Goal: Task Accomplishment & Management: Use online tool/utility

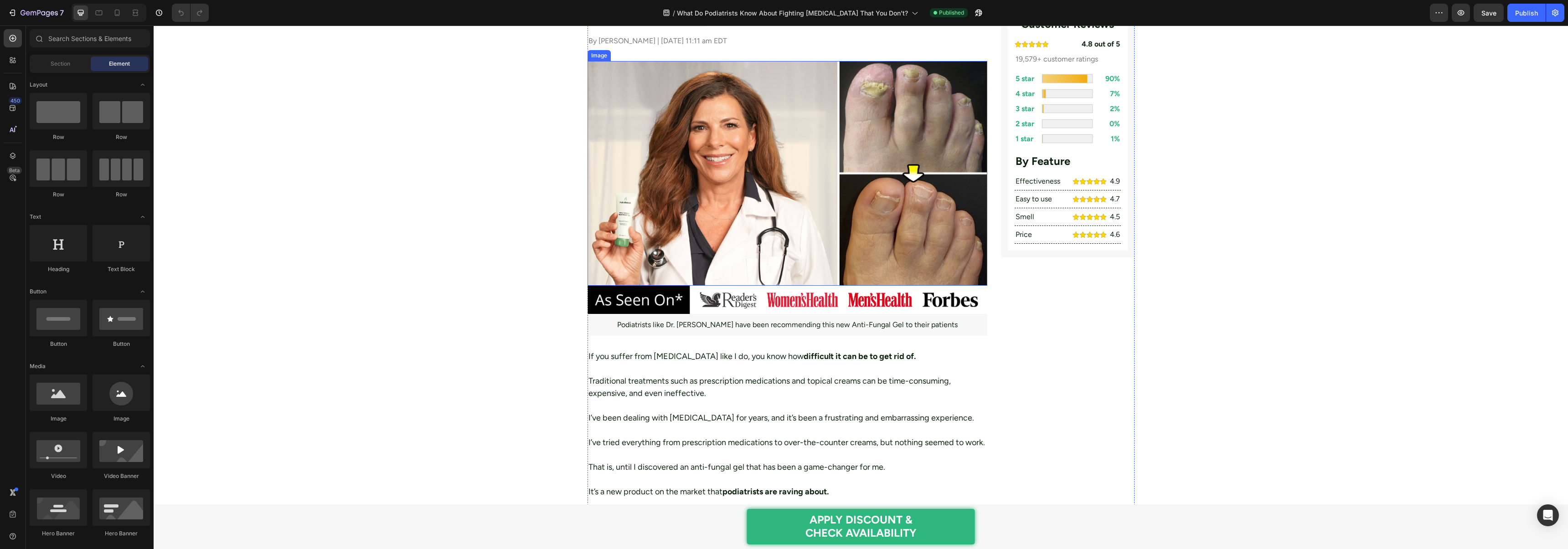
scroll to position [251, 0]
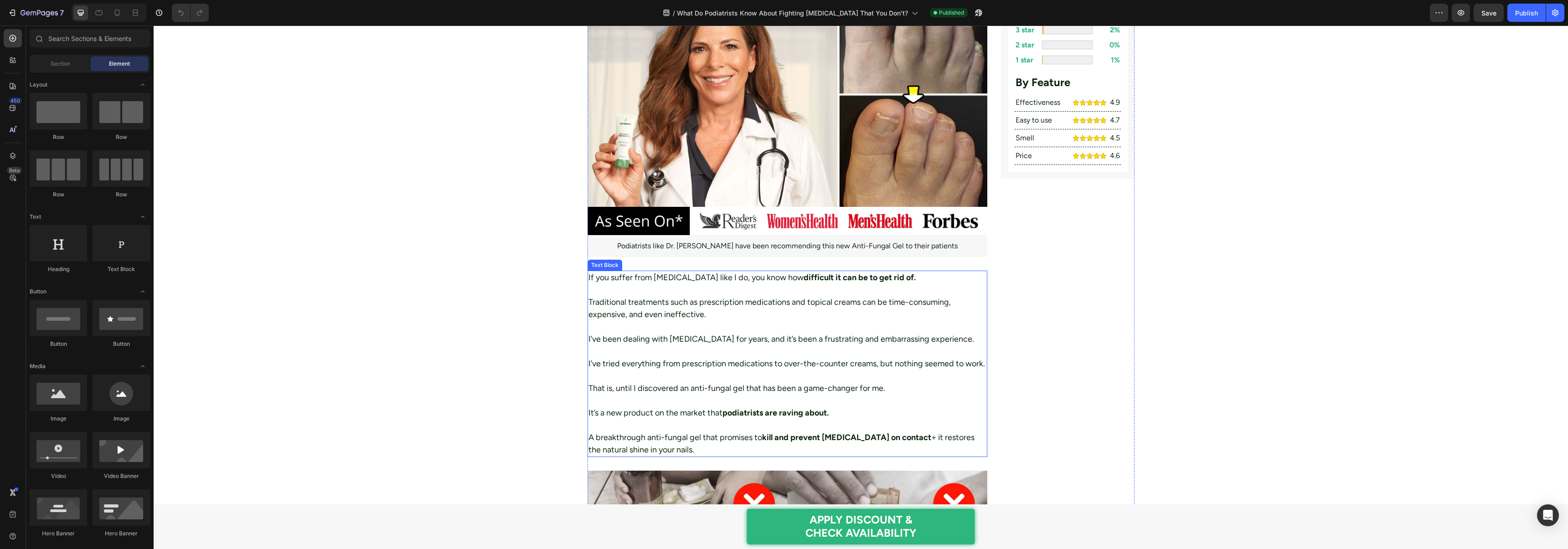
click at [664, 314] on p "Traditional treatments such as prescription medications and topical creams can …" at bounding box center [787, 309] width 398 height 25
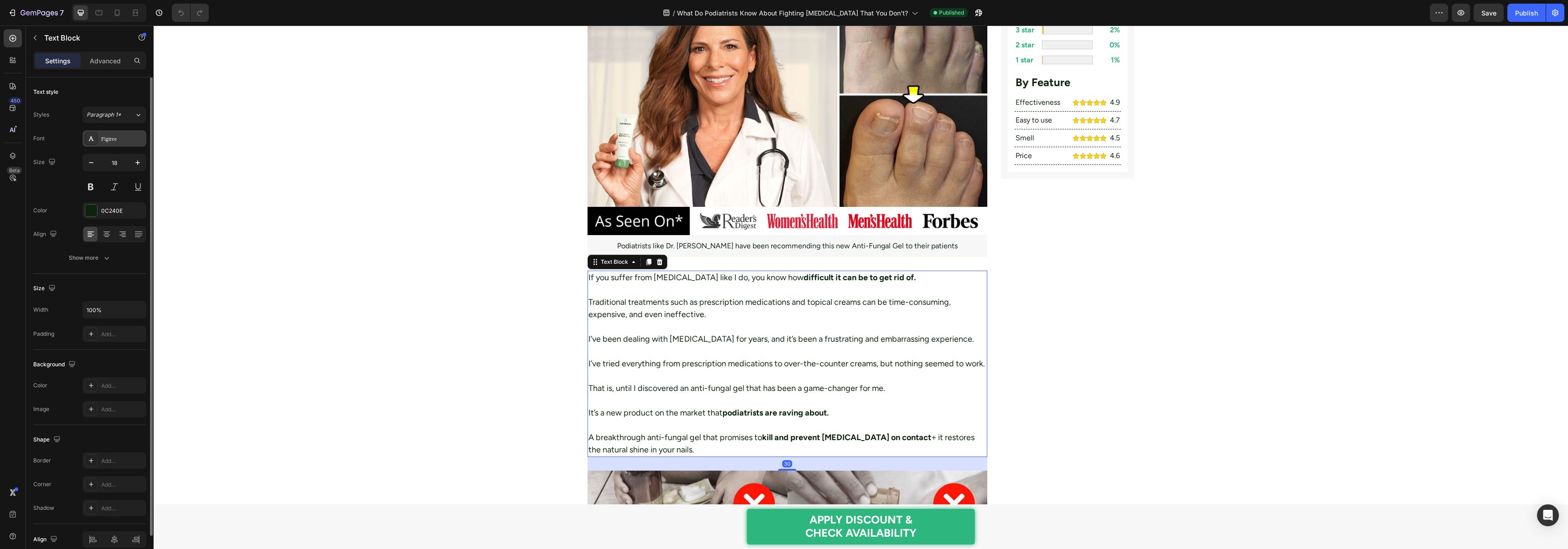
click at [107, 136] on div "Figtree" at bounding box center [122, 138] width 43 height 8
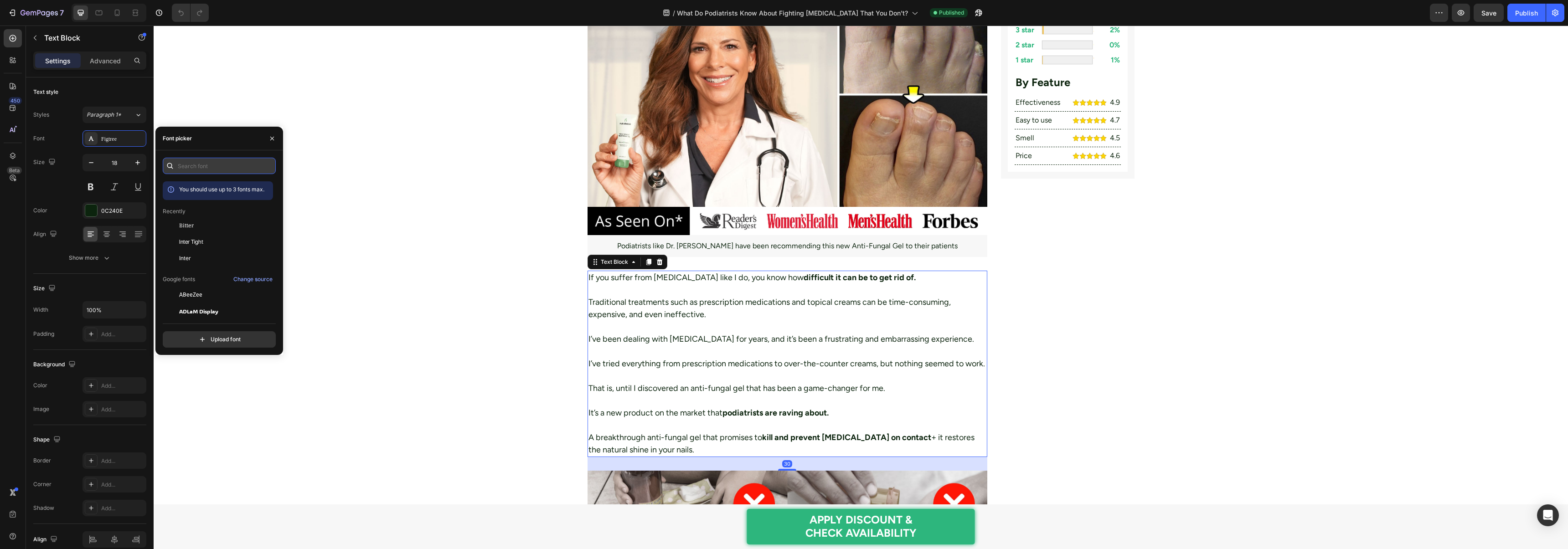
click at [189, 163] on input "text" at bounding box center [219, 166] width 113 height 16
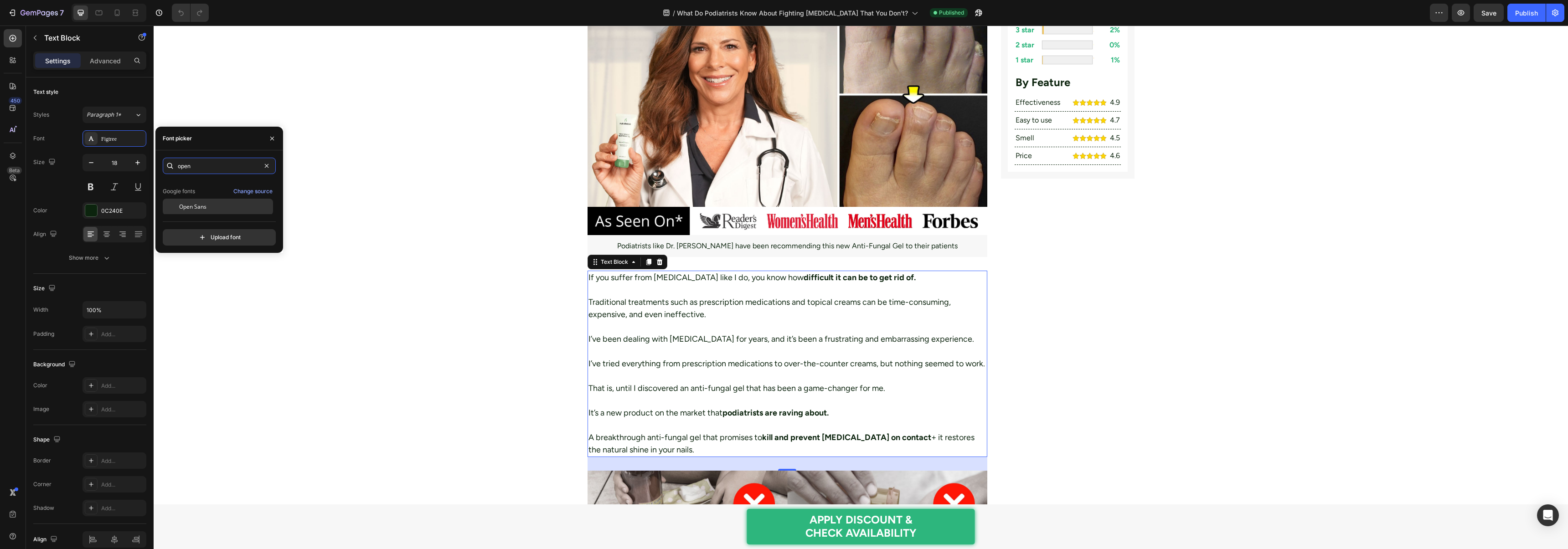
scroll to position [22, 0]
type input "open"
click at [203, 204] on span "Open Sans" at bounding box center [193, 206] width 27 height 8
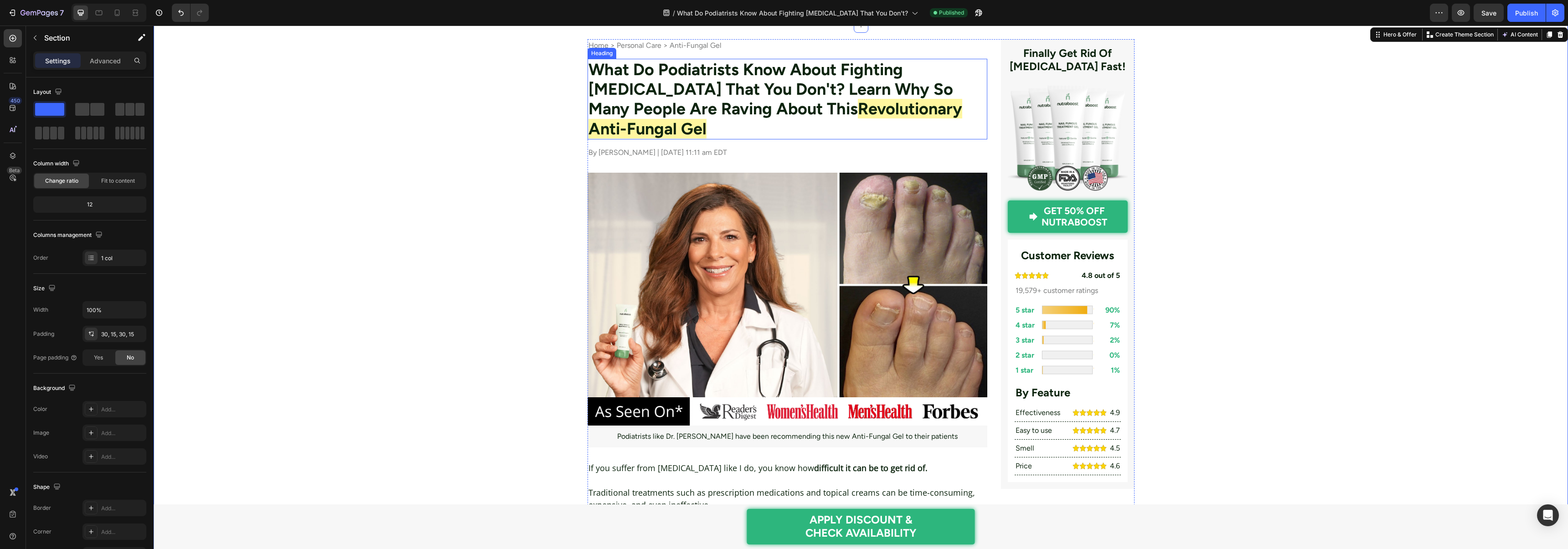
scroll to position [0, 0]
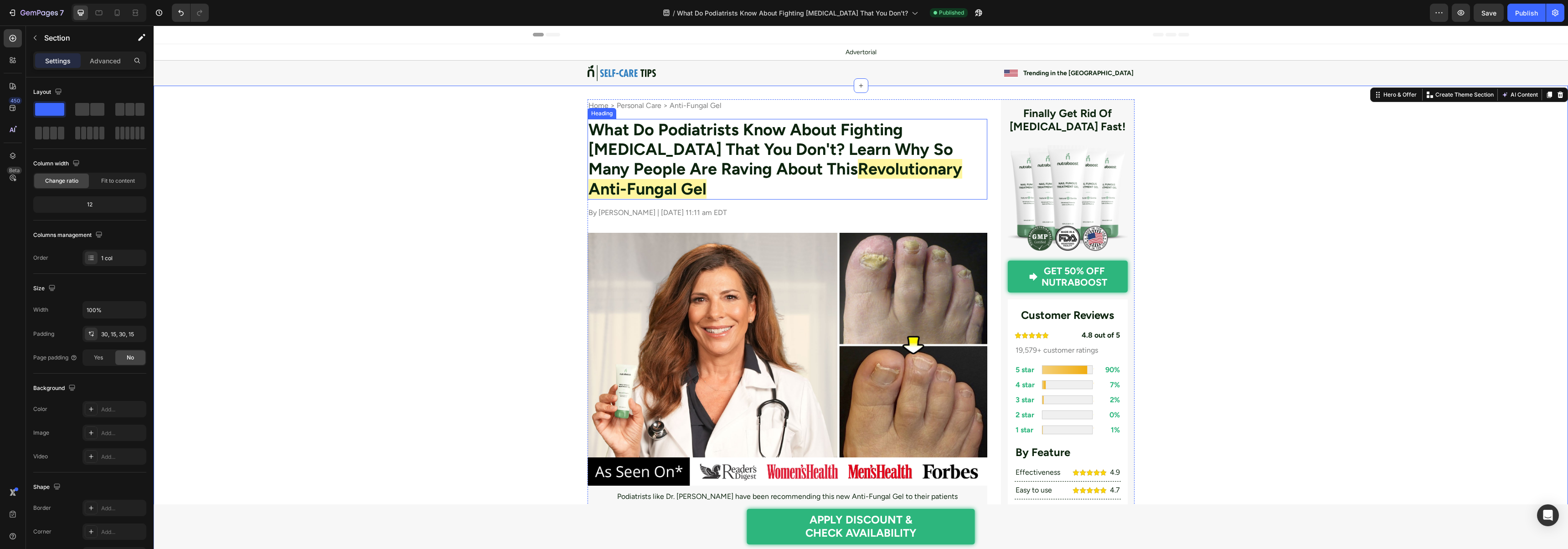
click at [612, 149] on h2 "What Do Podiatrists Know About Fighting Nail Fungus That You Don't? Learn Why S…" at bounding box center [787, 159] width 400 height 81
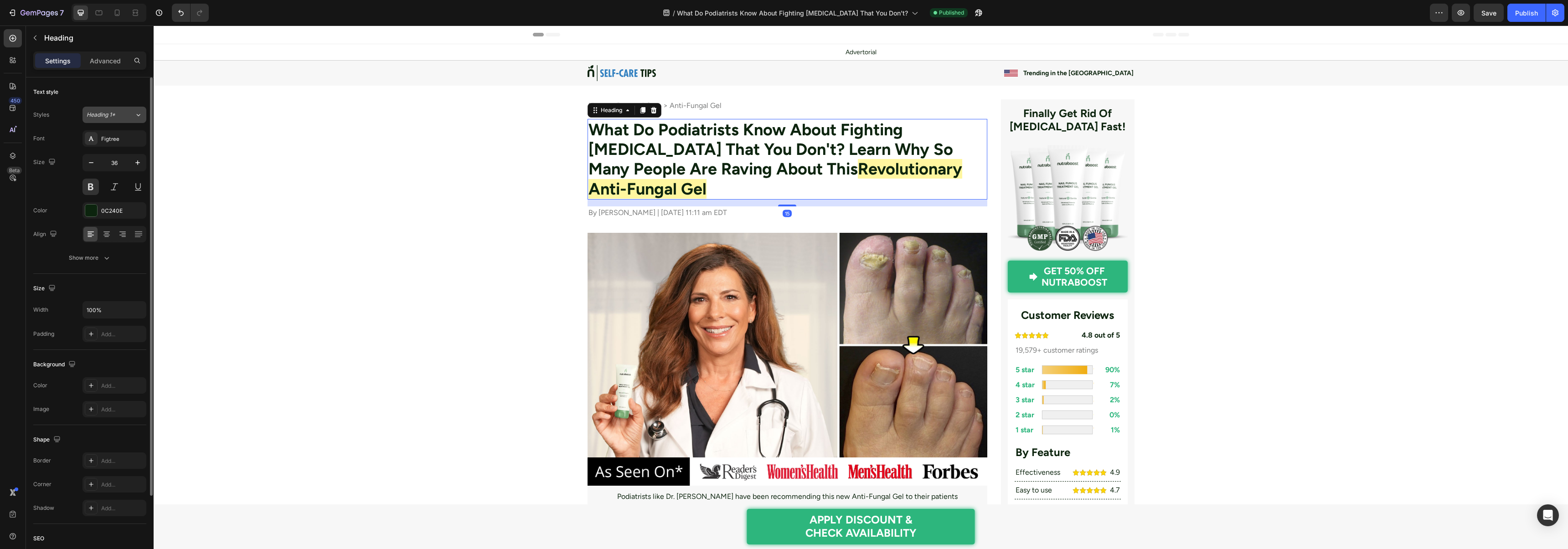
click at [101, 117] on span "Heading 1*" at bounding box center [101, 114] width 29 height 8
click at [101, 114] on span "Heading 1*" at bounding box center [101, 114] width 29 height 8
click at [118, 136] on div "Figtree" at bounding box center [122, 138] width 43 height 8
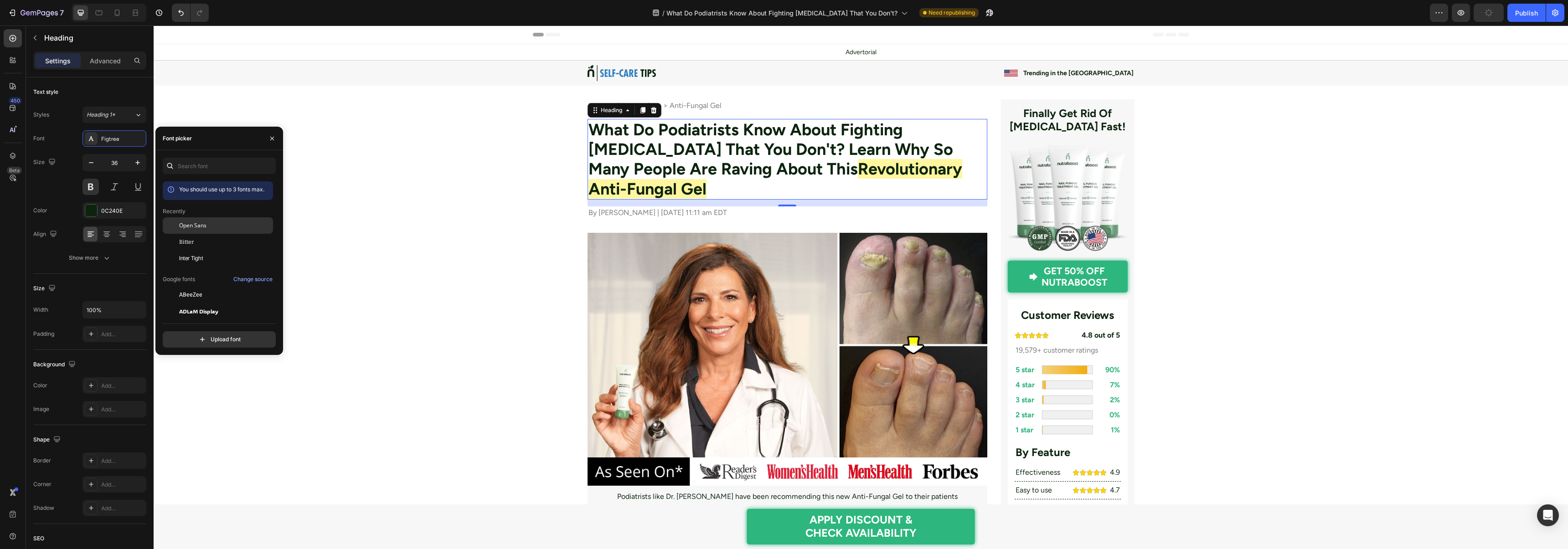
click at [192, 224] on span "Open Sans" at bounding box center [193, 225] width 27 height 8
click at [216, 173] on input "text" at bounding box center [219, 166] width 113 height 16
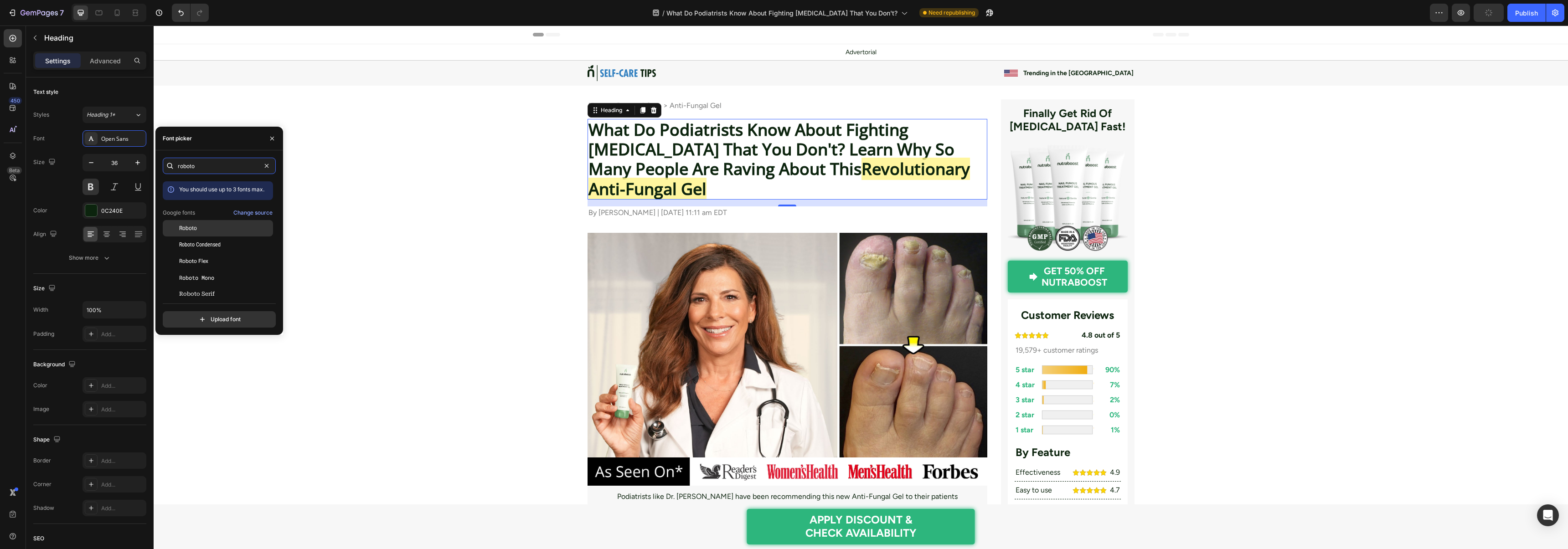
type input "roboto"
click at [203, 226] on div "Roboto" at bounding box center [225, 228] width 92 height 8
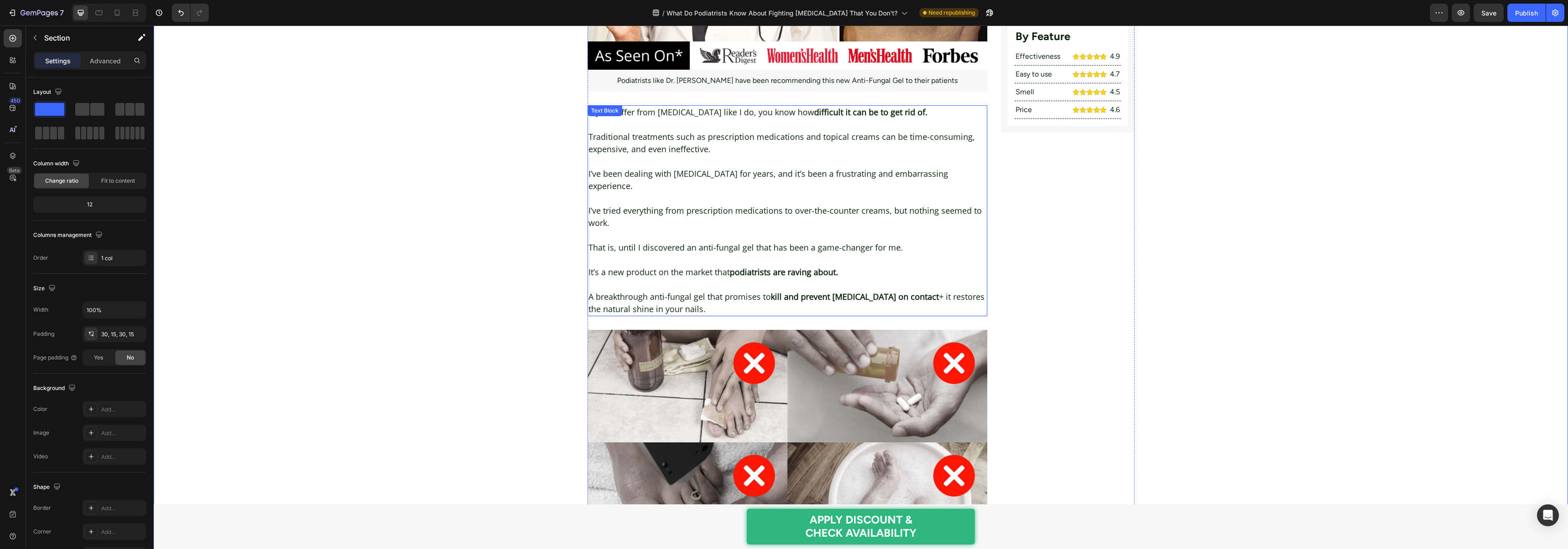
scroll to position [312, 0]
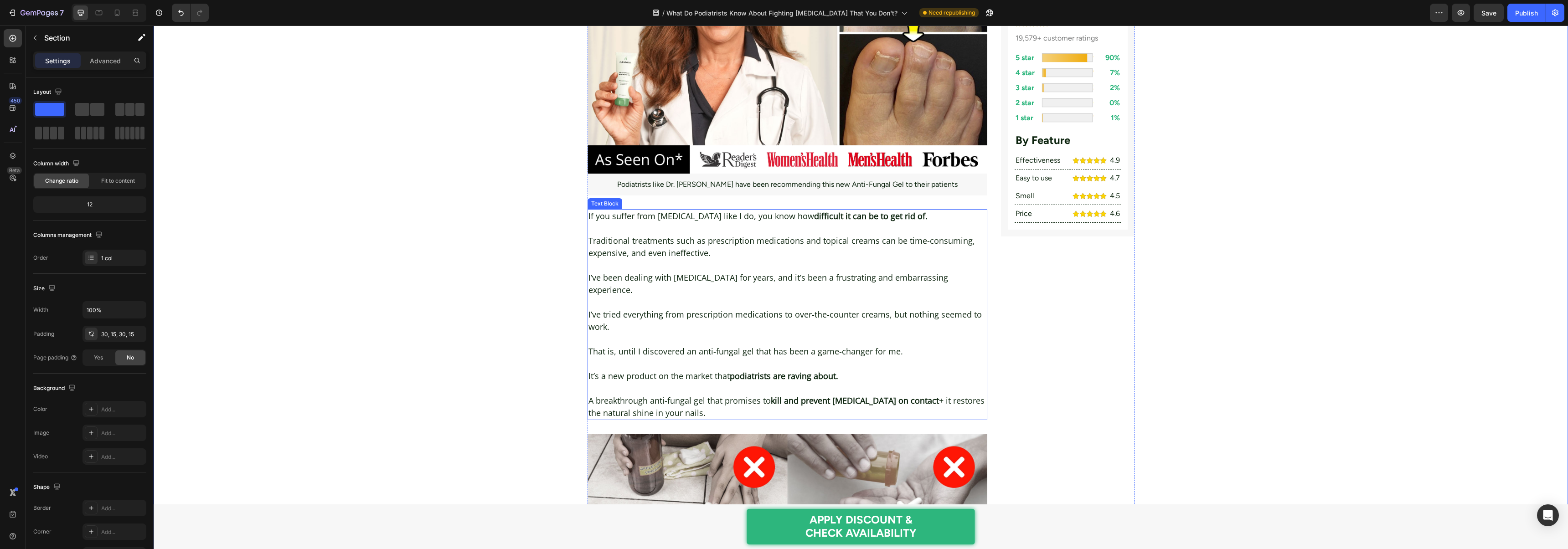
click at [636, 222] on p at bounding box center [787, 229] width 398 height 12
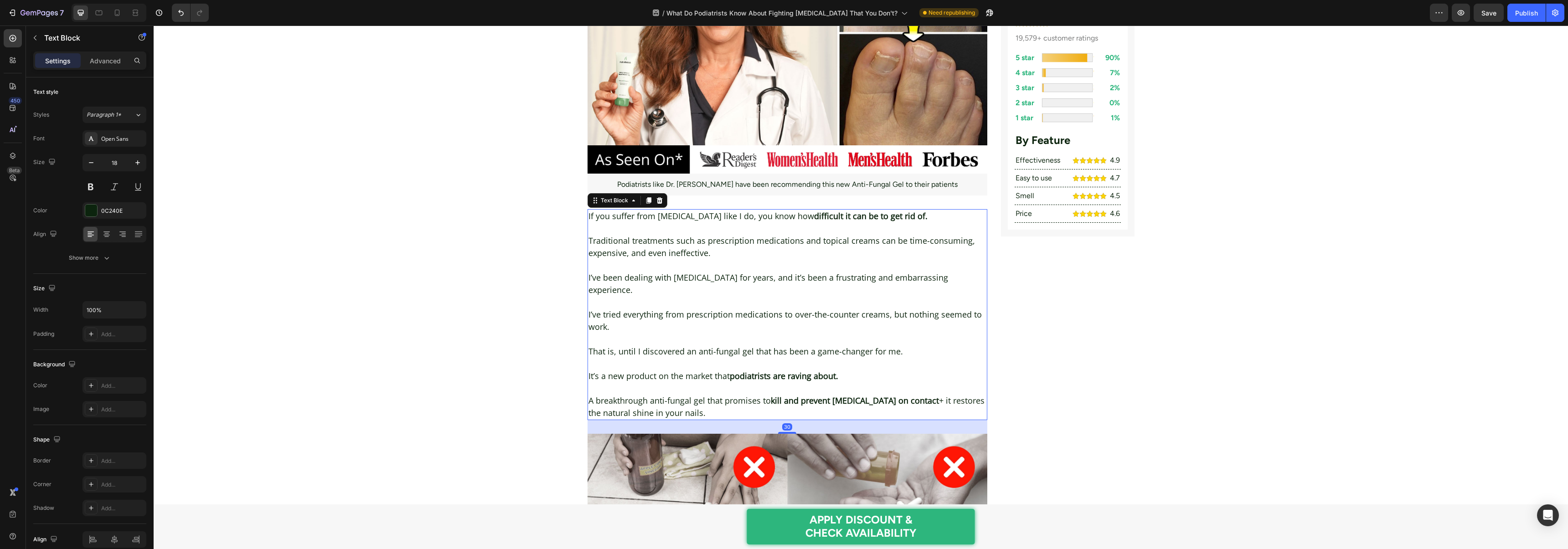
click at [814, 211] on strong "difficult it can be to get rid of." at bounding box center [871, 216] width 114 height 11
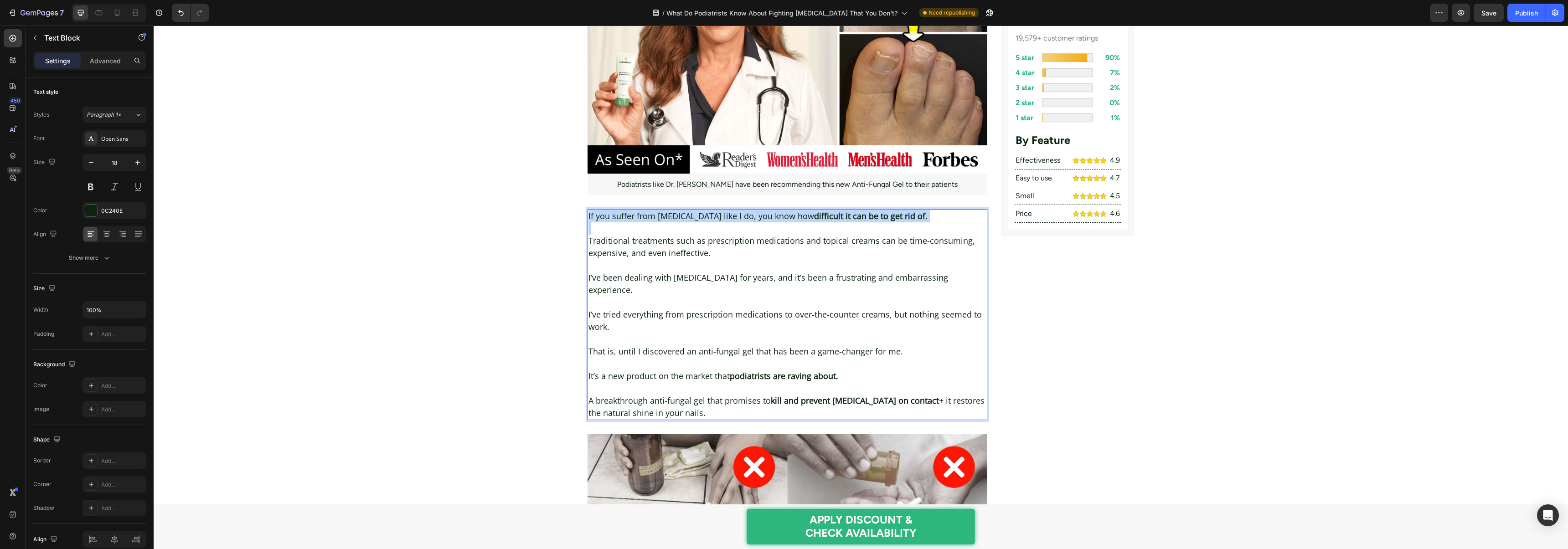
click at [814, 211] on strong "difficult it can be to get rid of." at bounding box center [871, 216] width 114 height 11
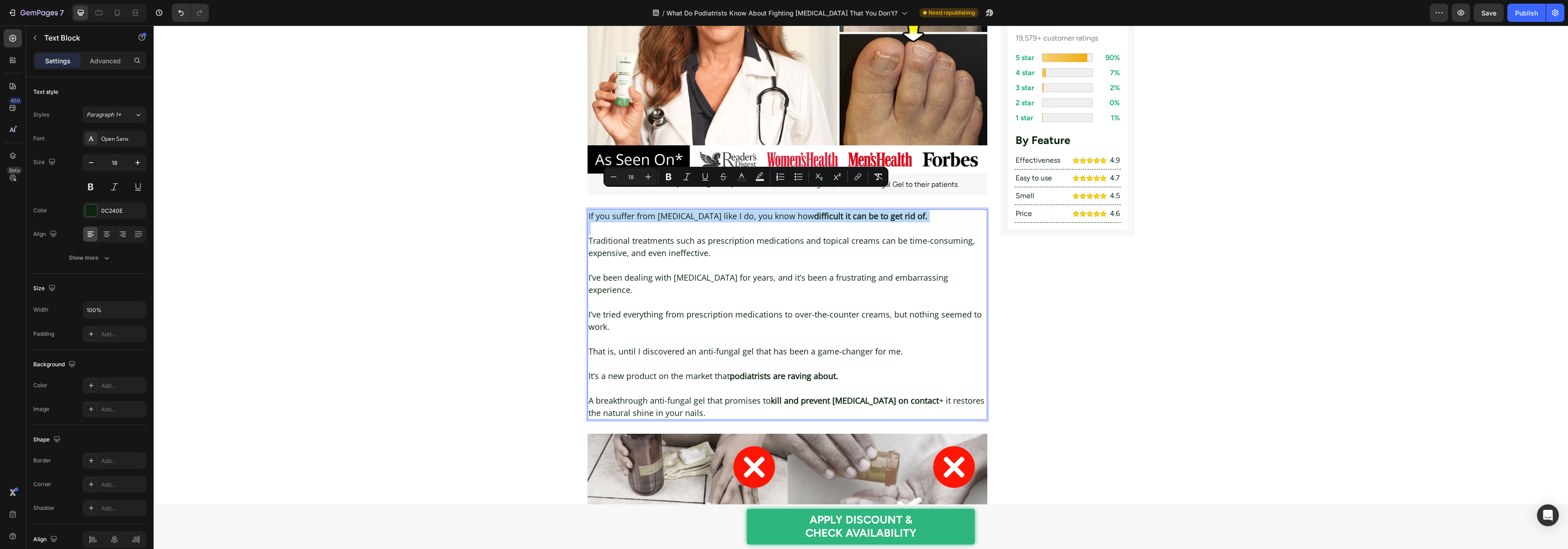
click at [814, 211] on strong "difficult it can be to get rid of." at bounding box center [871, 216] width 114 height 11
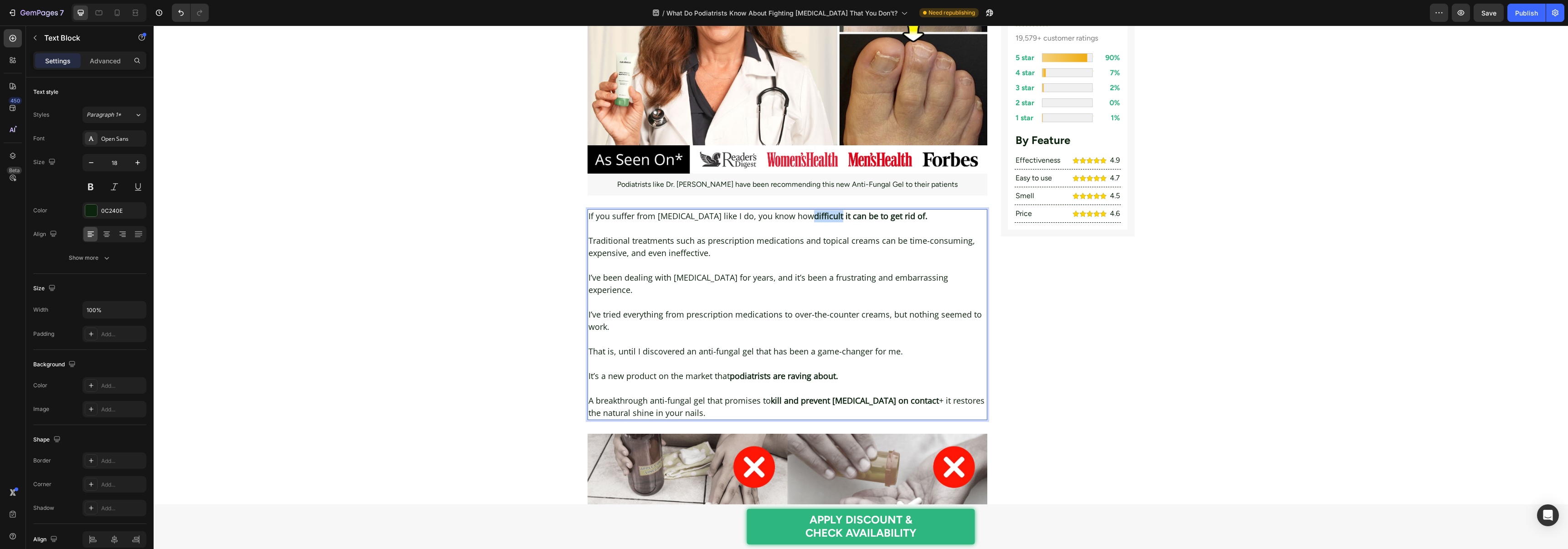
click at [814, 211] on strong "difficult it can be to get rid of." at bounding box center [871, 216] width 114 height 11
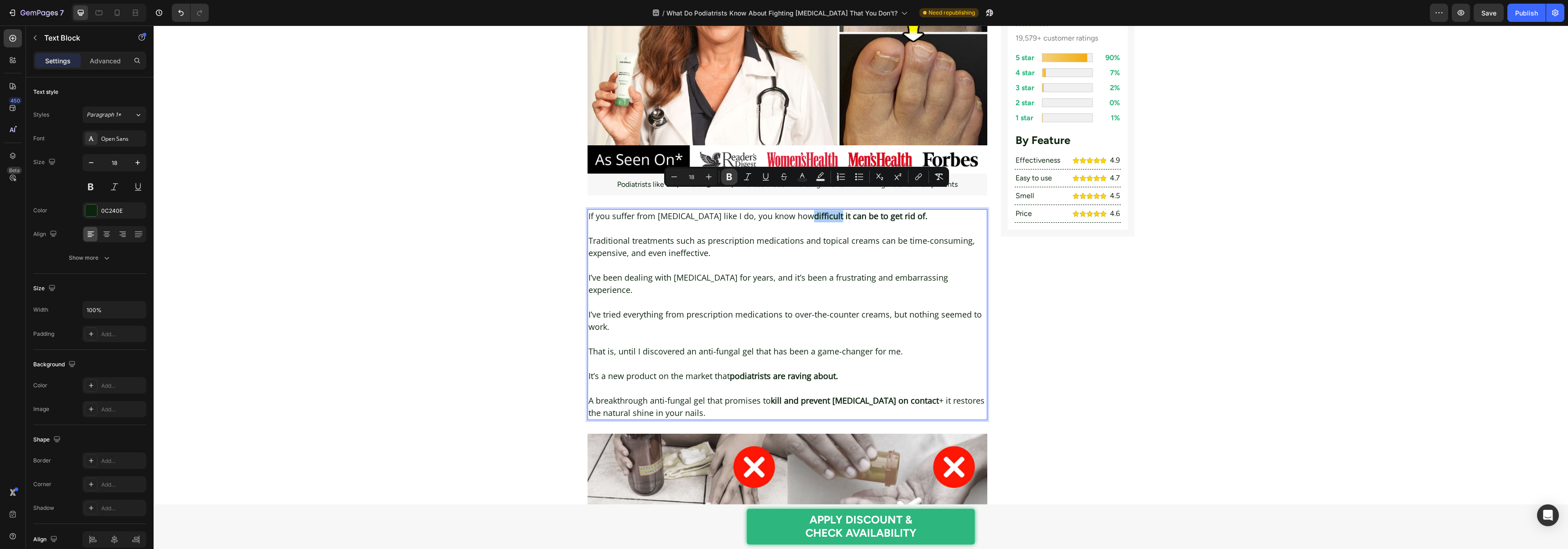
click at [733, 178] on icon "Editor contextual toolbar" at bounding box center [729, 176] width 9 height 9
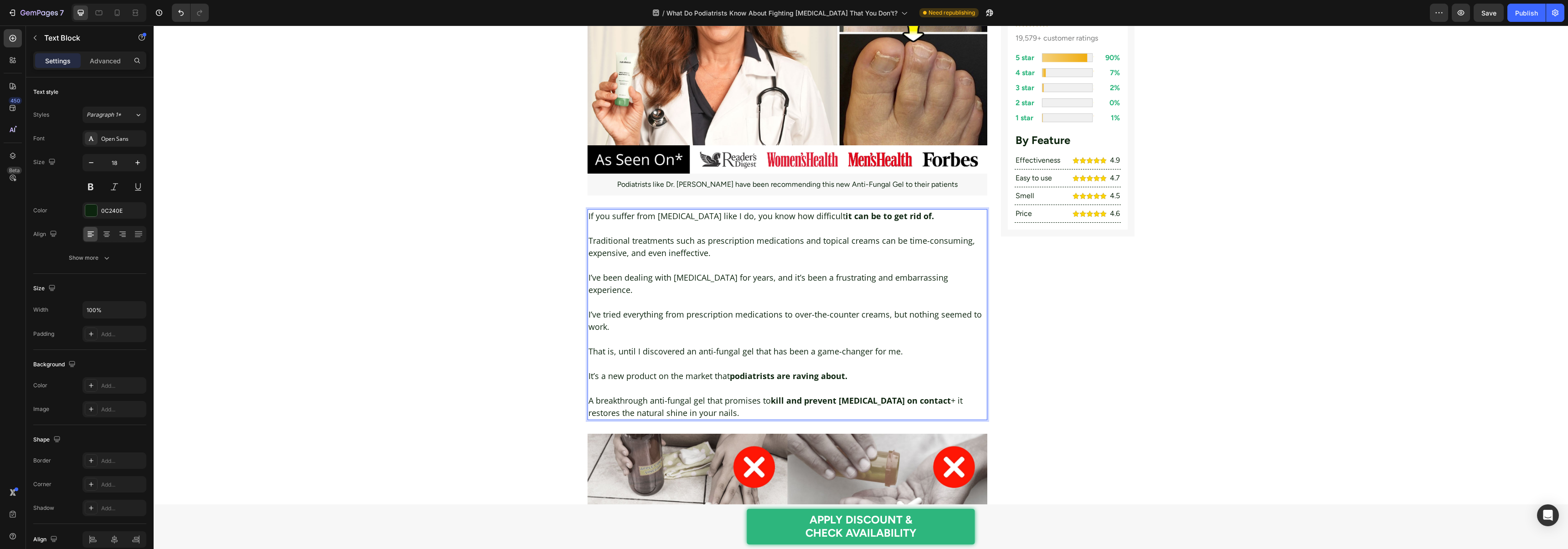
click at [804, 210] on p "If you suffer from nail fungus like I do, you know how difficult it can be to g…" at bounding box center [787, 216] width 398 height 12
click at [845, 211] on strong "it can be to get rid of." at bounding box center [889, 216] width 88 height 11
drag, startPoint x: 821, startPoint y: 196, endPoint x: 794, endPoint y: 199, distance: 27.2
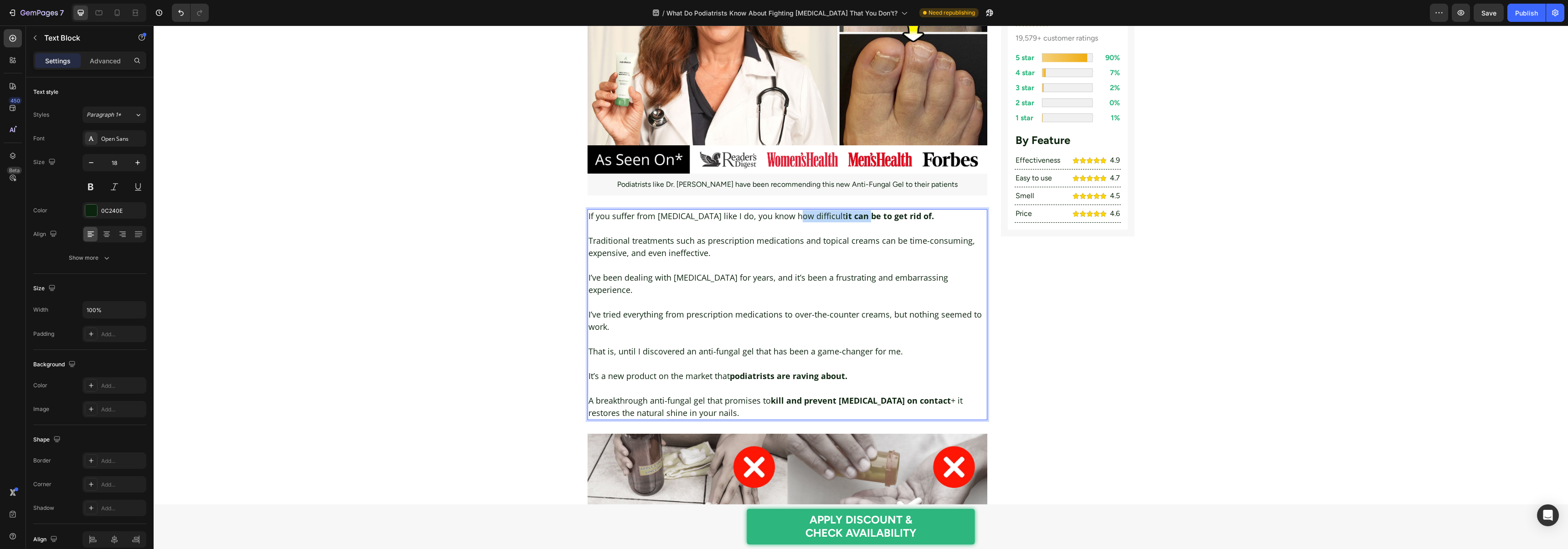
click at [794, 210] on p "If you suffer from nail fungus like I do, you know how difficult it can be to g…" at bounding box center [787, 216] width 398 height 12
click at [798, 210] on p "If you suffer from nail fungus like I do, you know how difficult it can be to g…" at bounding box center [787, 216] width 398 height 12
click at [797, 210] on p "If you suffer from nail fungus like I do, you know how difficult it can be to g…" at bounding box center [787, 216] width 398 height 12
click at [845, 211] on strong "it can be to get rid of." at bounding box center [889, 216] width 88 height 11
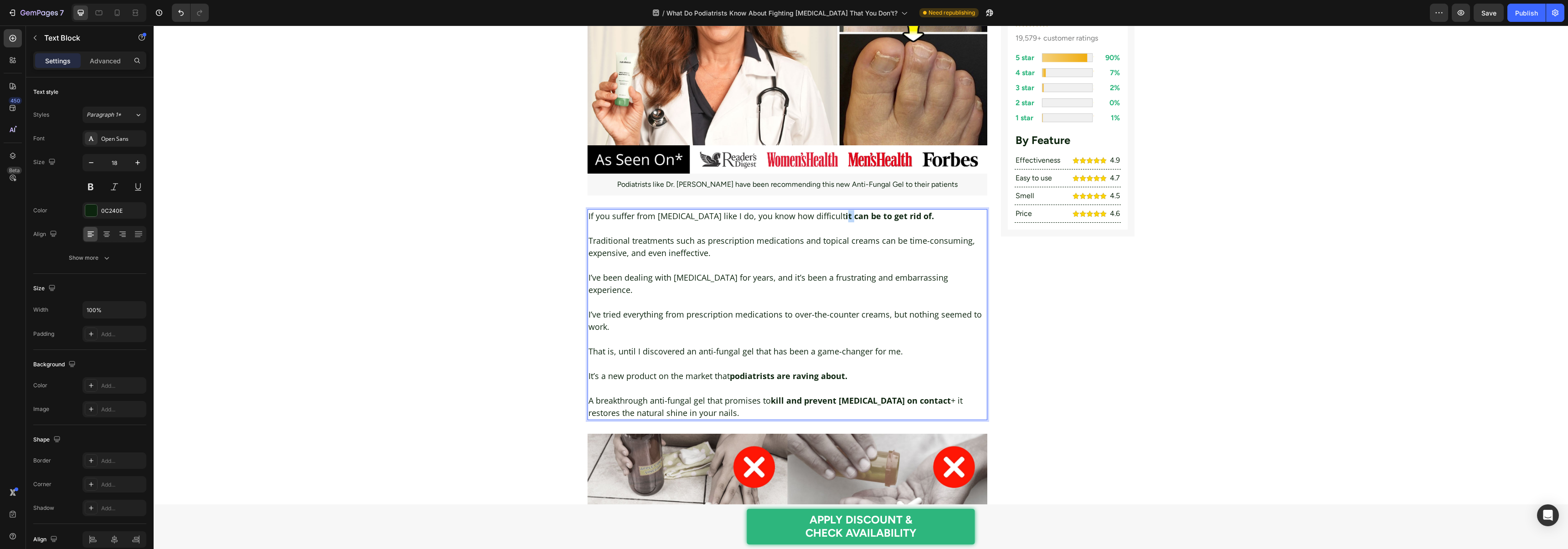
click at [845, 211] on strong "it can be to get rid of." at bounding box center [889, 216] width 88 height 11
drag, startPoint x: 922, startPoint y: 198, endPoint x: 795, endPoint y: 196, distance: 127.0
click at [794, 210] on p "If you suffer from nail fungus like I do, you know how difficult it can be to g…" at bounding box center [787, 216] width 398 height 12
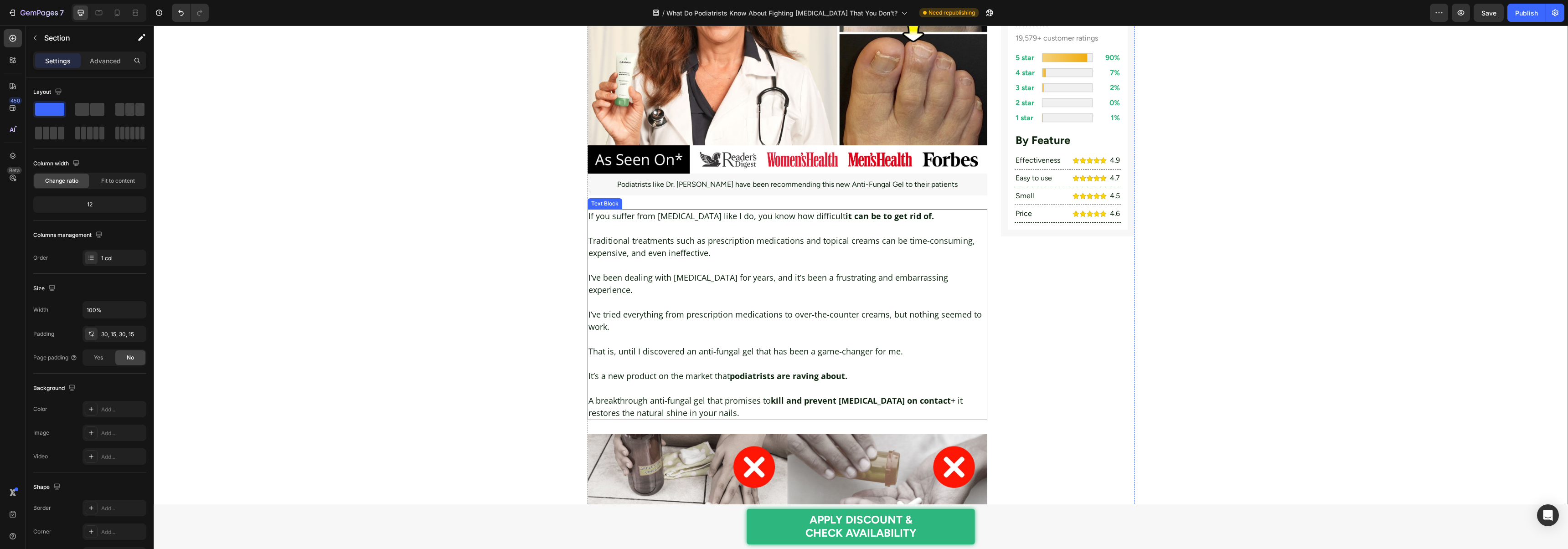
click at [800, 222] on p "Rich Text Editor. Editing area: main" at bounding box center [787, 229] width 398 height 12
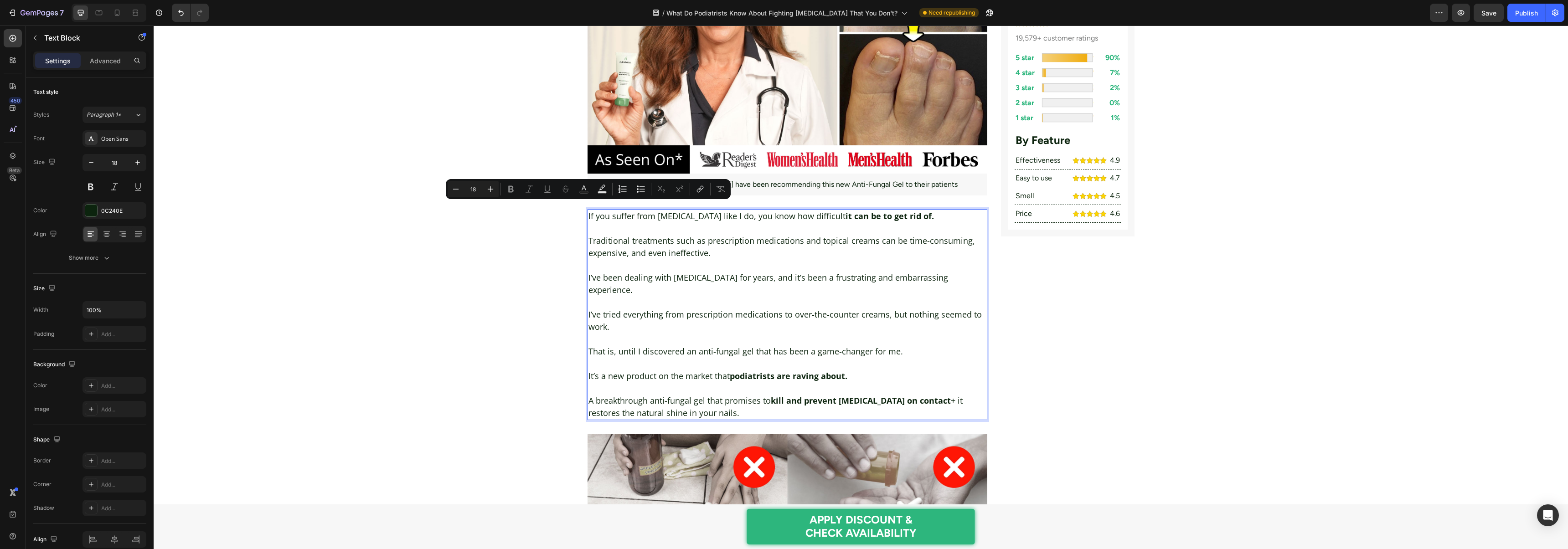
click at [883, 211] on strong "it can be to get rid of." at bounding box center [889, 216] width 88 height 11
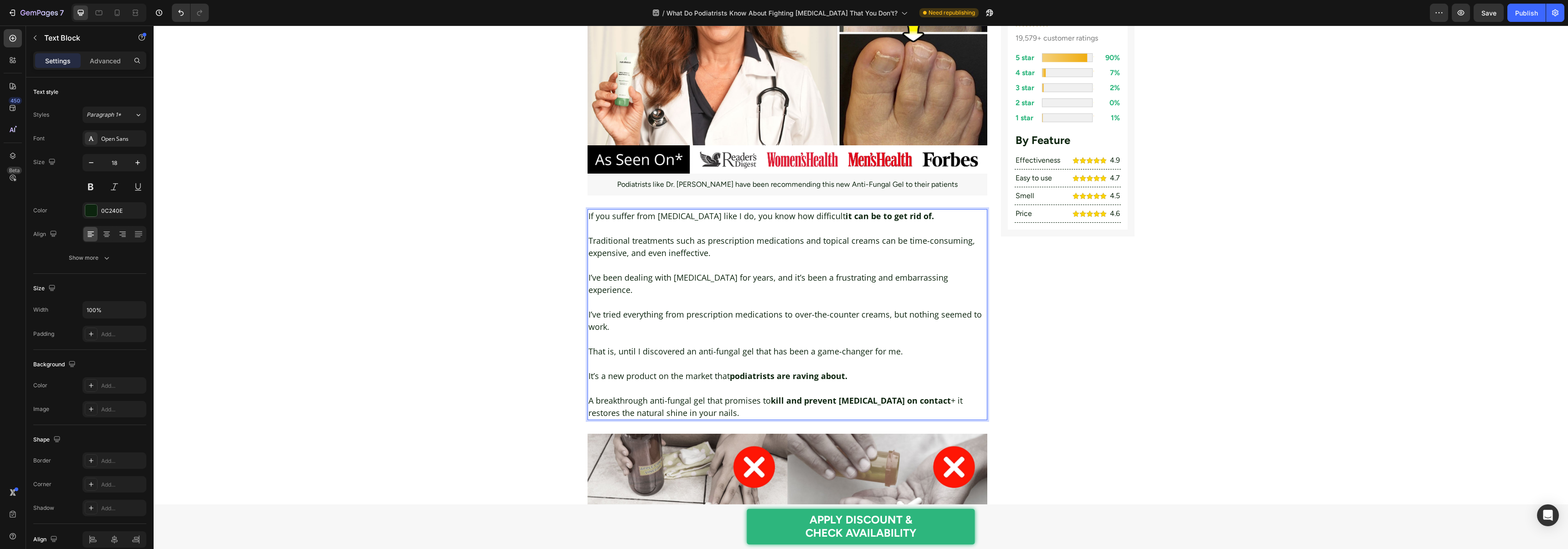
drag, startPoint x: 910, startPoint y: 197, endPoint x: 794, endPoint y: 197, distance: 116.0
click at [794, 210] on p "If you suffer from nail fungus like I do, you know how difficult it can be to g…" at bounding box center [787, 216] width 398 height 12
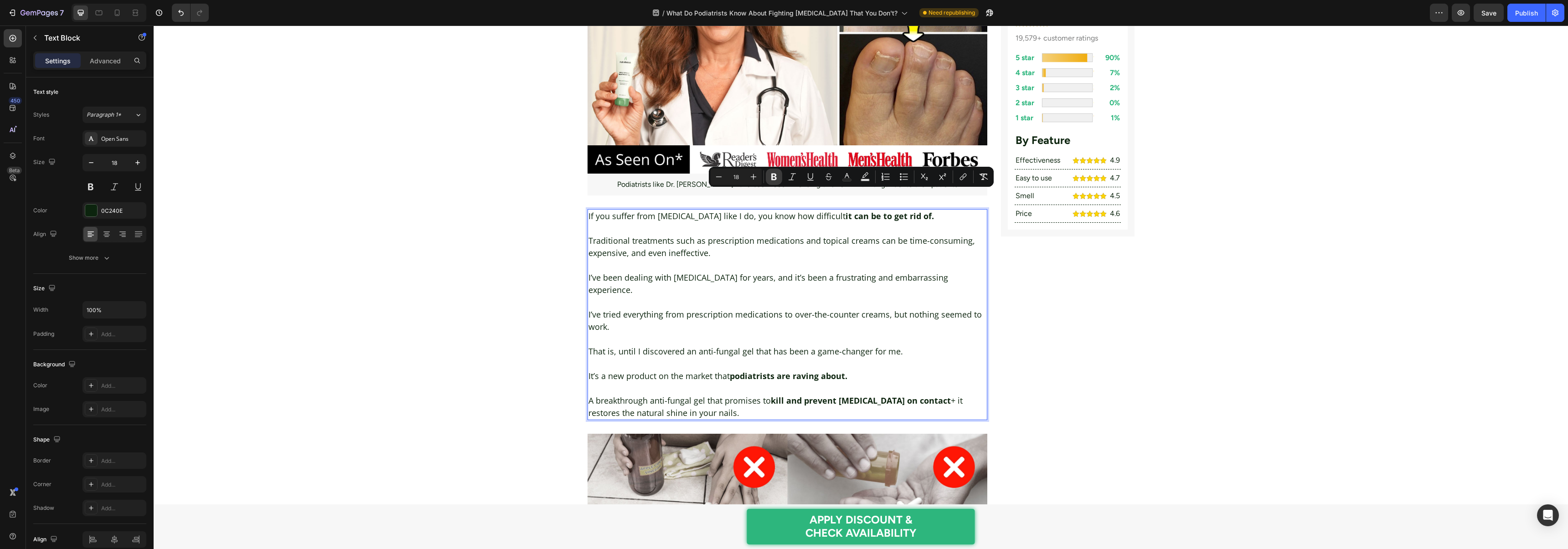
click at [770, 178] on icon "Editor contextual toolbar" at bounding box center [774, 176] width 9 height 9
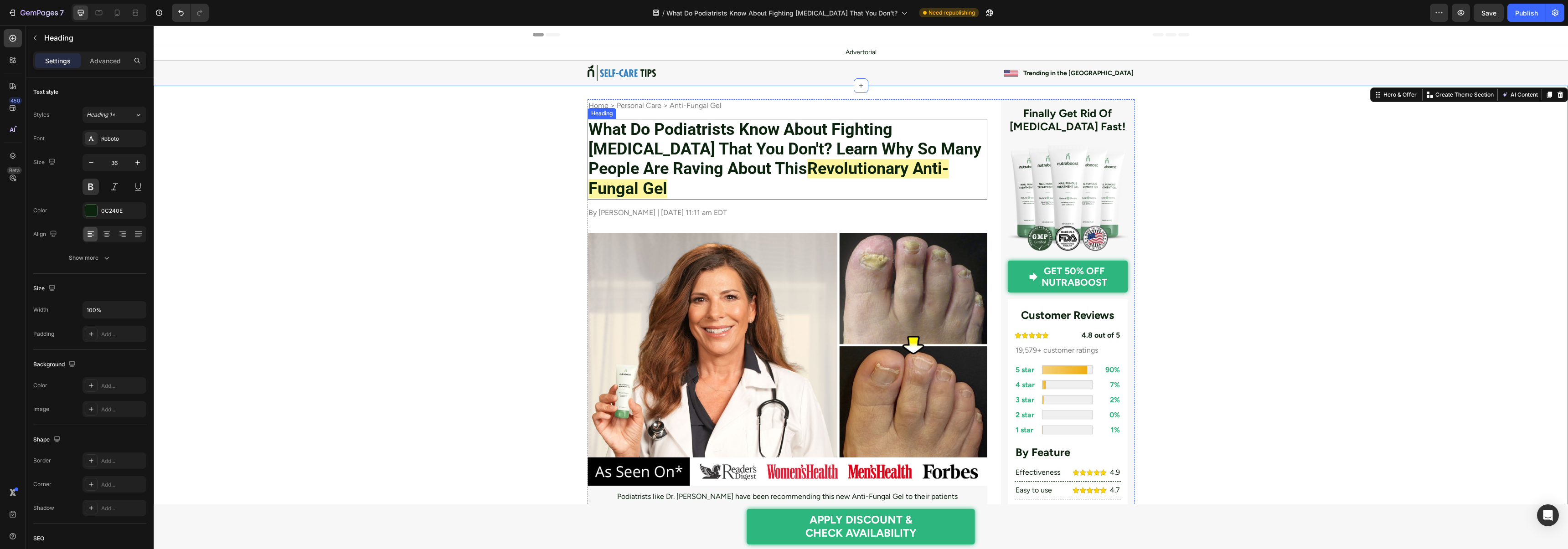
click at [681, 163] on h2 "What Do Podiatrists Know About Fighting Nail Fungus That You Don't? Learn Why S…" at bounding box center [787, 159] width 400 height 81
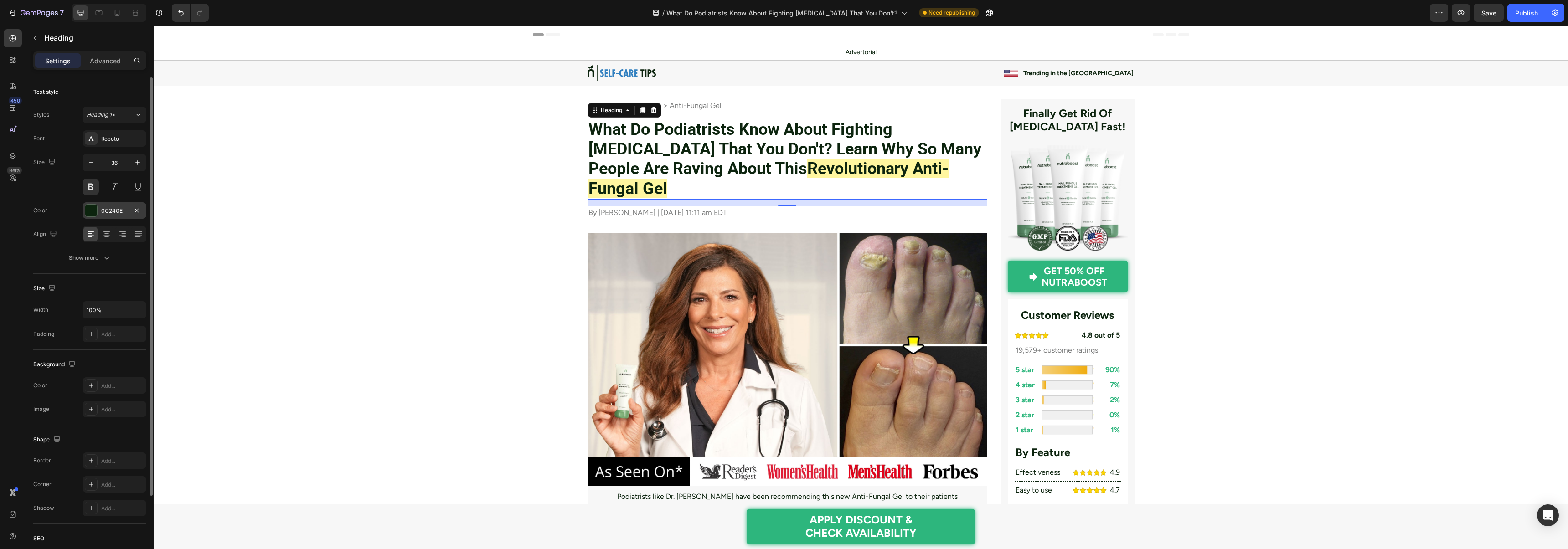
click at [94, 212] on div at bounding box center [91, 210] width 12 height 12
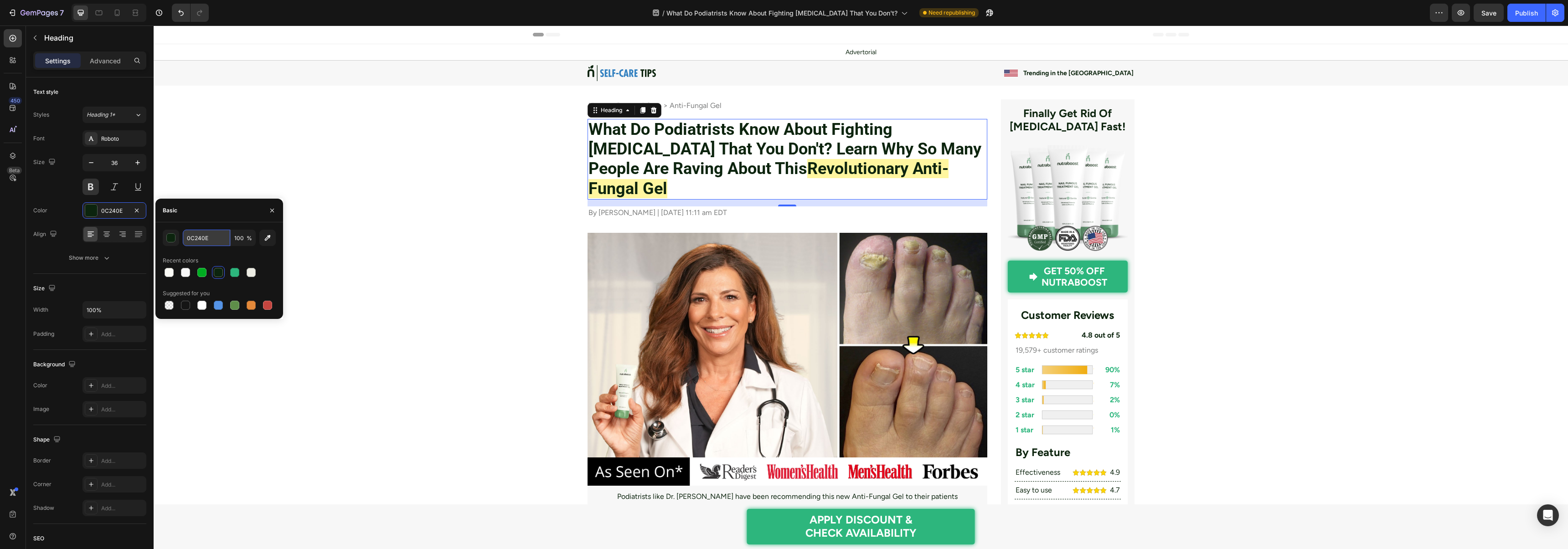
click at [202, 240] on input "0C240E" at bounding box center [206, 238] width 47 height 16
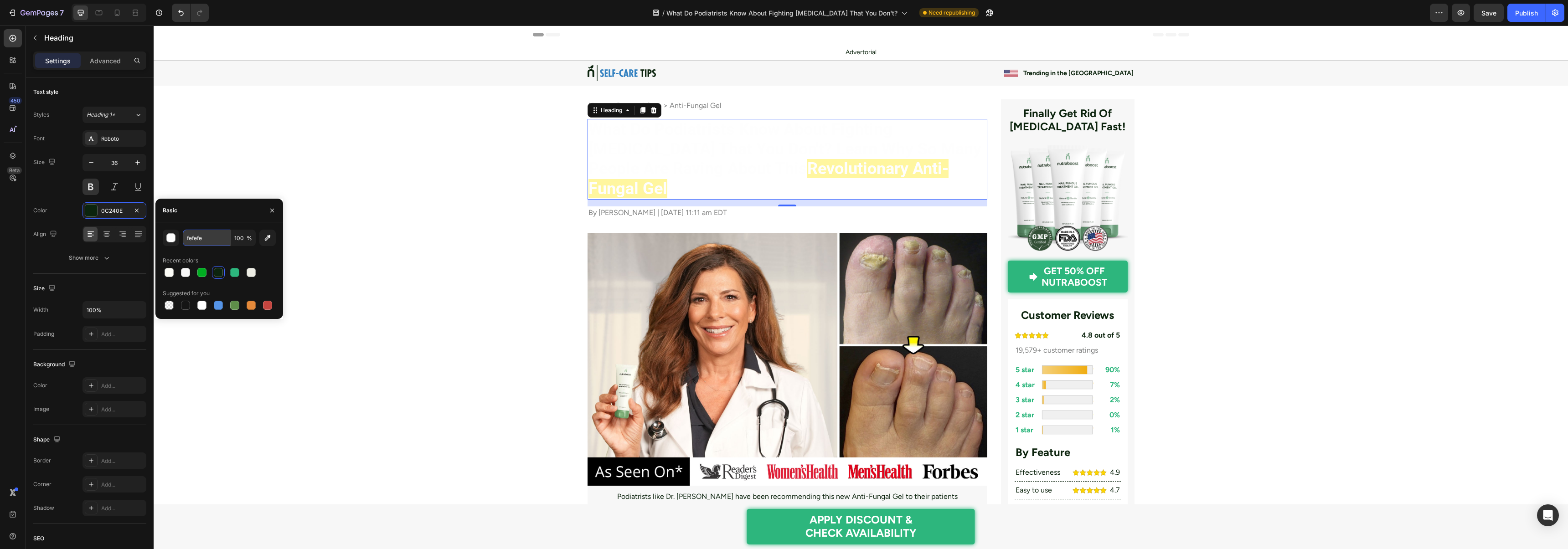
click at [199, 234] on input "fefefe" at bounding box center [206, 238] width 47 height 16
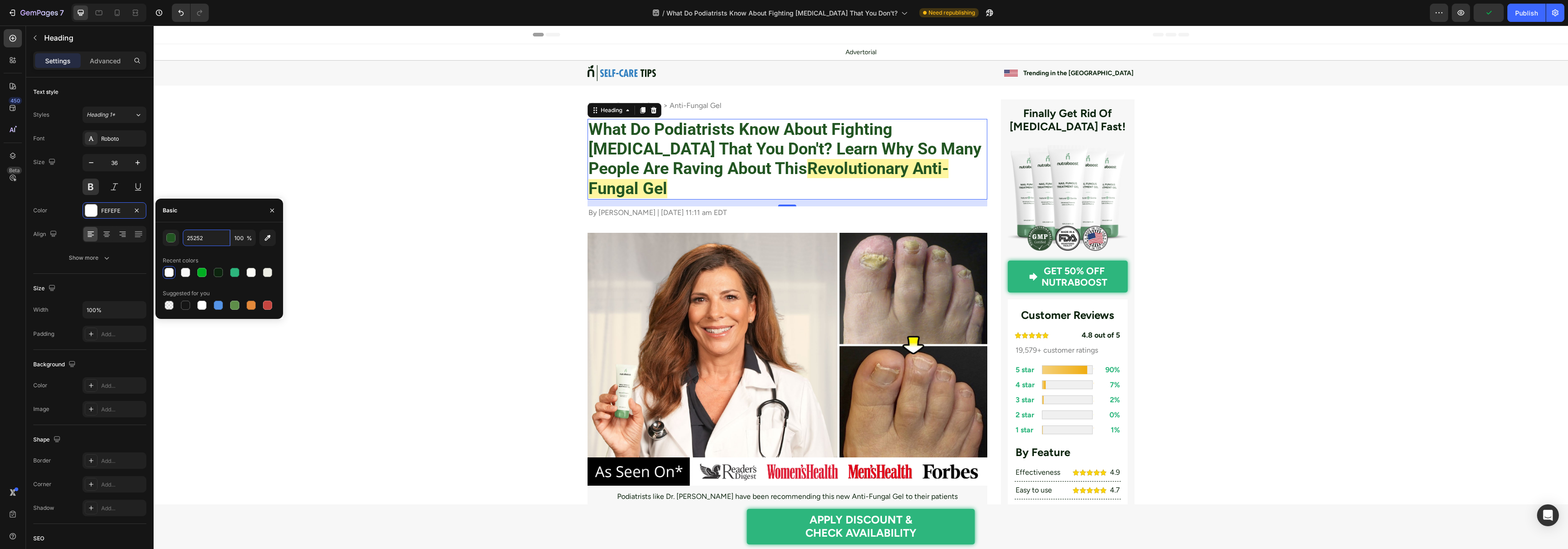
type input "252525"
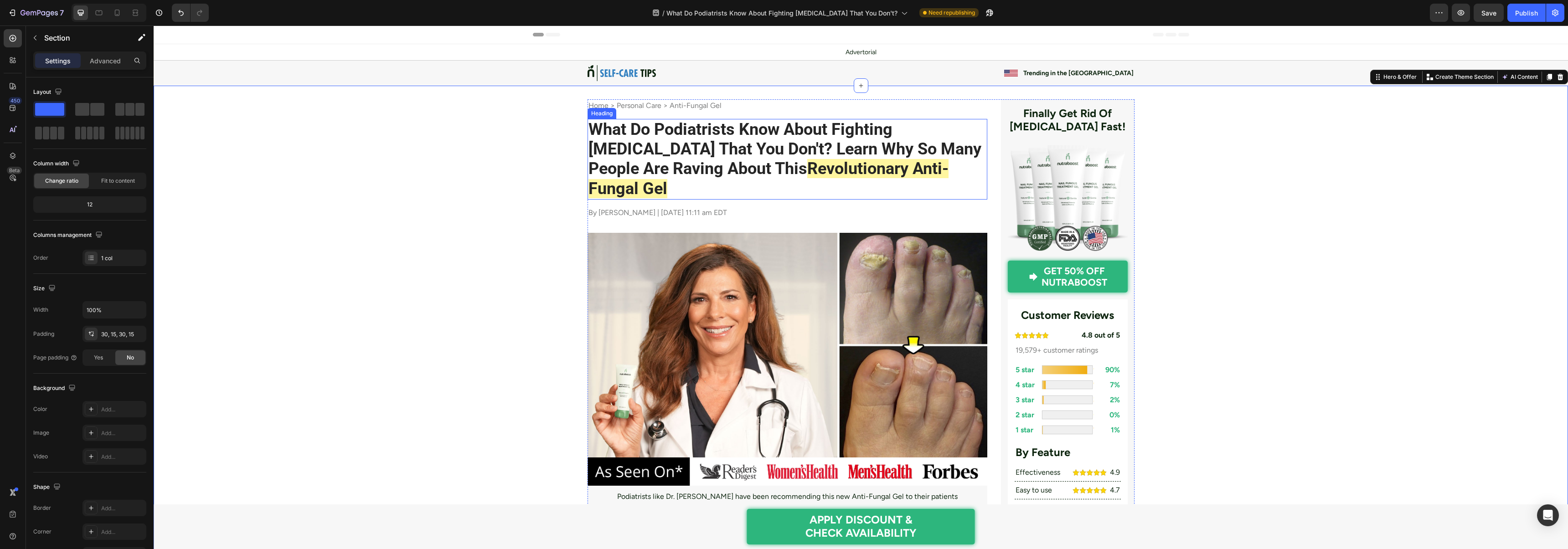
click at [683, 129] on h2 "What Do Podiatrists Know About Fighting Nail Fungus That You Don't? Learn Why S…" at bounding box center [787, 159] width 400 height 81
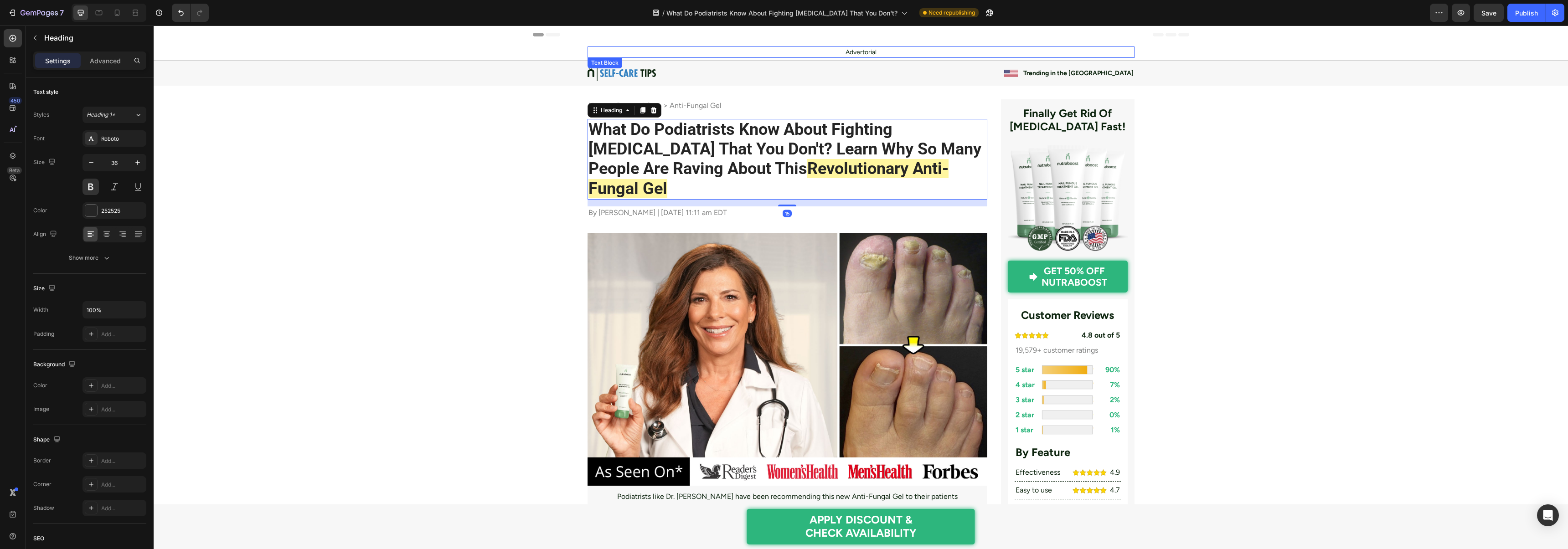
click at [833, 53] on p "Advertorial" at bounding box center [861, 52] width 545 height 9
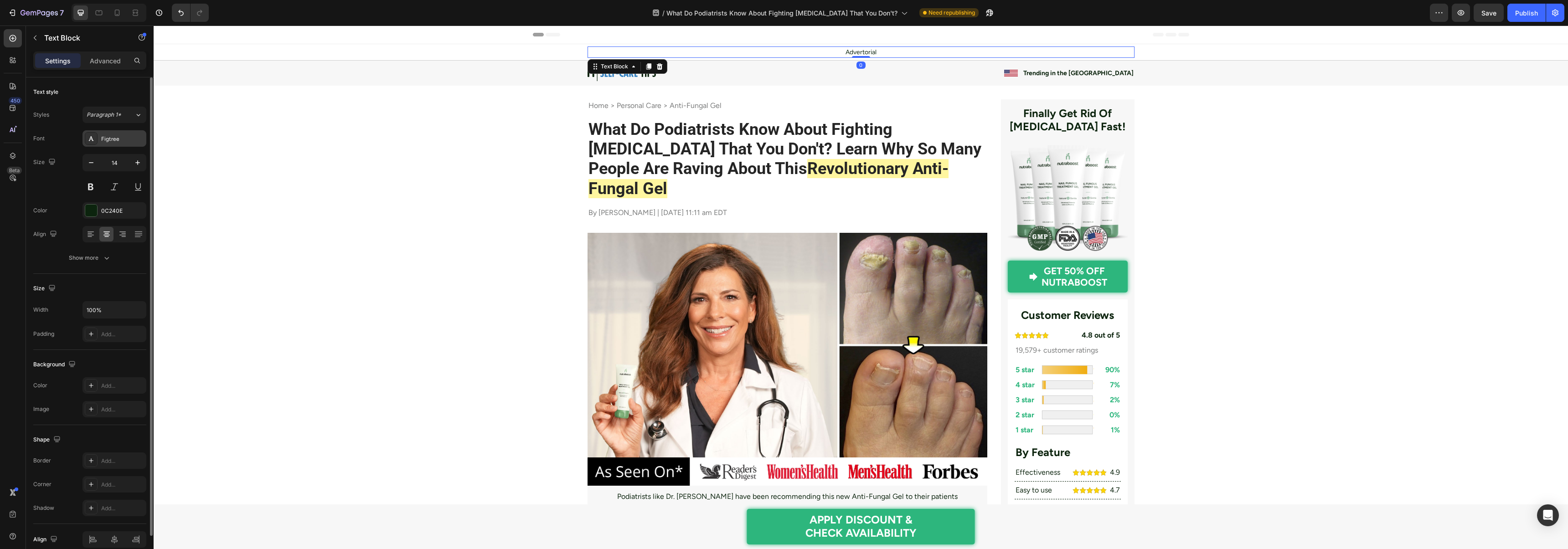
click at [126, 142] on div "Figtree" at bounding box center [122, 138] width 43 height 8
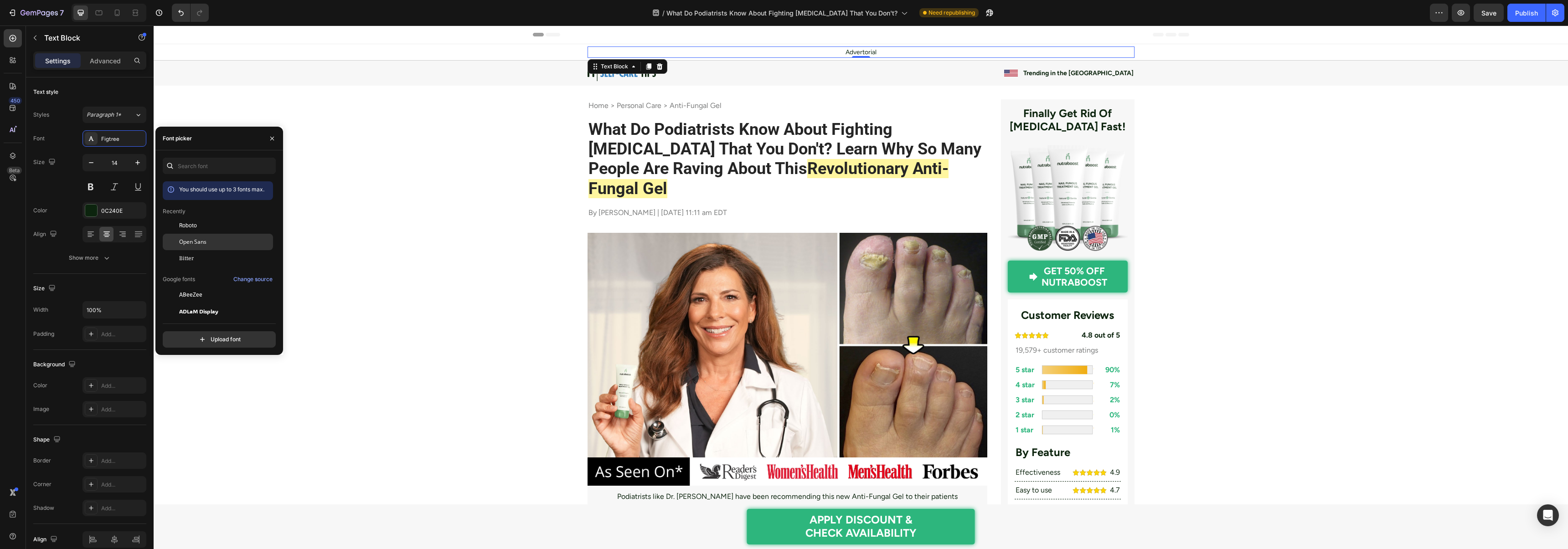
click at [207, 242] on div "Open Sans" at bounding box center [225, 242] width 92 height 8
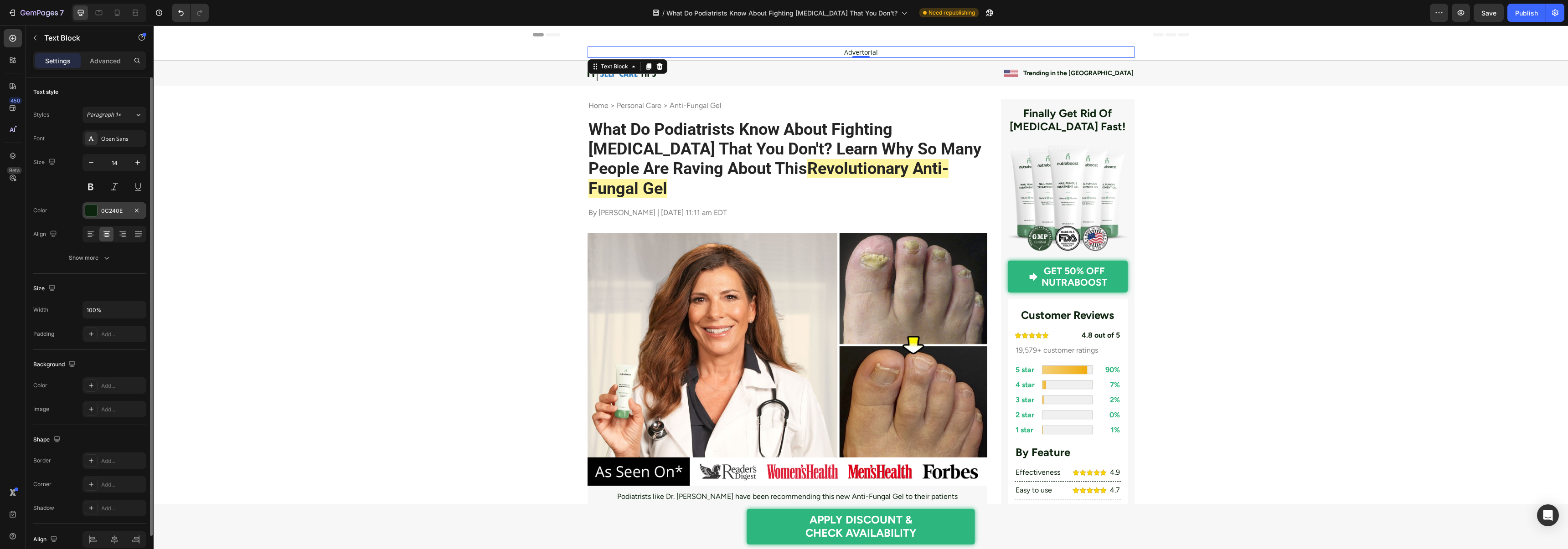
click at [91, 211] on div at bounding box center [91, 210] width 12 height 12
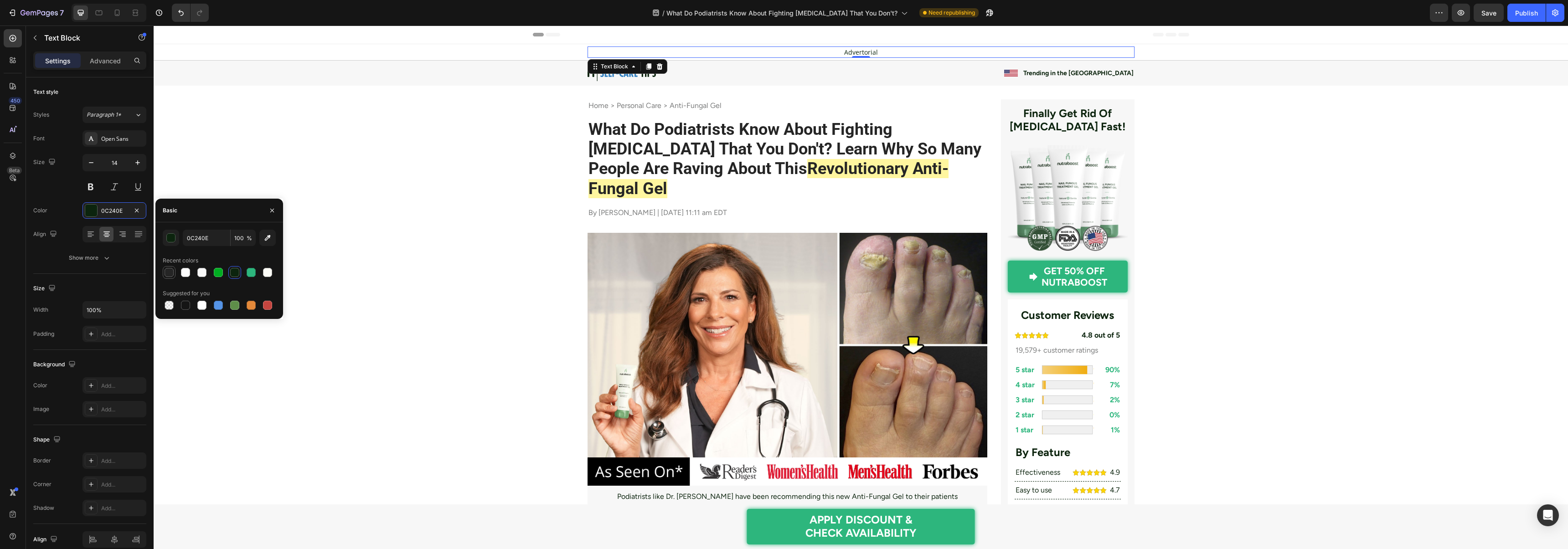
click at [167, 276] on div at bounding box center [169, 272] width 9 height 9
type input "252525"
click at [1110, 70] on p "Trending in the [GEOGRAPHIC_DATA]" at bounding box center [1078, 73] width 110 height 9
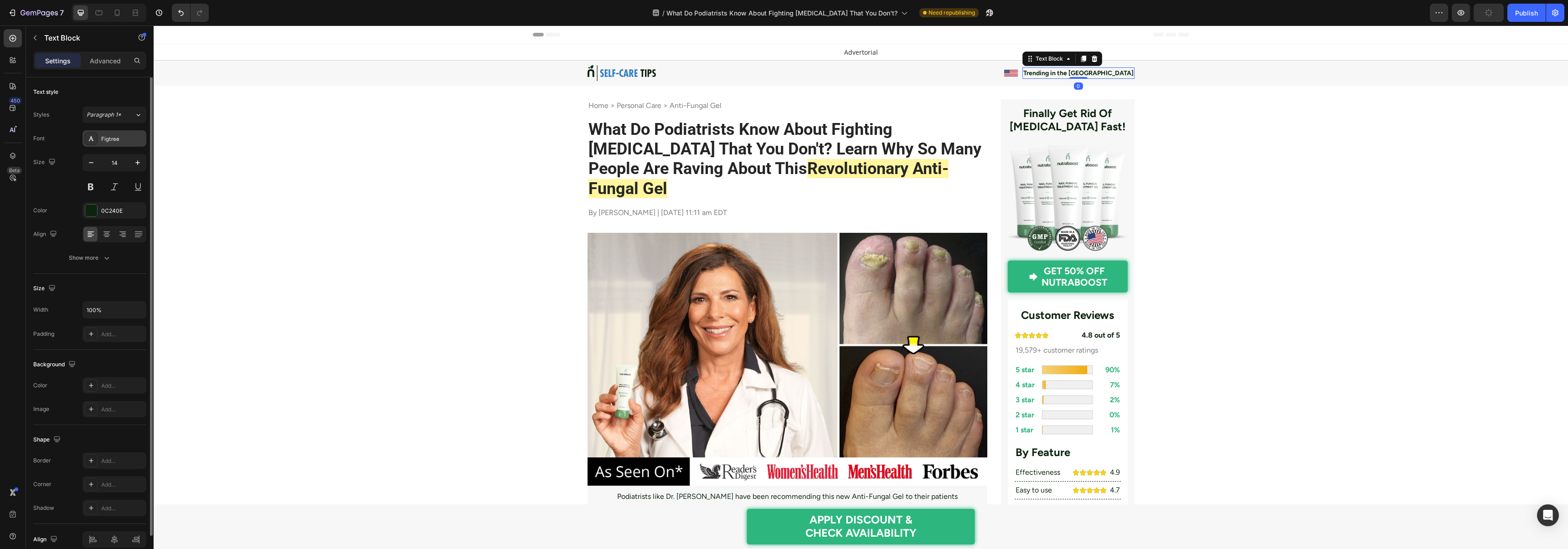
click at [117, 136] on div "Figtree" at bounding box center [122, 138] width 43 height 8
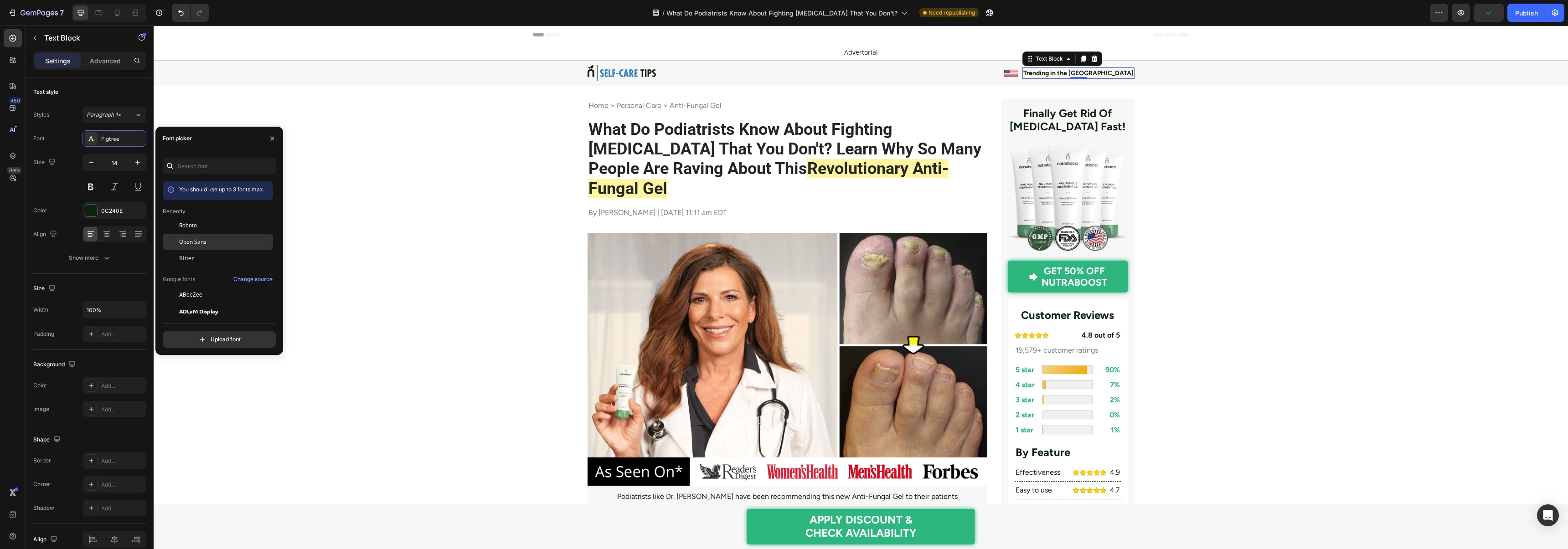
click at [196, 242] on span "Open Sans" at bounding box center [193, 242] width 27 height 8
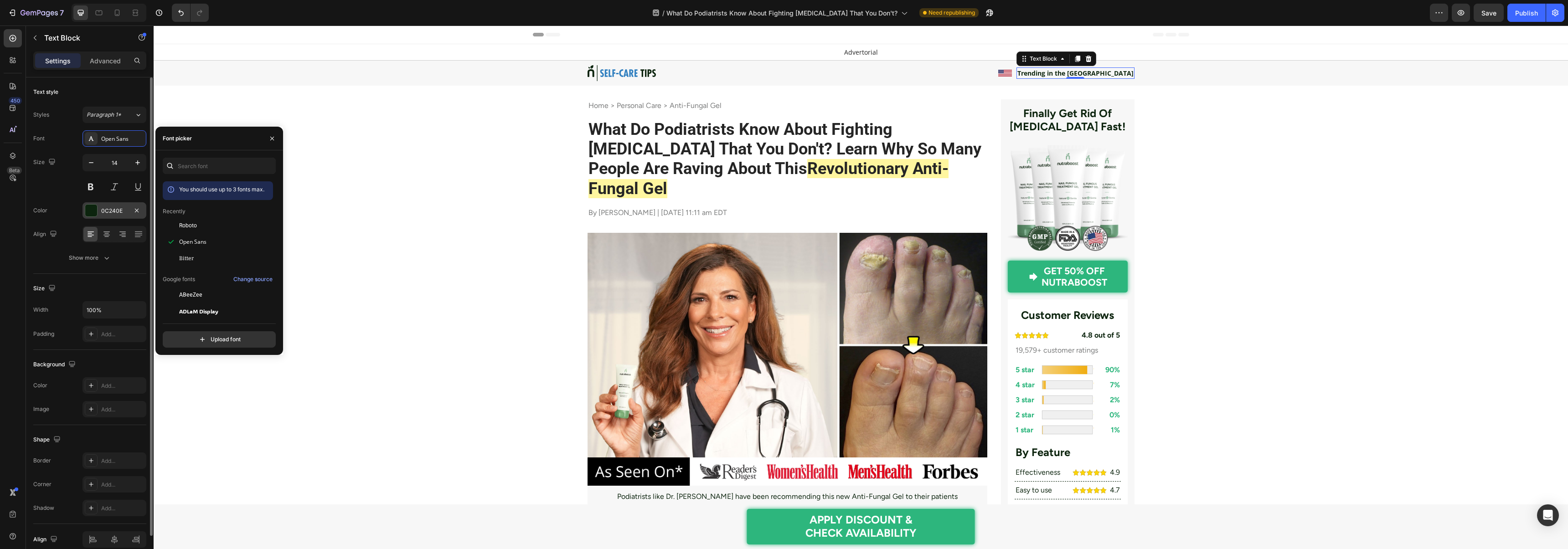
click at [91, 212] on div at bounding box center [91, 210] width 12 height 12
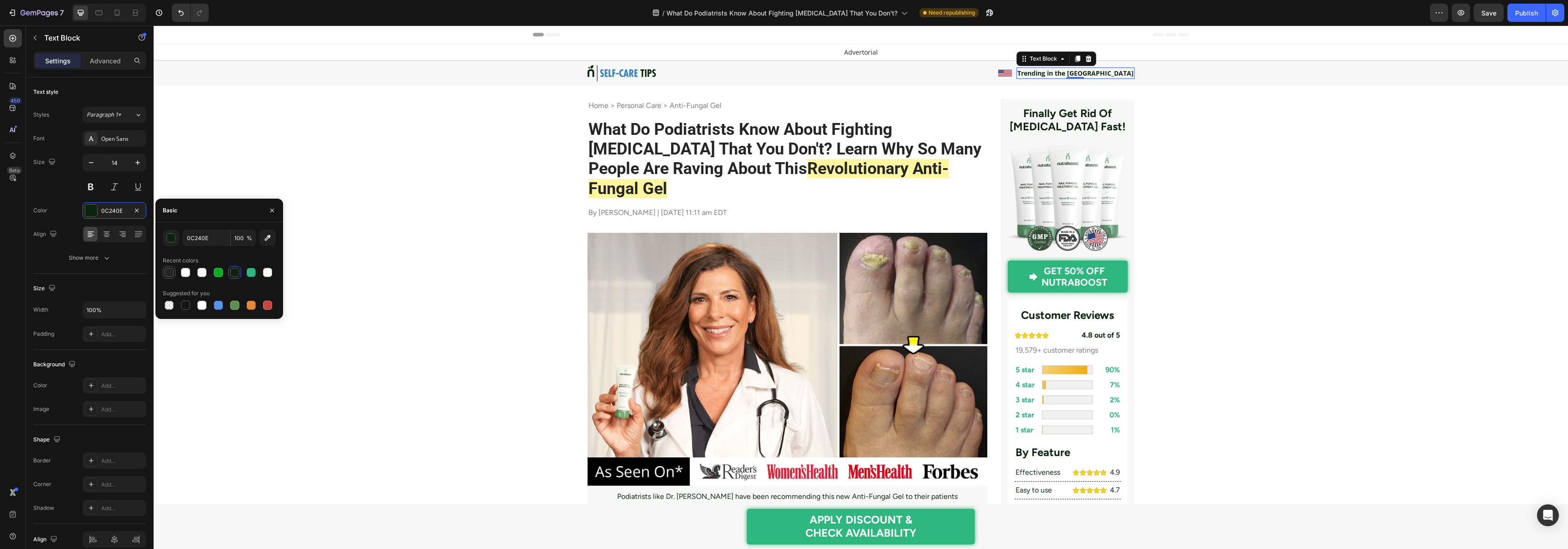
click at [167, 274] on div at bounding box center [169, 272] width 9 height 9
type input "252525"
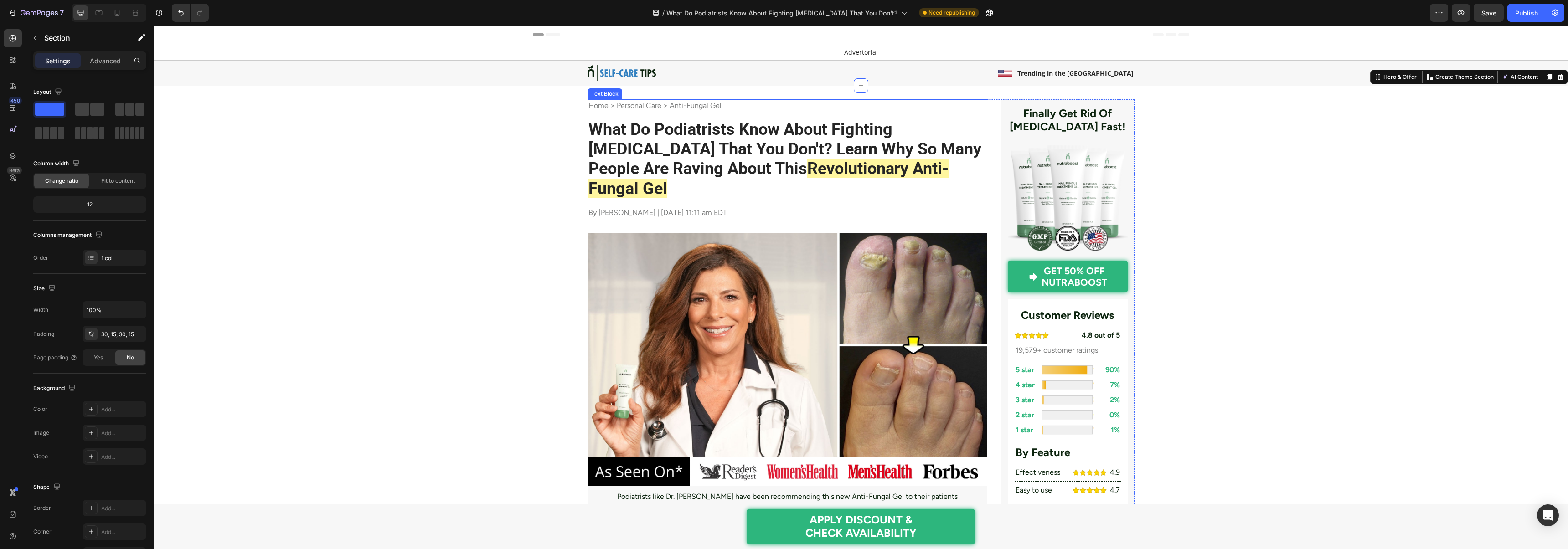
click at [626, 106] on p "Home > Personal Care > Anti-Fungal Gel" at bounding box center [787, 106] width 398 height 11
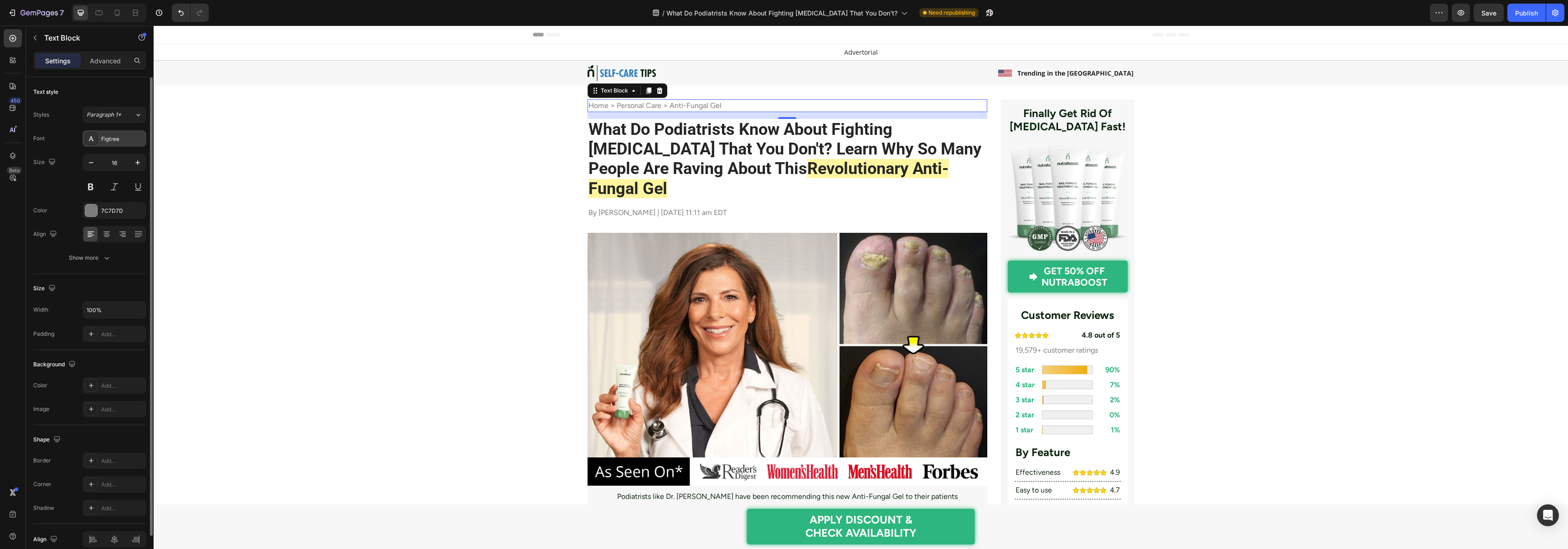
click at [111, 146] on div "Figtree" at bounding box center [114, 138] width 64 height 16
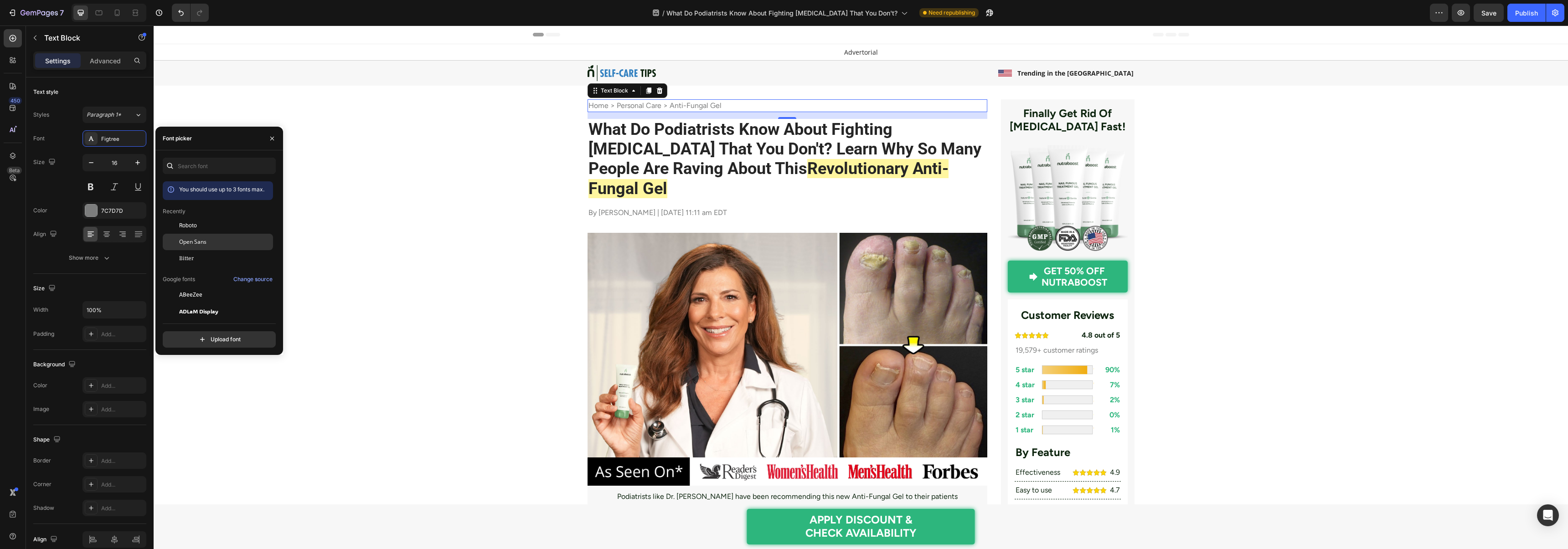
click at [199, 243] on span "Open Sans" at bounding box center [193, 242] width 27 height 8
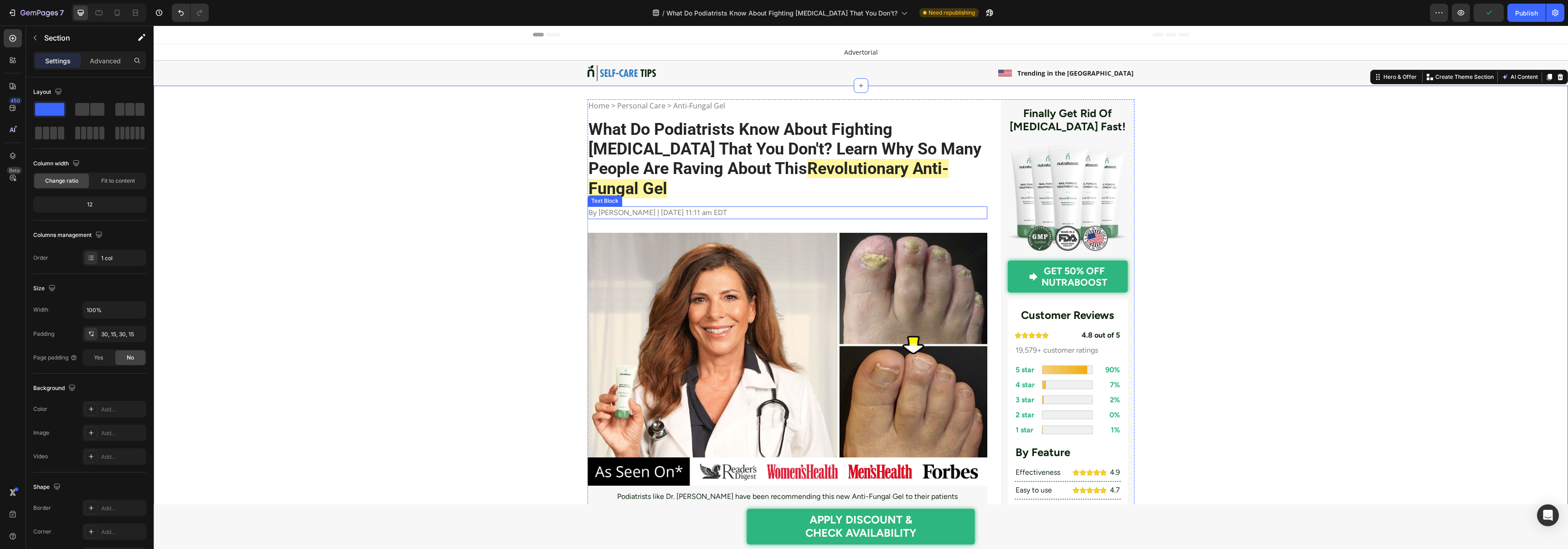
click at [604, 207] on p "By Jessica Lloyd | Apr 21, 2025 | 11:11 am EDT" at bounding box center [787, 213] width 398 height 11
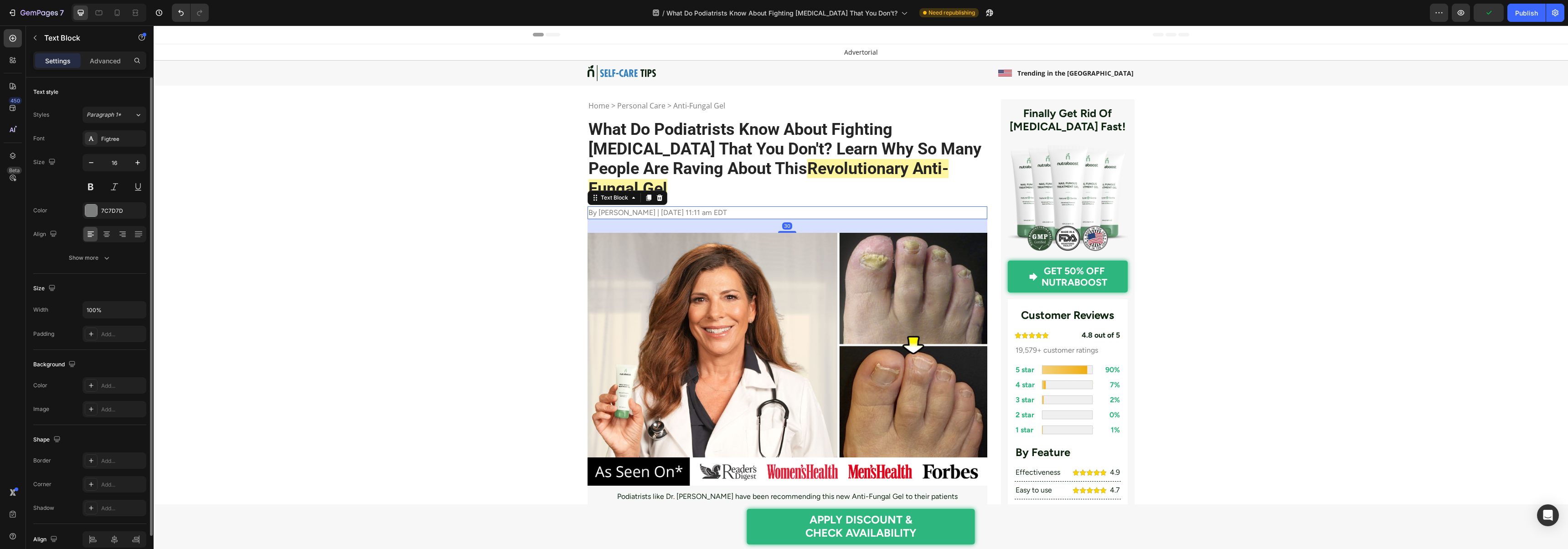
click at [117, 148] on div "Font Figtree Size 16 Color 7C7D7D Align Show more" at bounding box center [90, 198] width 113 height 136
click at [118, 144] on div "Figtree" at bounding box center [114, 138] width 64 height 16
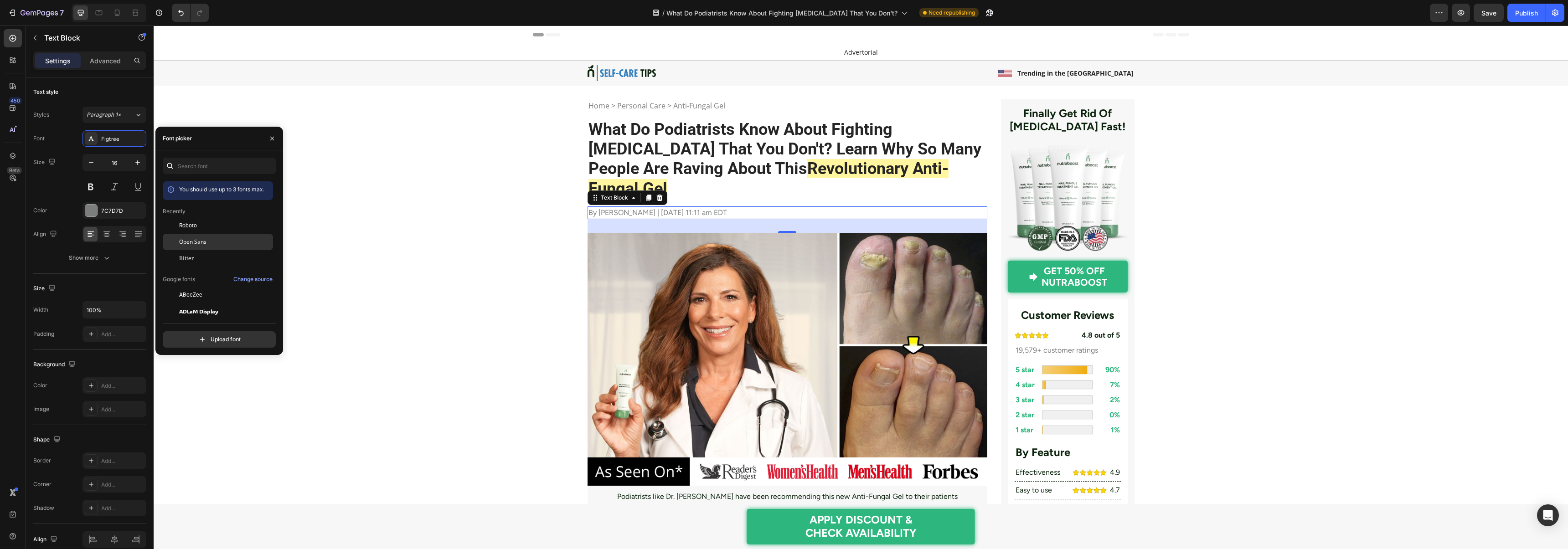
click at [197, 243] on span "Open Sans" at bounding box center [193, 242] width 27 height 8
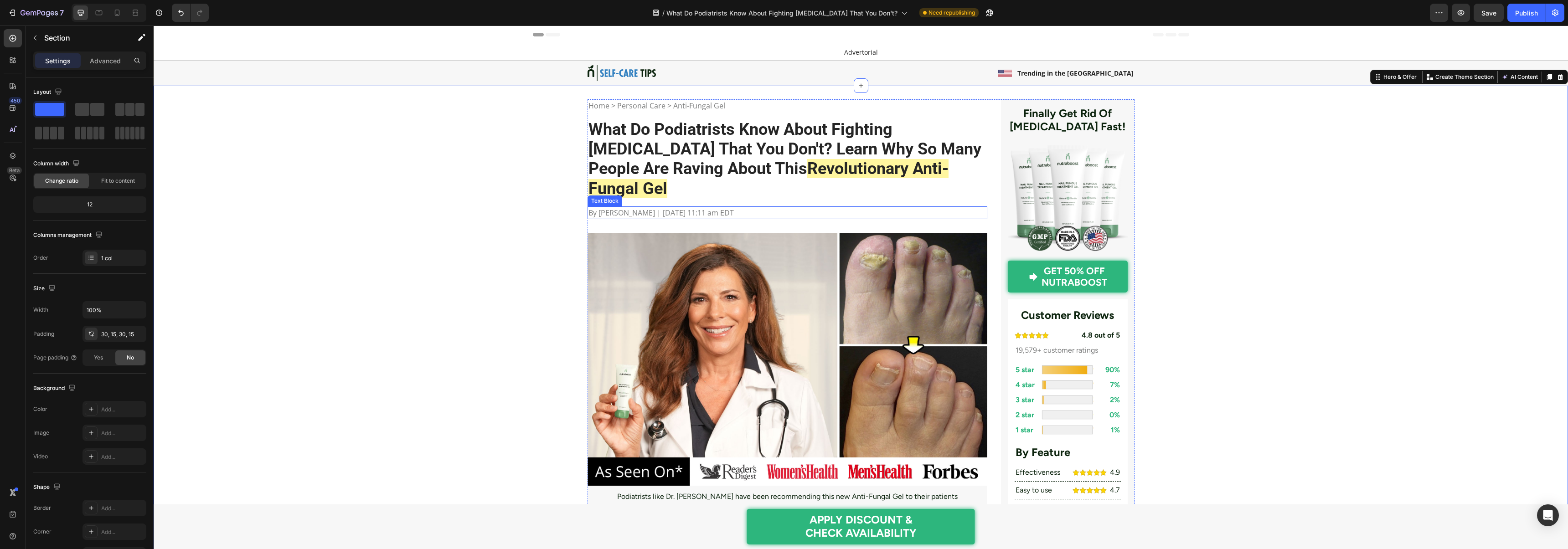
click at [656, 207] on p "By Jessica Lloyd | Apr 21, 2025 | 11:11 am EDT" at bounding box center [787, 213] width 398 height 11
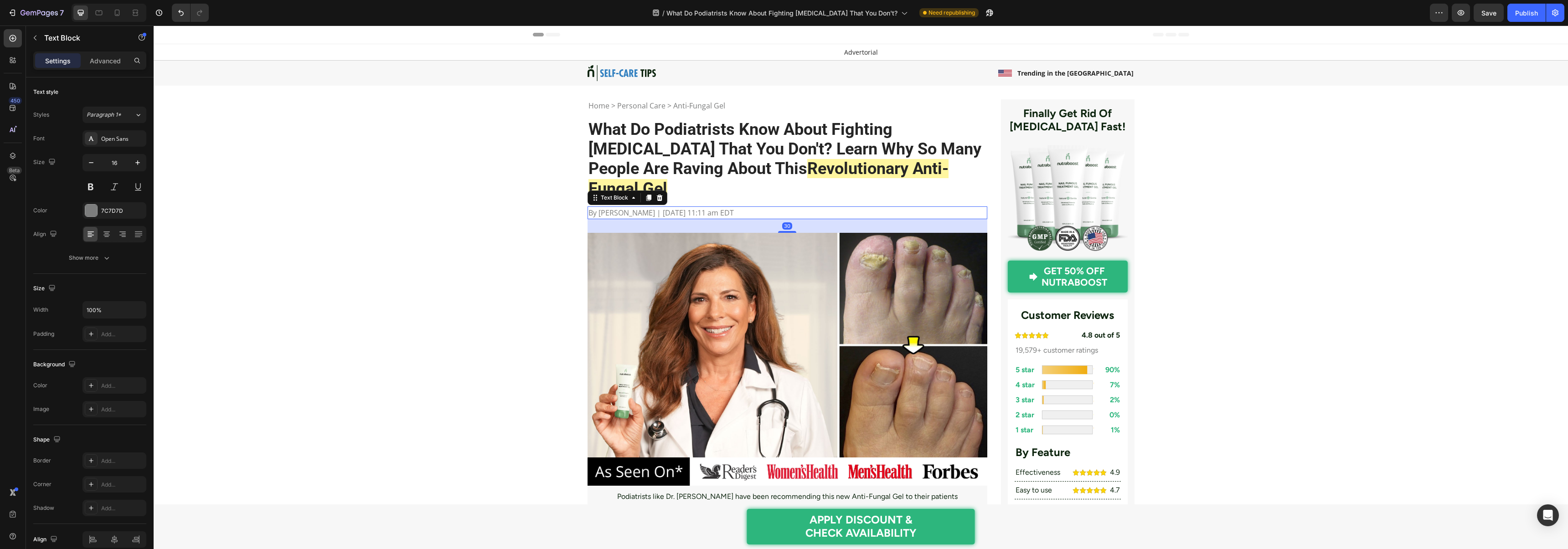
click at [667, 207] on p "By Jessica Lloyd | Apr 21, 2025 | 11:11 am EDT" at bounding box center [787, 213] width 398 height 11
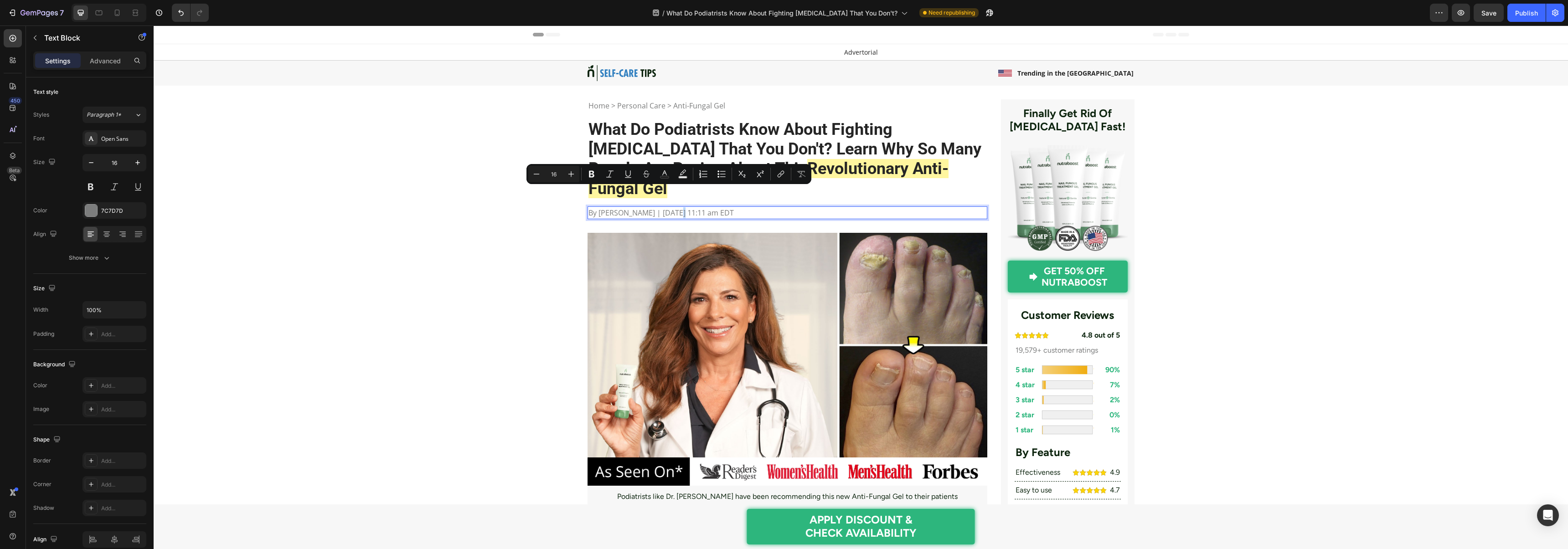
click at [667, 207] on p "By Jessica Lloyd | Apr 21, 2025 | 11:11 am EDT" at bounding box center [787, 213] width 398 height 11
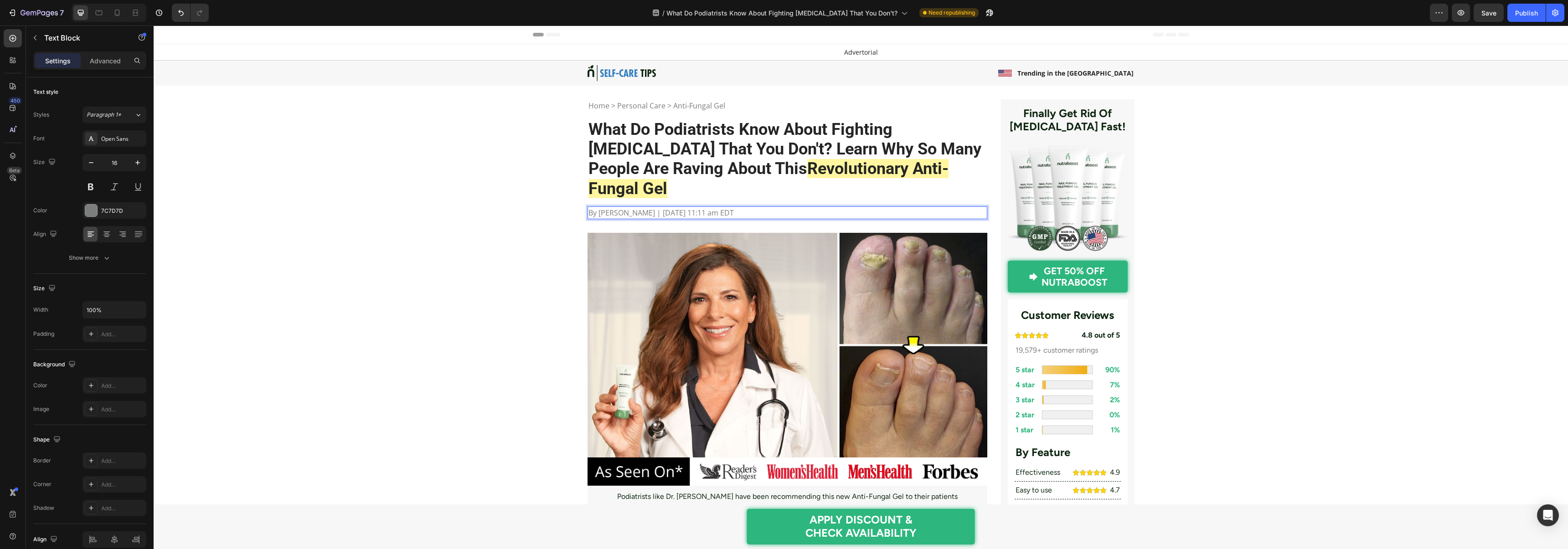
click at [653, 207] on p "By Jessica Lloyd | Apr 27, 2025 | 11:11 am EDT" at bounding box center [787, 213] width 398 height 11
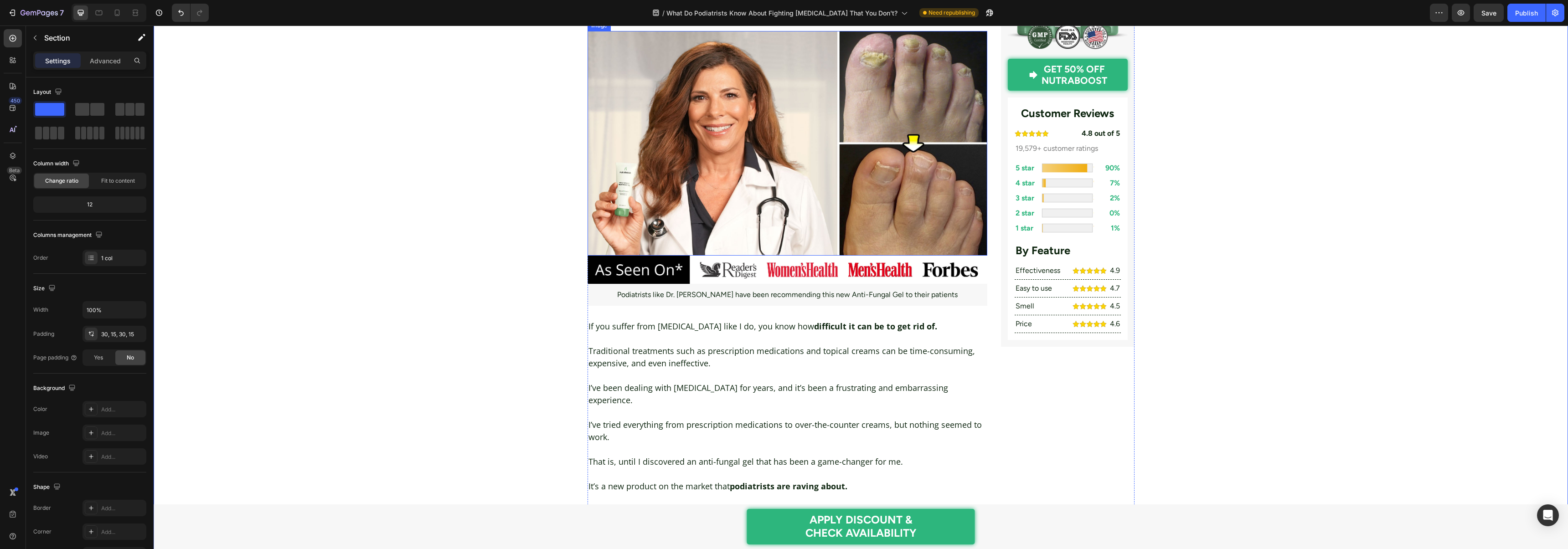
scroll to position [209, 0]
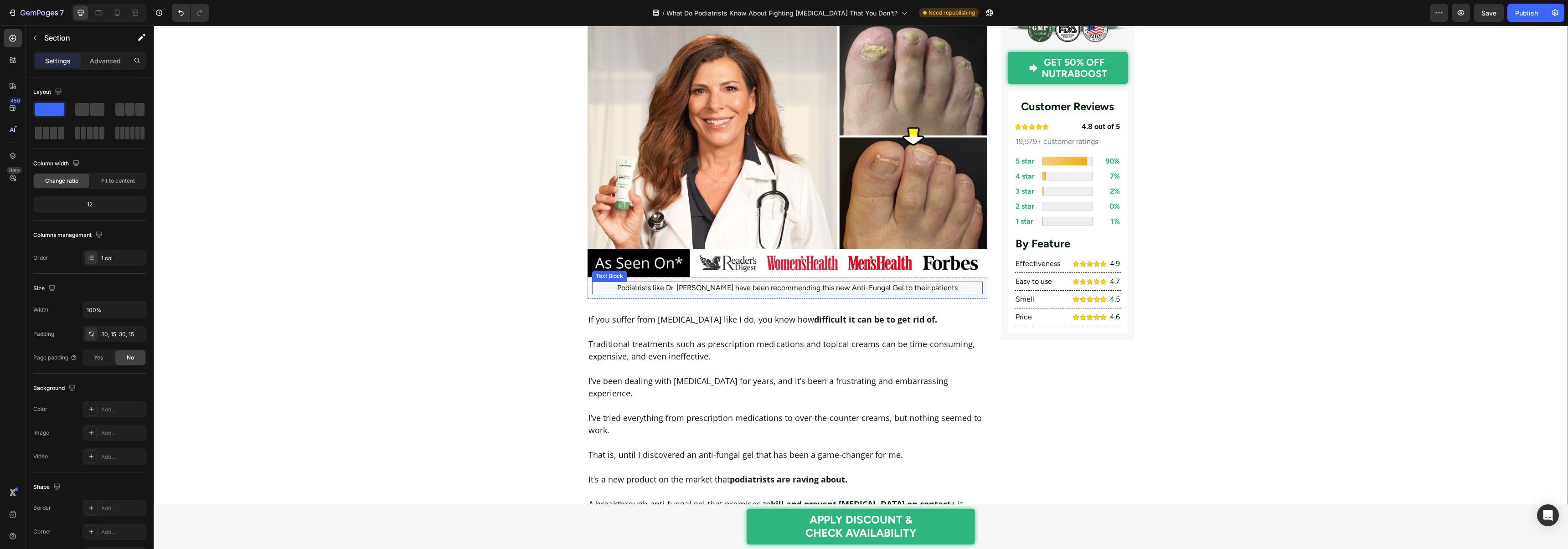
click at [671, 283] on p "Podiatrists like Dr. [PERSON_NAME] have been recommending this new Anti-Fungal …" at bounding box center [787, 288] width 389 height 11
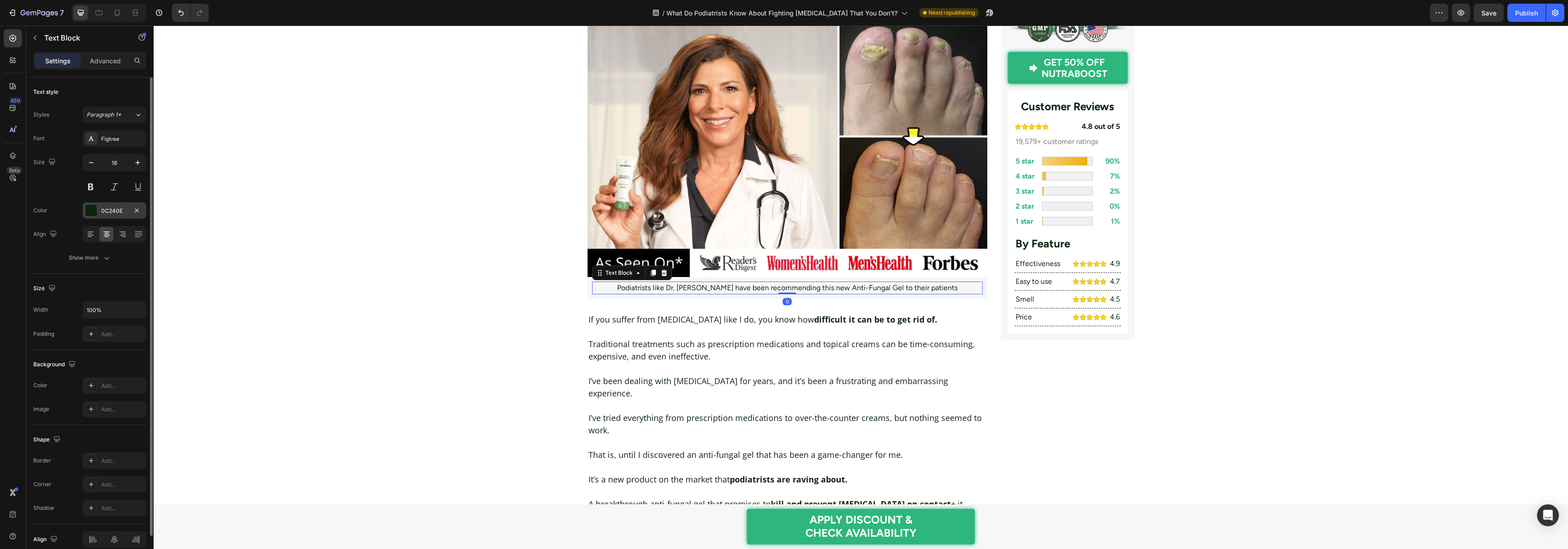
click at [114, 211] on div "0C240E" at bounding box center [114, 211] width 27 height 8
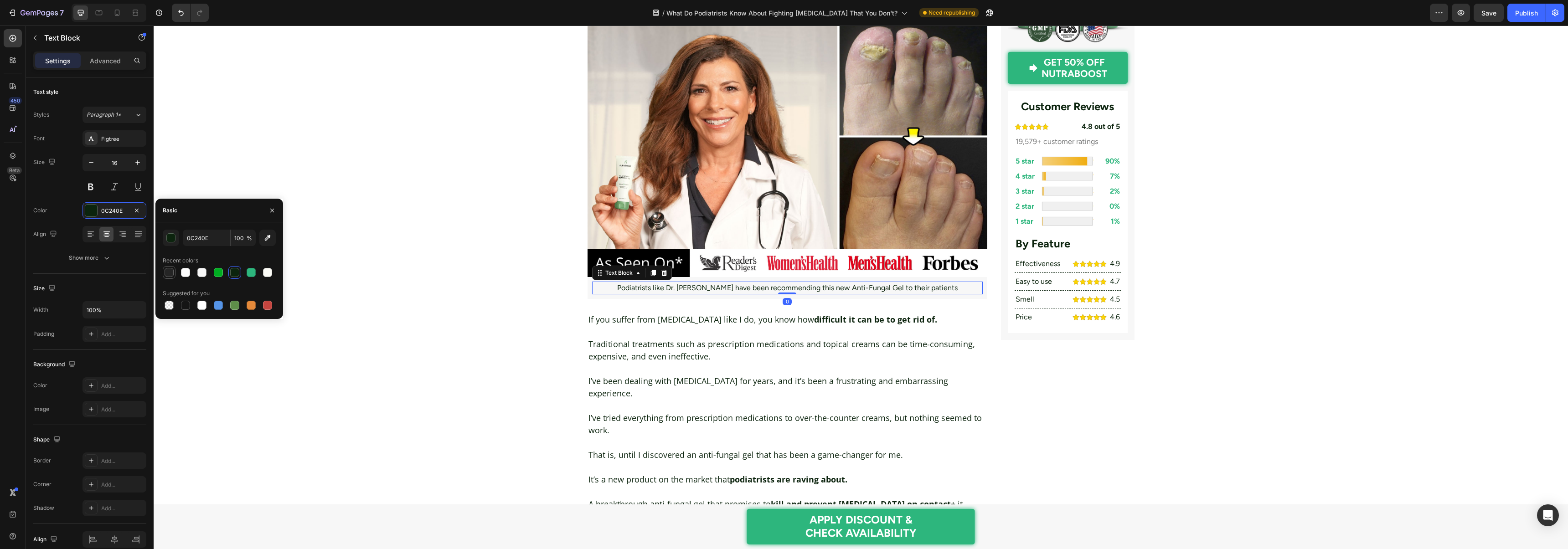
click at [170, 268] on div at bounding box center [169, 272] width 9 height 9
type input "252525"
click at [117, 146] on div "Figtree" at bounding box center [114, 138] width 64 height 16
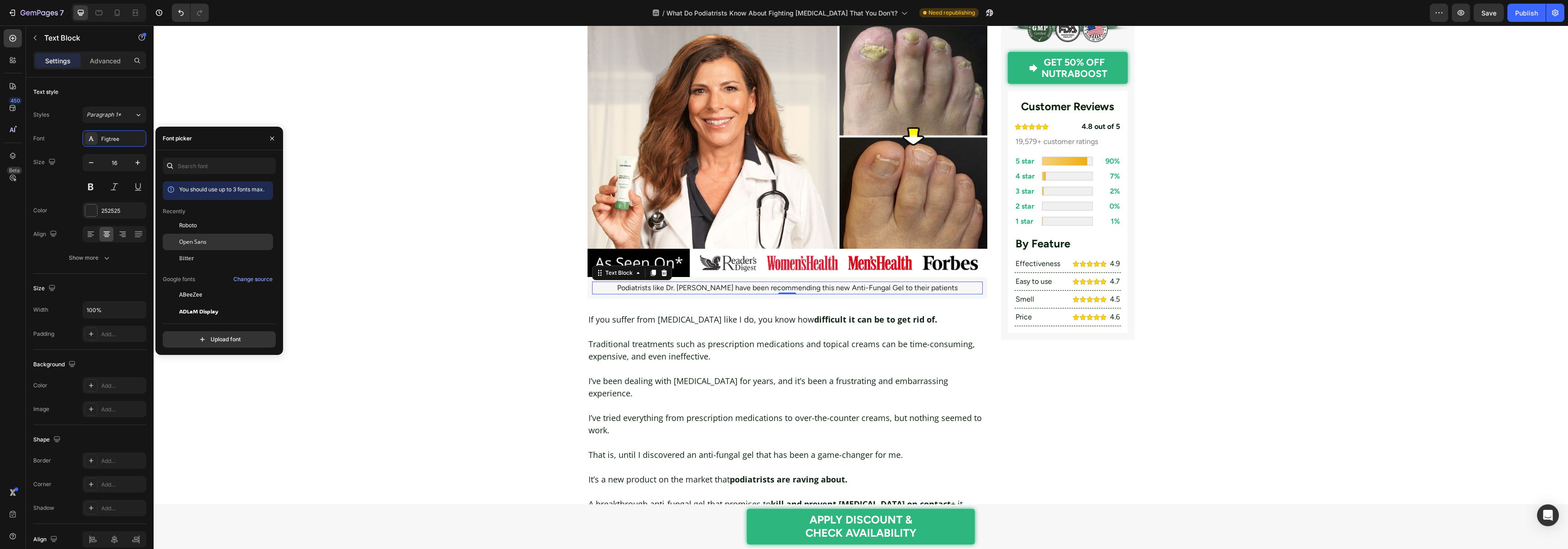
click at [201, 238] on span "Open Sans" at bounding box center [193, 242] width 27 height 8
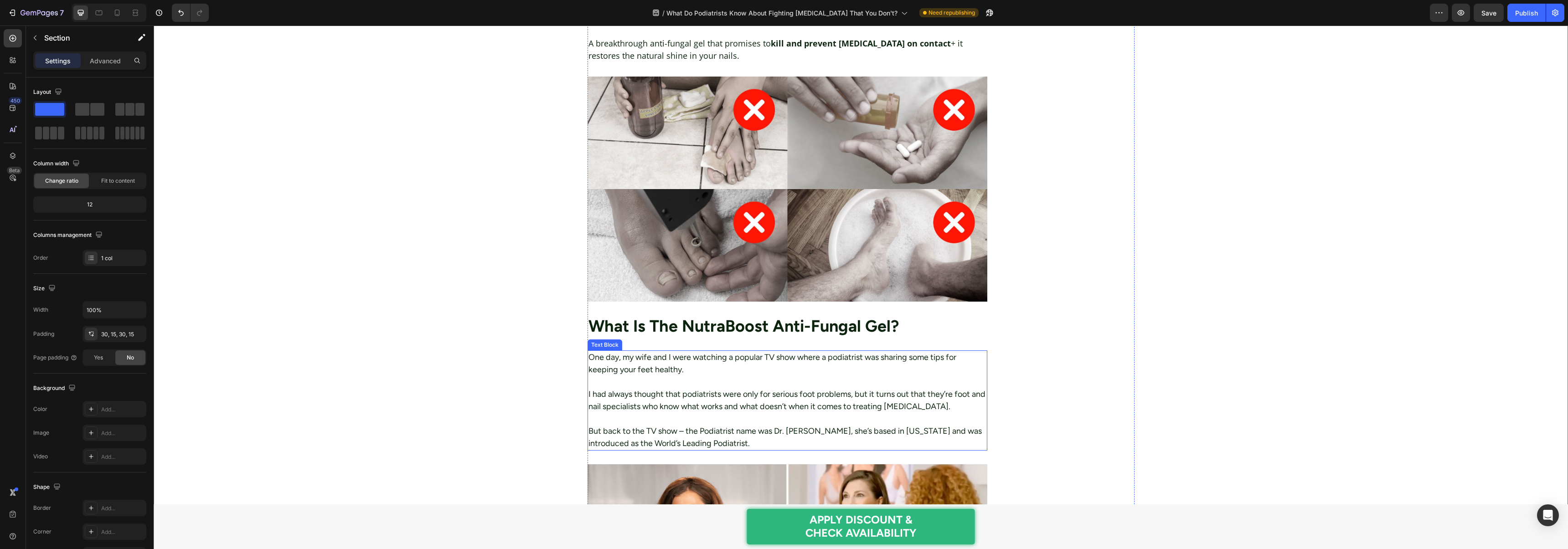
scroll to position [733, 0]
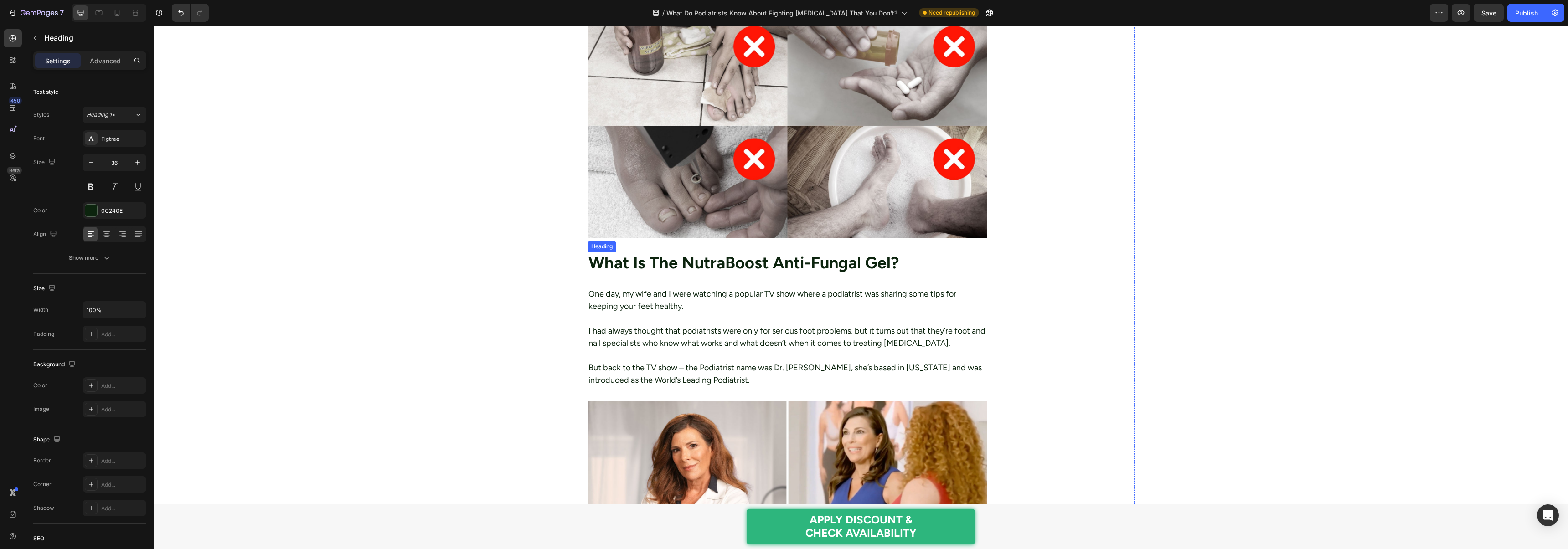
click at [656, 252] on h2 "What Is The NutraBoost Anti-Fungal Gel?" at bounding box center [787, 263] width 400 height 21
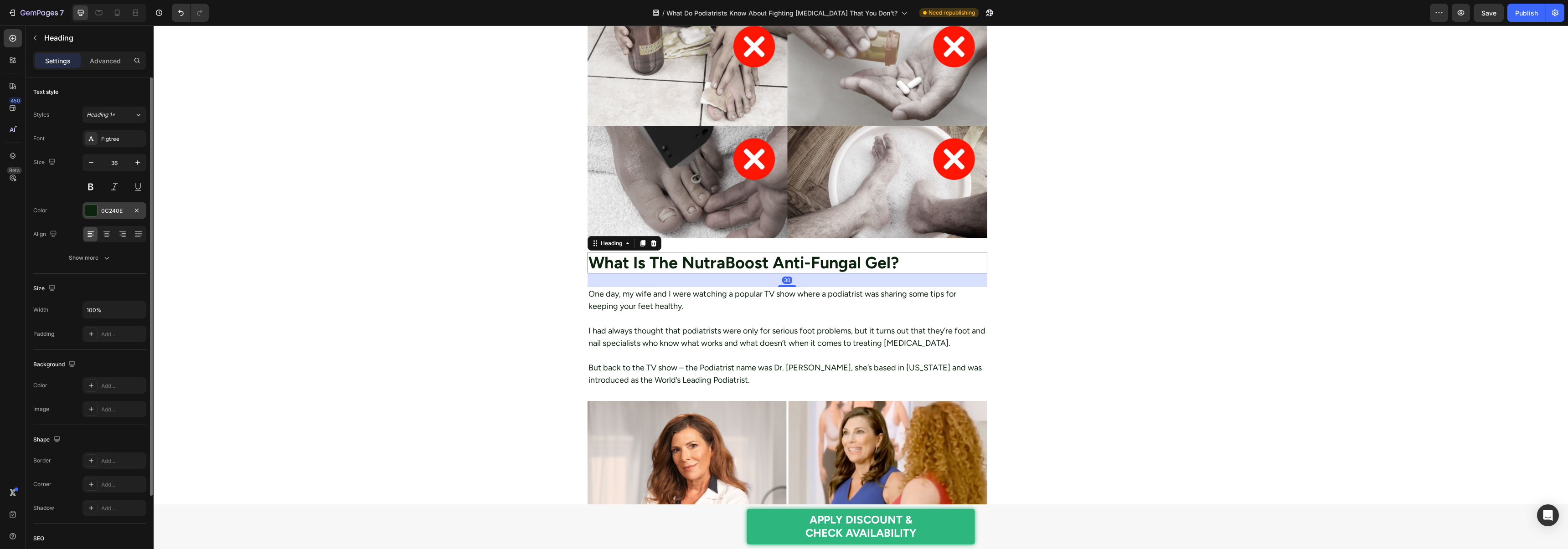
click at [91, 209] on div at bounding box center [91, 210] width 12 height 12
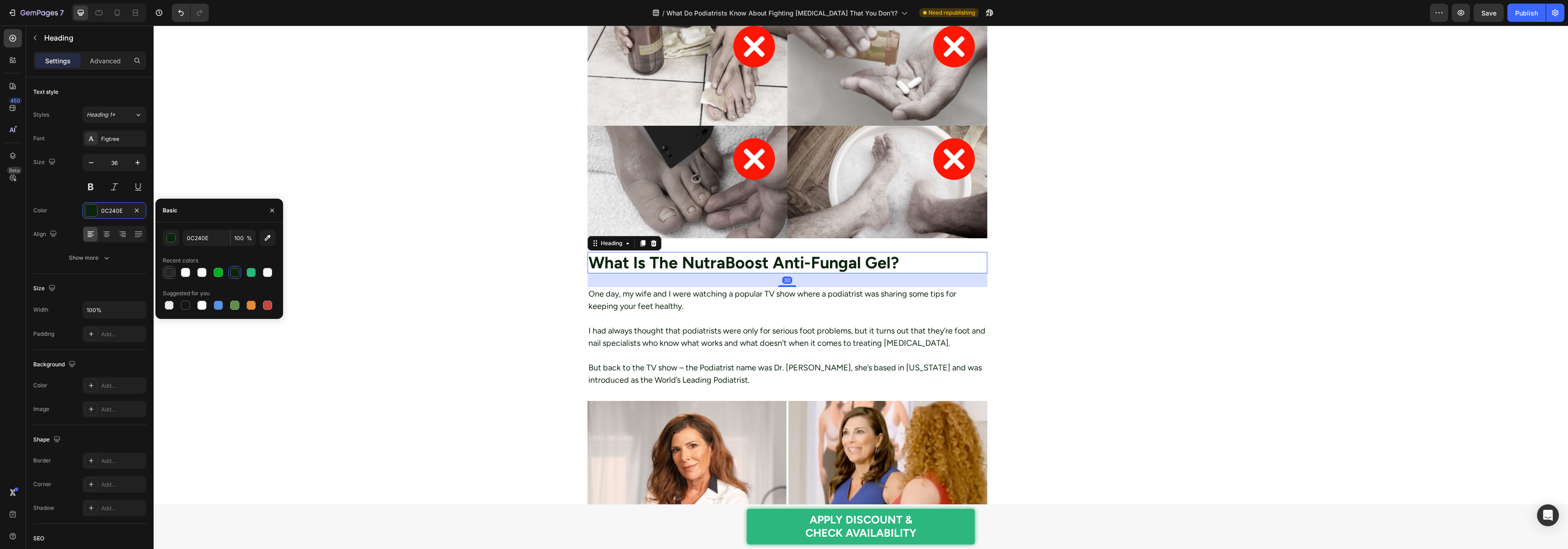
click at [165, 271] on div at bounding box center [169, 272] width 9 height 9
type input "252525"
click at [105, 148] on div "Font Figtree Size 36 Color 252525 Align Show more" at bounding box center [90, 198] width 113 height 136
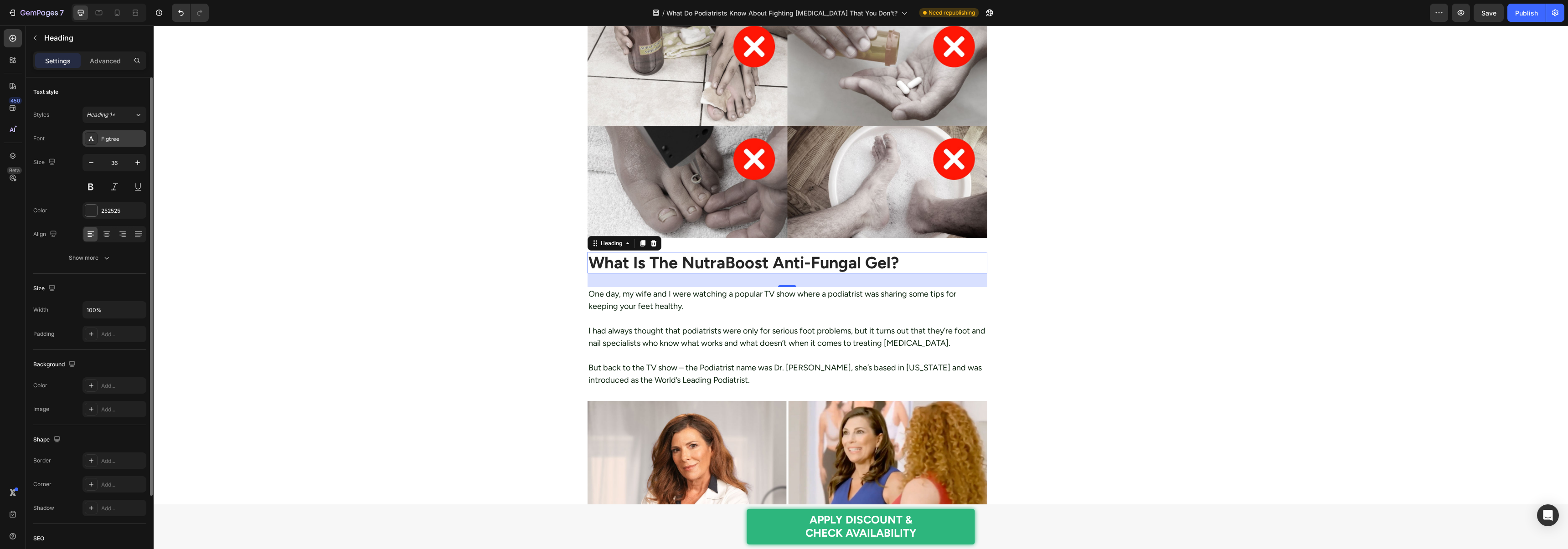
click at [107, 143] on div "Figtree" at bounding box center [114, 138] width 64 height 16
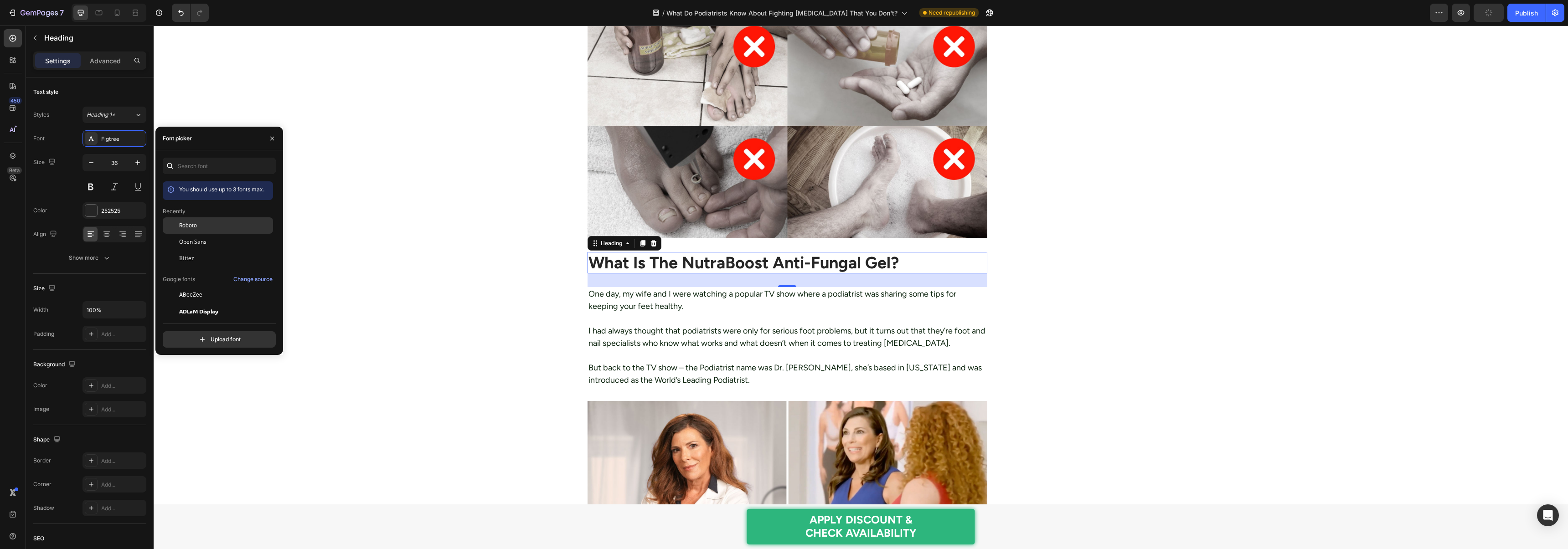
click at [184, 225] on span "Roboto" at bounding box center [188, 225] width 18 height 8
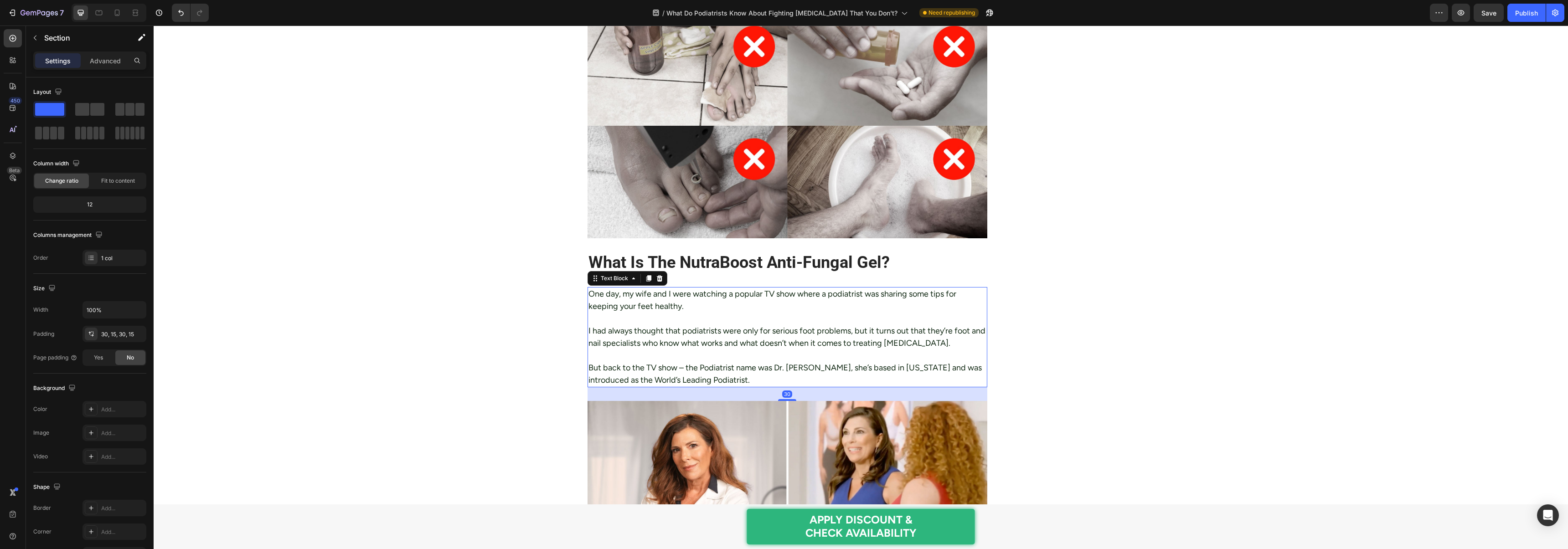
click at [650, 288] on p "One day, my wife and I were watching a popular TV show where a podiatrist was s…" at bounding box center [787, 300] width 398 height 25
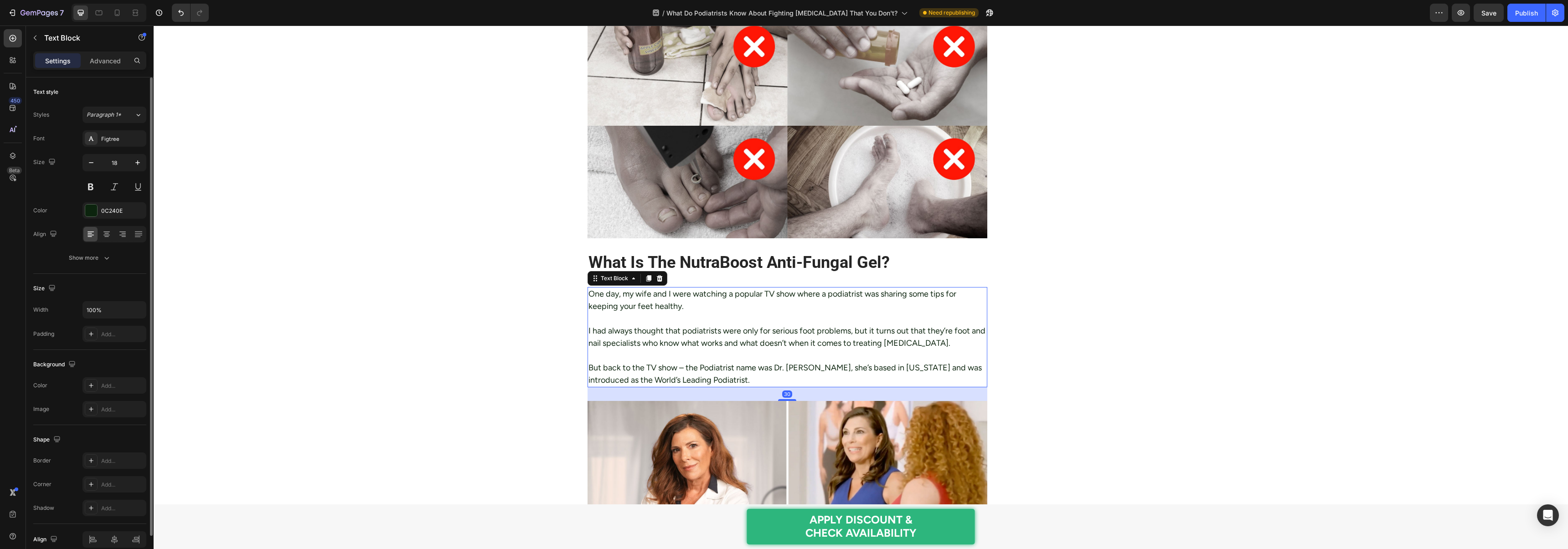
click at [89, 223] on div "Font Figtree Size 18 Color 0C240E Align Show more" at bounding box center [90, 198] width 113 height 136
click at [87, 212] on div at bounding box center [91, 210] width 12 height 12
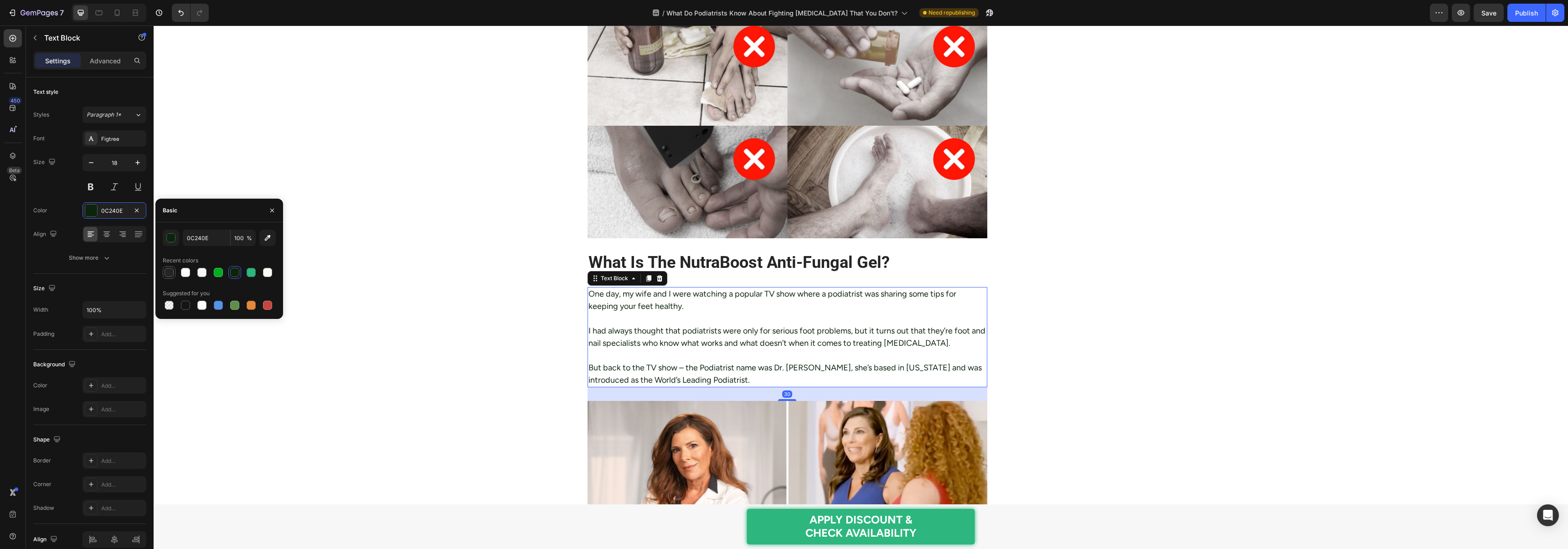
click at [163, 271] on div at bounding box center [169, 273] width 11 height 11
type input "252525"
click at [93, 143] on div at bounding box center [91, 138] width 13 height 13
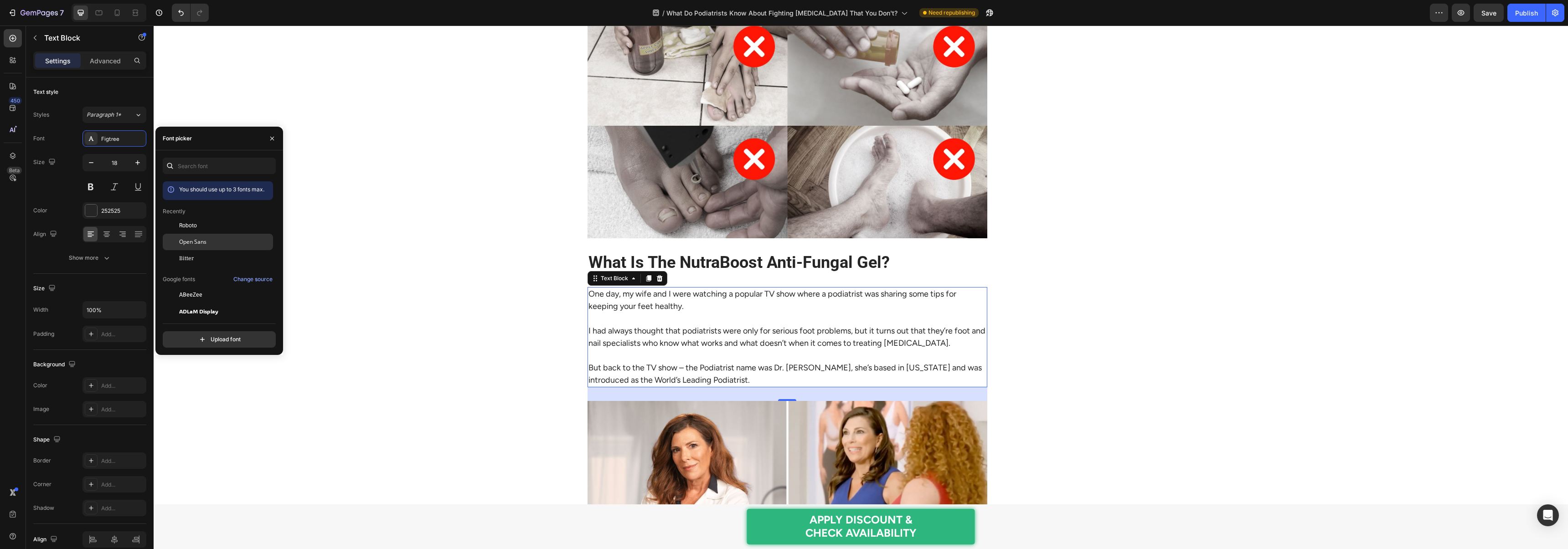
click at [201, 238] on span "Open Sans" at bounding box center [193, 242] width 27 height 8
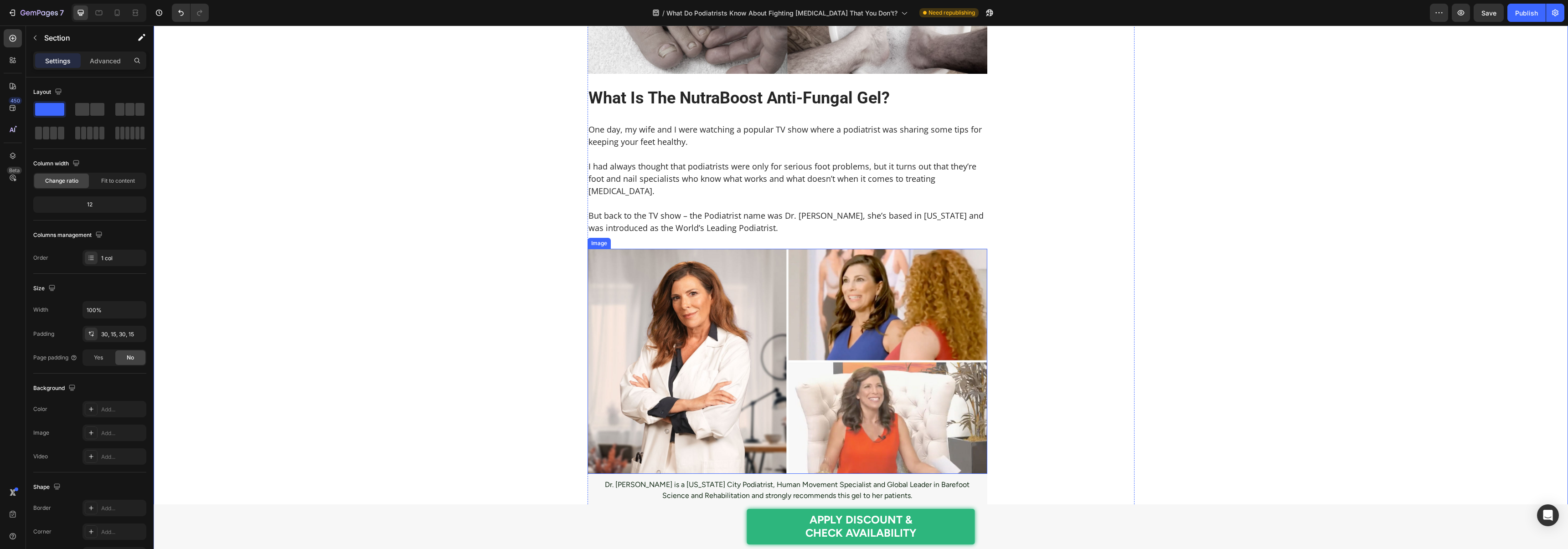
scroll to position [982, 0]
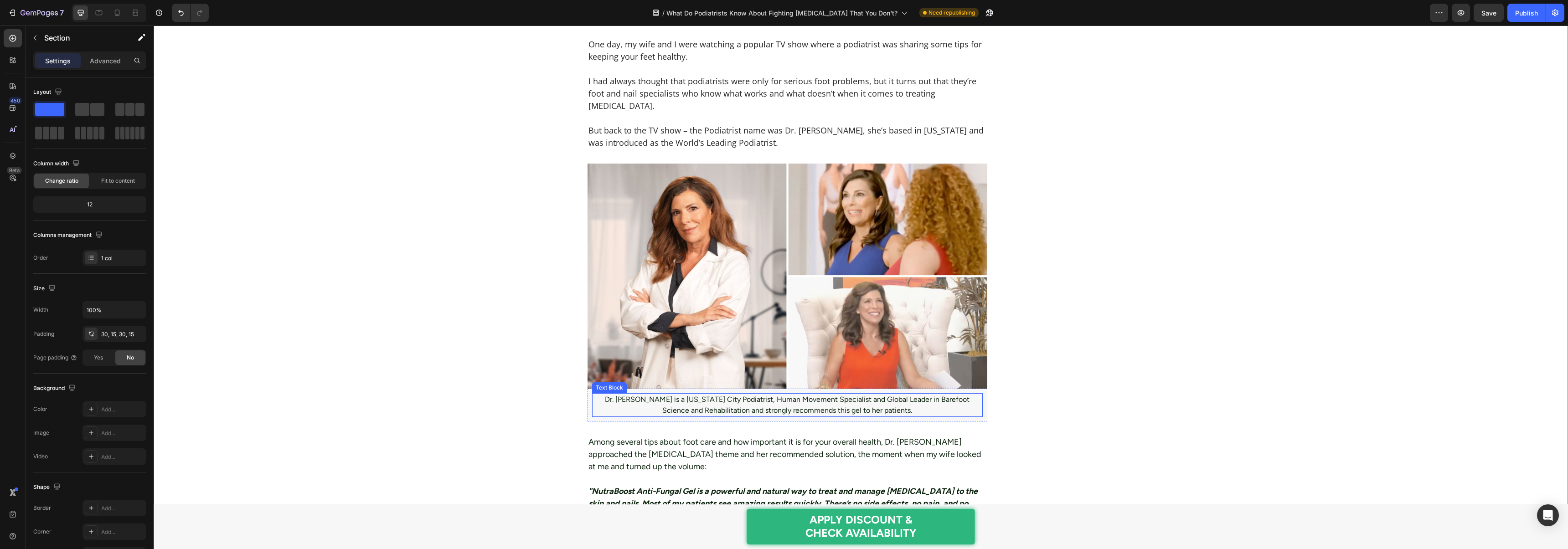
click at [659, 394] on p "Dr. [PERSON_NAME] is a [US_STATE] City Podiatrist, Human Movement Specialist an…" at bounding box center [787, 404] width 389 height 22
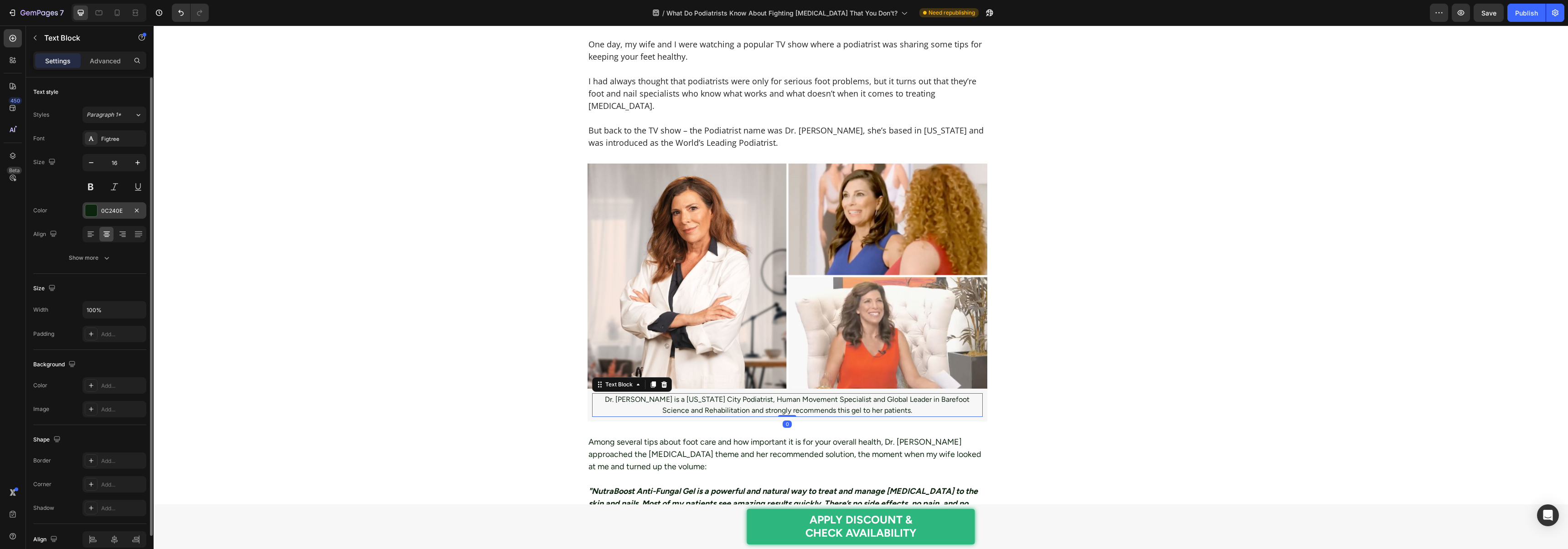
click at [103, 213] on div "0C240E" at bounding box center [114, 211] width 27 height 8
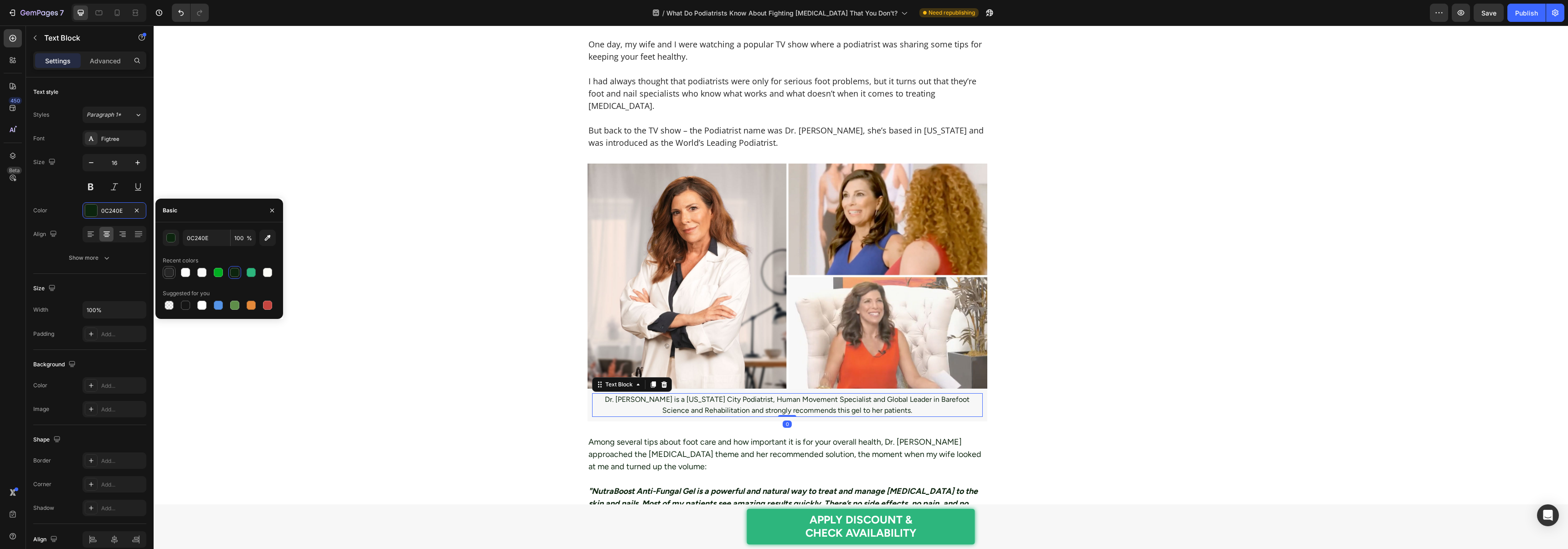
click at [170, 273] on div at bounding box center [169, 272] width 9 height 9
type input "252525"
click at [115, 142] on div "Figtree" at bounding box center [122, 138] width 43 height 8
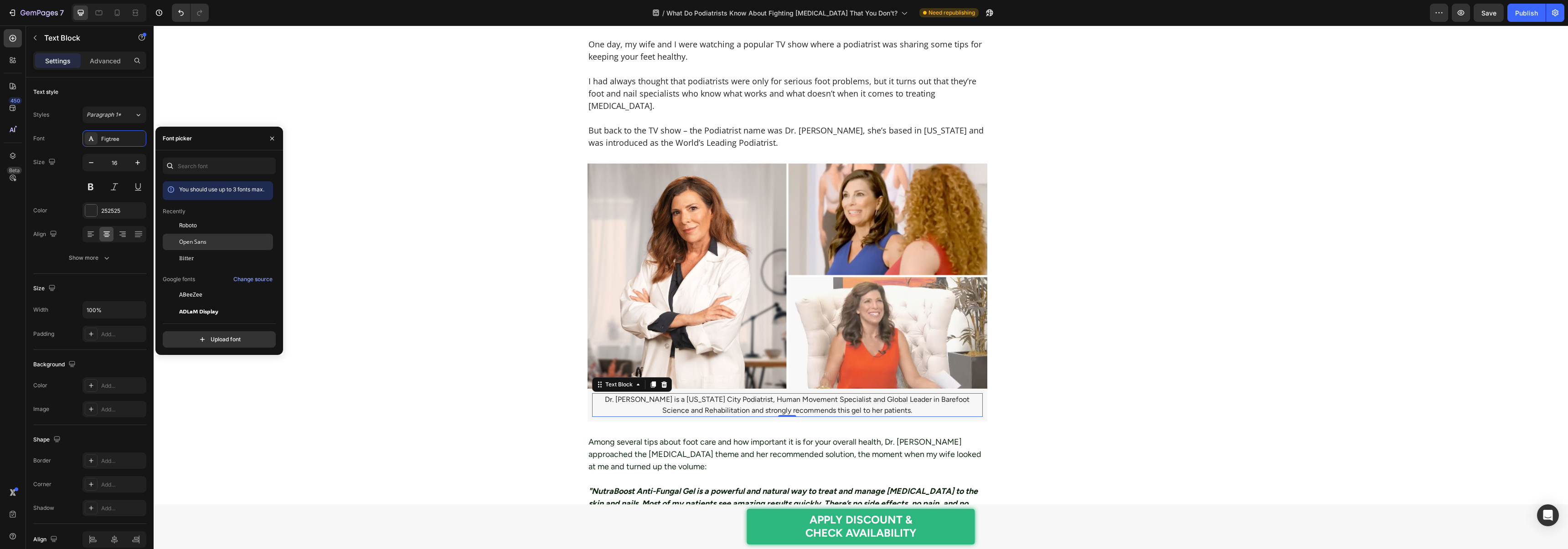
click at [205, 241] on span "Open Sans" at bounding box center [193, 242] width 27 height 8
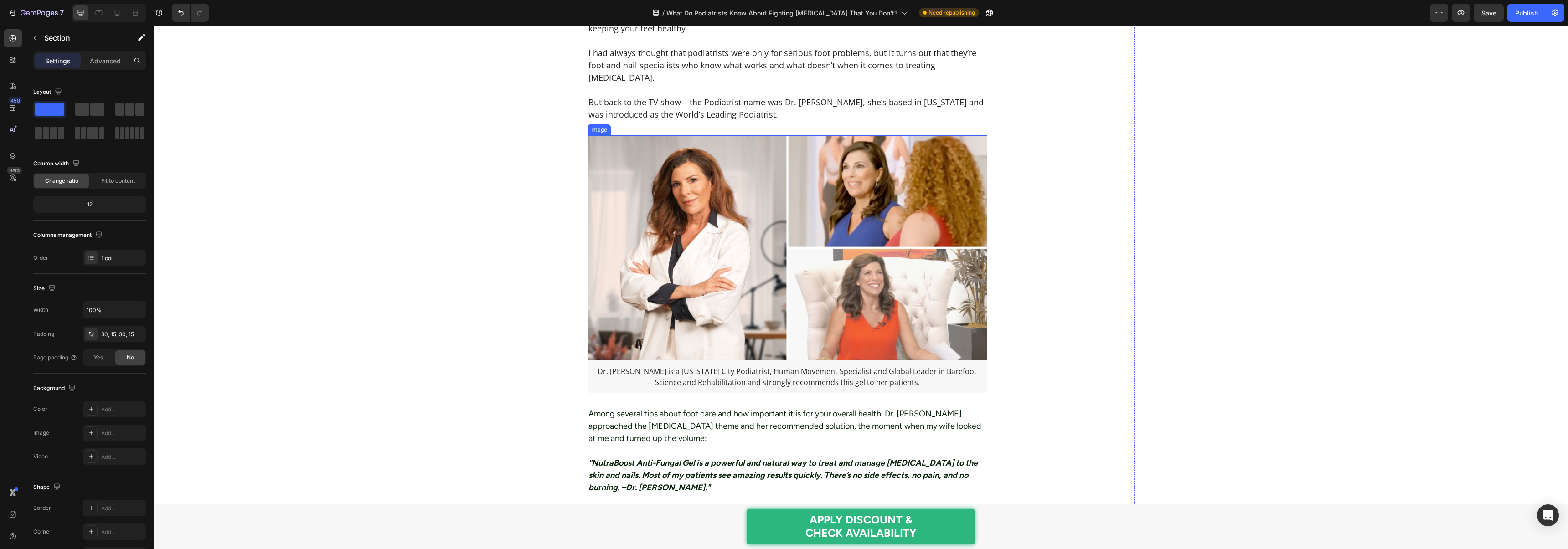
scroll to position [1053, 0]
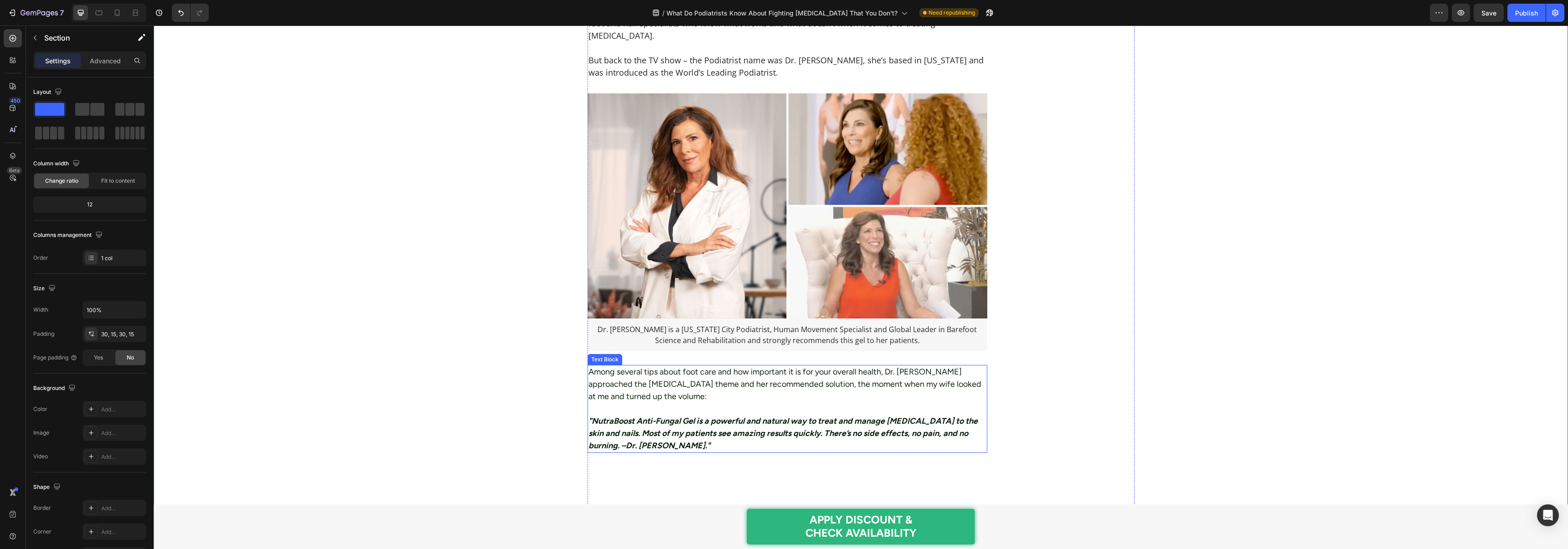
click at [653, 366] on p "Among several tips about foot care and how important it is for your overall hea…" at bounding box center [787, 384] width 398 height 37
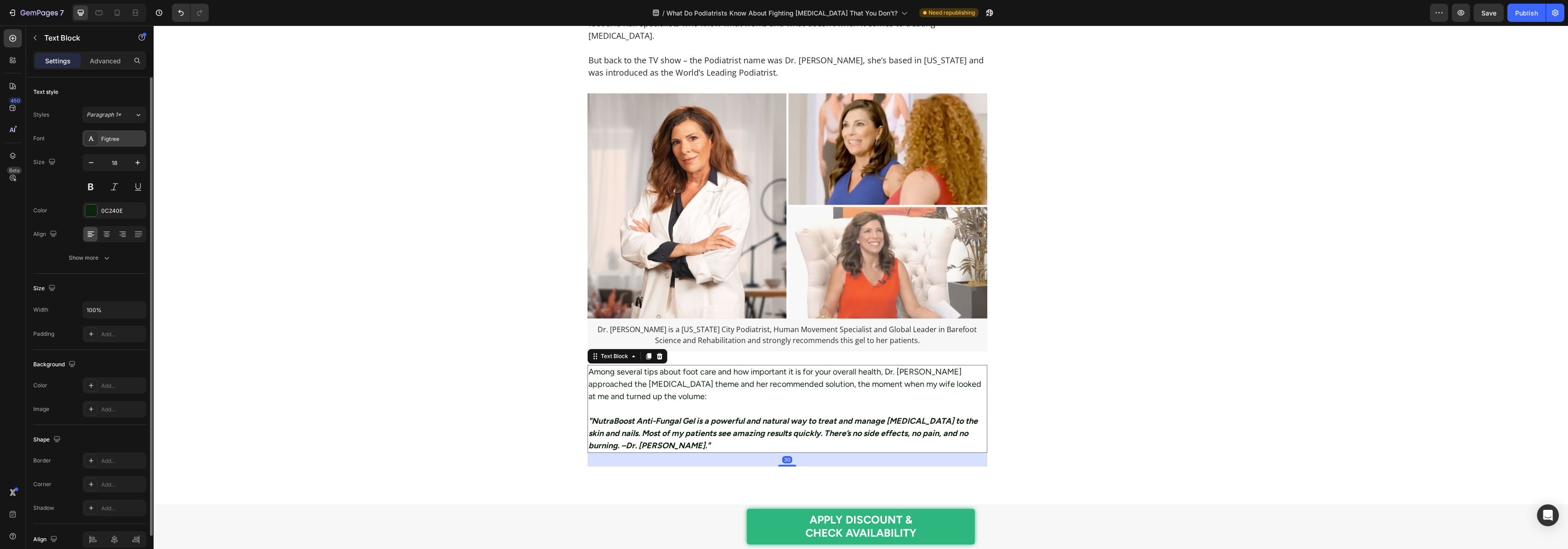
click at [113, 143] on div "Figtree" at bounding box center [114, 138] width 64 height 16
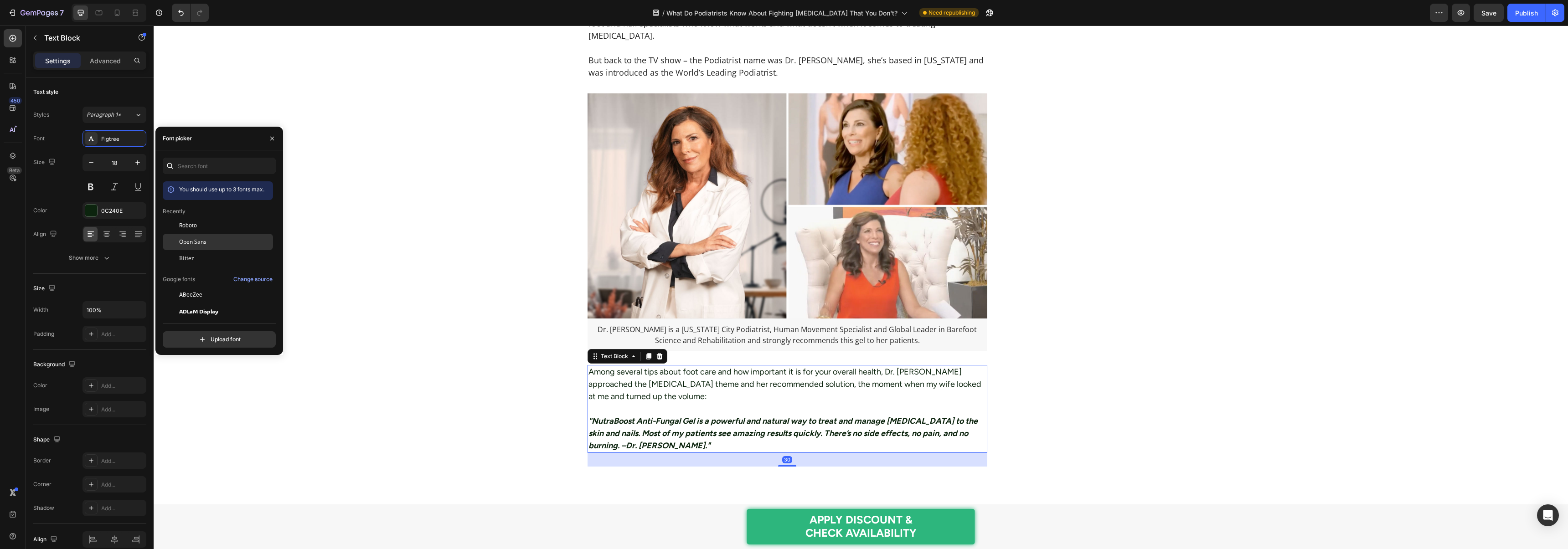
click at [195, 240] on span "Open Sans" at bounding box center [193, 242] width 27 height 8
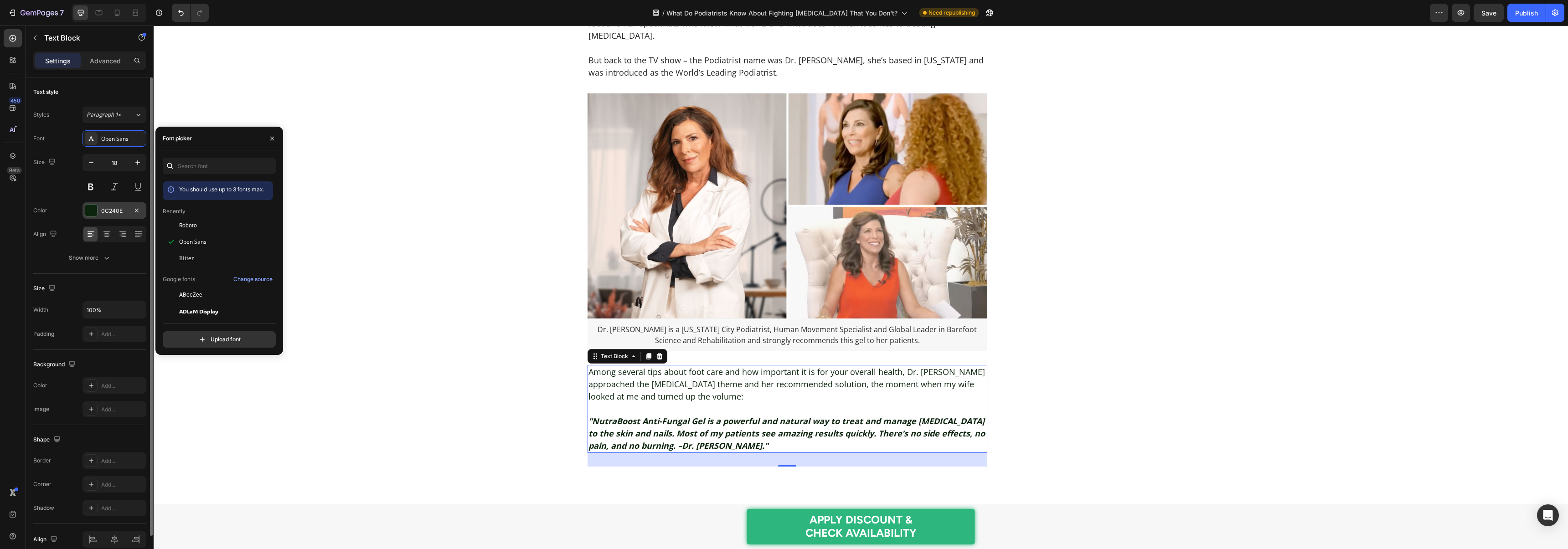
click at [93, 207] on div at bounding box center [91, 210] width 12 height 12
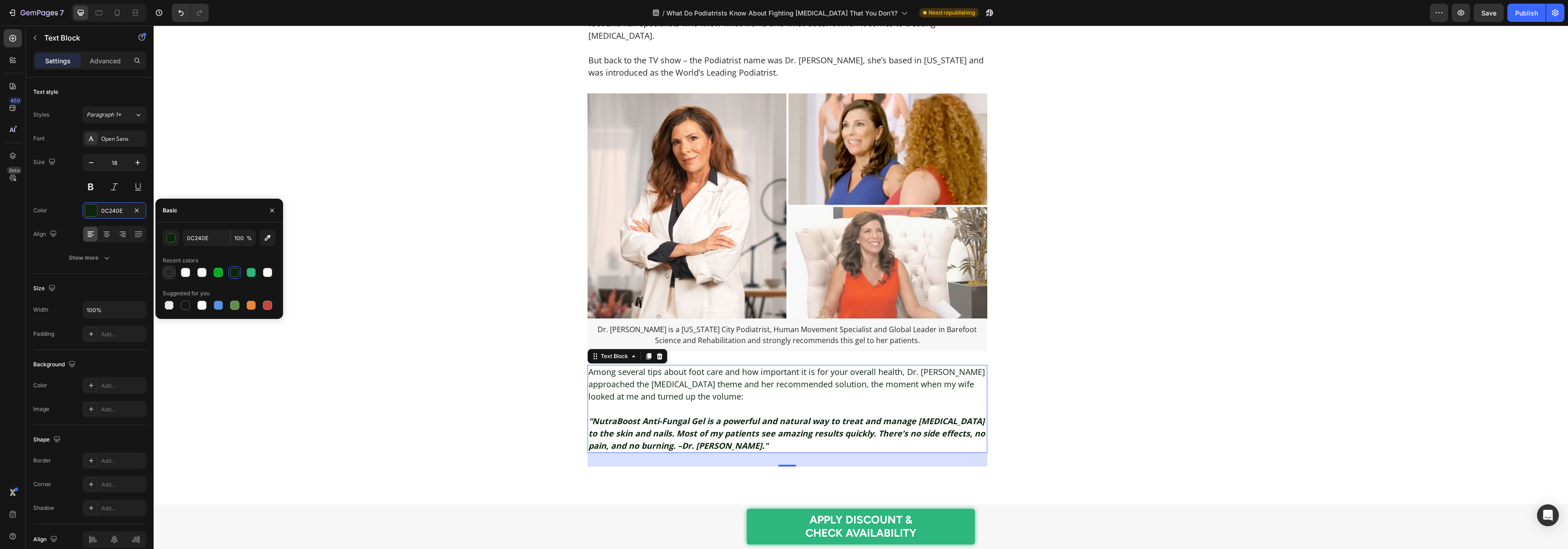
click at [168, 272] on div at bounding box center [169, 272] width 9 height 9
type input "252525"
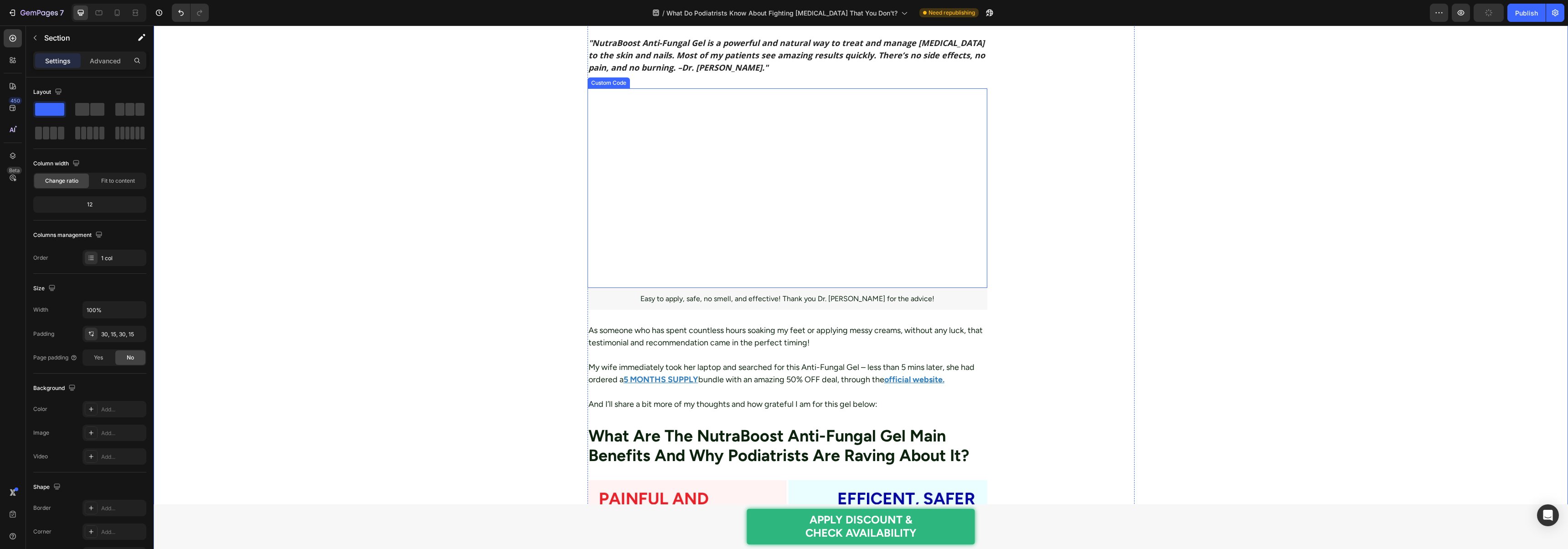
scroll to position [1441, 0]
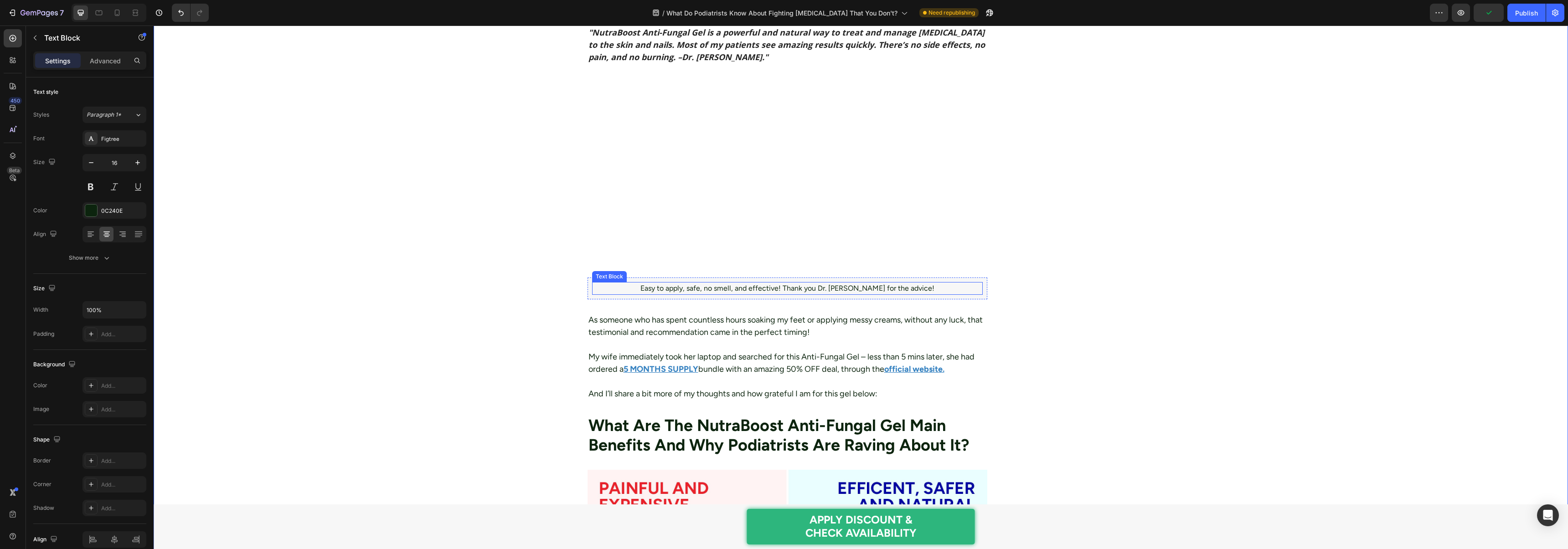
click at [691, 283] on p "Easy to apply, safe, no smell, and effective! Thank you Dr. [PERSON_NAME] for t…" at bounding box center [787, 288] width 389 height 11
click at [96, 211] on div at bounding box center [91, 210] width 12 height 12
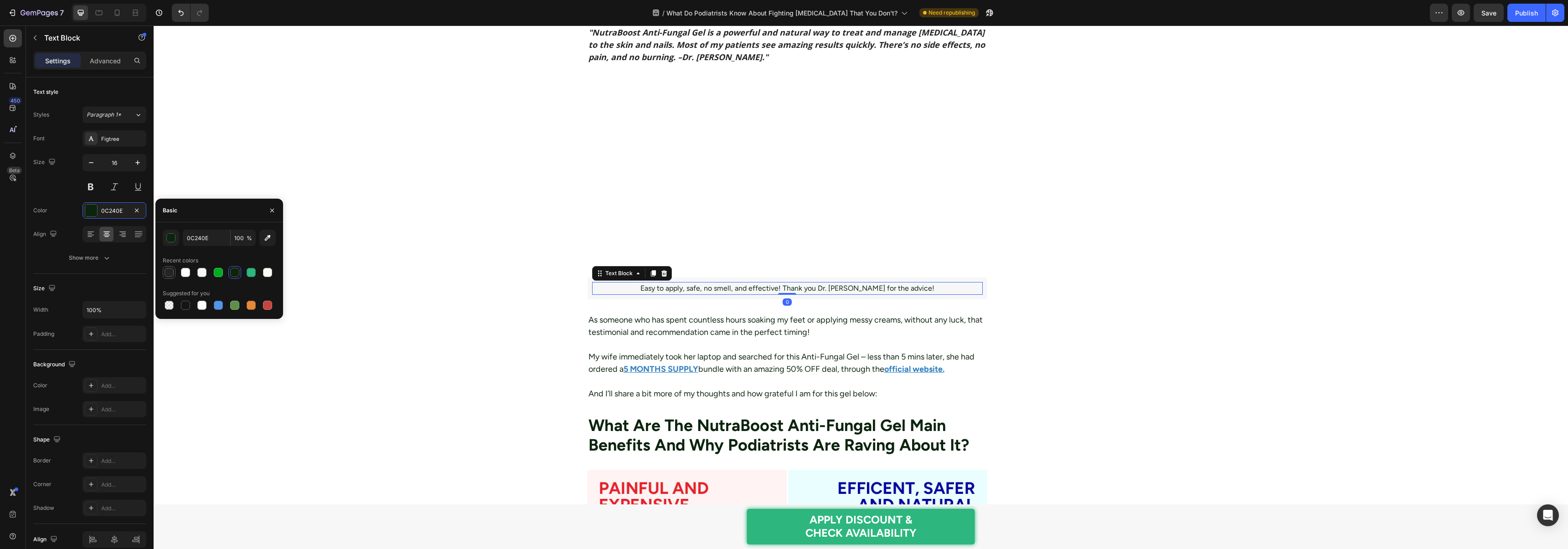
click at [166, 272] on div at bounding box center [169, 272] width 9 height 9
type input "252525"
click at [116, 143] on div "Figtree" at bounding box center [114, 138] width 64 height 16
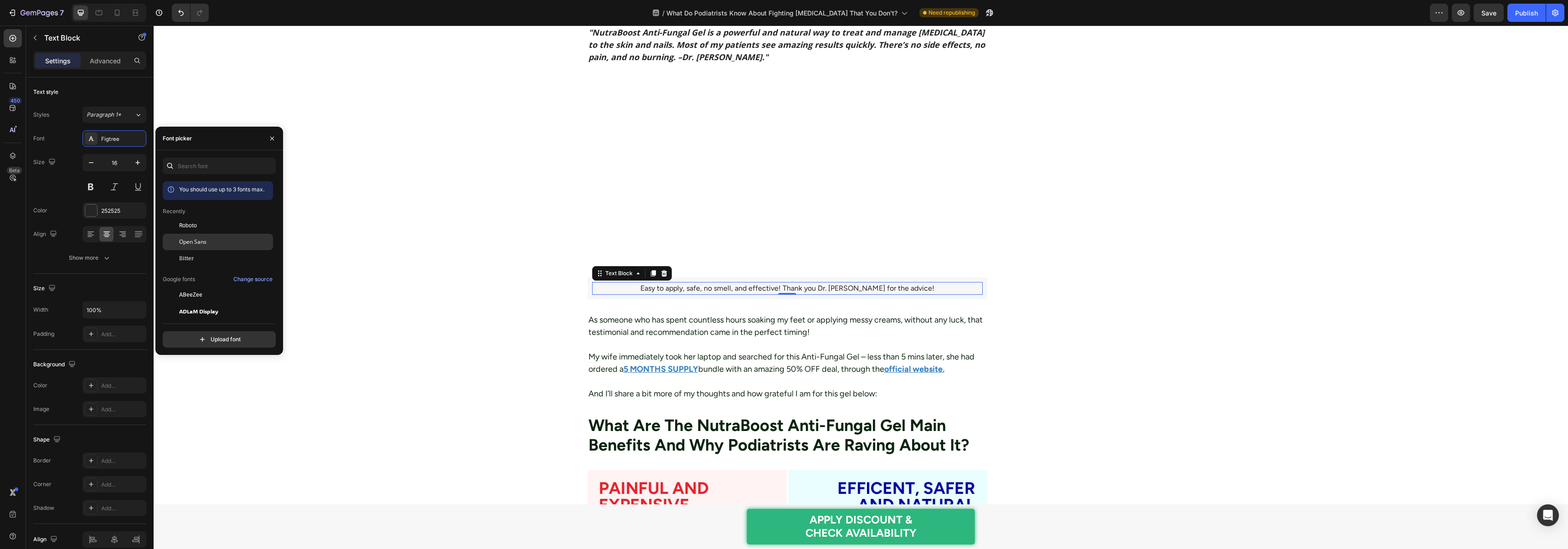
click at [194, 240] on span "Open Sans" at bounding box center [193, 242] width 27 height 8
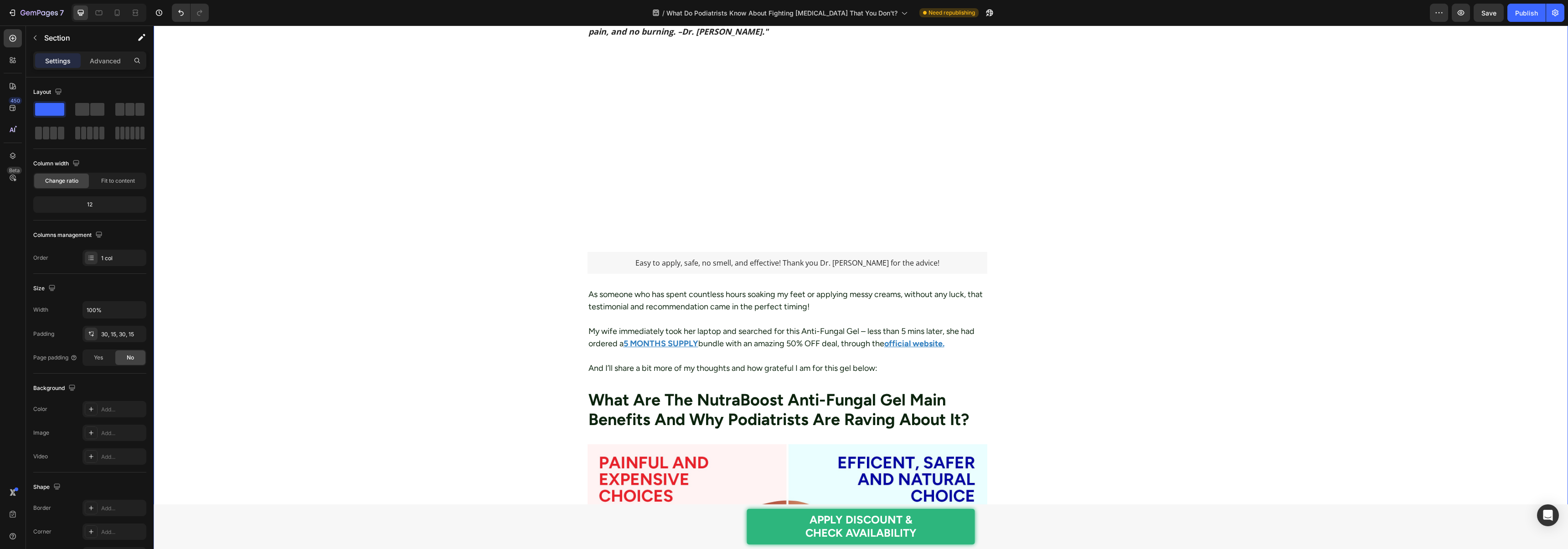
scroll to position [1482, 0]
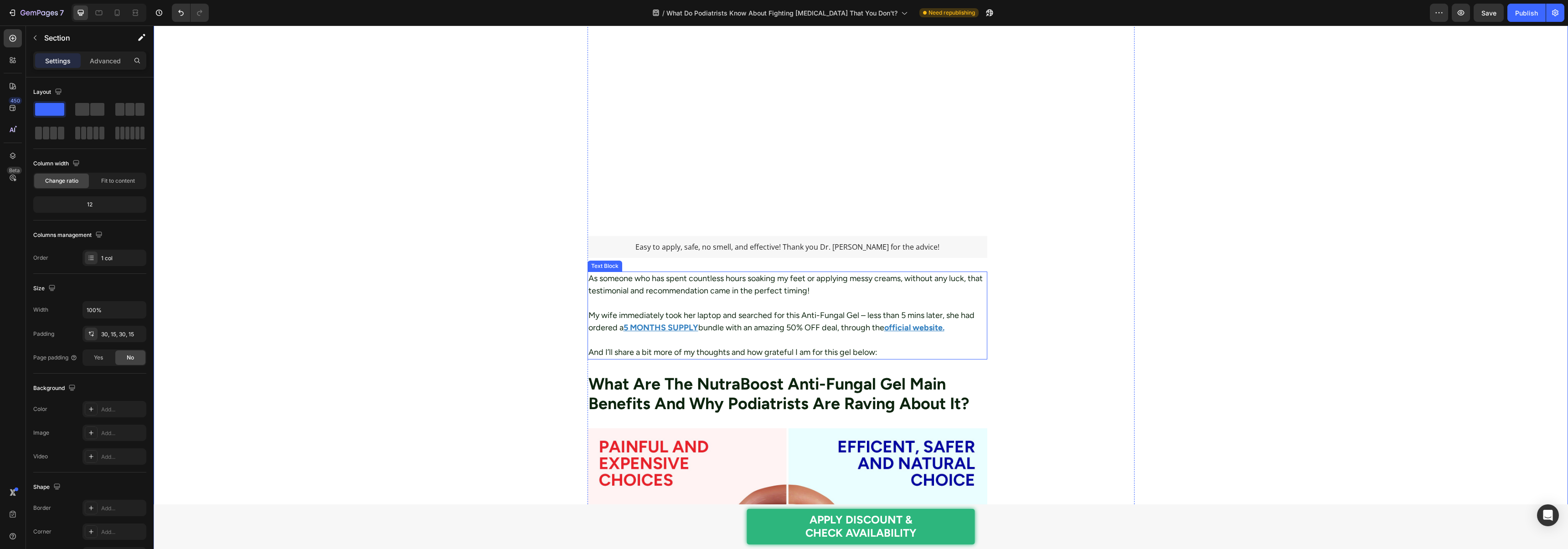
click at [667, 297] on p at bounding box center [787, 303] width 398 height 12
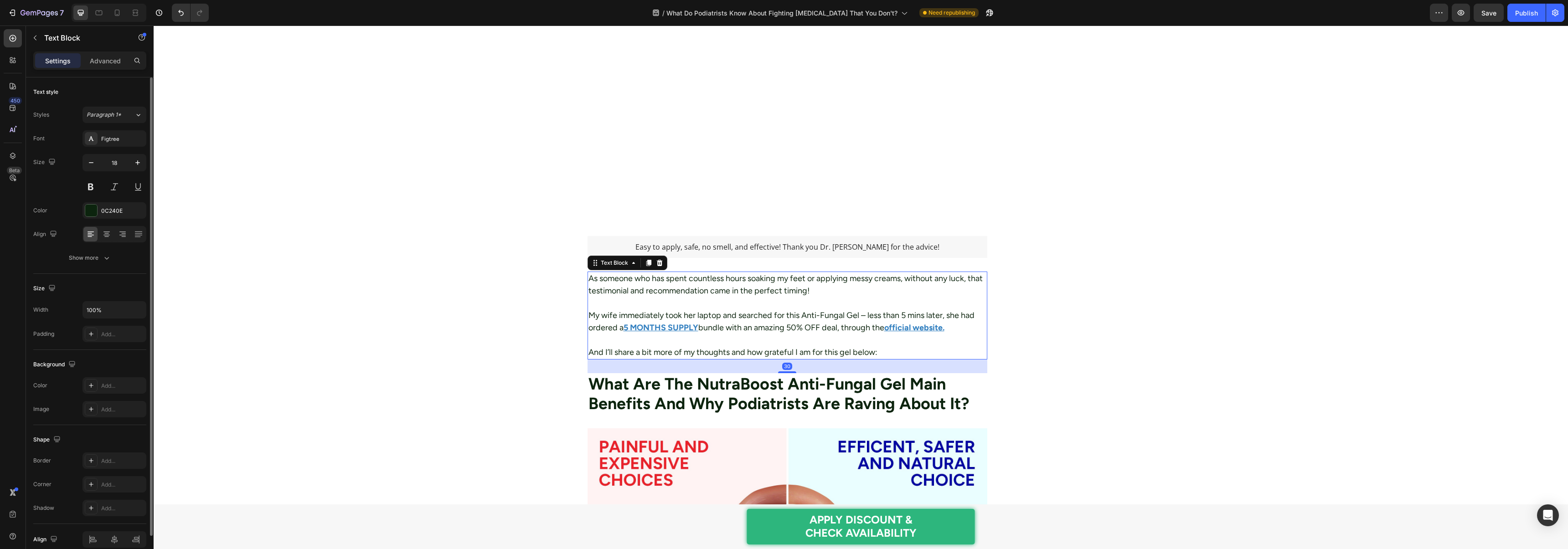
click at [99, 201] on div "Font Figtree Size 18 Color 0C240E Align Show more" at bounding box center [90, 198] width 113 height 136
click at [99, 203] on div "0C240E" at bounding box center [114, 211] width 64 height 16
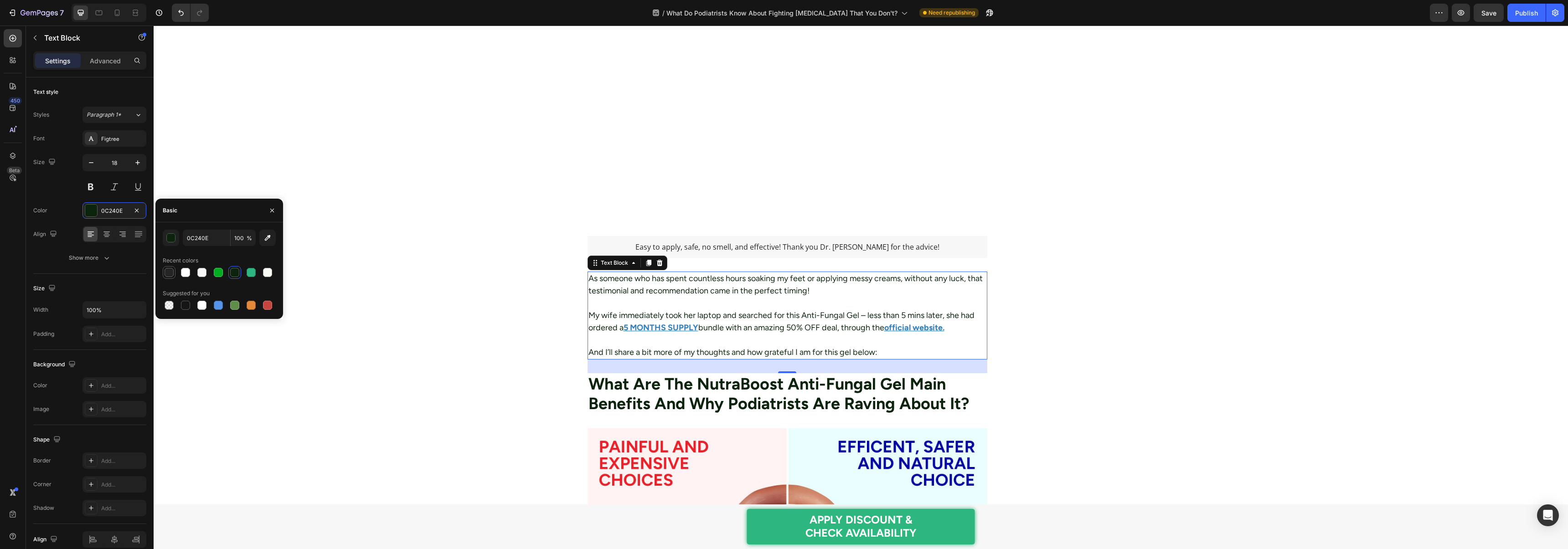
click at [168, 271] on div at bounding box center [169, 272] width 9 height 9
type input "252525"
click at [172, 272] on div at bounding box center [169, 272] width 9 height 9
click at [110, 143] on div "Figtree" at bounding box center [114, 138] width 64 height 16
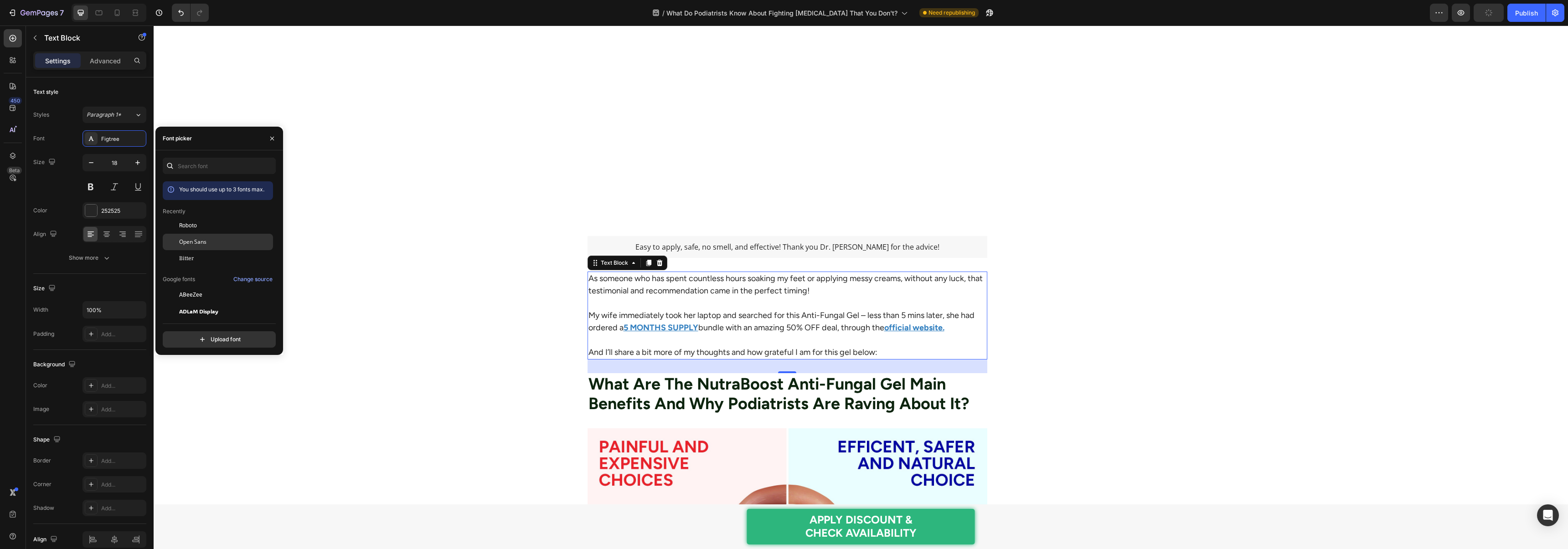
click at [203, 241] on span "Open Sans" at bounding box center [193, 242] width 27 height 8
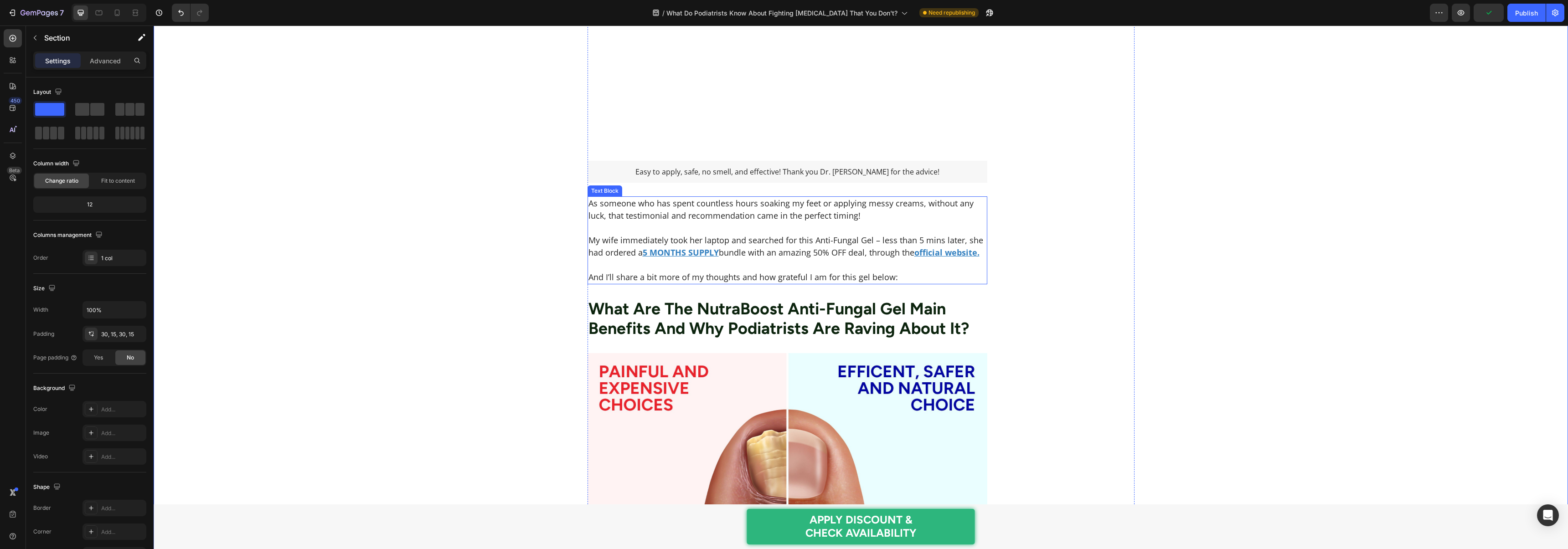
scroll to position [1562, 0]
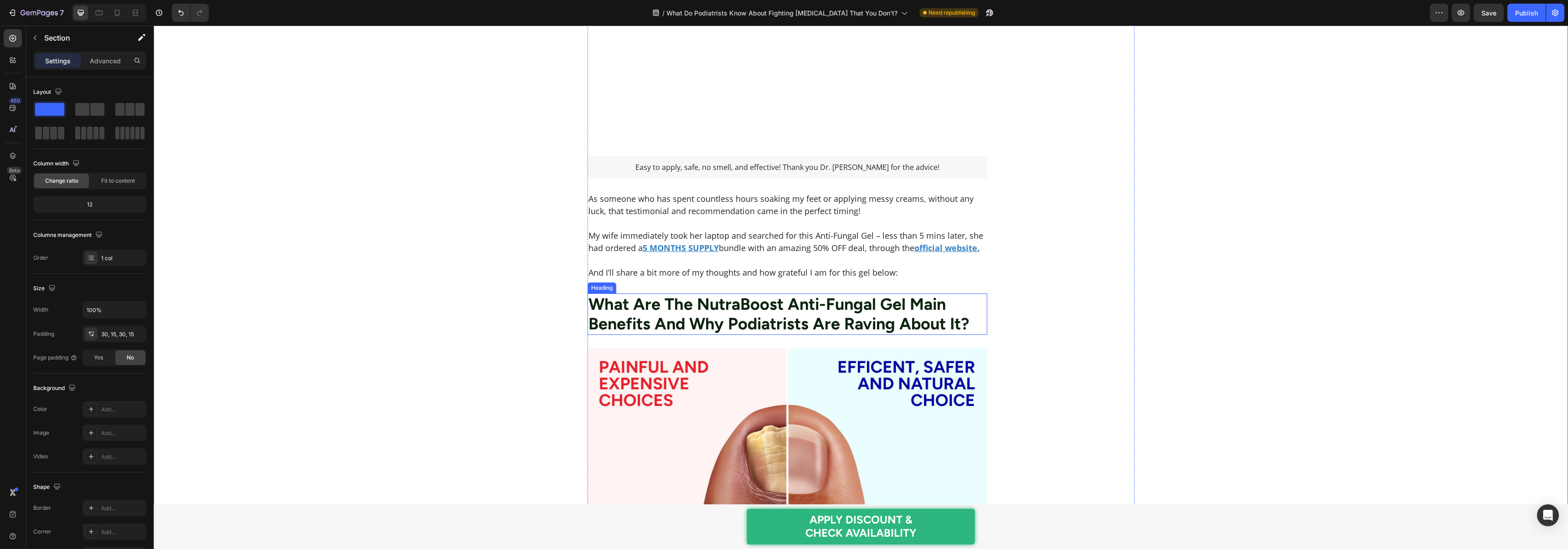
click at [662, 308] on h2 "What Are The NutraBoost Anti-Fungal Gel Main Benefits And Why Podiatrists Are R…" at bounding box center [787, 314] width 400 height 41
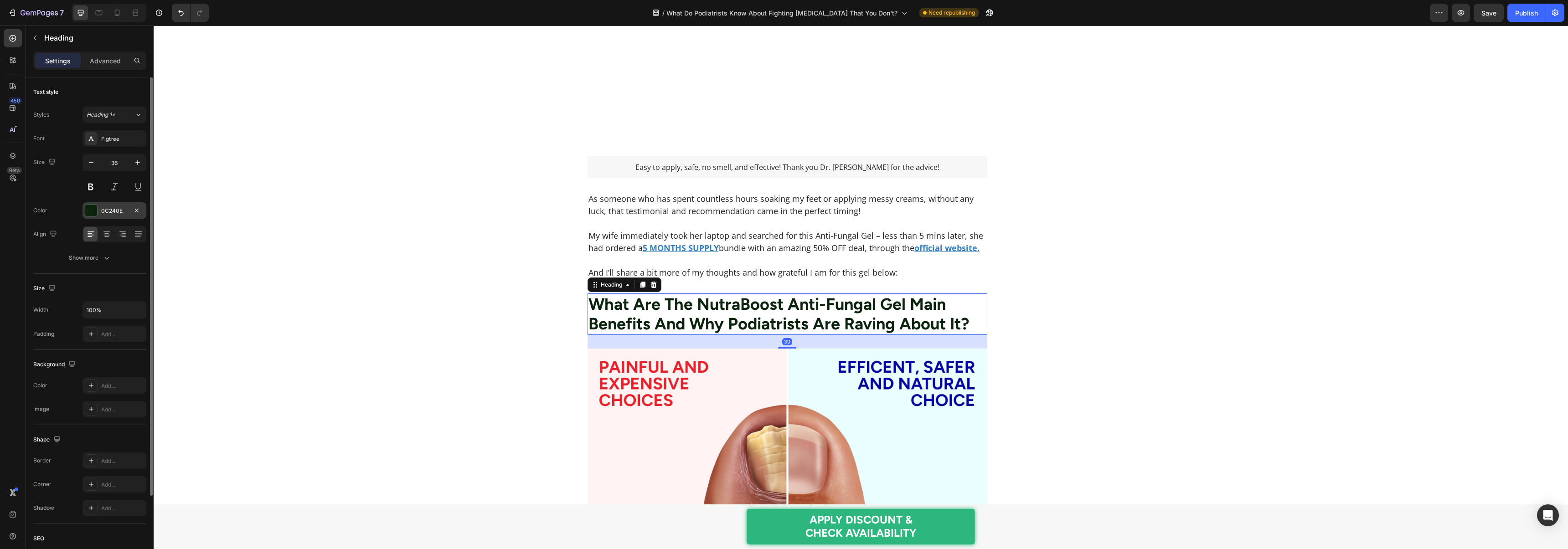
click at [111, 207] on div "0C240E" at bounding box center [114, 211] width 27 height 8
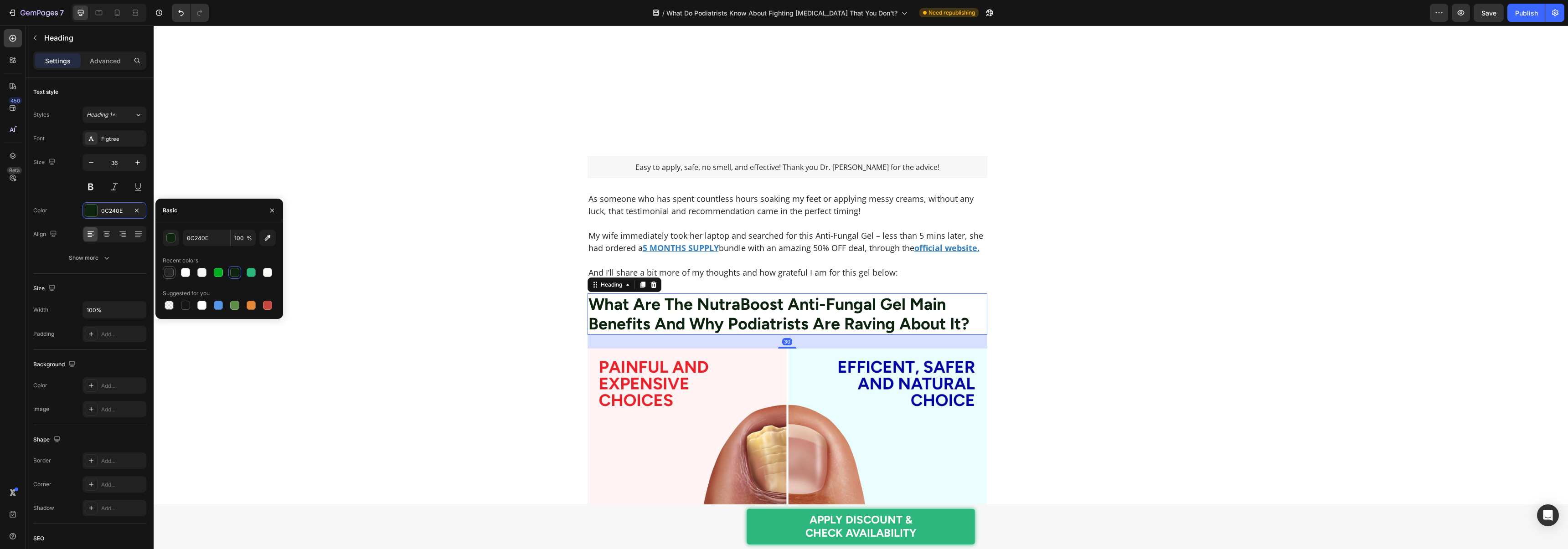
click at [163, 273] on div at bounding box center [169, 272] width 13 height 13
type input "252525"
click at [112, 142] on div "Figtree" at bounding box center [122, 138] width 43 height 8
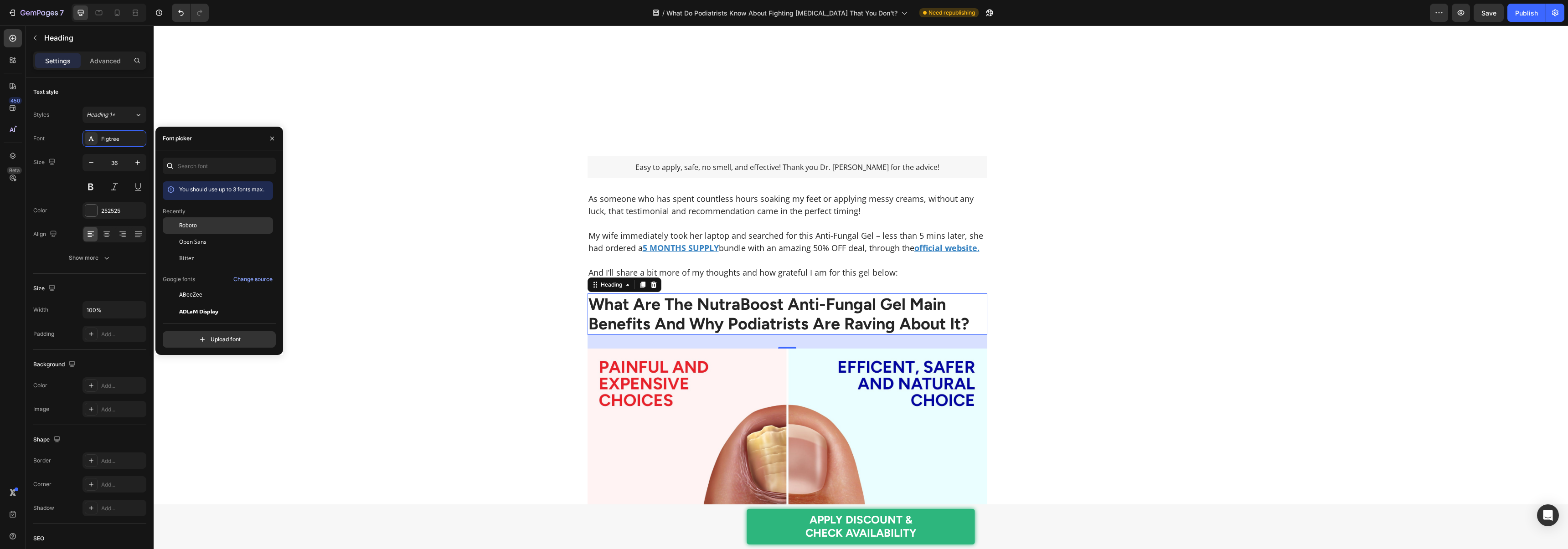
click at [193, 225] on span "Roboto" at bounding box center [188, 225] width 18 height 8
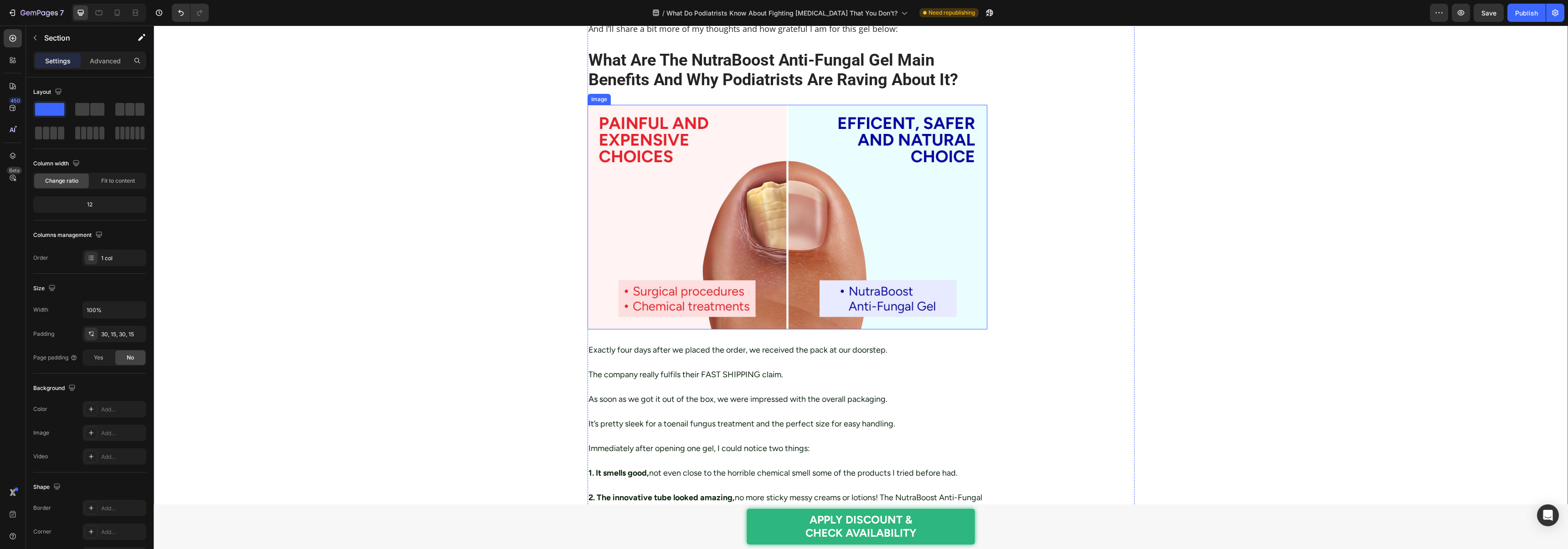
scroll to position [1896, 0]
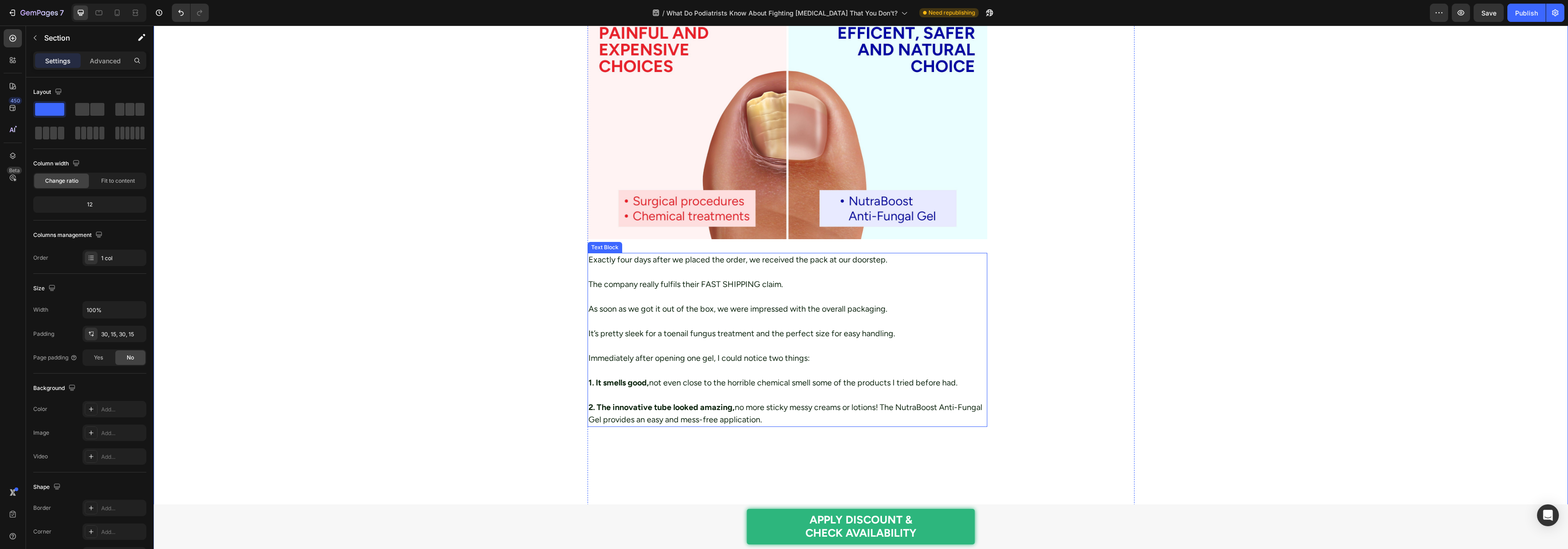
click at [663, 253] on p "Exactly four days after we placed the order, we received the pack at our doorst…" at bounding box center [787, 260] width 398 height 12
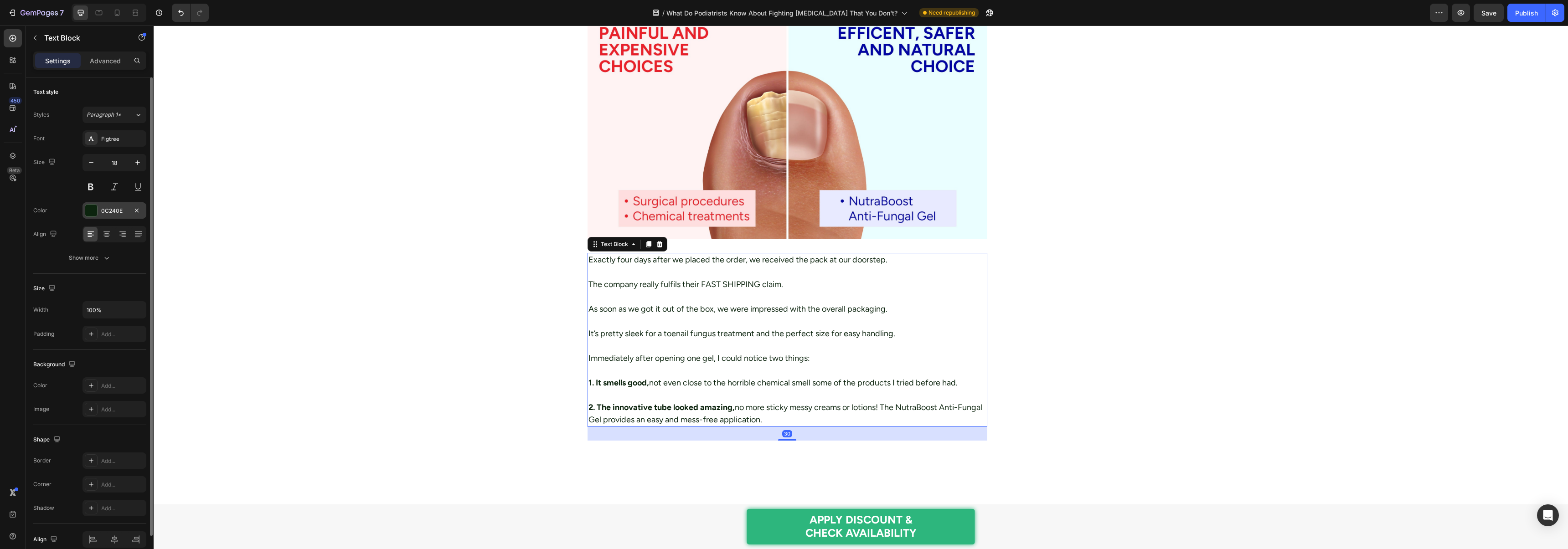
click at [104, 205] on div "0C240E" at bounding box center [114, 211] width 64 height 16
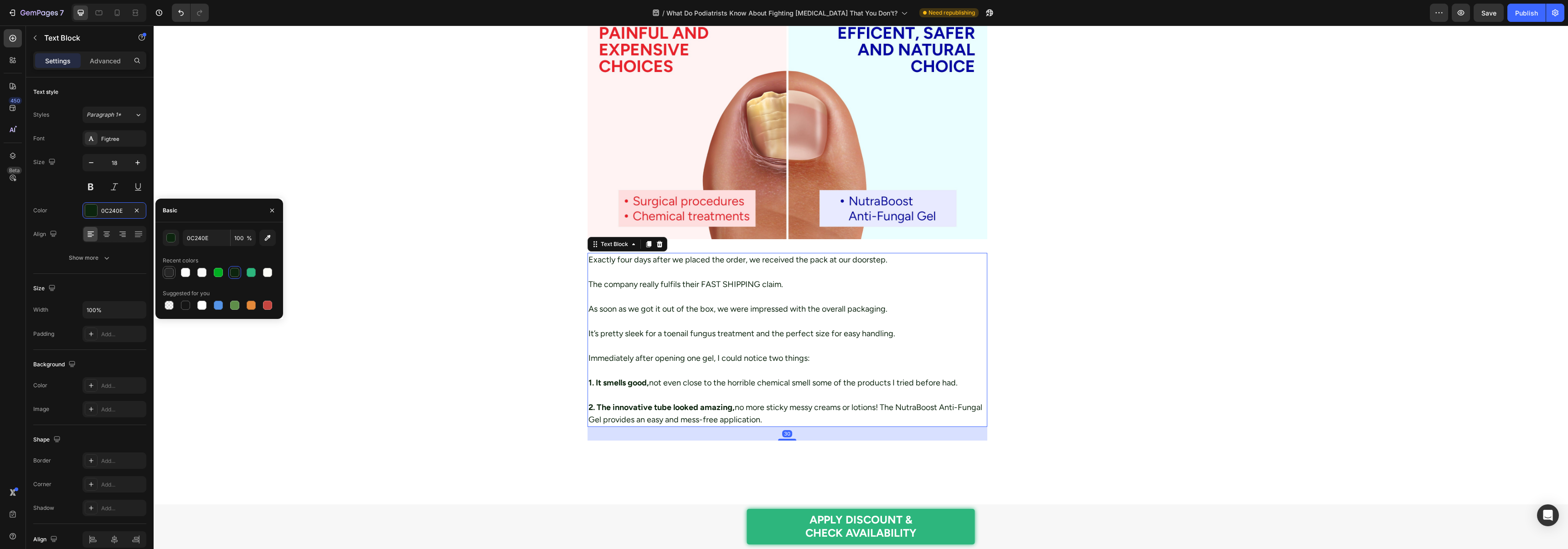
click at [170, 273] on div at bounding box center [169, 272] width 9 height 9
type input "252525"
click at [108, 146] on div "Figtree" at bounding box center [114, 138] width 64 height 16
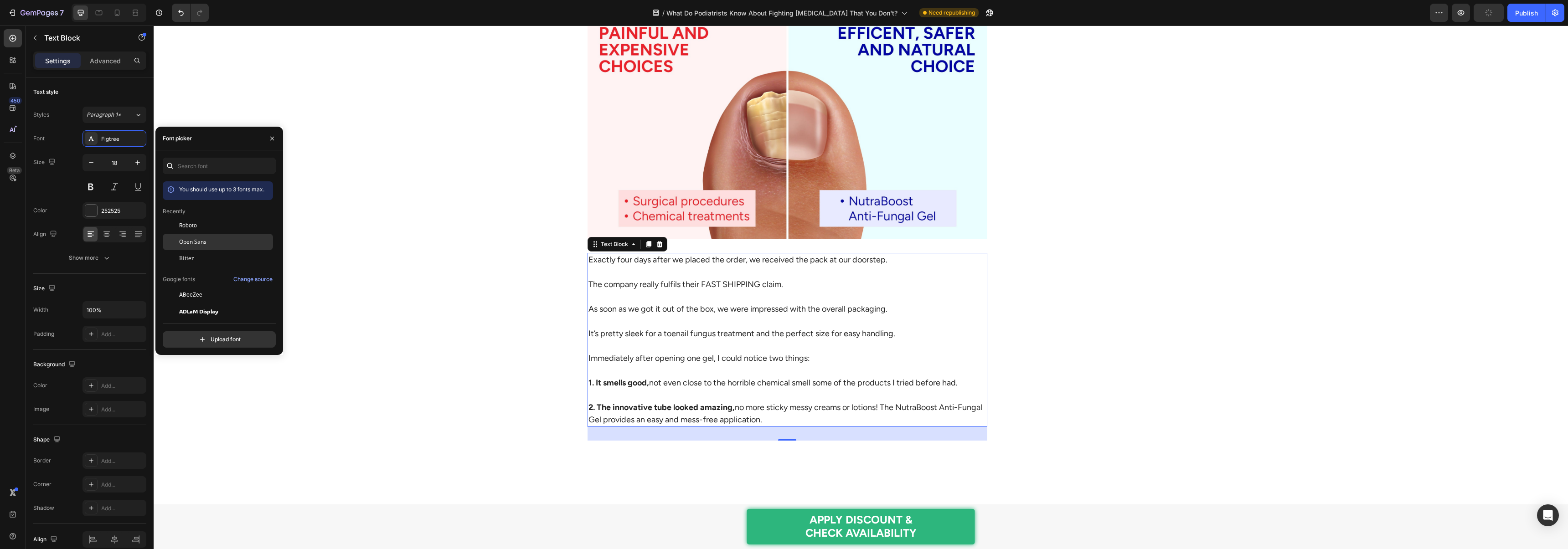
click at [198, 240] on span "Open Sans" at bounding box center [193, 242] width 27 height 8
click at [383, 222] on div "Home > Personal Care > Anti-Fungal Gel Text Block What Do Podiatrists Know Abou…" at bounding box center [860, 492] width 1400 height 4576
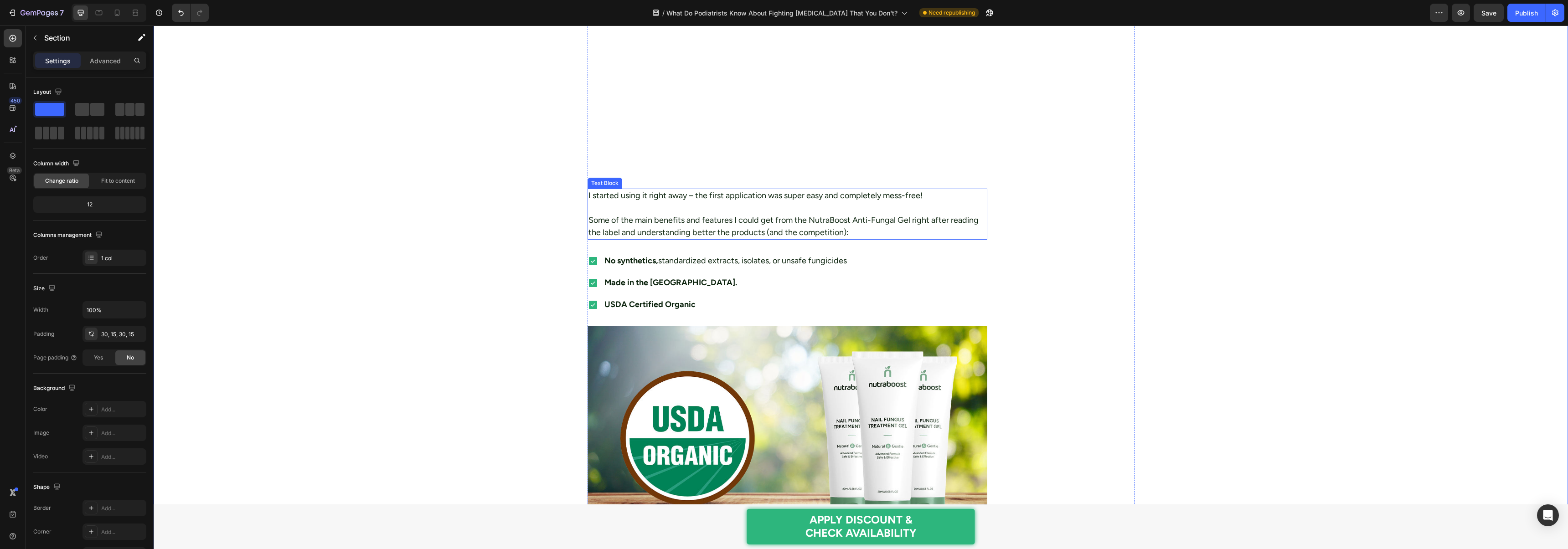
scroll to position [2364, 0]
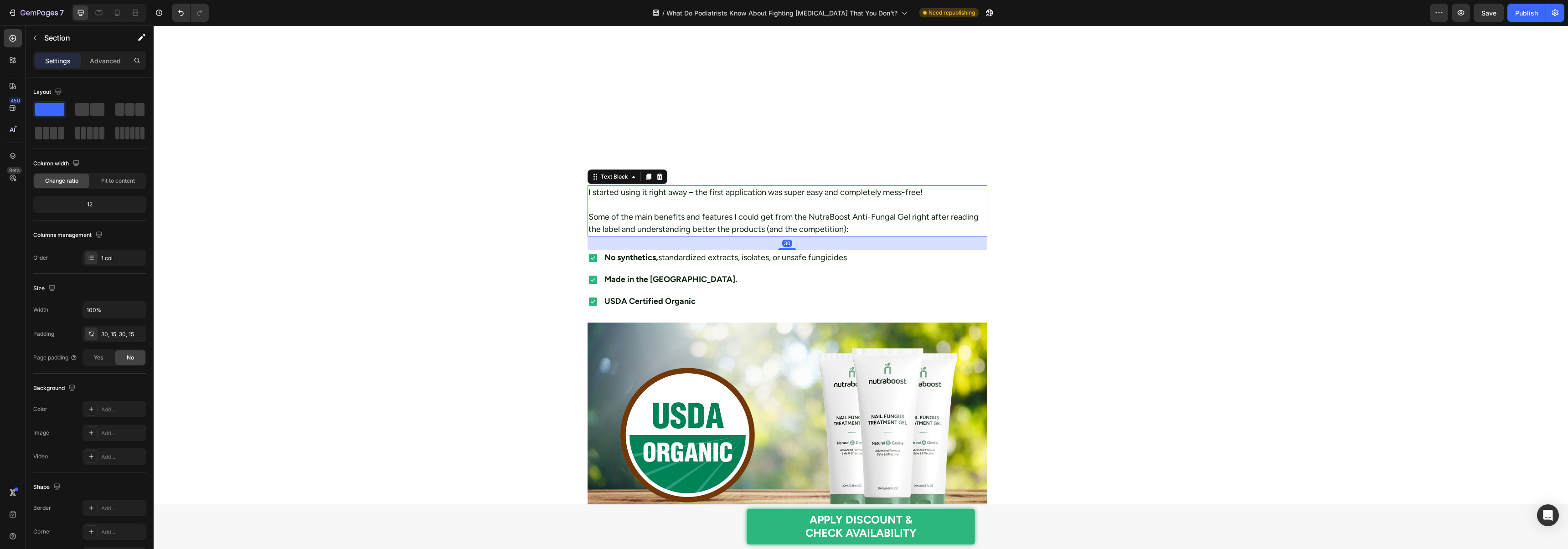
click at [638, 232] on p "Some of the main benefits and features I could get from the NutraBoost Anti-Fun…" at bounding box center [787, 224] width 398 height 25
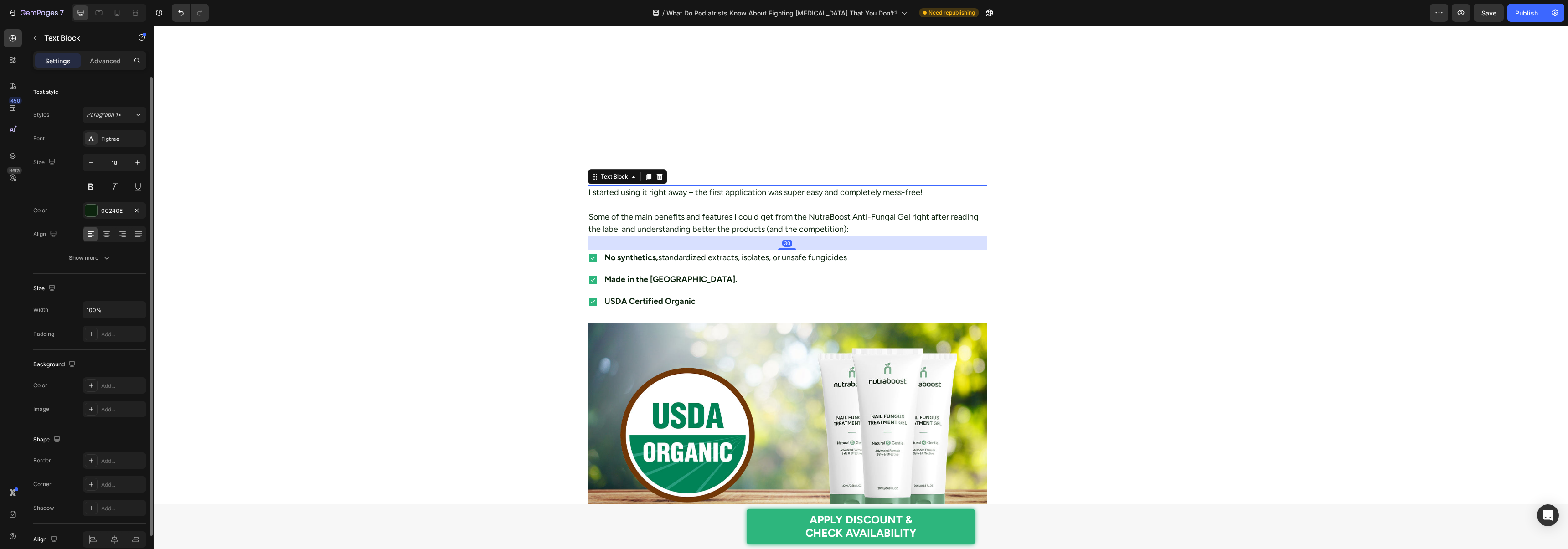
click at [81, 202] on div "Color 0C240E" at bounding box center [90, 211] width 113 height 16
click at [87, 206] on div at bounding box center [91, 210] width 12 height 12
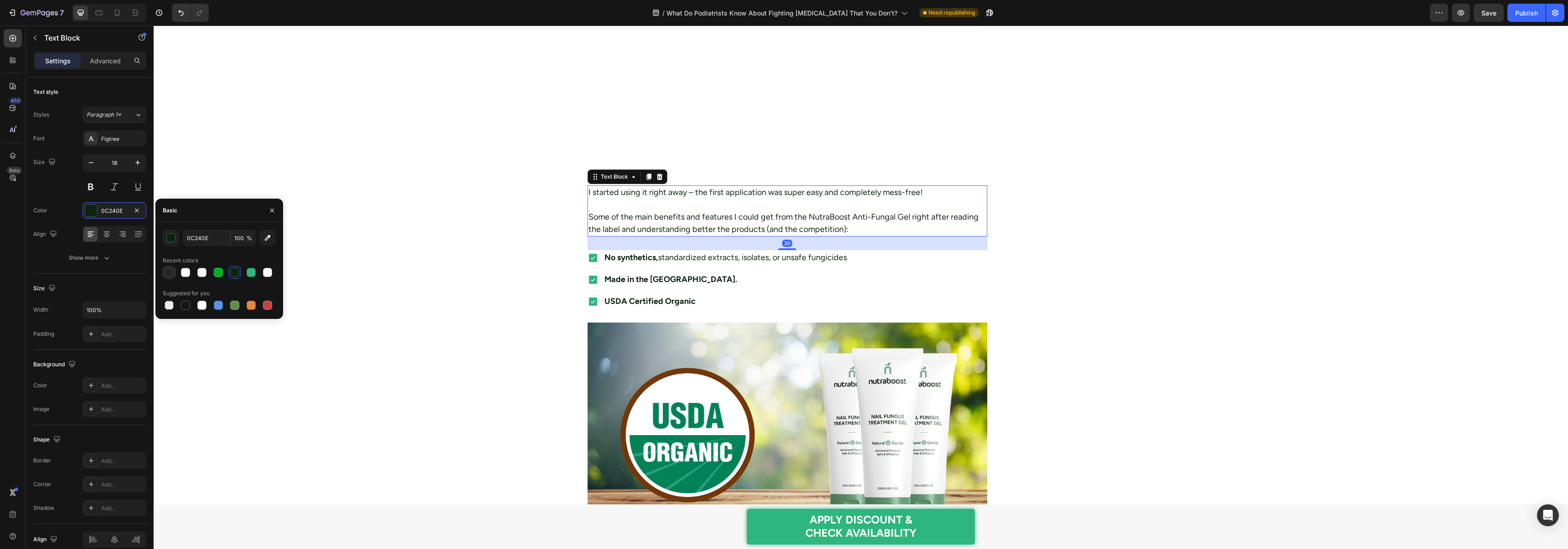
click at [172, 270] on div at bounding box center [169, 272] width 9 height 9
type input "252525"
click at [107, 137] on div "Figtree" at bounding box center [122, 138] width 43 height 8
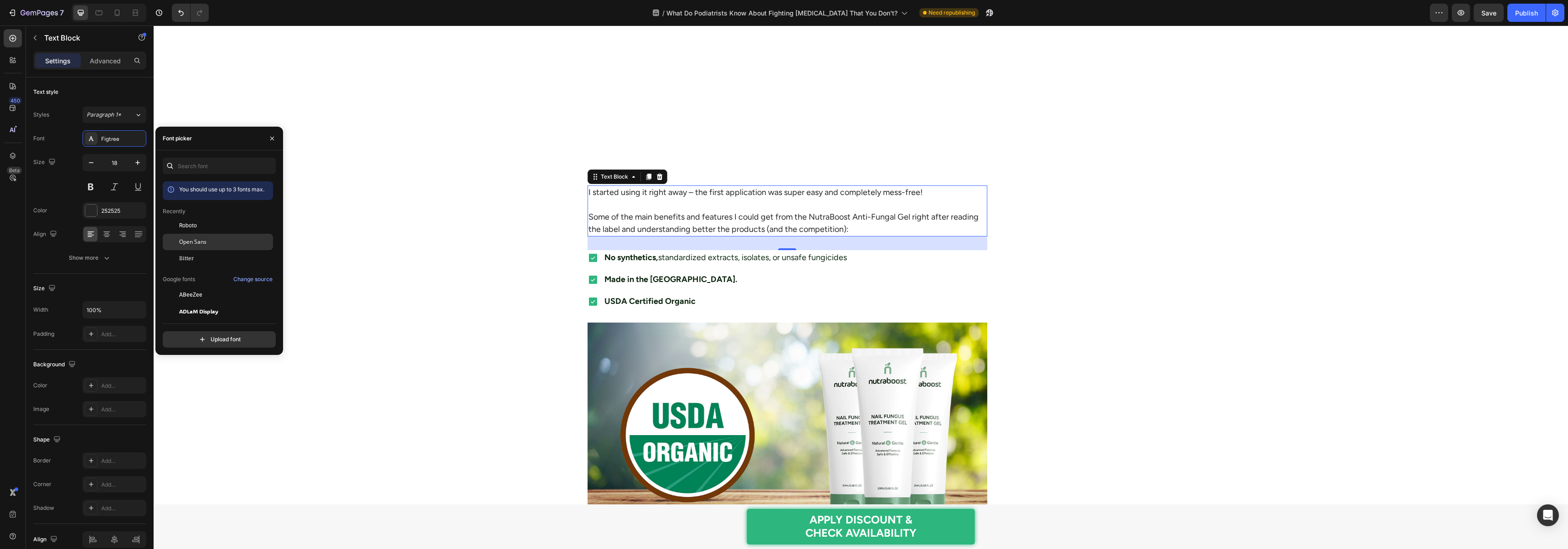
click at [203, 238] on span "Open Sans" at bounding box center [193, 242] width 27 height 8
click at [370, 143] on div "Home > Personal Care > Anti-Fungal Gel Text Block What Do Podiatrists Know Abou…" at bounding box center [860, 135] width 1400 height 4801
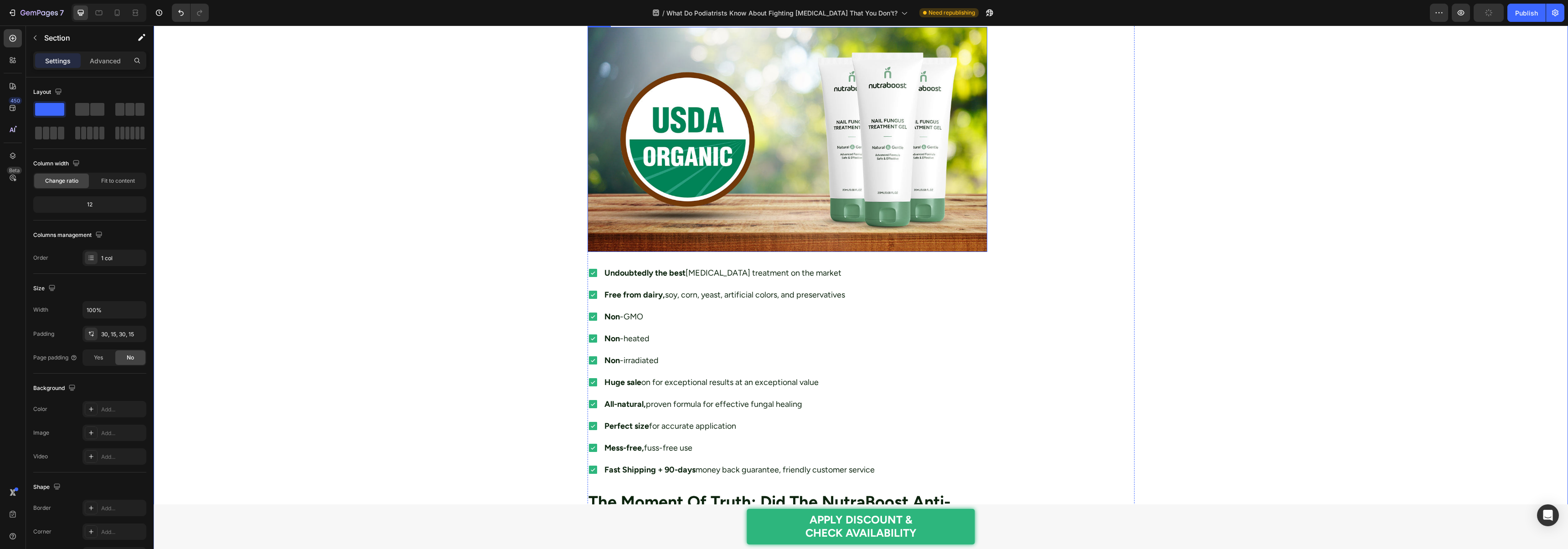
scroll to position [2460, 0]
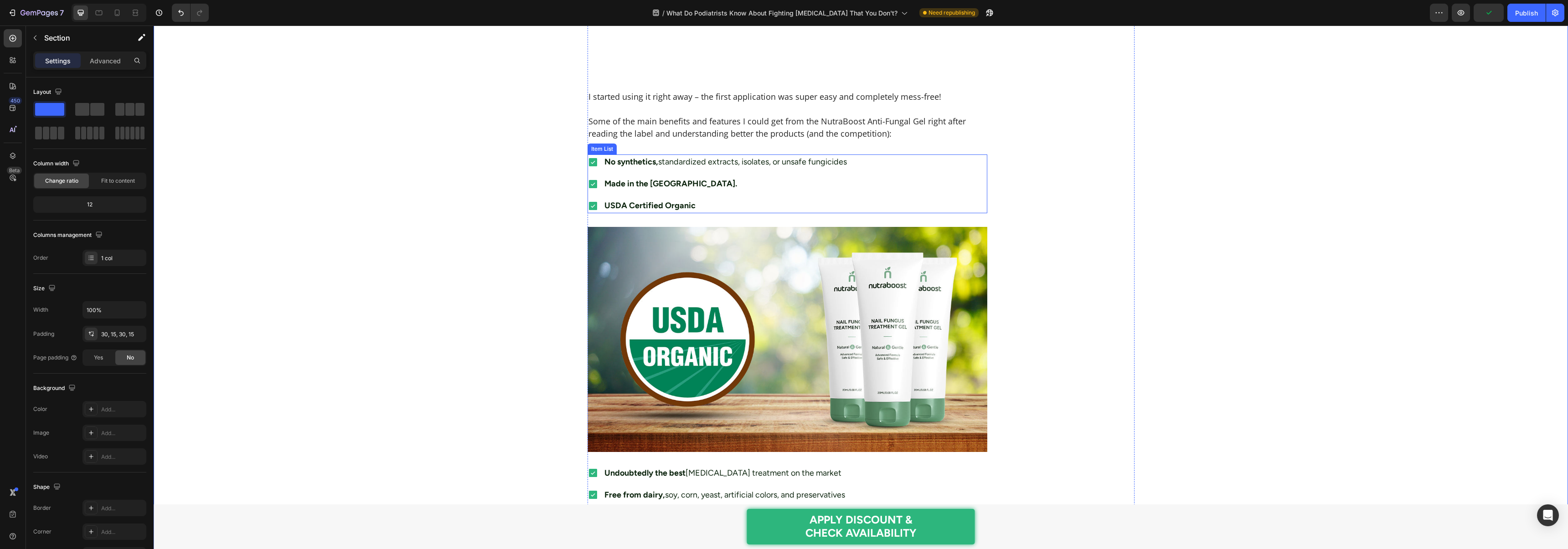
click at [633, 170] on div "No synthetics, standardized extracts, isolates, or unsafe fungicides" at bounding box center [725, 162] width 245 height 15
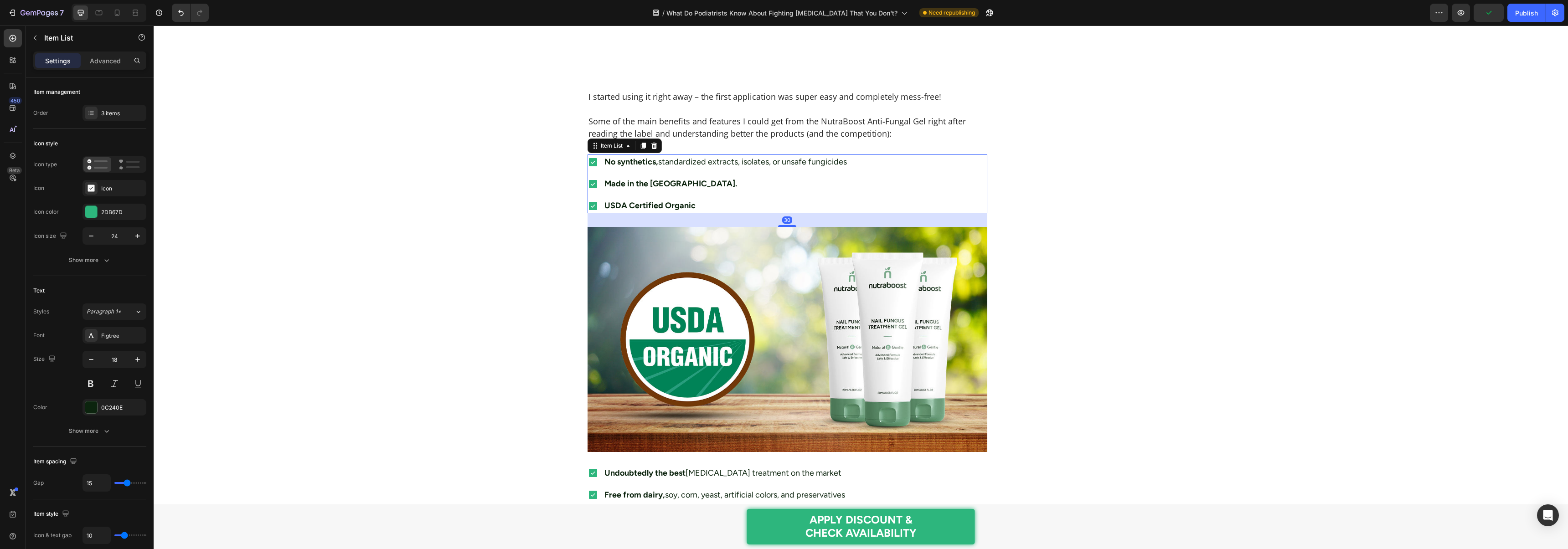
click at [631, 178] on div "No synthetics, standardized extracts, isolates, or unsafe fungicides Made in th…" at bounding box center [717, 184] width 260 height 59
click at [91, 399] on div "0C240E" at bounding box center [114, 407] width 64 height 16
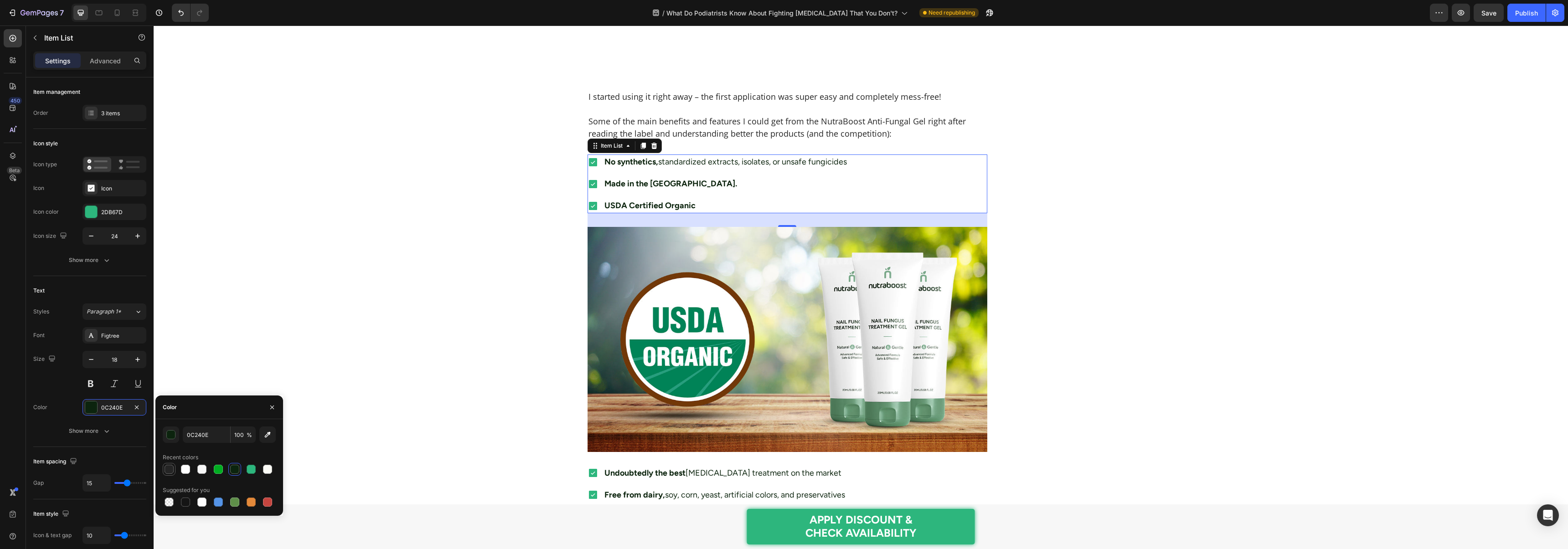
click at [168, 468] on div at bounding box center [169, 469] width 9 height 9
type input "252525"
click at [101, 330] on div "Figtree" at bounding box center [114, 335] width 64 height 16
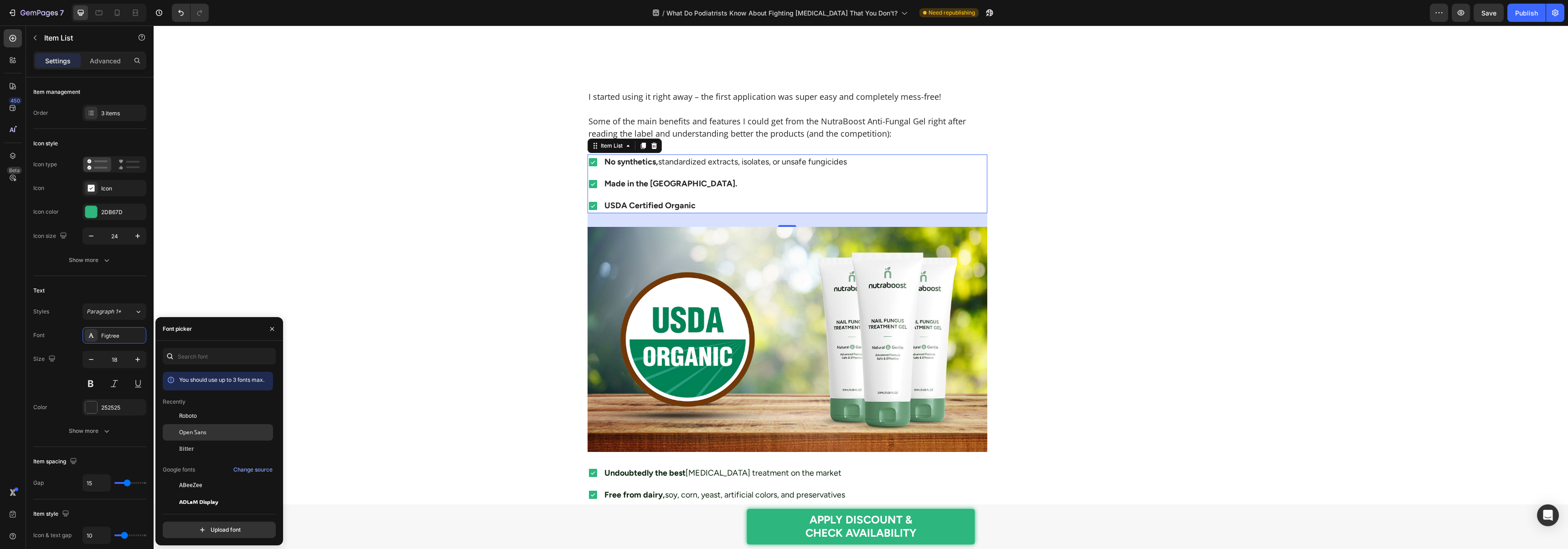
click at [206, 429] on span "Open Sans" at bounding box center [193, 432] width 27 height 8
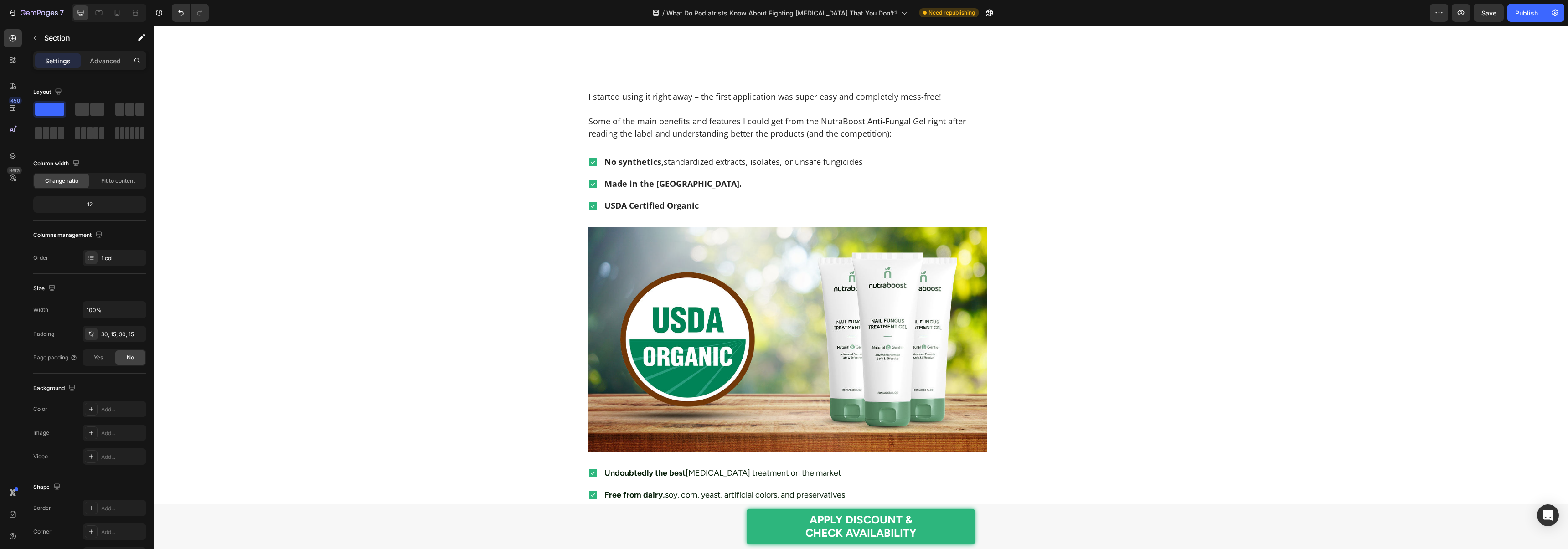
click at [405, 327] on div "Home > Personal Care > Anti-Fungal Gel Text Block What Do Podiatrists Know Abou…" at bounding box center [860, 144] width 1400 height 5010
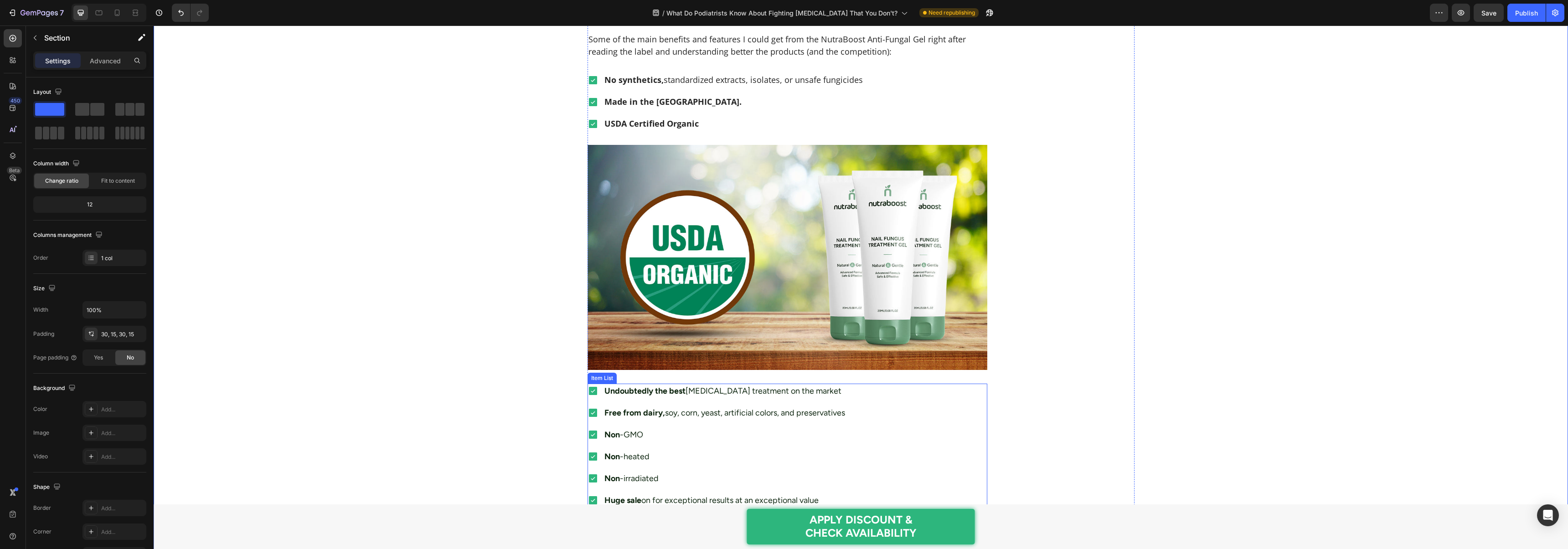
scroll to position [2734, 0]
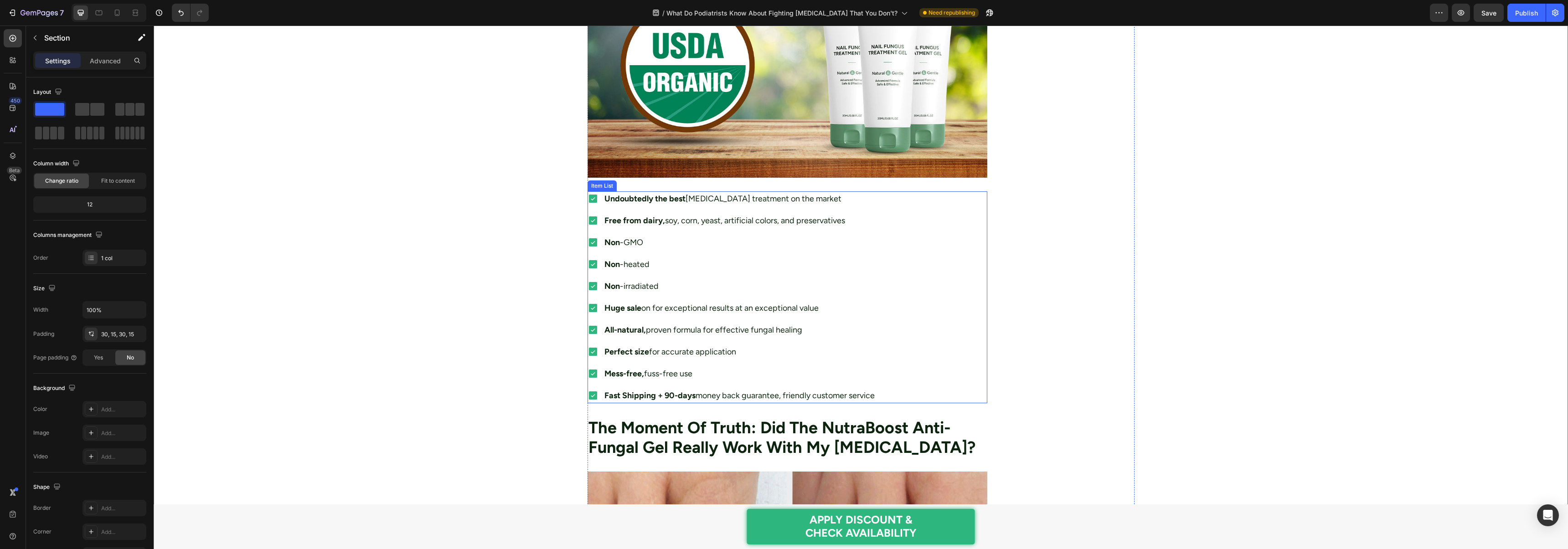
click at [671, 255] on div "Undoubtedly the best nail fungus treatment on the market Free from dairy, soy, …" at bounding box center [731, 297] width 288 height 212
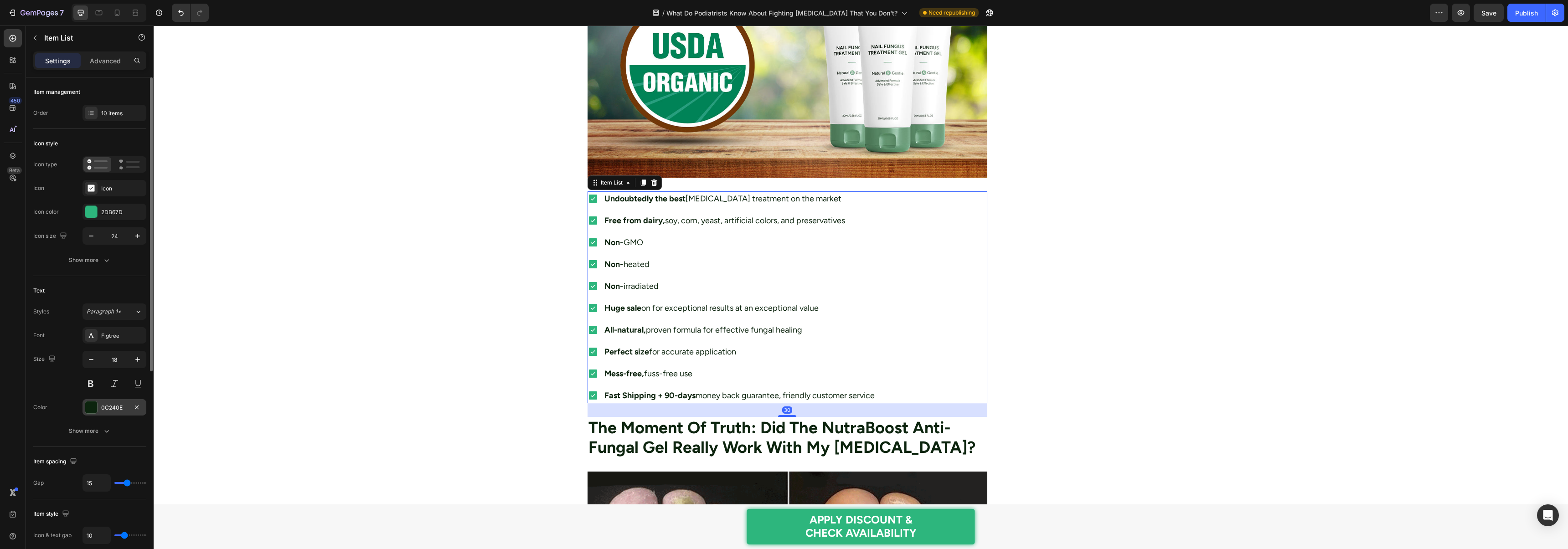
click at [91, 402] on div at bounding box center [91, 407] width 12 height 12
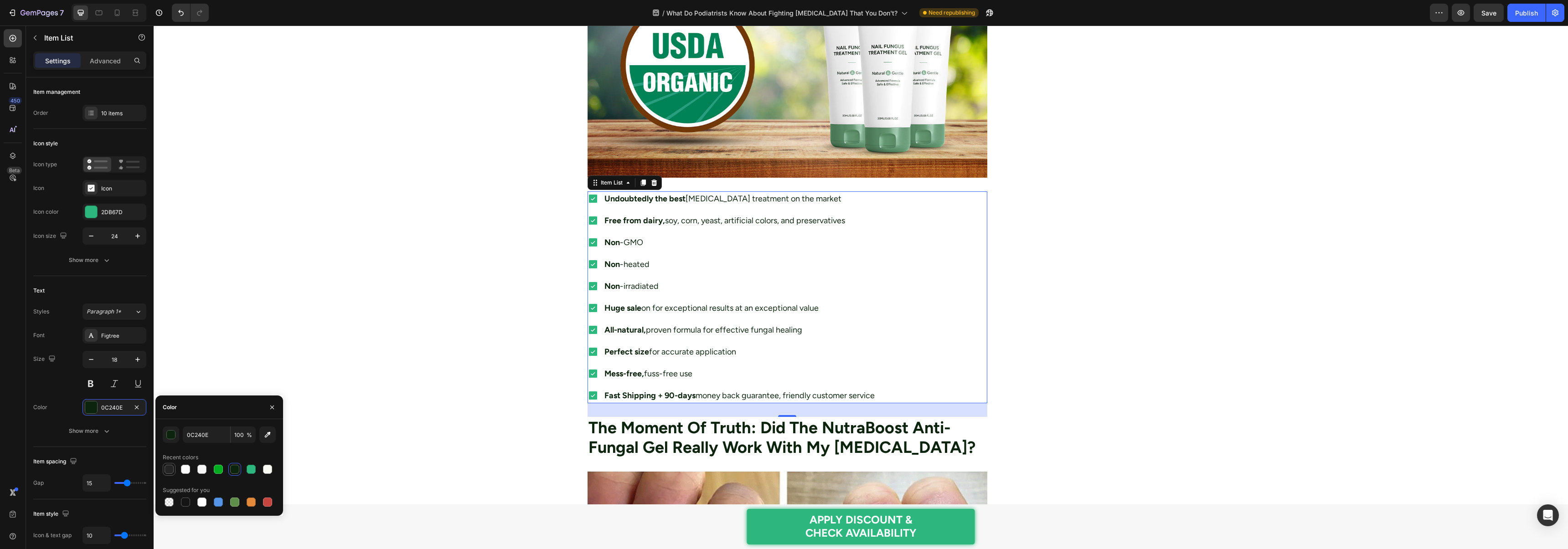
click at [166, 468] on div at bounding box center [169, 469] width 9 height 9
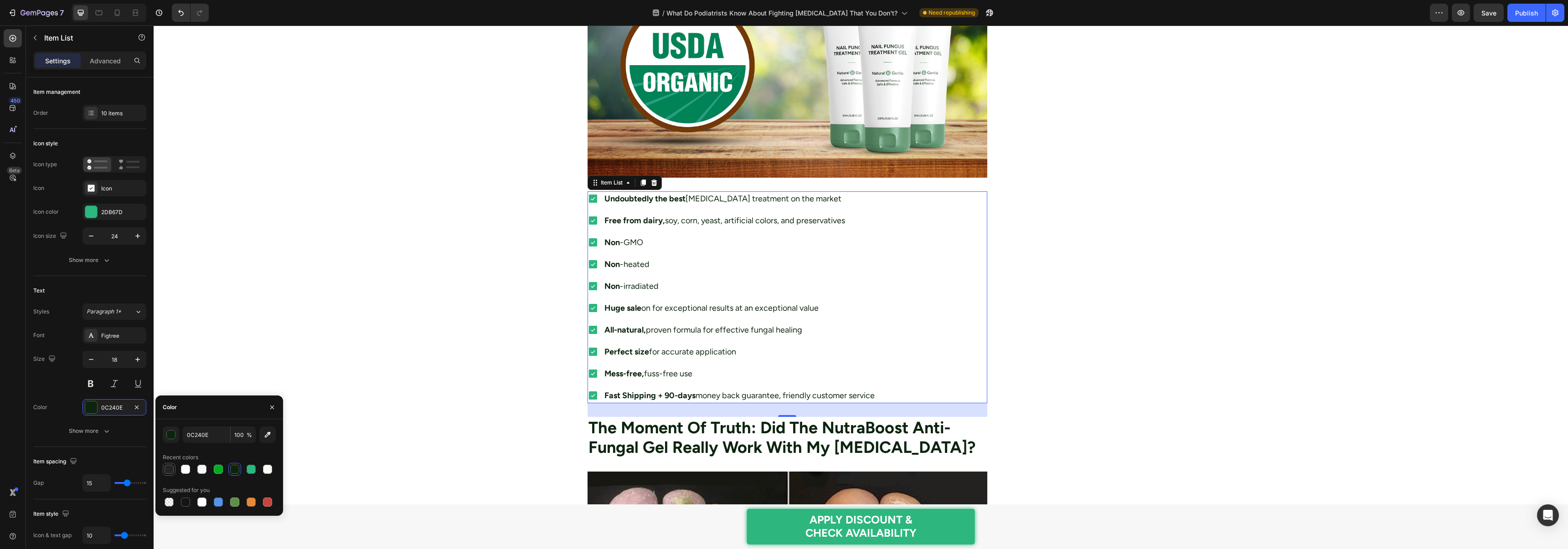
type input "252525"
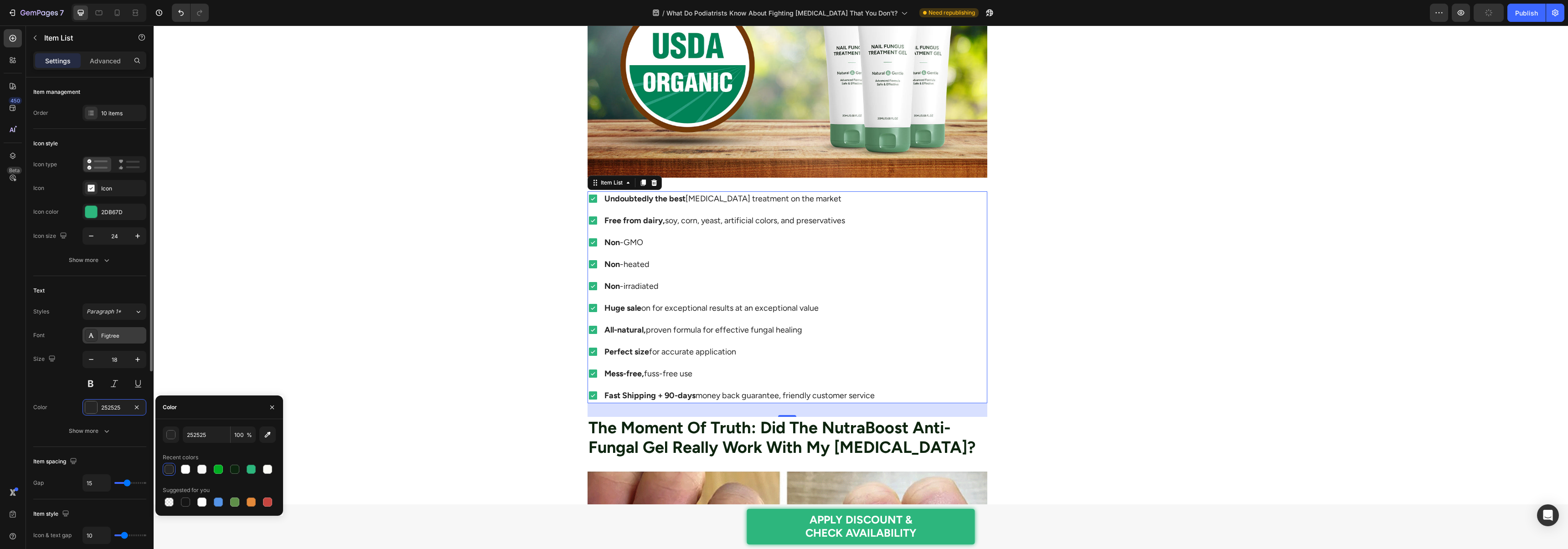
click at [107, 327] on div "Figtree" at bounding box center [114, 335] width 64 height 16
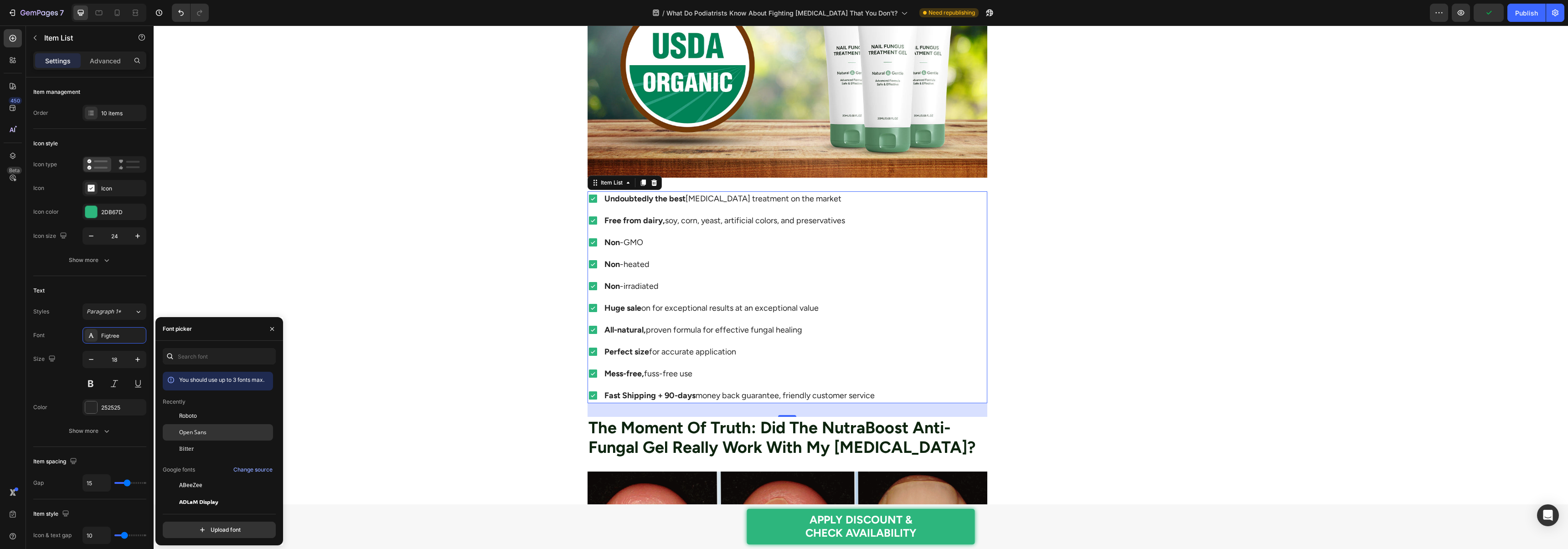
click at [209, 430] on div "Open Sans" at bounding box center [225, 432] width 92 height 8
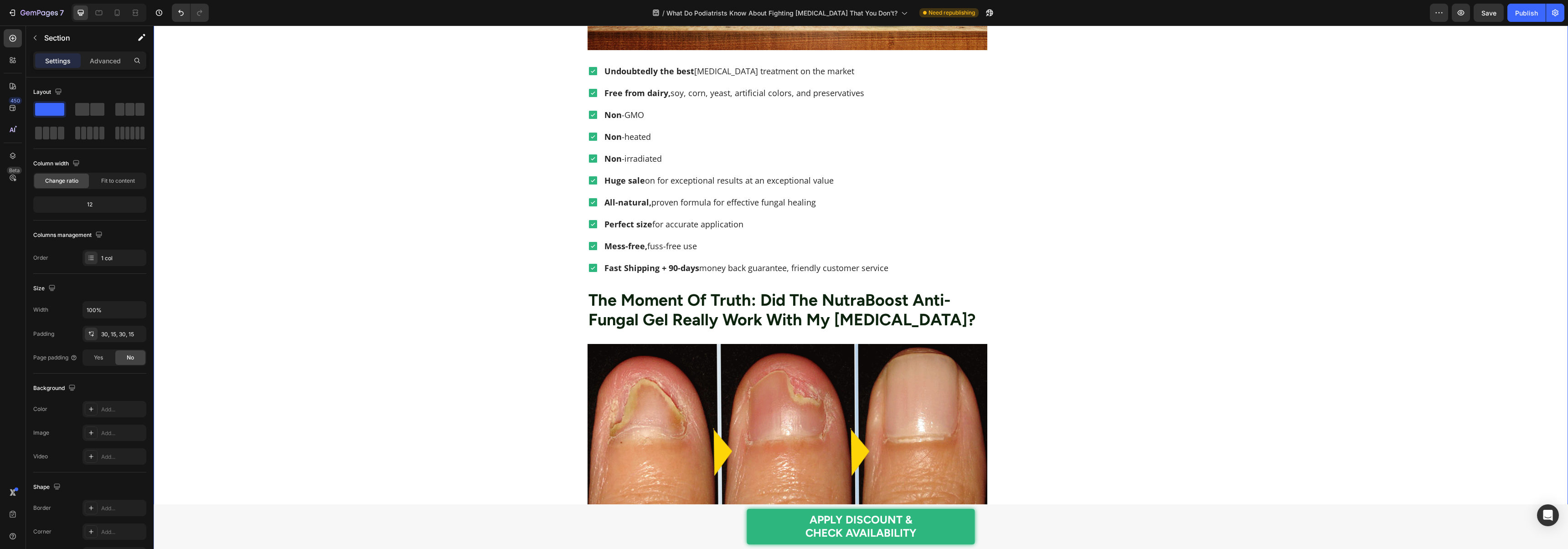
scroll to position [2909, 0]
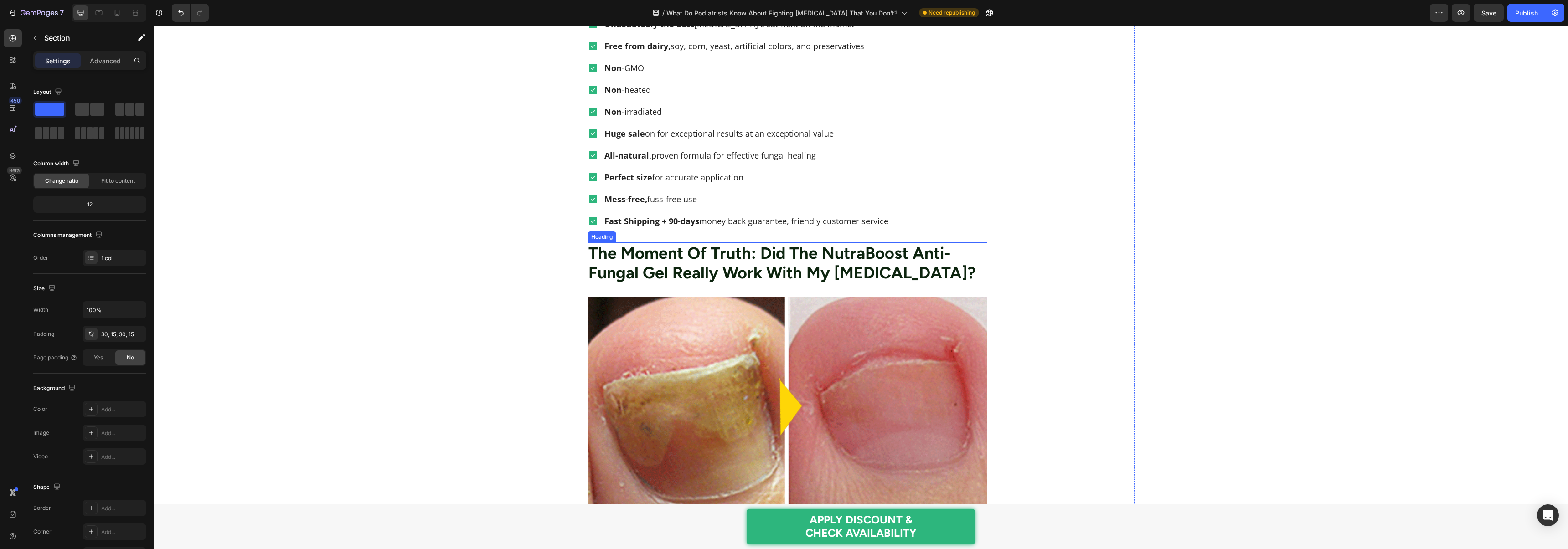
click at [651, 276] on h2 "The Moment Of Truth: Did The NutraBoost Anti-Fungal Gel Really Work With My [ME…" at bounding box center [787, 263] width 400 height 41
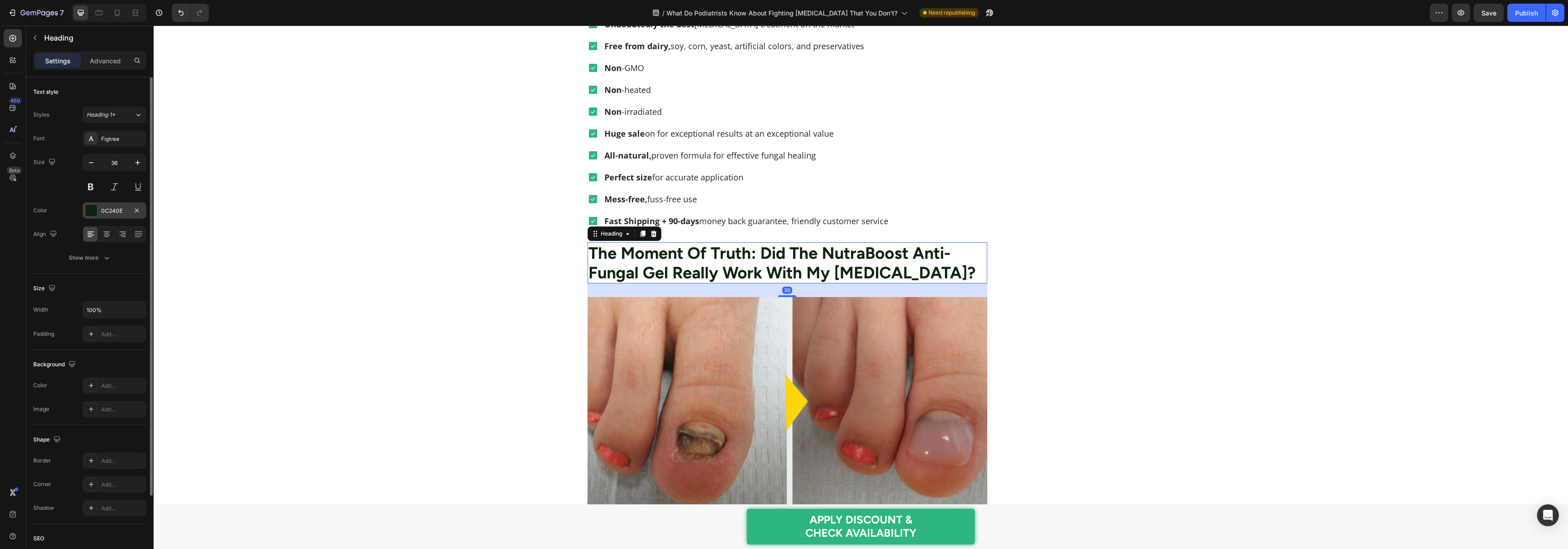
click at [95, 209] on div at bounding box center [91, 210] width 12 height 12
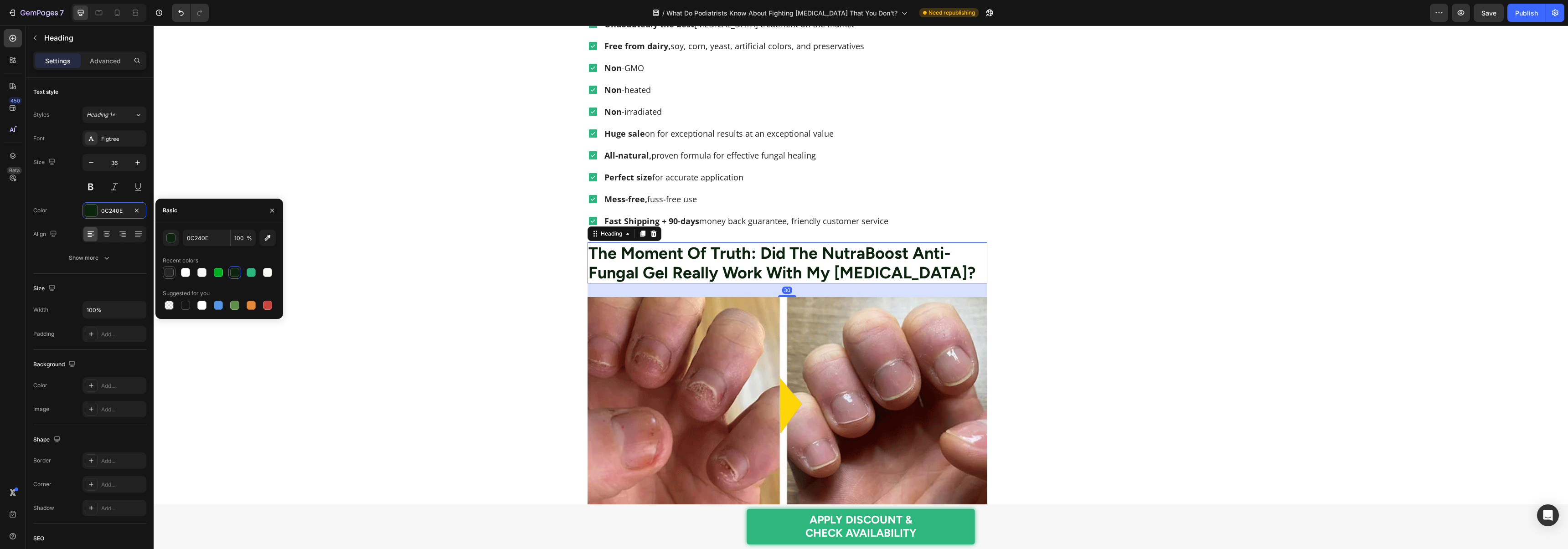
click at [168, 274] on div at bounding box center [169, 272] width 9 height 9
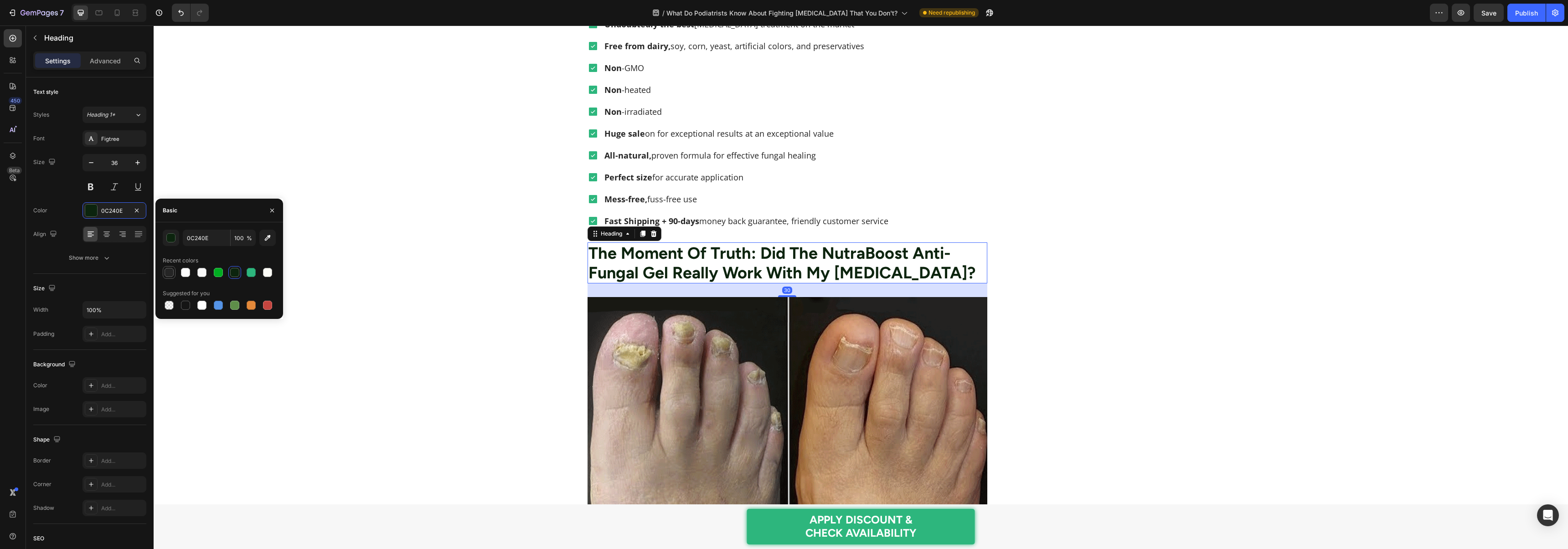
type input "252525"
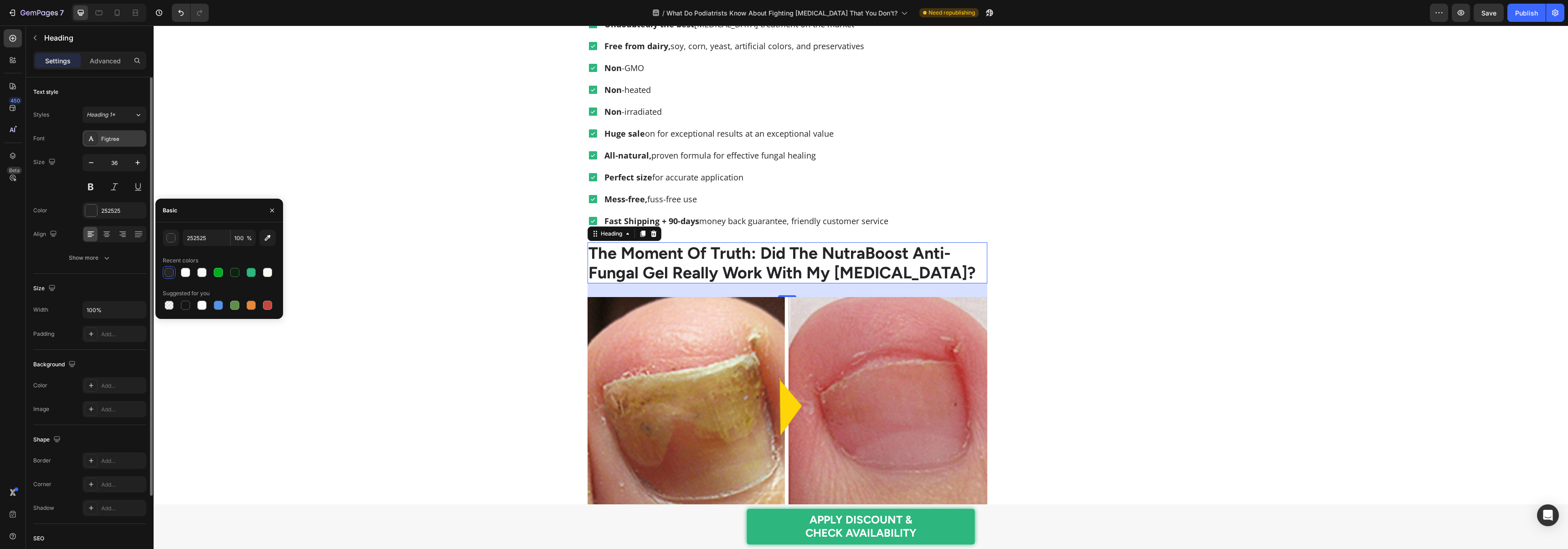
click at [125, 137] on div "Figtree" at bounding box center [122, 138] width 43 height 8
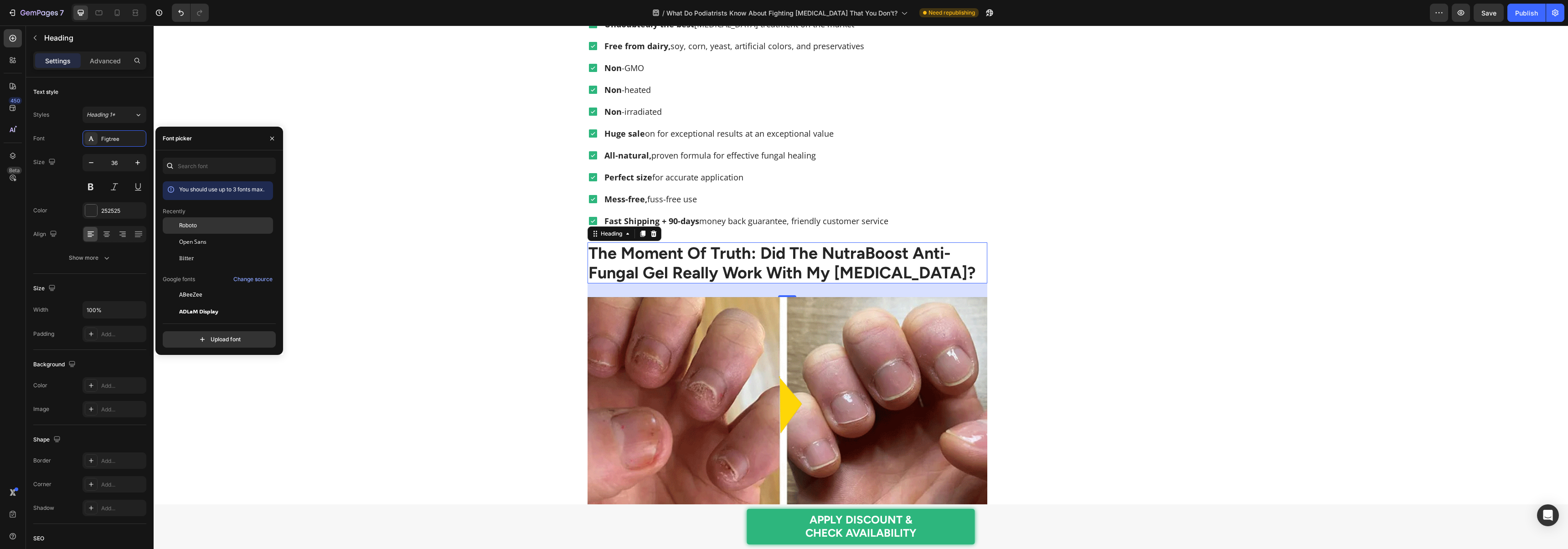
click at [186, 227] on span "Roboto" at bounding box center [188, 225] width 18 height 8
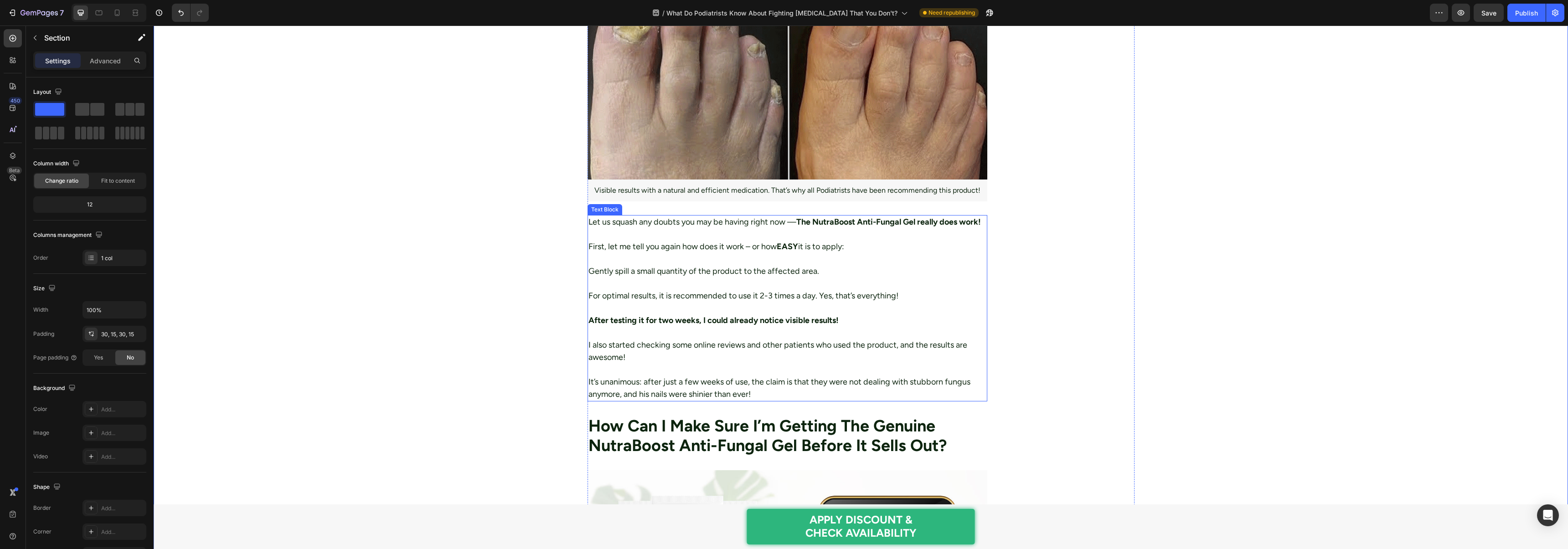
scroll to position [3269, 0]
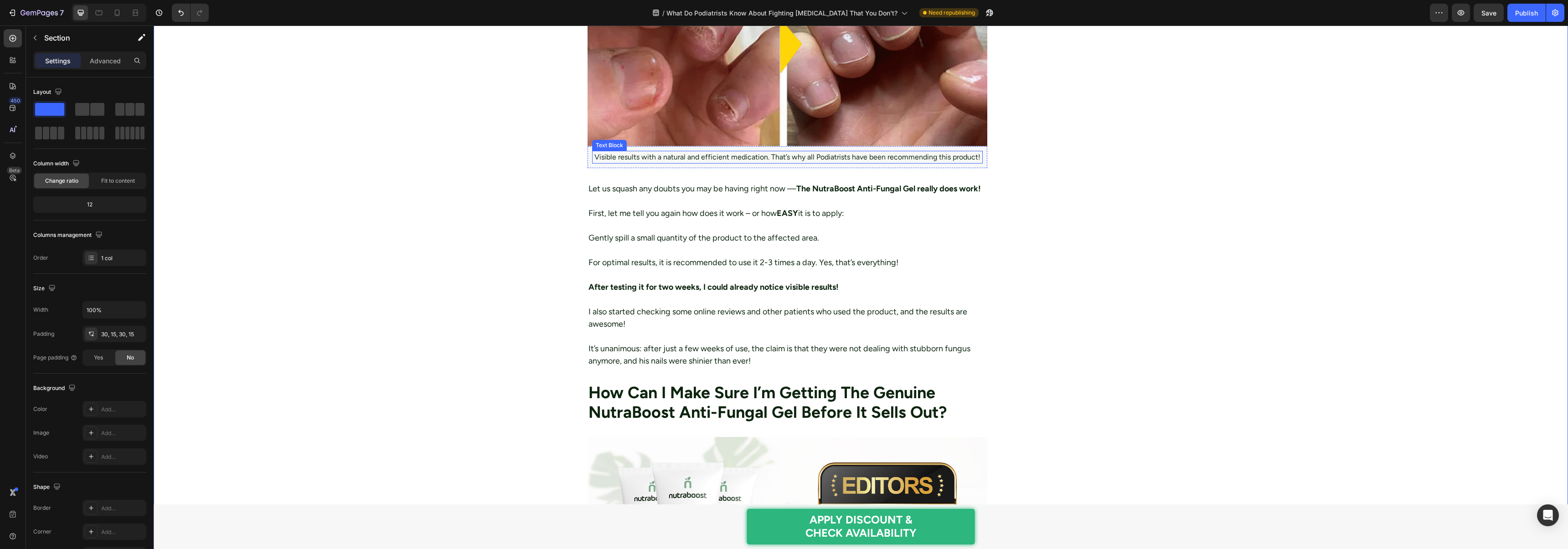
click at [643, 160] on p "Visible results with a natural and efficient medication. That’s why all Podiatr…" at bounding box center [787, 157] width 389 height 11
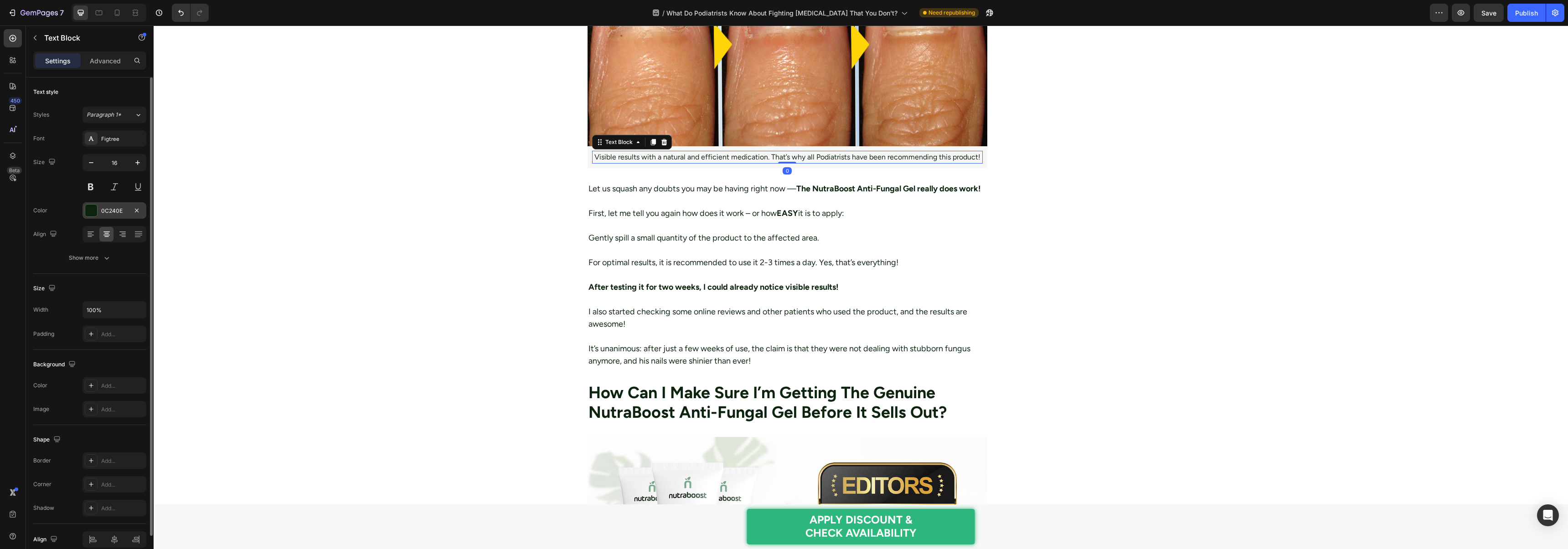
click at [94, 209] on div at bounding box center [91, 210] width 12 height 12
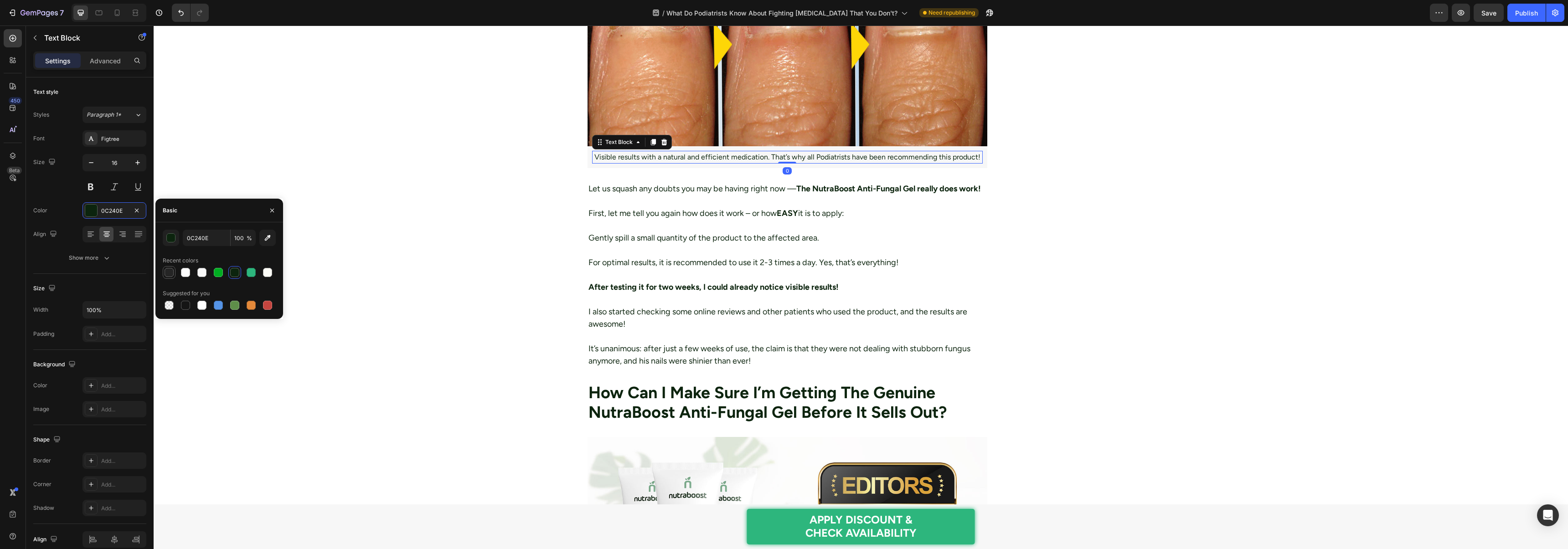
click at [165, 270] on div at bounding box center [169, 272] width 9 height 9
type input "252525"
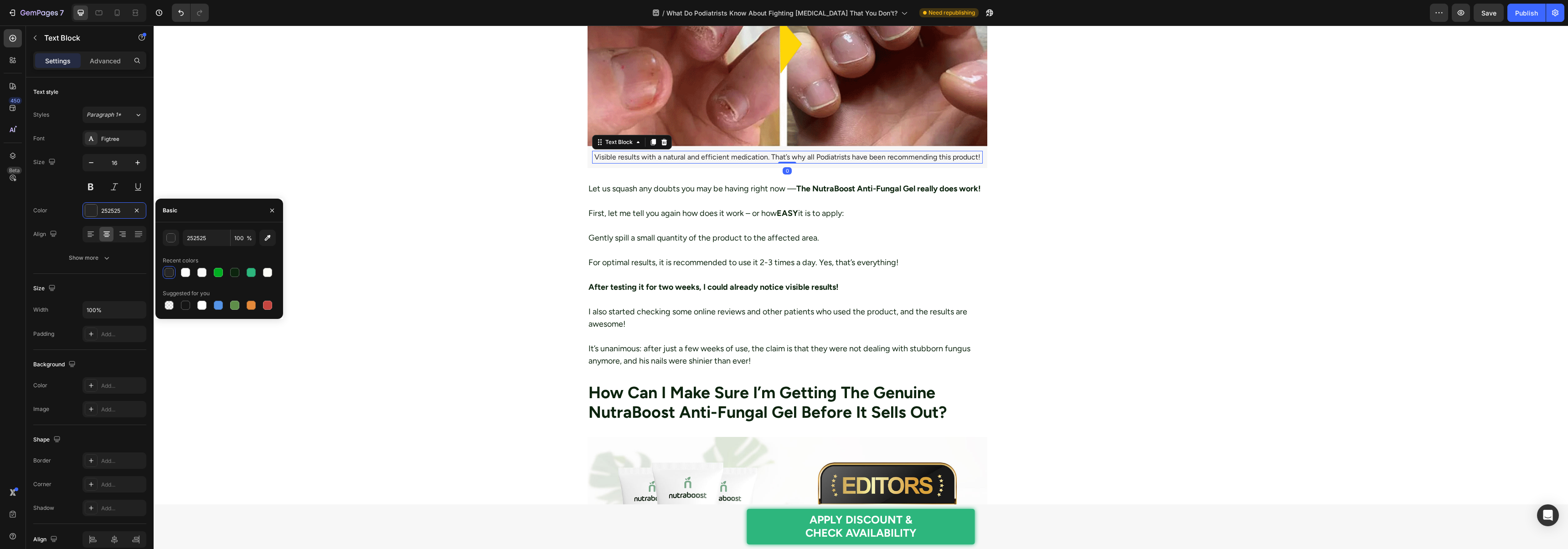
click at [167, 270] on div at bounding box center [169, 272] width 9 height 9
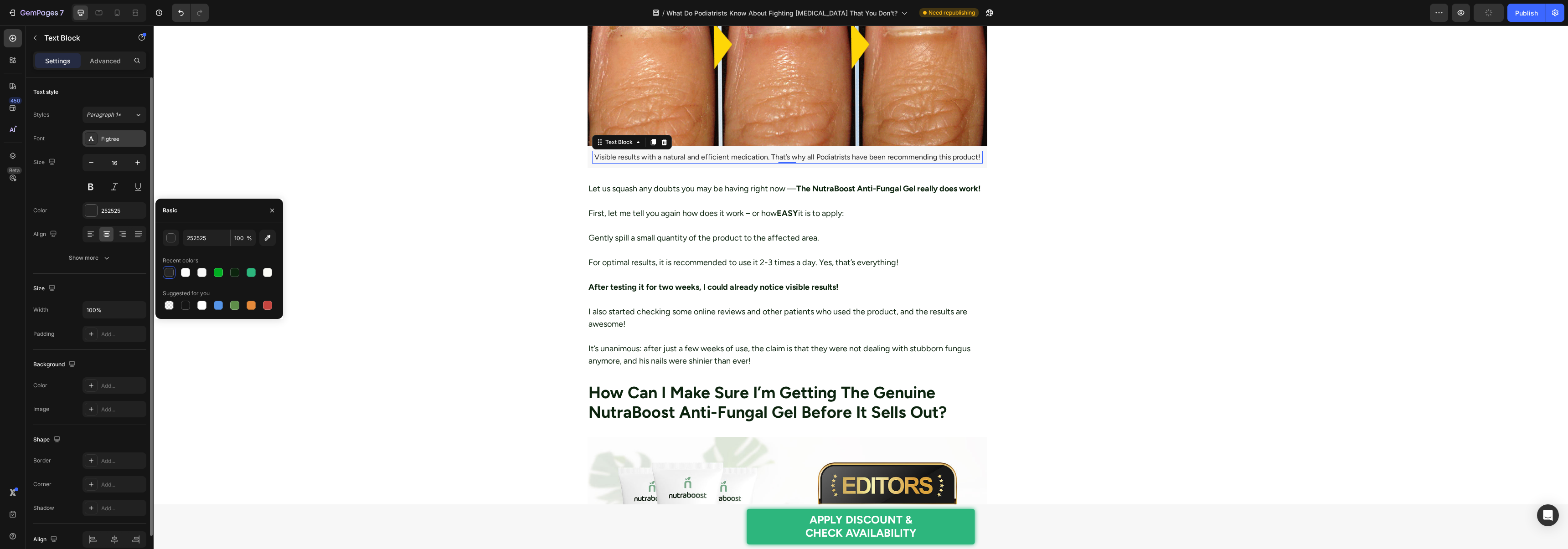
click at [112, 142] on div "Figtree" at bounding box center [122, 138] width 43 height 8
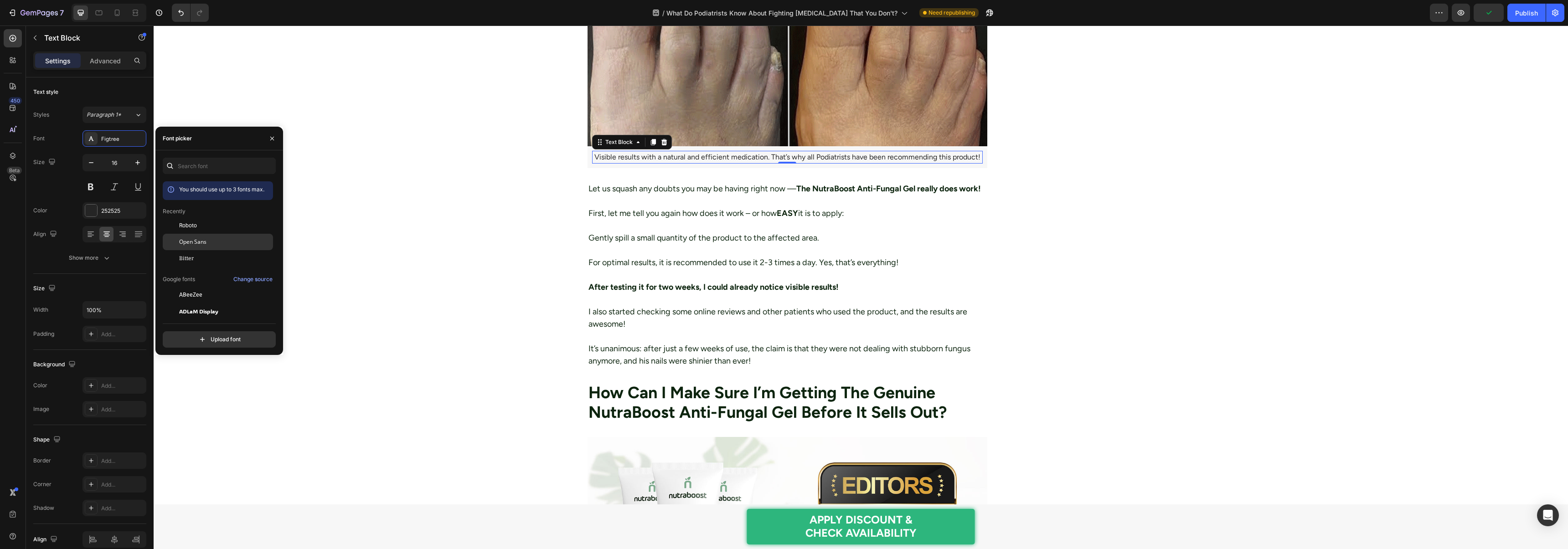
click at [192, 242] on span "Open Sans" at bounding box center [193, 242] width 27 height 8
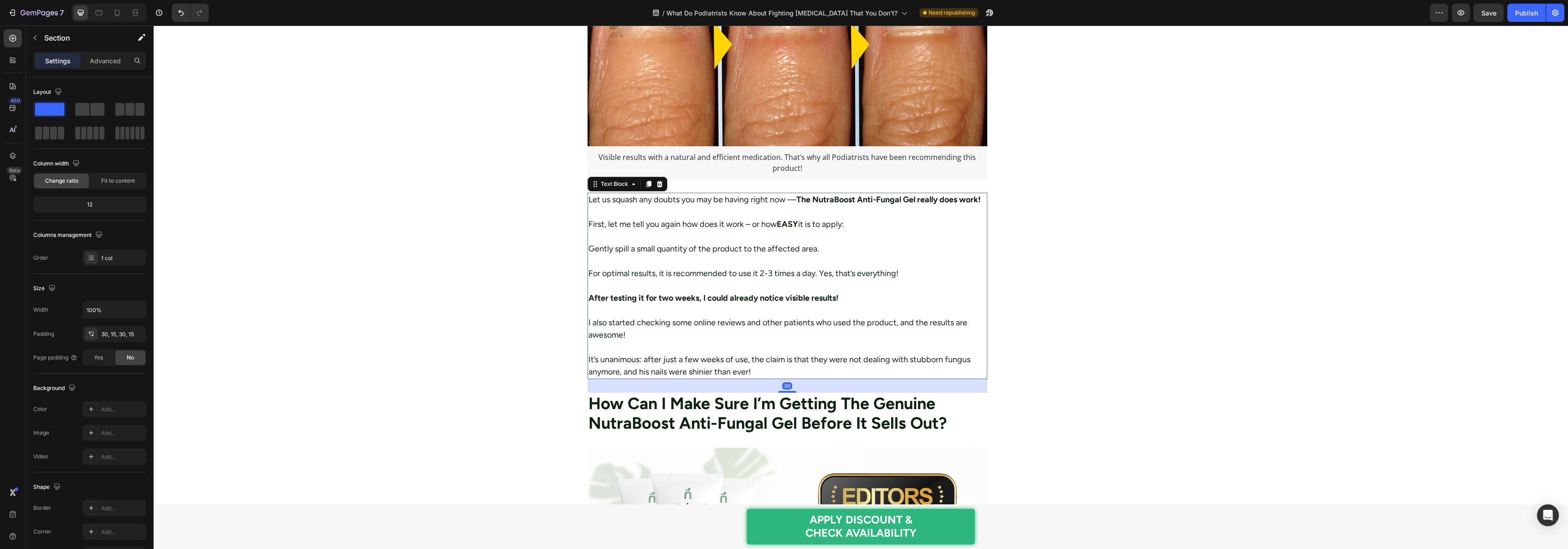
click at [646, 206] on p "Let us squash any doubts you may be having right now — The NutraBoost Anti-Fung…" at bounding box center [787, 200] width 398 height 12
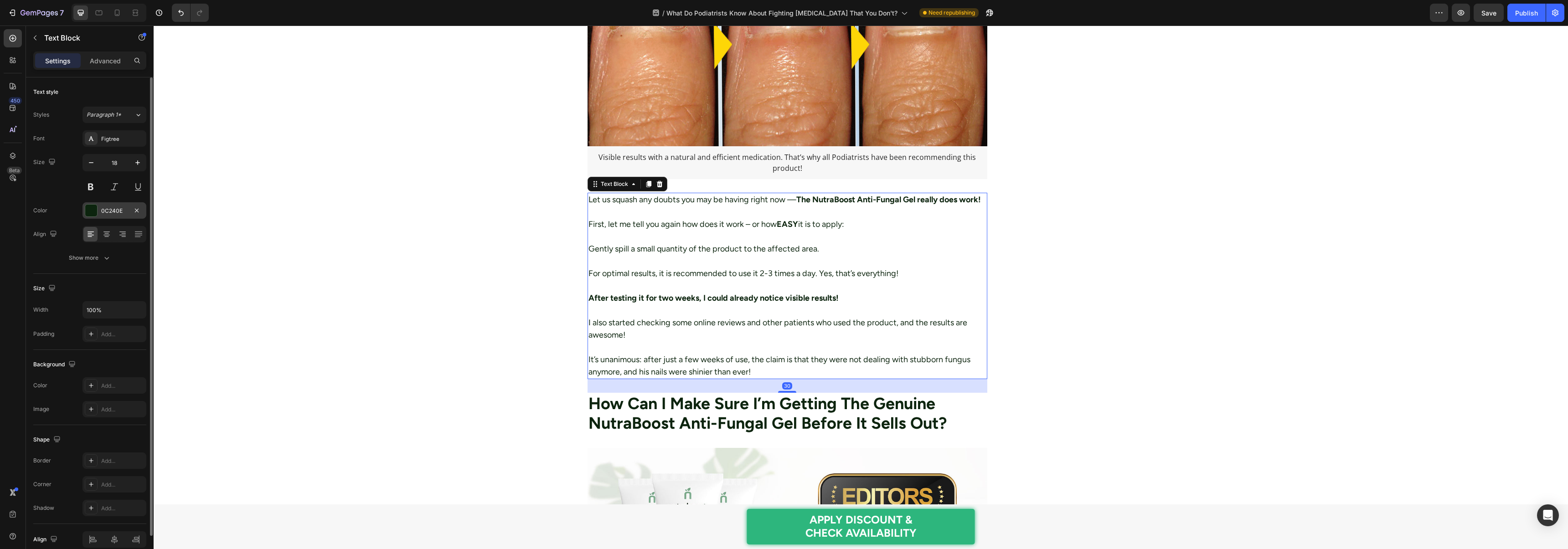
click at [95, 208] on div at bounding box center [91, 210] width 12 height 12
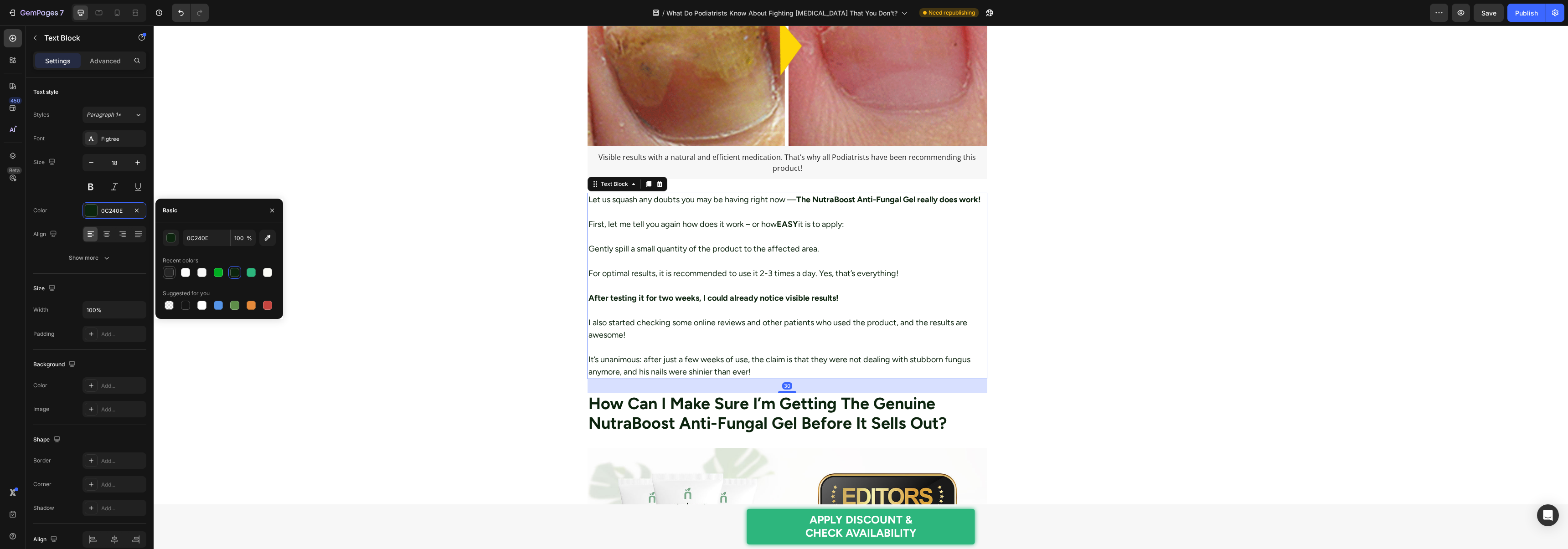
click at [169, 269] on div at bounding box center [169, 272] width 9 height 9
type input "252525"
click at [113, 140] on div "Figtree" at bounding box center [122, 138] width 43 height 8
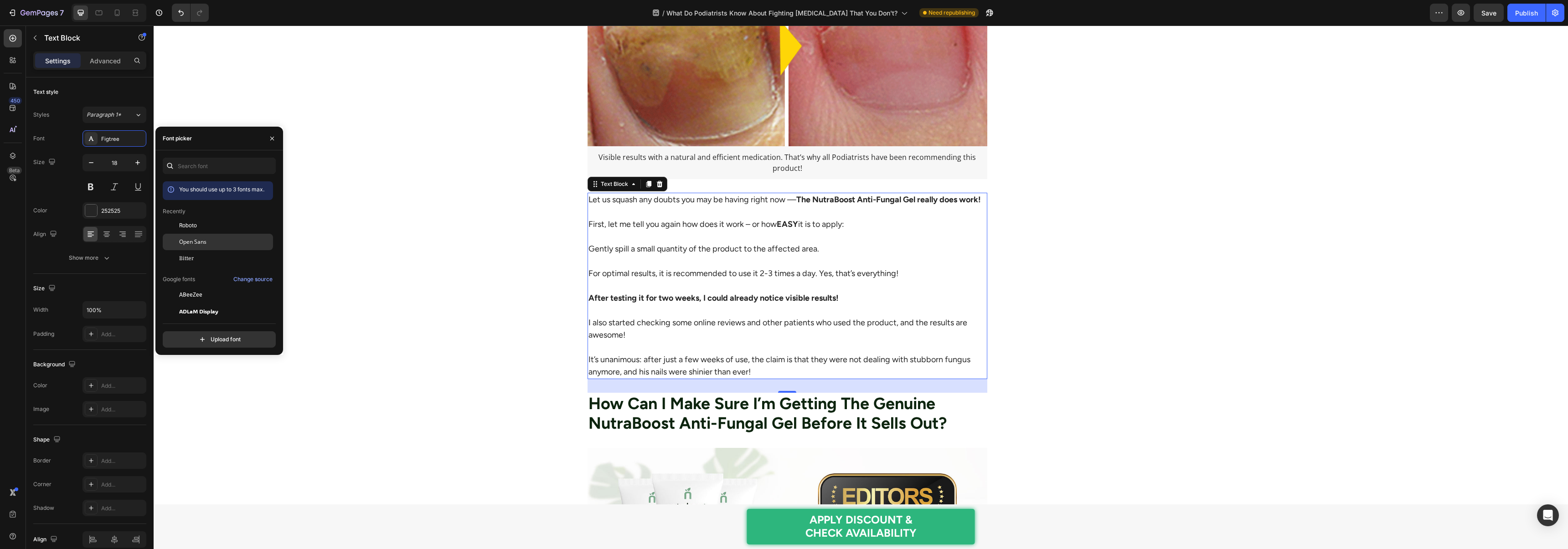
drag, startPoint x: 199, startPoint y: 242, endPoint x: 204, endPoint y: 242, distance: 5.0
click at [199, 242] on span "Open Sans" at bounding box center [193, 242] width 27 height 8
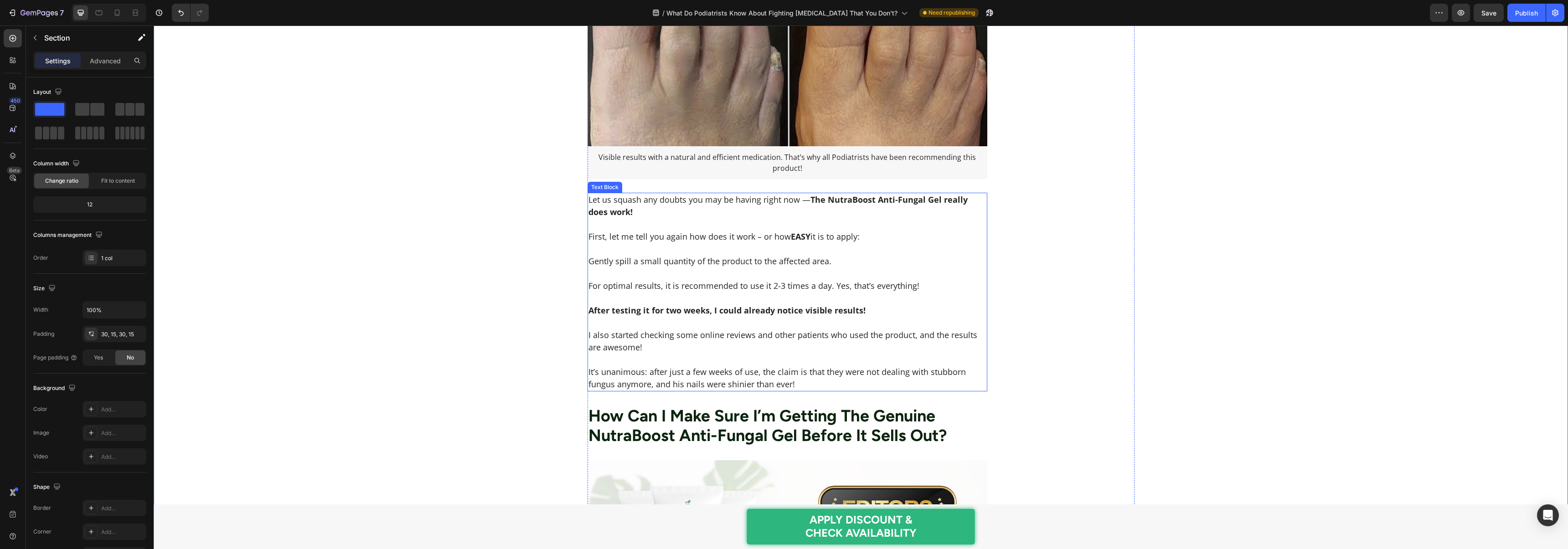
scroll to position [3429, 0]
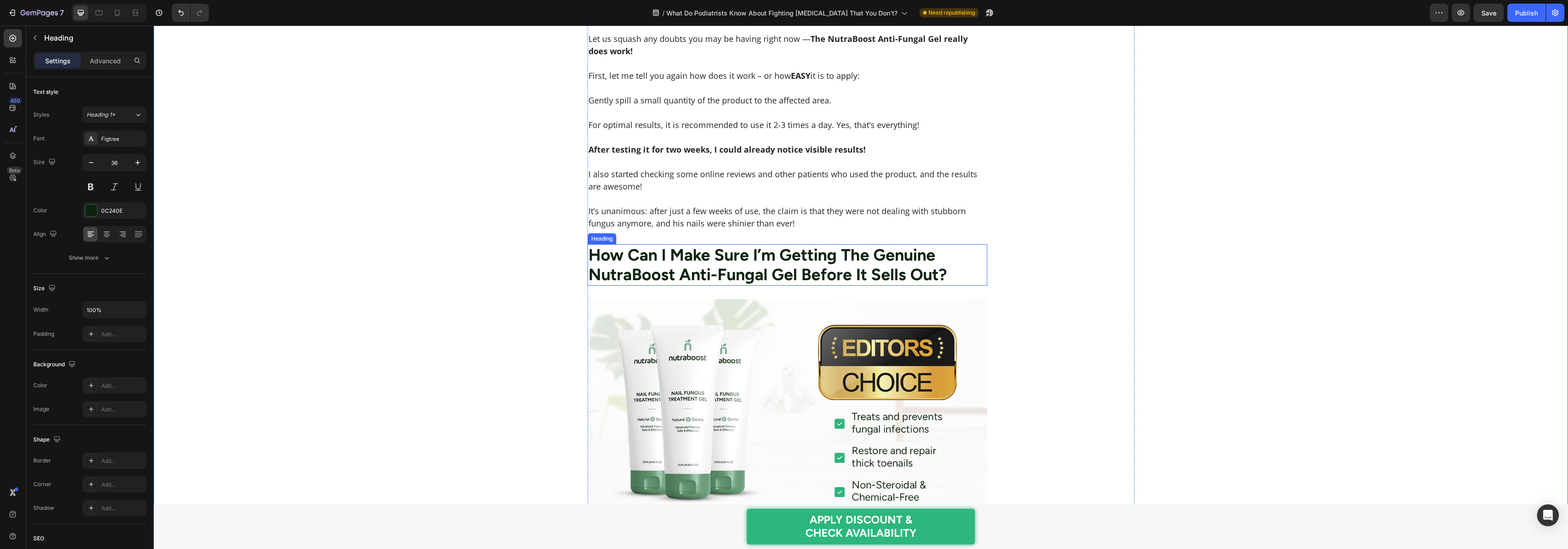
click at [648, 260] on h2 "How Can I Make Sure I’m Getting The Genuine NutraBoost Anti-Fungal Gel Before I…" at bounding box center [787, 265] width 400 height 41
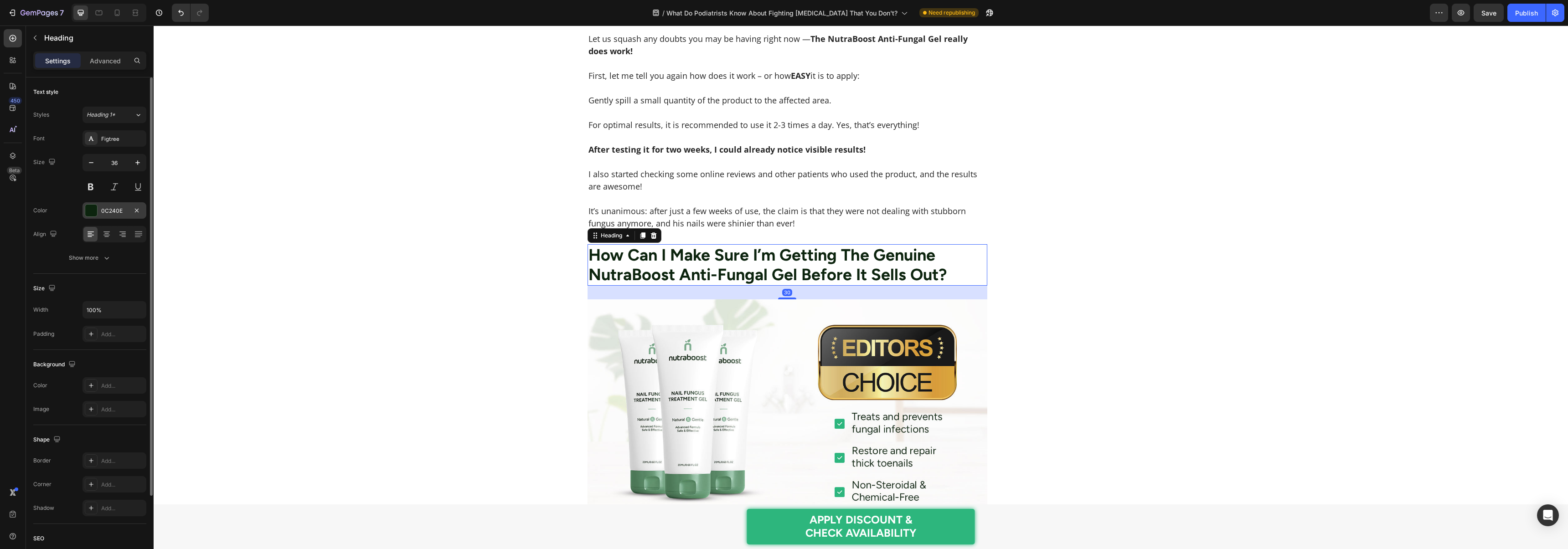
click at [99, 212] on div "0C240E" at bounding box center [114, 211] width 64 height 16
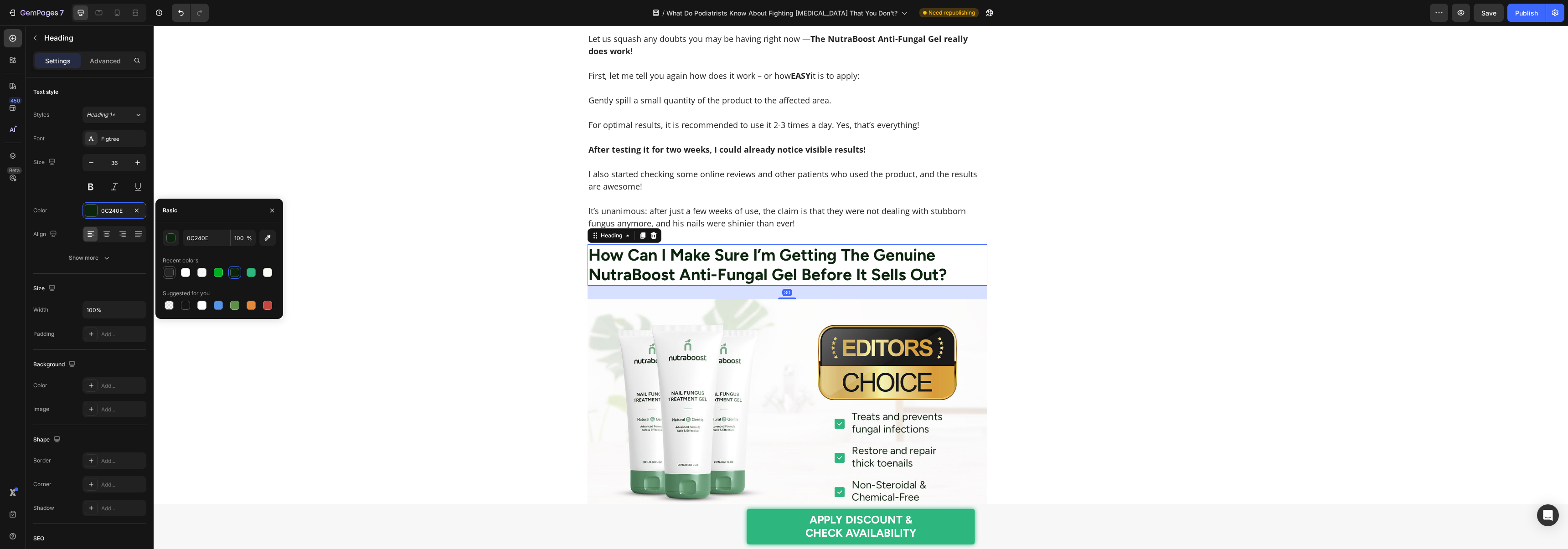
click at [165, 266] on div at bounding box center [169, 272] width 13 height 13
type input "252525"
drag, startPoint x: 104, startPoint y: 138, endPoint x: 107, endPoint y: 144, distance: 6.7
click at [104, 138] on div "Figtree" at bounding box center [122, 138] width 43 height 8
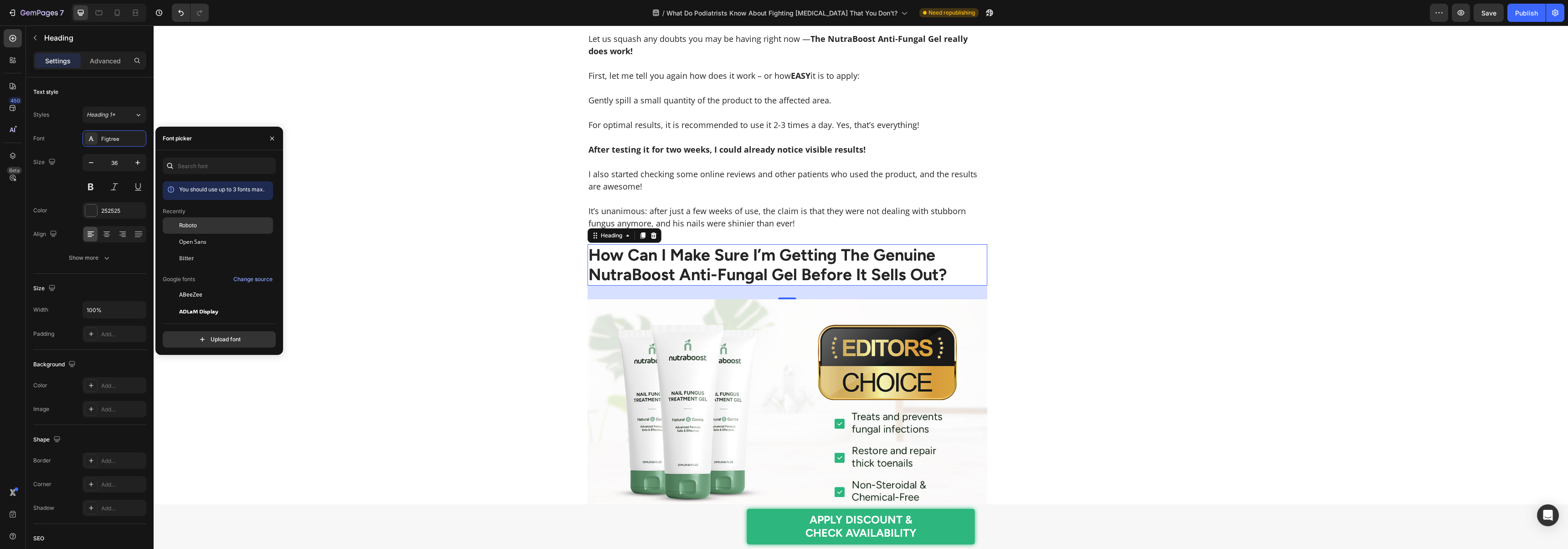
click at [194, 286] on div "Roboto" at bounding box center [218, 294] width 110 height 16
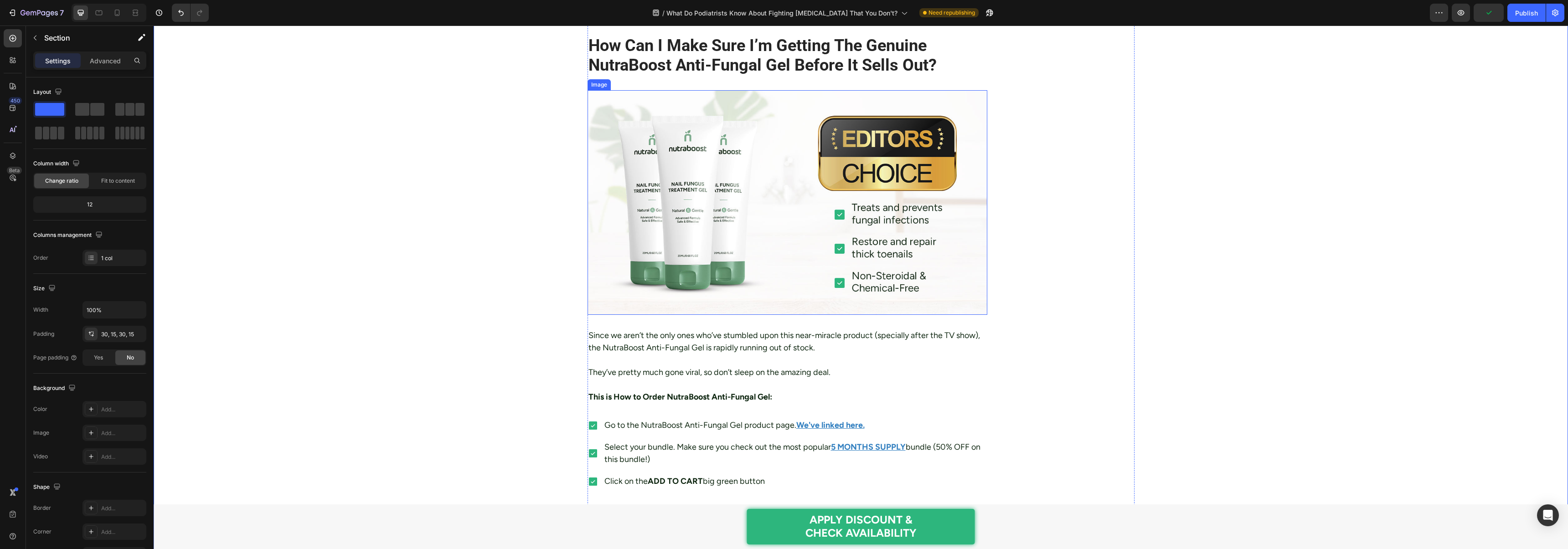
scroll to position [3700, 0]
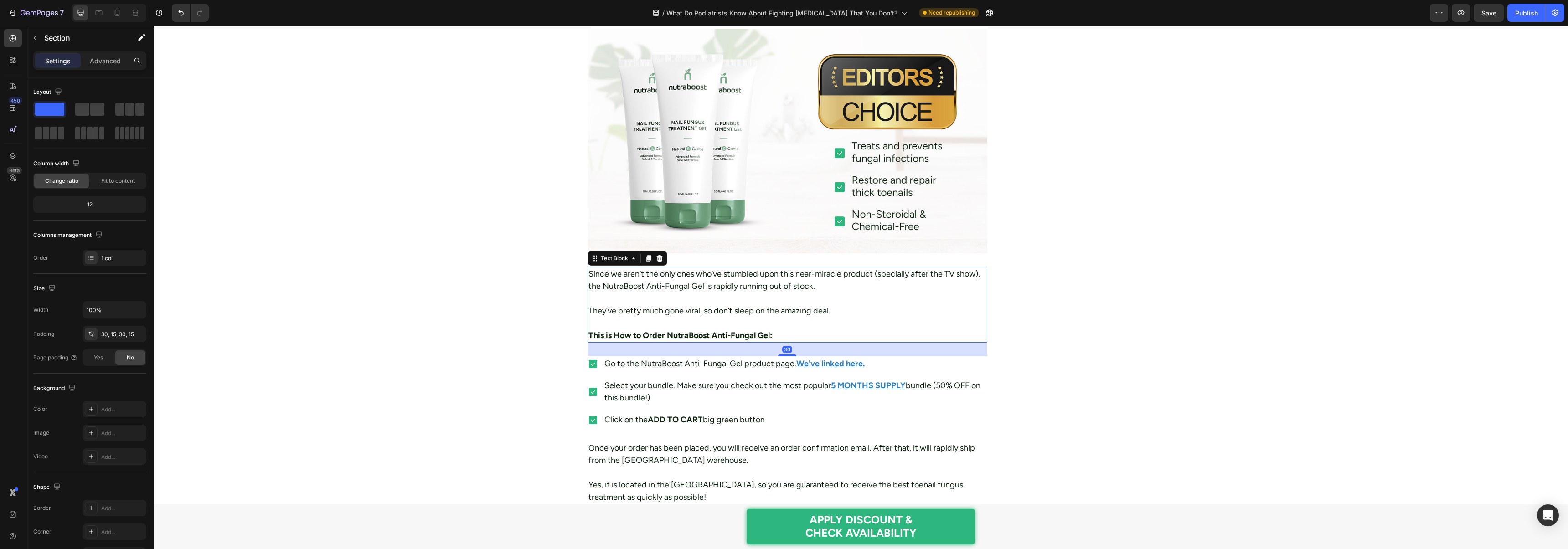
click at [659, 288] on p "Since we aren’t the only ones who’ve stumbled upon this near-miracle product (s…" at bounding box center [787, 280] width 398 height 25
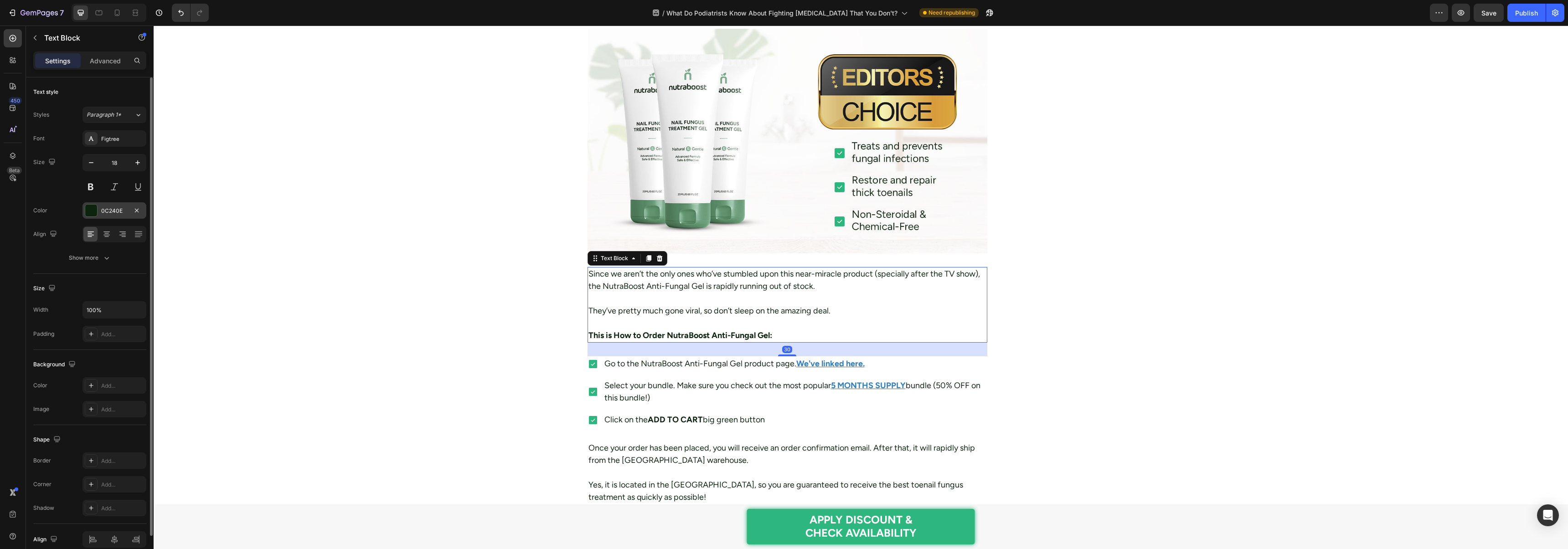
click at [94, 213] on div at bounding box center [91, 210] width 12 height 12
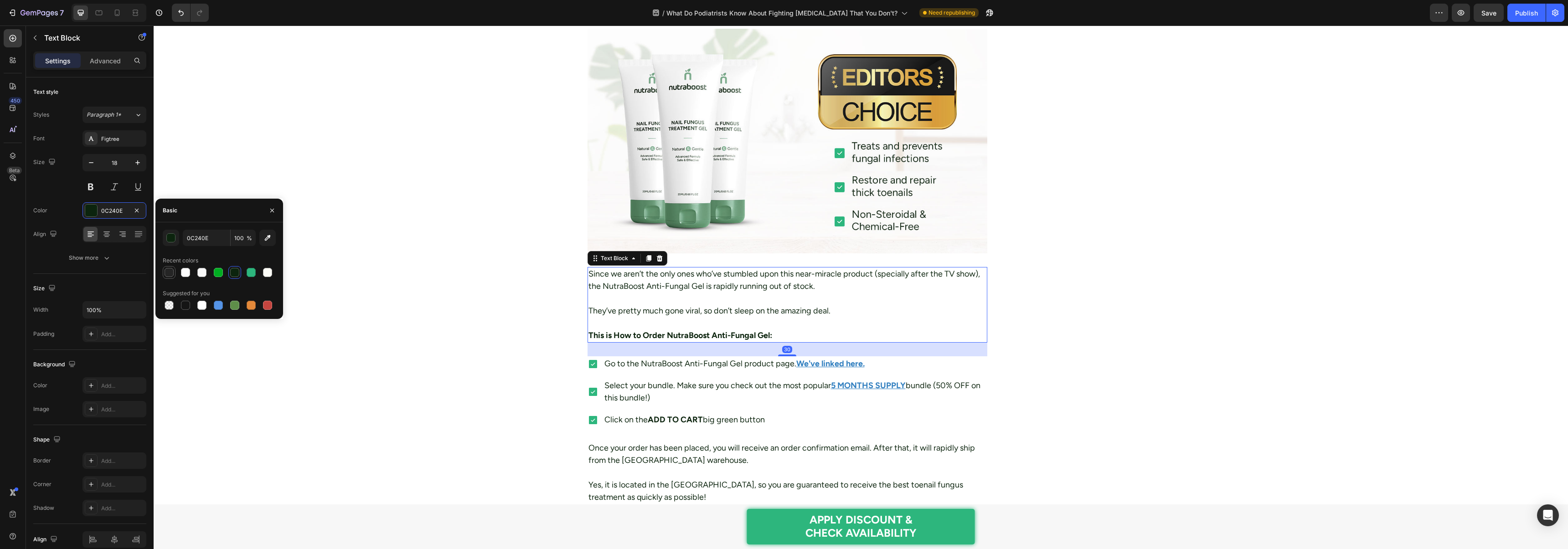
click at [168, 277] on div at bounding box center [169, 273] width 11 height 11
type input "252525"
click at [116, 144] on div "Figtree" at bounding box center [114, 138] width 64 height 16
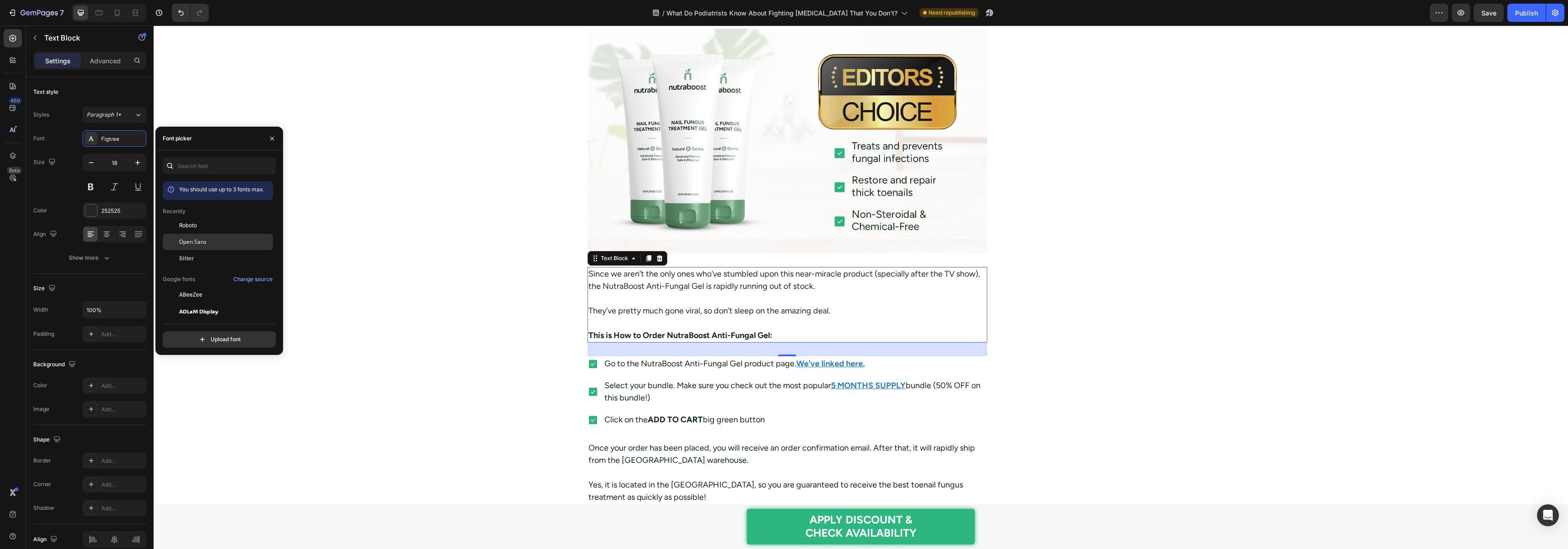
drag, startPoint x: 202, startPoint y: 242, endPoint x: 139, endPoint y: 210, distance: 70.7
click at [202, 242] on span "Open Sans" at bounding box center [193, 242] width 27 height 8
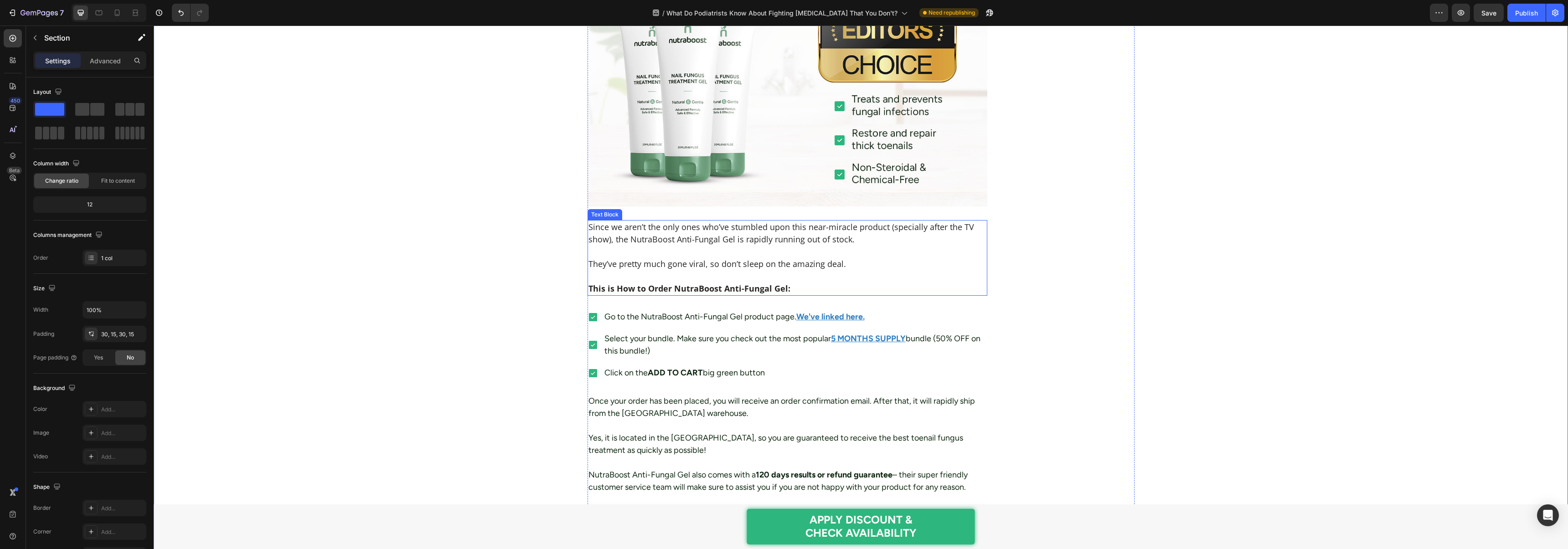
scroll to position [3790, 0]
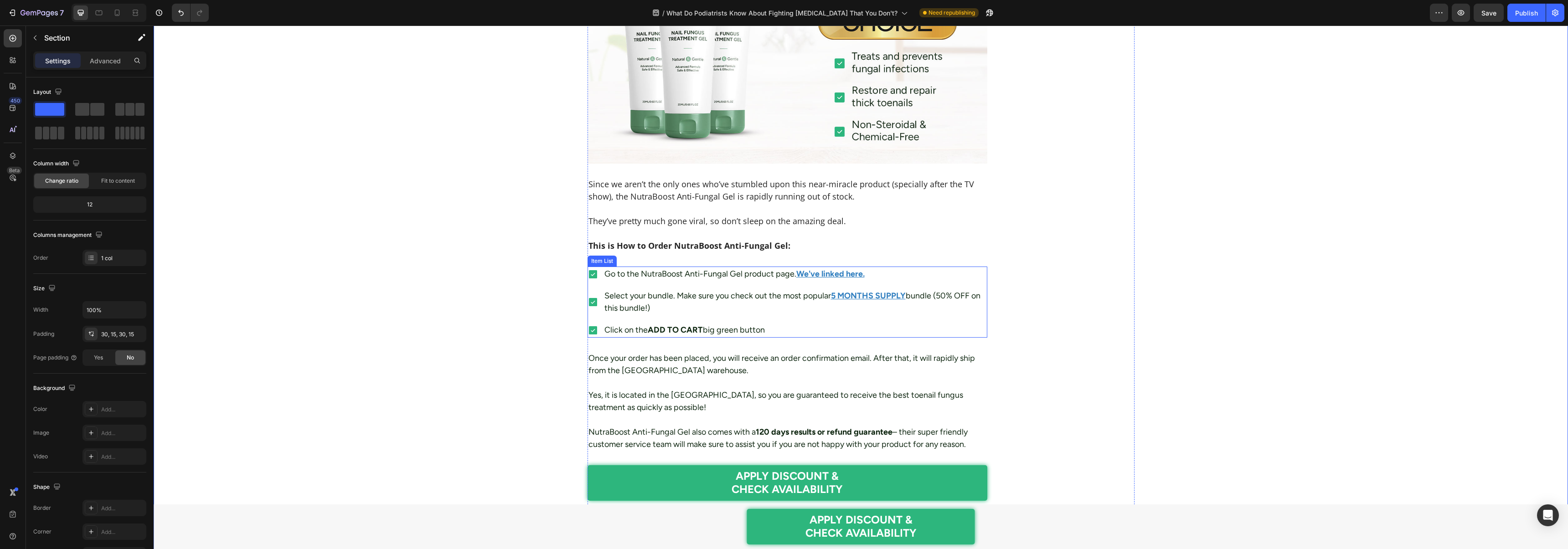
click at [617, 291] on div "Go to the NutraBoost Anti-Fungal Gel product page. We've linked here. Select yo…" at bounding box center [787, 302] width 400 height 71
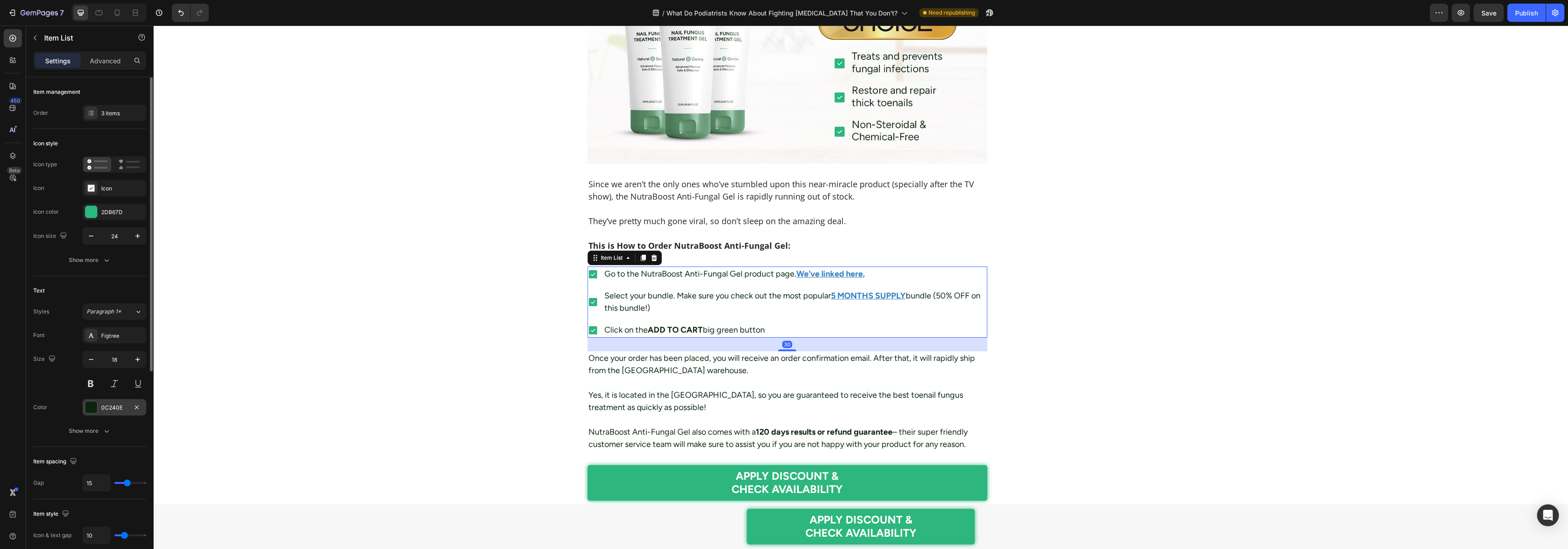
click at [100, 409] on div "0C240E" at bounding box center [114, 407] width 64 height 16
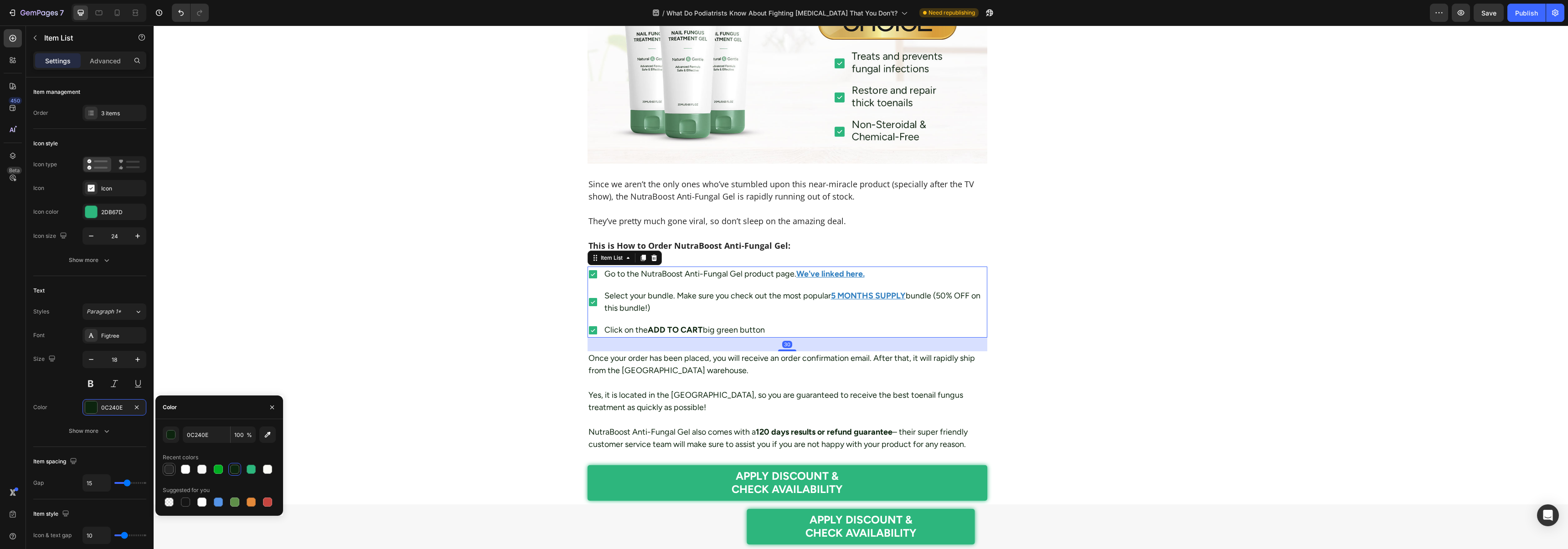
click at [168, 465] on div at bounding box center [169, 469] width 9 height 9
type input "252525"
click at [110, 327] on div "Figtree" at bounding box center [114, 335] width 64 height 16
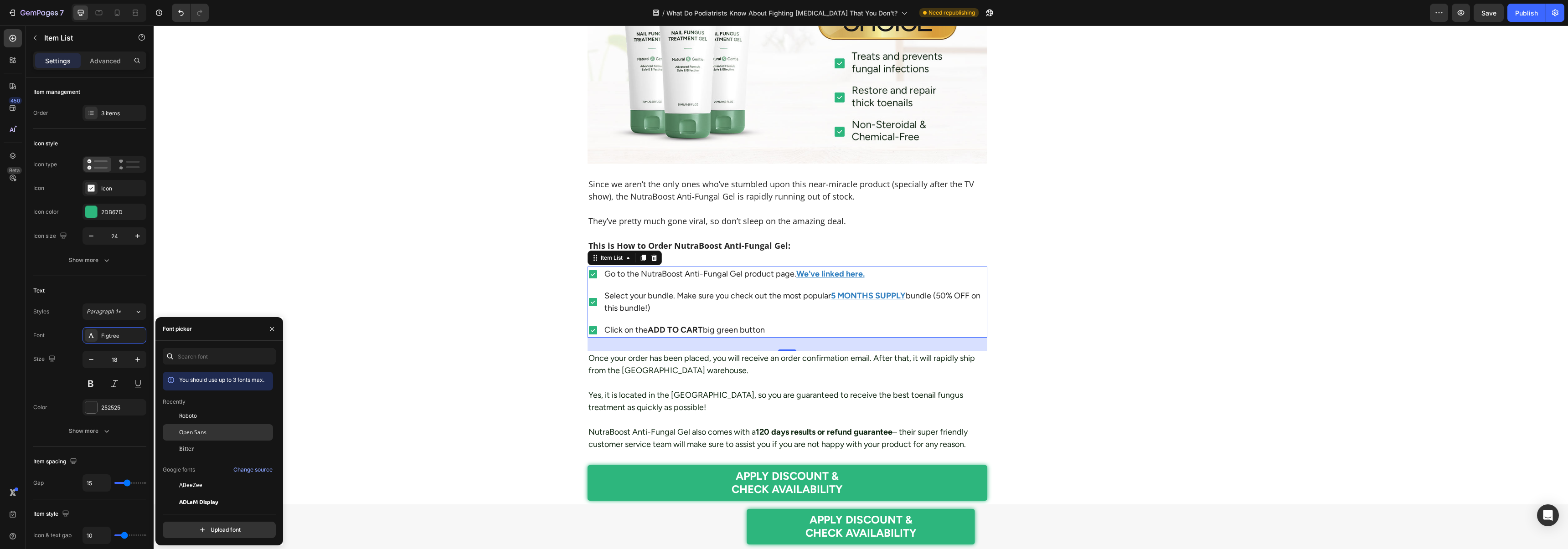
click at [203, 526] on div "Open Sans" at bounding box center [218, 534] width 110 height 16
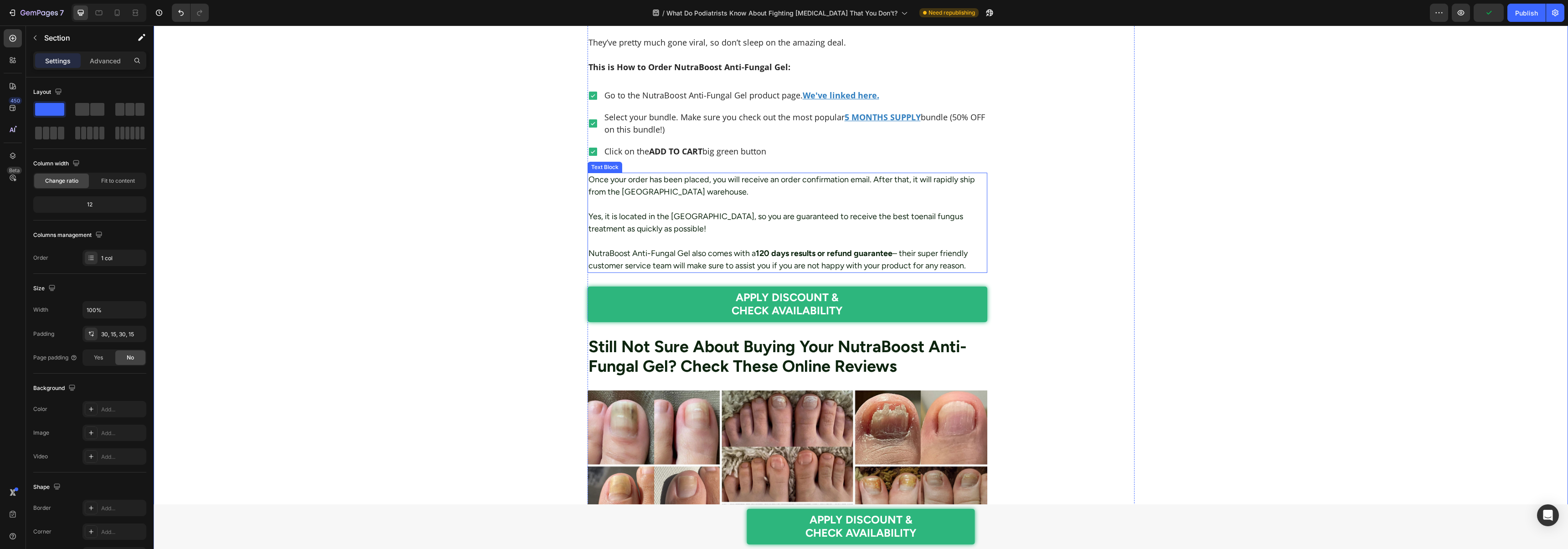
scroll to position [3967, 0]
click at [643, 210] on p at bounding box center [787, 205] width 398 height 12
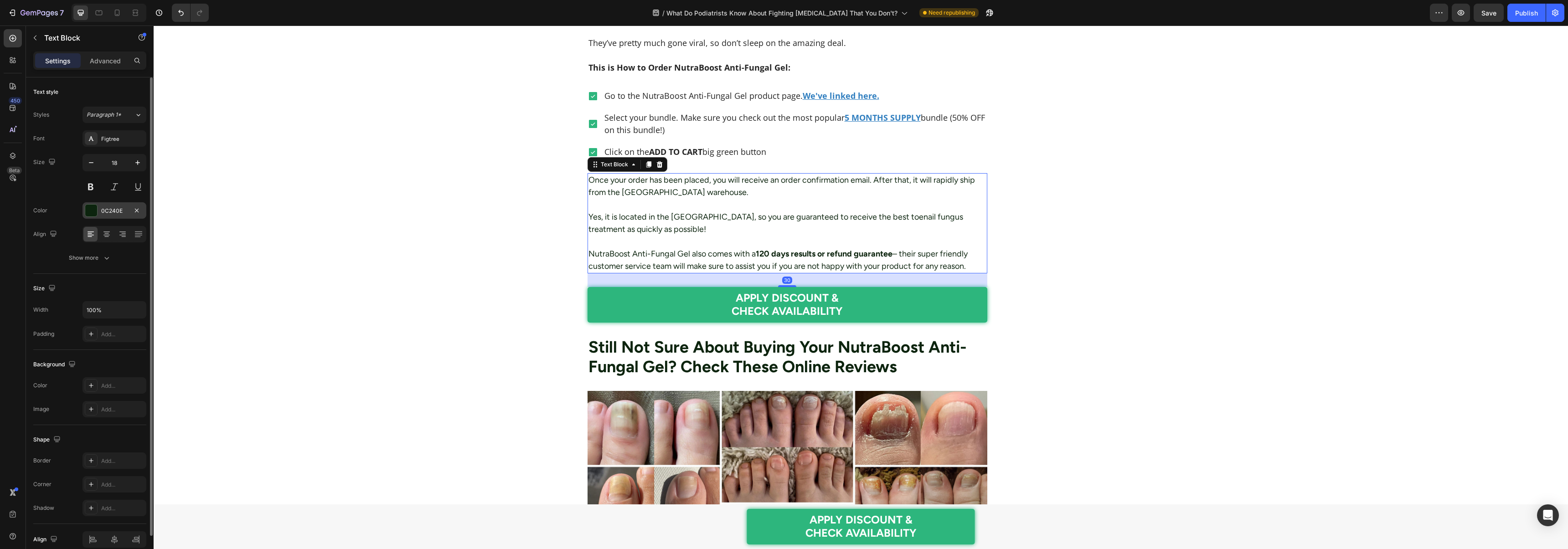
click at [99, 206] on div "0C240E" at bounding box center [114, 211] width 64 height 16
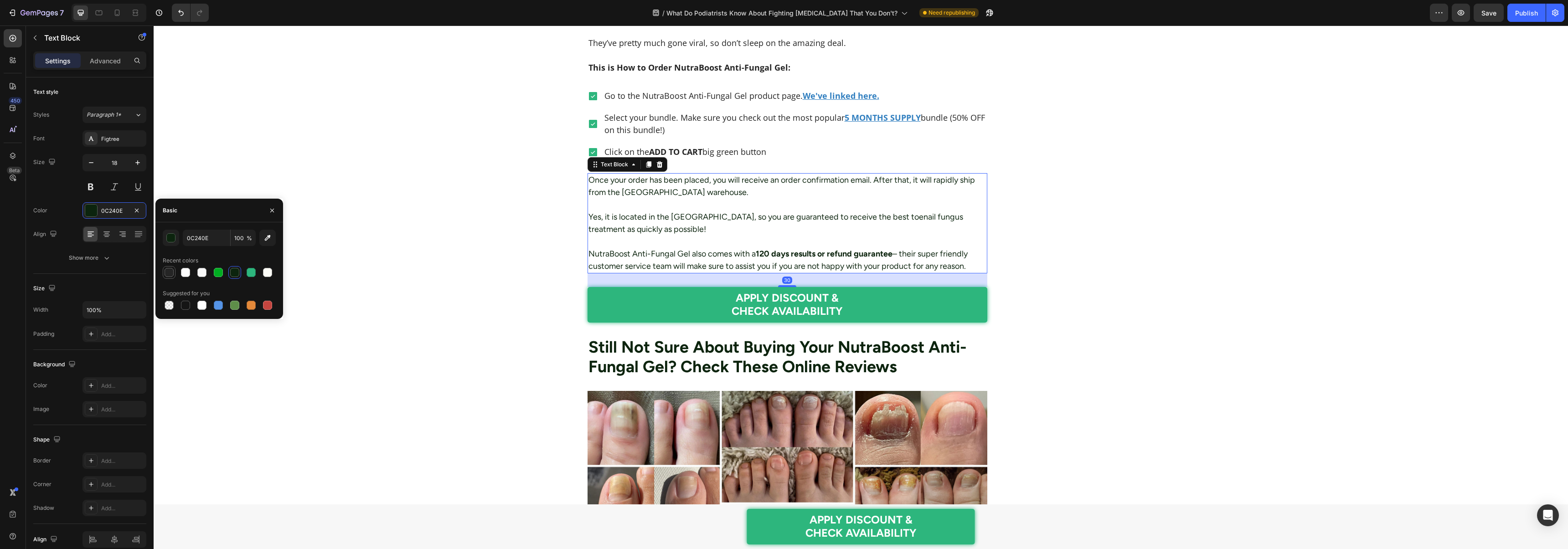
click at [169, 273] on div at bounding box center [169, 272] width 9 height 9
type input "252525"
click at [116, 147] on div "Font Figtree Size 18 Color 252525 Align Show more" at bounding box center [90, 198] width 113 height 136
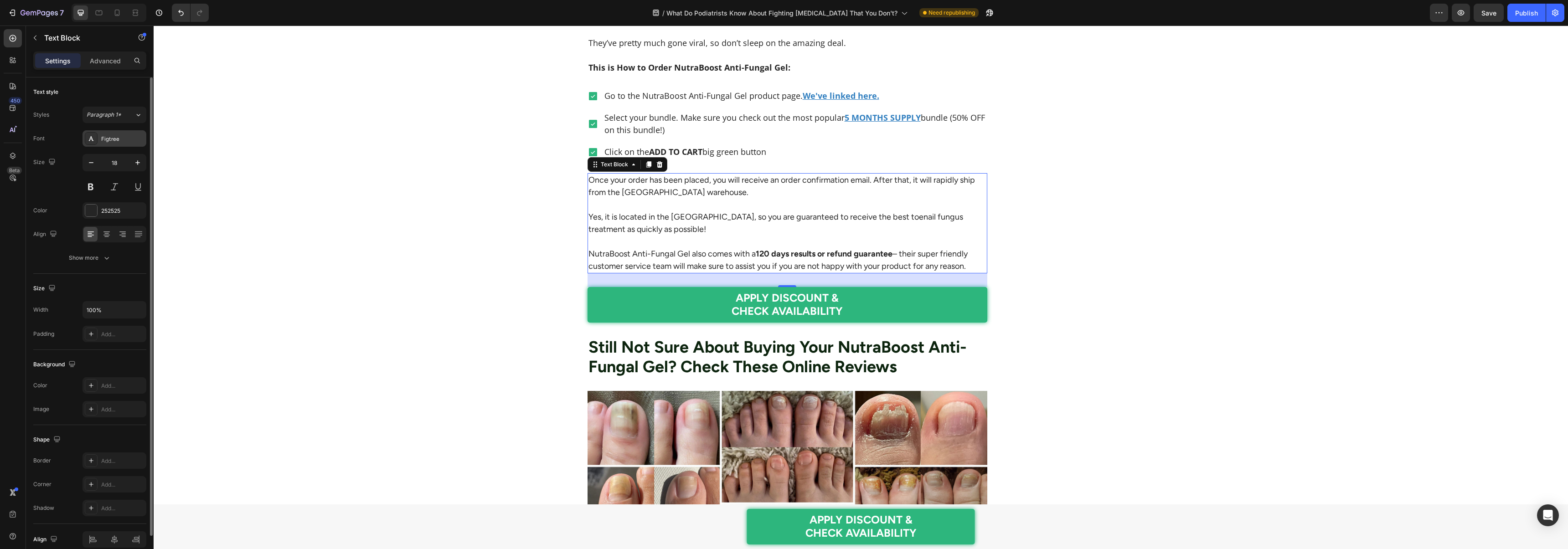
click at [116, 143] on div "Figtree" at bounding box center [114, 138] width 64 height 16
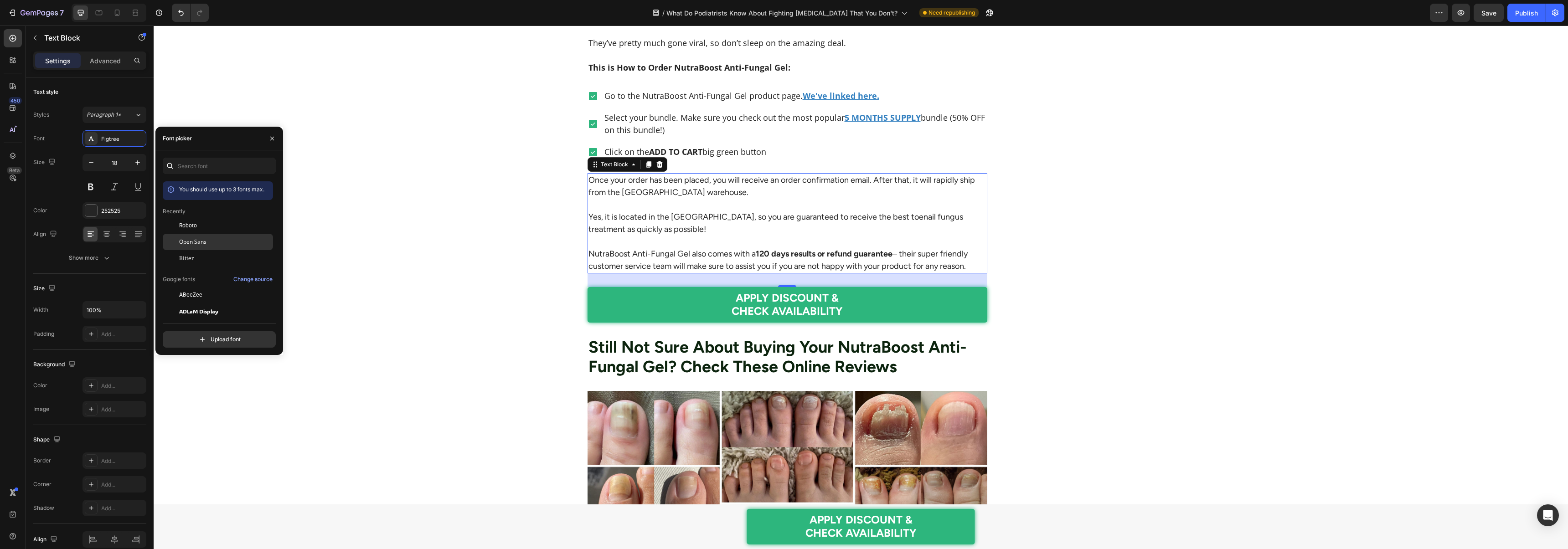
click at [206, 245] on span "Open Sans" at bounding box center [193, 242] width 27 height 8
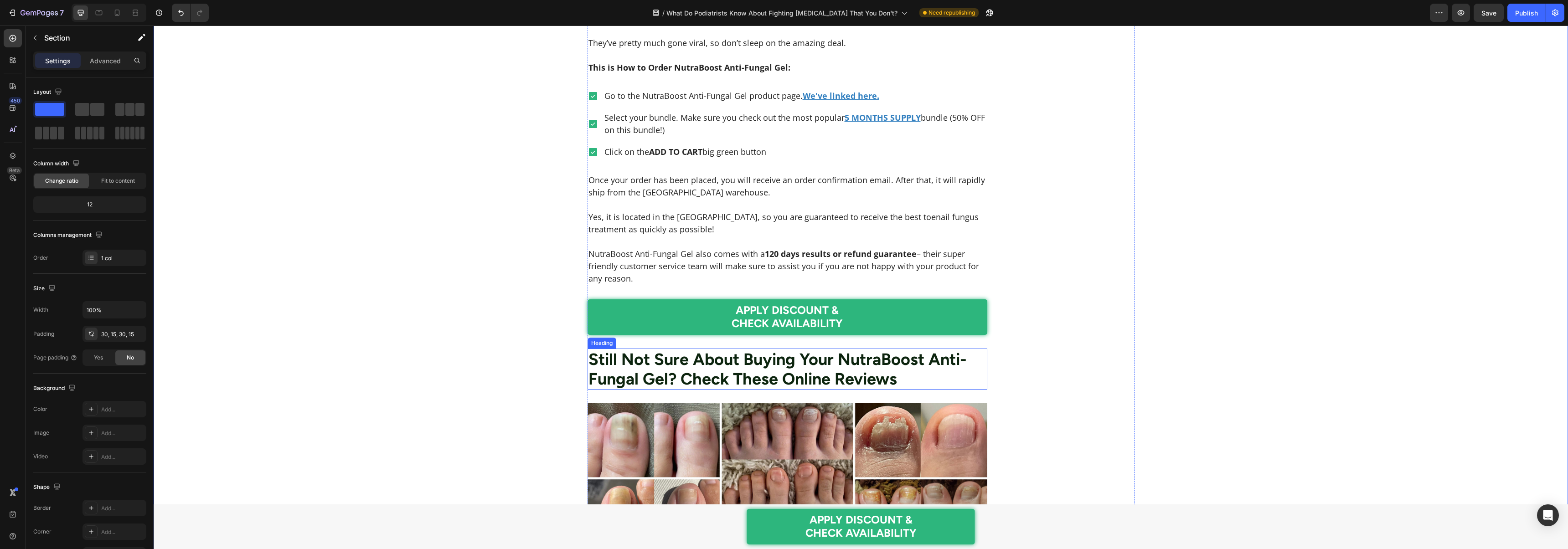
click at [667, 366] on h2 "Still Not Sure About Buying Your NutraBoost Anti-Fungal Gel? Check These Online…" at bounding box center [787, 369] width 400 height 41
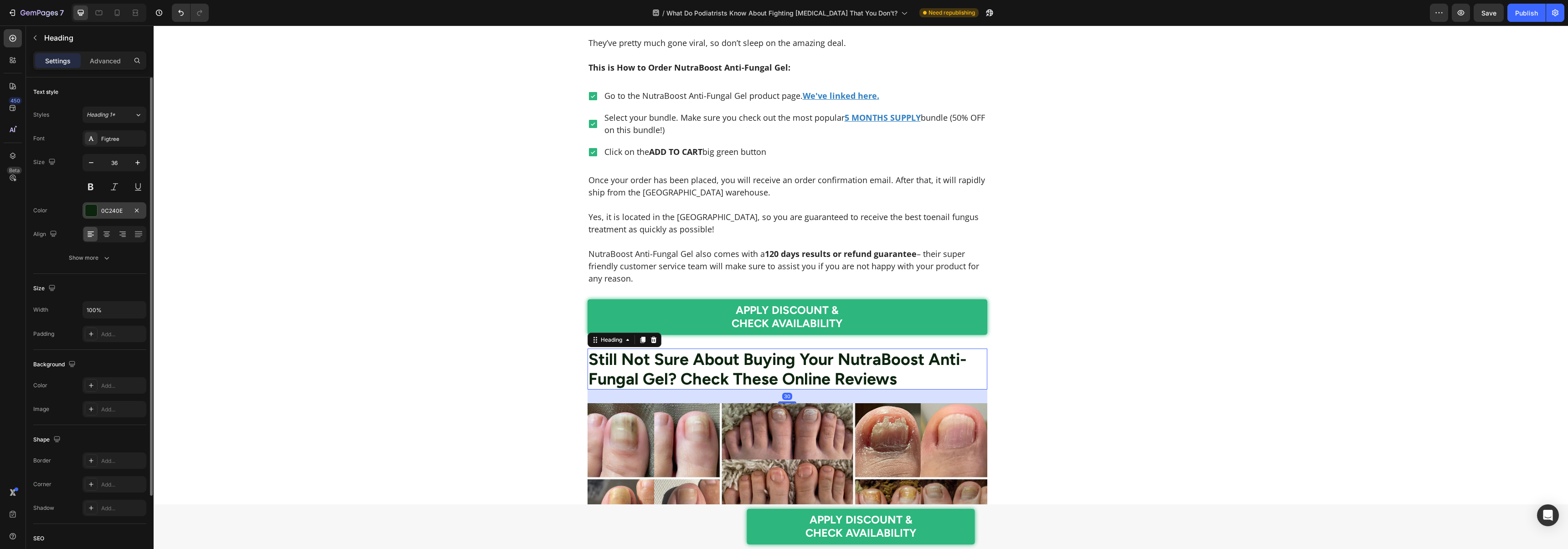
click at [111, 213] on div "0C240E" at bounding box center [114, 211] width 27 height 8
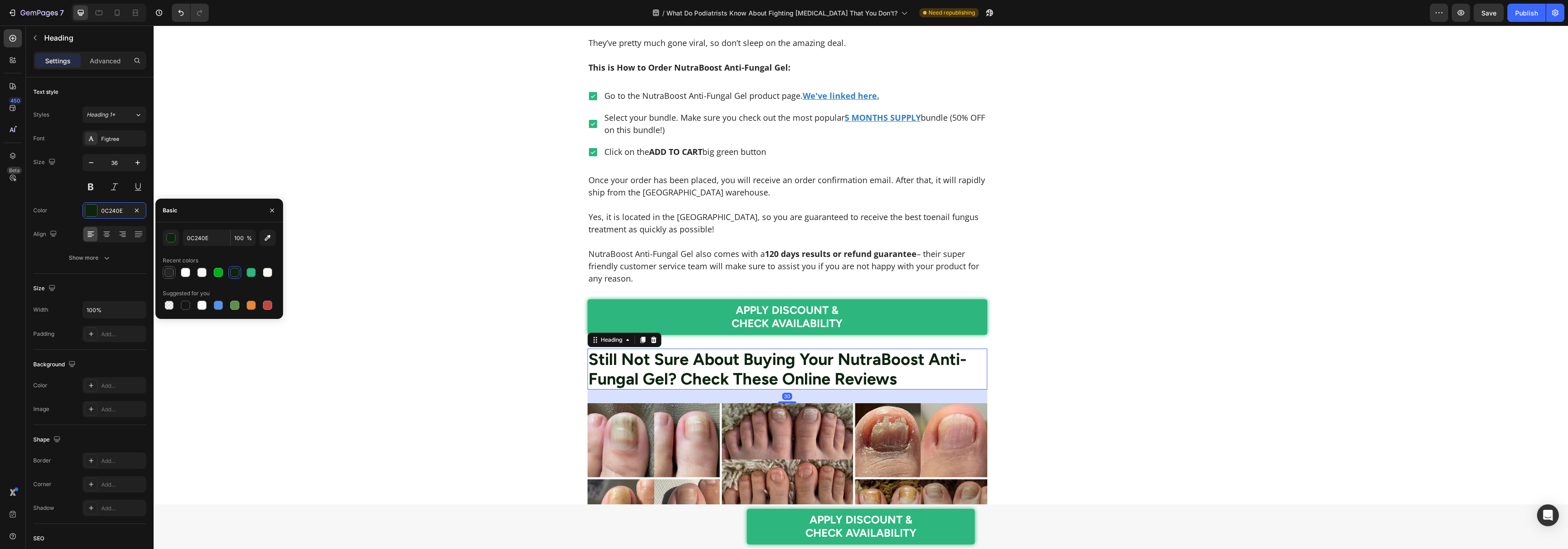
click at [166, 271] on div at bounding box center [169, 272] width 9 height 9
type input "252525"
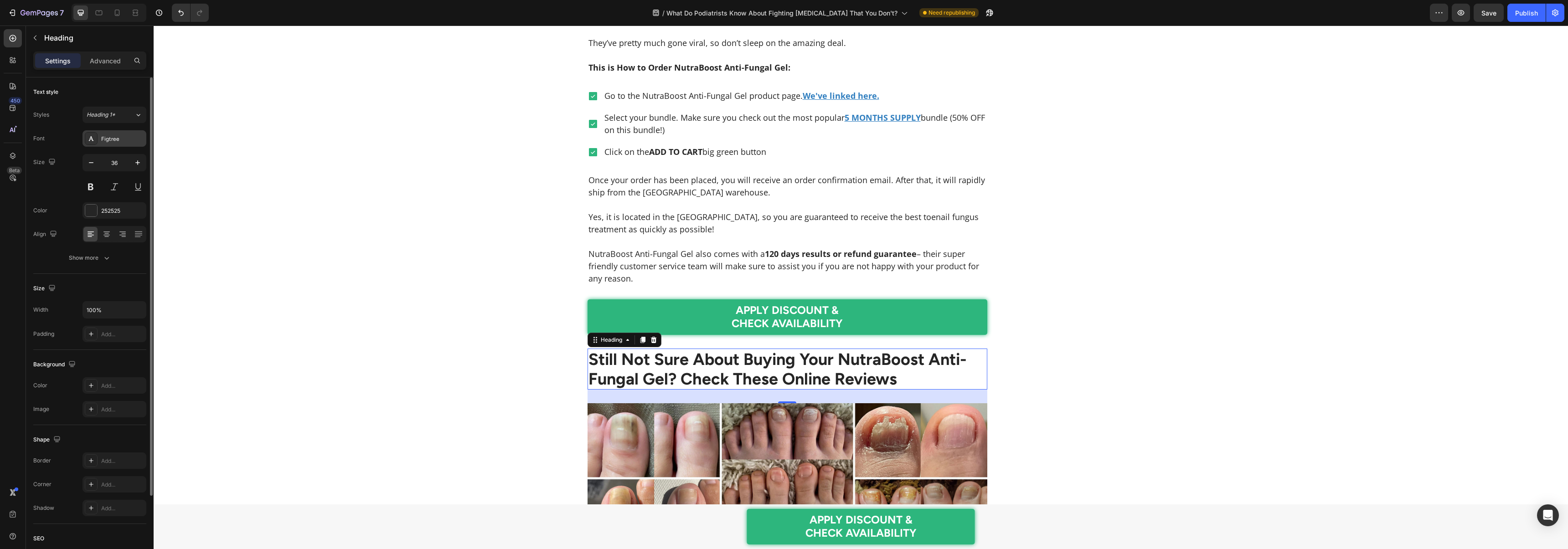
click at [116, 144] on div "Figtree" at bounding box center [114, 138] width 64 height 16
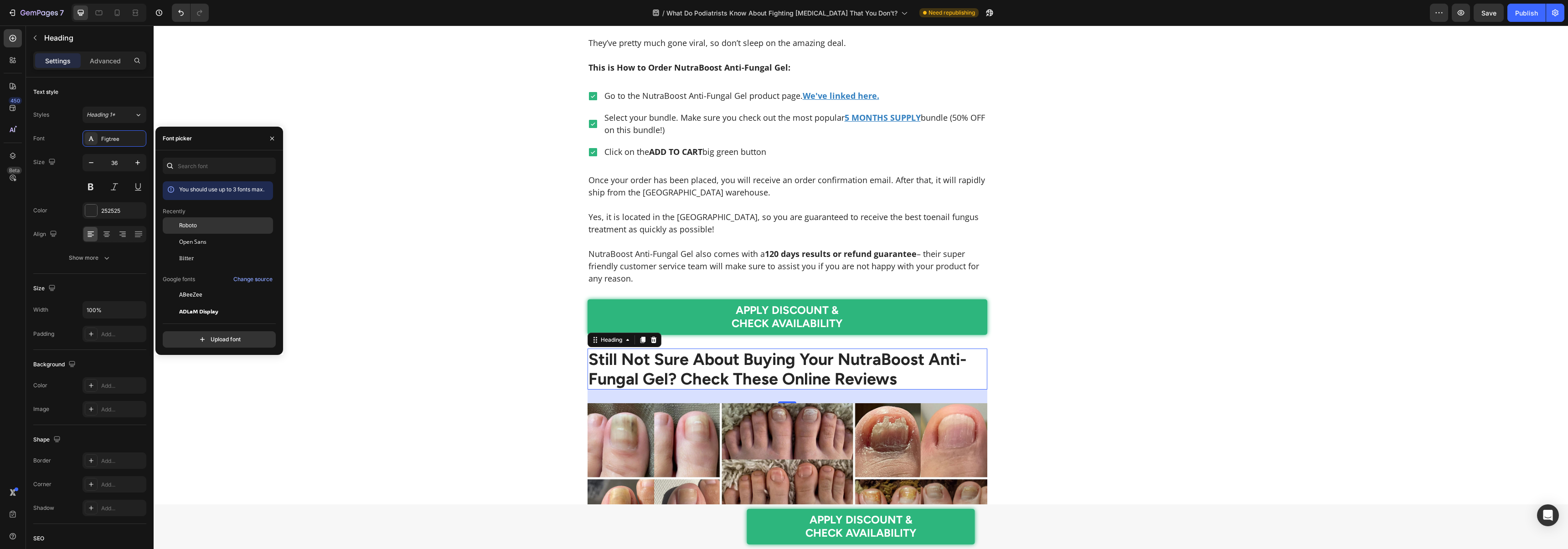
click at [194, 226] on span "Roboto" at bounding box center [188, 225] width 18 height 8
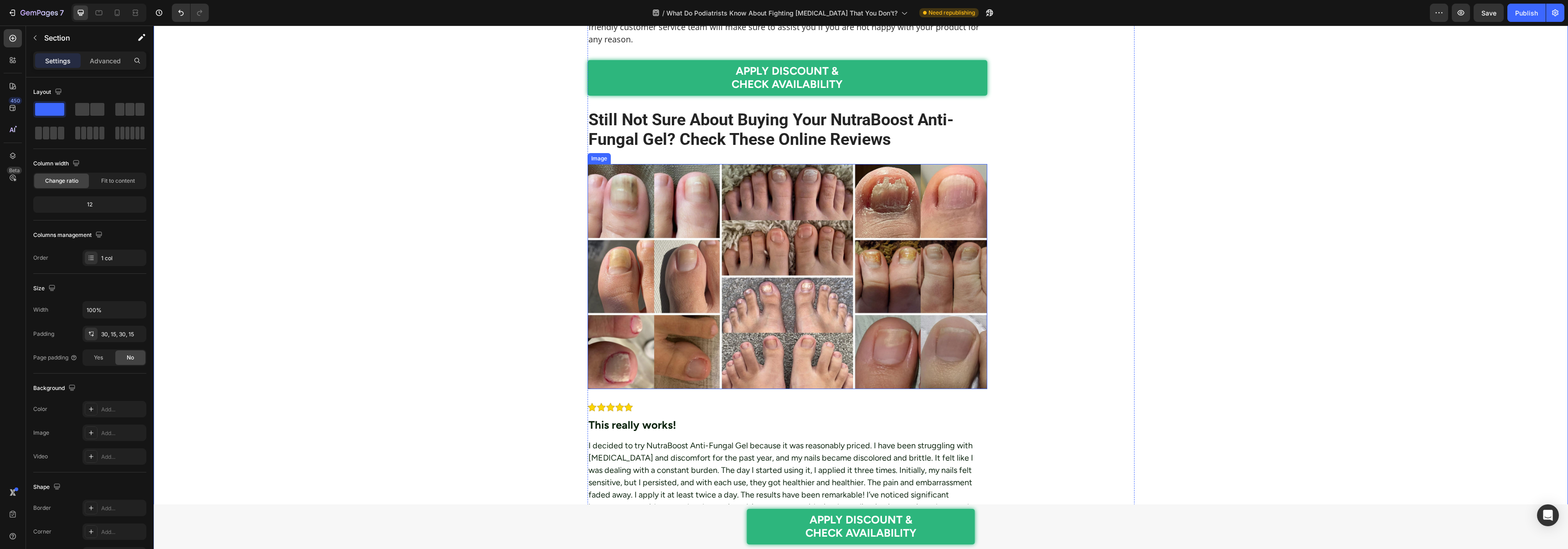
scroll to position [4491, 0]
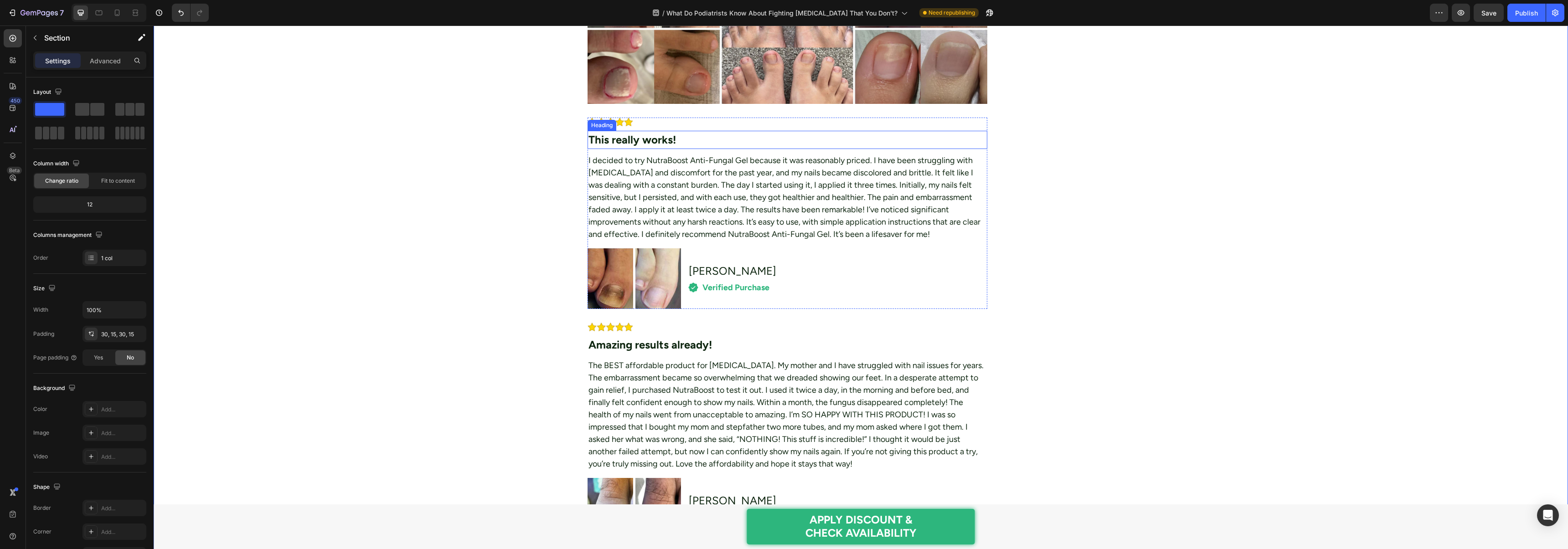
click at [638, 143] on h2 "This really works!" at bounding box center [787, 139] width 400 height 18
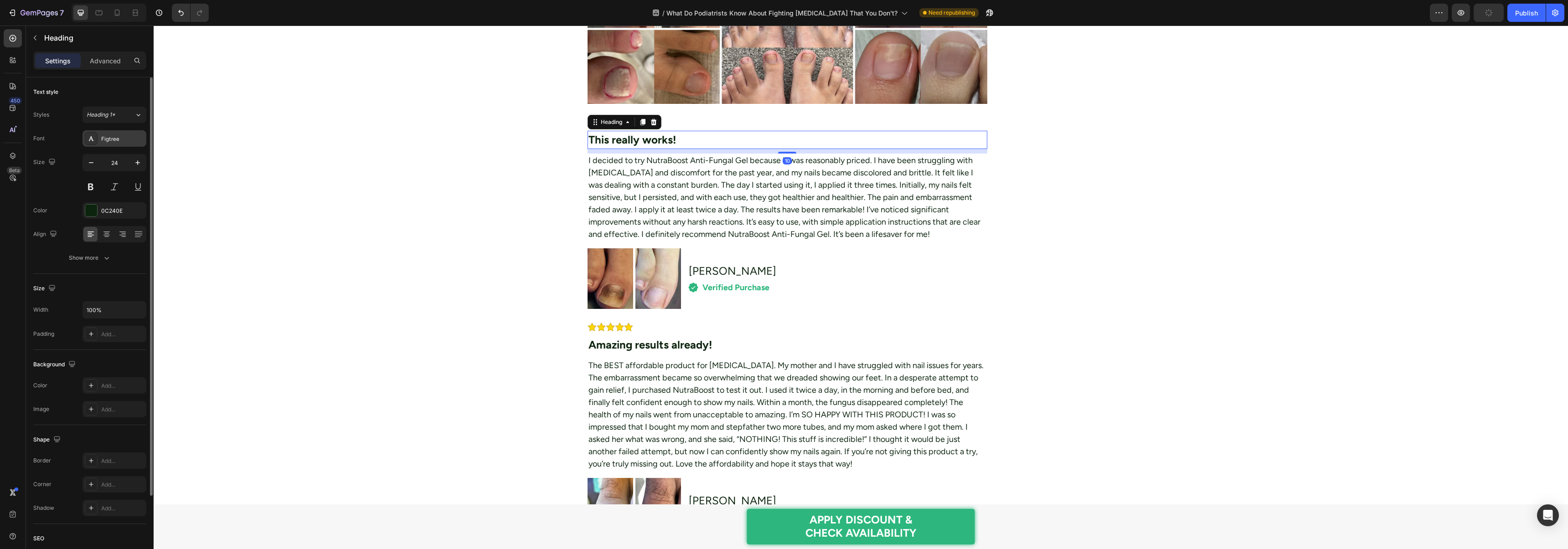
click at [109, 143] on div "Figtree" at bounding box center [114, 138] width 64 height 16
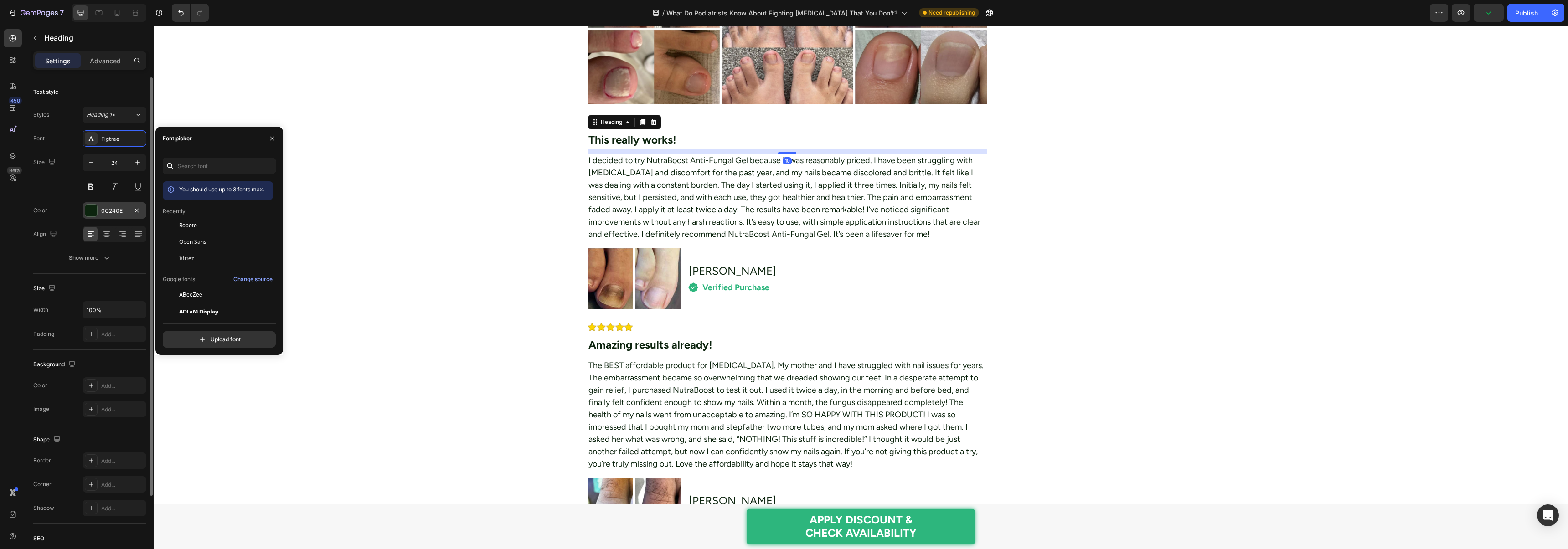
click at [178, 220] on div at bounding box center [171, 225] width 16 height 16
click at [88, 207] on div at bounding box center [91, 210] width 12 height 12
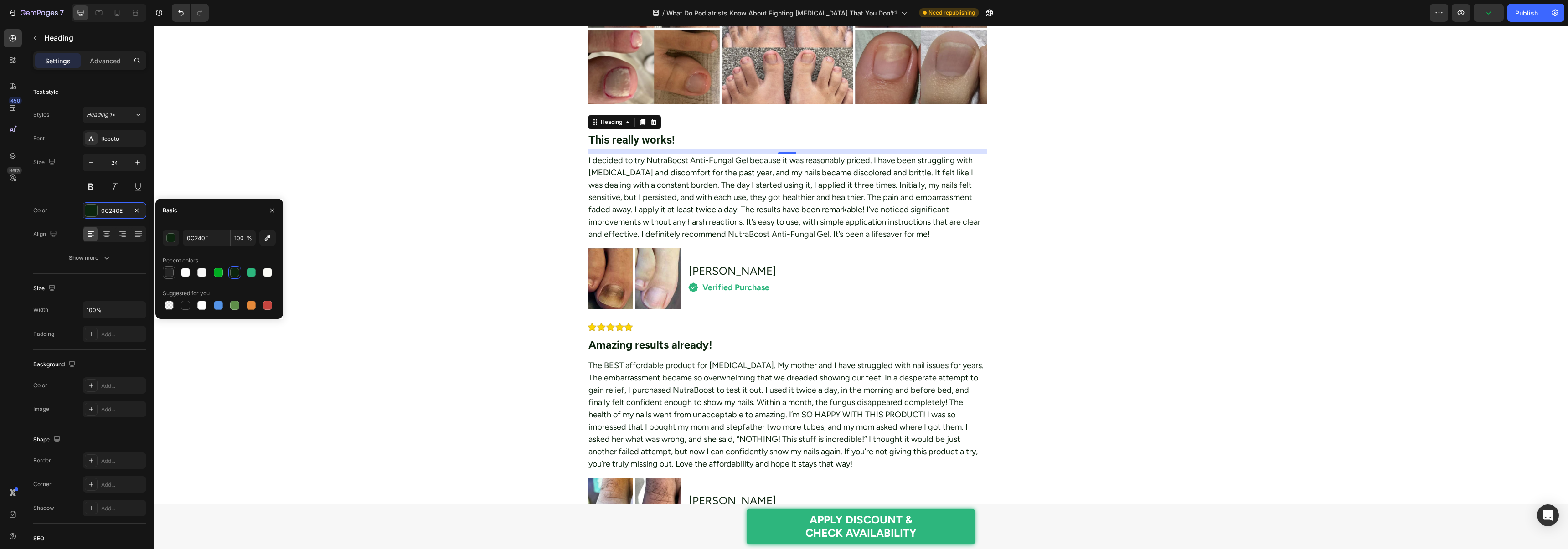
click at [168, 272] on div at bounding box center [169, 272] width 9 height 9
type input "252525"
click at [623, 177] on p "I decided to try NutraBoost Anti-Fungal Gel because it was reasonably priced. I…" at bounding box center [787, 197] width 398 height 86
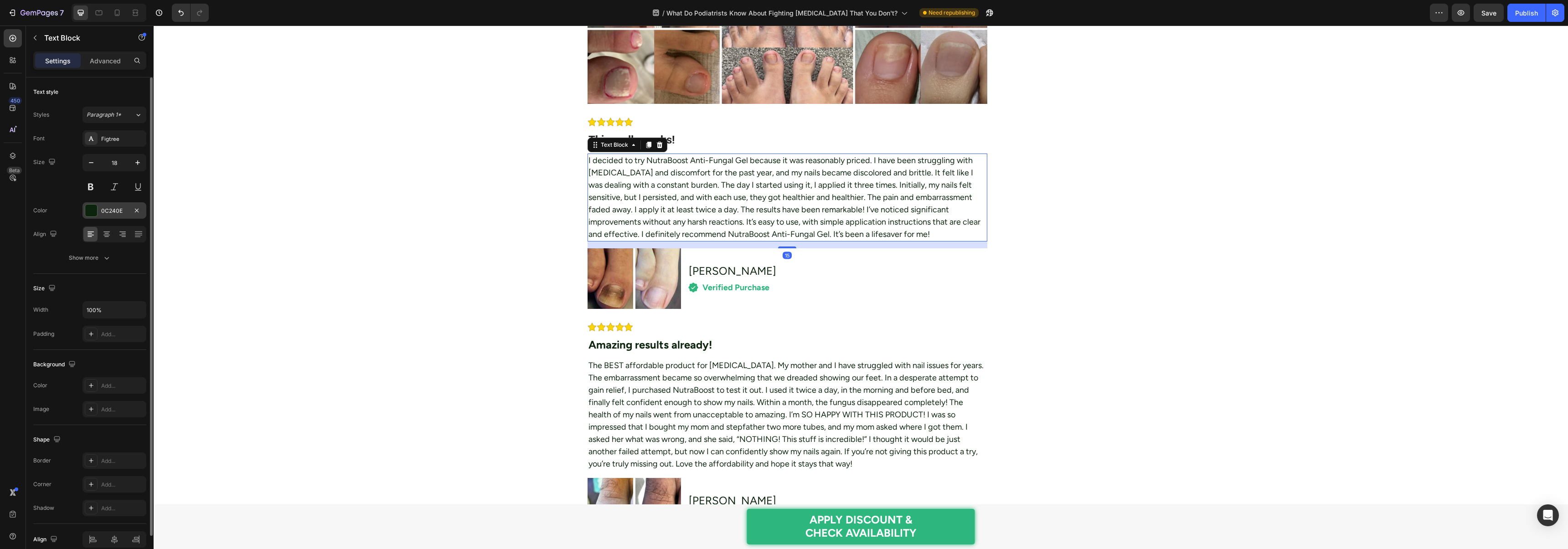
click at [93, 209] on div at bounding box center [91, 210] width 12 height 12
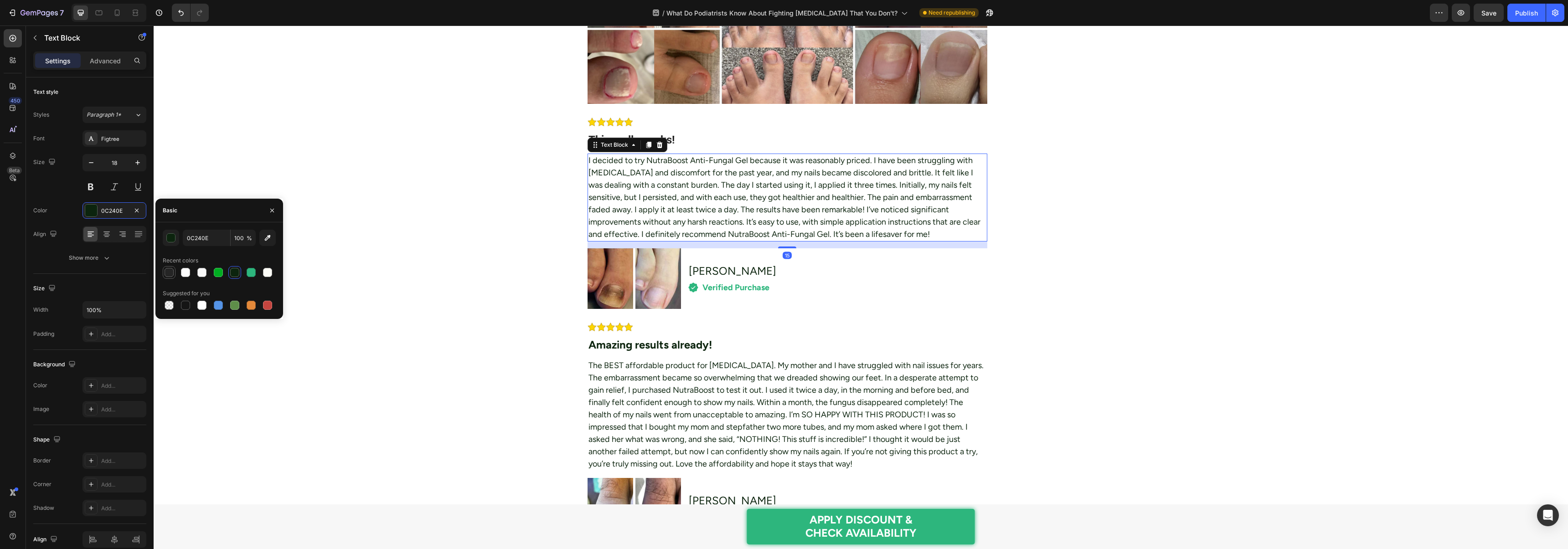
click at [168, 273] on div at bounding box center [169, 272] width 9 height 9
type input "252525"
click at [170, 273] on div at bounding box center [169, 272] width 9 height 9
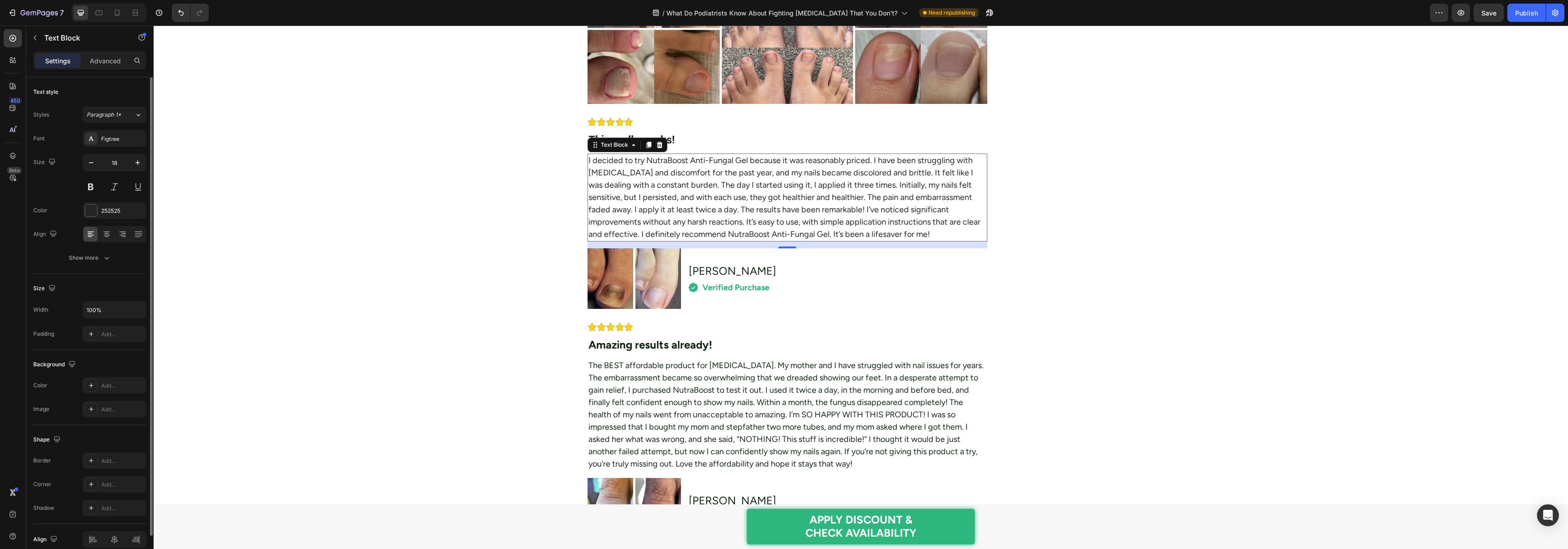
click at [66, 211] on div "Color 252525" at bounding box center [90, 211] width 113 height 16
click at [124, 135] on div "Figtree" at bounding box center [122, 138] width 43 height 8
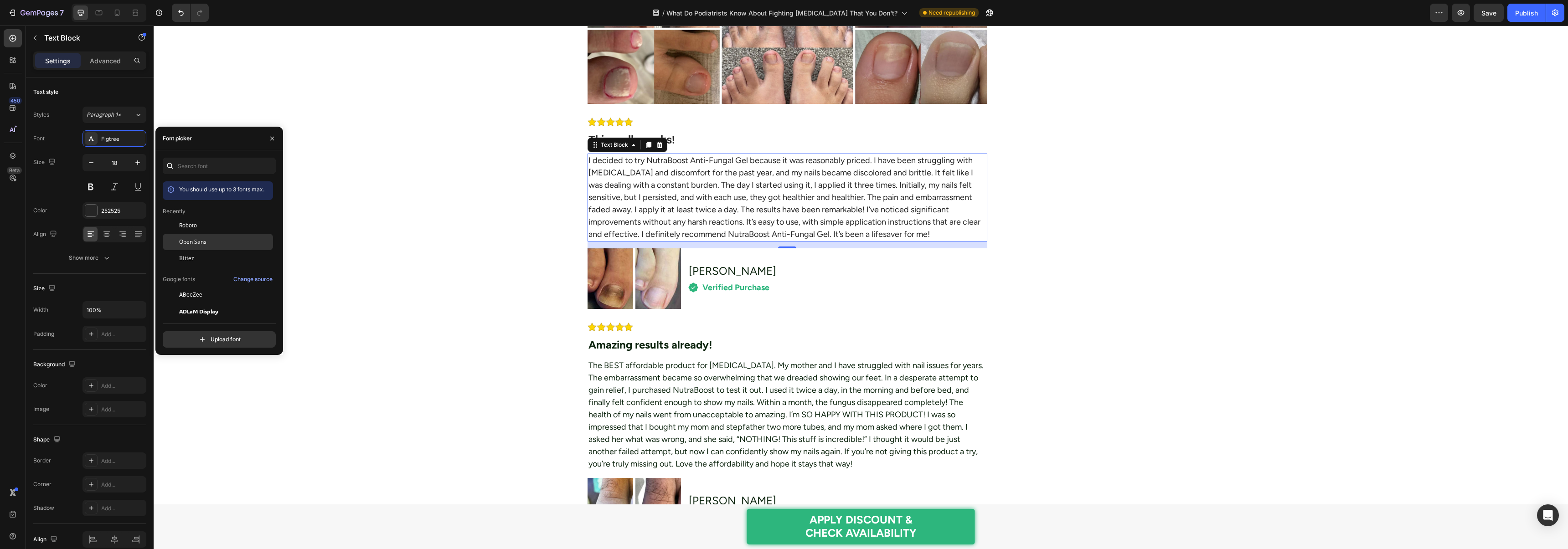
click at [198, 240] on span "Open Sans" at bounding box center [193, 242] width 27 height 8
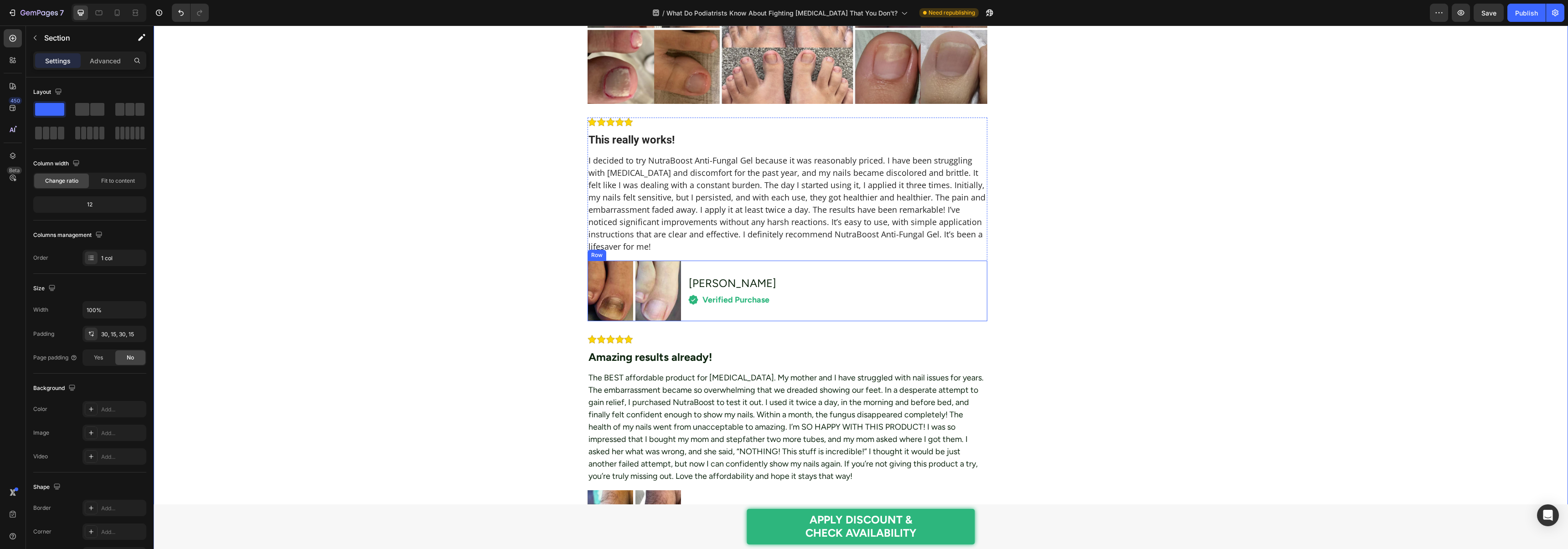
click at [707, 289] on h2 "[PERSON_NAME]" at bounding box center [733, 283] width 89 height 18
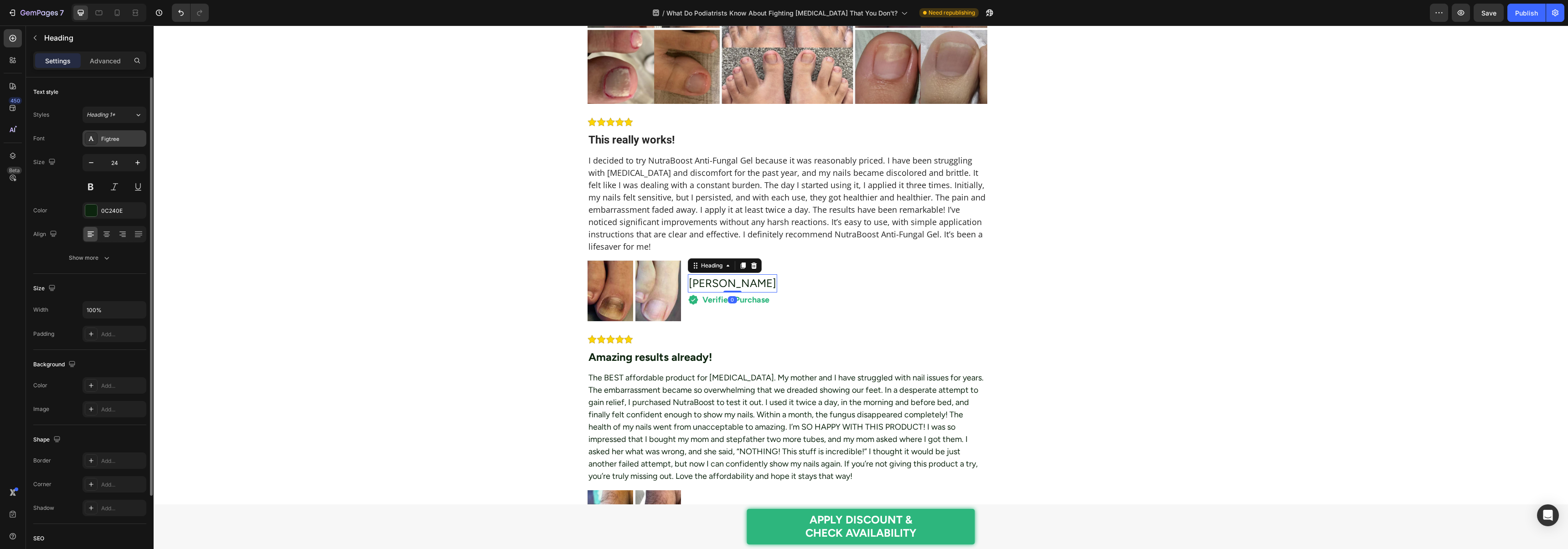
click at [102, 137] on div "Figtree" at bounding box center [122, 138] width 43 height 8
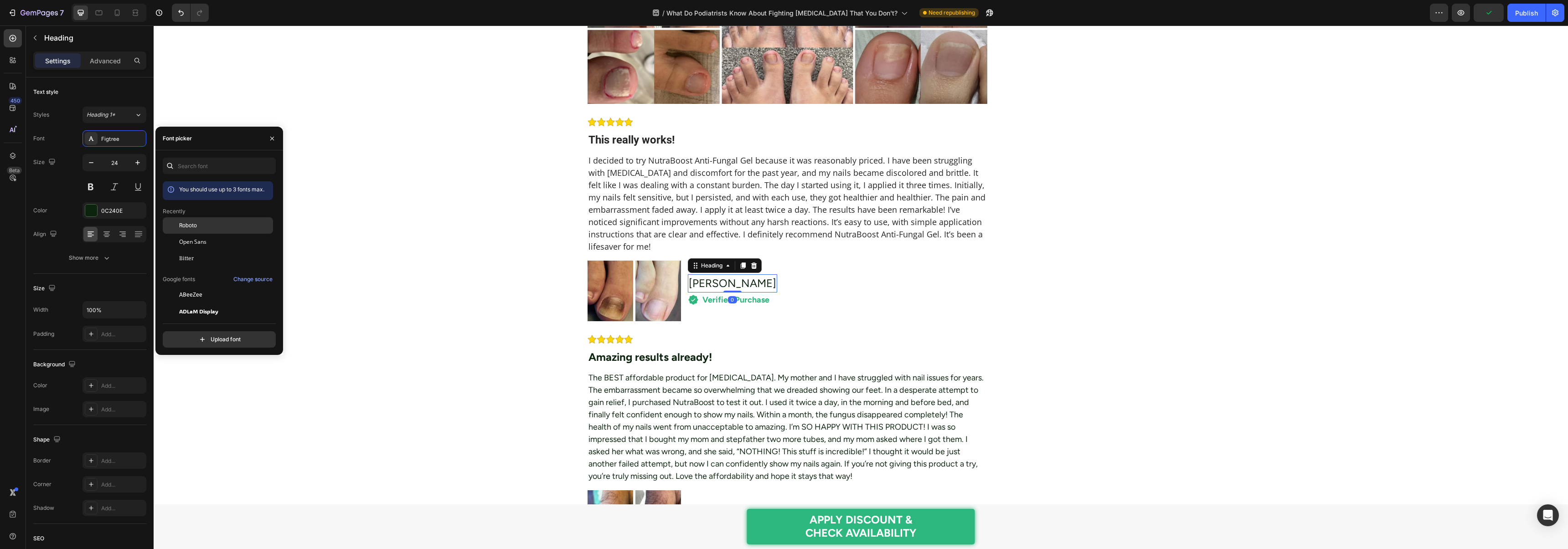
click at [184, 223] on span "Roboto" at bounding box center [188, 225] width 18 height 8
drag, startPoint x: 50, startPoint y: 213, endPoint x: 93, endPoint y: 208, distance: 43.3
click at [50, 213] on div "Color 0C240E" at bounding box center [90, 211] width 113 height 16
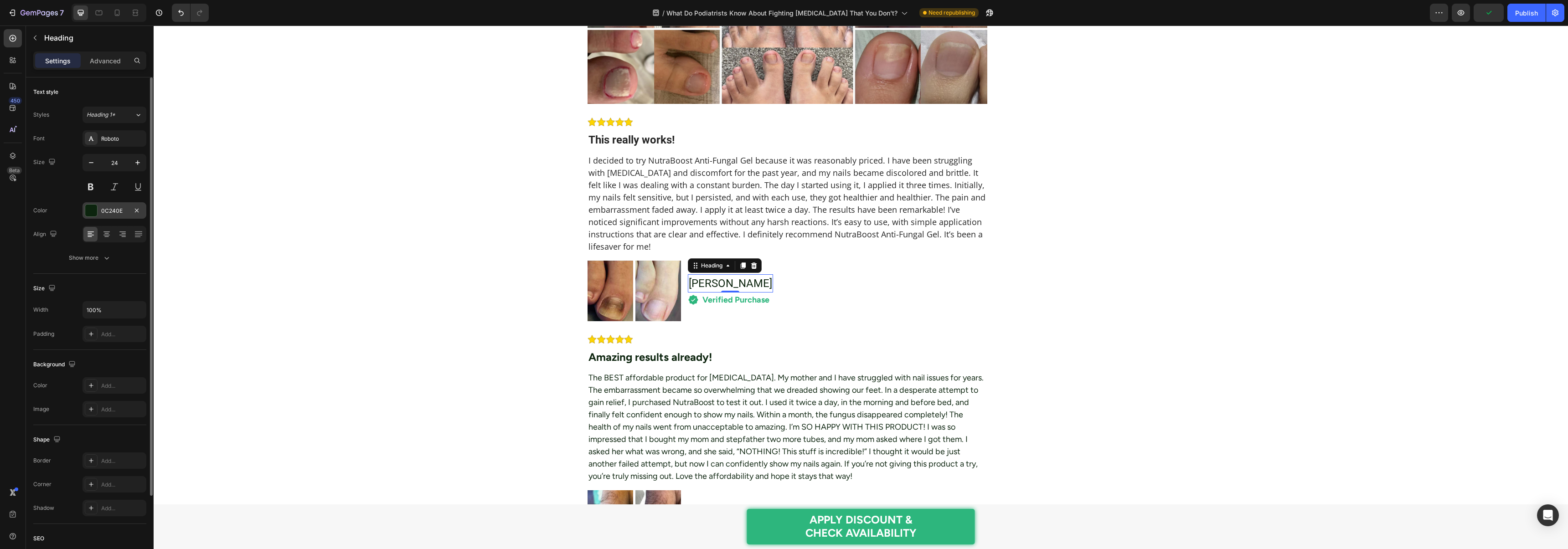
click at [99, 207] on div "0C240E" at bounding box center [114, 211] width 64 height 16
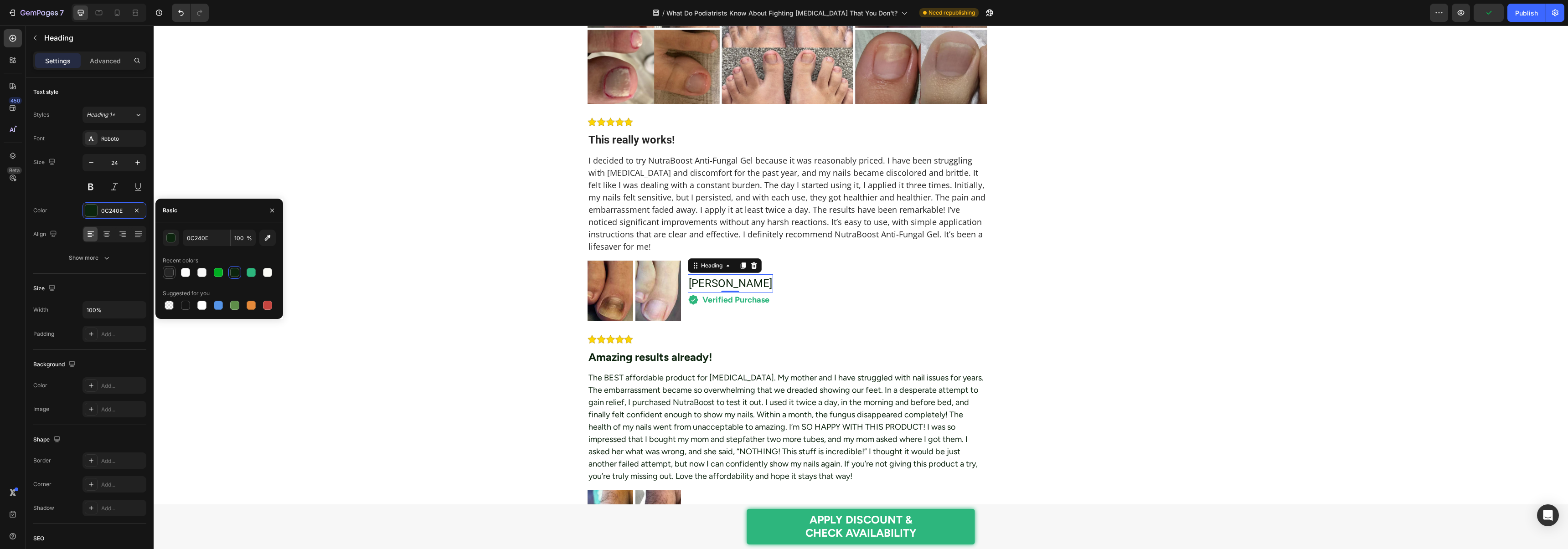
click at [169, 275] on div at bounding box center [169, 272] width 9 height 9
type input "252525"
click at [700, 307] on div "Verified Purchase" at bounding box center [729, 300] width 83 height 15
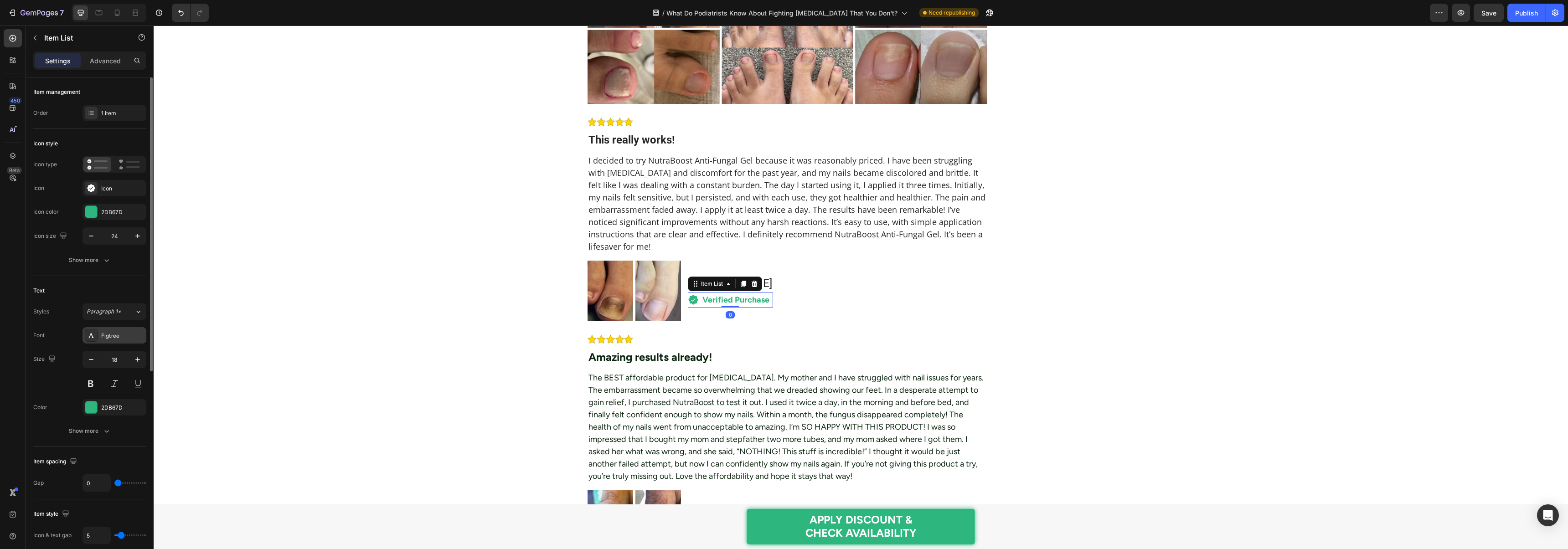
click at [119, 340] on div "Figtree" at bounding box center [114, 335] width 64 height 16
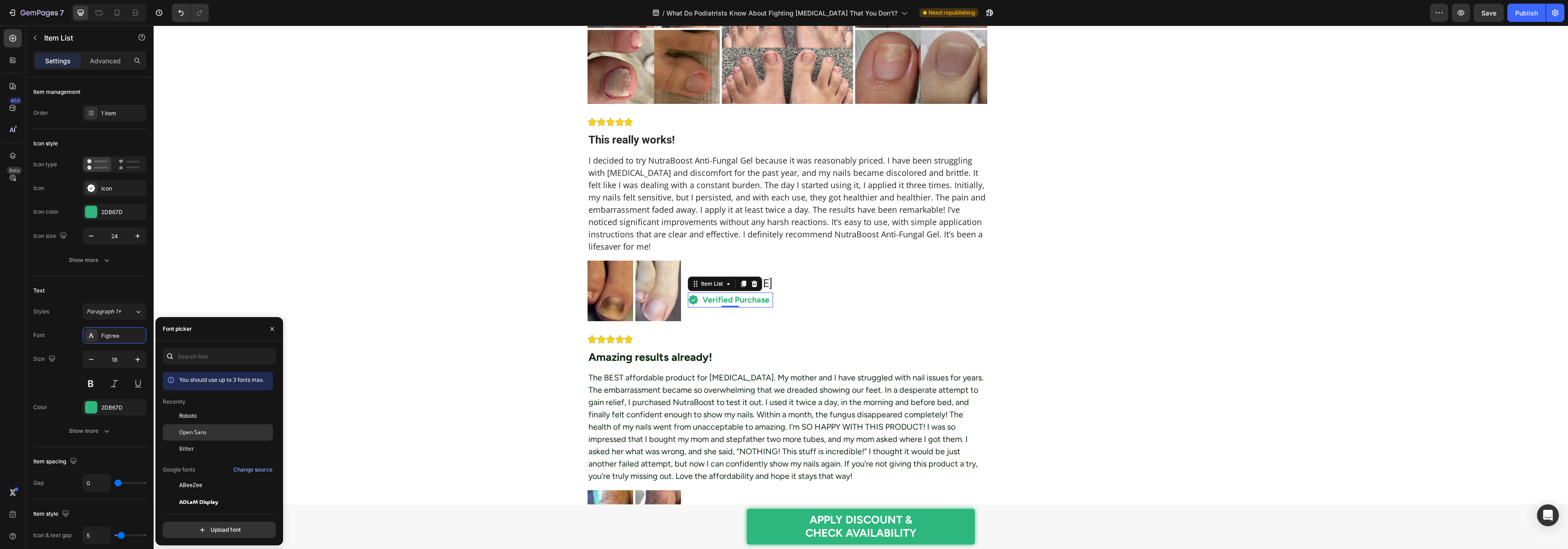
click at [210, 435] on div "Open Sans" at bounding box center [225, 432] width 92 height 8
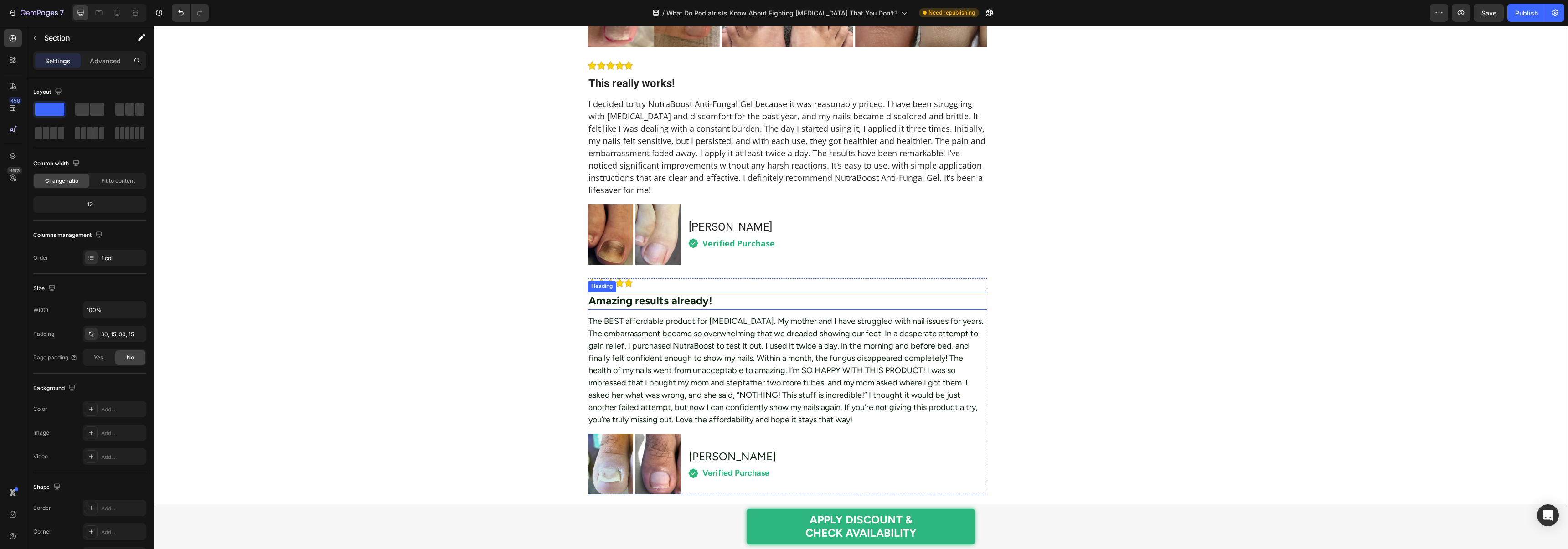
scroll to position [4578, 0]
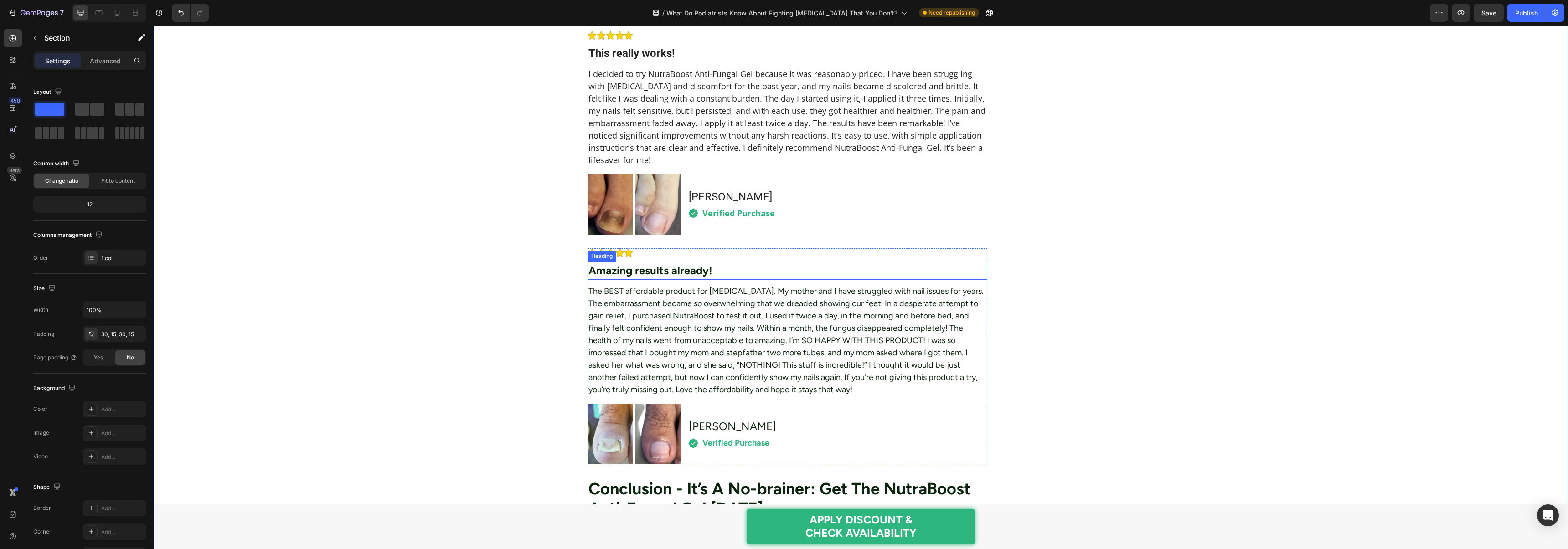
click at [649, 278] on h2 "Amazing results already!" at bounding box center [787, 270] width 400 height 18
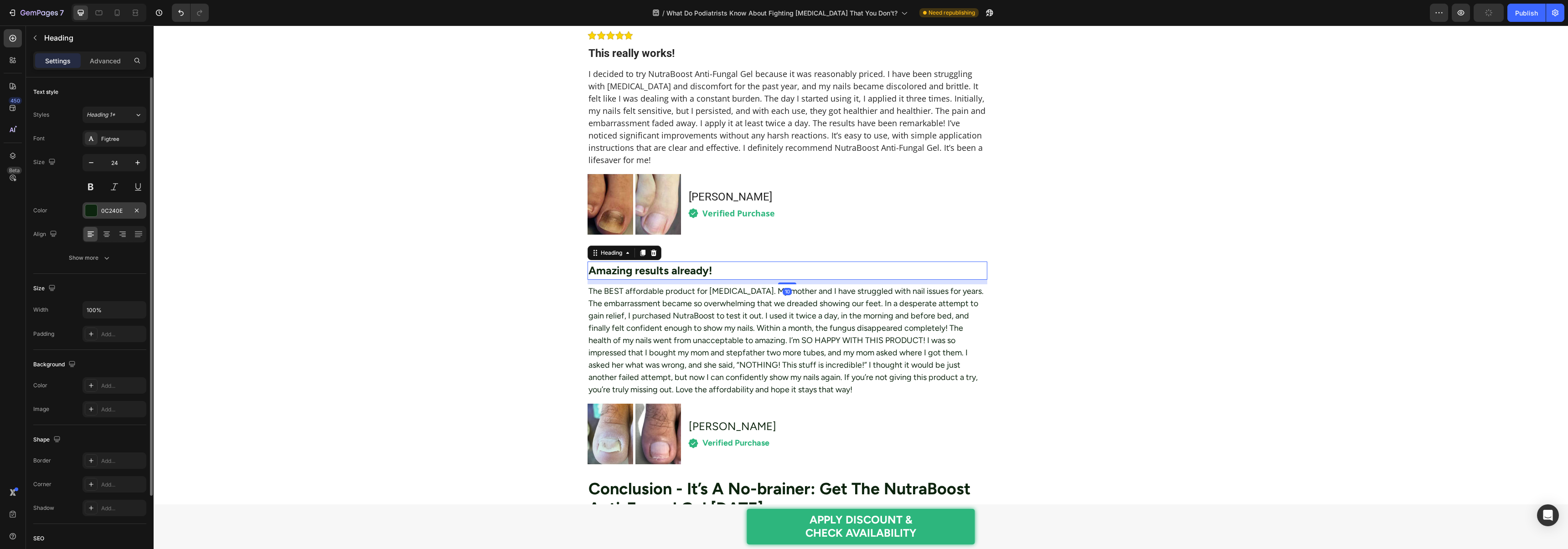
click at [111, 207] on div "0C240E" at bounding box center [114, 211] width 27 height 8
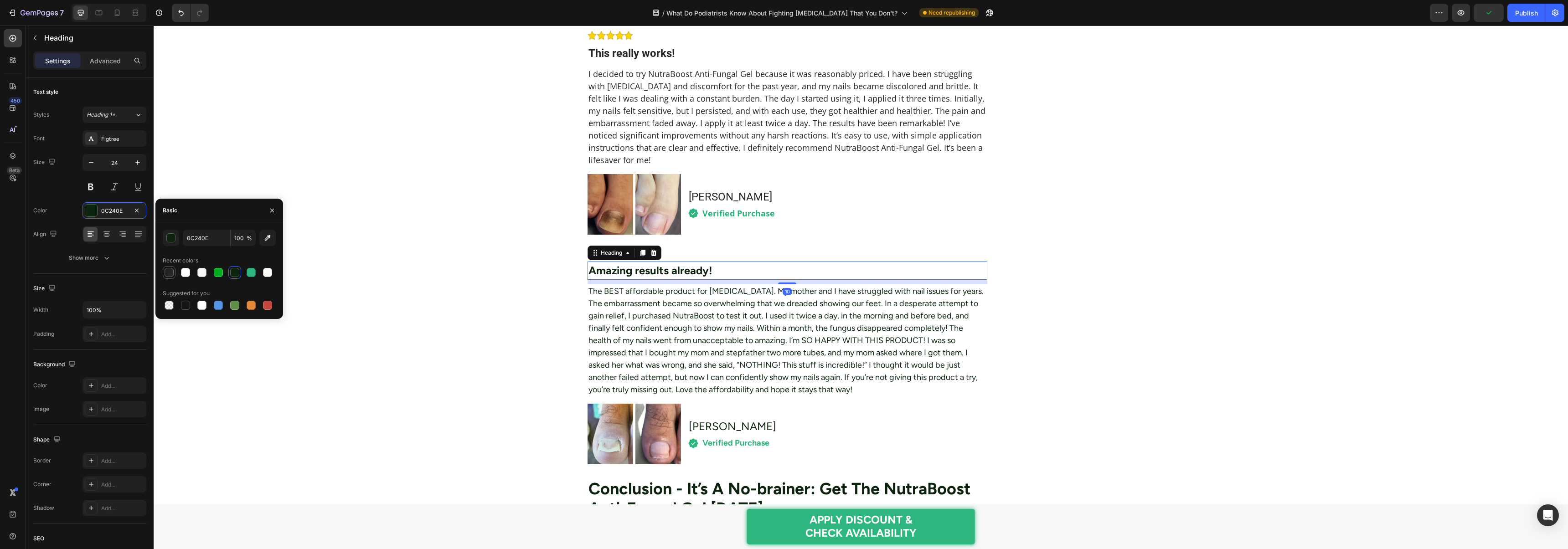
click at [168, 272] on div at bounding box center [169, 272] width 9 height 9
type input "252525"
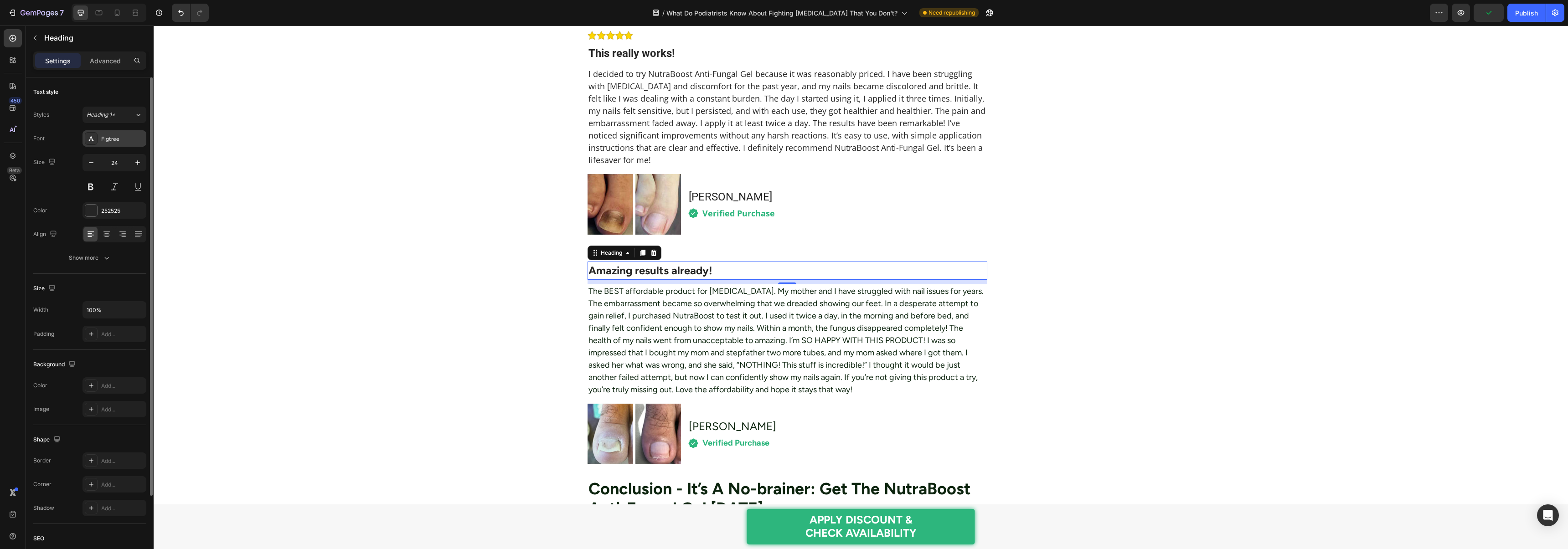
click at [100, 134] on div "Figtree" at bounding box center [114, 138] width 64 height 16
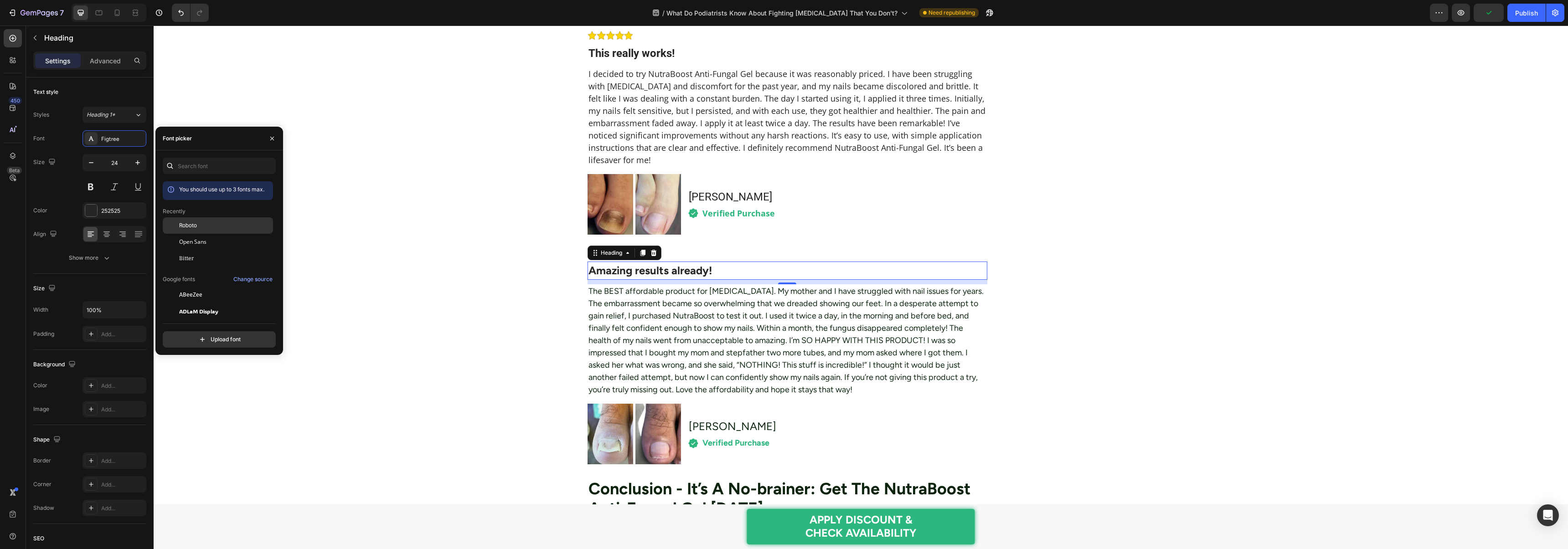
click at [196, 224] on span "Roboto" at bounding box center [188, 225] width 18 height 8
click at [620, 307] on p "The BEST affordable product for [MEDICAL_DATA]. My mother and I have struggled …" at bounding box center [787, 340] width 398 height 111
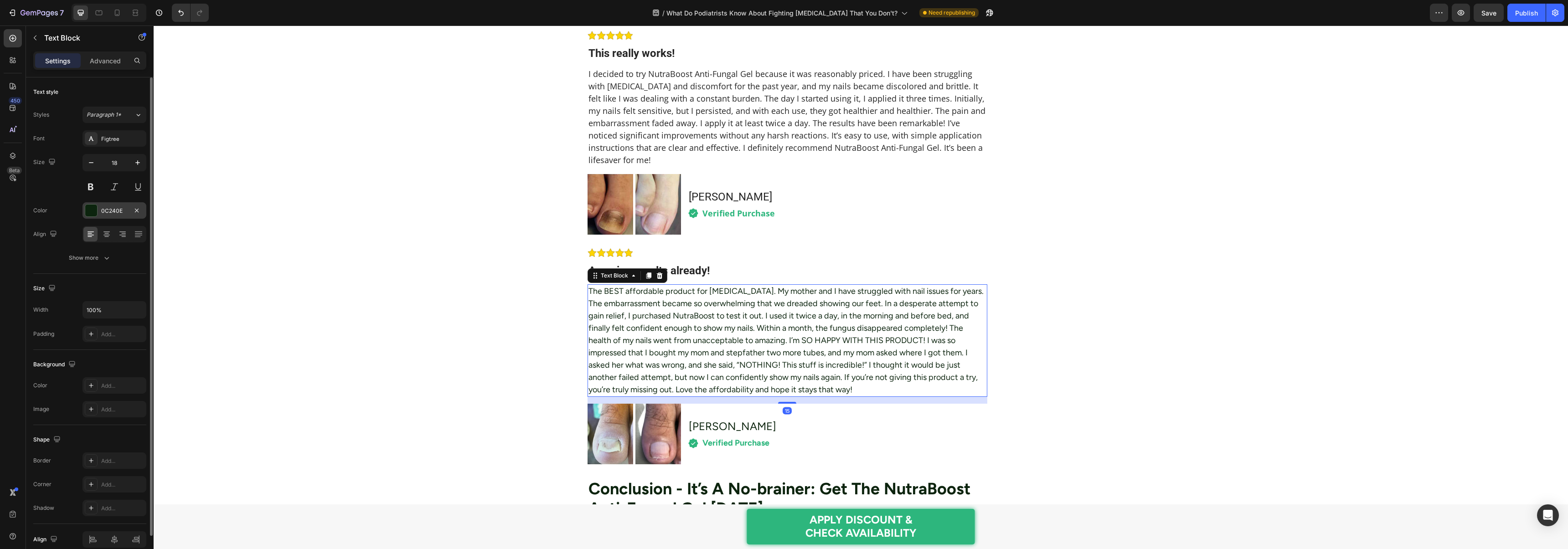
drag, startPoint x: 103, startPoint y: 211, endPoint x: 111, endPoint y: 217, distance: 10.0
click at [104, 211] on div "0C240E" at bounding box center [114, 211] width 27 height 8
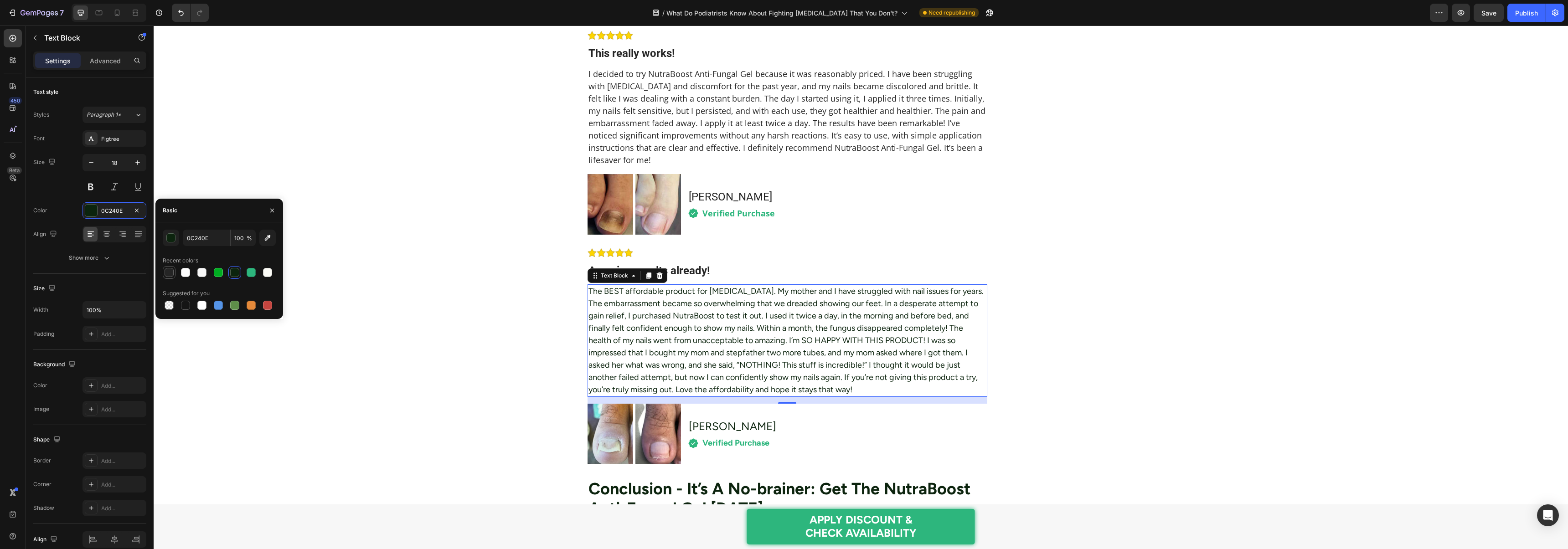
click at [167, 269] on div at bounding box center [169, 272] width 9 height 9
type input "252525"
click at [107, 143] on div "Figtree" at bounding box center [122, 138] width 43 height 8
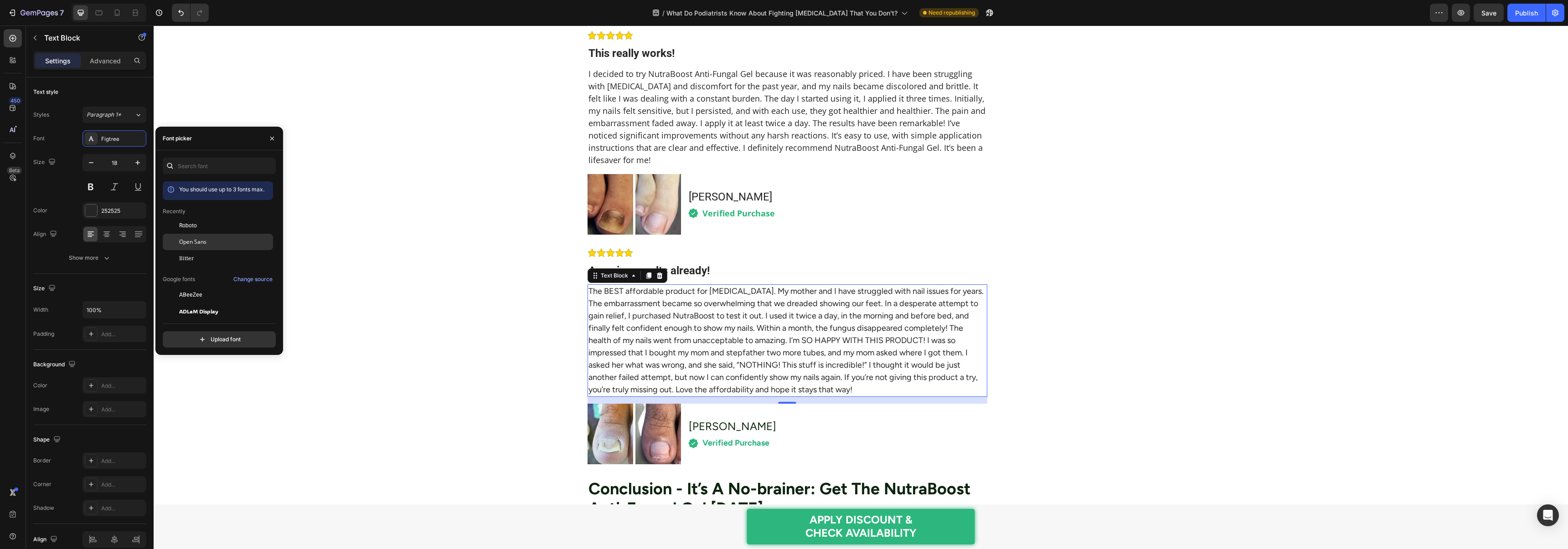
click at [188, 240] on span "Open Sans" at bounding box center [193, 242] width 27 height 8
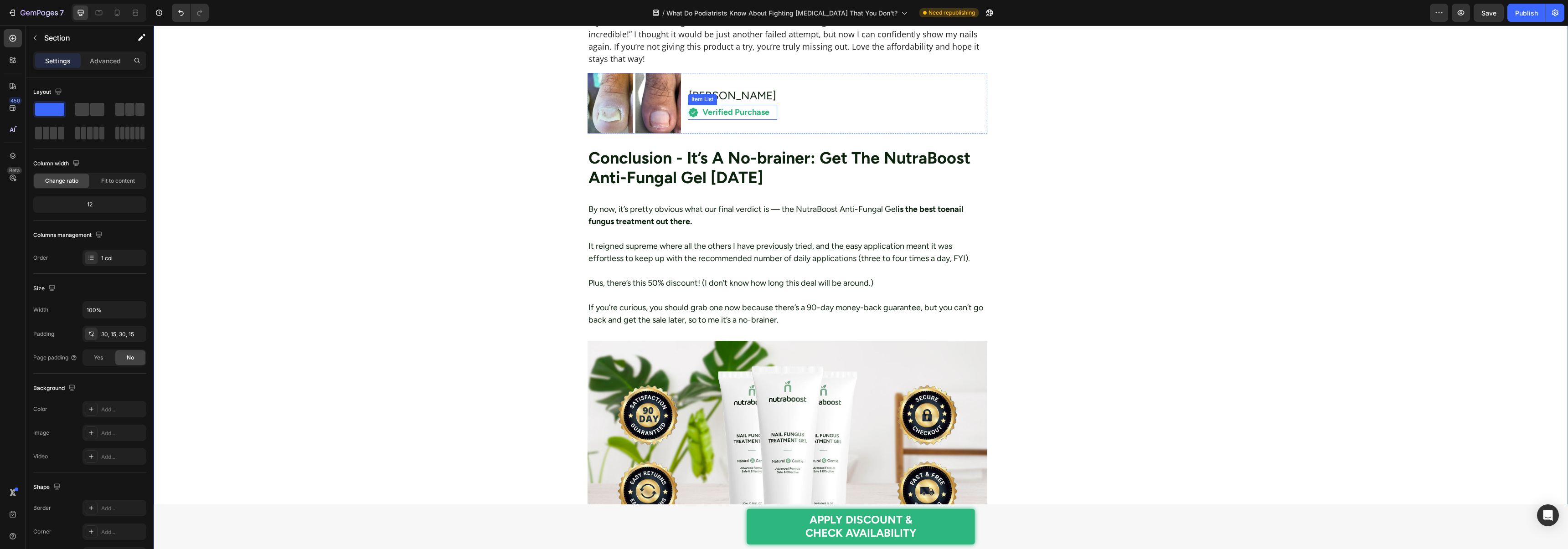
scroll to position [4906, 0]
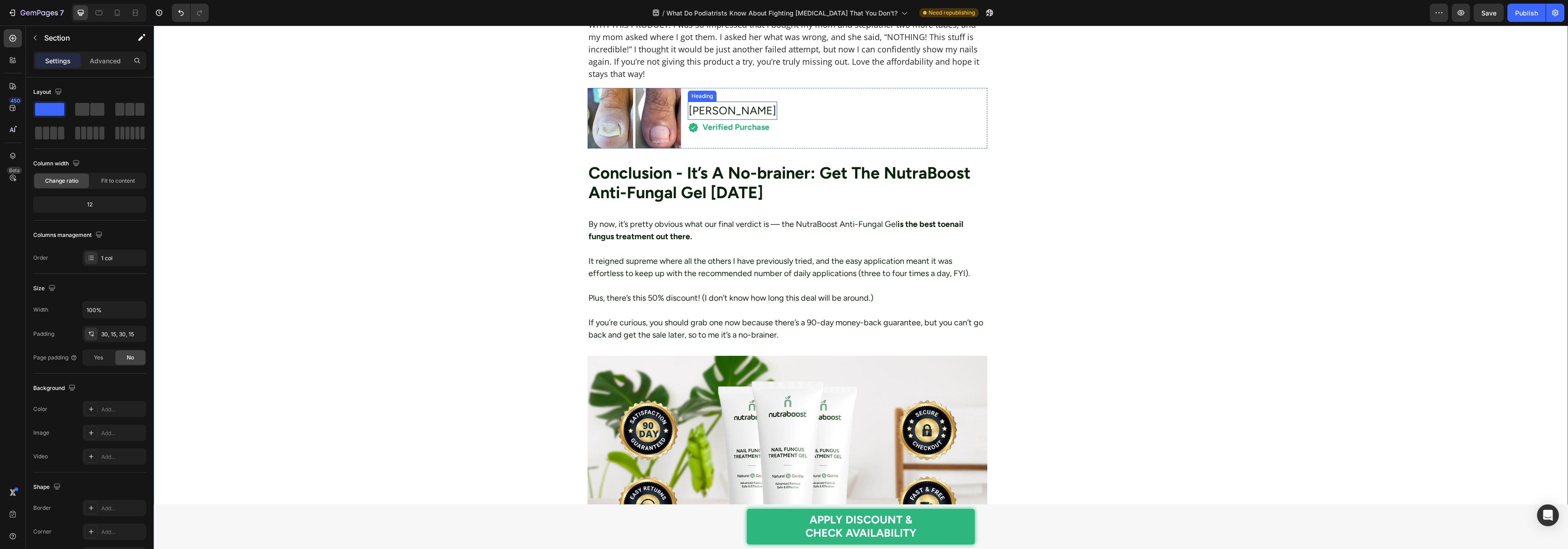
click at [719, 106] on h2 "[PERSON_NAME]" at bounding box center [733, 111] width 89 height 18
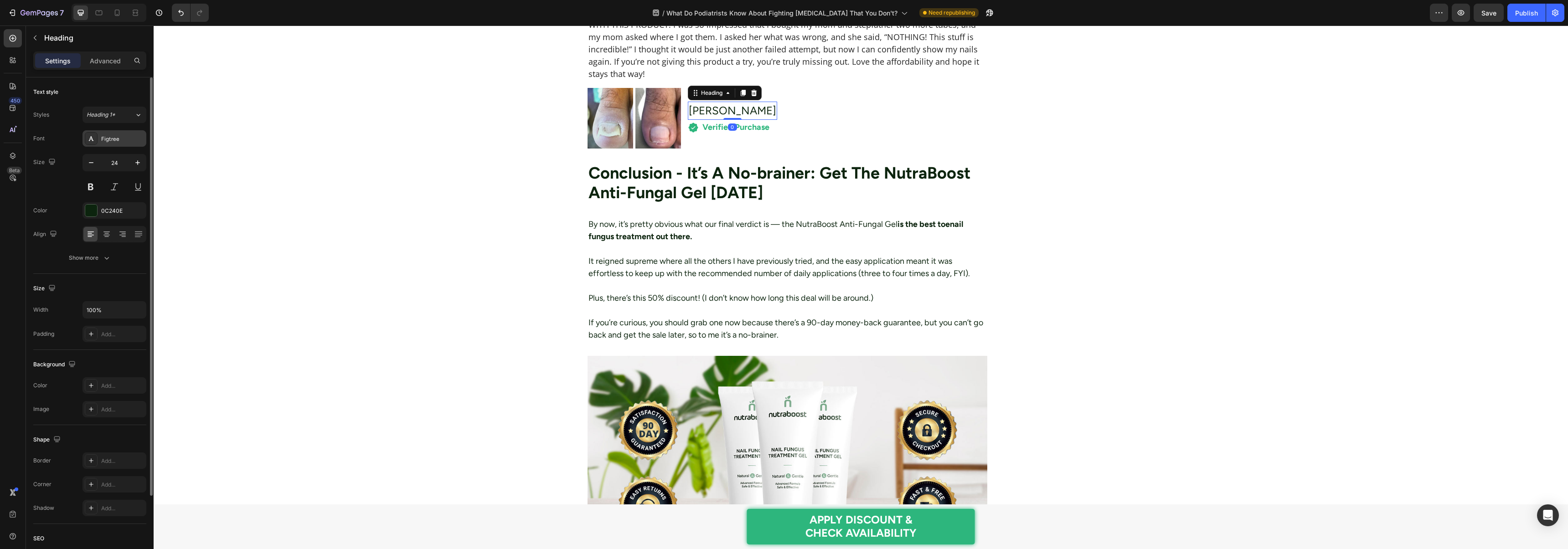
click at [115, 145] on div "Figtree" at bounding box center [114, 138] width 64 height 16
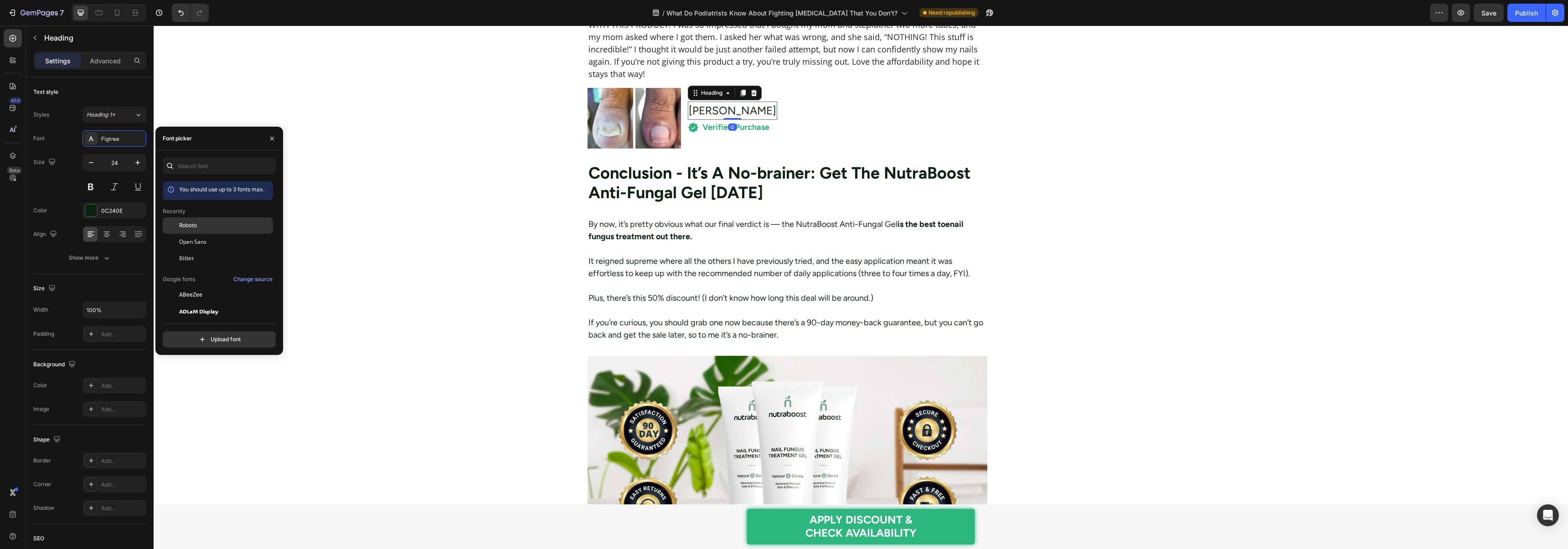
click at [201, 226] on div "Roboto" at bounding box center [225, 225] width 92 height 8
click at [89, 209] on div at bounding box center [91, 210] width 12 height 12
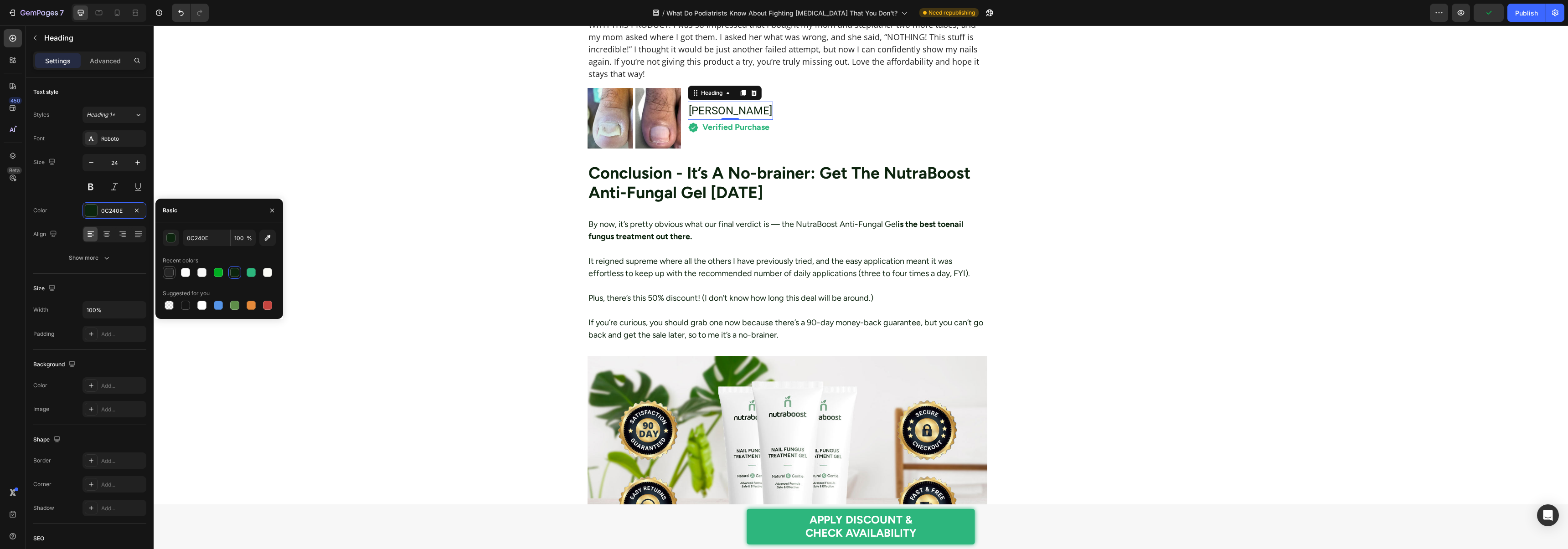
click at [167, 271] on div at bounding box center [169, 272] width 9 height 9
type input "252525"
click at [710, 122] on strong "Verified Purchase" at bounding box center [736, 127] width 67 height 10
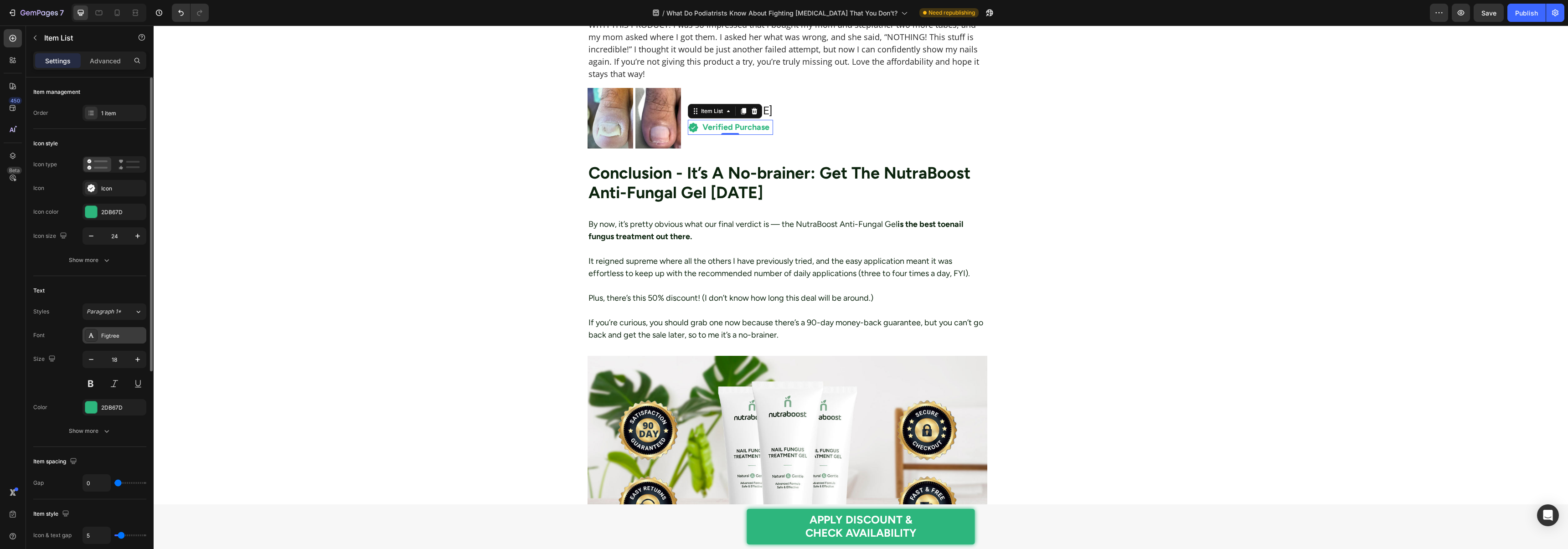
click at [112, 340] on div "Figtree" at bounding box center [114, 335] width 64 height 16
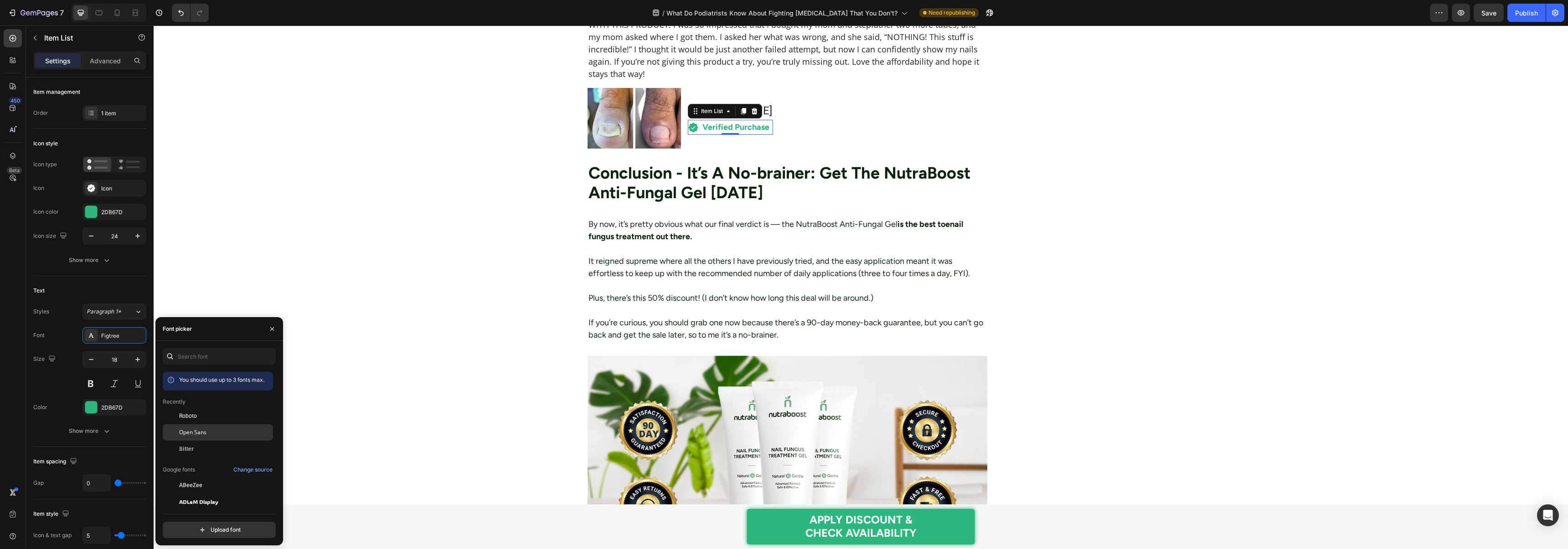
click at [201, 431] on span "Open Sans" at bounding box center [193, 432] width 27 height 8
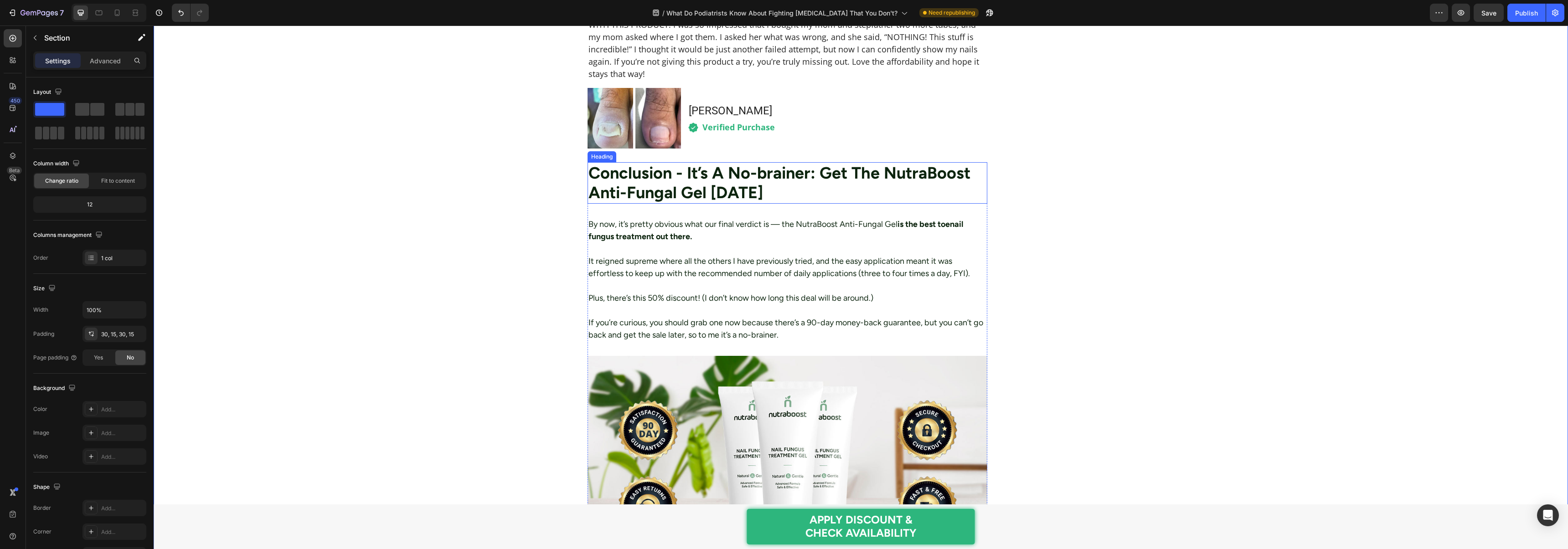
click at [642, 171] on h2 "Conclusion - It’s A No-brainer: Get The NutraBoost Anti-Fungal Gel [DATE]" at bounding box center [787, 183] width 400 height 41
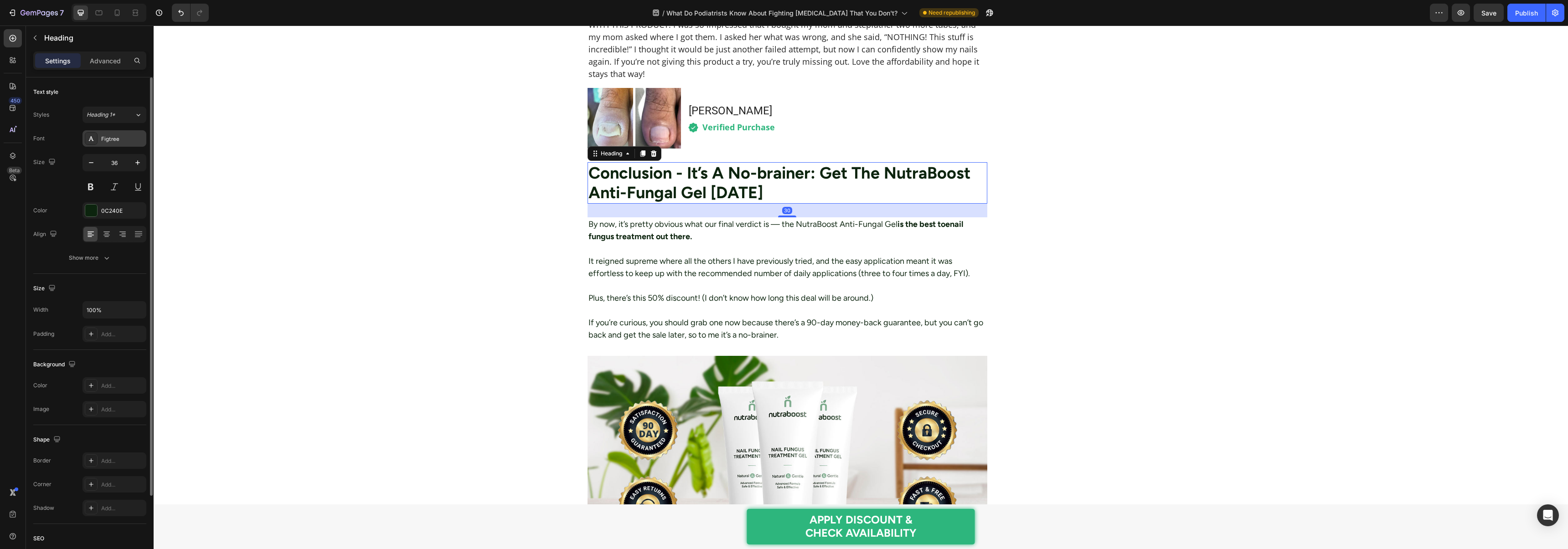
click at [114, 142] on div "Figtree" at bounding box center [122, 138] width 43 height 8
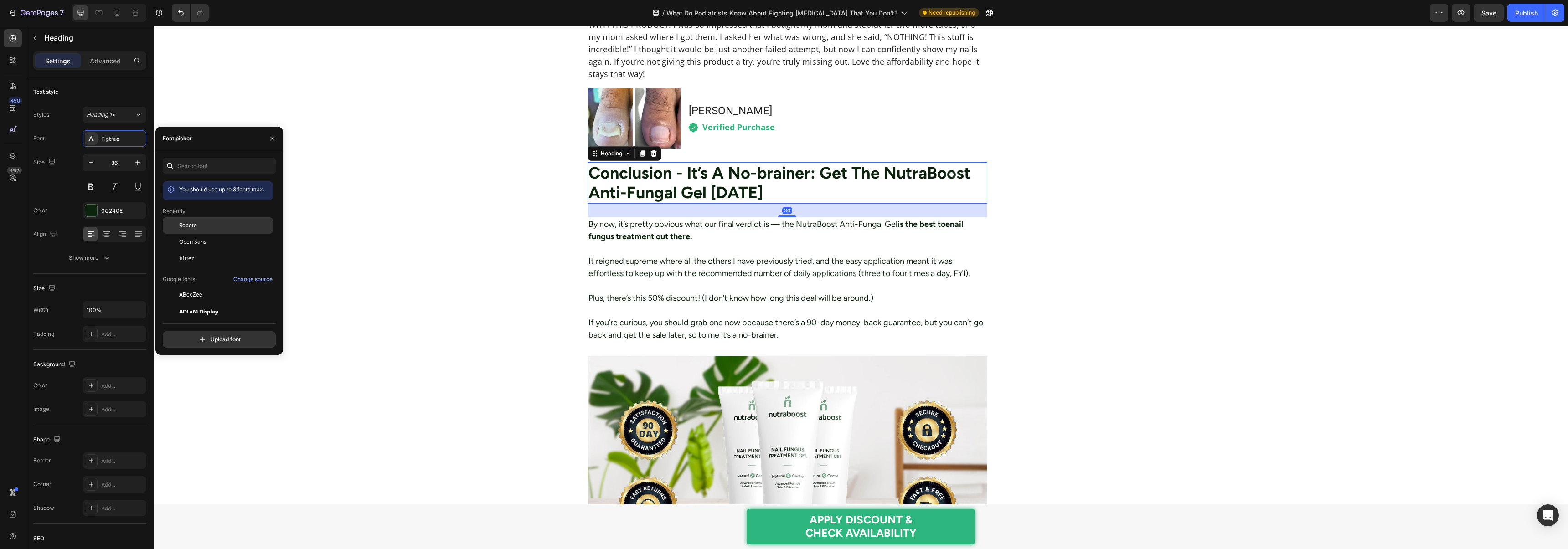
click at [198, 224] on div "Roboto" at bounding box center [225, 225] width 92 height 8
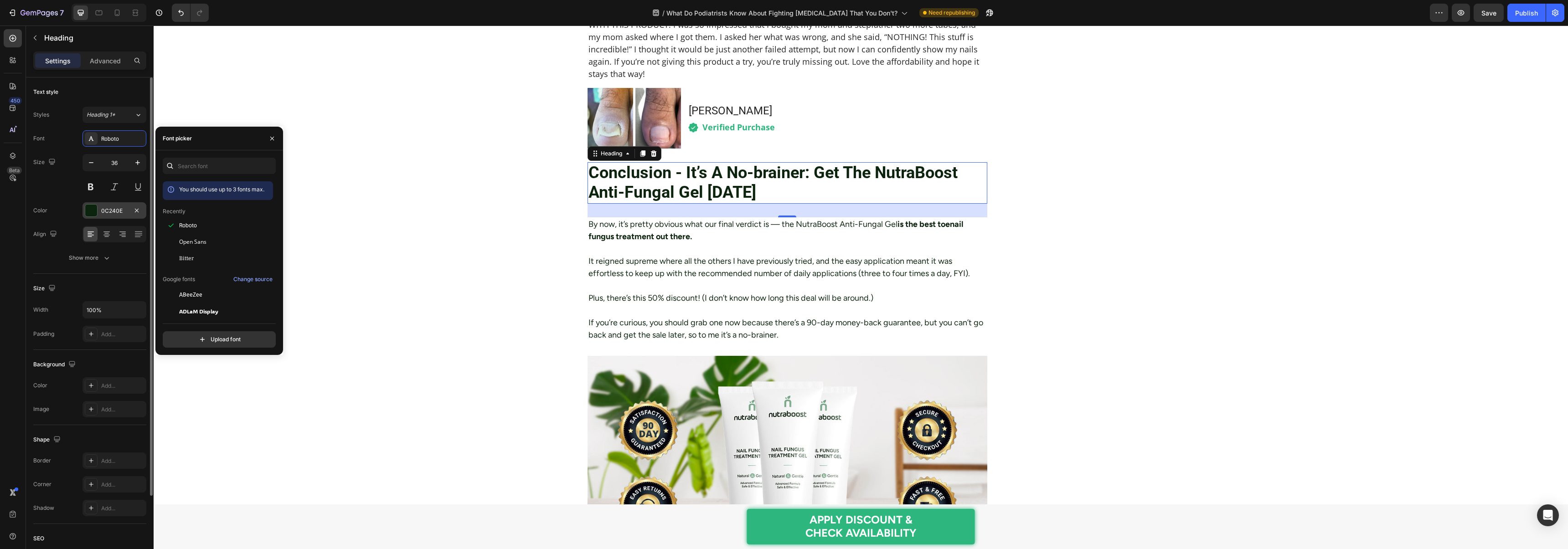
click at [88, 209] on div at bounding box center [91, 210] width 12 height 12
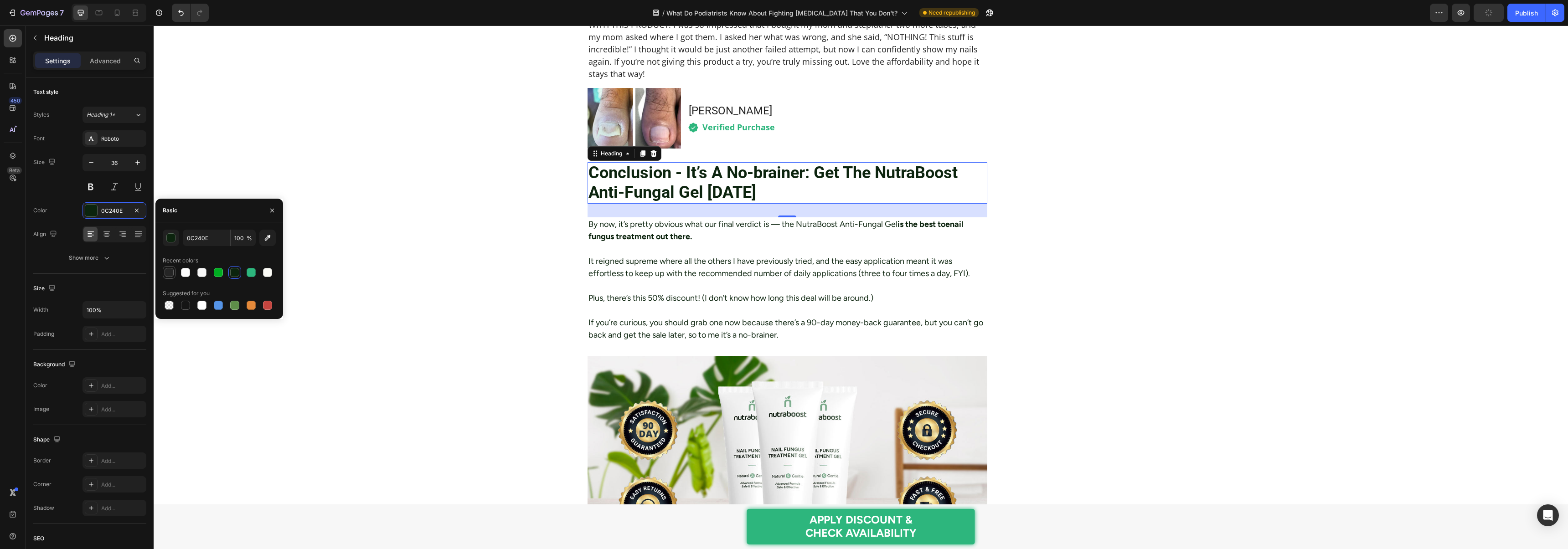
click at [165, 274] on div at bounding box center [169, 272] width 9 height 9
type input "252525"
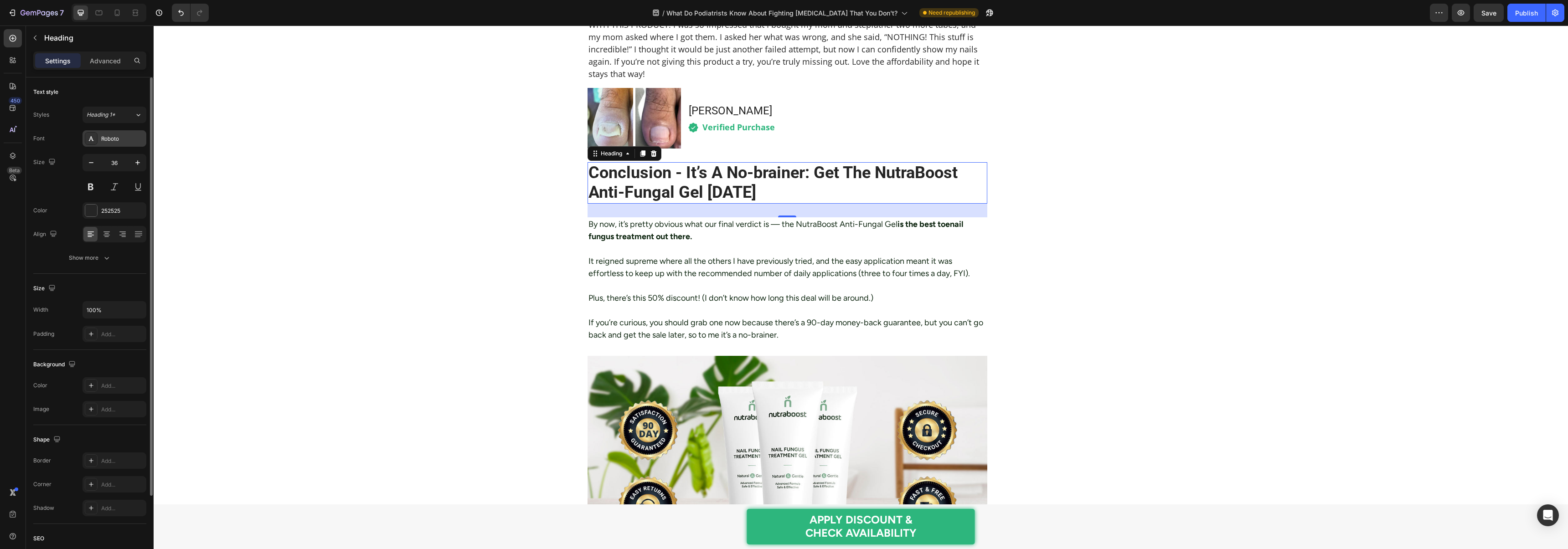
click at [96, 137] on div at bounding box center [91, 138] width 13 height 13
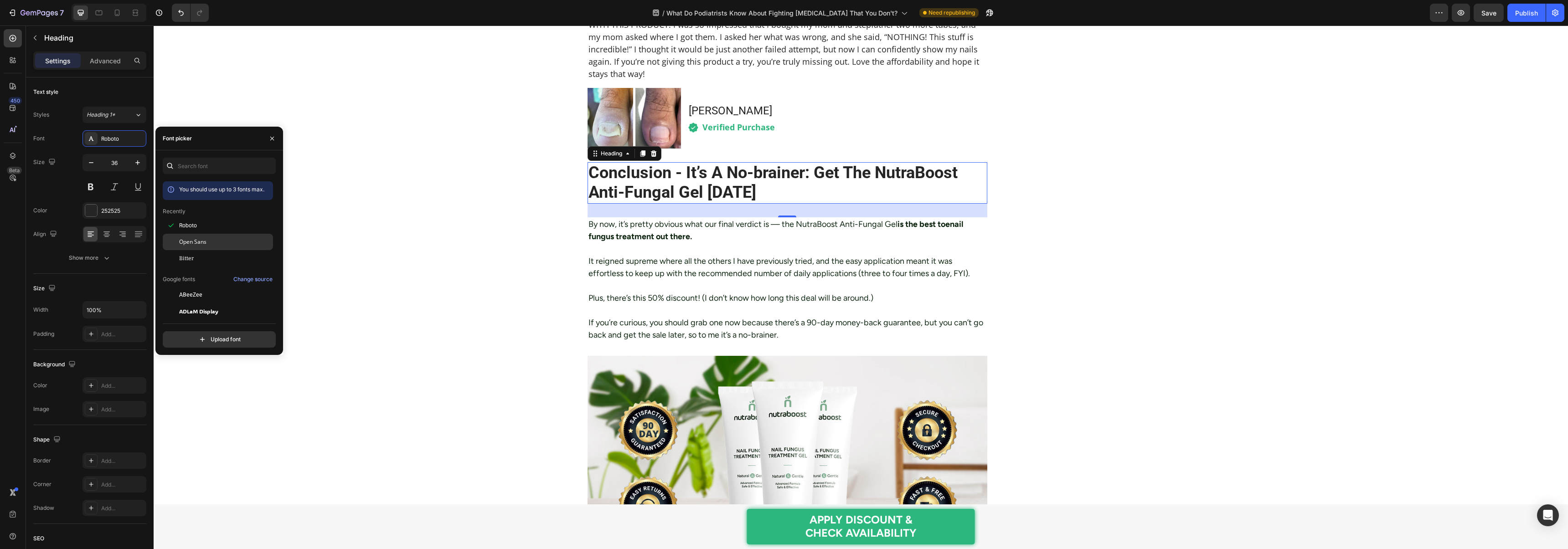
click at [195, 243] on span "Open Sans" at bounding box center [193, 242] width 27 height 8
click at [200, 286] on div "Roboto" at bounding box center [218, 294] width 110 height 16
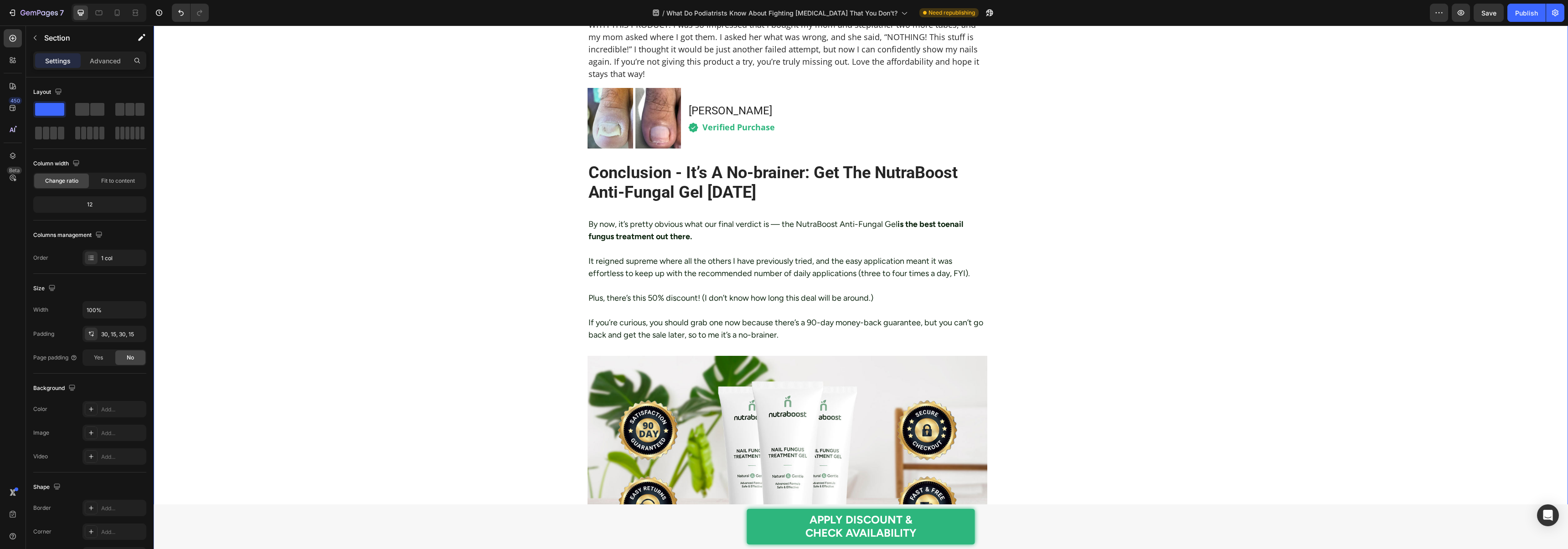
click at [611, 230] on strong "is the best toenail fungus treatment out there." at bounding box center [776, 230] width 375 height 22
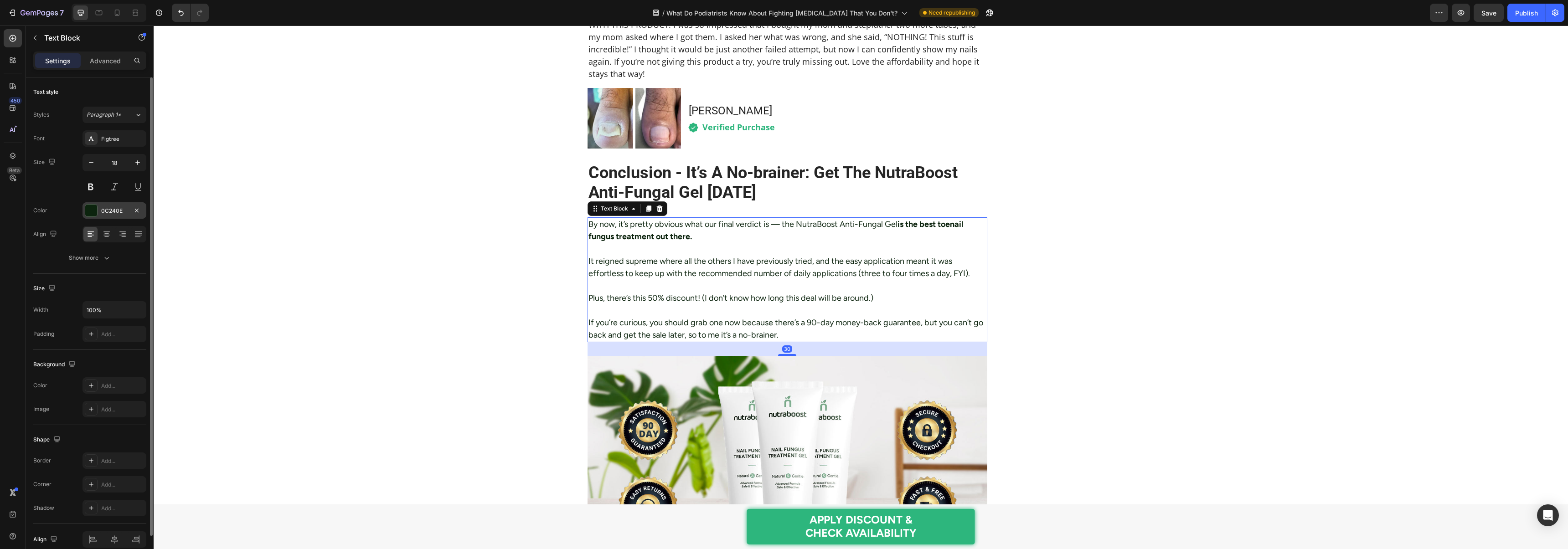
click at [90, 213] on div at bounding box center [91, 210] width 12 height 12
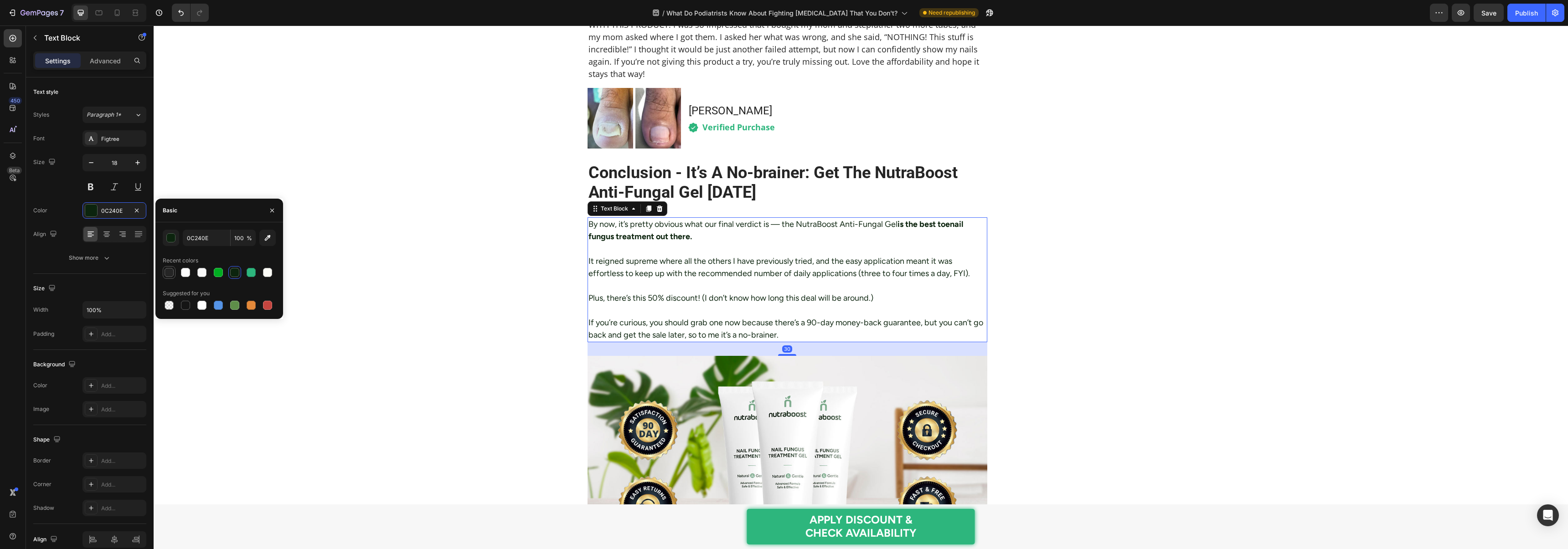
click at [167, 270] on div at bounding box center [169, 272] width 9 height 9
type input "252525"
click at [110, 138] on div "Figtree" at bounding box center [122, 138] width 43 height 8
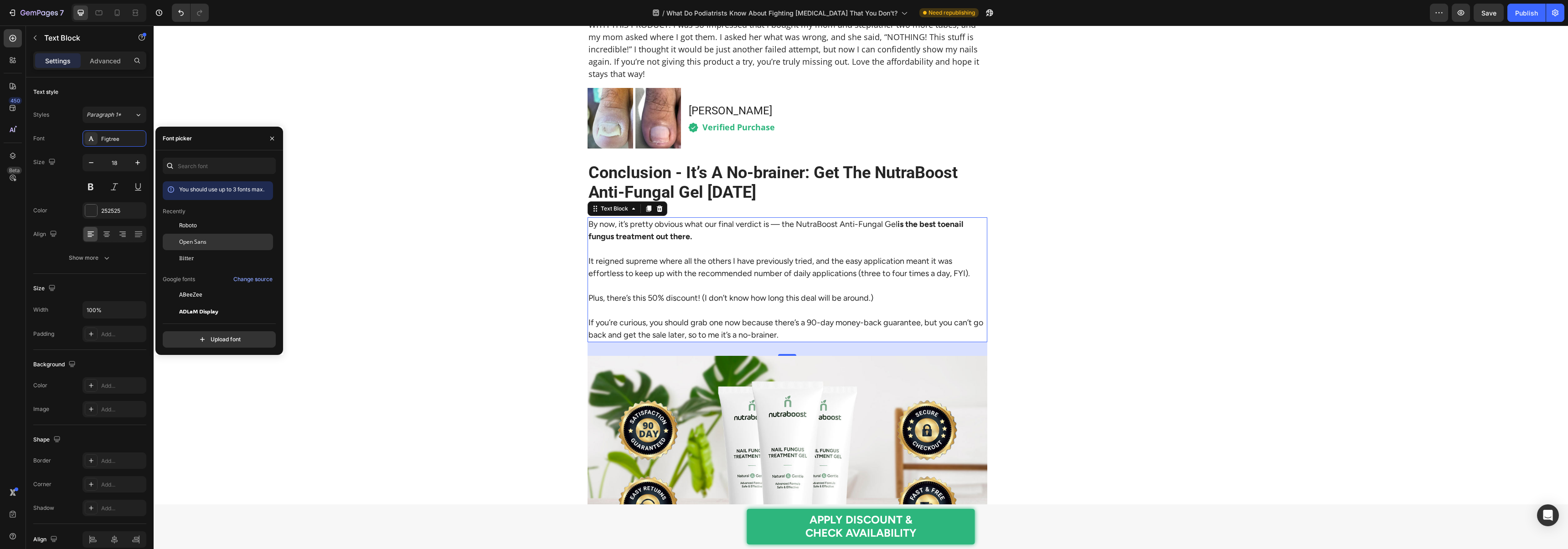
click at [190, 238] on span "Open Sans" at bounding box center [193, 242] width 27 height 8
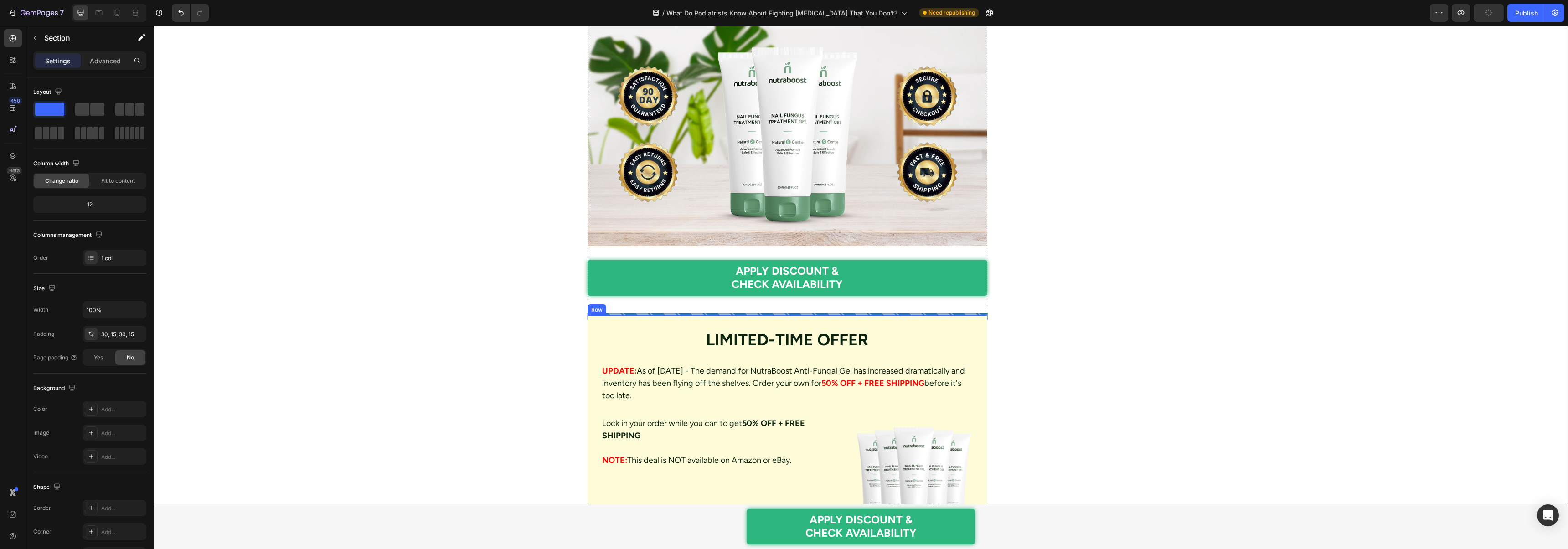
scroll to position [5358, 0]
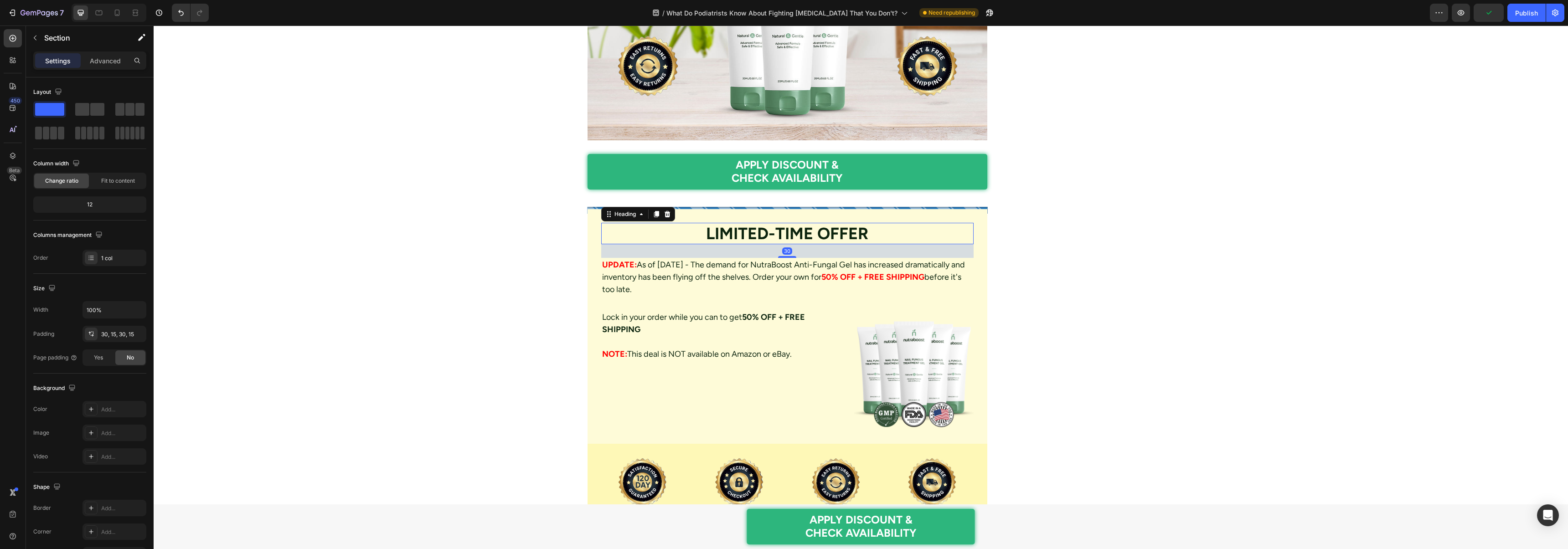
click at [748, 223] on h2 "LIMITED-TIME OFFER" at bounding box center [787, 234] width 373 height 21
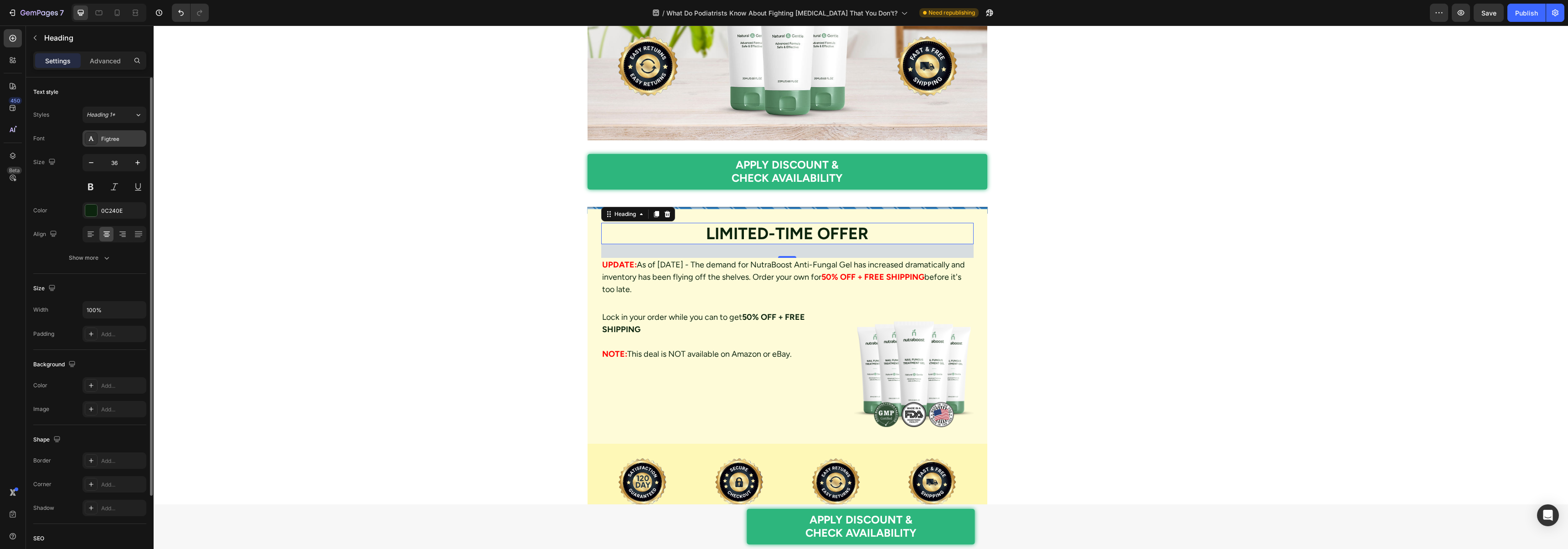
click at [98, 142] on div "Figtree" at bounding box center [114, 138] width 64 height 16
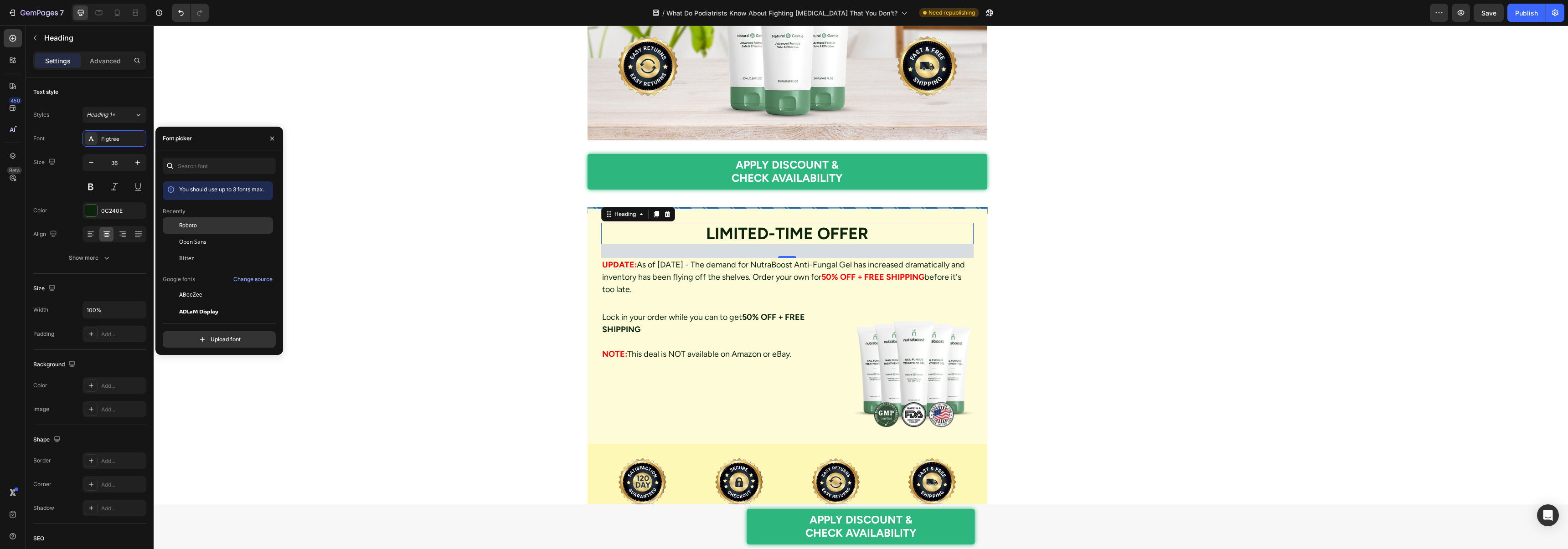
click at [196, 227] on span "Roboto" at bounding box center [188, 225] width 18 height 8
click at [91, 205] on div at bounding box center [91, 210] width 12 height 12
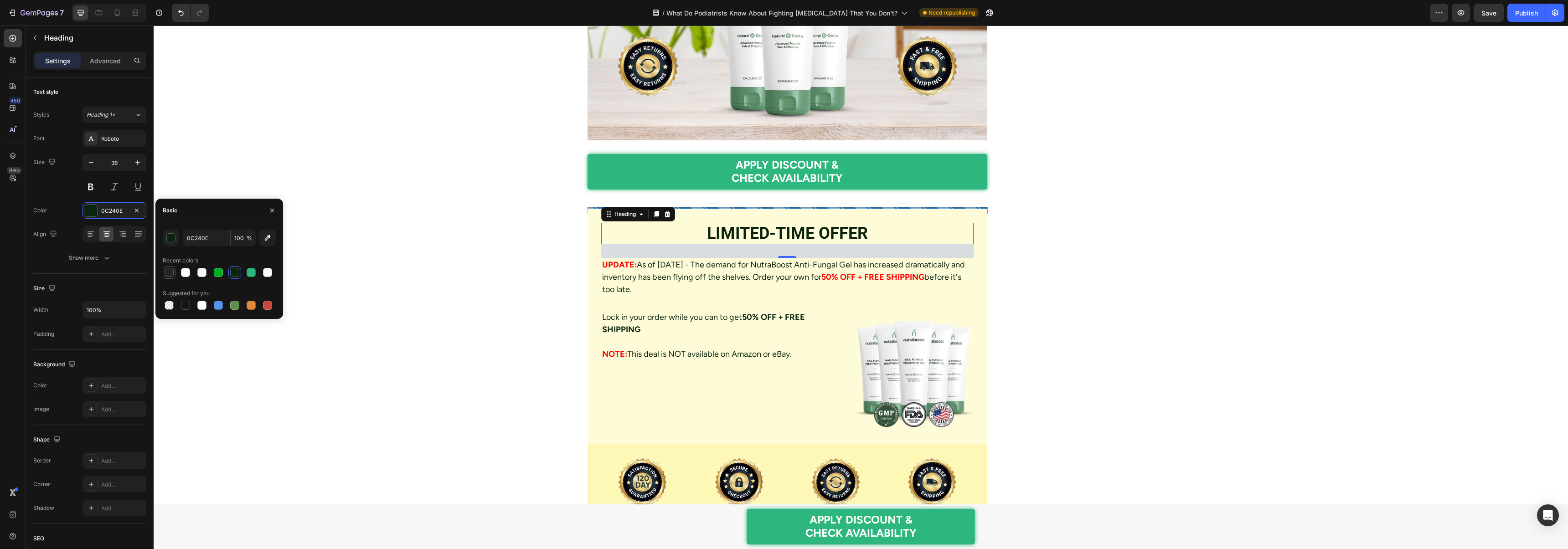
click at [168, 269] on div at bounding box center [169, 272] width 9 height 9
type input "252525"
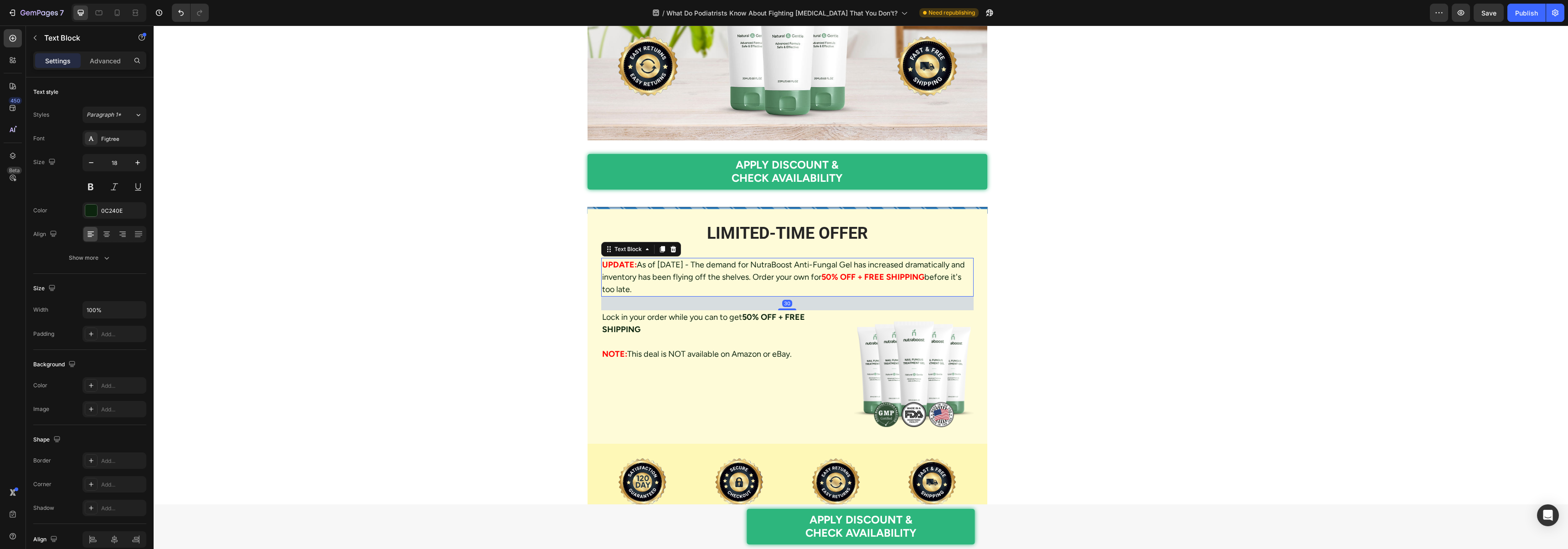
click at [667, 259] on p "UPDATE: As of Apr 21, 2025 - The demand for NutraBoost Anti-Fungal Gel has incr…" at bounding box center [787, 277] width 371 height 37
click at [115, 141] on div "Figtree" at bounding box center [122, 138] width 43 height 8
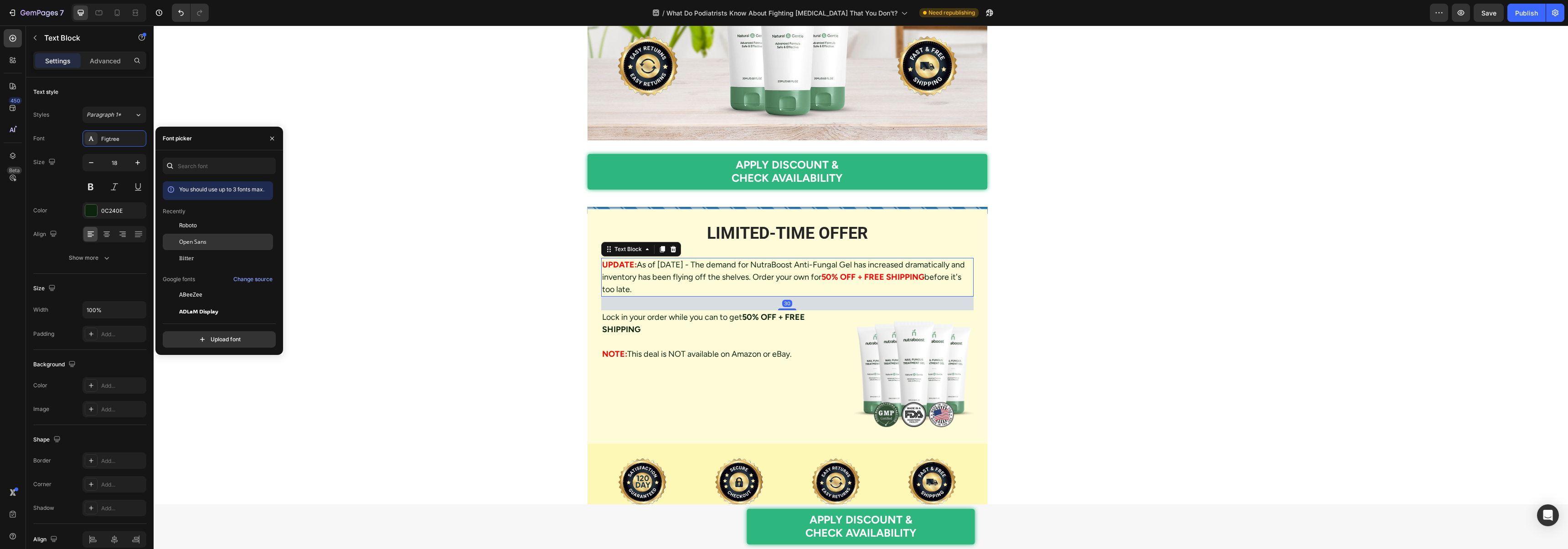
click at [203, 335] on div "Open Sans" at bounding box center [218, 343] width 110 height 16
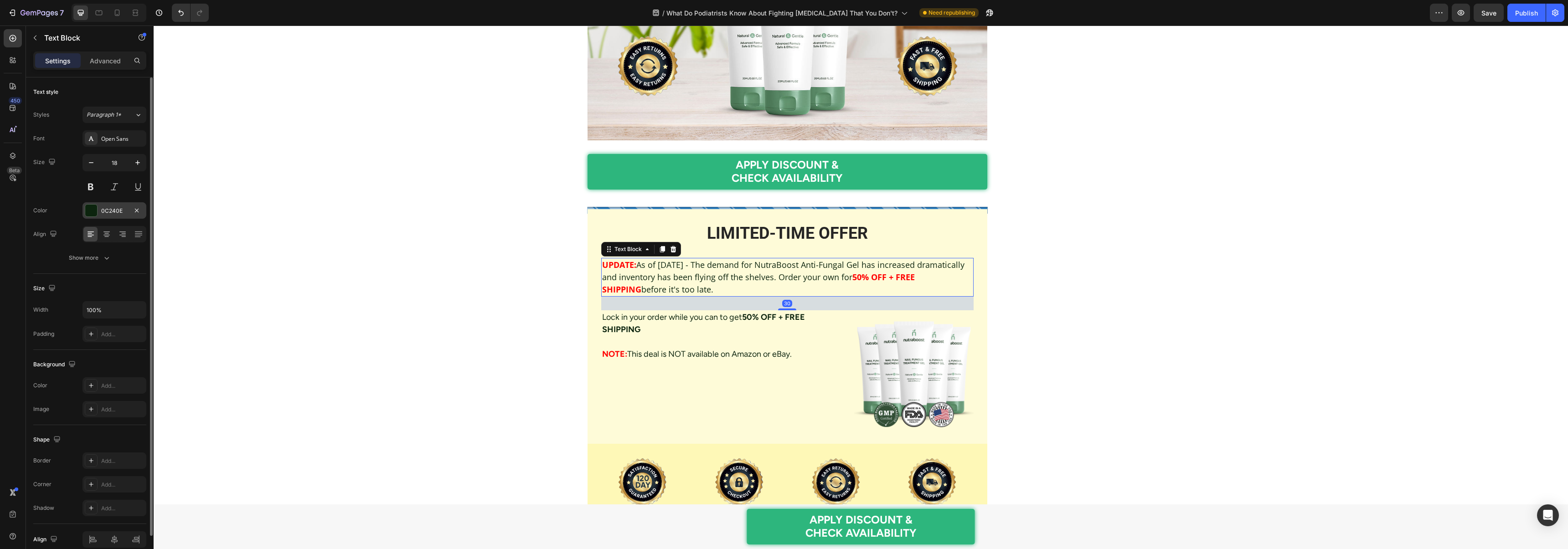
click at [101, 207] on div "0C240E" at bounding box center [114, 211] width 27 height 8
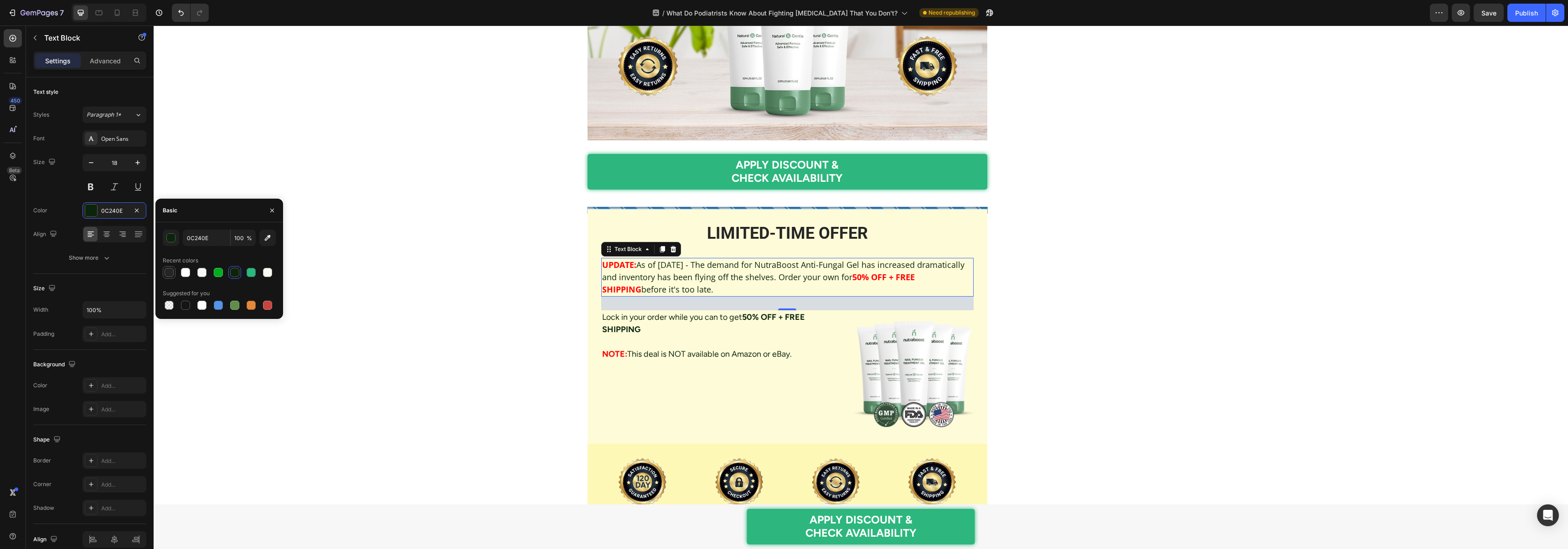
click at [167, 273] on div at bounding box center [169, 272] width 9 height 9
type input "252525"
click at [648, 312] on p "Lock in your order while you can to get 50% OFF + FREE SHIPPING" at bounding box center [721, 324] width 237 height 25
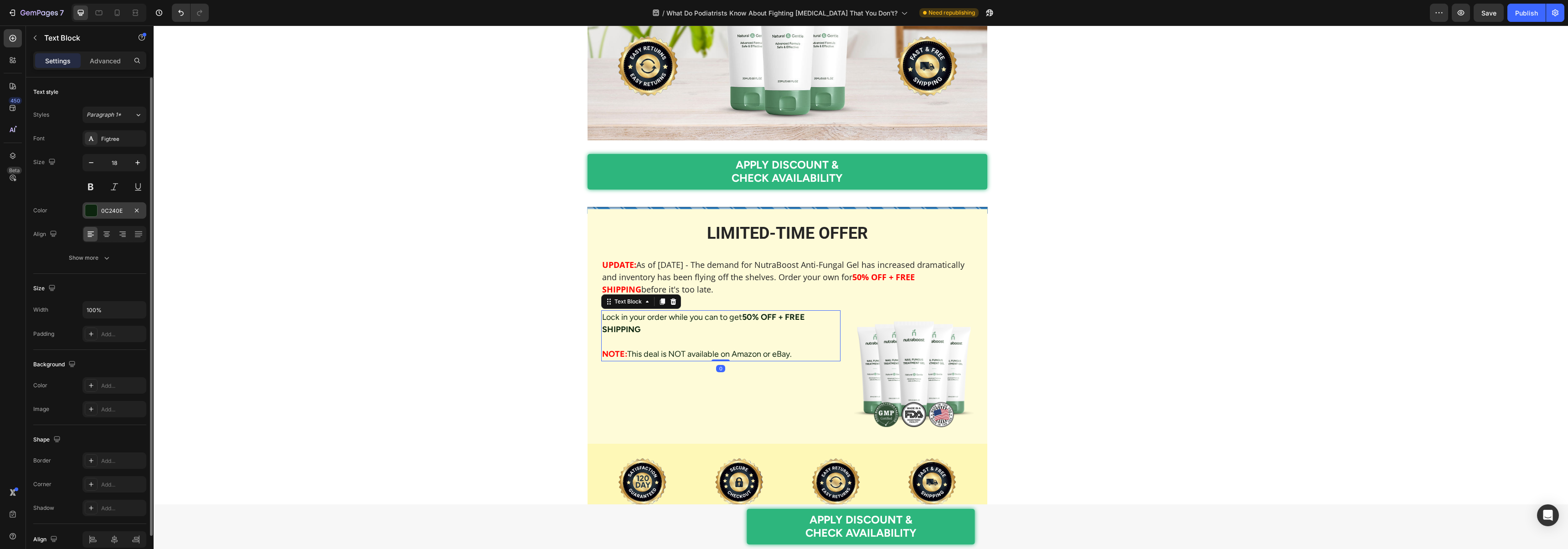
click at [87, 211] on div at bounding box center [91, 210] width 12 height 12
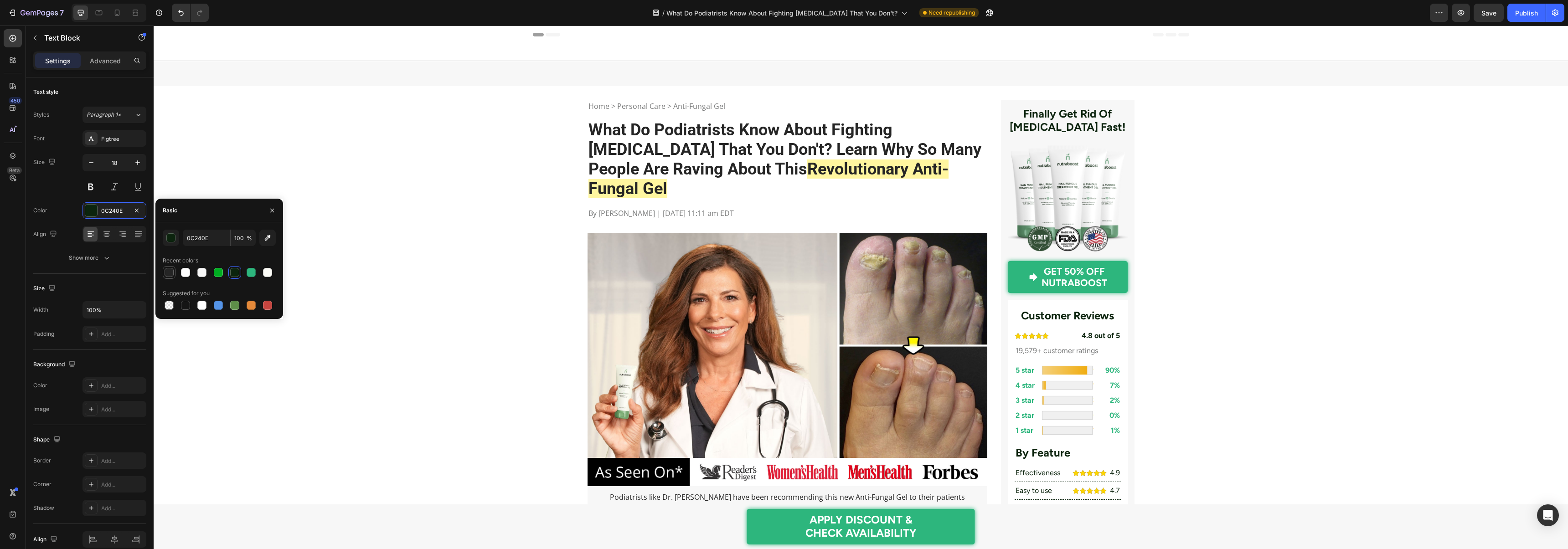
click at [168, 273] on div at bounding box center [169, 272] width 9 height 9
type input "252525"
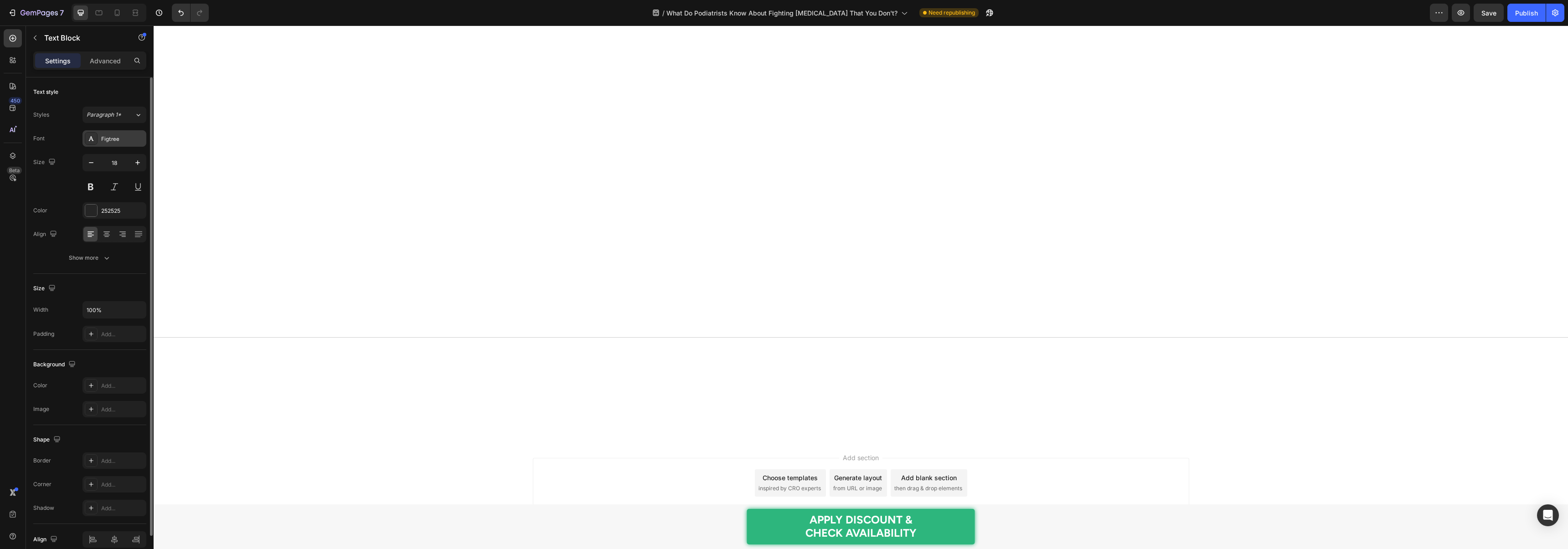
click at [112, 139] on div "Figtree" at bounding box center [122, 138] width 43 height 8
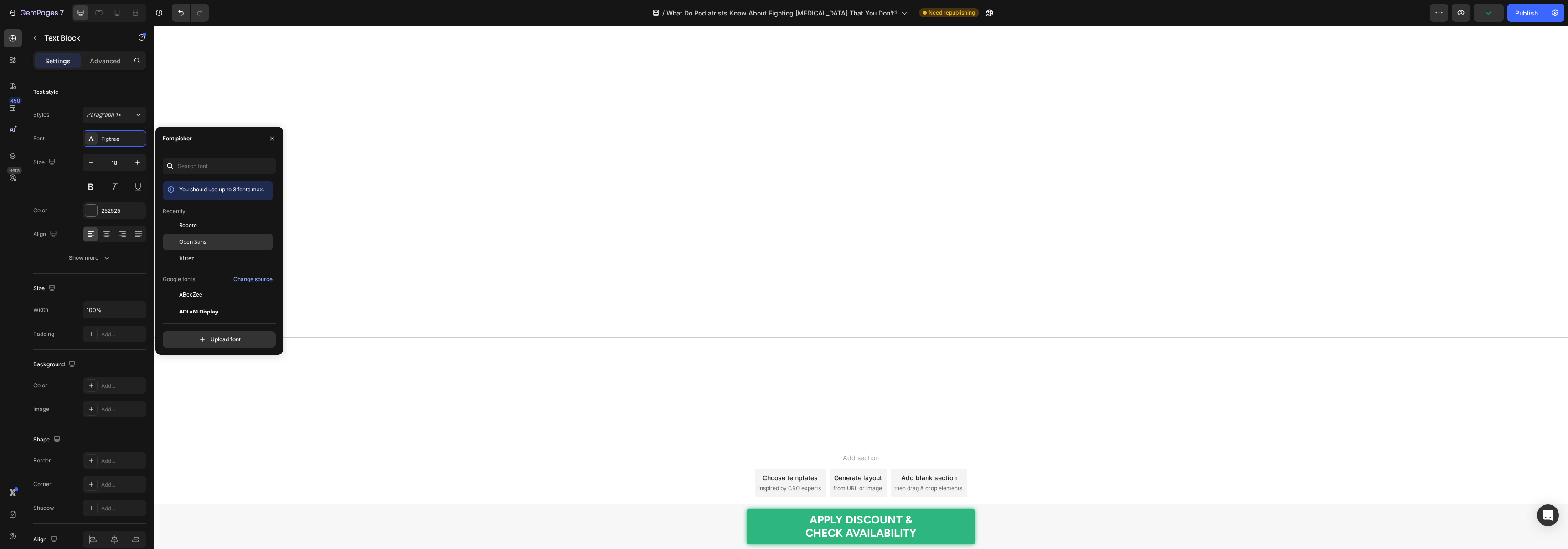
click at [191, 238] on span "Open Sans" at bounding box center [193, 242] width 27 height 8
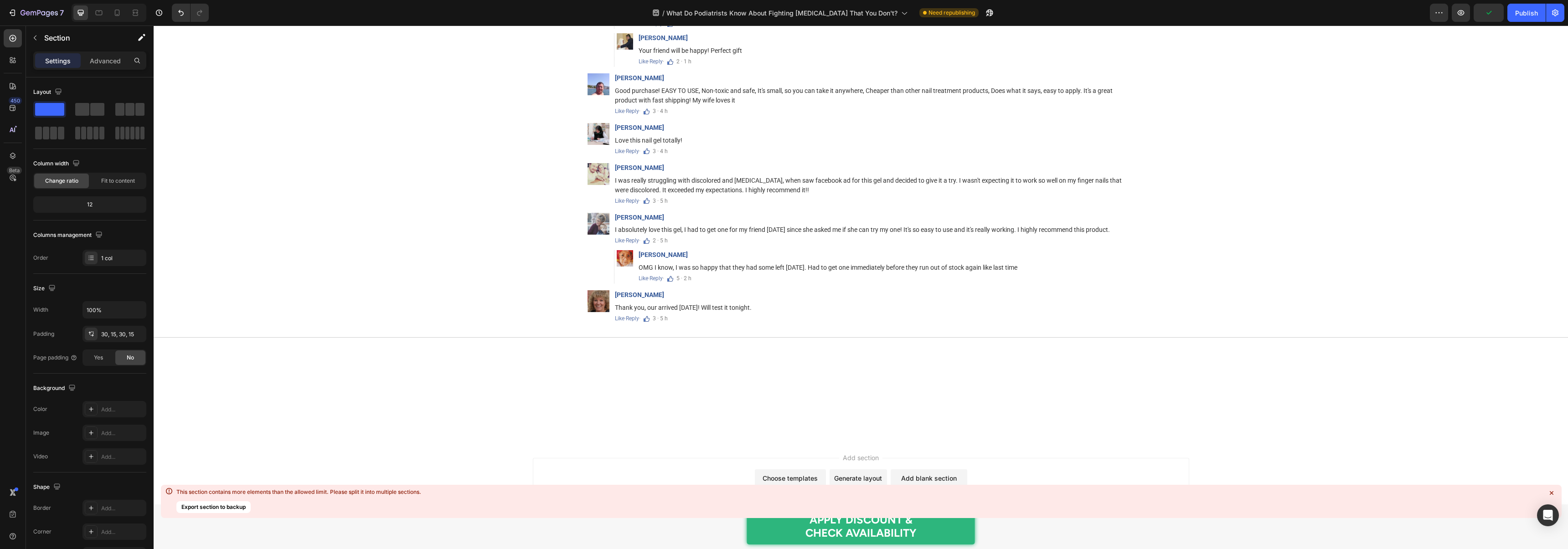
scroll to position [5539, 0]
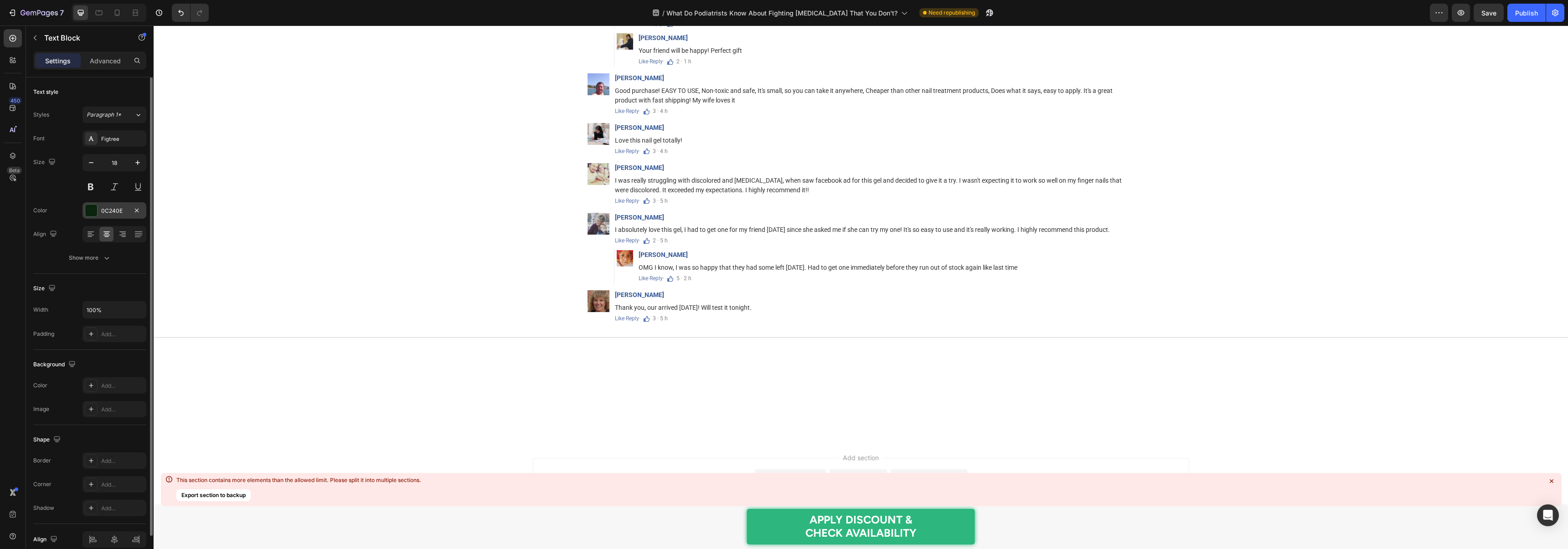
click at [94, 208] on div at bounding box center [91, 210] width 12 height 12
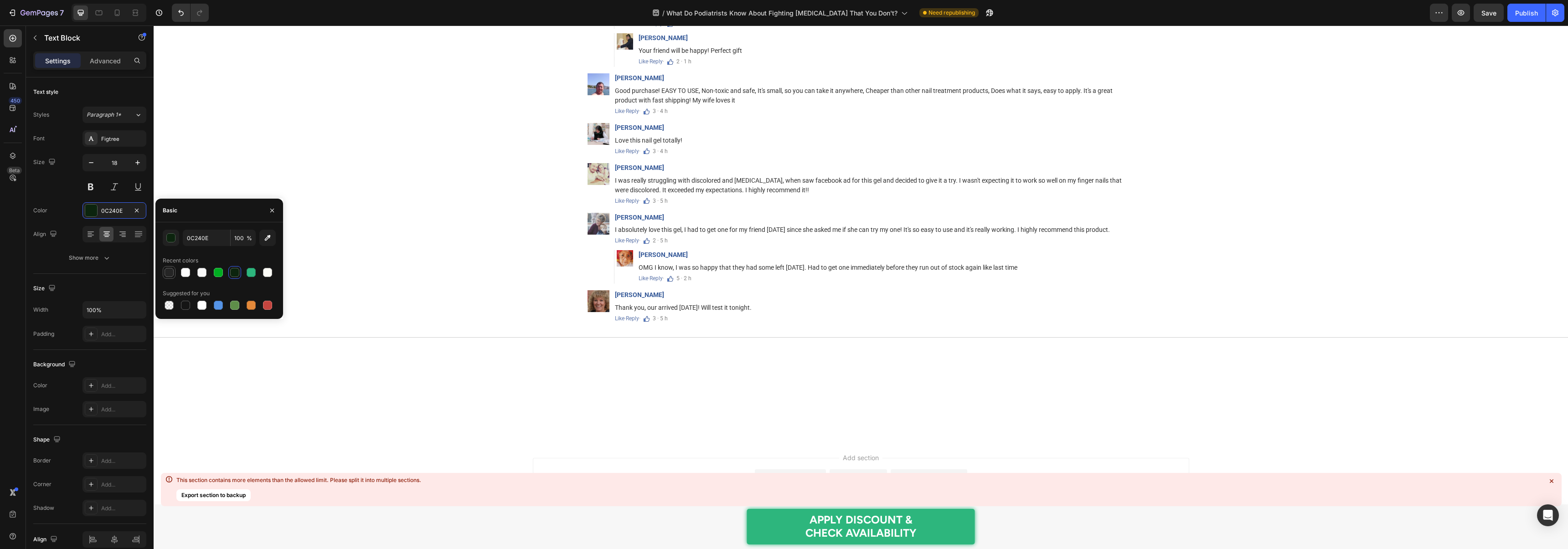
click at [165, 269] on div at bounding box center [169, 272] width 9 height 9
type input "252525"
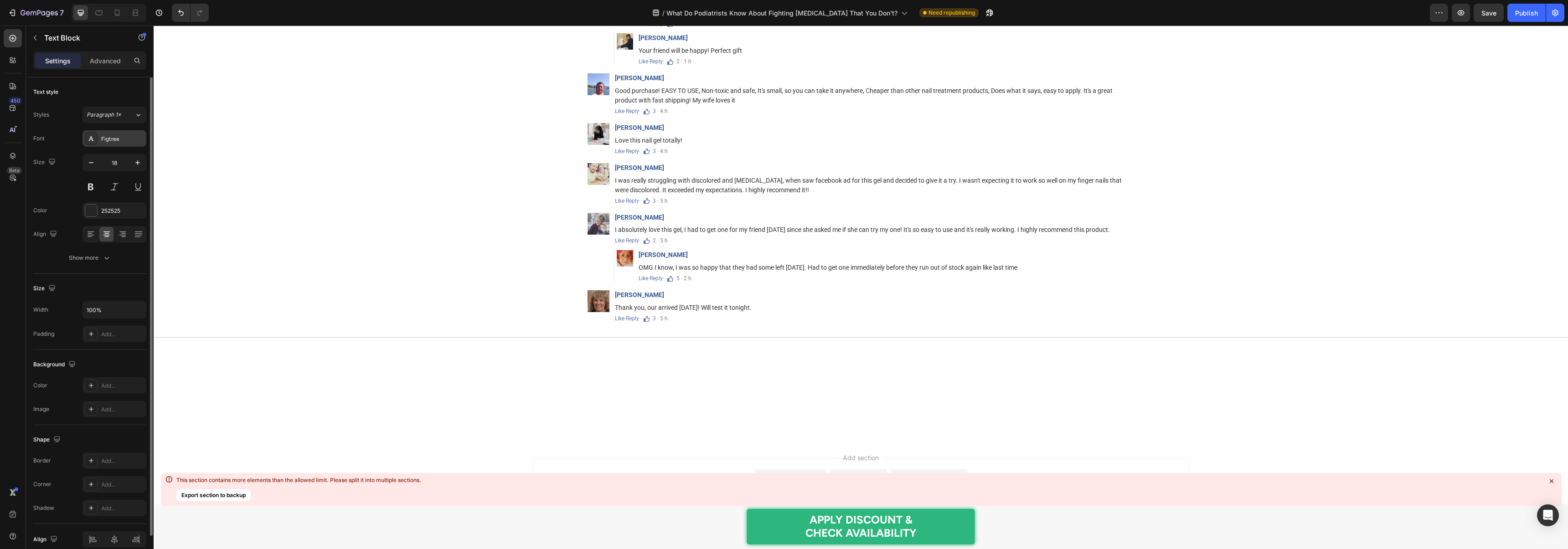
click at [111, 142] on div "Figtree" at bounding box center [122, 138] width 43 height 8
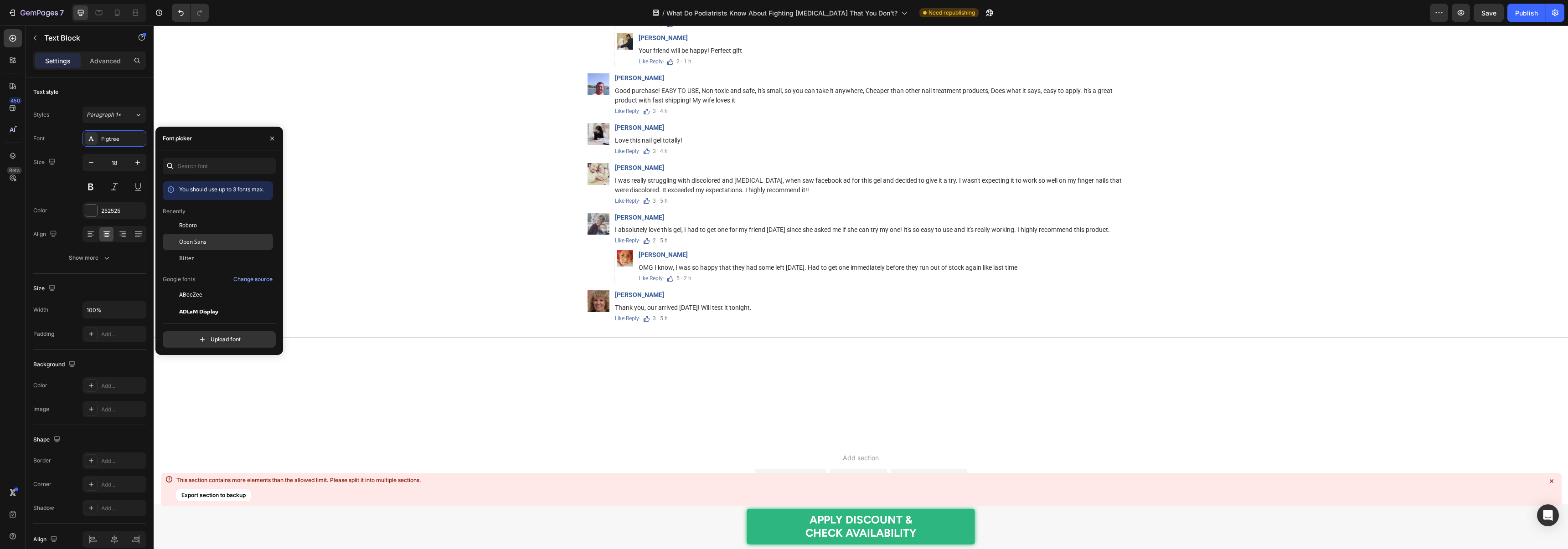
click at [189, 244] on span "Open Sans" at bounding box center [193, 242] width 27 height 8
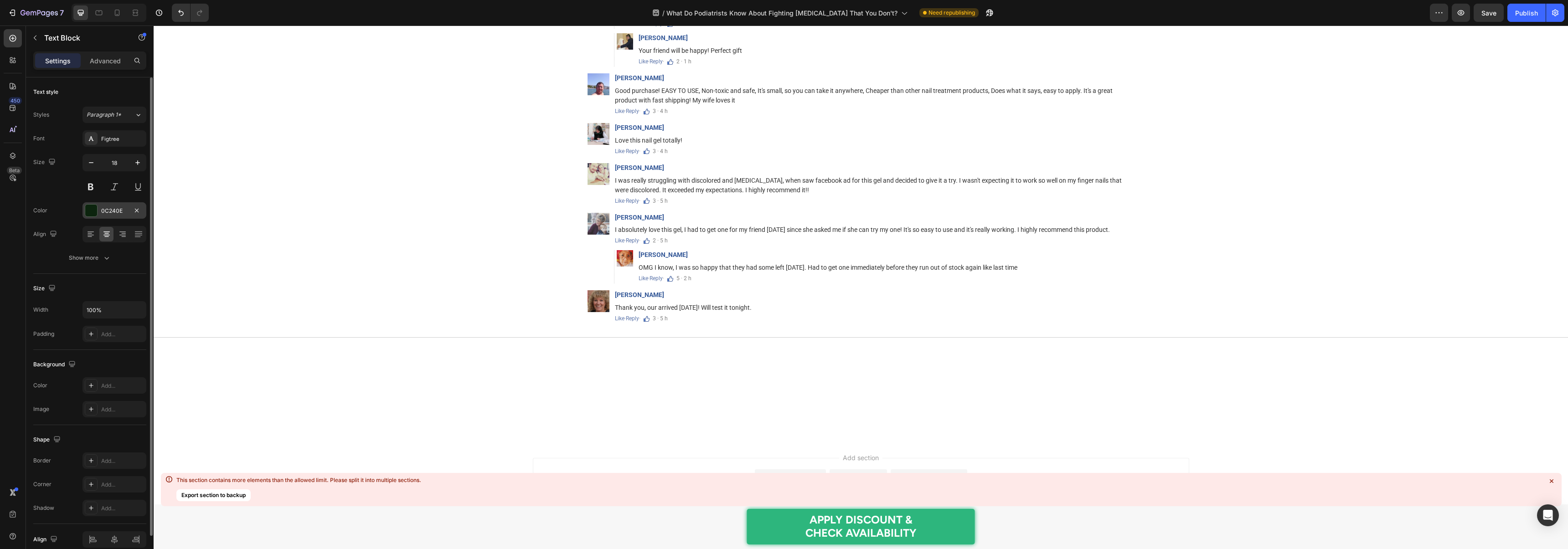
click at [90, 211] on div at bounding box center [91, 210] width 12 height 12
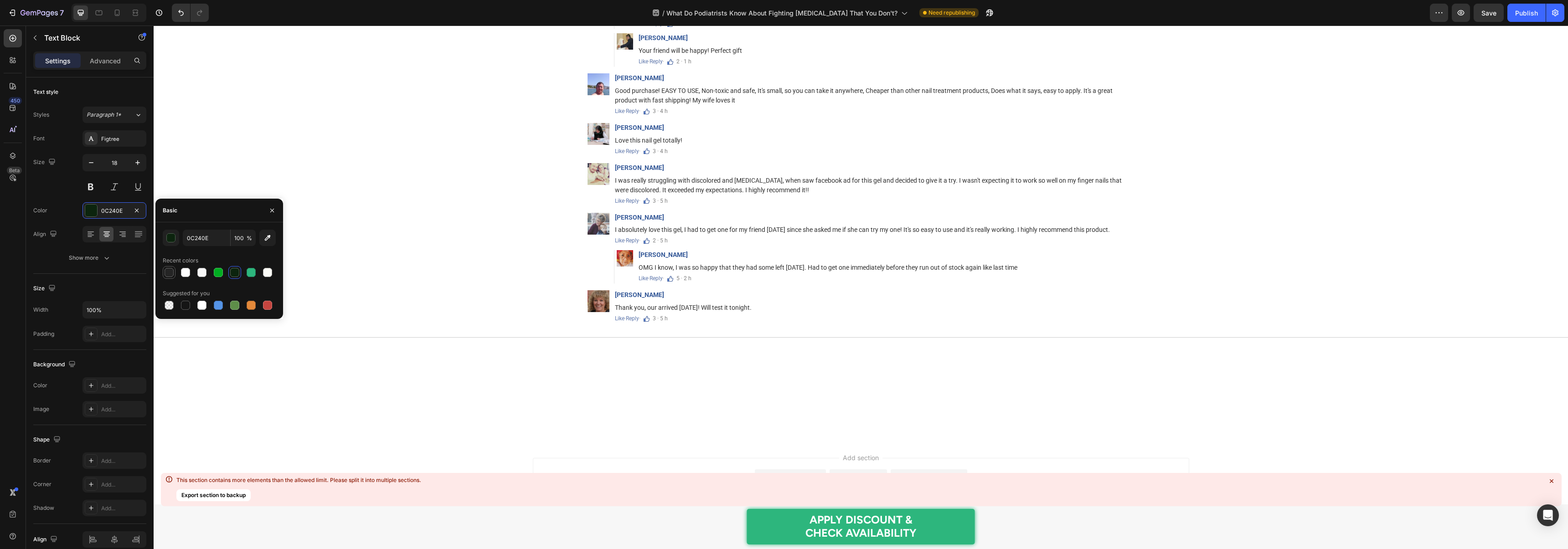
click at [170, 273] on div at bounding box center [169, 272] width 9 height 9
type input "252525"
click at [109, 141] on div "Figtree" at bounding box center [122, 138] width 43 height 8
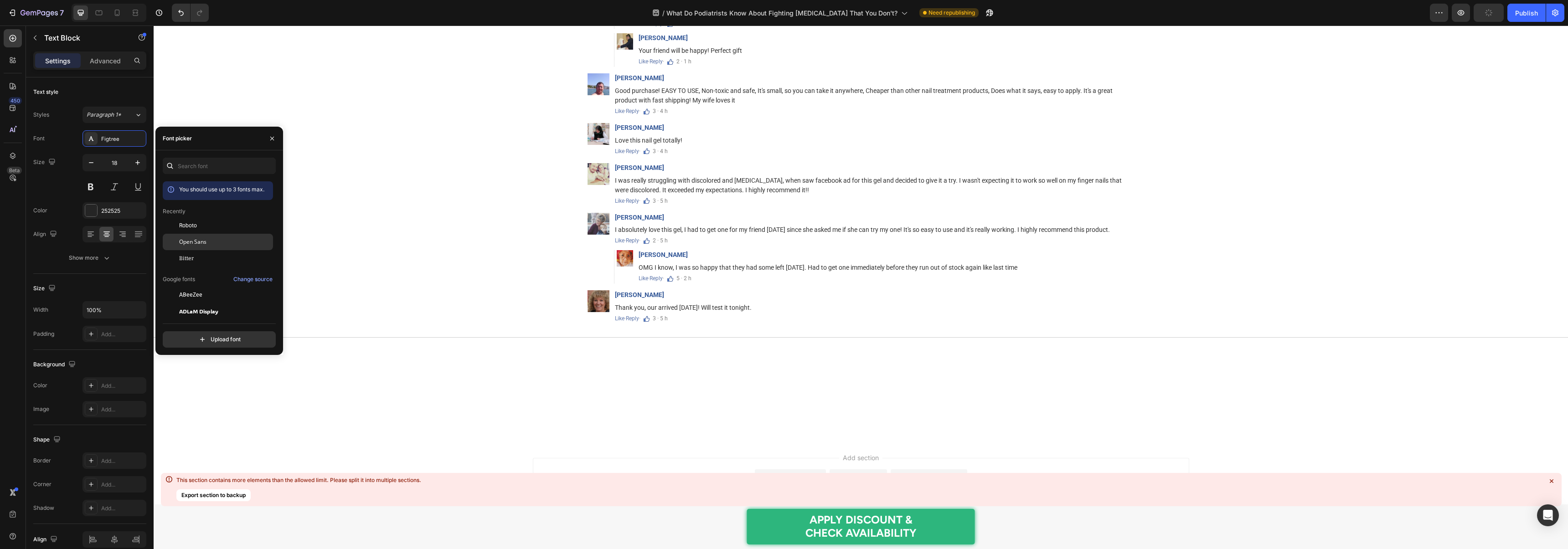
click at [200, 240] on span "Open Sans" at bounding box center [193, 242] width 27 height 8
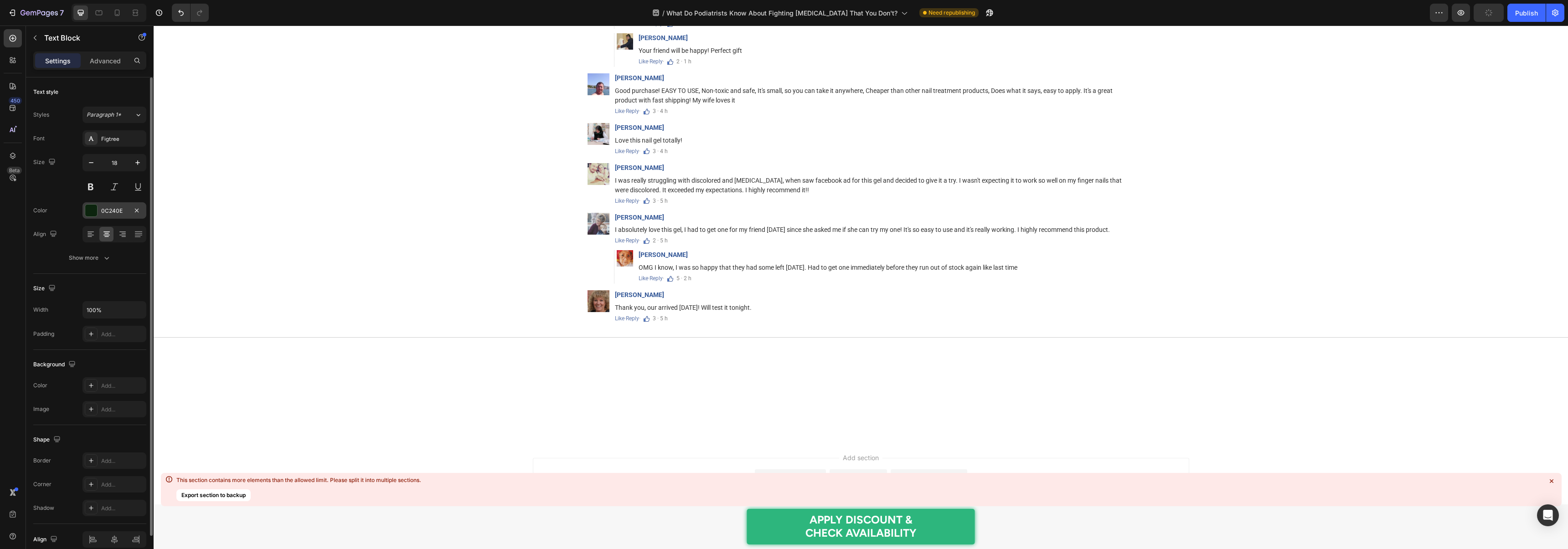
click at [95, 209] on div at bounding box center [91, 210] width 12 height 12
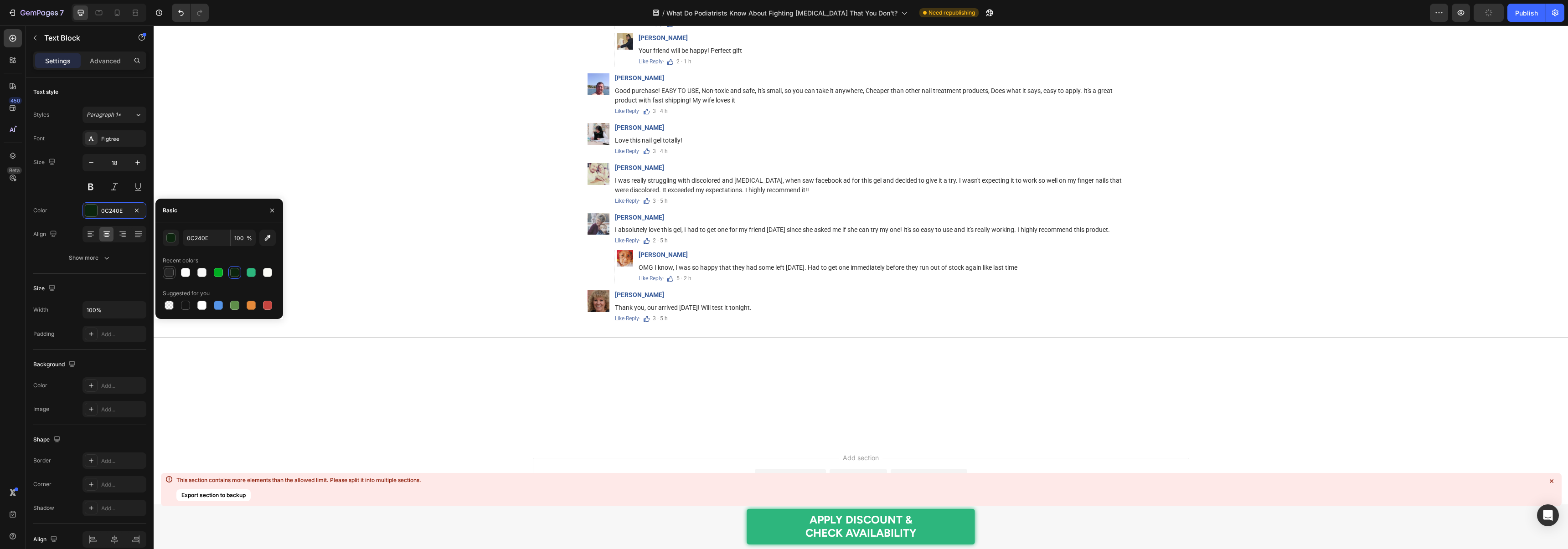
click at [170, 271] on div at bounding box center [169, 272] width 9 height 9
type input "252525"
click at [112, 141] on div "Figtree" at bounding box center [122, 138] width 43 height 8
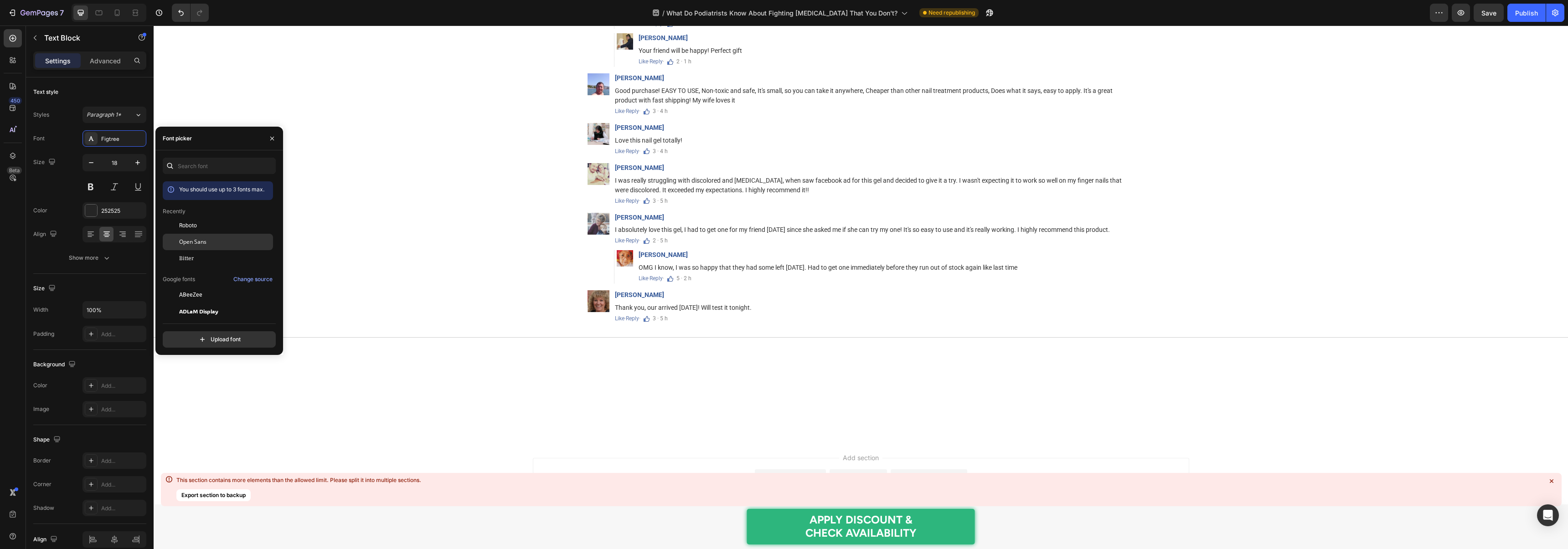
click at [186, 335] on div "Open Sans" at bounding box center [218, 343] width 110 height 16
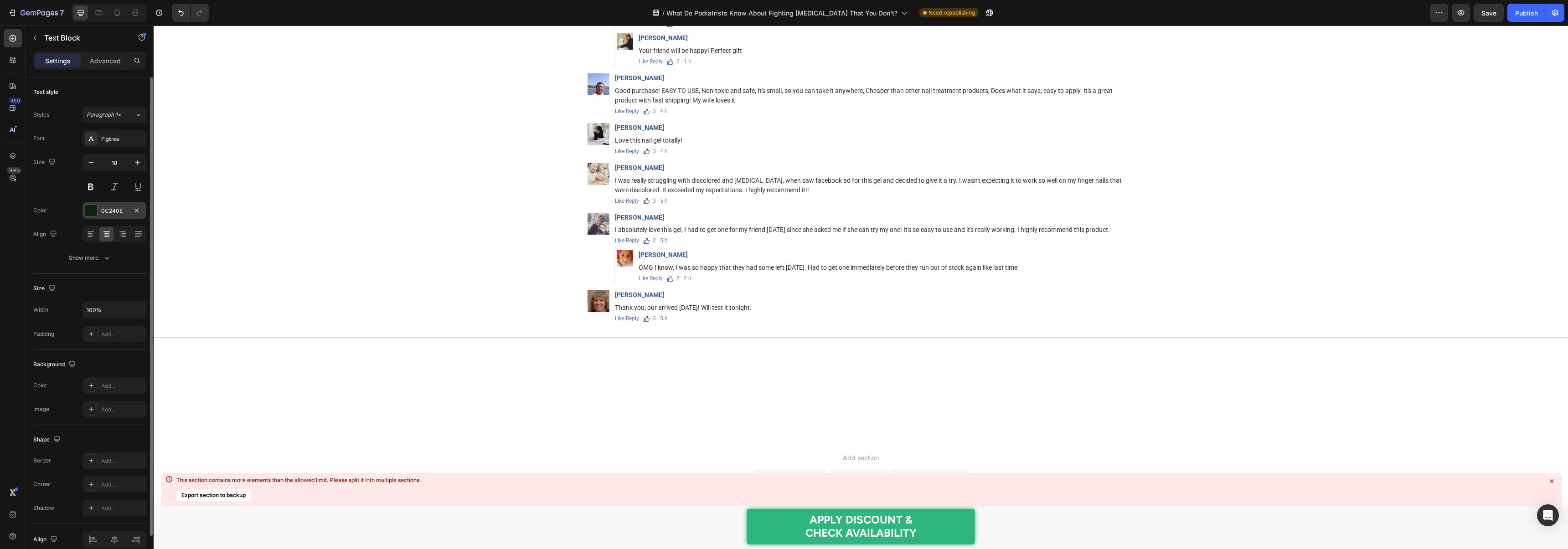
click at [102, 214] on div "0C240E" at bounding box center [114, 211] width 27 height 8
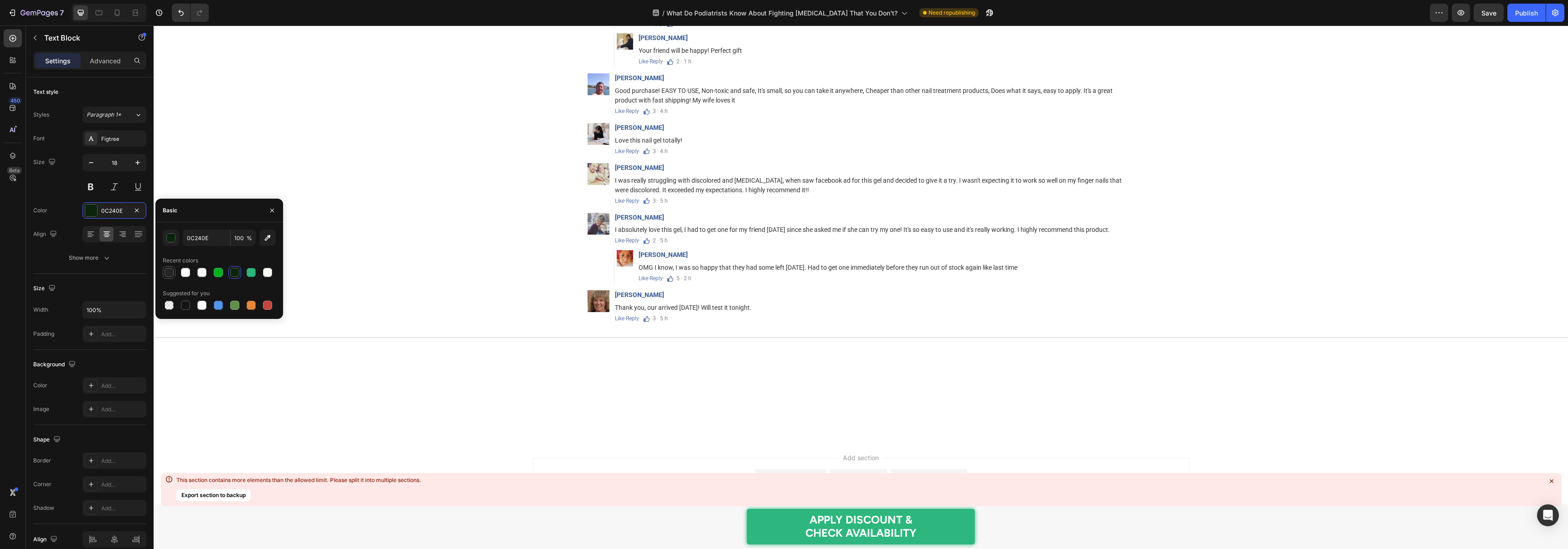
click at [167, 270] on div at bounding box center [169, 272] width 9 height 9
type input "252525"
click at [106, 143] on div "Figtree" at bounding box center [114, 138] width 64 height 16
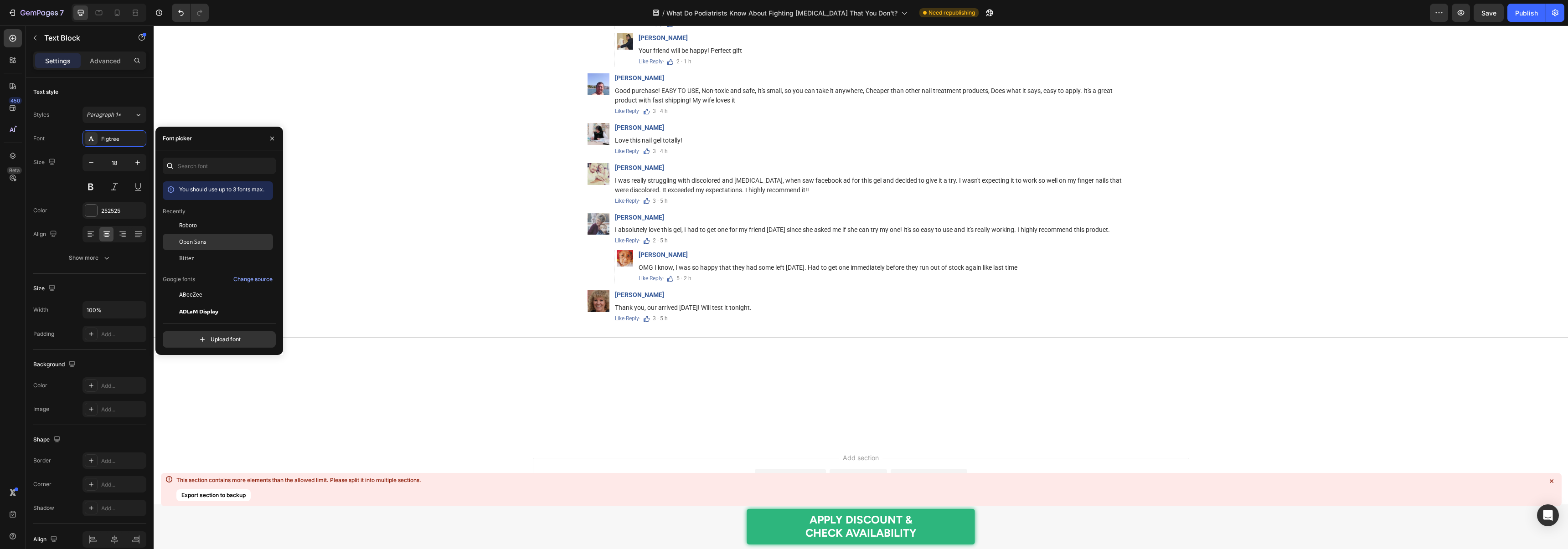
click at [215, 242] on div "Open Sans" at bounding box center [225, 242] width 92 height 8
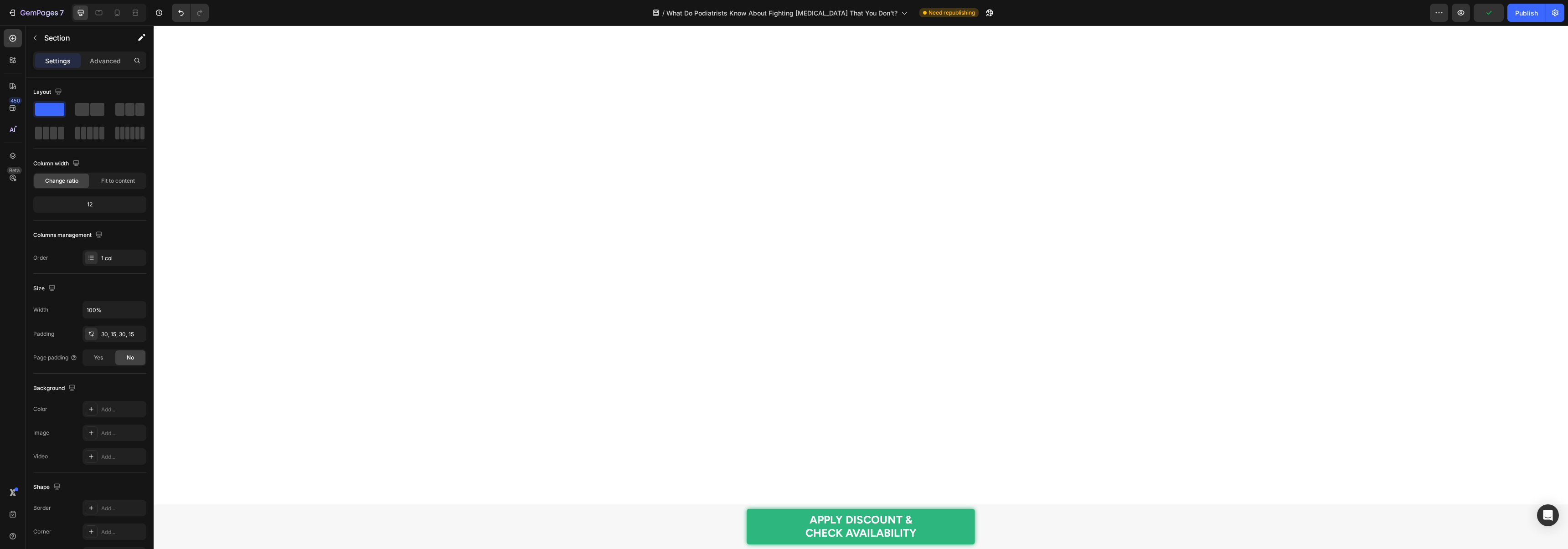
scroll to position [4309, 0]
click at [1528, 14] on div "Publish" at bounding box center [1526, 12] width 23 height 9
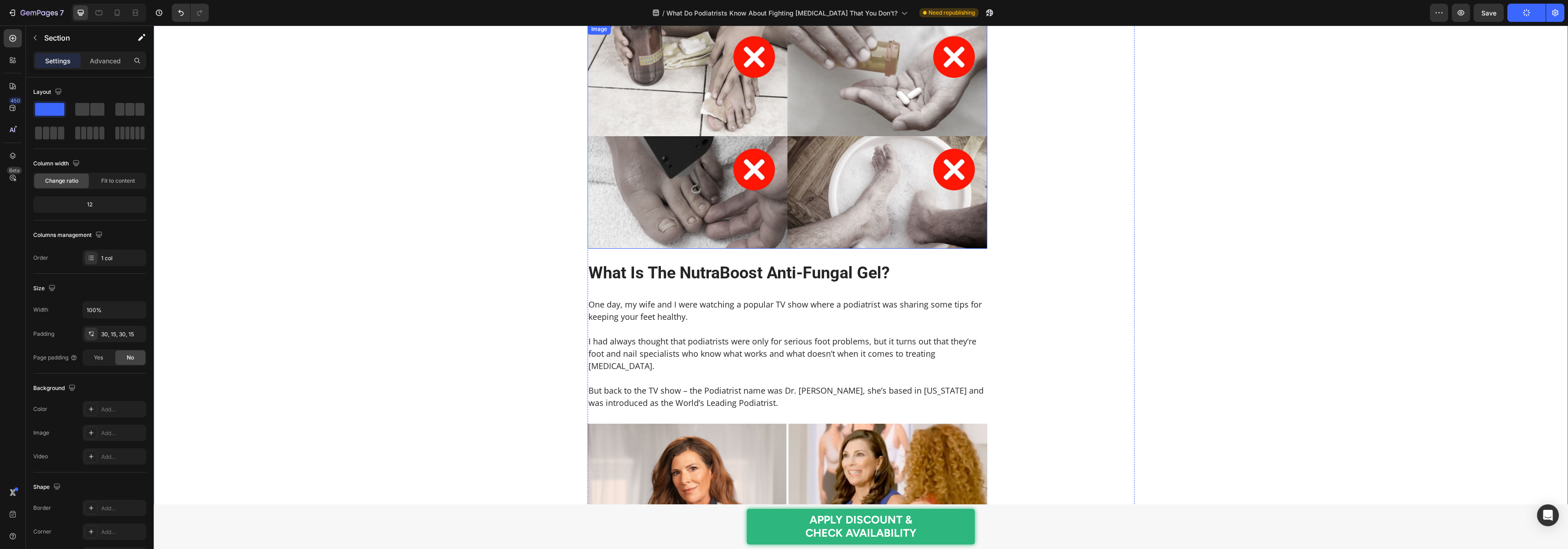
scroll to position [0, 0]
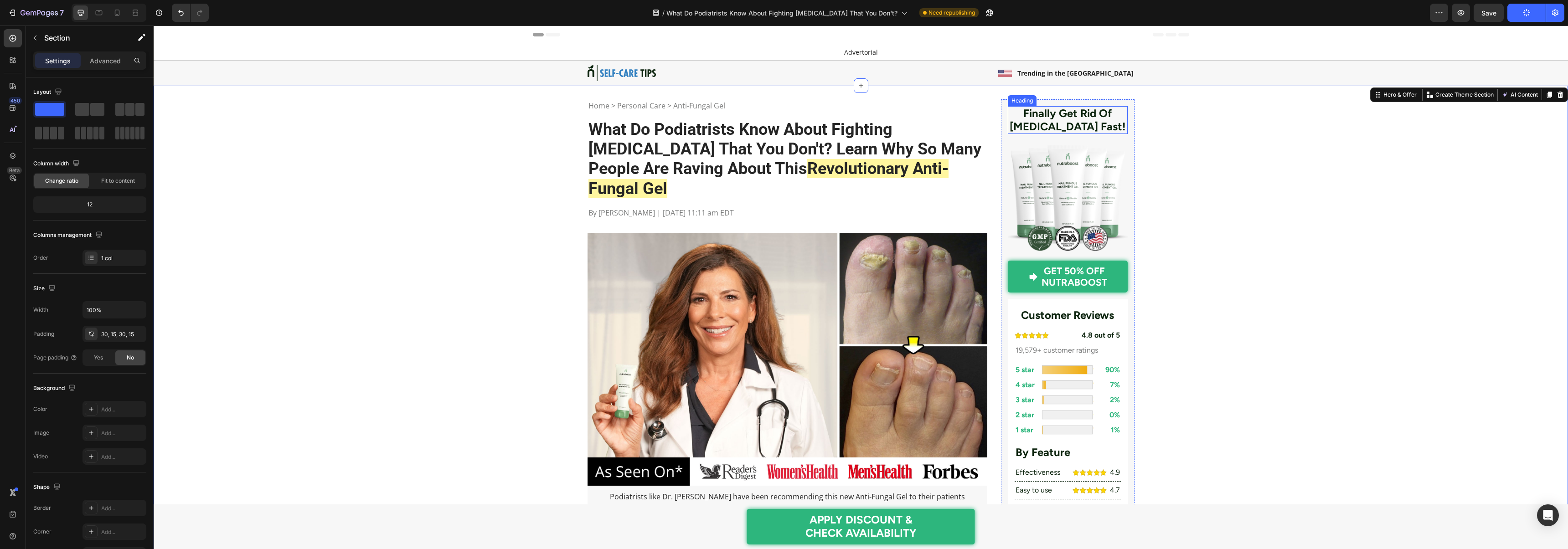
click at [1045, 117] on h2 "Finally Get Rid Of Nail Fungus Fast!" at bounding box center [1067, 120] width 120 height 28
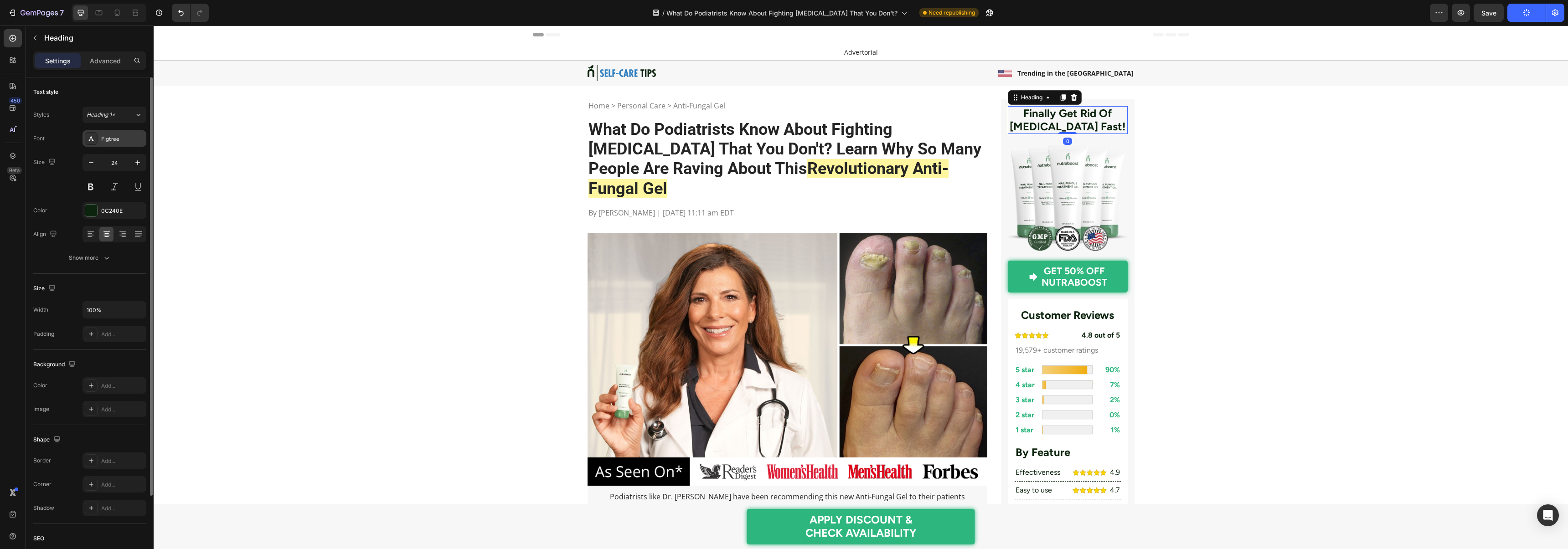
click at [111, 139] on div "Figtree" at bounding box center [122, 138] width 43 height 8
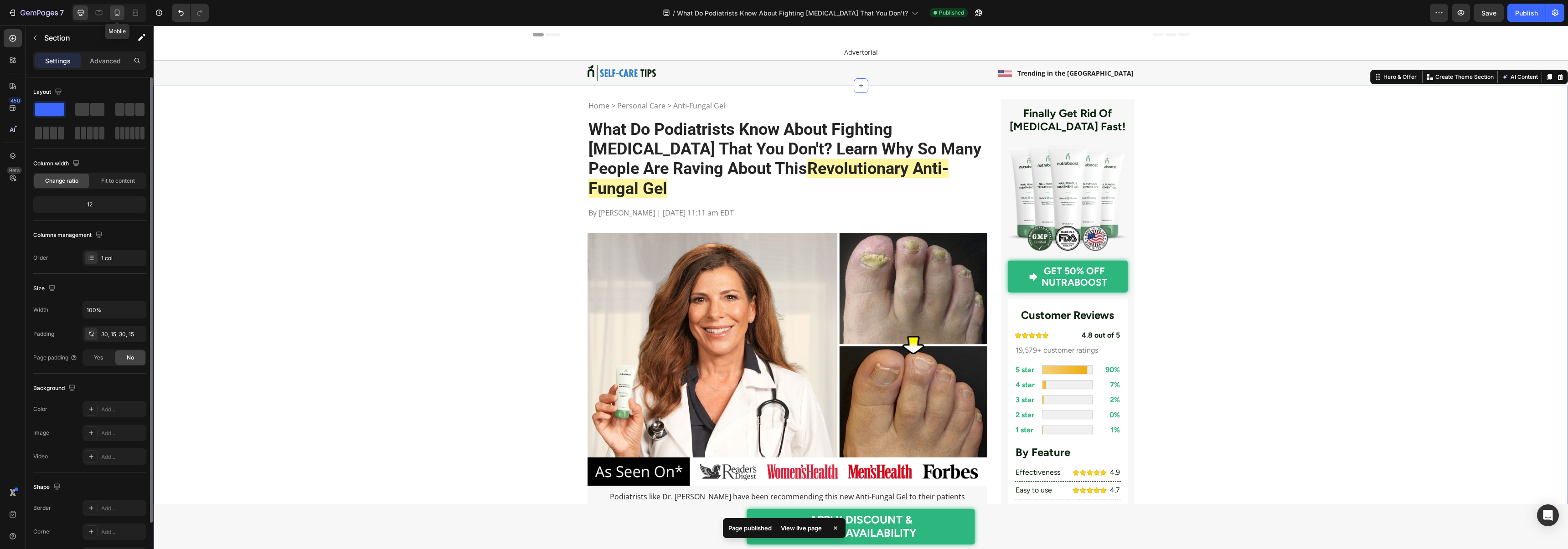
click at [118, 14] on icon at bounding box center [117, 12] width 9 height 9
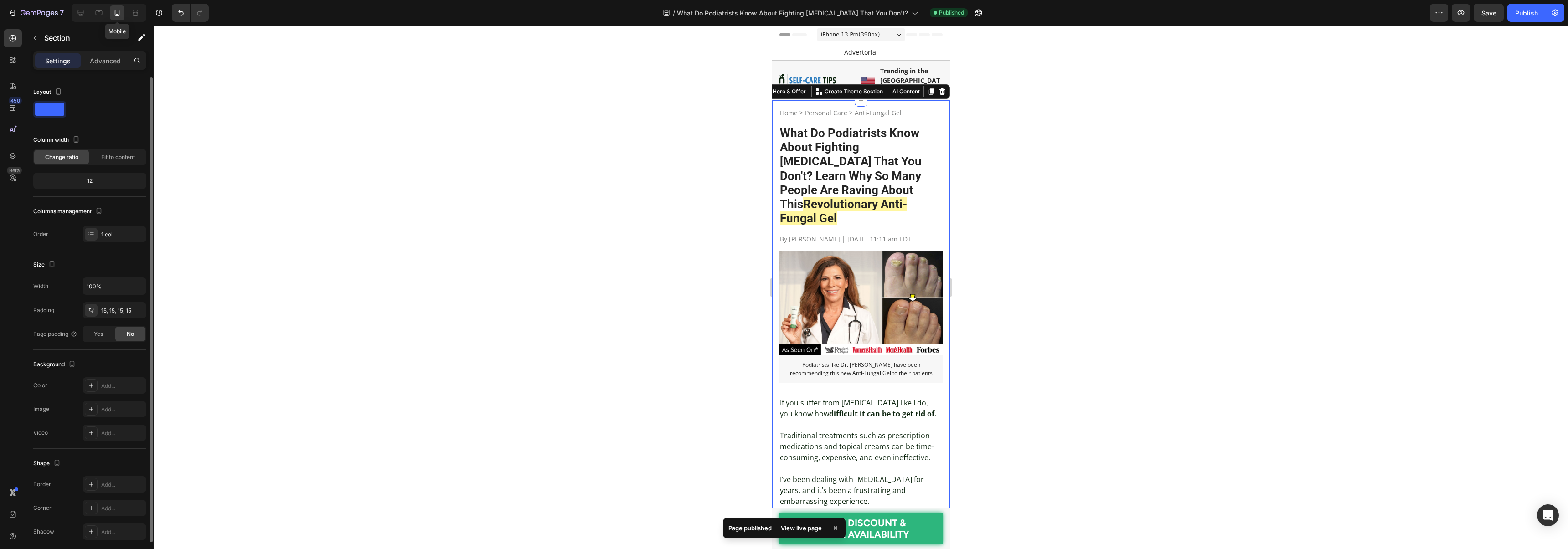
scroll to position [25, 0]
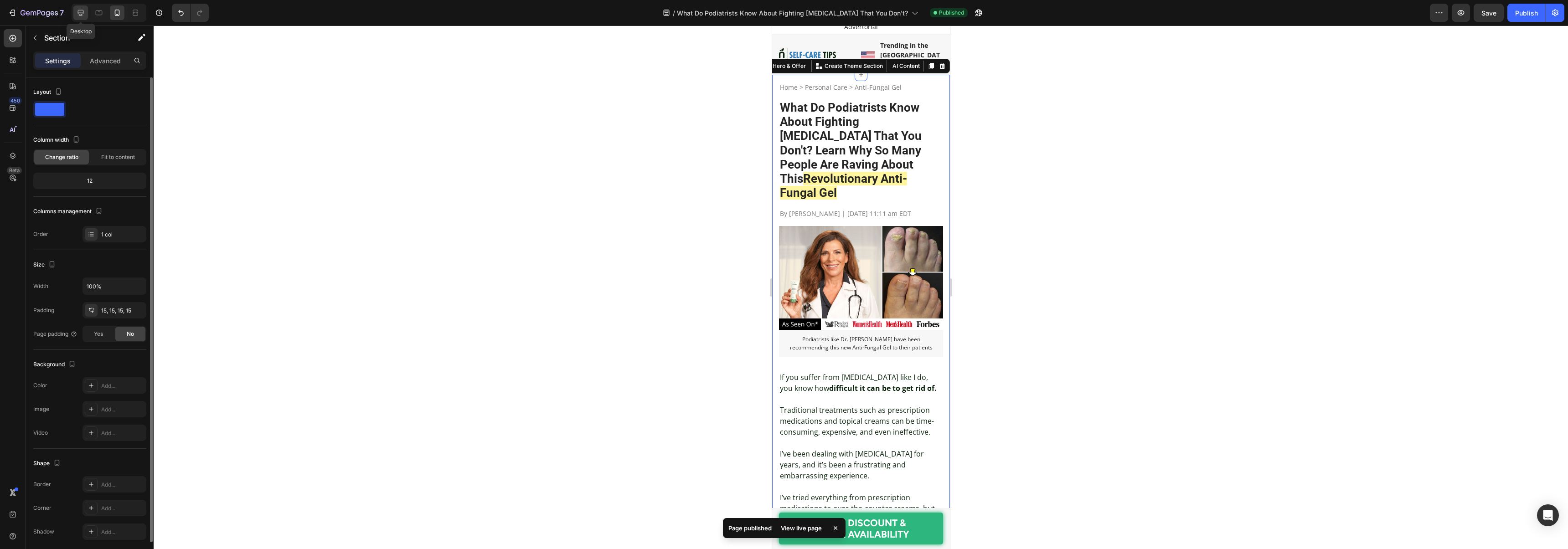
click at [81, 9] on icon at bounding box center [80, 12] width 9 height 9
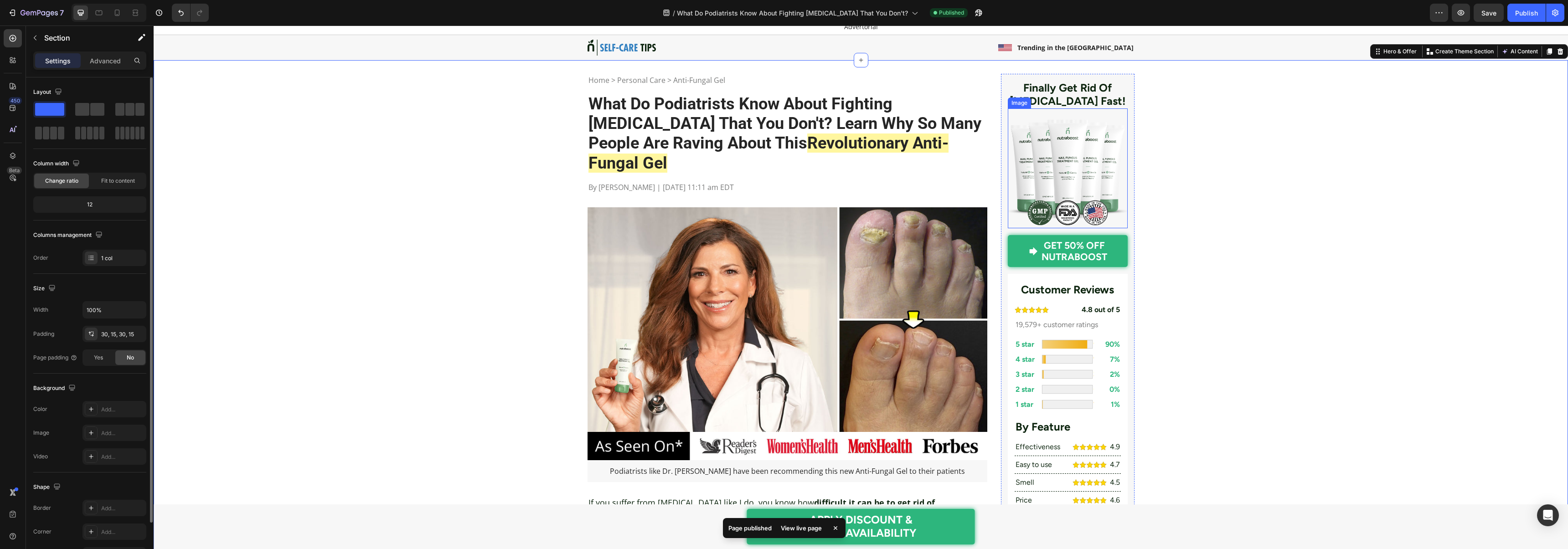
scroll to position [28, 0]
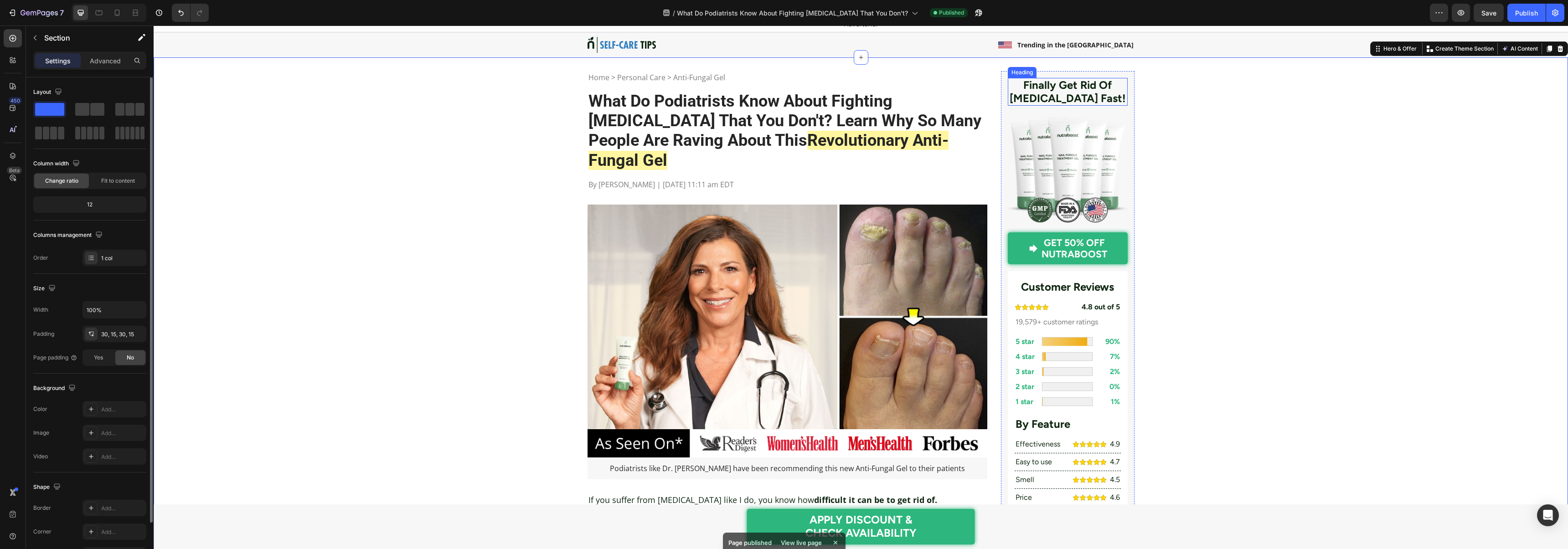
click at [1057, 95] on h2 "Finally Get Rid Of Nail Fungus Fast!" at bounding box center [1067, 91] width 120 height 28
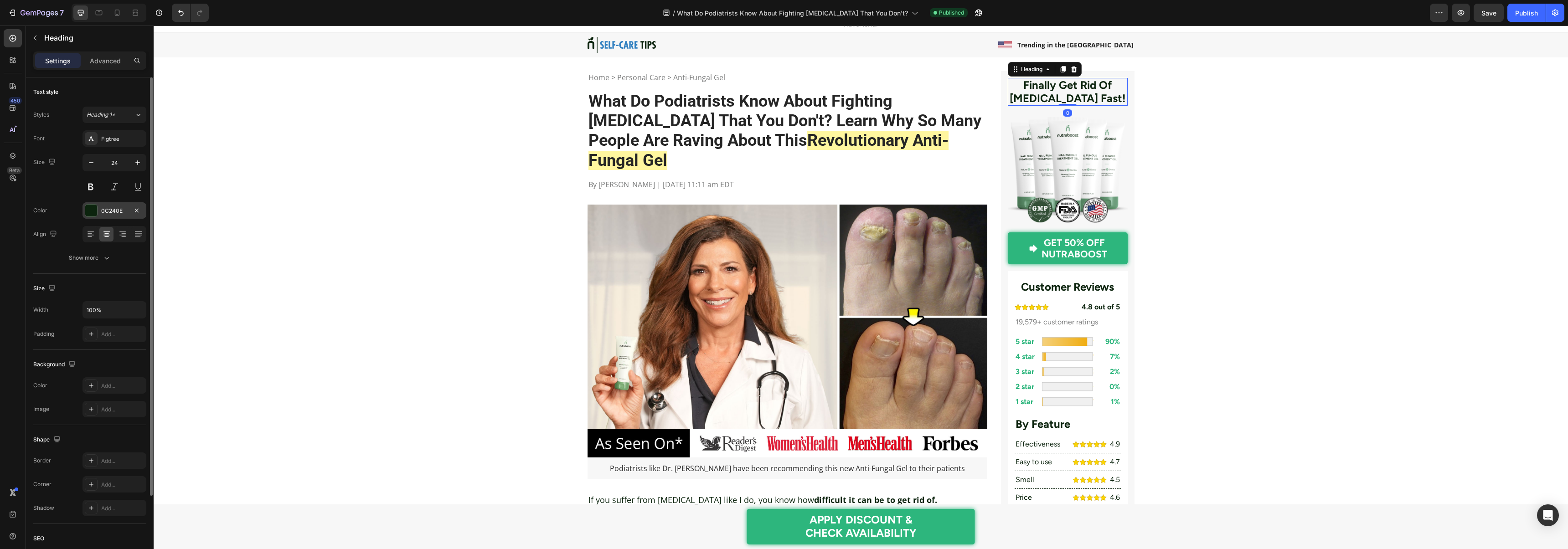
click at [99, 209] on div "0C240E" at bounding box center [114, 211] width 64 height 16
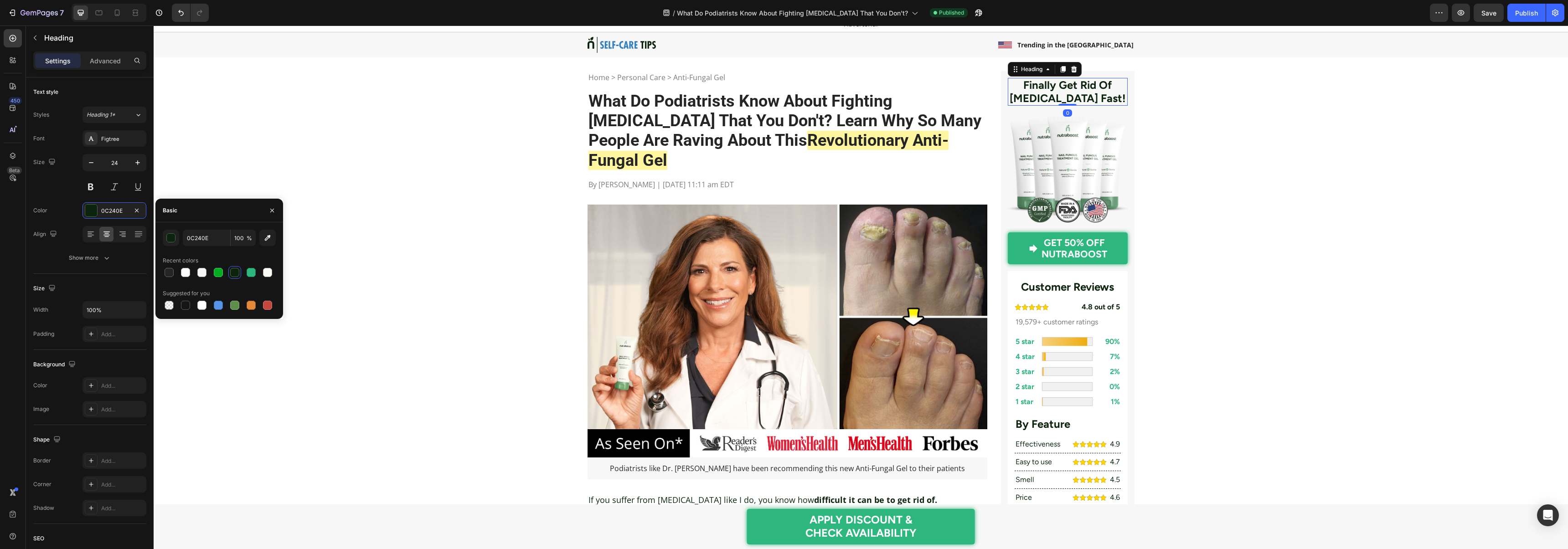
click at [170, 269] on div at bounding box center [169, 272] width 9 height 9
type input "252525"
click at [116, 133] on div "Figtree" at bounding box center [114, 138] width 64 height 16
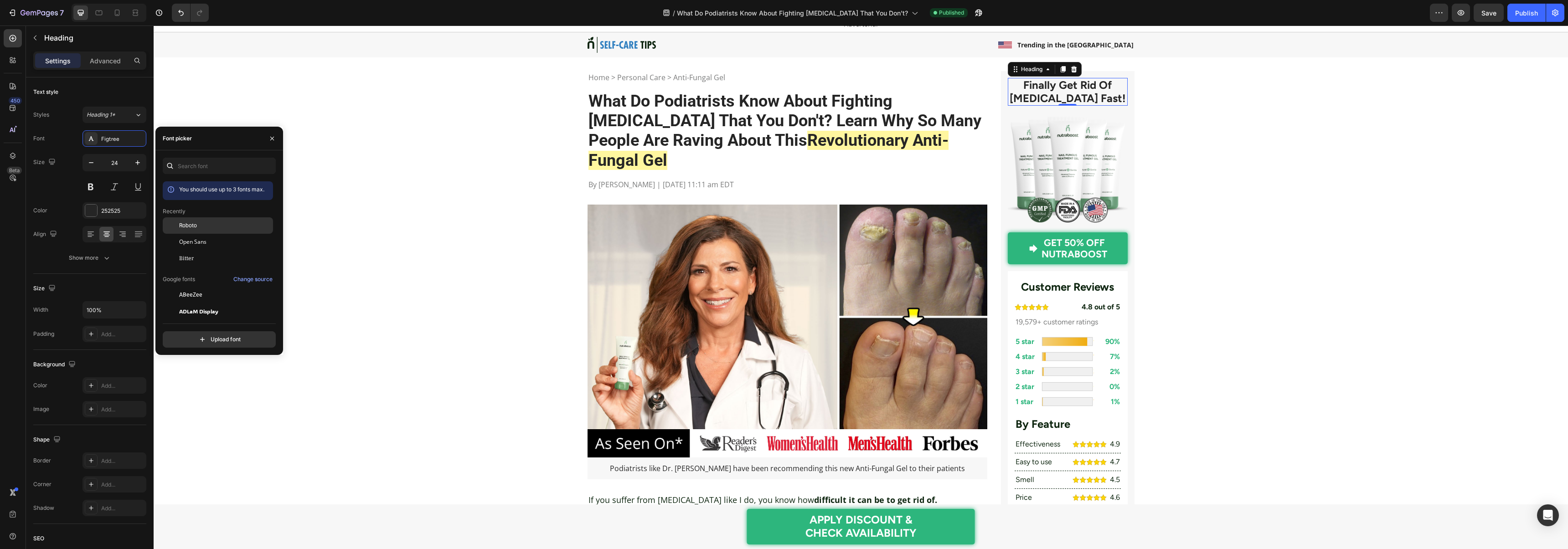
click at [202, 226] on div "Roboto" at bounding box center [225, 225] width 92 height 8
click at [1043, 286] on h2 "Customer Reviews" at bounding box center [1067, 286] width 106 height 18
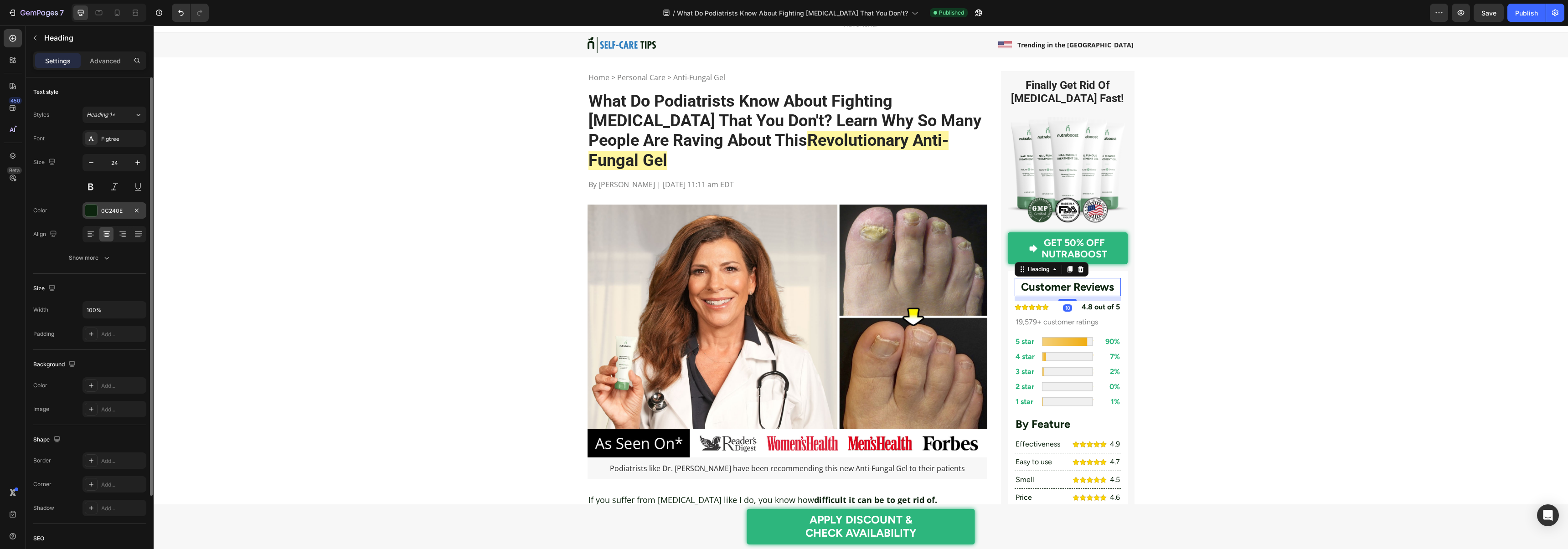
click at [93, 211] on div at bounding box center [91, 210] width 12 height 12
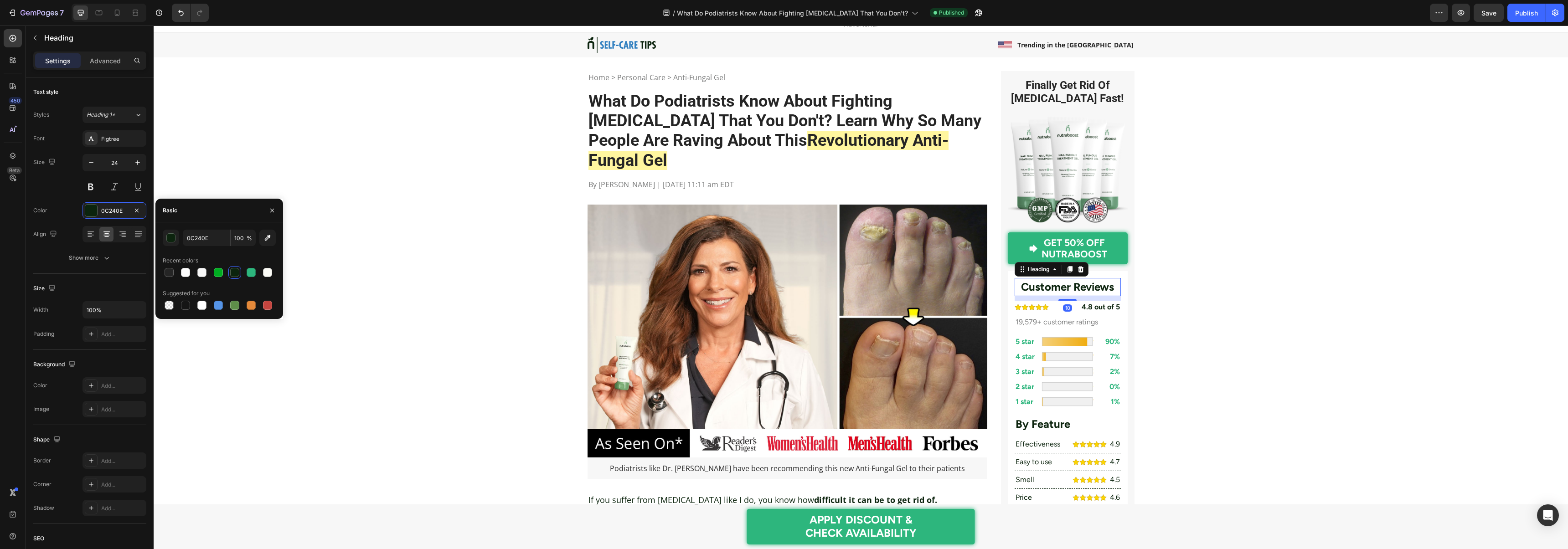
drag, startPoint x: 168, startPoint y: 276, endPoint x: 160, endPoint y: 260, distance: 17.9
click at [168, 276] on div at bounding box center [169, 272] width 9 height 9
type input "252525"
click at [103, 137] on div "Figtree" at bounding box center [122, 138] width 43 height 8
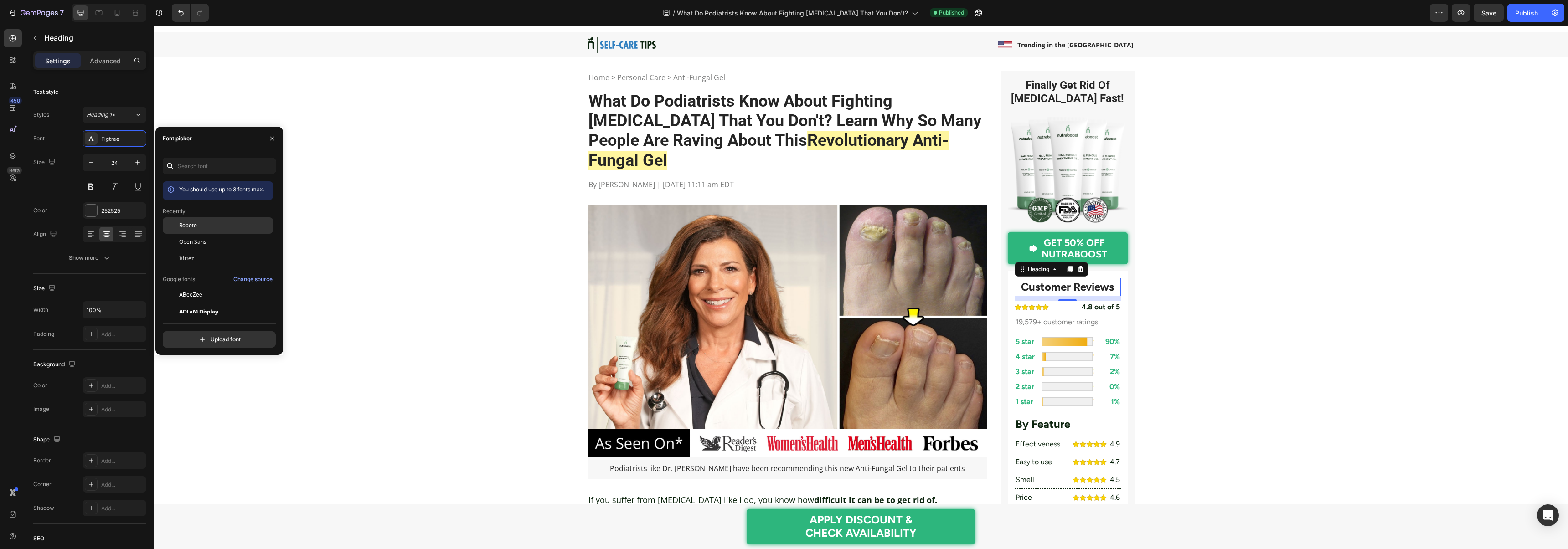
click at [193, 228] on span "Roboto" at bounding box center [188, 225] width 18 height 8
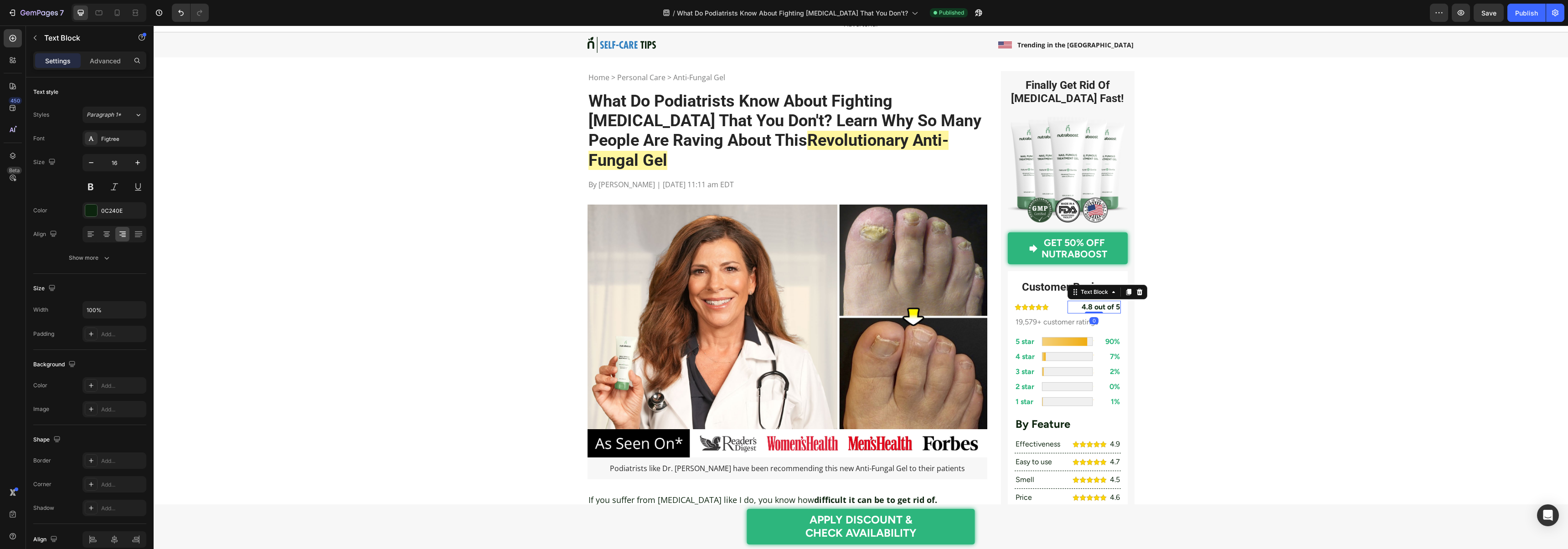
click at [1091, 303] on p "4.8 out of 5" at bounding box center [1094, 307] width 51 height 11
click at [103, 212] on div "0C240E" at bounding box center [114, 211] width 27 height 8
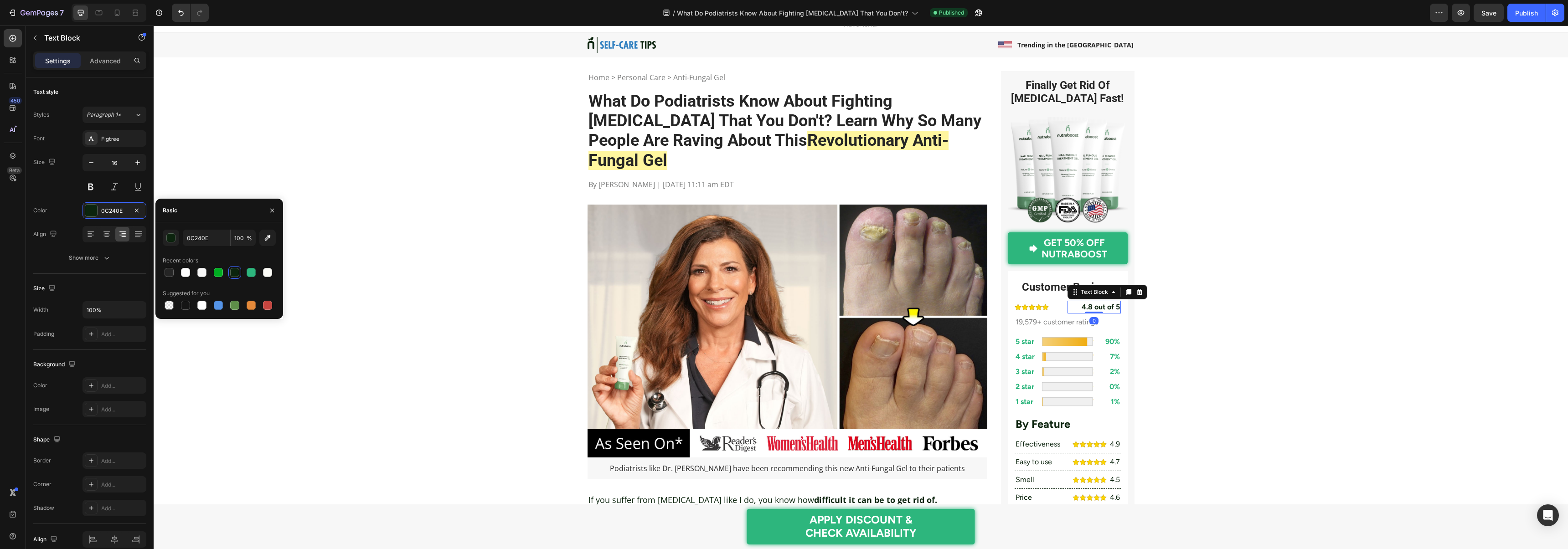
click at [167, 273] on div at bounding box center [169, 272] width 9 height 9
type input "252525"
click at [112, 140] on div "Figtree" at bounding box center [122, 138] width 43 height 8
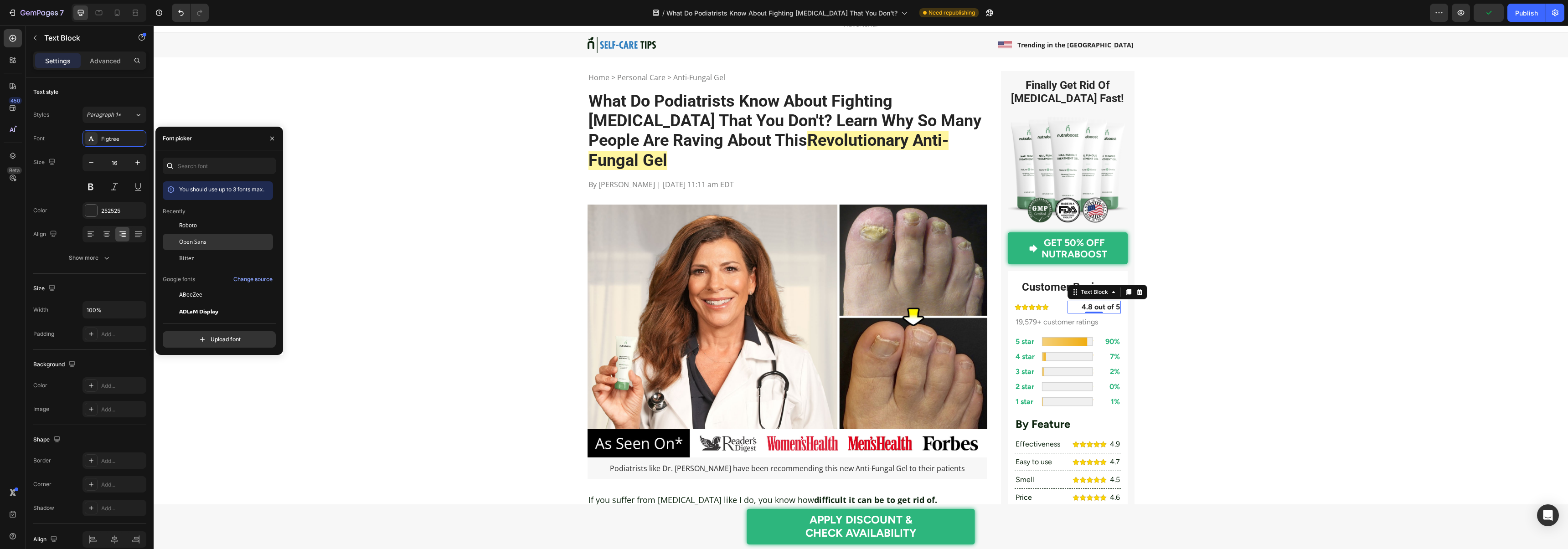
click at [199, 242] on span "Open Sans" at bounding box center [193, 242] width 27 height 8
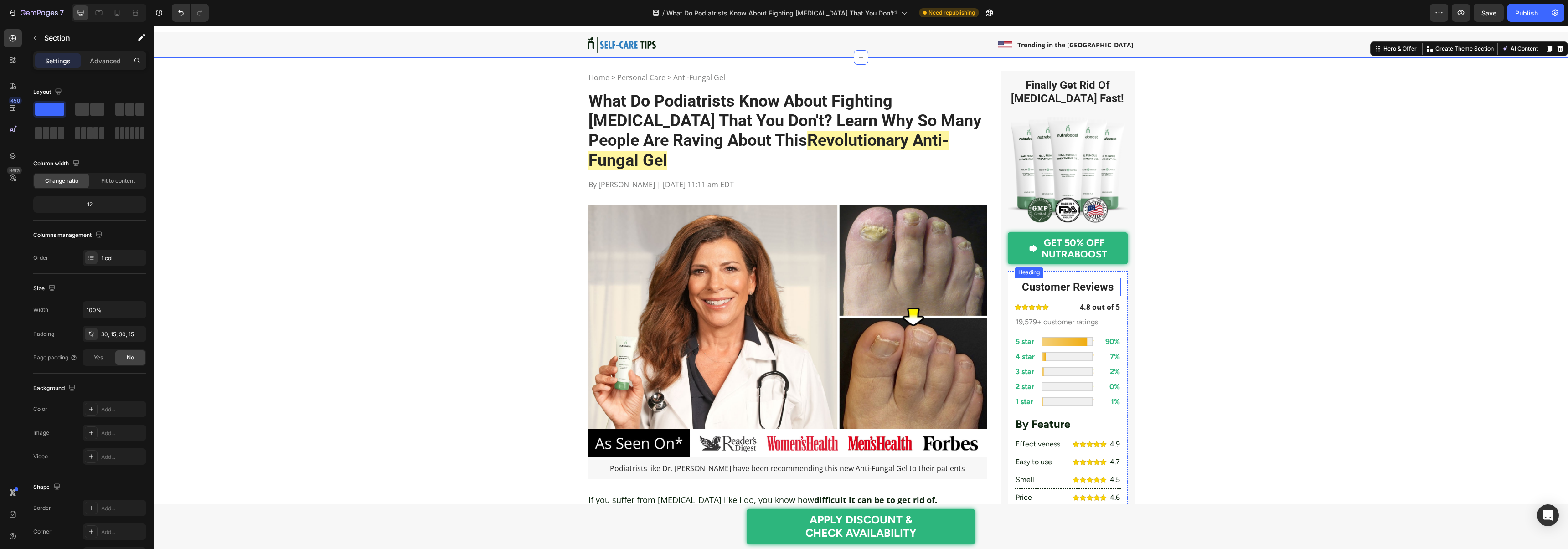
click at [1050, 291] on h2 "Customer Reviews" at bounding box center [1067, 286] width 106 height 18
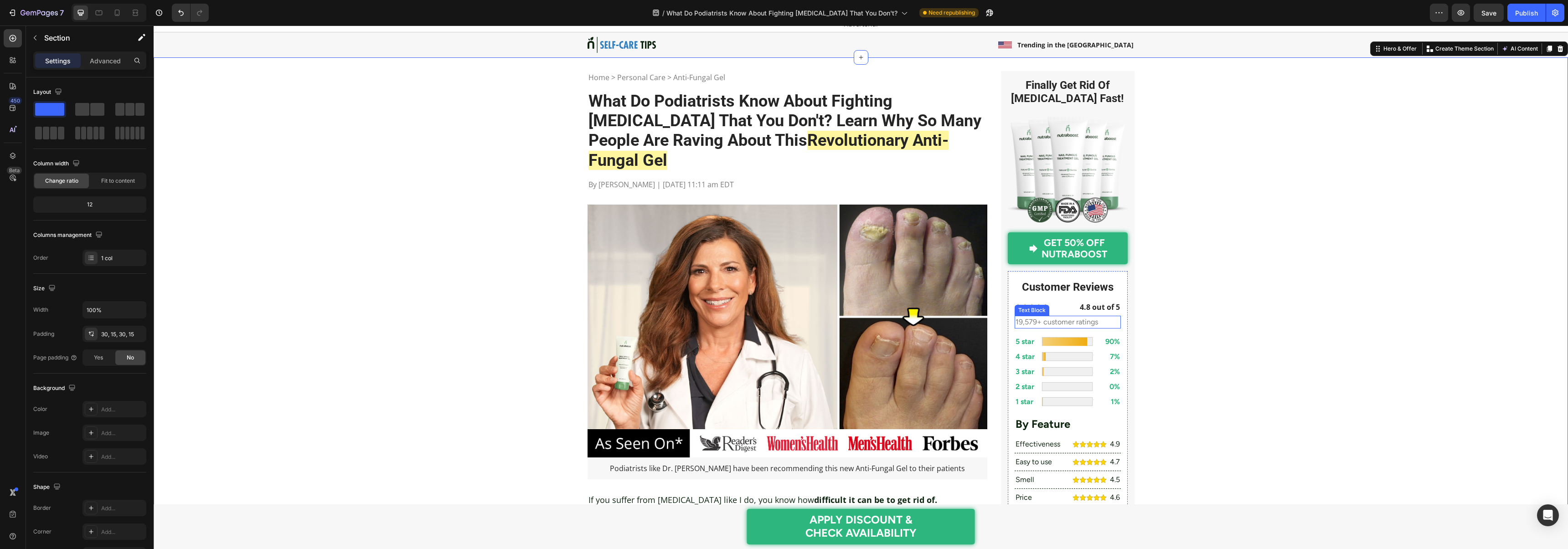
click at [1034, 324] on p "19,579+ customer ratings" at bounding box center [1068, 322] width 104 height 11
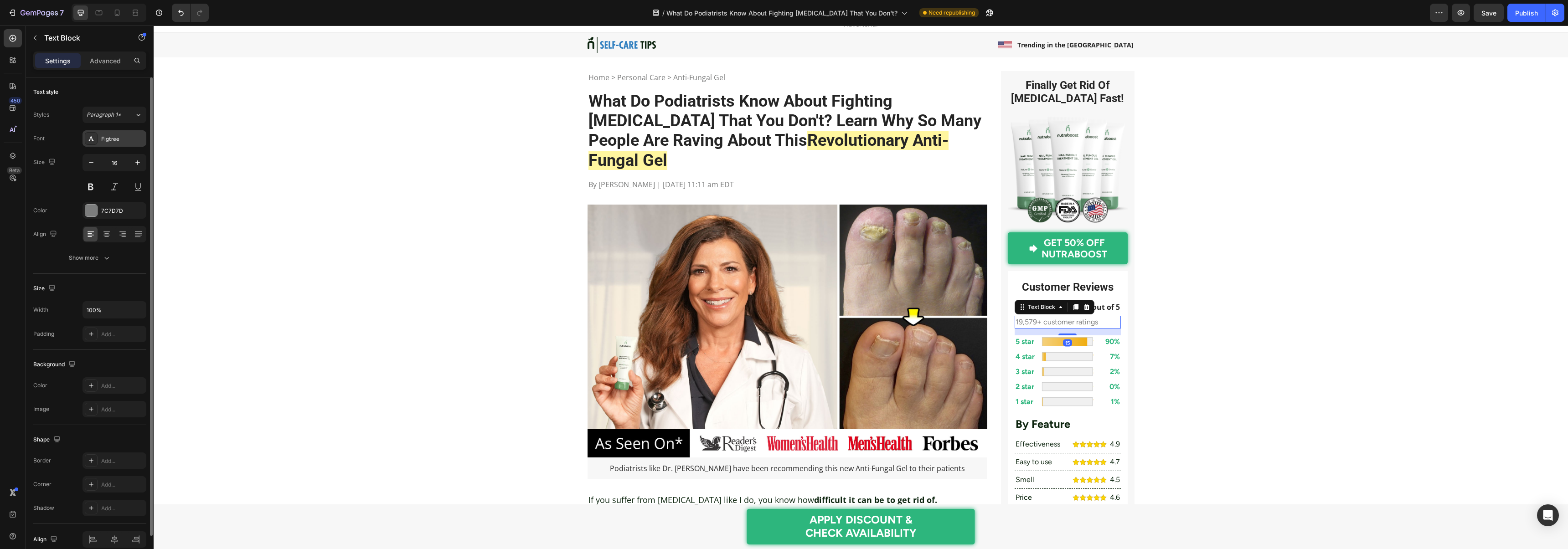
click at [113, 144] on div "Figtree" at bounding box center [114, 138] width 64 height 16
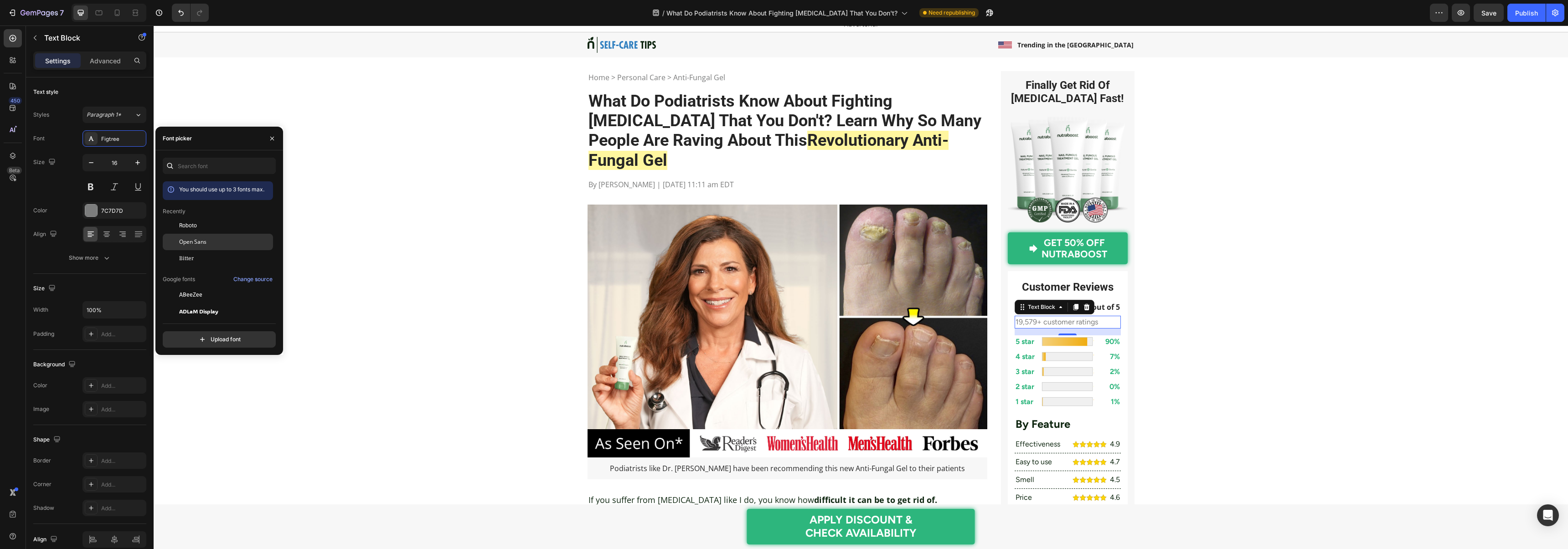
click at [187, 240] on span "Open Sans" at bounding box center [193, 242] width 27 height 8
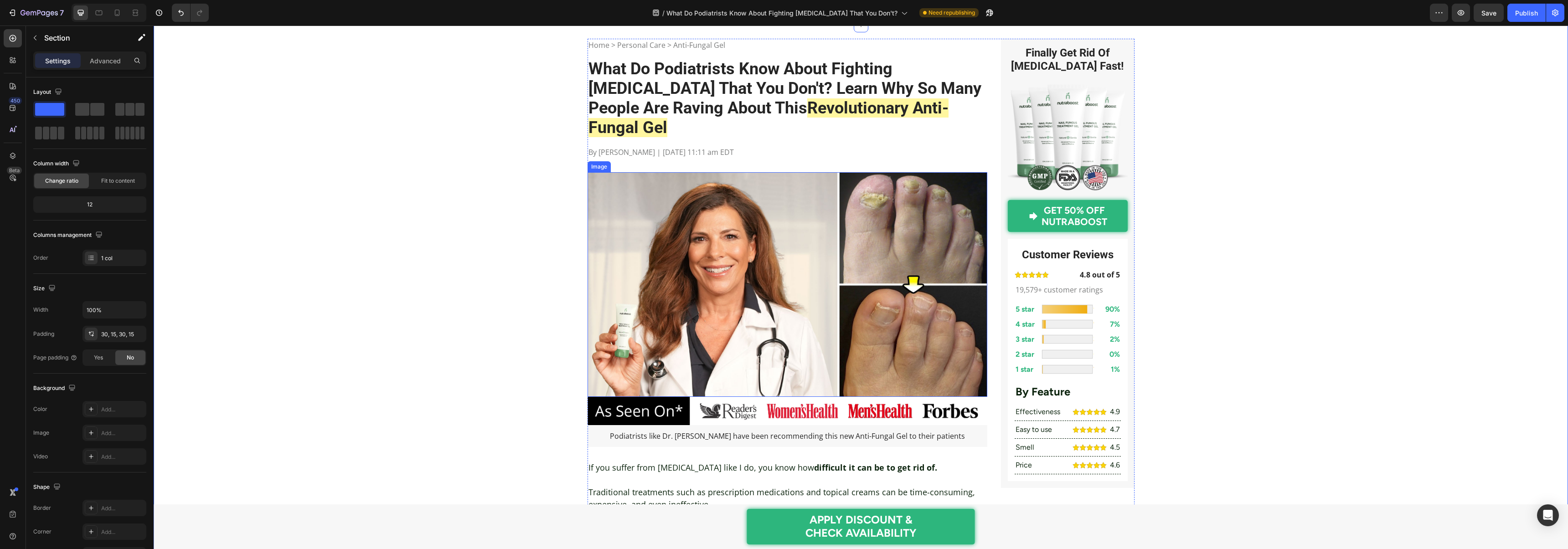
scroll to position [178, 0]
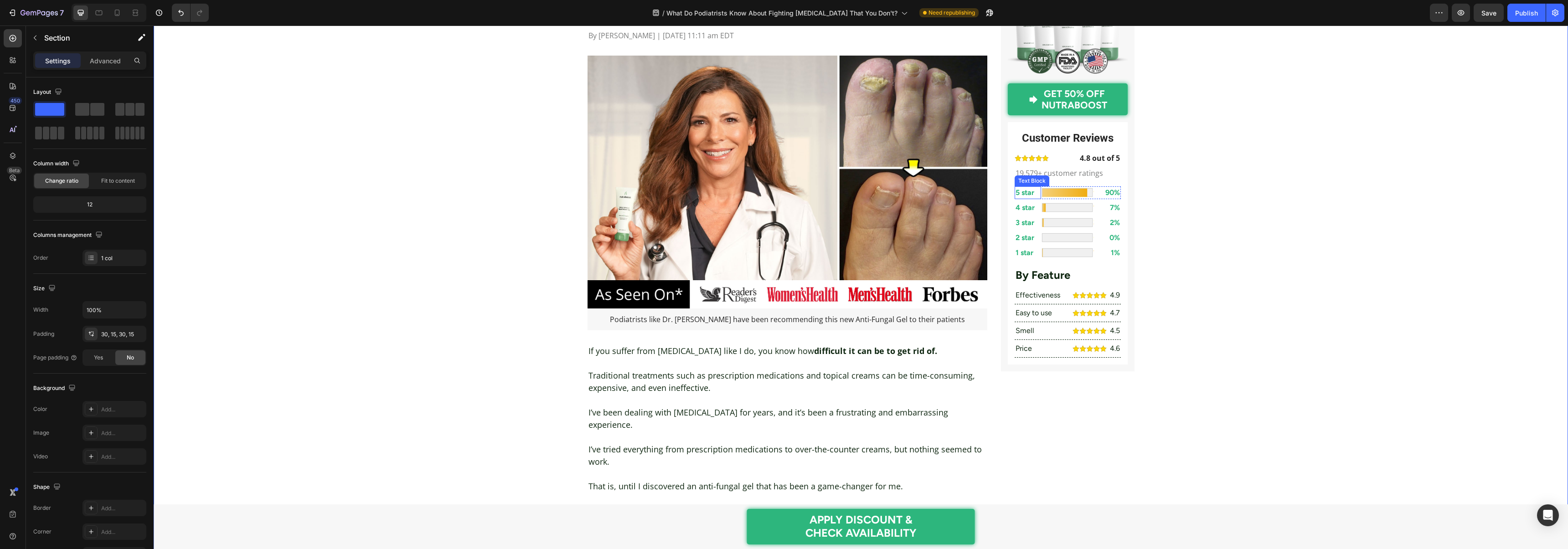
click at [1025, 189] on p "5 star" at bounding box center [1028, 193] width 25 height 11
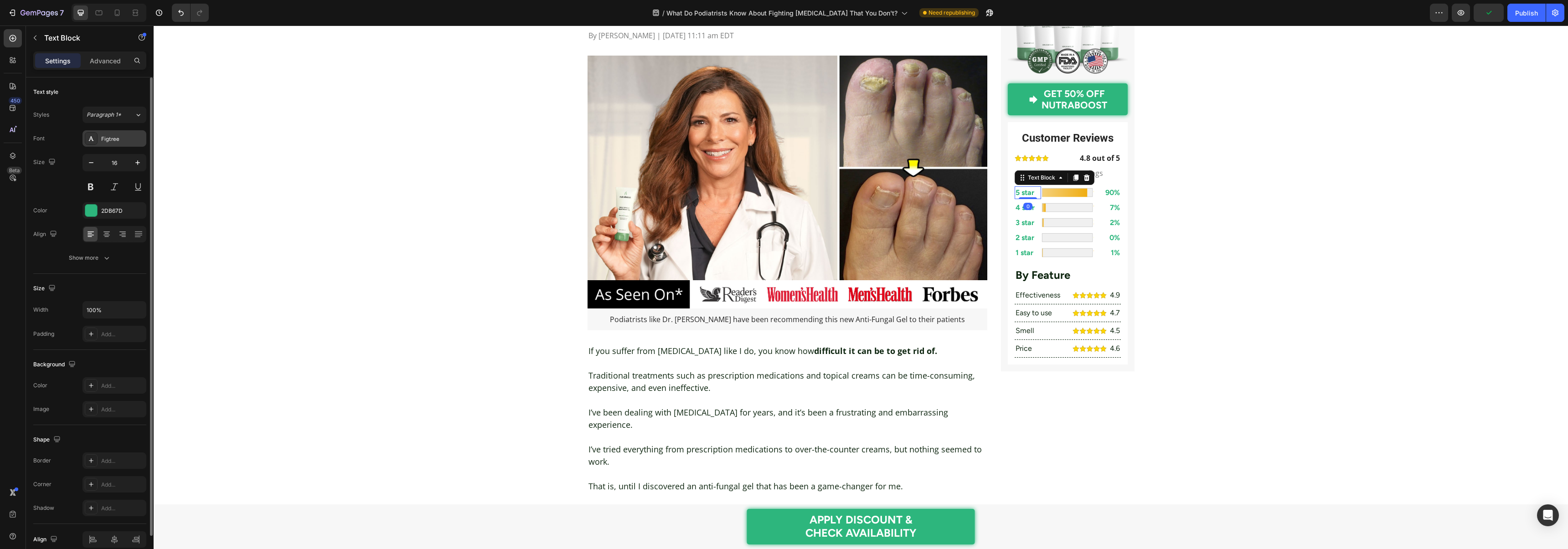
click at [111, 143] on div "Figtree" at bounding box center [122, 138] width 43 height 8
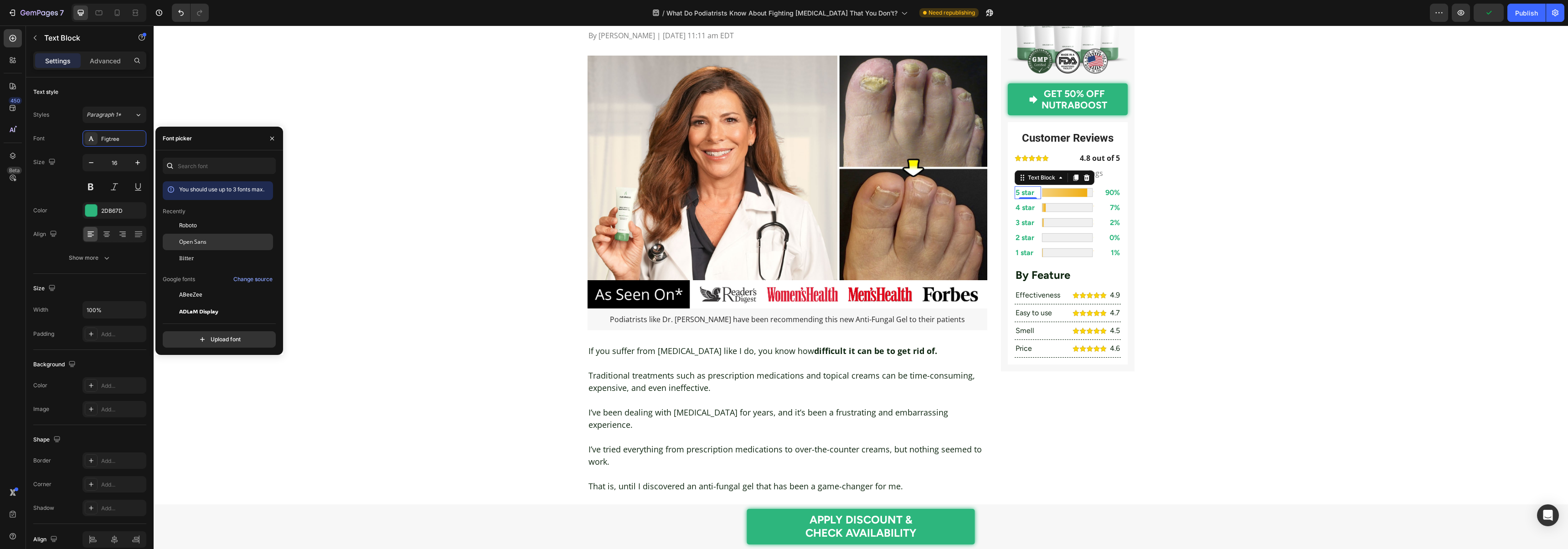
click at [194, 241] on span "Open Sans" at bounding box center [193, 242] width 27 height 8
click at [1030, 209] on div "0" at bounding box center [1027, 206] width 9 height 7
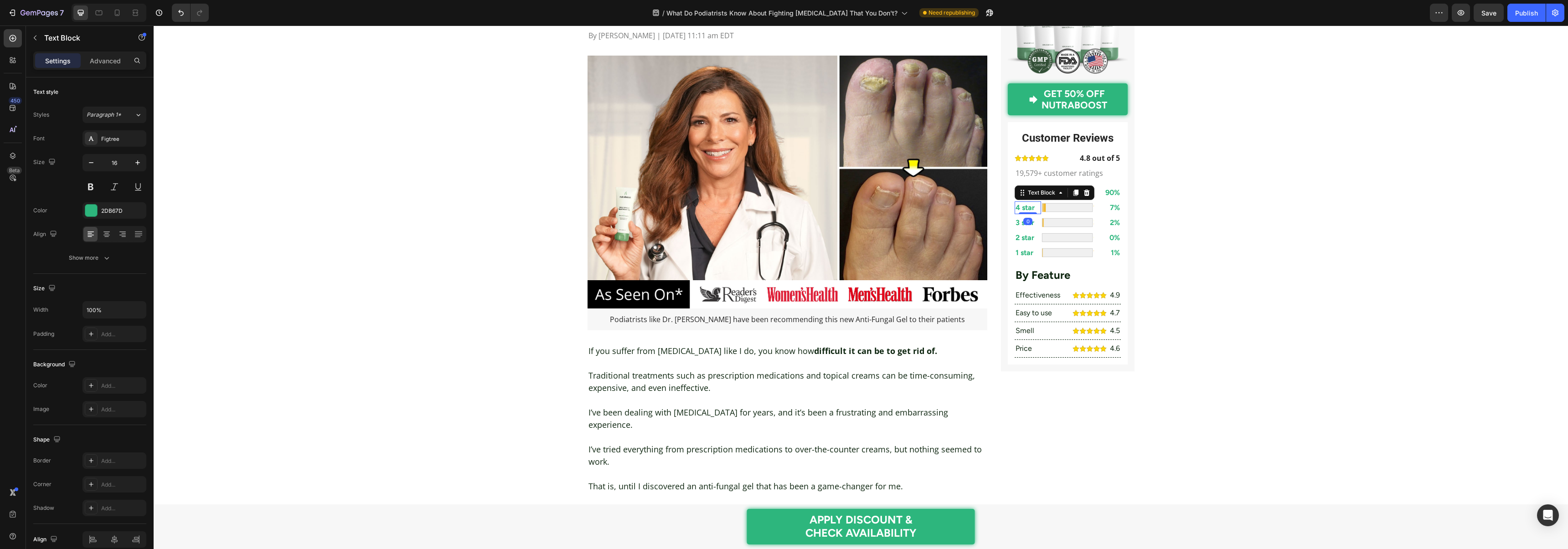
click at [1022, 209] on p "4 star" at bounding box center [1028, 208] width 25 height 11
click at [103, 140] on div "Figtree" at bounding box center [122, 138] width 43 height 8
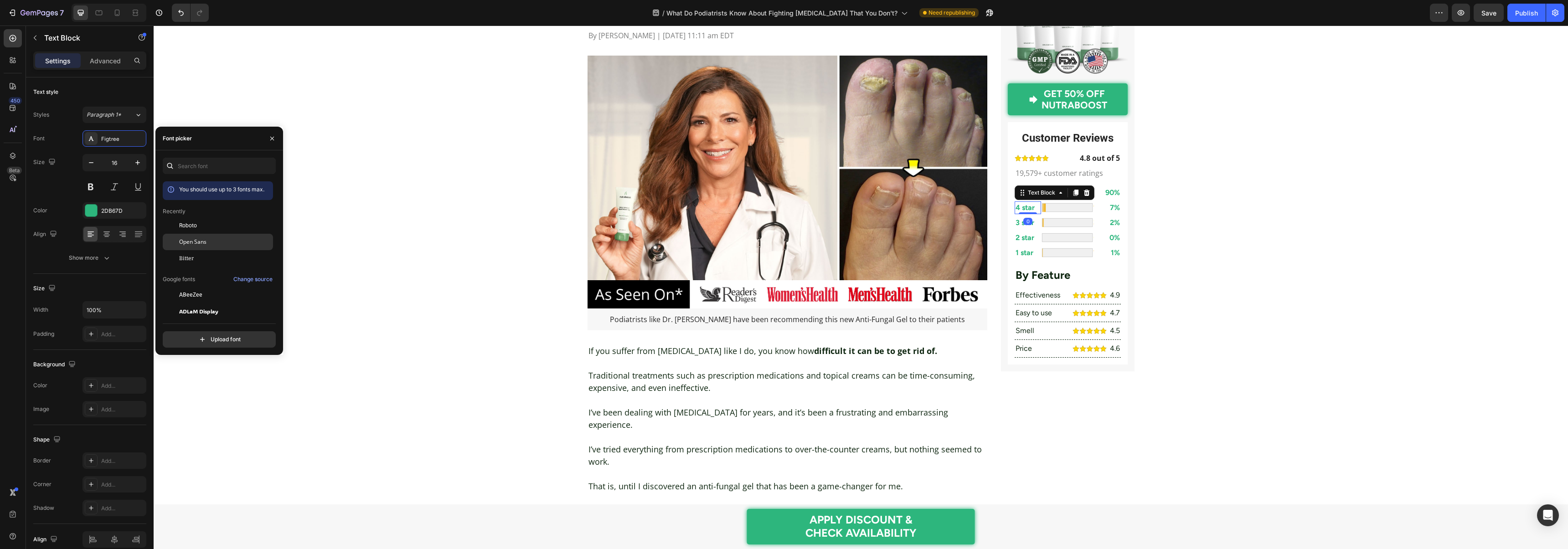
click at [209, 245] on div "Open Sans" at bounding box center [225, 242] width 92 height 8
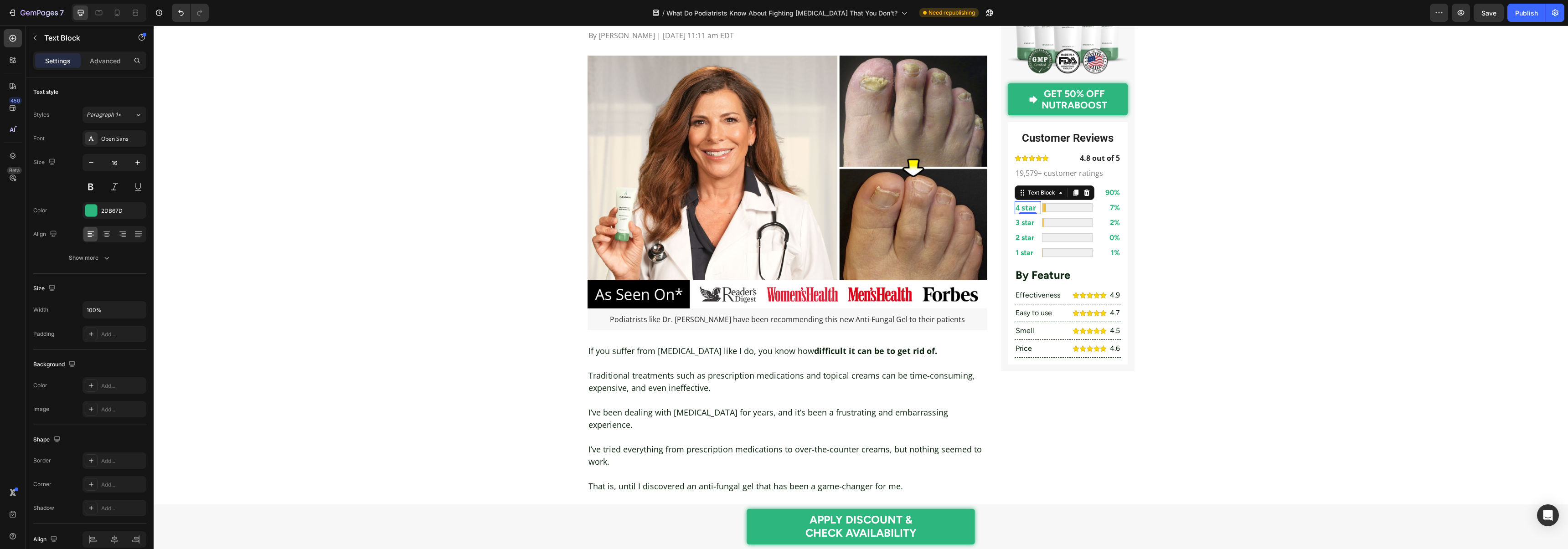
click at [1025, 222] on div "0" at bounding box center [1027, 222] width 9 height 7
click at [1027, 225] on div "0" at bounding box center [1027, 222] width 9 height 7
click at [1028, 227] on div "3 star Text Block" at bounding box center [1027, 222] width 27 height 13
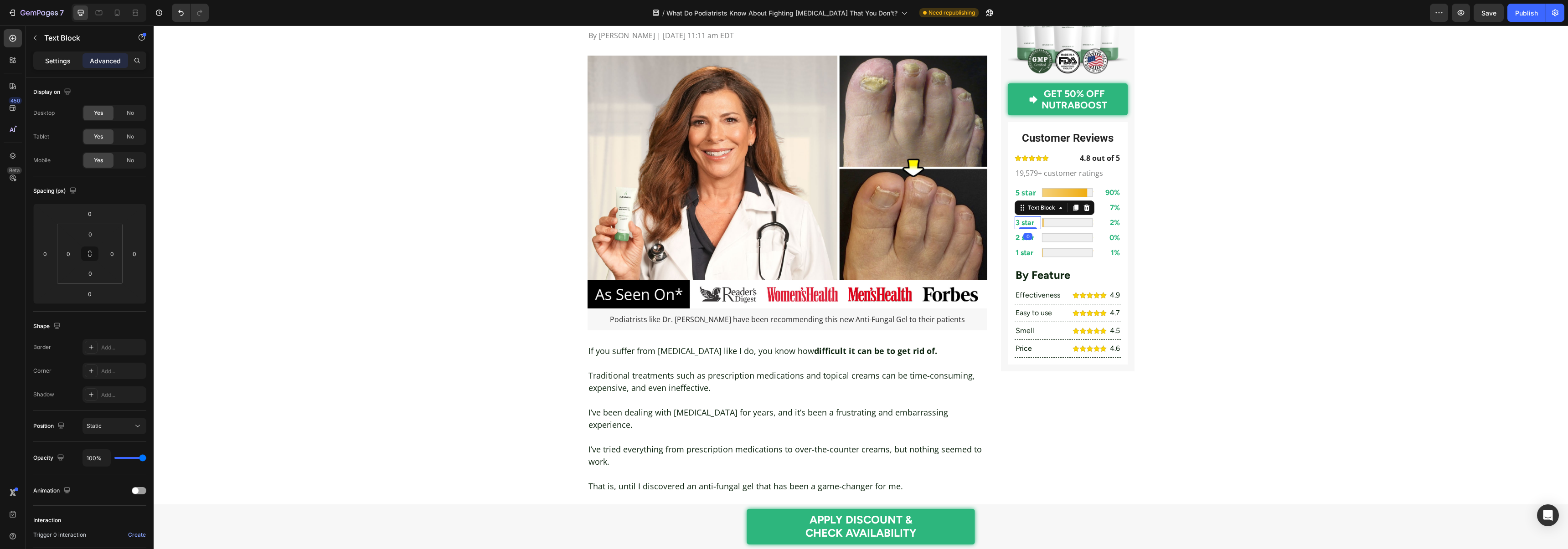
click at [58, 64] on p "Settings" at bounding box center [58, 60] width 25 height 9
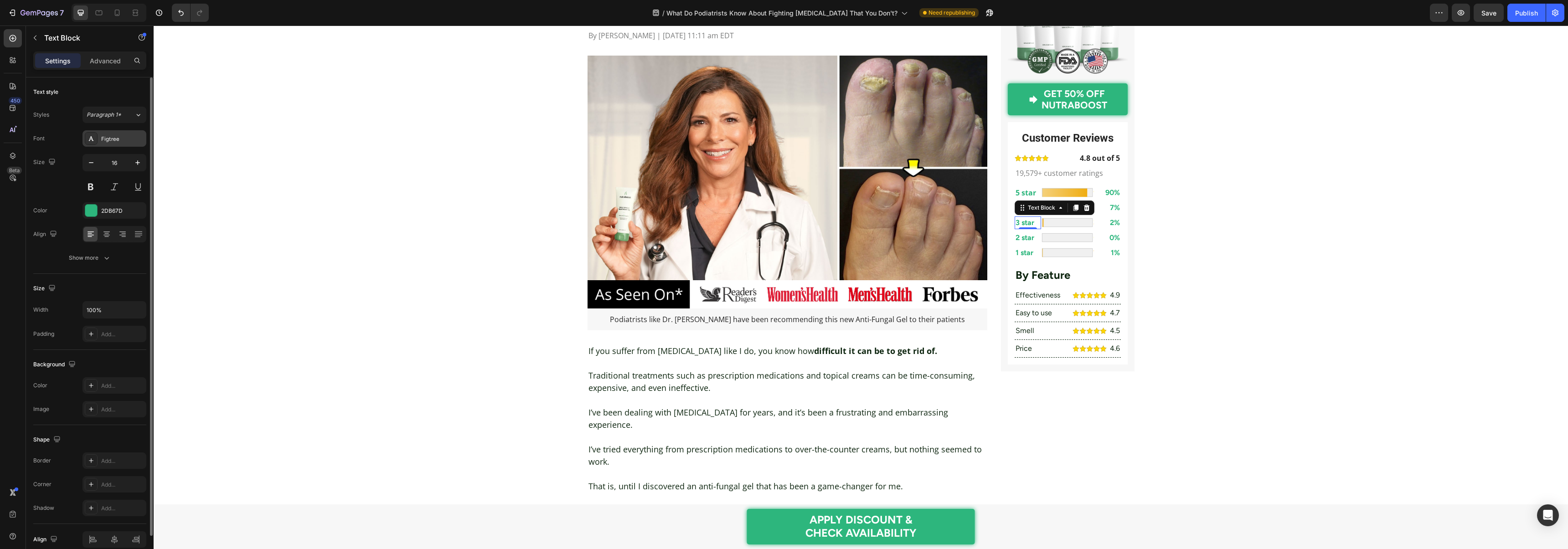
click at [107, 140] on div "Figtree" at bounding box center [122, 138] width 43 height 8
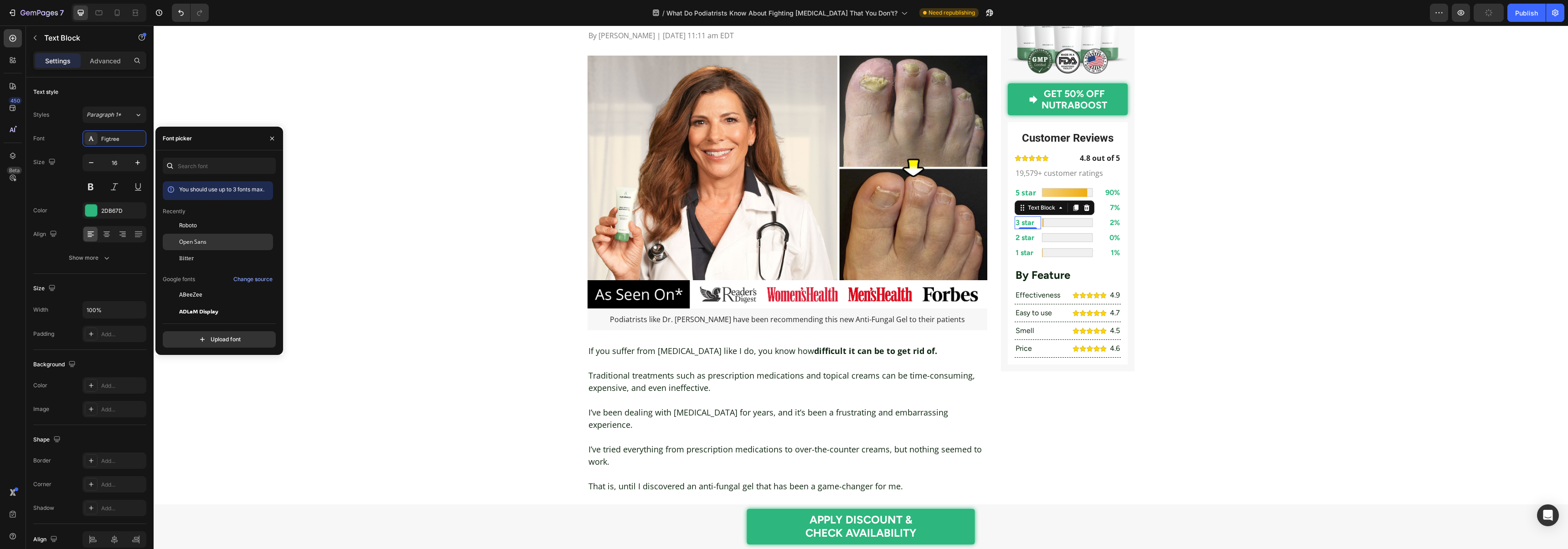
click at [208, 238] on div "Open Sans" at bounding box center [225, 242] width 92 height 8
click at [1024, 242] on div "2 star Text Block 0" at bounding box center [1027, 238] width 27 height 13
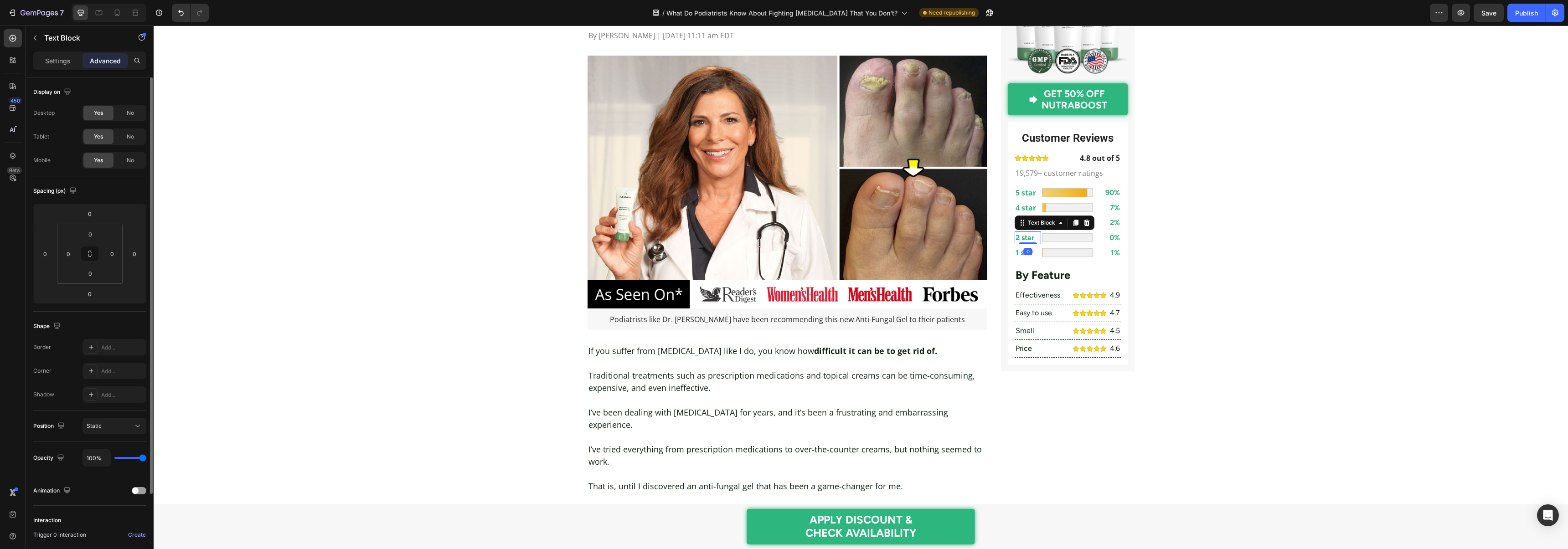
click at [64, 64] on p "Settings" at bounding box center [58, 60] width 25 height 9
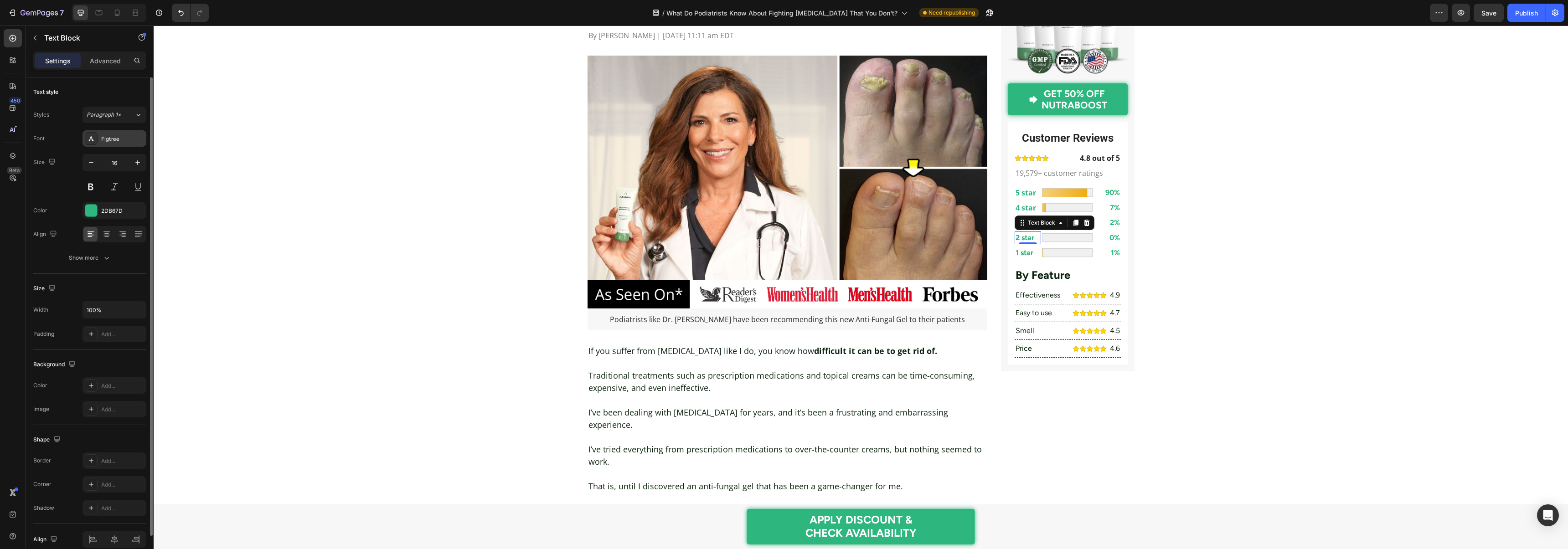
click at [94, 138] on icon at bounding box center [91, 138] width 7 height 7
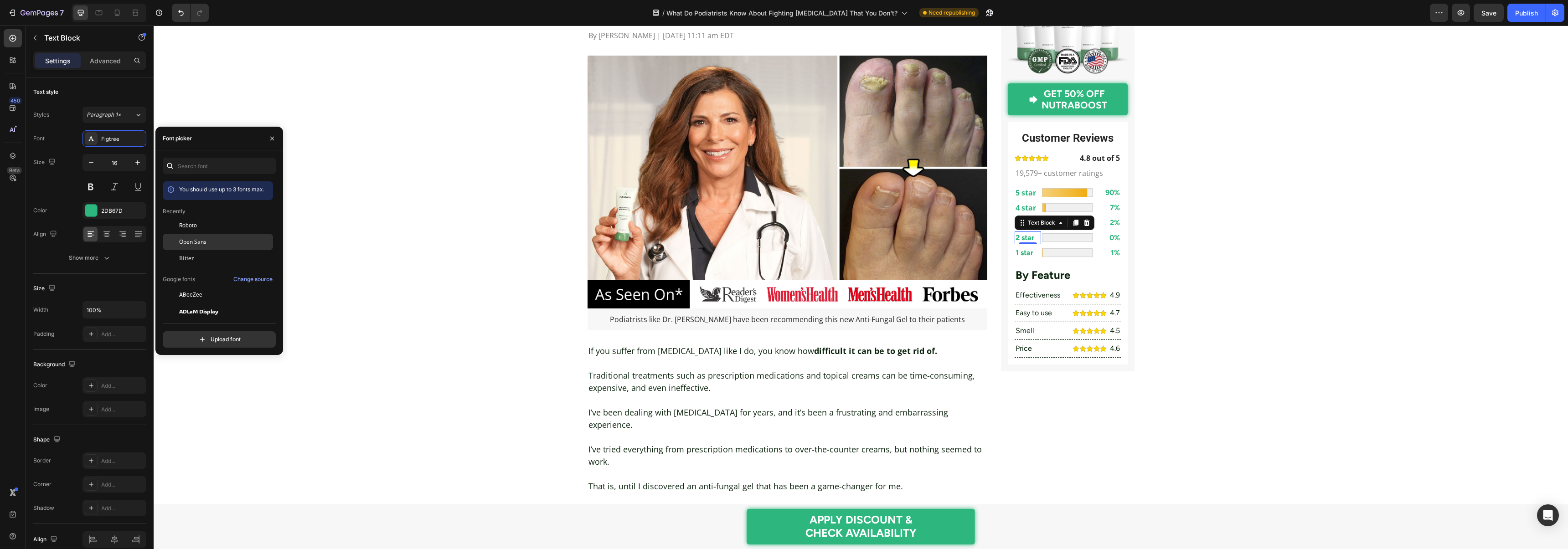
click at [197, 245] on span "Open Sans" at bounding box center [193, 242] width 27 height 8
click at [1025, 256] on p "1 star" at bounding box center [1028, 253] width 25 height 11
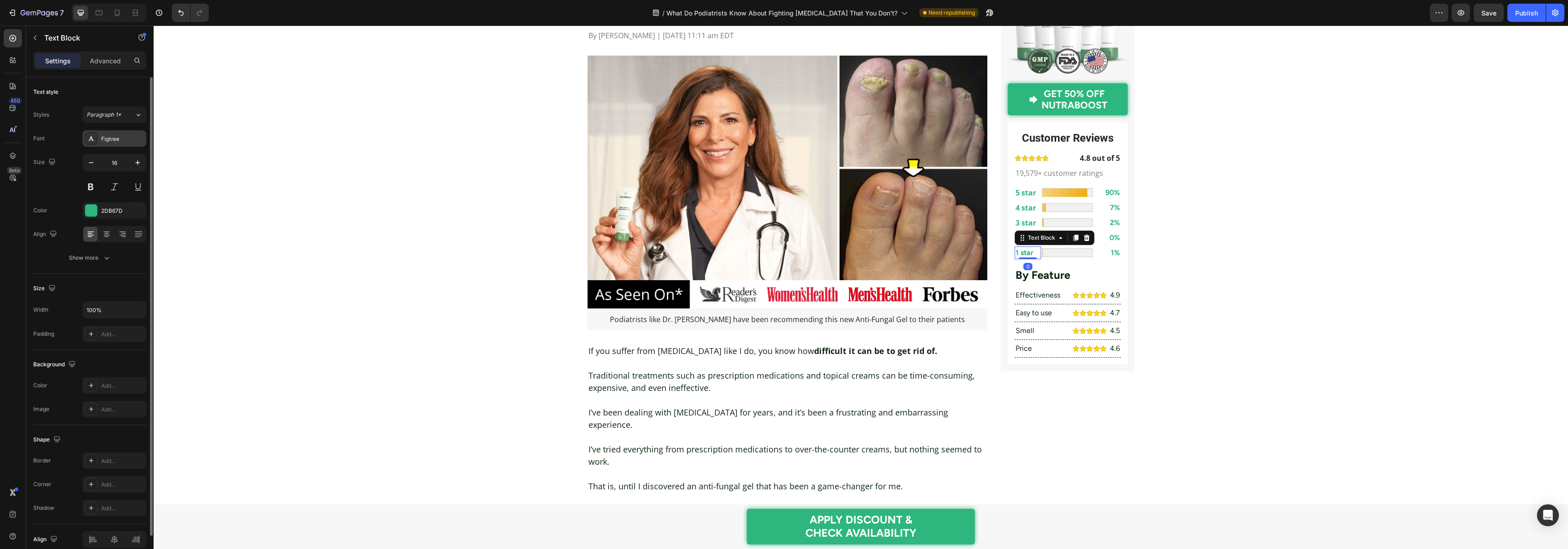
click at [99, 139] on div "Figtree" at bounding box center [114, 138] width 64 height 16
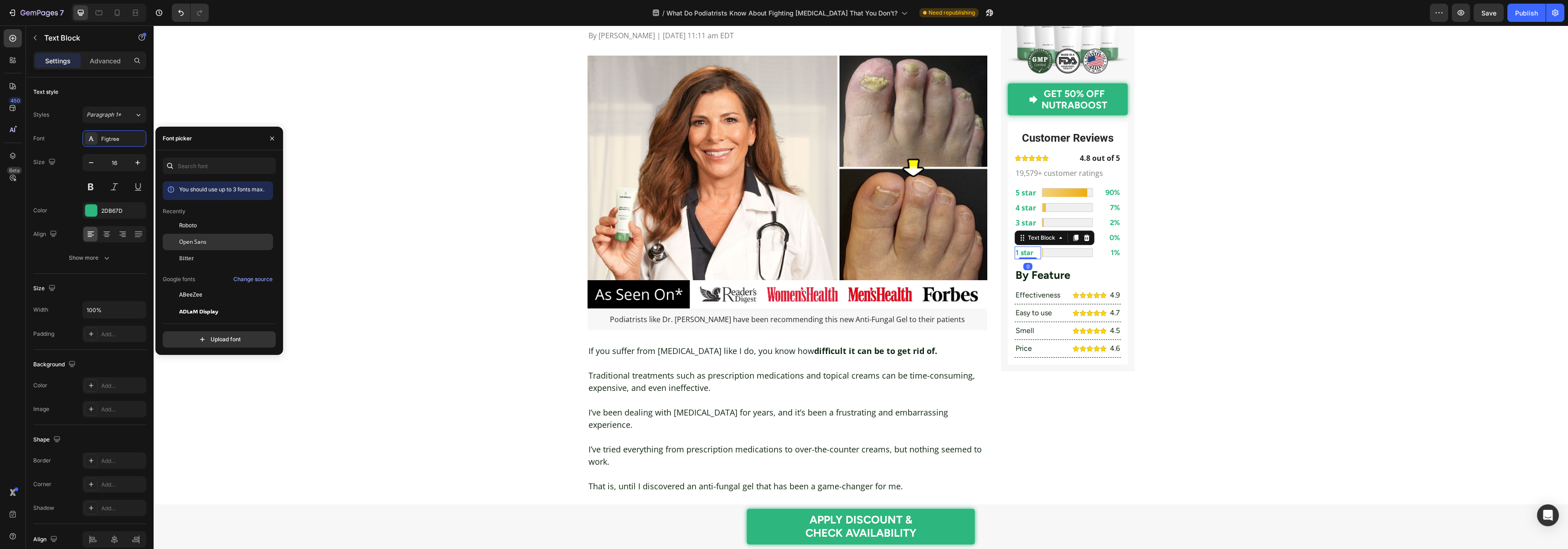
click at [201, 335] on div "Open Sans" at bounding box center [218, 343] width 110 height 16
click at [1112, 193] on p "90%" at bounding box center [1107, 193] width 25 height 11
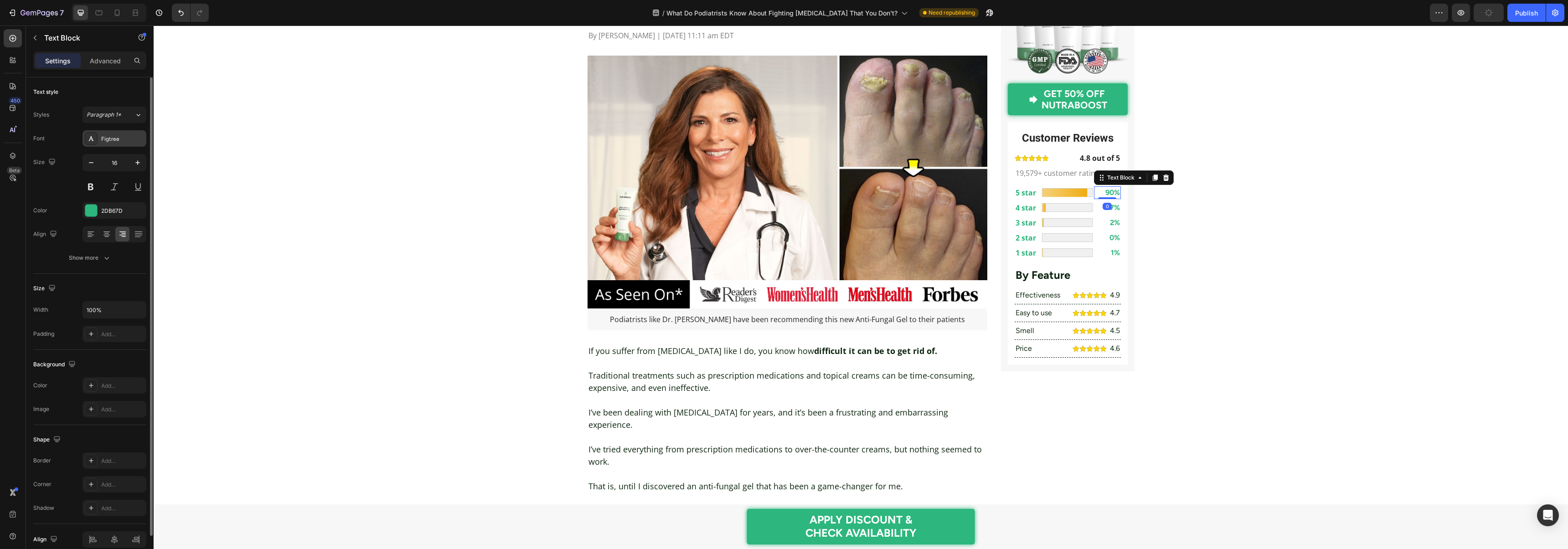
click at [112, 143] on div "Figtree" at bounding box center [114, 138] width 64 height 16
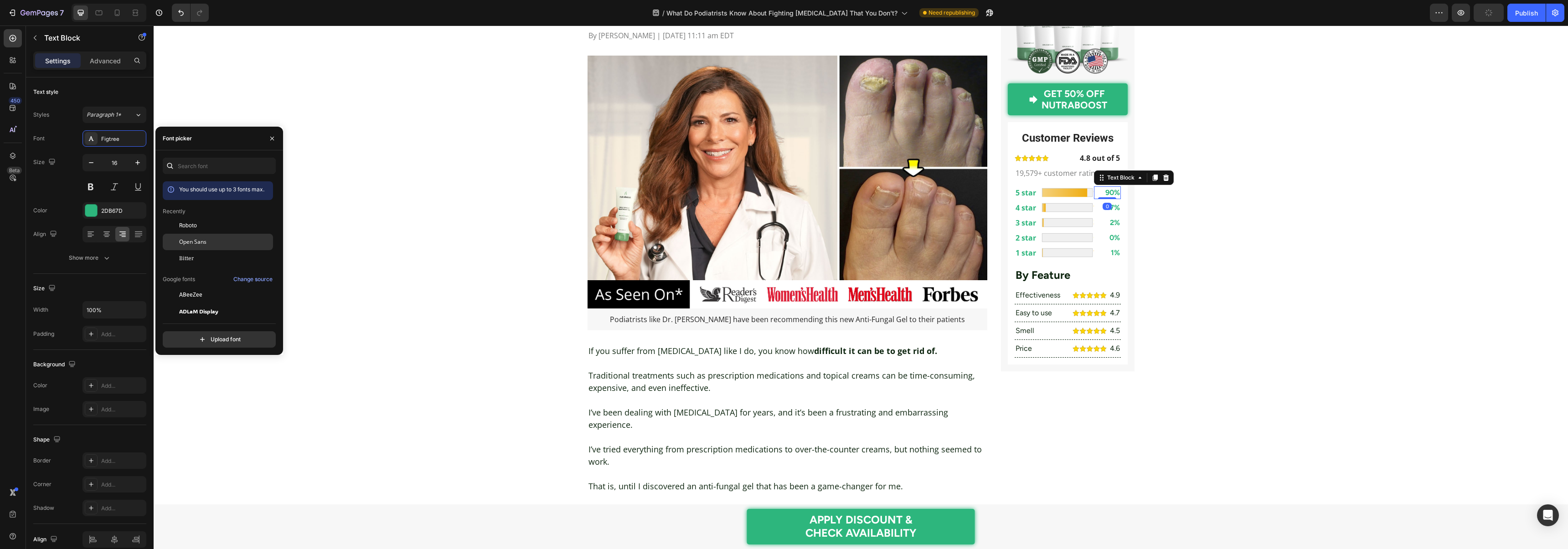
click at [206, 242] on span "Open Sans" at bounding box center [193, 242] width 27 height 8
click at [1113, 209] on p "7%" at bounding box center [1107, 208] width 25 height 11
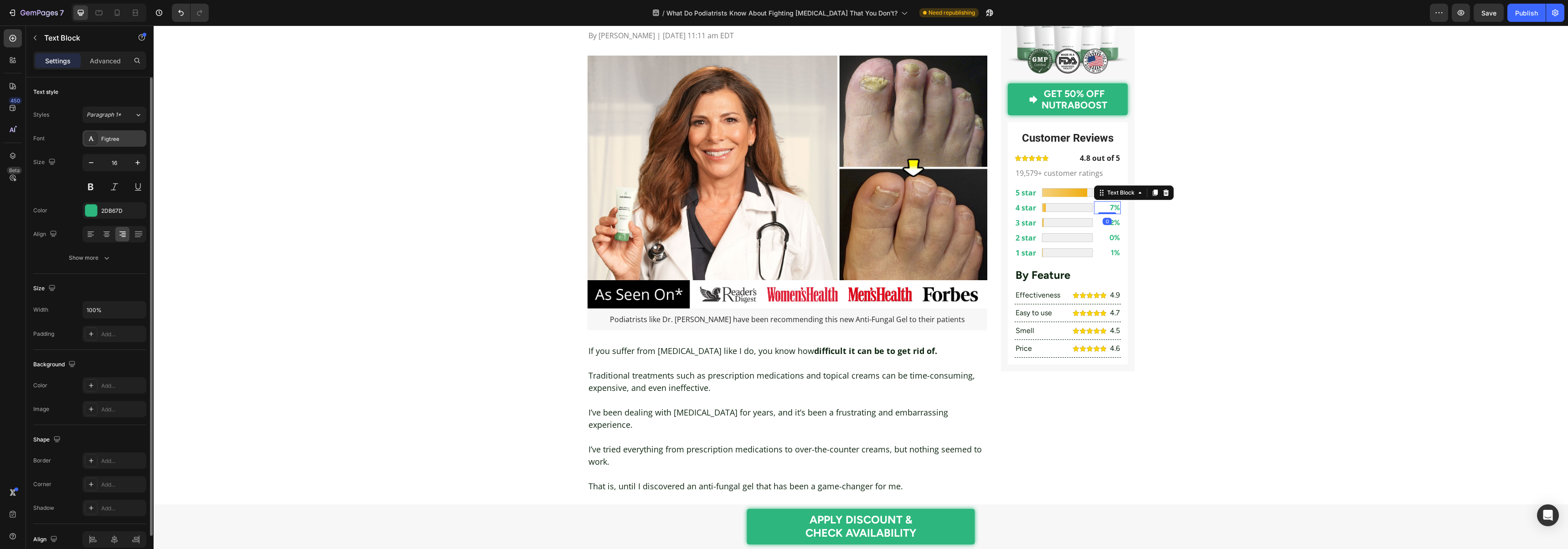
click at [129, 144] on div "Figtree" at bounding box center [114, 138] width 64 height 16
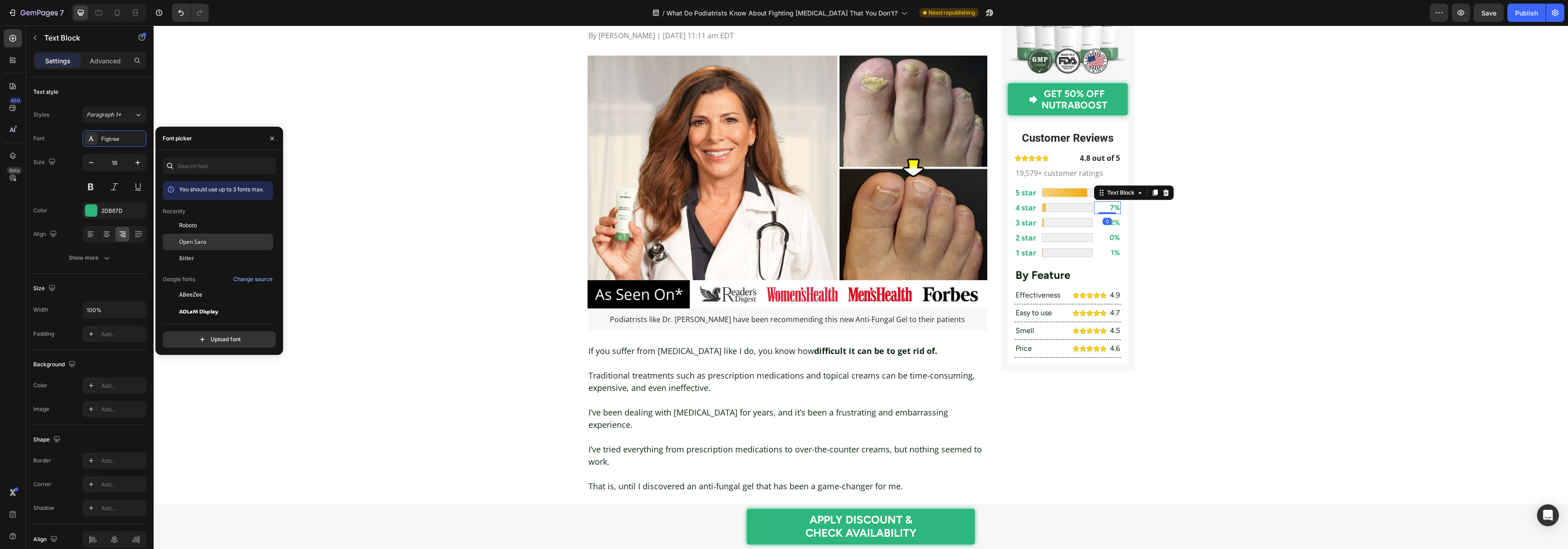
click at [204, 240] on span "Open Sans" at bounding box center [193, 242] width 27 height 8
click at [1109, 224] on div "0" at bounding box center [1107, 222] width 9 height 7
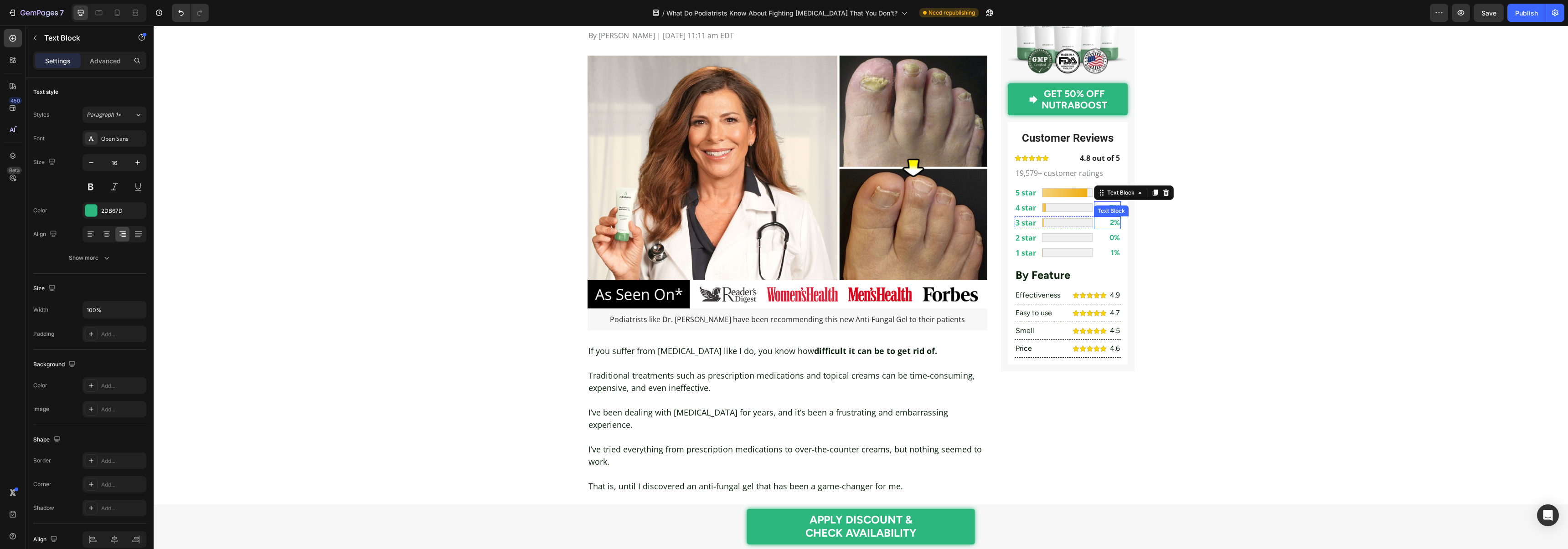
click at [1112, 226] on p "2%" at bounding box center [1107, 223] width 25 height 11
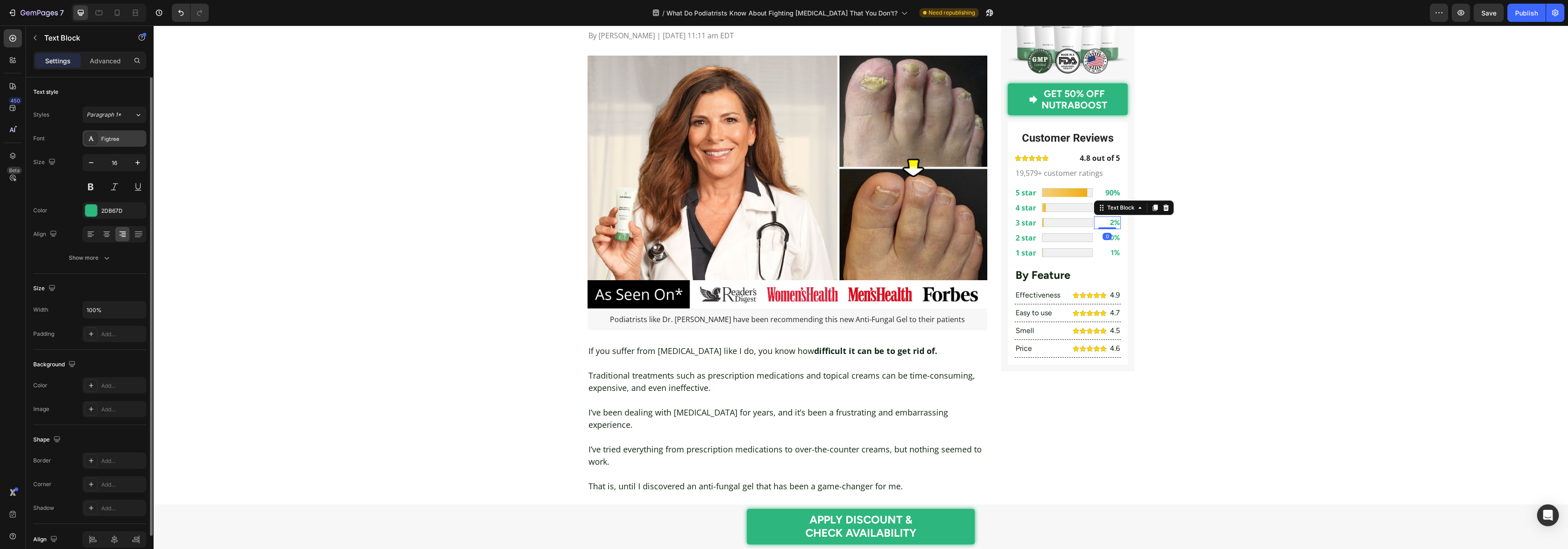
click at [119, 143] on div "Figtree" at bounding box center [114, 138] width 64 height 16
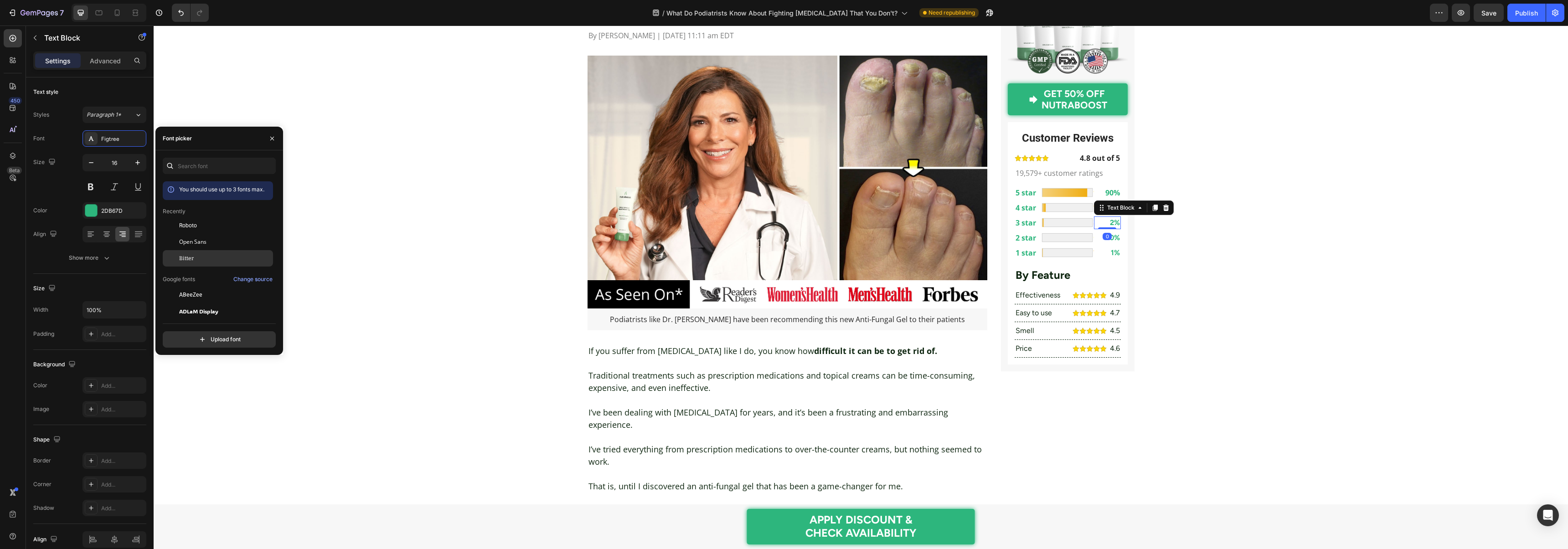
click at [202, 245] on span "Open Sans" at bounding box center [193, 242] width 27 height 8
click at [1115, 242] on p "0%" at bounding box center [1107, 238] width 25 height 11
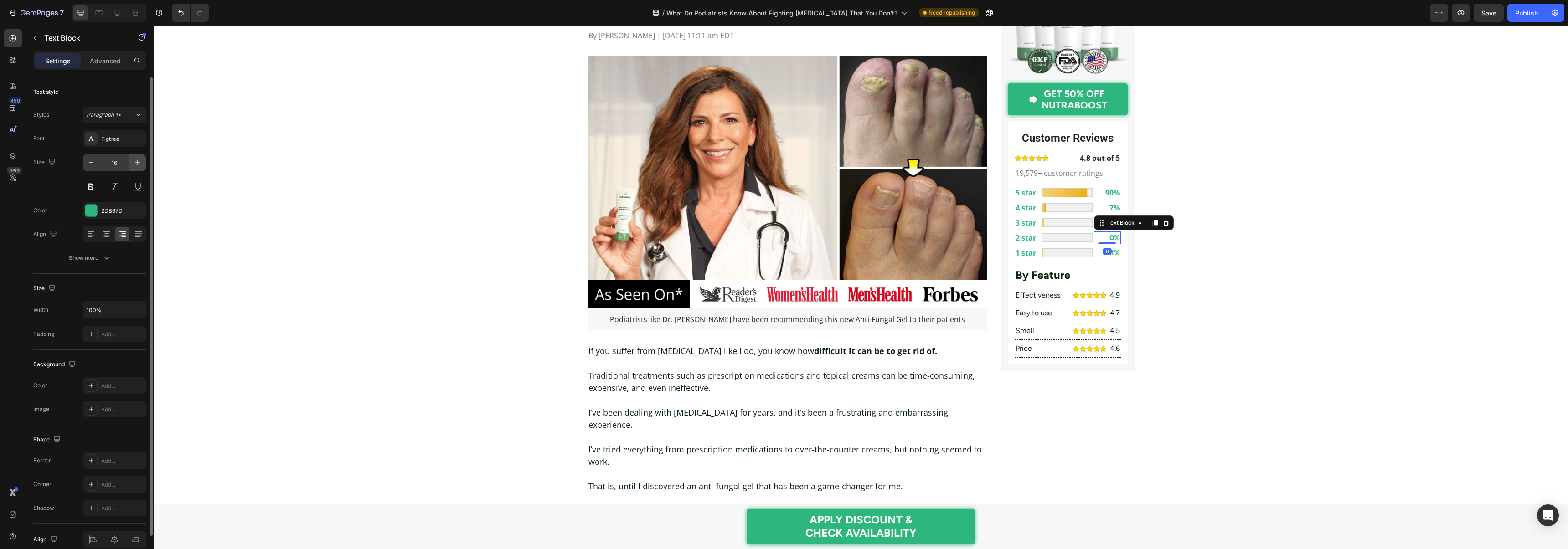
drag, startPoint x: 123, startPoint y: 142, endPoint x: 145, endPoint y: 168, distance: 34.1
click at [122, 142] on div "Figtree" at bounding box center [122, 138] width 43 height 8
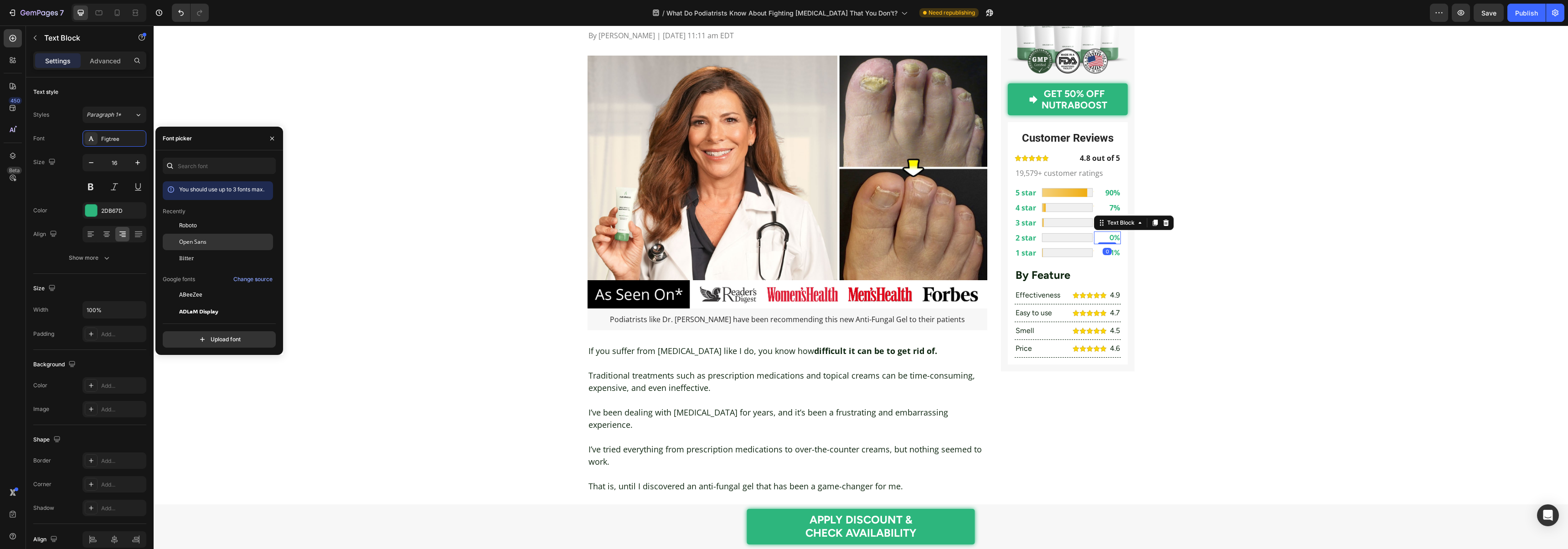
click at [199, 240] on span "Open Sans" at bounding box center [193, 242] width 27 height 8
click at [1105, 256] on p "1%" at bounding box center [1107, 253] width 25 height 11
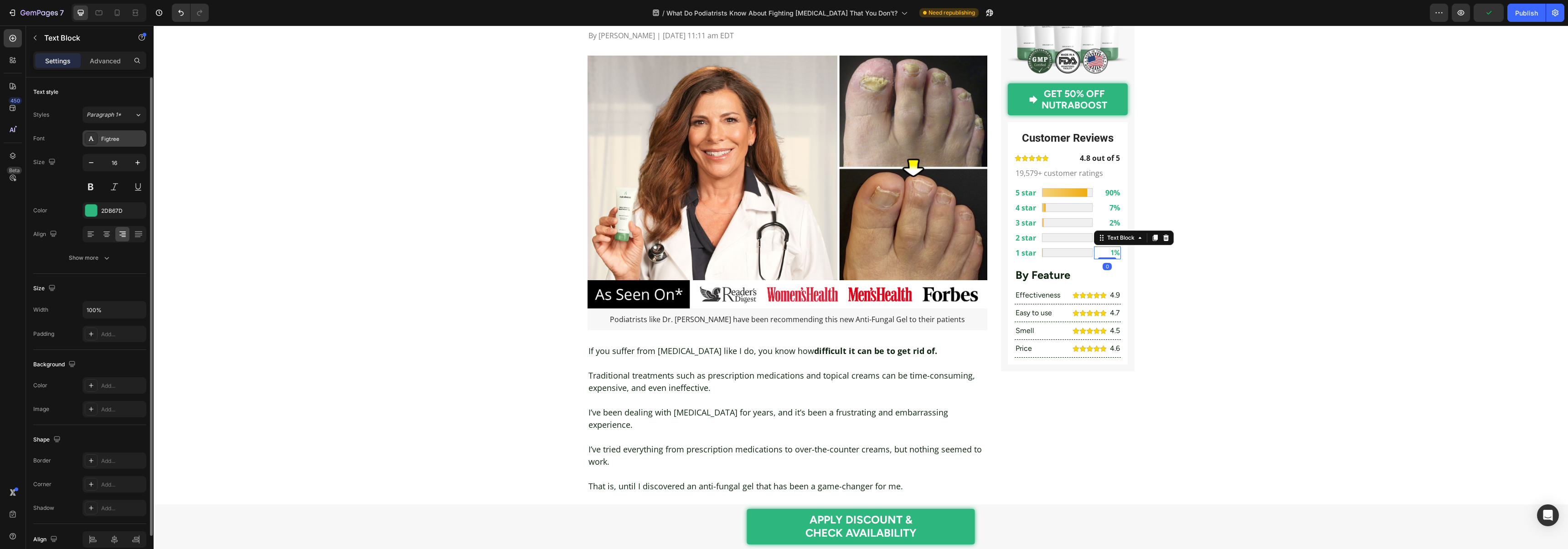
click at [117, 140] on div "Figtree" at bounding box center [122, 138] width 43 height 8
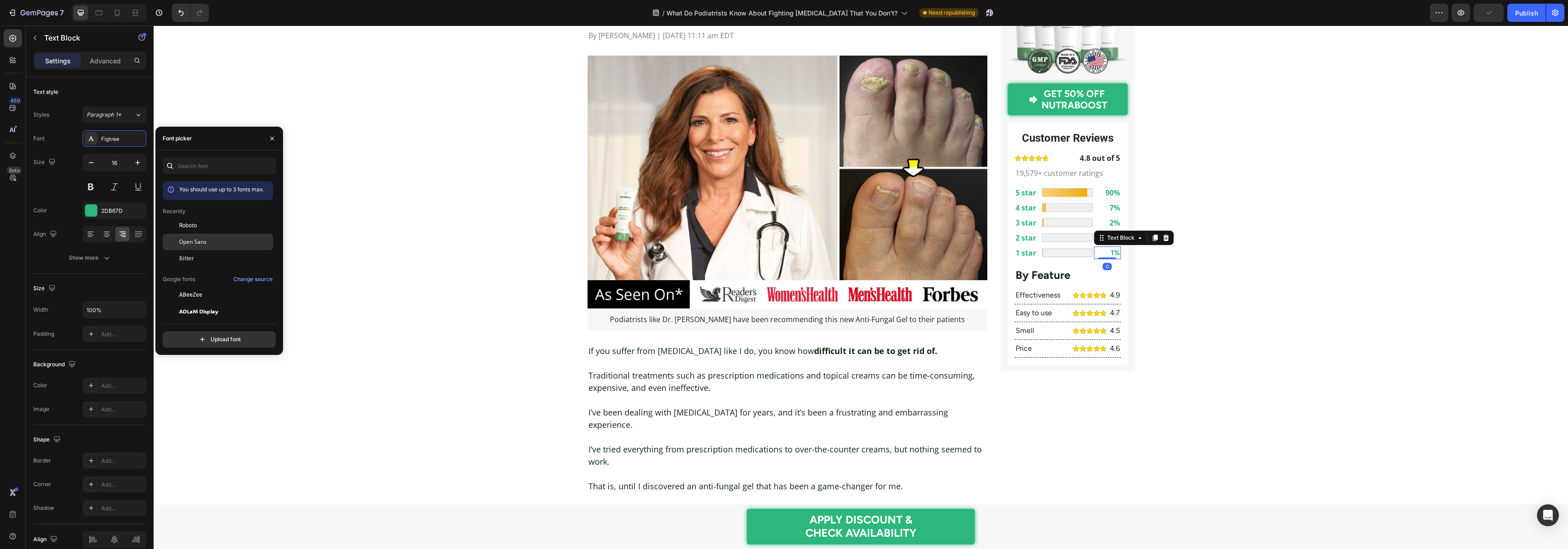
click at [195, 239] on span "Open Sans" at bounding box center [193, 242] width 27 height 8
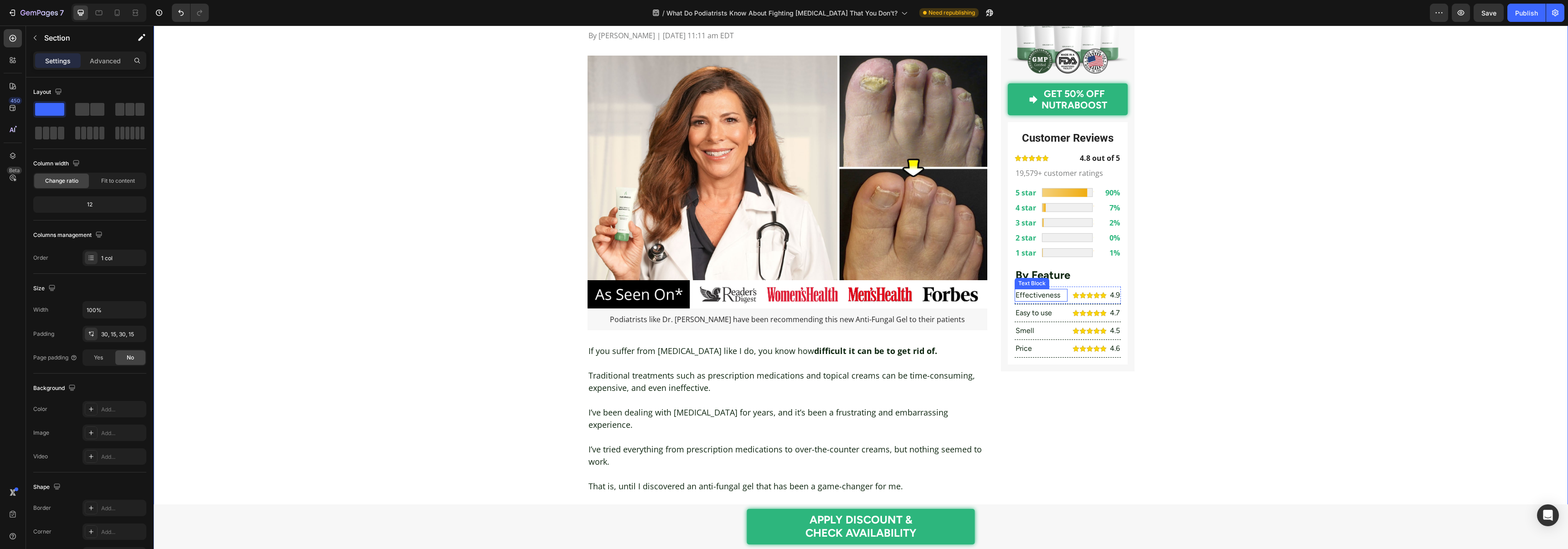
click at [1027, 294] on p "Effectiveness" at bounding box center [1041, 295] width 51 height 11
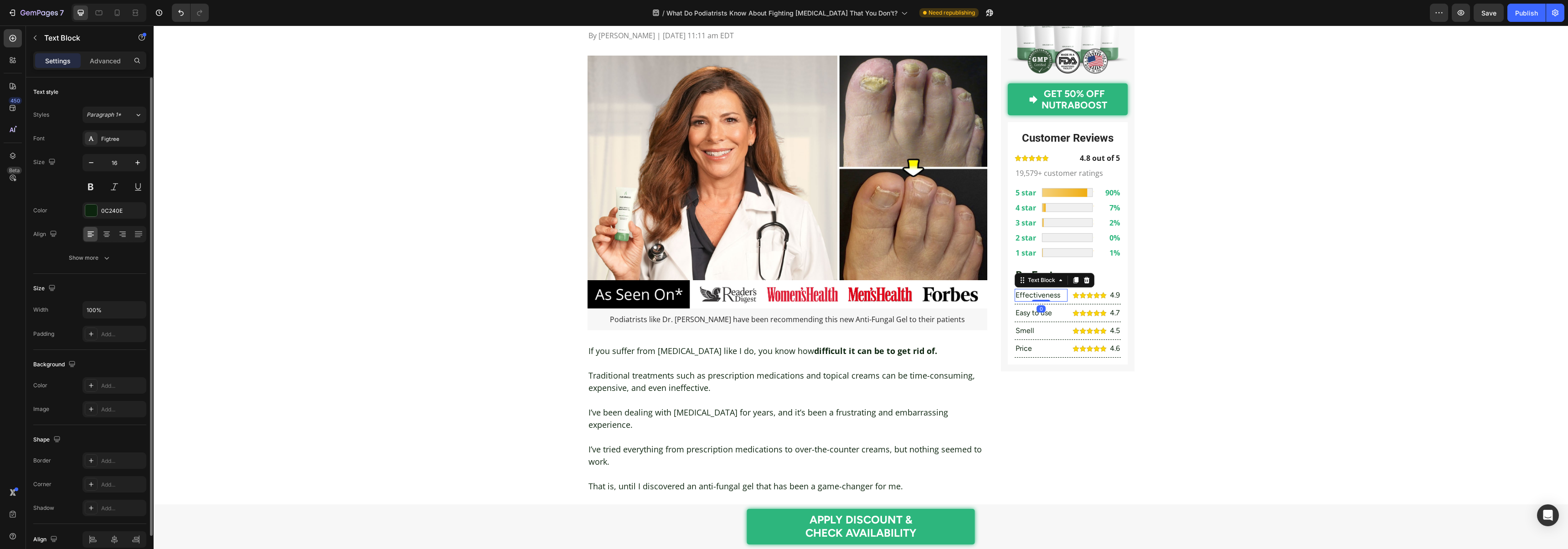
click at [124, 149] on div "Font Figtree Size 16 Color 0C240E Align Show more" at bounding box center [90, 198] width 113 height 136
click at [124, 146] on div "Figtree" at bounding box center [114, 138] width 64 height 16
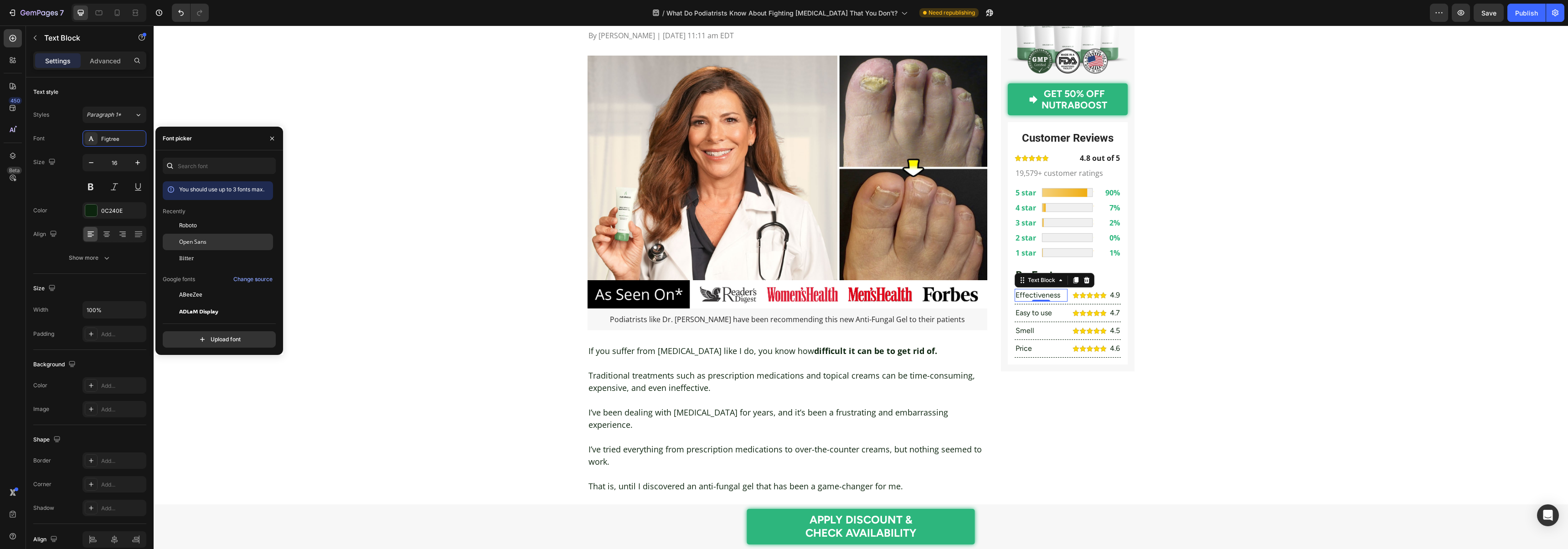
click at [202, 238] on span "Open Sans" at bounding box center [193, 242] width 27 height 8
click at [1051, 312] on p "Easy to use" at bounding box center [1041, 313] width 51 height 11
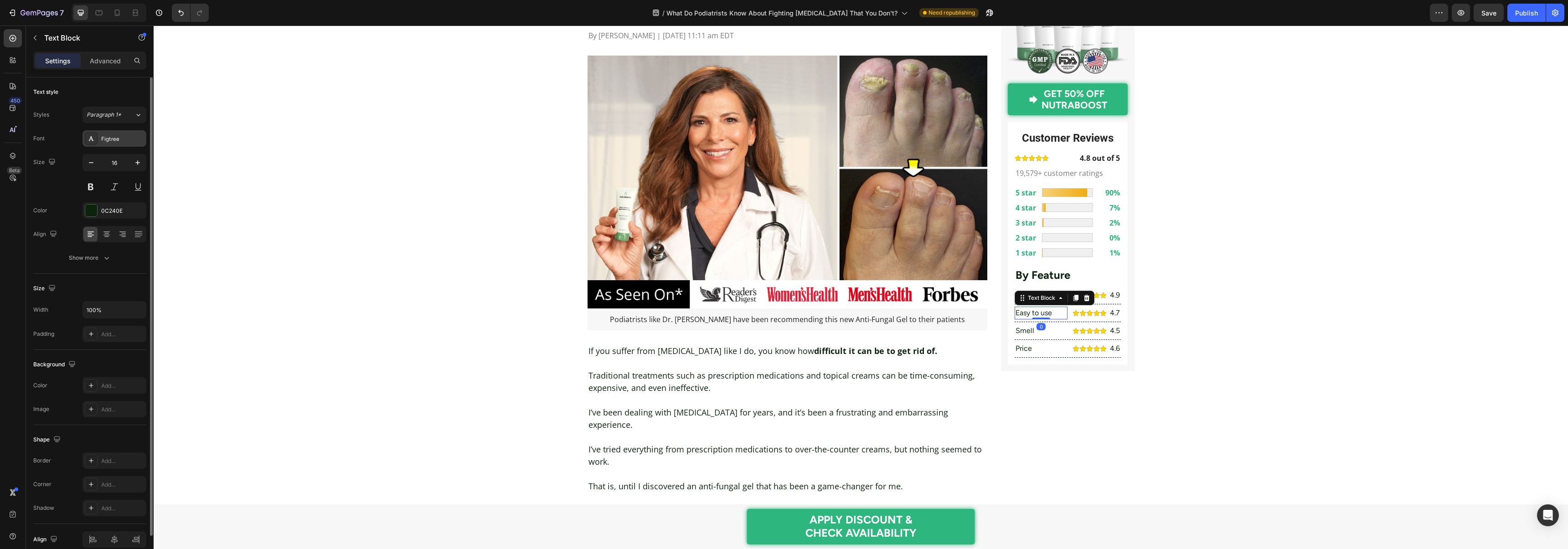
click at [119, 144] on div "Figtree" at bounding box center [114, 138] width 64 height 16
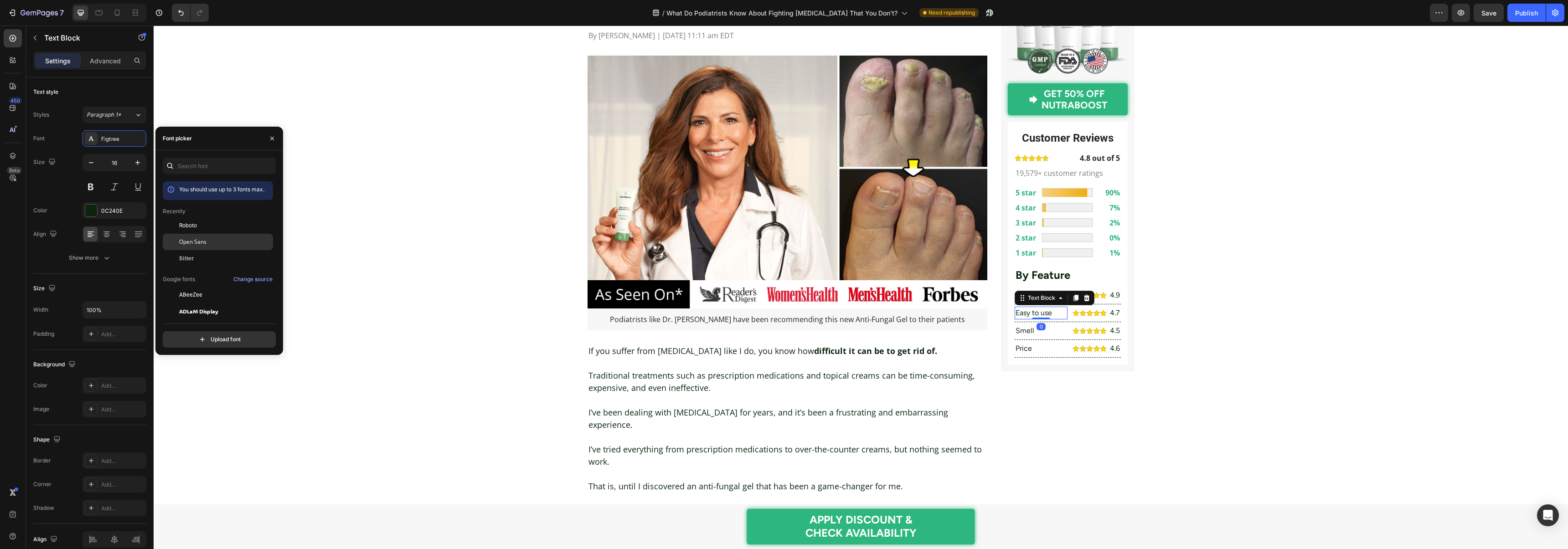
click at [191, 241] on span "Open Sans" at bounding box center [193, 242] width 27 height 8
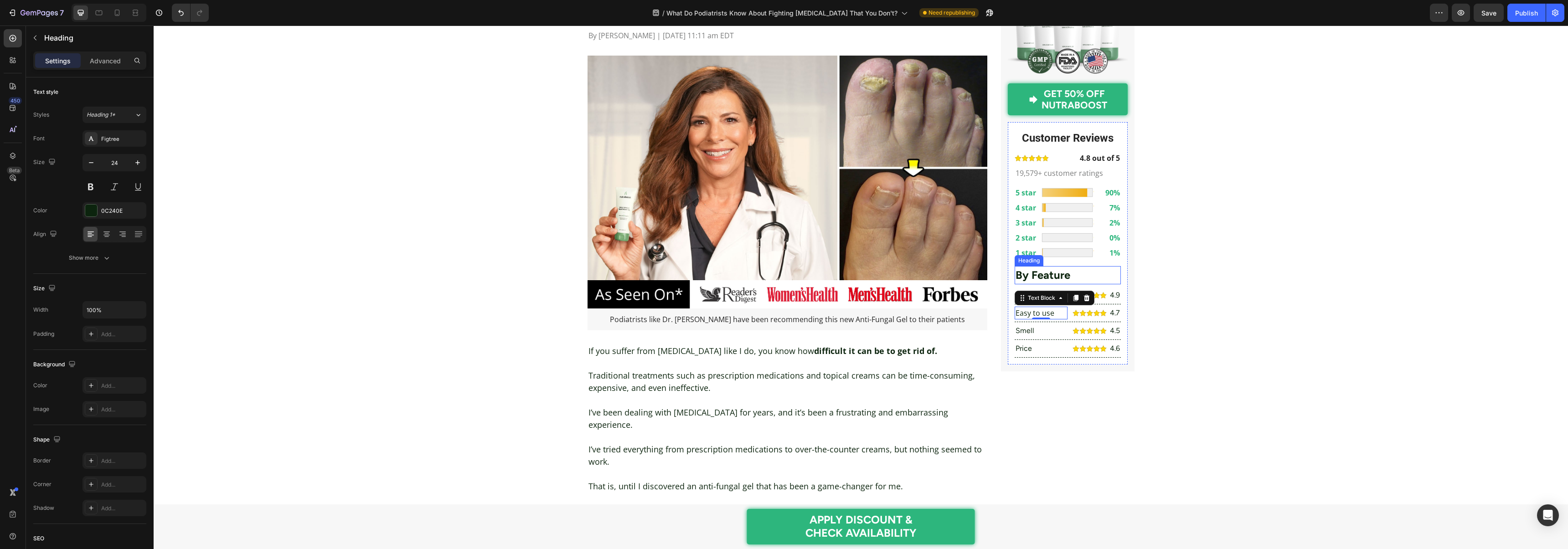
click at [1045, 279] on h2 "By Feature" at bounding box center [1067, 274] width 106 height 18
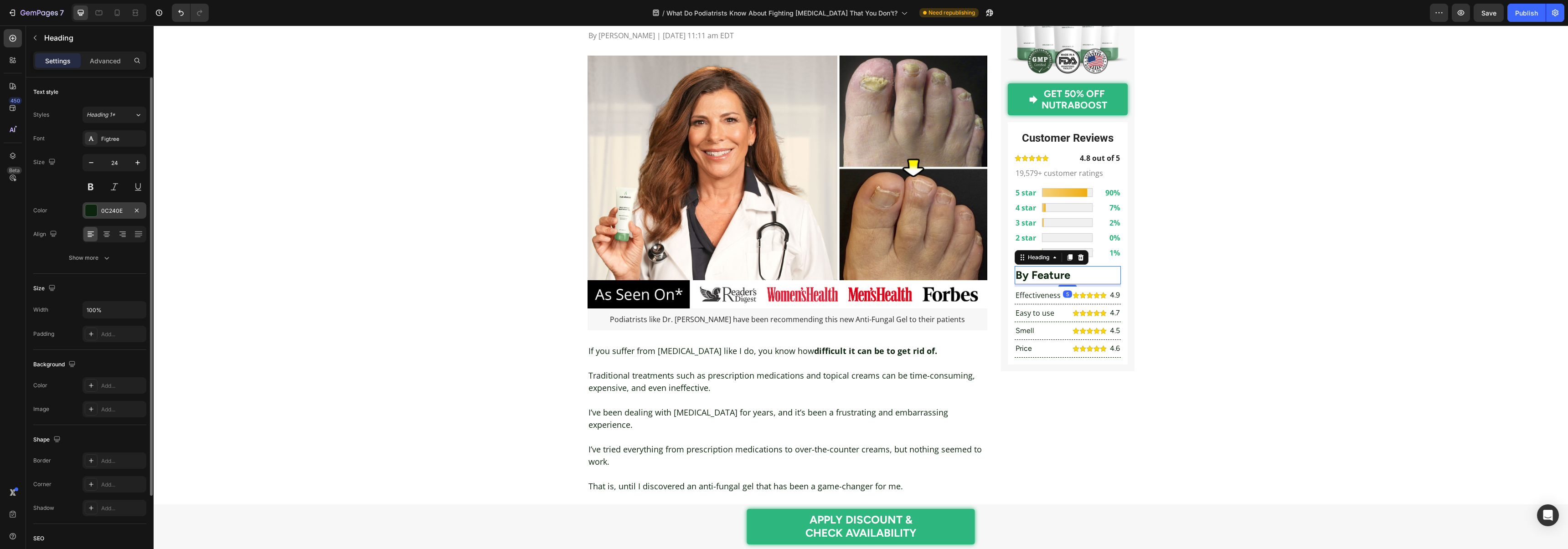
click at [94, 209] on div at bounding box center [91, 210] width 12 height 12
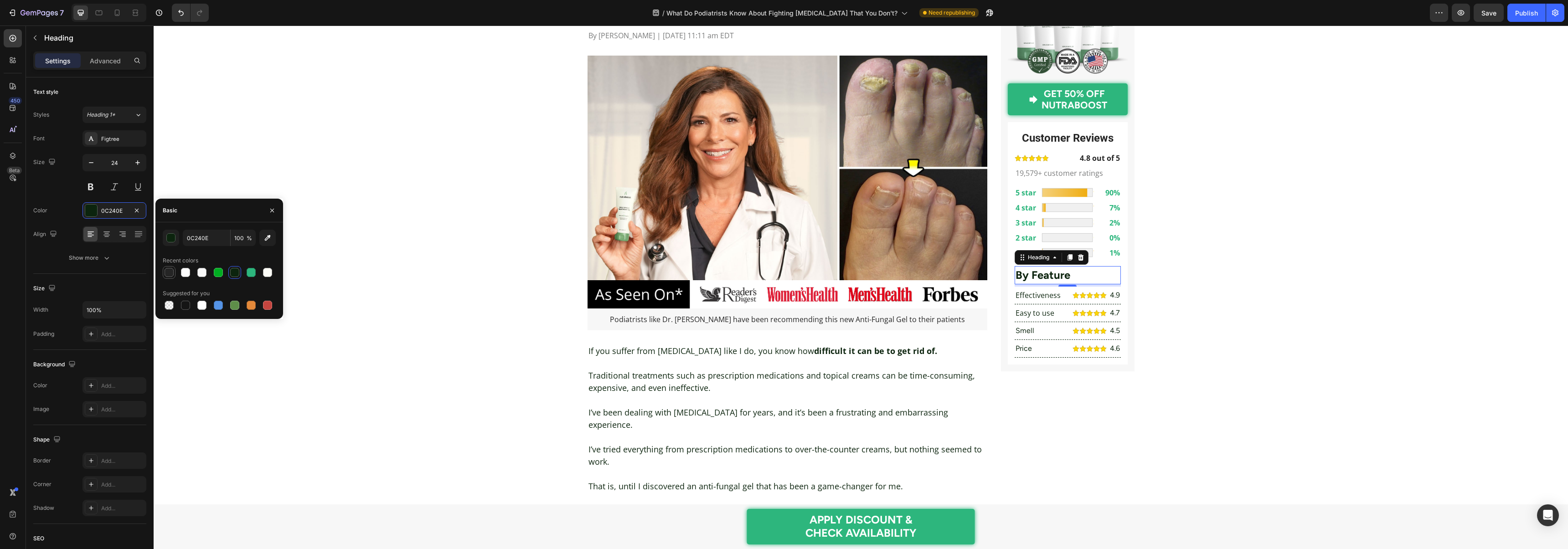
click at [167, 269] on div at bounding box center [169, 272] width 9 height 9
type input "252525"
click at [116, 143] on div "Figtree" at bounding box center [114, 138] width 64 height 16
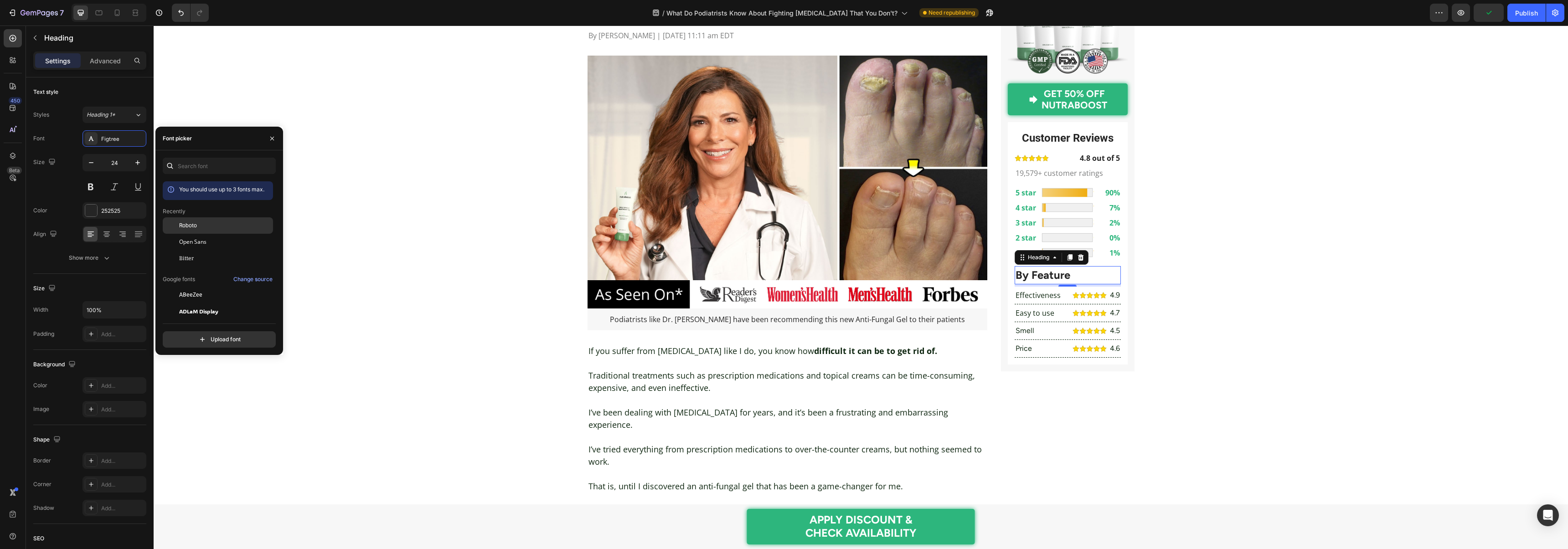
click at [190, 227] on span "Roboto" at bounding box center [188, 225] width 18 height 8
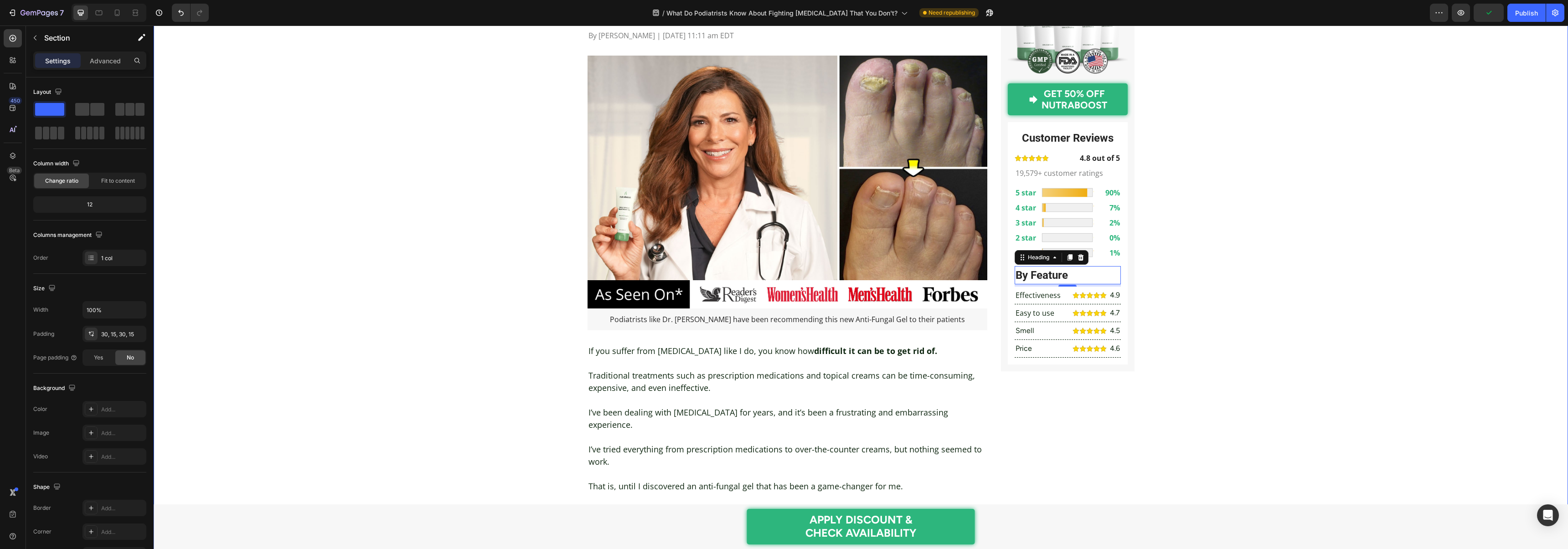
click at [1042, 299] on p "Effectiveness" at bounding box center [1041, 295] width 51 height 11
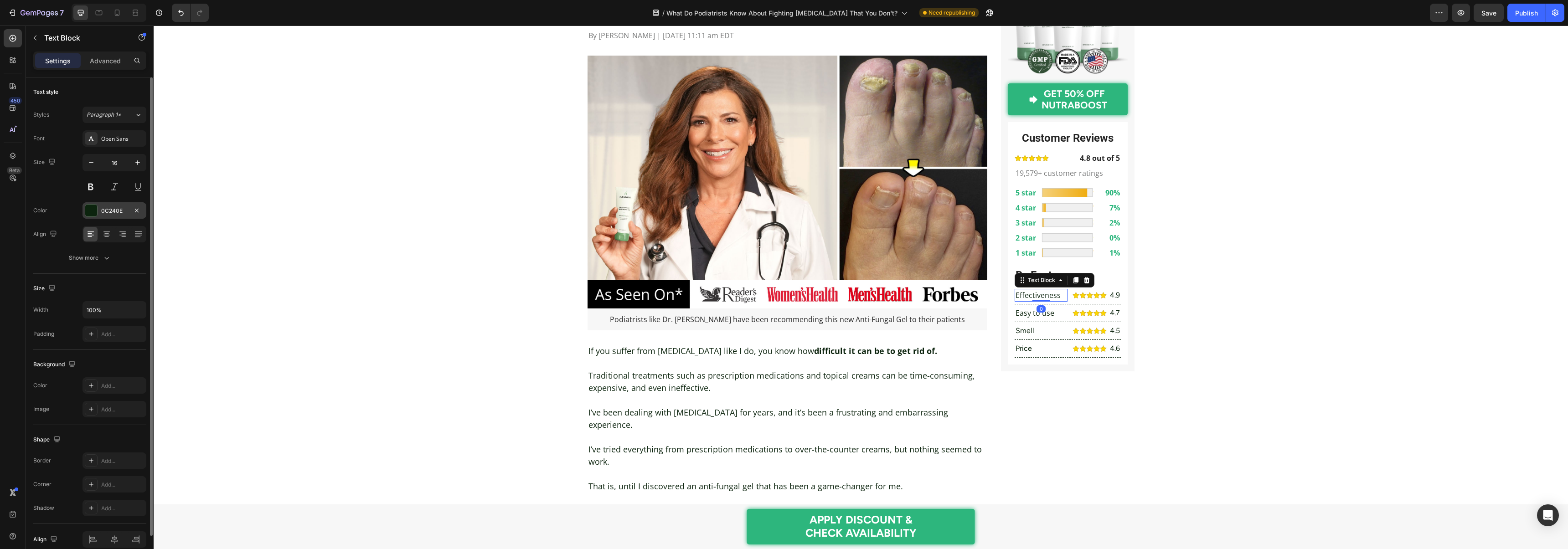
click at [88, 214] on div at bounding box center [91, 210] width 12 height 12
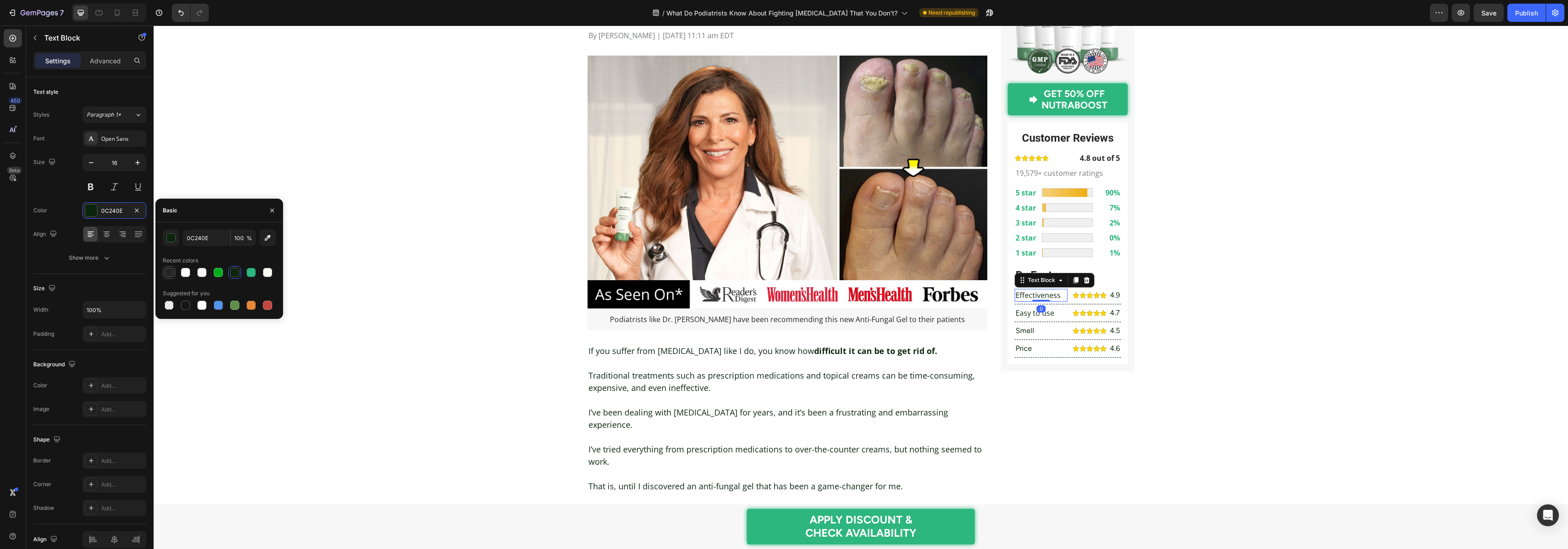
click at [168, 273] on div at bounding box center [169, 272] width 9 height 9
type input "252525"
click at [1025, 314] on p "Easy to use" at bounding box center [1041, 313] width 51 height 11
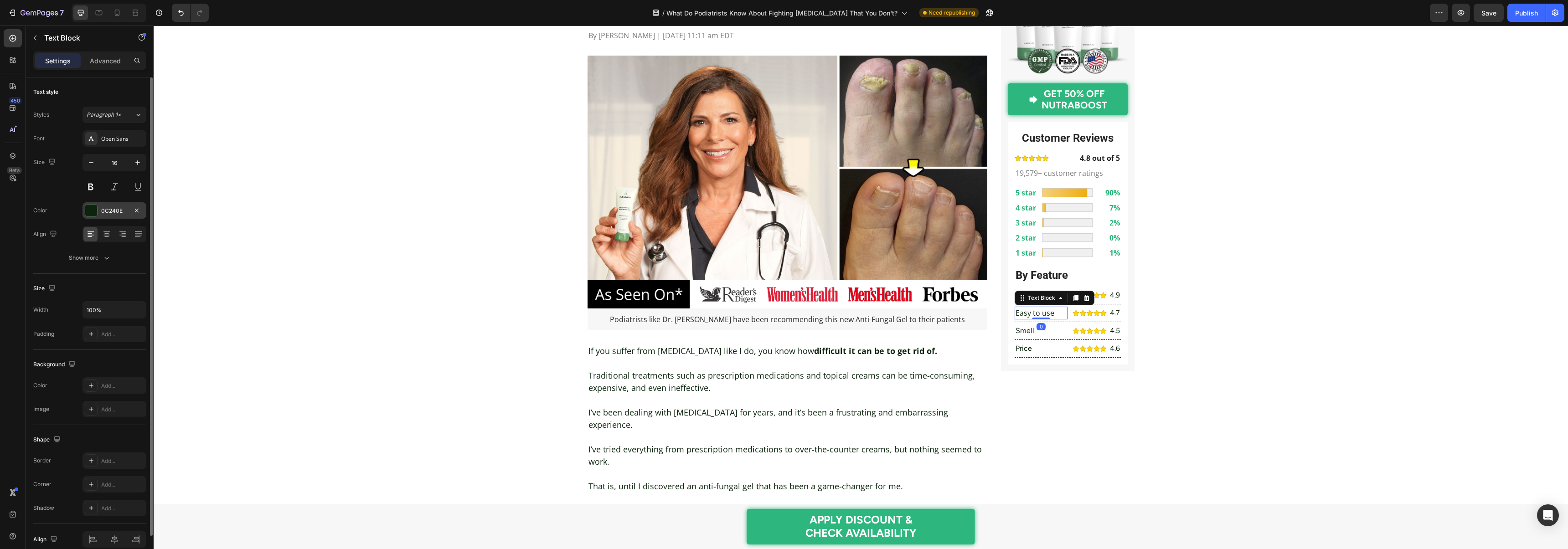
click at [96, 205] on div at bounding box center [91, 210] width 12 height 12
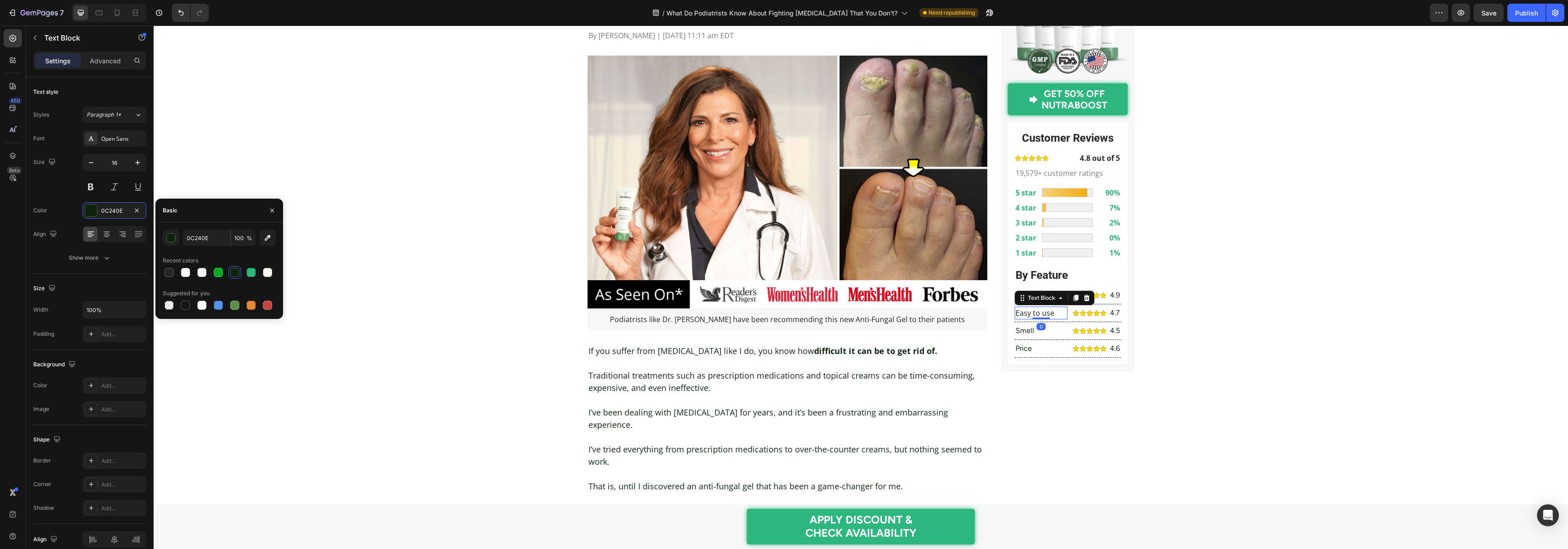
drag, startPoint x: 167, startPoint y: 271, endPoint x: 234, endPoint y: 281, distance: 67.7
click at [167, 271] on div at bounding box center [169, 272] width 9 height 9
type input "252525"
click at [1039, 332] on p "Smell" at bounding box center [1041, 331] width 51 height 11
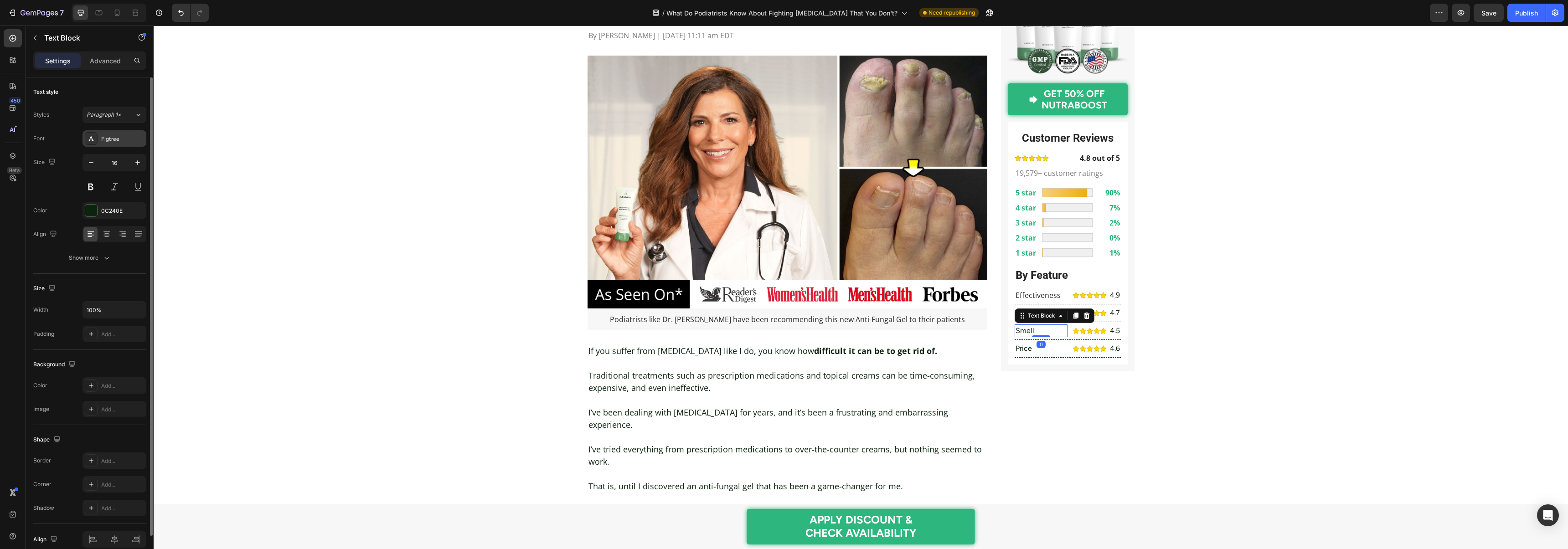
click at [119, 136] on div "Figtree" at bounding box center [122, 138] width 43 height 8
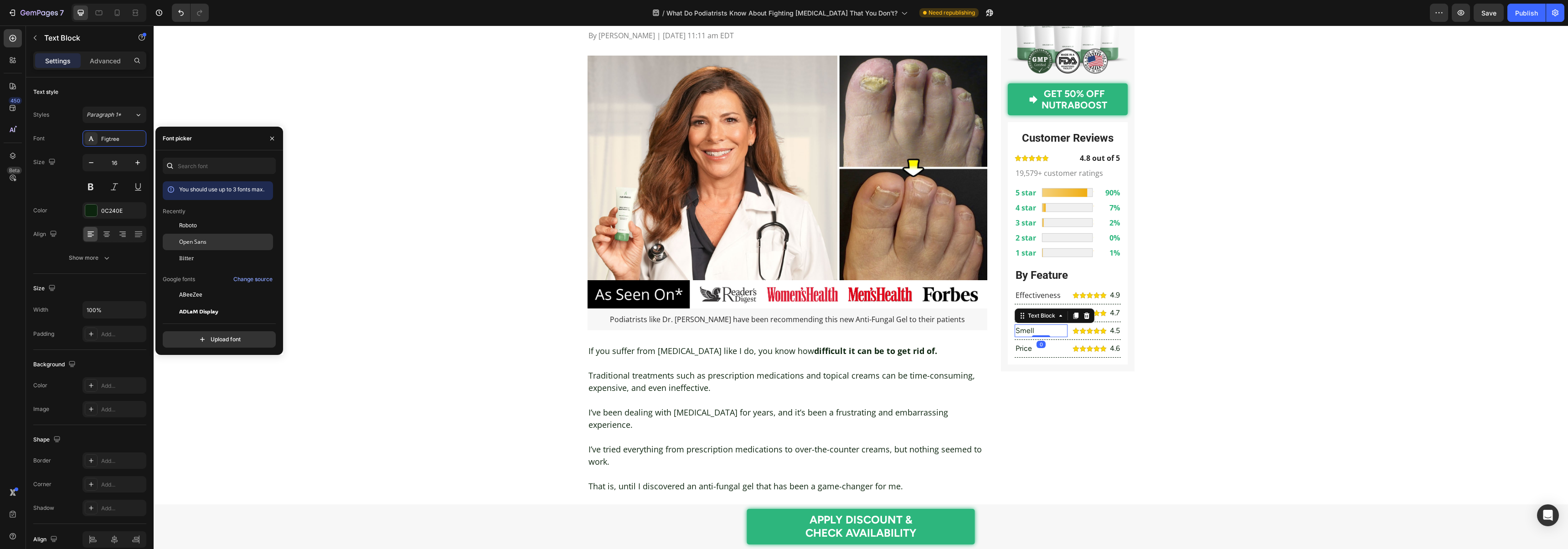
drag, startPoint x: 188, startPoint y: 238, endPoint x: 165, endPoint y: 232, distance: 23.8
click at [188, 238] on span "Open Sans" at bounding box center [193, 242] width 27 height 8
click at [101, 205] on div "0C240E" at bounding box center [114, 211] width 64 height 16
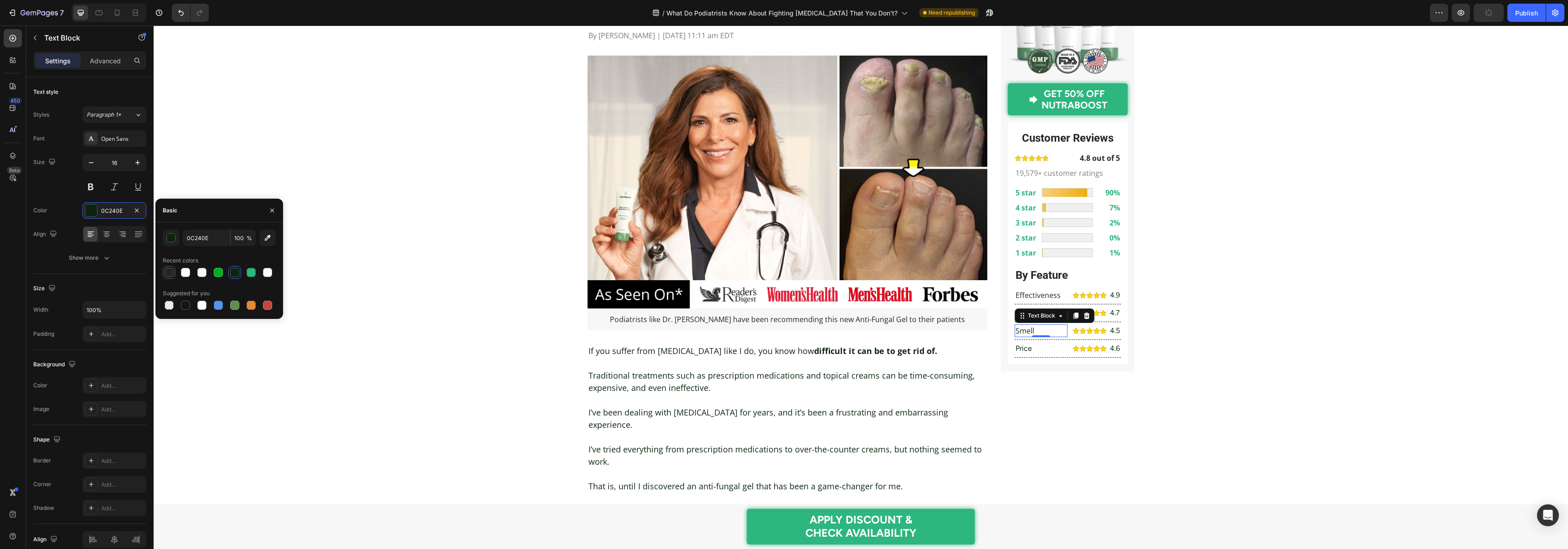
click at [171, 274] on div at bounding box center [169, 272] width 9 height 9
type input "252525"
click at [1036, 348] on p "Price" at bounding box center [1041, 348] width 51 height 11
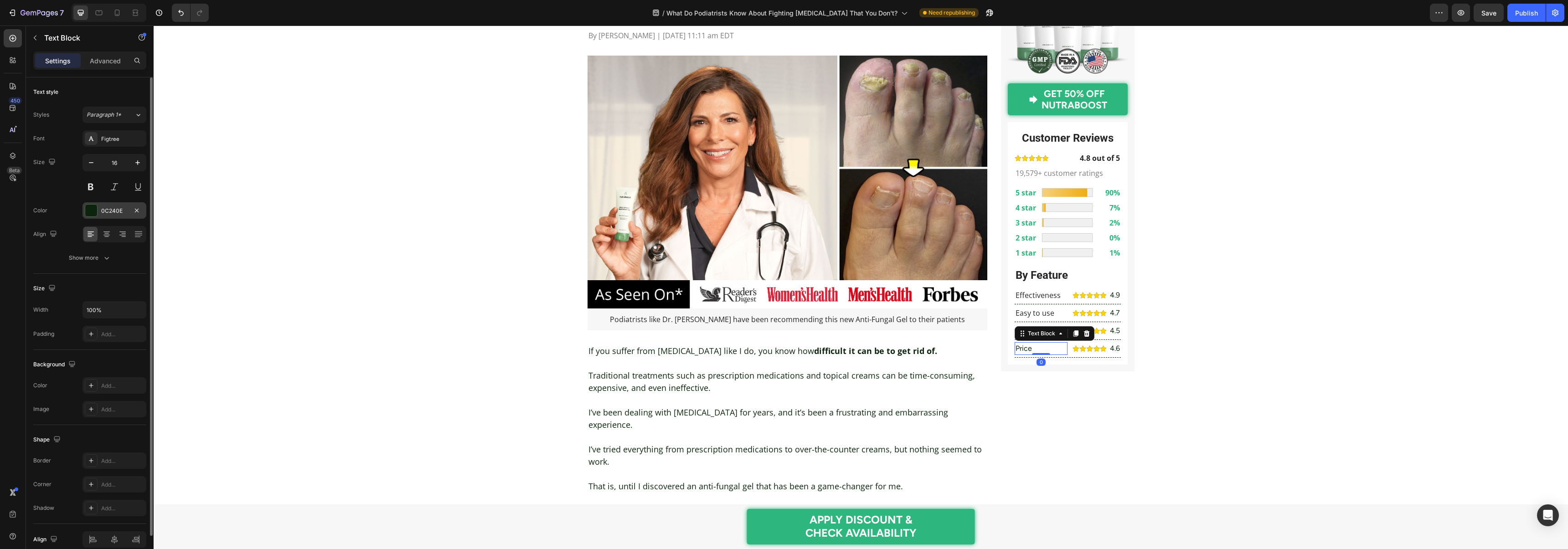
click at [110, 209] on div "0C240E" at bounding box center [114, 211] width 27 height 8
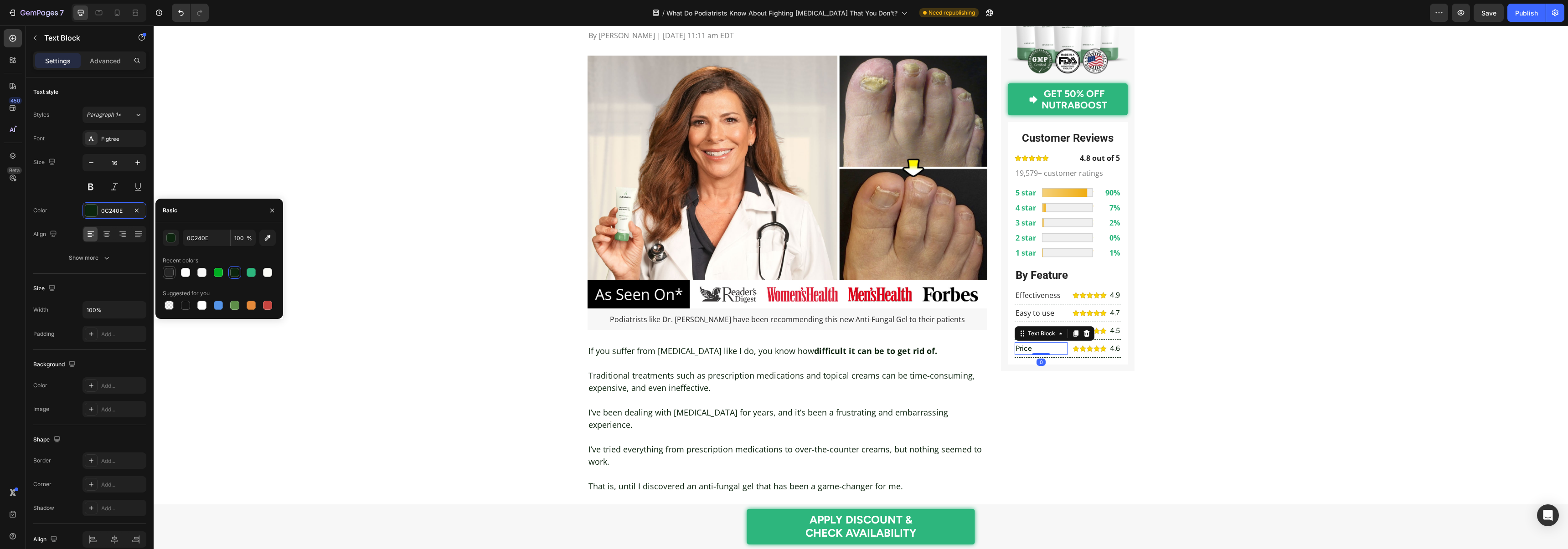
click at [169, 272] on div at bounding box center [169, 272] width 9 height 9
type input "252525"
click at [109, 143] on div "Figtree" at bounding box center [114, 138] width 64 height 16
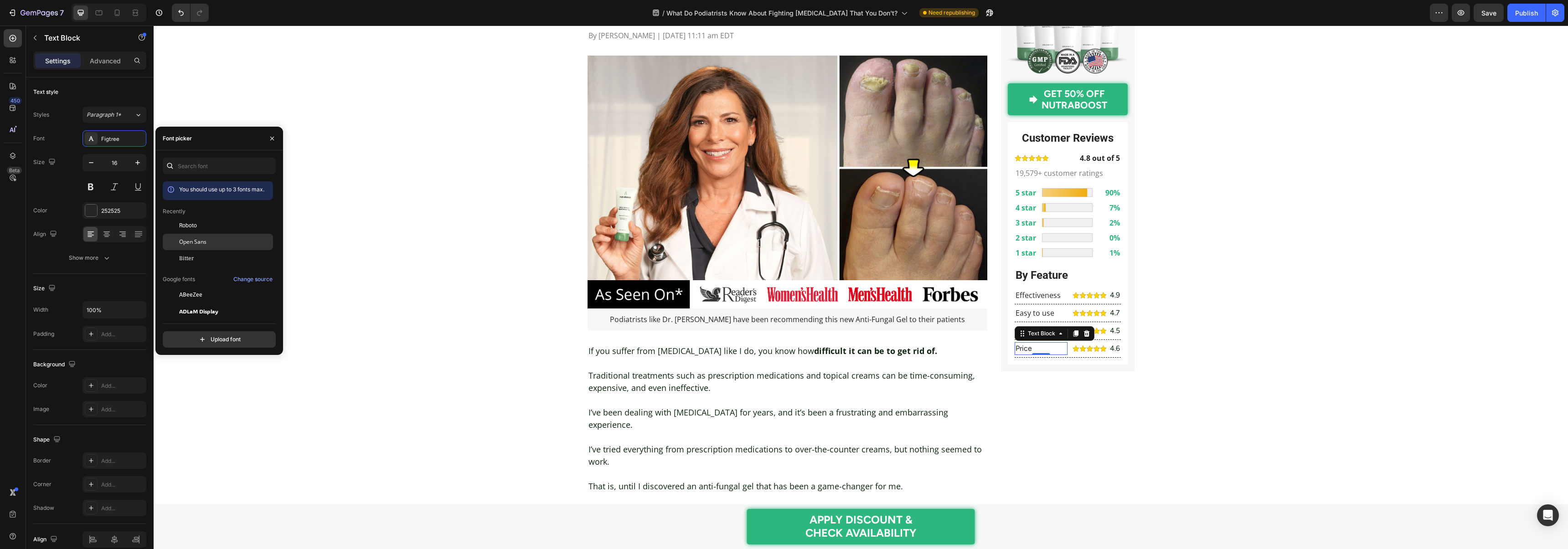
click at [198, 240] on span "Open Sans" at bounding box center [193, 242] width 27 height 8
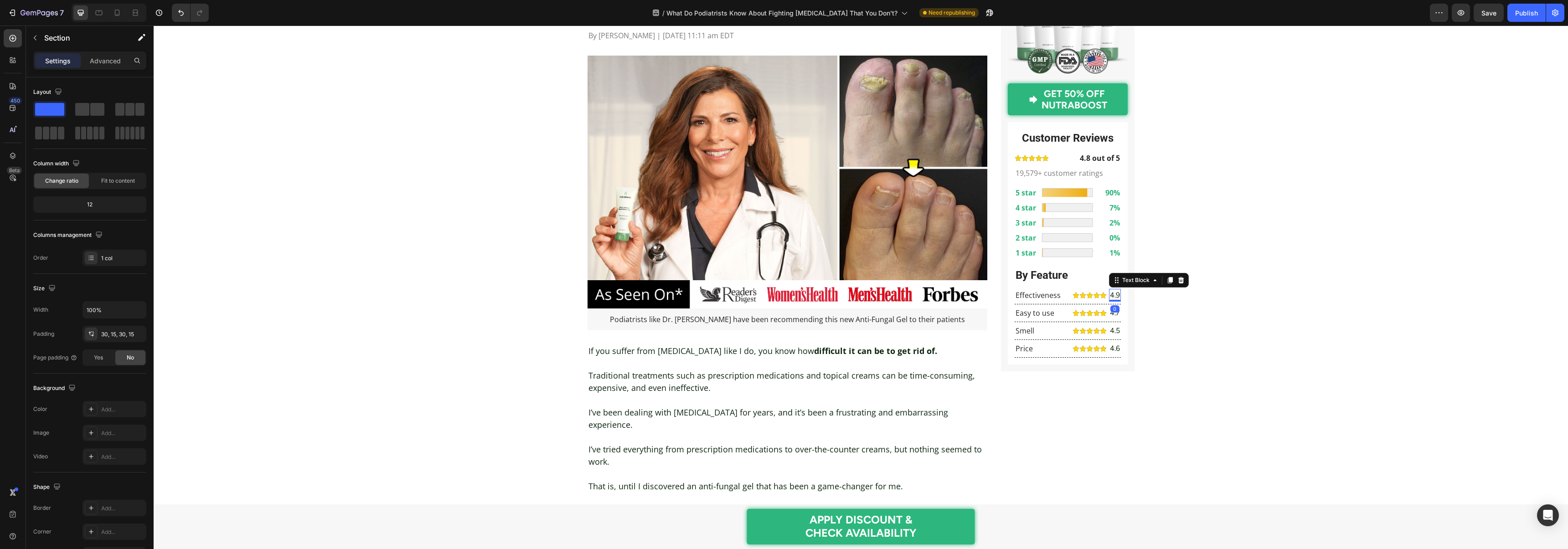
click at [1116, 296] on p "4.9" at bounding box center [1115, 295] width 10 height 11
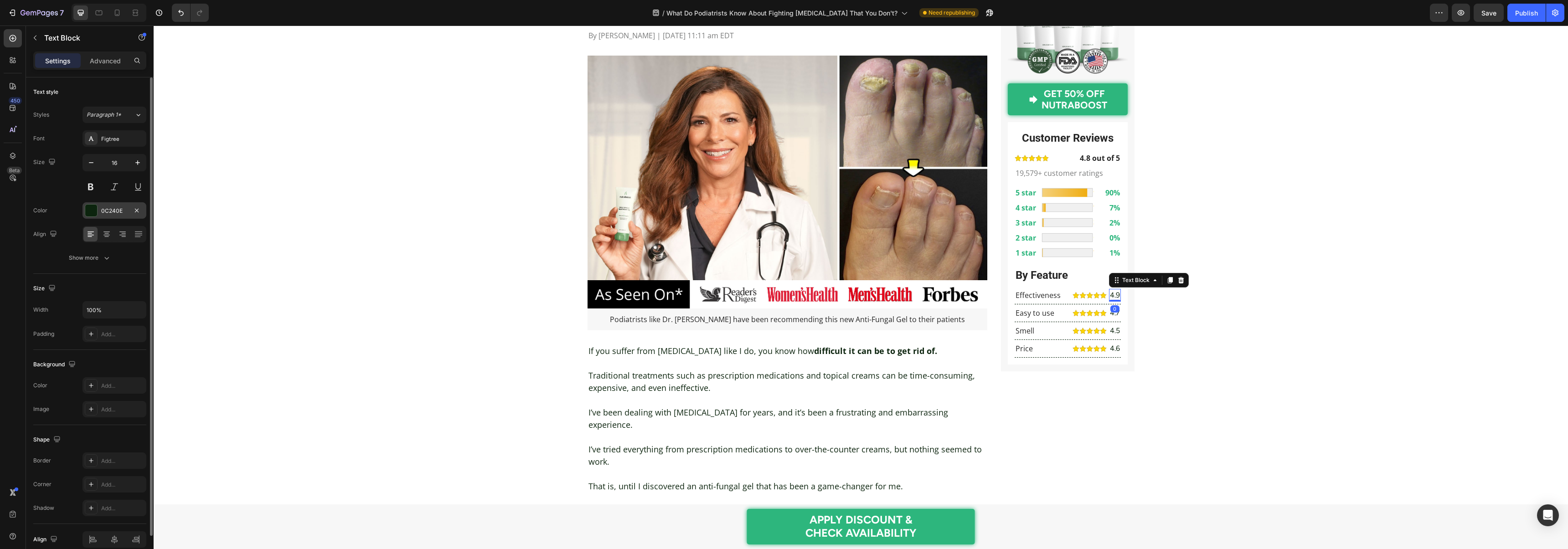
click at [97, 207] on div at bounding box center [91, 211] width 13 height 13
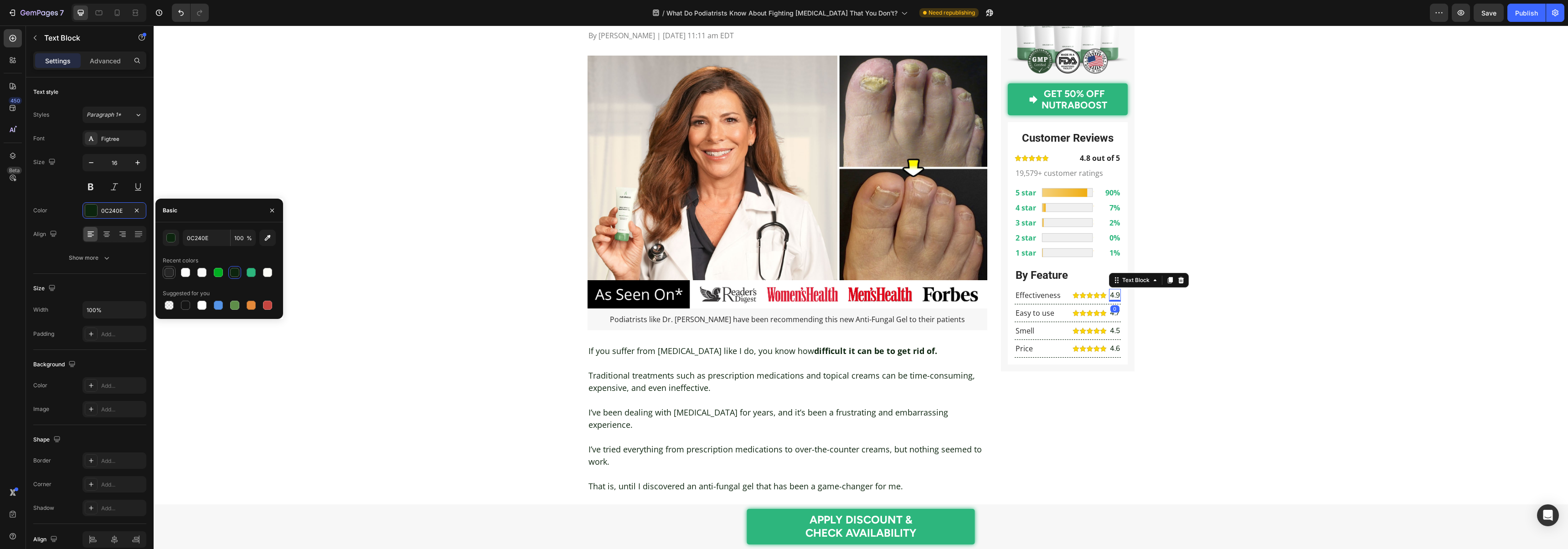
click at [170, 274] on div at bounding box center [169, 272] width 9 height 9
type input "252525"
click at [117, 145] on div "Figtree" at bounding box center [114, 138] width 64 height 16
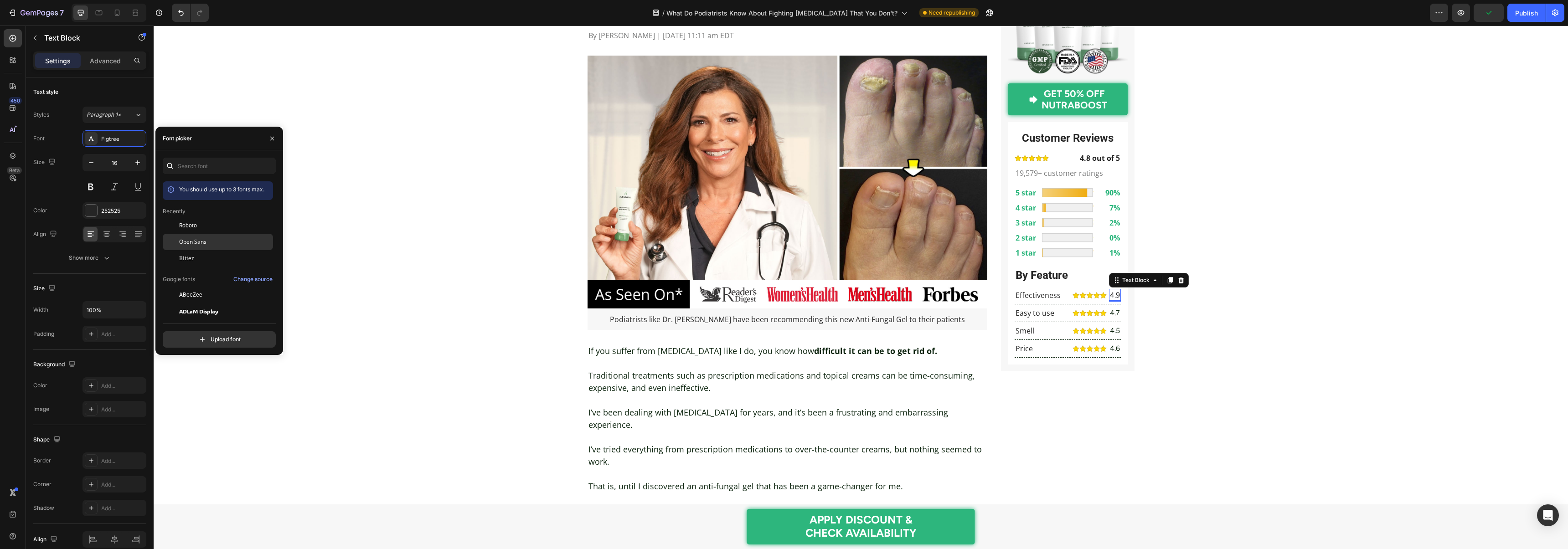
click at [196, 238] on span "Open Sans" at bounding box center [193, 242] width 27 height 8
click at [1113, 312] on div "0" at bounding box center [1114, 309] width 9 height 7
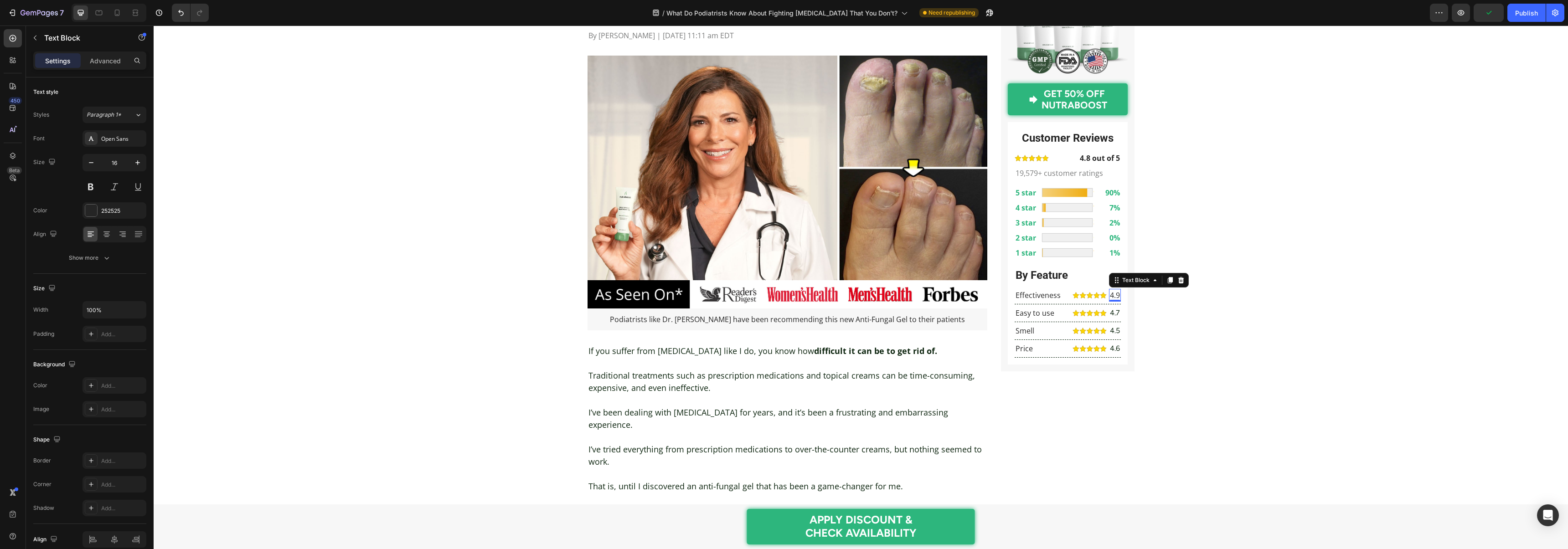
click at [1116, 314] on p "4.7" at bounding box center [1115, 313] width 10 height 11
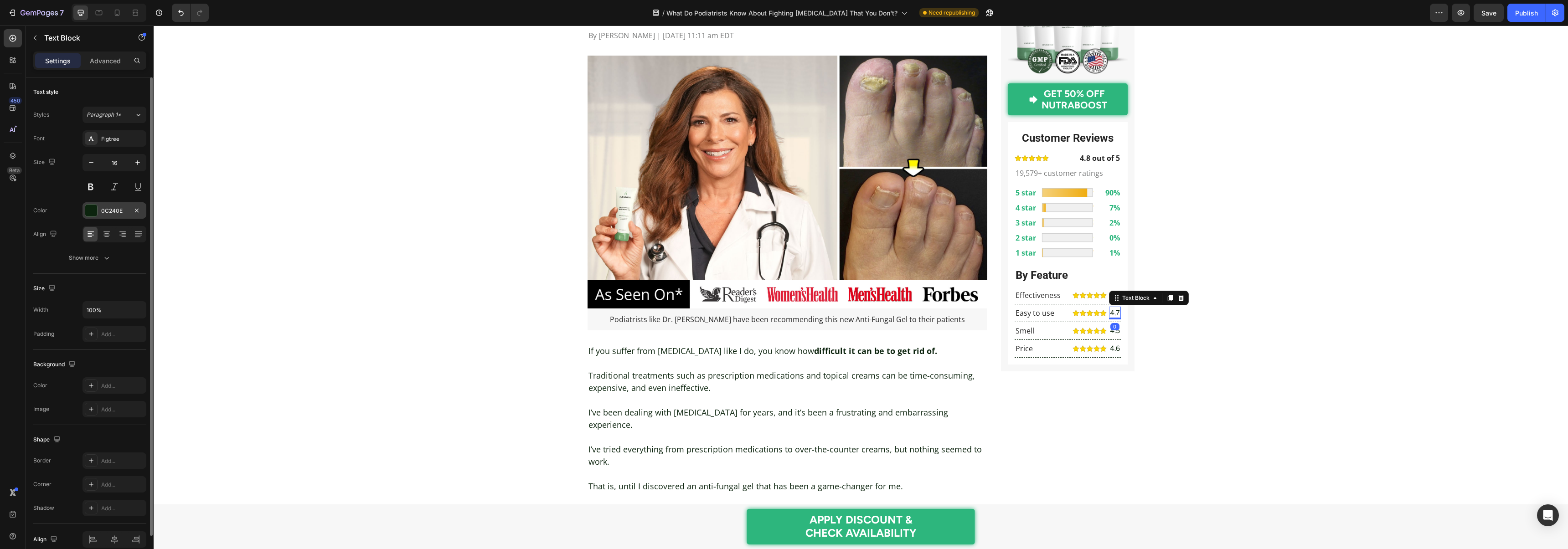
click at [87, 214] on div at bounding box center [91, 210] width 12 height 12
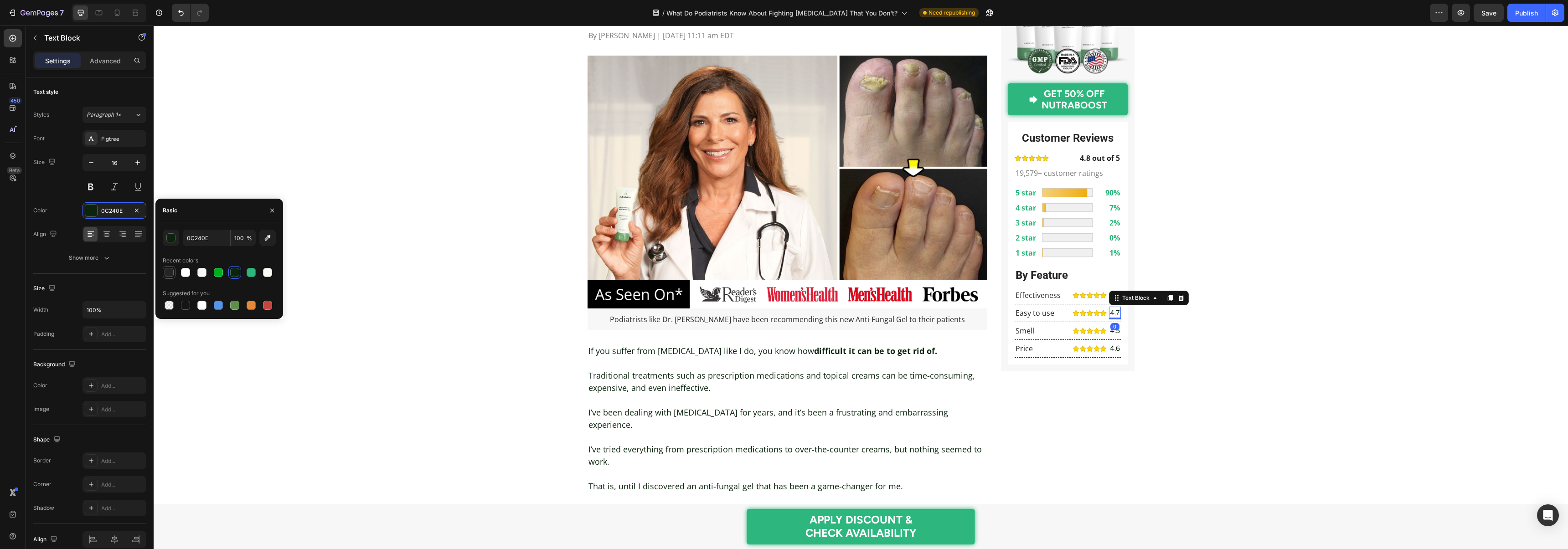
click at [165, 270] on div at bounding box center [169, 272] width 9 height 9
type input "252525"
click at [100, 139] on div "Figtree" at bounding box center [114, 138] width 64 height 16
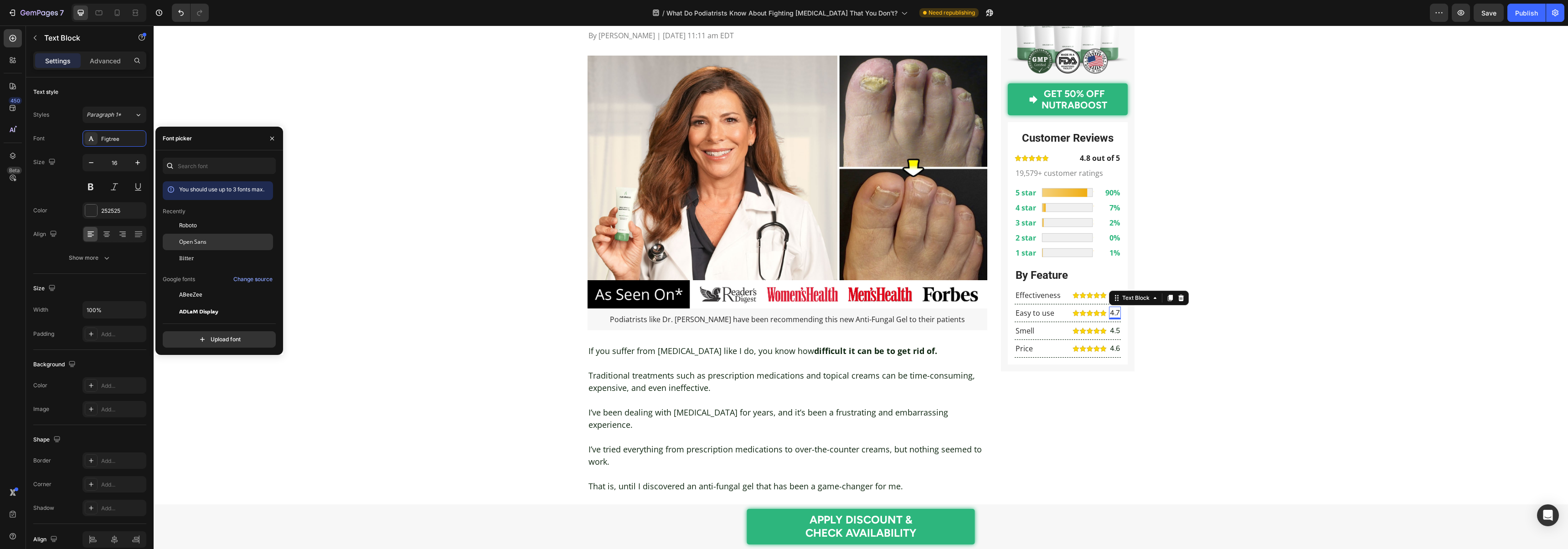
click at [214, 242] on div "Open Sans" at bounding box center [225, 242] width 92 height 8
click at [1116, 332] on p "4.5" at bounding box center [1115, 331] width 10 height 11
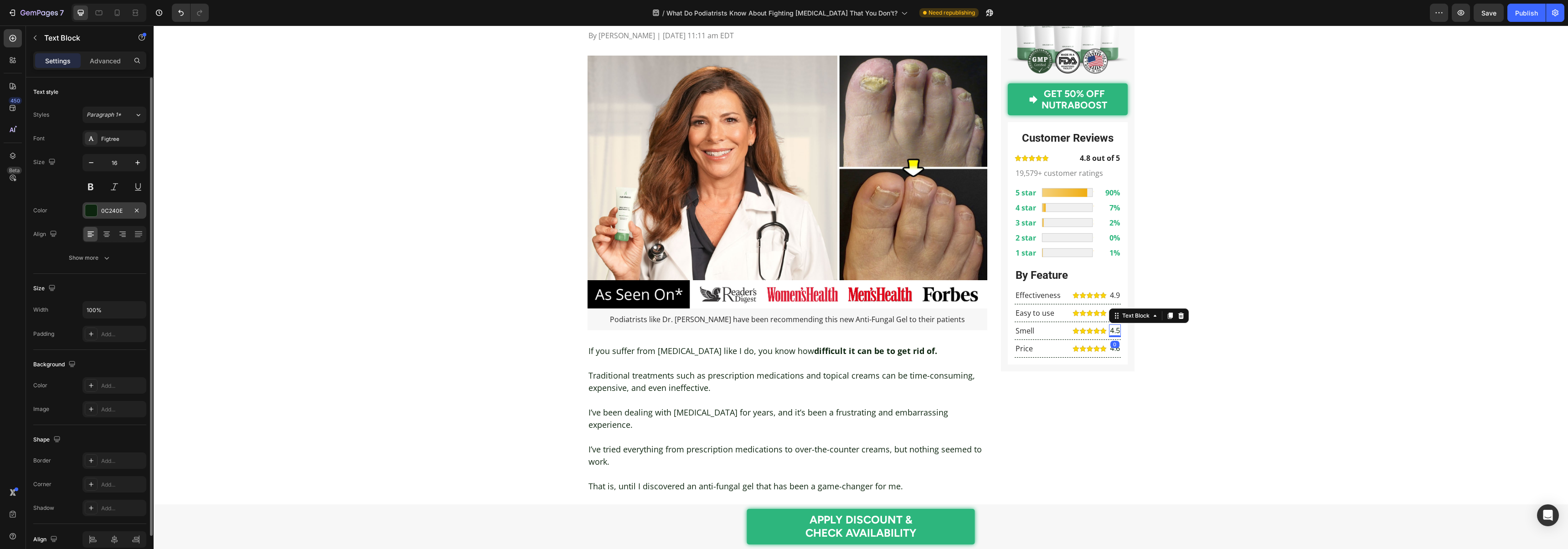
click at [95, 206] on div at bounding box center [91, 210] width 12 height 12
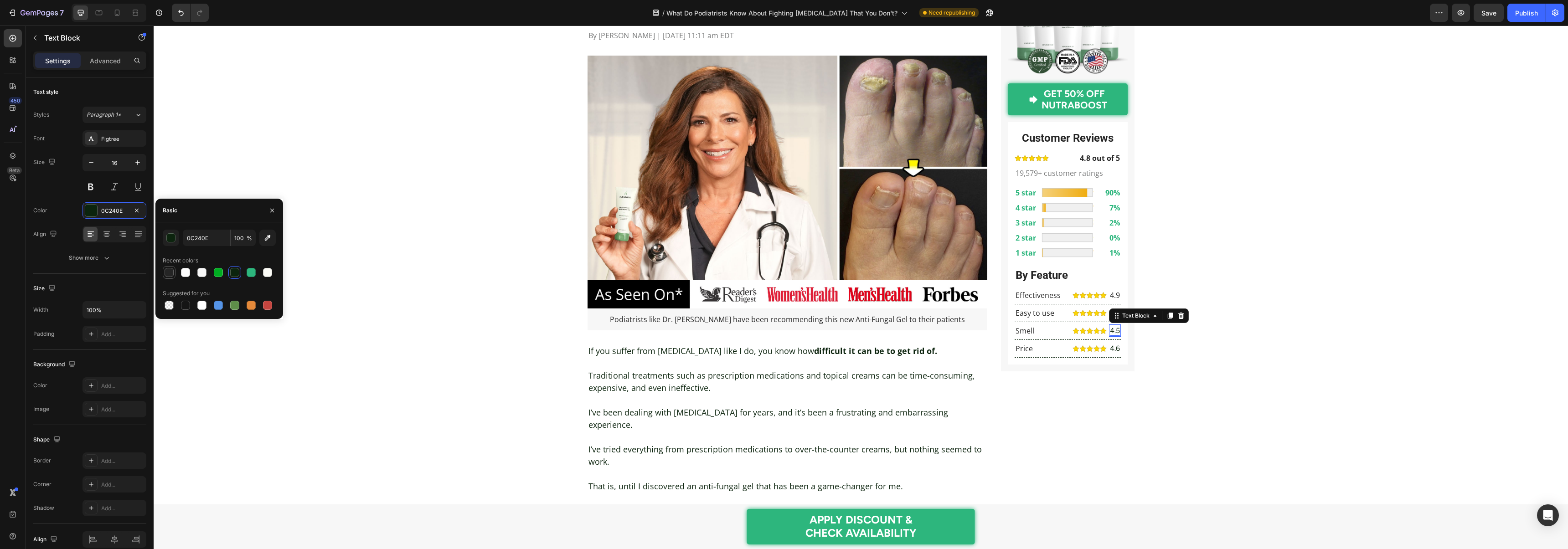
click at [168, 271] on div at bounding box center [169, 272] width 9 height 9
type input "252525"
click at [109, 143] on div "Figtree" at bounding box center [114, 138] width 64 height 16
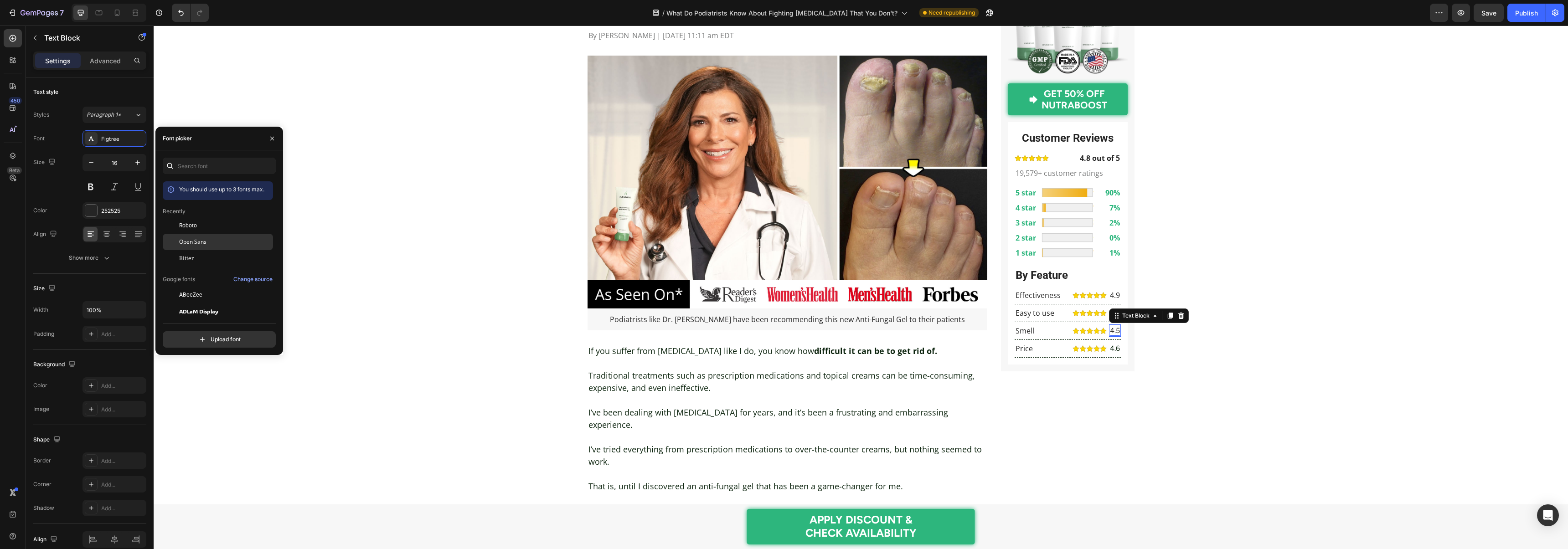
click at [195, 245] on span "Open Sans" at bounding box center [193, 242] width 27 height 8
click at [1116, 348] on div "0" at bounding box center [1114, 345] width 9 height 7
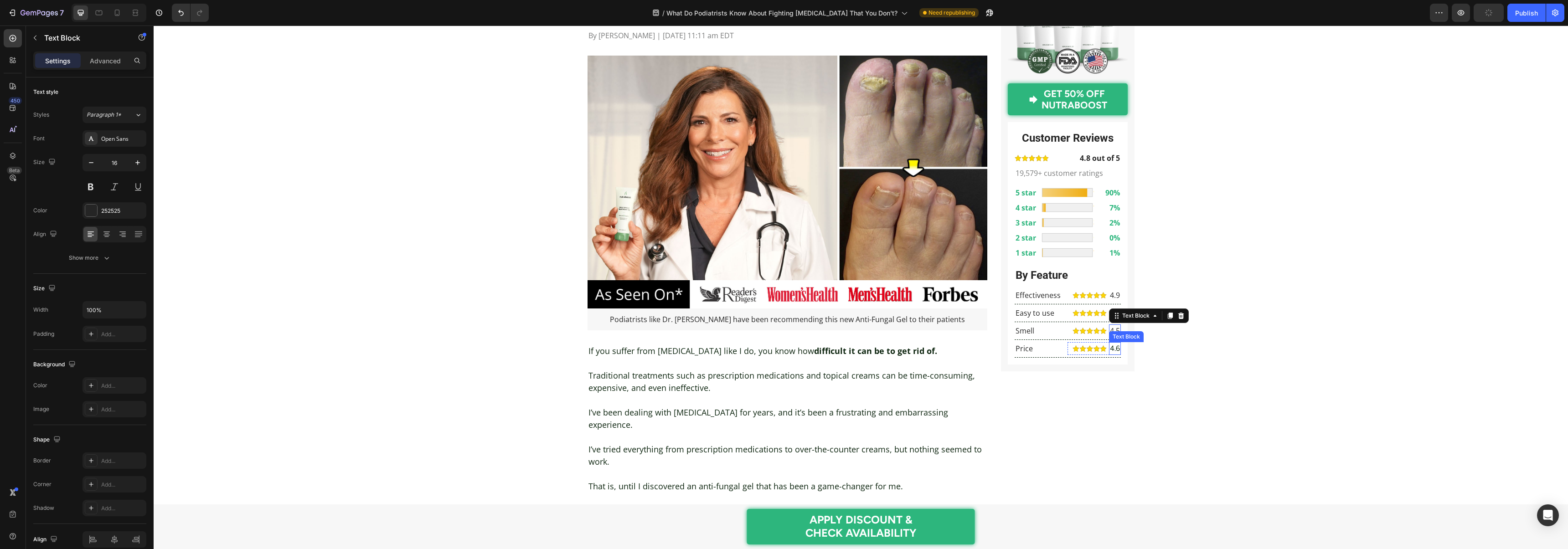
click at [1115, 350] on p "4.6" at bounding box center [1115, 348] width 10 height 11
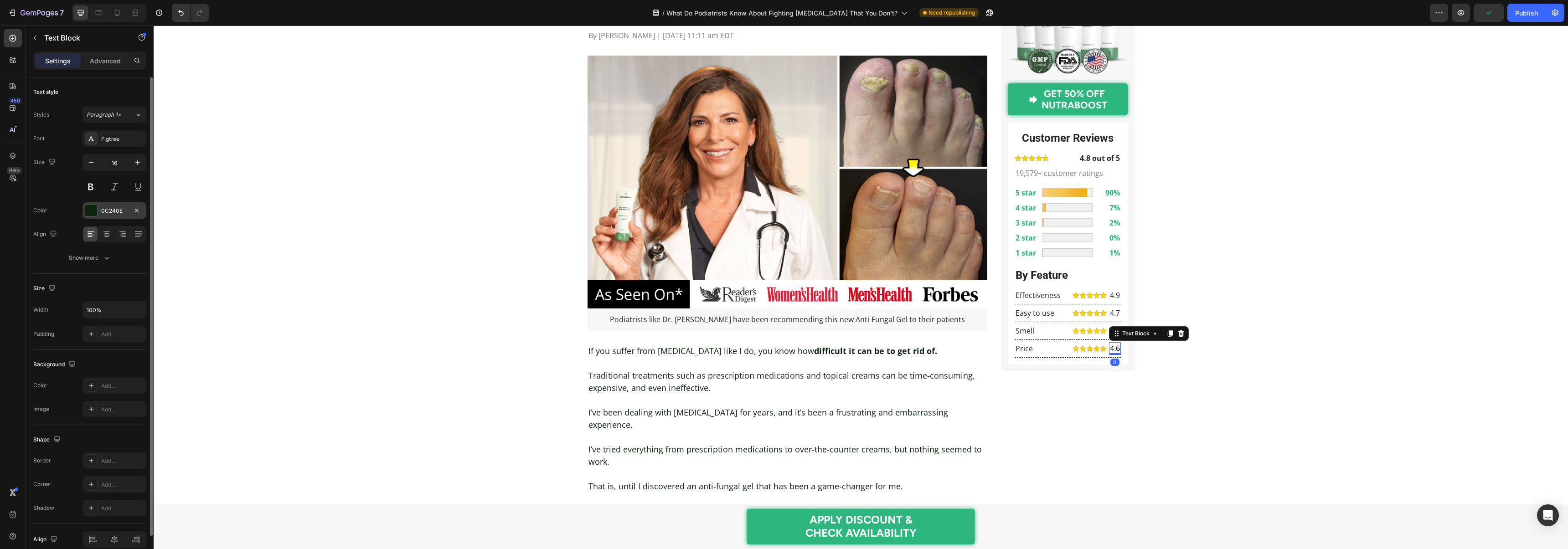
click at [126, 208] on div "0C240E" at bounding box center [114, 211] width 27 height 8
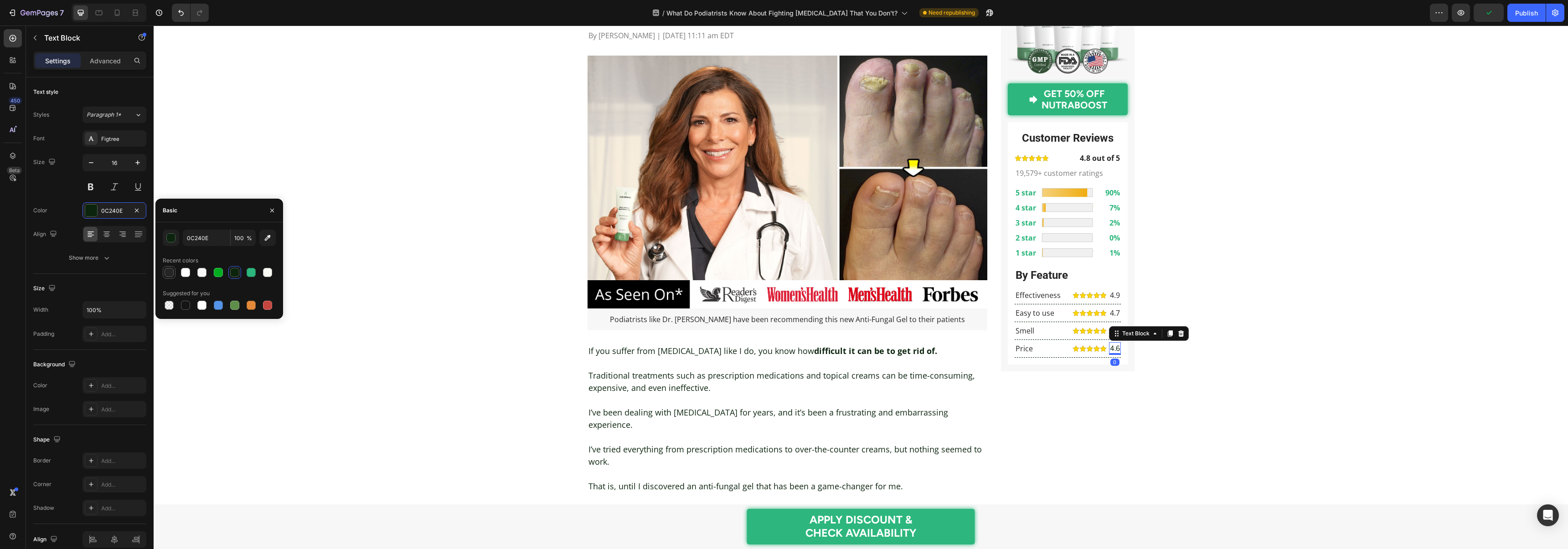
click at [163, 273] on div at bounding box center [169, 272] width 13 height 13
type input "252525"
drag, startPoint x: 166, startPoint y: 273, endPoint x: 161, endPoint y: 260, distance: 13.9
click at [166, 273] on div at bounding box center [169, 272] width 9 height 9
click at [113, 139] on div "Figtree" at bounding box center [122, 138] width 43 height 8
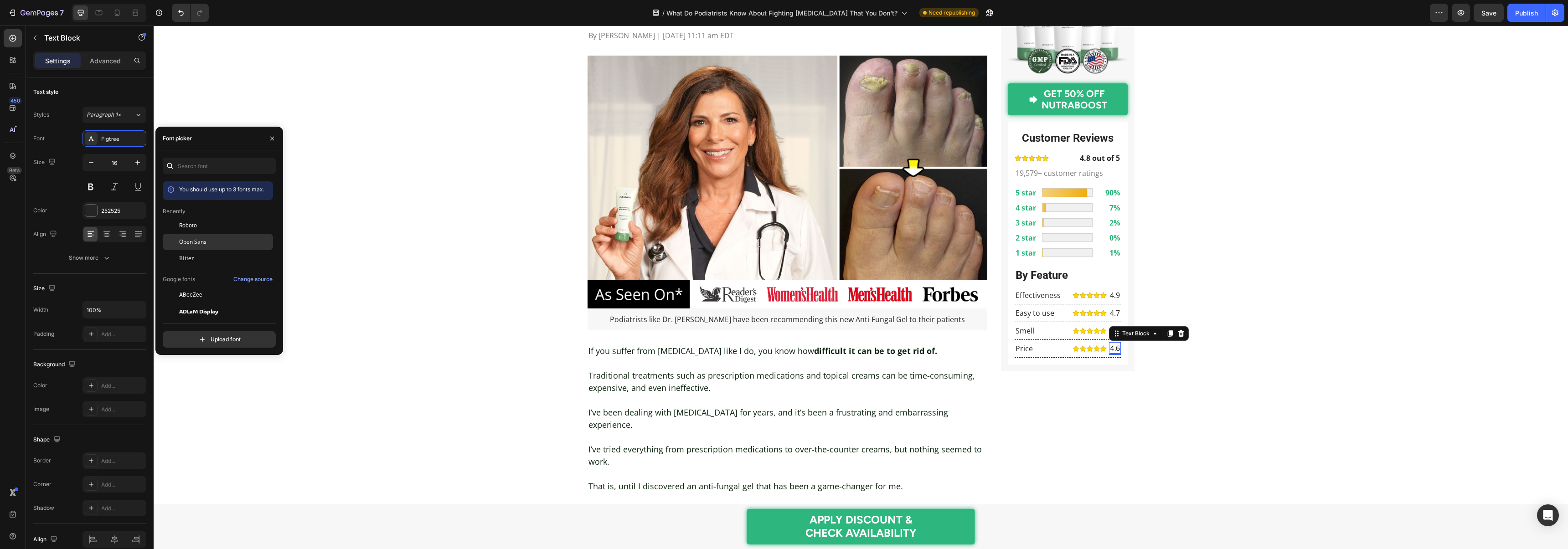
click at [204, 242] on span "Open Sans" at bounding box center [193, 242] width 27 height 8
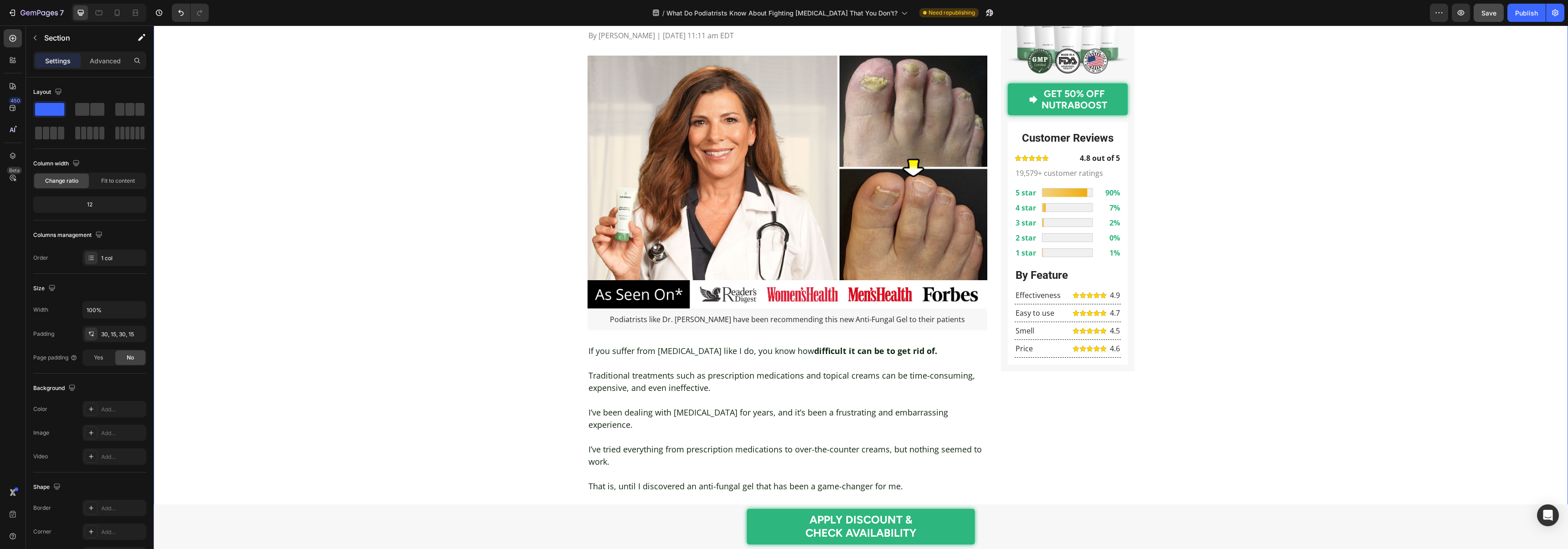
drag, startPoint x: 1520, startPoint y: 21, endPoint x: 1494, endPoint y: 18, distance: 26.2
click at [1520, 21] on button "Publish" at bounding box center [1526, 12] width 39 height 18
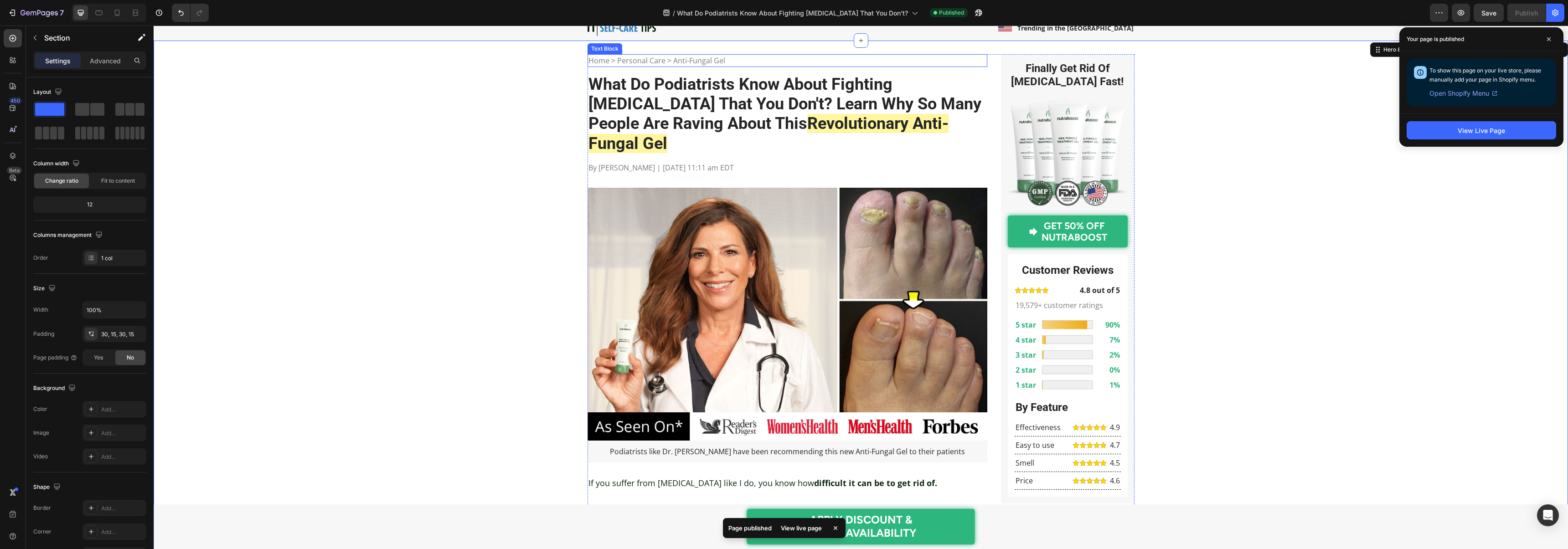
scroll to position [0, 0]
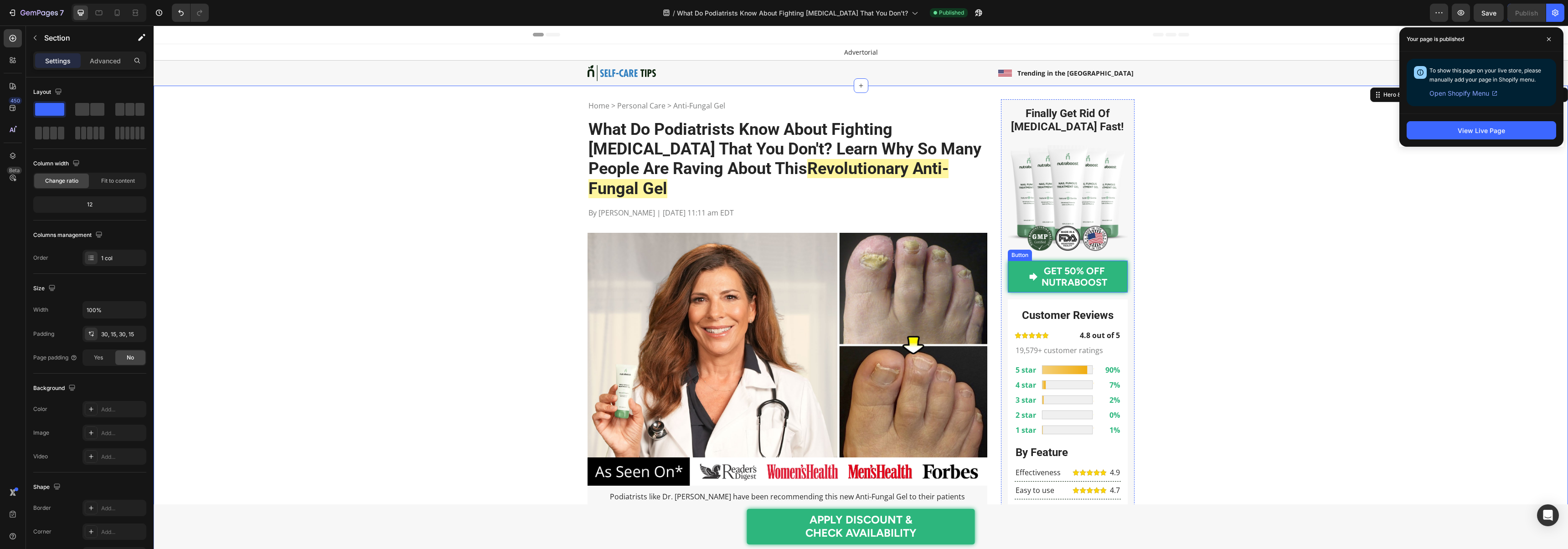
click at [1017, 274] on link "GET 50% OFF NUTRABOOST" at bounding box center [1067, 276] width 120 height 32
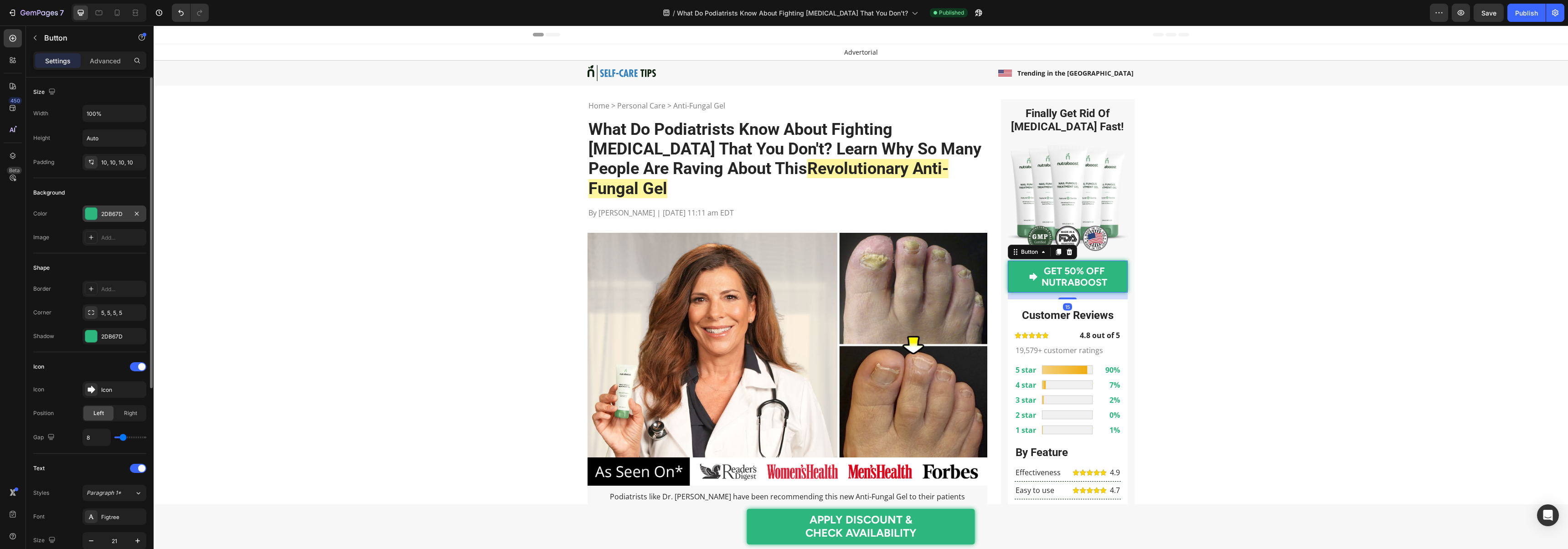
click at [96, 212] on div at bounding box center [91, 213] width 12 height 12
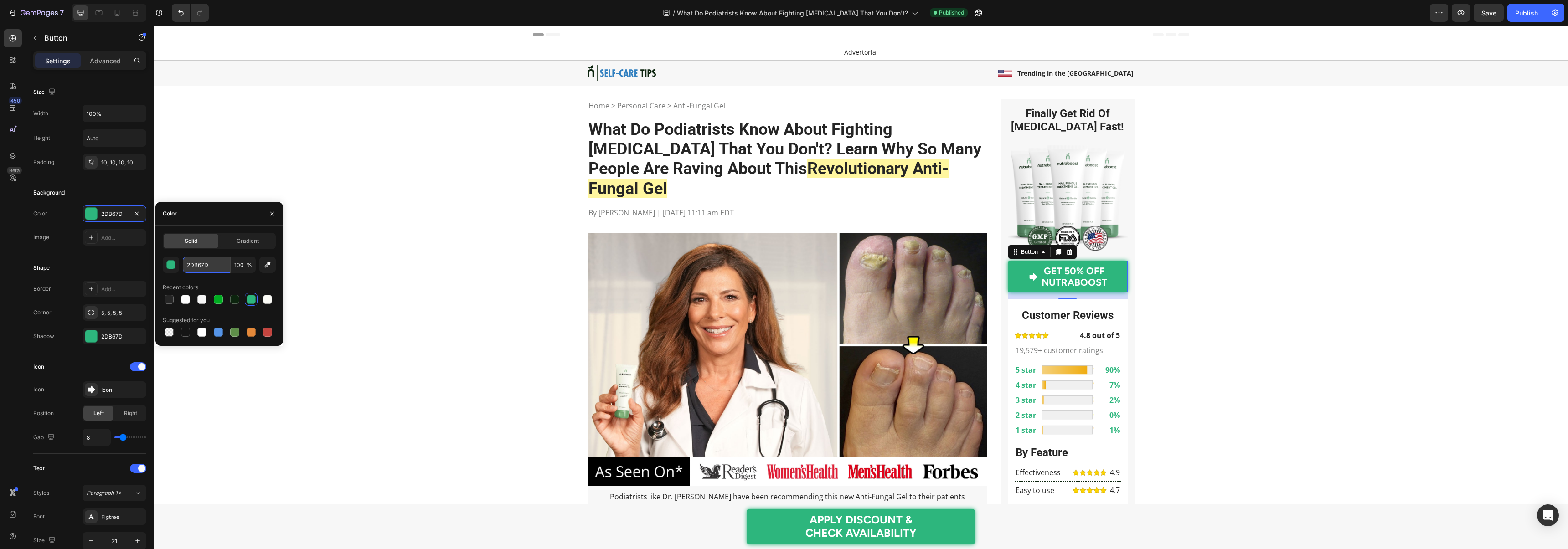
click at [211, 270] on input "2DB67D" at bounding box center [206, 265] width 47 height 16
type input "obac4b"
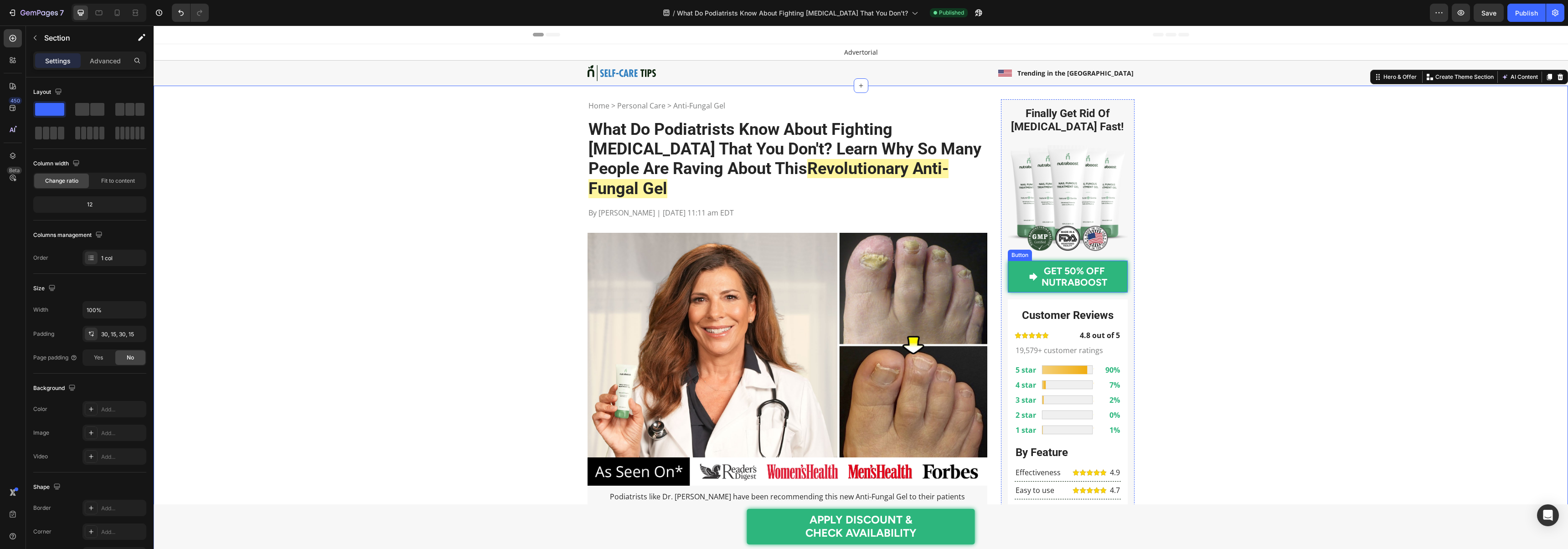
click at [1011, 281] on link "GET 50% OFF NUTRABOOST" at bounding box center [1067, 276] width 120 height 32
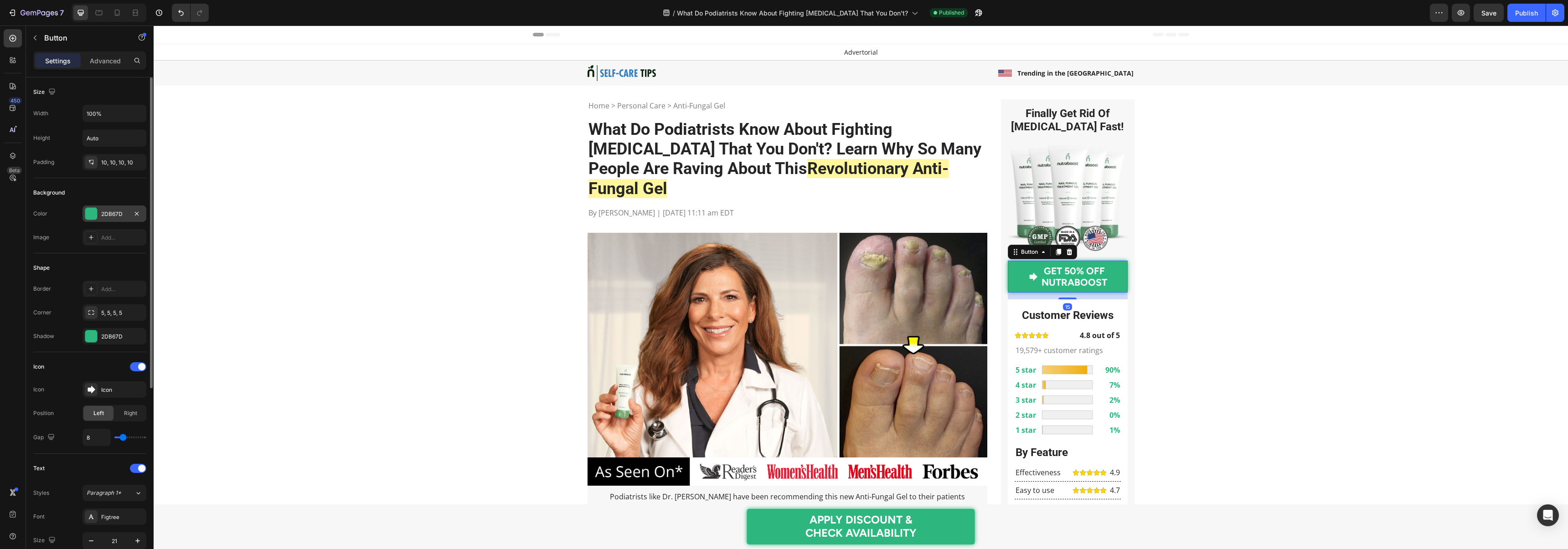
click at [119, 219] on div "2DB67D" at bounding box center [114, 214] width 64 height 16
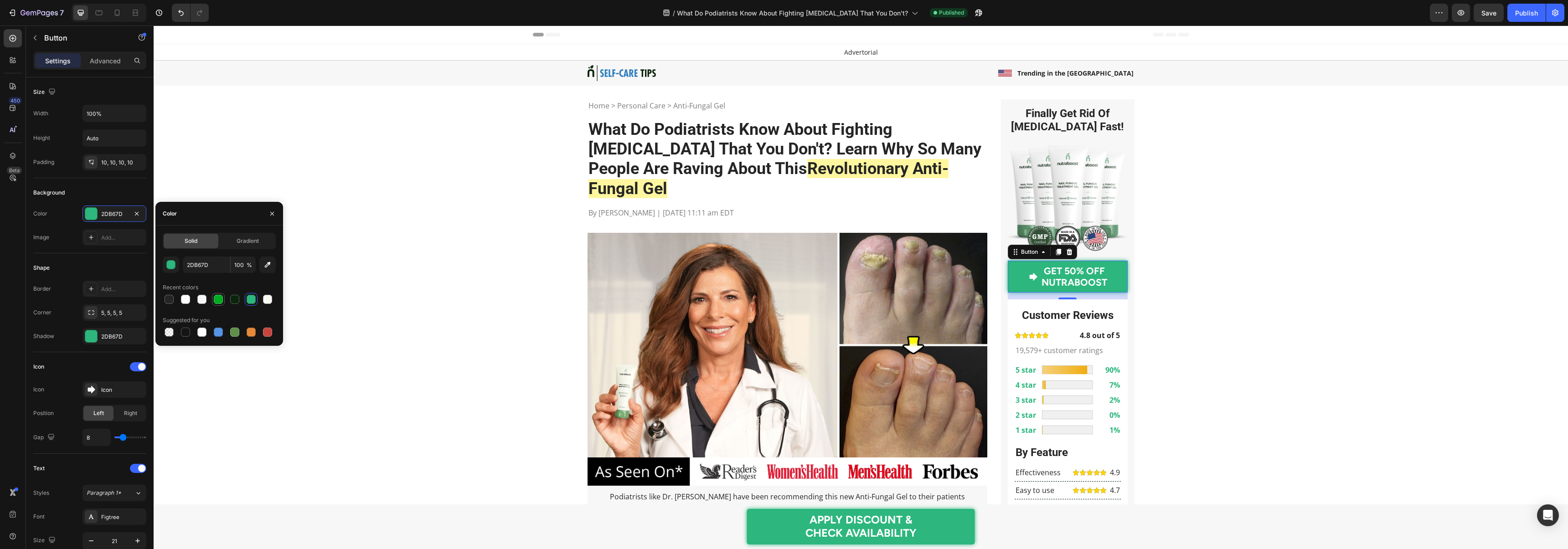
click at [218, 296] on div at bounding box center [218, 299] width 9 height 9
click at [206, 267] on input "00AD21" at bounding box center [206, 265] width 47 height 16
click at [213, 266] on input "00AD21" at bounding box center [206, 265] width 47 height 16
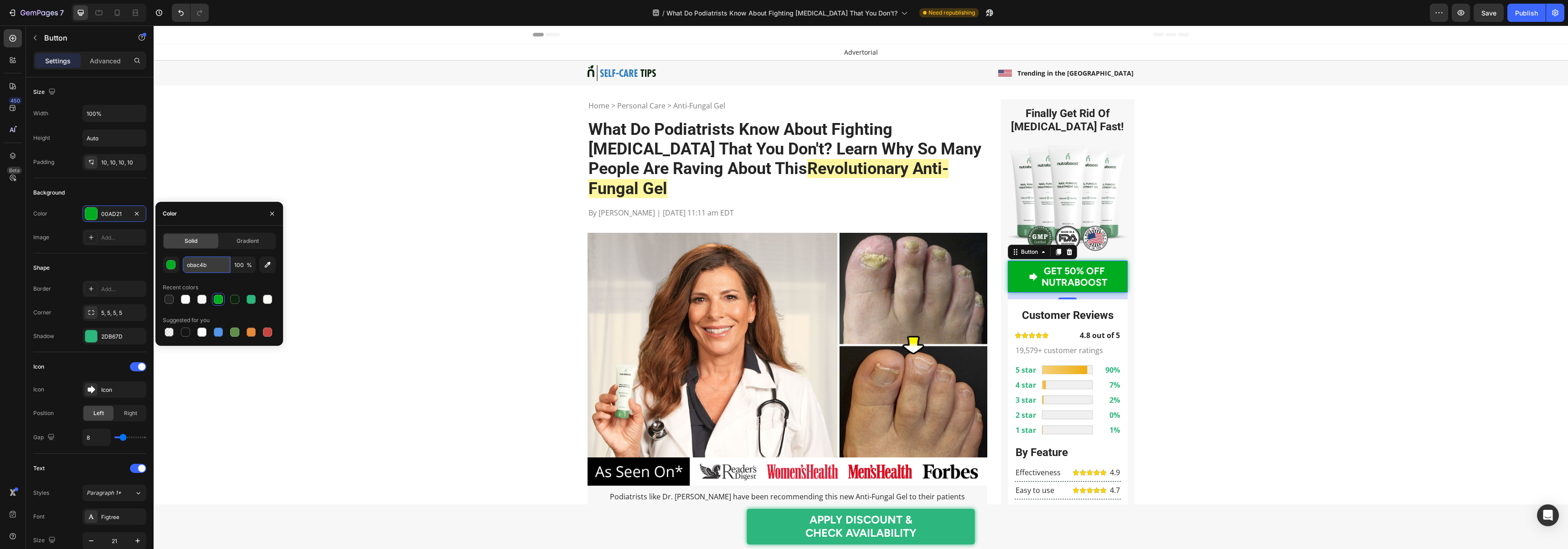
click at [187, 265] on input "obac4b" at bounding box center [206, 265] width 47 height 16
click at [116, 211] on div "00AD21" at bounding box center [114, 214] width 27 height 8
click at [212, 265] on input "00AD21" at bounding box center [206, 265] width 47 height 16
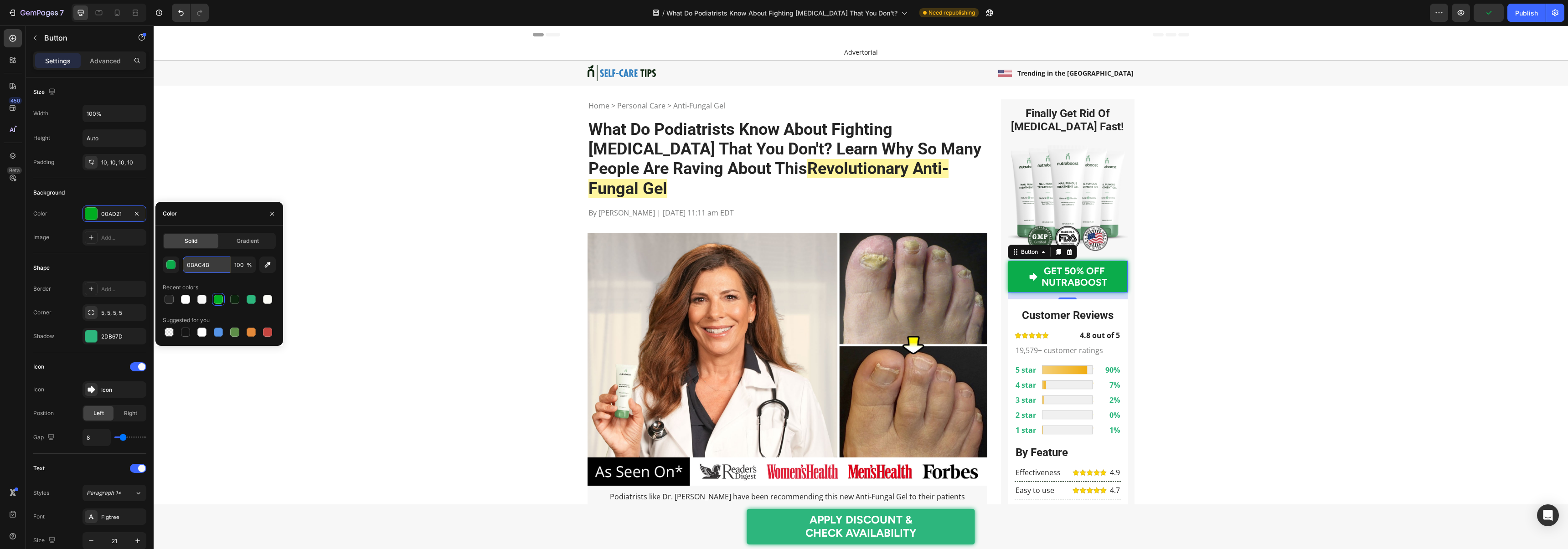
click at [209, 262] on input "0BAC4B" at bounding box center [206, 265] width 47 height 16
type input "0BAC4B"
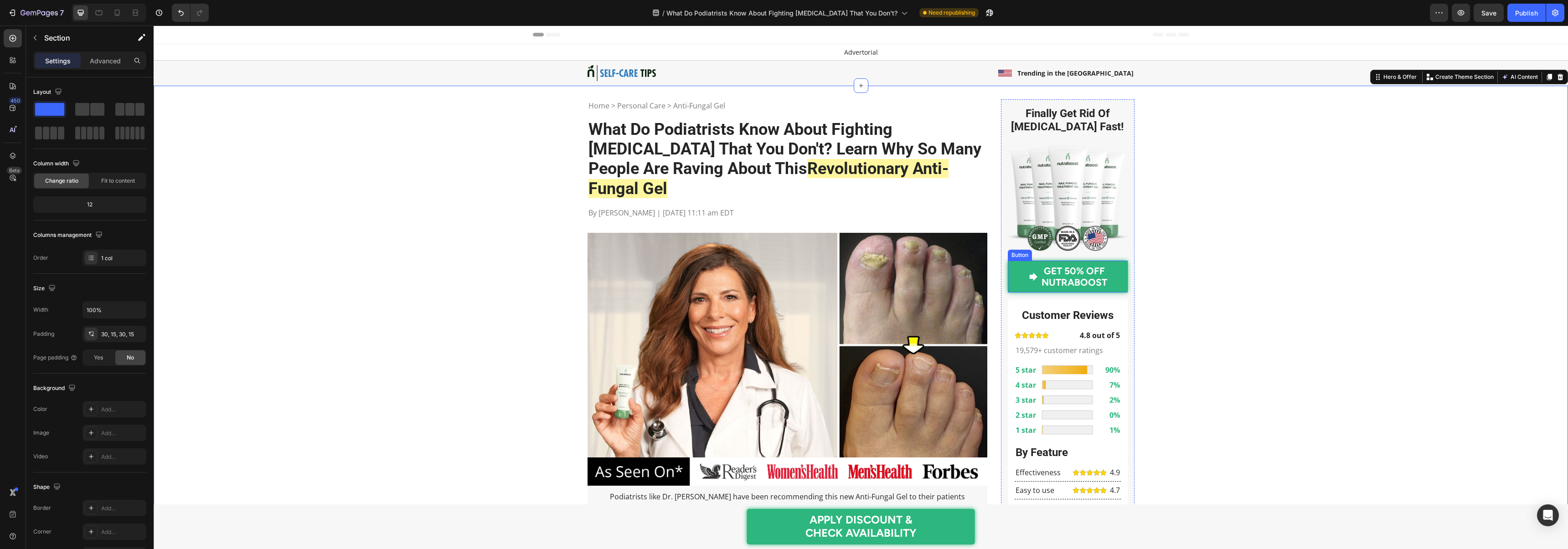
click at [1022, 270] on link "GET 50% OFF NUTRABOOST" at bounding box center [1067, 276] width 120 height 32
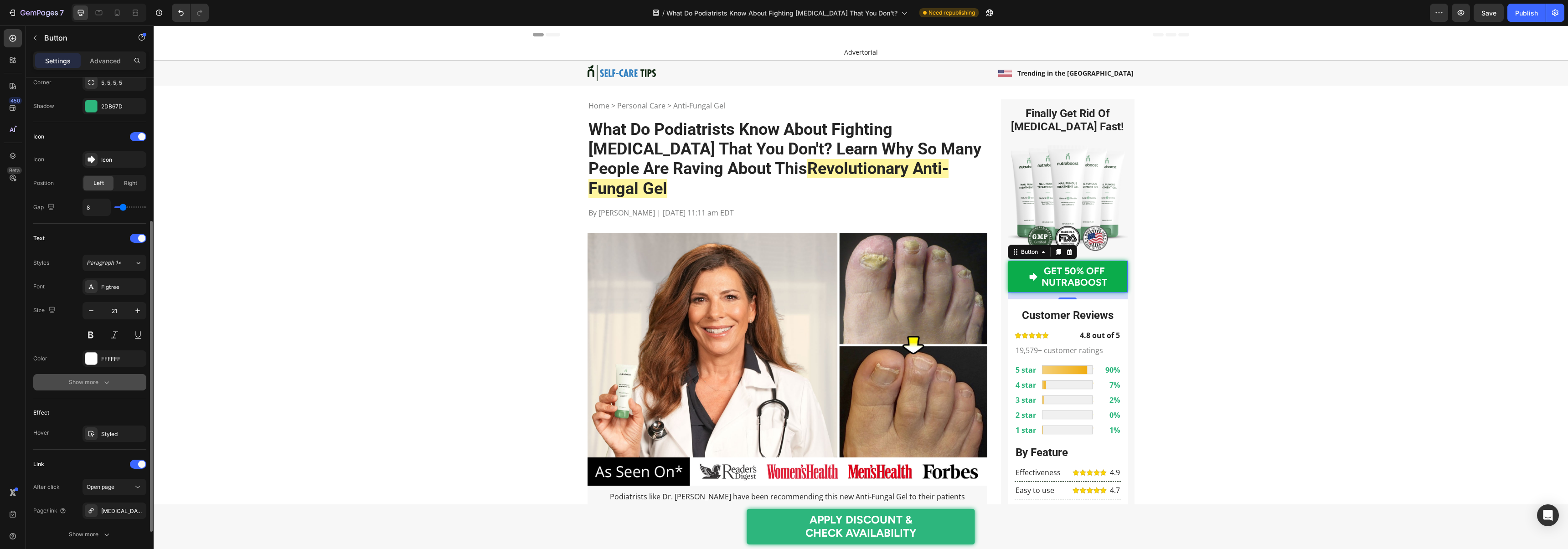
scroll to position [242, 0]
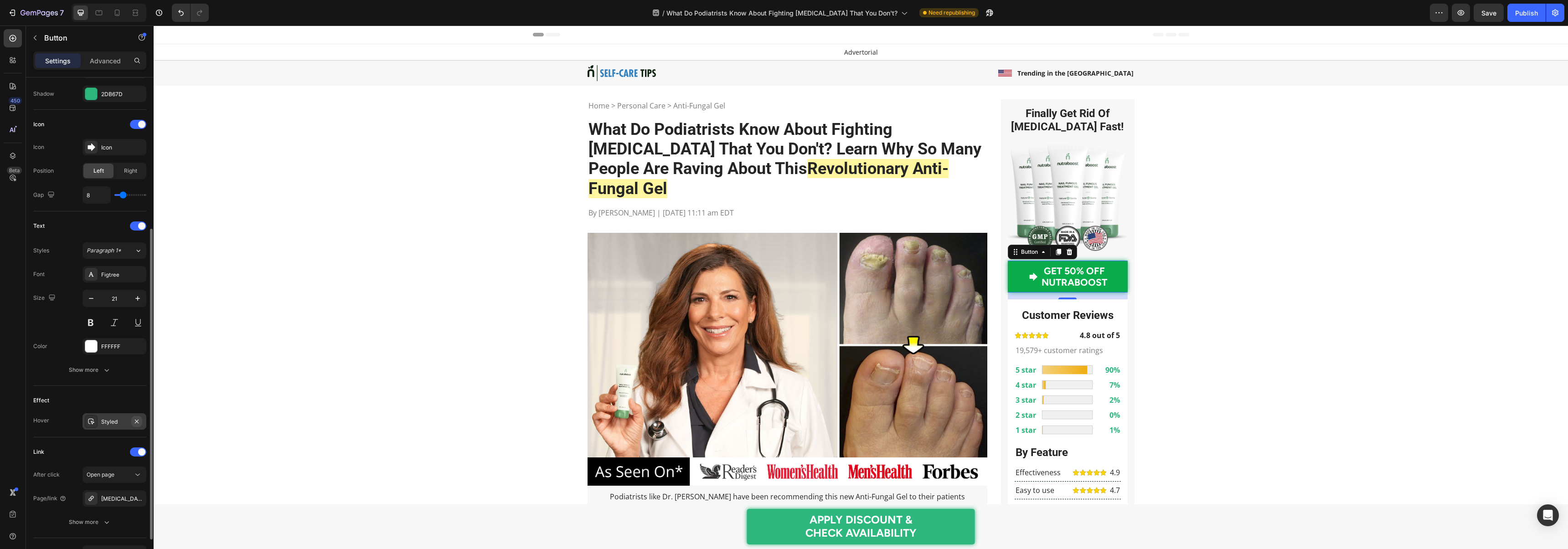
click at [134, 421] on icon "button" at bounding box center [137, 421] width 7 height 7
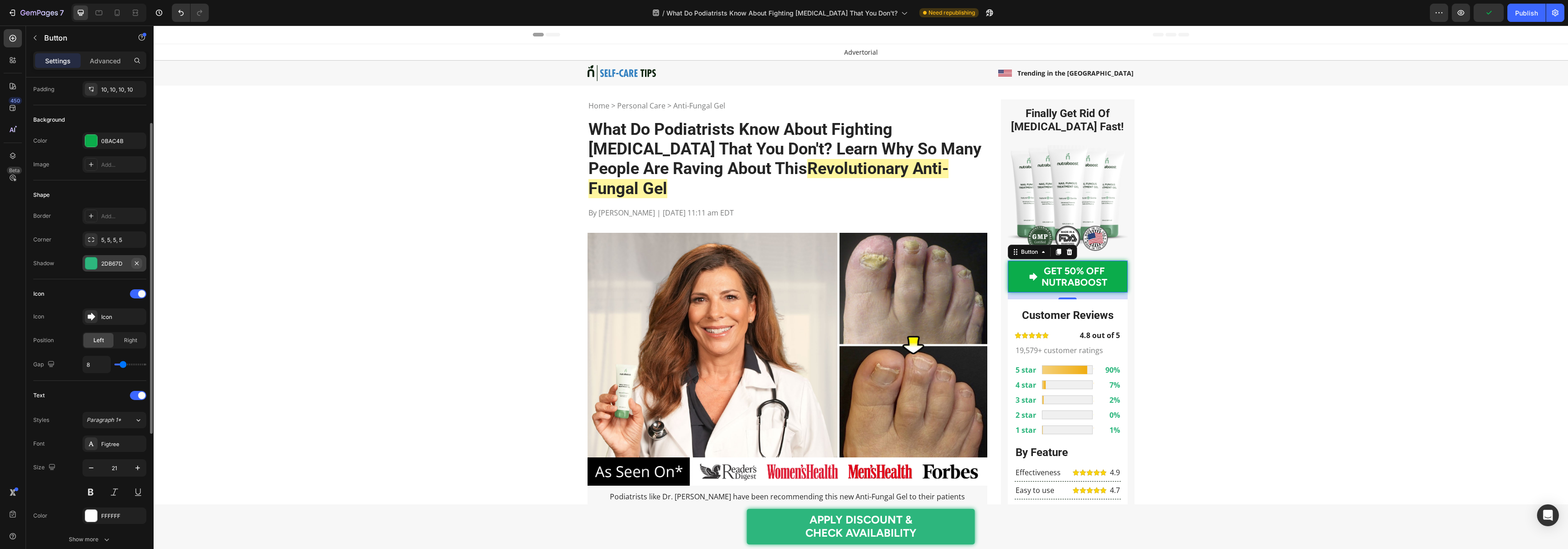
click at [137, 264] on icon "button" at bounding box center [137, 263] width 7 height 7
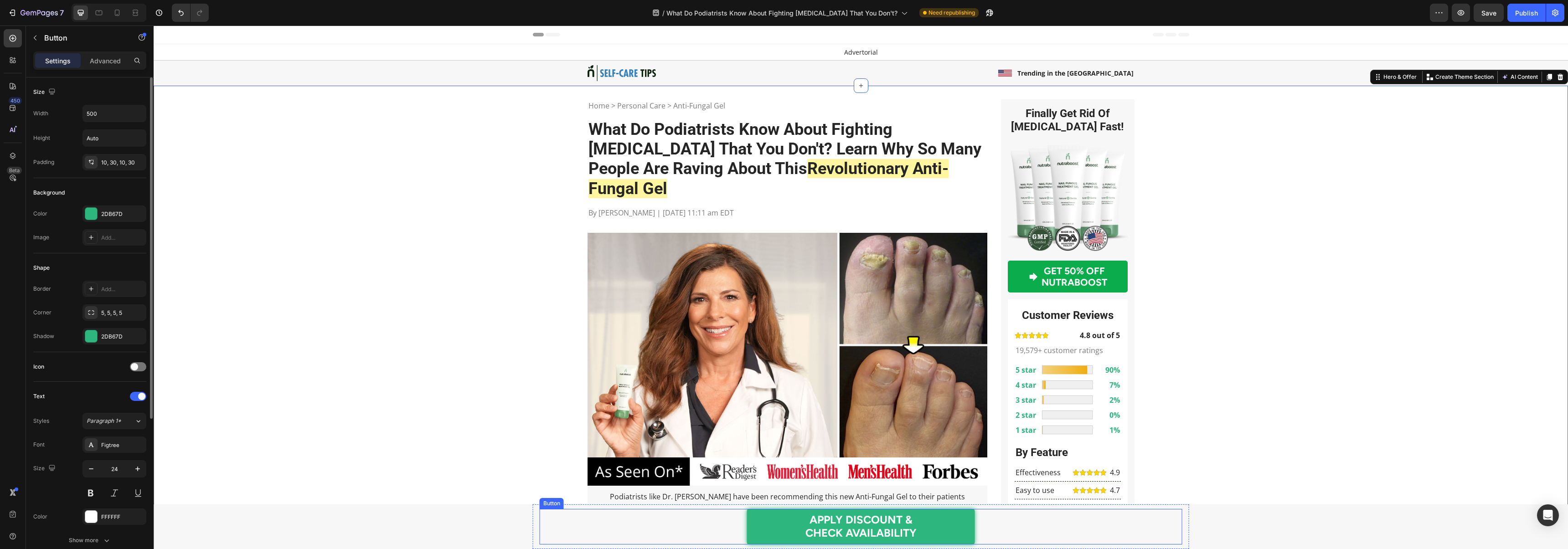
click at [763, 529] on link "APPLY DISCOUNT & CHECK AVAILABILITY" at bounding box center [861, 526] width 228 height 35
click at [139, 337] on icon "button" at bounding box center [137, 336] width 7 height 7
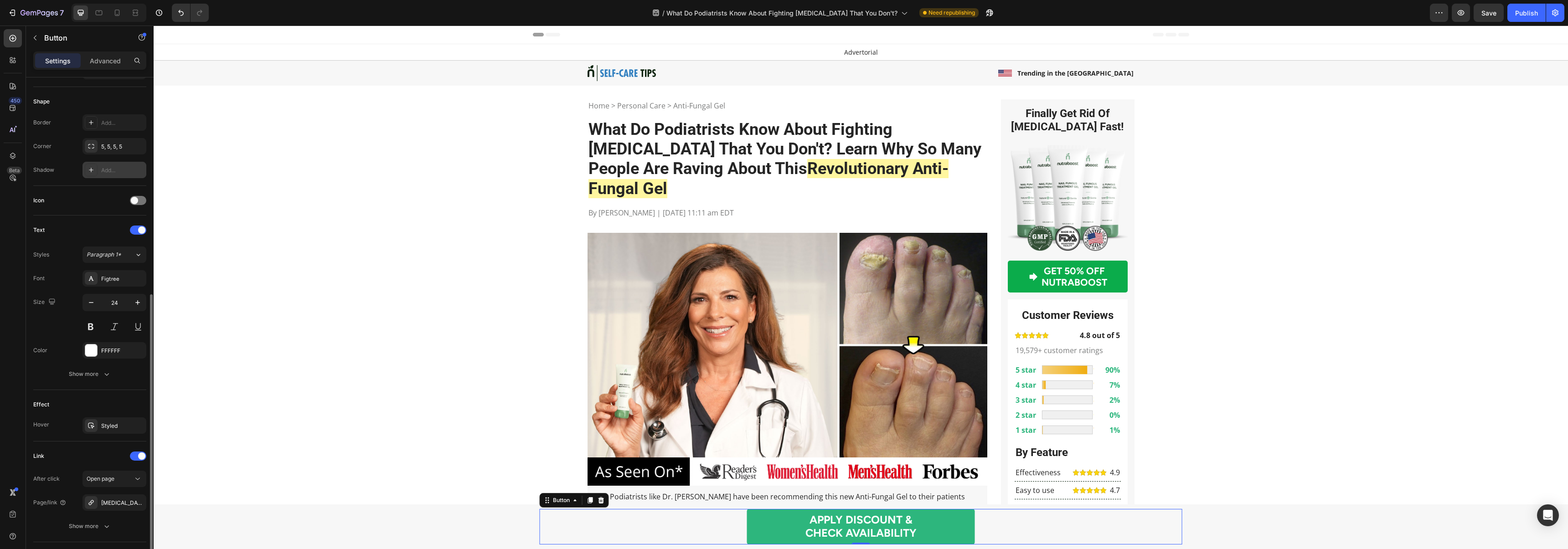
scroll to position [227, 0]
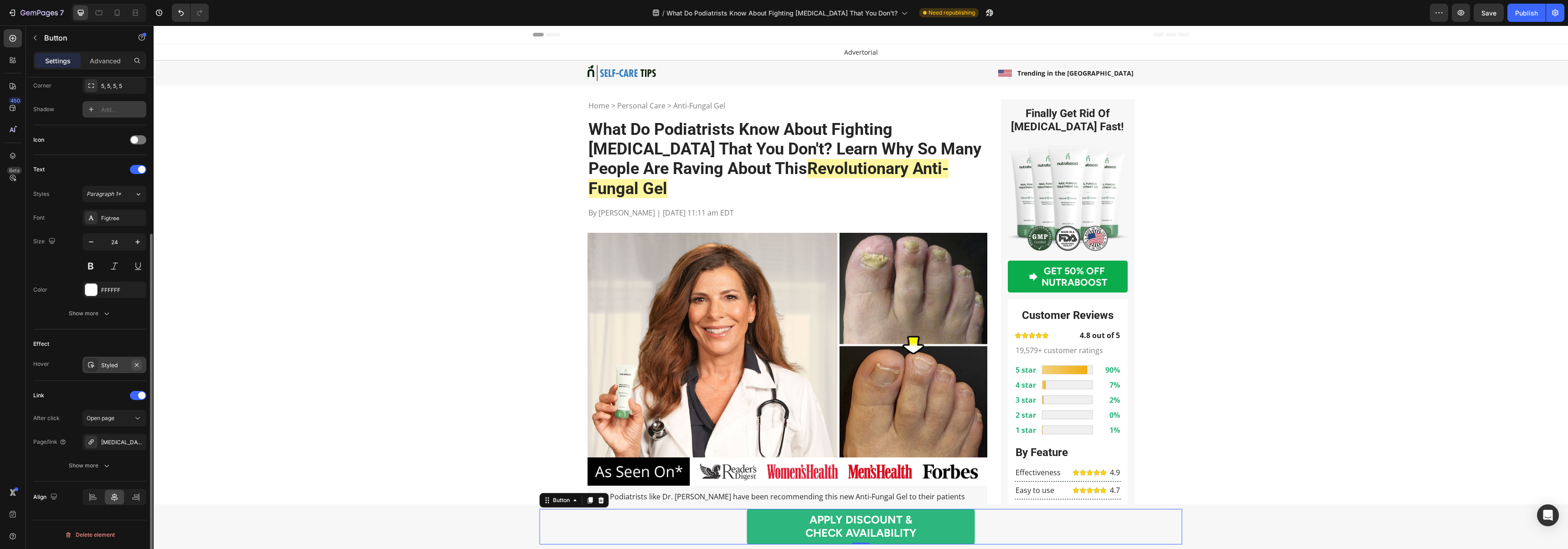
click at [135, 361] on icon "button" at bounding box center [137, 365] width 7 height 7
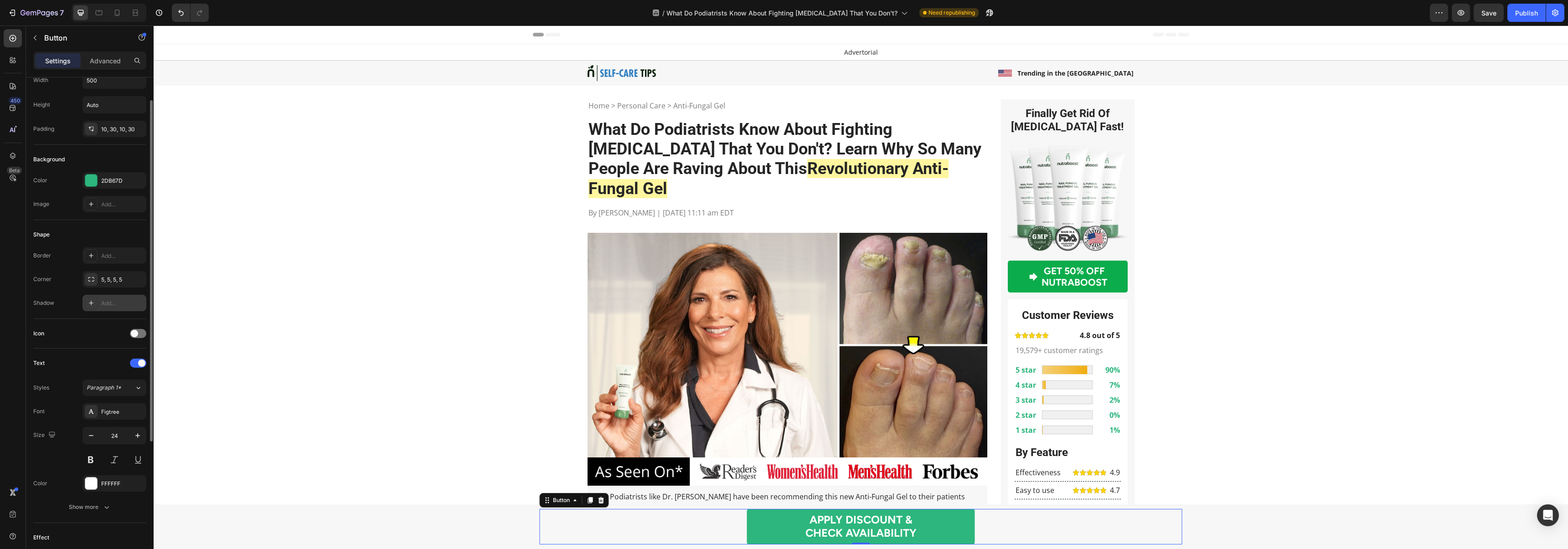
scroll to position [0, 0]
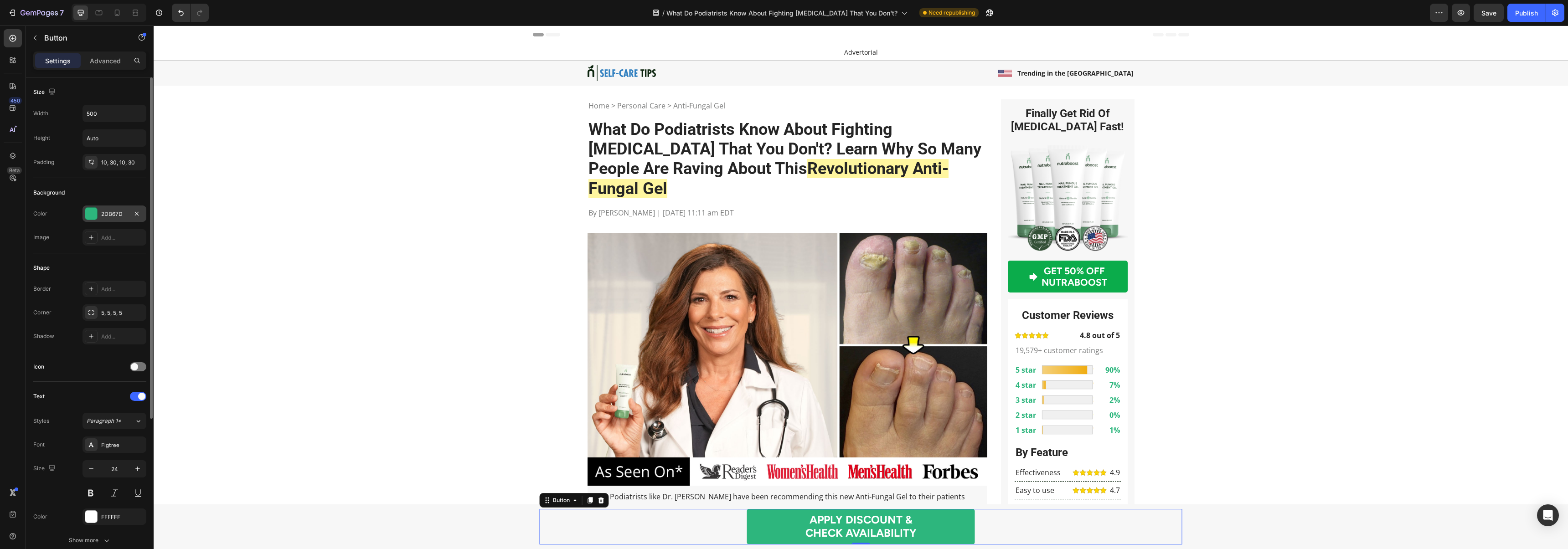
click at [93, 212] on div at bounding box center [91, 213] width 12 height 12
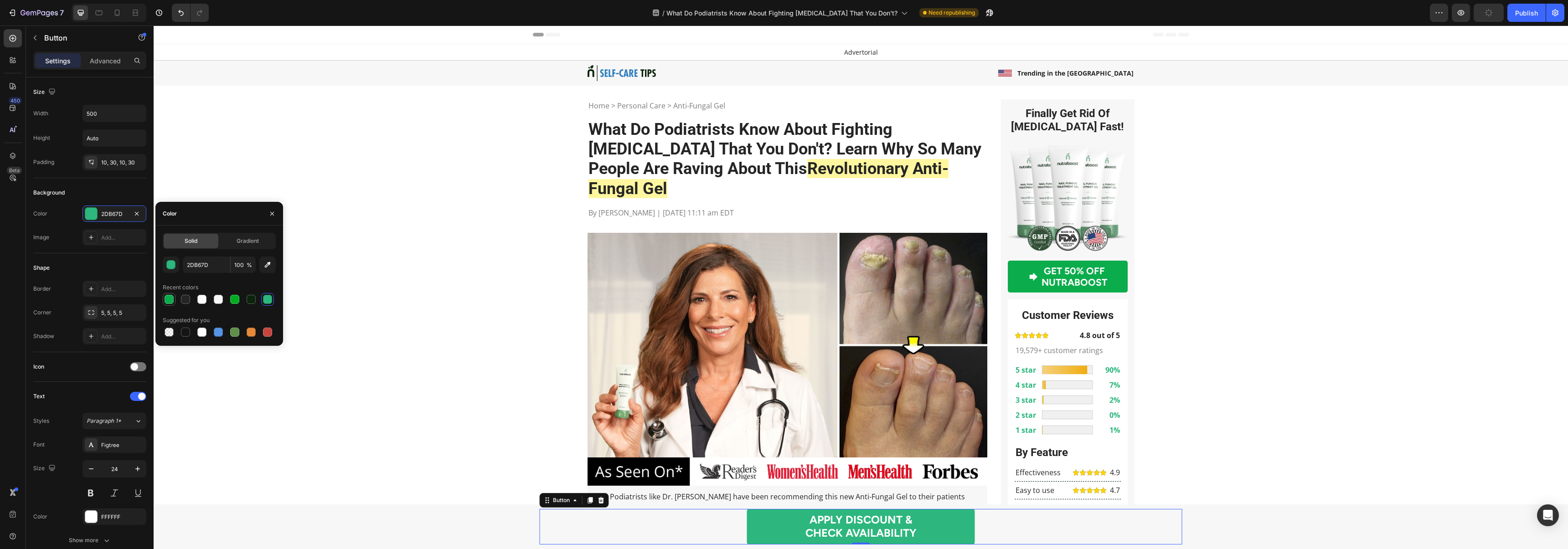
click at [170, 295] on div at bounding box center [169, 299] width 9 height 9
type input "0BAC4B"
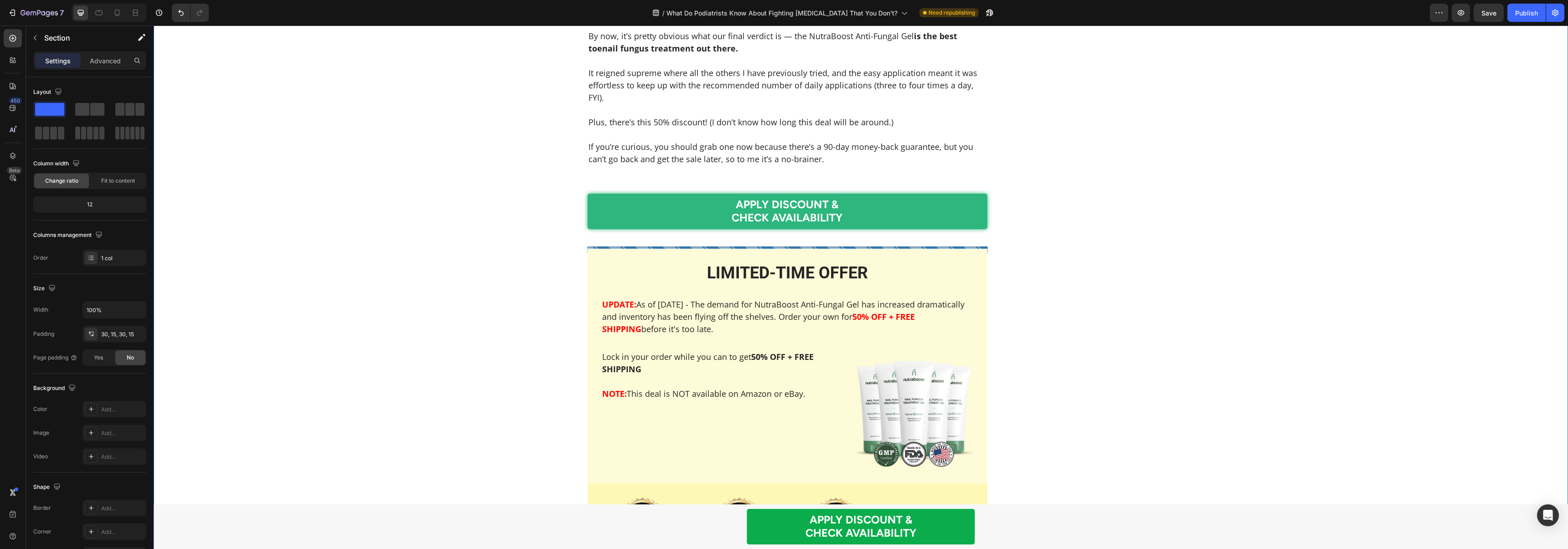
scroll to position [3940, 0]
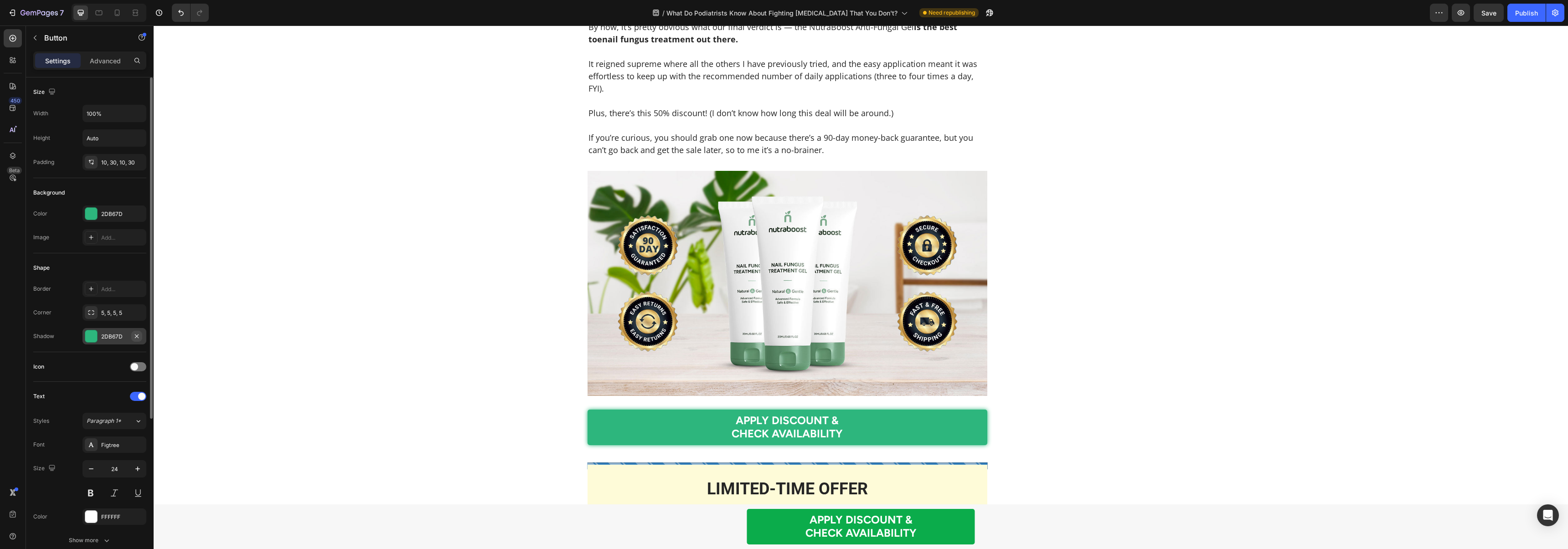
click at [134, 335] on icon "button" at bounding box center [137, 336] width 7 height 7
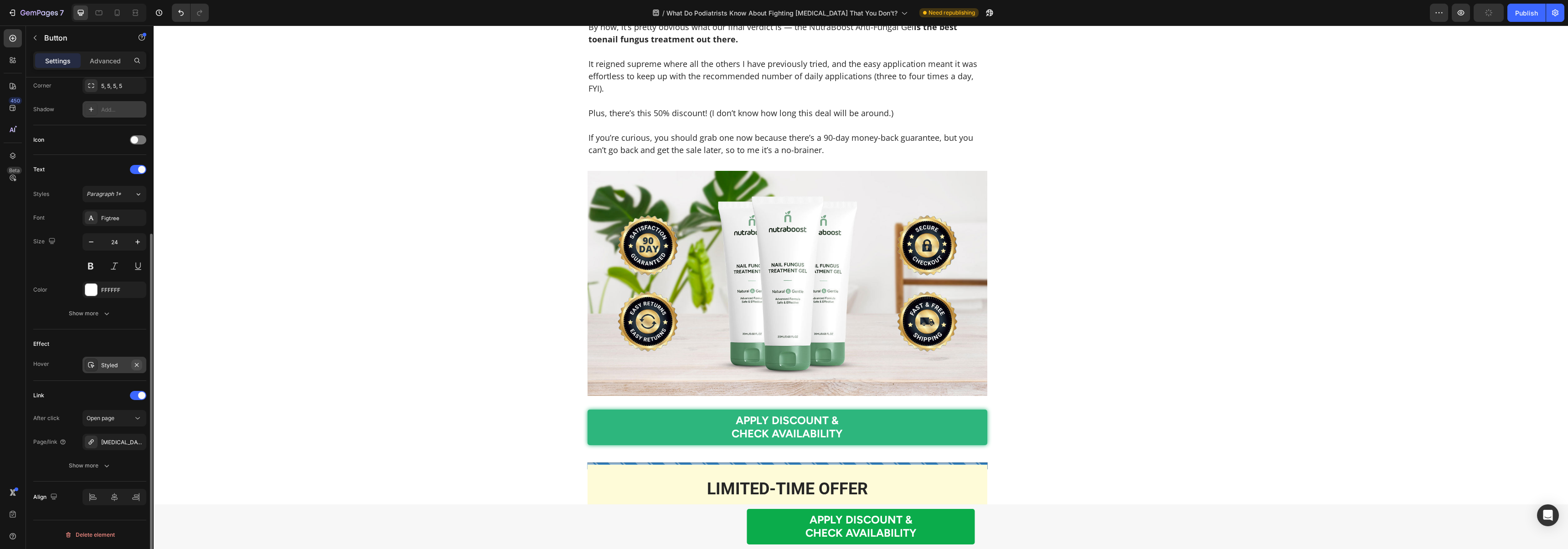
click at [137, 363] on icon "button" at bounding box center [137, 365] width 4 height 4
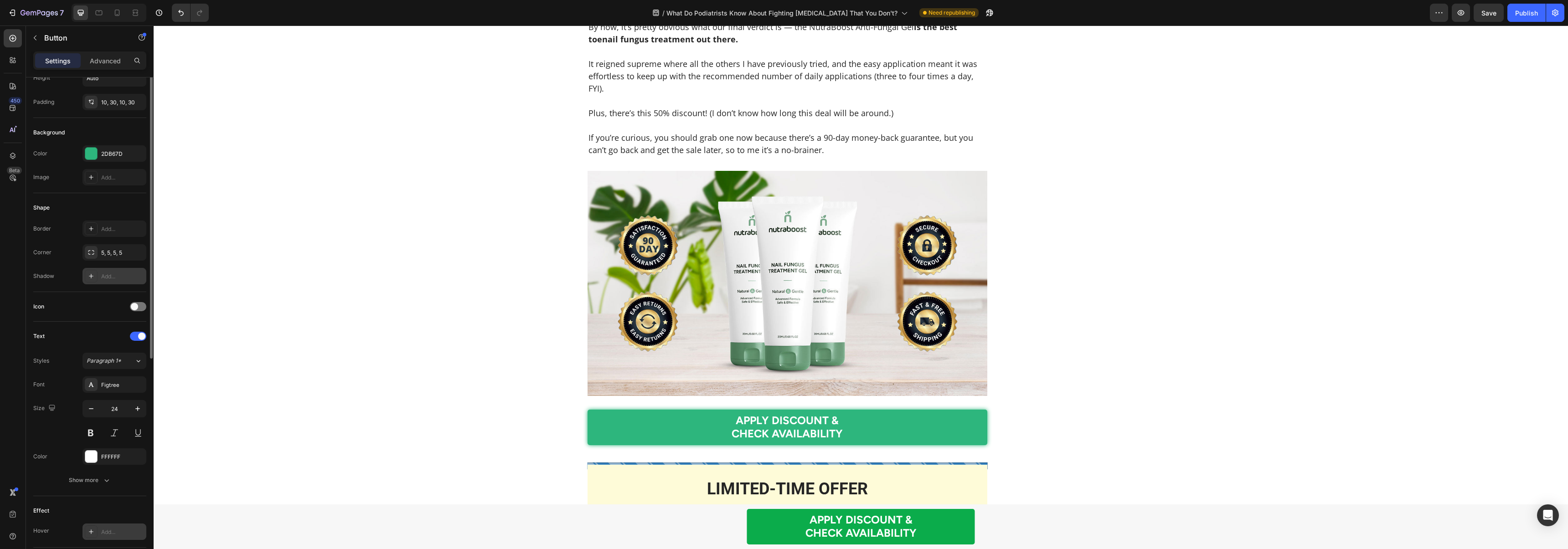
scroll to position [0, 0]
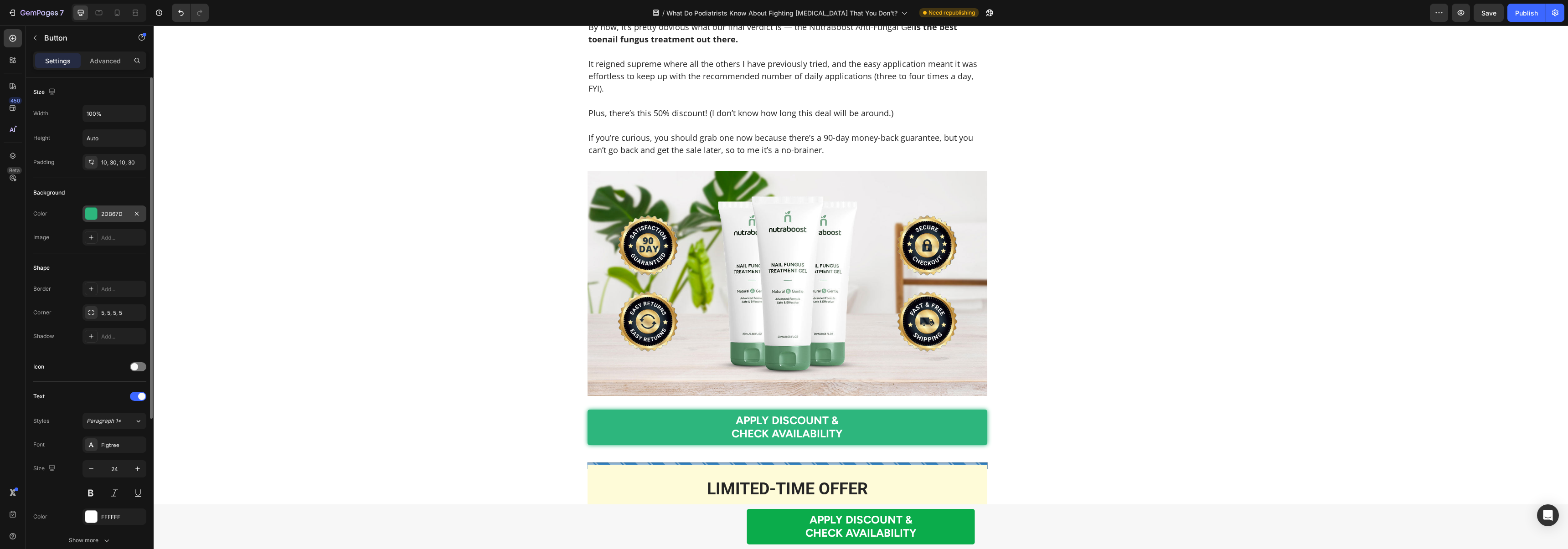
click at [99, 209] on div "2DB67D" at bounding box center [114, 214] width 64 height 16
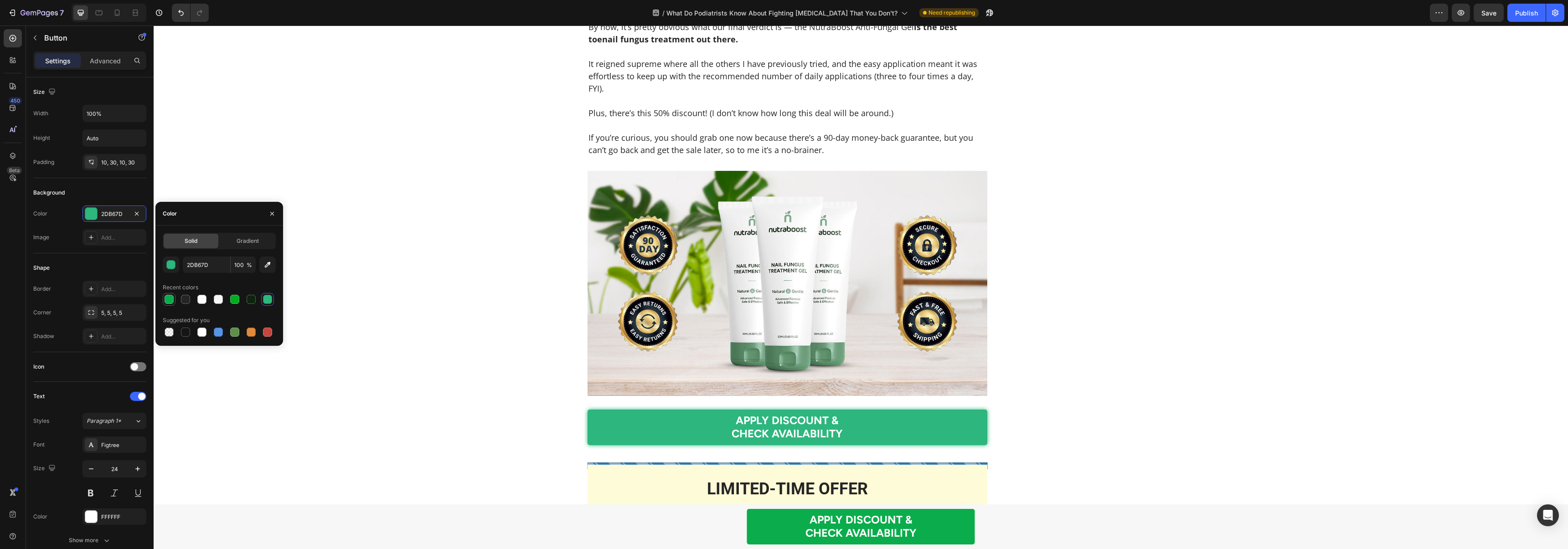
click at [169, 297] on div at bounding box center [169, 299] width 9 height 9
type input "0BAC4B"
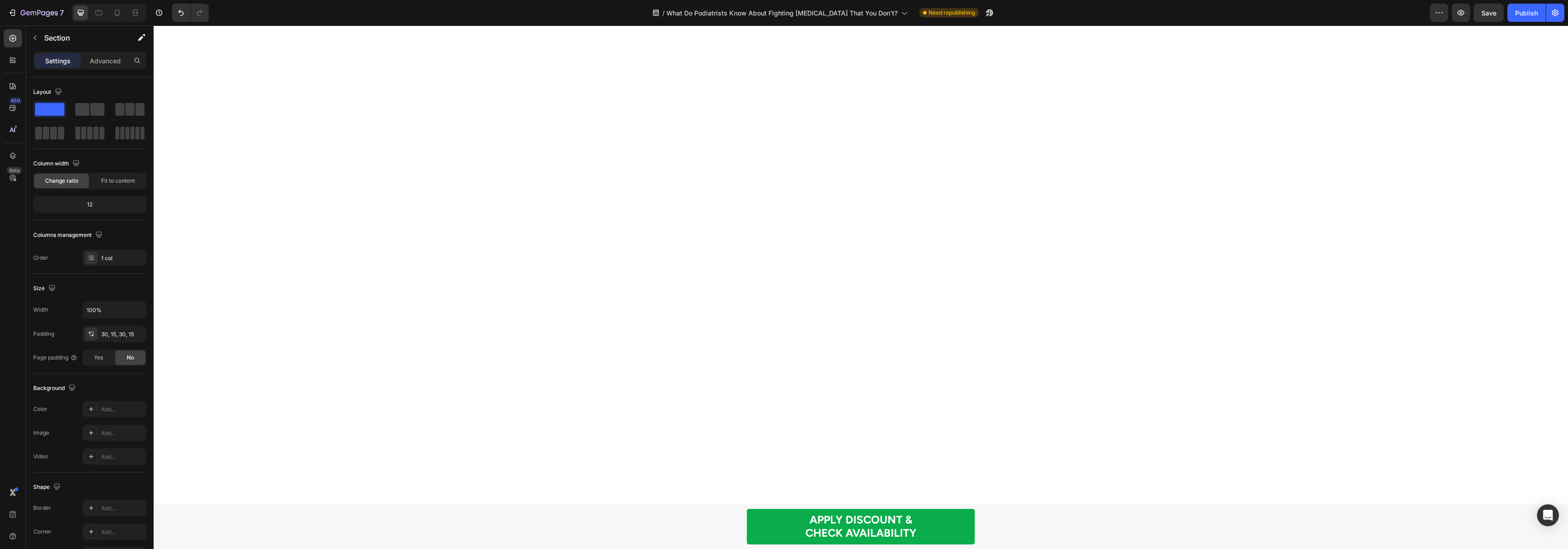
scroll to position [5347, 0]
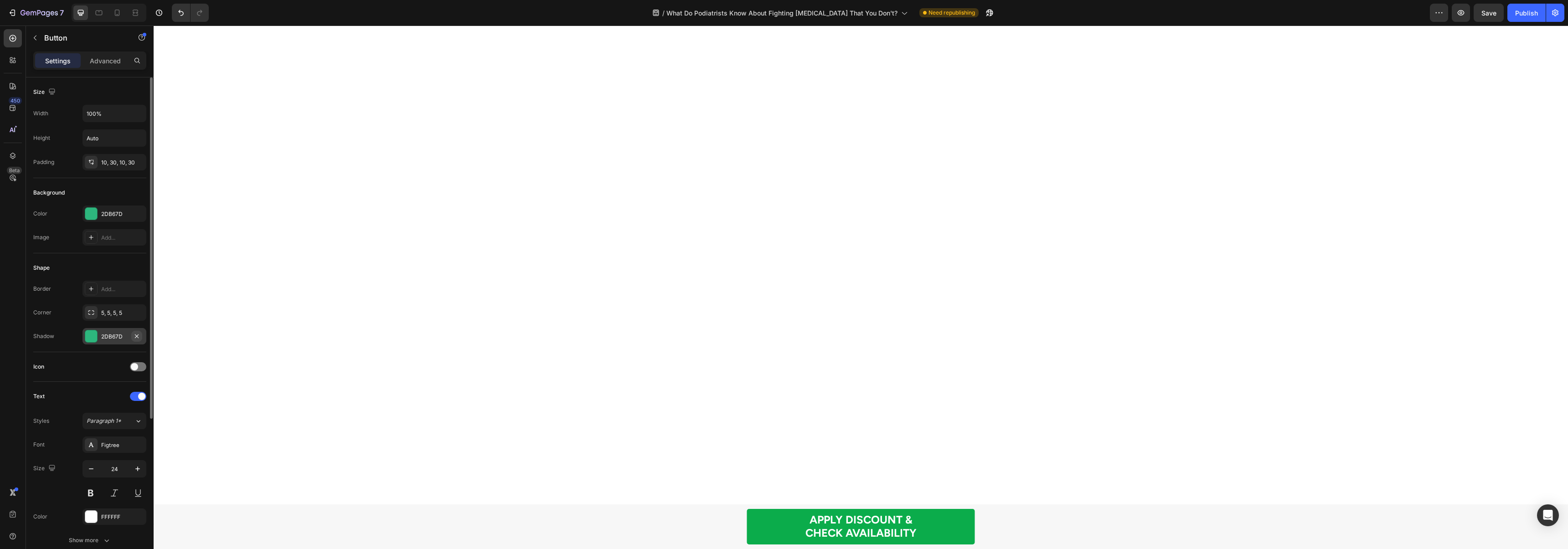
click at [136, 338] on icon "button" at bounding box center [137, 336] width 7 height 7
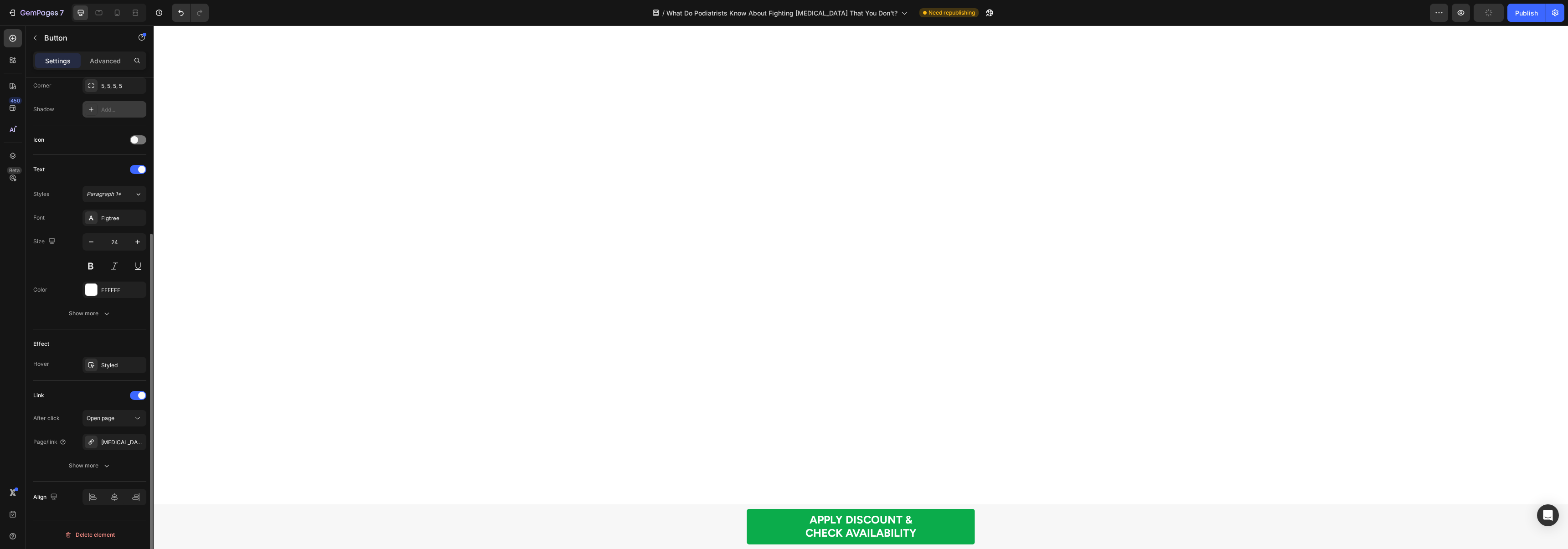
click at [0, 0] on icon "button" at bounding box center [0, 0] width 0 height 0
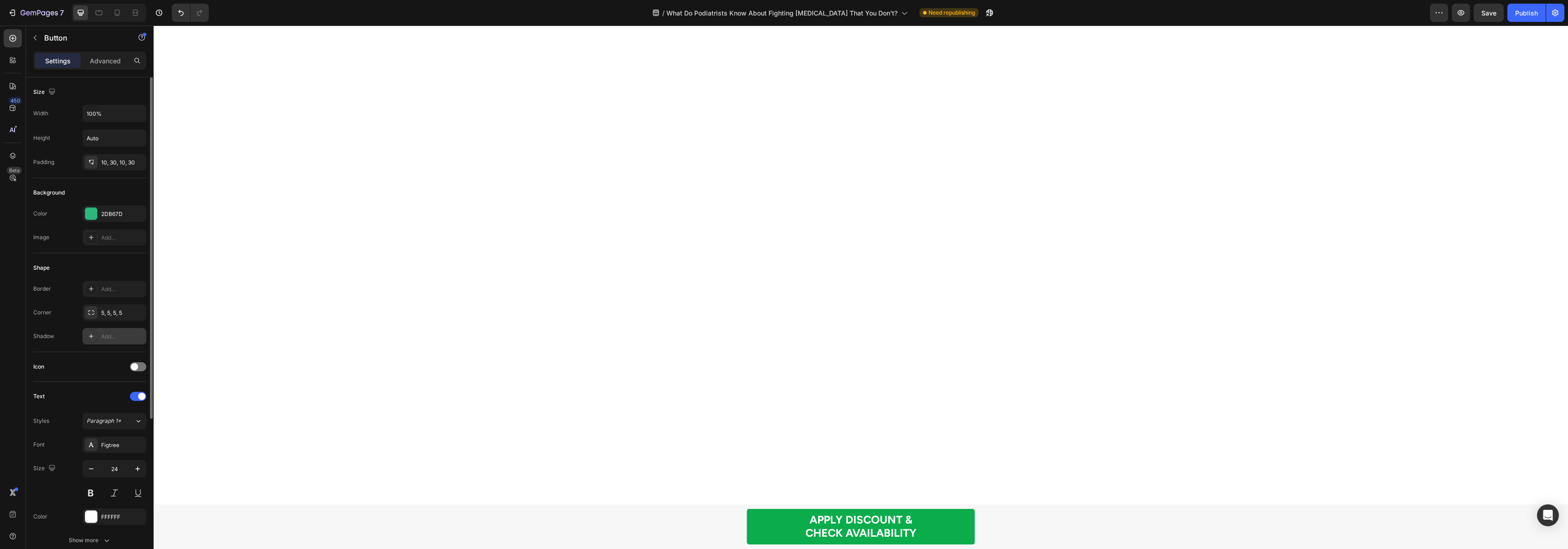
click at [103, 210] on div "2DB67D" at bounding box center [114, 214] width 27 height 8
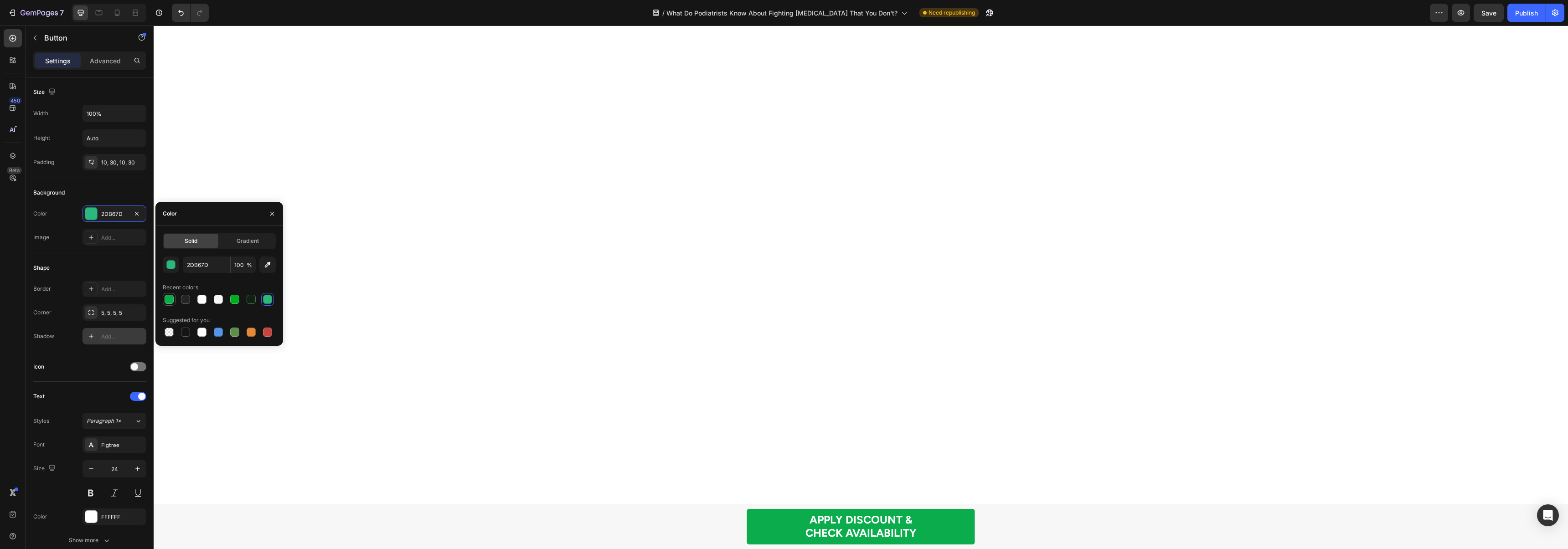
click at [167, 294] on div at bounding box center [169, 299] width 9 height 9
type input "0BAC4B"
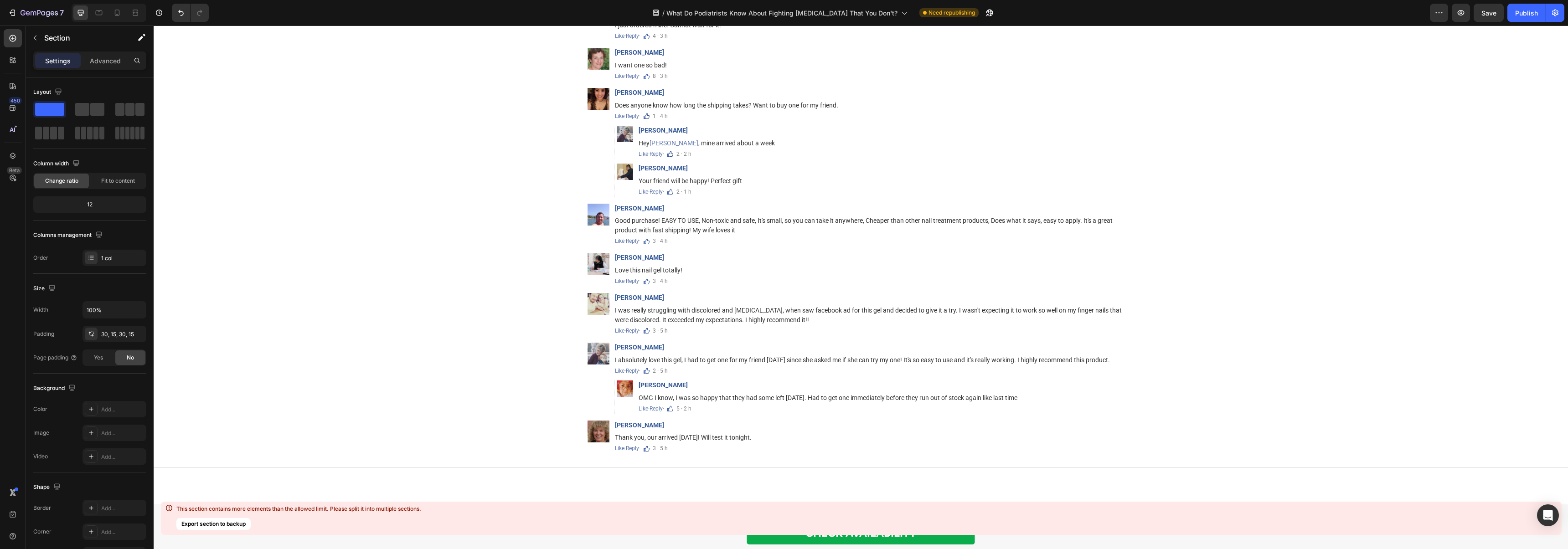
scroll to position [5518, 0]
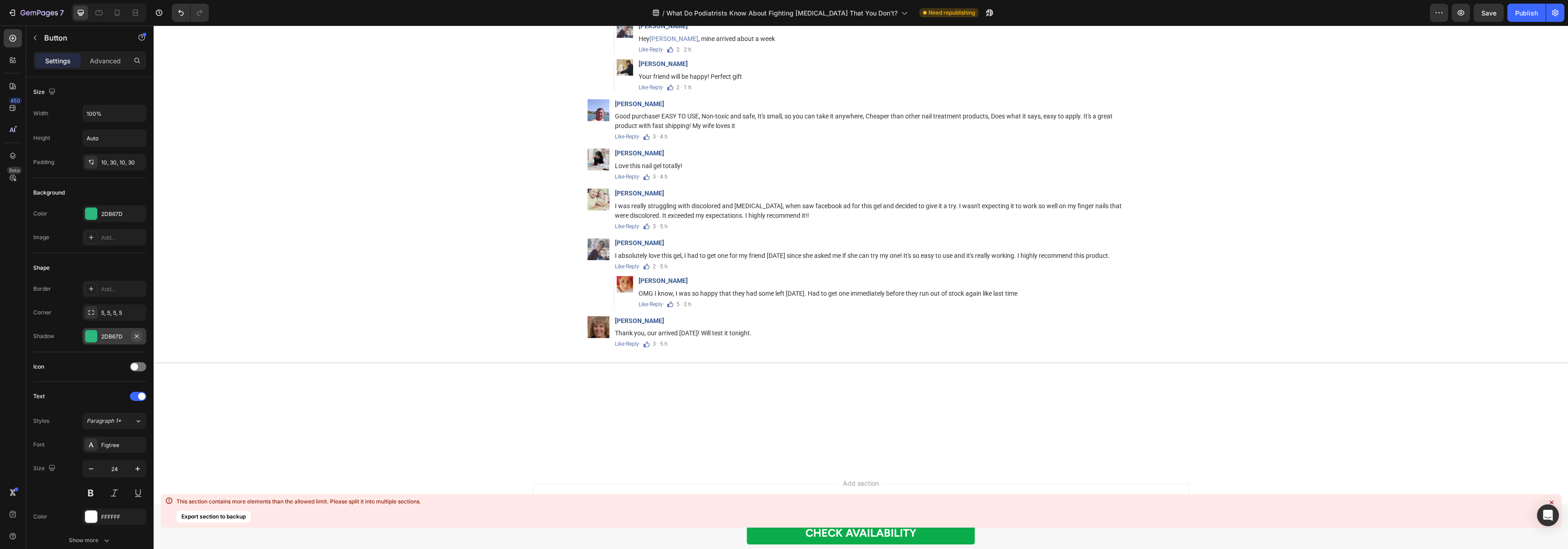
click at [137, 339] on button "button" at bounding box center [137, 336] width 11 height 11
click at [103, 218] on div "2DB67D" at bounding box center [114, 214] width 27 height 8
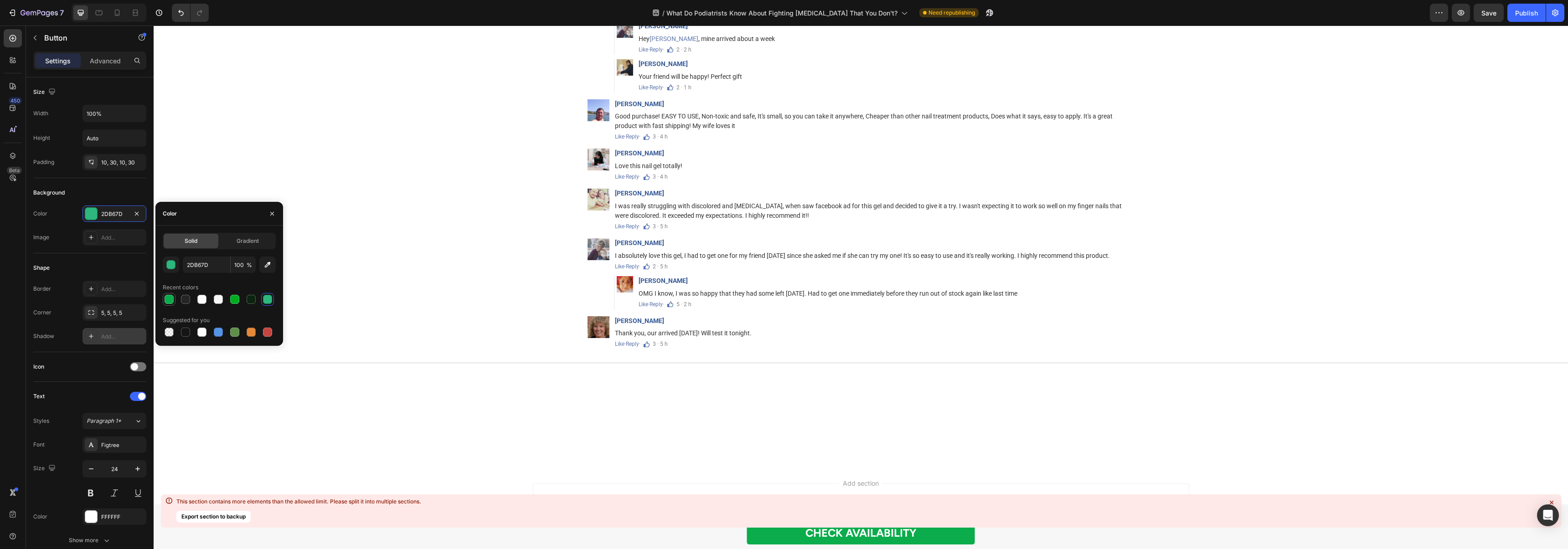
click at [167, 295] on div at bounding box center [169, 299] width 9 height 9
type input "0BAC4B"
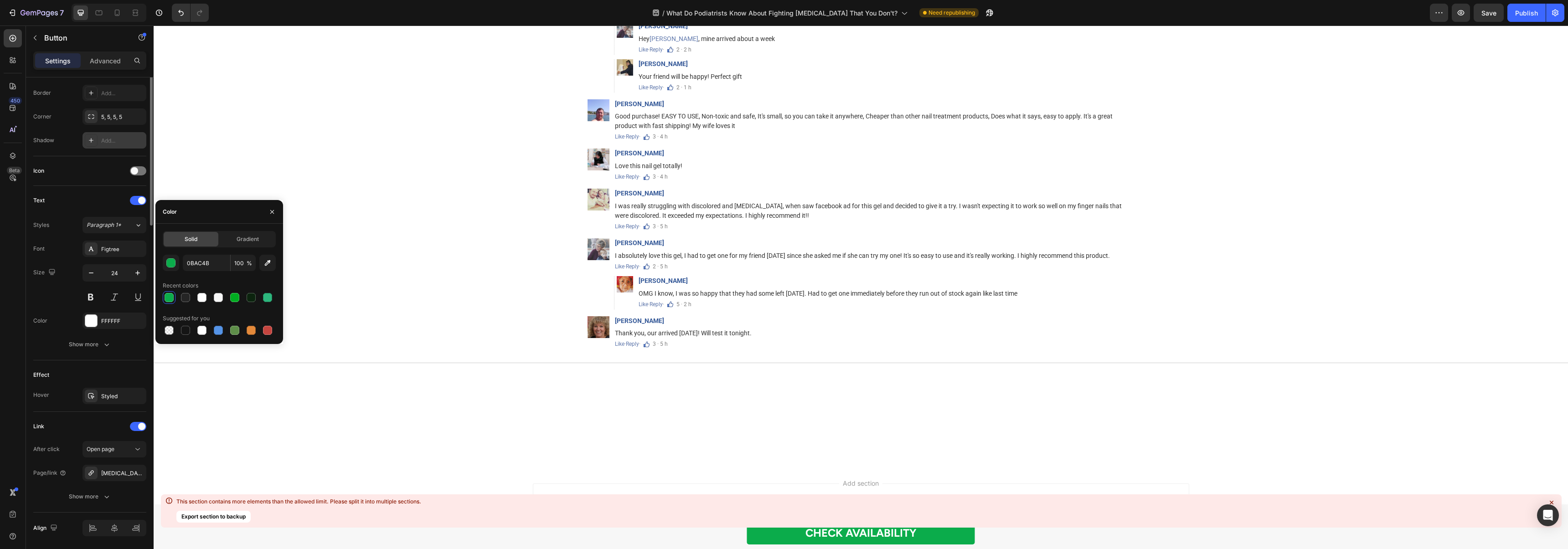
scroll to position [227, 0]
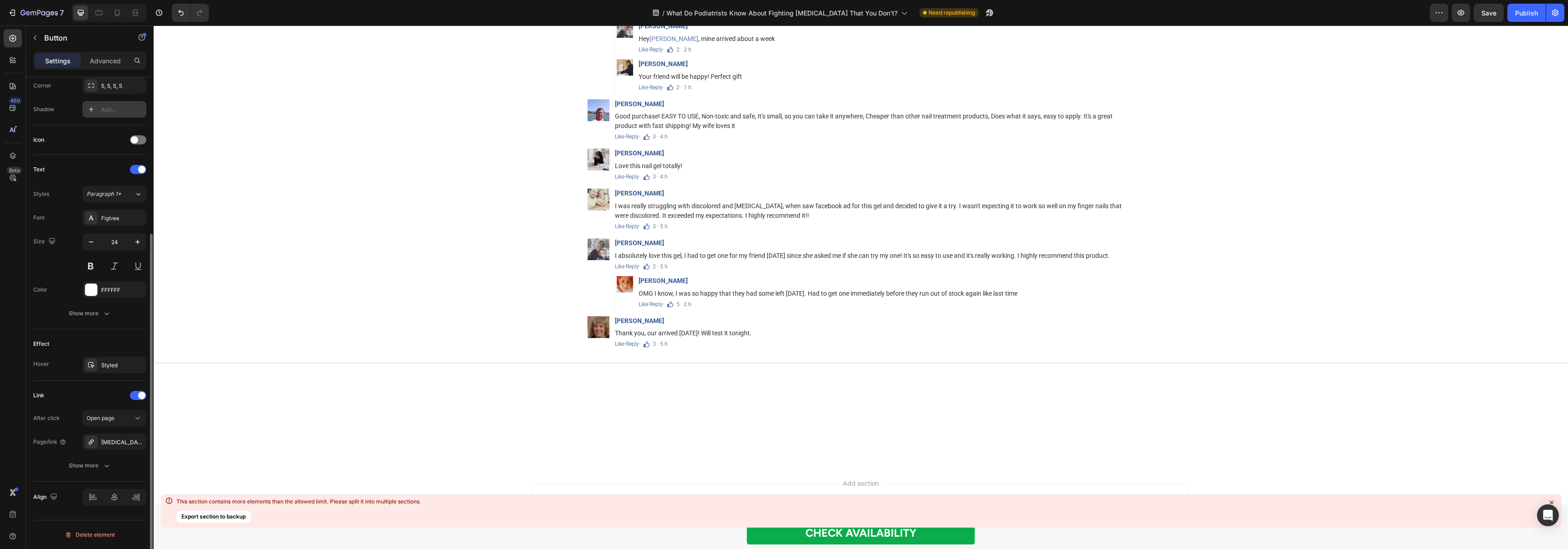
click at [131, 322] on div "Text Styles Paragraph 1* Font Figtree Size 24 Color FFFFFF Show more" at bounding box center [90, 242] width 113 height 175
click at [137, 363] on icon "button" at bounding box center [137, 365] width 7 height 7
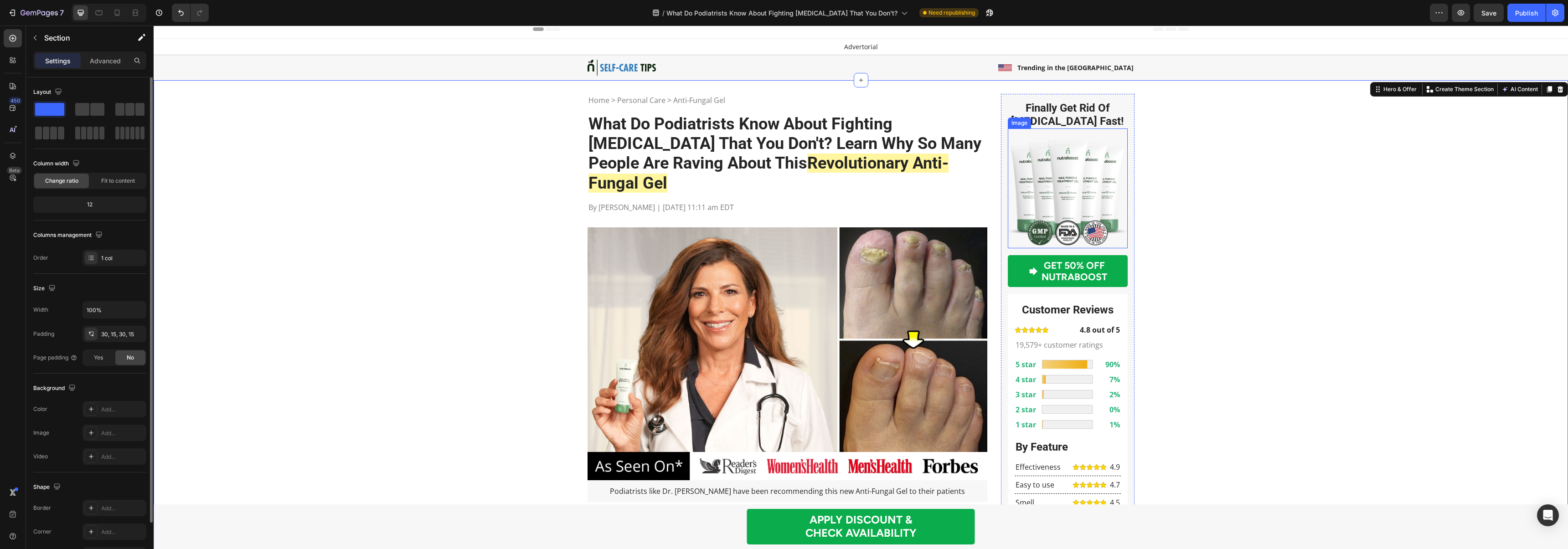
scroll to position [0, 0]
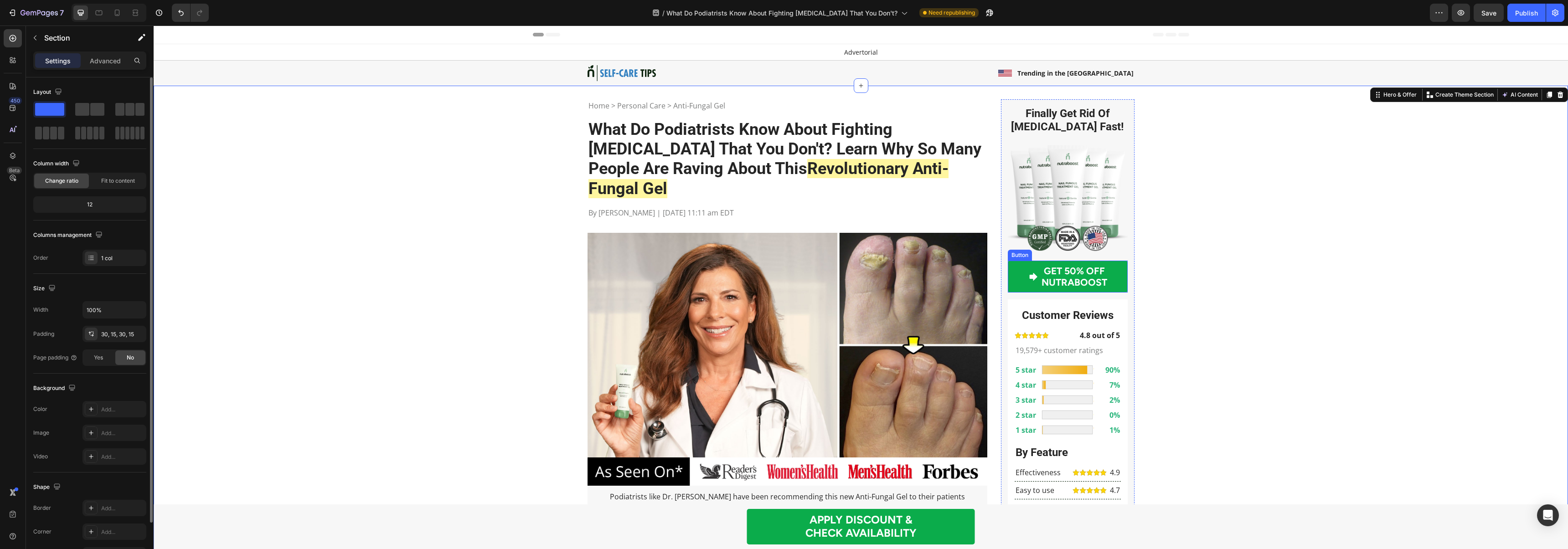
click at [1112, 269] on link "GET 50% OFF NUTRABOOST" at bounding box center [1067, 276] width 120 height 32
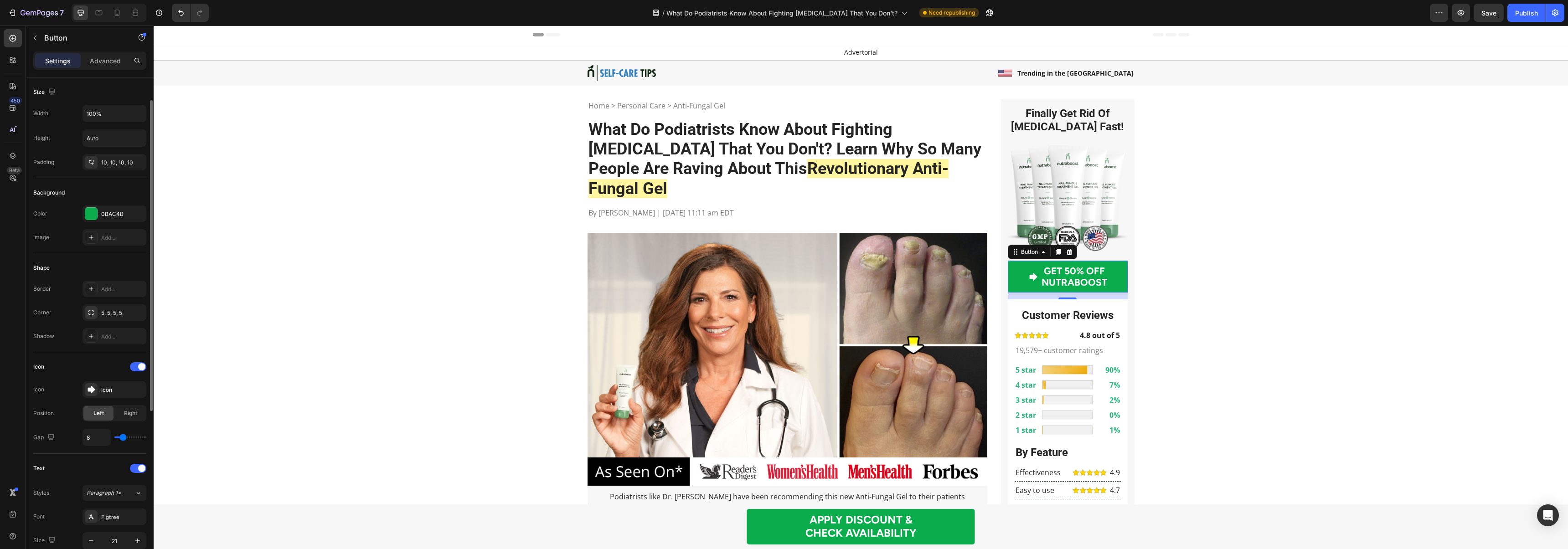
scroll to position [54, 0]
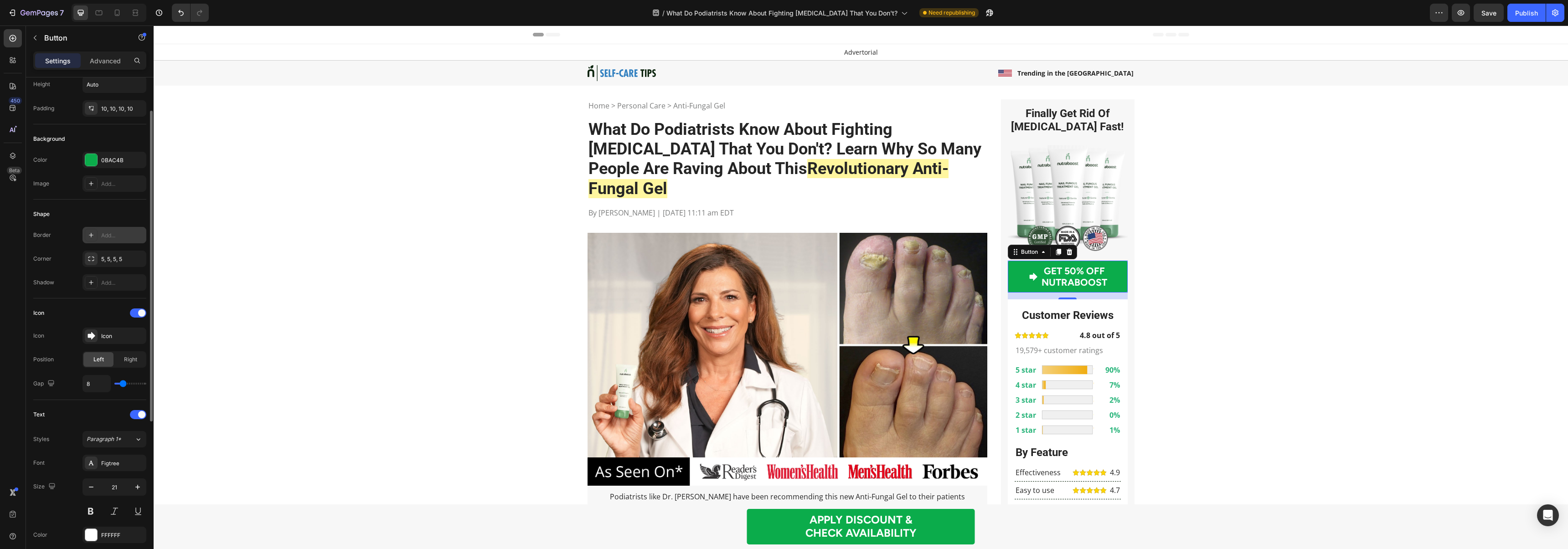
click at [102, 237] on div "Add..." at bounding box center [122, 235] width 43 height 8
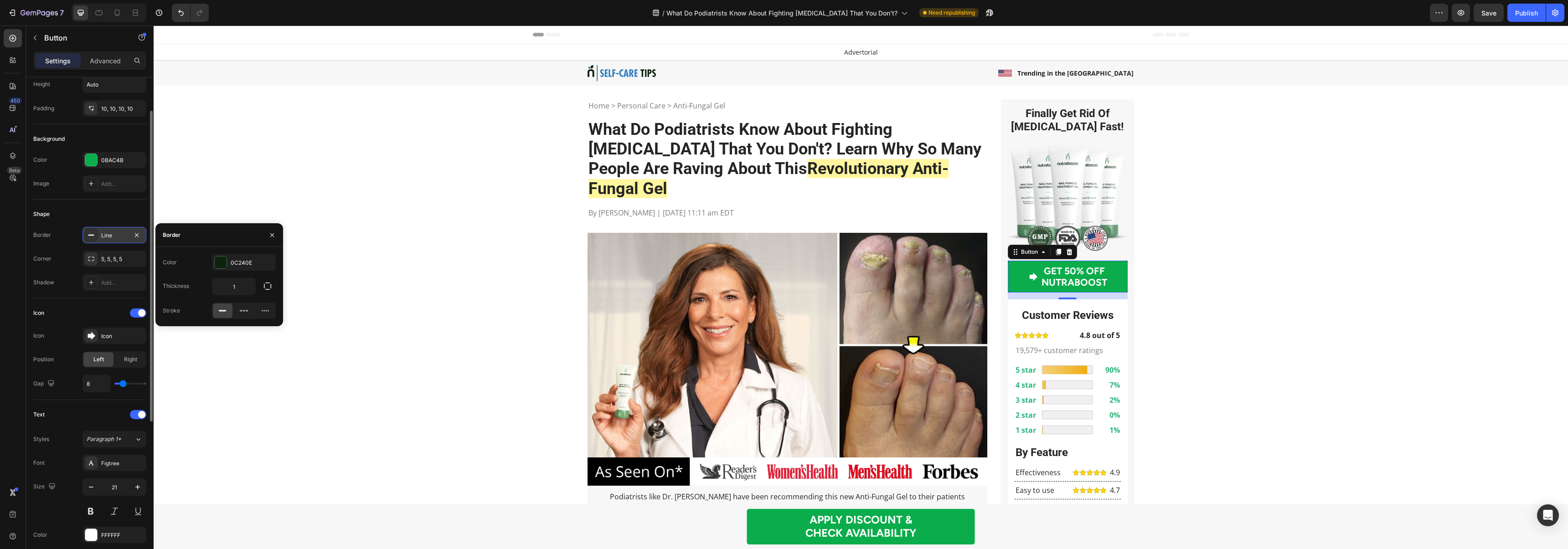
click at [75, 247] on div "Border Line Corner 5, 5, 5, 5 Shadow Add..." at bounding box center [90, 258] width 113 height 64
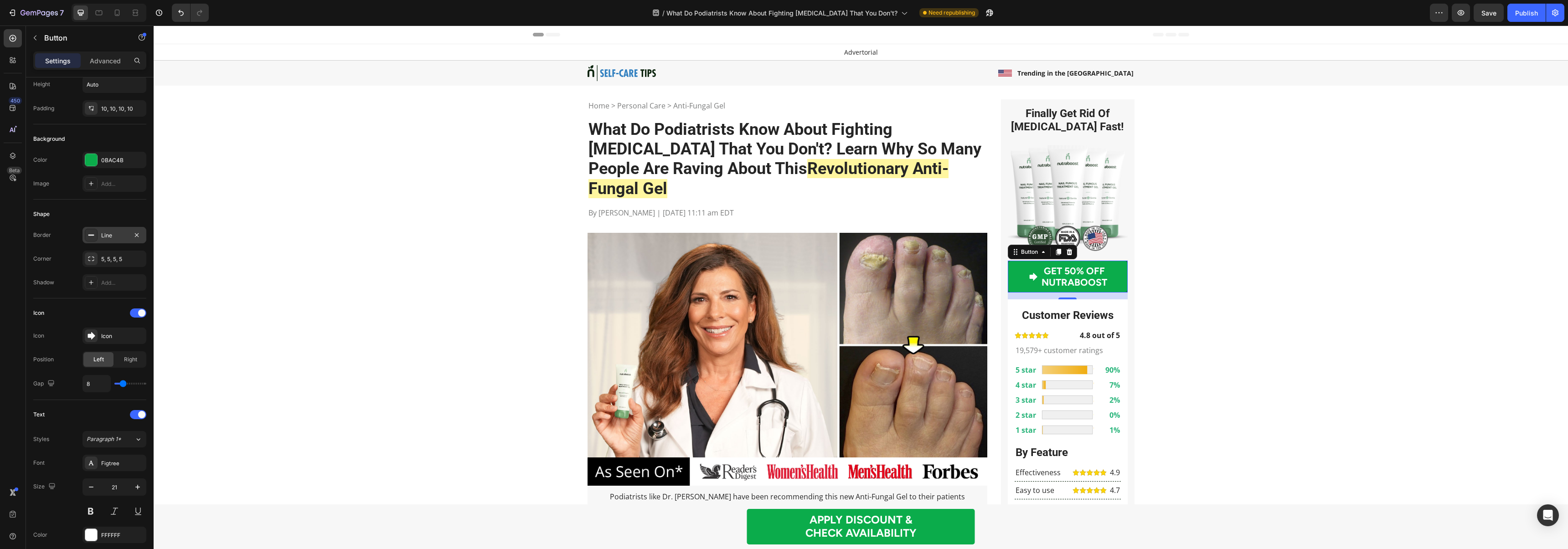
click at [89, 235] on rect at bounding box center [91, 235] width 6 height 1
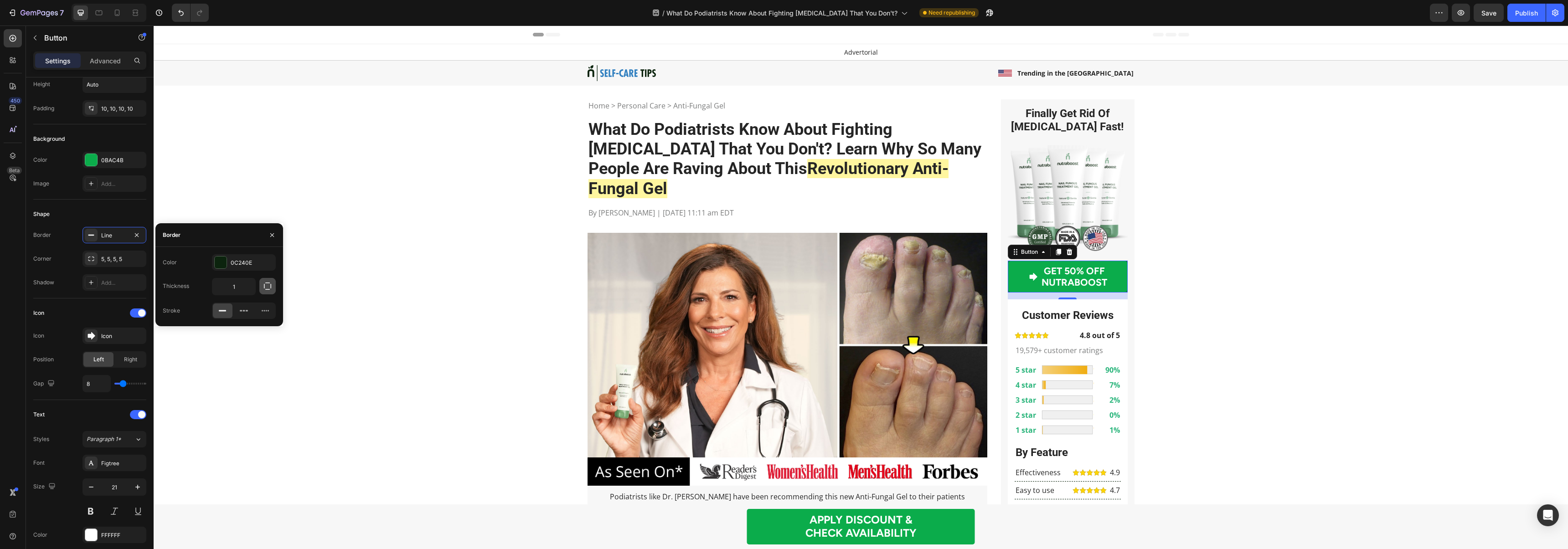
click at [266, 288] on icon "button" at bounding box center [267, 286] width 9 height 9
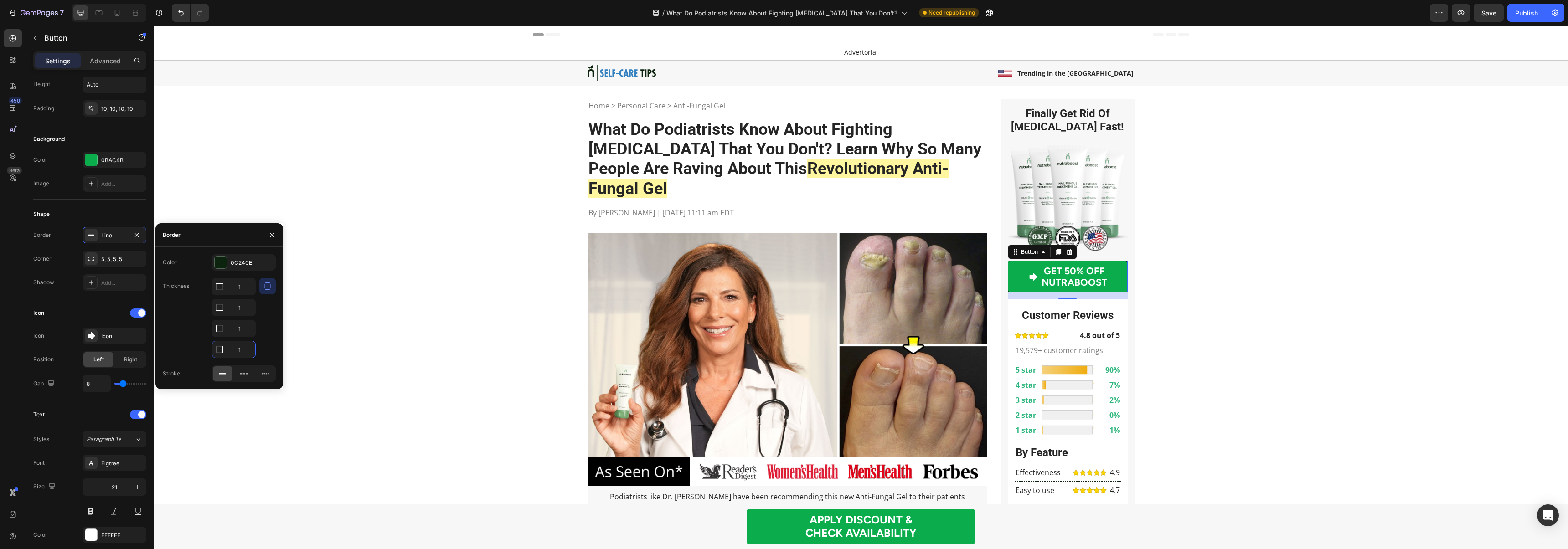
click at [238, 353] on input "1" at bounding box center [234, 349] width 43 height 16
type input "3"
type input "1"
click at [245, 311] on input "1" at bounding box center [234, 307] width 43 height 16
type input "3"
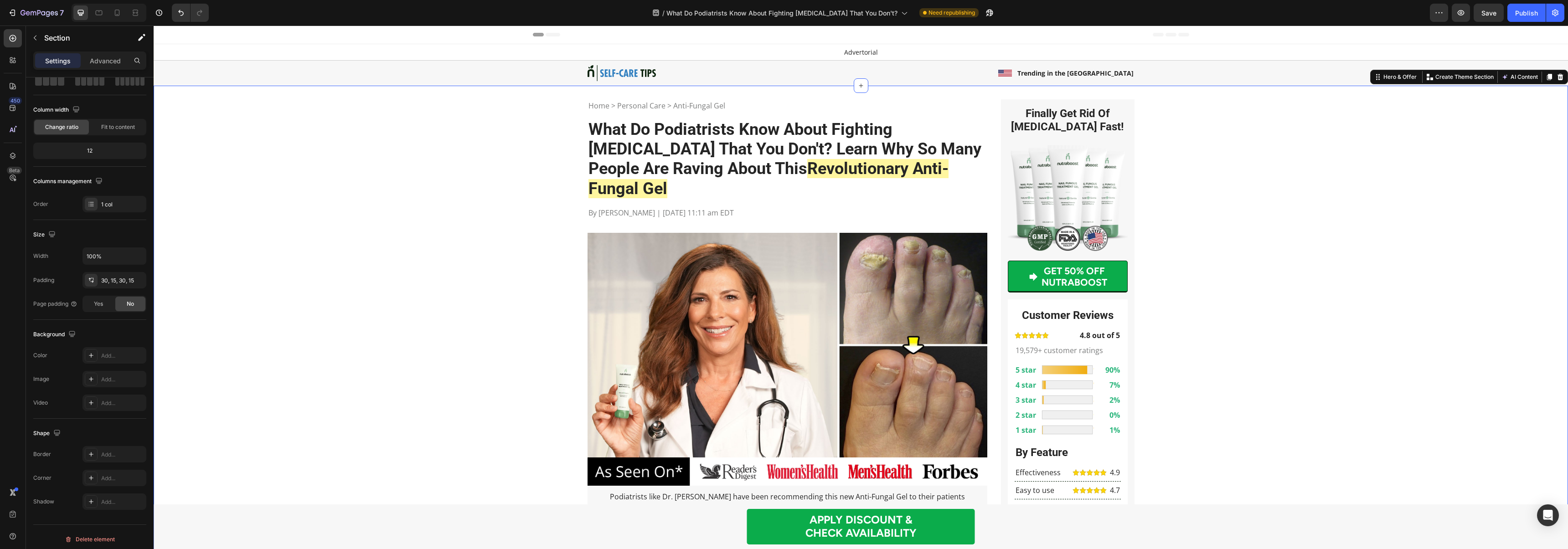
scroll to position [0, 0]
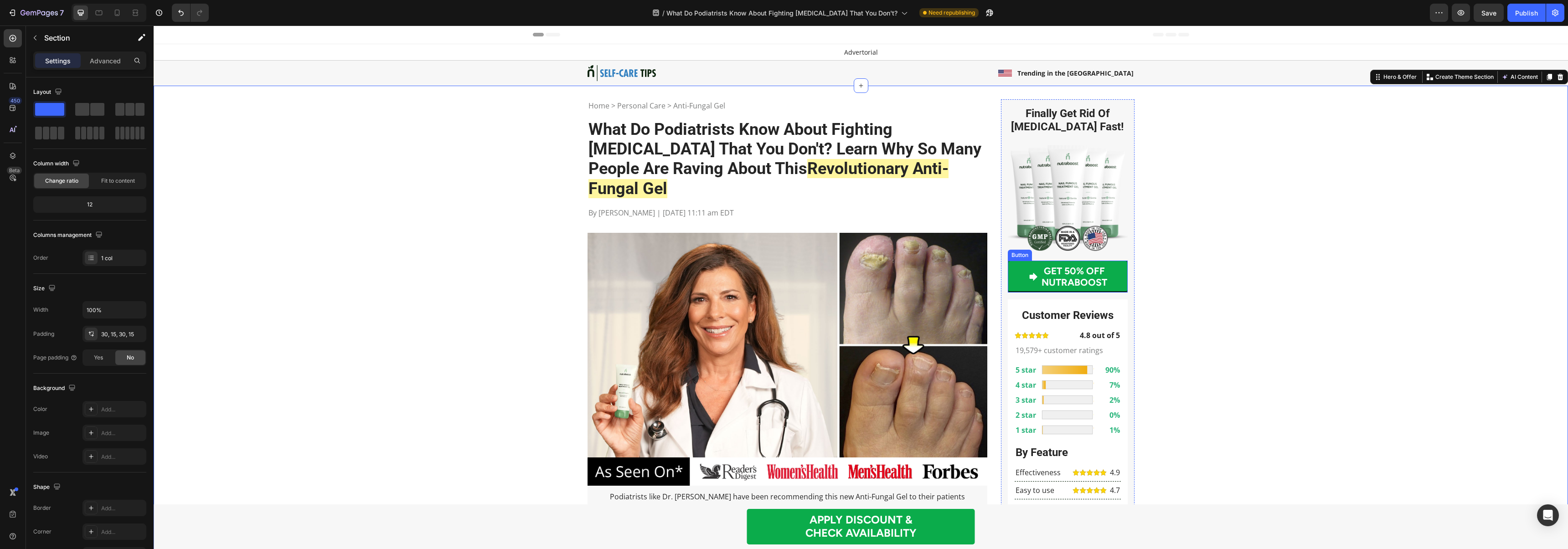
click at [1014, 275] on link "GET 50% OFF NUTRABOOST" at bounding box center [1067, 276] width 120 height 32
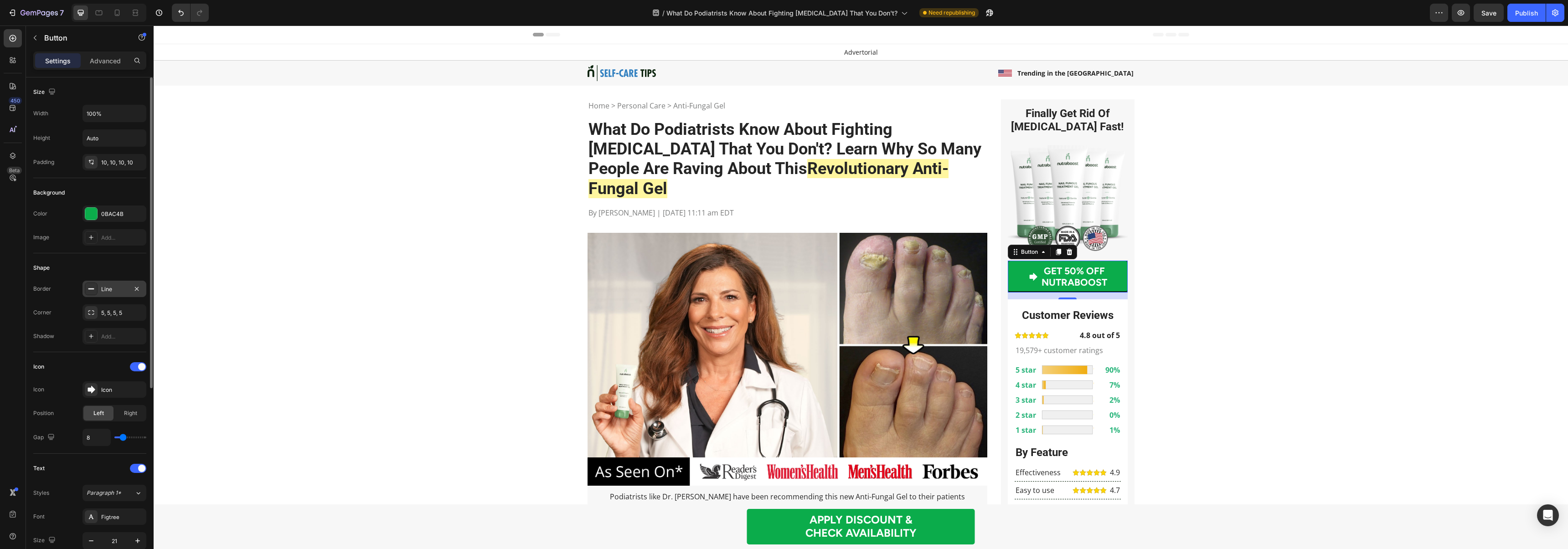
click at [107, 291] on div "Line" at bounding box center [114, 289] width 27 height 8
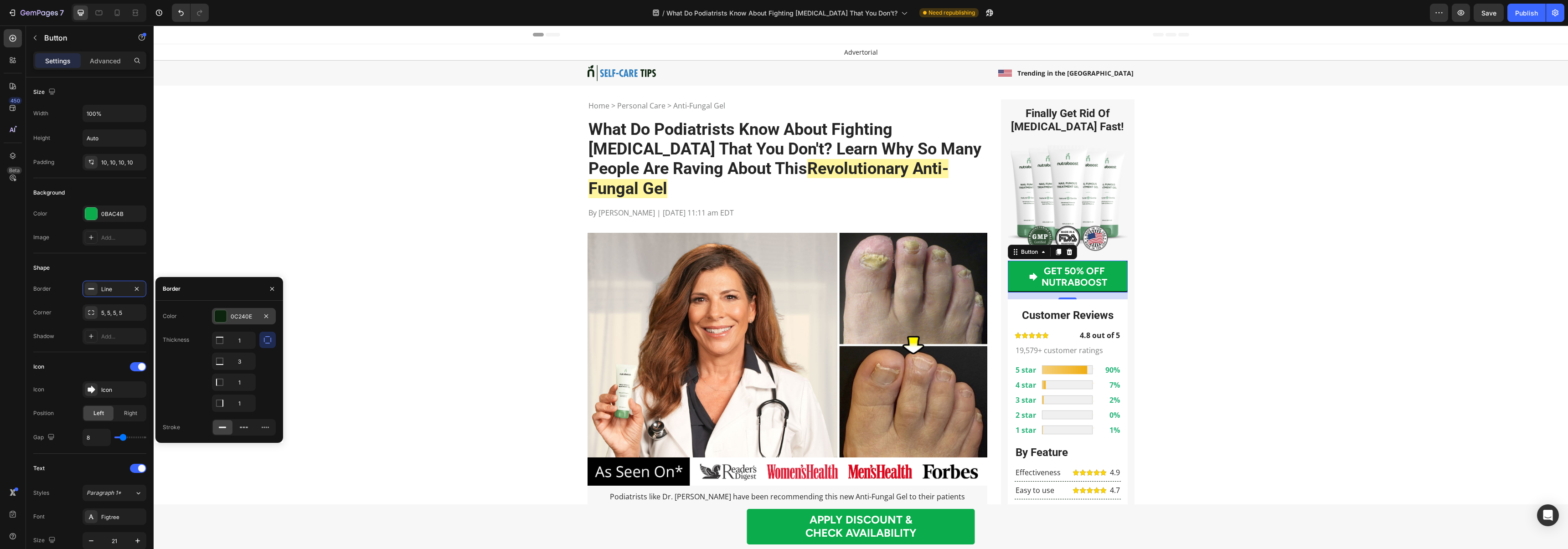
click at [250, 324] on div "0C240E" at bounding box center [244, 316] width 64 height 16
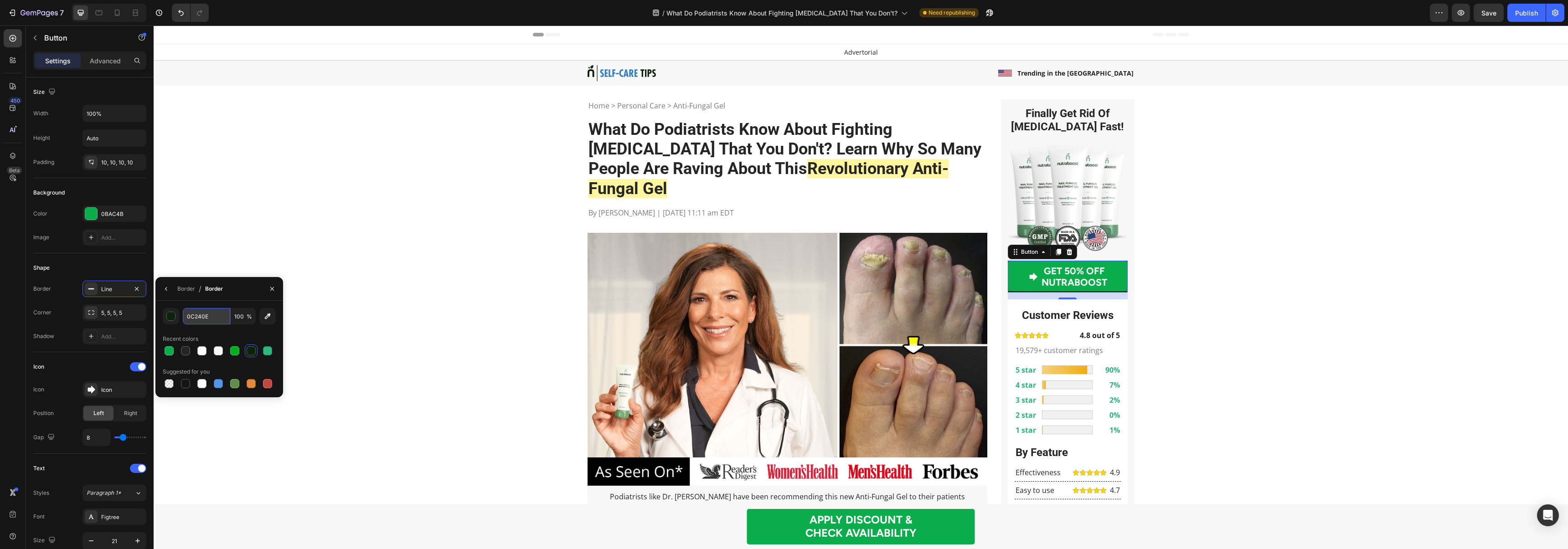
click at [192, 322] on input "0C240E" at bounding box center [206, 316] width 47 height 16
paste input "4461e"
type input "04461e"
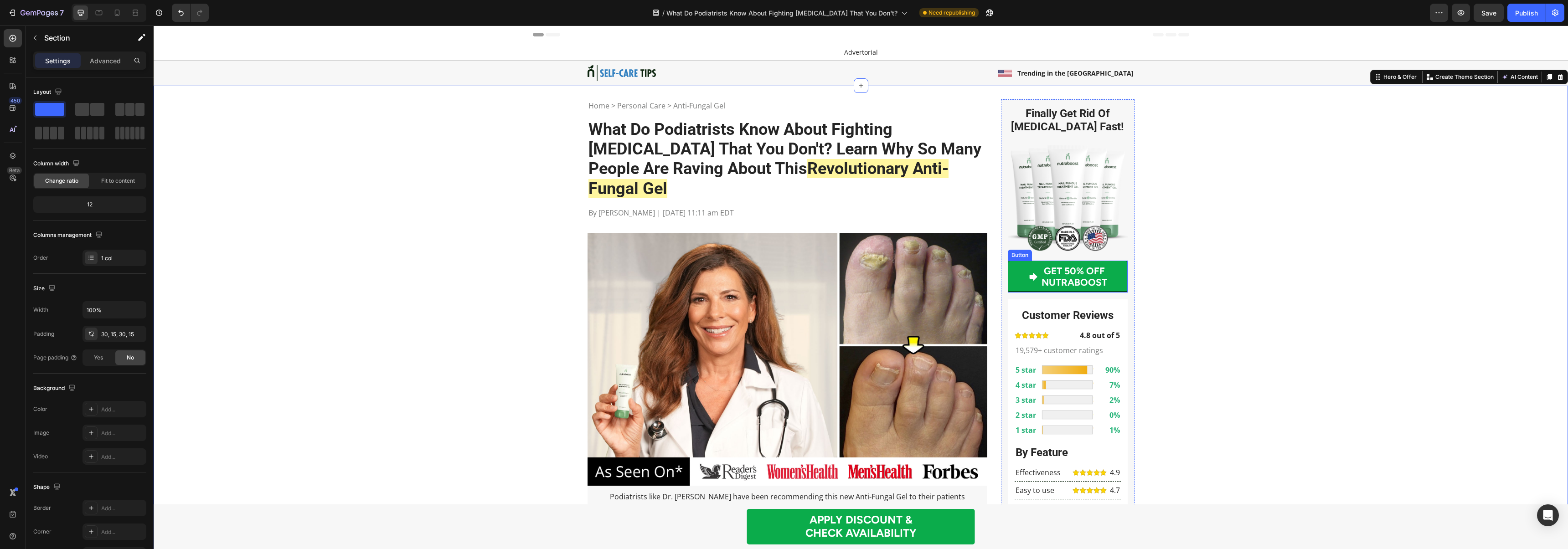
click at [1018, 274] on link "GET 50% OFF NUTRABOOST" at bounding box center [1067, 276] width 120 height 32
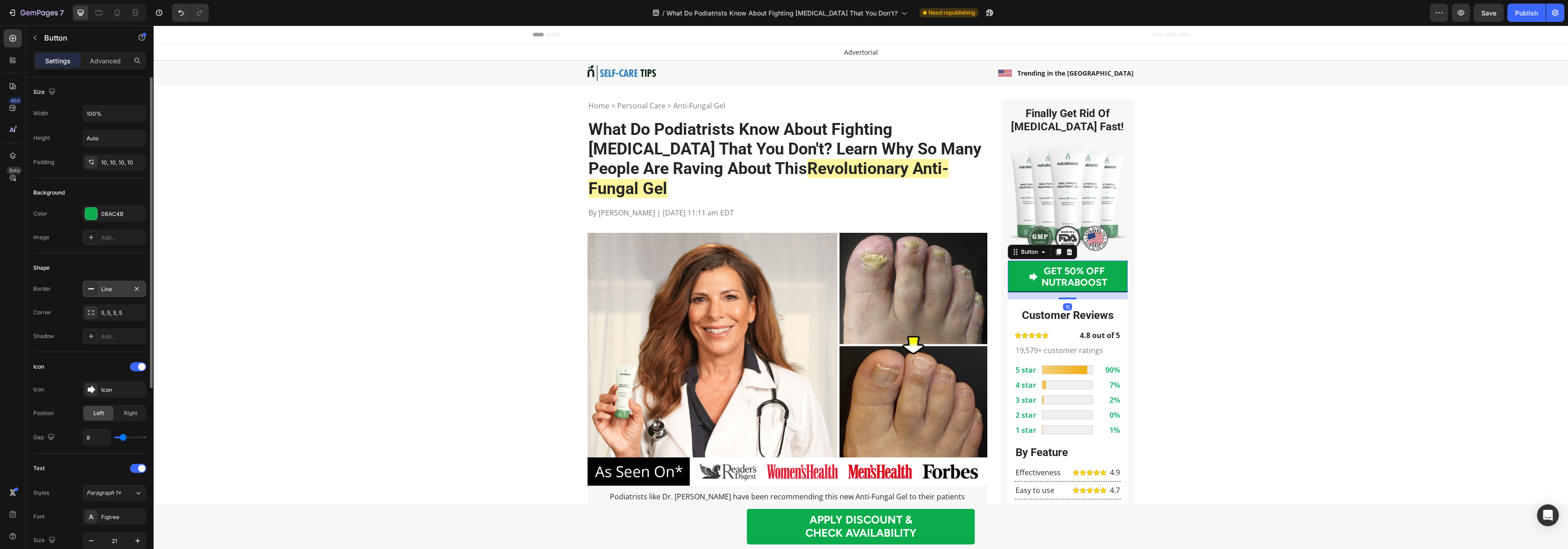
click at [105, 291] on div "Line" at bounding box center [114, 289] width 27 height 8
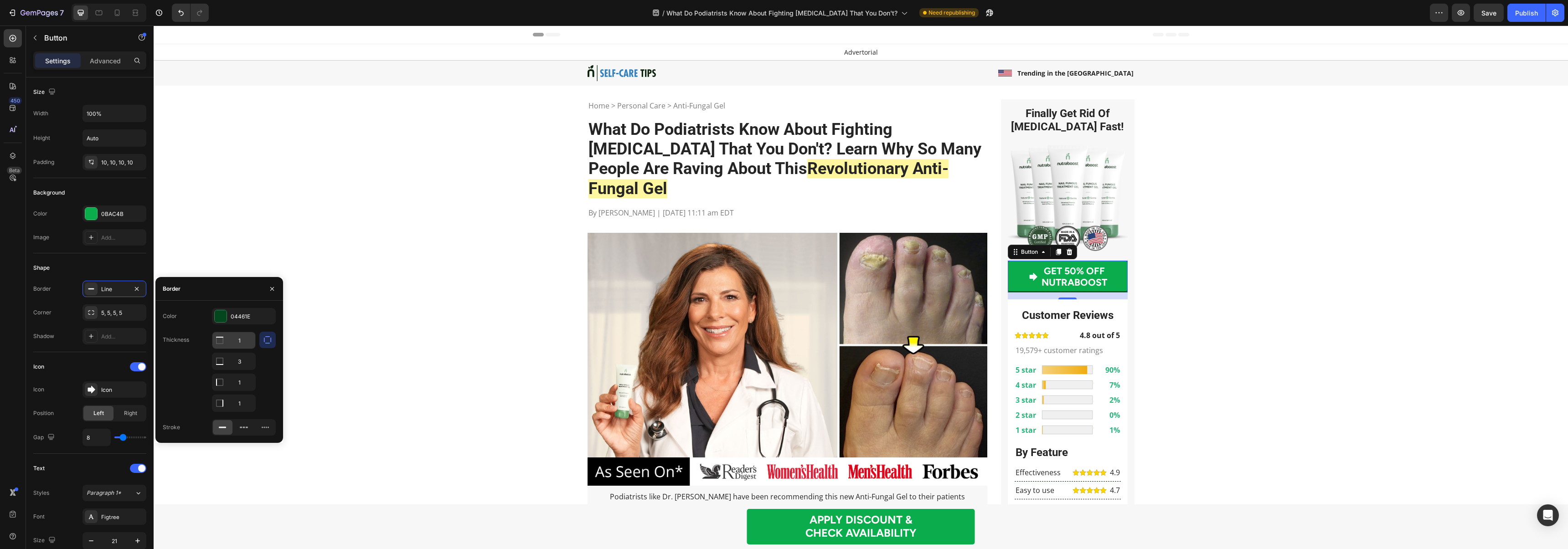
click at [241, 345] on input "1" at bounding box center [234, 340] width 43 height 16
type input "0"
click at [244, 370] on input "1" at bounding box center [234, 361] width 43 height 16
type input "0"
click at [244, 390] on input "1" at bounding box center [234, 382] width 43 height 16
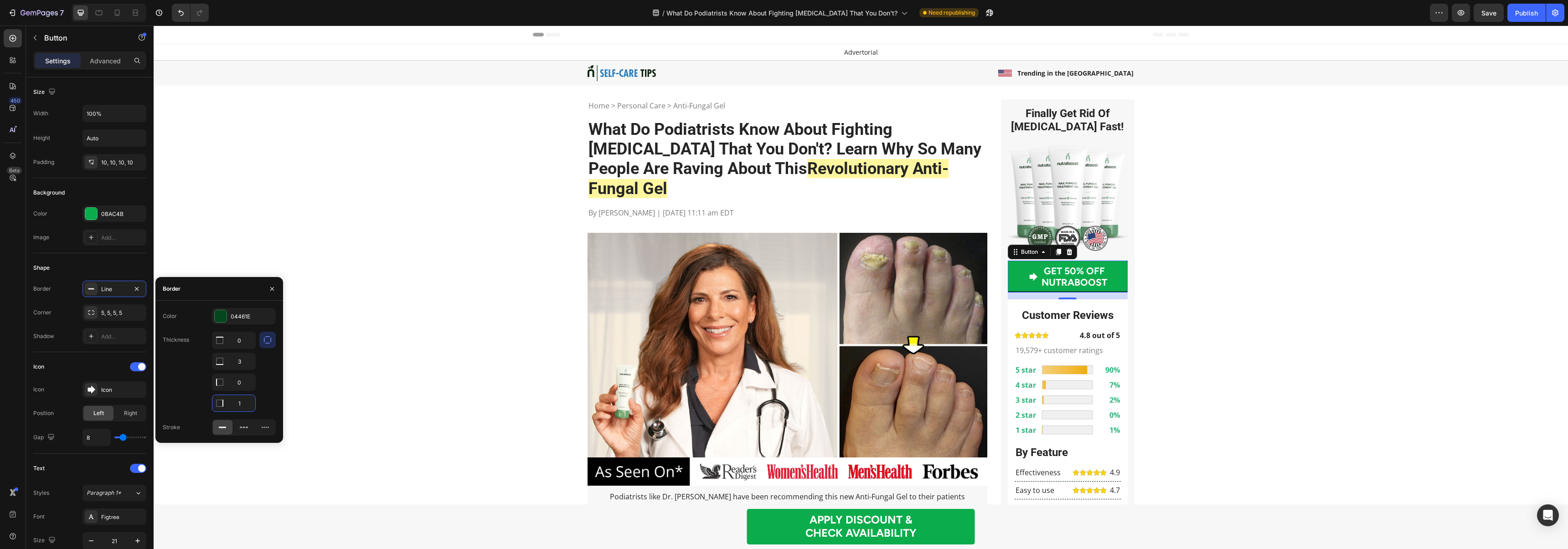
type input "0"
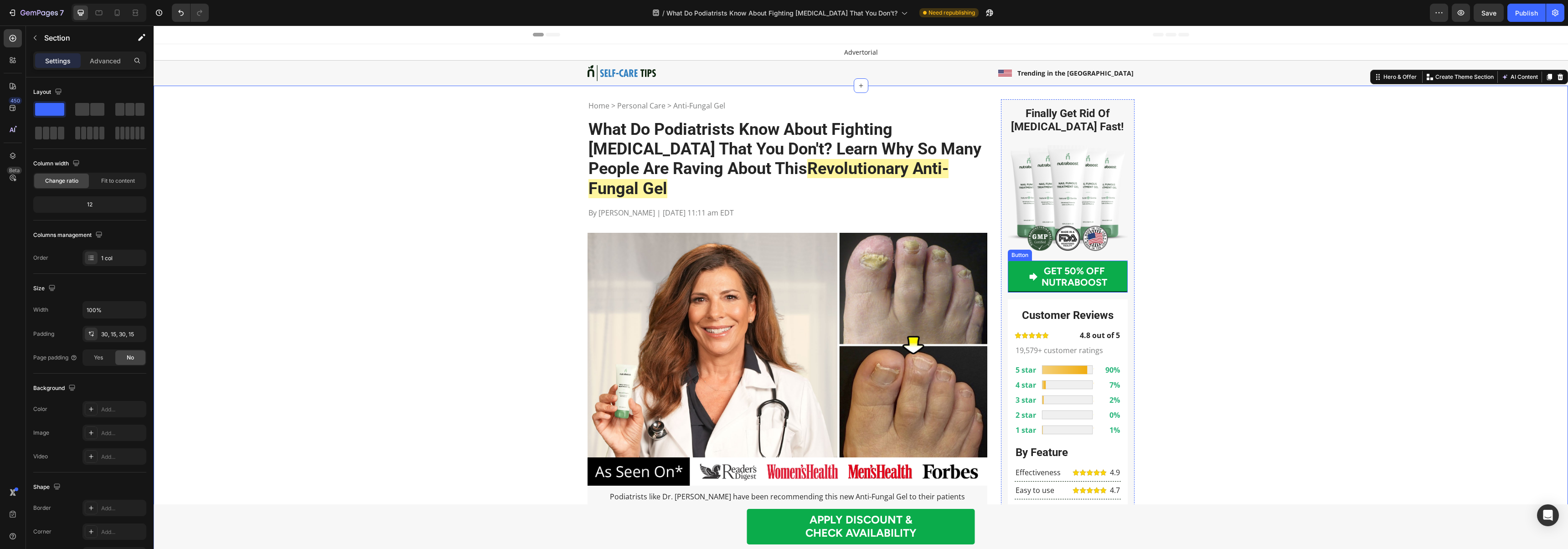
click at [1012, 271] on link "GET 50% OFF NUTRABOOST" at bounding box center [1067, 276] width 120 height 32
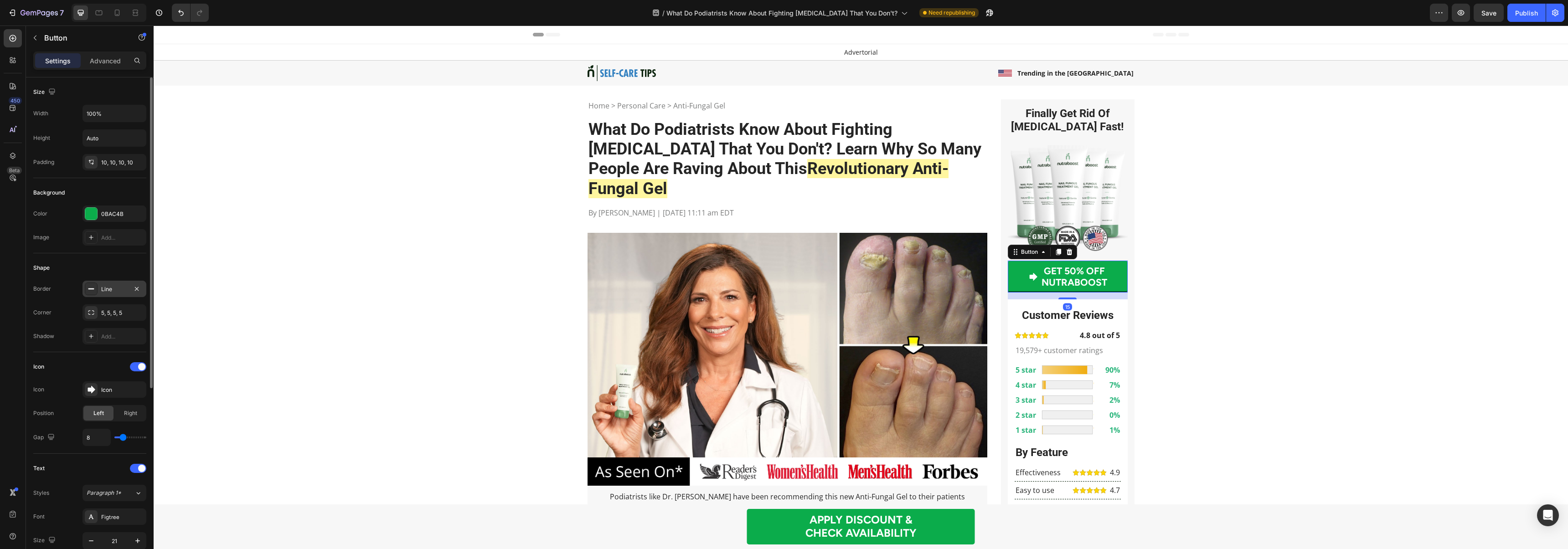
click at [110, 288] on div "Line" at bounding box center [114, 289] width 27 height 8
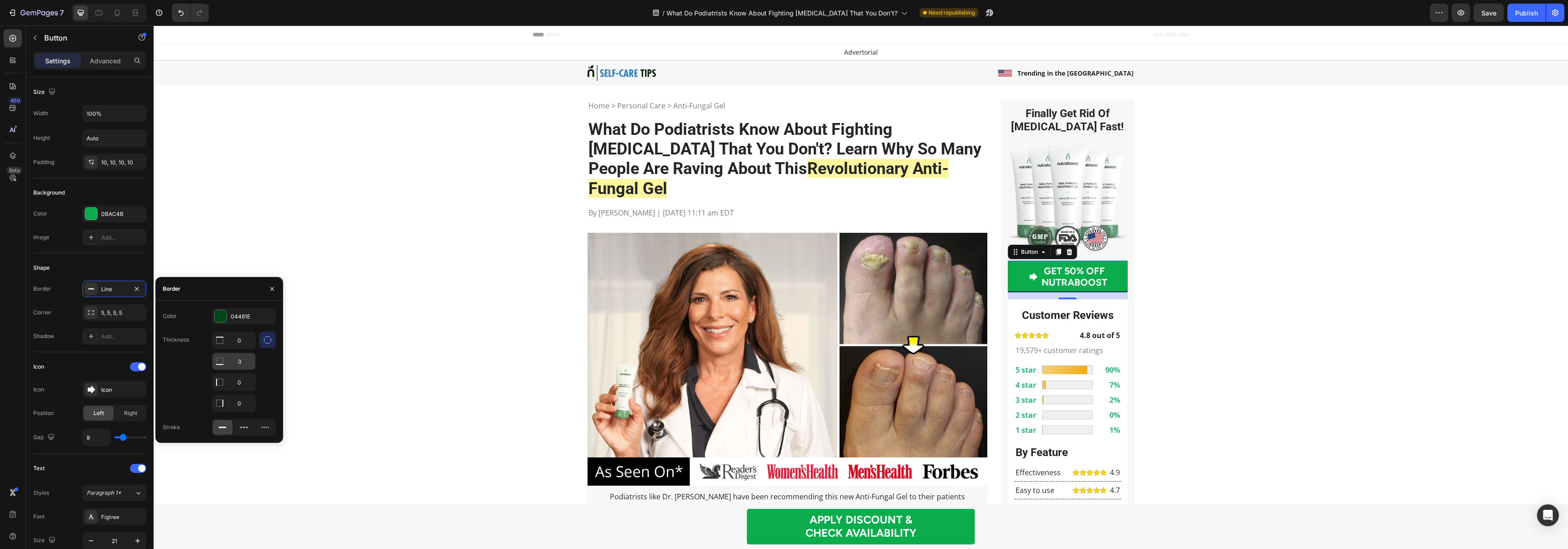
click at [241, 348] on input "3" at bounding box center [234, 340] width 43 height 16
type input "5"
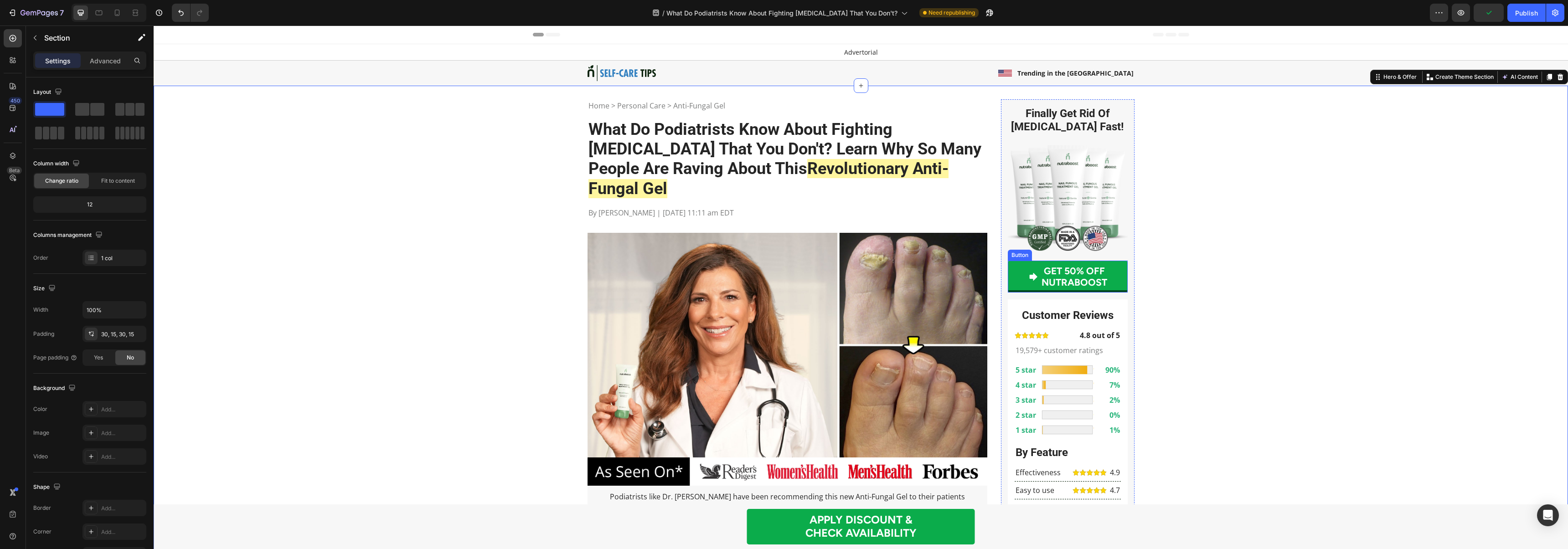
click at [1011, 267] on link "GET 50% OFF NUTRABOOST" at bounding box center [1067, 276] width 120 height 32
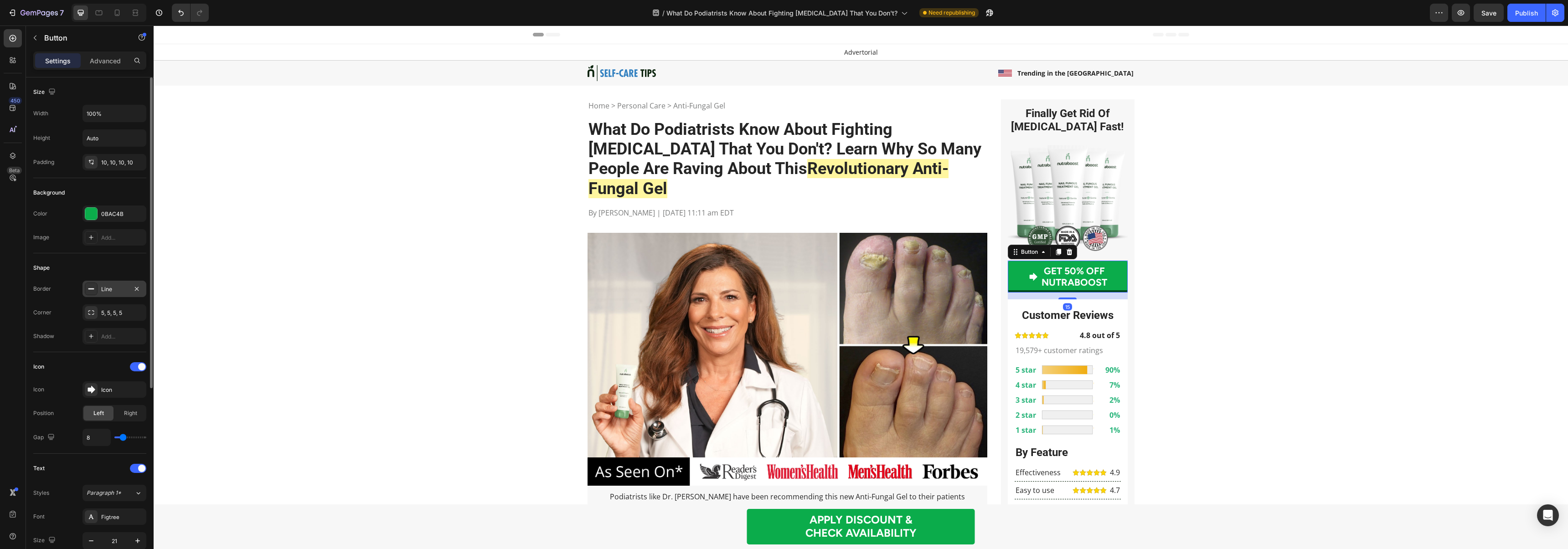
click at [124, 288] on div "Line" at bounding box center [114, 289] width 27 height 8
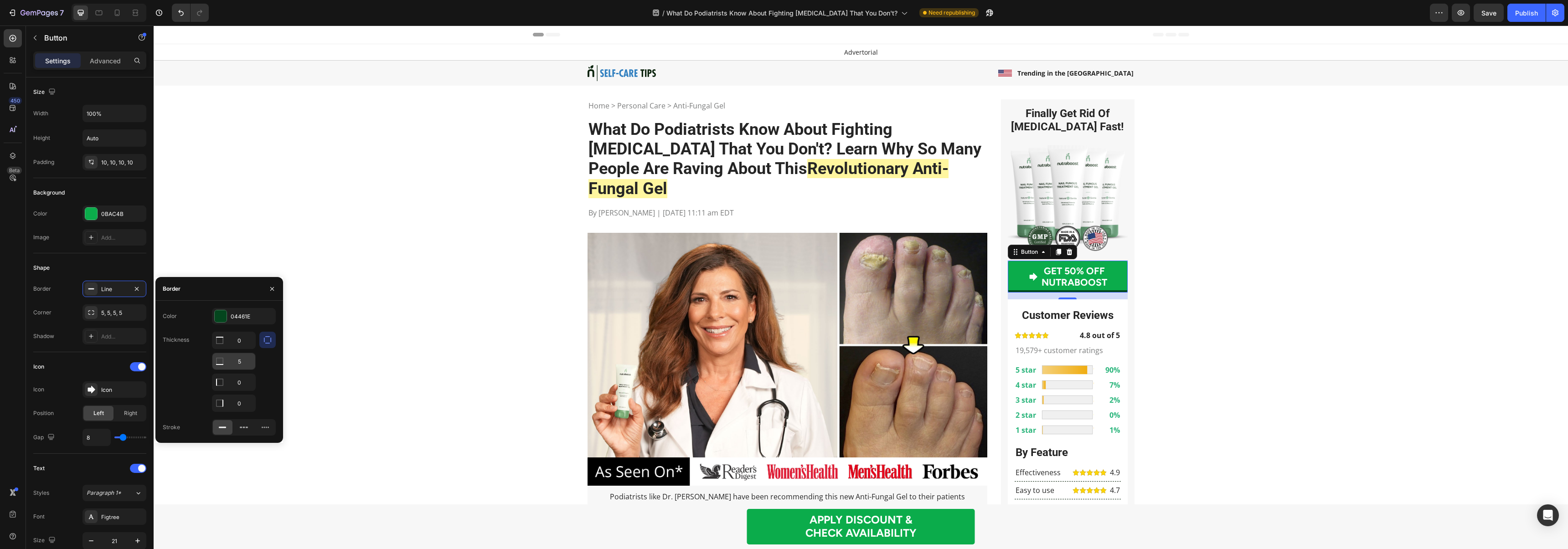
click at [243, 348] on input "5" at bounding box center [234, 340] width 43 height 16
type input "4"
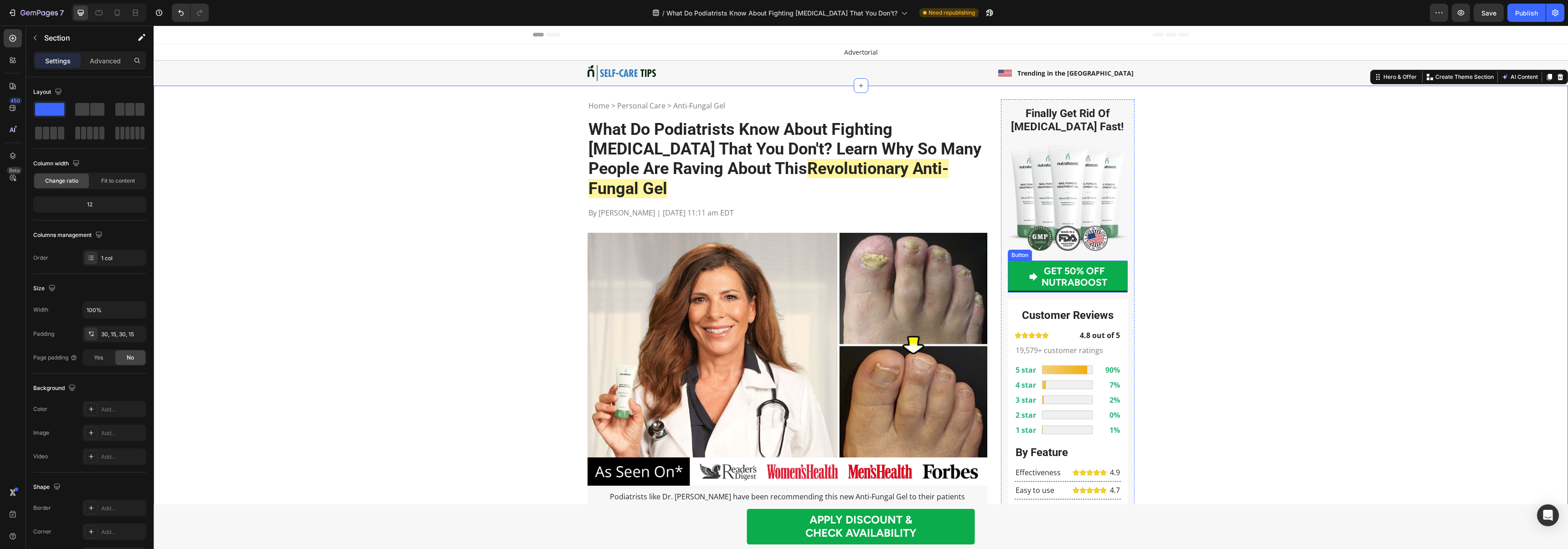
click at [1016, 273] on link "GET 50% OFF NUTRABOOST" at bounding box center [1067, 276] width 120 height 32
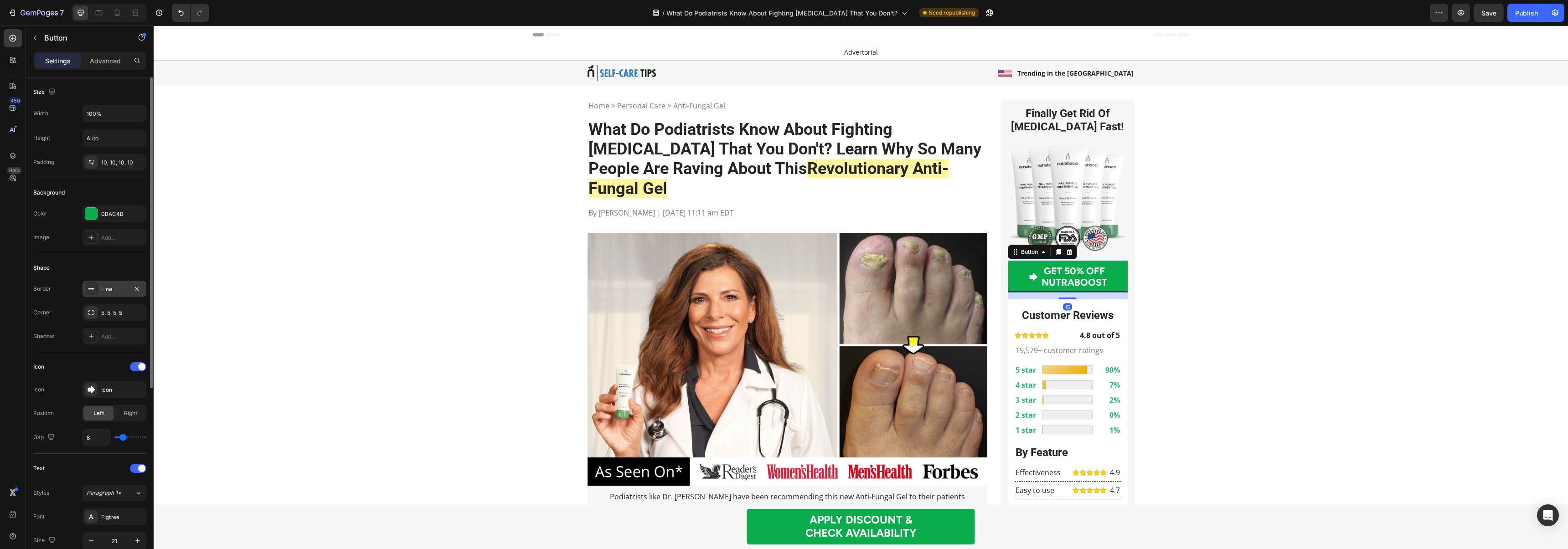
click at [112, 286] on div "Line" at bounding box center [114, 289] width 27 height 8
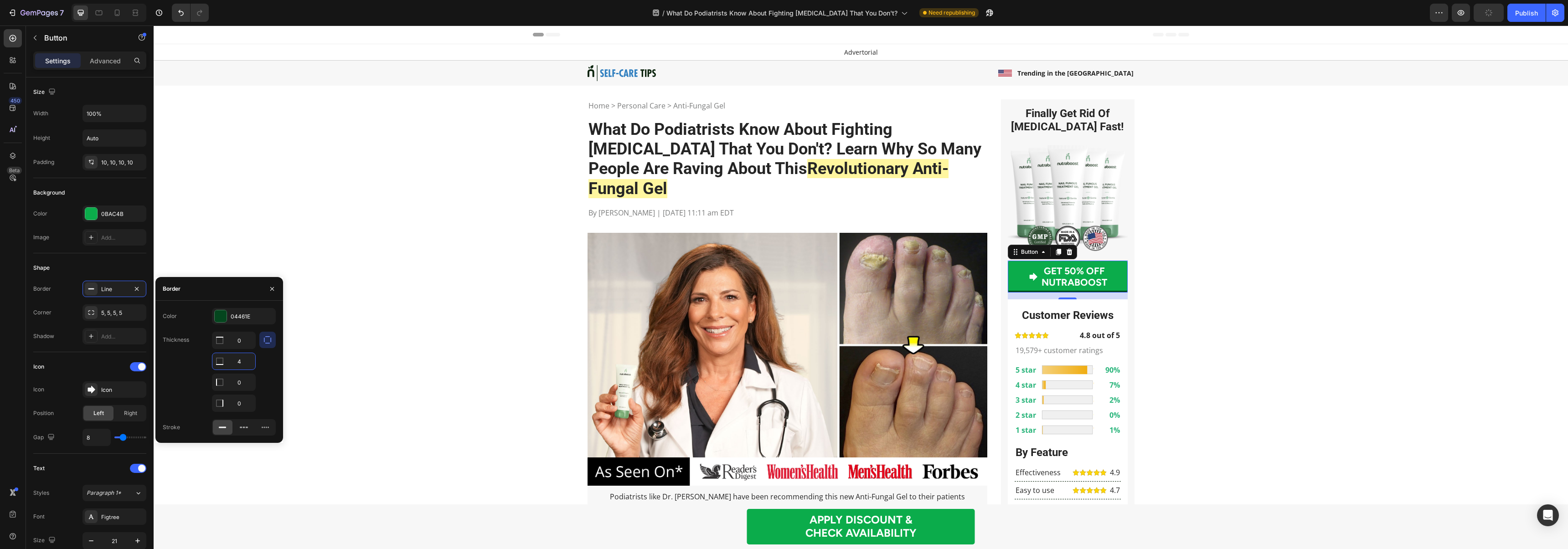
click at [240, 358] on input "4" at bounding box center [234, 361] width 43 height 16
type input "1"
click at [239, 338] on input "0" at bounding box center [234, 340] width 43 height 16
type input "1"
click at [242, 370] on input "0" at bounding box center [234, 361] width 43 height 16
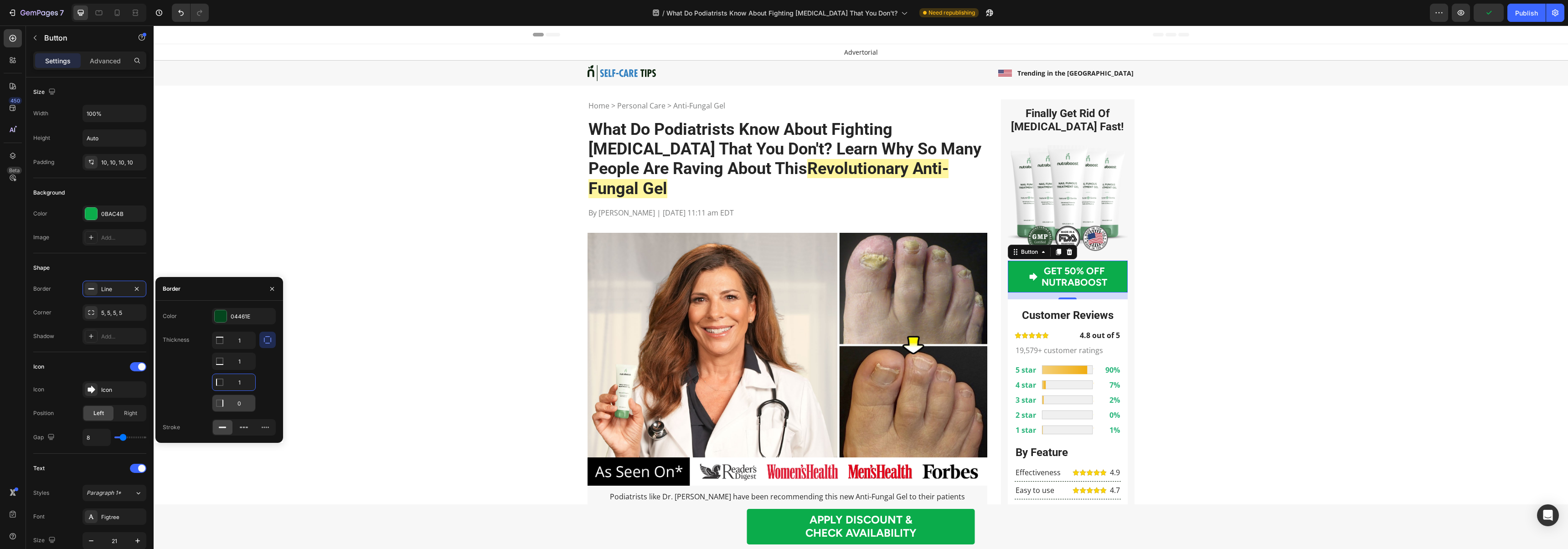
type input "1"
click at [242, 348] on input "0" at bounding box center [234, 340] width 43 height 16
type input "1"
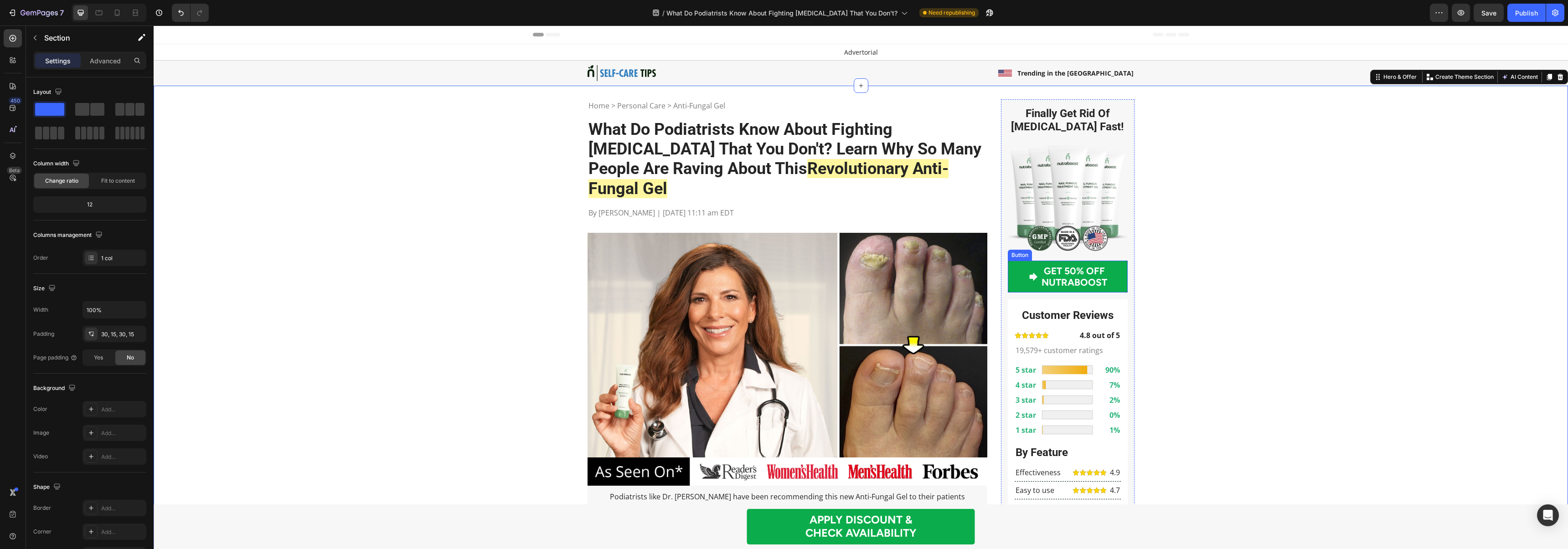
click at [1017, 278] on link "GET 50% OFF NUTRABOOST" at bounding box center [1067, 276] width 120 height 32
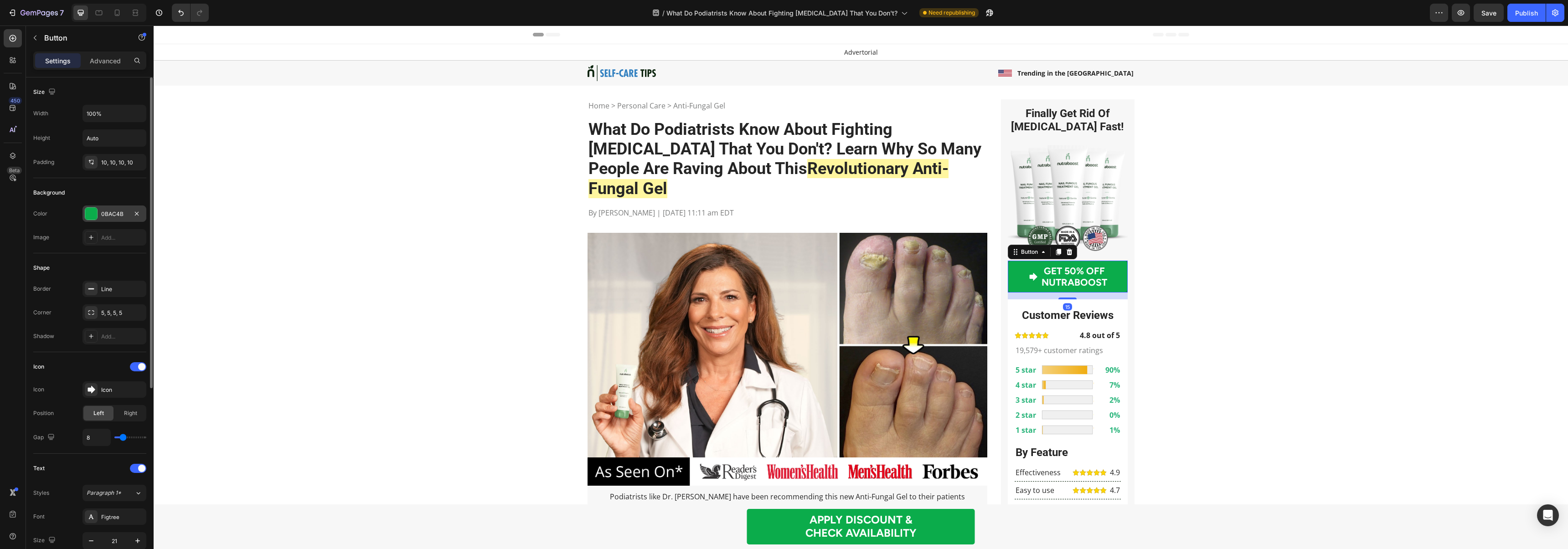
click at [111, 216] on div "0BAC4B" at bounding box center [114, 214] width 27 height 8
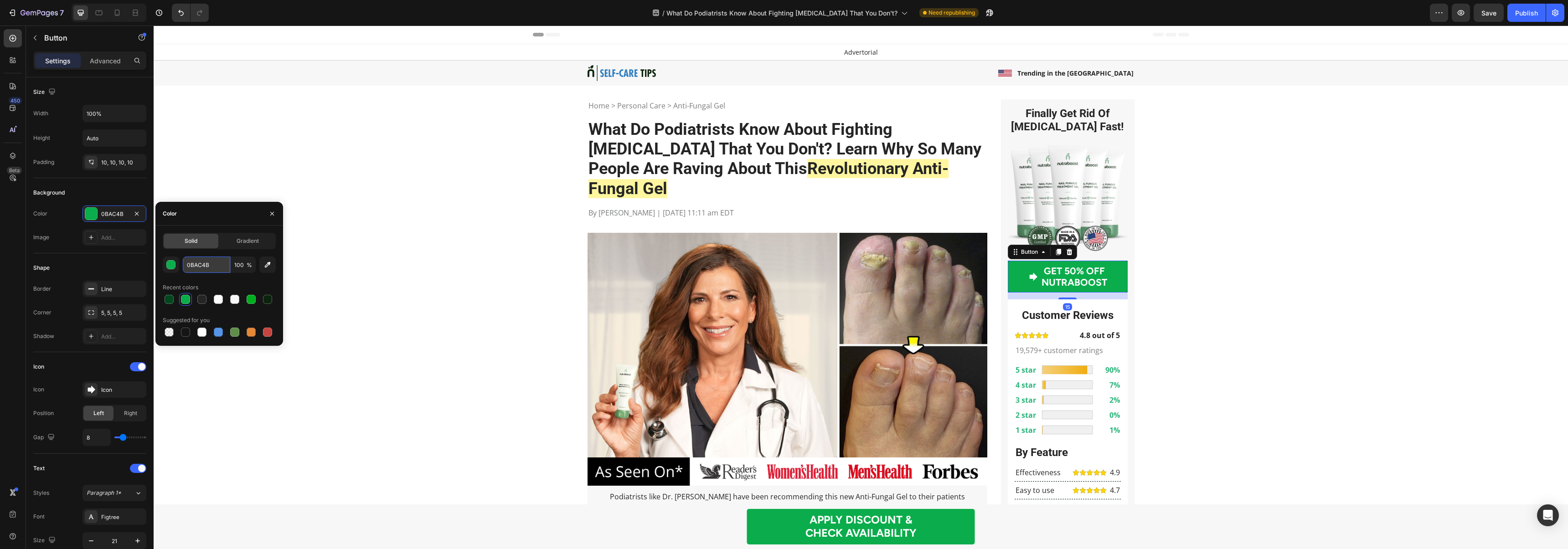
click at [200, 268] on input "0BAC4B" at bounding box center [206, 265] width 47 height 16
paste input "#0bac4b"
type input "#0bac4b"
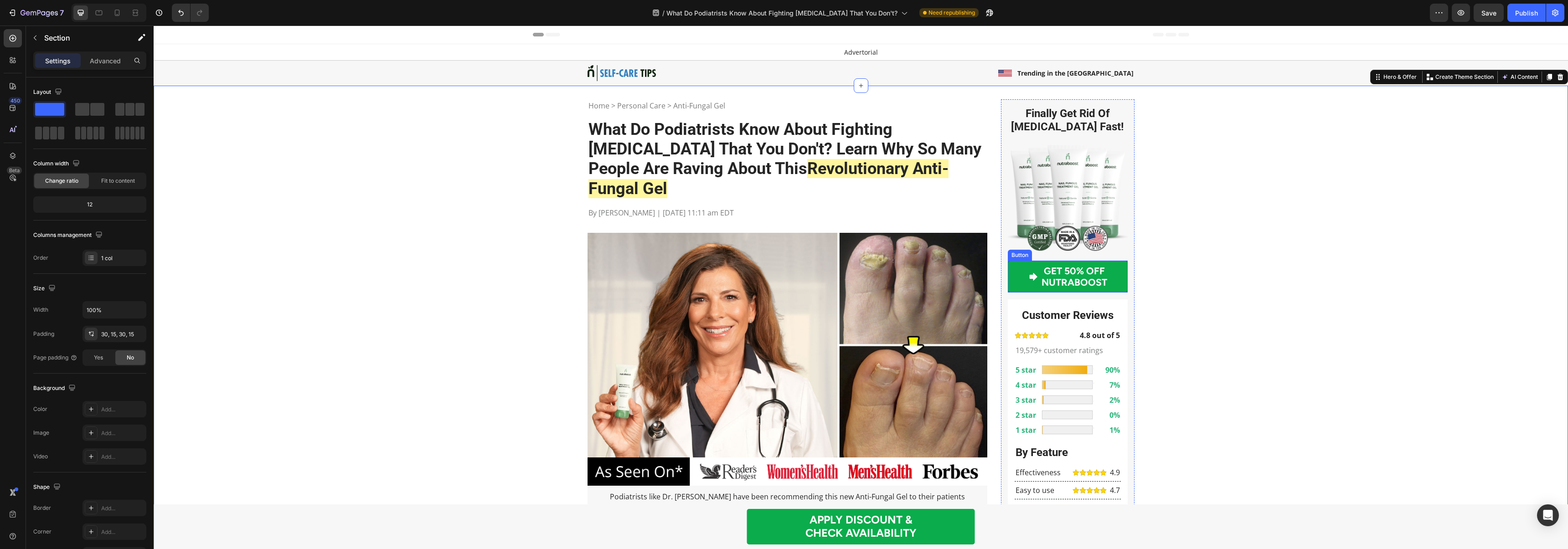
click at [1014, 269] on link "GET 50% OFF NUTRABOOST" at bounding box center [1067, 276] width 120 height 32
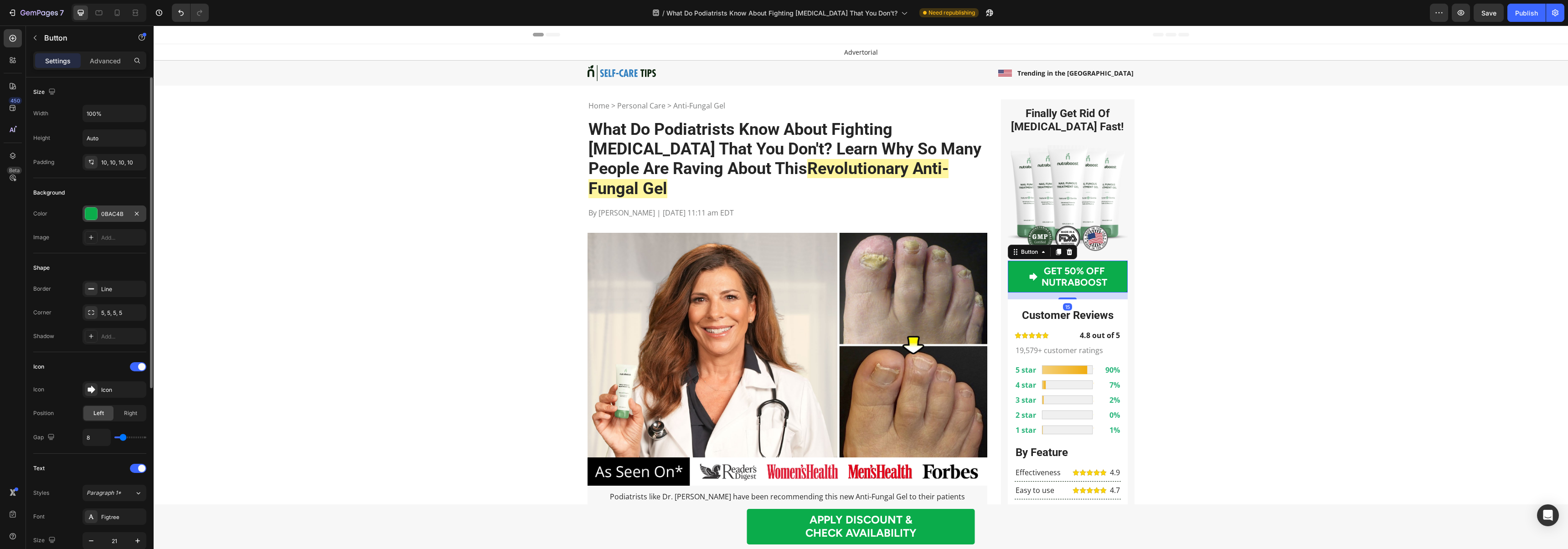
click at [114, 216] on div "0BAC4B" at bounding box center [114, 214] width 27 height 8
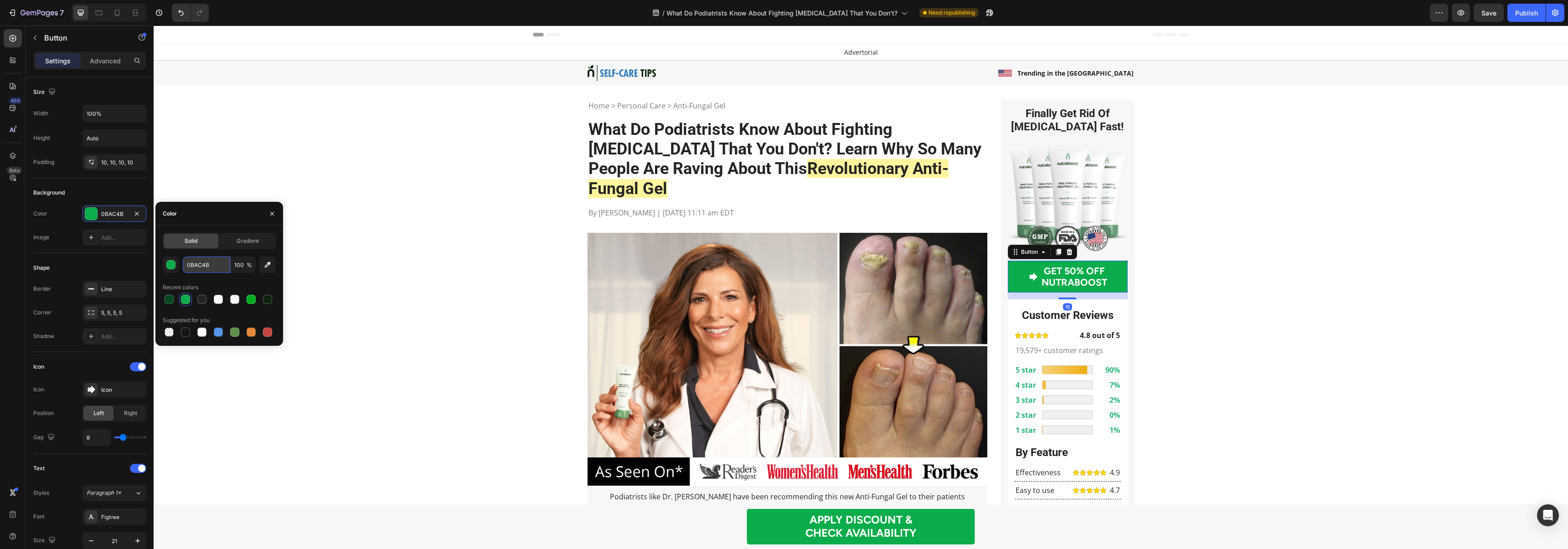
click at [194, 264] on input "0BAC4B" at bounding box center [206, 265] width 47 height 16
paste input "#0bac4b"
click at [199, 265] on input "#0bac4bAC4B" at bounding box center [206, 265] width 47 height 16
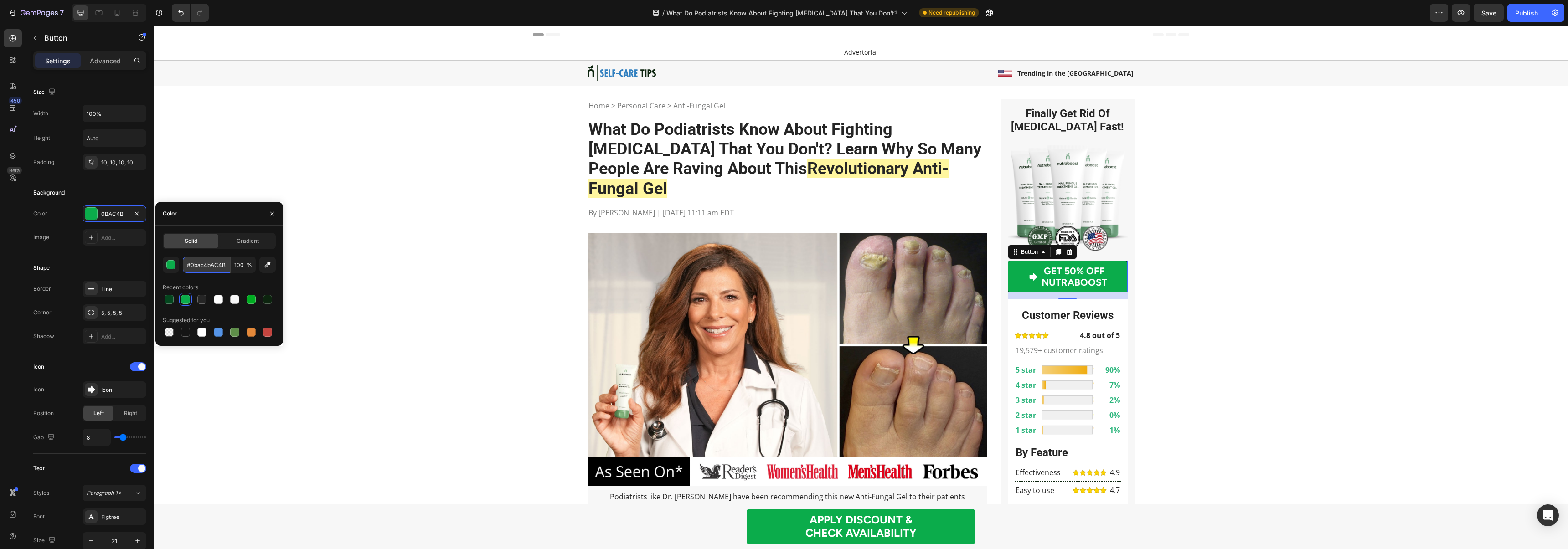
paste input "text"
drag, startPoint x: 191, startPoint y: 262, endPoint x: 225, endPoint y: 265, distance: 34.1
click at [191, 262] on input "#0bac4b" at bounding box center [206, 265] width 47 height 16
type input "0bac4b"
click at [206, 266] on input "0bac4b" at bounding box center [206, 265] width 47 height 16
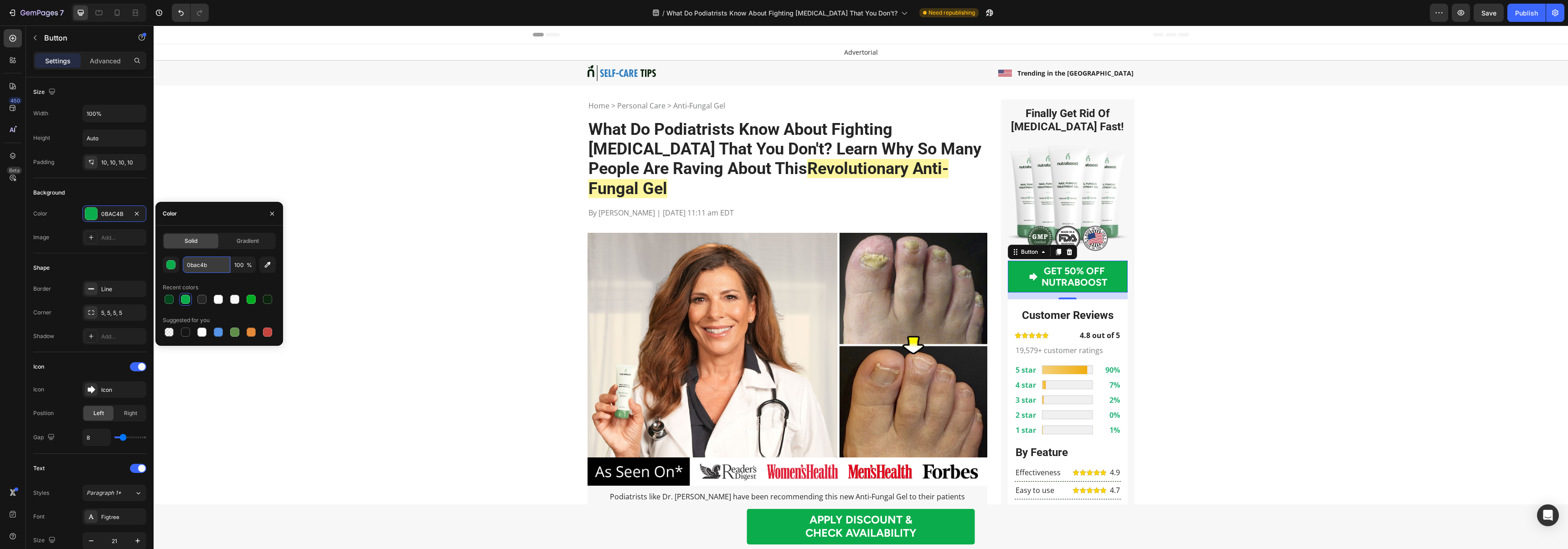
click at [206, 266] on input "0bac4b" at bounding box center [206, 265] width 47 height 16
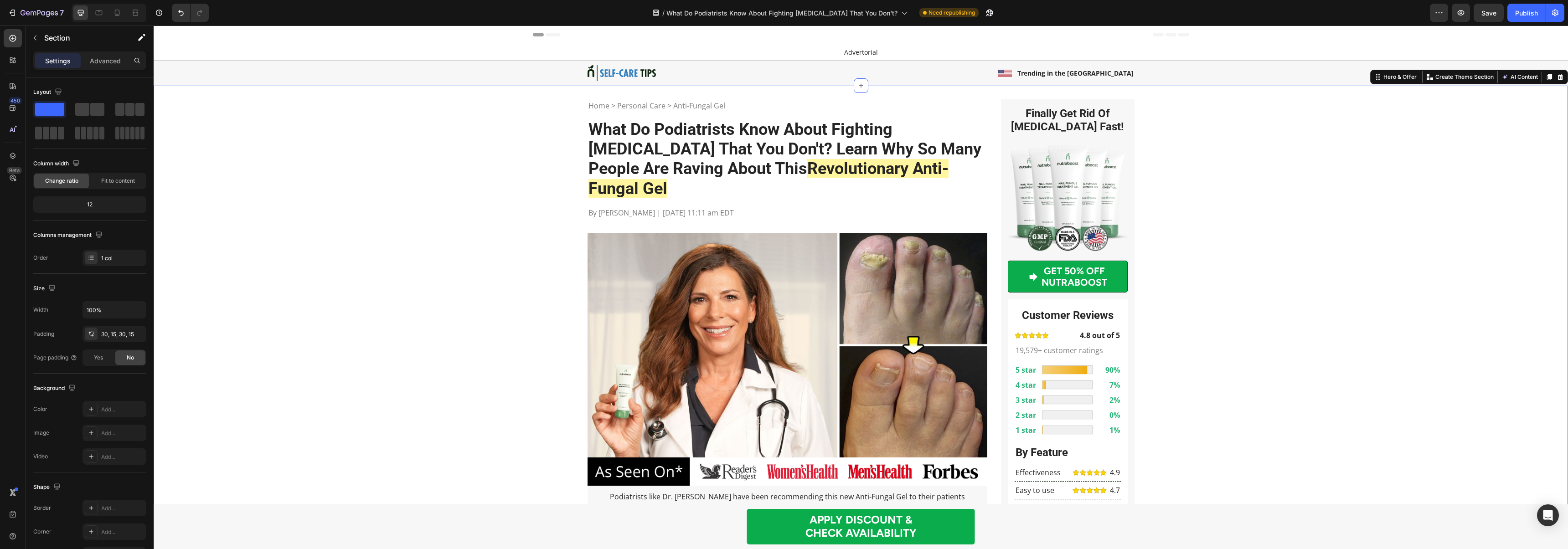
click at [1022, 266] on link "GET 50% OFF NUTRABOOST" at bounding box center [1067, 276] width 120 height 32
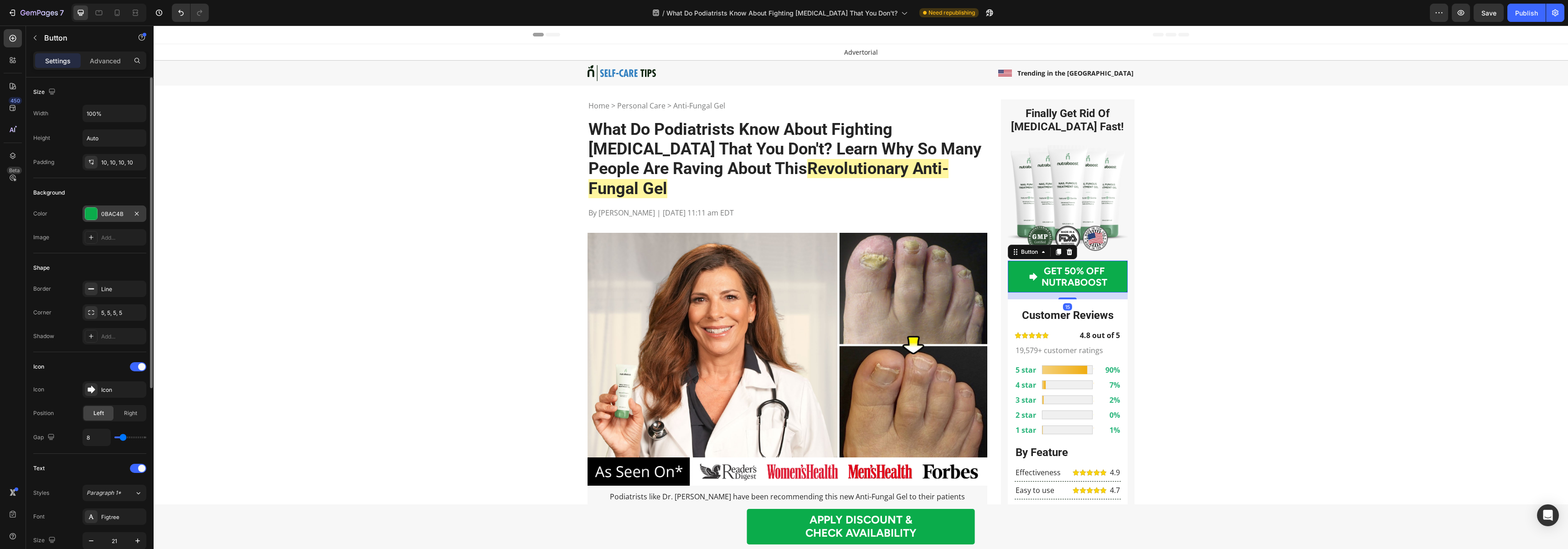
click at [110, 213] on div "0BAC4B" at bounding box center [114, 214] width 27 height 8
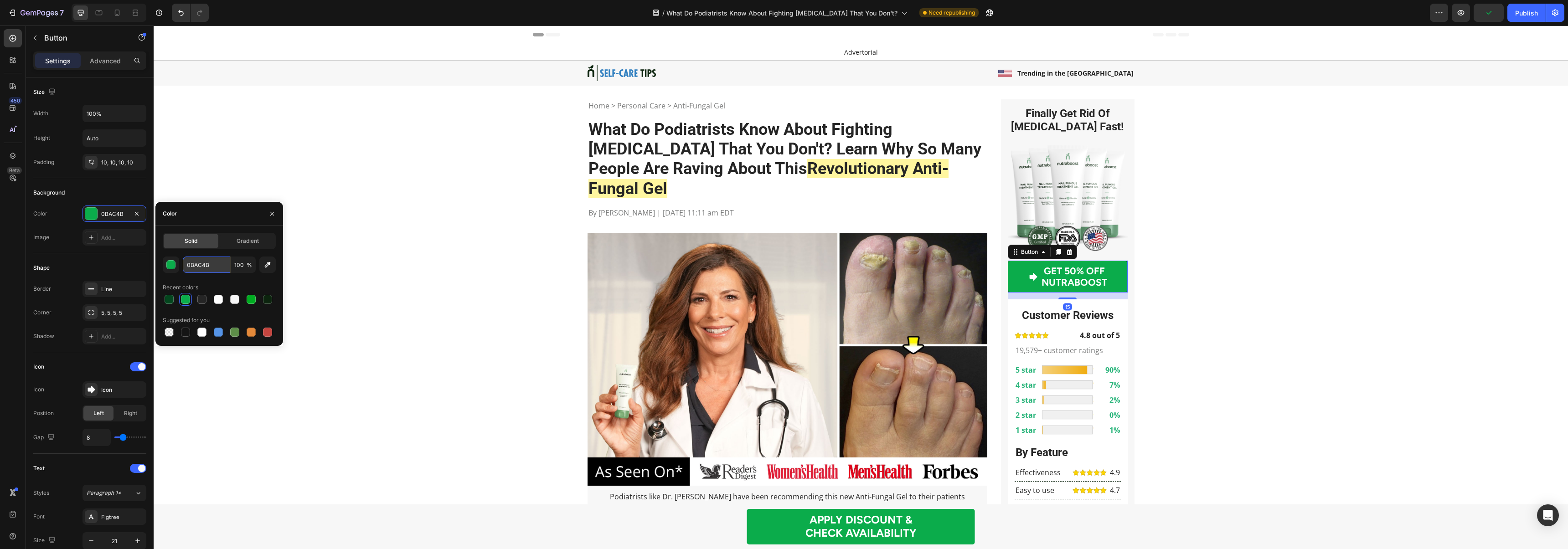
click at [202, 265] on input "0BAC4B" at bounding box center [206, 265] width 47 height 16
paste input "bac4b"
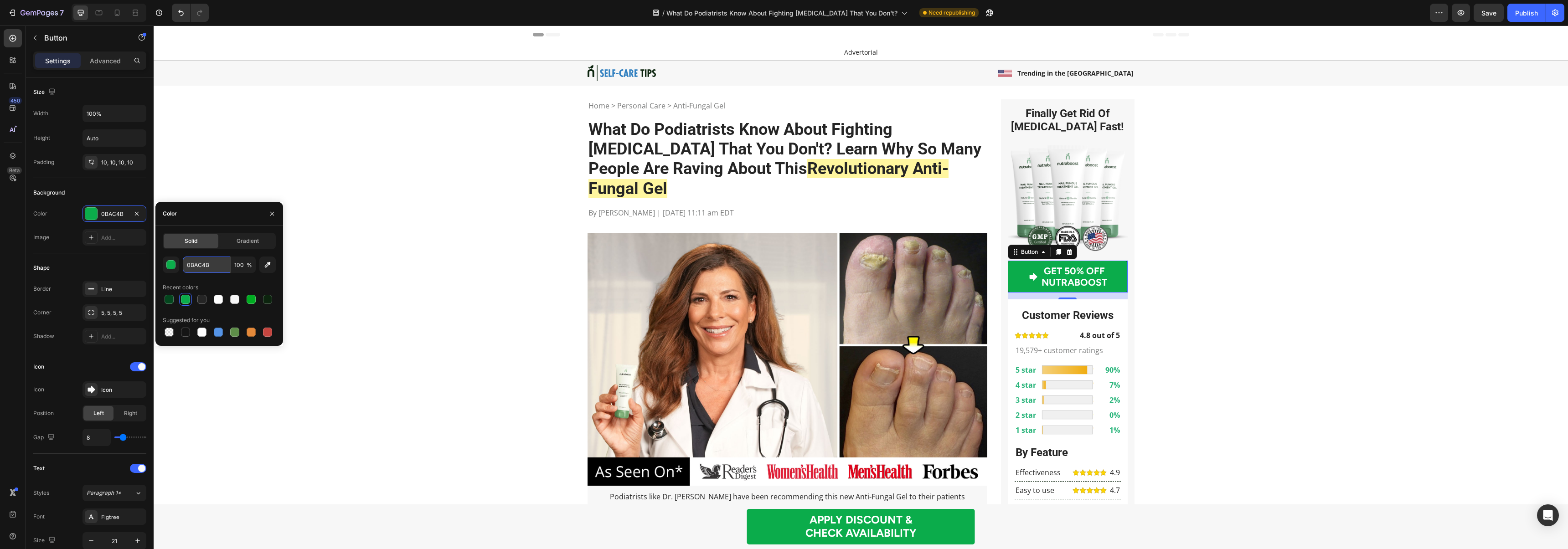
paste input "#067131"
type input "0BAC4B"
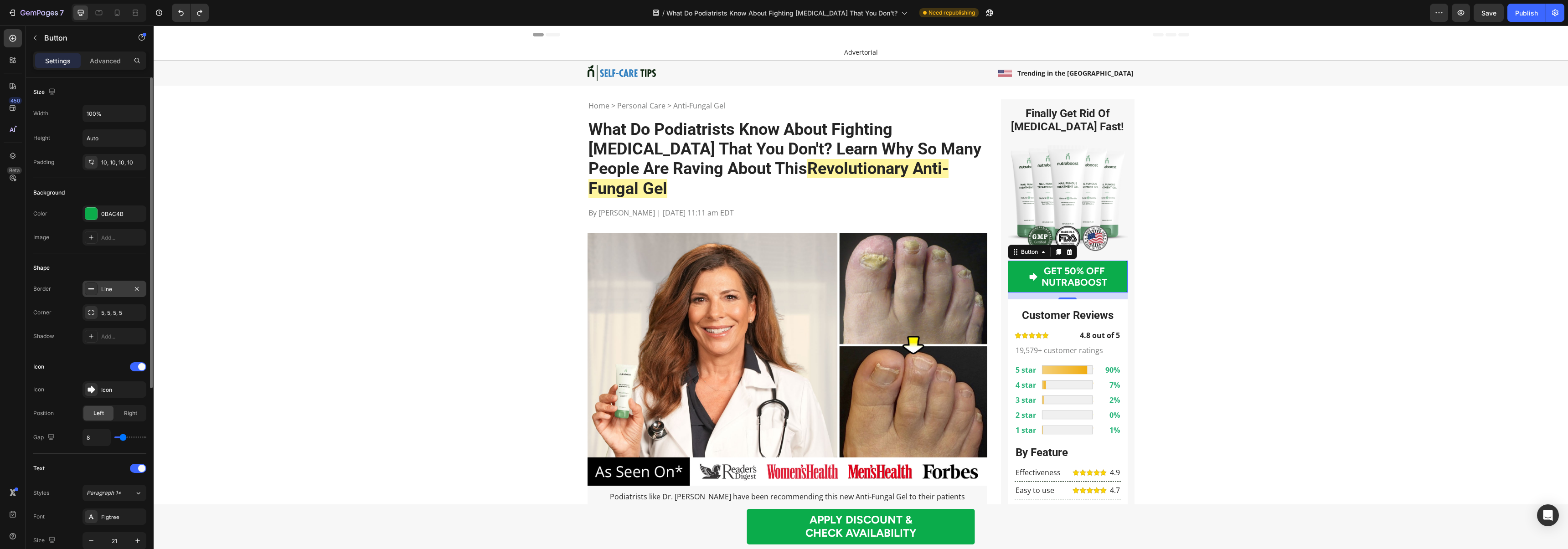
click at [105, 291] on div "Line" at bounding box center [114, 289] width 27 height 8
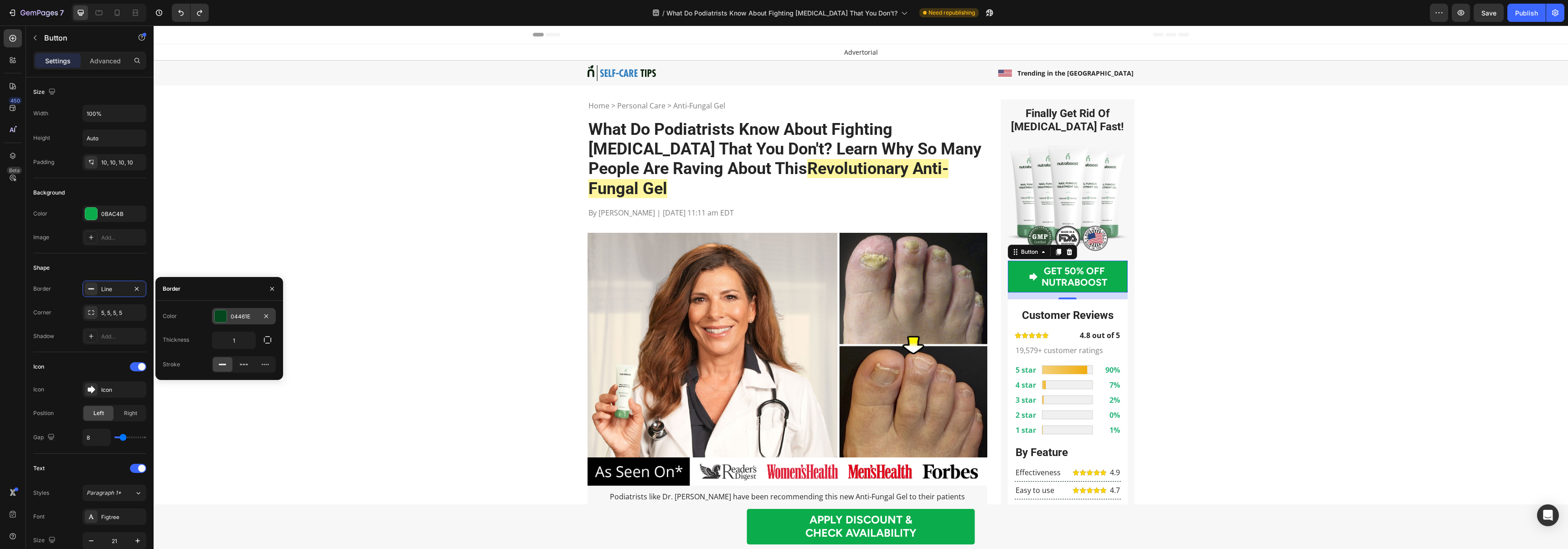
click at [237, 312] on div "04461E" at bounding box center [244, 316] width 27 height 8
click at [0, 0] on input "04461E" at bounding box center [0, 0] width 0 height 0
paste input "#067131"
type input "#067131"
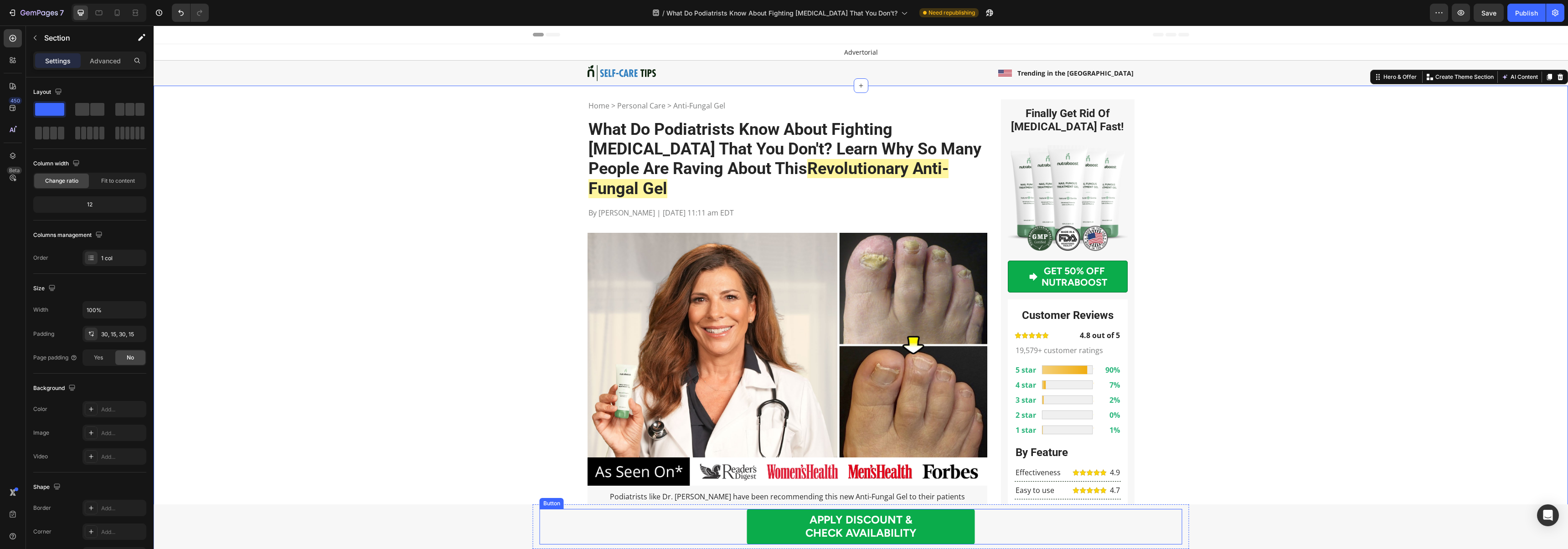
click at [767, 520] on link "APPLY DISCOUNT & CHECK AVAILABILITY" at bounding box center [861, 526] width 228 height 35
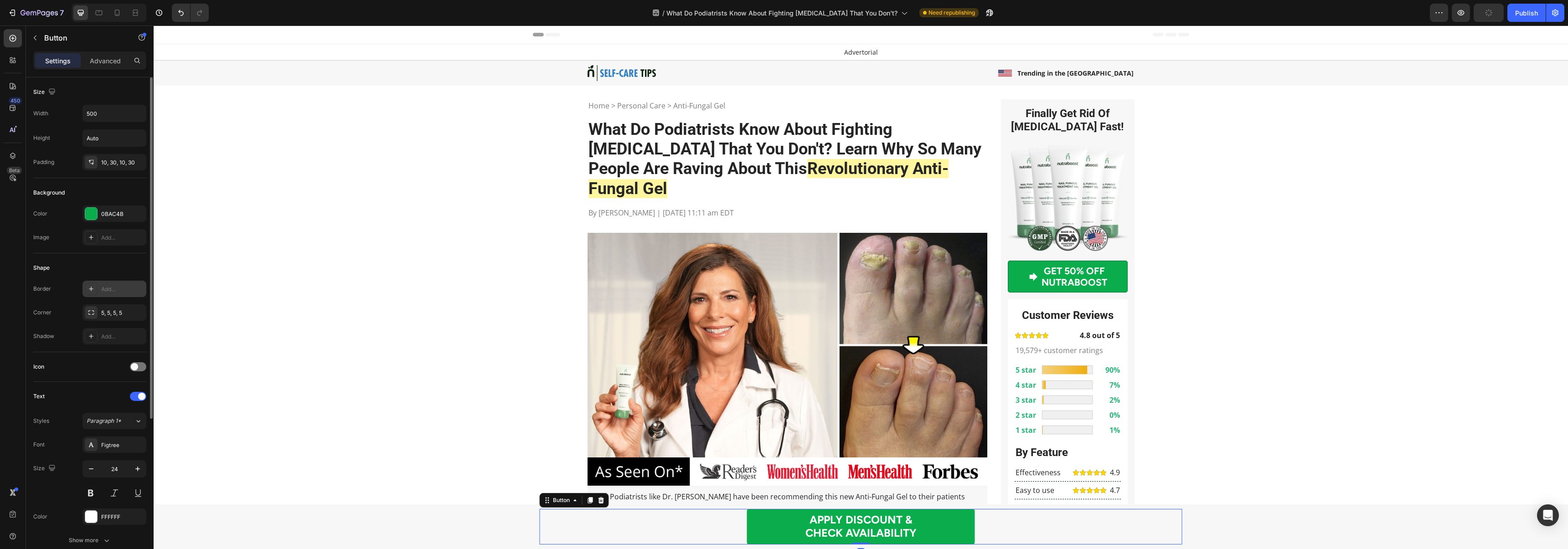
click at [103, 293] on div "Add..." at bounding box center [122, 289] width 43 height 8
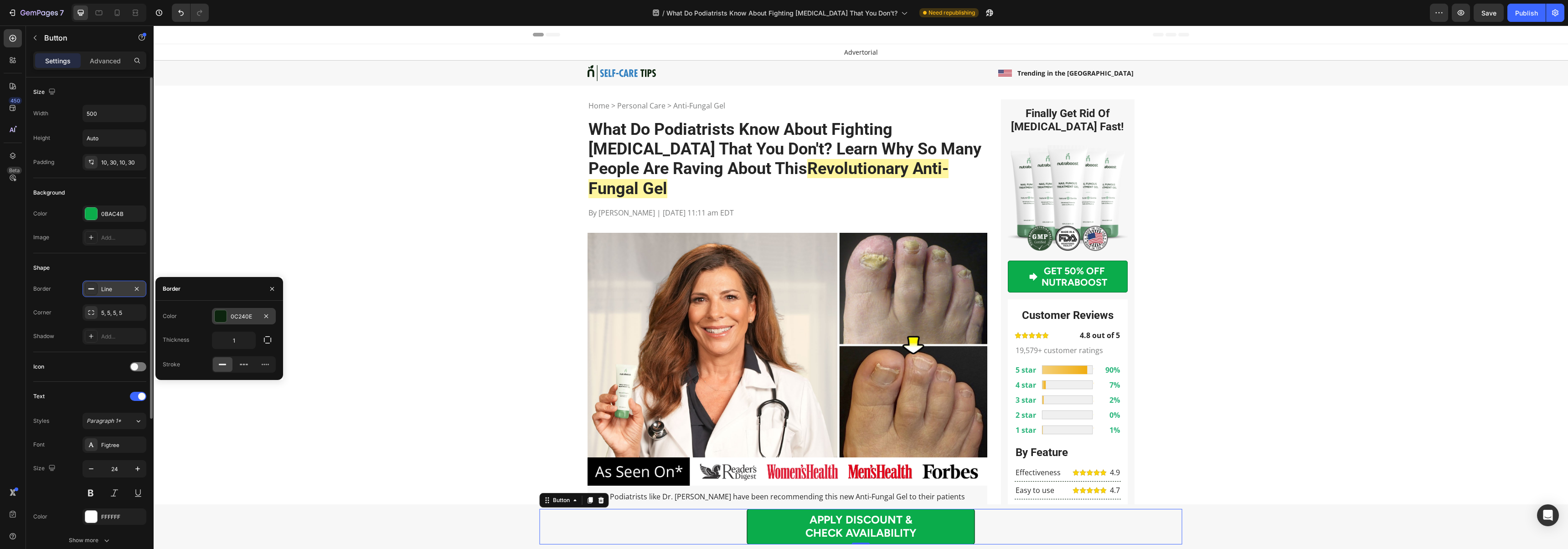
click at [245, 315] on div "0C240E" at bounding box center [244, 316] width 27 height 8
click at [202, 319] on input "0C240E" at bounding box center [206, 316] width 47 height 16
paste input "#067131"
type input "#067131"
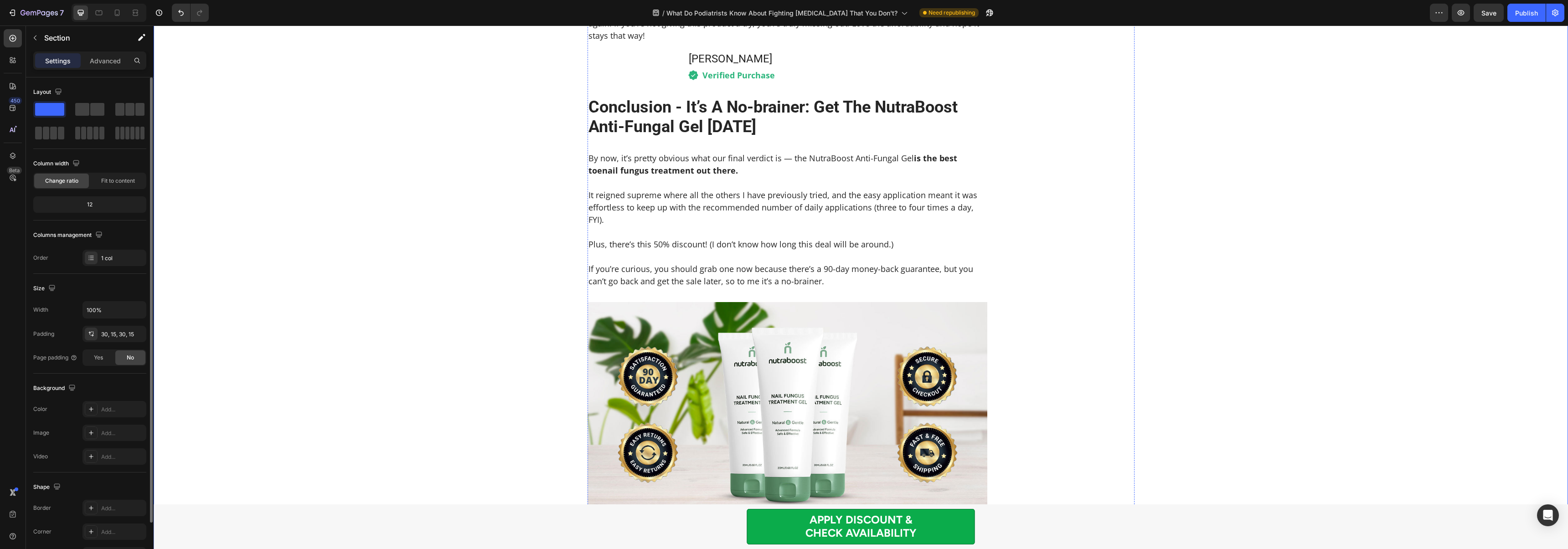
scroll to position [4001, 0]
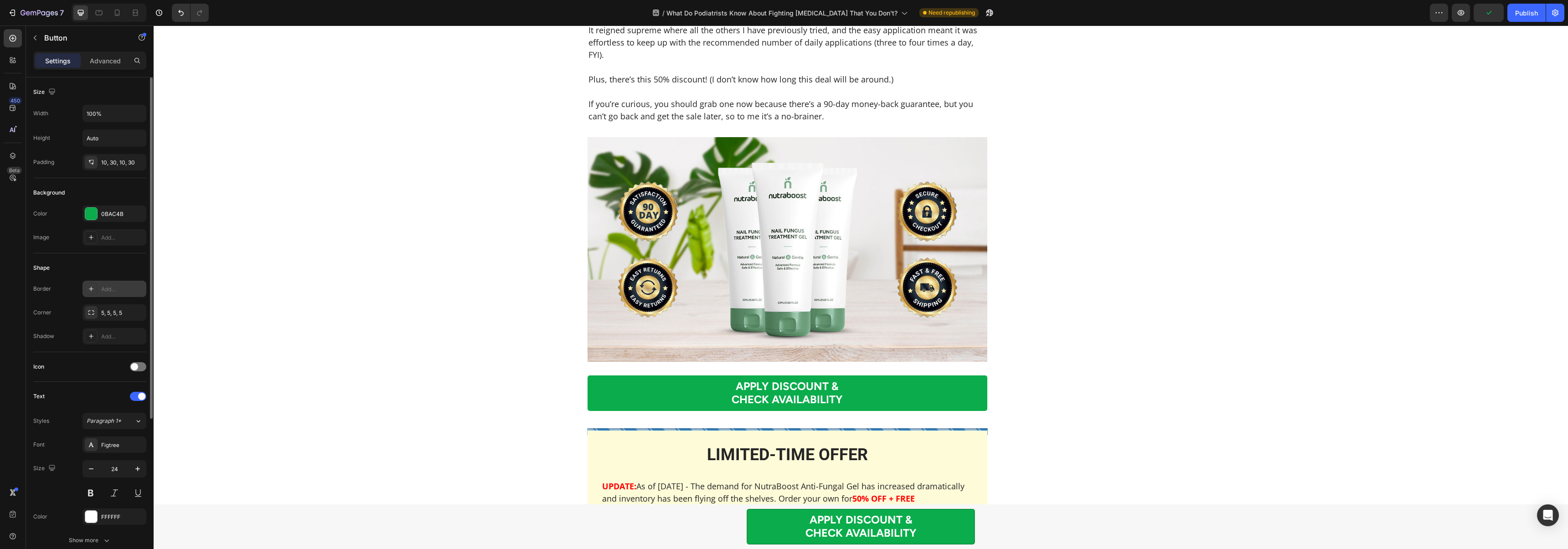
click at [100, 288] on div "Add..." at bounding box center [114, 289] width 64 height 16
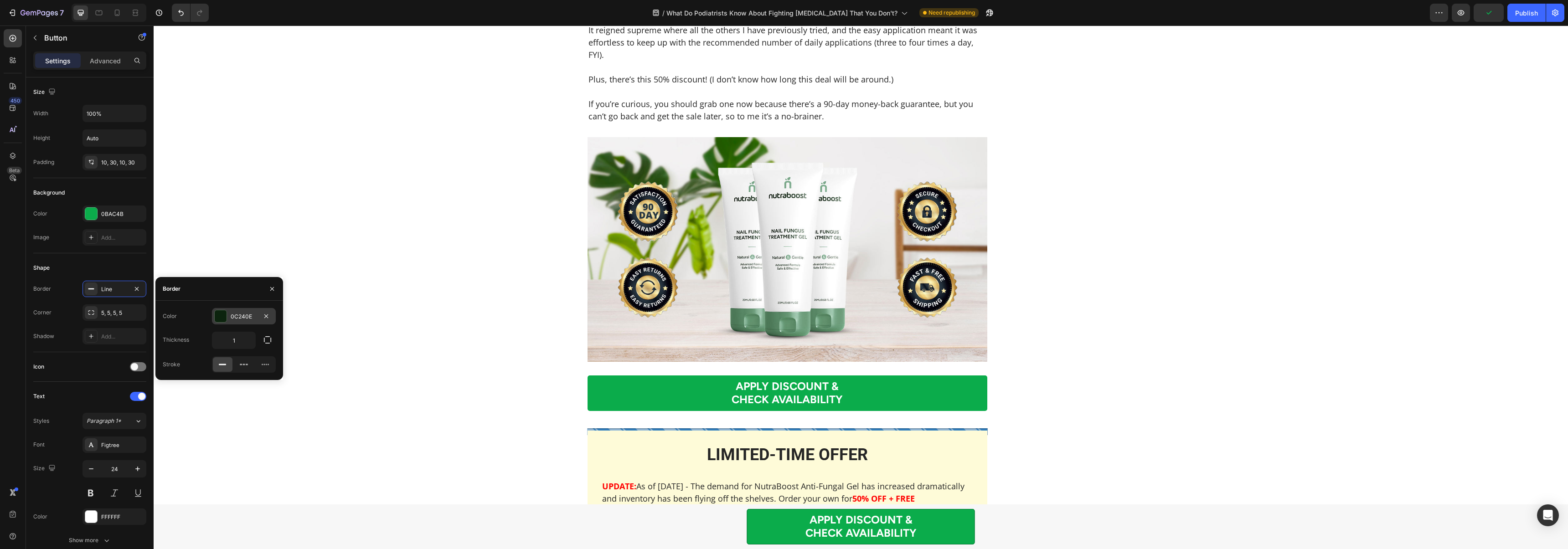
click at [247, 316] on div "0C240E" at bounding box center [244, 316] width 27 height 8
click at [169, 346] on div at bounding box center [169, 350] width 9 height 9
type input "067131"
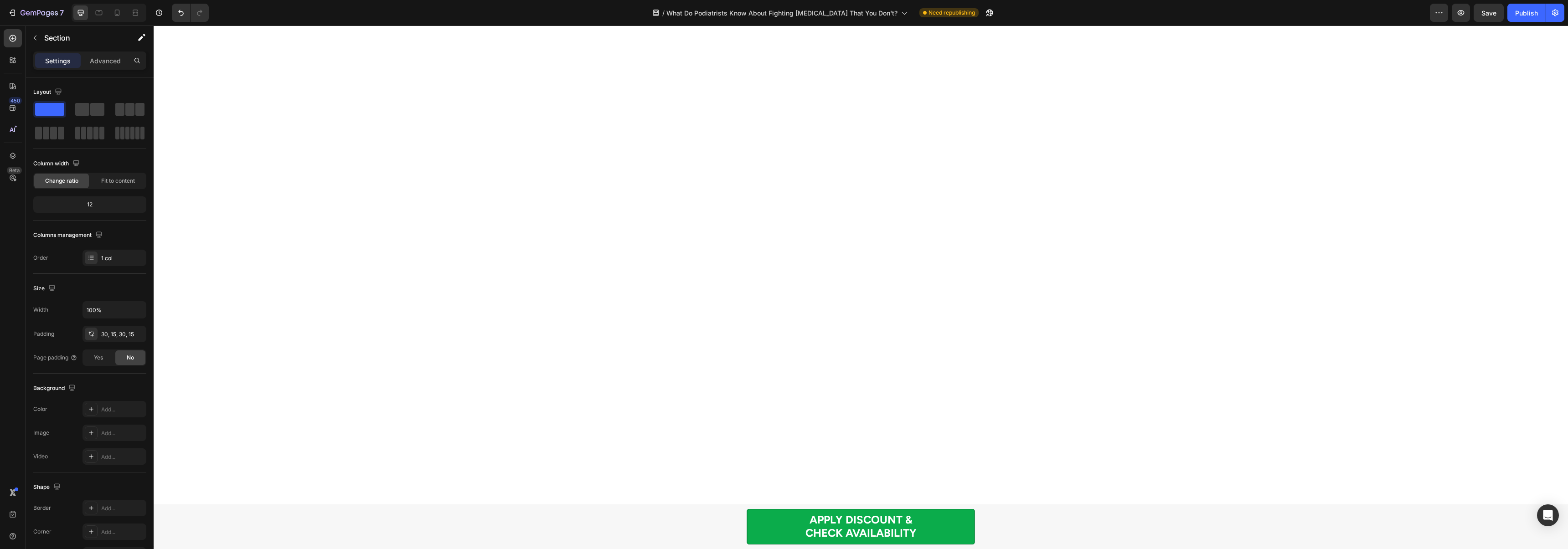
scroll to position [5438, 0]
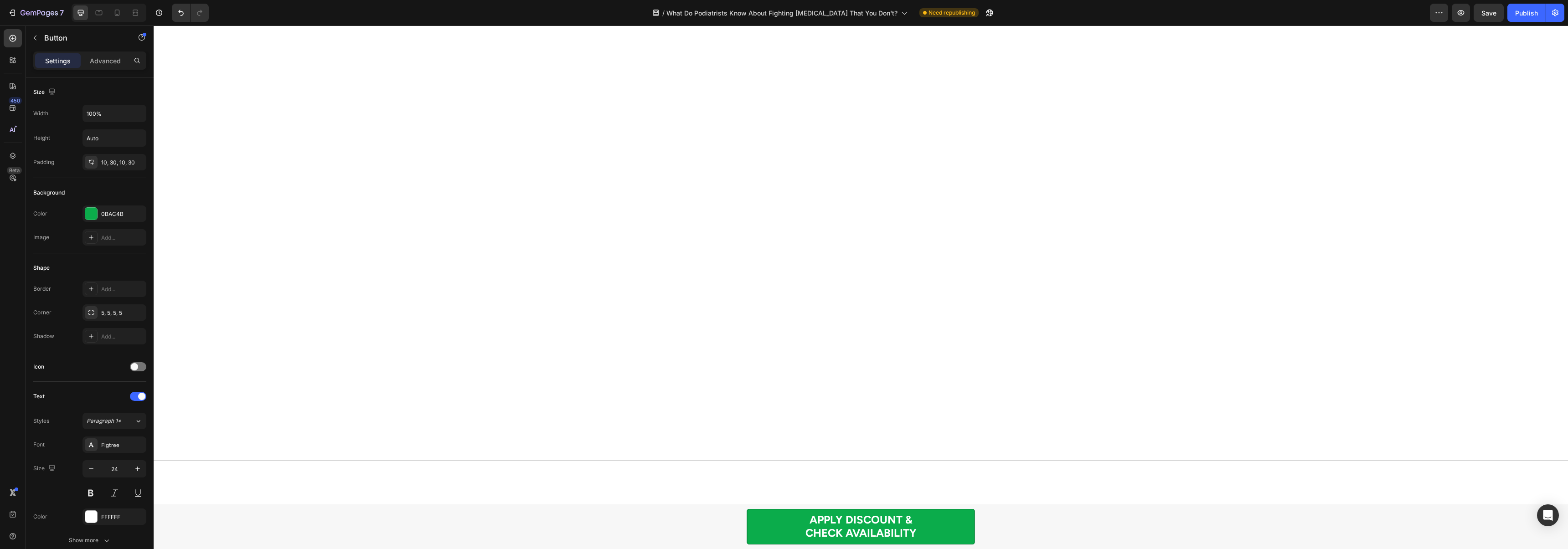
click at [97, 210] on div at bounding box center [91, 214] width 13 height 13
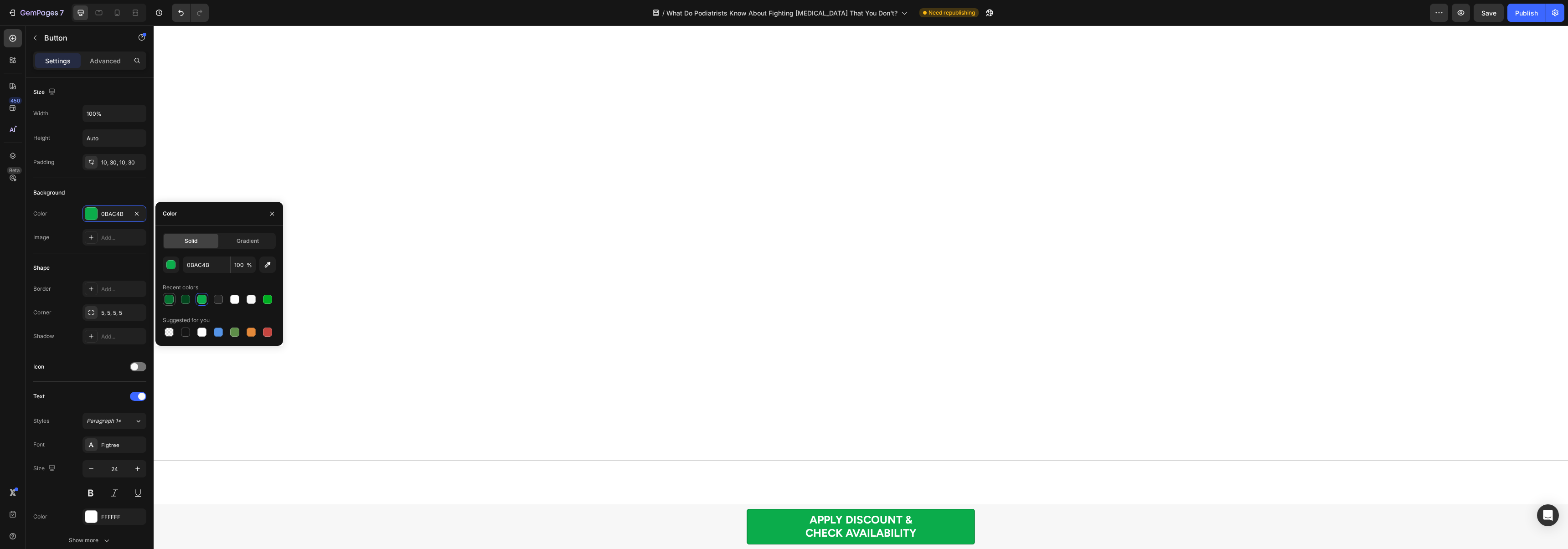
click at [170, 297] on div at bounding box center [169, 299] width 9 height 9
type input "067131"
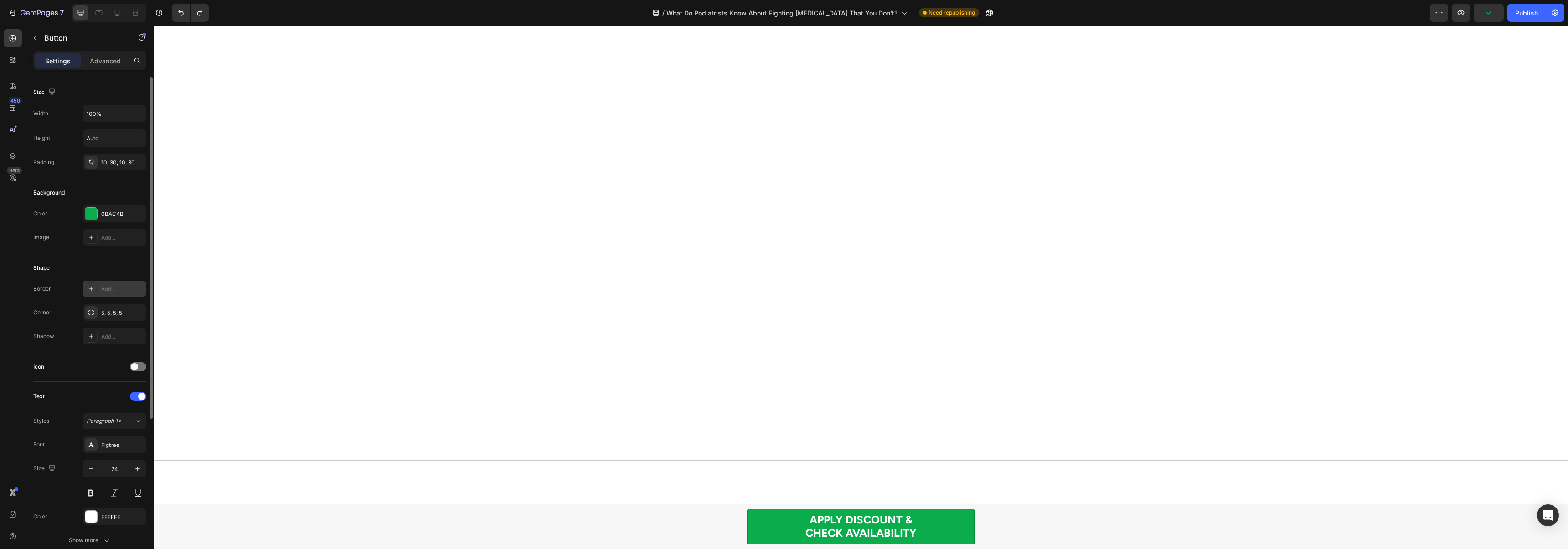
click at [104, 286] on div "Add..." at bounding box center [122, 289] width 43 height 8
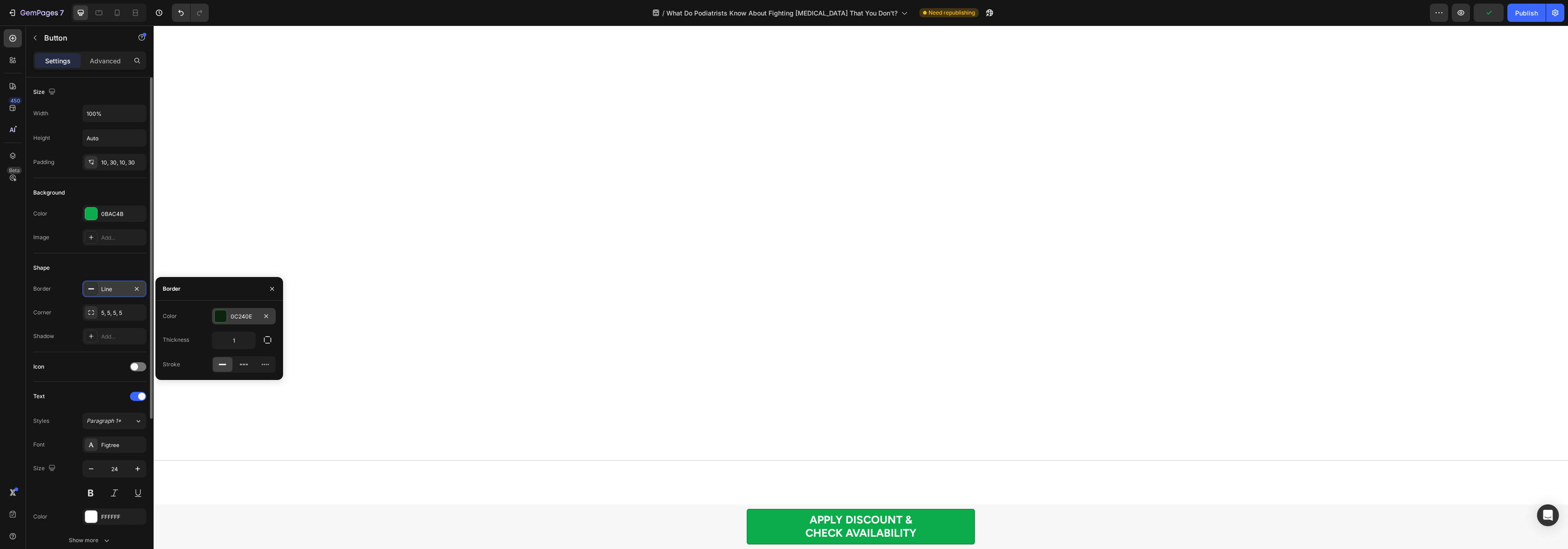
click at [218, 319] on div at bounding box center [220, 315] width 12 height 12
click at [168, 351] on div at bounding box center [169, 350] width 9 height 9
type input "067131"
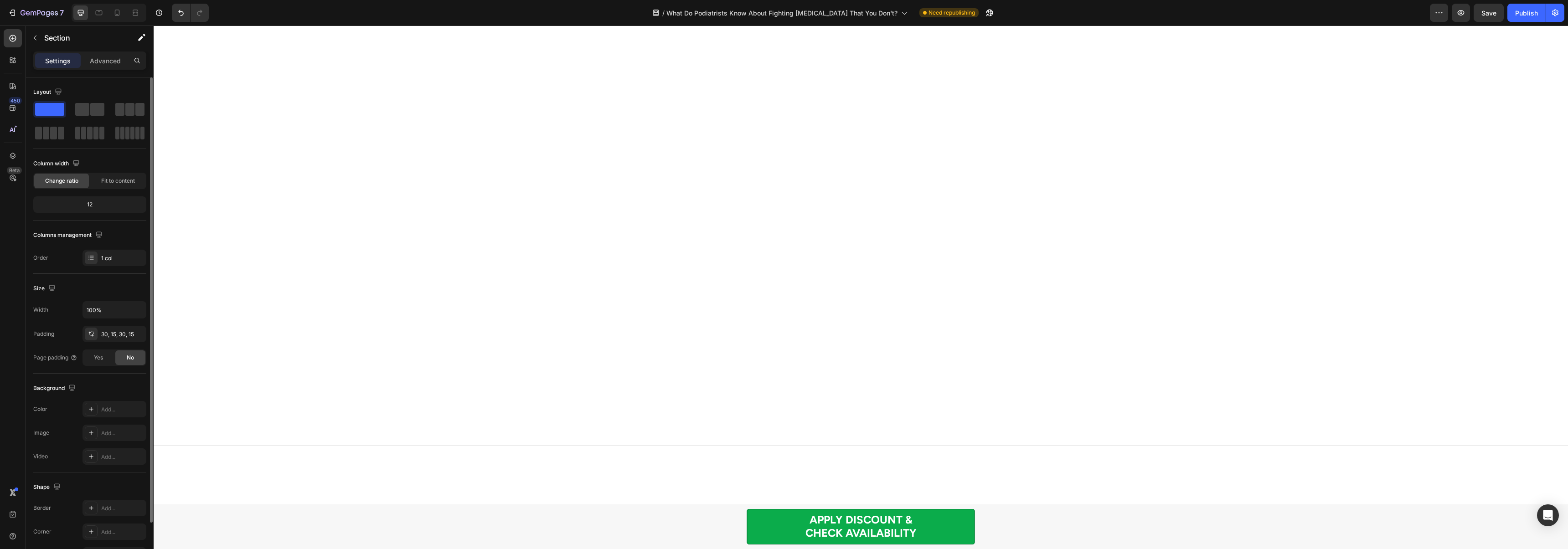
scroll to position [5458, 0]
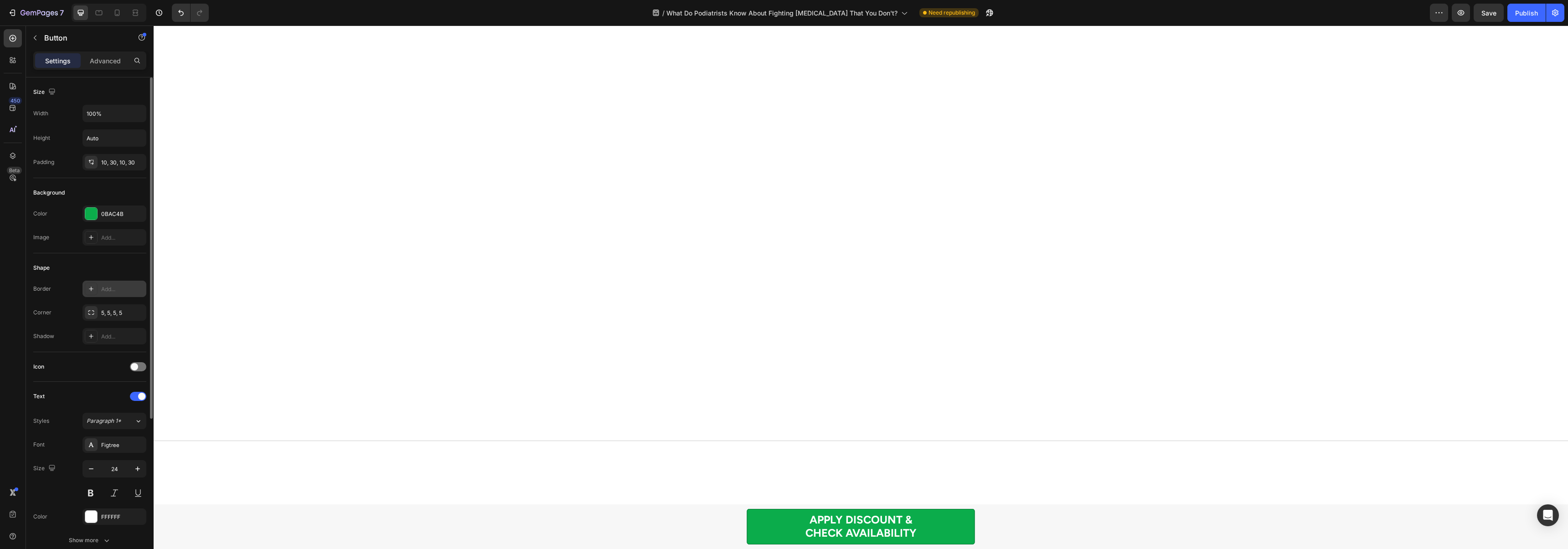
click at [106, 288] on div "Add..." at bounding box center [122, 289] width 43 height 8
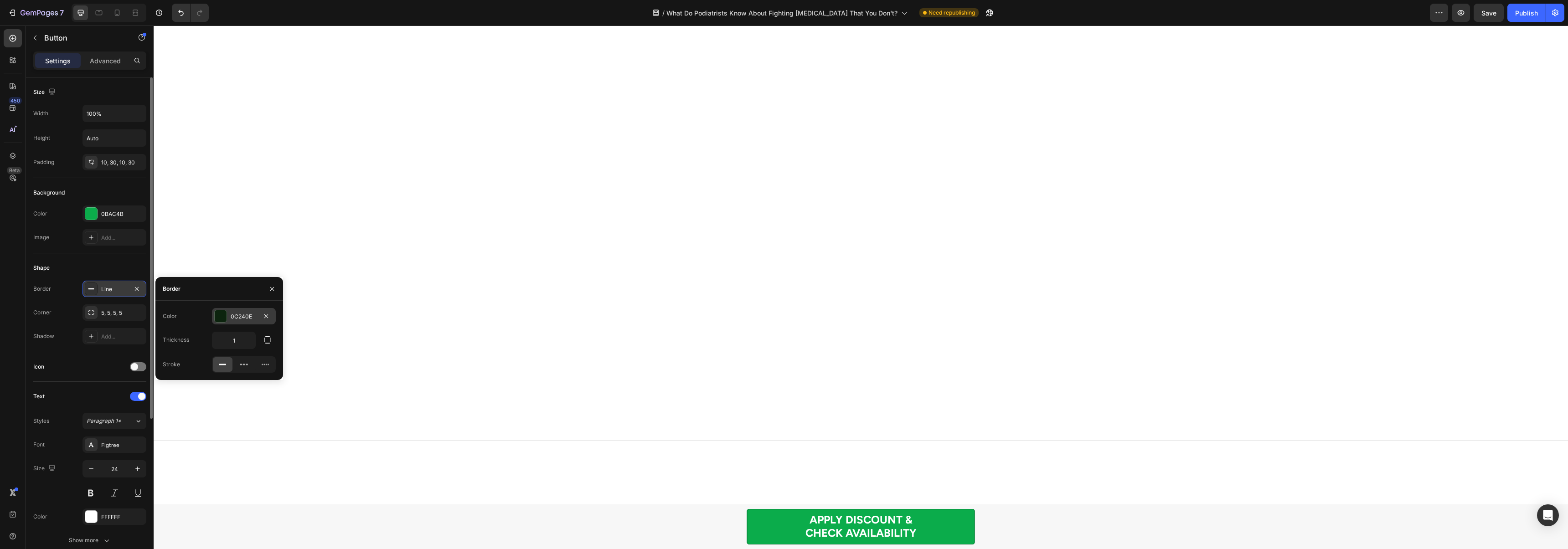
click at [231, 320] on div "0C240E" at bounding box center [244, 316] width 64 height 16
click at [170, 348] on div at bounding box center [169, 350] width 9 height 9
type input "067131"
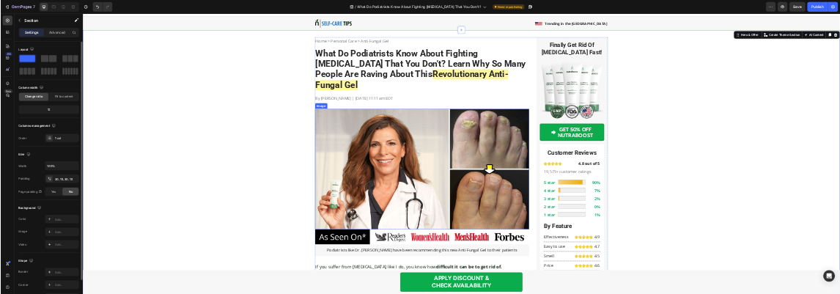
scroll to position [0, 0]
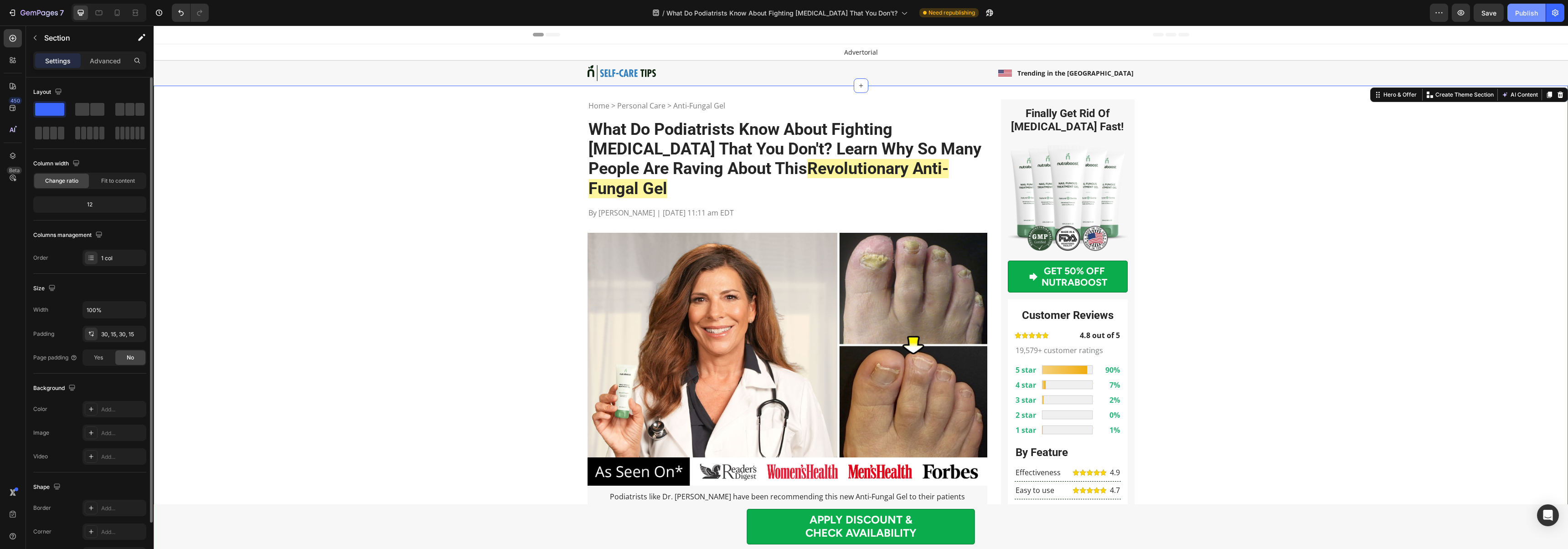
click at [1522, 17] on div "Publish" at bounding box center [1526, 12] width 23 height 9
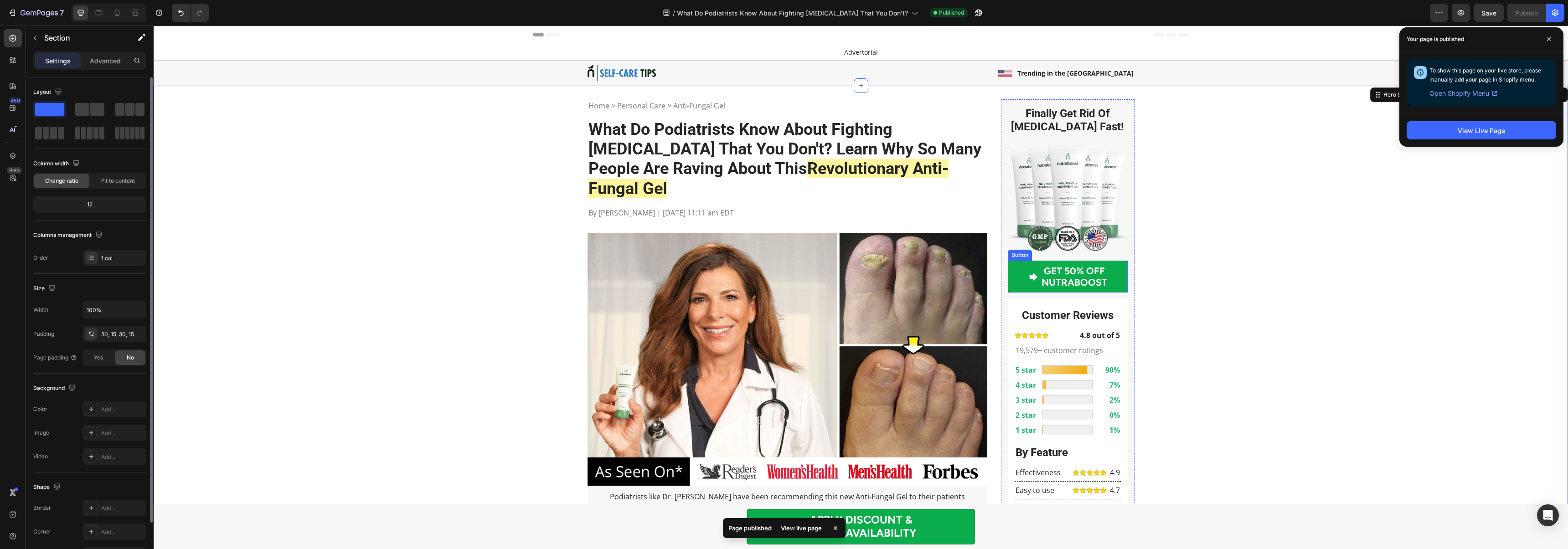
click at [1016, 271] on link "GET 50% OFF NUTRABOOST" at bounding box center [1067, 276] width 120 height 32
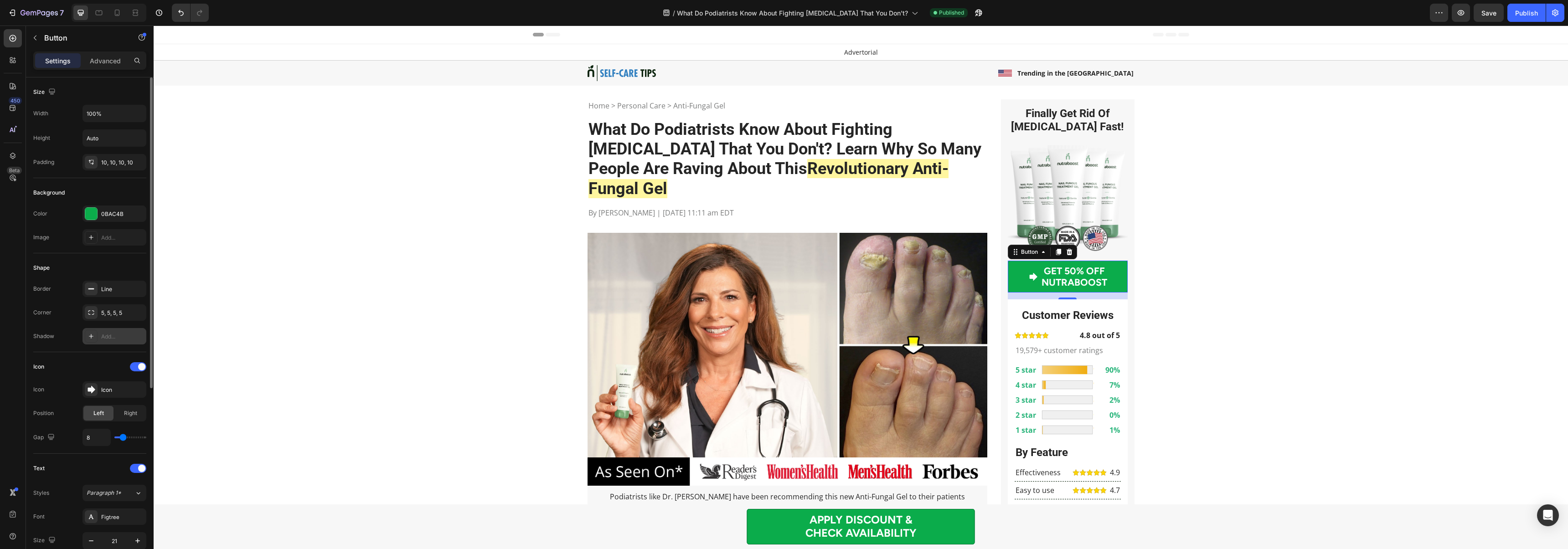
click at [103, 337] on div "Add..." at bounding box center [122, 336] width 43 height 8
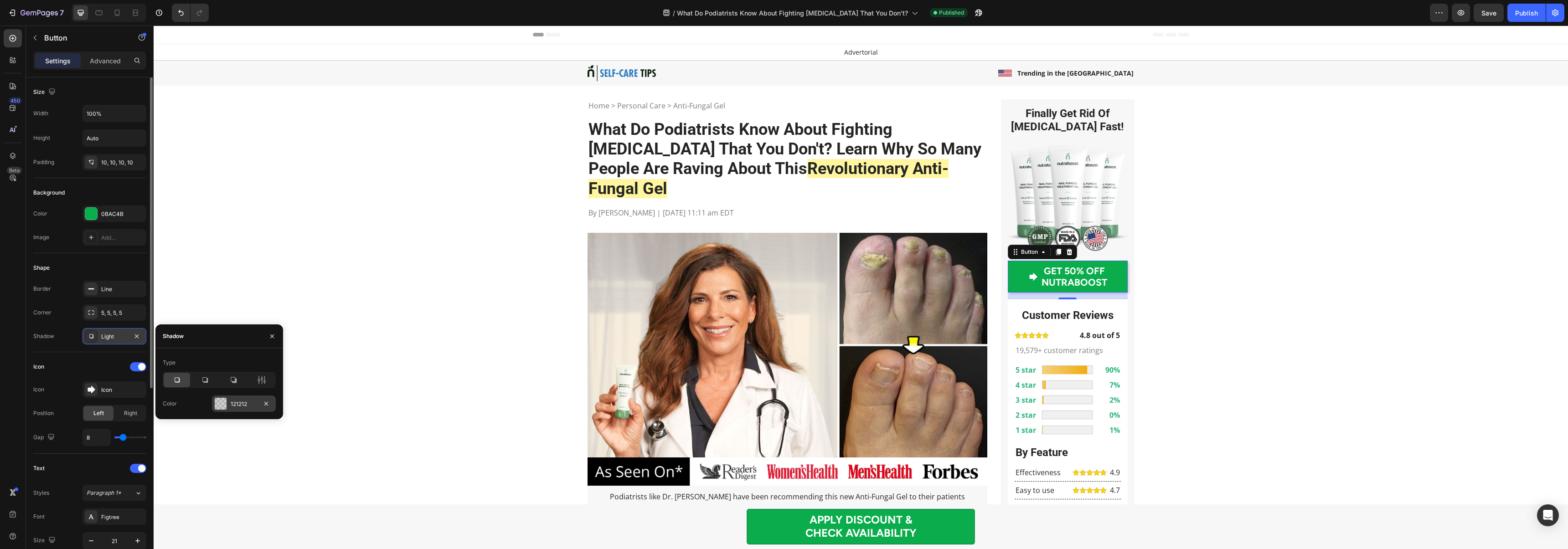
click at [238, 403] on div "121212" at bounding box center [244, 404] width 27 height 8
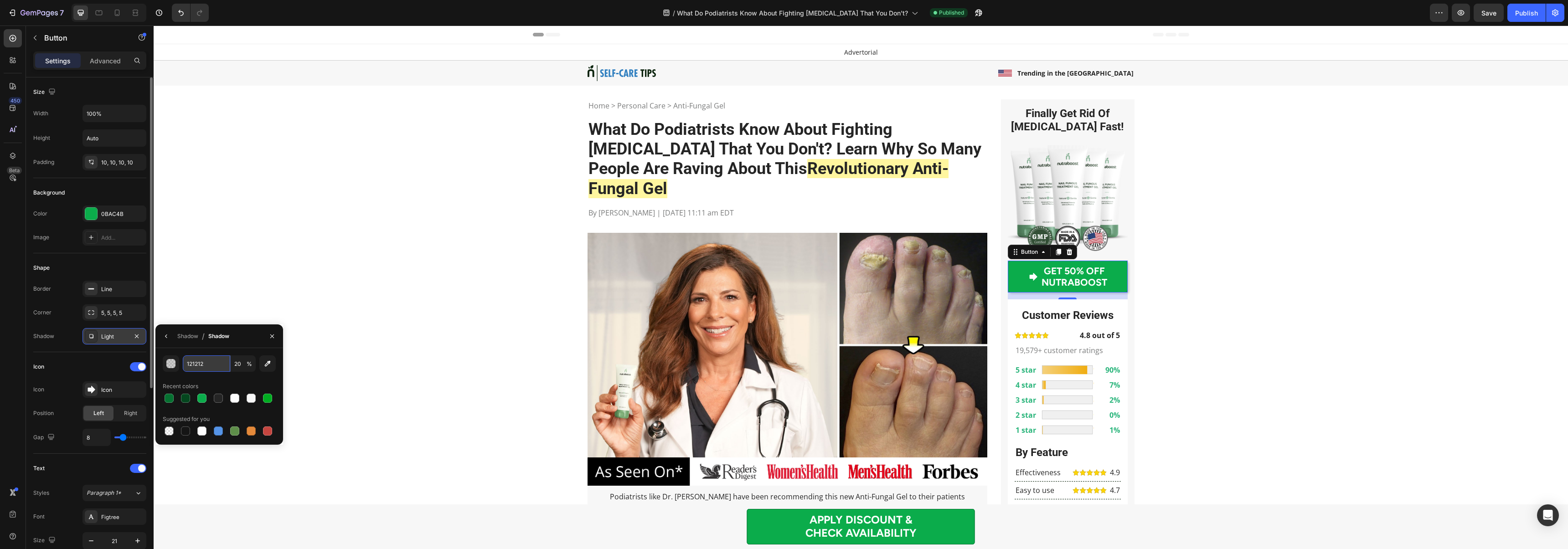
click at [196, 363] on input "121212" at bounding box center [206, 363] width 47 height 16
paste input "04461e"
click at [239, 365] on input "20" at bounding box center [243, 363] width 25 height 16
type input "04461E"
type input "100"
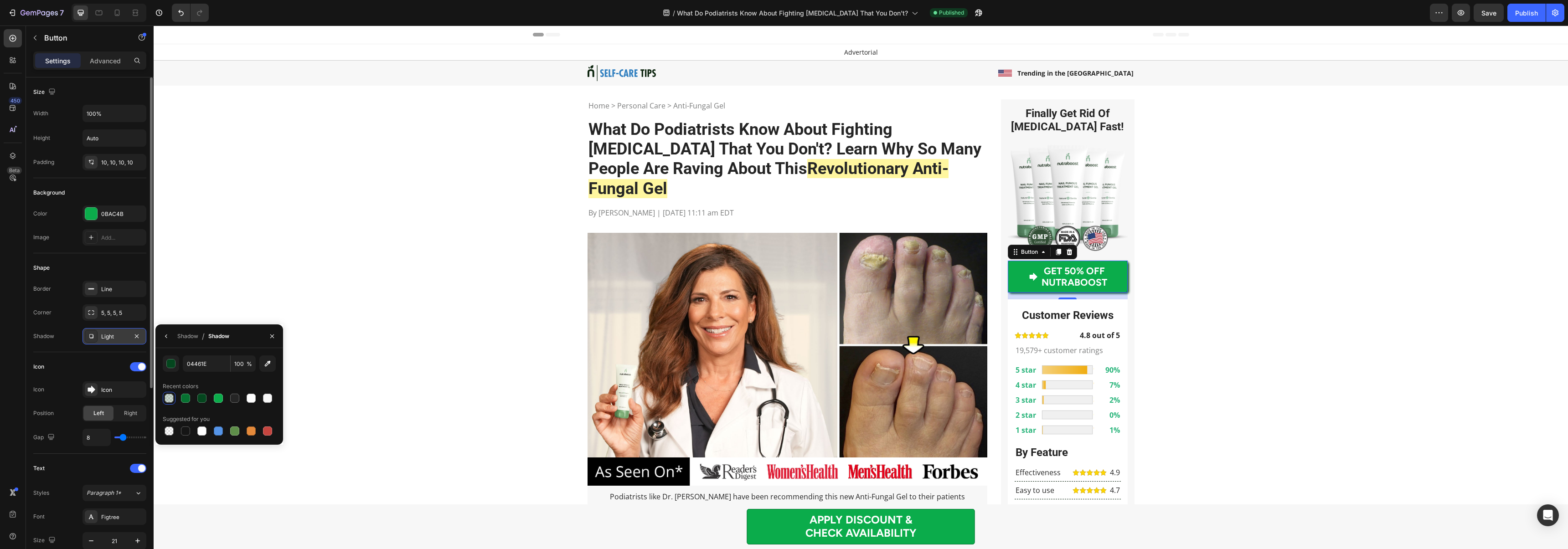
click at [85, 338] on div at bounding box center [91, 336] width 13 height 13
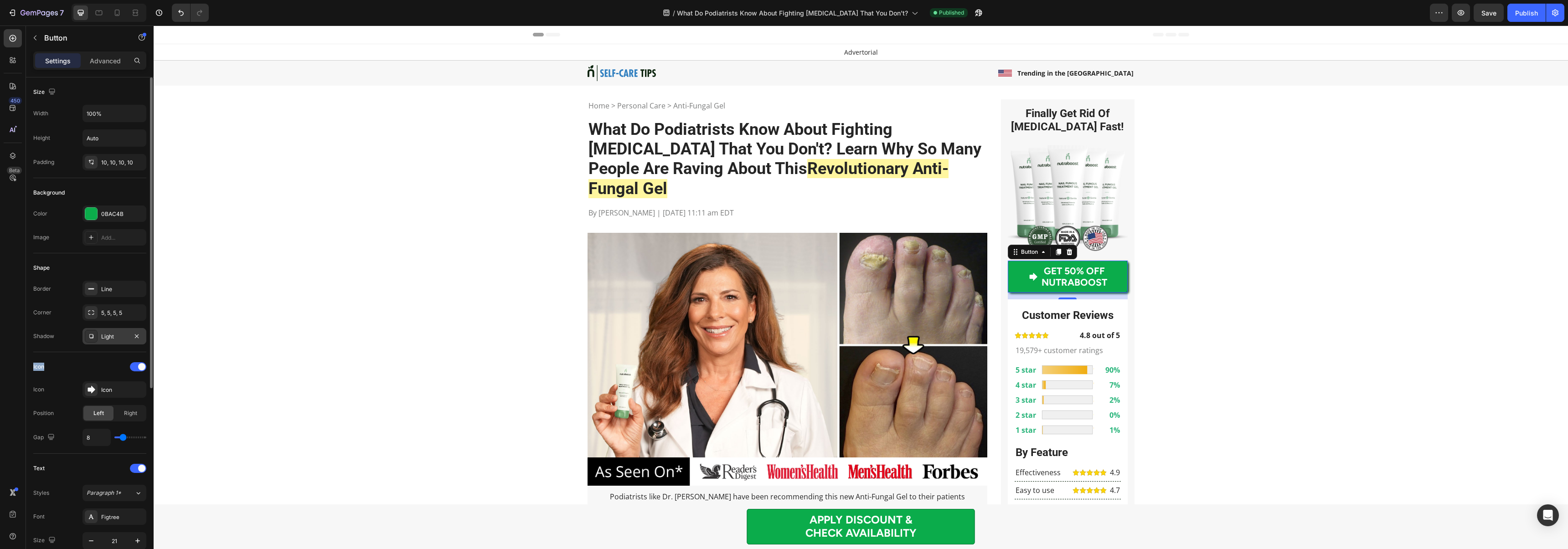
click at [86, 338] on div at bounding box center [91, 336] width 13 height 13
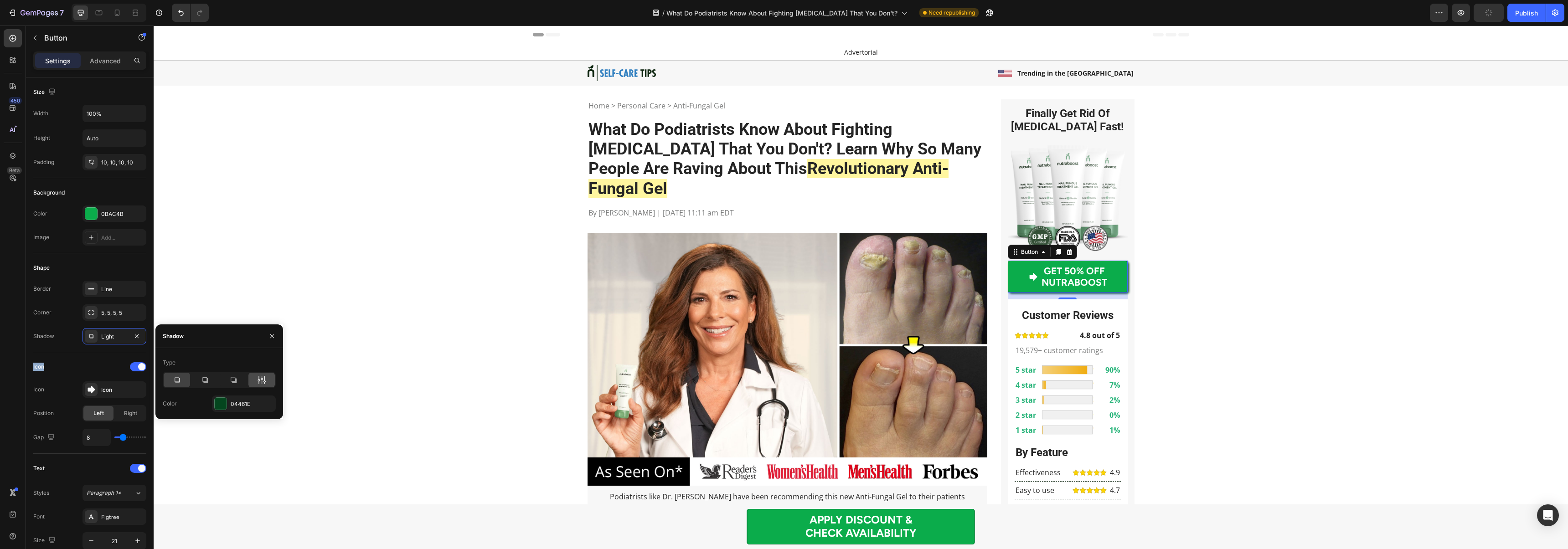
click at [265, 379] on icon at bounding box center [262, 379] width 9 height 9
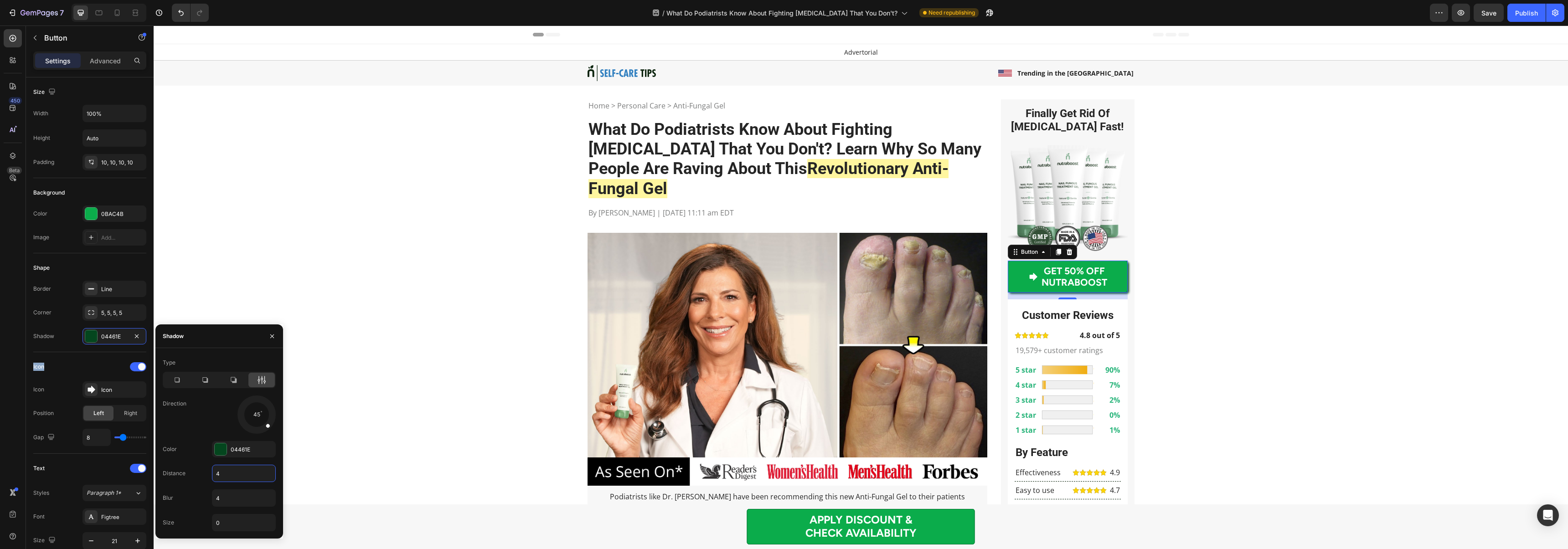
click at [234, 472] on input "4" at bounding box center [244, 473] width 63 height 16
click at [230, 496] on input "4" at bounding box center [244, 497] width 63 height 16
type input "0"
click at [224, 472] on input "4" at bounding box center [244, 473] width 63 height 16
type input "3"
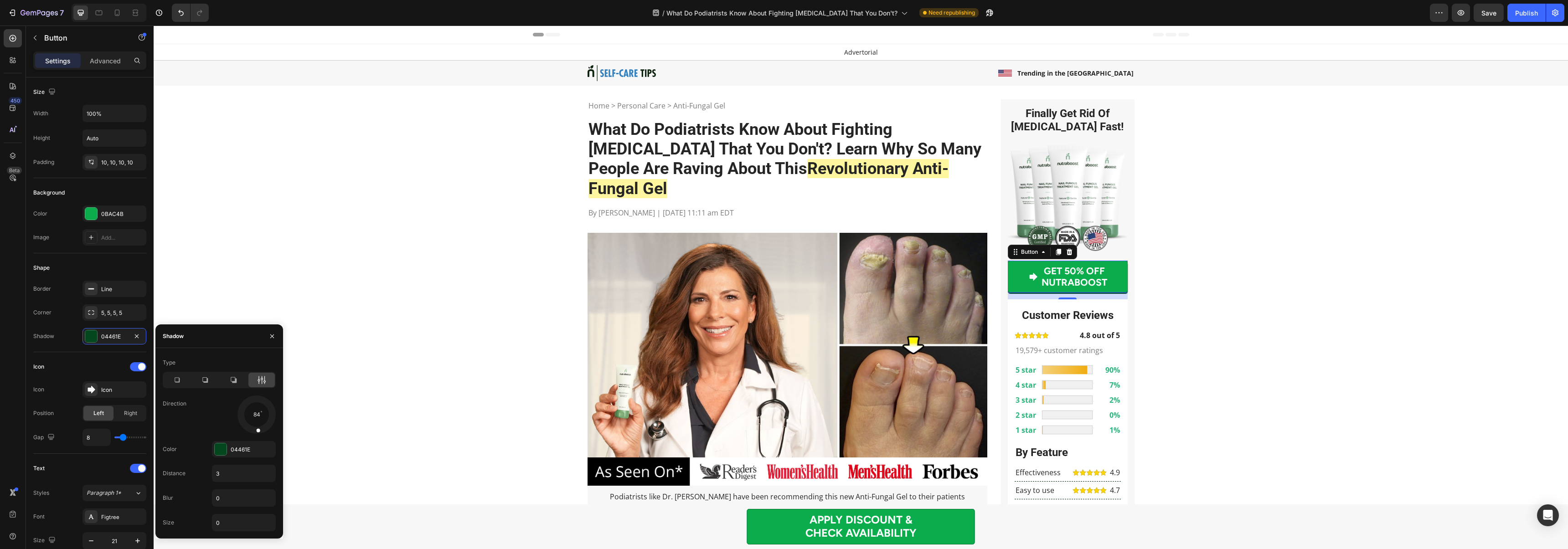
drag, startPoint x: 265, startPoint y: 427, endPoint x: 257, endPoint y: 419, distance: 11.3
click at [257, 431] on div at bounding box center [257, 425] width 7 height 21
click at [257, 417] on div at bounding box center [257, 425] width 7 height 21
click at [257, 415] on div at bounding box center [259, 424] width 12 height 21
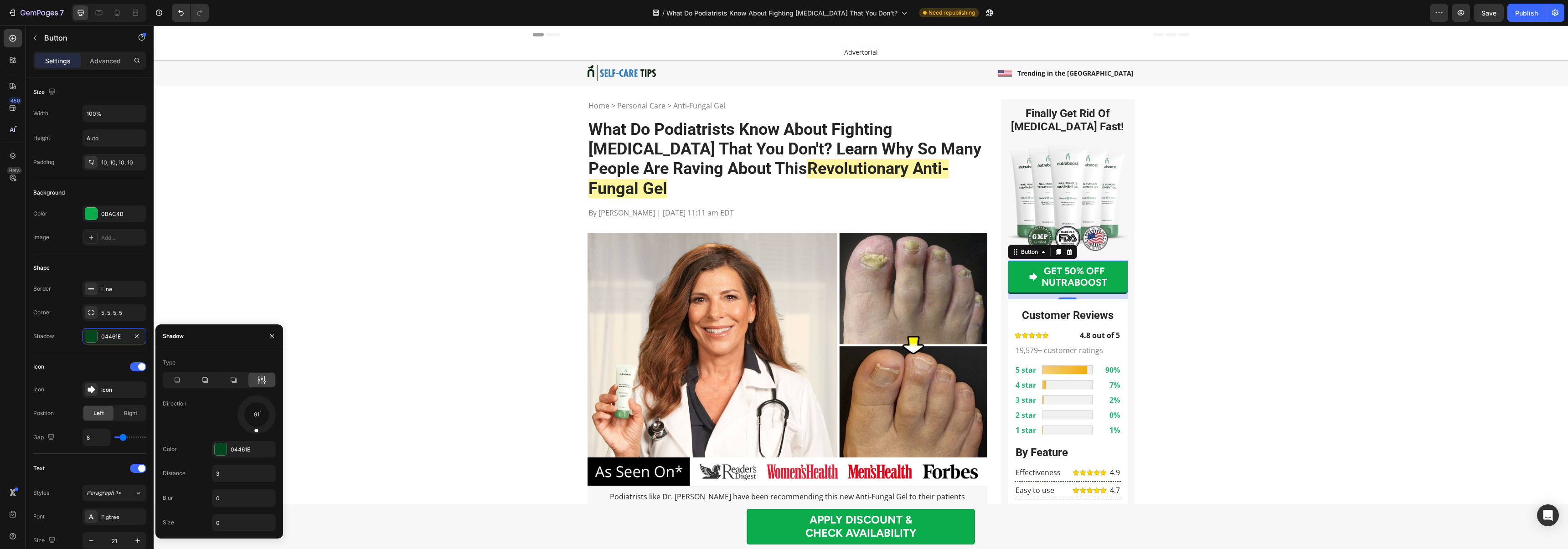
click at [255, 430] on div at bounding box center [257, 424] width 6 height 20
click at [258, 429] on span at bounding box center [259, 430] width 4 height 4
click at [257, 416] on div at bounding box center [260, 423] width 14 height 20
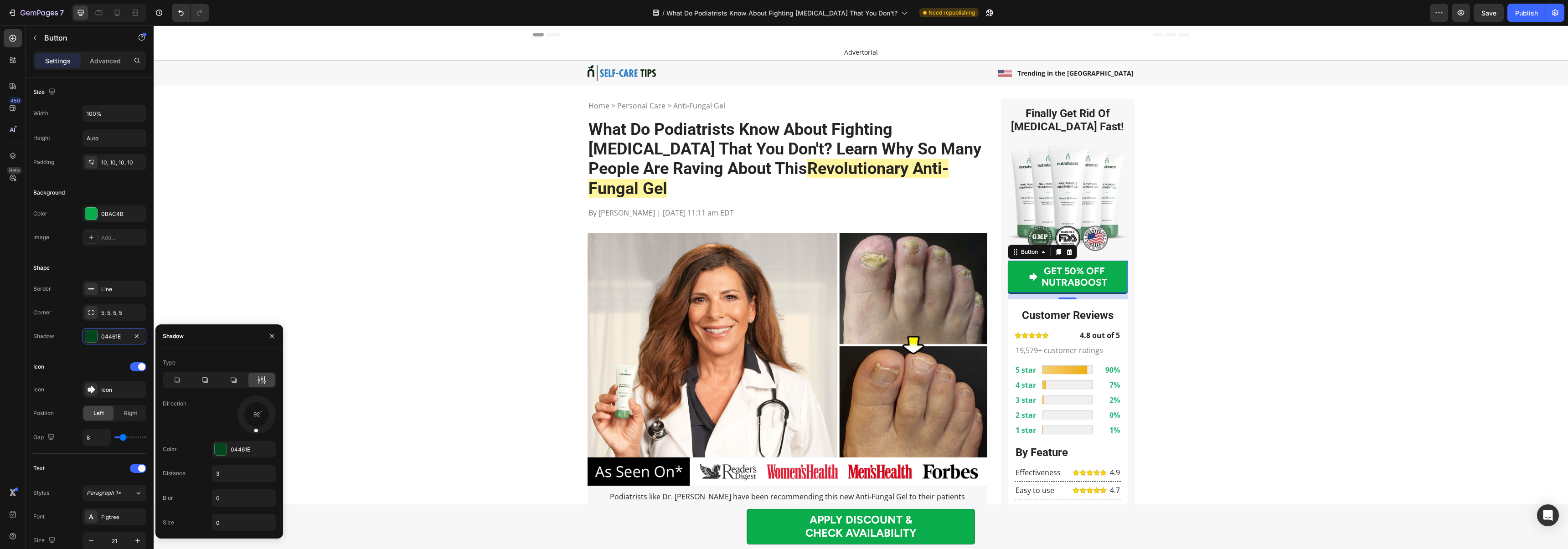
drag, startPoint x: 262, startPoint y: 427, endPoint x: 254, endPoint y: 429, distance: 8.2
click at [254, 429] on span at bounding box center [255, 430] width 4 height 4
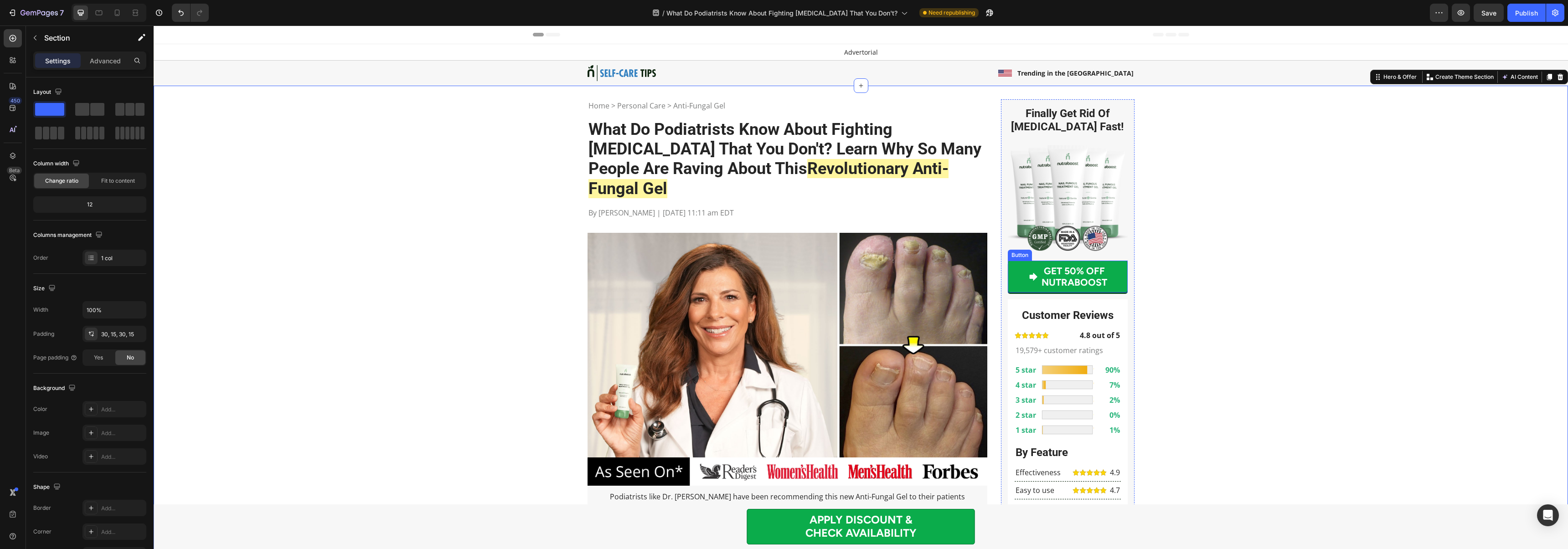
click at [1012, 283] on link "GET 50% OFF NUTRABOOST" at bounding box center [1067, 276] width 120 height 32
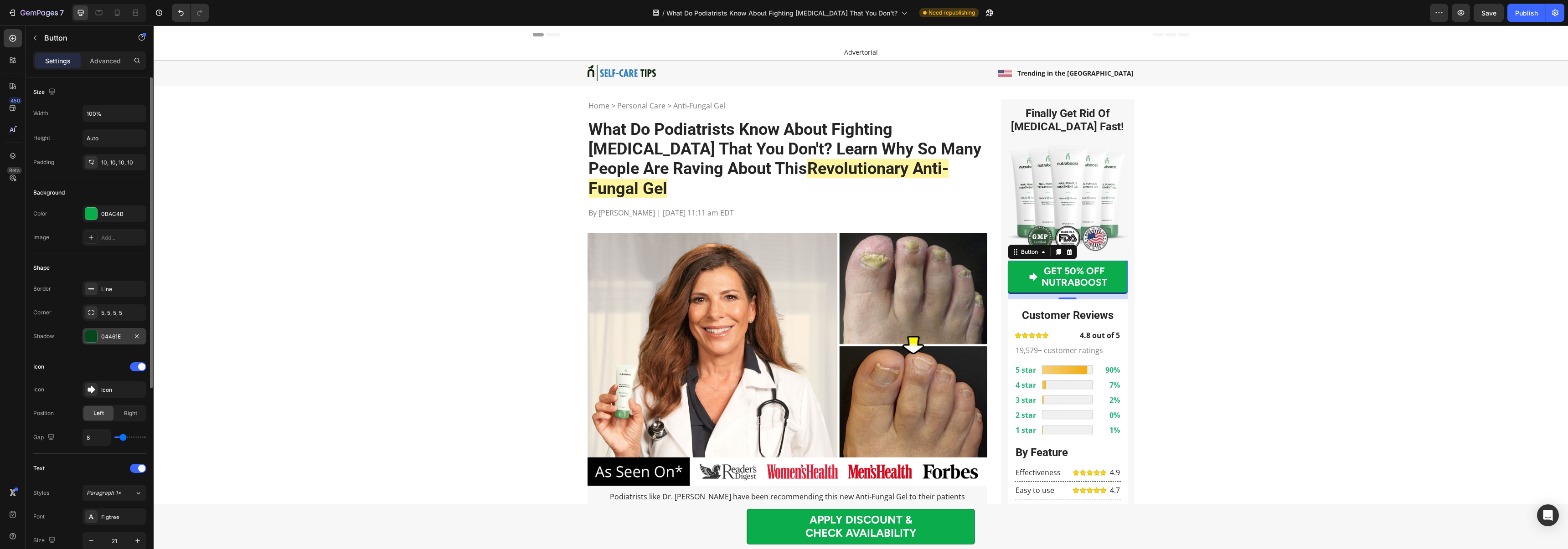
click at [104, 330] on div "04461E" at bounding box center [114, 336] width 64 height 16
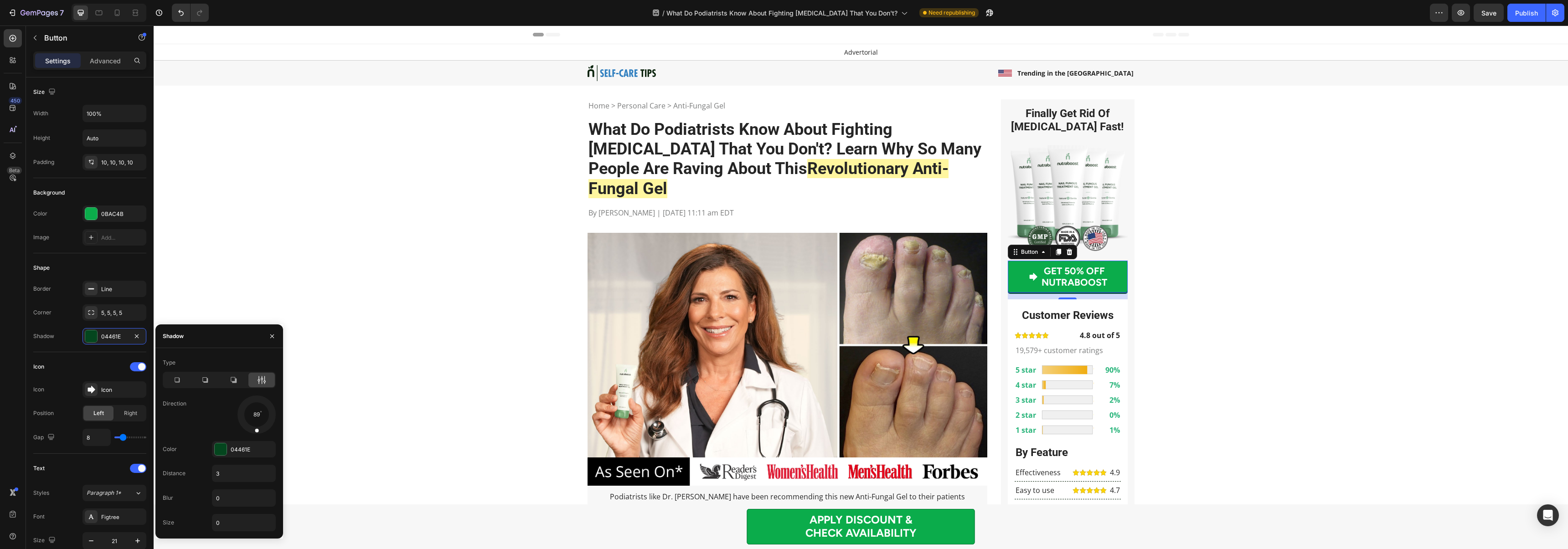
click at [255, 428] on span at bounding box center [257, 430] width 4 height 4
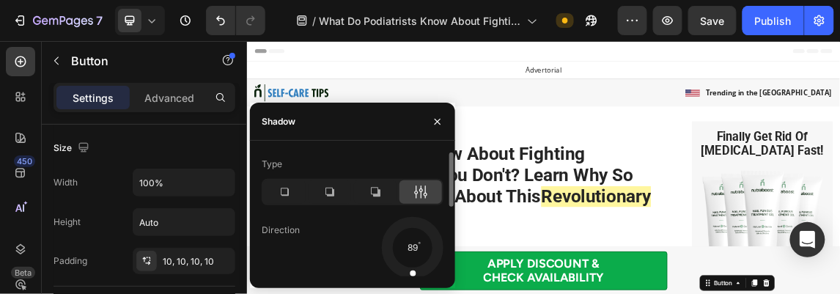
drag, startPoint x: 412, startPoint y: 273, endPoint x: 411, endPoint y: 265, distance: 8.2
click at [411, 265] on div at bounding box center [413, 263] width 10 height 33
click at [411, 274] on span at bounding box center [413, 273] width 6 height 6
click at [410, 273] on span at bounding box center [412, 273] width 6 height 6
click at [416, 246] on div at bounding box center [412, 247] width 65 height 65
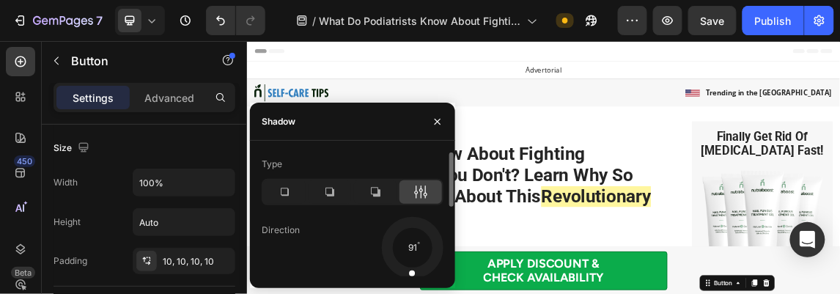
drag, startPoint x: 436, startPoint y: 248, endPoint x: 410, endPoint y: 272, distance: 35.3
click at [410, 272] on span at bounding box center [412, 273] width 6 height 6
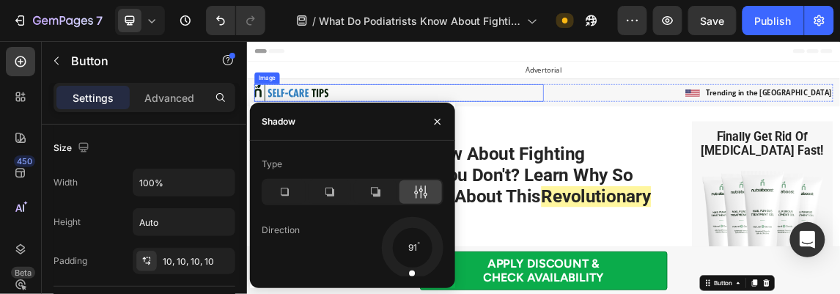
click at [410, 120] on div at bounding box center [471, 117] width 429 height 26
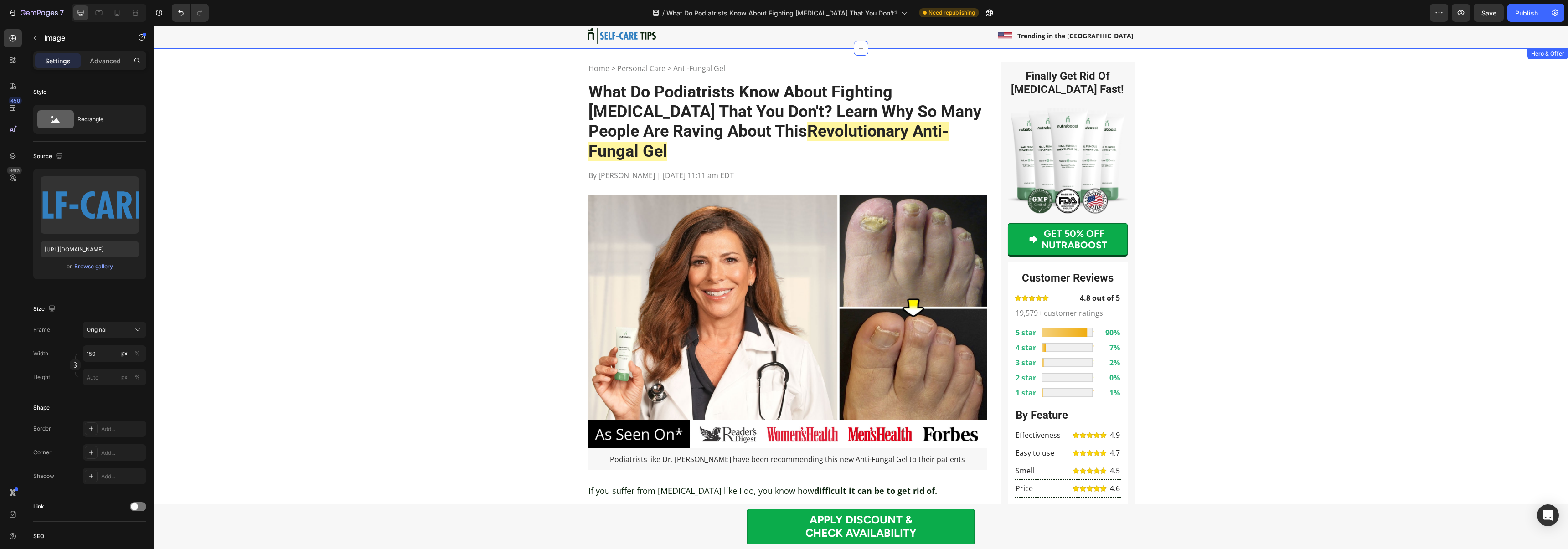
scroll to position [36, 0]
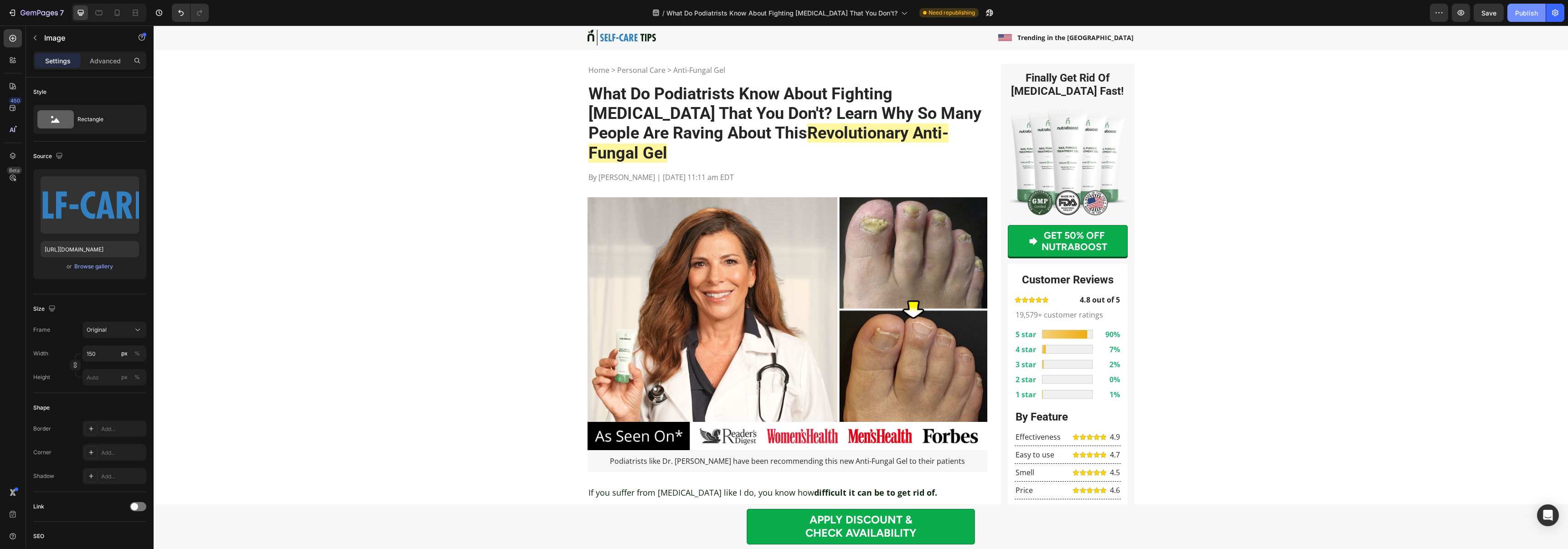
click at [1521, 10] on div "Publish" at bounding box center [1526, 12] width 23 height 9
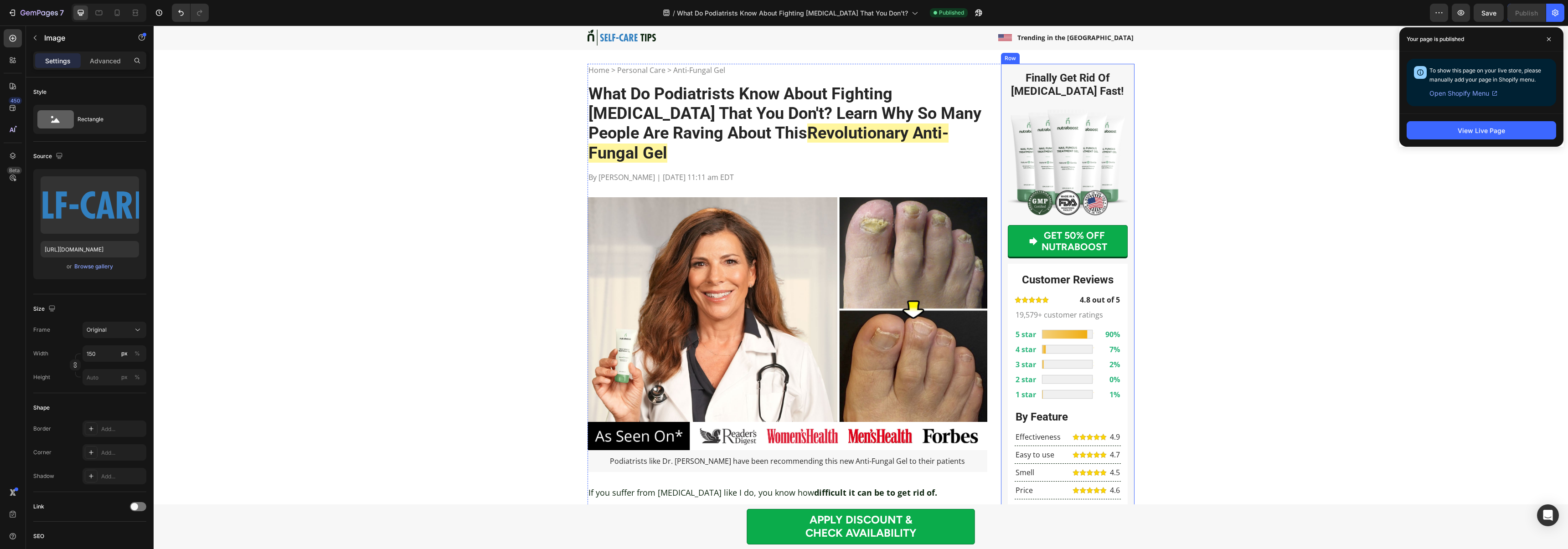
click at [1014, 238] on link "GET 50% OFF NUTRABOOST" at bounding box center [1067, 240] width 120 height 32
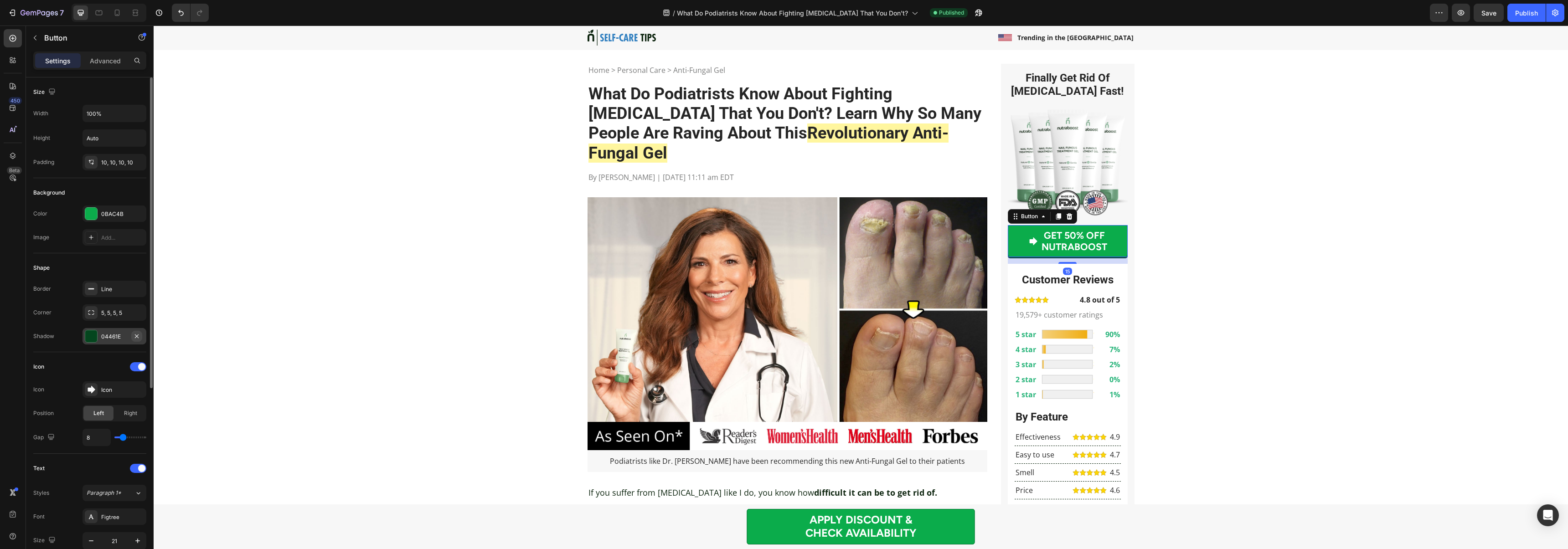
click at [136, 335] on icon "button" at bounding box center [137, 336] width 7 height 7
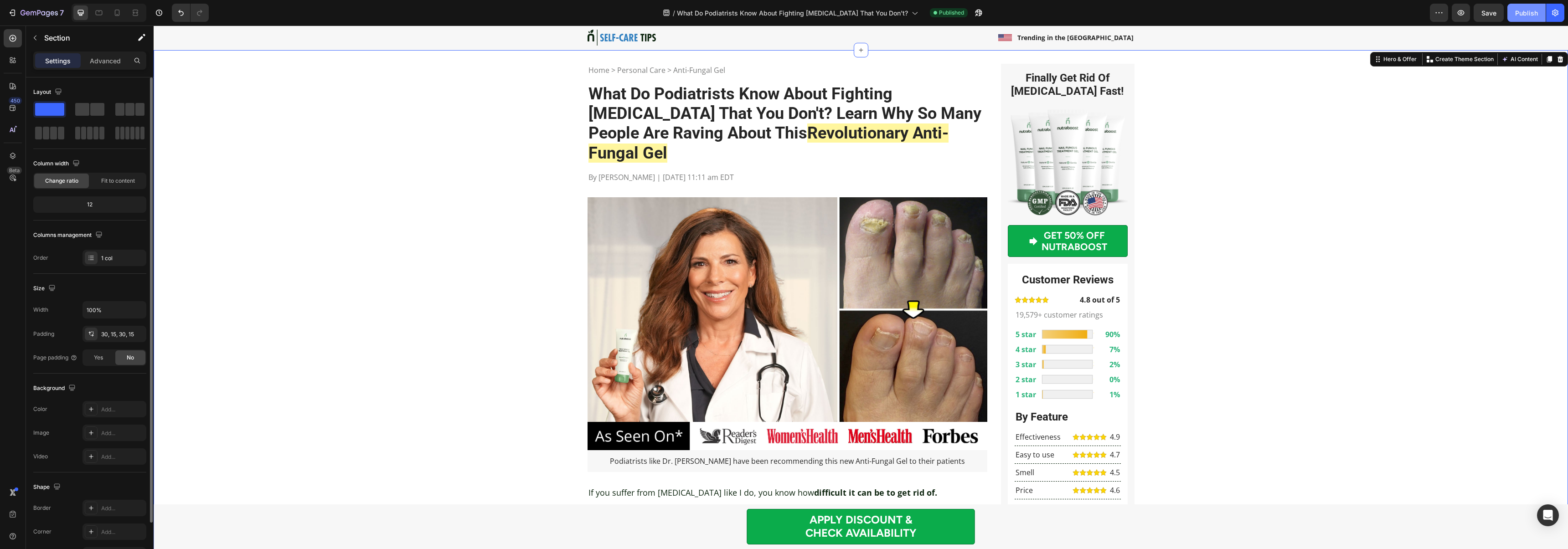
click at [1535, 9] on div "Publish" at bounding box center [1526, 12] width 23 height 9
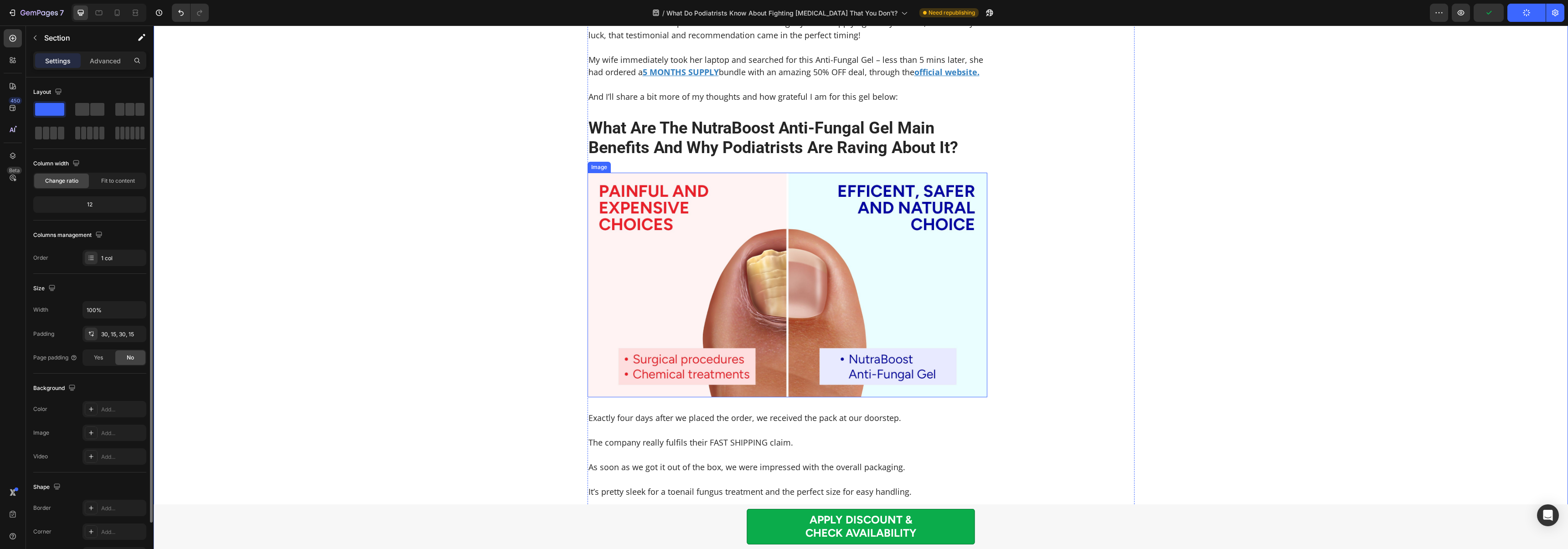
scroll to position [1788, 0]
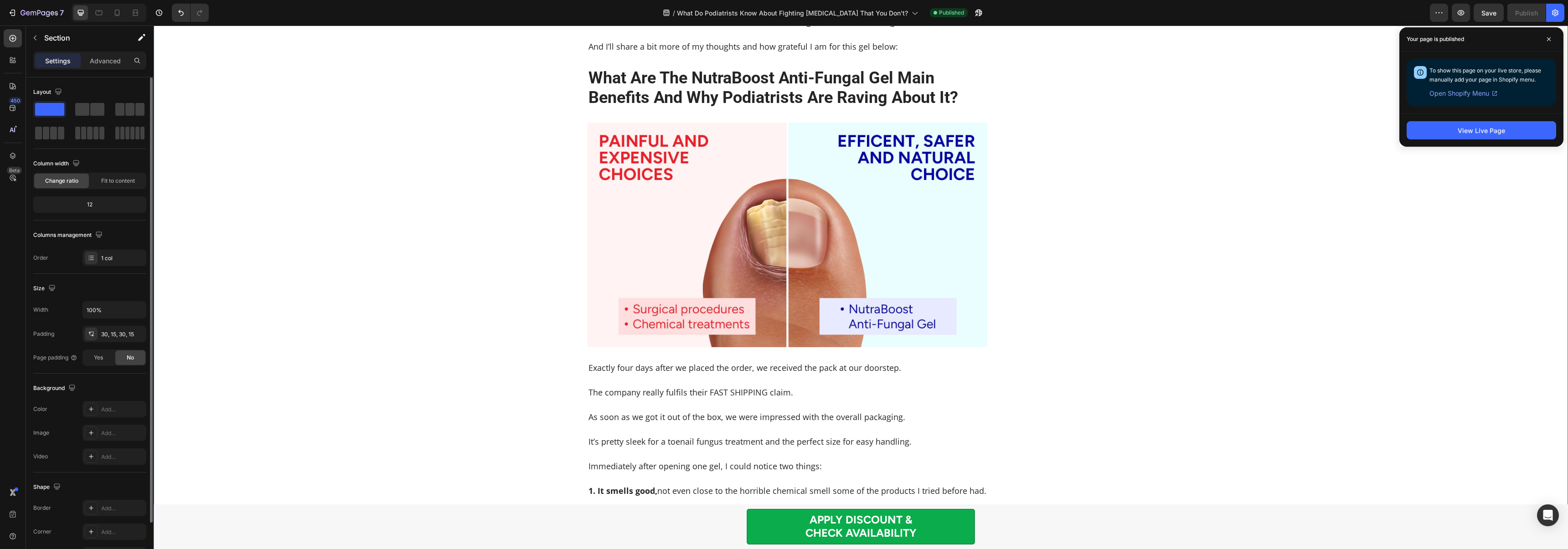
drag, startPoint x: 1552, startPoint y: 38, endPoint x: 1460, endPoint y: 75, distance: 99.2
click at [1552, 38] on span at bounding box center [1548, 39] width 14 height 14
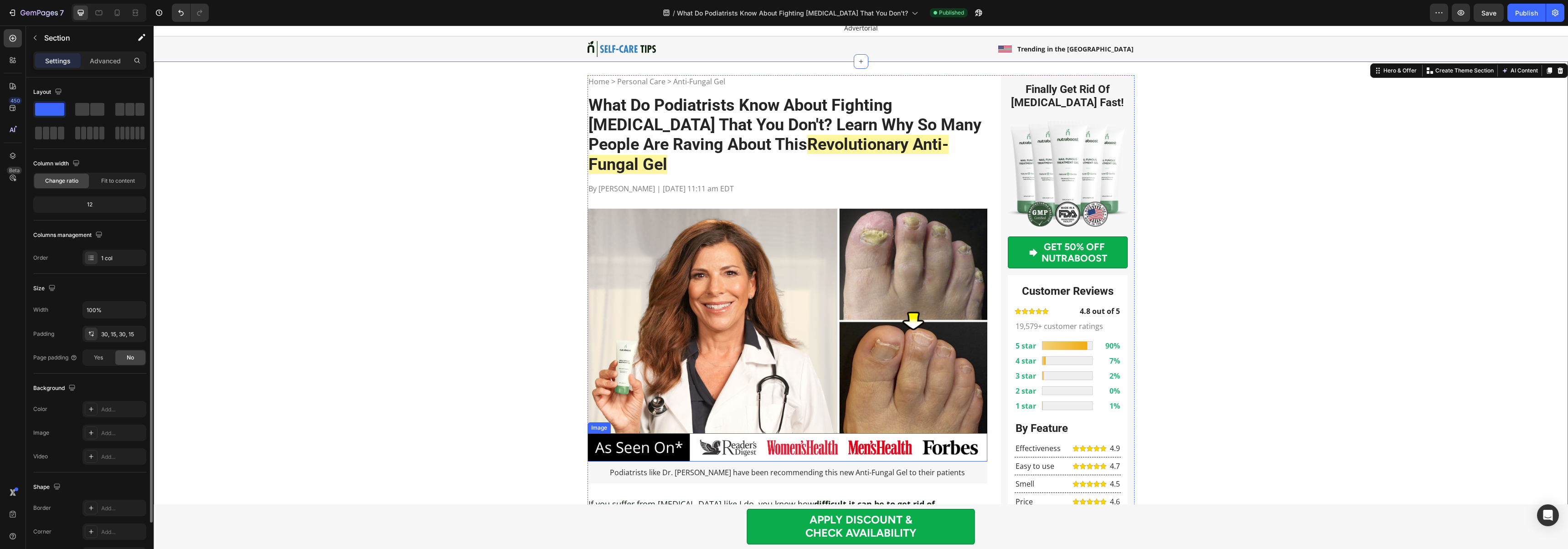
scroll to position [0, 0]
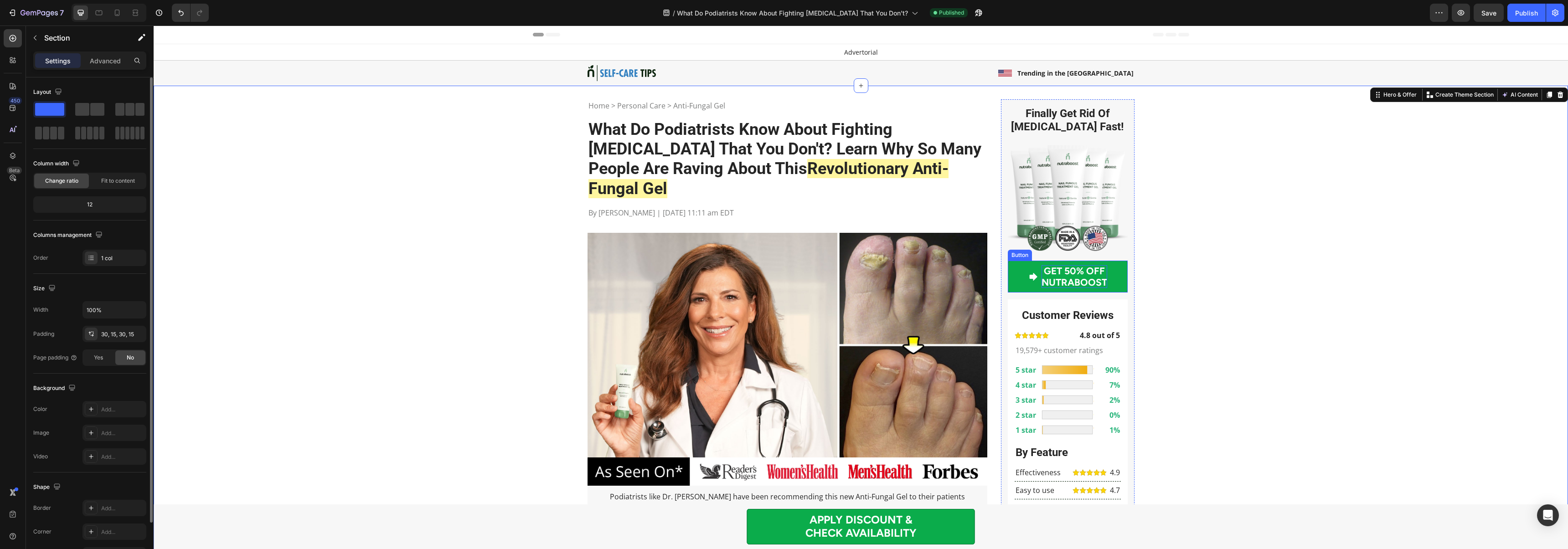
click at [1066, 278] on p "GET 50% OFF NUTRABOOST" at bounding box center [1075, 276] width 66 height 23
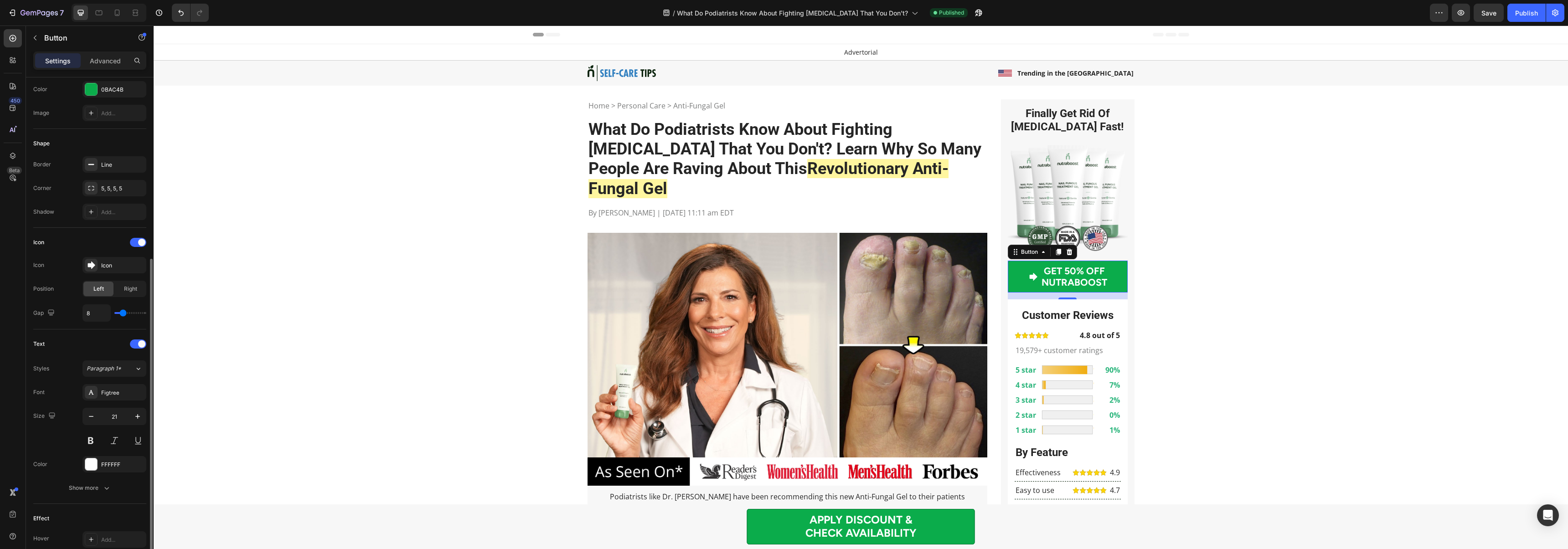
scroll to position [188, 0]
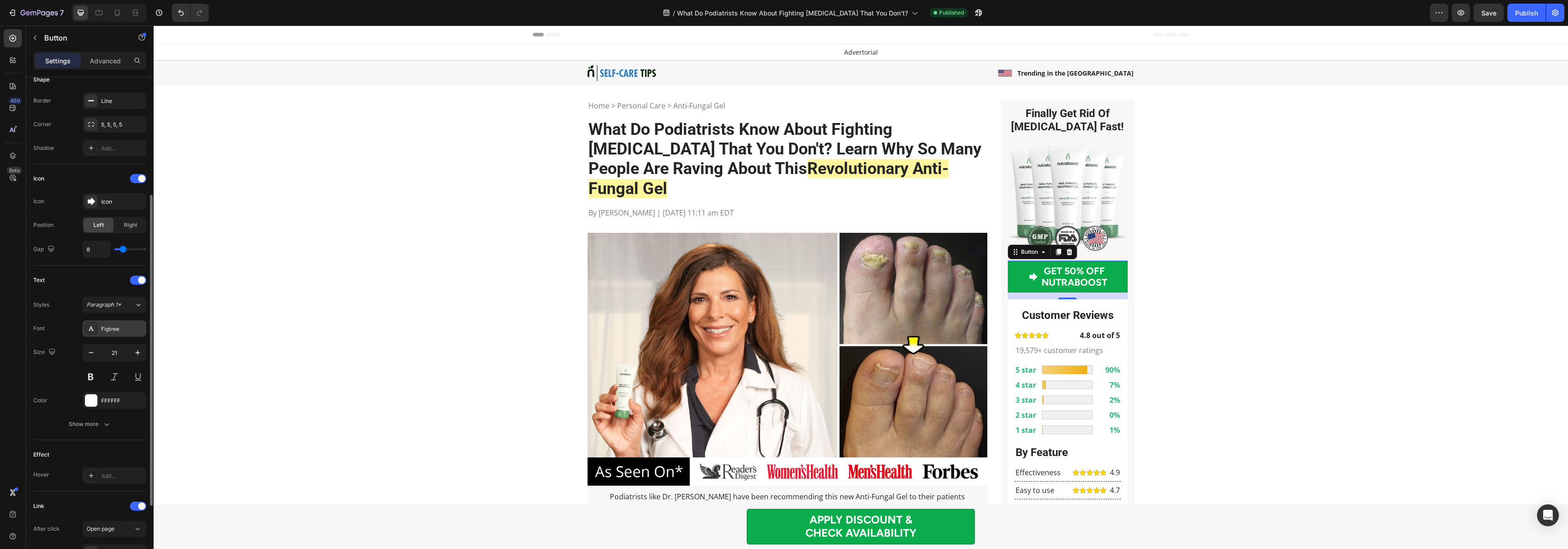
click at [110, 325] on div "Figtree" at bounding box center [122, 329] width 43 height 8
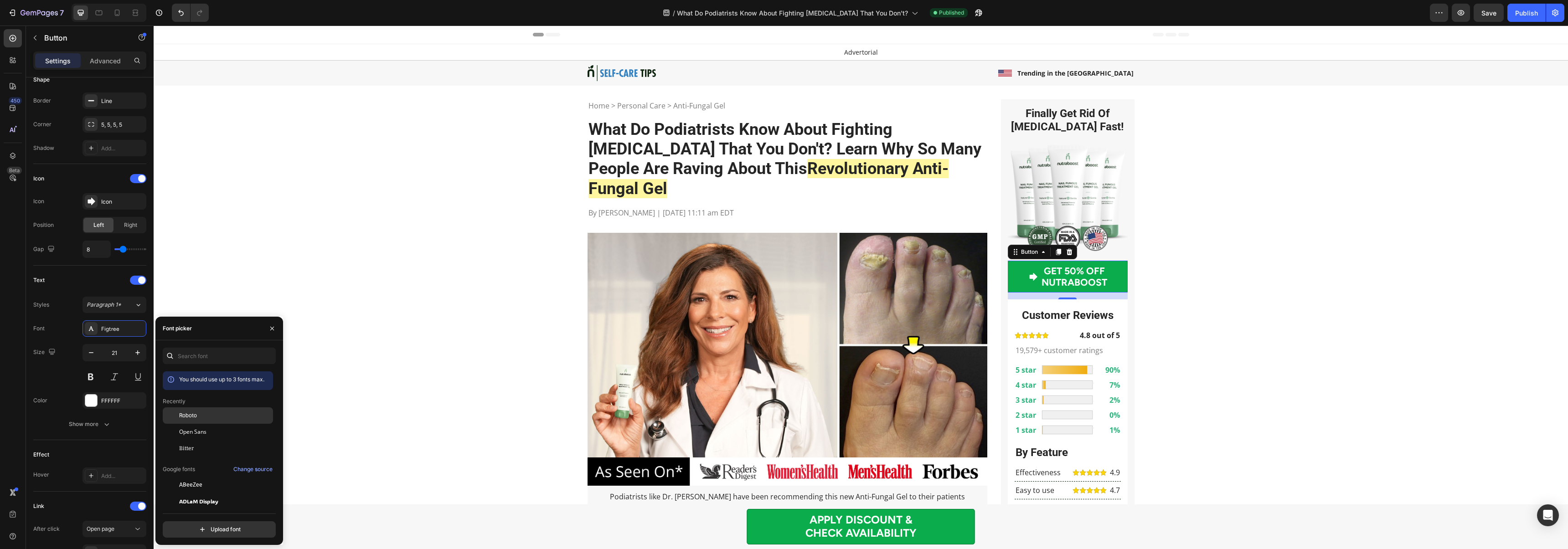
click at [199, 476] on div "Roboto" at bounding box center [218, 484] width 110 height 16
click at [202, 429] on span "Open Sans" at bounding box center [193, 432] width 27 height 8
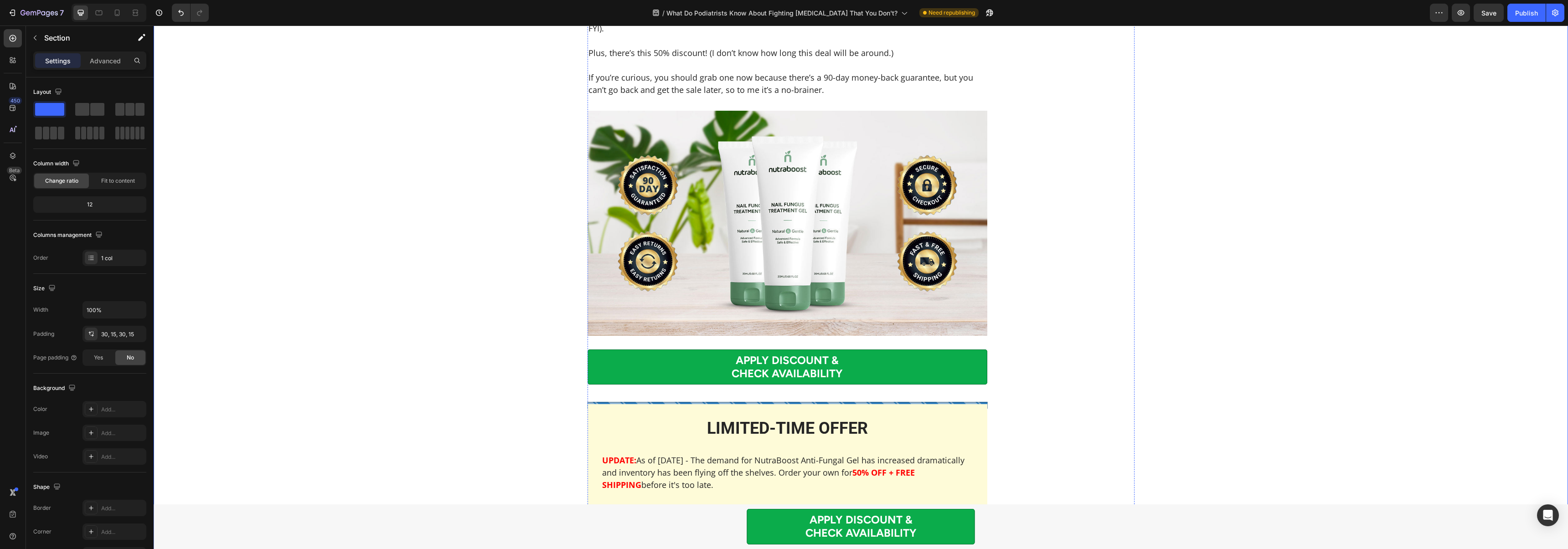
scroll to position [4050, 0]
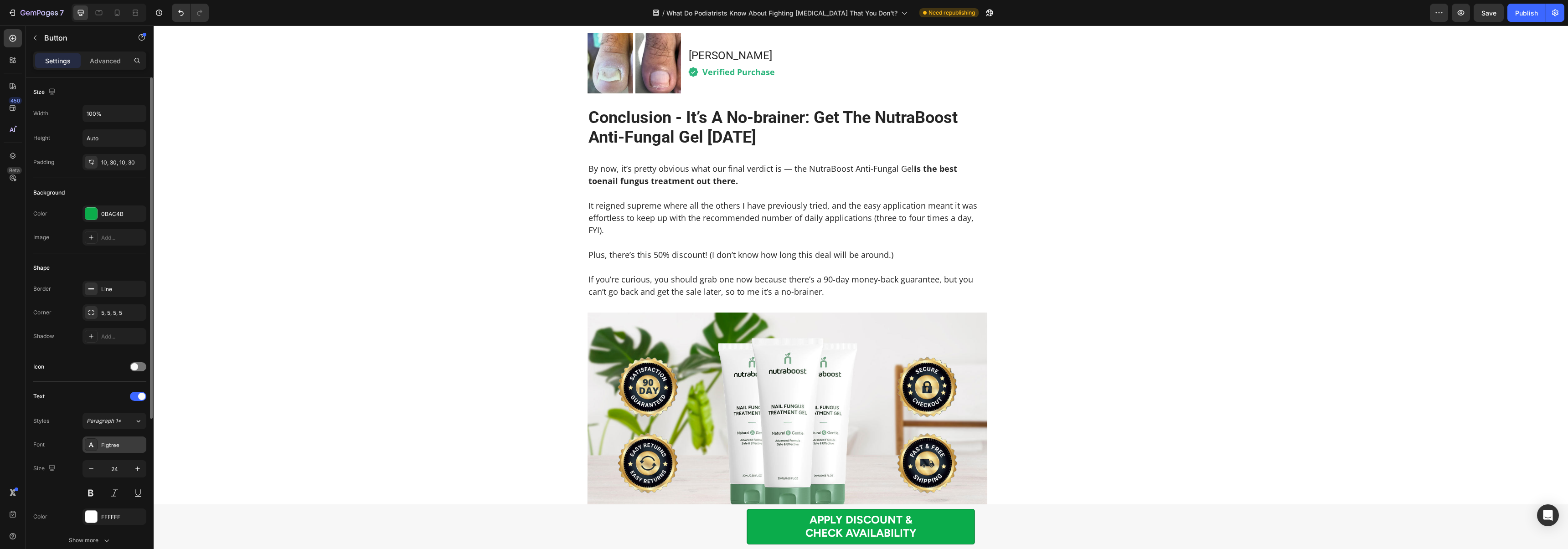
click at [112, 443] on div "Figtree" at bounding box center [122, 445] width 43 height 8
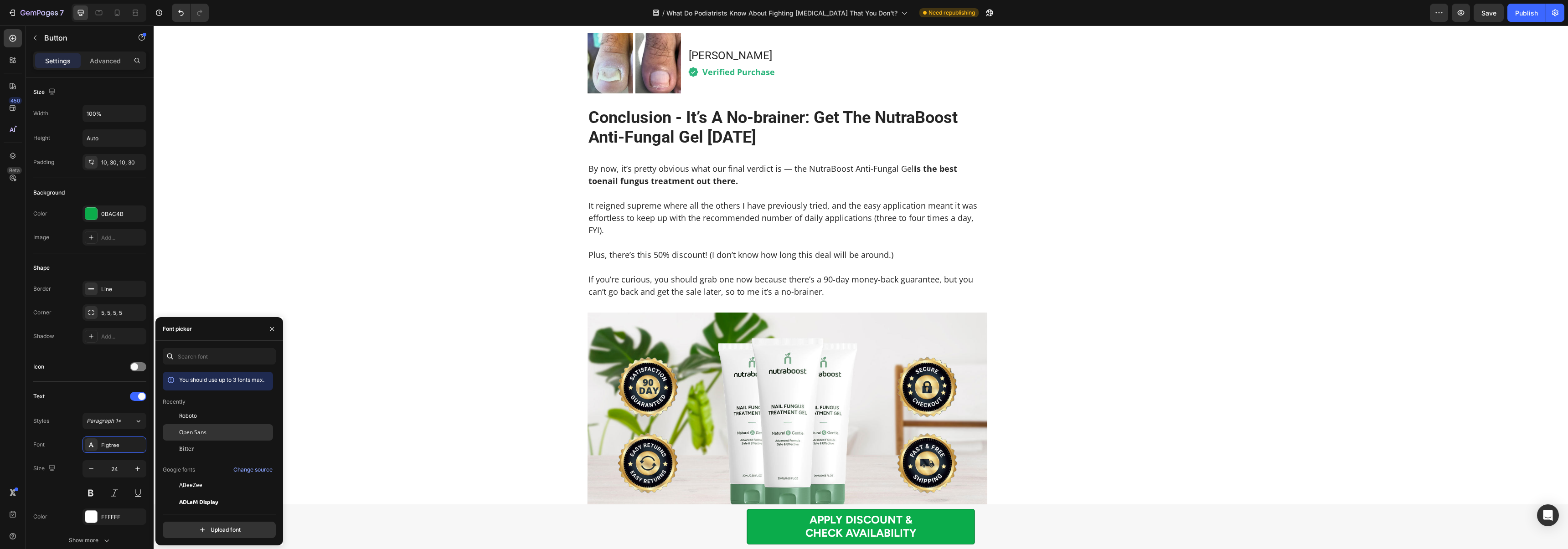
click at [206, 431] on span "Open Sans" at bounding box center [193, 432] width 27 height 8
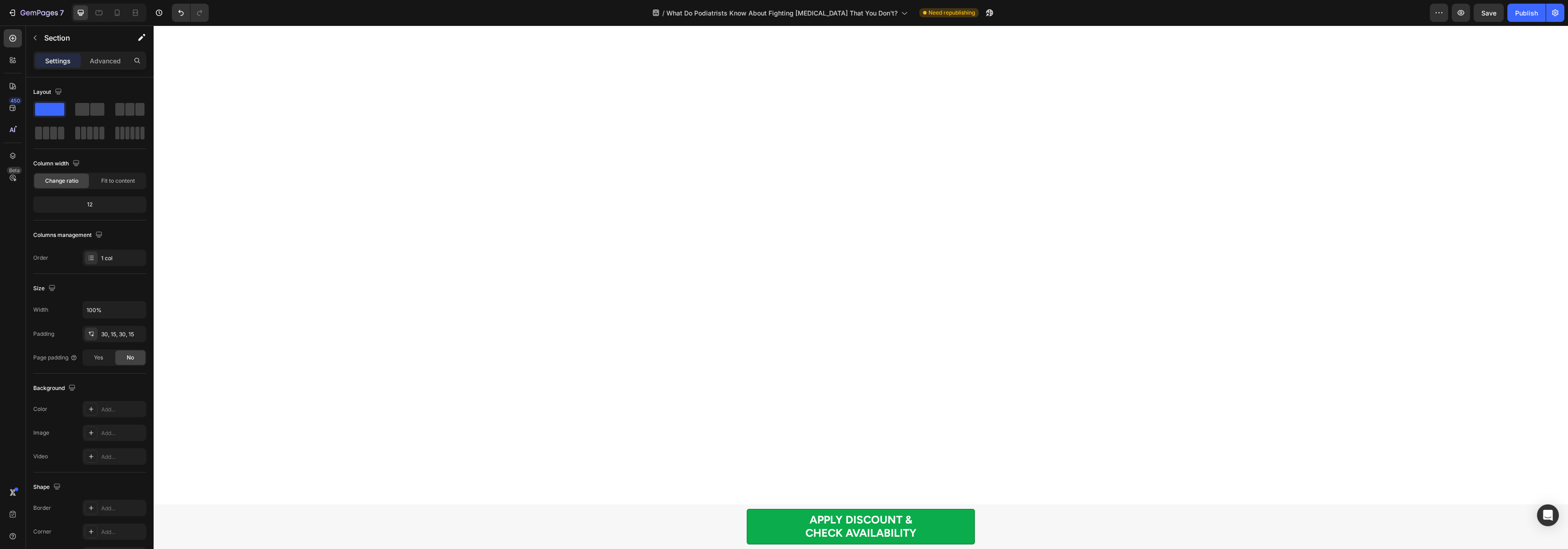
scroll to position [5189, 0]
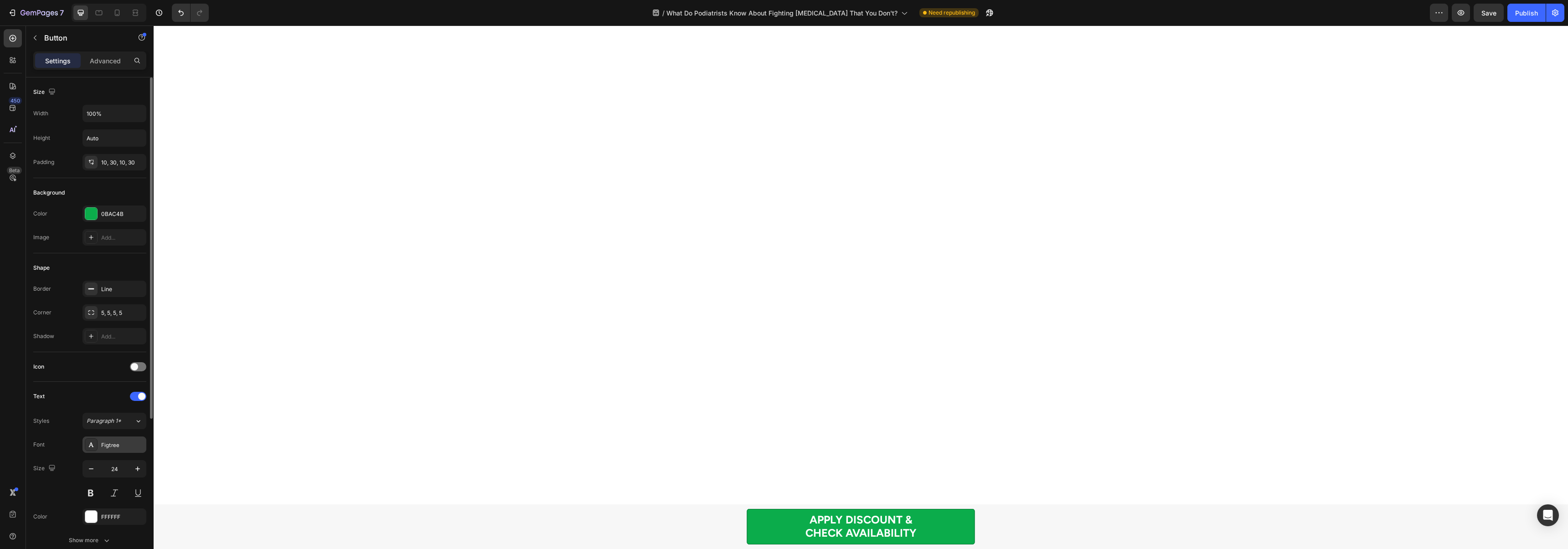
click at [121, 443] on div "Figtree" at bounding box center [122, 445] width 43 height 8
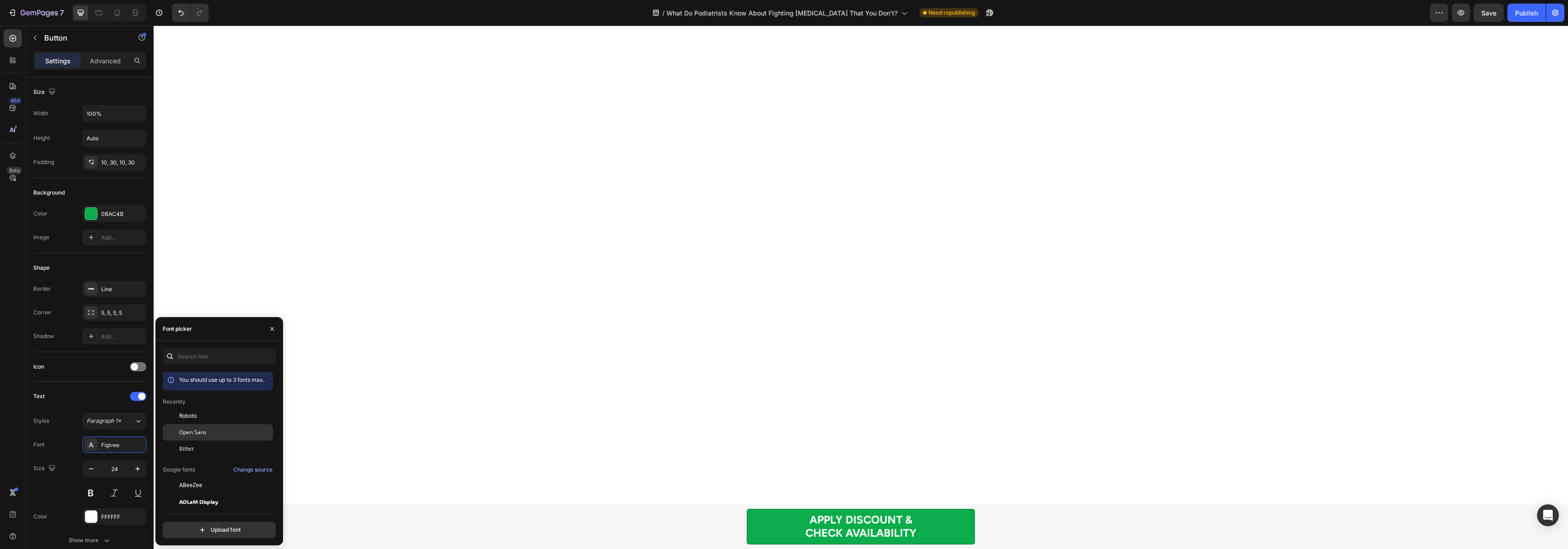
click at [201, 432] on span "Open Sans" at bounding box center [193, 432] width 27 height 8
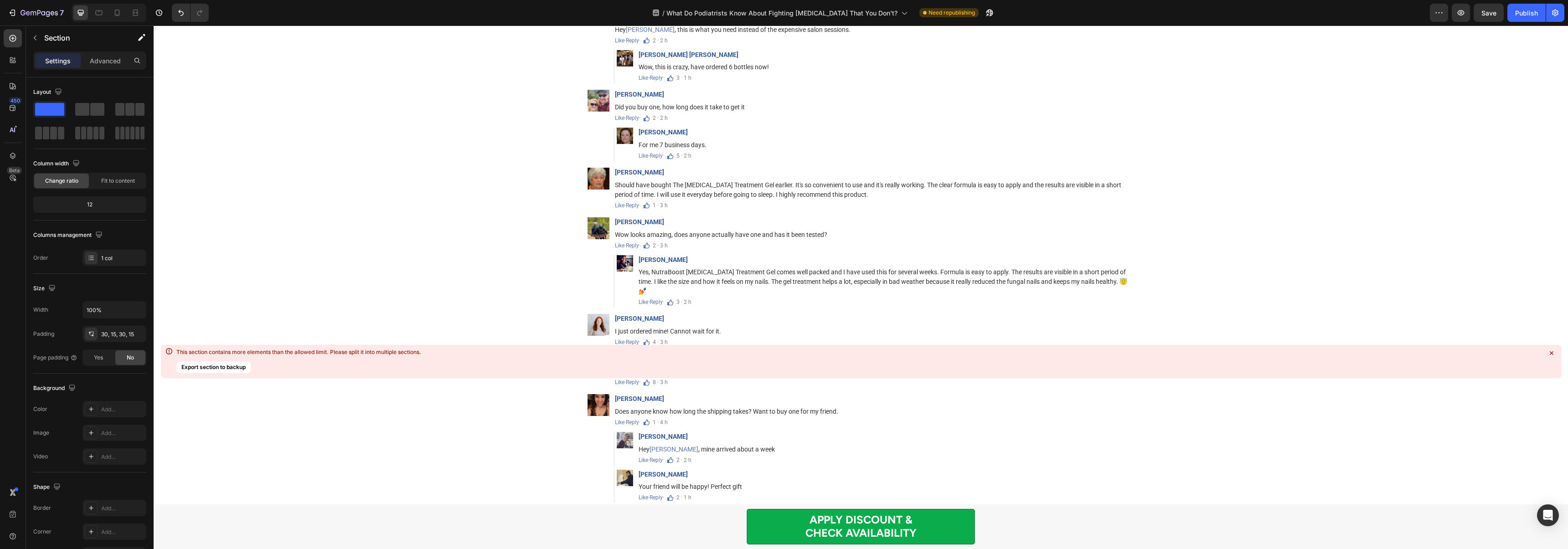
scroll to position [5667, 0]
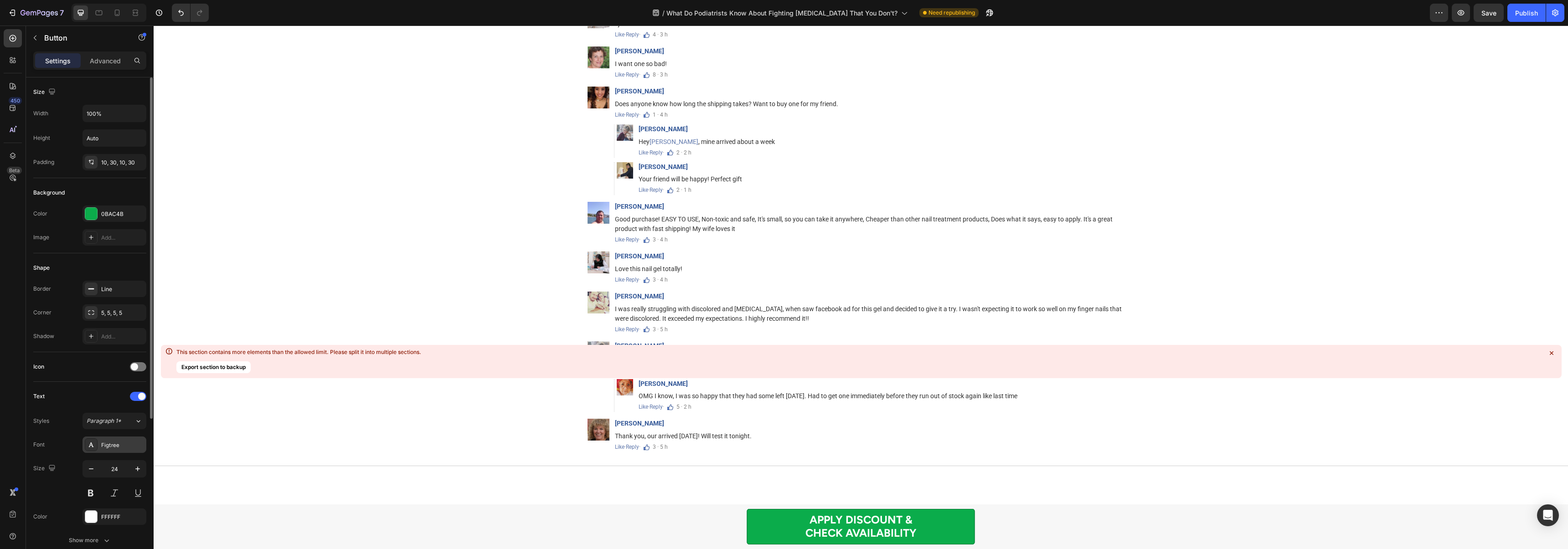
drag, startPoint x: 120, startPoint y: 443, endPoint x: 143, endPoint y: 447, distance: 23.3
click at [121, 443] on div "Figtree" at bounding box center [122, 445] width 43 height 8
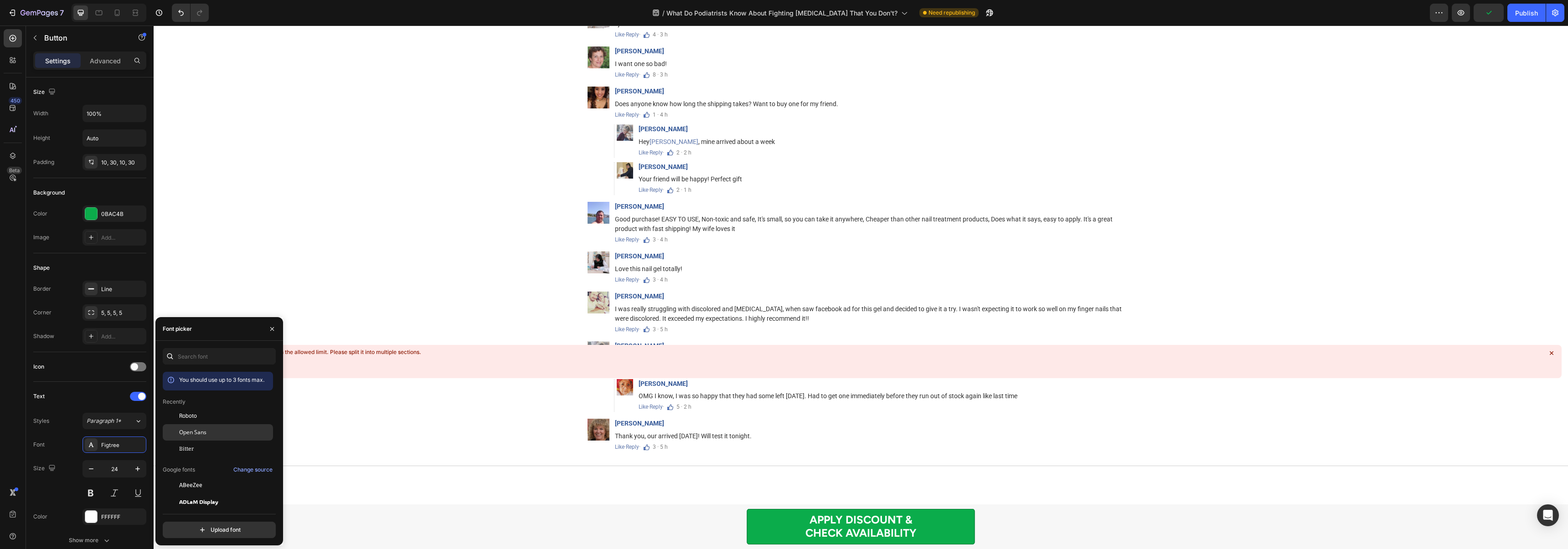
click at [204, 433] on span "Open Sans" at bounding box center [193, 432] width 27 height 8
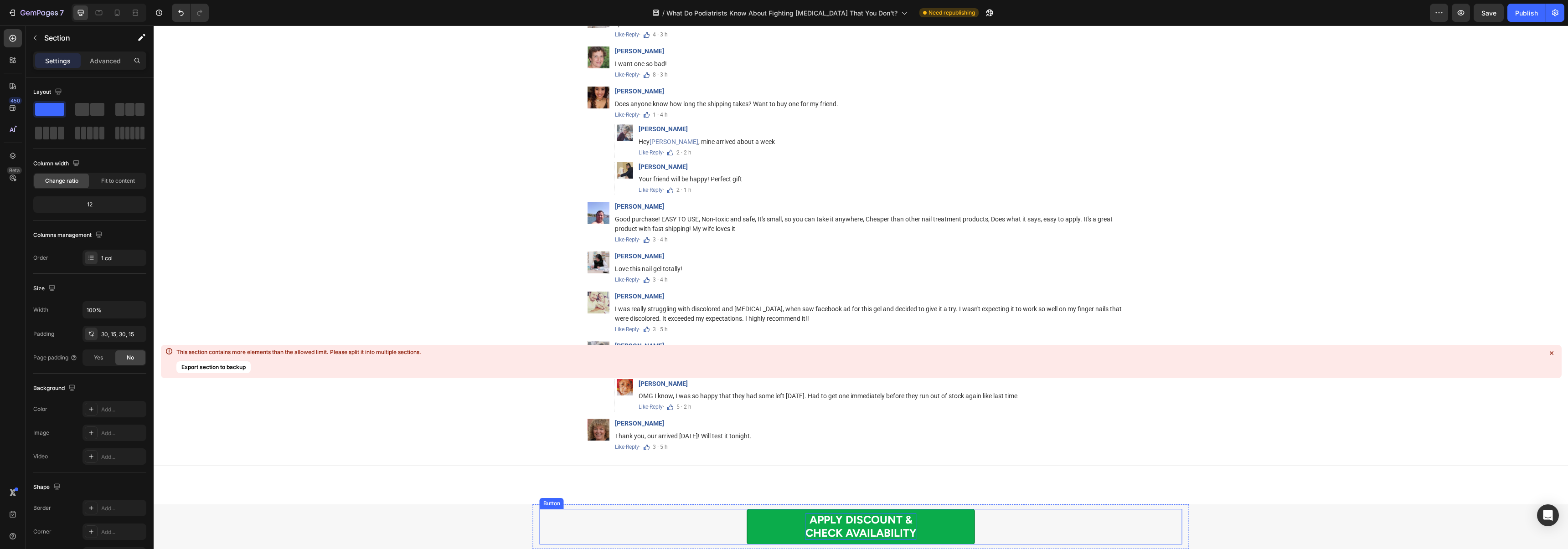
click at [838, 522] on p "APPLY DISCOUNT & CHECK AVAILABILITY" at bounding box center [861, 526] width 111 height 27
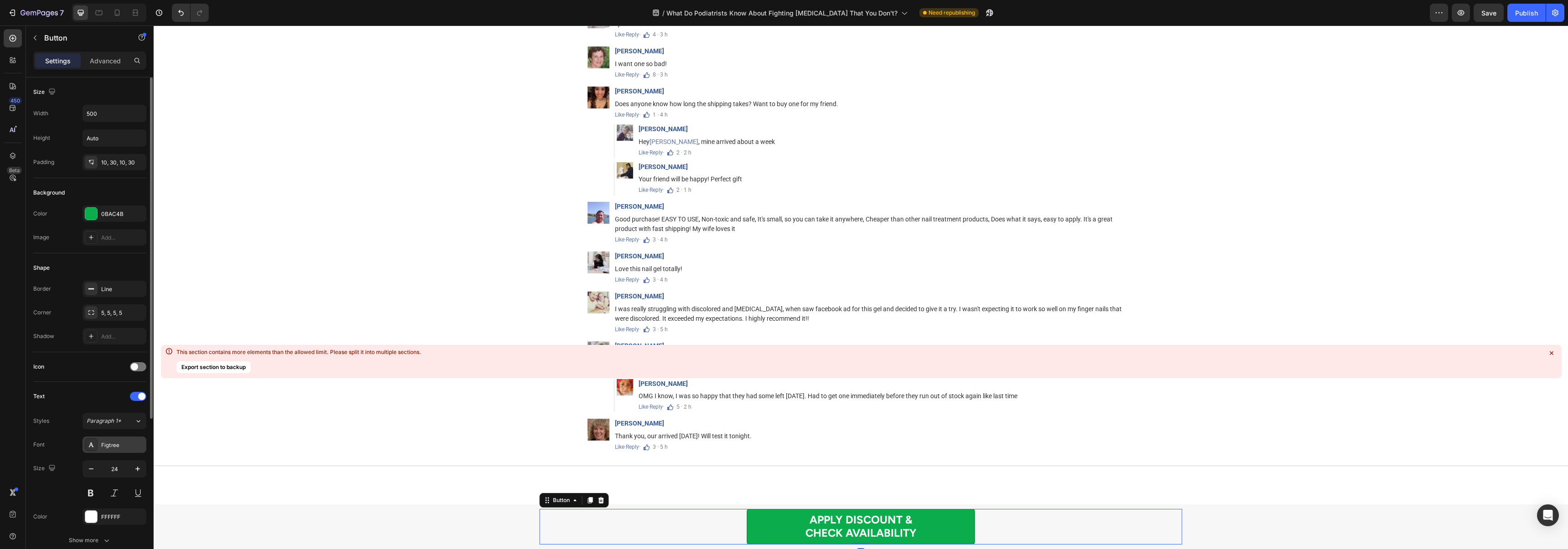
click at [110, 443] on div "Figtree" at bounding box center [122, 445] width 43 height 8
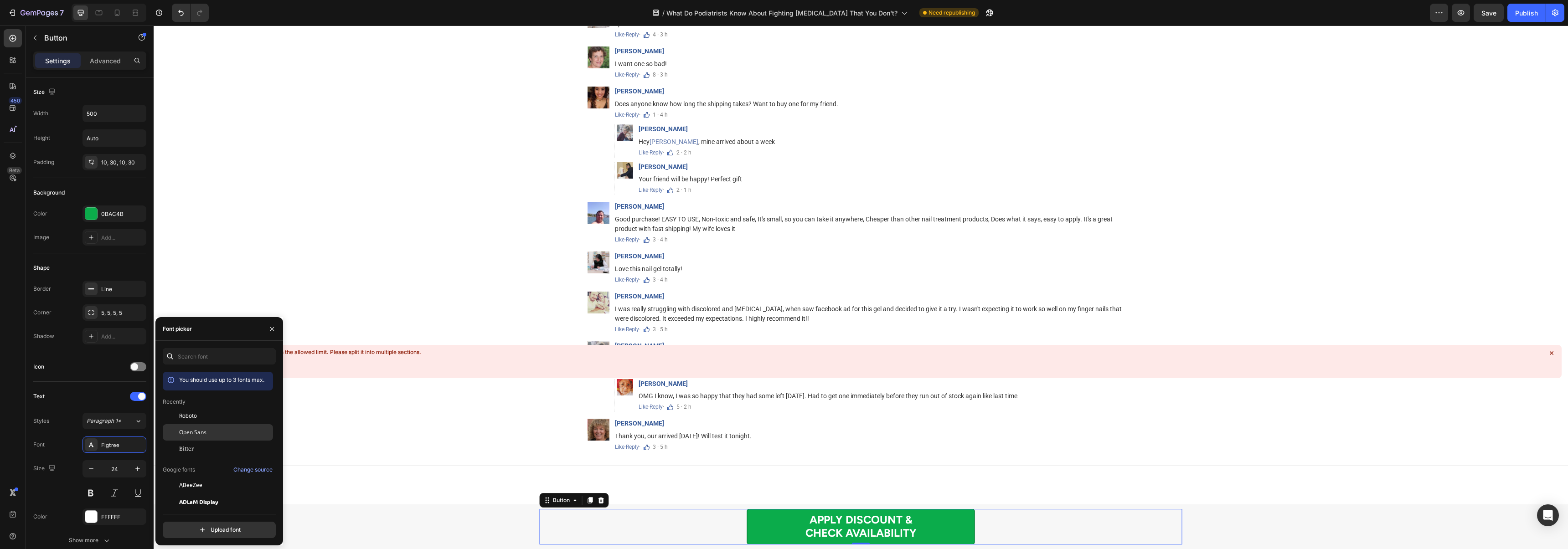
click at [188, 434] on span "Open Sans" at bounding box center [193, 432] width 27 height 8
click at [341, 355] on div "This section contains more elements than the allowed limit. Please split it int…" at bounding box center [299, 352] width 245 height 7
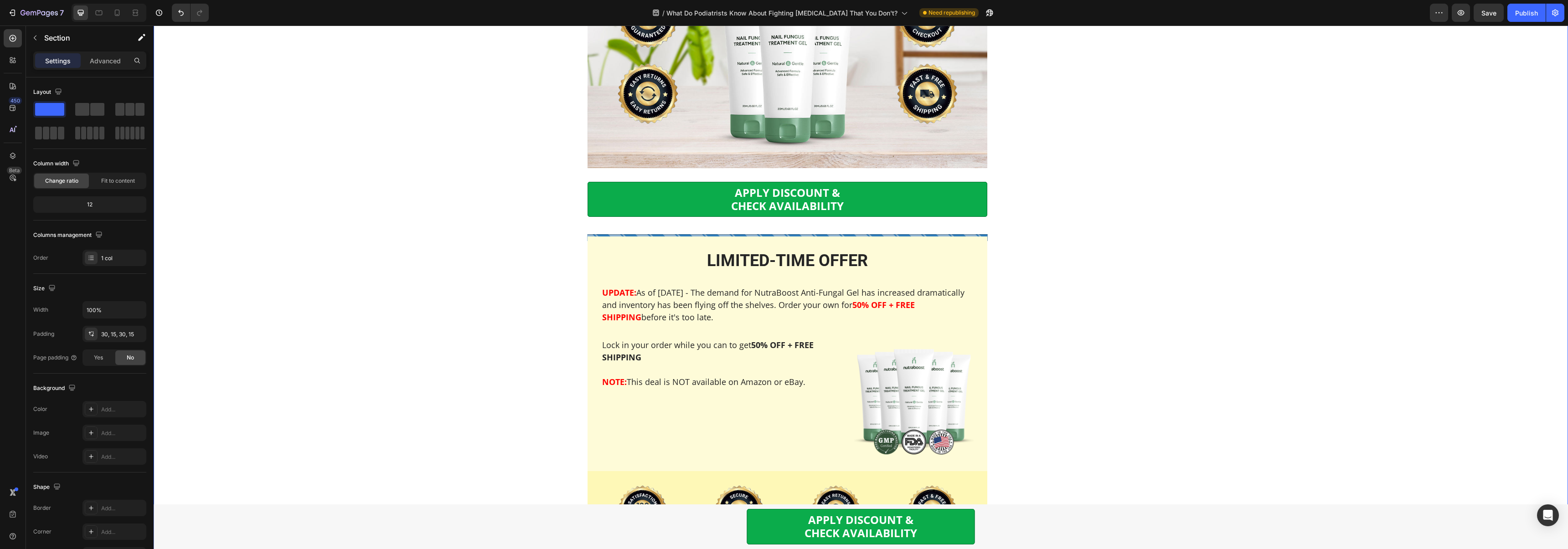
scroll to position [4328, 0]
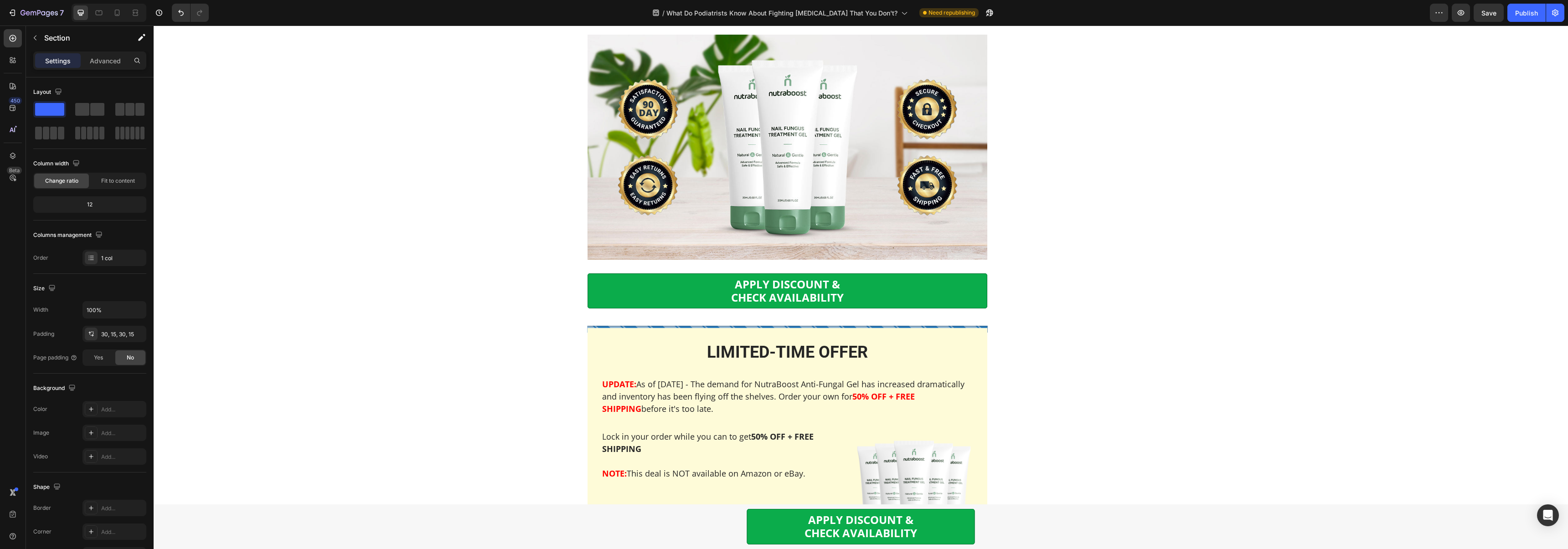
click at [762, 517] on link "APPLY DISCOUNT & CHECK AVAILABILITY" at bounding box center [861, 526] width 228 height 35
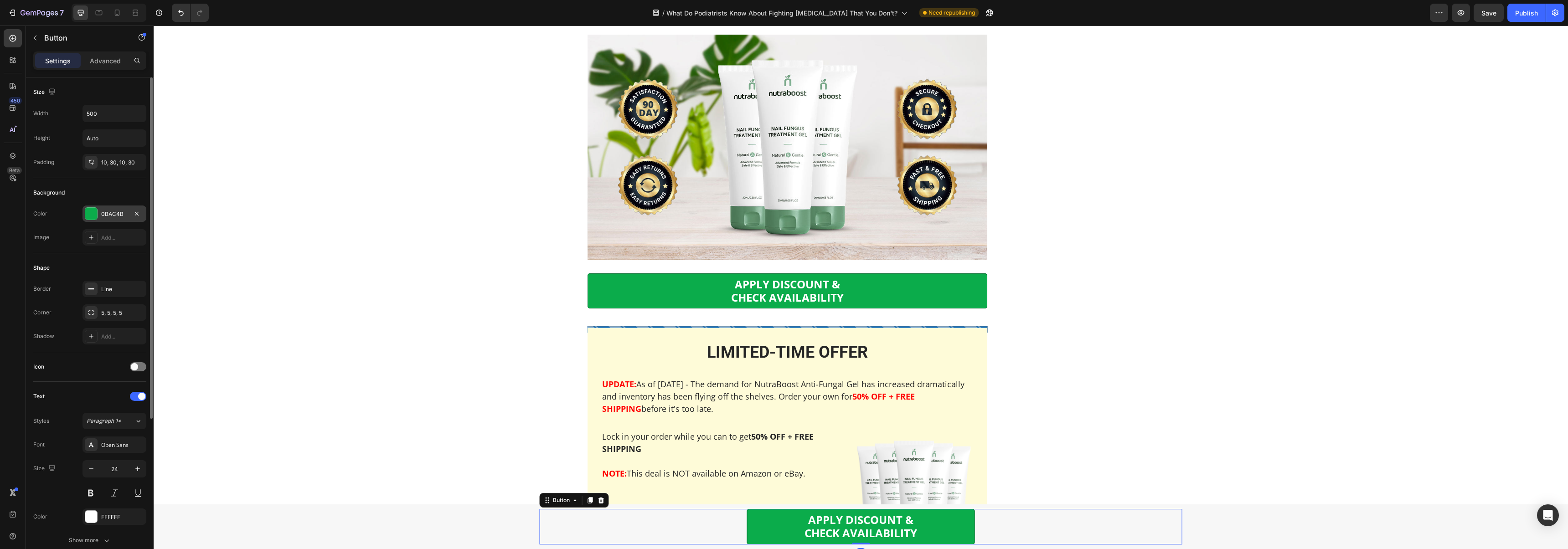
click at [109, 207] on div "0BAC4B" at bounding box center [114, 214] width 64 height 16
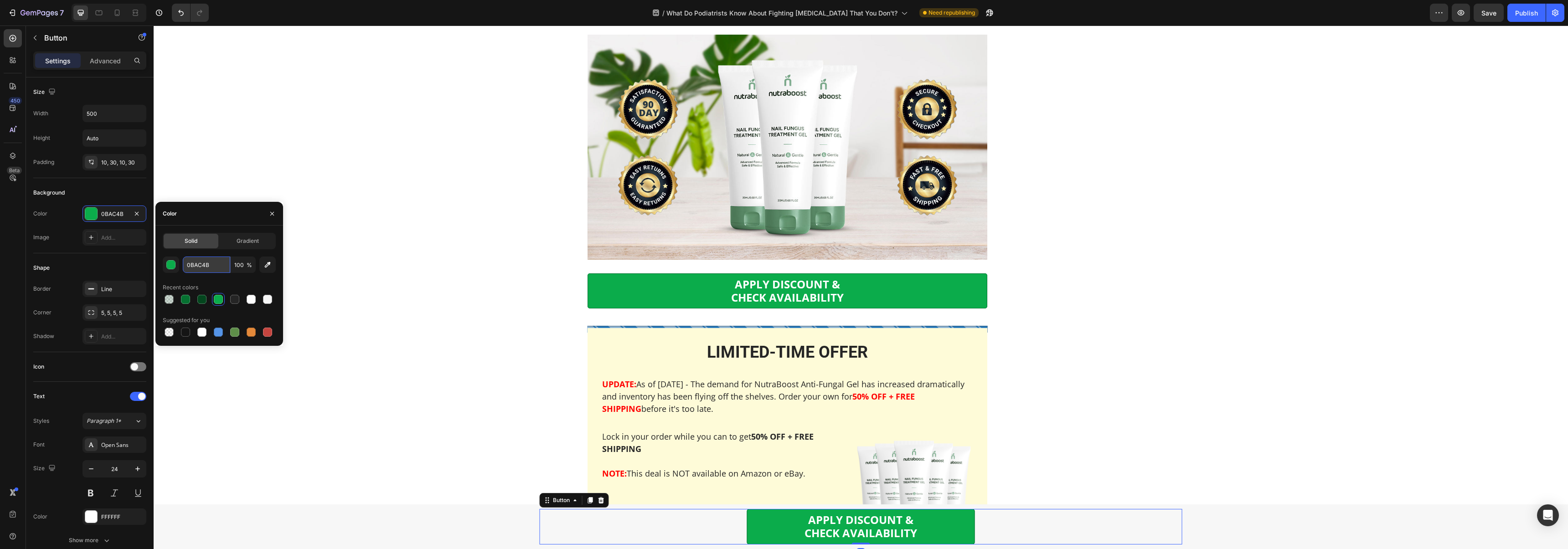
click at [198, 264] on input "0BAC4B" at bounding box center [206, 265] width 47 height 16
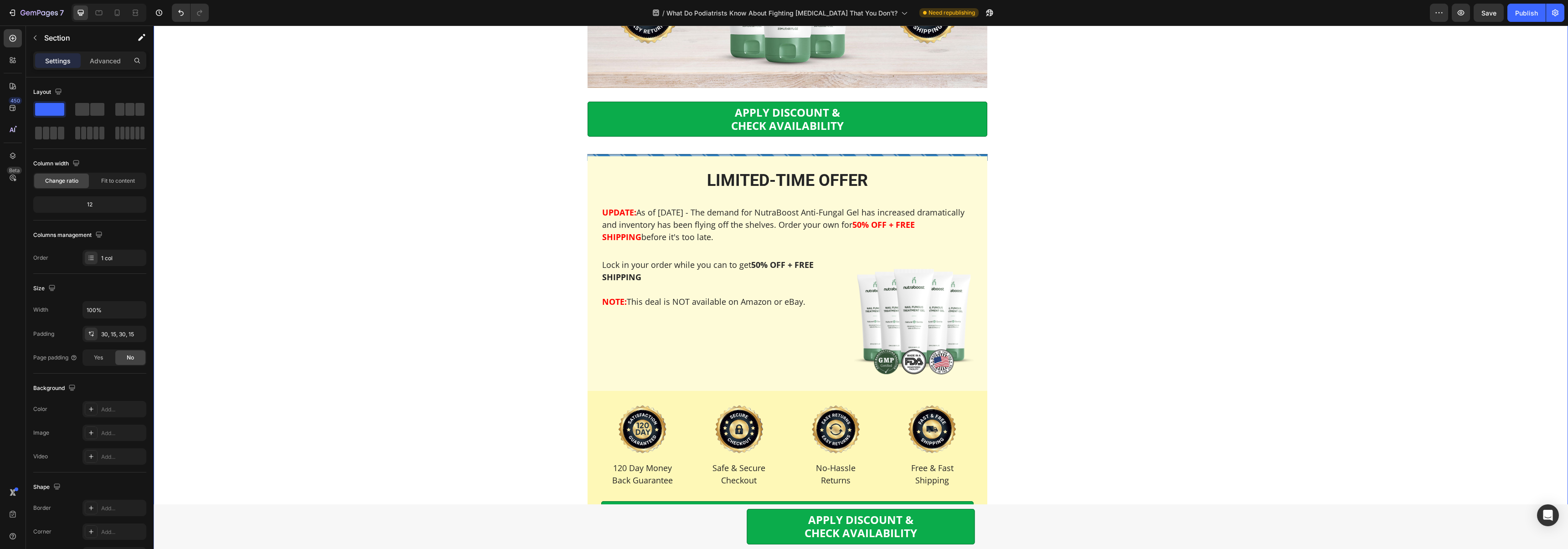
scroll to position [4520, 0]
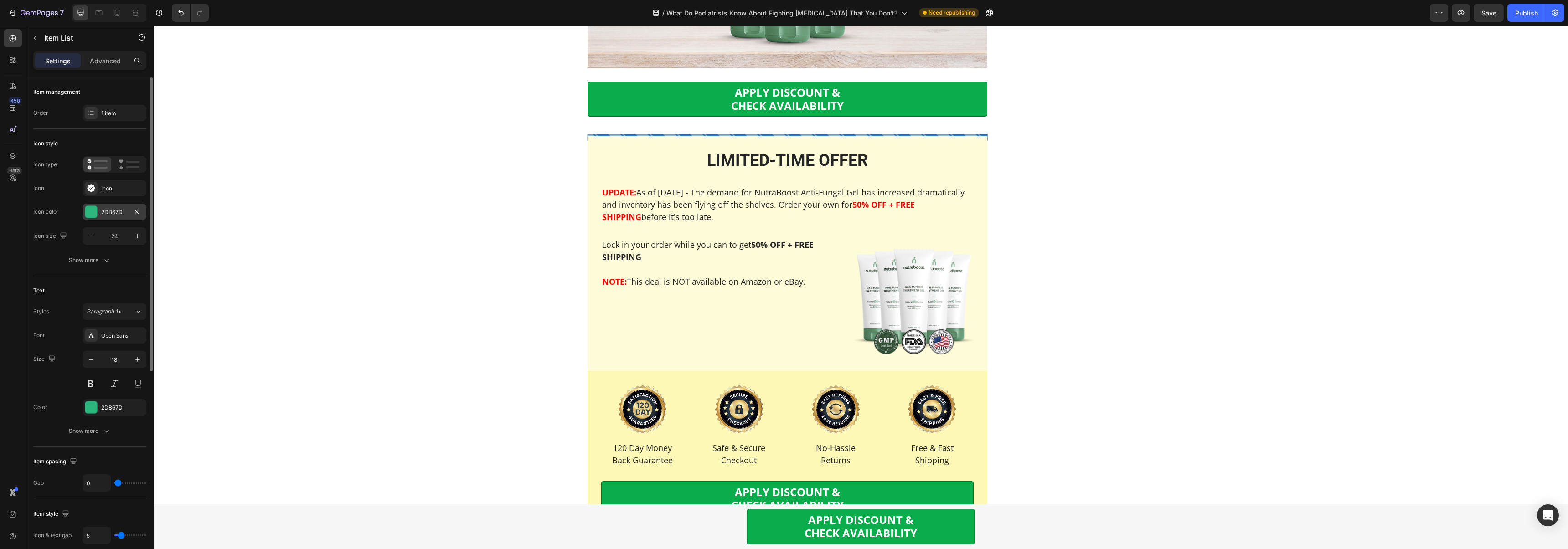
click at [101, 212] on div "2DB67D" at bounding box center [114, 212] width 27 height 8
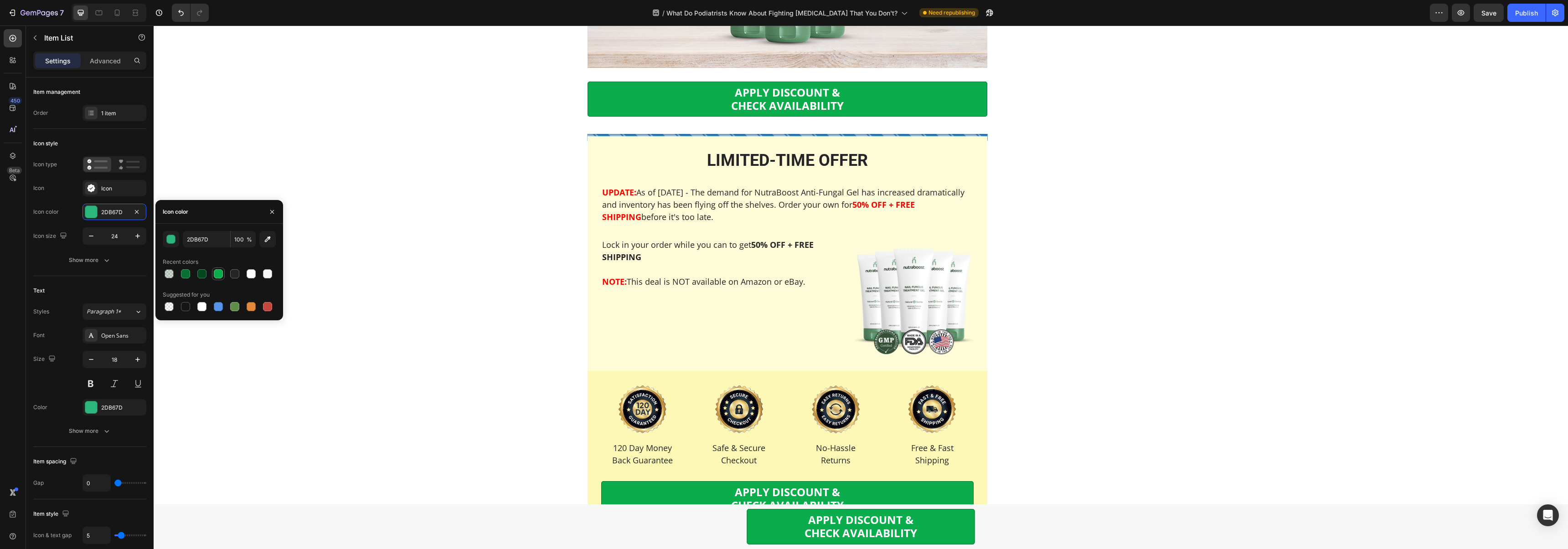
click at [218, 272] on div at bounding box center [218, 273] width 9 height 9
type input "0BAC4B"
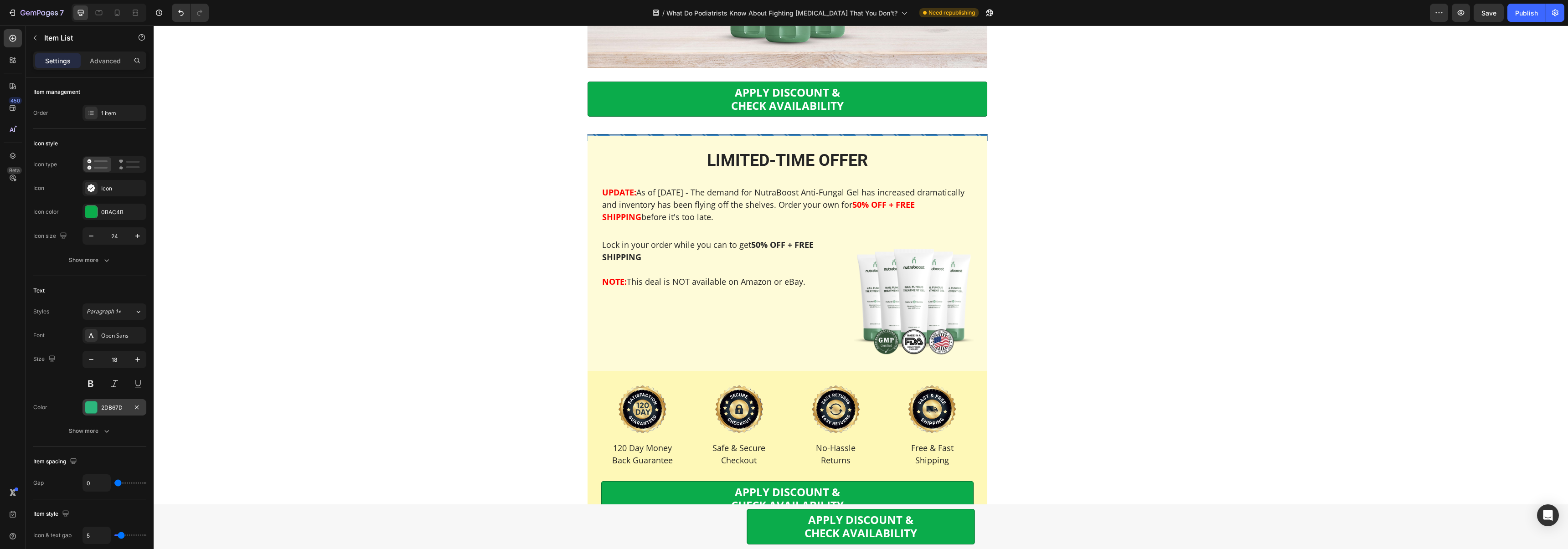
click at [108, 400] on div "2DB67D" at bounding box center [114, 407] width 64 height 16
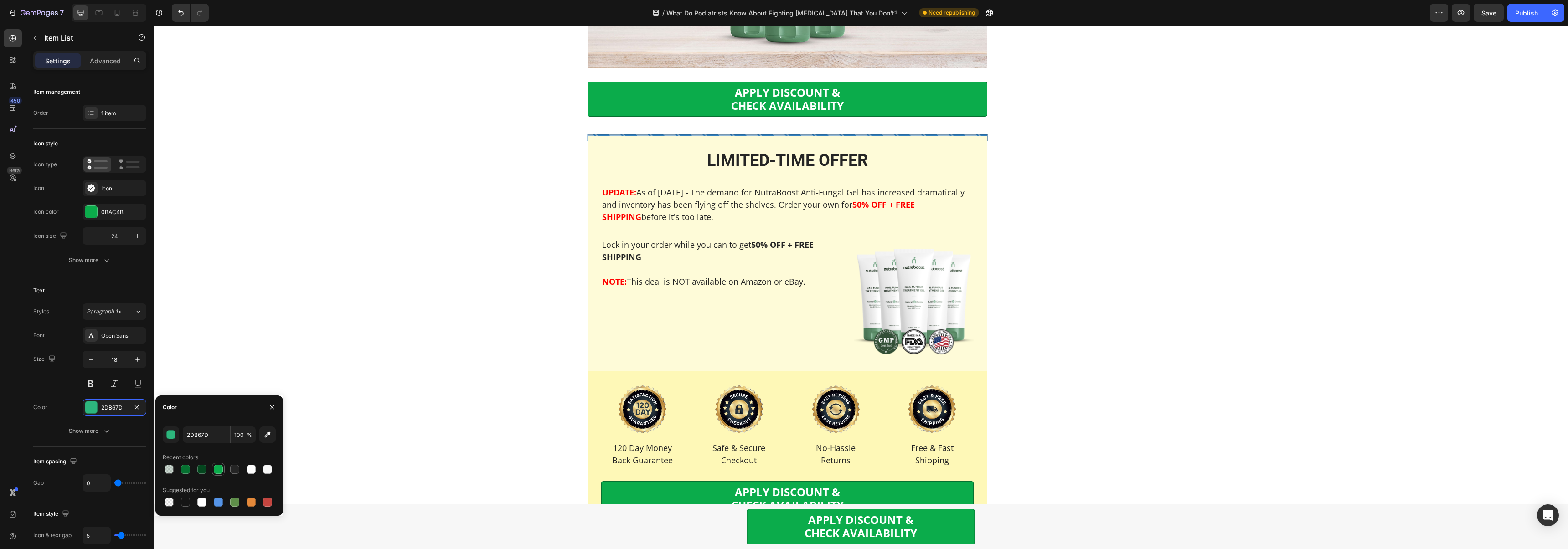
click at [216, 467] on div at bounding box center [218, 469] width 9 height 9
type input "0BAC4B"
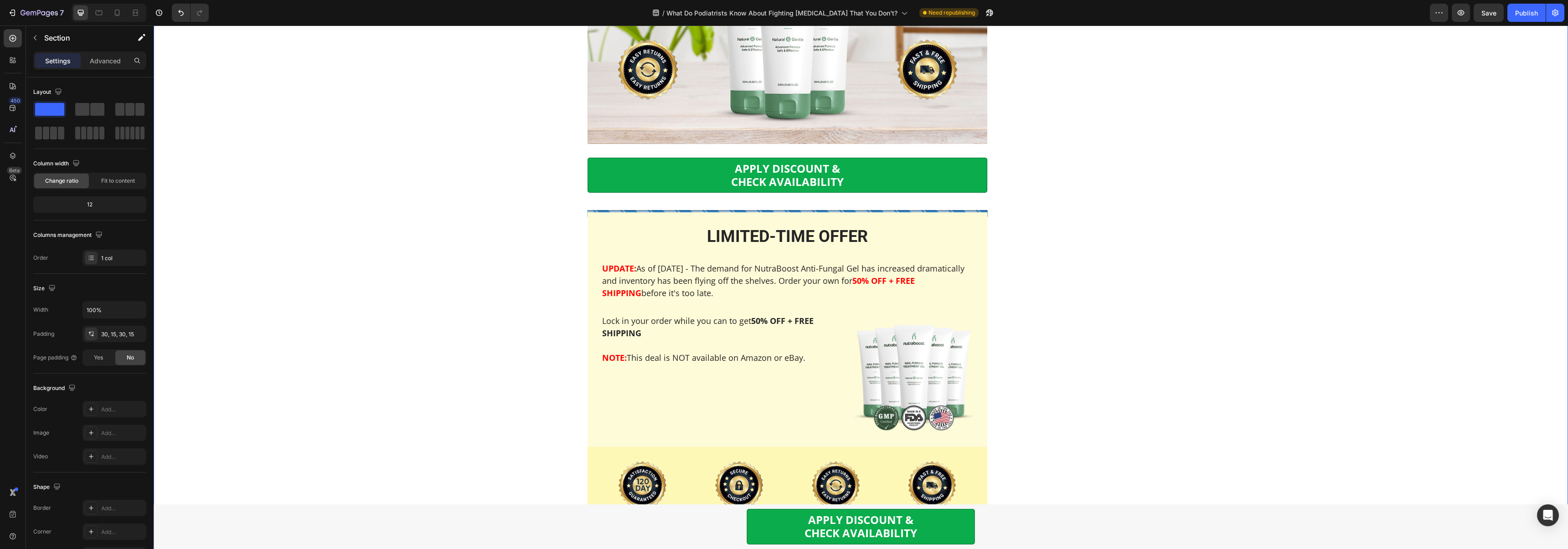
scroll to position [4442, 0]
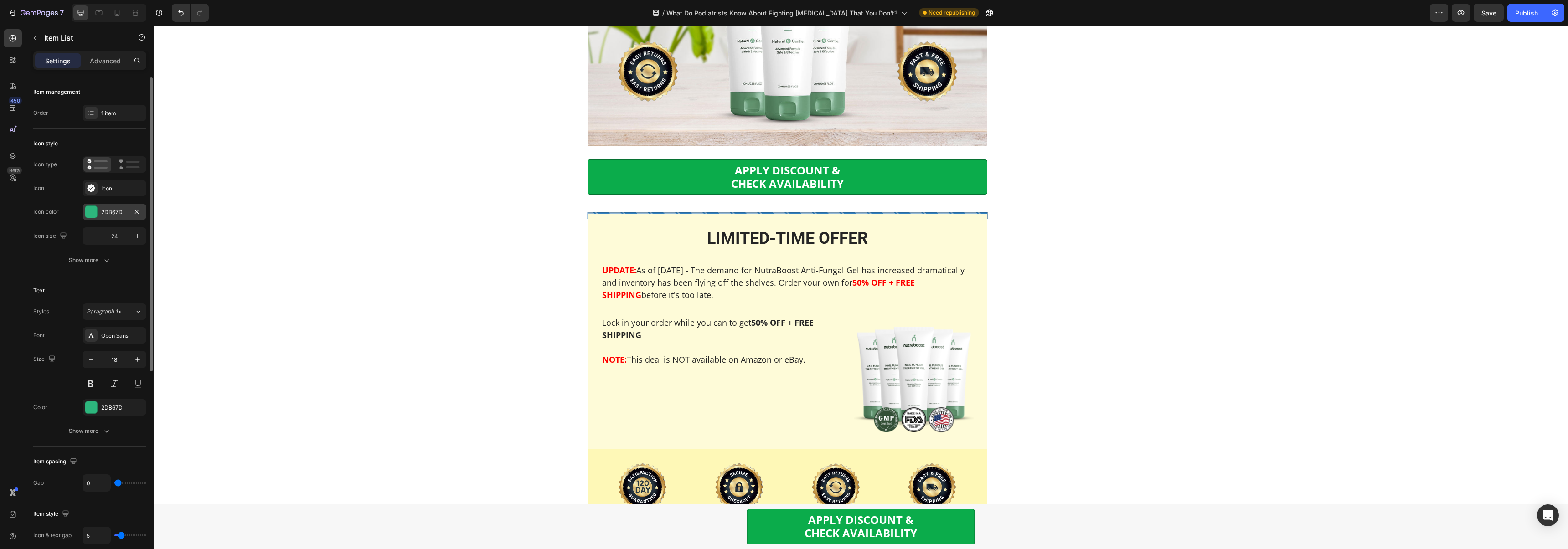
click at [112, 214] on div "2DB67D" at bounding box center [114, 212] width 27 height 8
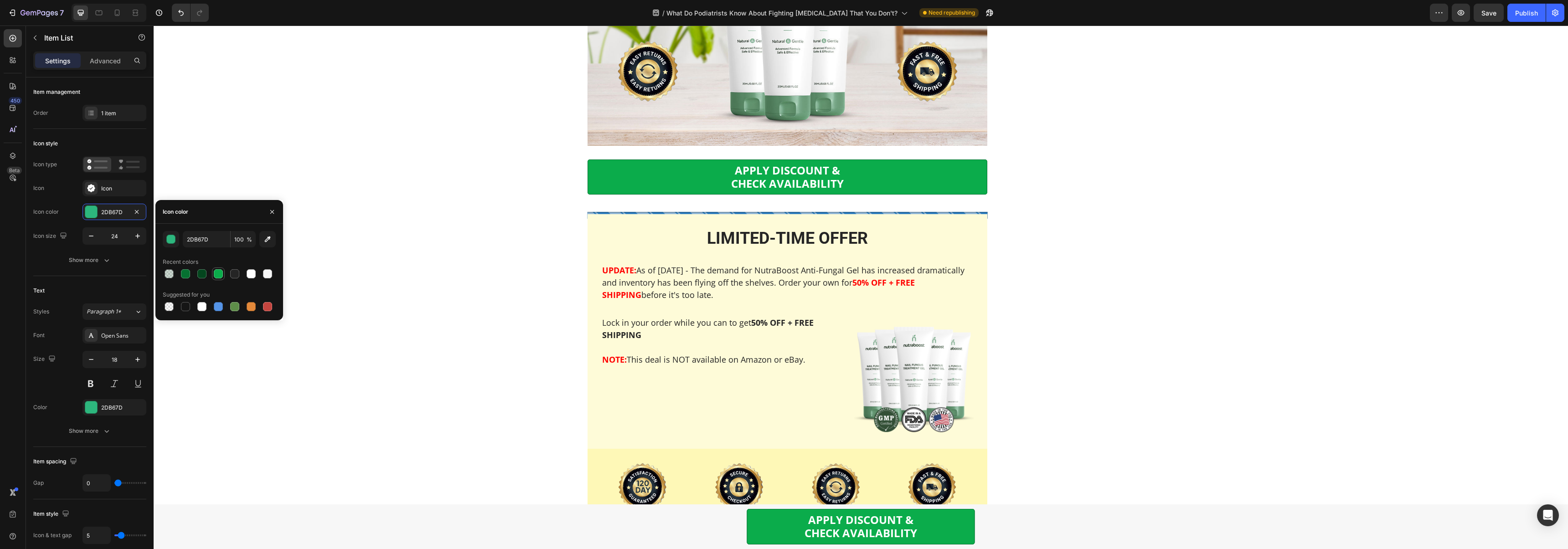
click at [216, 274] on div at bounding box center [218, 273] width 9 height 9
type input "0BAC4B"
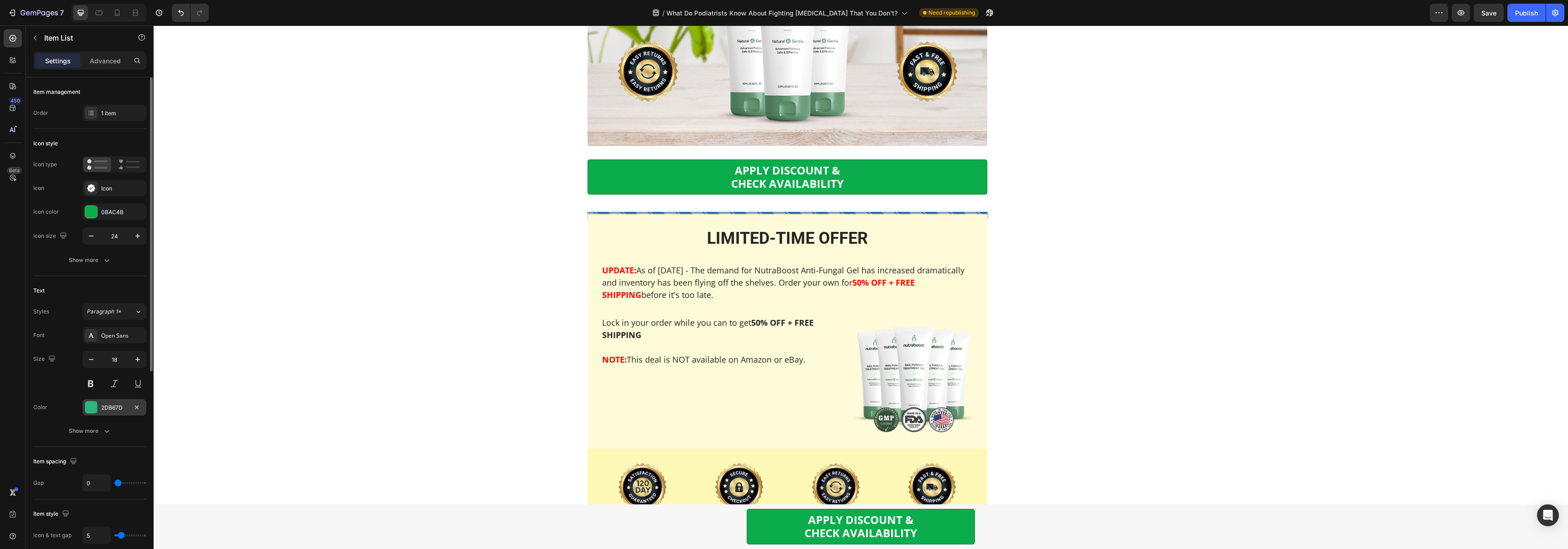
click at [109, 404] on div "2DB67D" at bounding box center [114, 407] width 27 height 8
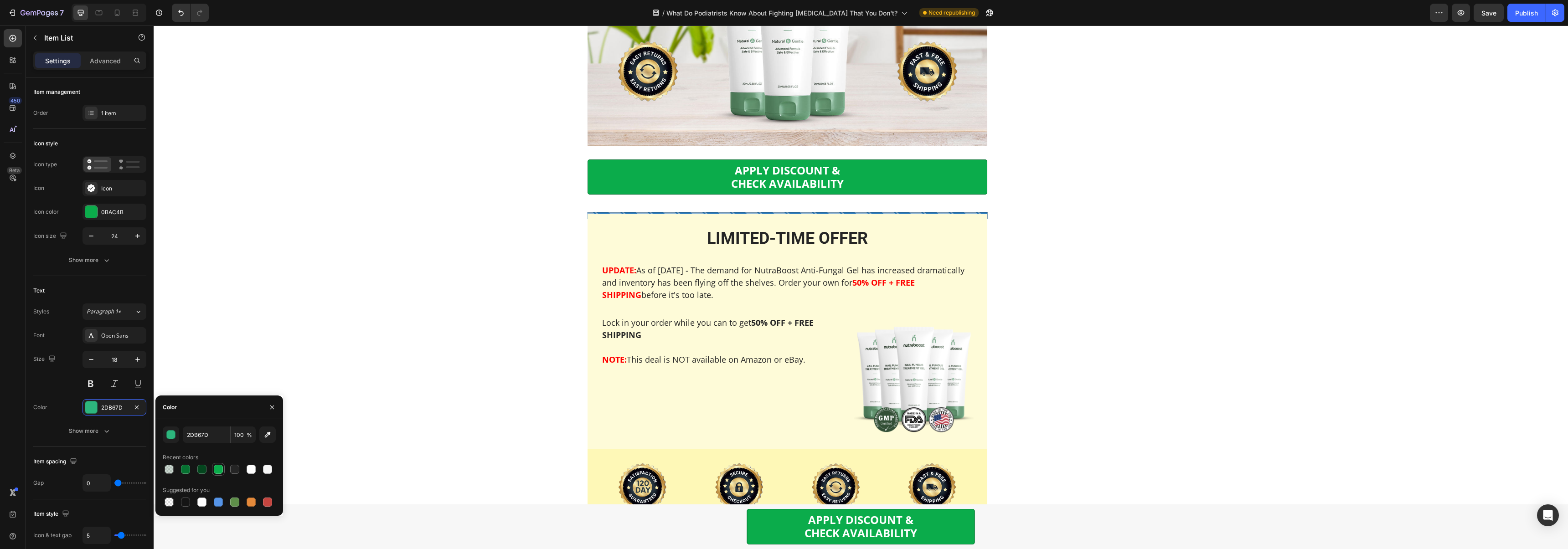
click at [218, 468] on div at bounding box center [218, 469] width 9 height 9
type input "0BAC4B"
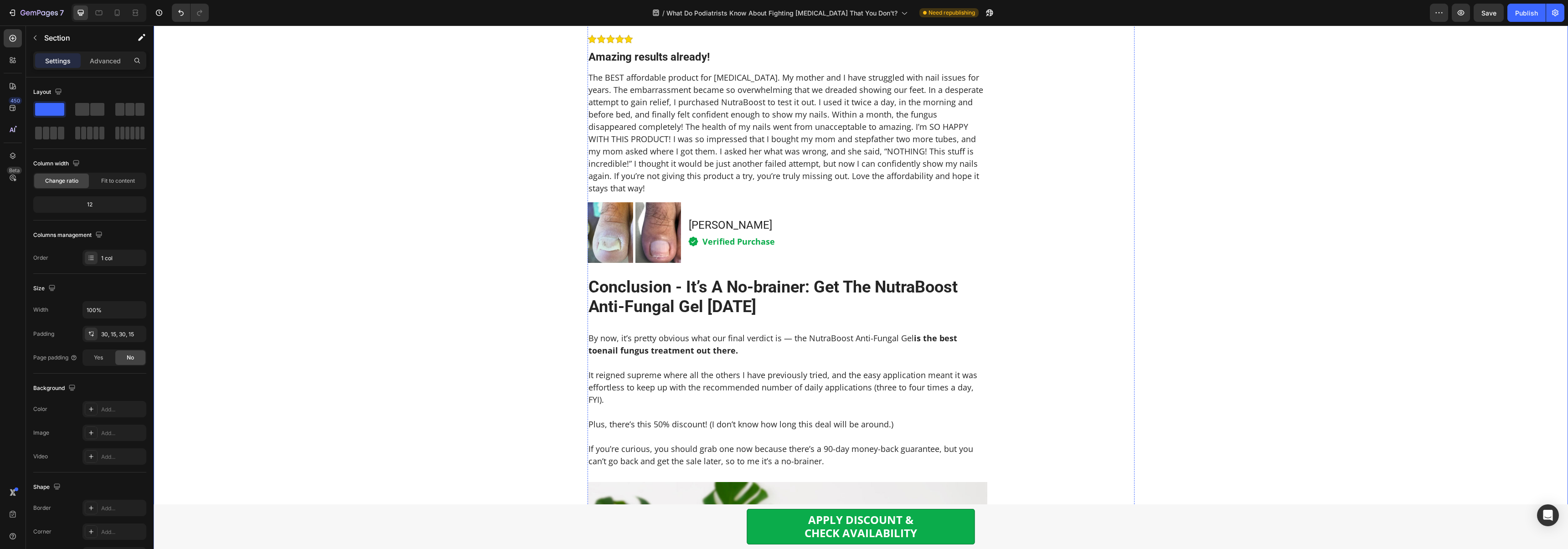
scroll to position [3878, 0]
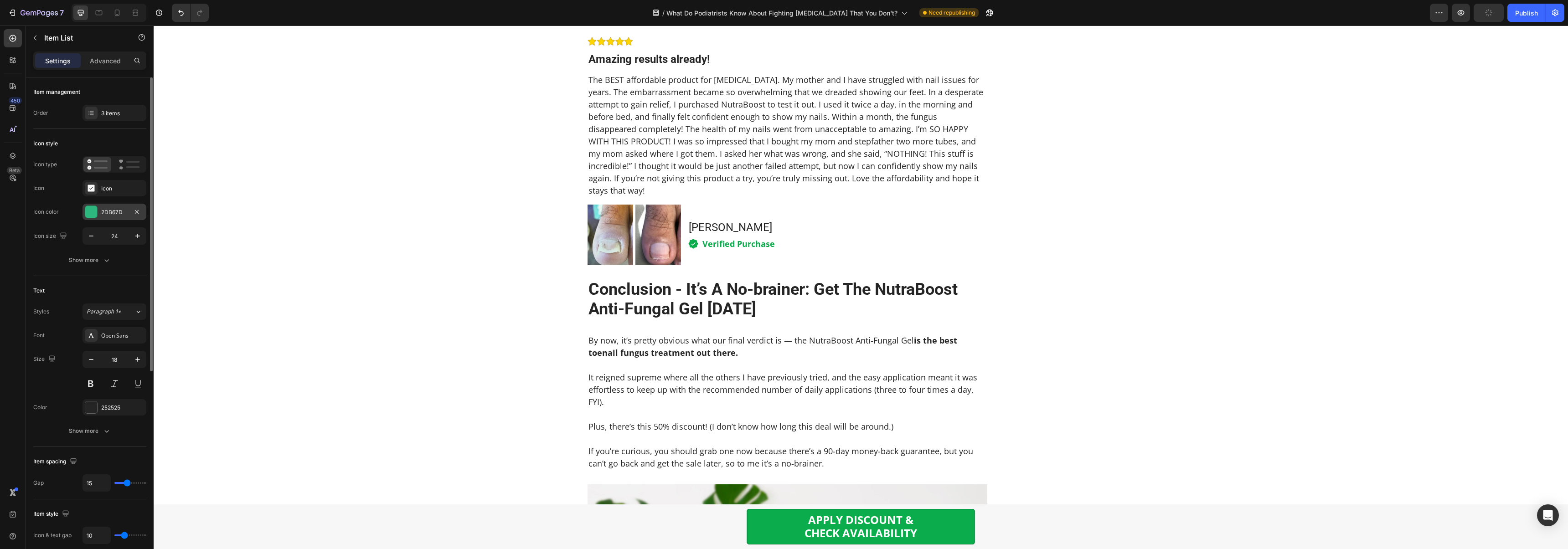
click at [101, 216] on div "2DB67D" at bounding box center [114, 212] width 27 height 8
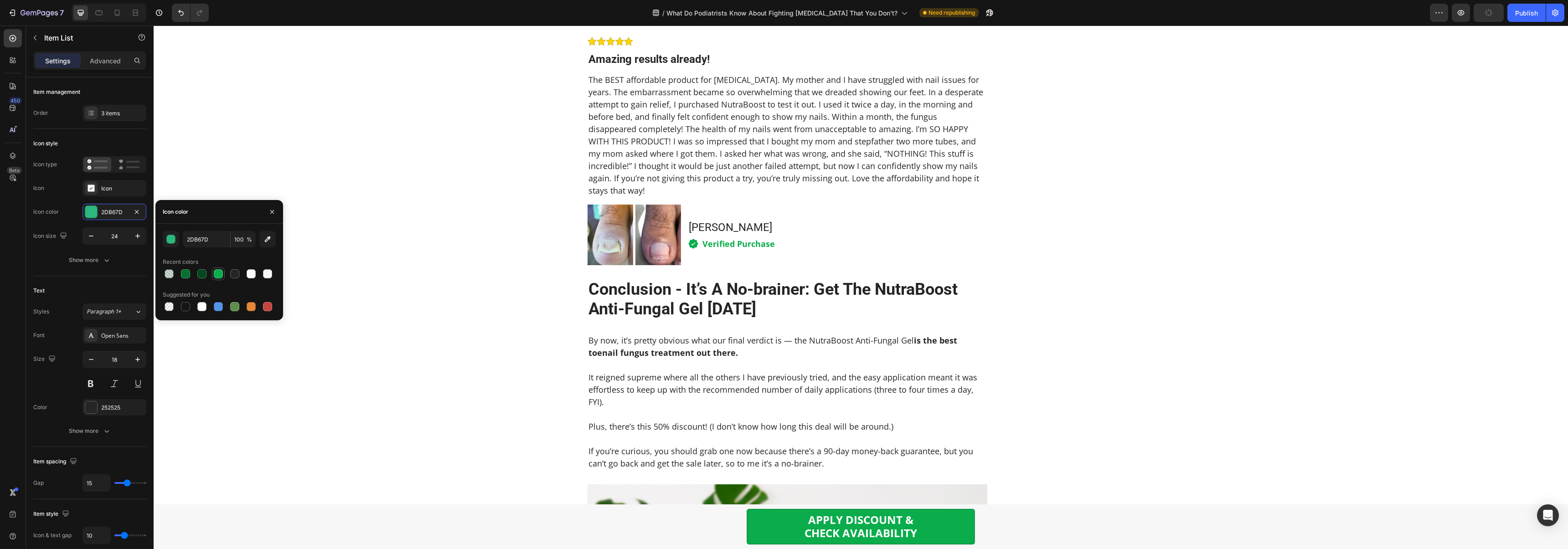
click at [219, 276] on div at bounding box center [218, 273] width 9 height 9
type input "0BAC4B"
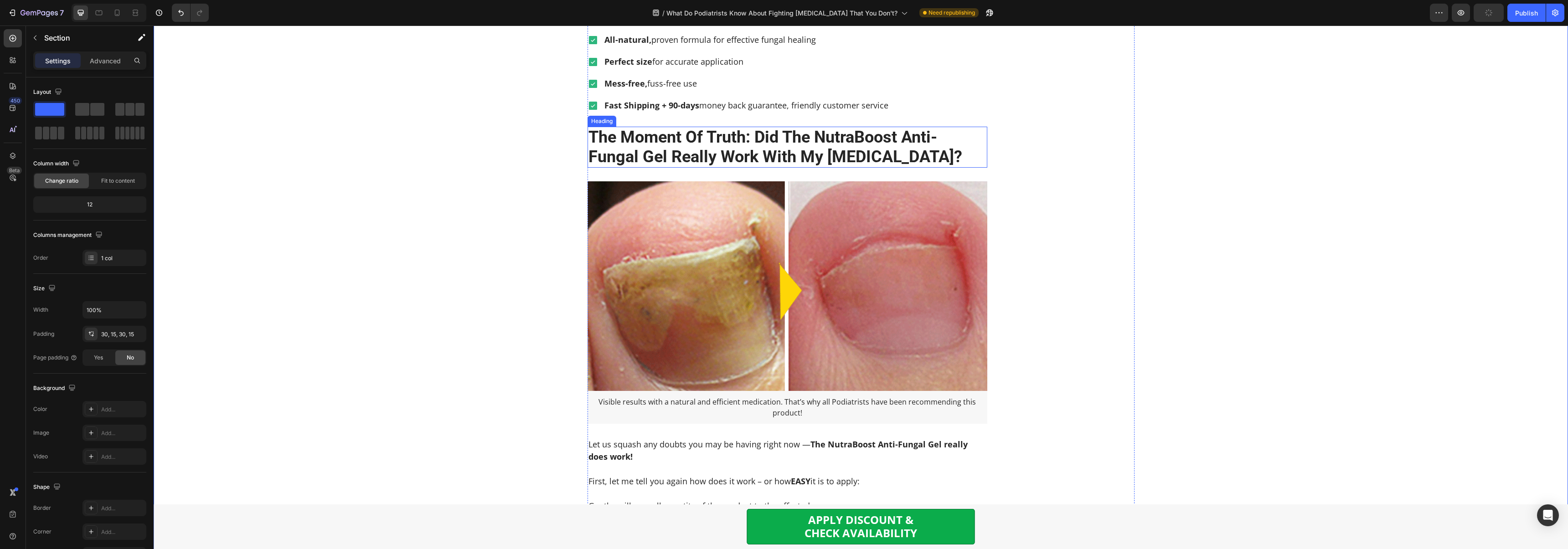
scroll to position [2761, 0]
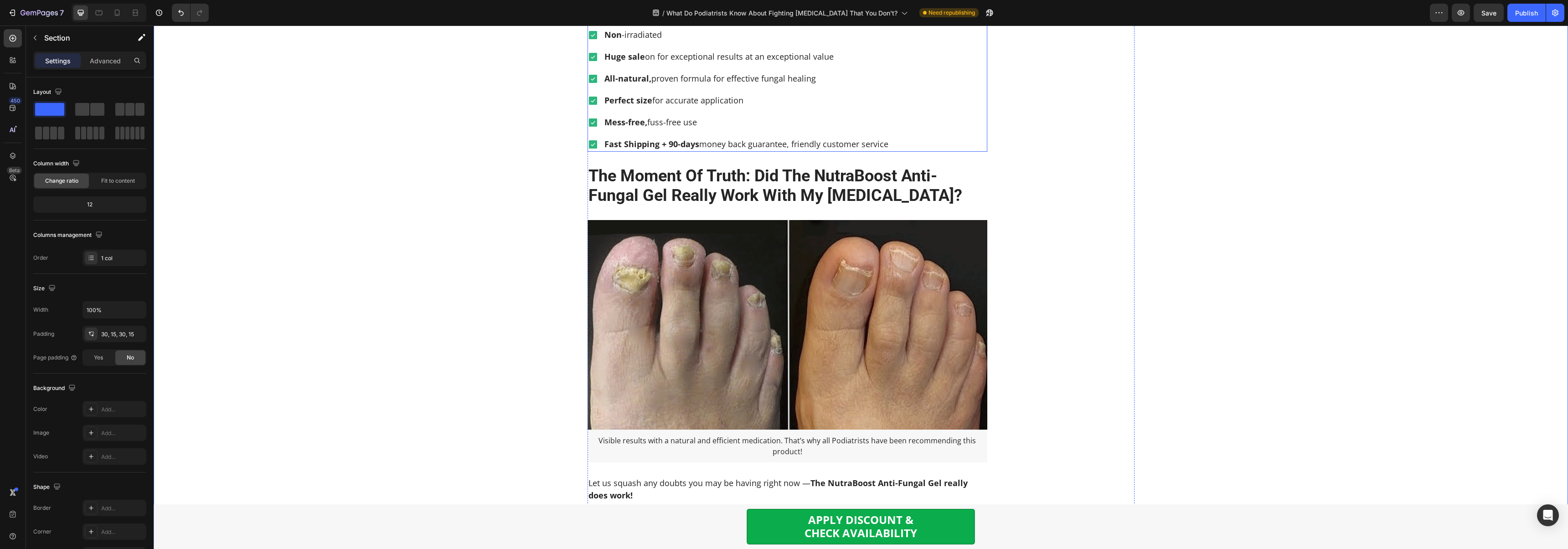
click at [688, 152] on div "Undoubtedly the best nail fungus treatment on the market Free from dairy, soy, …" at bounding box center [738, 45] width 302 height 212
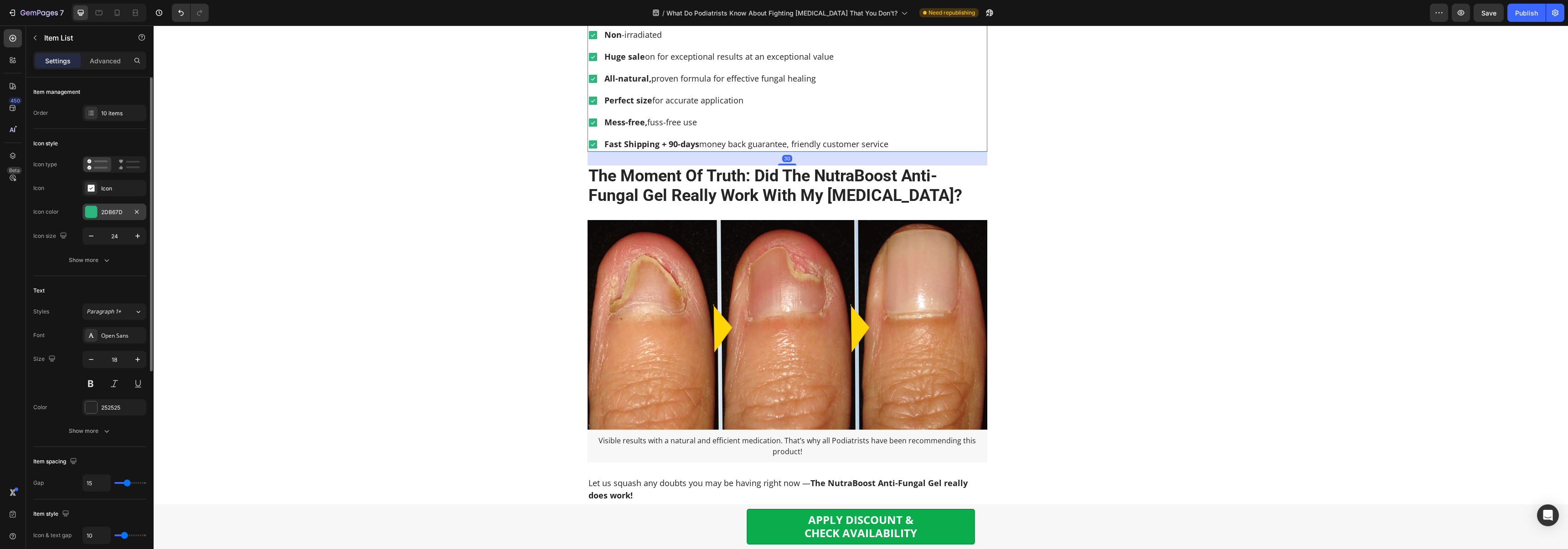
click at [105, 218] on div "2DB67D" at bounding box center [114, 212] width 64 height 16
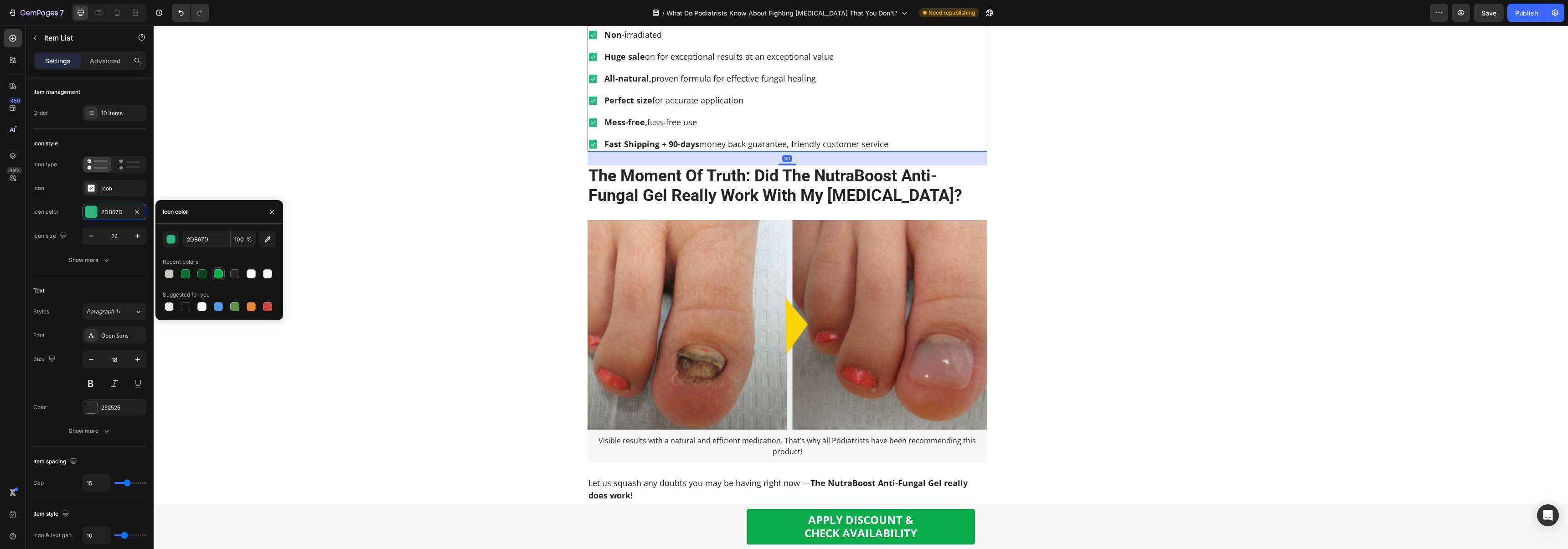
click at [222, 276] on div at bounding box center [218, 273] width 9 height 9
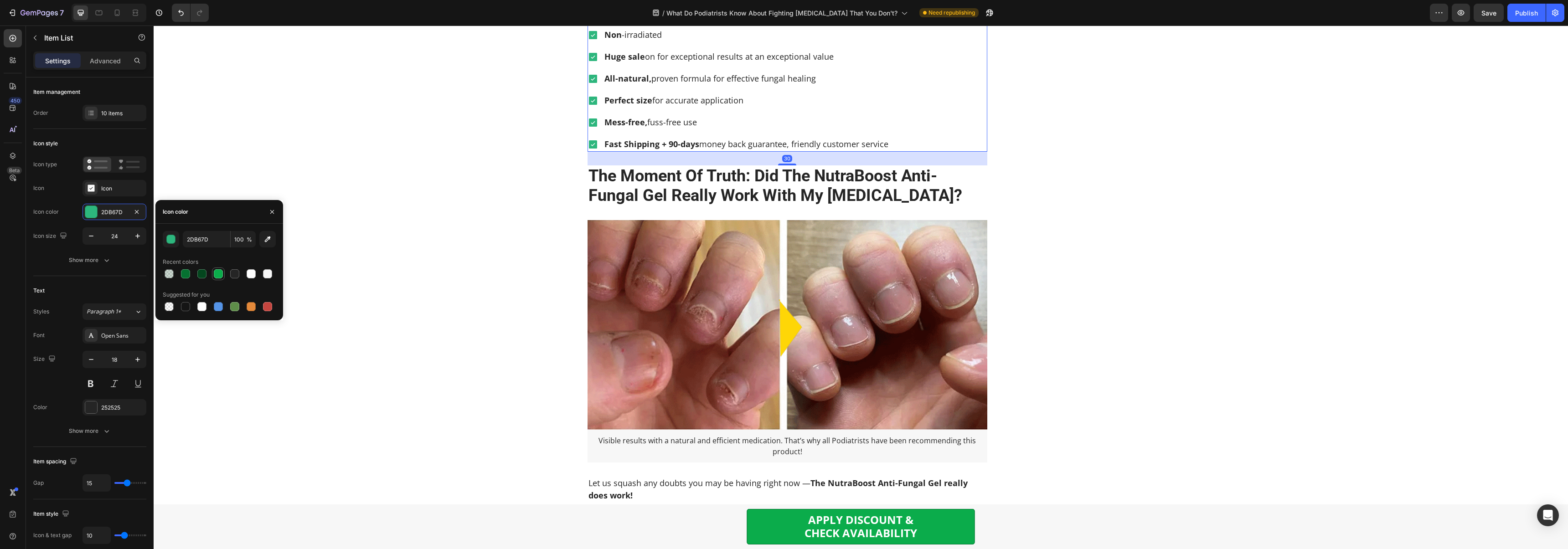
type input "0BAC4B"
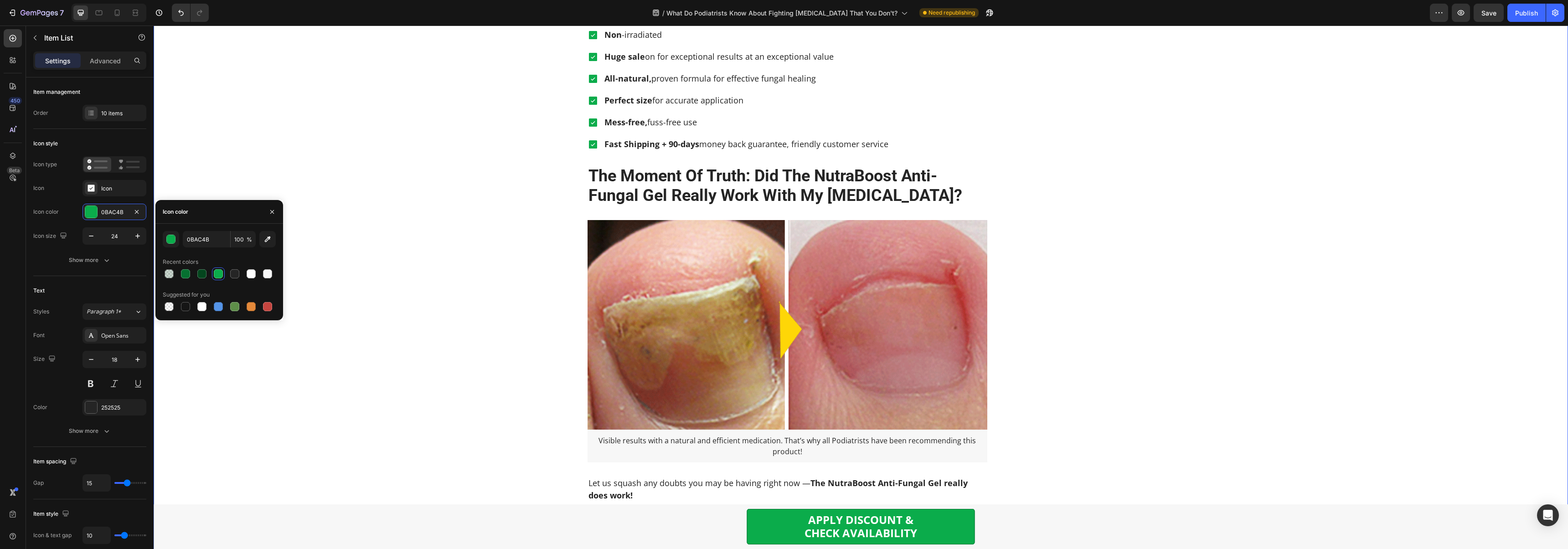
click at [426, 222] on div "Home > Personal Care > Anti-Fungal Gel Text Block What Do Podiatrists Know Abou…" at bounding box center [860, 31] width 1400 height 5384
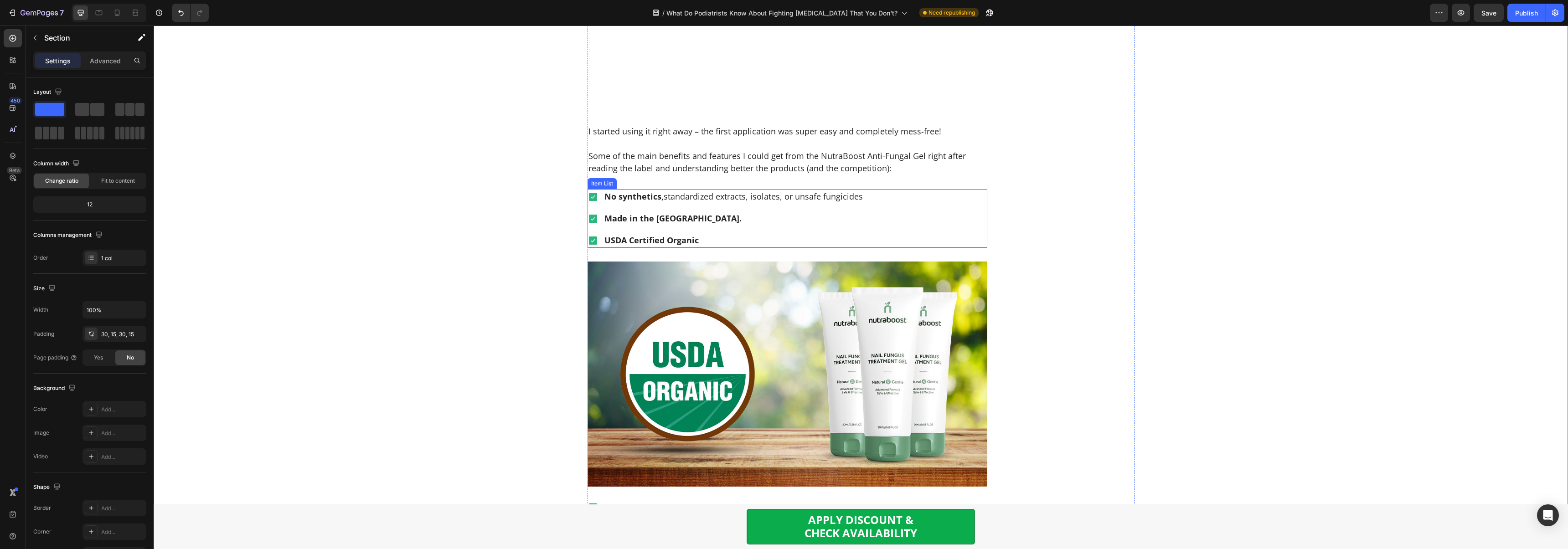
scroll to position [2386, 0]
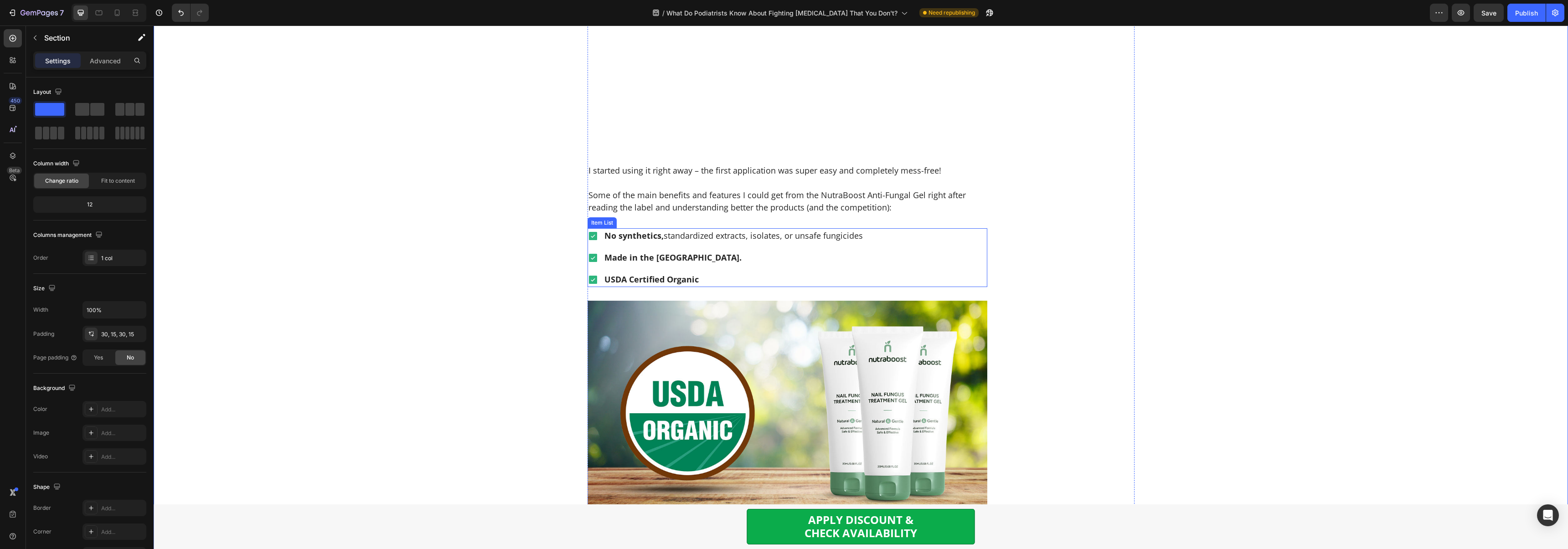
click at [703, 252] on div "No synthetics, standardized extracts, isolates, or unsafe fungicides Made in th…" at bounding box center [725, 257] width 277 height 59
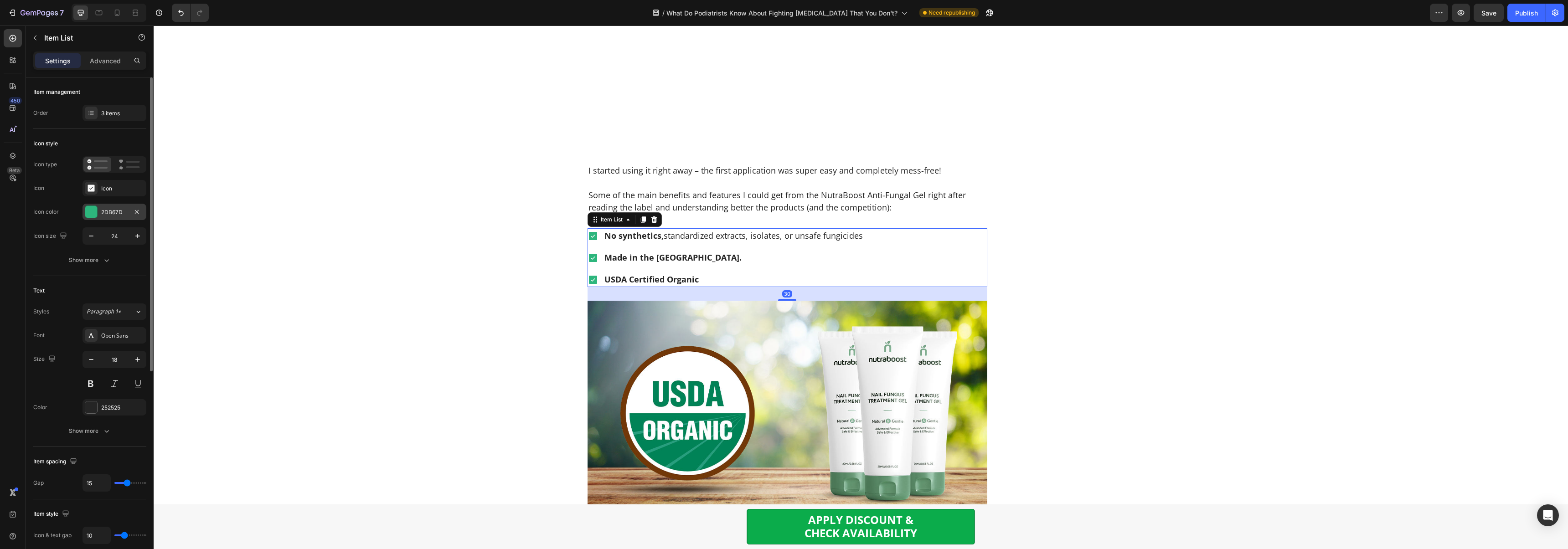
click at [107, 216] on div "2DB67D" at bounding box center [114, 212] width 64 height 16
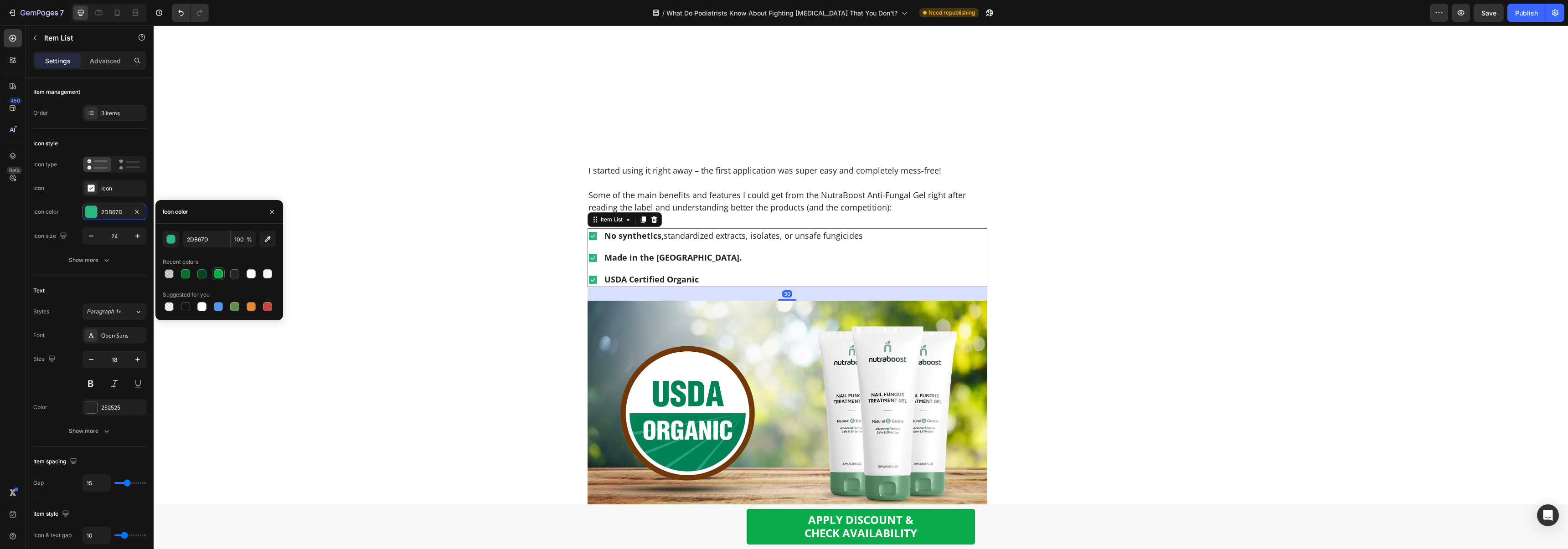
click at [222, 274] on div at bounding box center [218, 273] width 9 height 9
type input "0BAC4B"
click at [93, 193] on div at bounding box center [91, 188] width 13 height 13
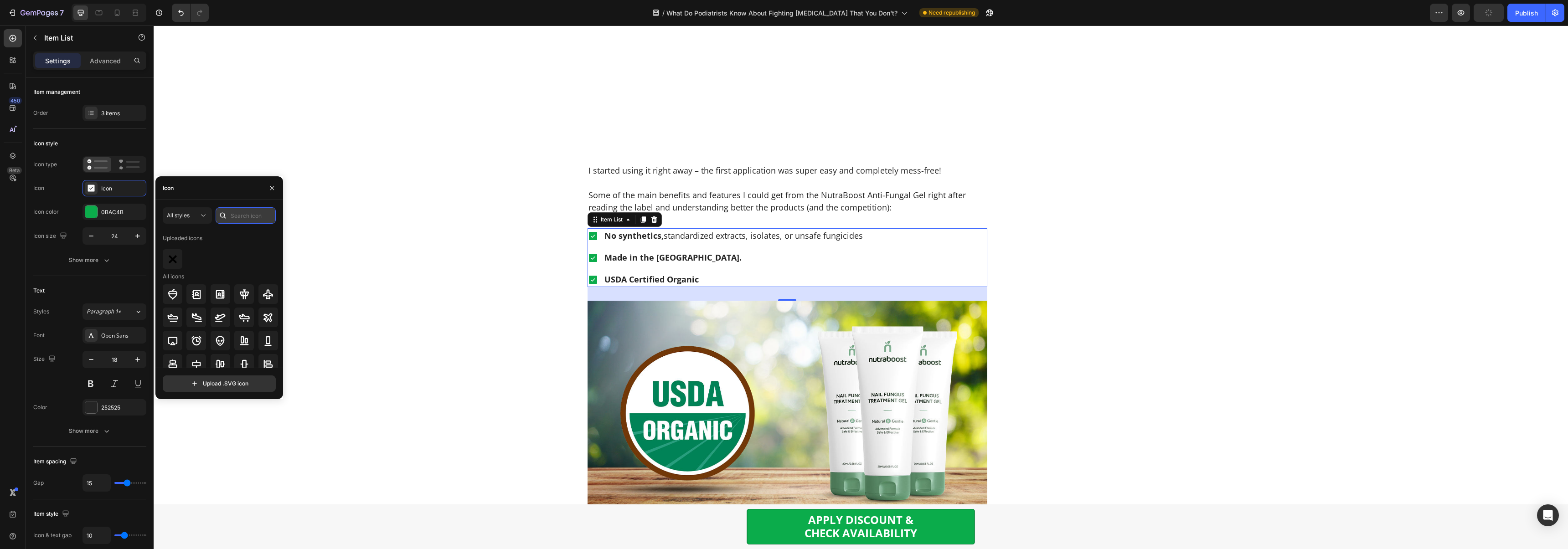
click at [238, 219] on input "text" at bounding box center [245, 216] width 60 height 16
type input "check"
click at [402, 199] on div "Home > Personal Care > Anti-Fungal Gel Text Block What Do Podiatrists Know Abou…" at bounding box center [860, 517] width 1400 height 5609
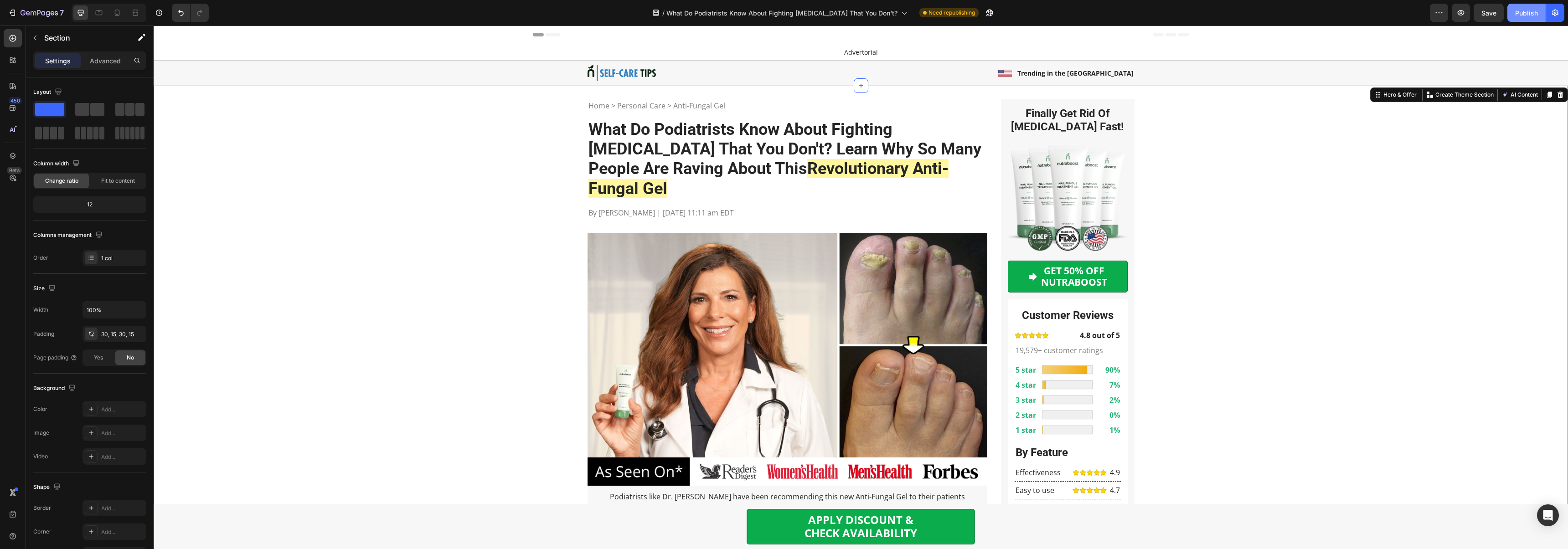
click at [1534, 8] on div "Publish" at bounding box center [1526, 12] width 23 height 9
click at [1497, 13] on button "Save" at bounding box center [1488, 12] width 30 height 18
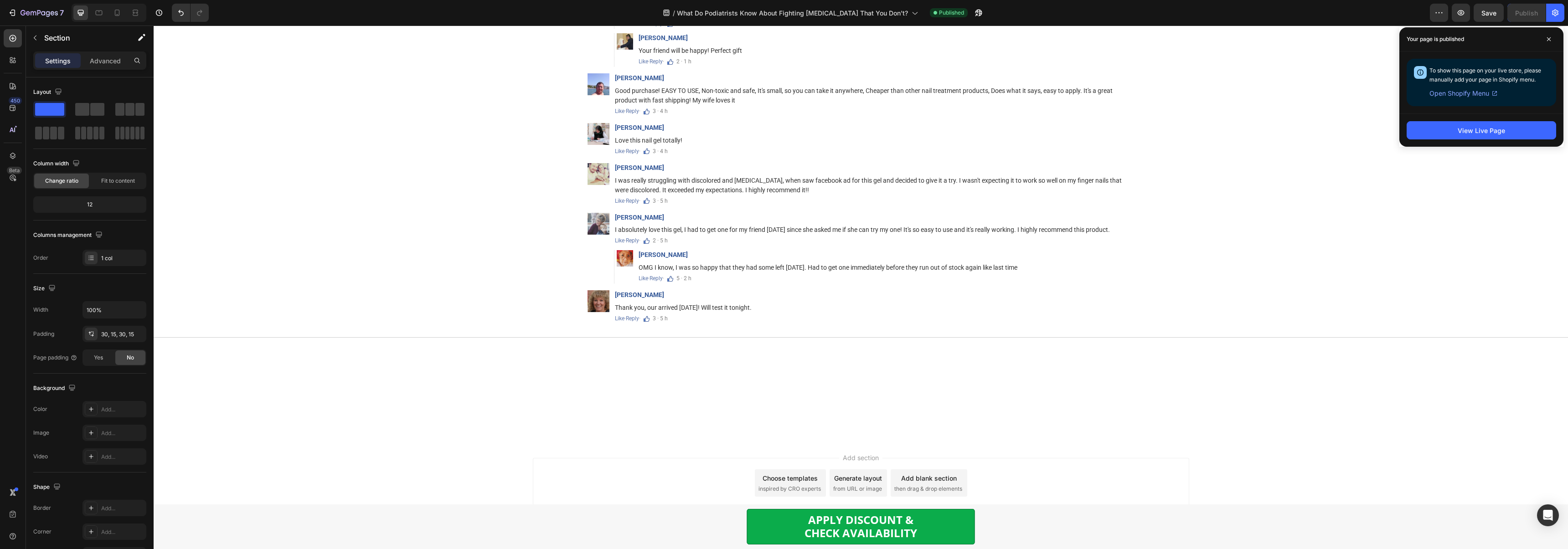
scroll to position [5322, 0]
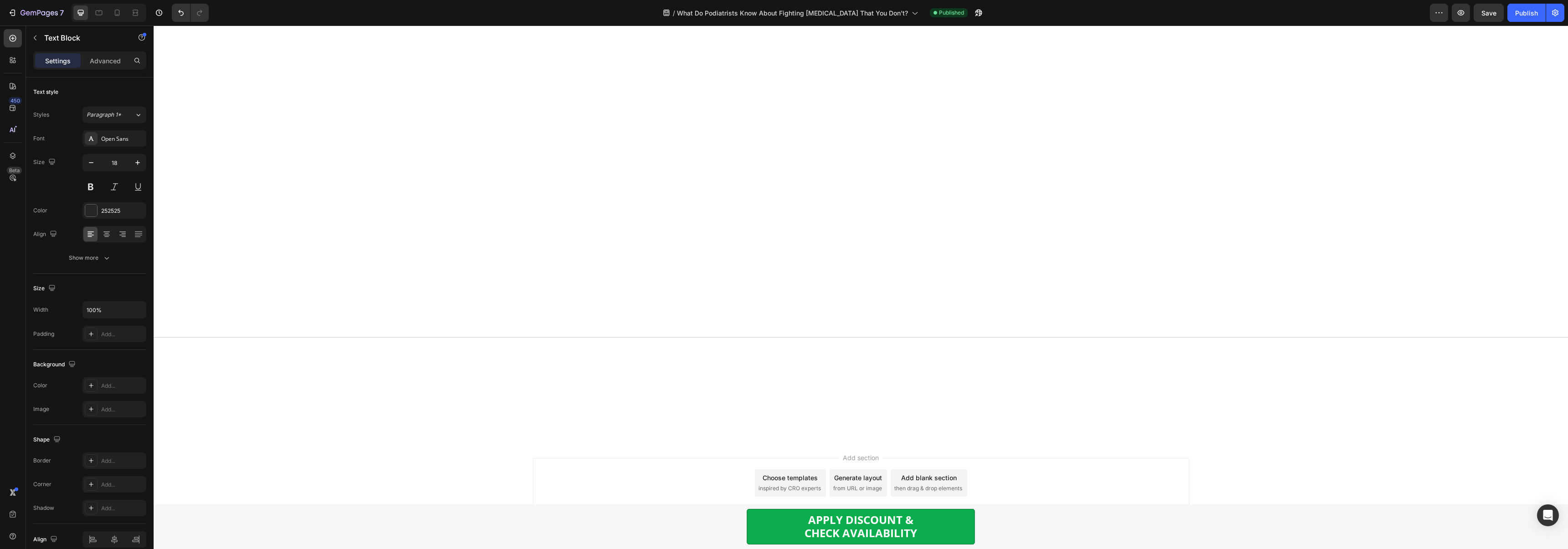
drag, startPoint x: 673, startPoint y: 296, endPoint x: 664, endPoint y: 297, distance: 9.1
drag, startPoint x: 684, startPoint y: 295, endPoint x: 676, endPoint y: 298, distance: 8.5
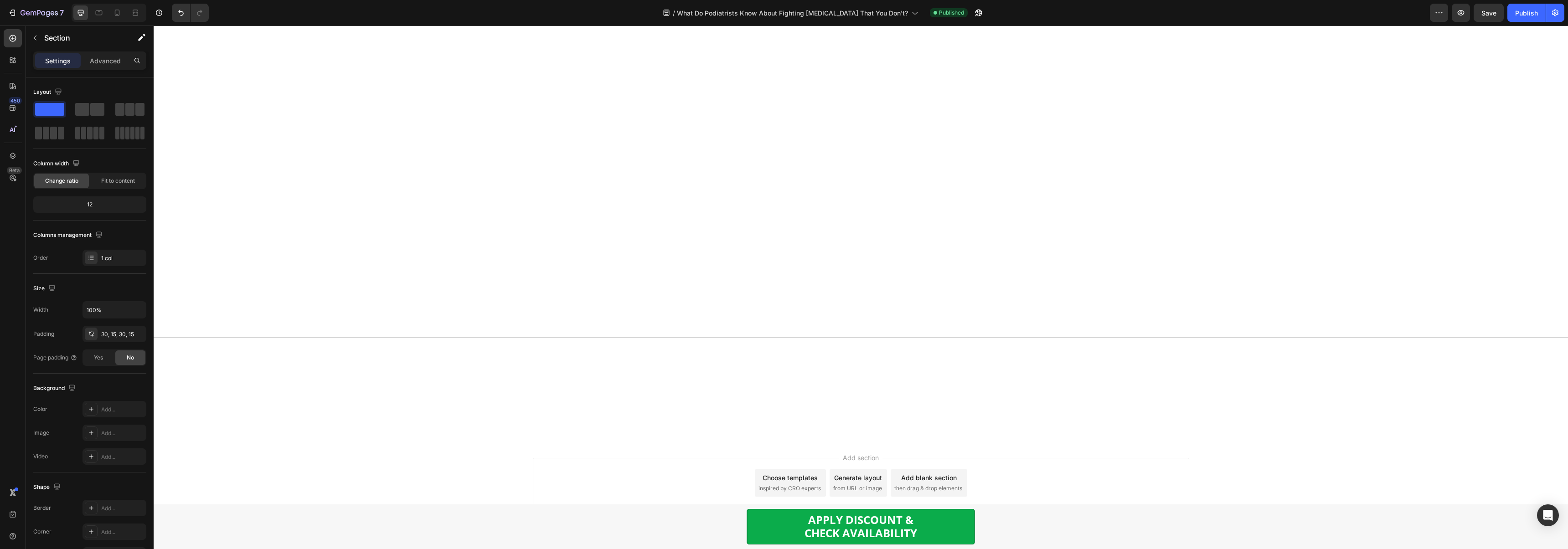
click at [1529, 9] on div "Publish" at bounding box center [1526, 12] width 23 height 9
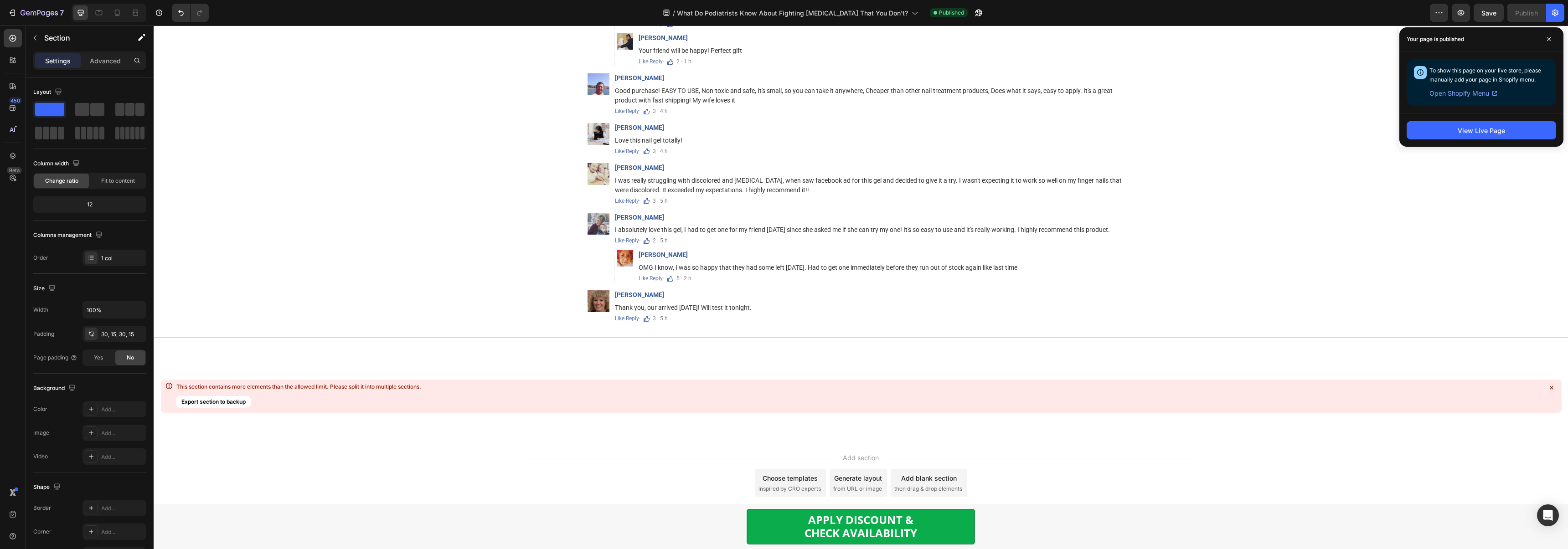
scroll to position [5833, 0]
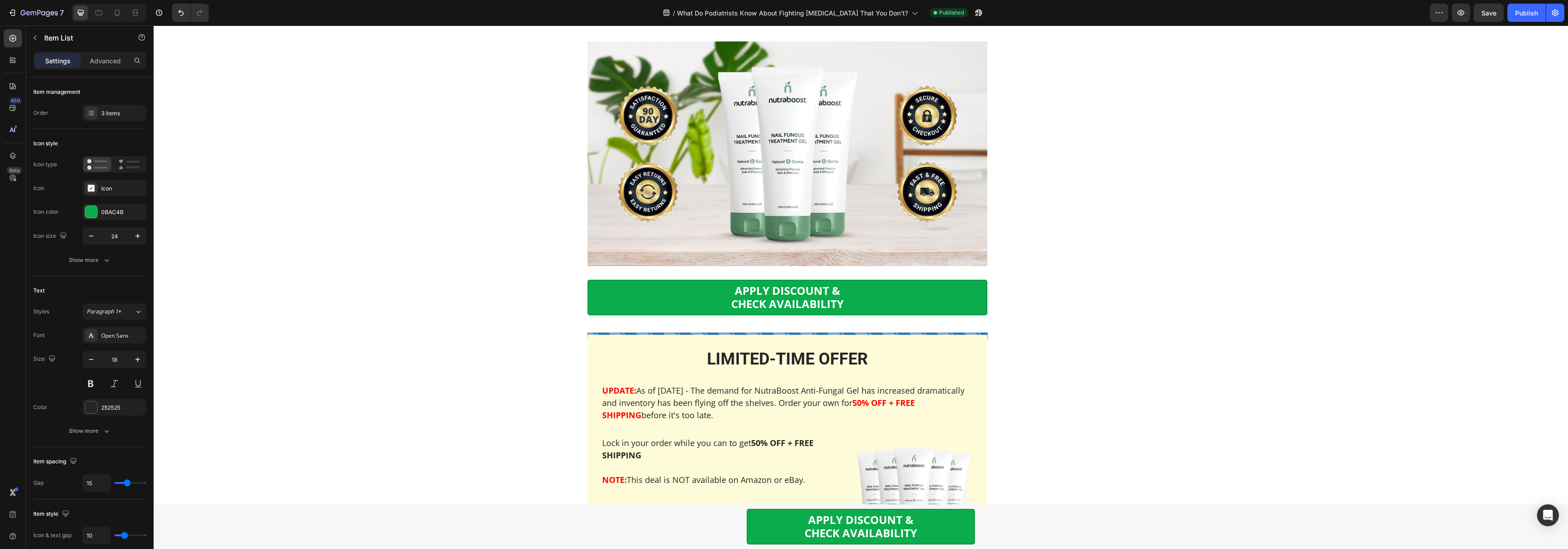
drag, startPoint x: 845, startPoint y: 245, endPoint x: 920, endPoint y: 243, distance: 75.0
click at [888, 226] on icon "Editor contextual toolbar" at bounding box center [889, 227] width 9 height 9
type input "3380C0"
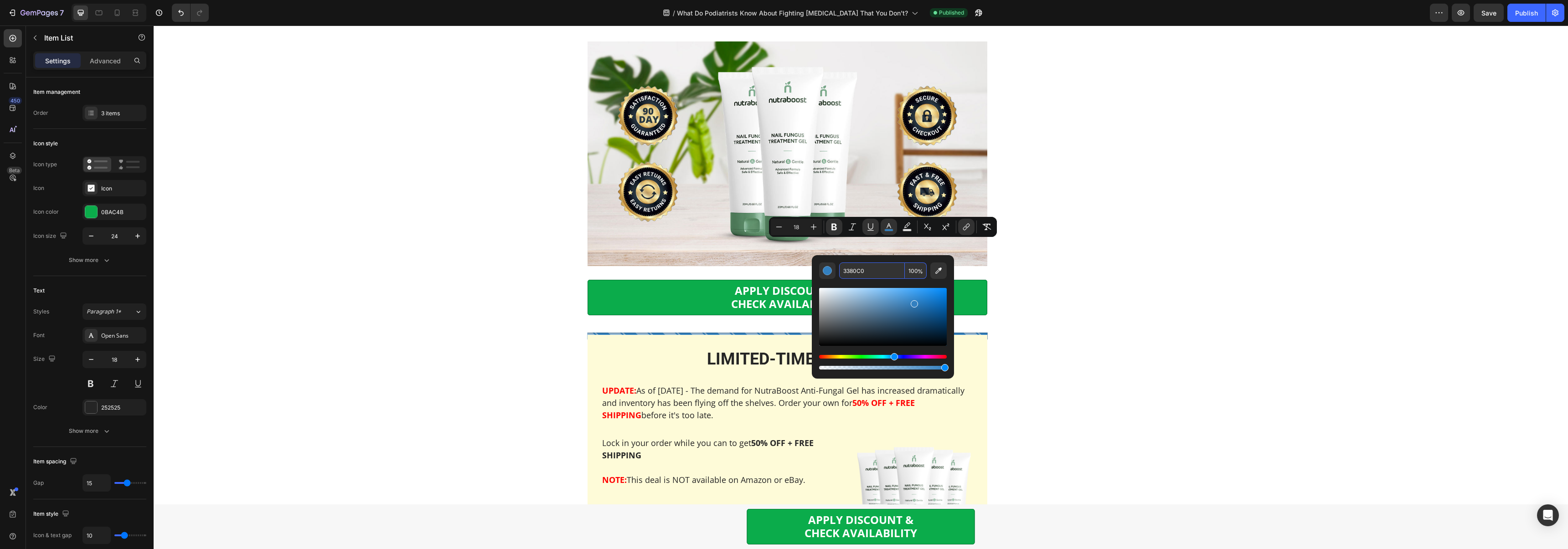
click at [864, 271] on input "3380C0" at bounding box center [872, 270] width 66 height 16
paste input "#405CB3"
type input "405CB3"
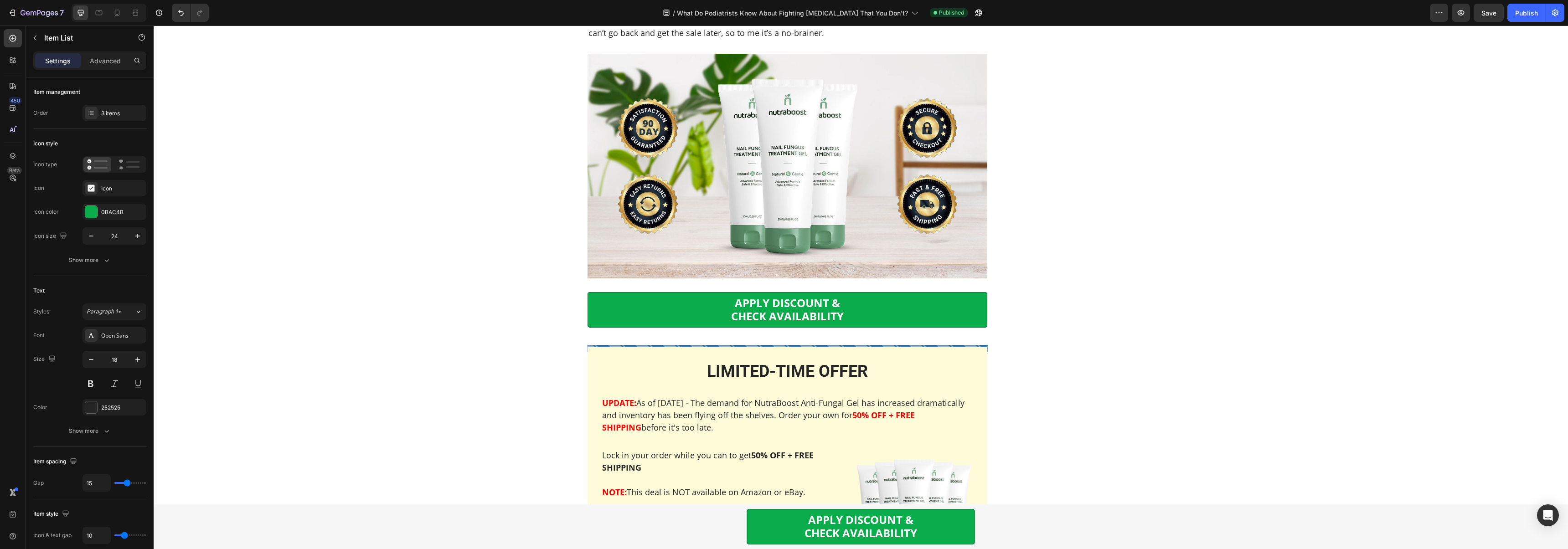
drag, startPoint x: 873, startPoint y: 223, endPoint x: 809, endPoint y: 226, distance: 64.1
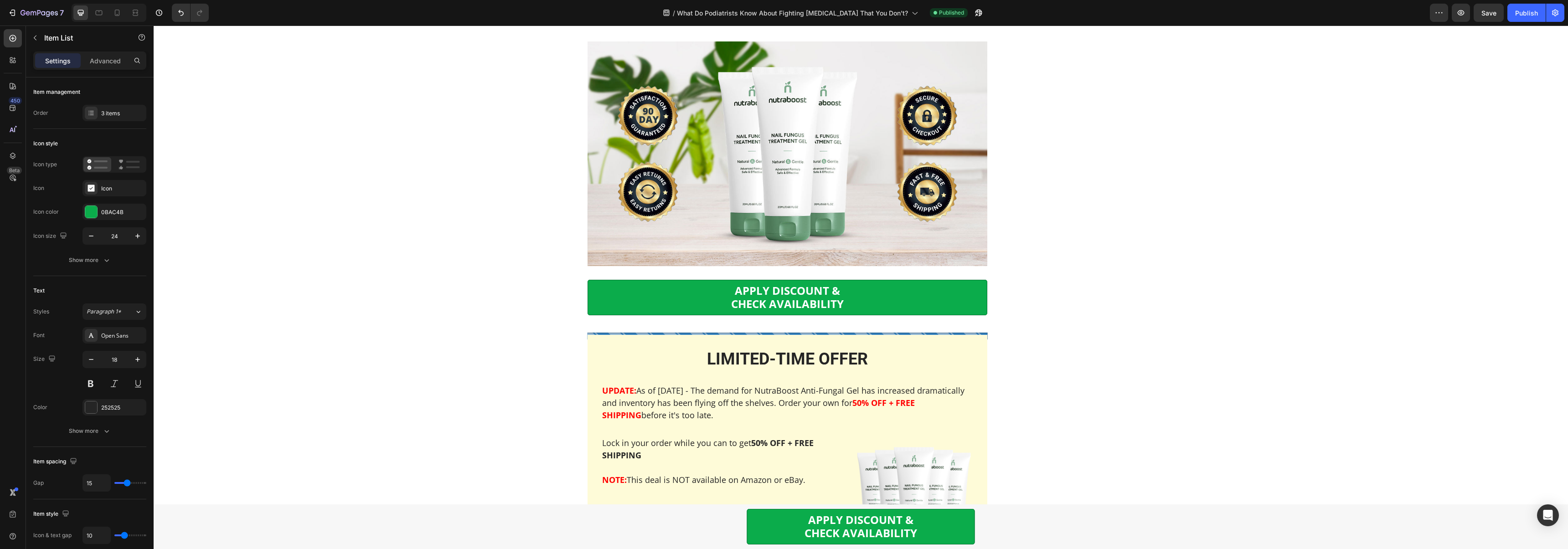
drag, startPoint x: 804, startPoint y: 225, endPoint x: 917, endPoint y: 228, distance: 113.0
click at [848, 206] on icon "Editor contextual toolbar" at bounding box center [846, 204] width 4 height 5
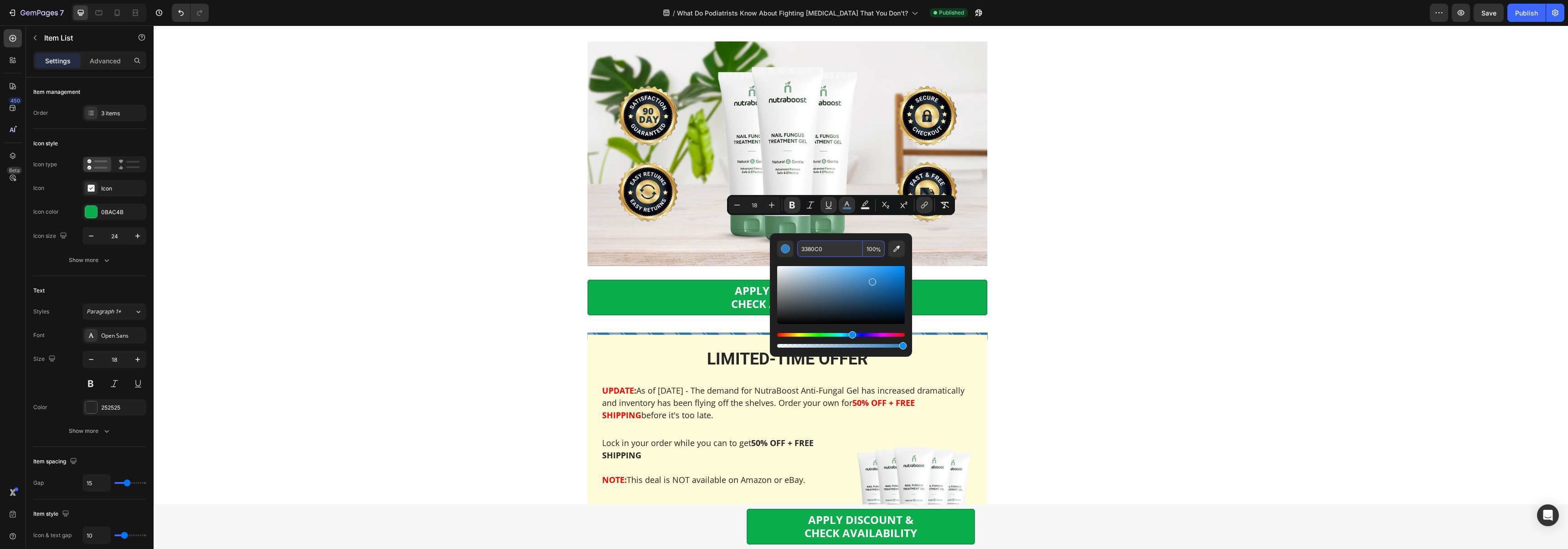
click at [837, 249] on input "3380C0" at bounding box center [830, 248] width 66 height 16
paste input "#405CB3"
type input "405CB3"
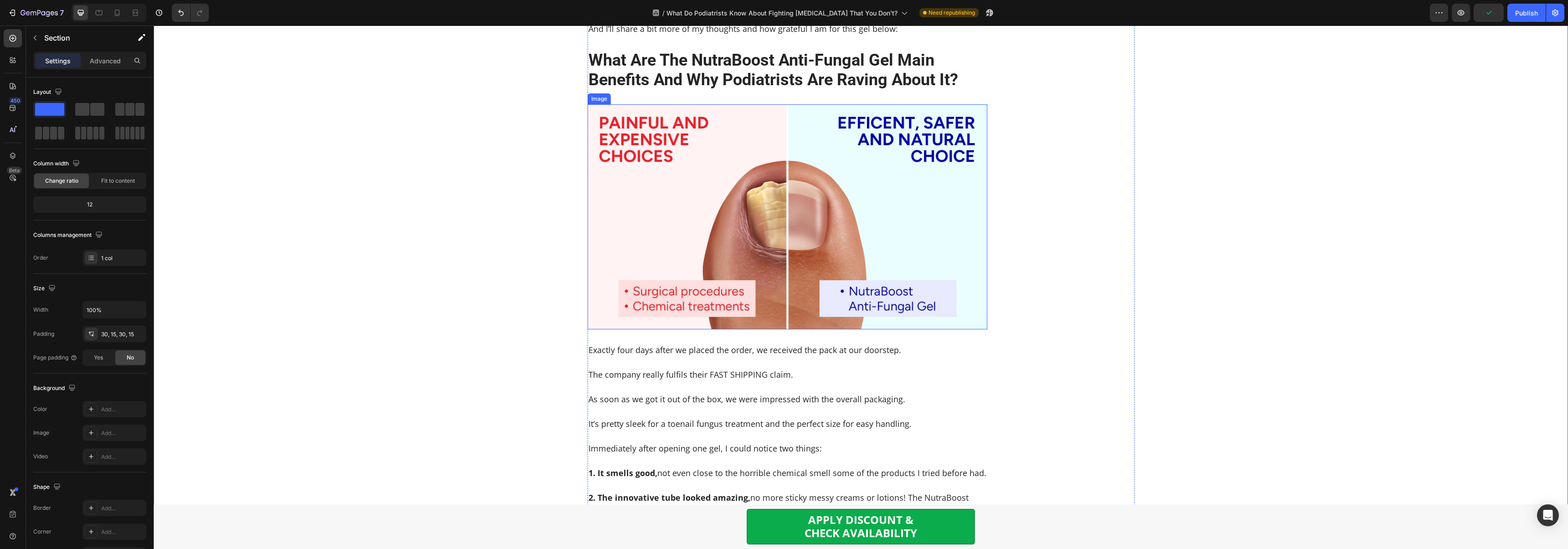
scroll to position [1579, 0]
click at [907, 12] on p "My wife immediately took her laptop and searched for this Anti-Fungal Gel – les…" at bounding box center [787, 0] width 398 height 25
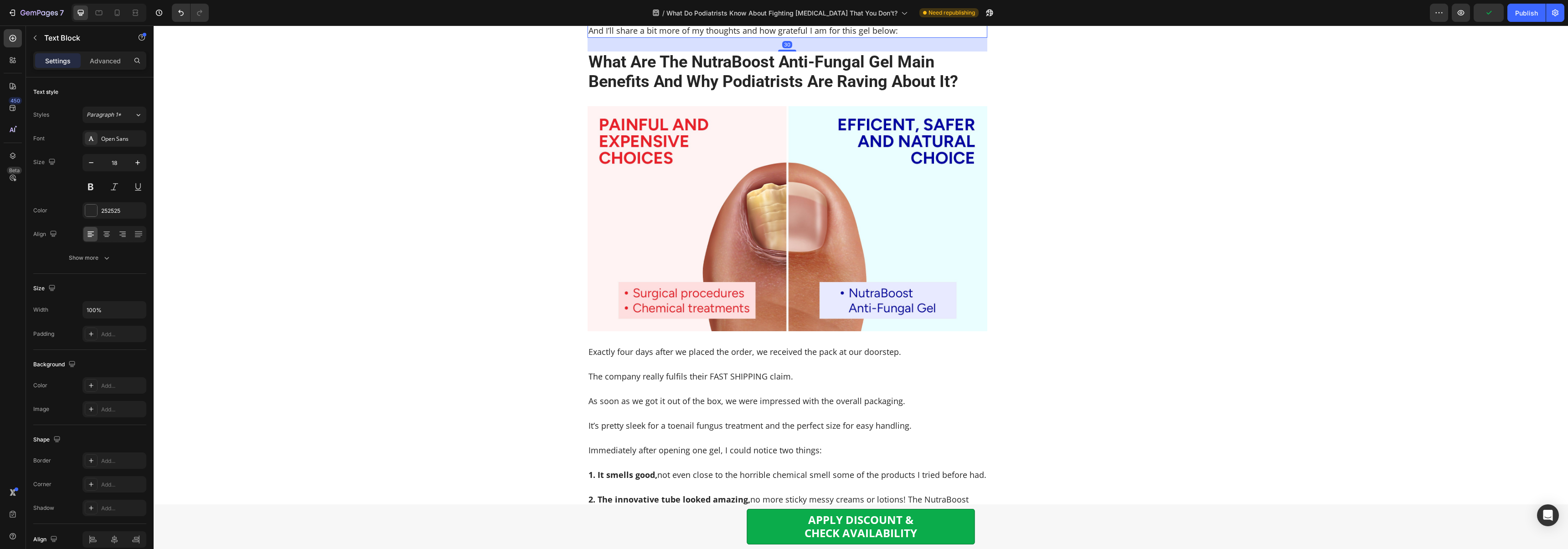
click at [918, 12] on p "My wife immediately took her laptop and searched for this Anti-Fungal Gel – les…" at bounding box center [787, 0] width 398 height 25
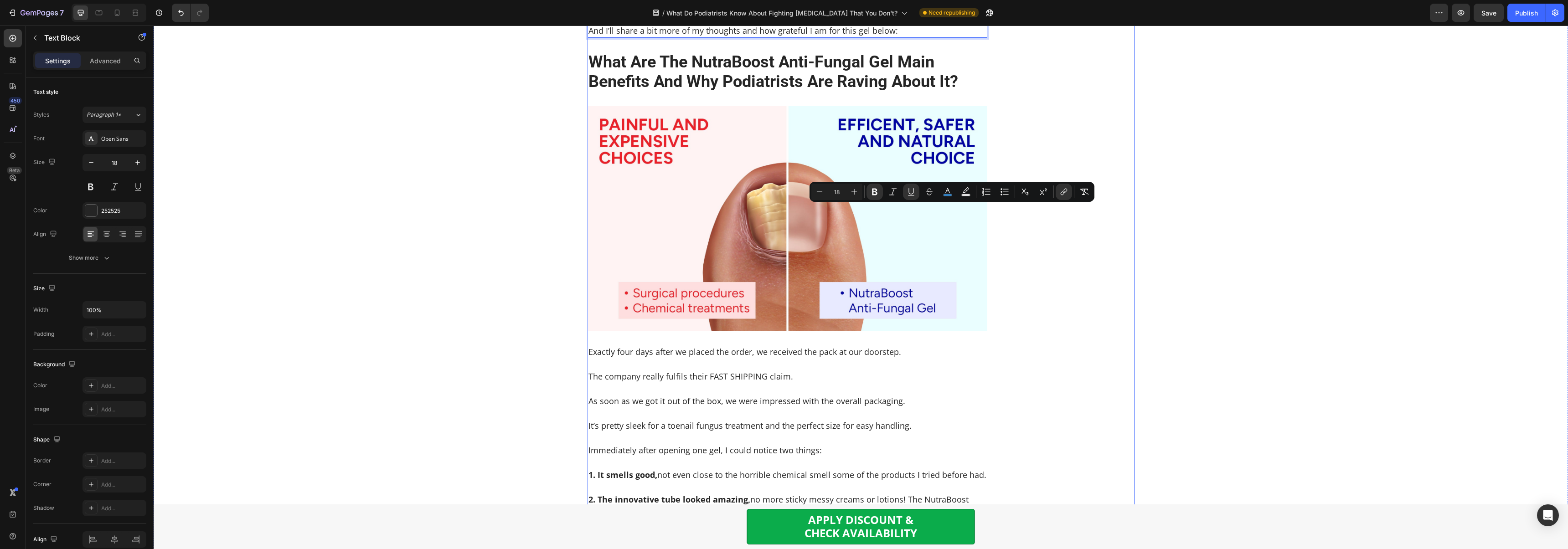
drag, startPoint x: 919, startPoint y: 212, endPoint x: 990, endPoint y: 211, distance: 71.0
click at [945, 196] on rect "Editor contextual toolbar" at bounding box center [948, 195] width 9 height 2
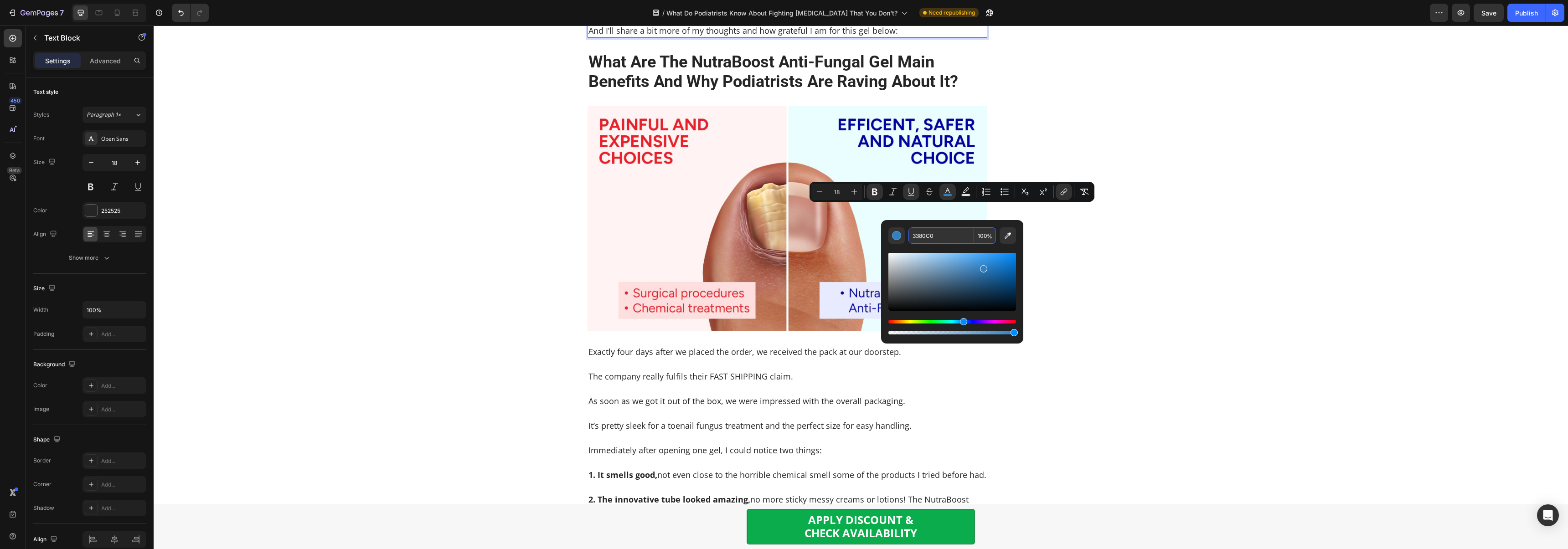
click at [932, 231] on input "3380C0" at bounding box center [941, 235] width 66 height 16
paste input "#405CB3"
type input "405CB3"
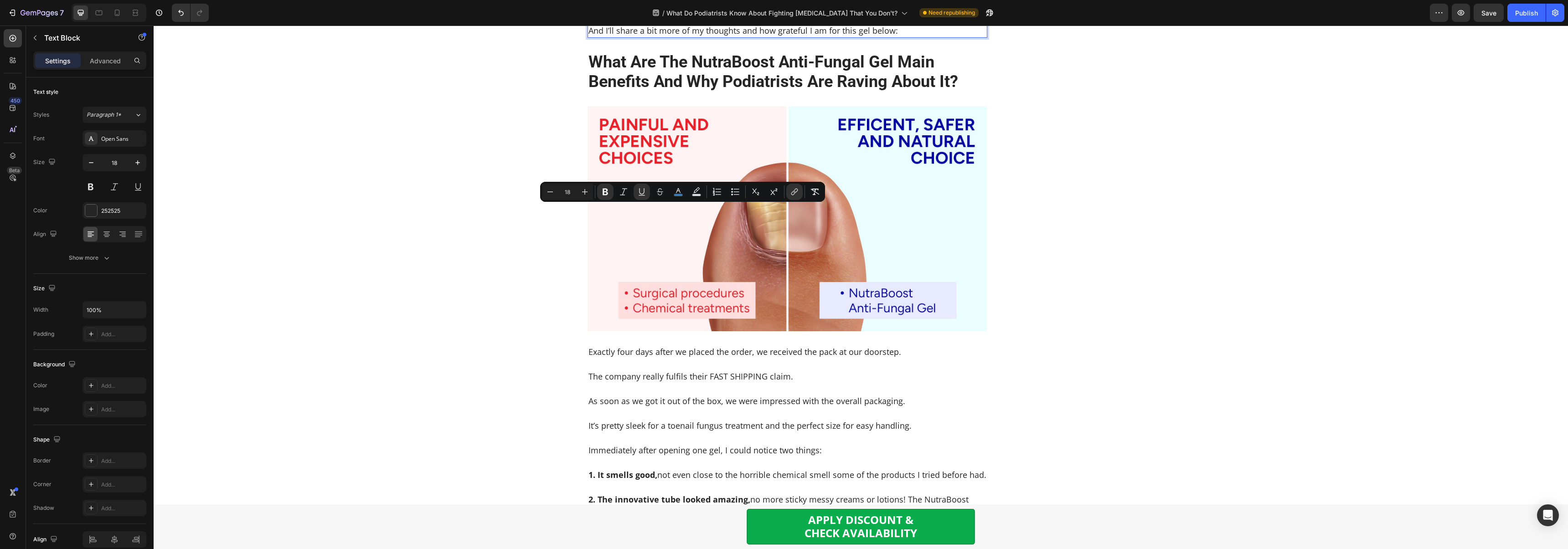
drag, startPoint x: 645, startPoint y: 210, endPoint x: 720, endPoint y: 207, distance: 75.1
click at [720, 12] on p "My wife immediately took her laptop and searched for this Anti-Fungal Gel – les…" at bounding box center [787, 0] width 398 height 25
click at [674, 192] on icon "Editor contextual toolbar" at bounding box center [678, 191] width 9 height 9
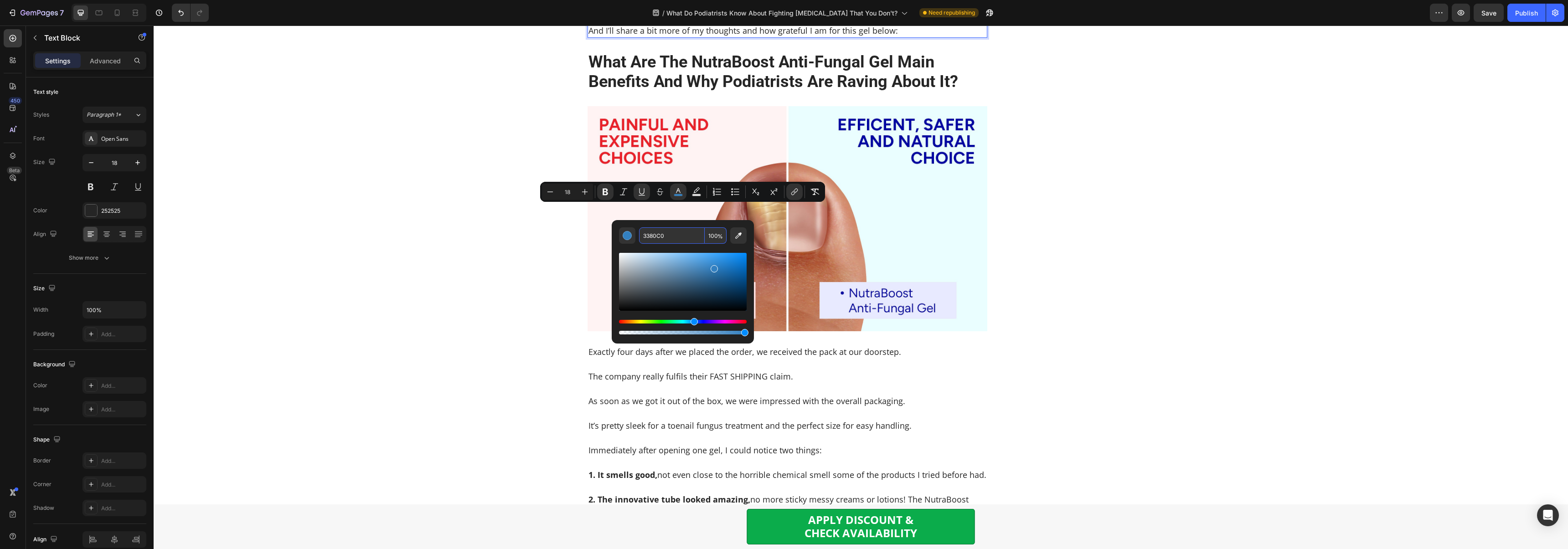
click at [694, 235] on input "3380C0" at bounding box center [672, 235] width 66 height 16
paste input "#405CB3"
type input "405CB3"
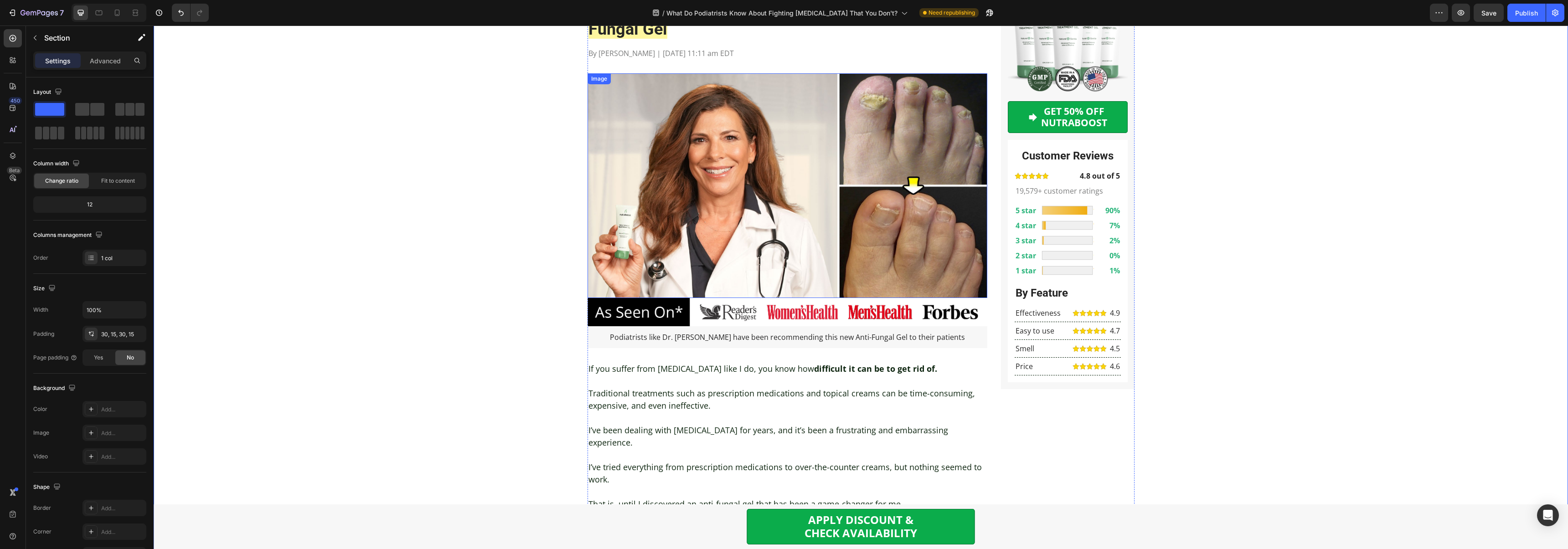
scroll to position [0, 0]
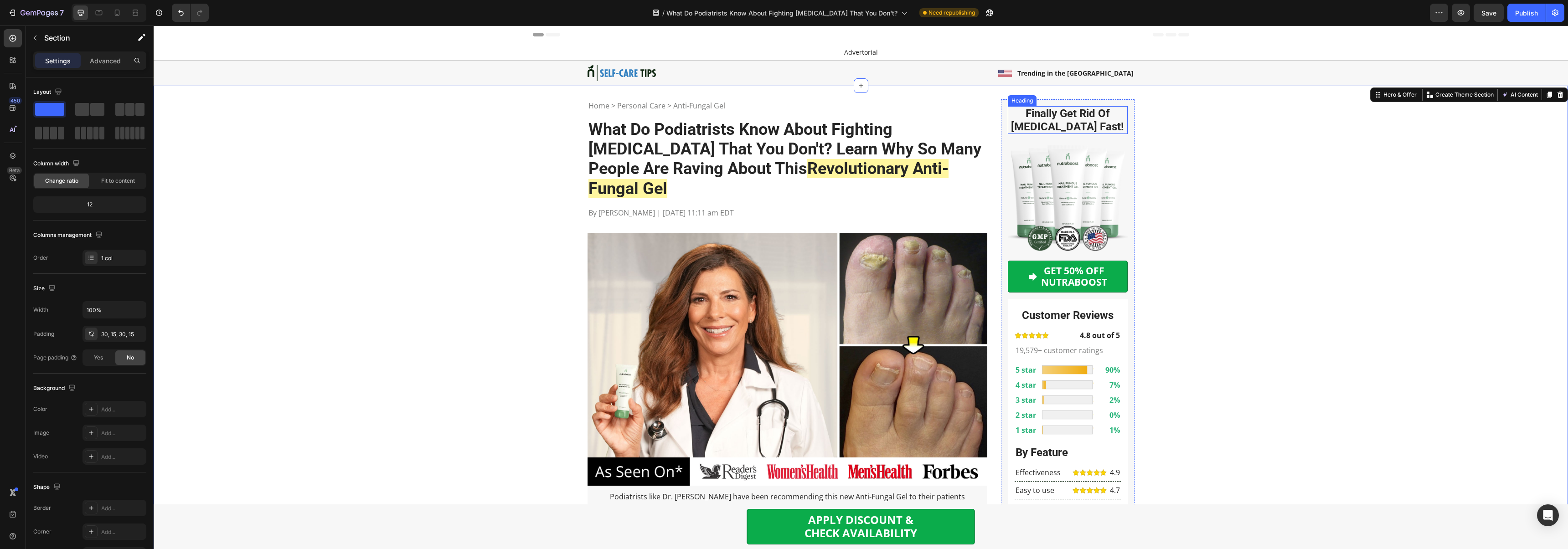
click at [1042, 112] on h2 "Finally Get Rid Of Nail Fungus Fast!" at bounding box center [1067, 120] width 120 height 28
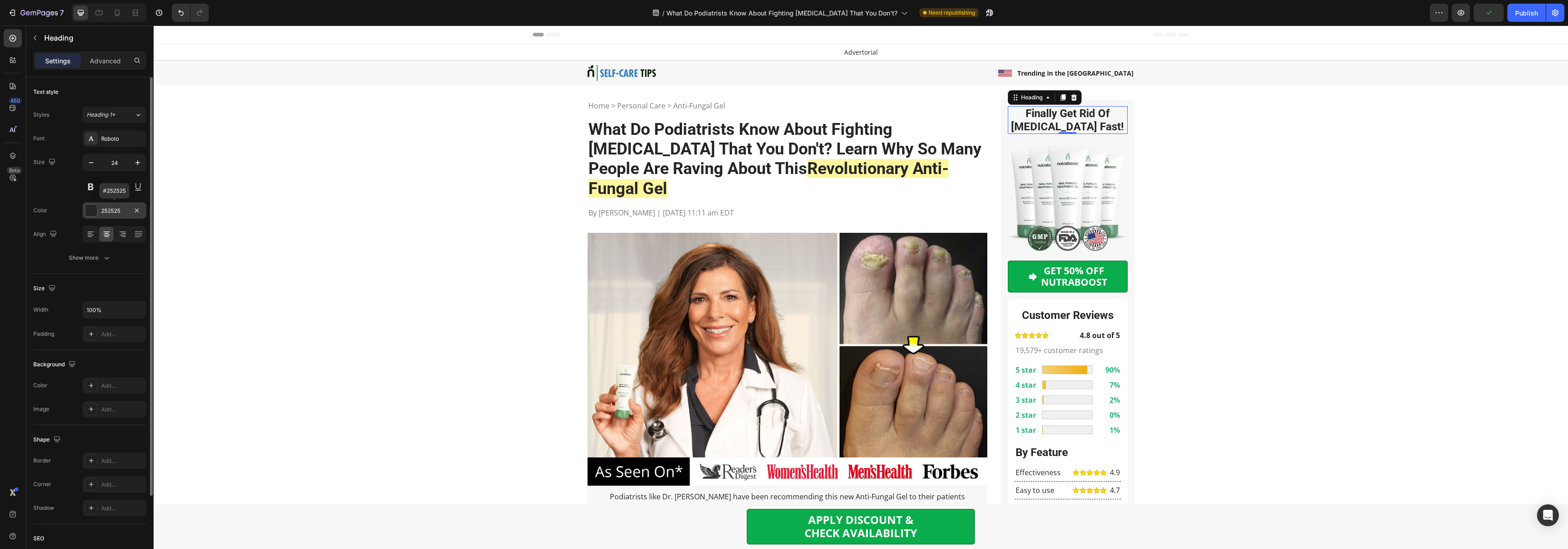
click at [92, 210] on div at bounding box center [91, 210] width 12 height 12
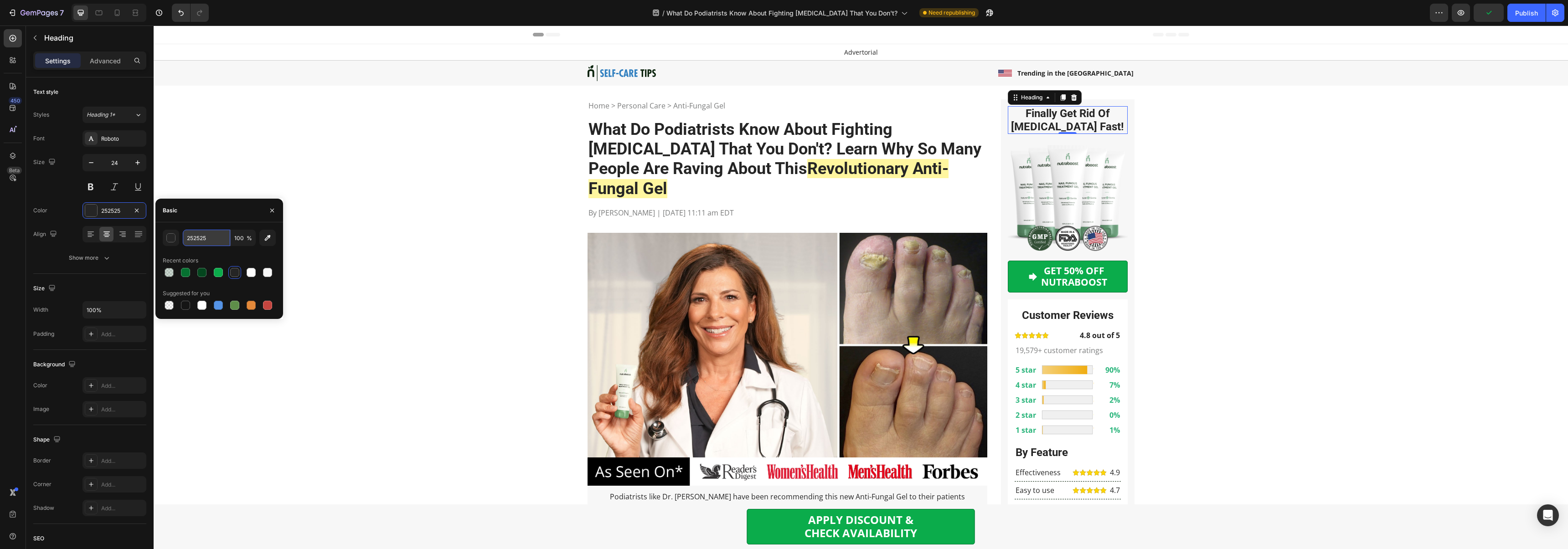
click at [207, 240] on input "252525" at bounding box center [206, 238] width 47 height 16
paste input "#405CB3"
type input "#405CB3"
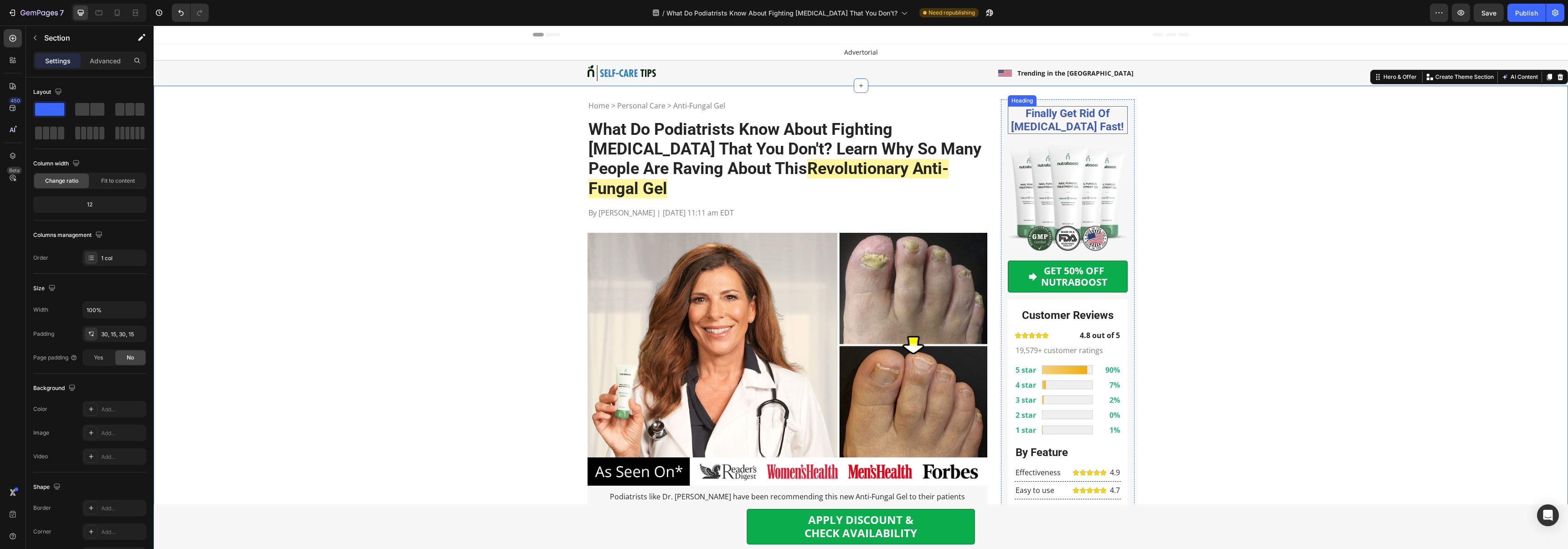
click at [1030, 121] on h2 "Finally Get Rid Of Nail Fungus Fast!" at bounding box center [1067, 120] width 120 height 28
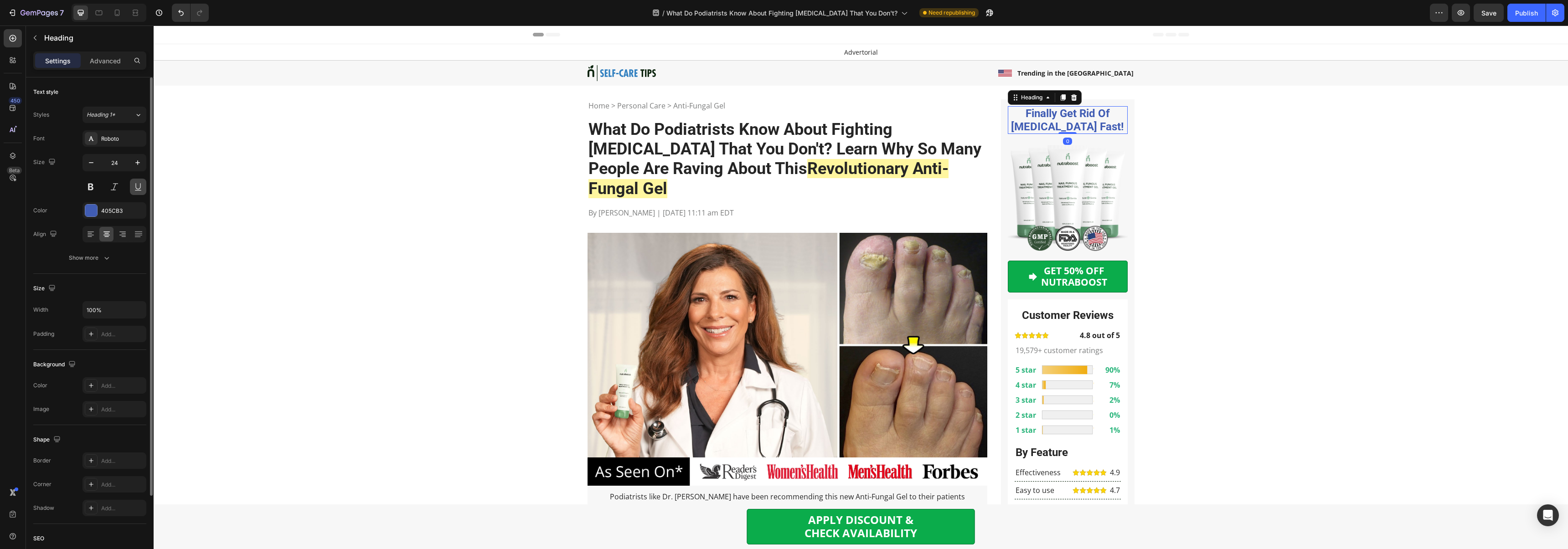
click at [135, 188] on button at bounding box center [138, 186] width 16 height 16
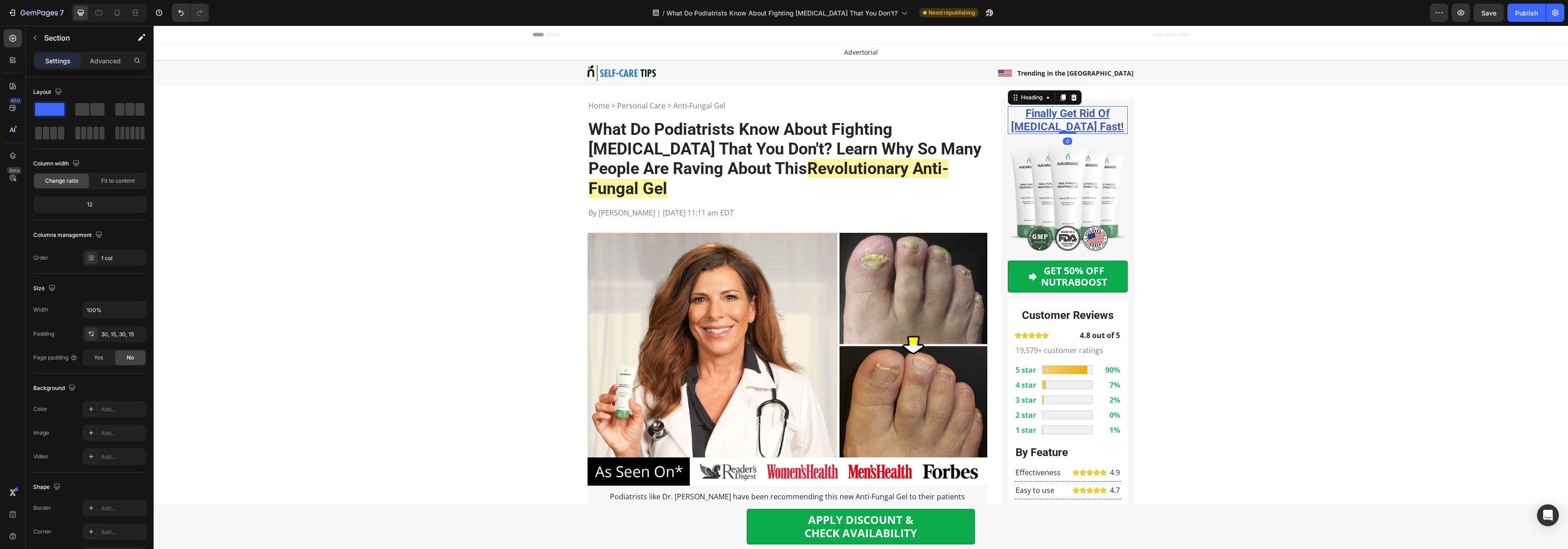
click at [1050, 125] on h2 "Finally Get Rid Of Nail Fungus Fast!" at bounding box center [1067, 120] width 120 height 28
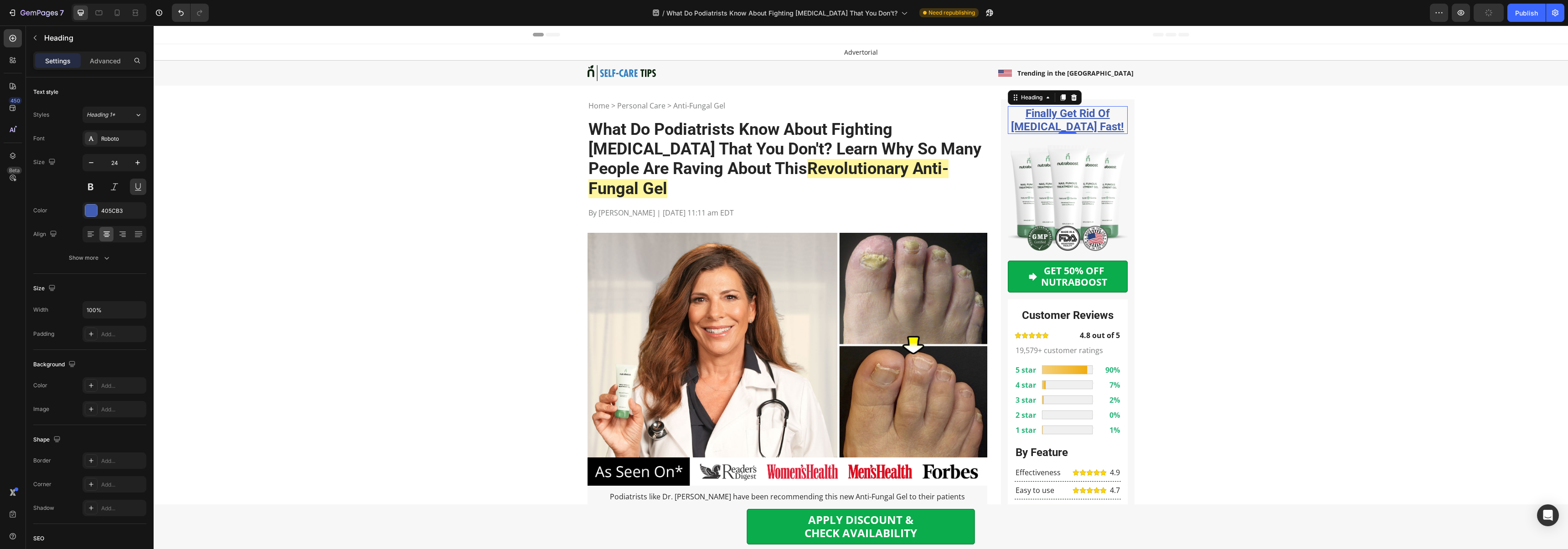
click at [1045, 117] on h2 "Finally Get Rid Of Nail Fungus Fast!" at bounding box center [1067, 120] width 120 height 28
drag, startPoint x: 1035, startPoint y: 114, endPoint x: 1120, endPoint y: 130, distance: 86.5
click at [1126, 131] on p "Finally Get Rid Of Nail Fungus Fast!" at bounding box center [1068, 120] width 118 height 27
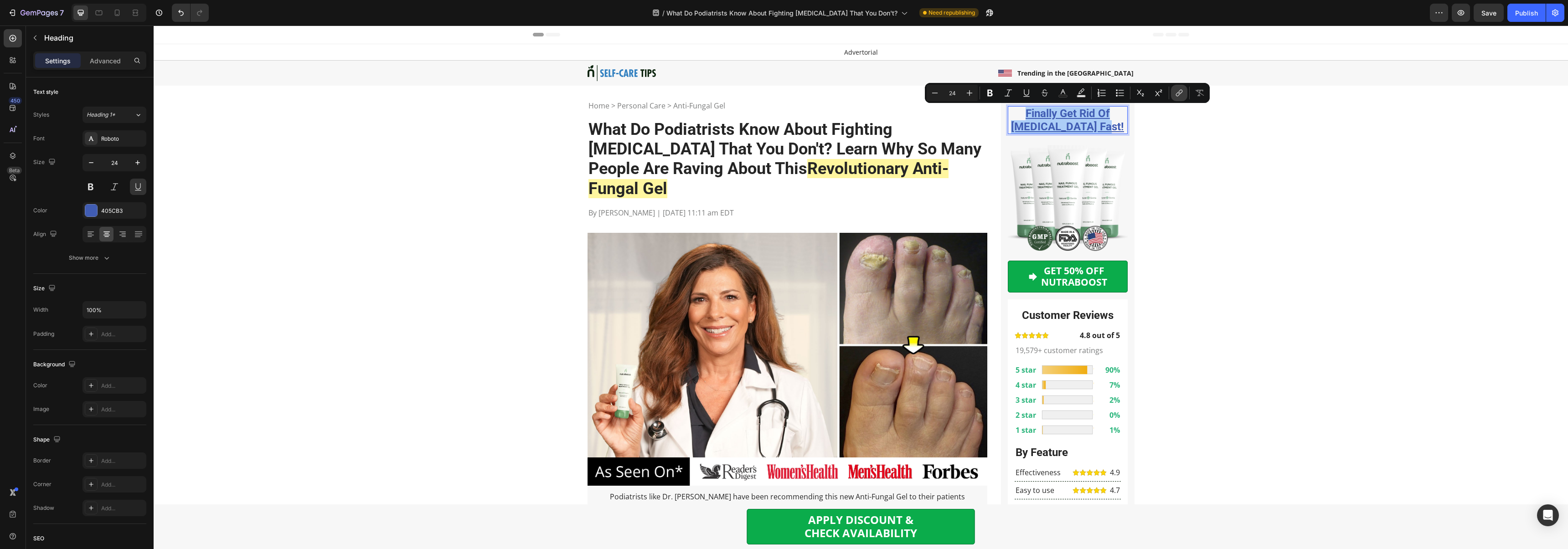
click at [1181, 91] on icon "Editor contextual toolbar" at bounding box center [1179, 93] width 9 height 9
type input "/products/nail-fungus-treatment-gel"
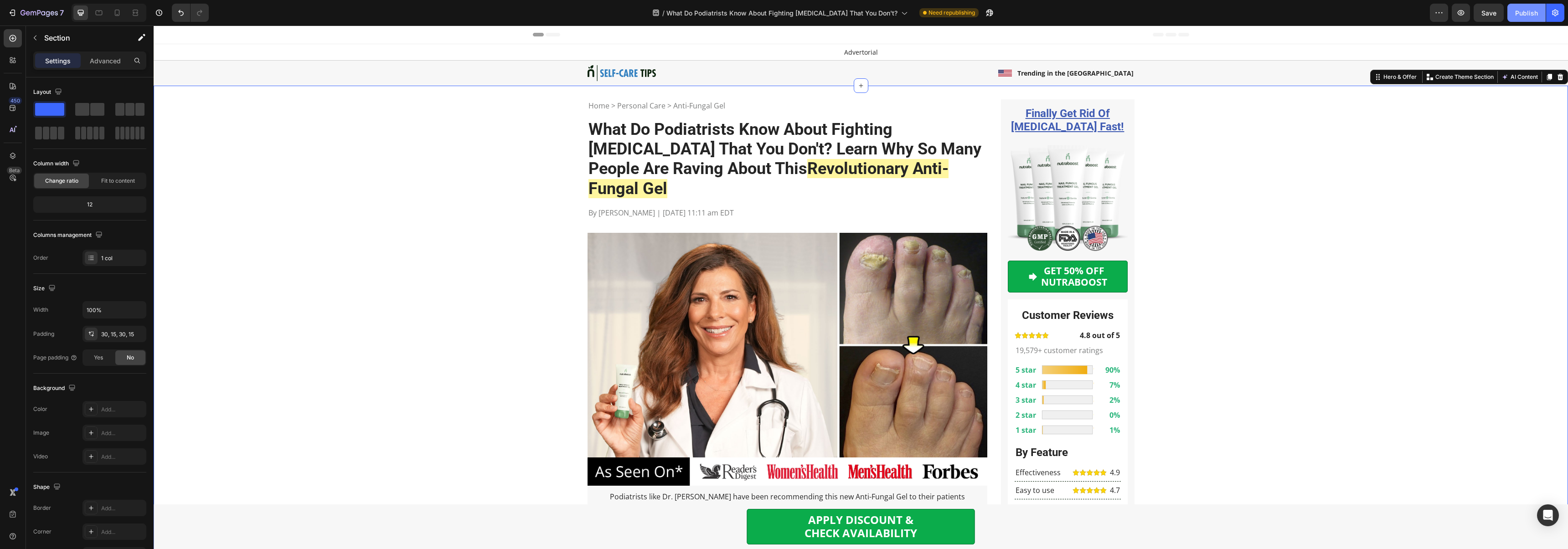
click at [1530, 13] on div "Publish" at bounding box center [1526, 12] width 23 height 9
click at [19, 18] on div "7" at bounding box center [35, 13] width 56 height 11
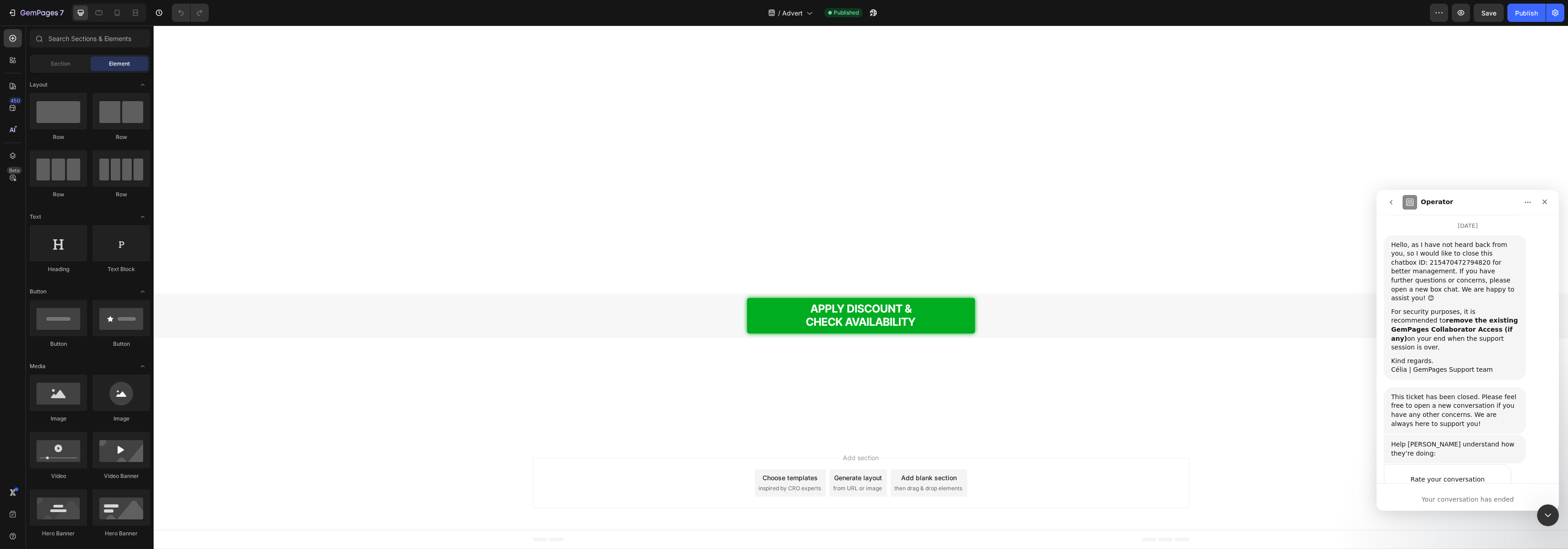
scroll to position [5388, 0]
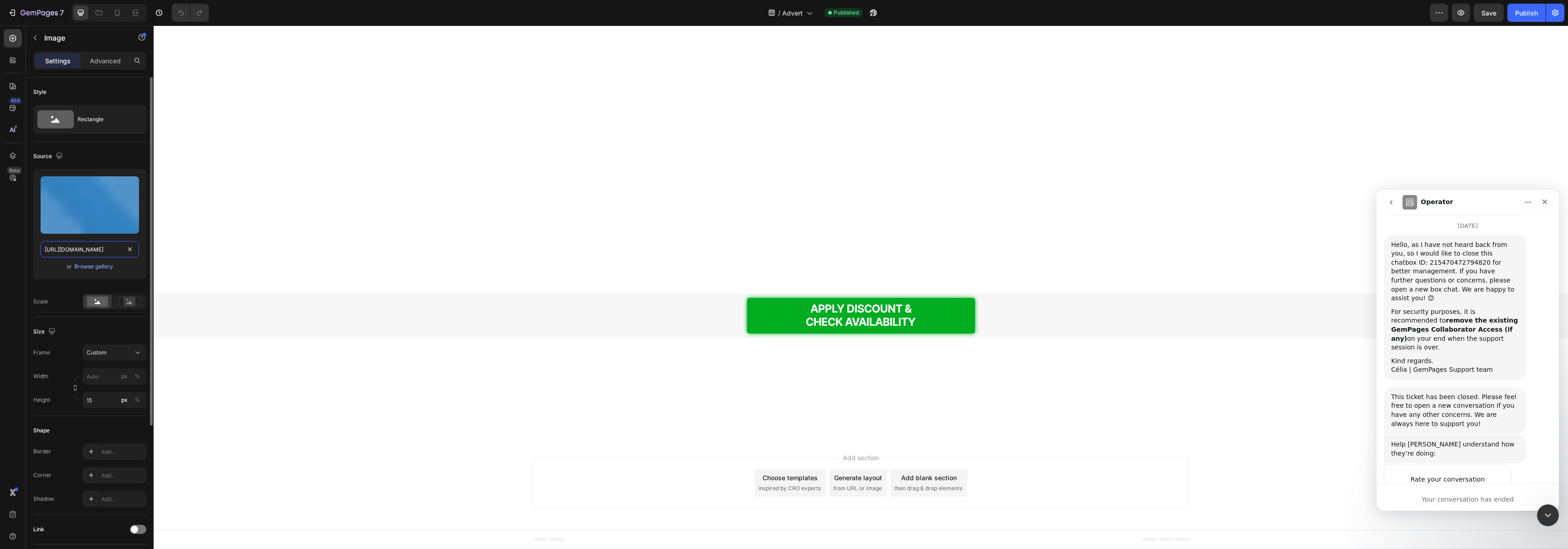
click at [95, 253] on input "https://cdn.shopify.com/s/files/1/0755/7398/5497/files/loading.gif?v=1753202674" at bounding box center [89, 249] width 98 height 16
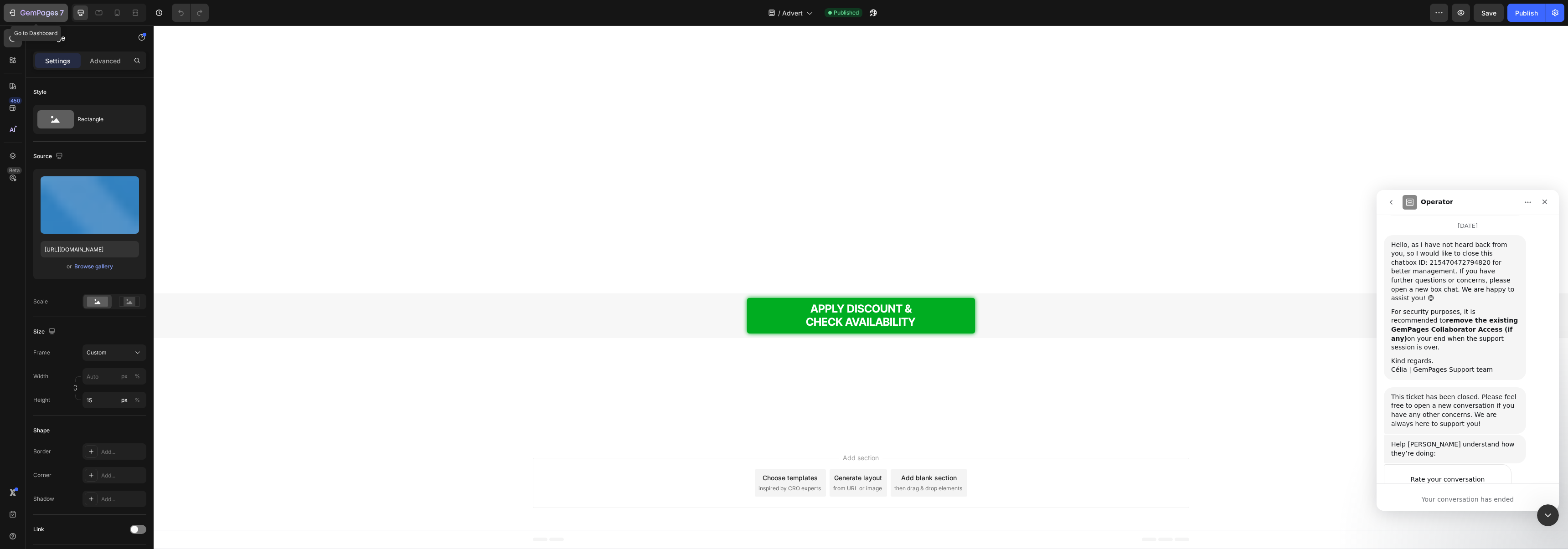
click at [13, 16] on icon "button" at bounding box center [12, 12] width 9 height 9
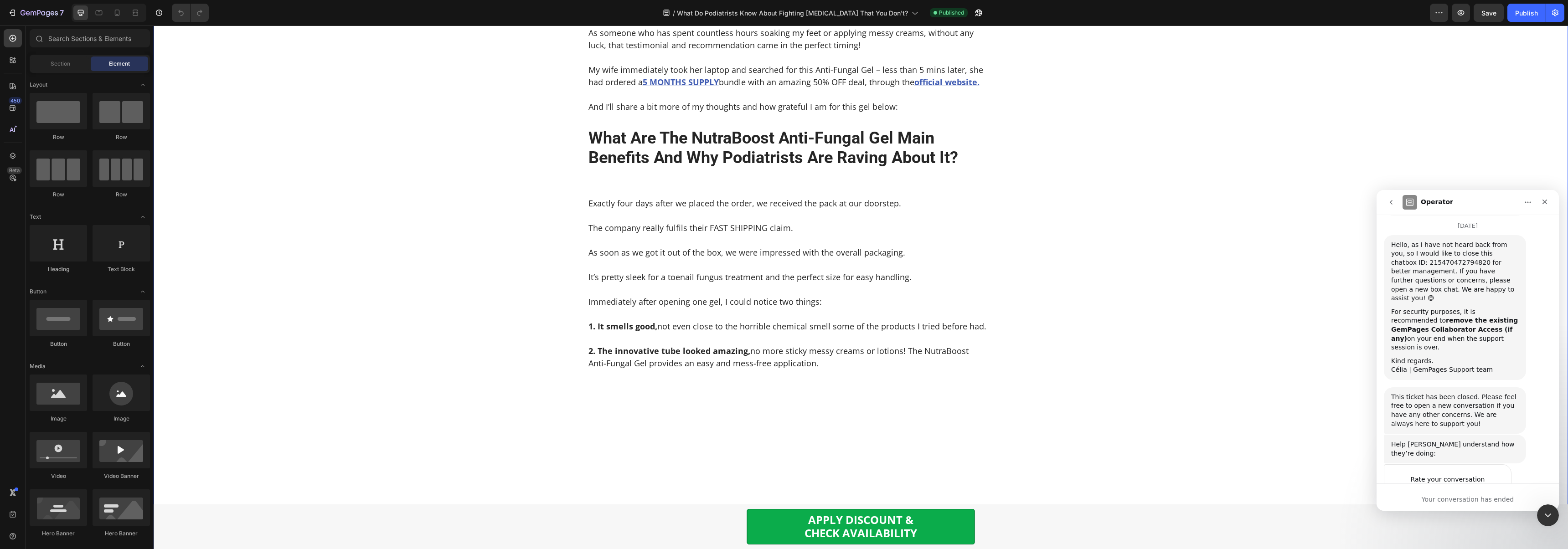
scroll to position [2059, 0]
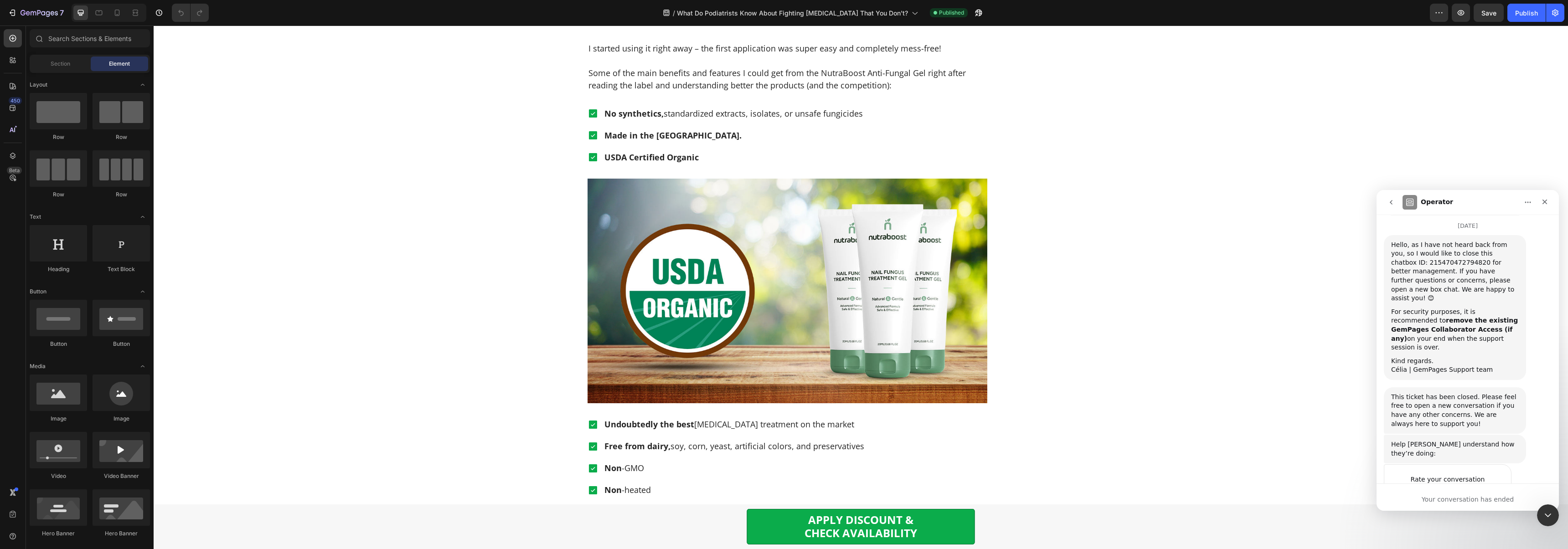
click at [1536, 197] on button "Home" at bounding box center [1528, 202] width 17 height 17
click at [1545, 198] on icon "Close" at bounding box center [1544, 202] width 7 height 7
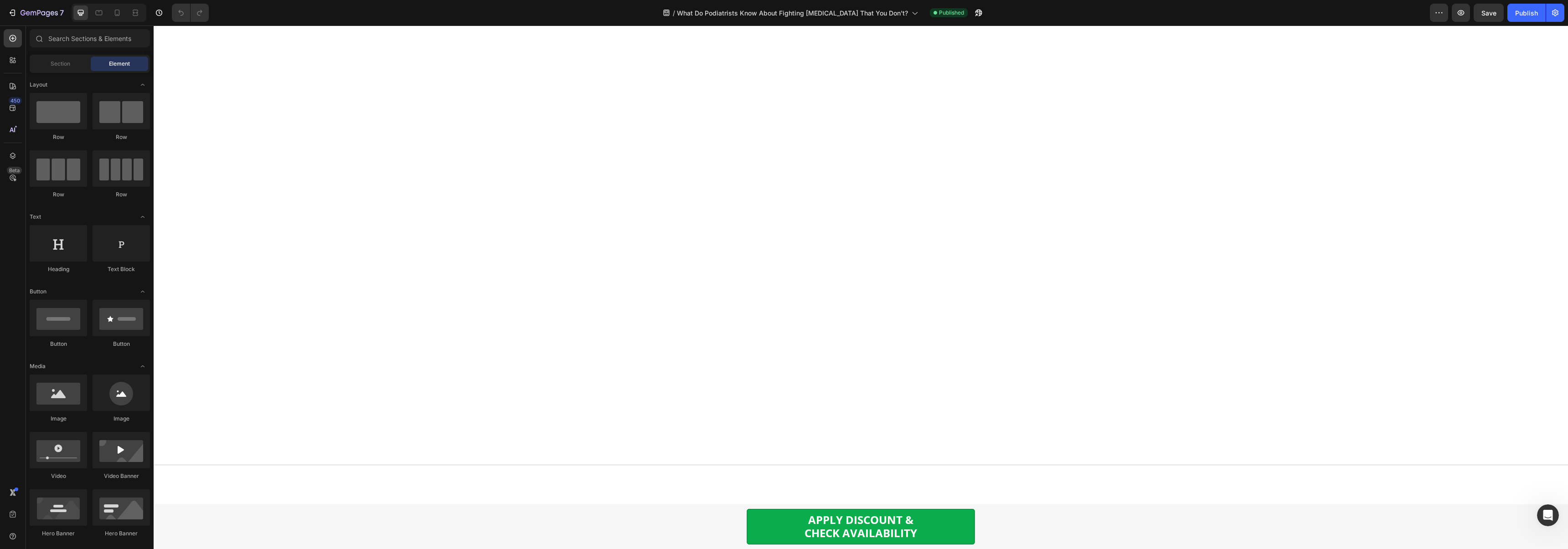
scroll to position [5338, 0]
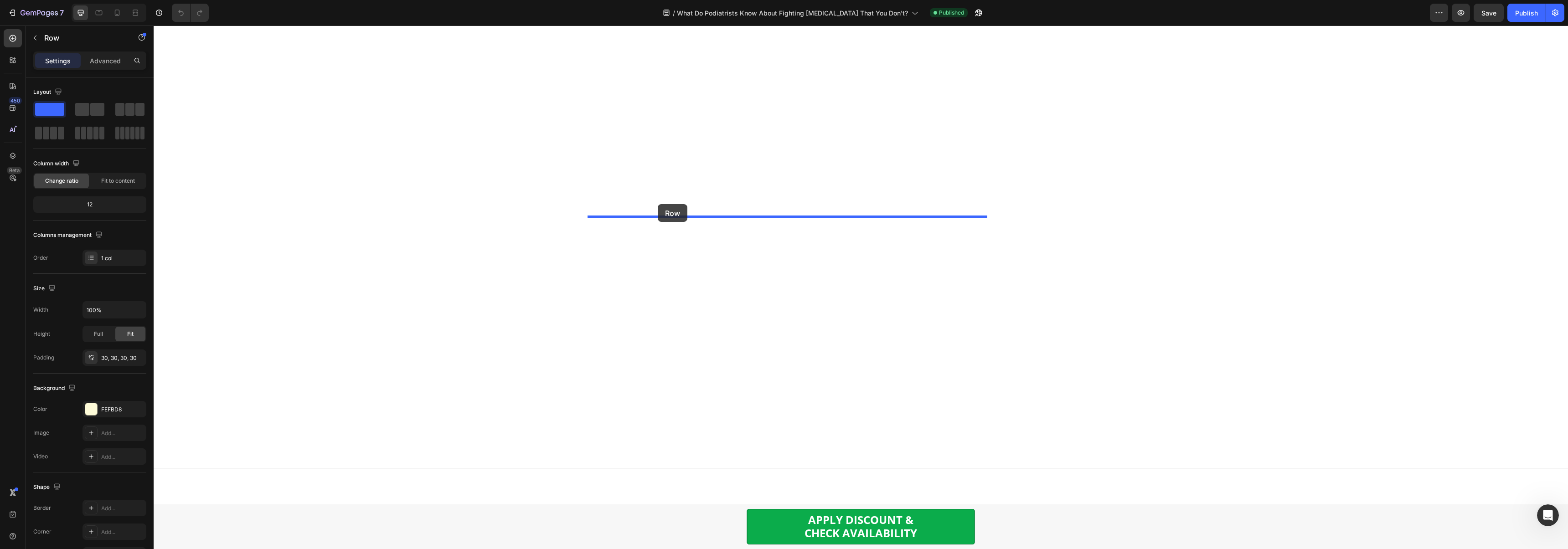
drag, startPoint x: 595, startPoint y: 253, endPoint x: 658, endPoint y: 204, distance: 79.8
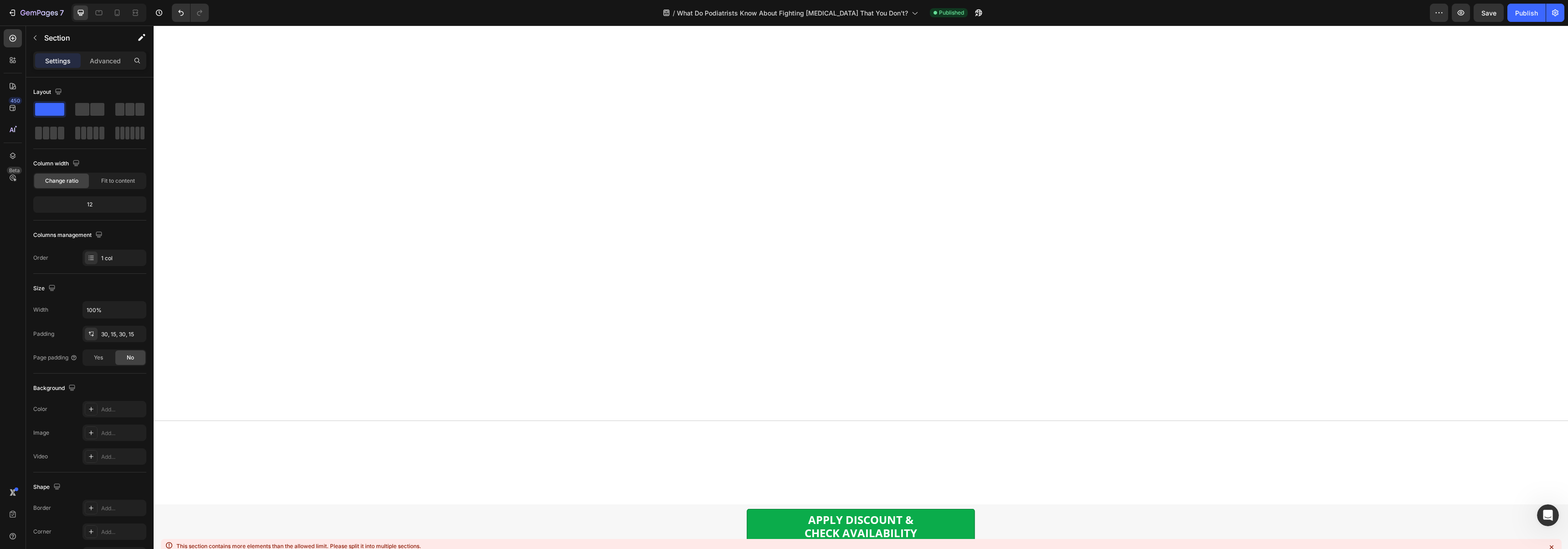
scroll to position [5526, 0]
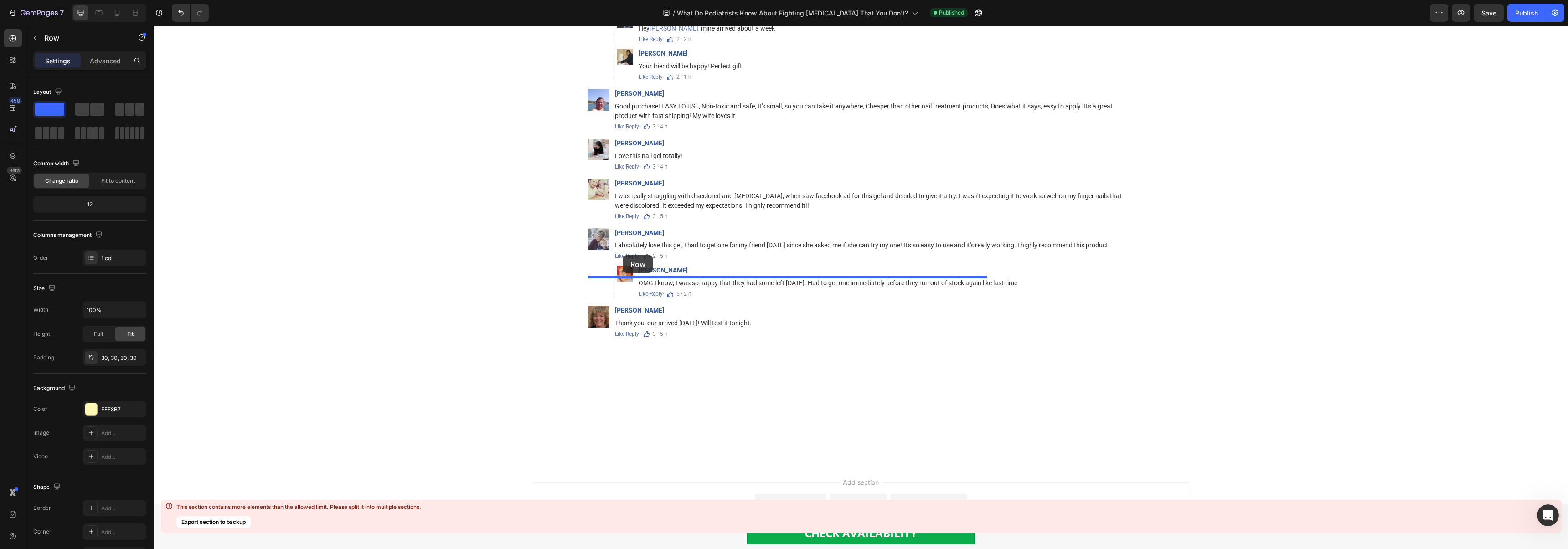
drag, startPoint x: 589, startPoint y: 330, endPoint x: 623, endPoint y: 255, distance: 82.3
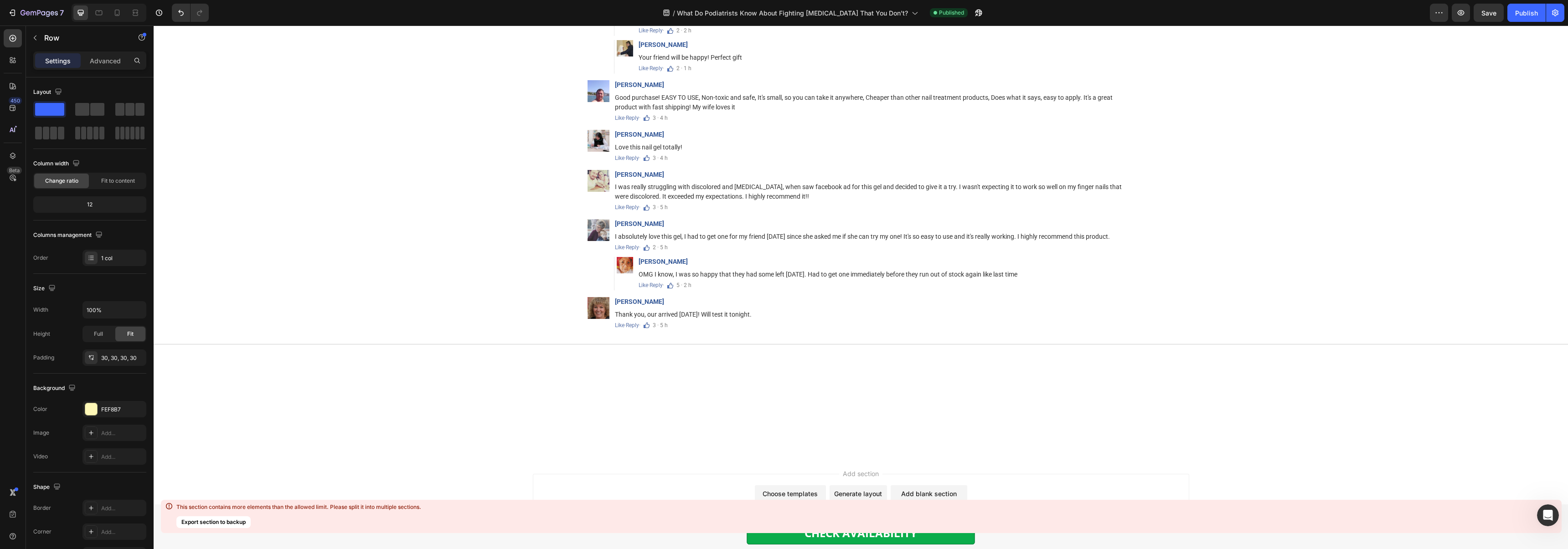
click at [103, 66] on div "Advanced" at bounding box center [105, 60] width 45 height 14
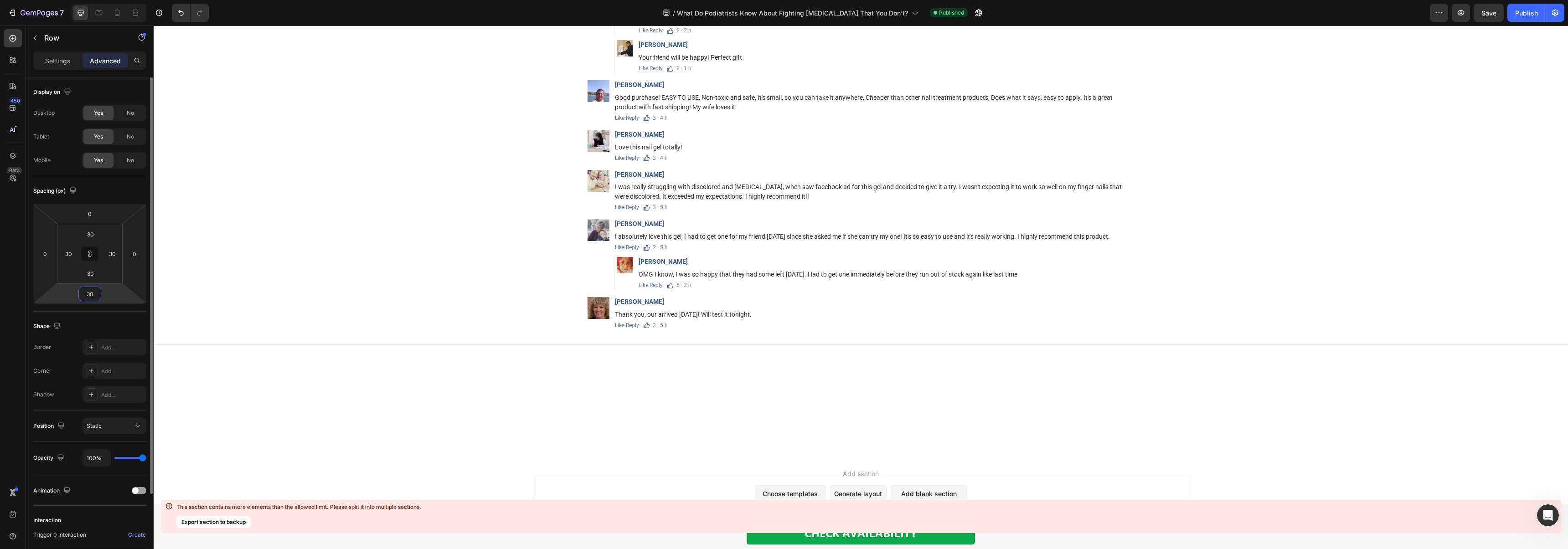
click at [97, 294] on input "30" at bounding box center [89, 294] width 18 height 14
type input "0"
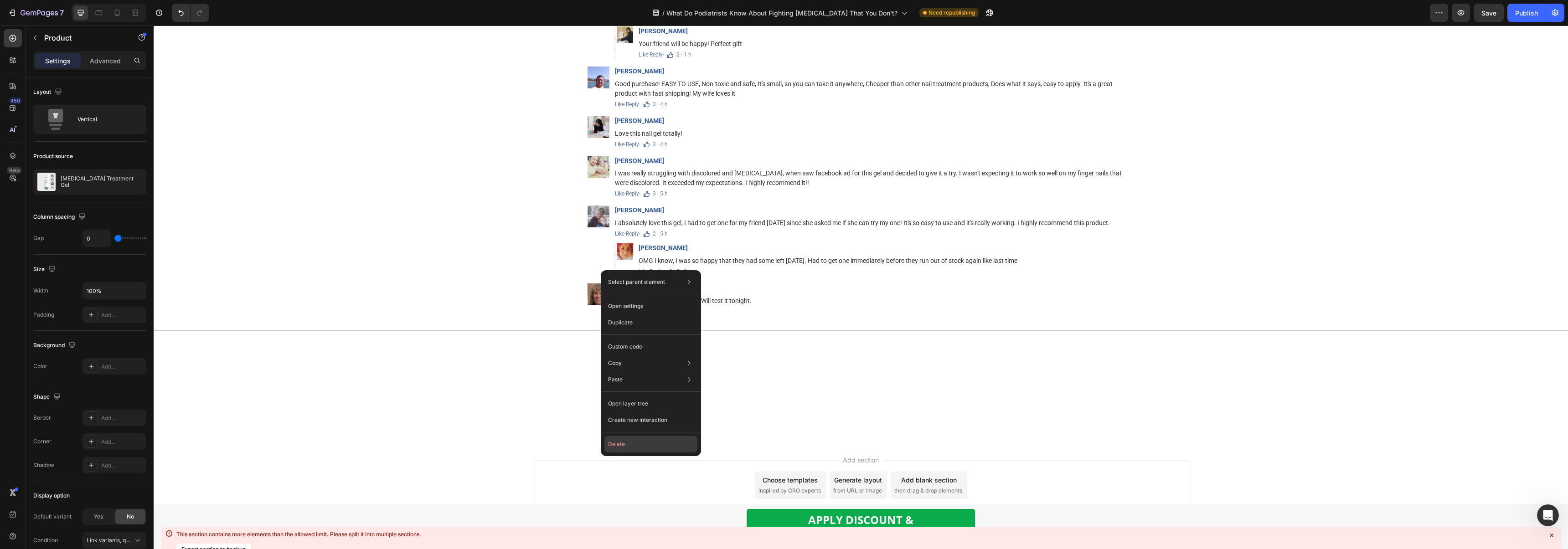
click at [617, 440] on button "Delete" at bounding box center [651, 444] width 93 height 16
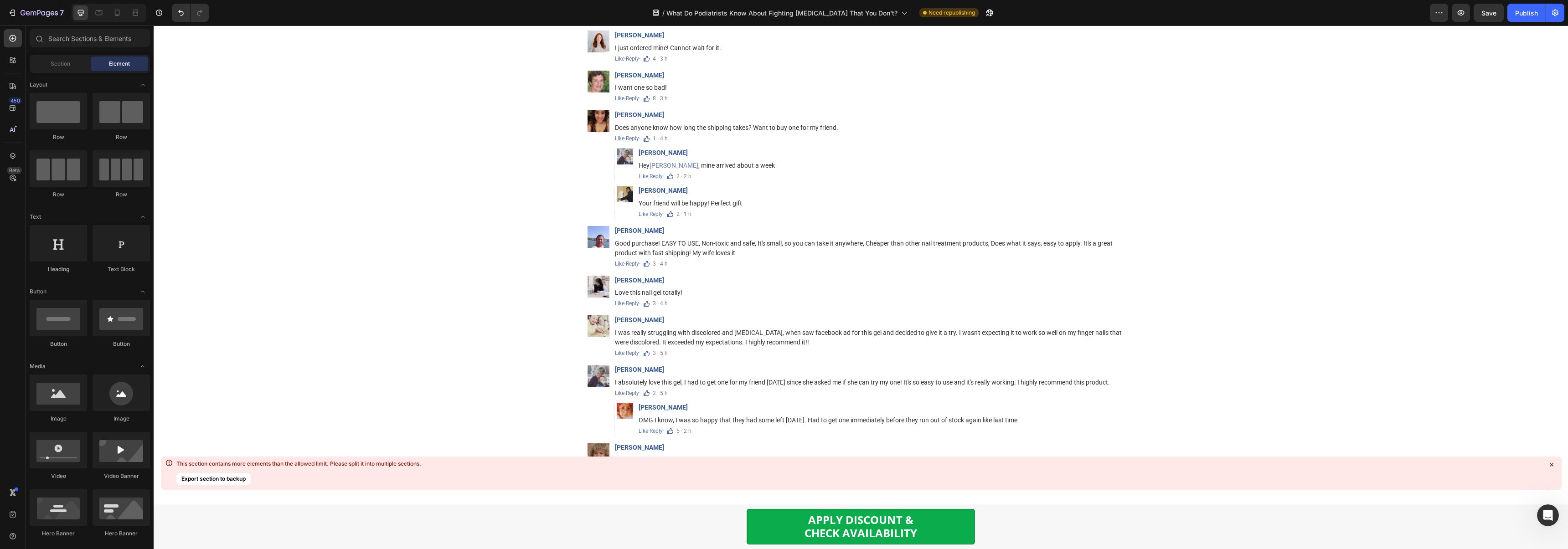
scroll to position [4592, 0]
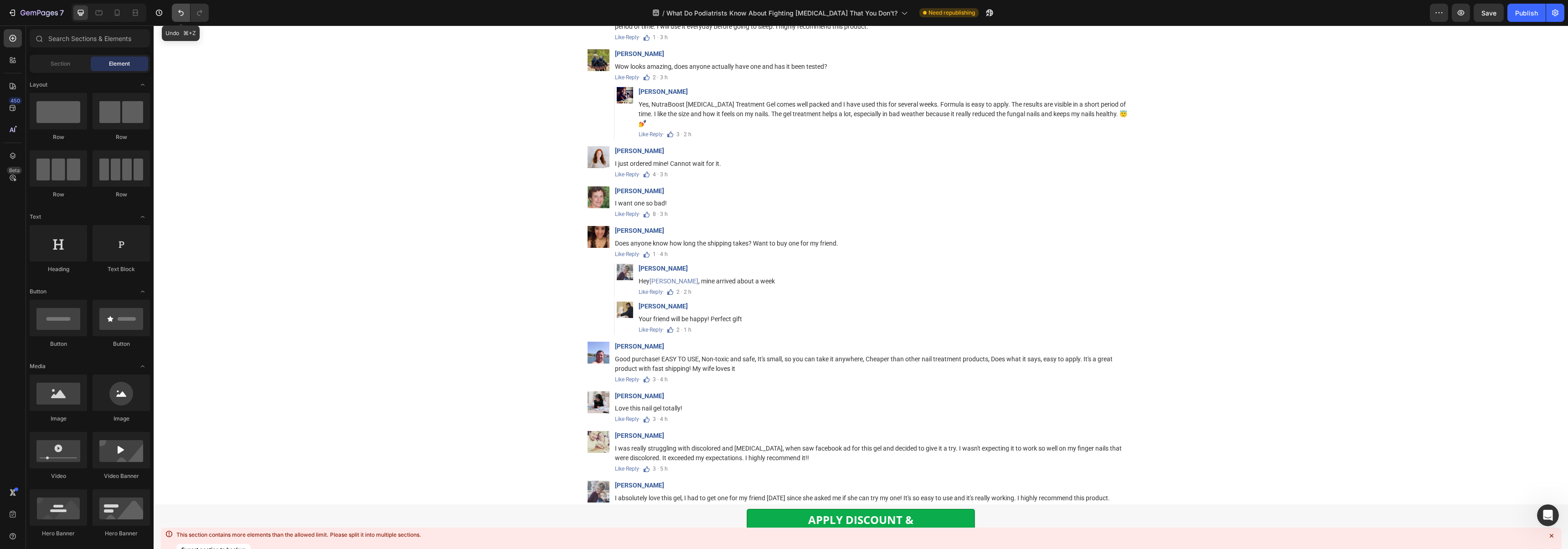
click at [178, 16] on icon "Undo/Redo" at bounding box center [181, 12] width 9 height 9
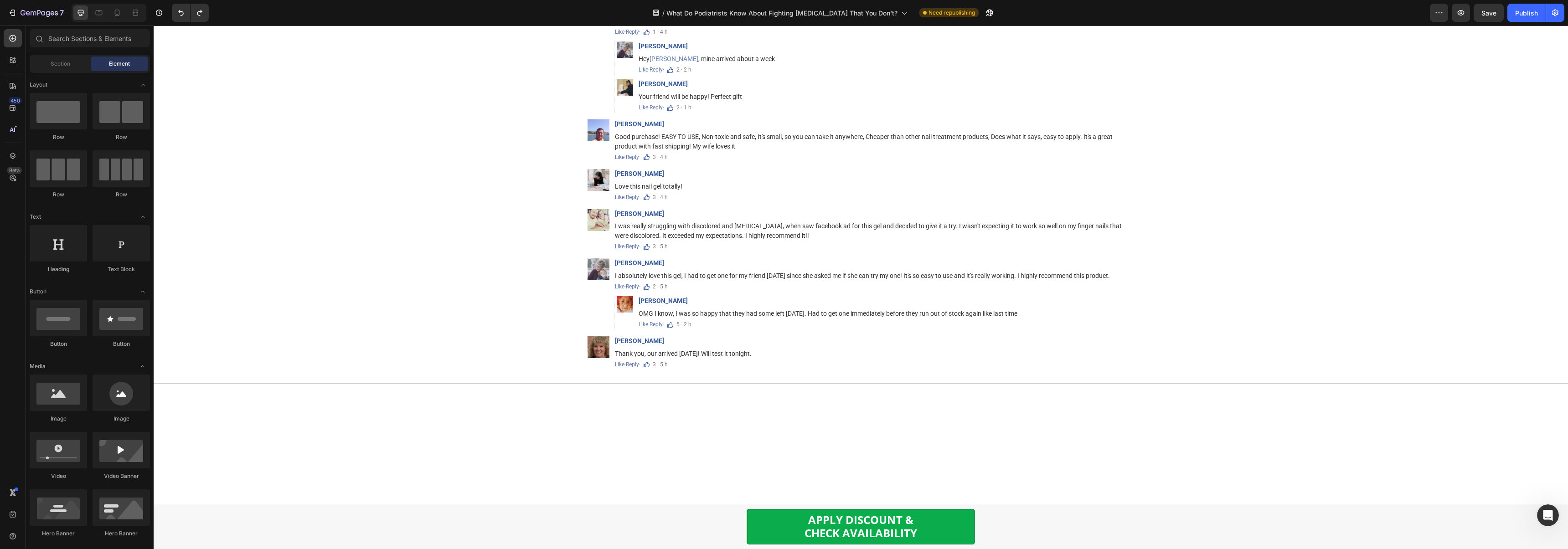
scroll to position [5558, 0]
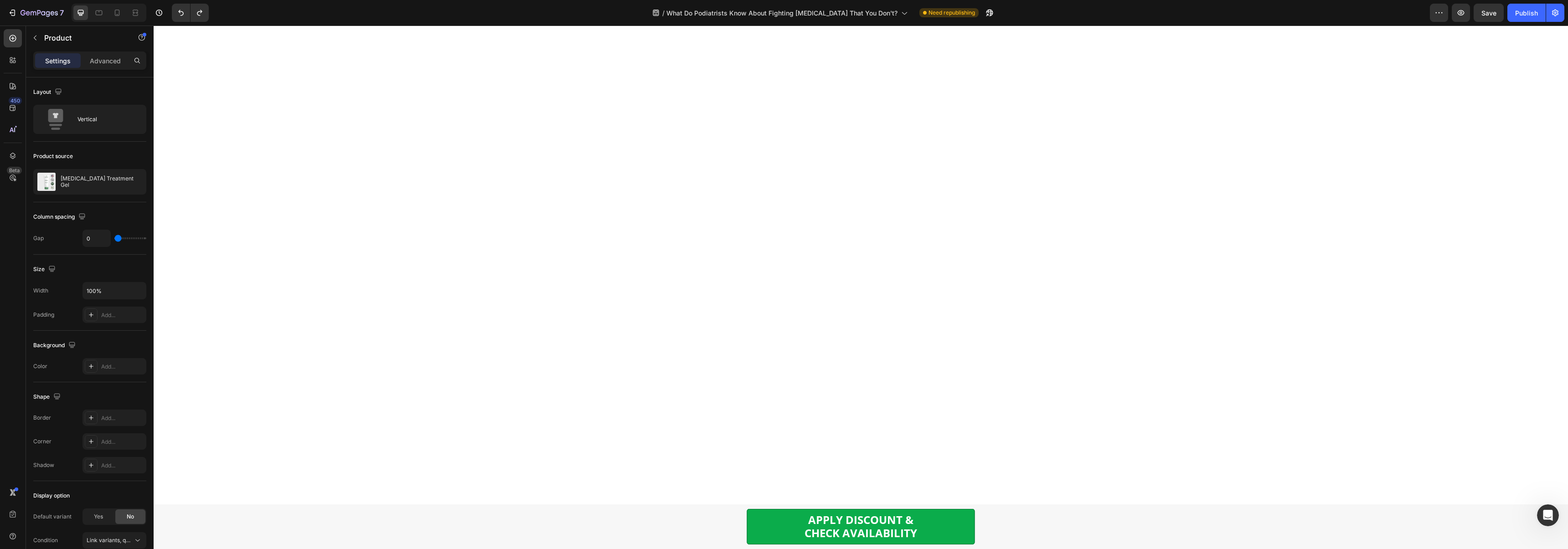
scroll to position [4770, 0]
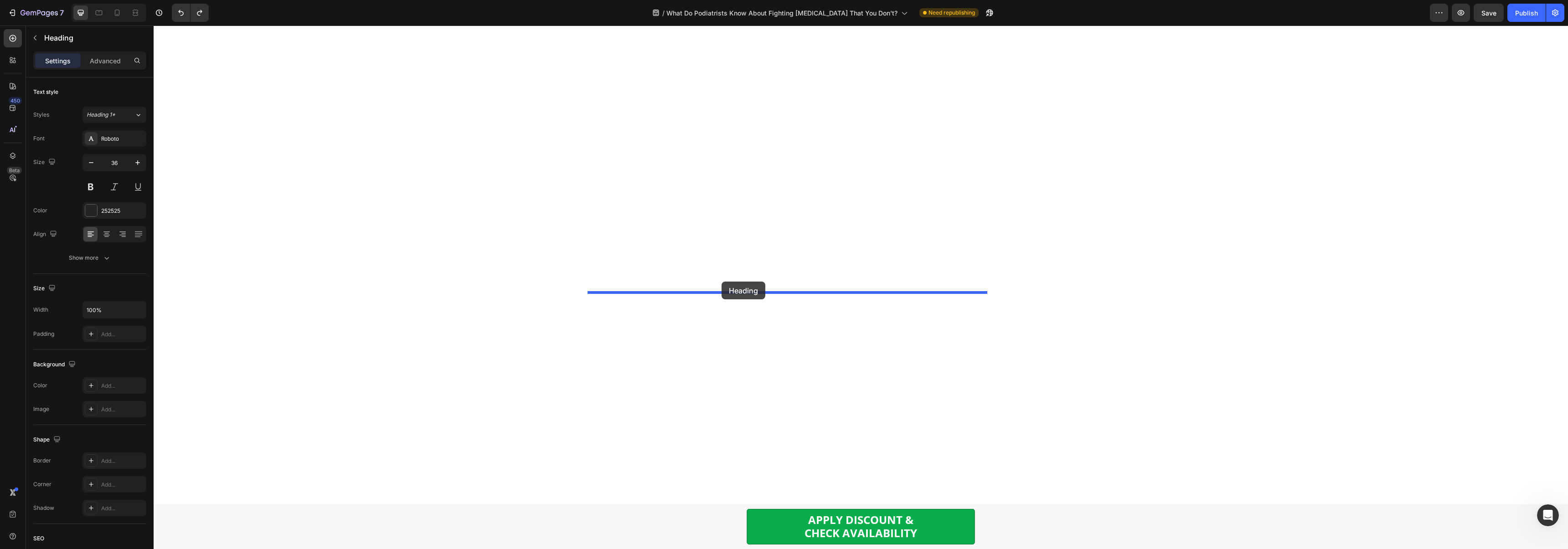
drag, startPoint x: 633, startPoint y: 308, endPoint x: 722, endPoint y: 281, distance: 93.0
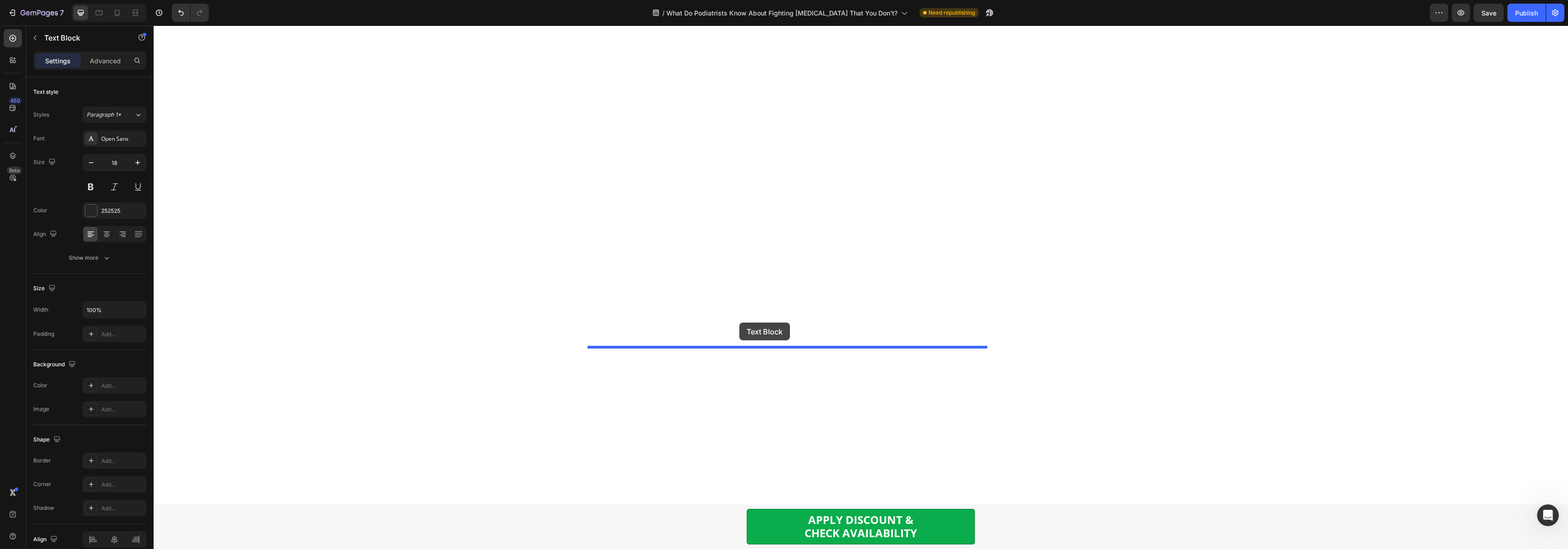
drag, startPoint x: 653, startPoint y: 358, endPoint x: 739, endPoint y: 322, distance: 93.2
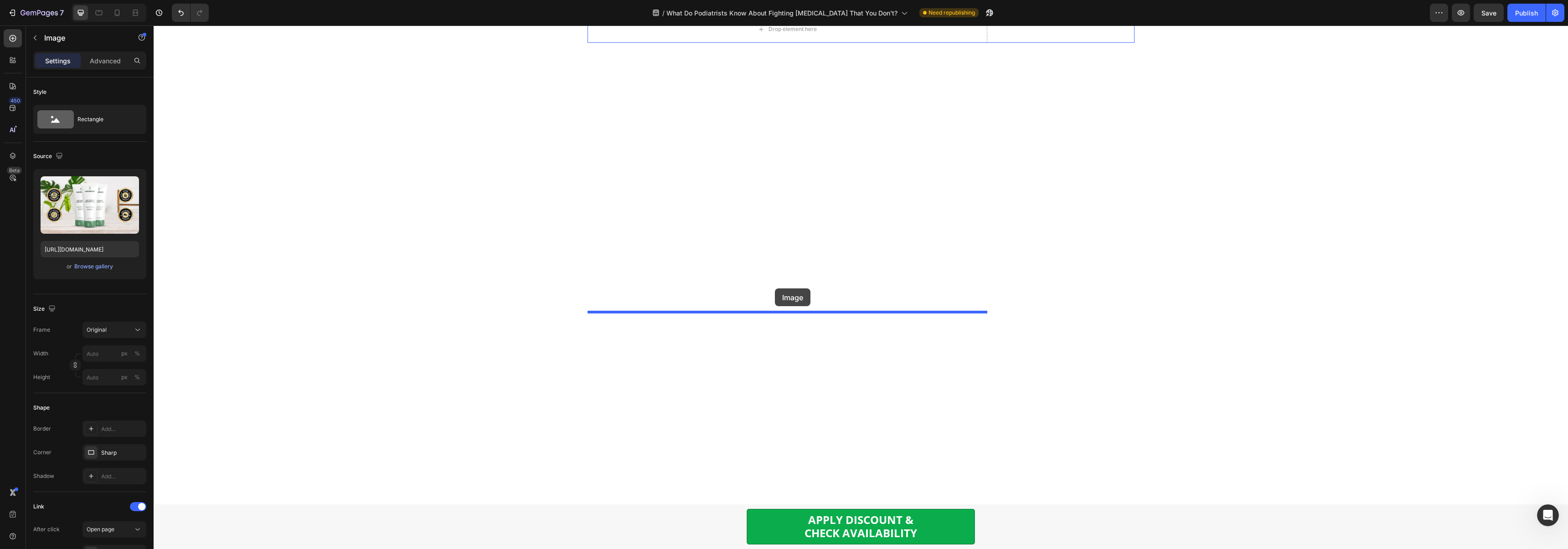
drag, startPoint x: 720, startPoint y: 319, endPoint x: 775, endPoint y: 288, distance: 63.1
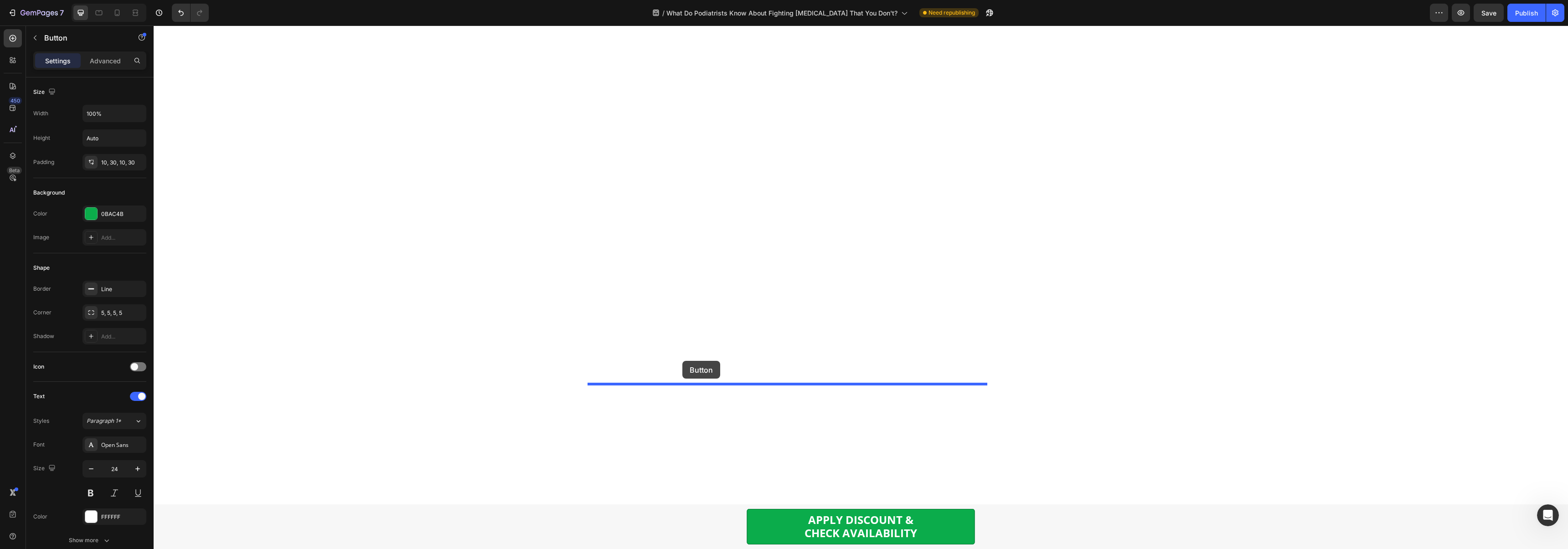
drag, startPoint x: 631, startPoint y: 386, endPoint x: 680, endPoint y: 370, distance: 51.5
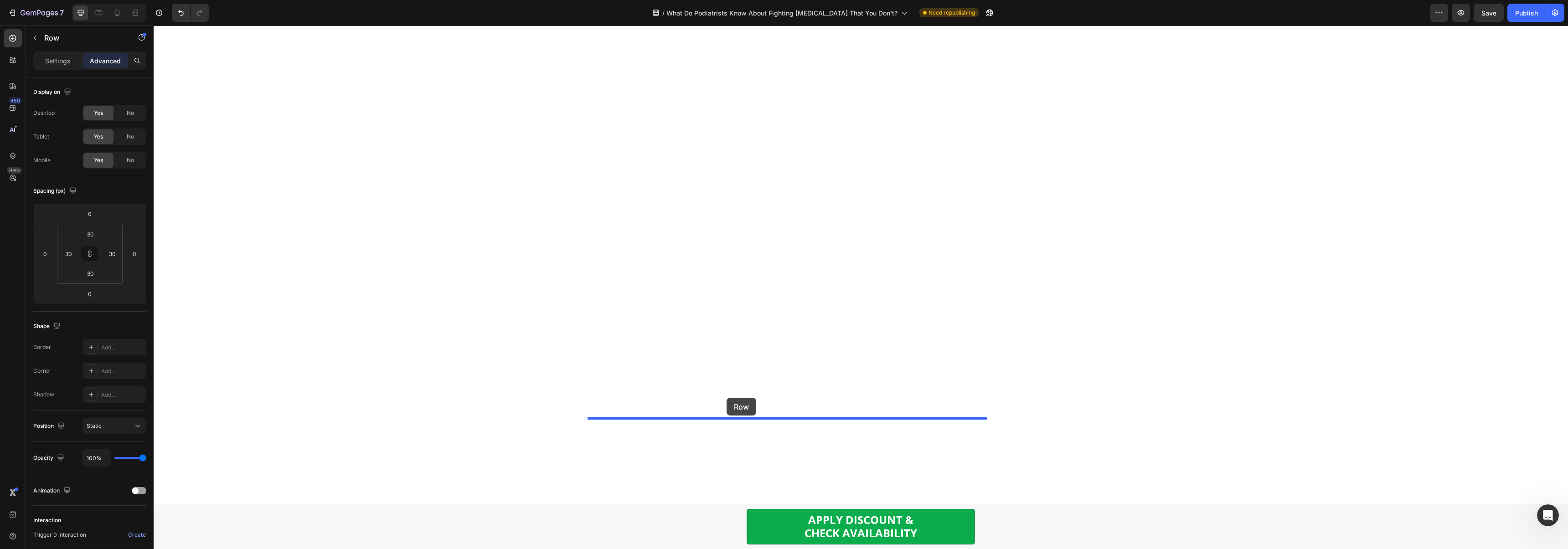
drag, startPoint x: 600, startPoint y: 421, endPoint x: 727, endPoint y: 397, distance: 129.2
type input "30"
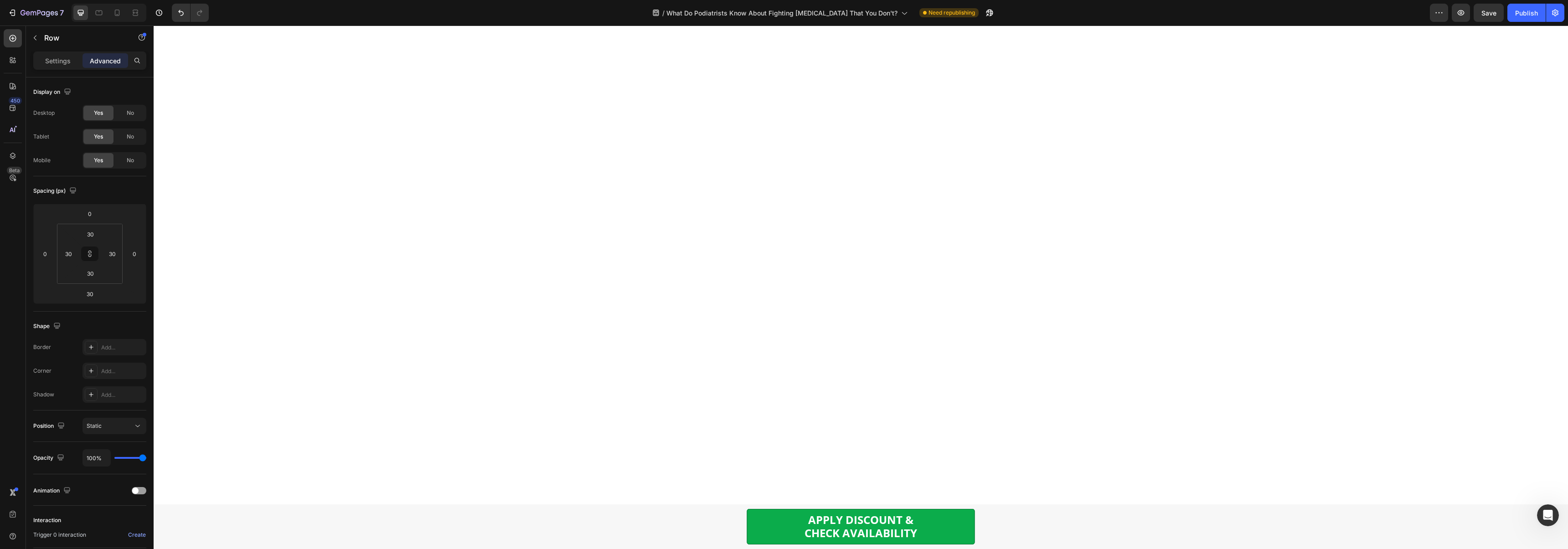
scroll to position [5386, 0]
drag, startPoint x: 592, startPoint y: 436, endPoint x: 654, endPoint y: 394, distance: 74.9
click at [93, 291] on input "30" at bounding box center [89, 294] width 18 height 14
type input "0"
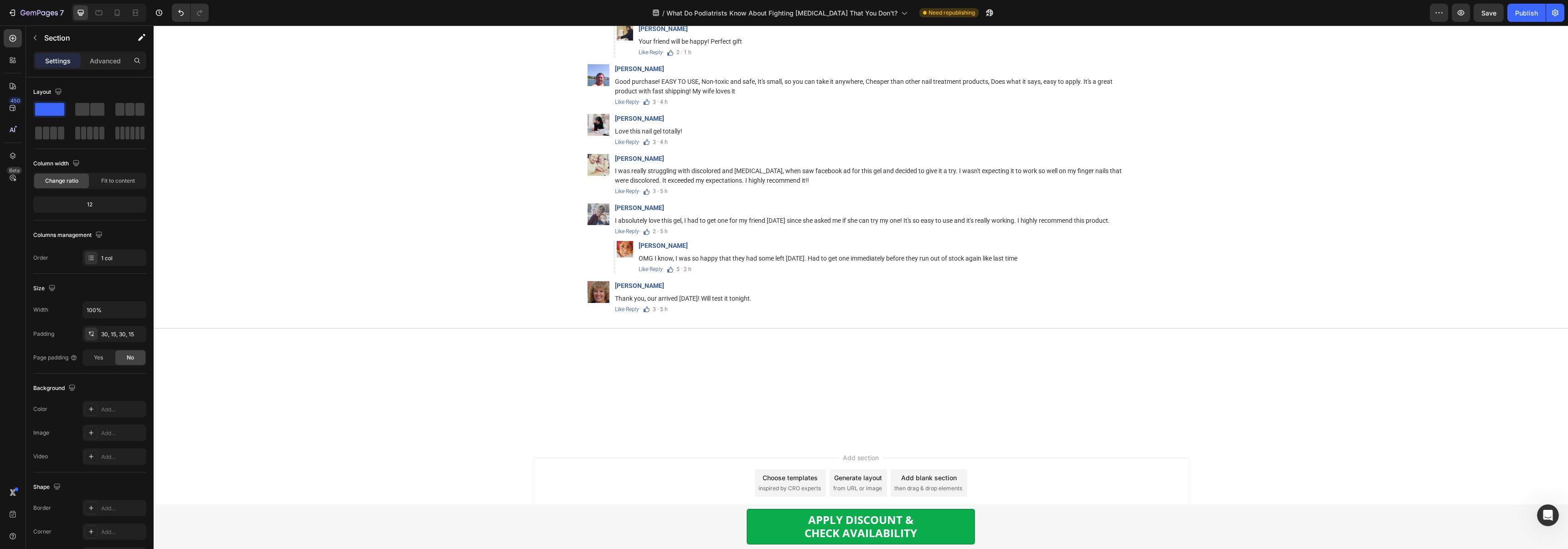
scroll to position [5694, 0]
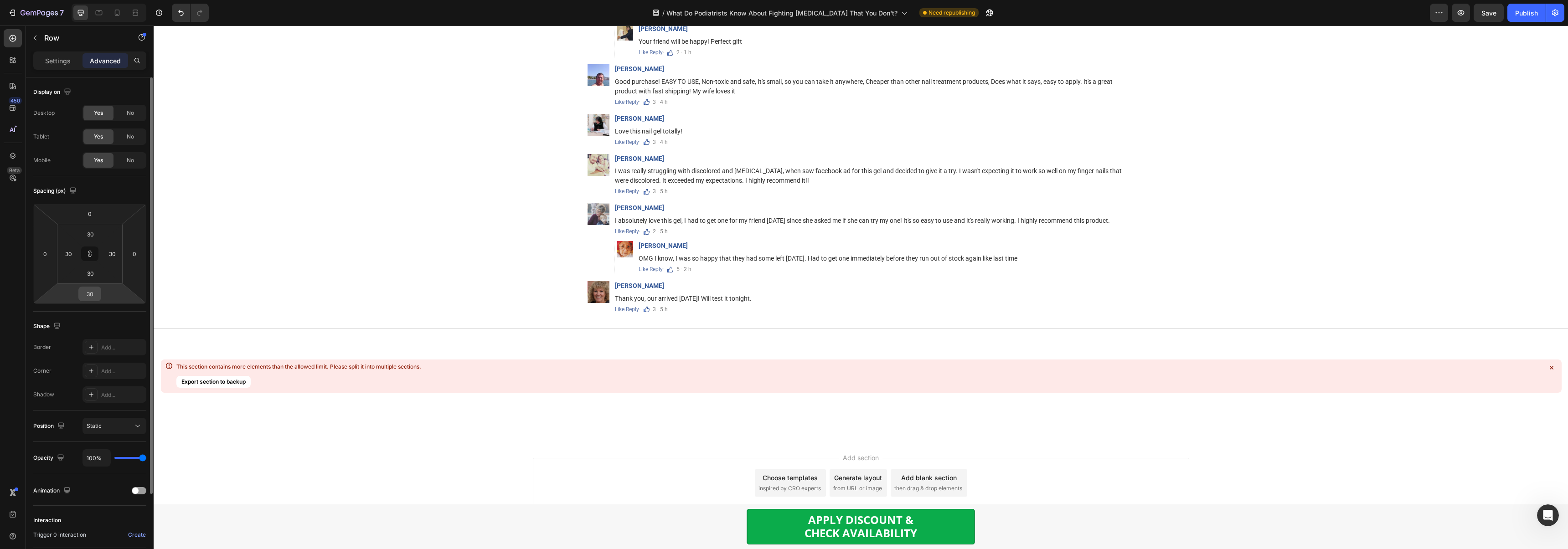
click at [91, 293] on input "30" at bounding box center [89, 294] width 18 height 14
type input "0"
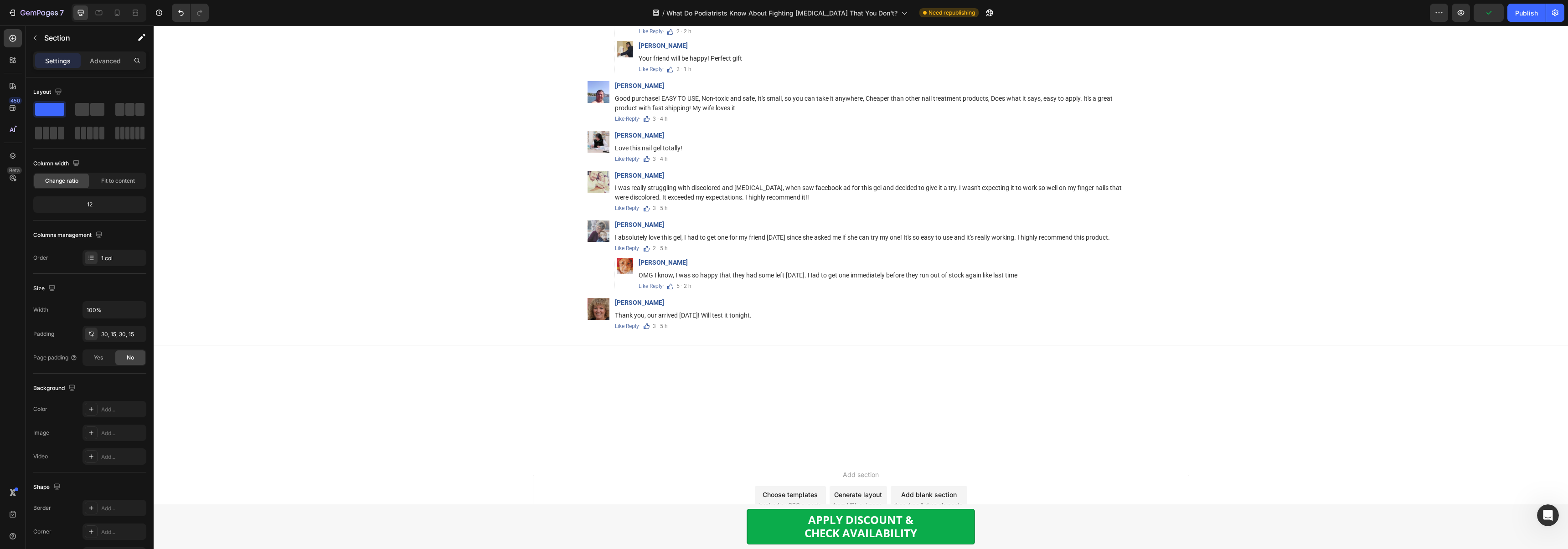
scroll to position [5306, 0]
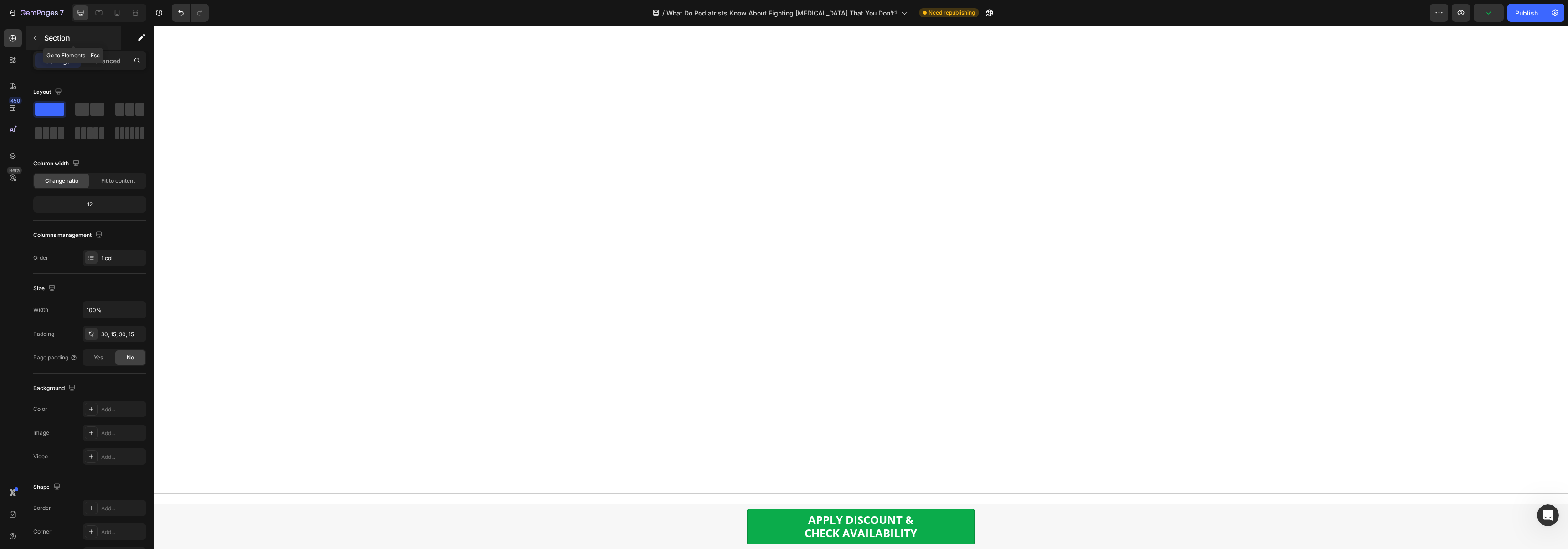
click at [37, 34] on icon "button" at bounding box center [35, 38] width 7 height 7
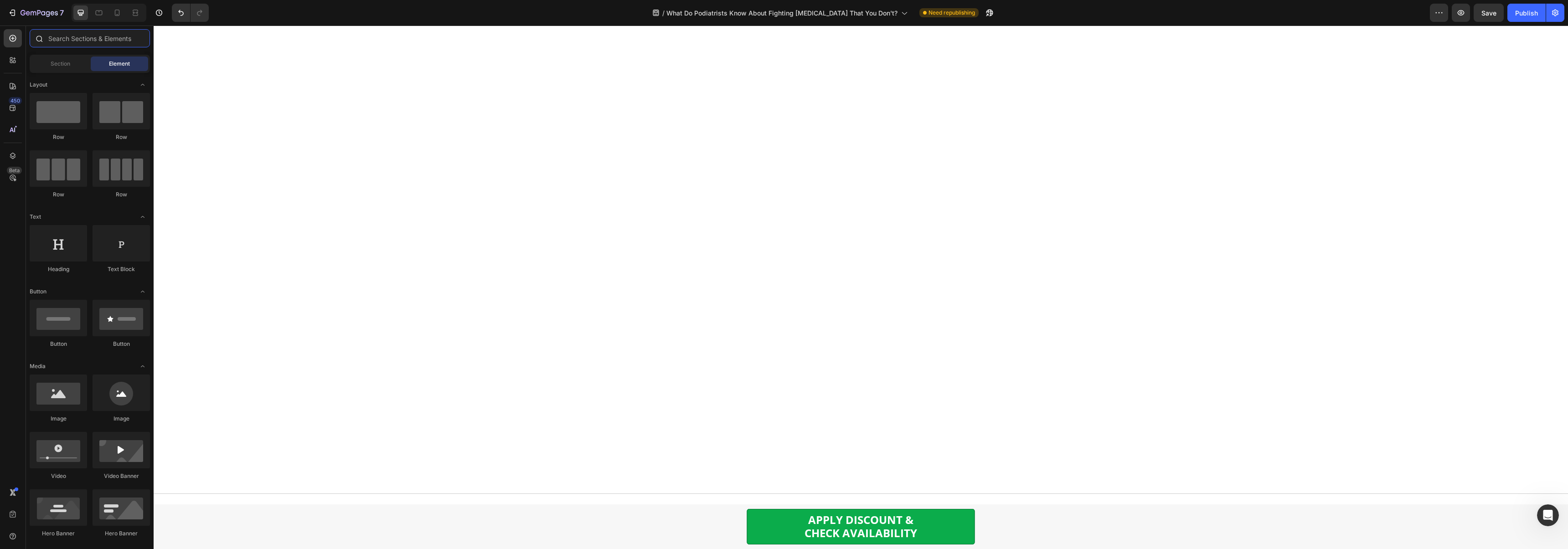
click at [104, 39] on input "text" at bounding box center [90, 38] width 121 height 18
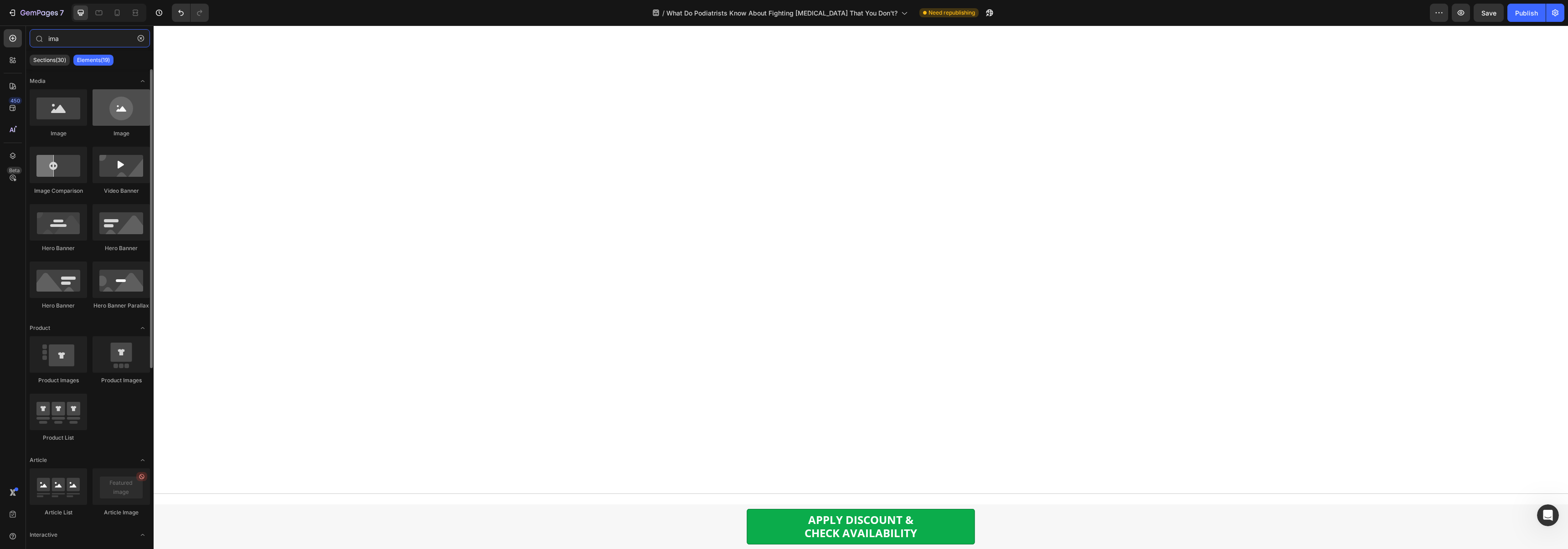
type input "ima"
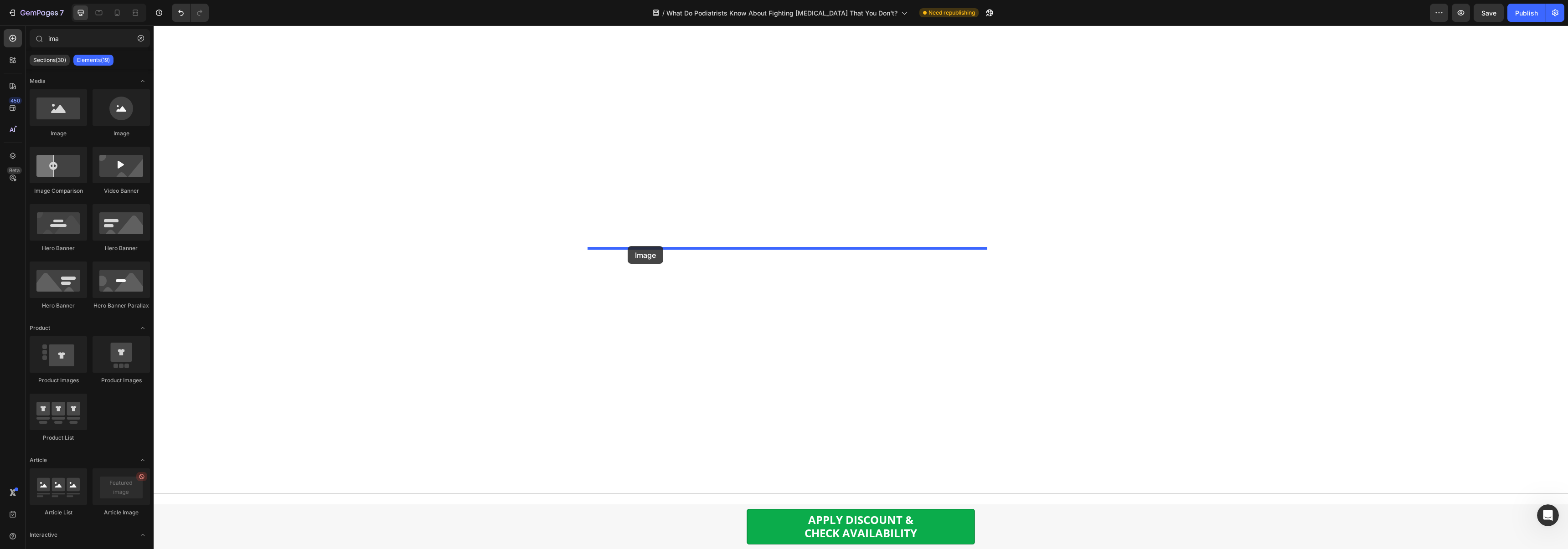
drag, startPoint x: 255, startPoint y: 142, endPoint x: 628, endPoint y: 246, distance: 387.2
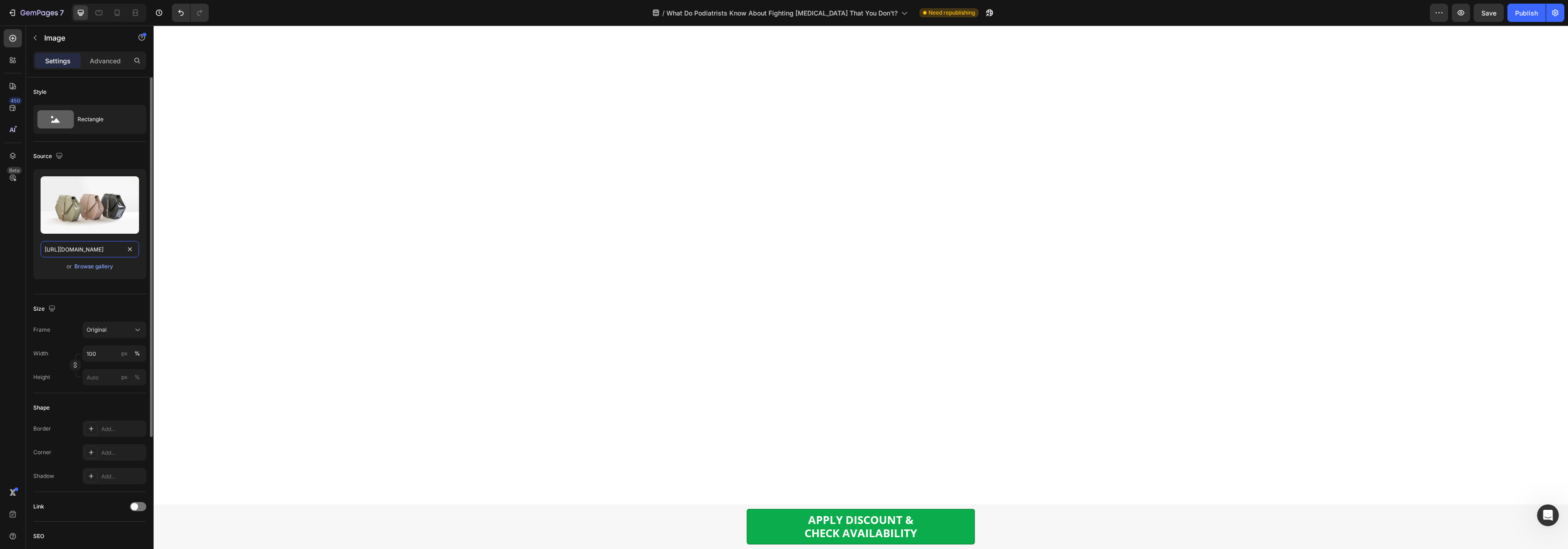
click at [92, 243] on input "https://cdn.shopify.com/s/files/1/2005/9307/files/image_demo.jpg" at bounding box center [89, 249] width 98 height 16
paste input "0755/7398/5497/files/loading.gif?v=1753202674"
type input "https://cdn.shopify.com/s/files/1/0755/7398/5497/files/loading.gif?v=1753202674"
click at [96, 378] on input "px %" at bounding box center [114, 377] width 64 height 16
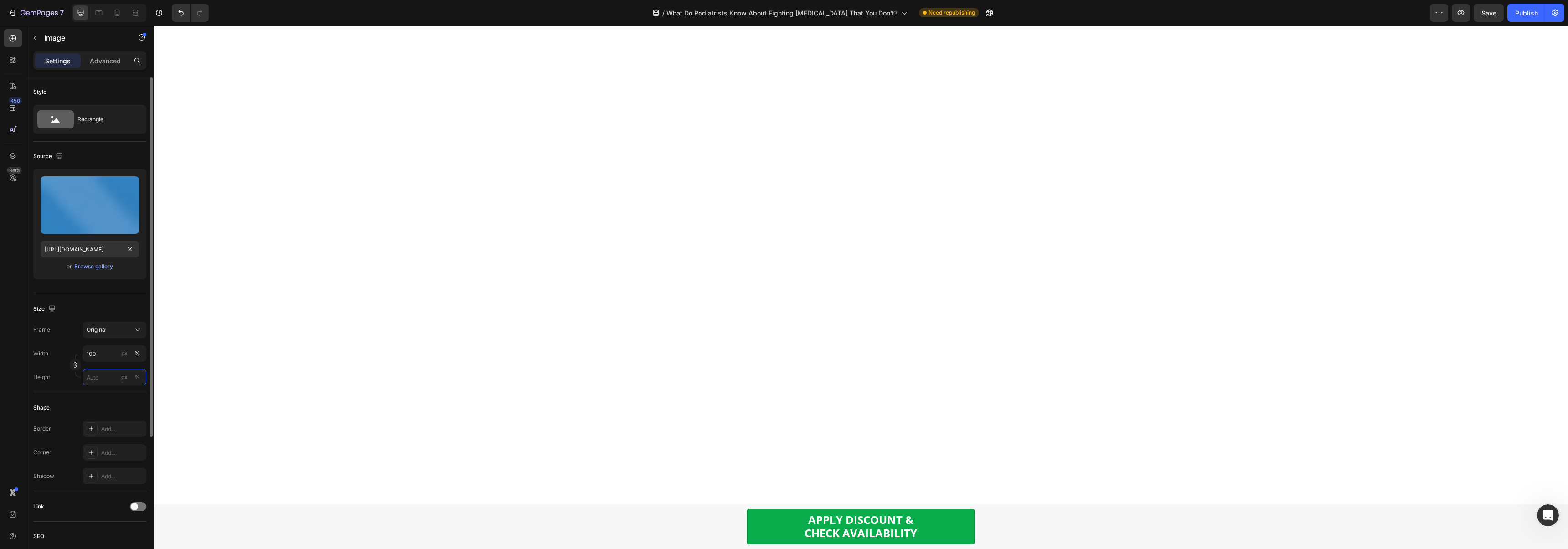
scroll to position [0, 0]
type input "15"
click at [102, 63] on p "Advanced" at bounding box center [105, 60] width 31 height 9
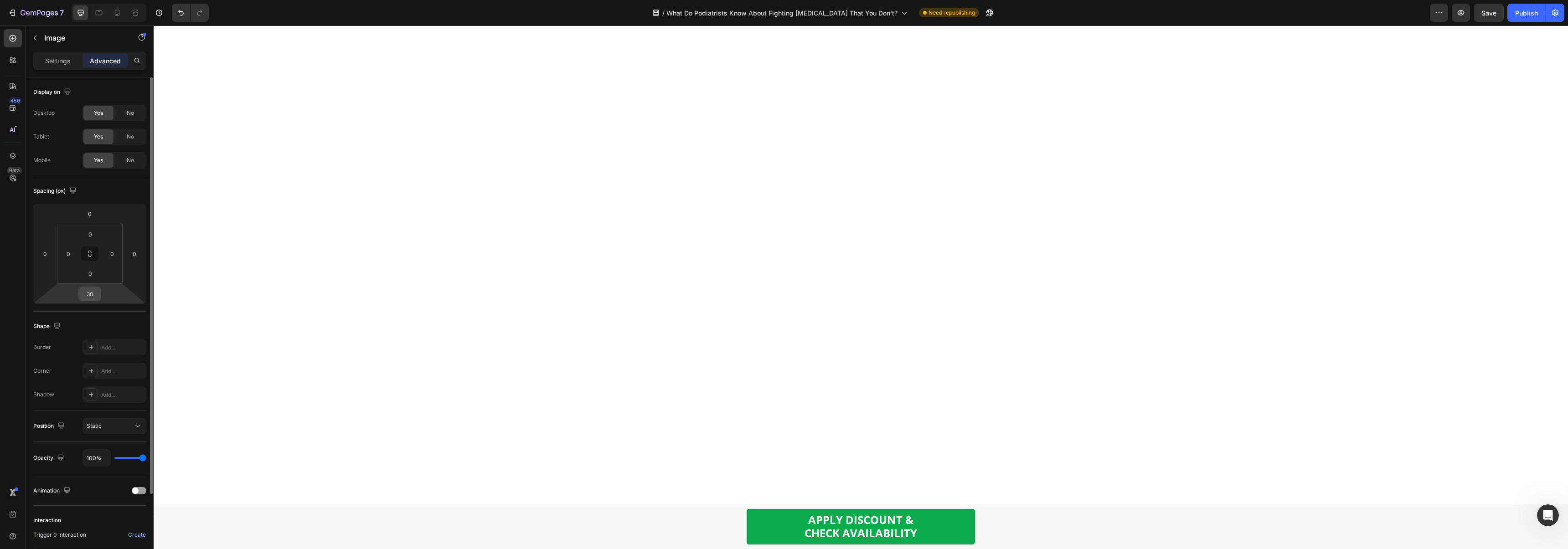
click at [89, 296] on input "30" at bounding box center [89, 294] width 18 height 14
type input "0"
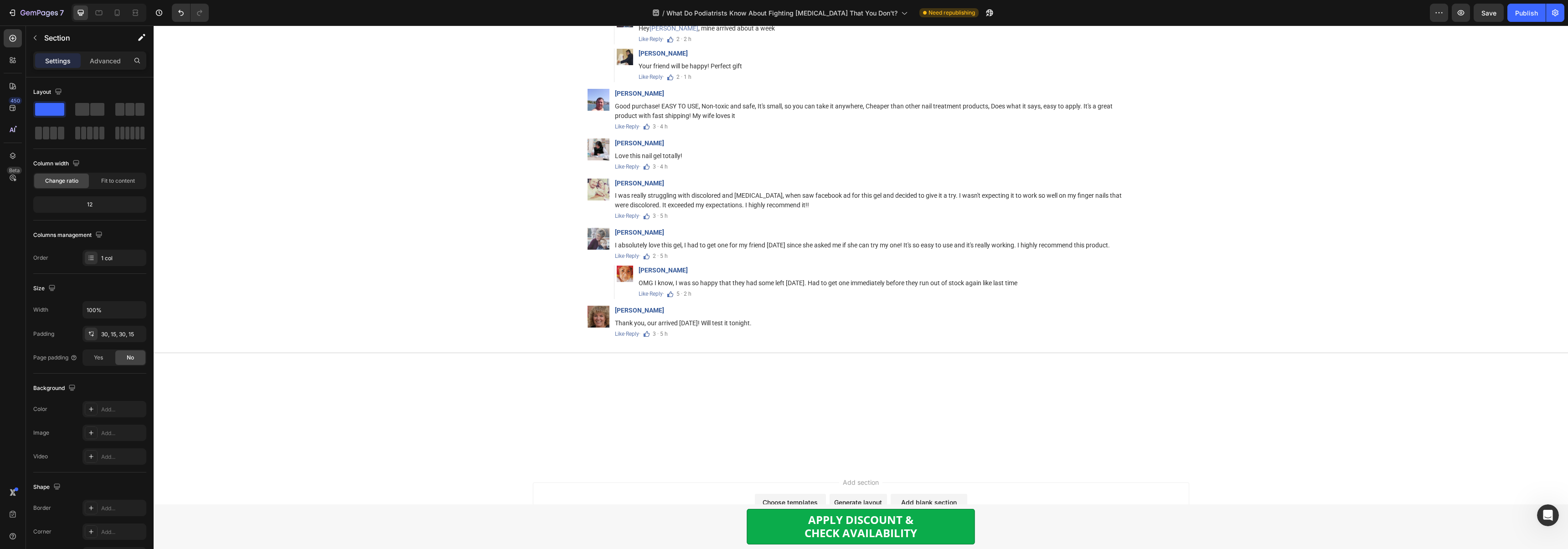
scroll to position [5494, 0]
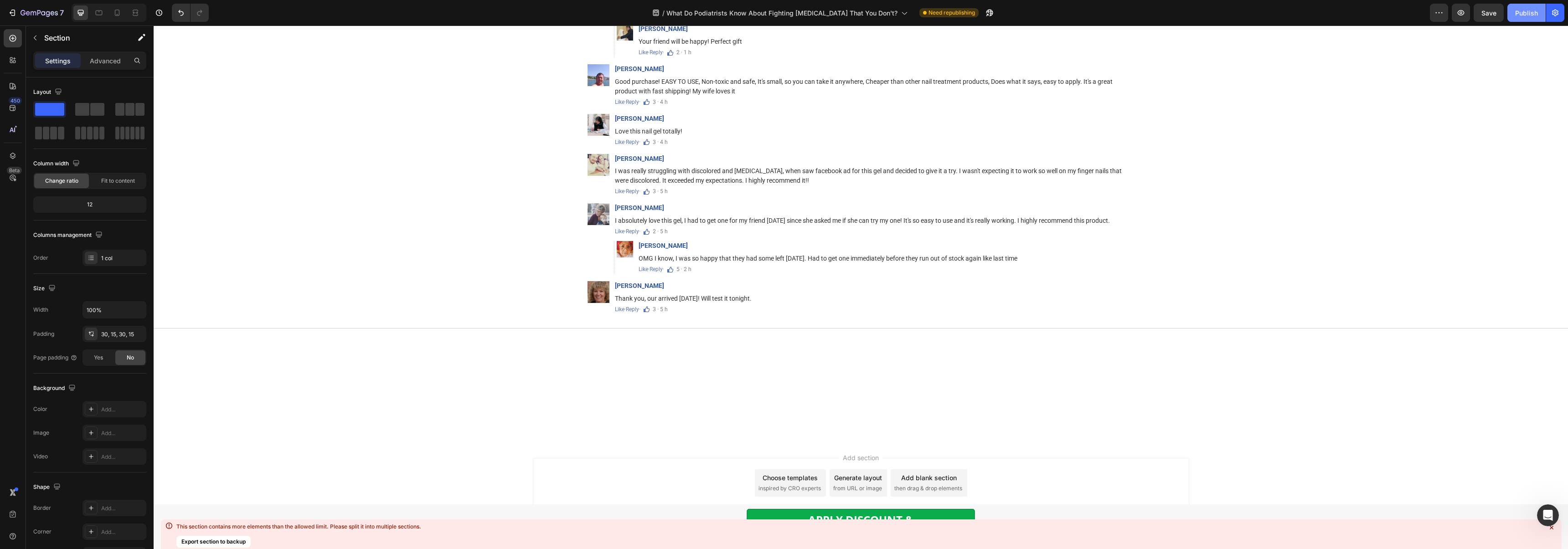
click at [1514, 21] on button "Publish" at bounding box center [1526, 12] width 39 height 18
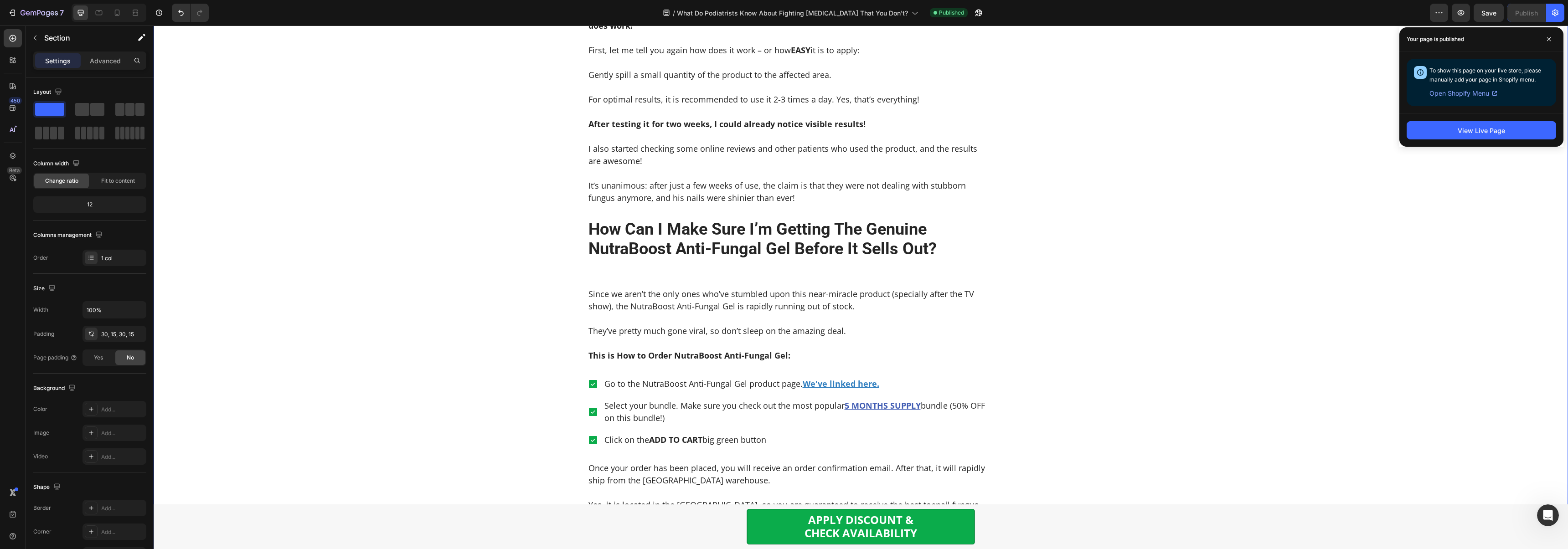
scroll to position [2799, 0]
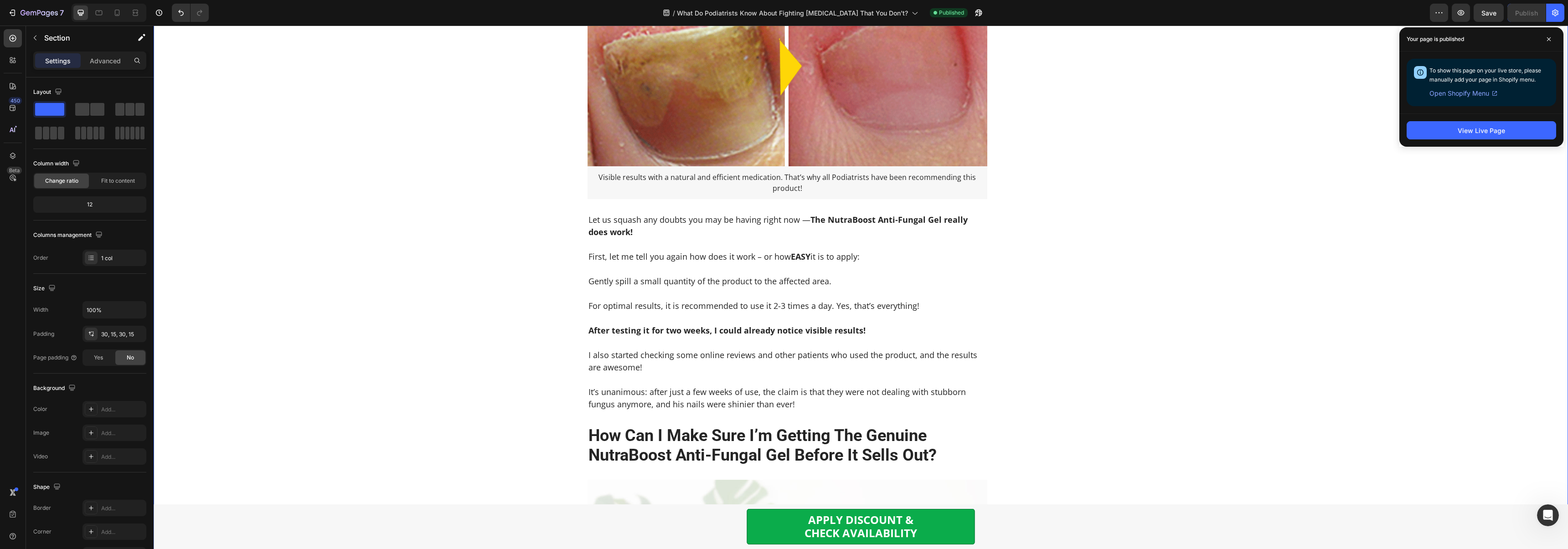
drag, startPoint x: 1544, startPoint y: 37, endPoint x: 1506, endPoint y: 58, distance: 43.4
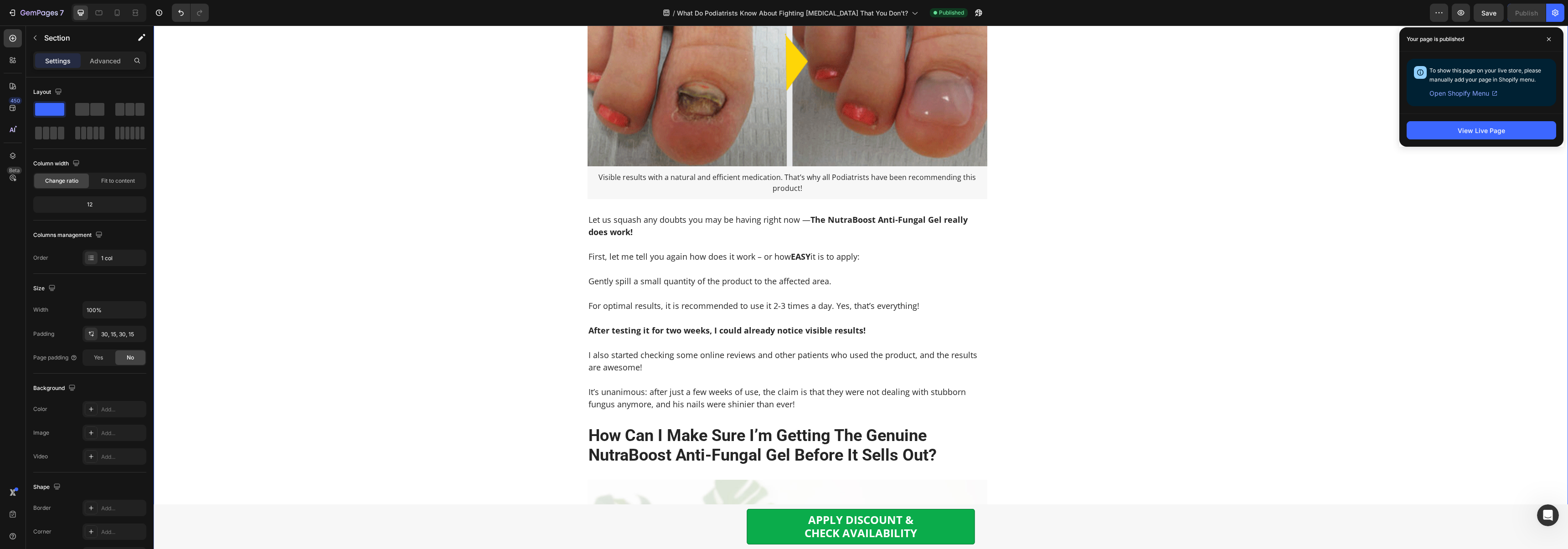
click at [1544, 37] on span at bounding box center [1548, 39] width 14 height 14
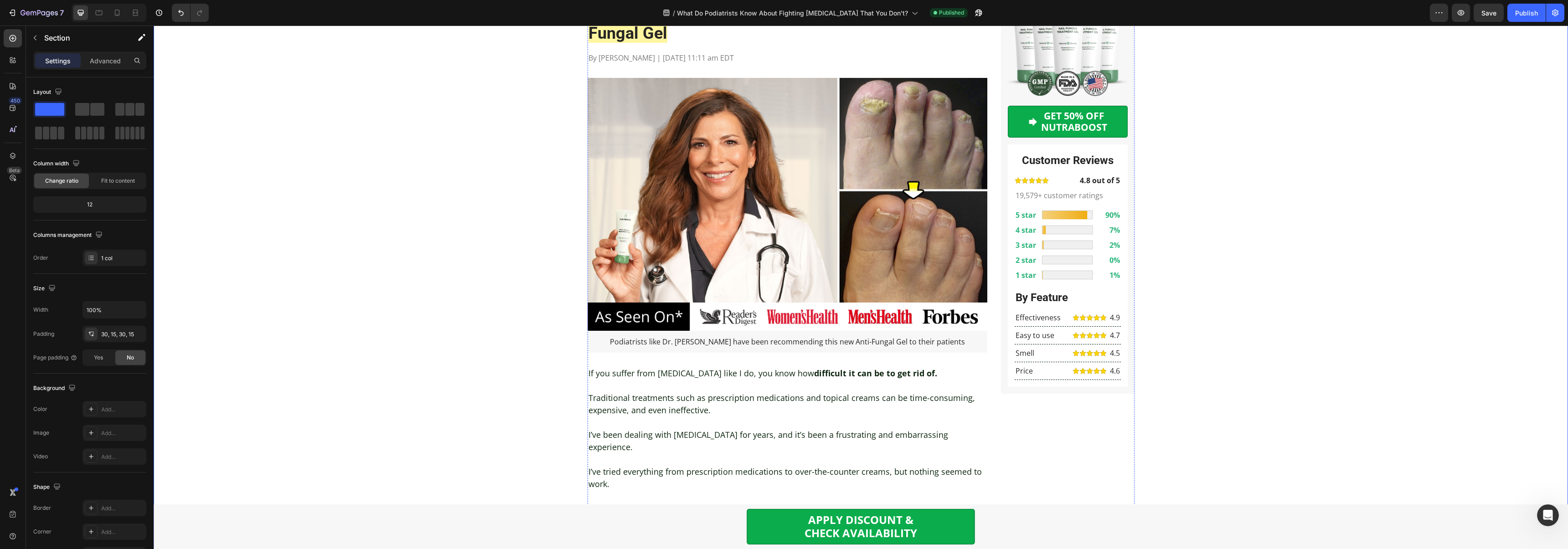
scroll to position [0, 0]
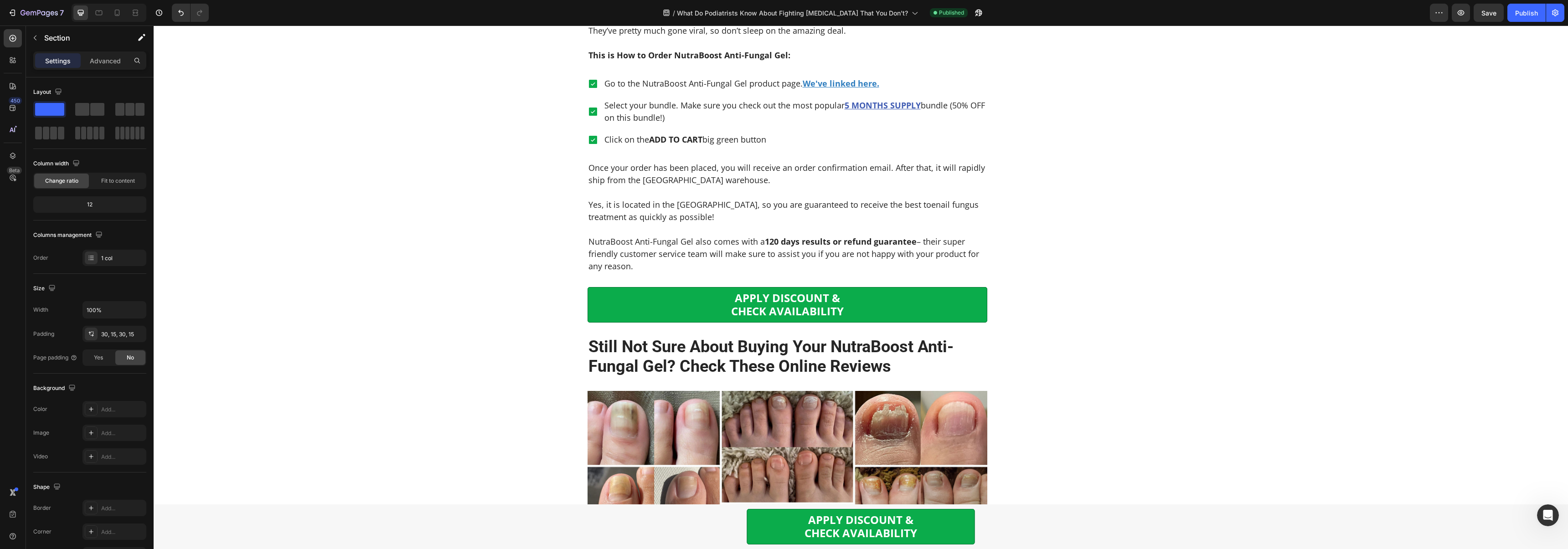
scroll to position [3452, 0]
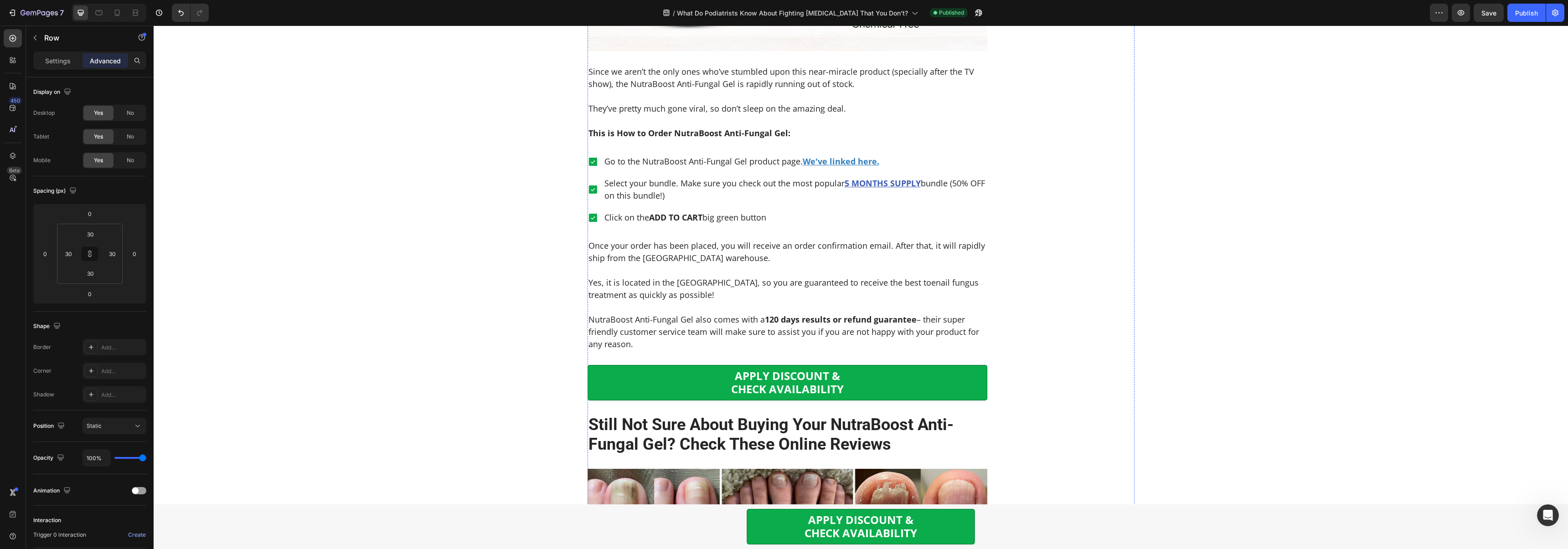
click at [59, 64] on p "Settings" at bounding box center [58, 60] width 25 height 9
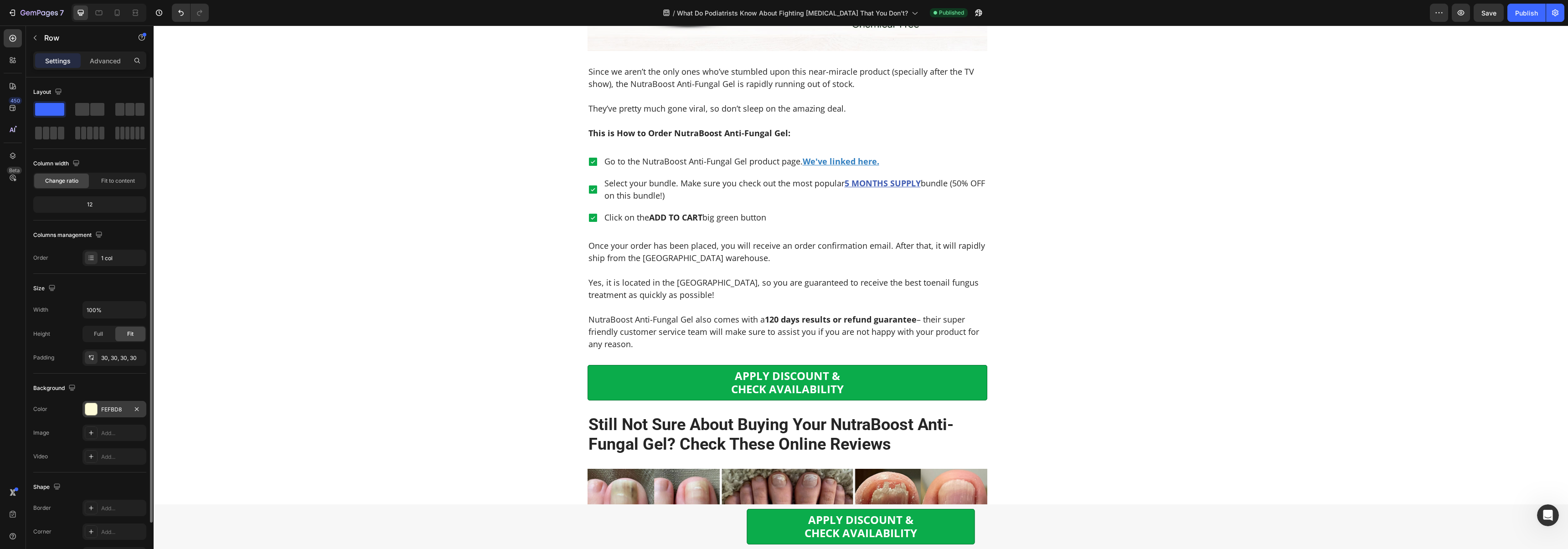
click at [111, 404] on div "FEFBD8" at bounding box center [114, 409] width 64 height 16
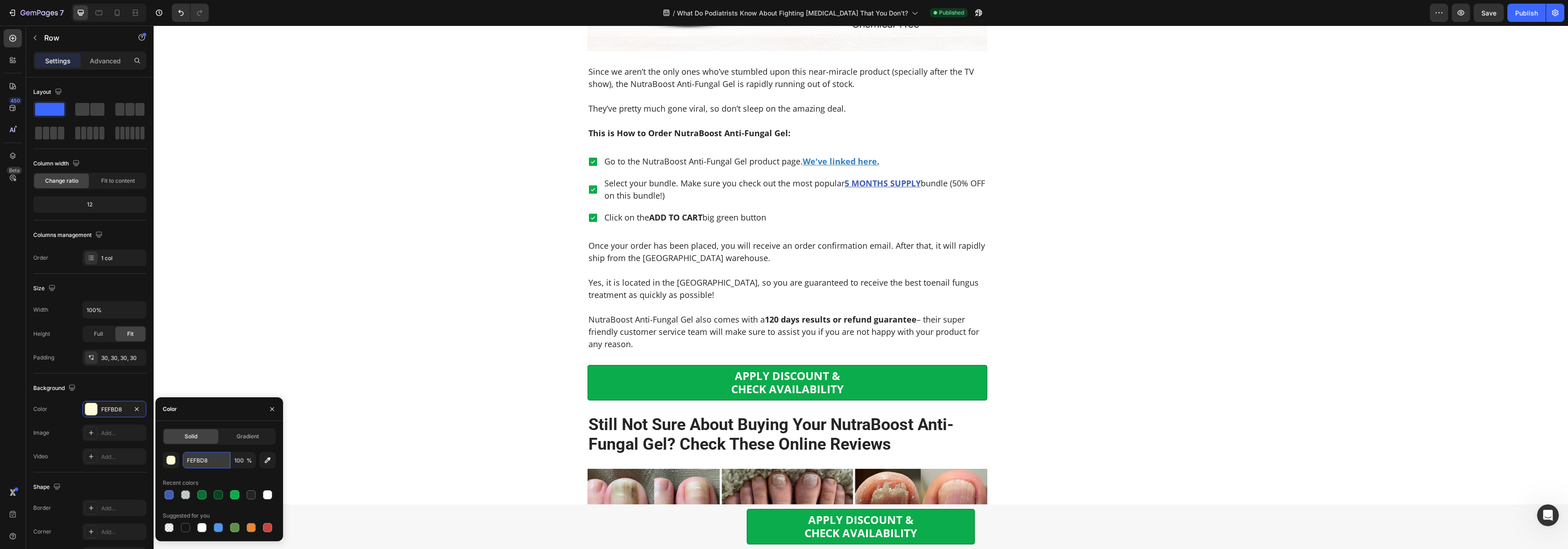
click at [199, 458] on input "FEFBD8" at bounding box center [206, 460] width 47 height 16
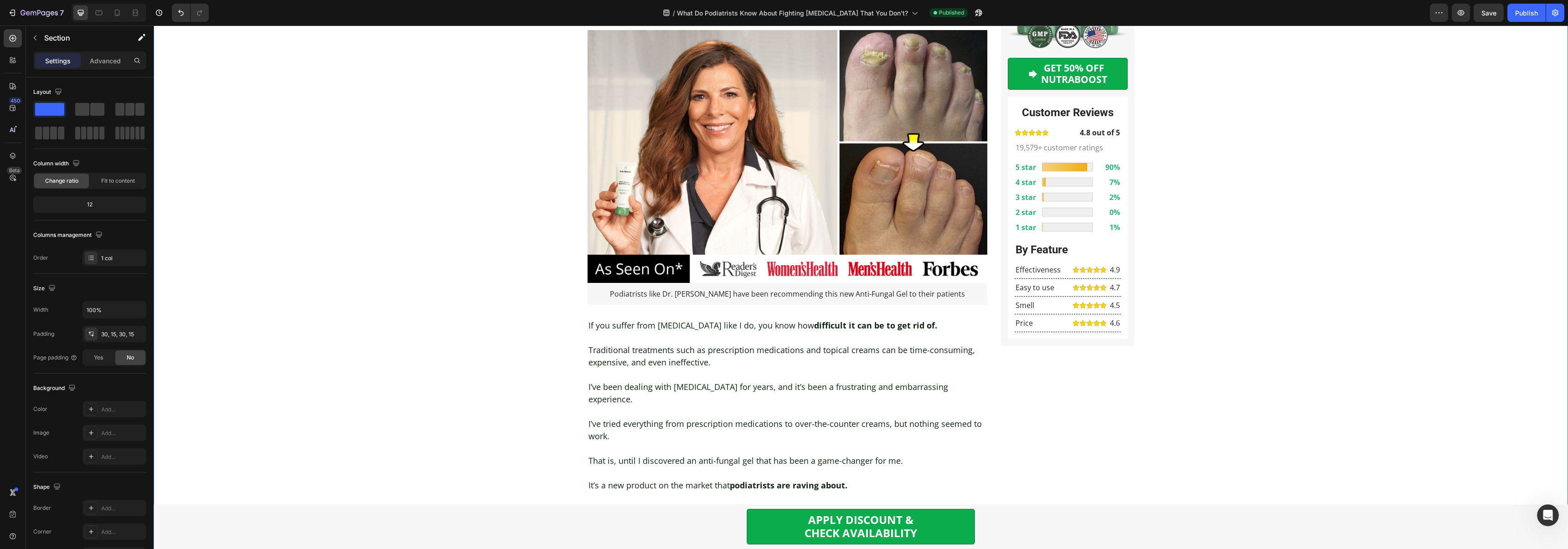
scroll to position [0, 0]
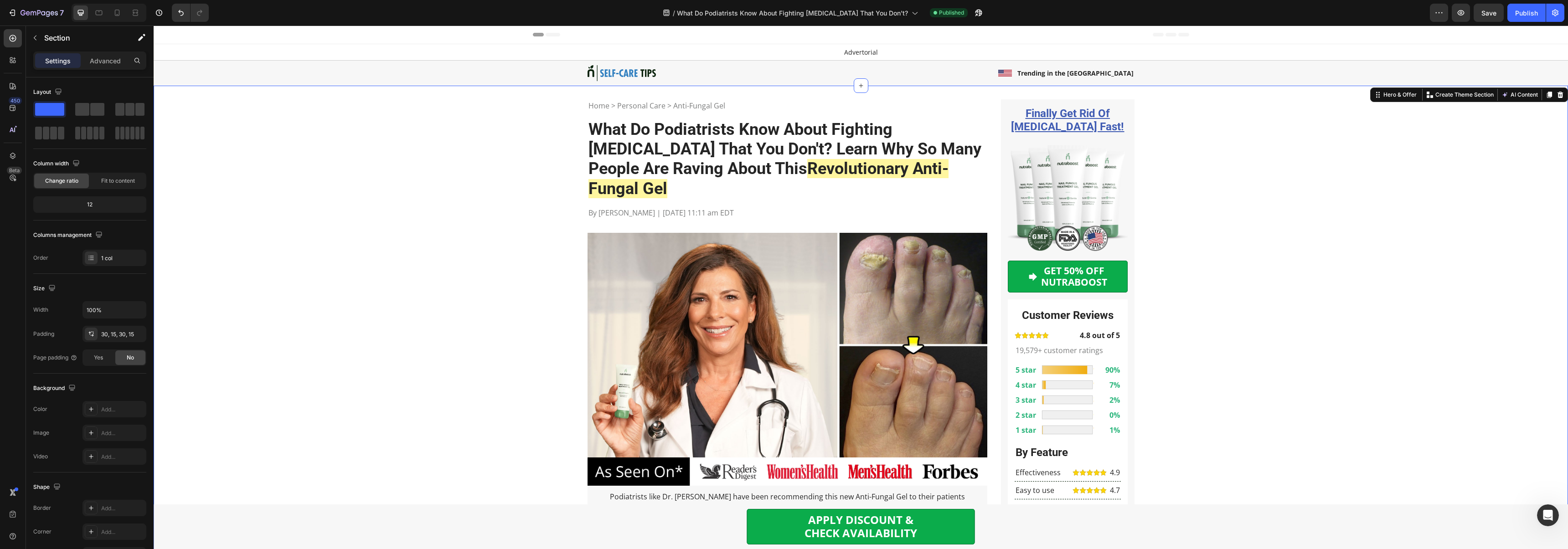
click at [40, 39] on button "button" at bounding box center [35, 37] width 14 height 14
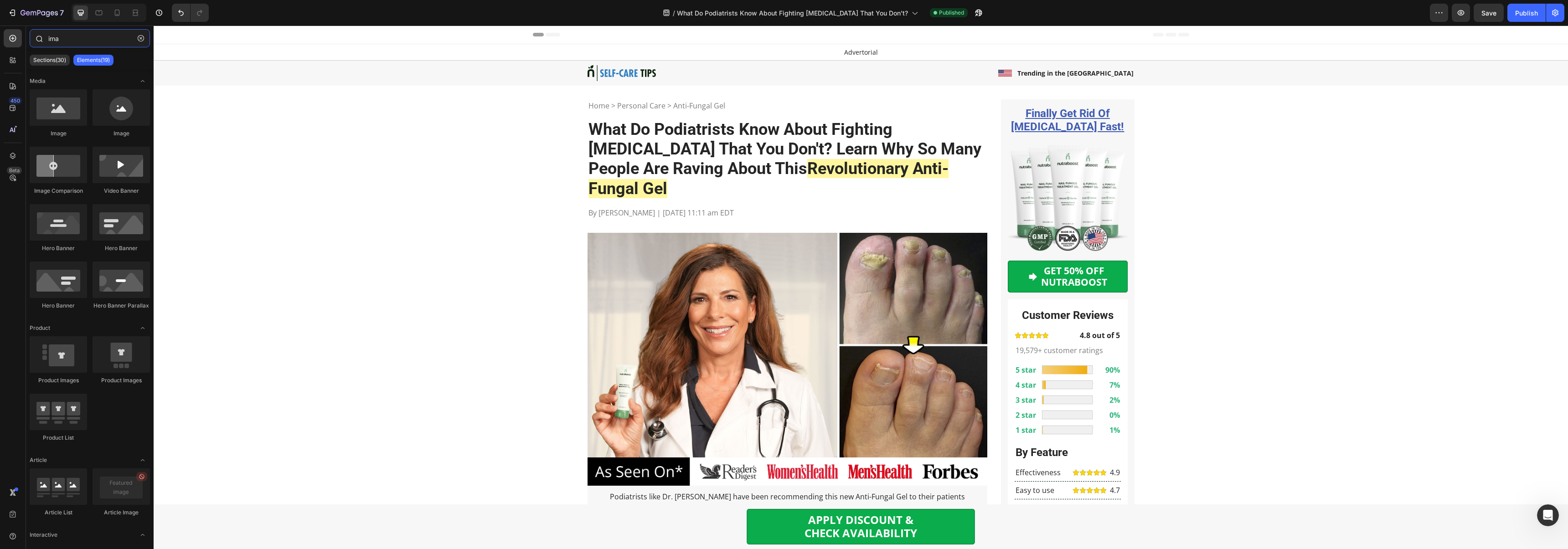
click at [55, 39] on input "ima" at bounding box center [90, 38] width 121 height 18
click at [139, 39] on icon "button" at bounding box center [140, 38] width 6 height 6
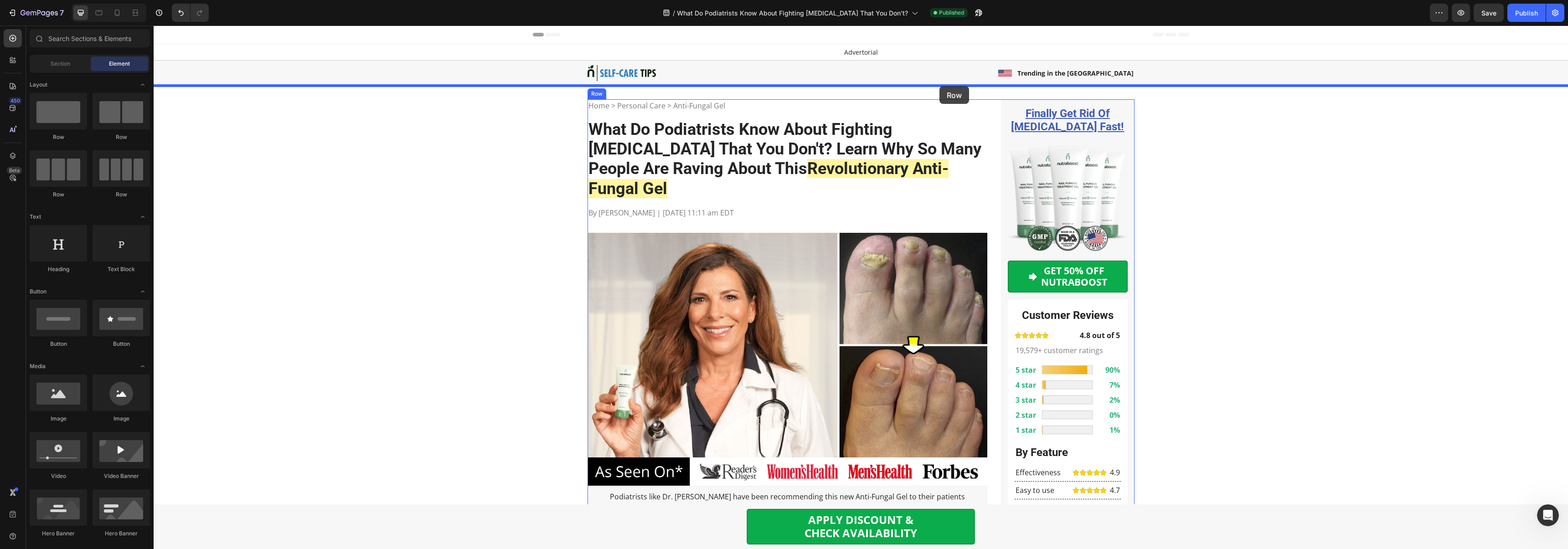
drag, startPoint x: 283, startPoint y: 129, endPoint x: 939, endPoint y: 86, distance: 657.4
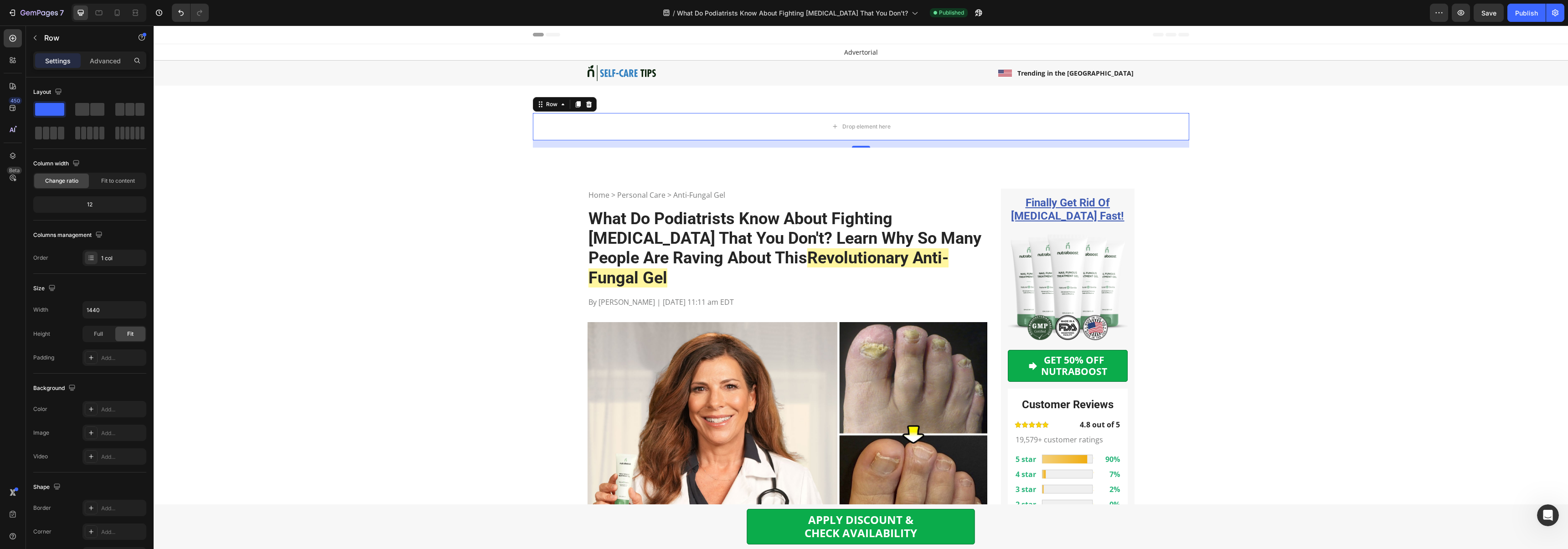
click at [94, 69] on div "Settings Advanced" at bounding box center [90, 60] width 113 height 18
click at [96, 66] on div "Advanced" at bounding box center [105, 60] width 45 height 14
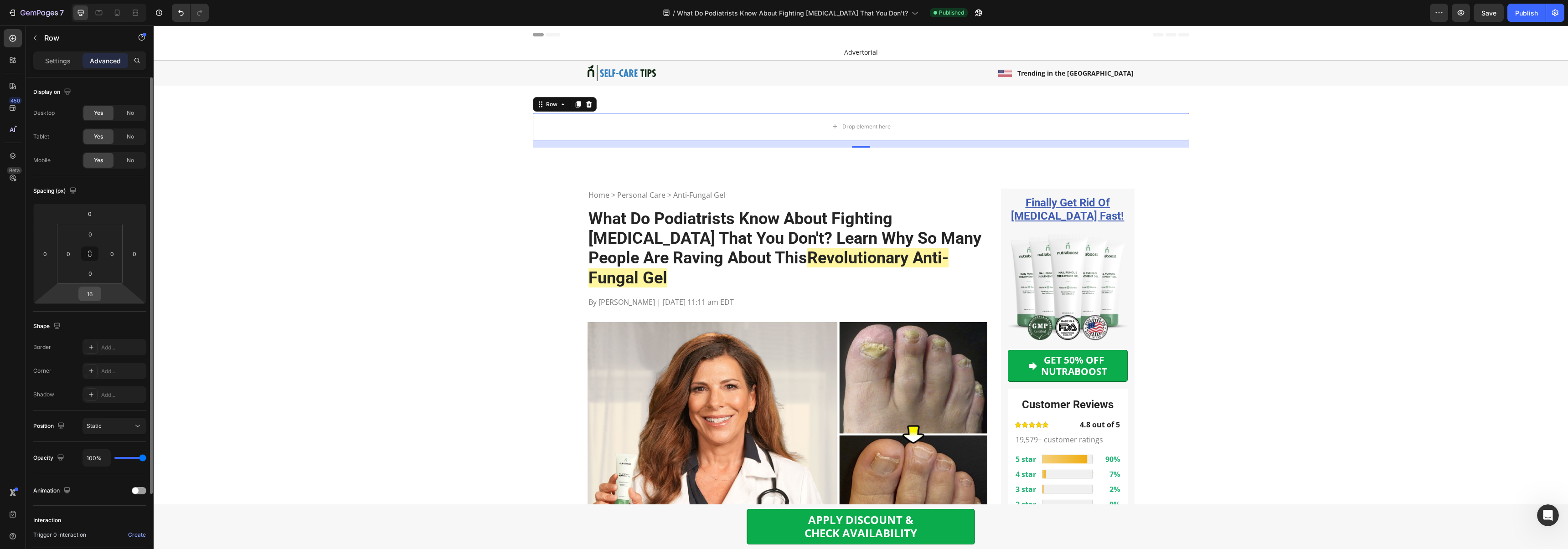
click at [91, 293] on input "16" at bounding box center [89, 294] width 18 height 14
type input "0"
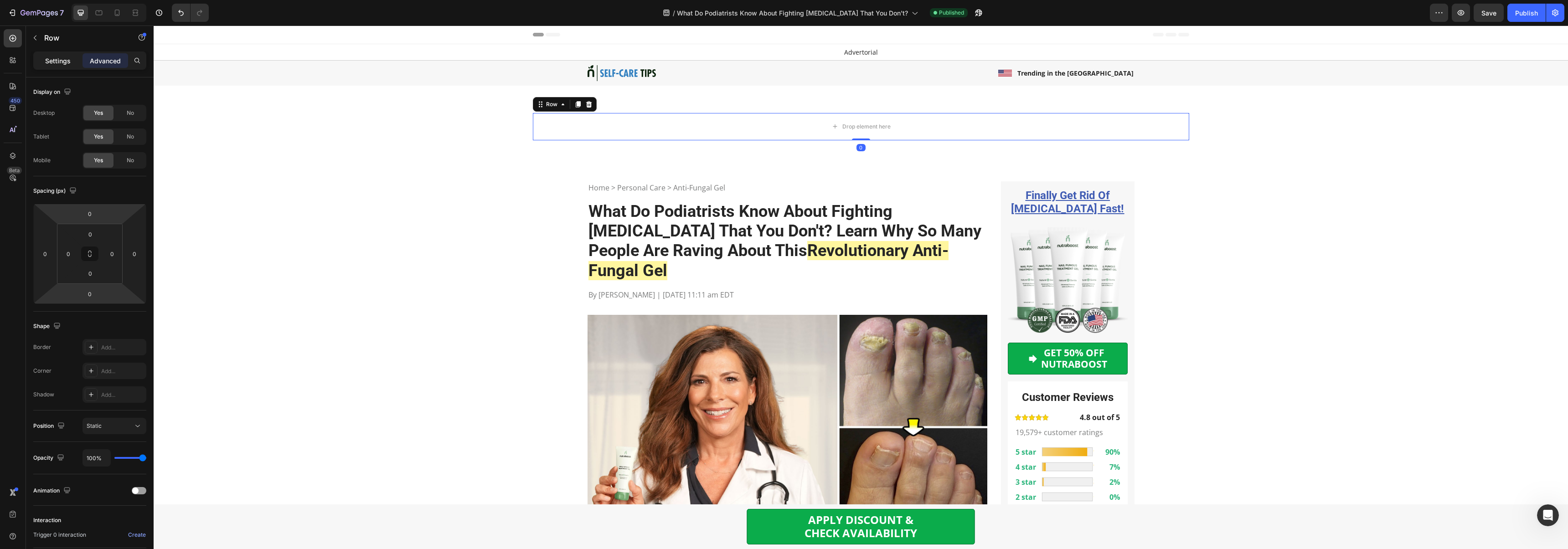
click at [55, 63] on p "Settings" at bounding box center [58, 60] width 25 height 9
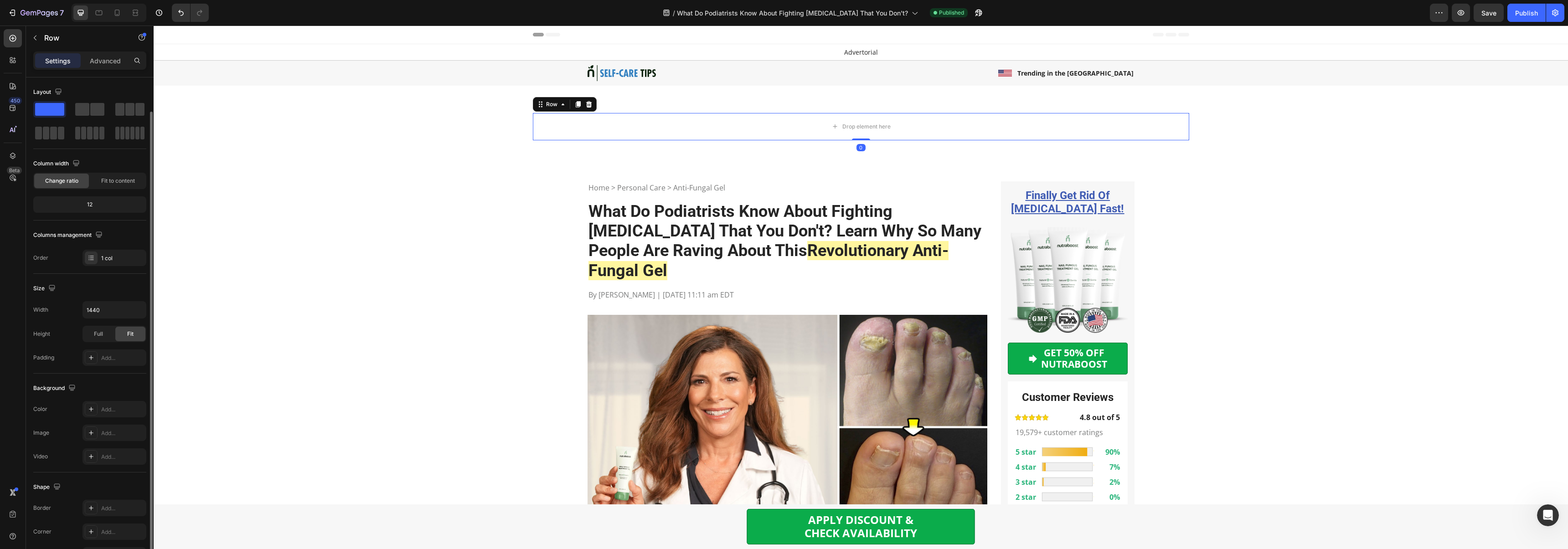
scroll to position [58, 0]
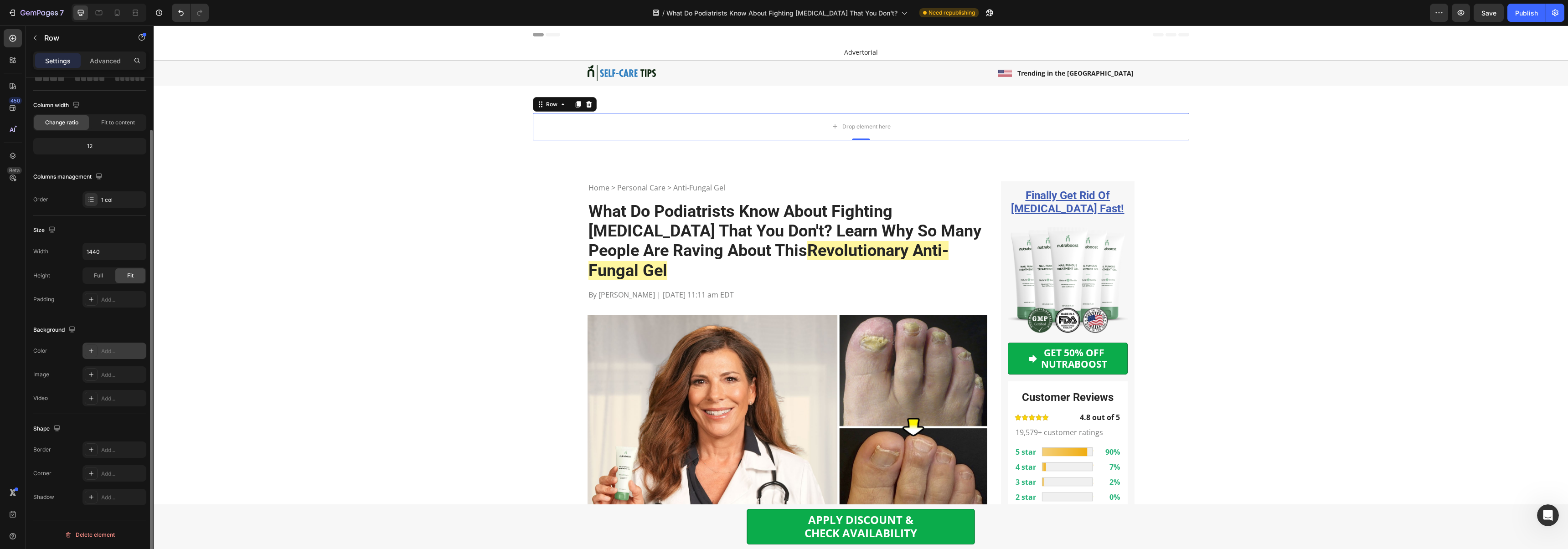
click at [109, 353] on div "Add..." at bounding box center [122, 351] width 43 height 8
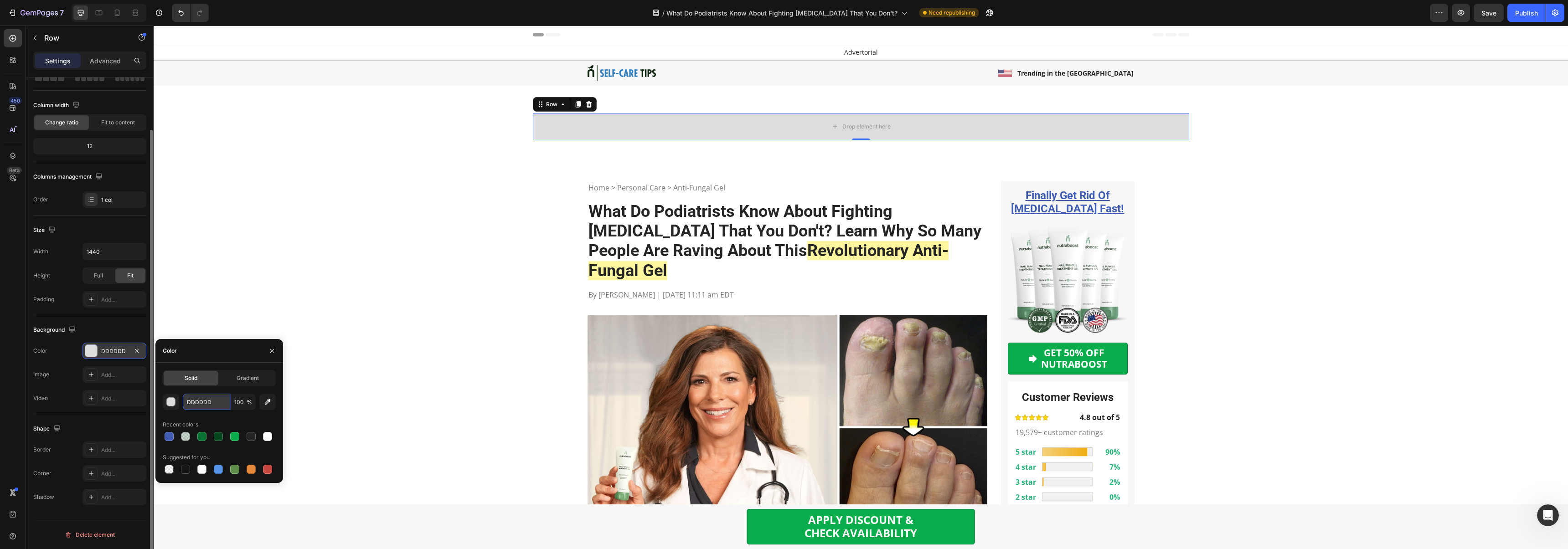
click at [198, 404] on input "DDDDDD" at bounding box center [206, 402] width 47 height 16
paste input "FEFBD8"
type input "FEFBD8"
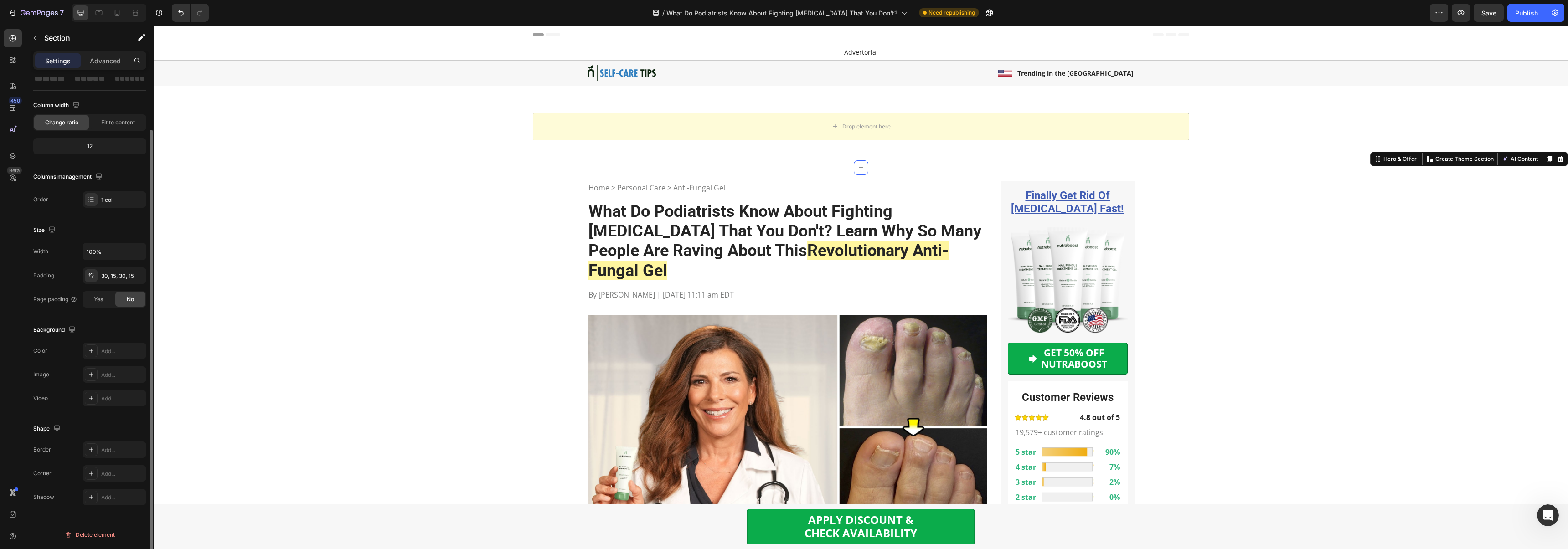
scroll to position [0, 0]
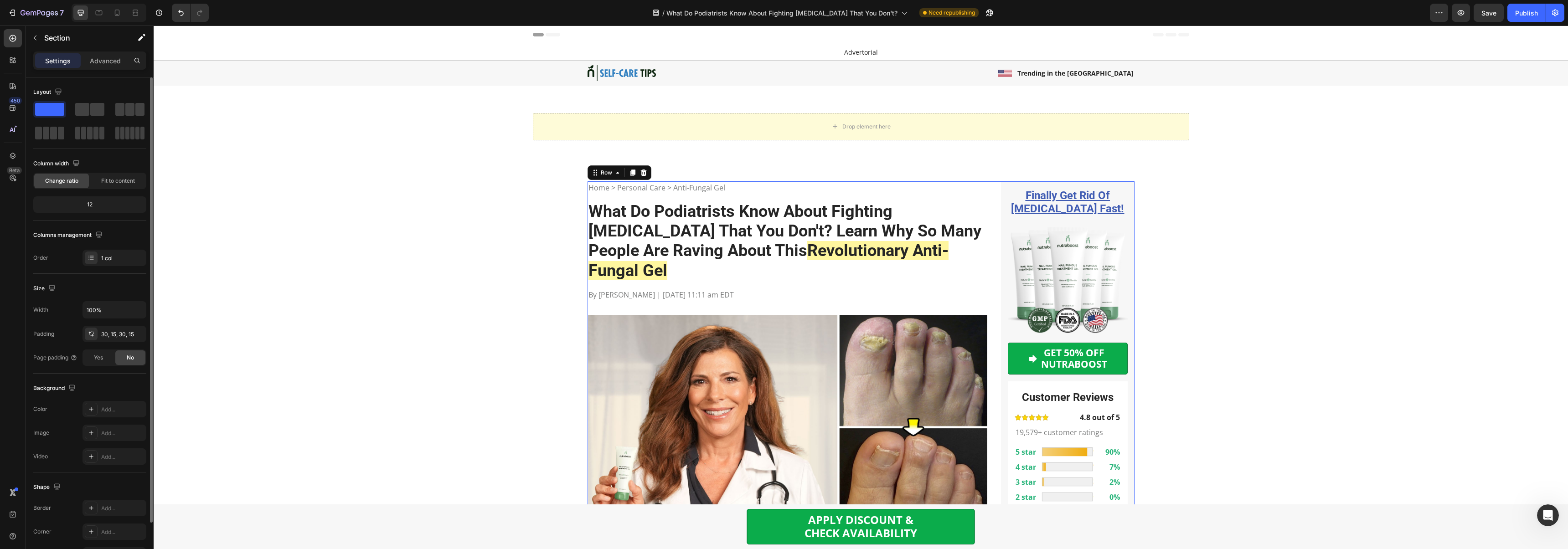
click at [523, 136] on div "Drop element here Row" at bounding box center [860, 127] width 1414 height 27
click at [501, 134] on div "Drop element here Row" at bounding box center [860, 127] width 1414 height 27
click at [109, 330] on div "60, 0, 60, 0" at bounding box center [114, 334] width 27 height 8
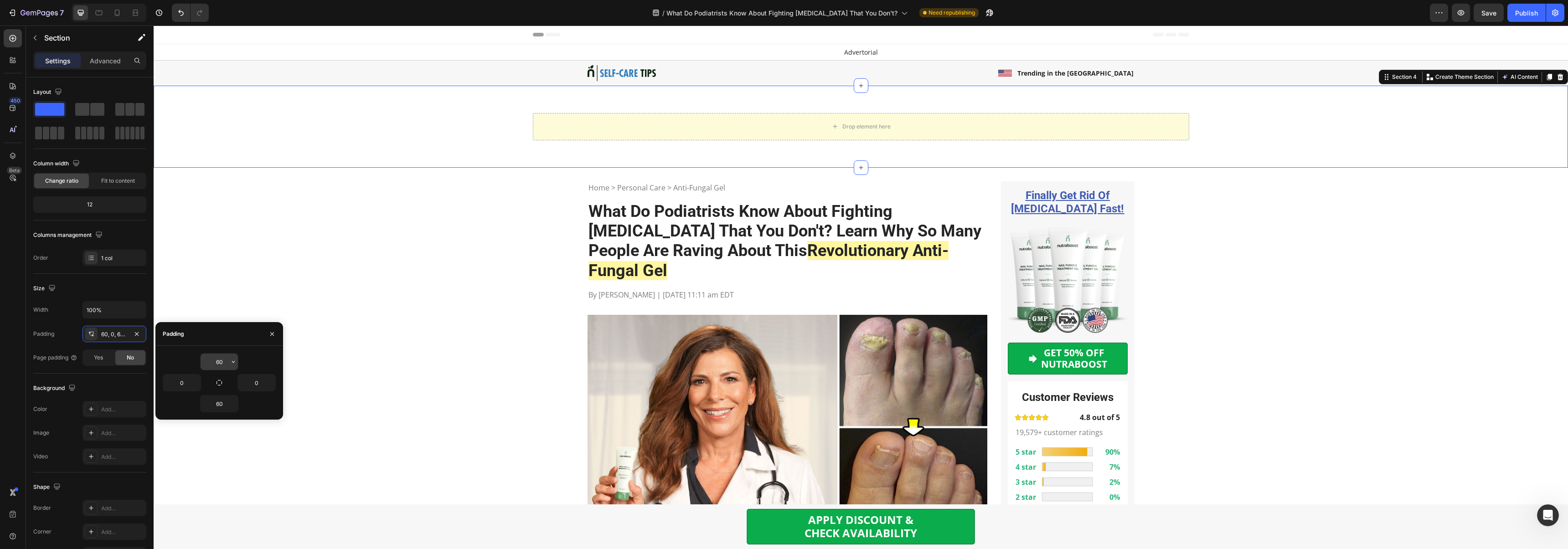
click at [220, 361] on input "60" at bounding box center [219, 361] width 37 height 16
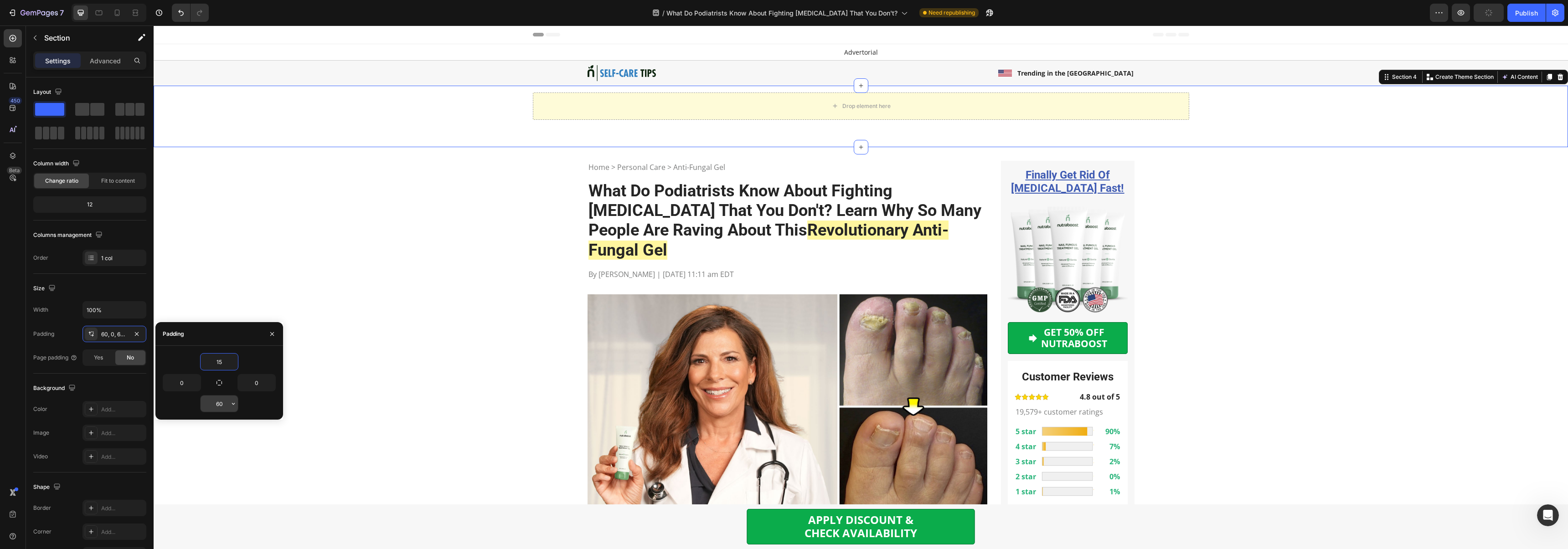
type input "15"
click at [219, 400] on input "60" at bounding box center [219, 403] width 37 height 16
type input "15"
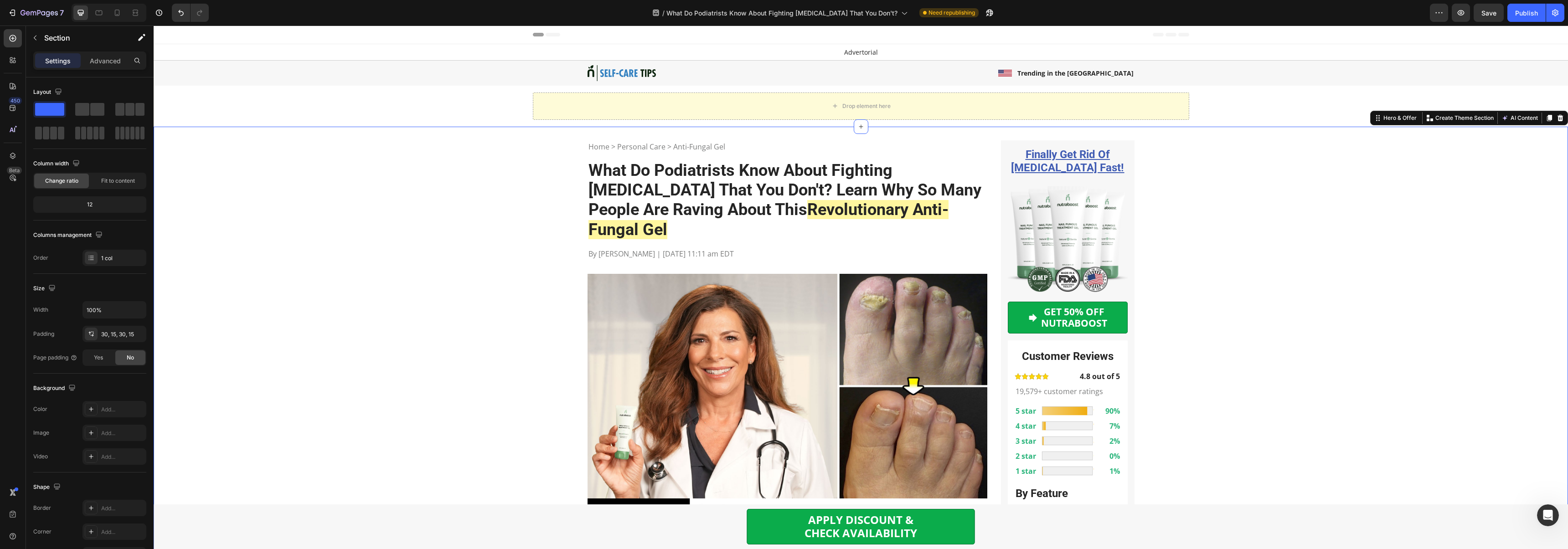
click at [103, 65] on p "Advanced" at bounding box center [105, 60] width 31 height 9
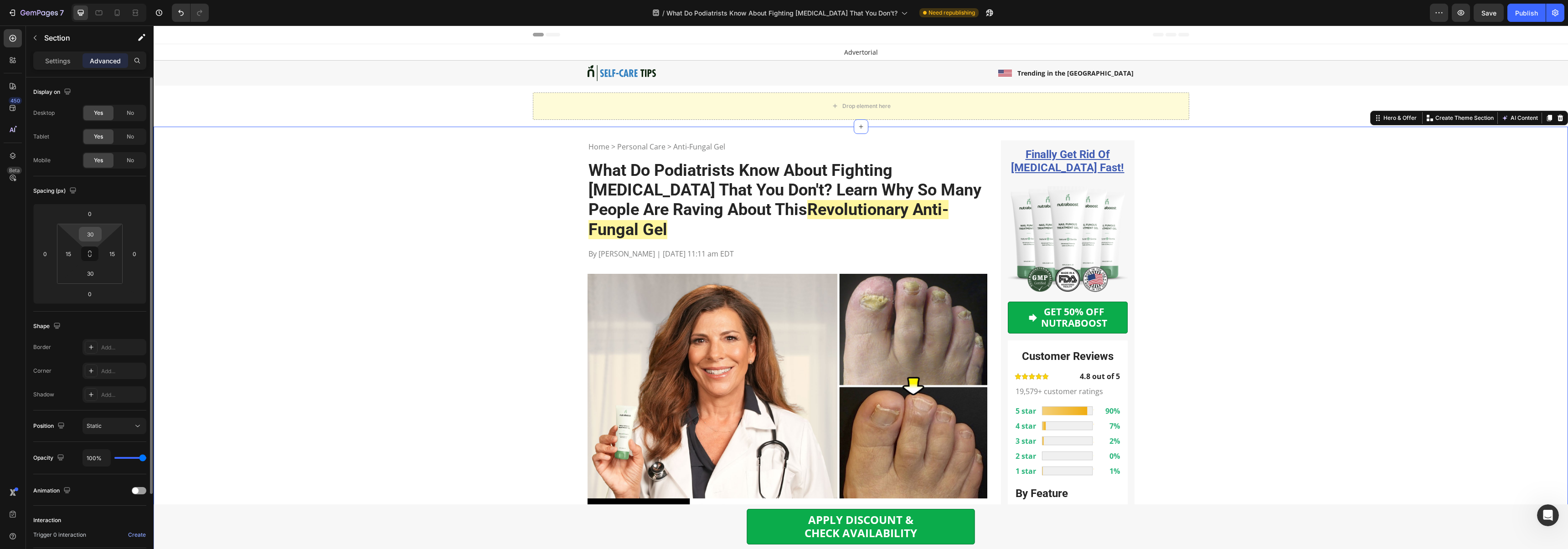
click at [92, 233] on input "30" at bounding box center [90, 234] width 18 height 14
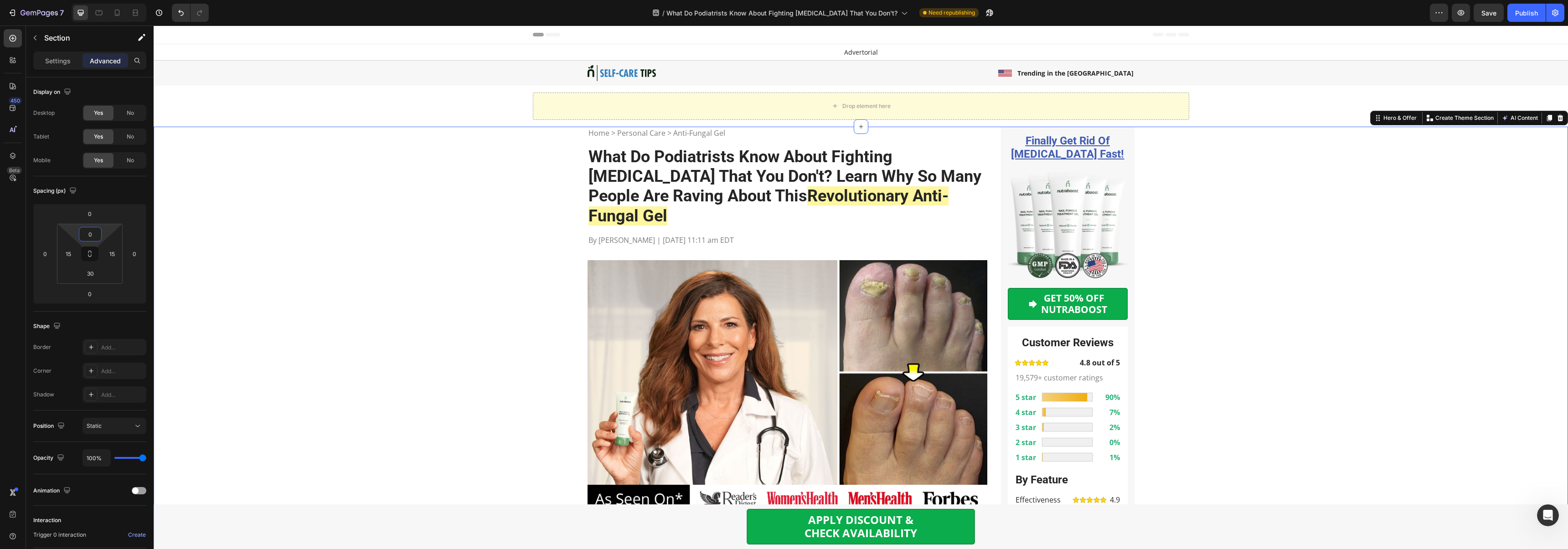
type input "0"
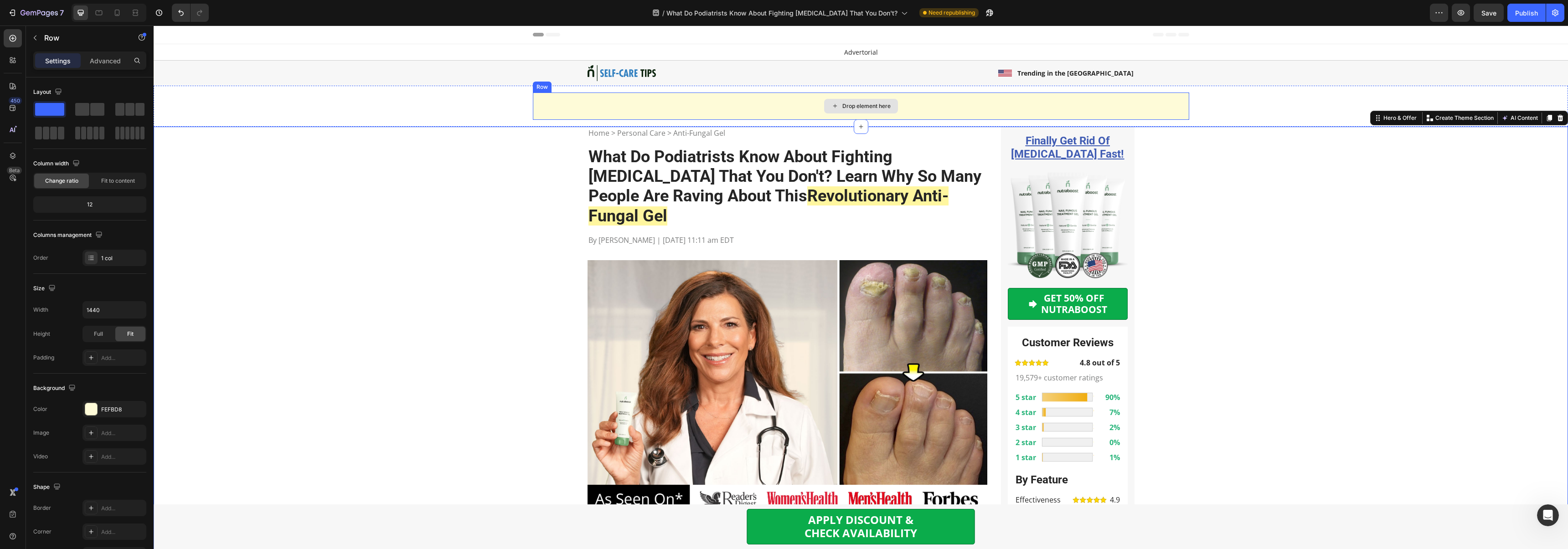
click at [539, 104] on div "Drop element here" at bounding box center [861, 106] width 656 height 27
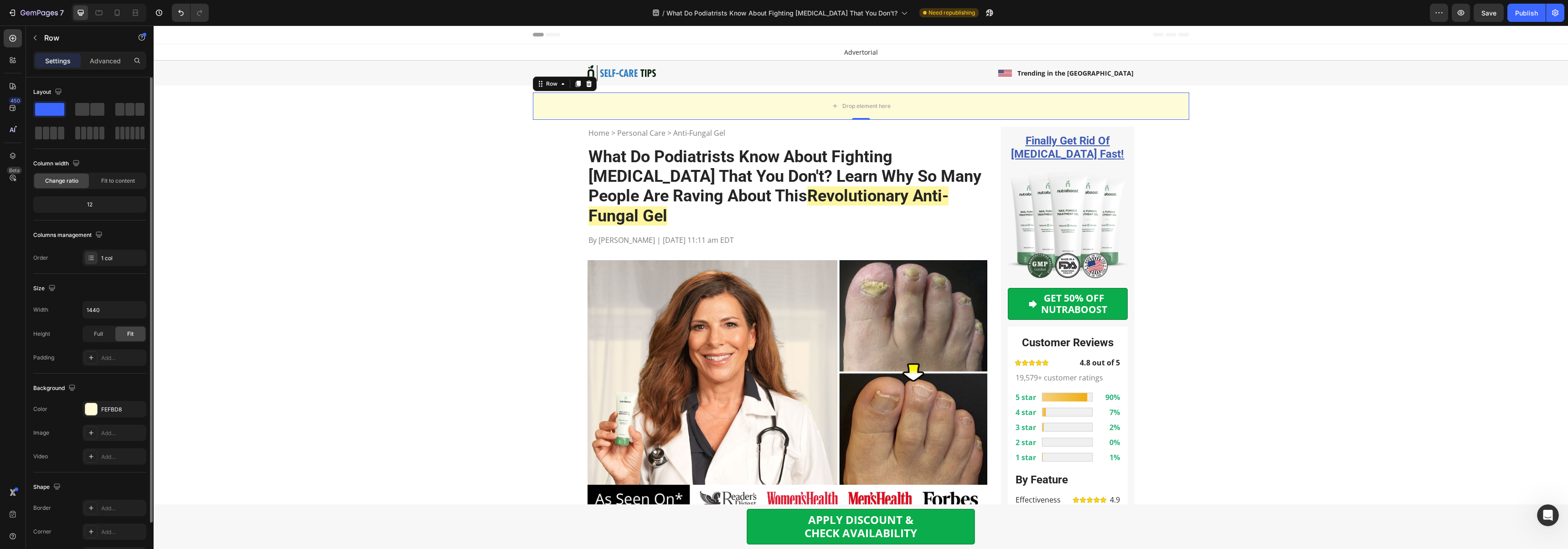
scroll to position [58, 0]
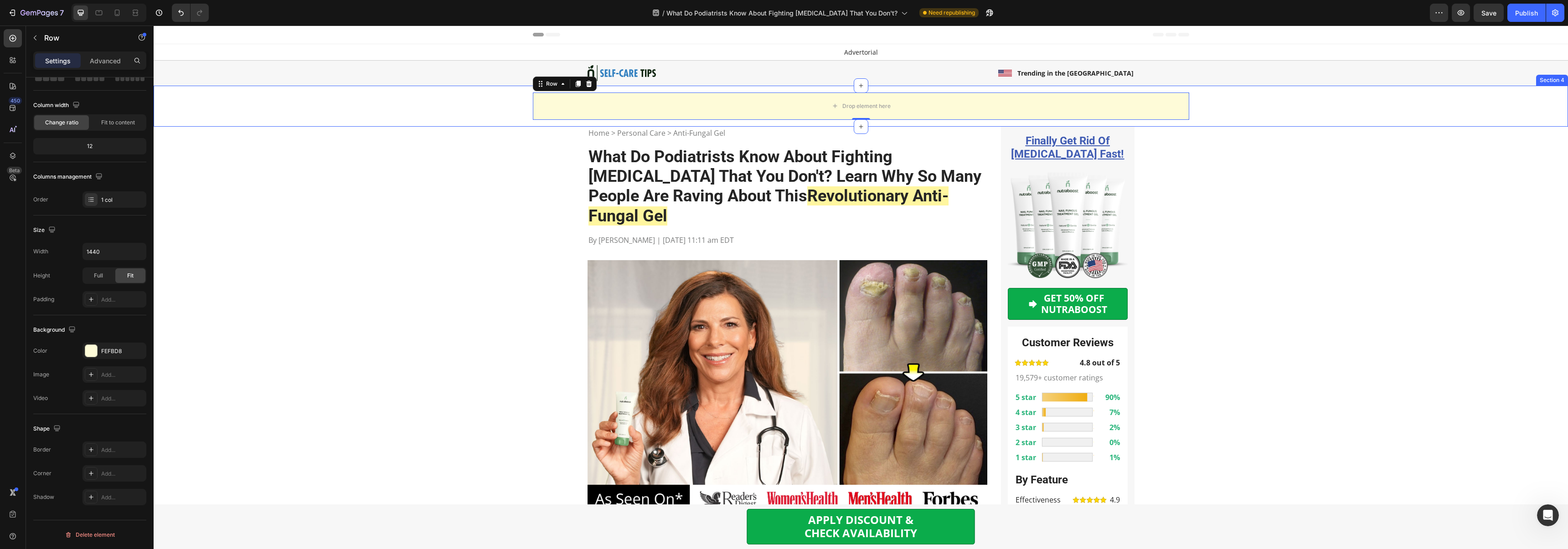
click at [426, 109] on div "Drop element here Row 0" at bounding box center [860, 106] width 1414 height 27
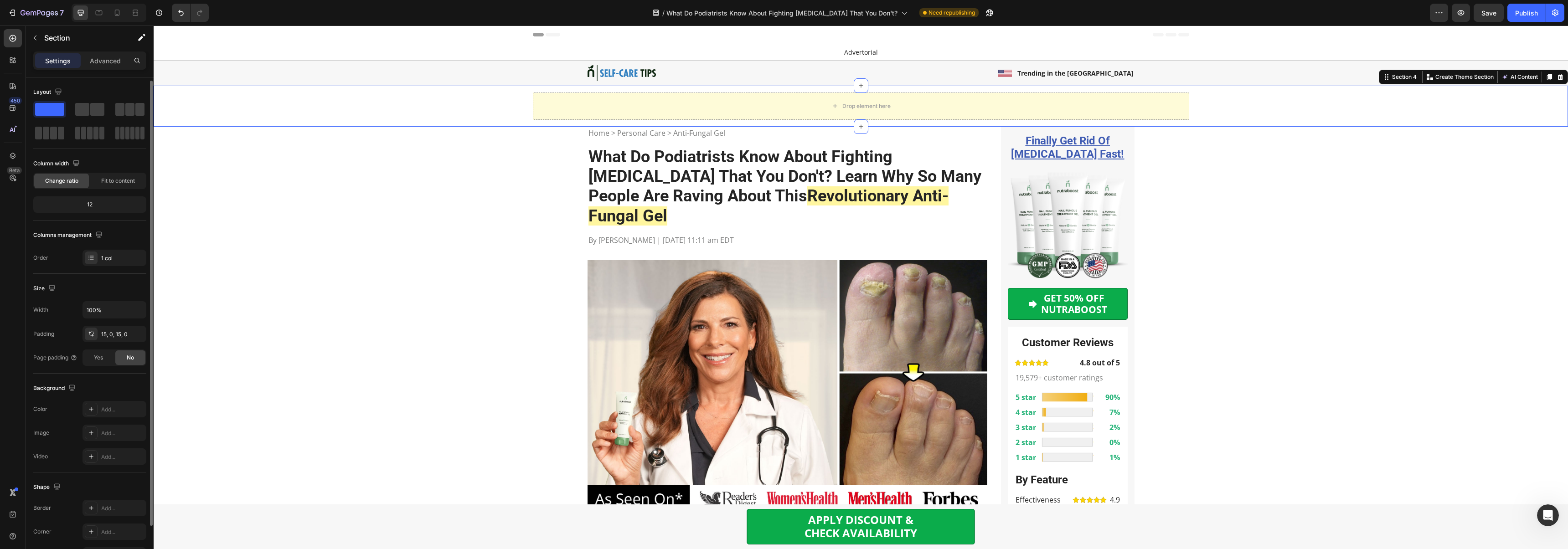
scroll to position [9, 0]
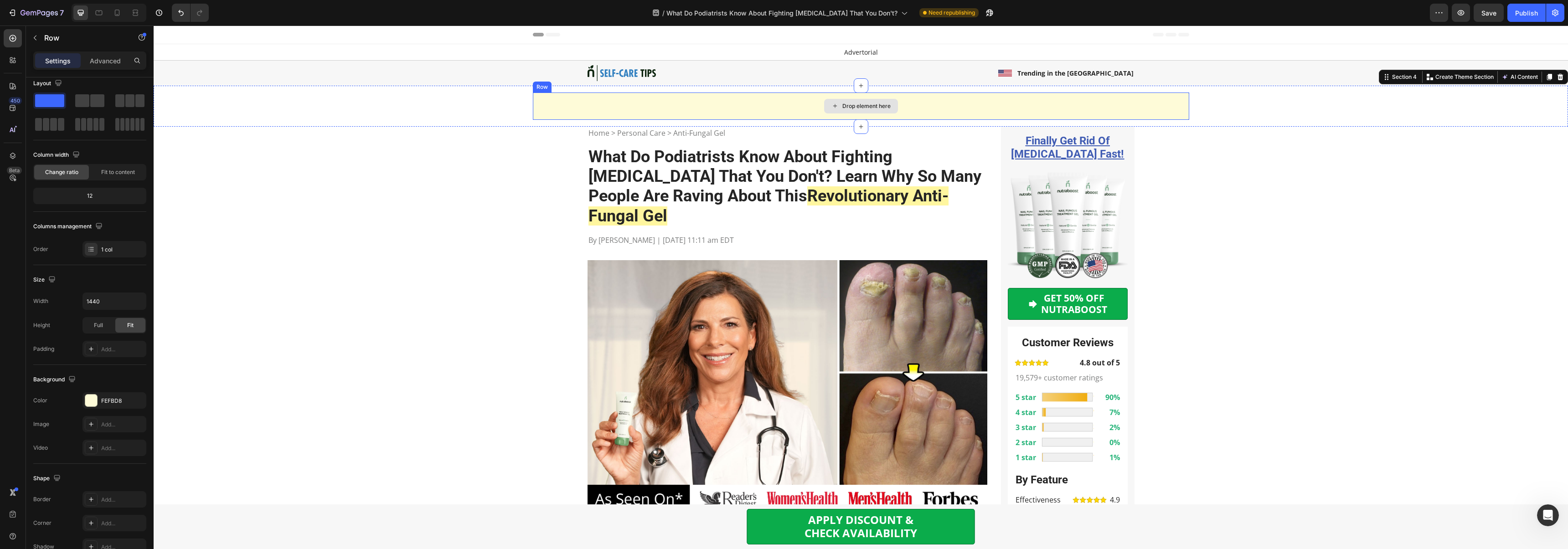
click at [567, 103] on div "Drop element here" at bounding box center [861, 106] width 656 height 27
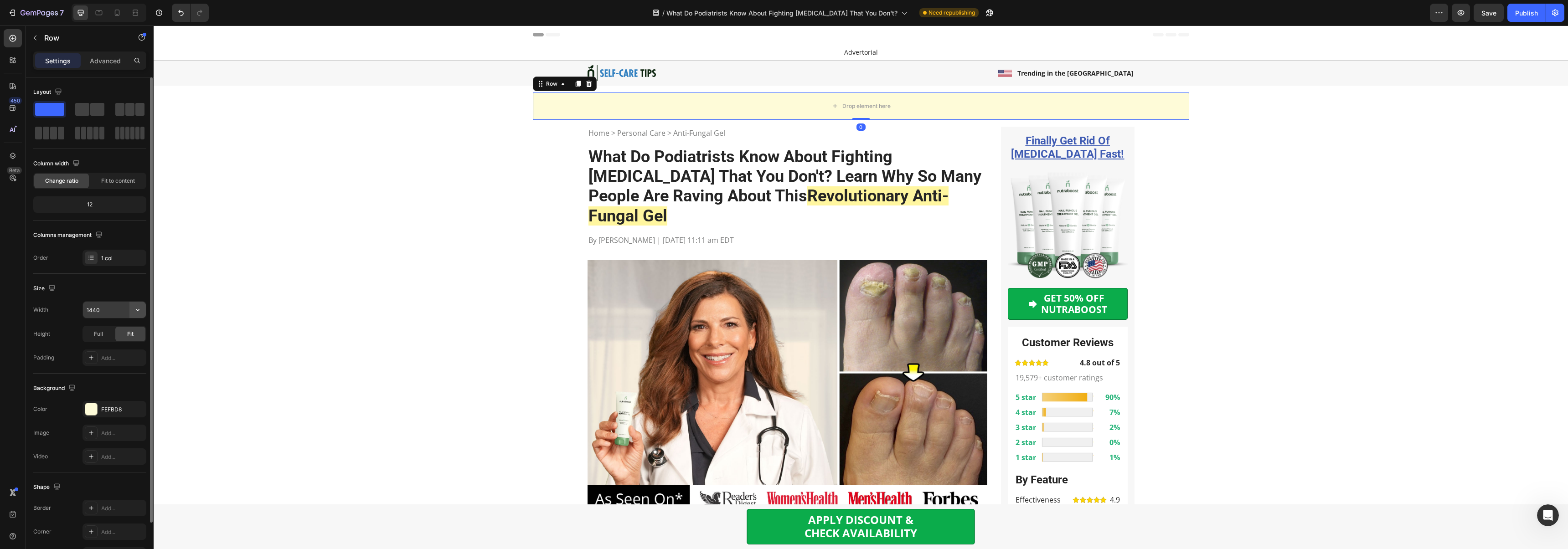
click at [141, 308] on icon "button" at bounding box center [137, 309] width 9 height 9
click at [107, 307] on input "1440" at bounding box center [114, 309] width 63 height 16
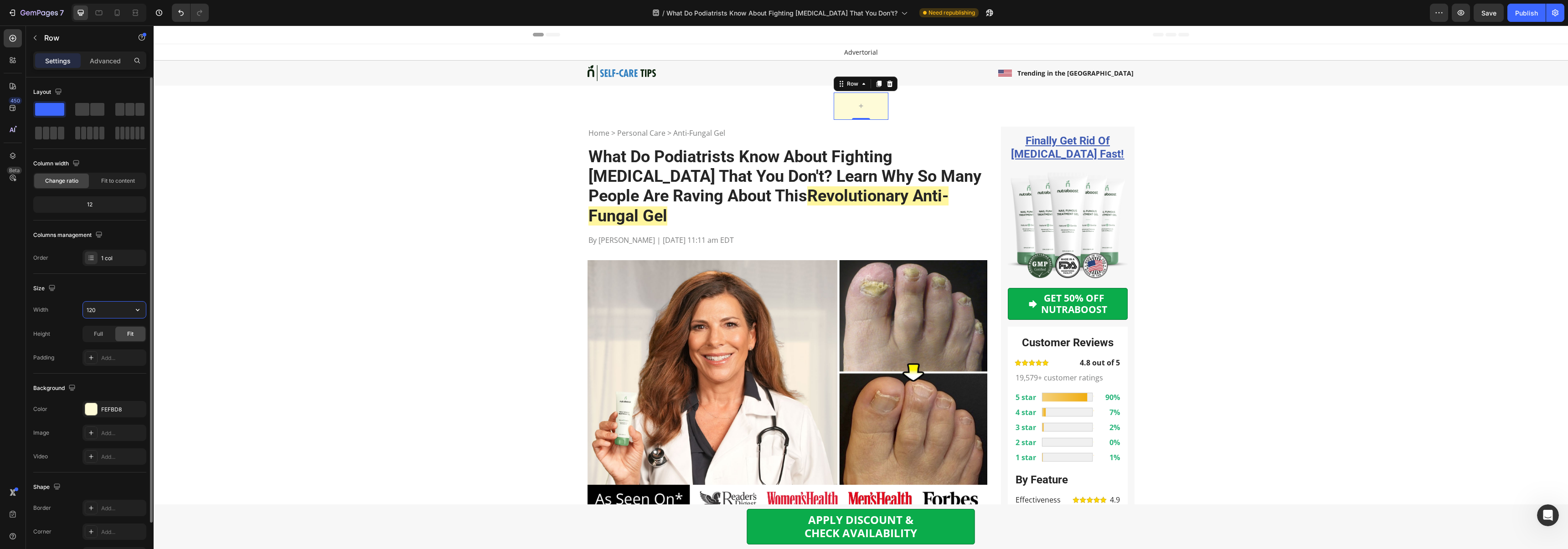
type input "1200"
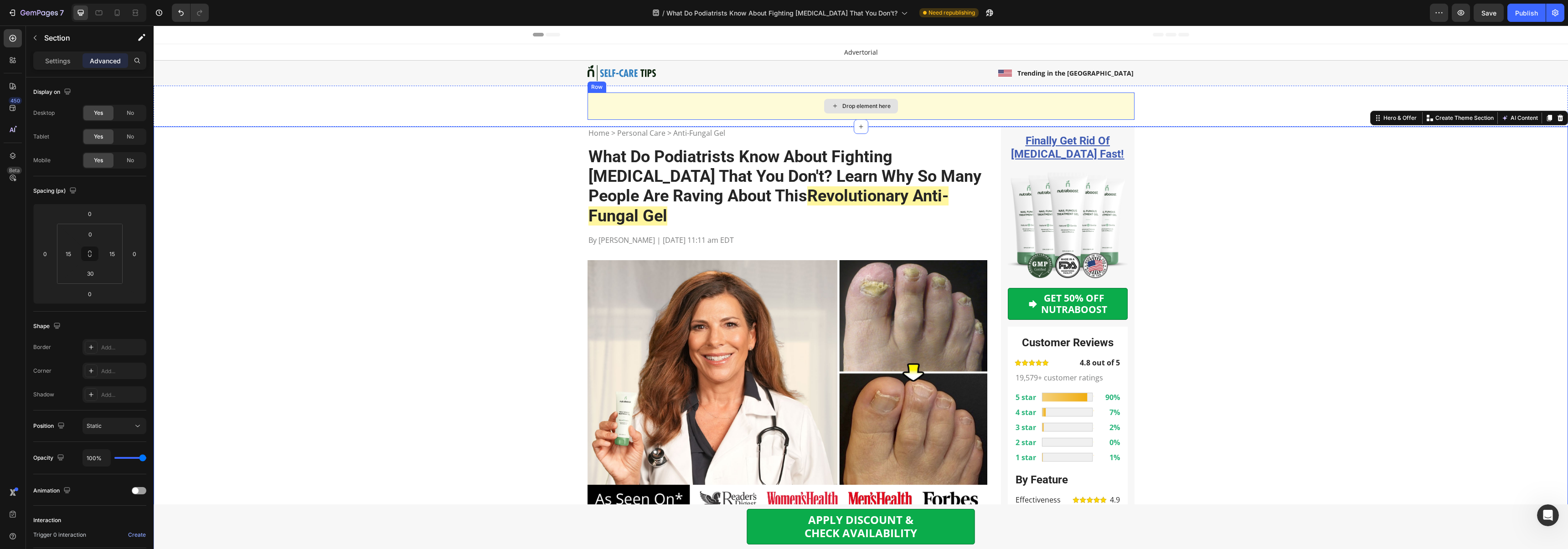
click at [602, 100] on div "Drop element here" at bounding box center [861, 106] width 547 height 27
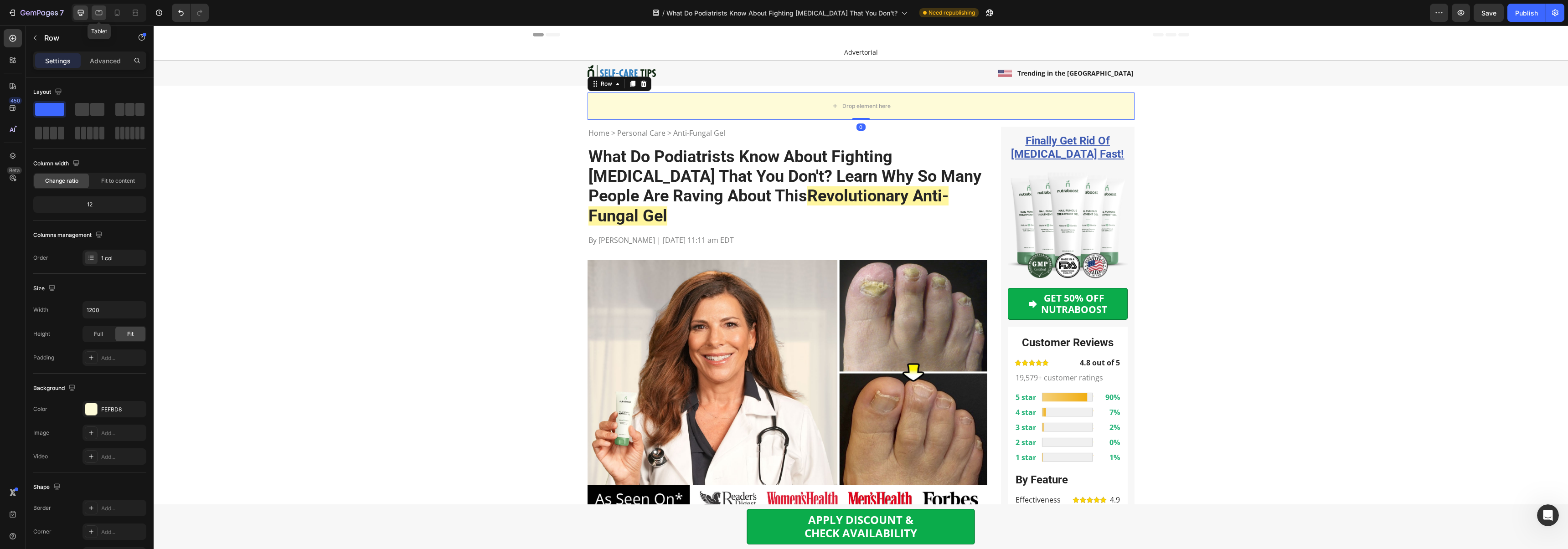
click at [96, 14] on icon at bounding box center [99, 12] width 9 height 9
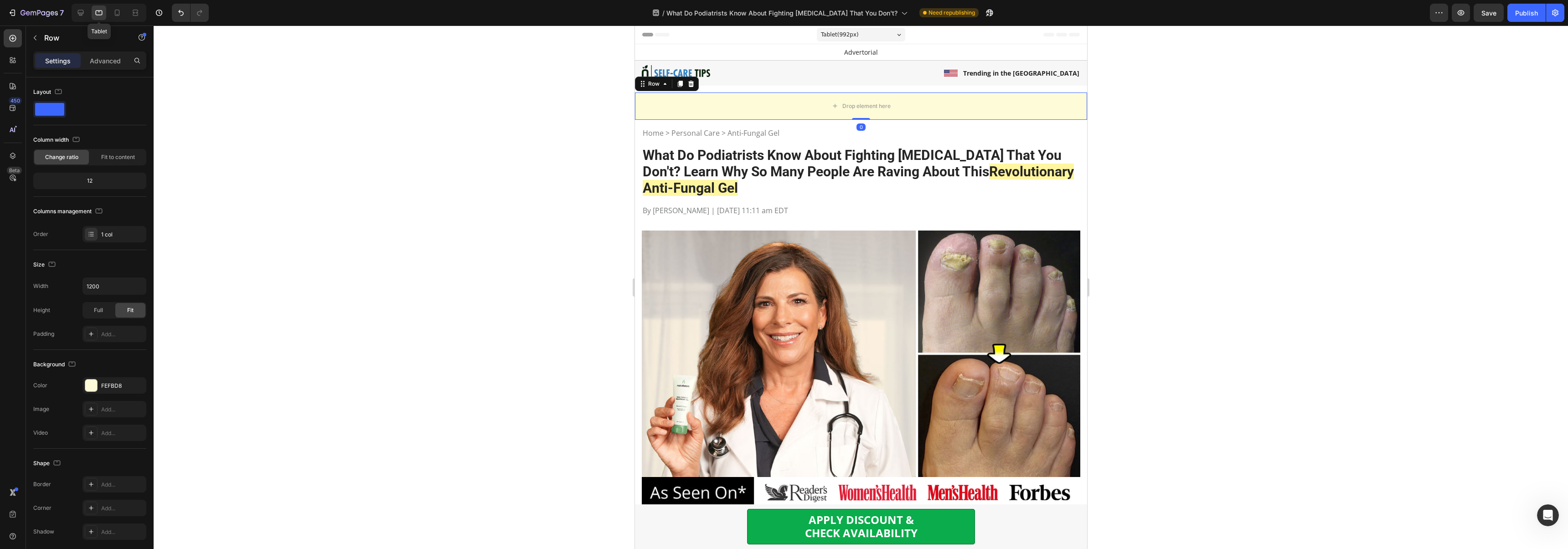
scroll to position [35, 0]
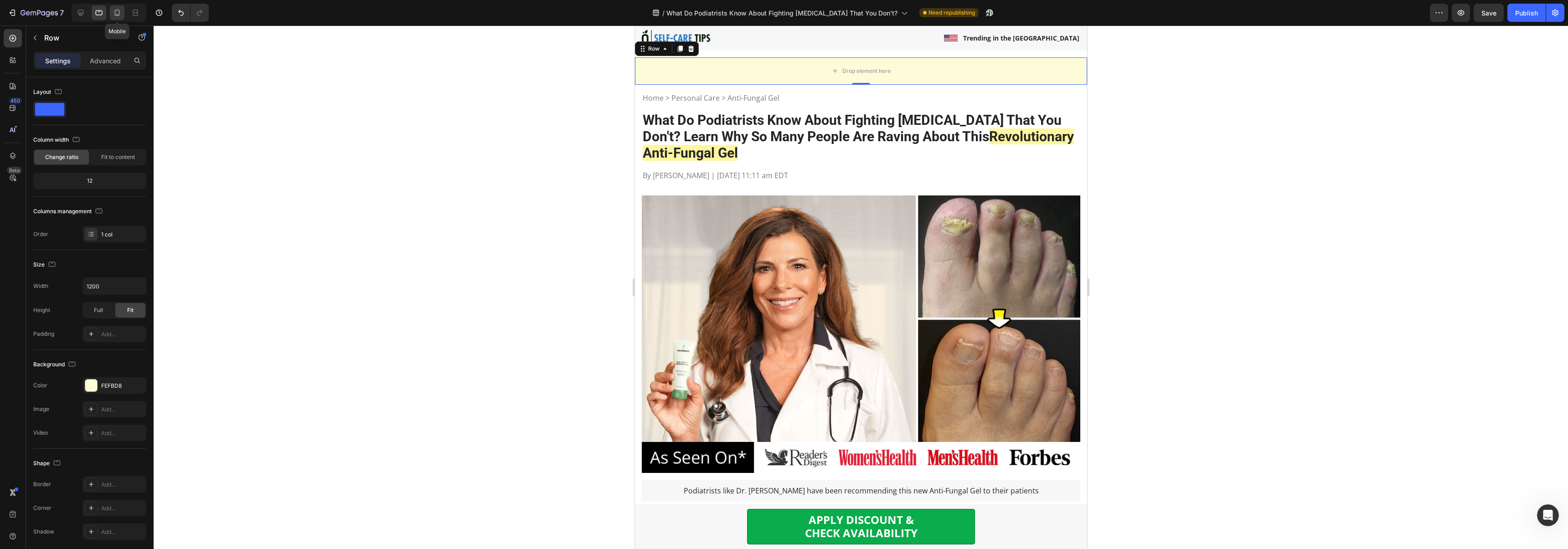
click at [116, 17] on icon at bounding box center [117, 12] width 9 height 9
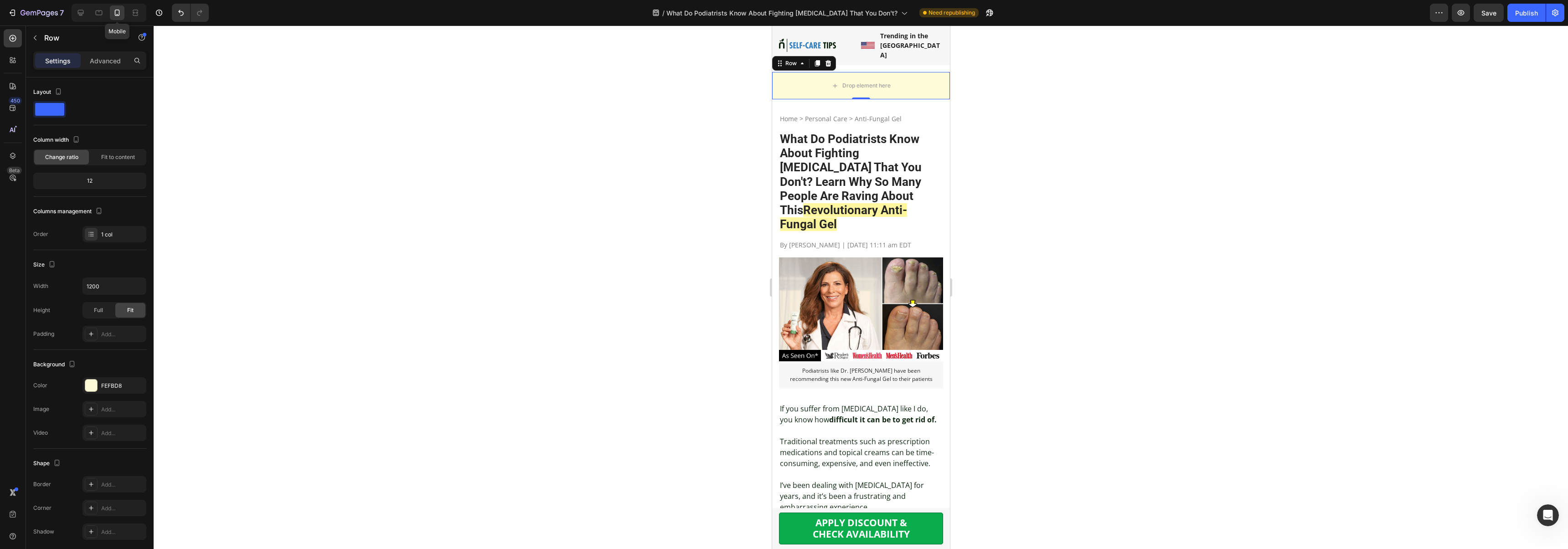
scroll to position [32, 0]
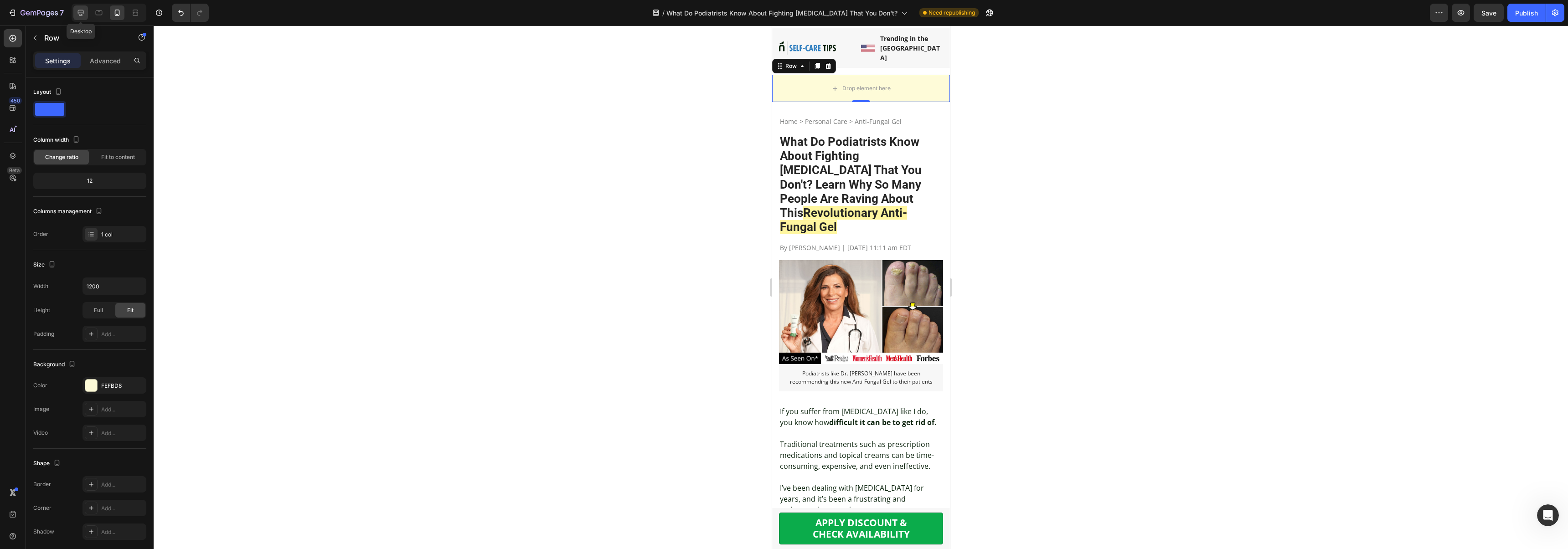
click at [77, 16] on icon at bounding box center [80, 12] width 9 height 9
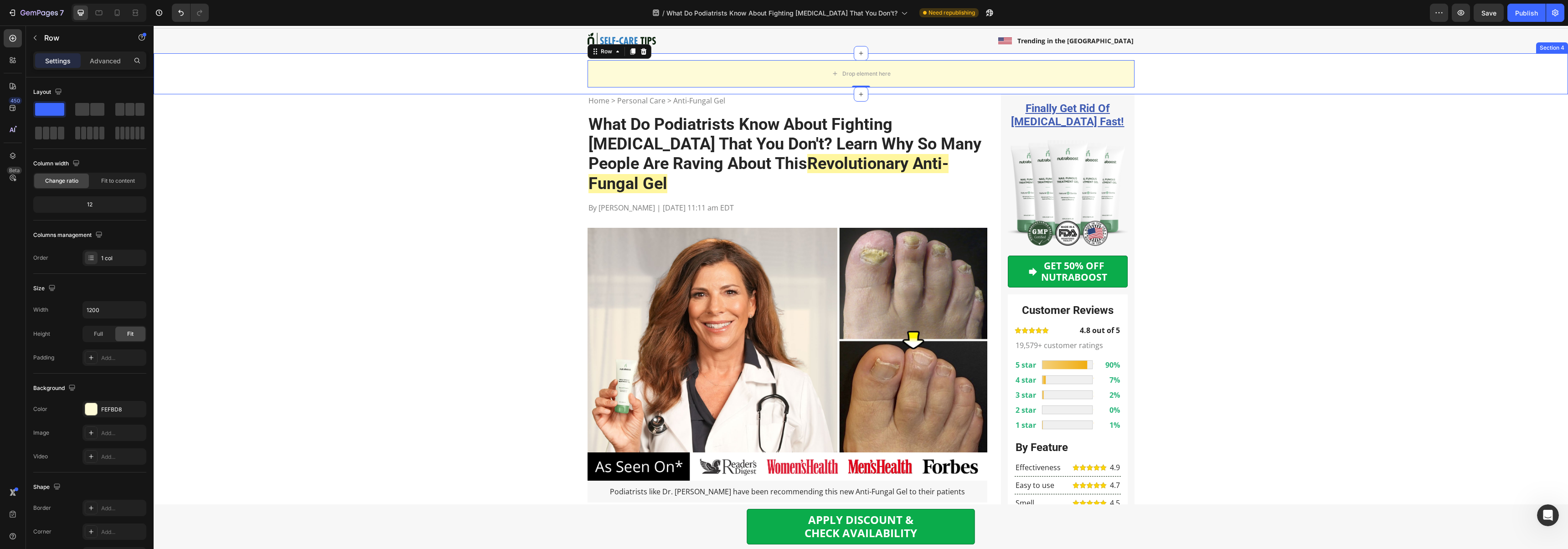
scroll to position [35, 0]
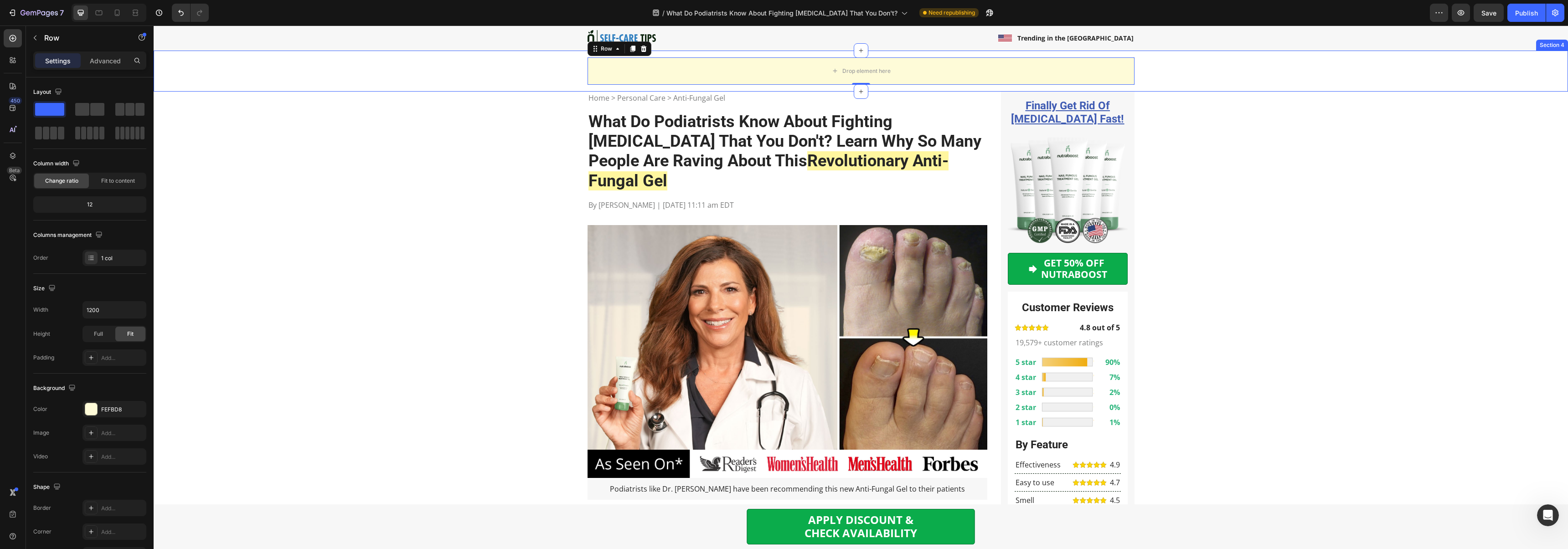
click at [413, 75] on div "Drop element here Row 0" at bounding box center [860, 71] width 1414 height 27
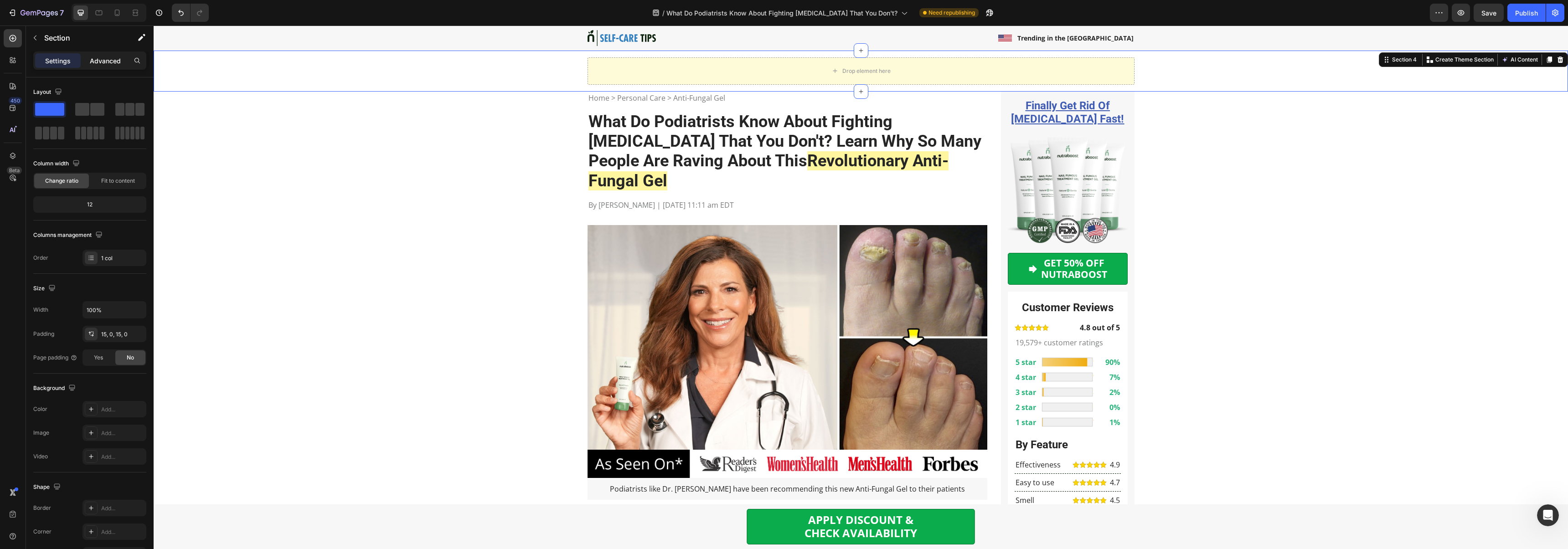
click at [101, 54] on div "Advanced" at bounding box center [105, 60] width 45 height 14
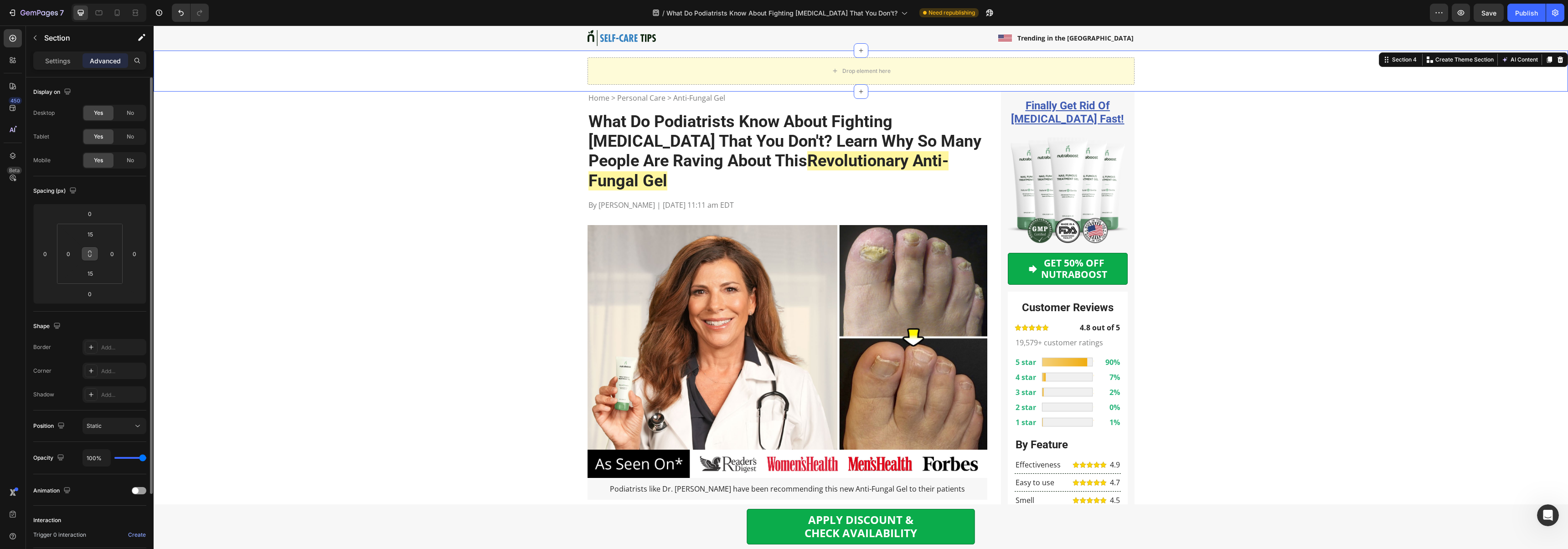
click at [87, 248] on button at bounding box center [90, 253] width 17 height 14
click at [71, 253] on input "0" at bounding box center [68, 253] width 14 height 14
type input "1"
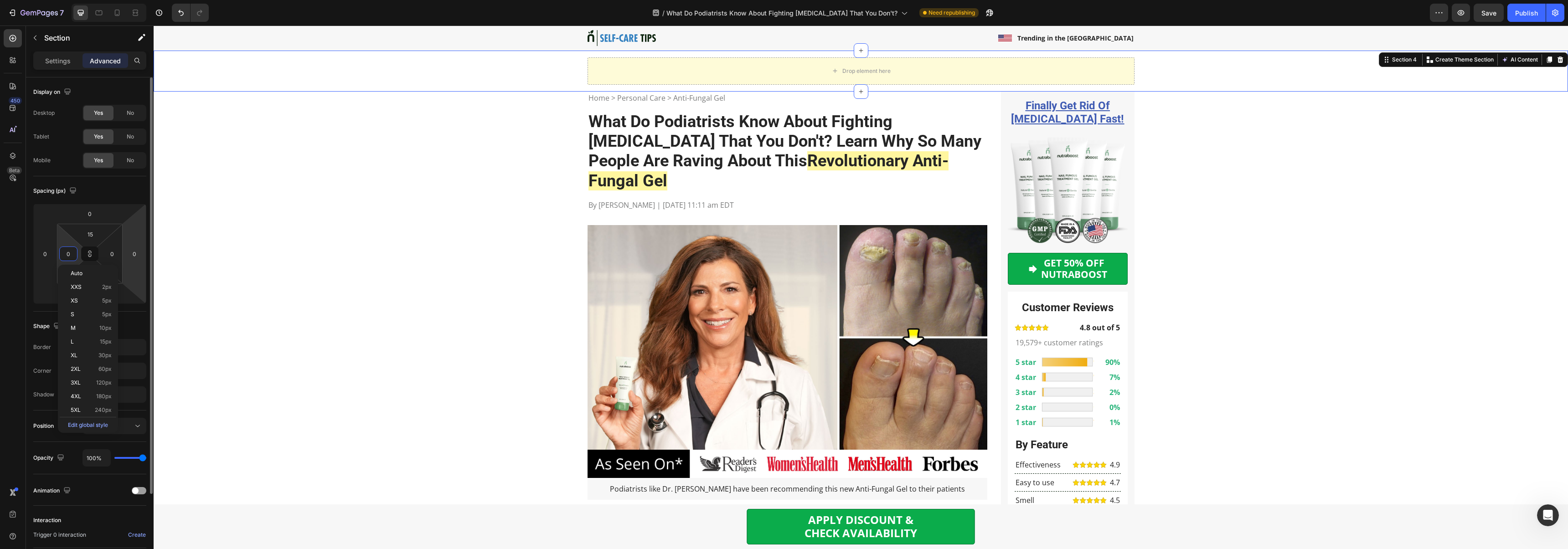
type input "1"
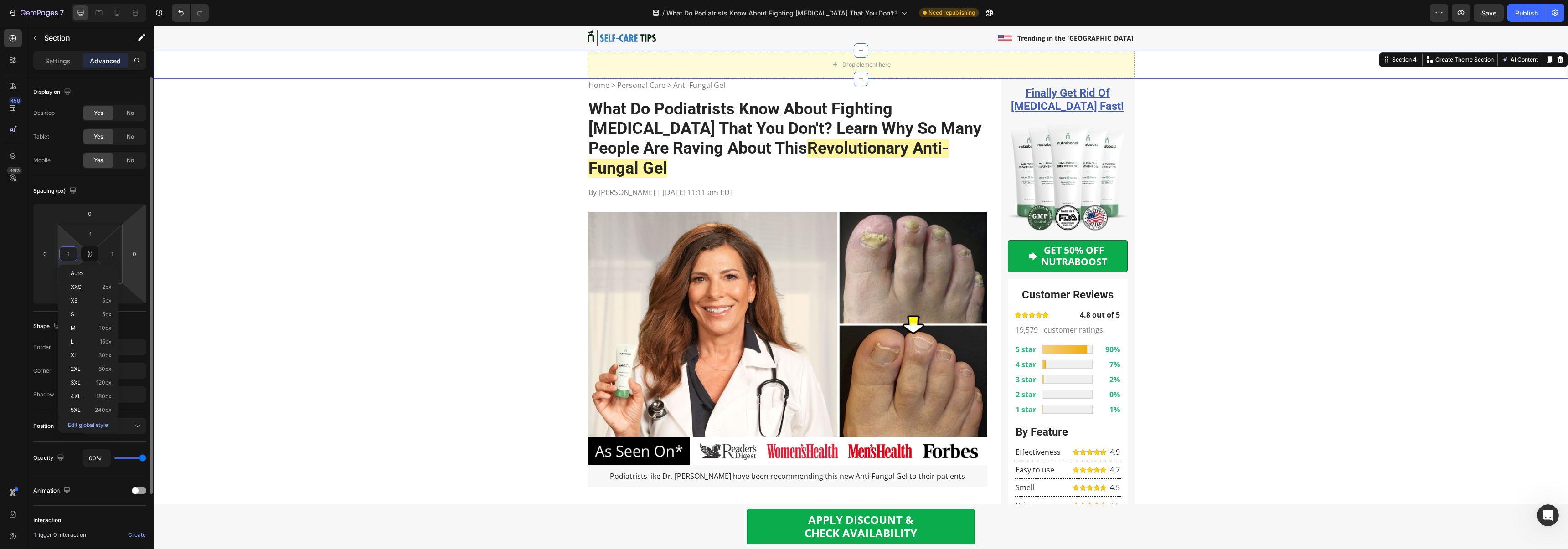
type input "15"
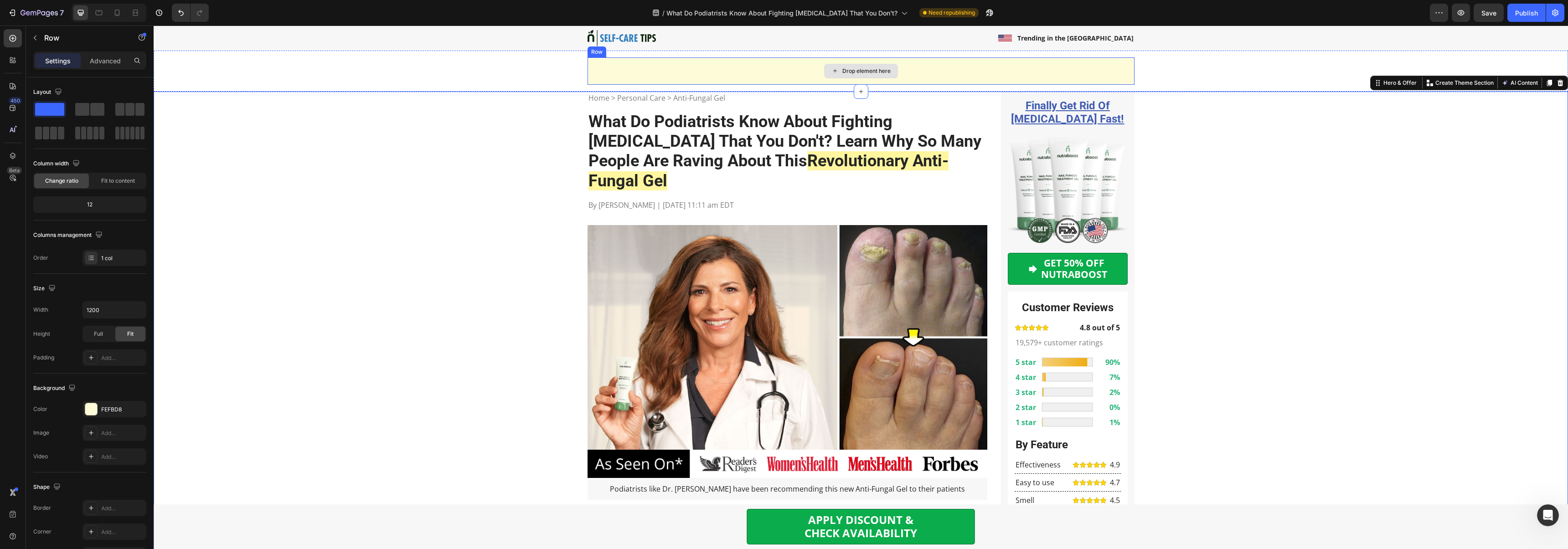
click at [640, 62] on div "Drop element here" at bounding box center [861, 71] width 547 height 27
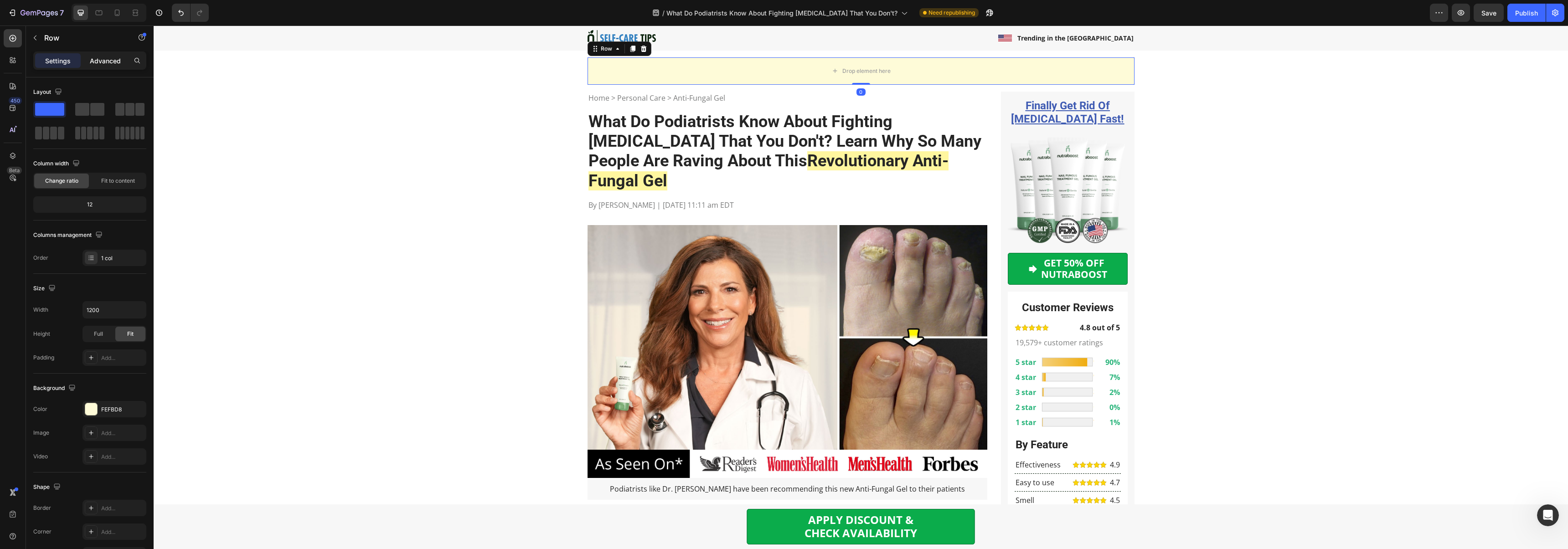
click at [105, 66] on div "Advanced" at bounding box center [105, 60] width 45 height 14
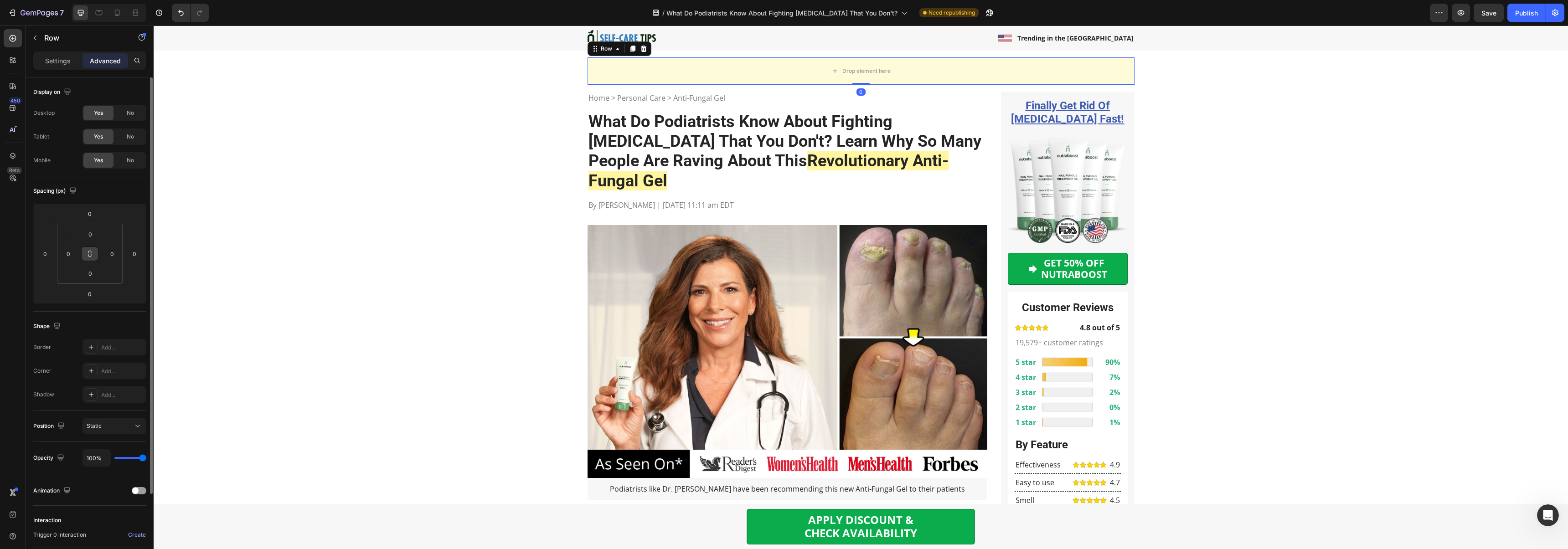
click at [91, 248] on button at bounding box center [90, 253] width 17 height 14
click at [68, 252] on input "0" at bounding box center [68, 253] width 14 height 14
type input "1"
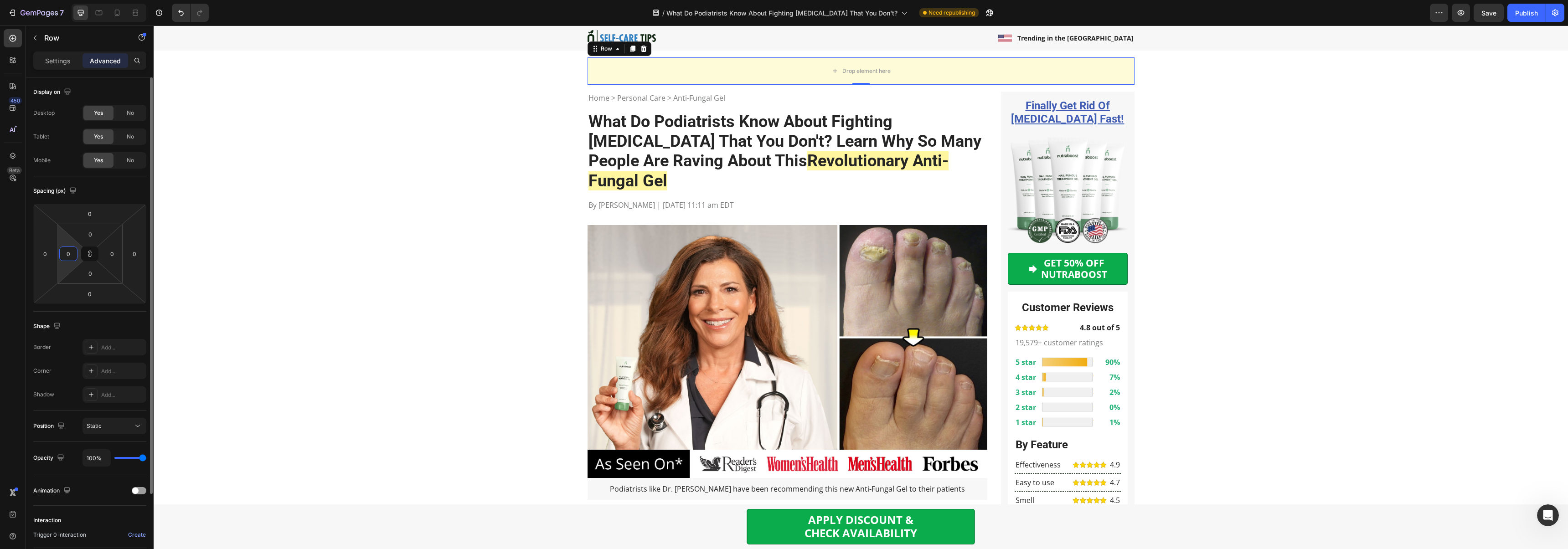
type input "1"
type input "15"
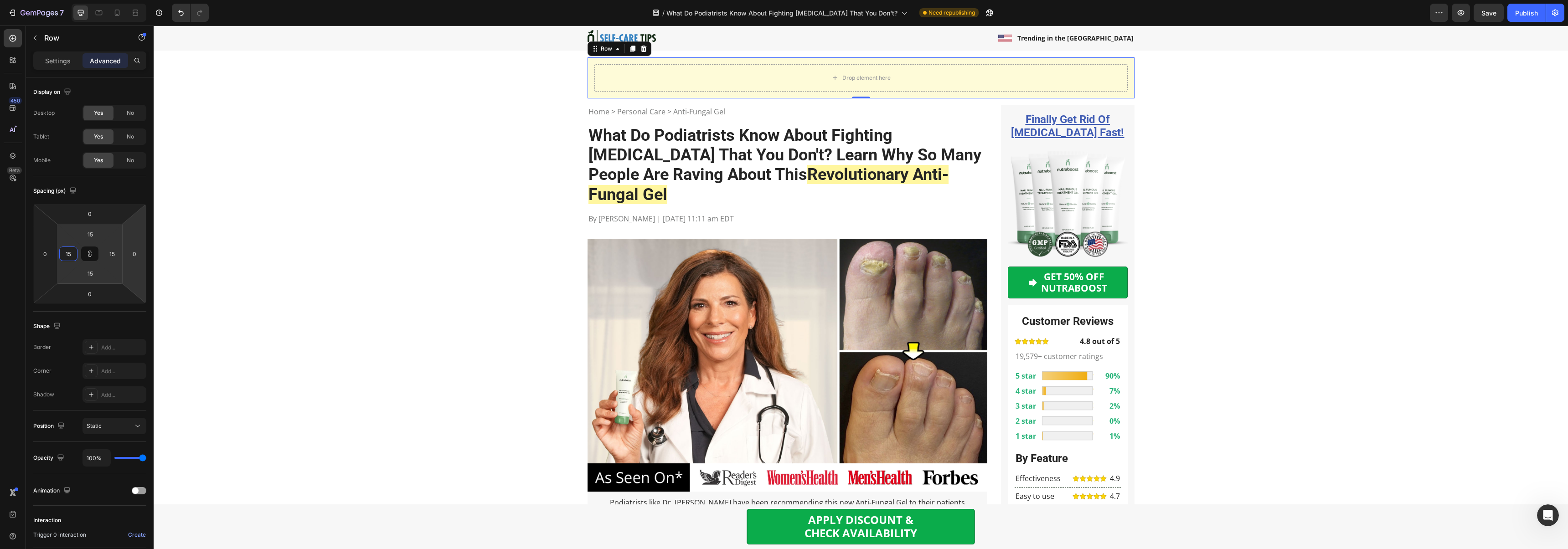
type input "15"
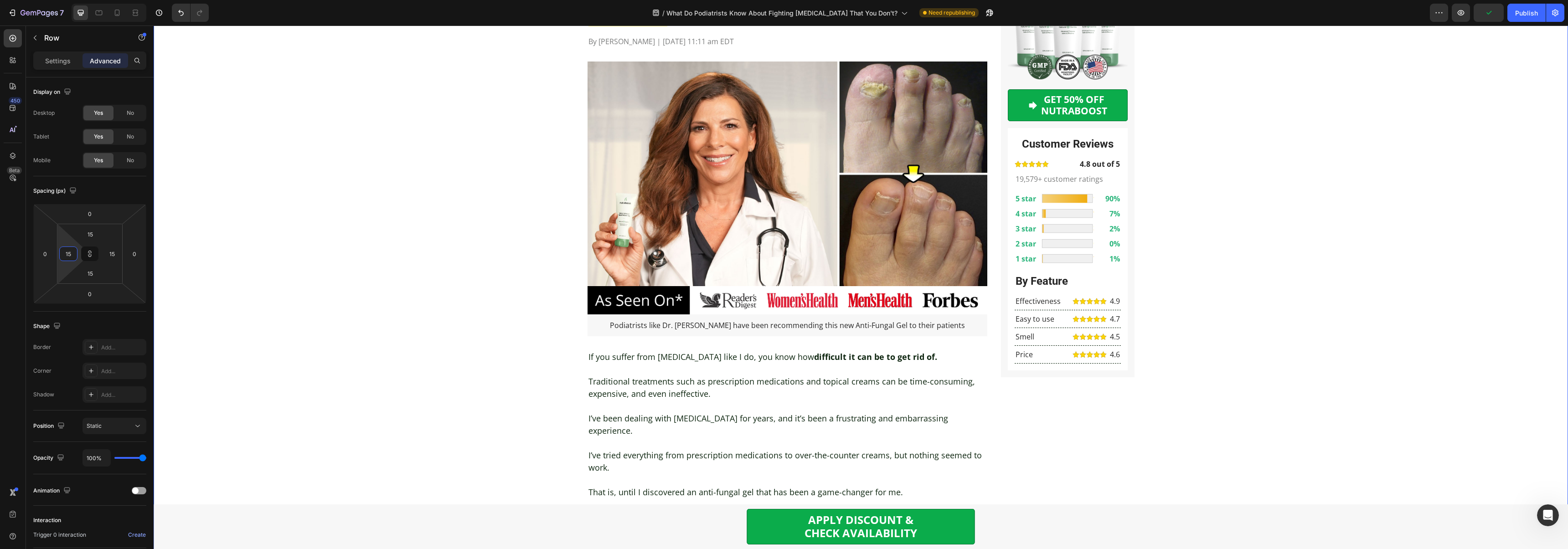
scroll to position [348, 0]
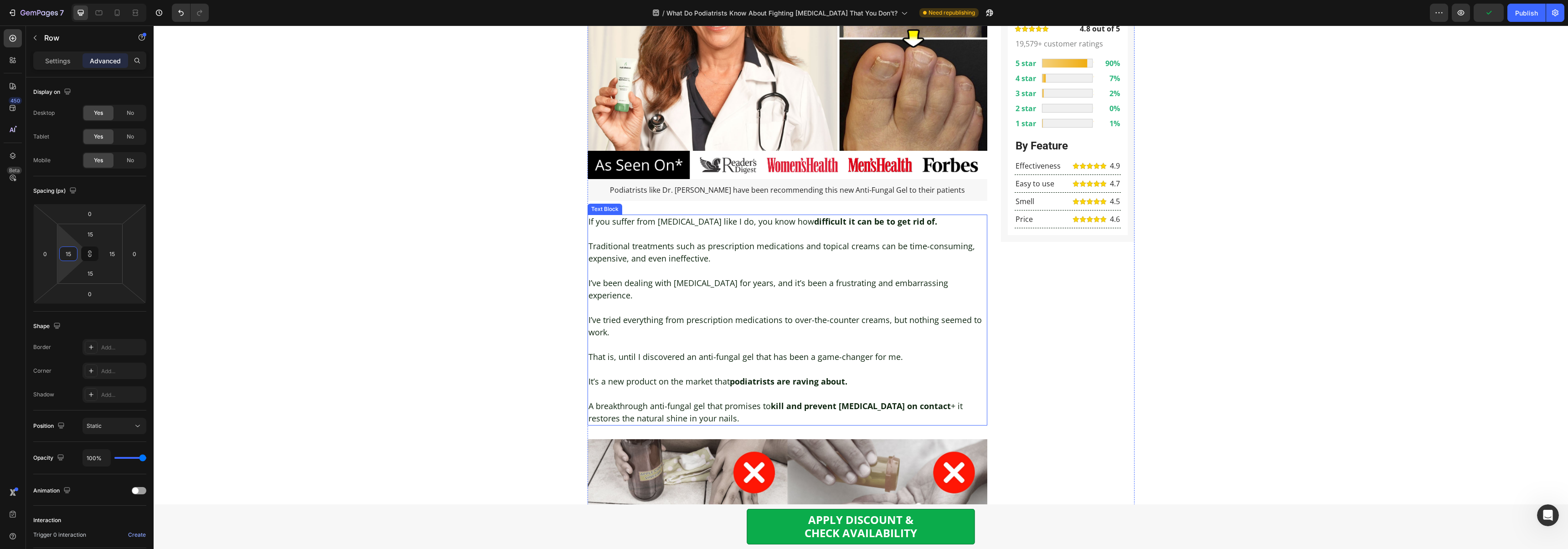
click at [643, 244] on p "Traditional treatments such as prescription medications and topical creams can …" at bounding box center [787, 252] width 398 height 25
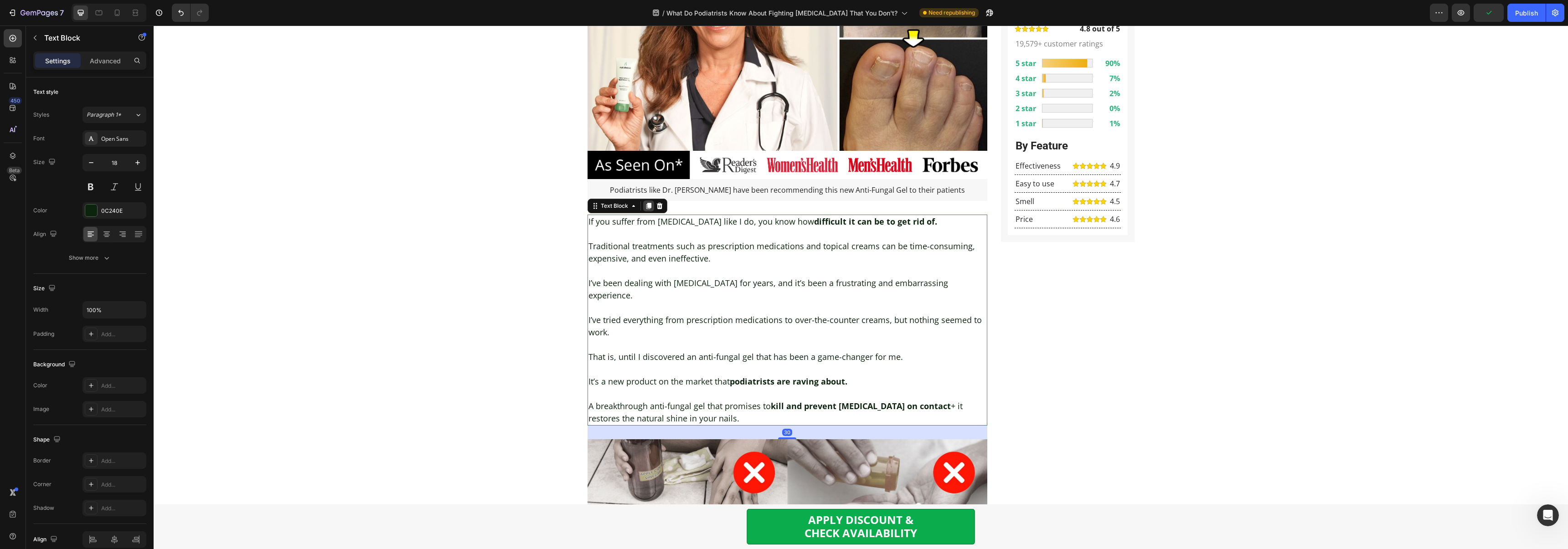
click at [647, 202] on icon at bounding box center [648, 206] width 5 height 6
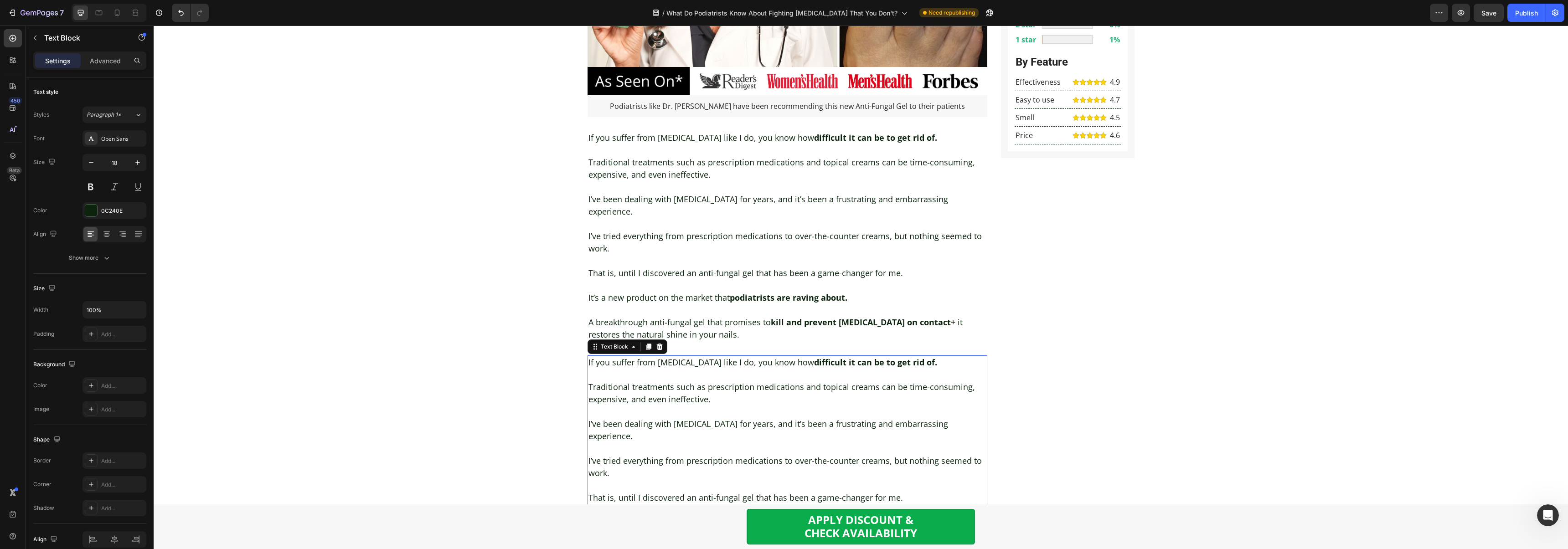
click at [677, 381] on p "Traditional treatments such as prescription medications and topical creams can …" at bounding box center [787, 393] width 398 height 25
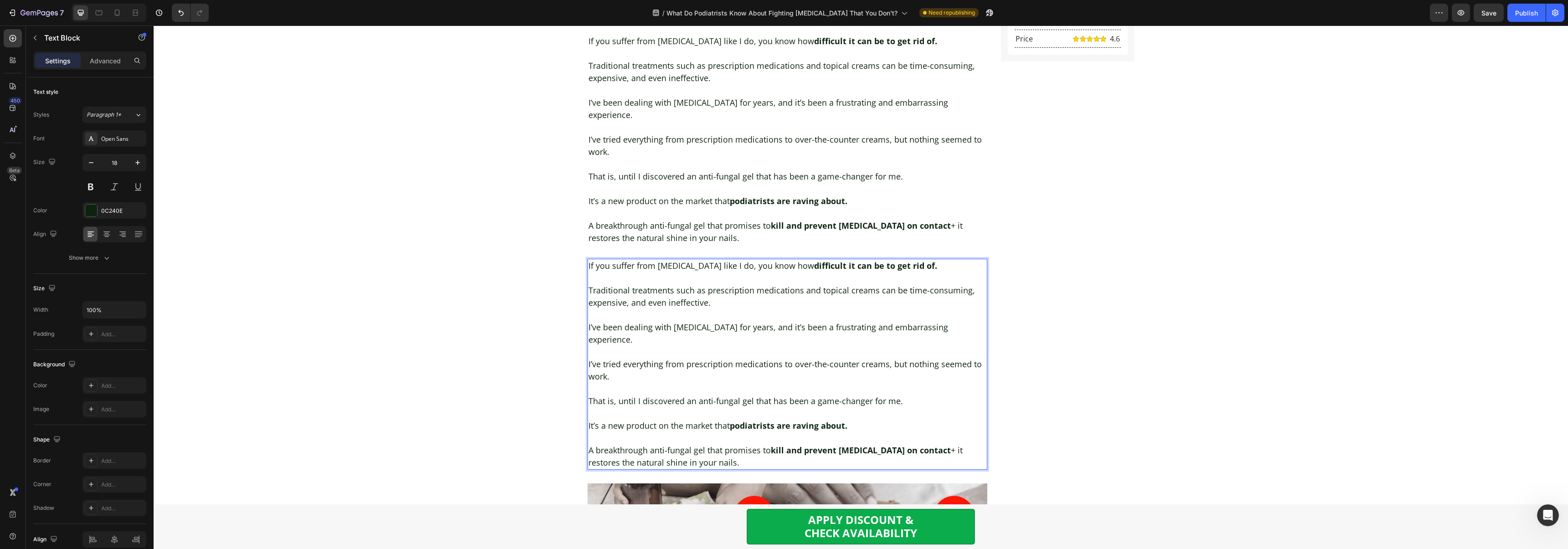
scroll to position [626, 0]
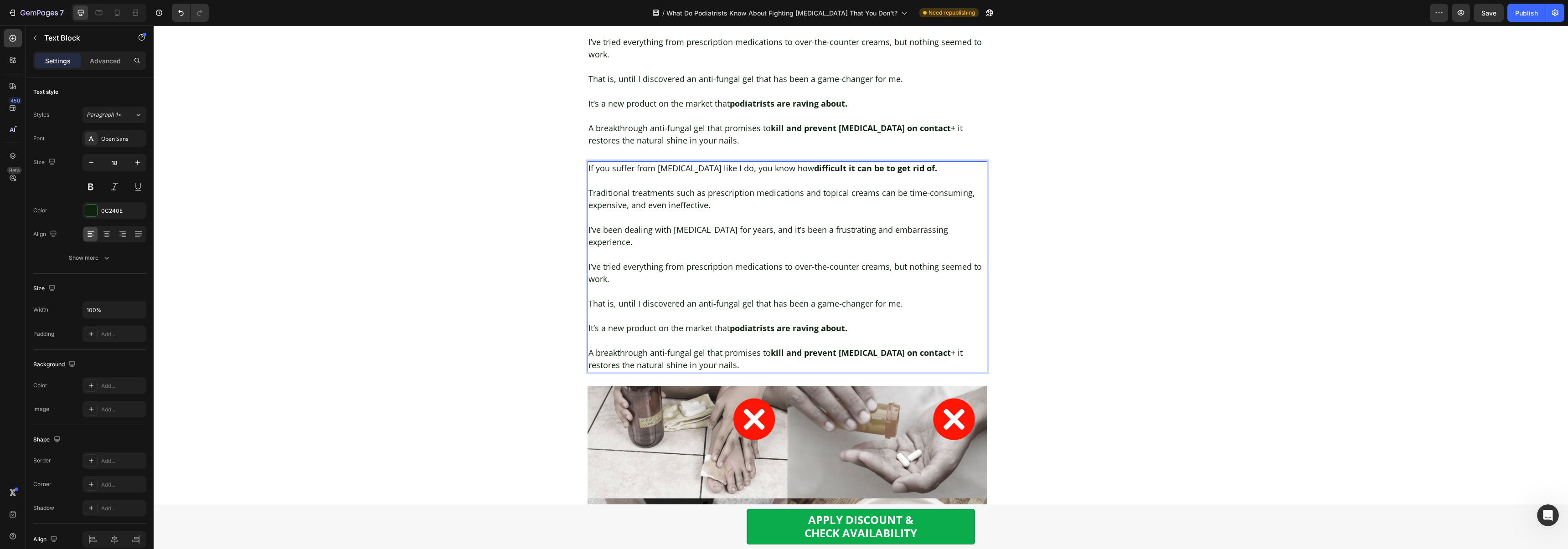
drag, startPoint x: 725, startPoint y: 321, endPoint x: 589, endPoint y: 139, distance: 227.2
click at [589, 161] on div "If you suffer from nail fungus like I do, you know how difficult it can be to g…" at bounding box center [787, 267] width 400 height 211
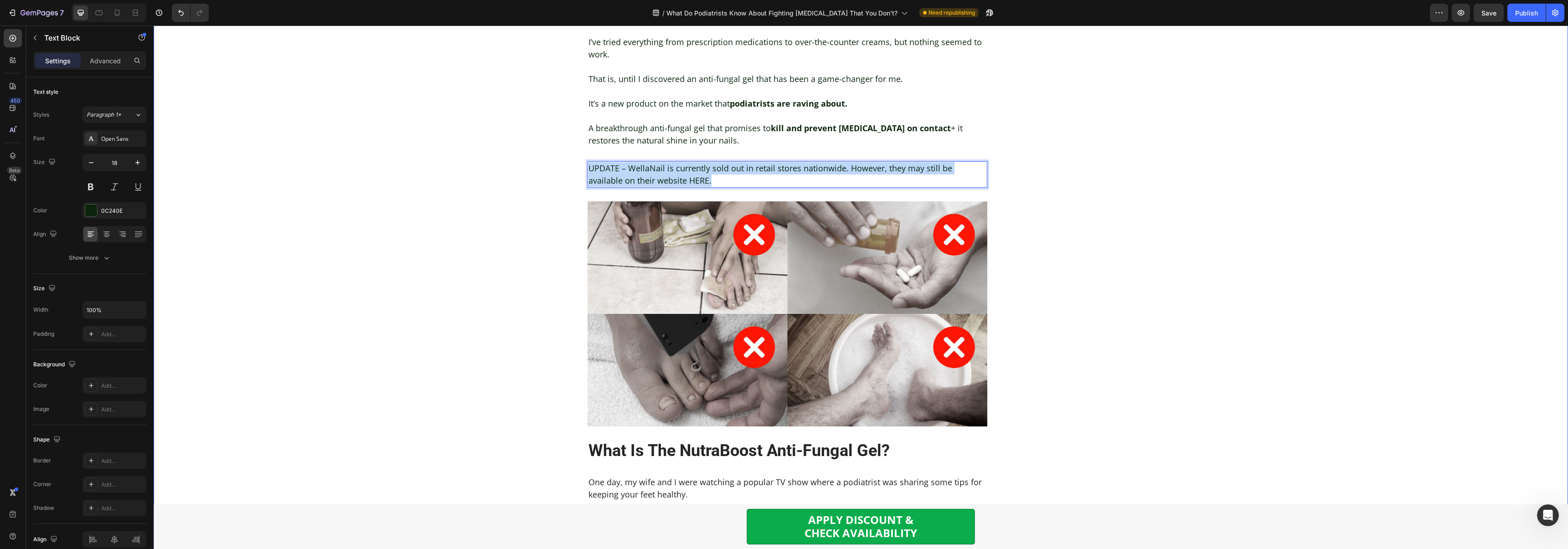
drag, startPoint x: 618, startPoint y: 133, endPoint x: 648, endPoint y: 139, distance: 30.6
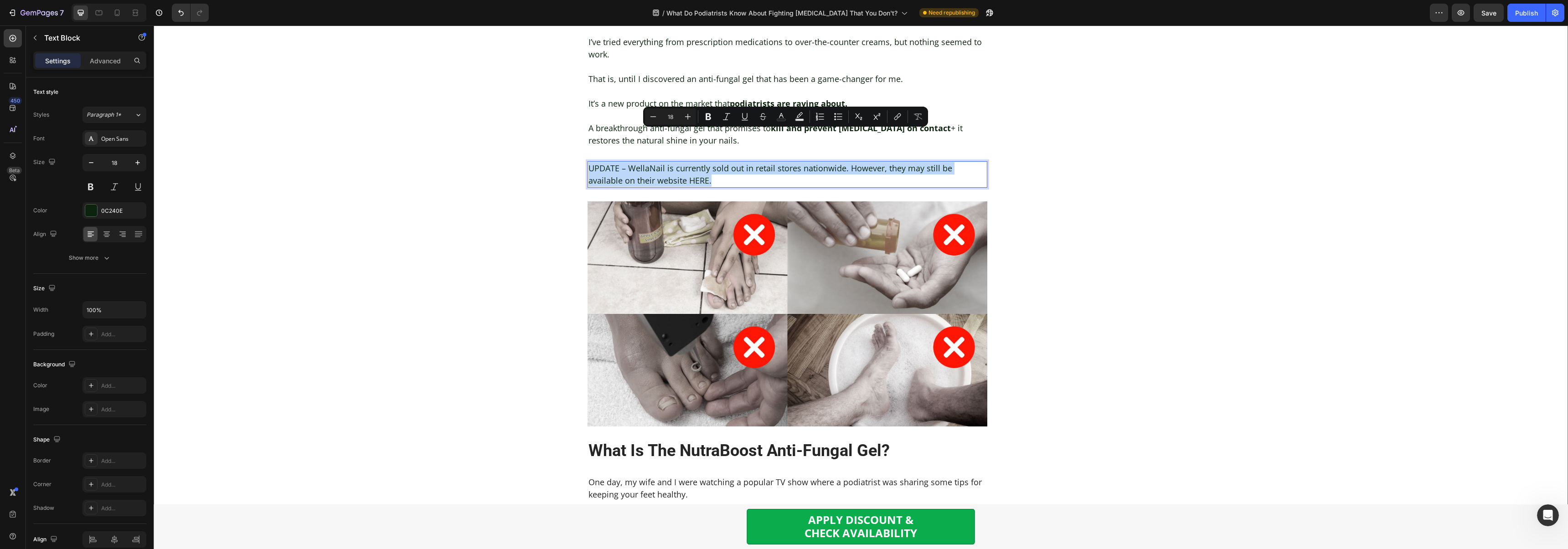
copy p "UPDATE – WellaNail is currently sold out in retail stores nationwide. However, …"
click at [646, 162] on p "UPDATE – WellaNail is currently sold out in retail stores nationwide. However, …" at bounding box center [787, 175] width 398 height 25
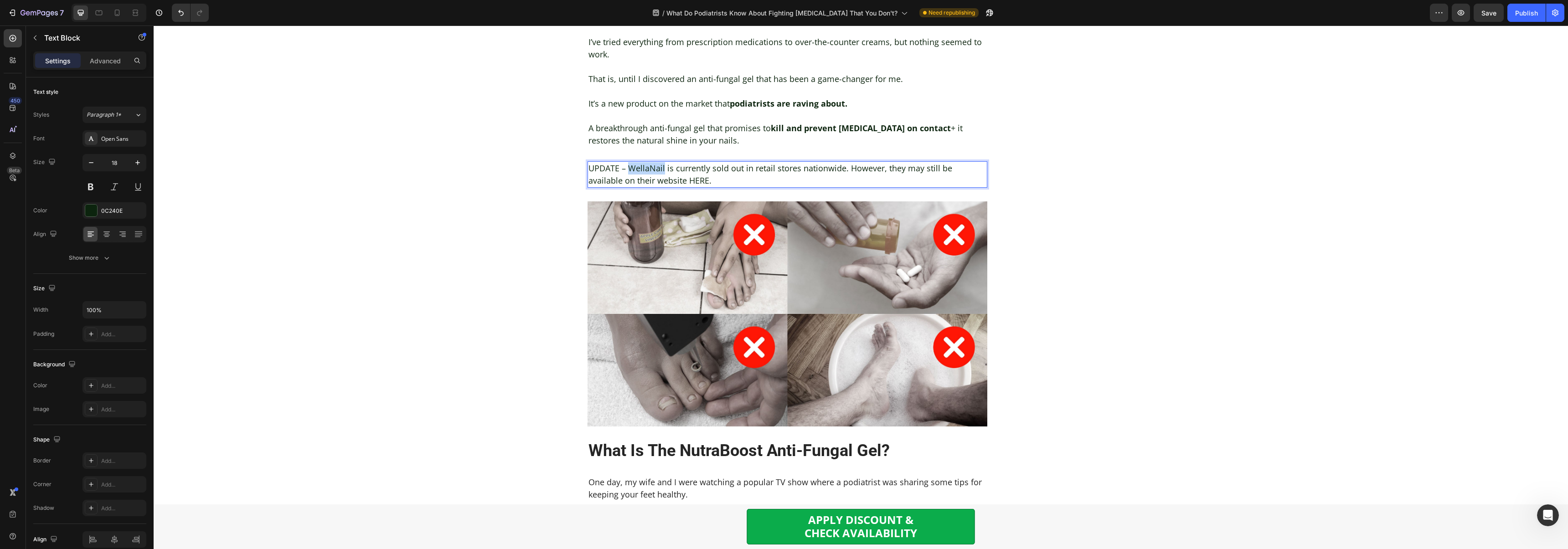
click at [646, 162] on p "UPDATE – WellaNail is currently sold out in retail stores nationwide. However, …" at bounding box center [787, 175] width 398 height 25
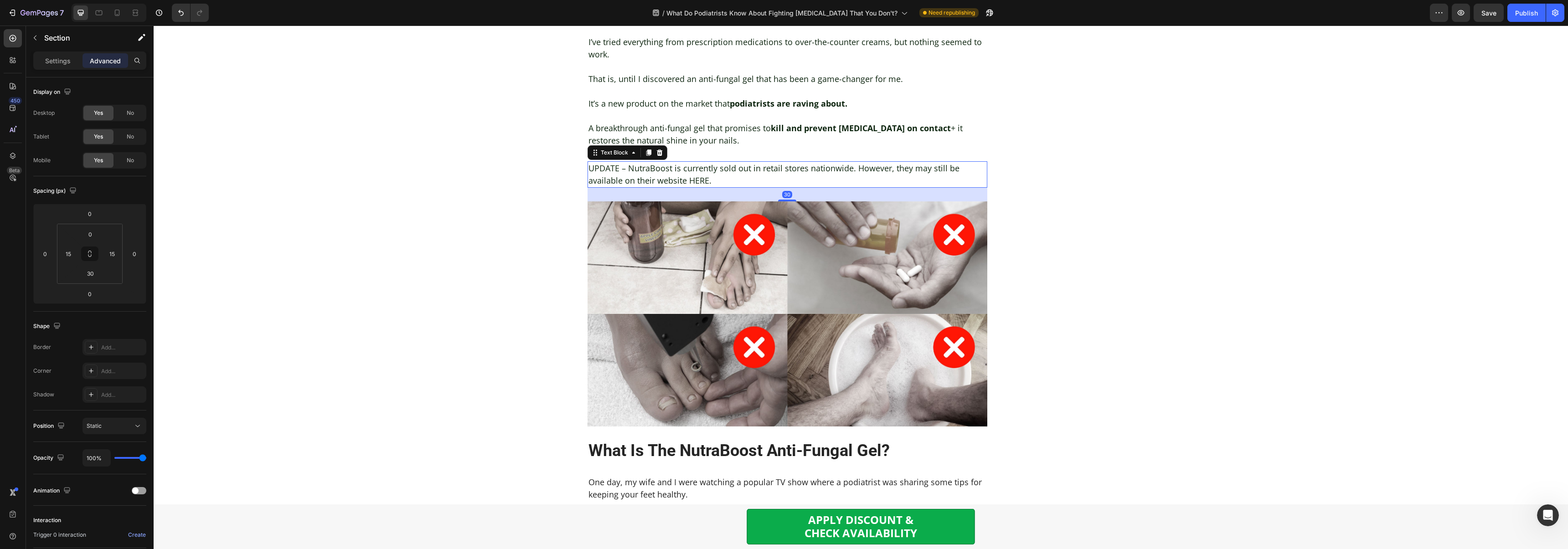
click at [636, 162] on p "UPDATE – NutraBoost is currently sold out in retail stores nationwide. However,…" at bounding box center [787, 175] width 398 height 25
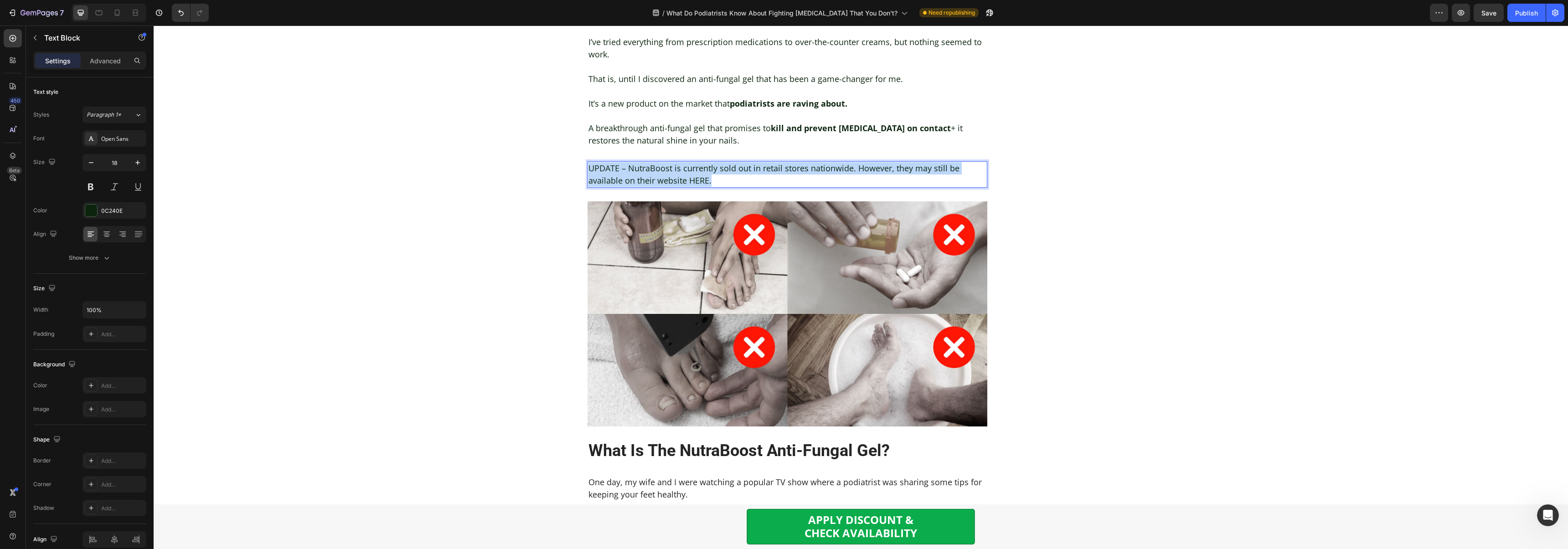
click at [636, 162] on p "UPDATE – NutraBoost is currently sold out in retail stores nationwide. However,…" at bounding box center [787, 175] width 398 height 25
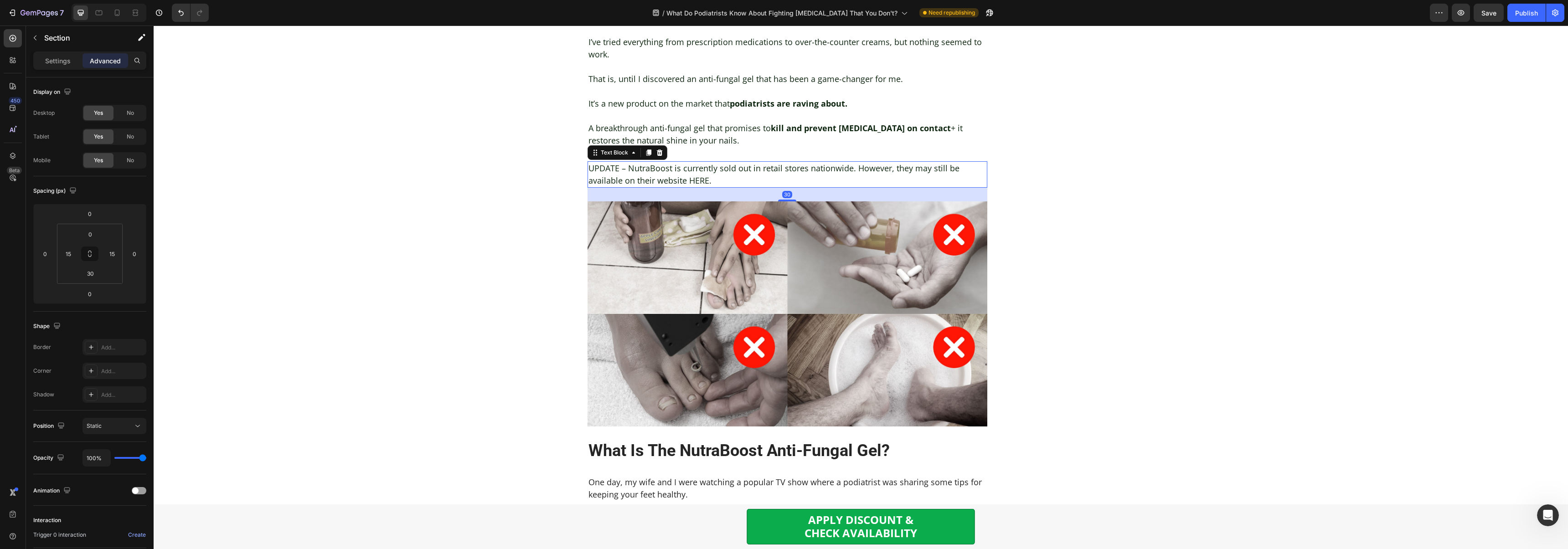
click at [606, 162] on p "UPDATE – NutraBoost is currently sold out in retail stores nationwide. However,…" at bounding box center [787, 175] width 398 height 25
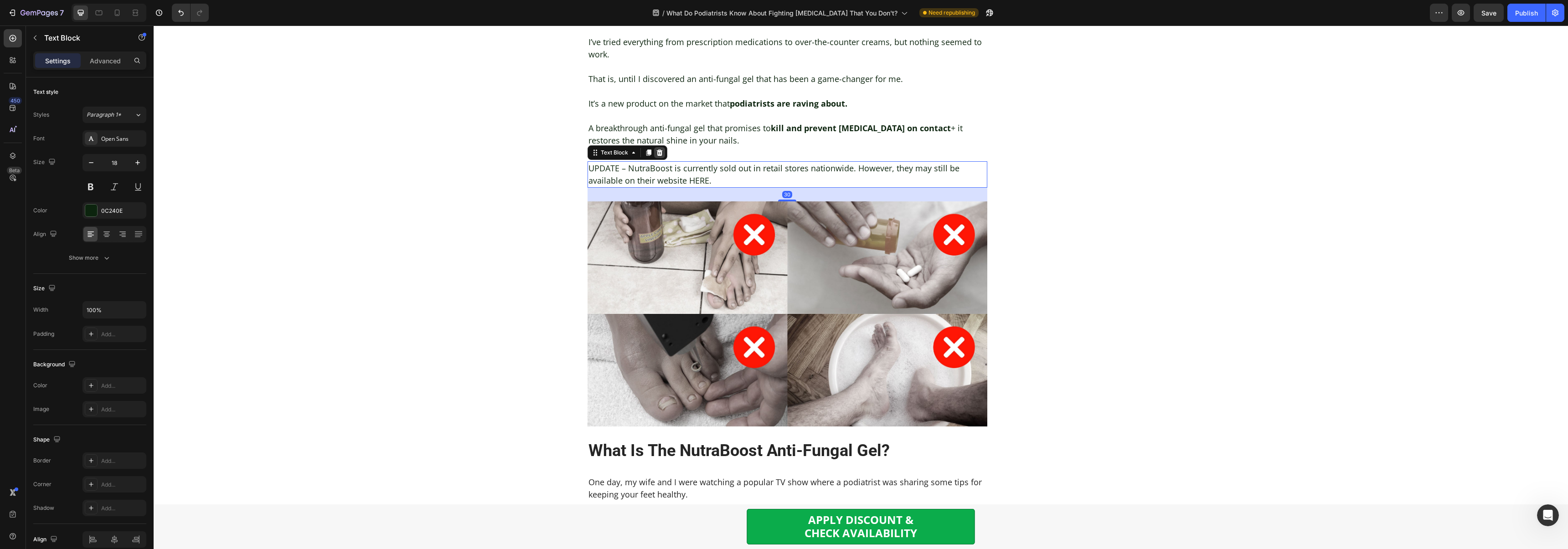
click at [659, 150] on icon at bounding box center [659, 153] width 6 height 6
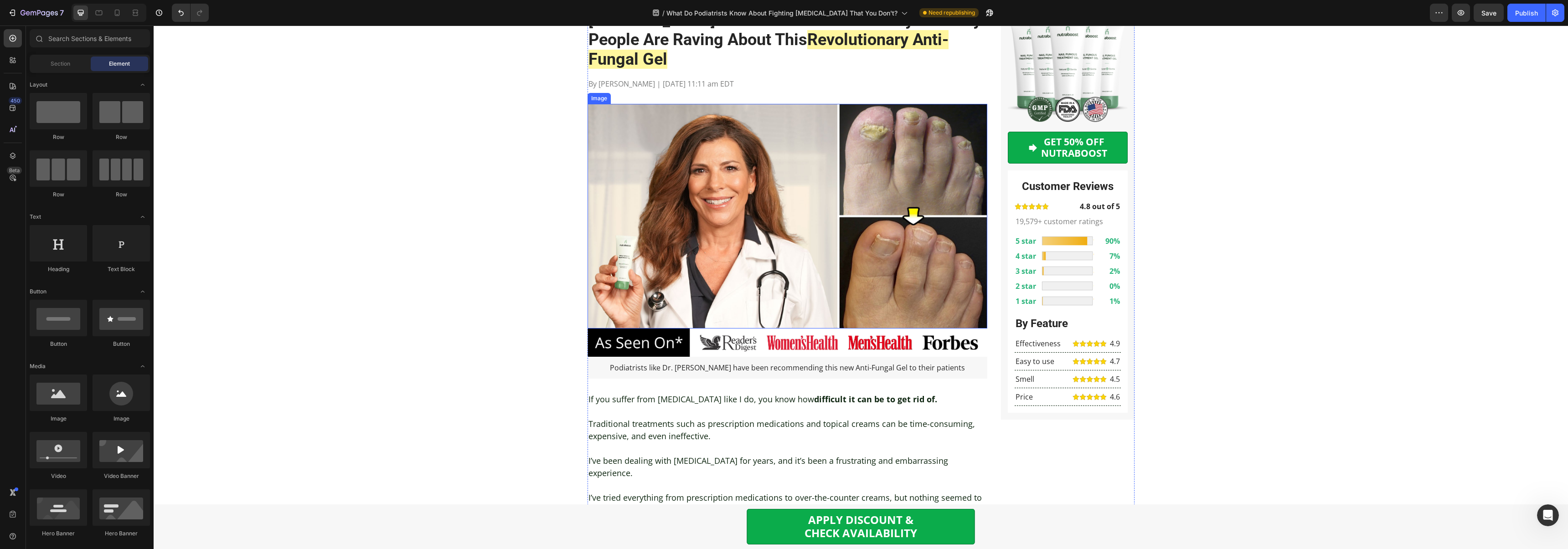
scroll to position [368, 0]
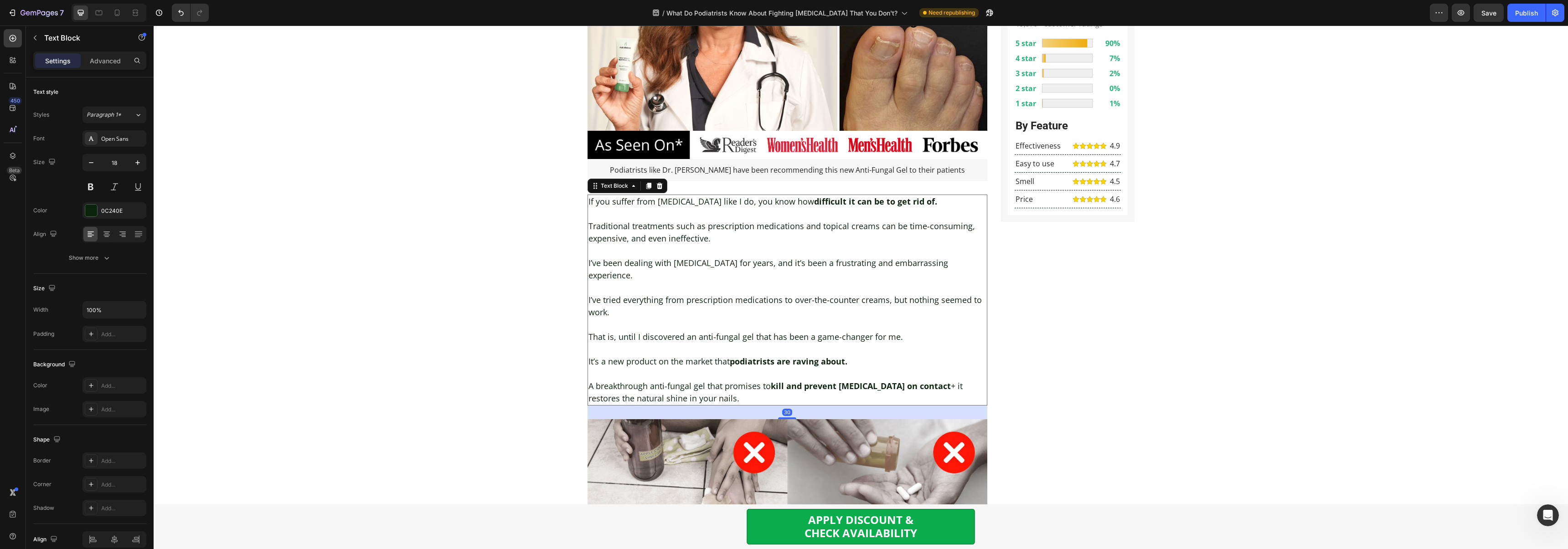
click at [646, 294] on p "I’ve tried everything from prescription medications to over-the-counter creams,…" at bounding box center [787, 306] width 398 height 25
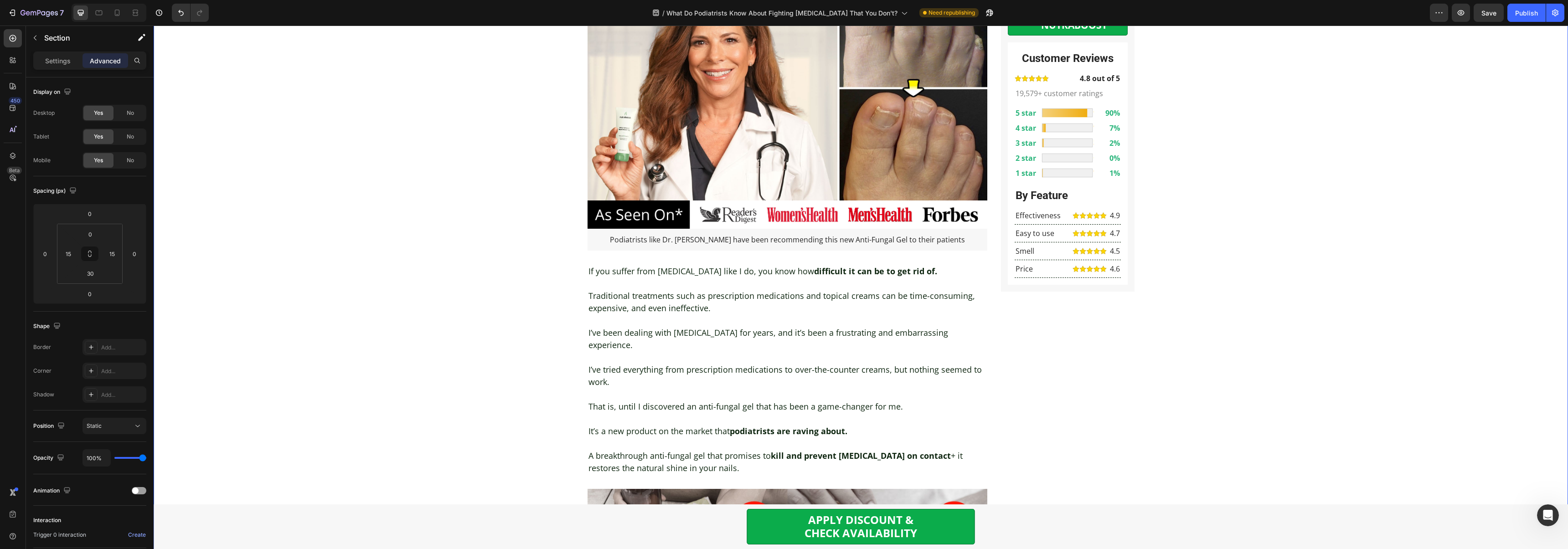
scroll to position [612, 0]
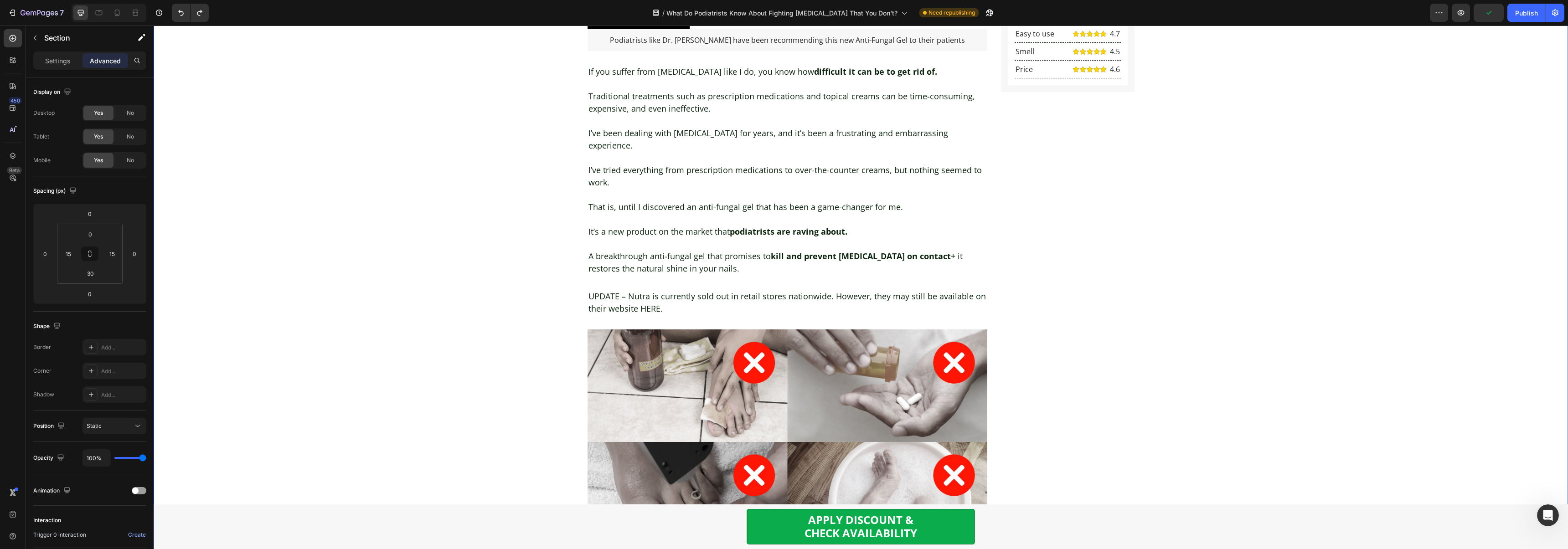
scroll to position [304, 0]
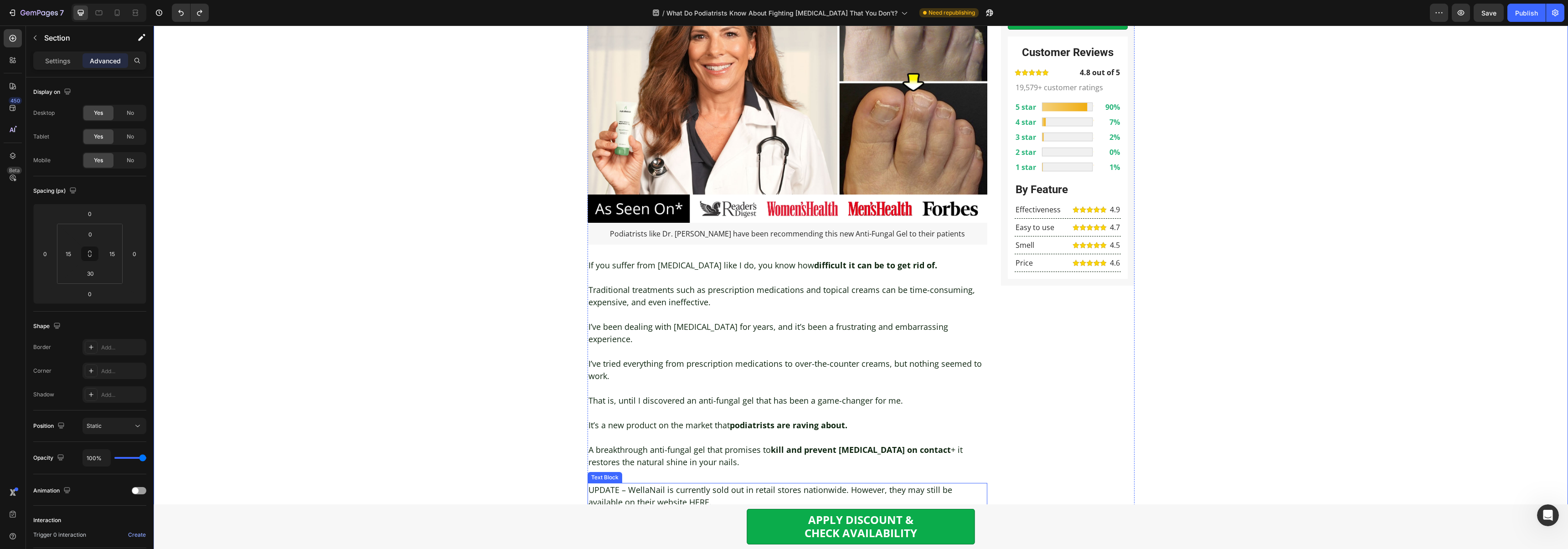
click at [679, 484] on p "UPDATE – WellaNail is currently sold out in retail stores nationwide. However, …" at bounding box center [787, 496] width 398 height 25
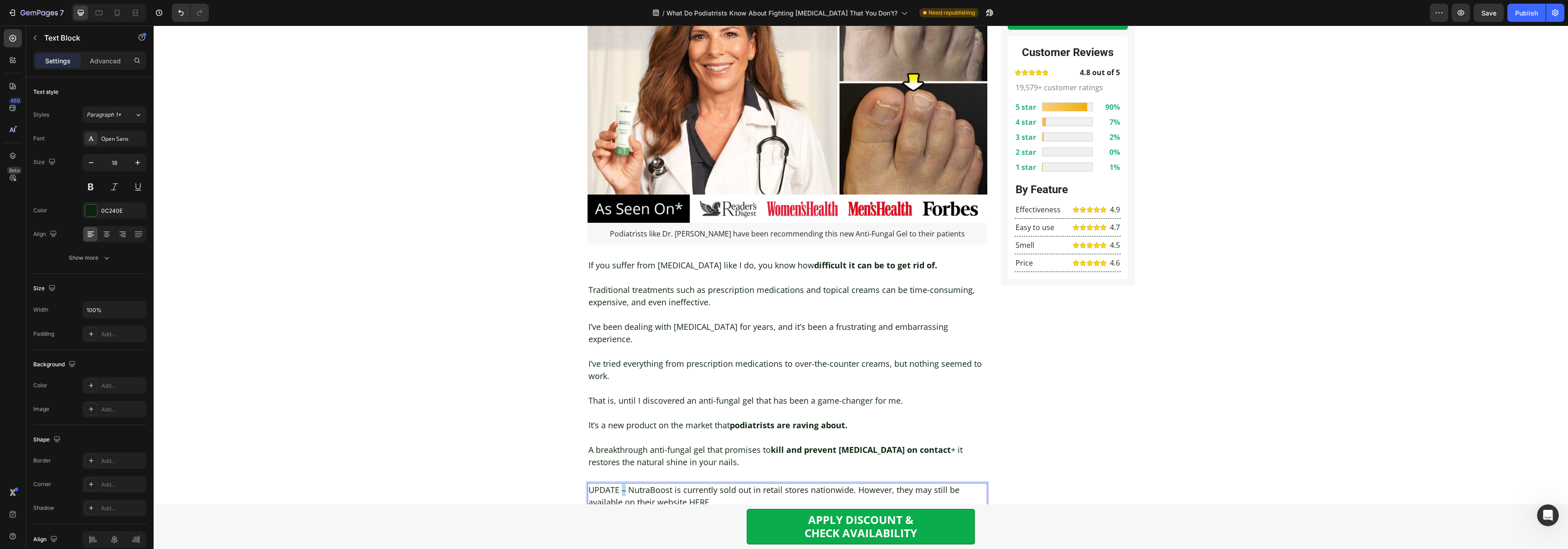
click at [623, 484] on p "UPDATE – NutraBoost is currently sold out in retail stores nationwide. However,…" at bounding box center [787, 496] width 398 height 25
drag, startPoint x: 621, startPoint y: 457, endPoint x: 590, endPoint y: 458, distance: 31.0
click at [590, 484] on p "UPDATE: NutraBoost is currently sold out in retail stores nationwide. However, …" at bounding box center [787, 496] width 398 height 25
click at [534, 435] on button "Bold" at bounding box center [527, 438] width 16 height 16
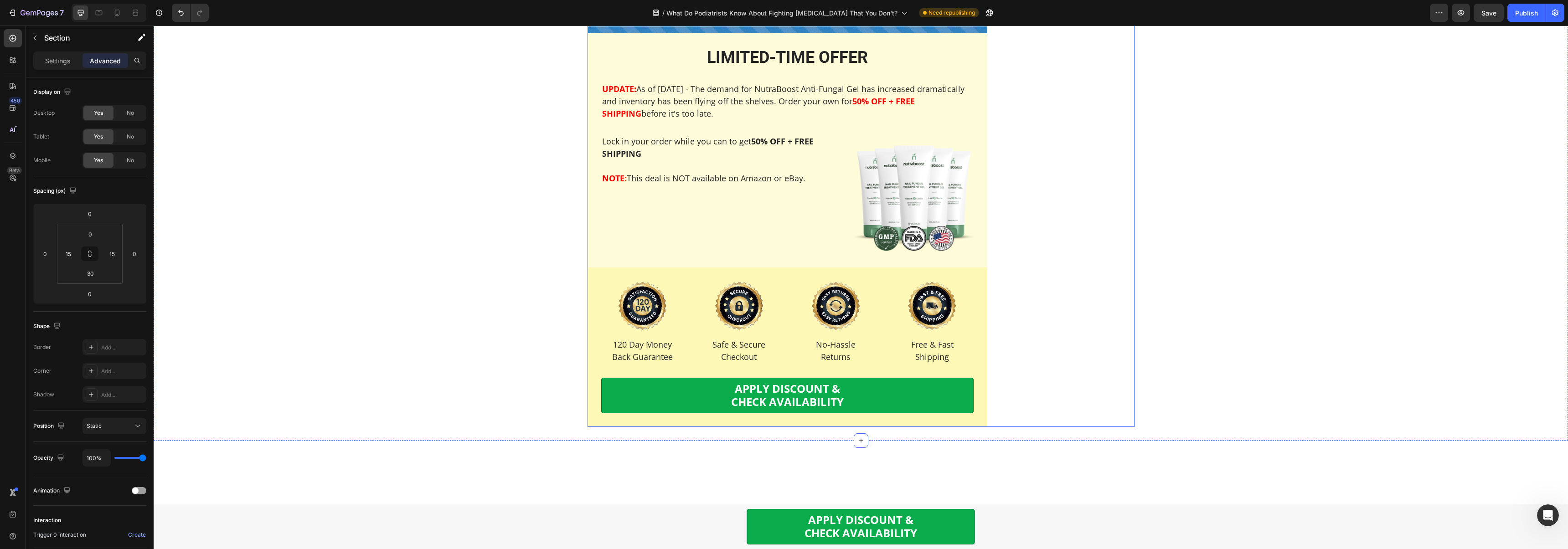
scroll to position [5470, 0]
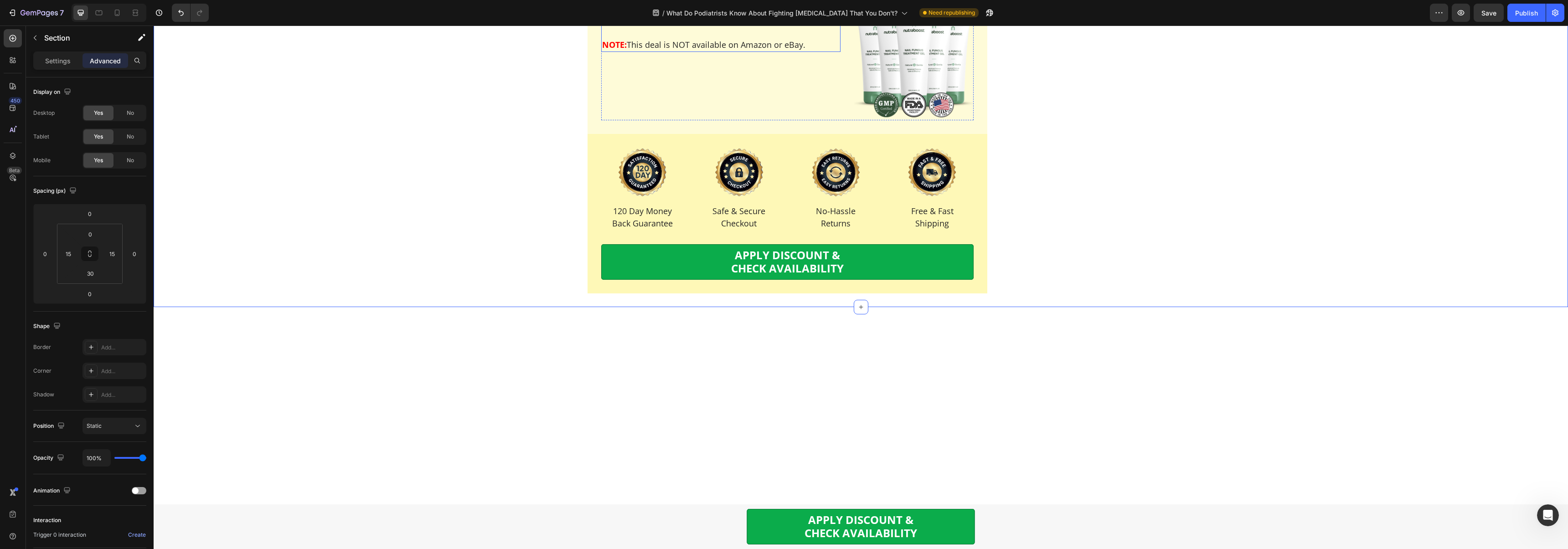
click at [616, 50] on strong "NOTE:" at bounding box center [615, 45] width 25 height 11
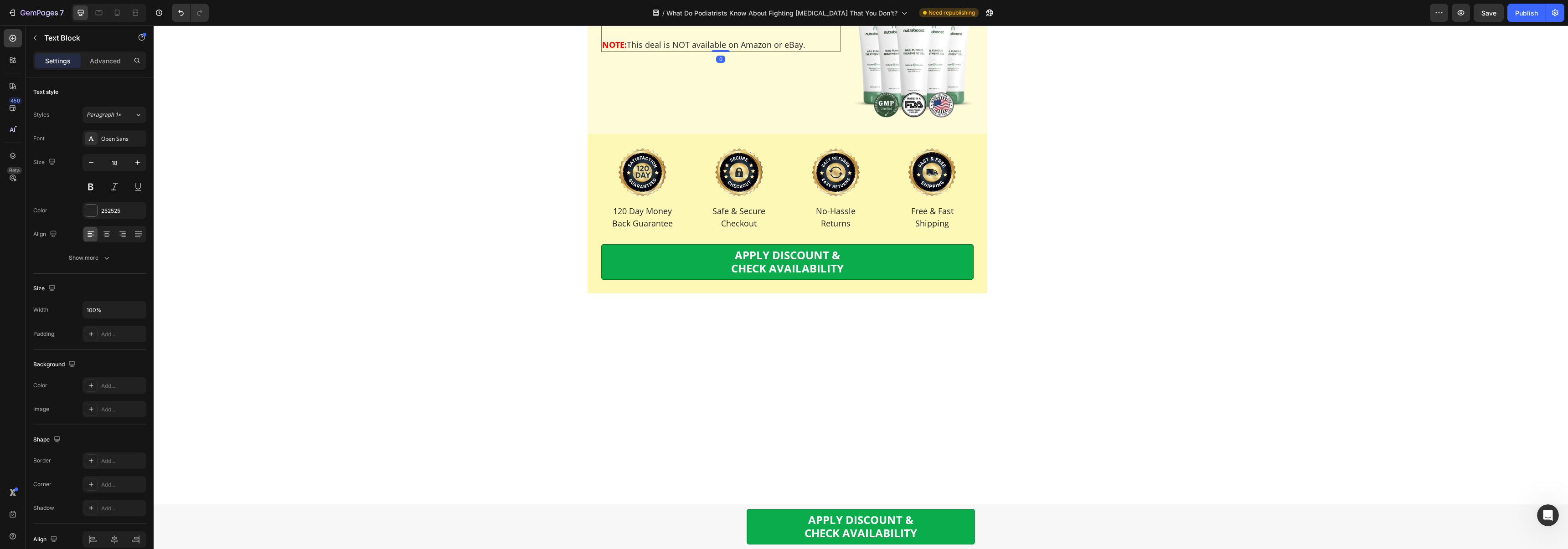
click at [615, 50] on strong "NOTE:" at bounding box center [615, 45] width 25 height 11
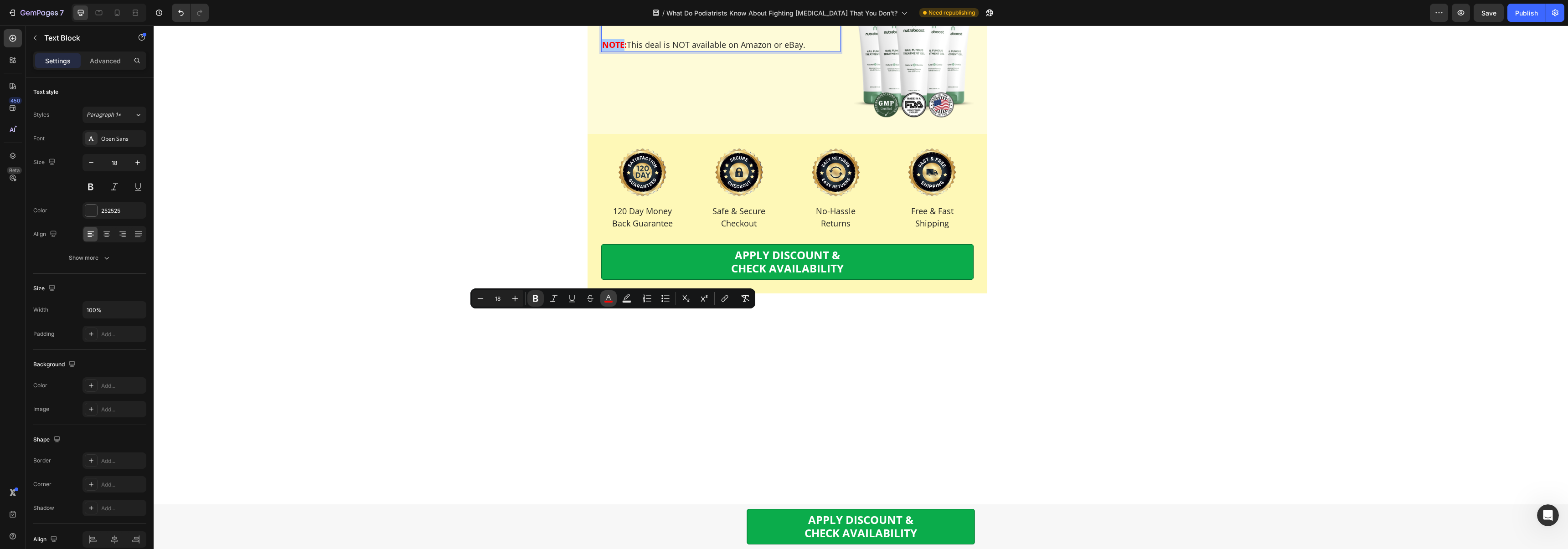
click at [605, 300] on icon "Editor contextual toolbar" at bounding box center [608, 298] width 9 height 9
type input "FF0000"
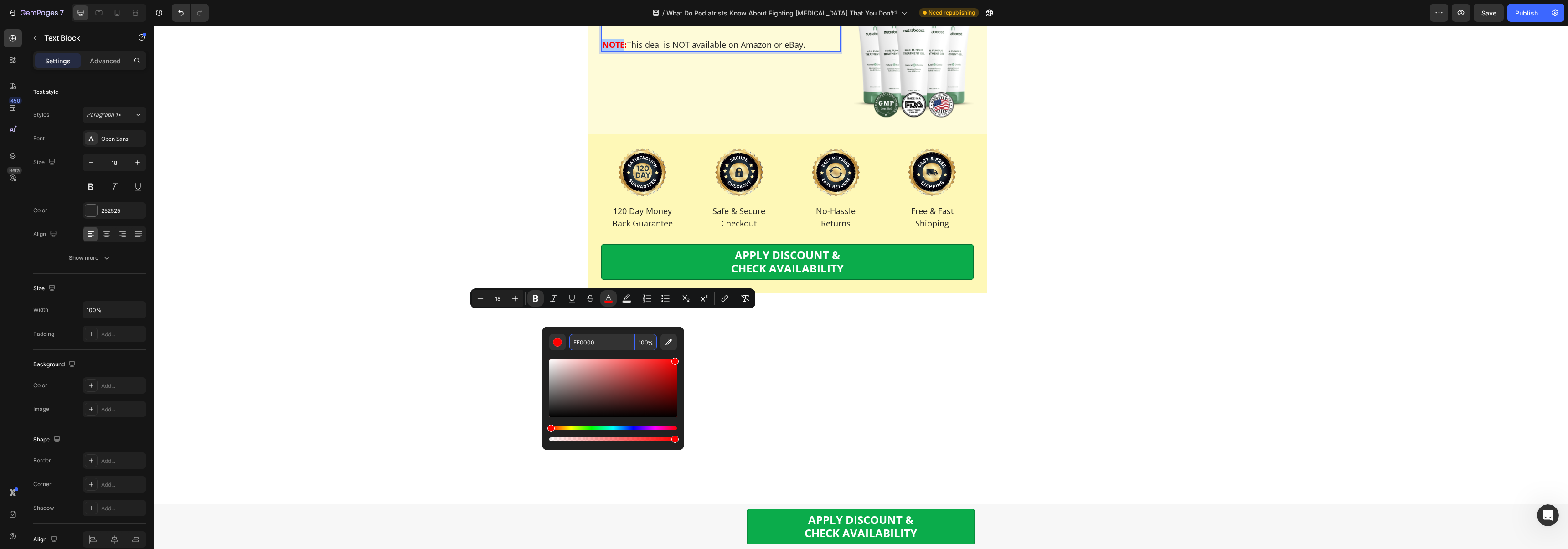
click at [594, 349] on input "FF0000" at bounding box center [602, 342] width 66 height 16
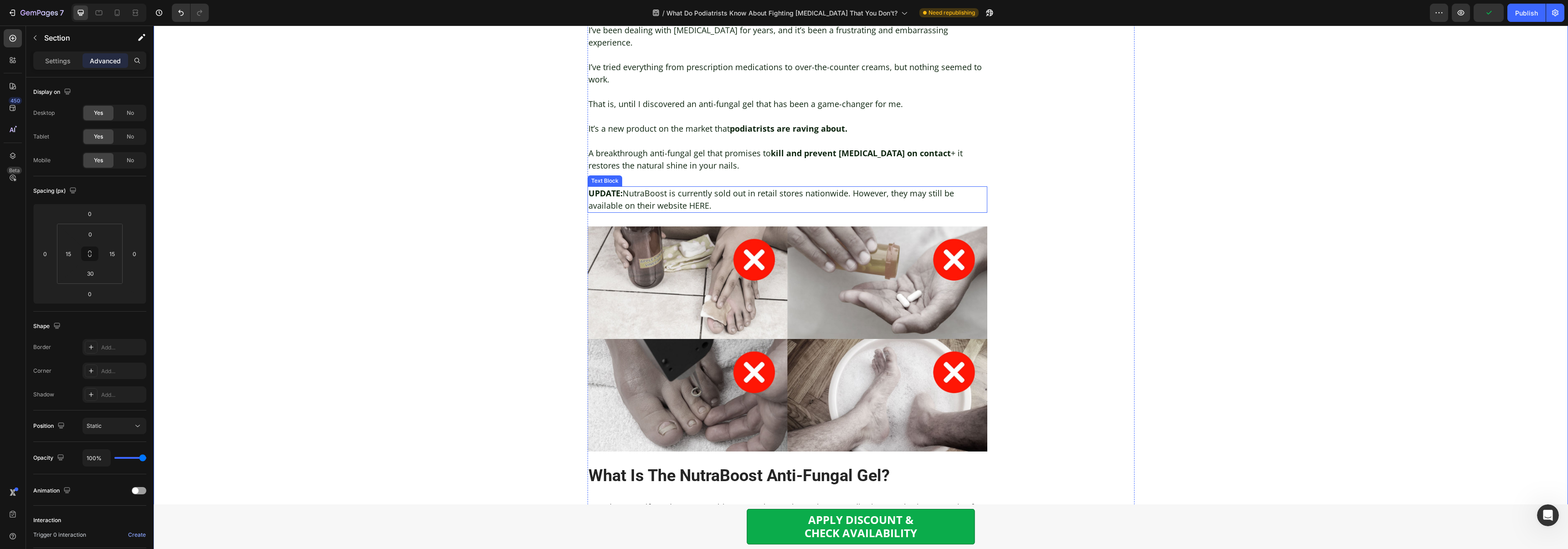
scroll to position [722, 0]
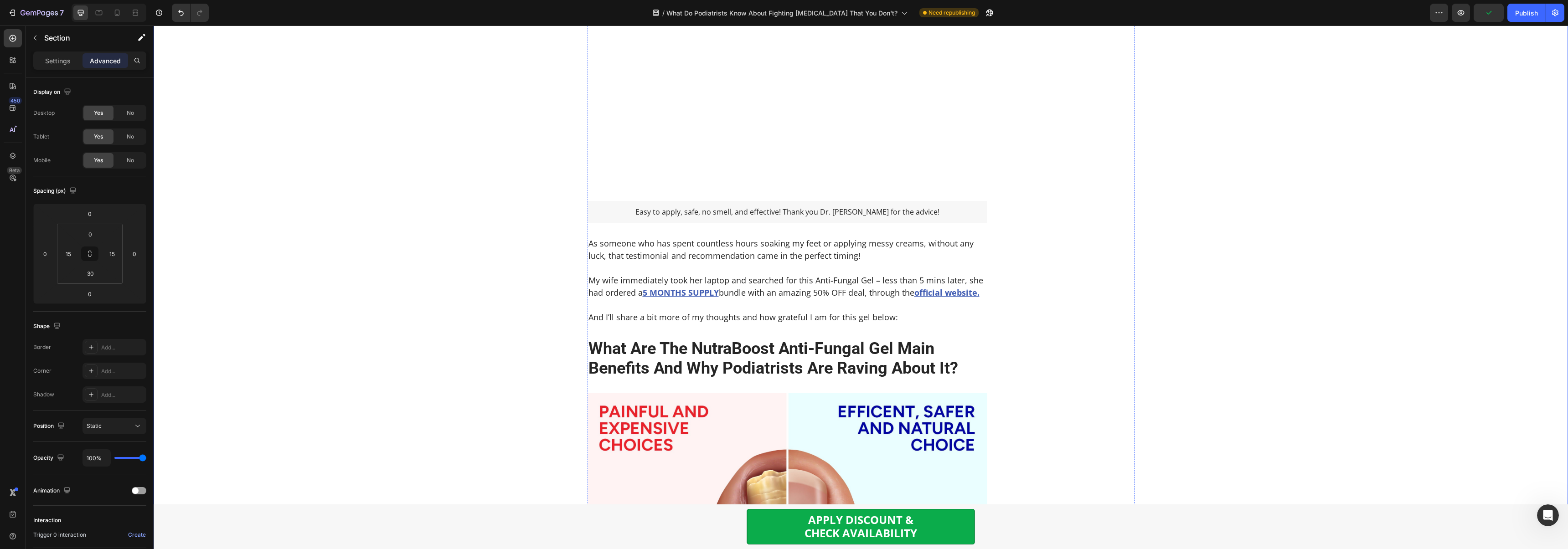
scroll to position [663, 0]
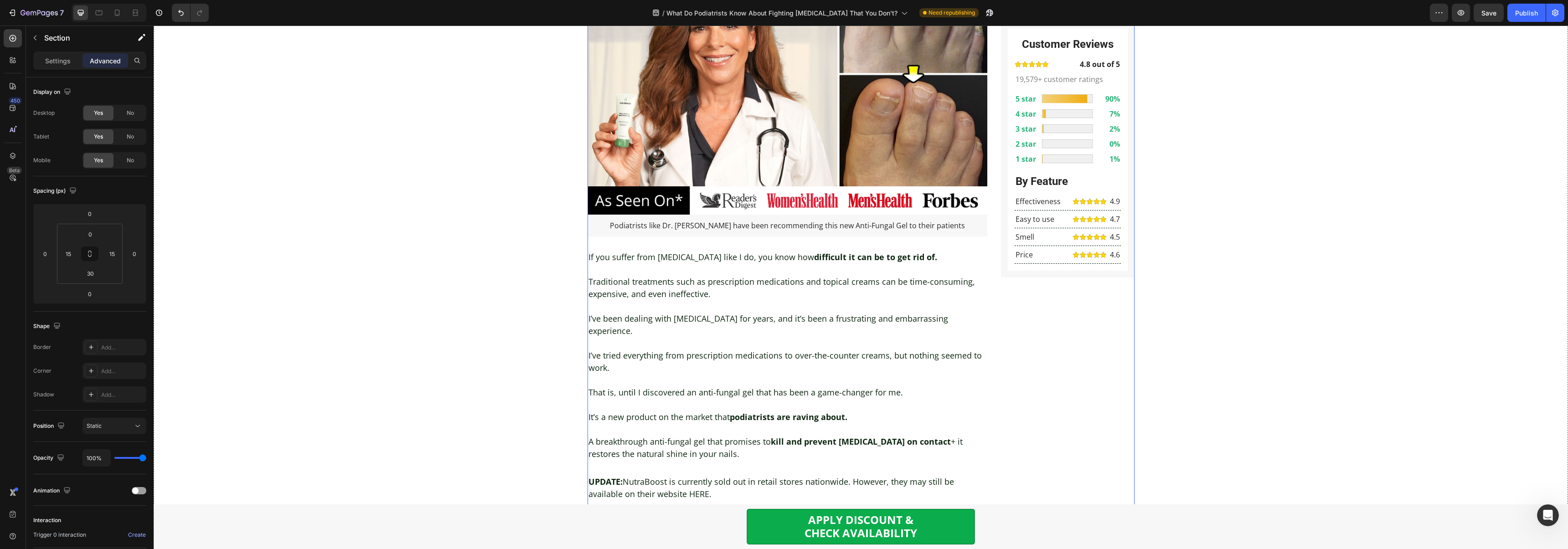
click at [621, 476] on strong "UPDATE:" at bounding box center [605, 481] width 34 height 11
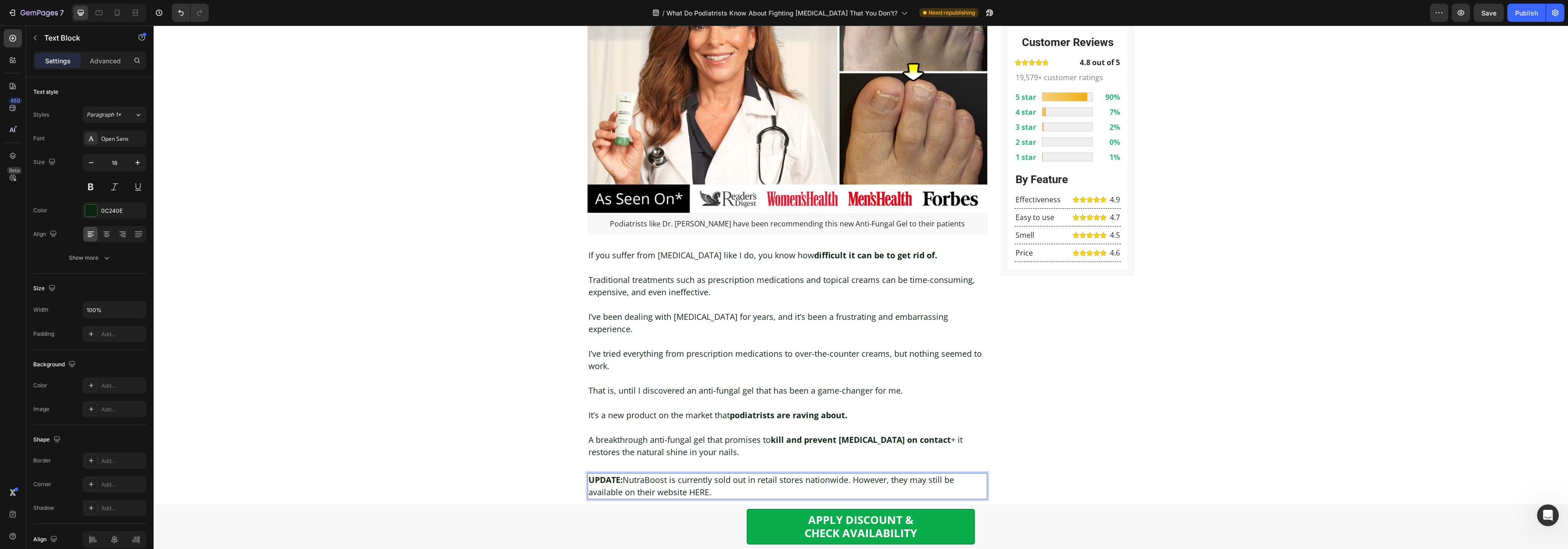
click at [624, 474] on p "UPDATE: NutraBoost is currently sold out in retail stores nationwide. However, …" at bounding box center [787, 486] width 398 height 25
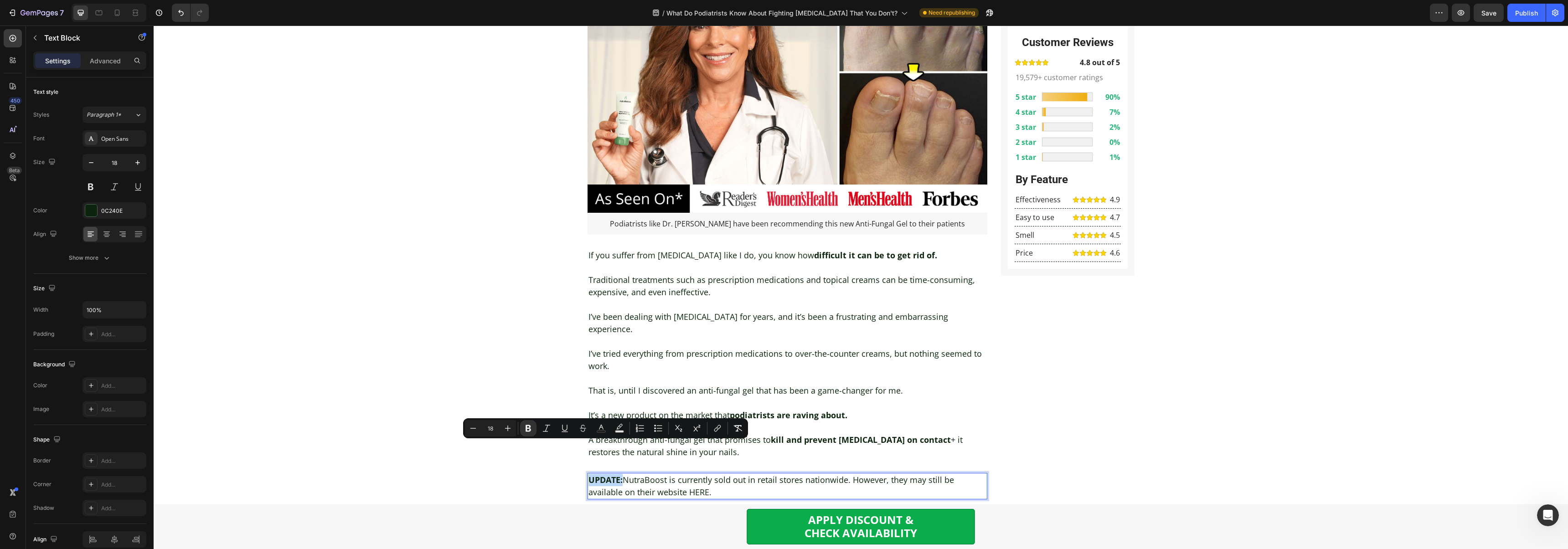
drag, startPoint x: 623, startPoint y: 448, endPoint x: 589, endPoint y: 447, distance: 34.0
click at [589, 474] on p "UPDATE: NutraBoost is currently sold out in retail stores nationwide. However, …" at bounding box center [787, 486] width 398 height 25
click at [595, 431] on button "Text Color" at bounding box center [601, 428] width 16 height 16
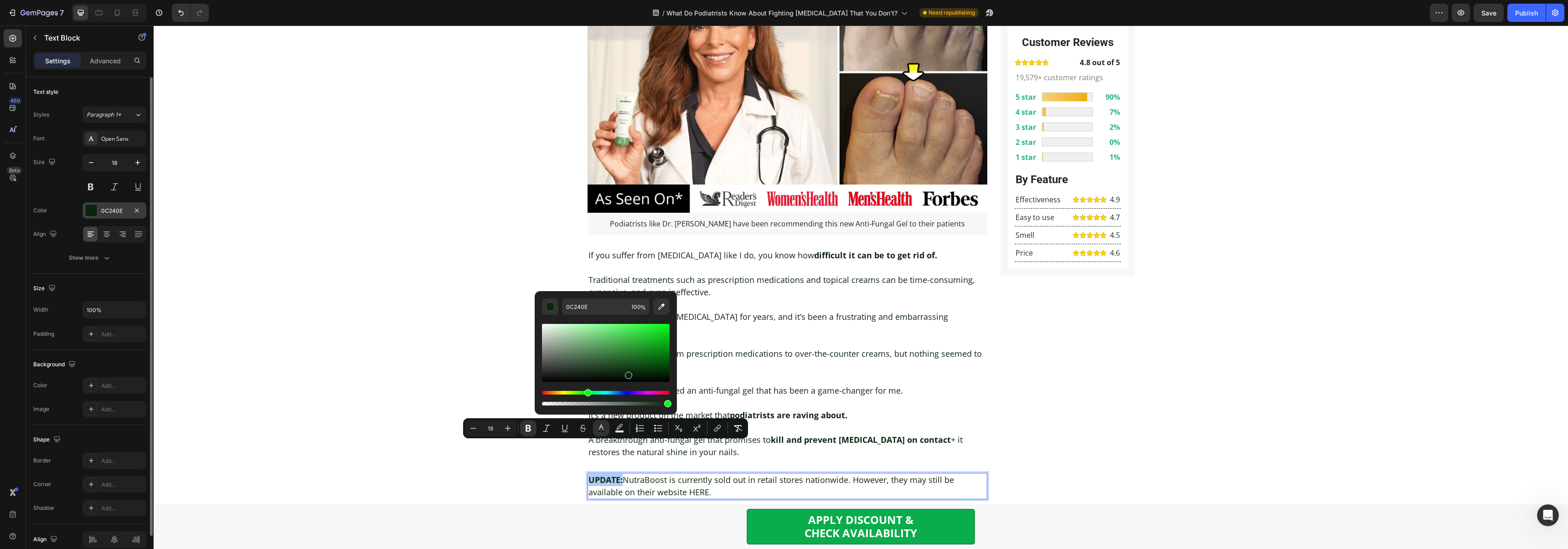
click at [118, 204] on div "0C240E" at bounding box center [114, 211] width 64 height 16
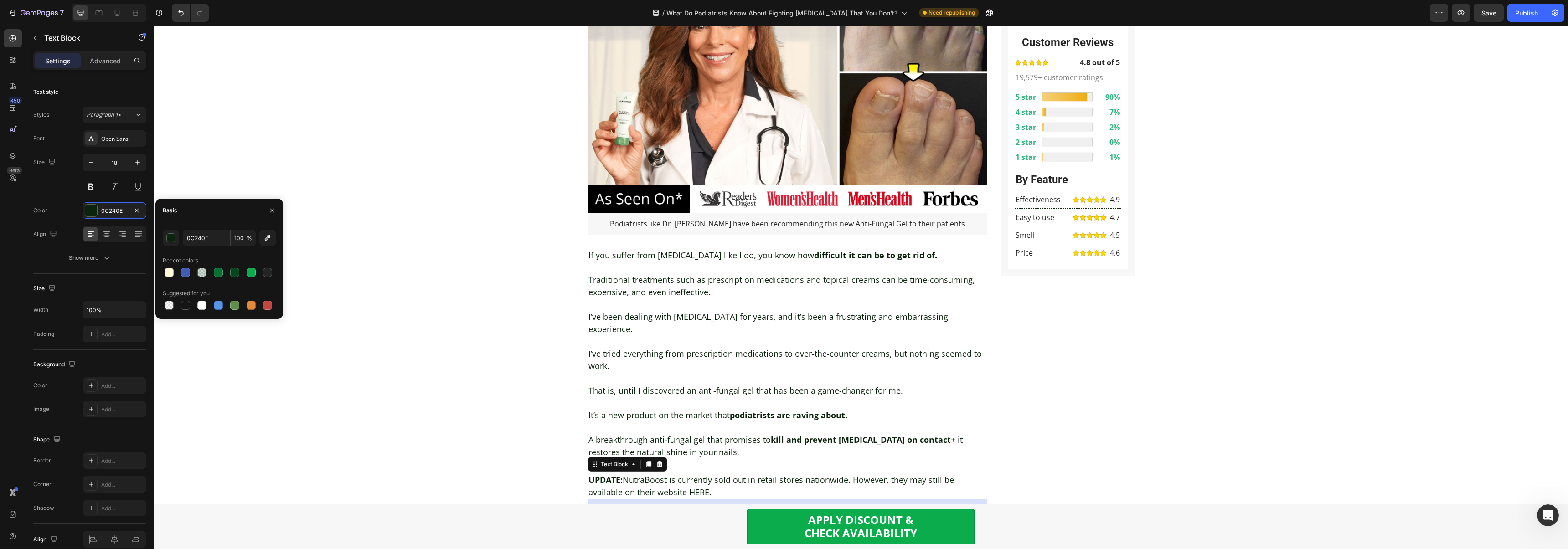
click at [201, 246] on div "0C240E 100 % Recent colors Suggested for you" at bounding box center [219, 271] width 113 height 82
click at [203, 240] on input "0C240E" at bounding box center [206, 238] width 47 height 16
paste input "FF0000"
type input "FF0000"
drag, startPoint x: 386, startPoint y: 191, endPoint x: 387, endPoint y: 199, distance: 8.1
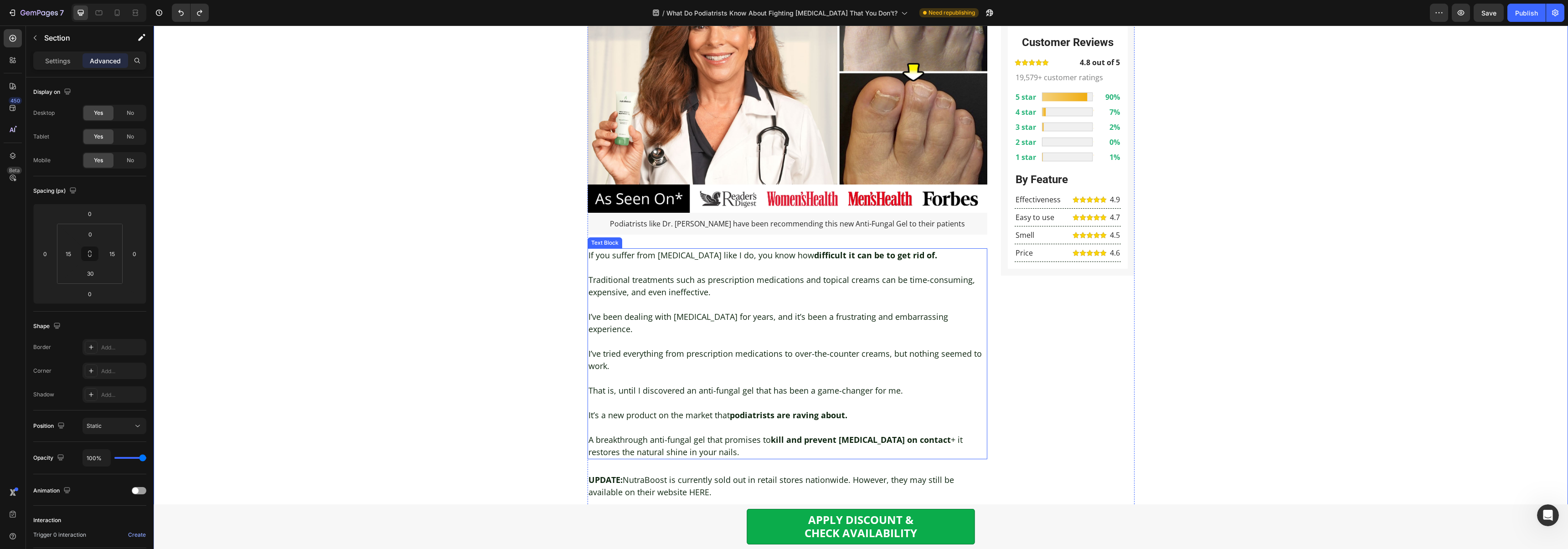
click at [705, 409] on p "It’s a new product on the market that podiatrists are raving about." at bounding box center [787, 415] width 398 height 12
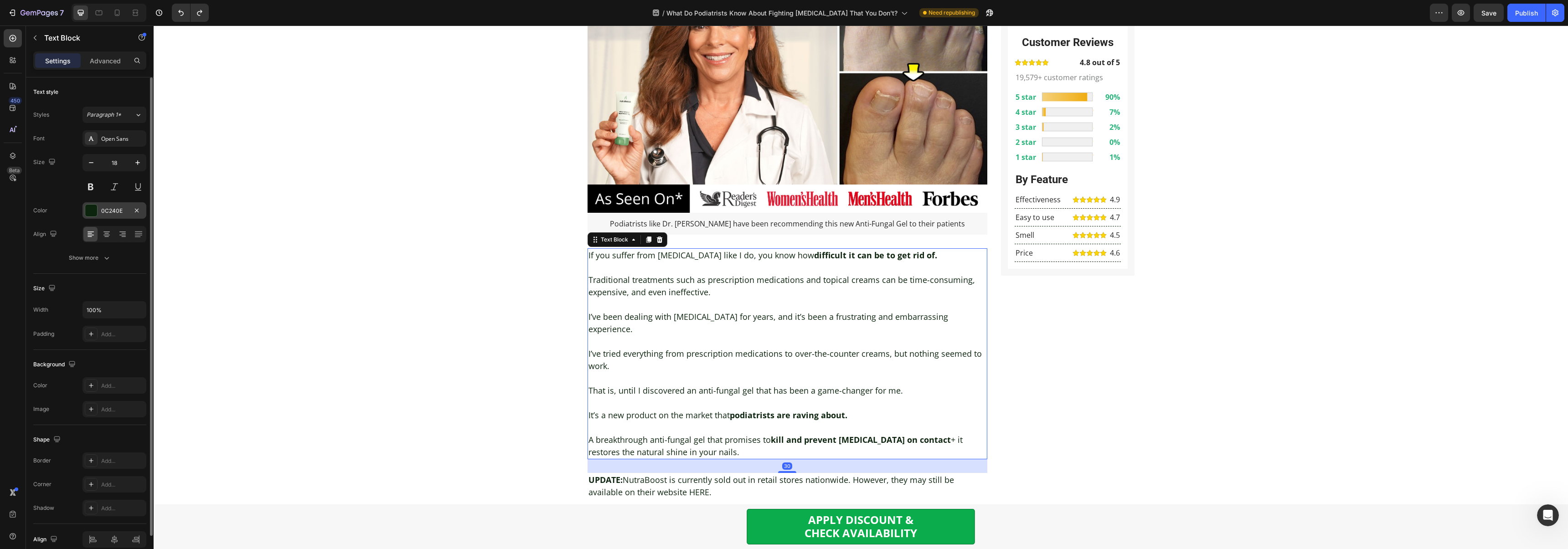
click at [108, 216] on div "0C240E" at bounding box center [114, 211] width 64 height 16
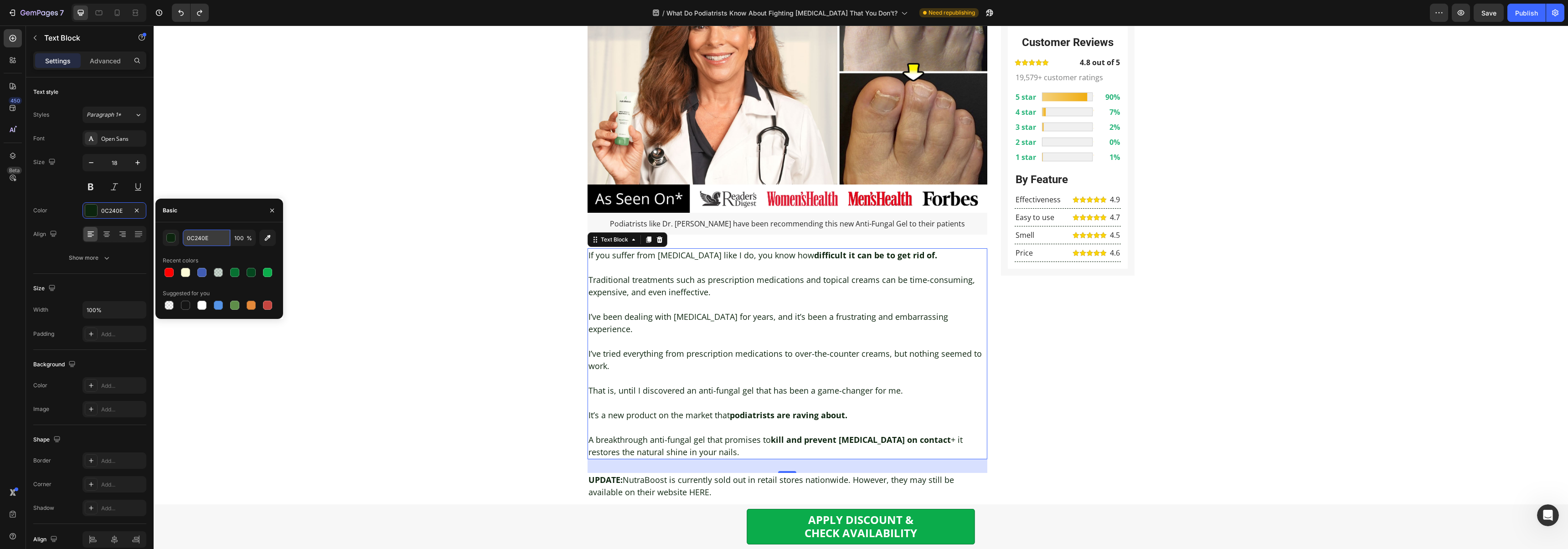
click at [208, 238] on input "0C240E" at bounding box center [206, 238] width 47 height 16
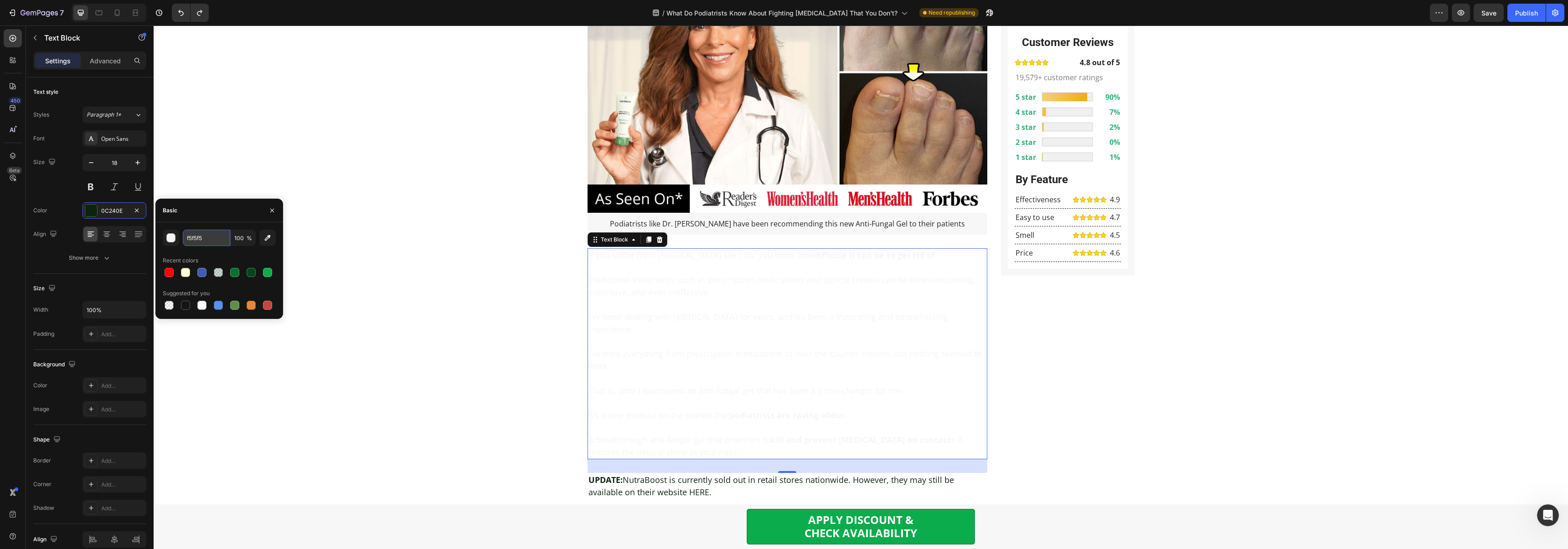
click at [194, 237] on input "f5f5f5" at bounding box center [206, 238] width 47 height 16
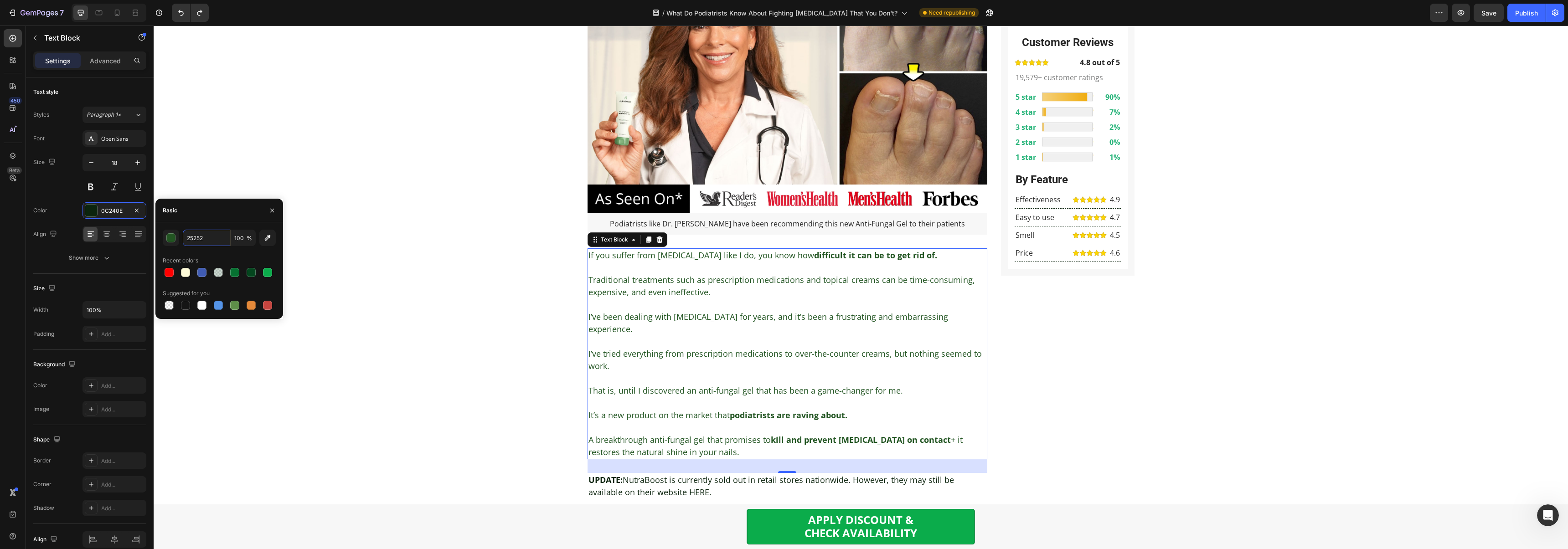
type input "252525"
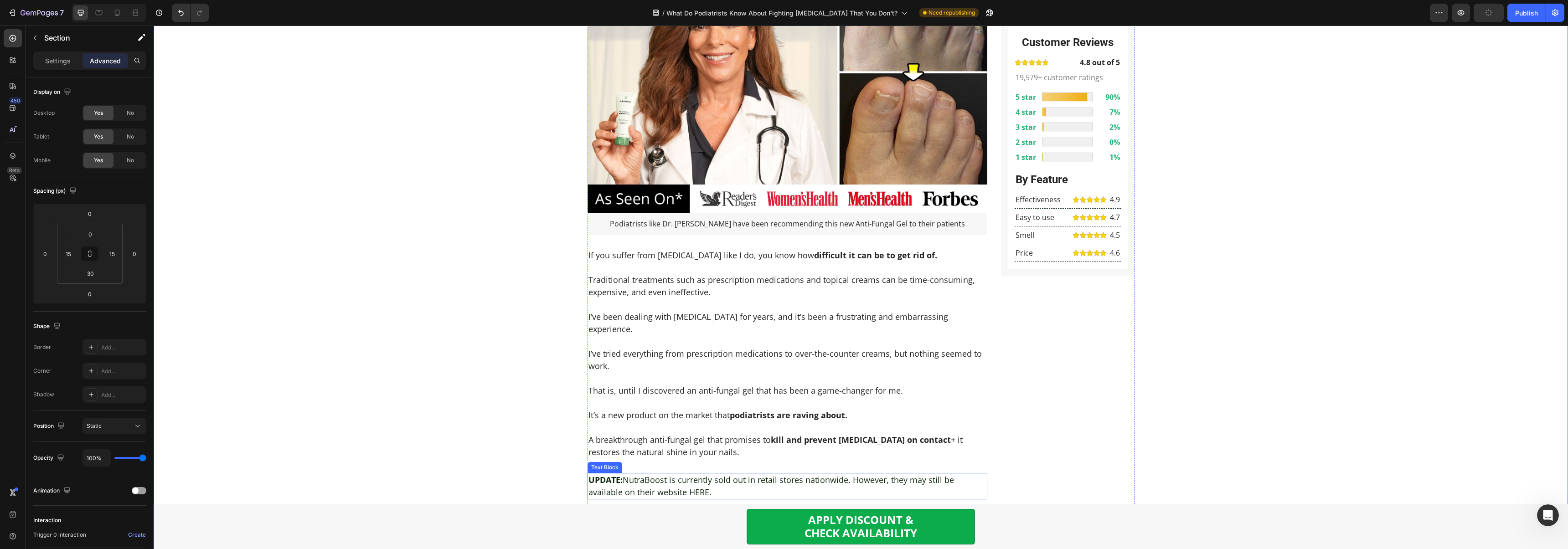
click at [603, 474] on strong "UPDATE:" at bounding box center [605, 479] width 34 height 11
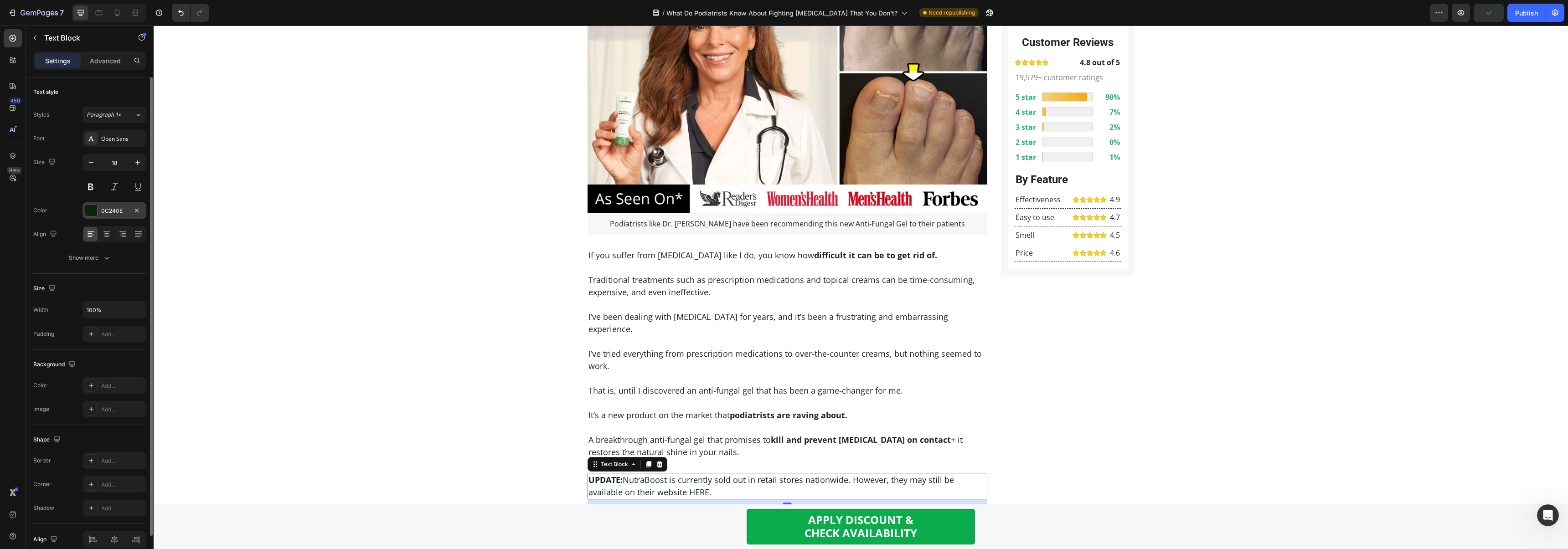
click at [108, 214] on div "0C240E" at bounding box center [114, 211] width 27 height 8
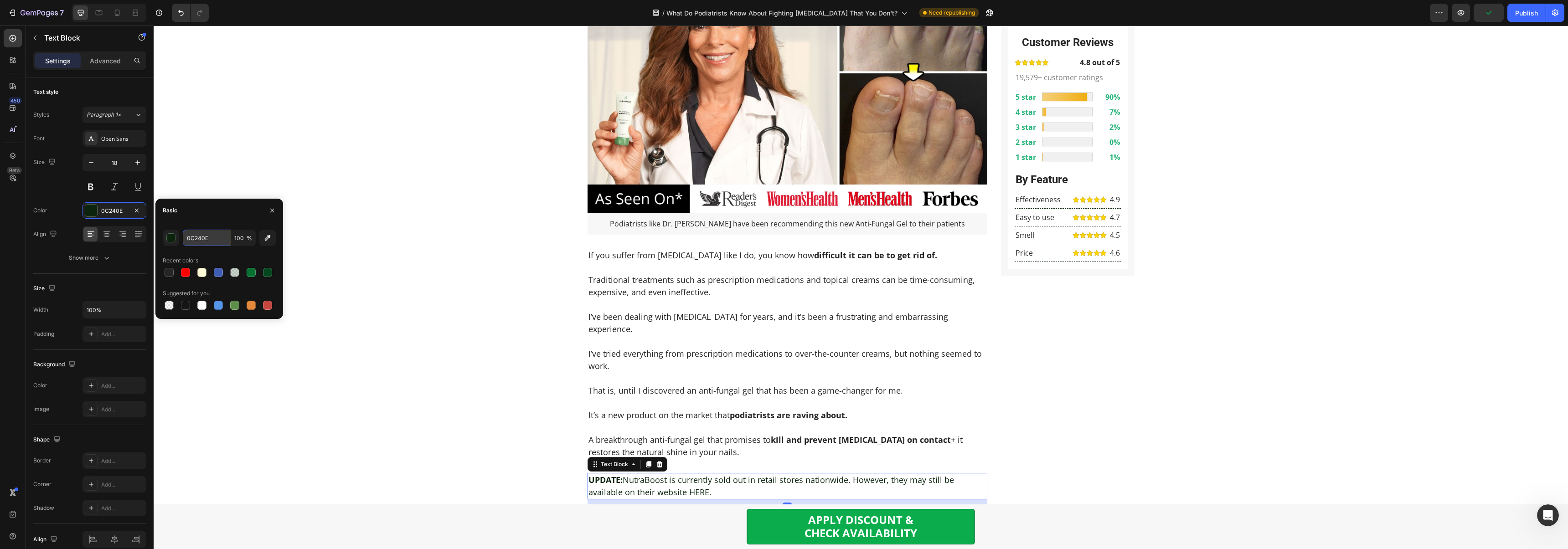
click at [196, 240] on input "0C240E" at bounding box center [206, 238] width 47 height 16
type input "252525"
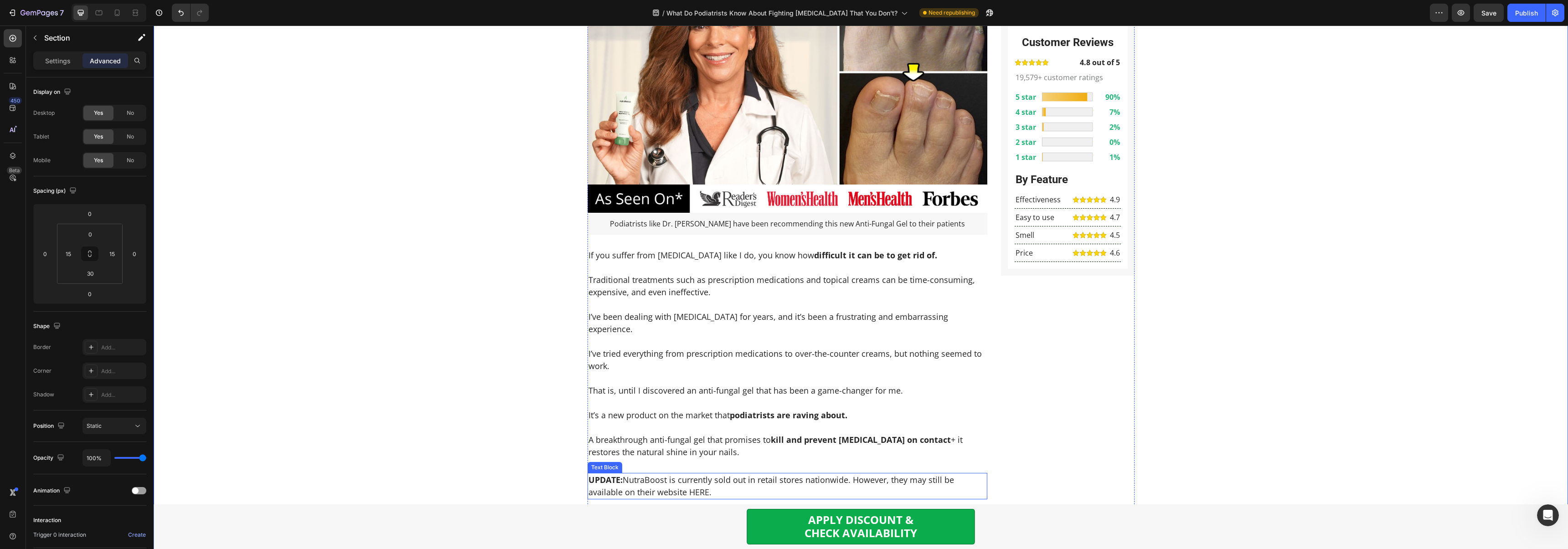
click at [610, 474] on p "UPDATE: NutraBoost is currently sold out in retail stores nationwide. However, …" at bounding box center [787, 486] width 398 height 25
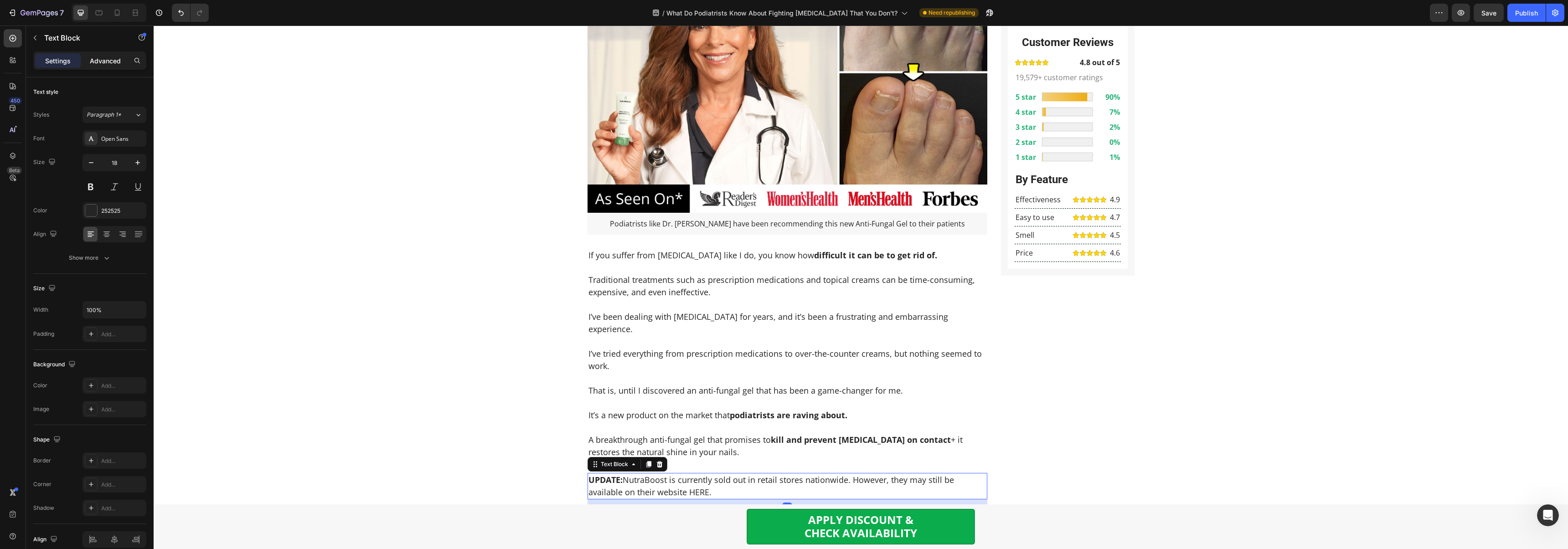
click at [99, 62] on p "Advanced" at bounding box center [105, 60] width 31 height 9
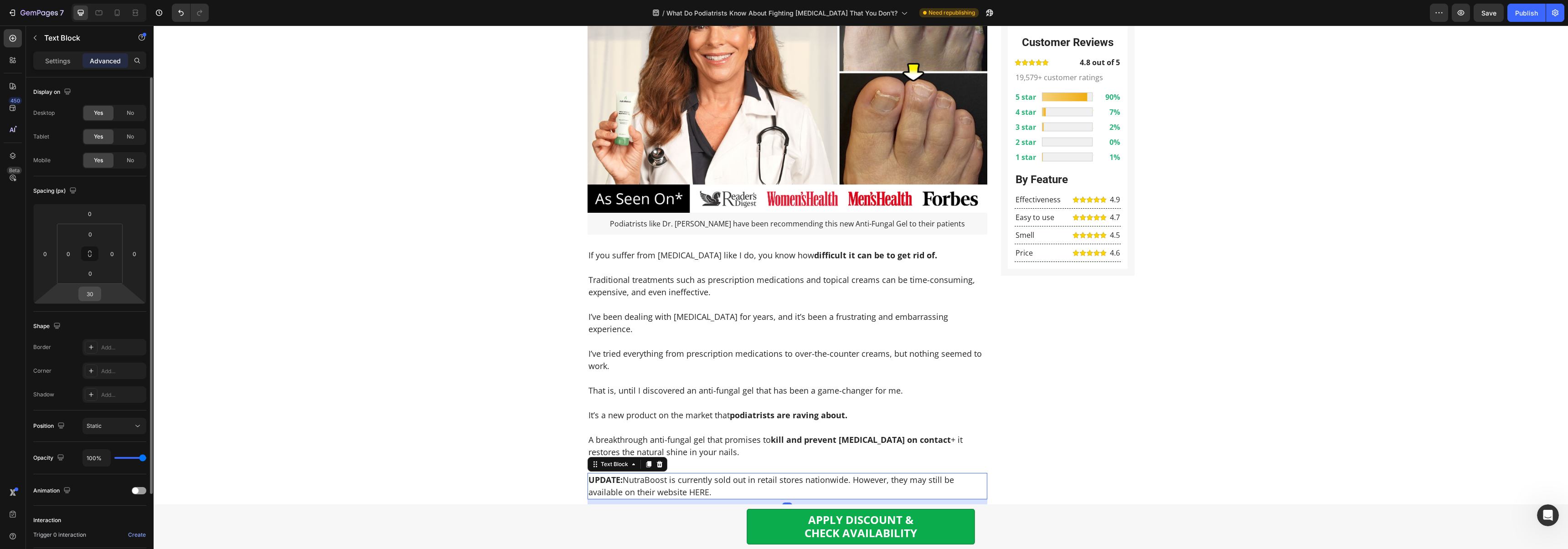
click at [89, 296] on input "30" at bounding box center [89, 294] width 18 height 14
type input "0"
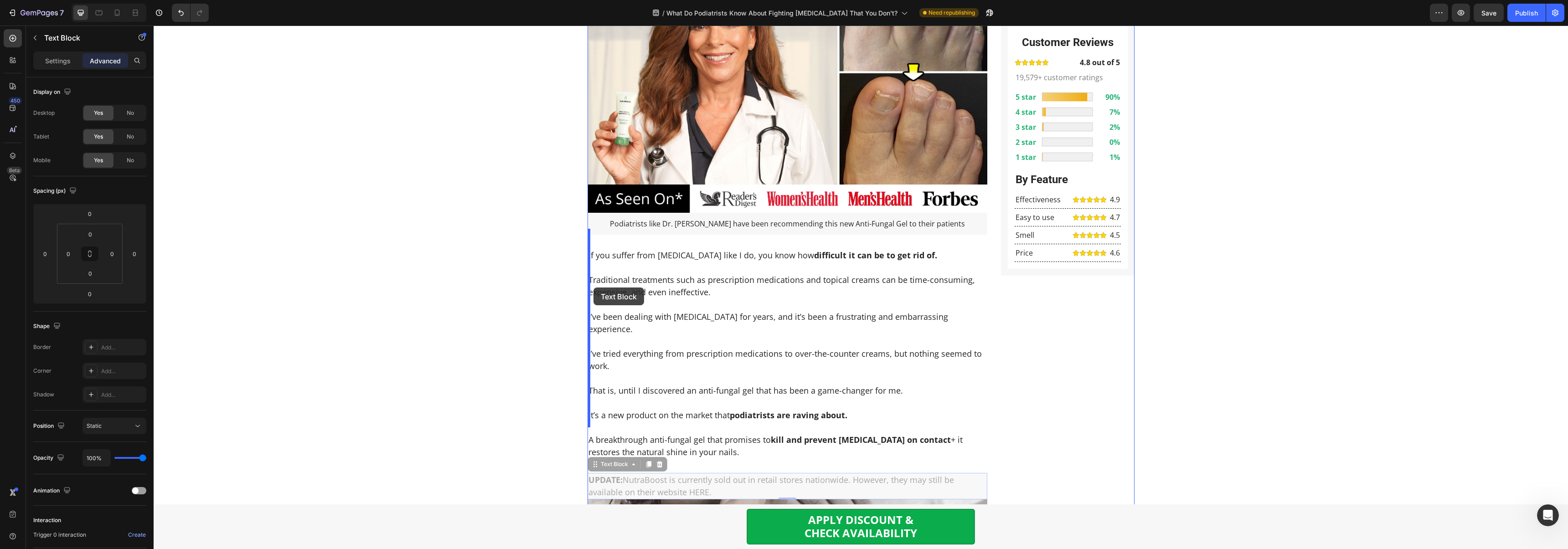
scroll to position [0, 0]
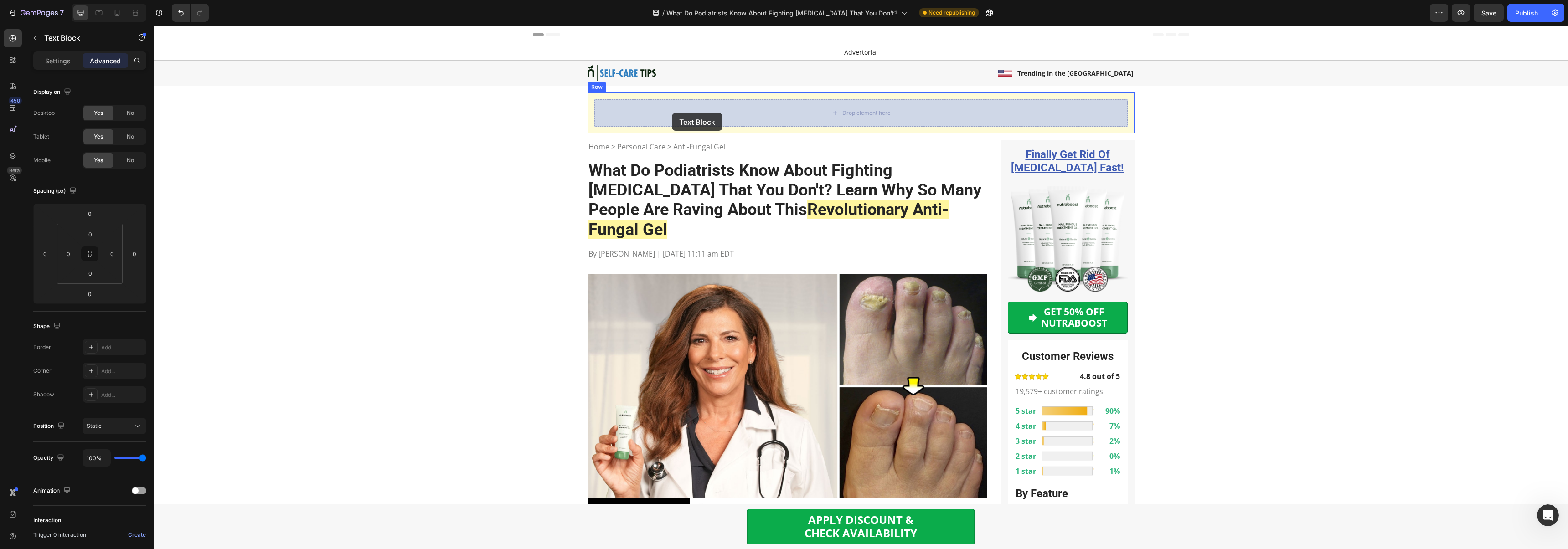
drag, startPoint x: 615, startPoint y: 447, endPoint x: 660, endPoint y: 116, distance: 334.0
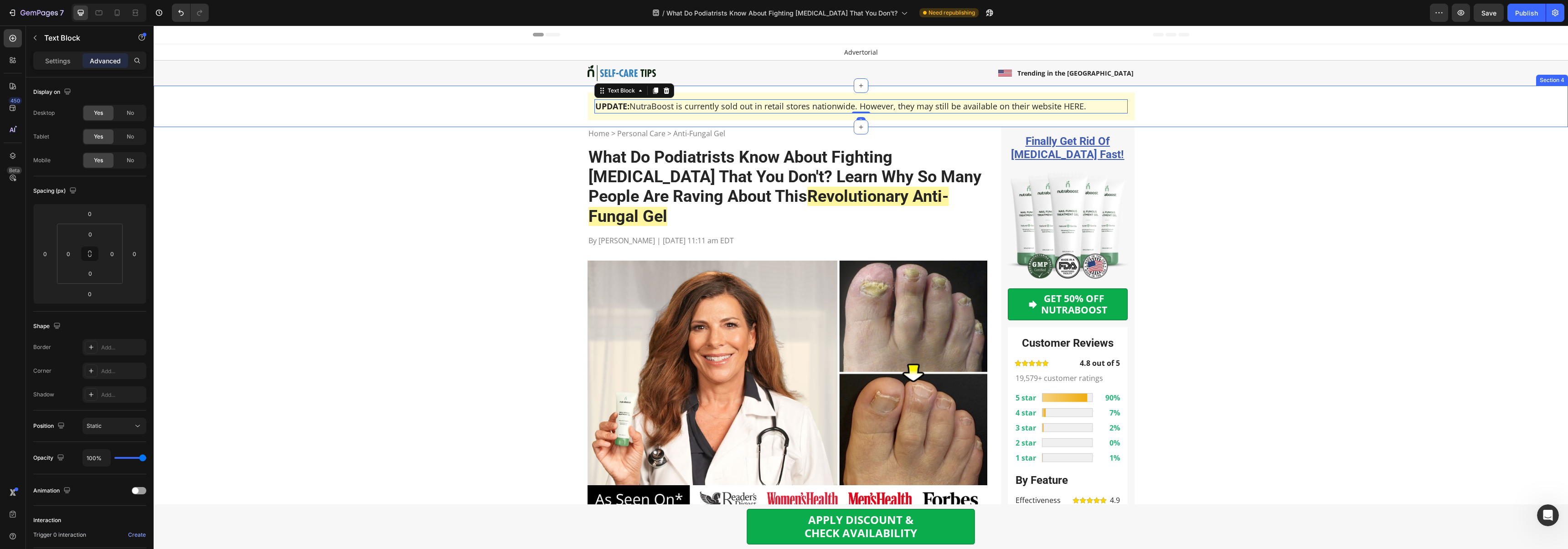
click at [543, 125] on div "UPDATE: NutraBoost is currently sold out in retail stores nationwide. However, …" at bounding box center [860, 106] width 1414 height 42
click at [611, 107] on strong "UPDATE:" at bounding box center [612, 106] width 34 height 11
click at [608, 107] on strong "UPDATE:" at bounding box center [612, 106] width 34 height 11
click at [625, 107] on strong "UPDATE:" at bounding box center [612, 106] width 34 height 11
drag, startPoint x: 630, startPoint y: 107, endPoint x: 594, endPoint y: 107, distance: 36.0
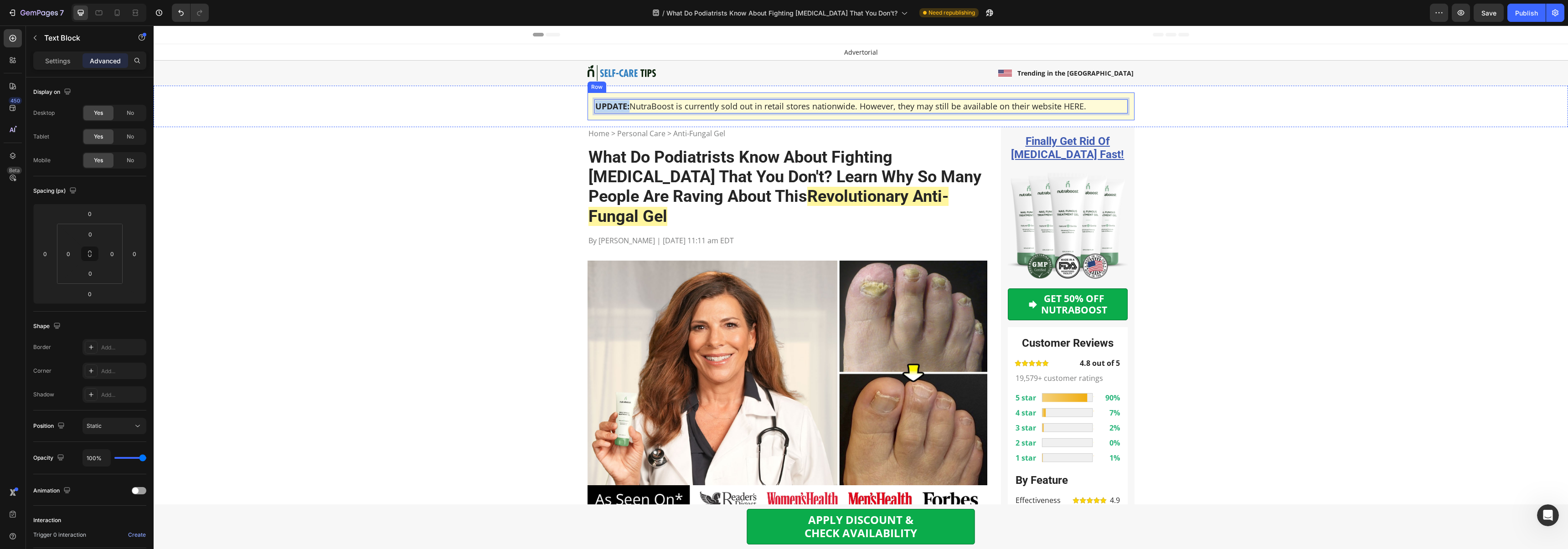
click at [594, 107] on div "UPDATE: NutraBoost is currently sold out in retail stores nationwide. However, …" at bounding box center [861, 106] width 547 height 28
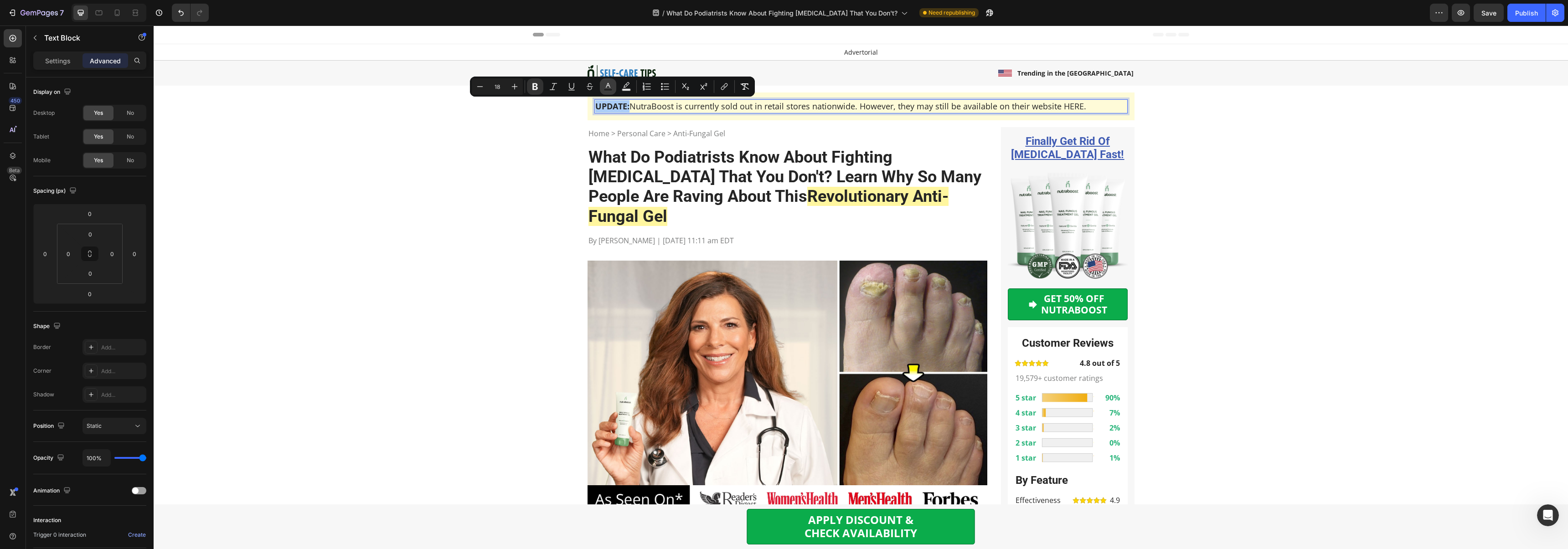
click at [609, 86] on icon "Editor contextual toolbar" at bounding box center [608, 86] width 9 height 9
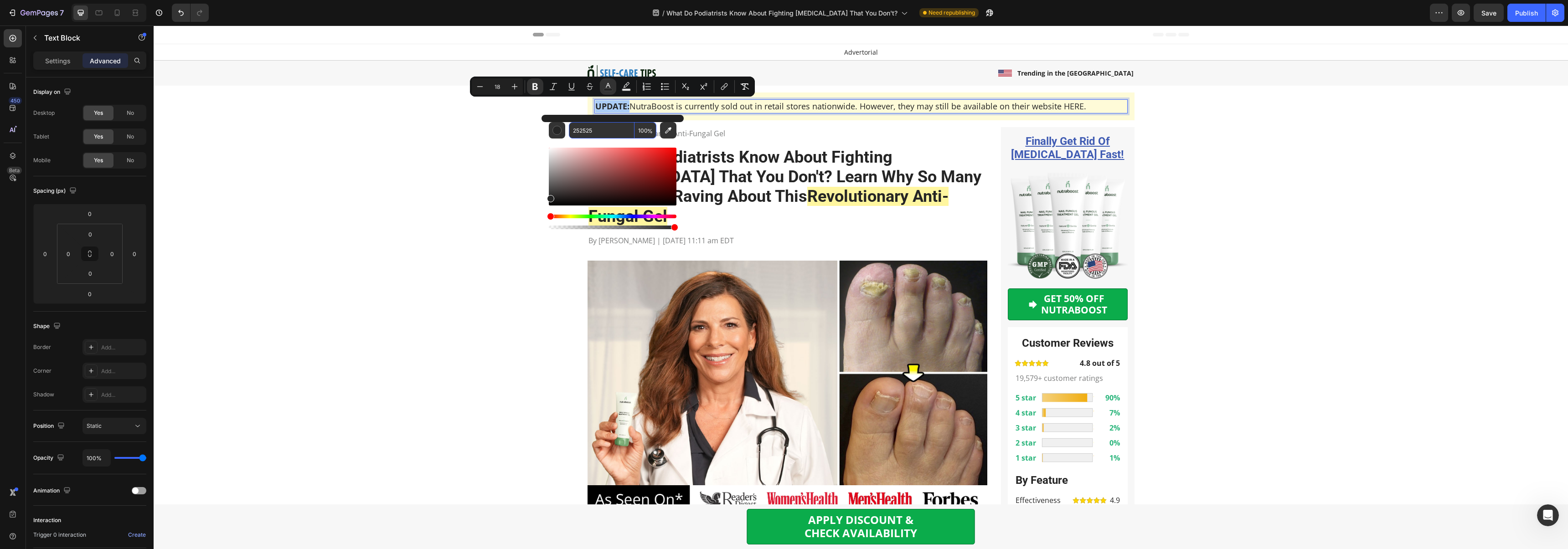
click at [612, 130] on input "252525" at bounding box center [602, 130] width 66 height 16
paste input "FF0000"
type input "FF0000"
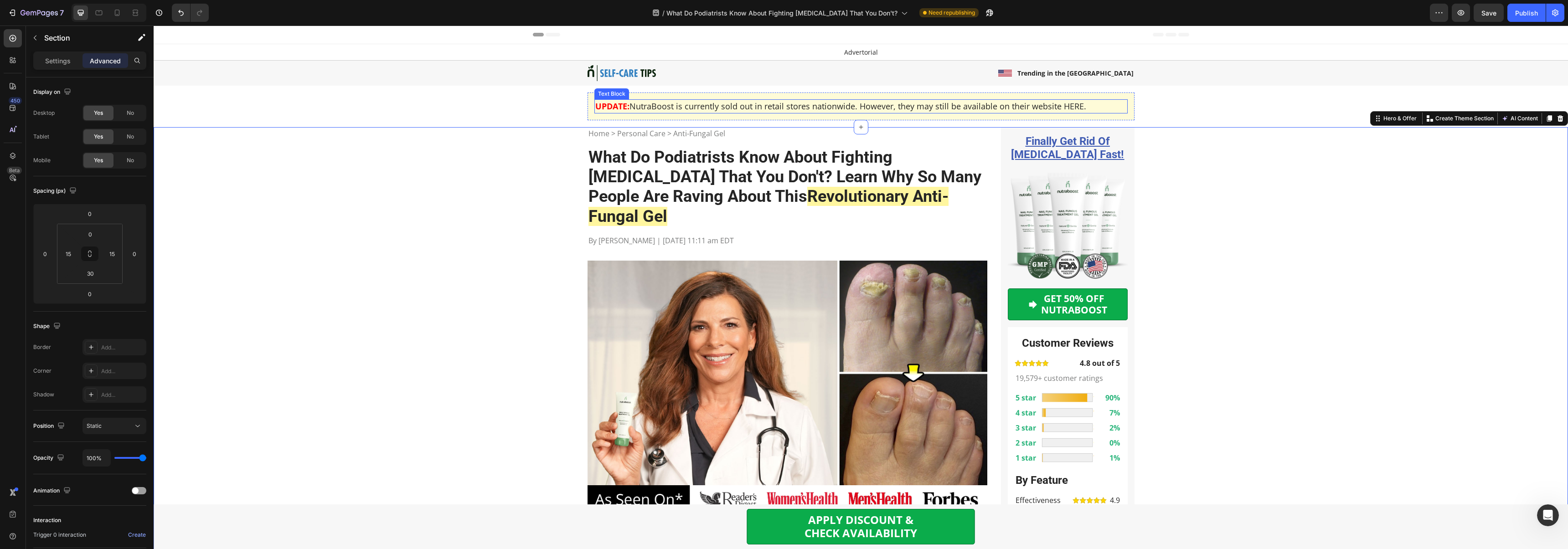
click at [1070, 111] on p "UPDATE: NutraBoost is currently sold out in retail stores nationwide. However, …" at bounding box center [861, 106] width 531 height 12
drag, startPoint x: 1088, startPoint y: 107, endPoint x: 1032, endPoint y: 109, distance: 56.0
click at [1032, 109] on p "UPDATE: NutraBoost is currently sold out in retail stores nationwide. However, …" at bounding box center [861, 106] width 531 height 12
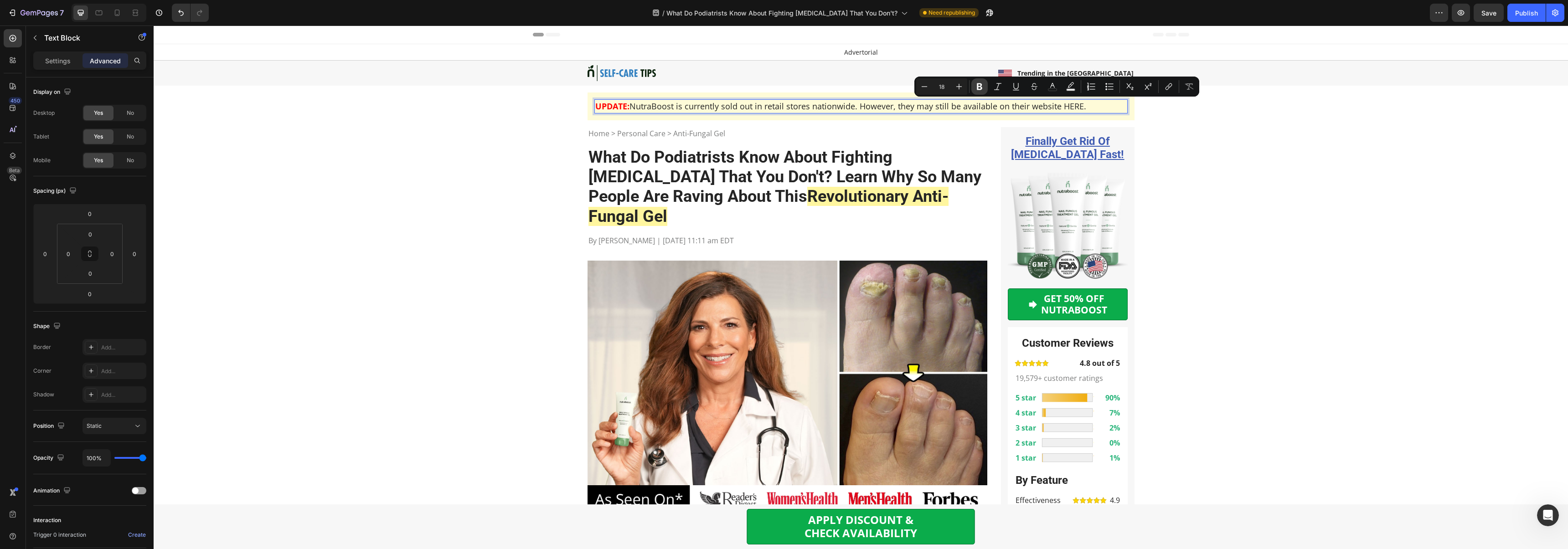
click at [982, 88] on icon "Editor contextual toolbar" at bounding box center [979, 86] width 9 height 9
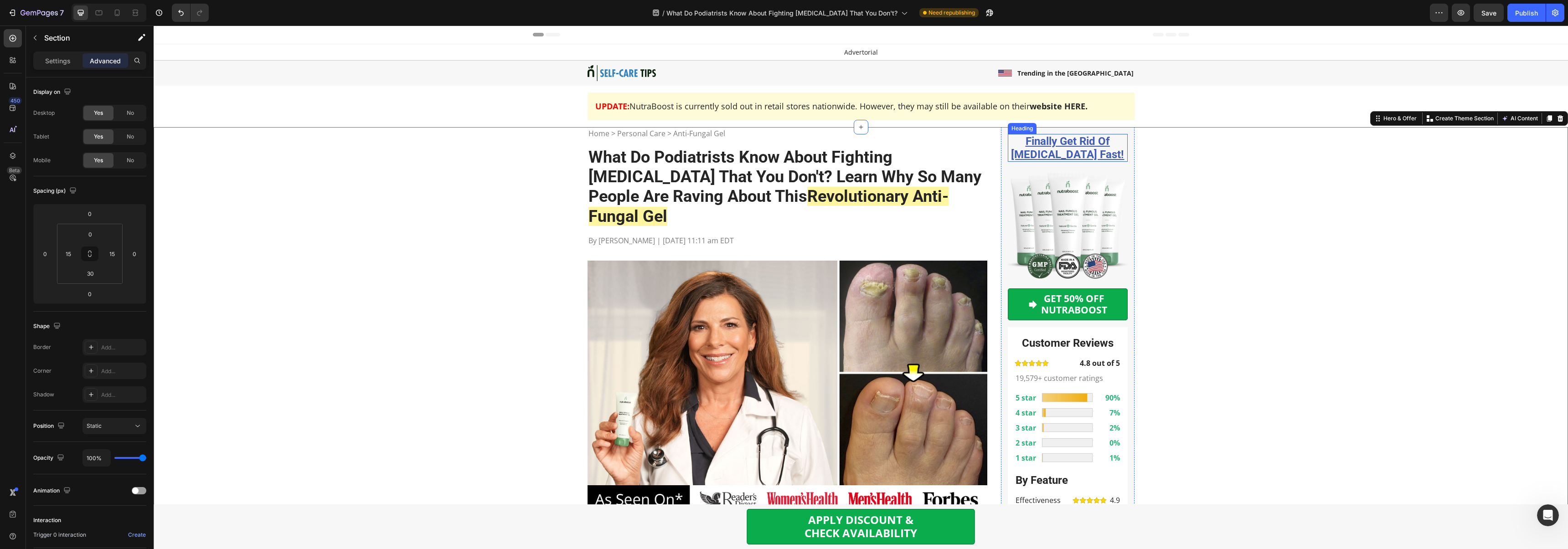
click at [1081, 155] on u "[MEDICAL_DATA] Fast!" at bounding box center [1067, 154] width 113 height 13
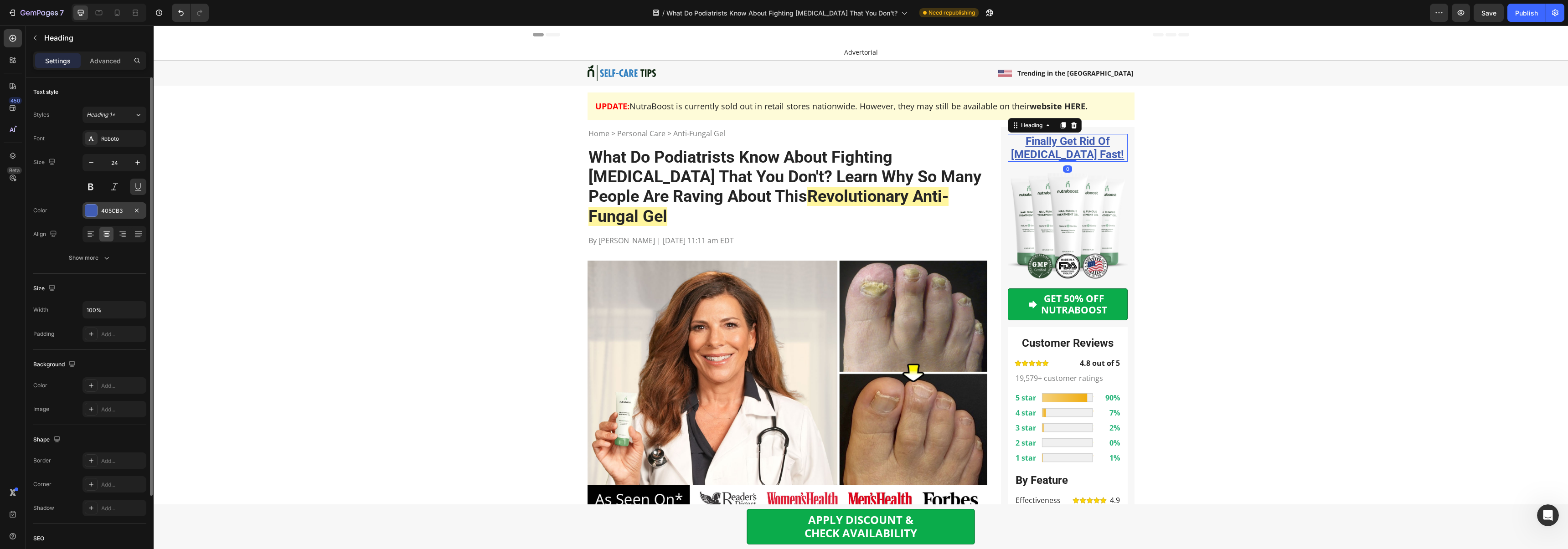
click at [108, 215] on div "405CB3" at bounding box center [114, 211] width 64 height 16
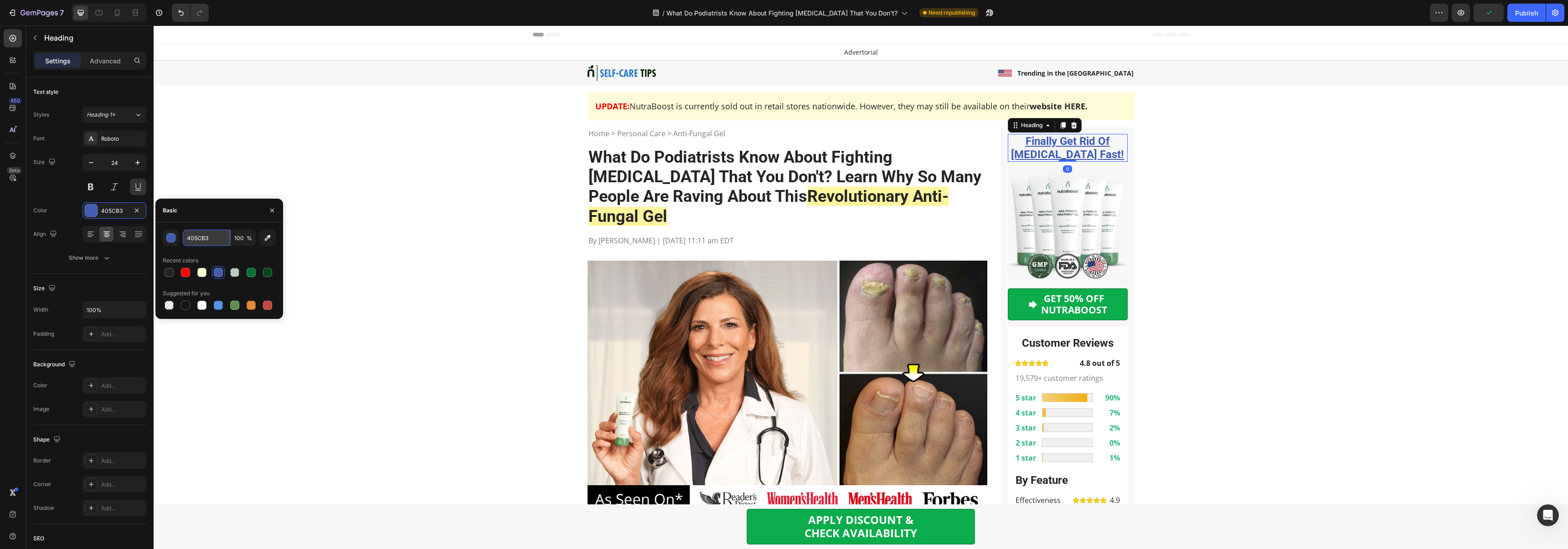
click at [203, 239] on input "405CB3" at bounding box center [206, 238] width 47 height 16
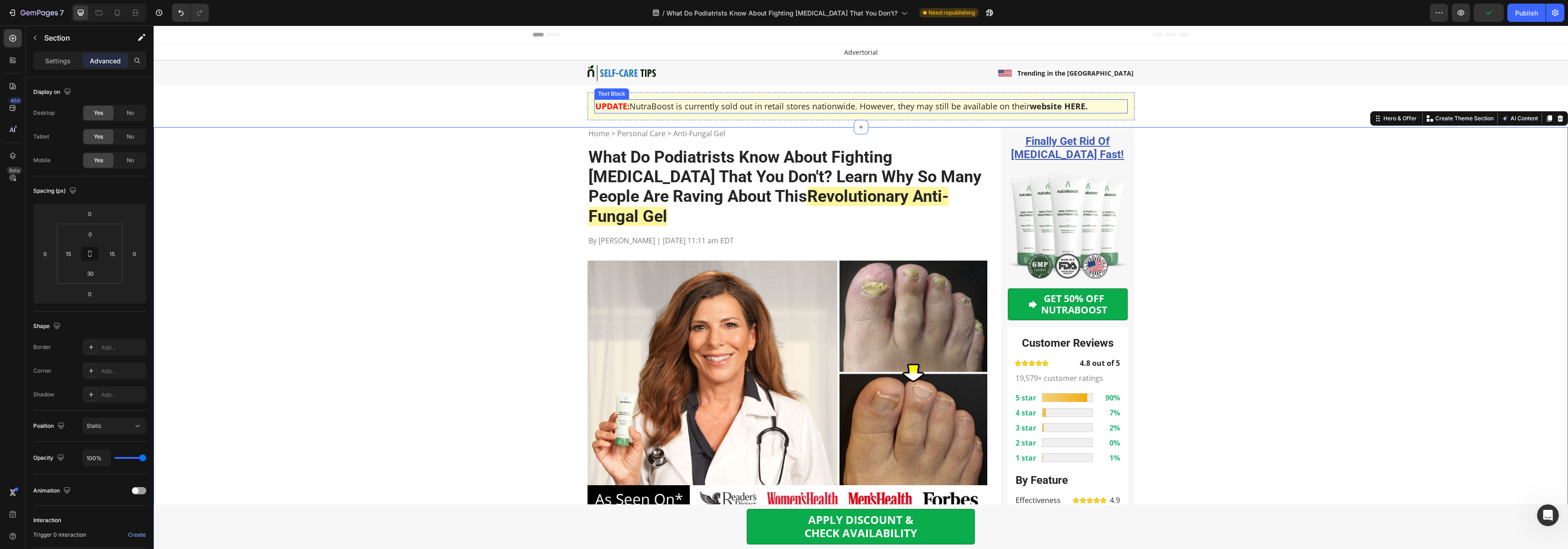
click at [1045, 103] on strong "website HERE." at bounding box center [1058, 106] width 58 height 11
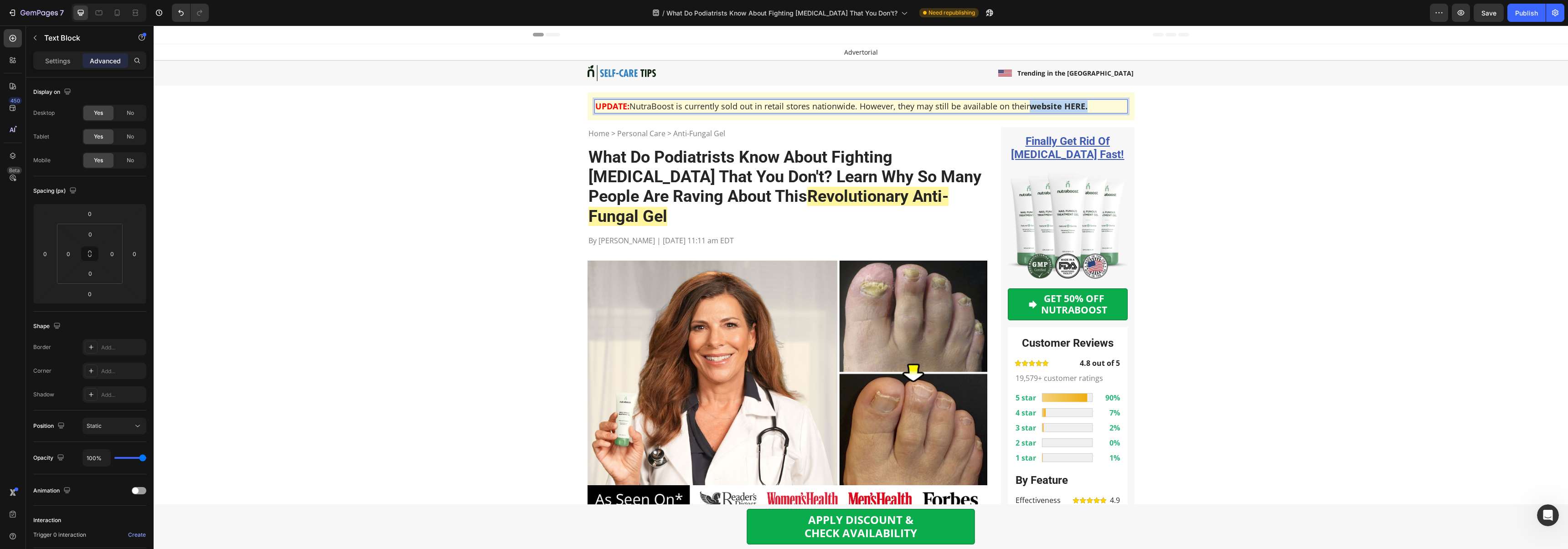
drag, startPoint x: 1067, startPoint y: 106, endPoint x: 1031, endPoint y: 109, distance: 36.1
click at [1031, 109] on p "UPDATE: NutraBoost is currently sold out in retail stores nationwide. However, …" at bounding box center [861, 106] width 531 height 12
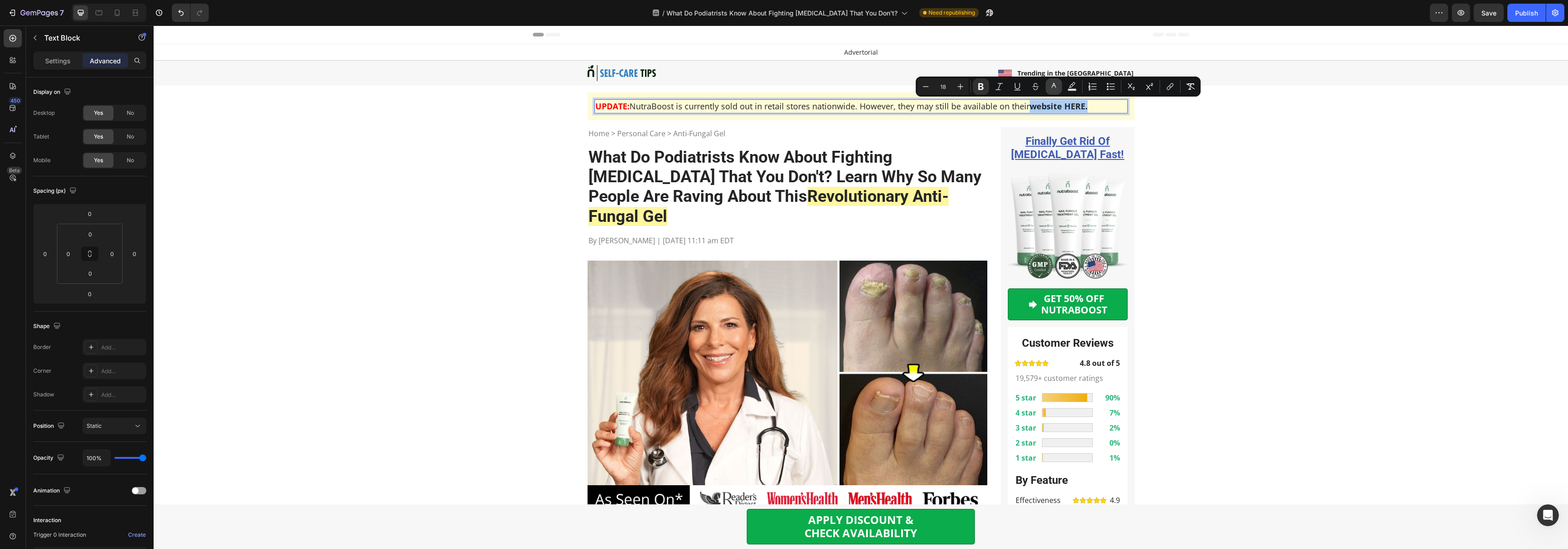
click at [1053, 89] on rect "Editor contextual toolbar" at bounding box center [1054, 90] width 9 height 2
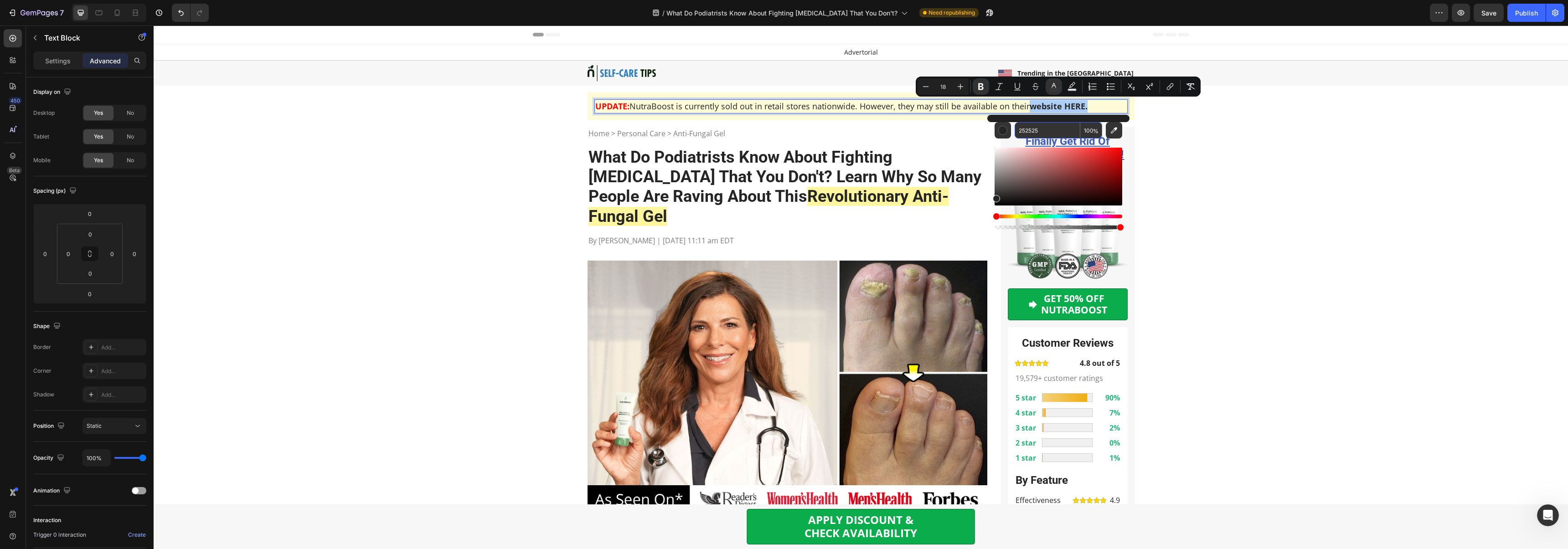
click at [1055, 129] on input "252525" at bounding box center [1047, 130] width 66 height 16
paste input "405CB3"
type input "405CB3"
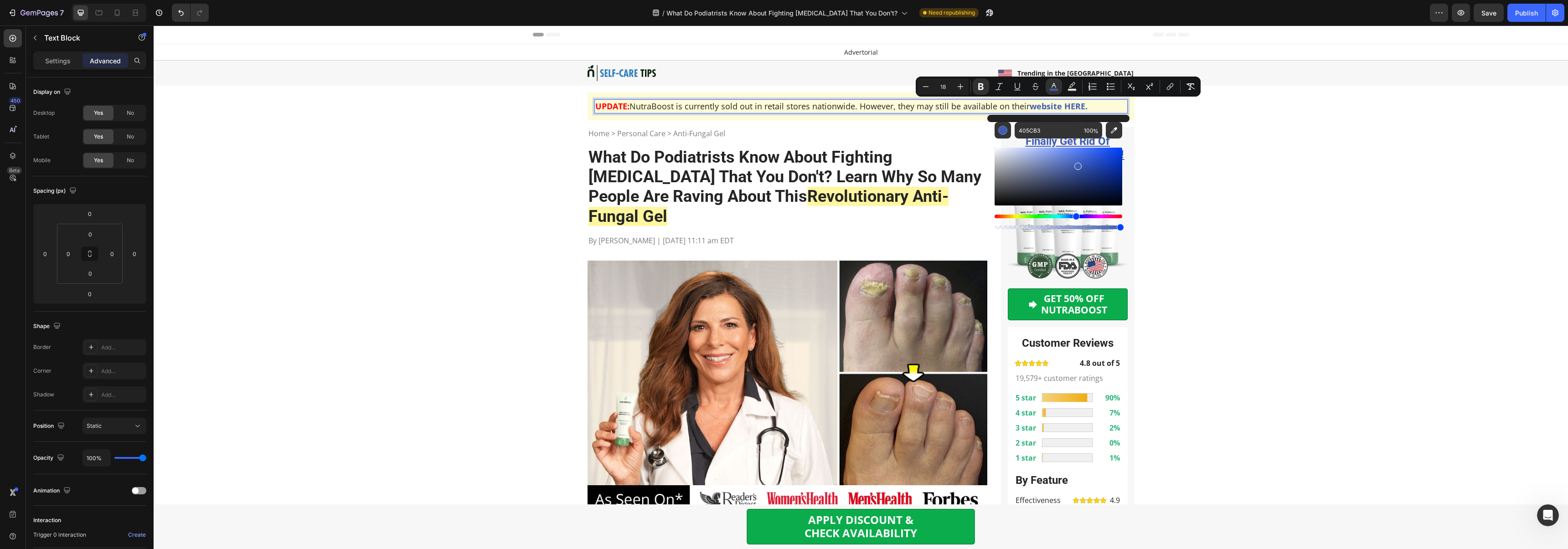
click at [1086, 105] on strong "website HERE." at bounding box center [1058, 106] width 58 height 11
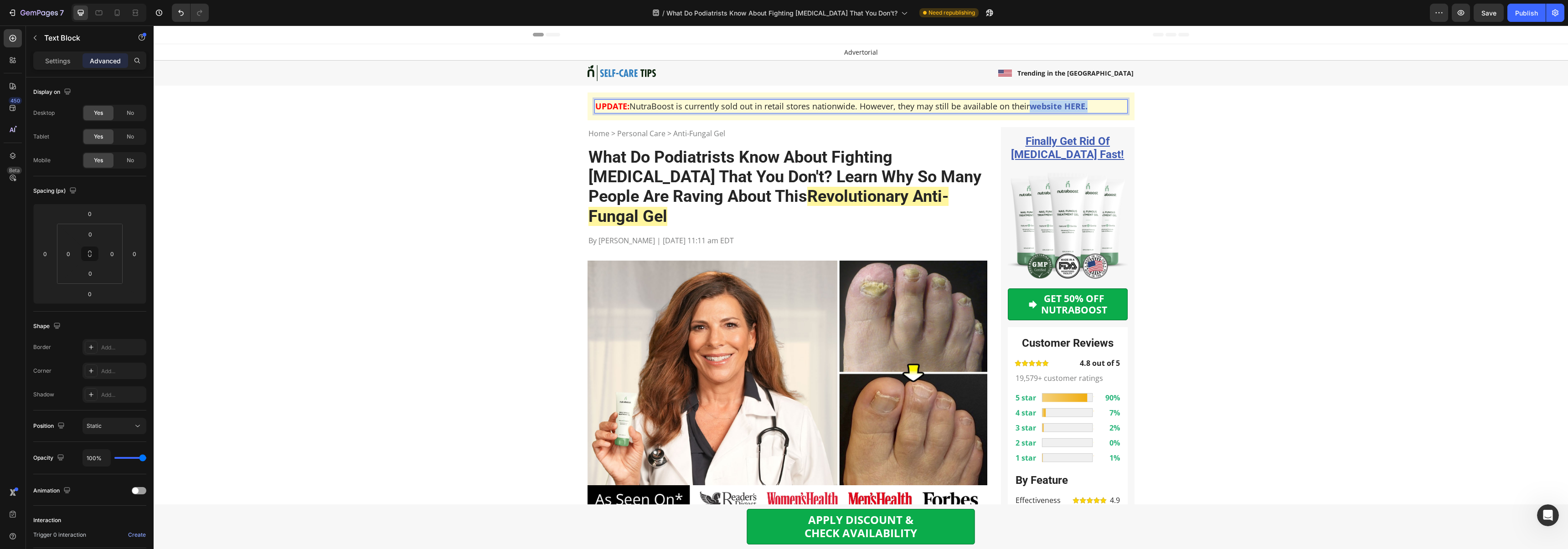
drag, startPoint x: 1052, startPoint y: 107, endPoint x: 1031, endPoint y: 109, distance: 21.1
click at [1031, 109] on p "UPDATE: NutraBoost is currently sold out in retail stores nationwide. However, …" at bounding box center [861, 106] width 531 height 12
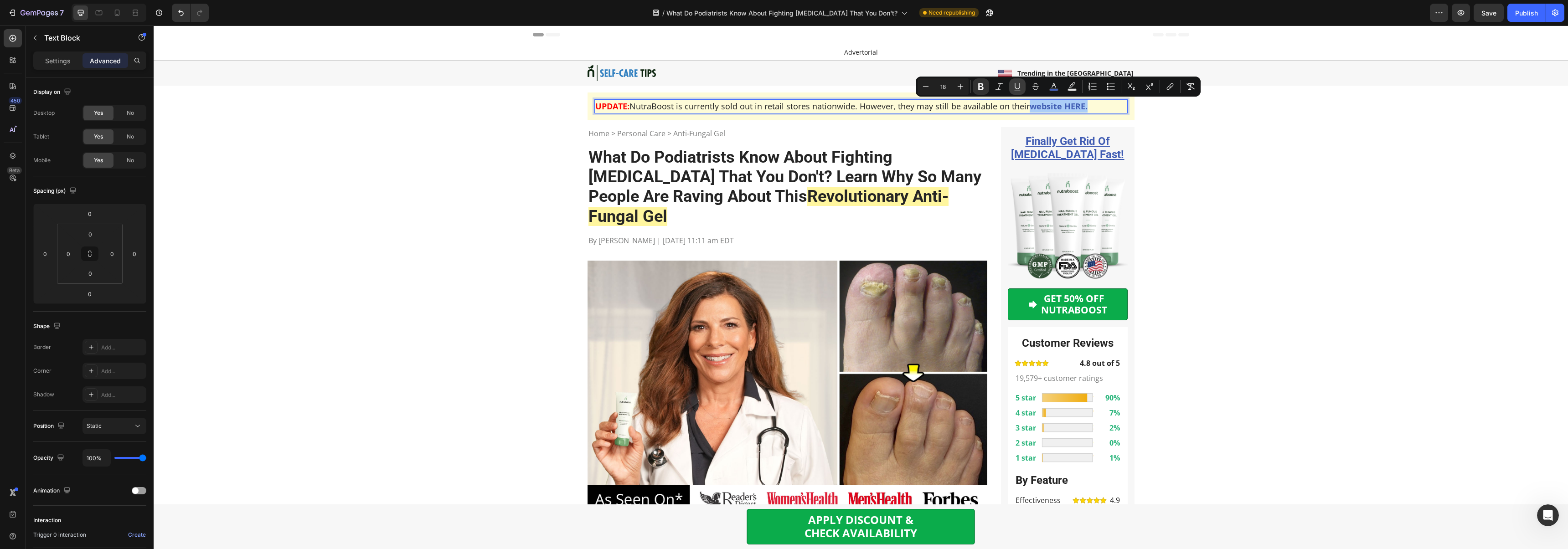
click at [1020, 87] on icon "Editor contextual toolbar" at bounding box center [1017, 86] width 9 height 9
click at [1165, 86] on button "link" at bounding box center [1170, 86] width 16 height 16
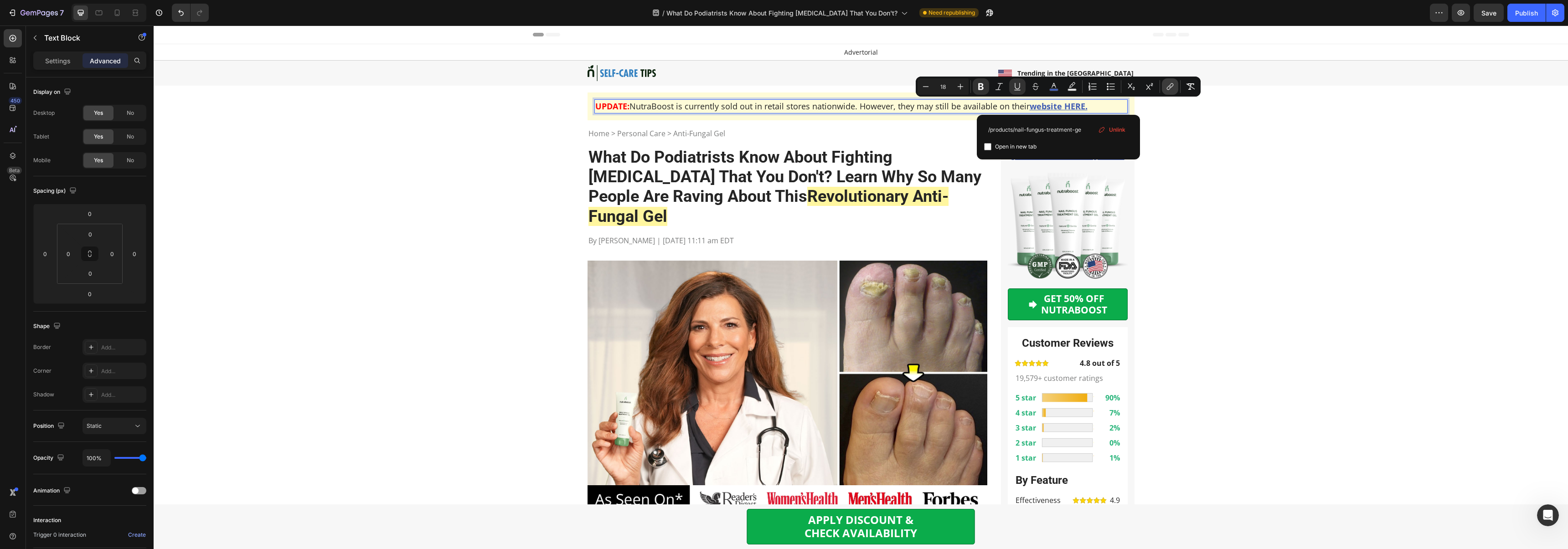
type input "/products/nail-fungus-treatment-gel"
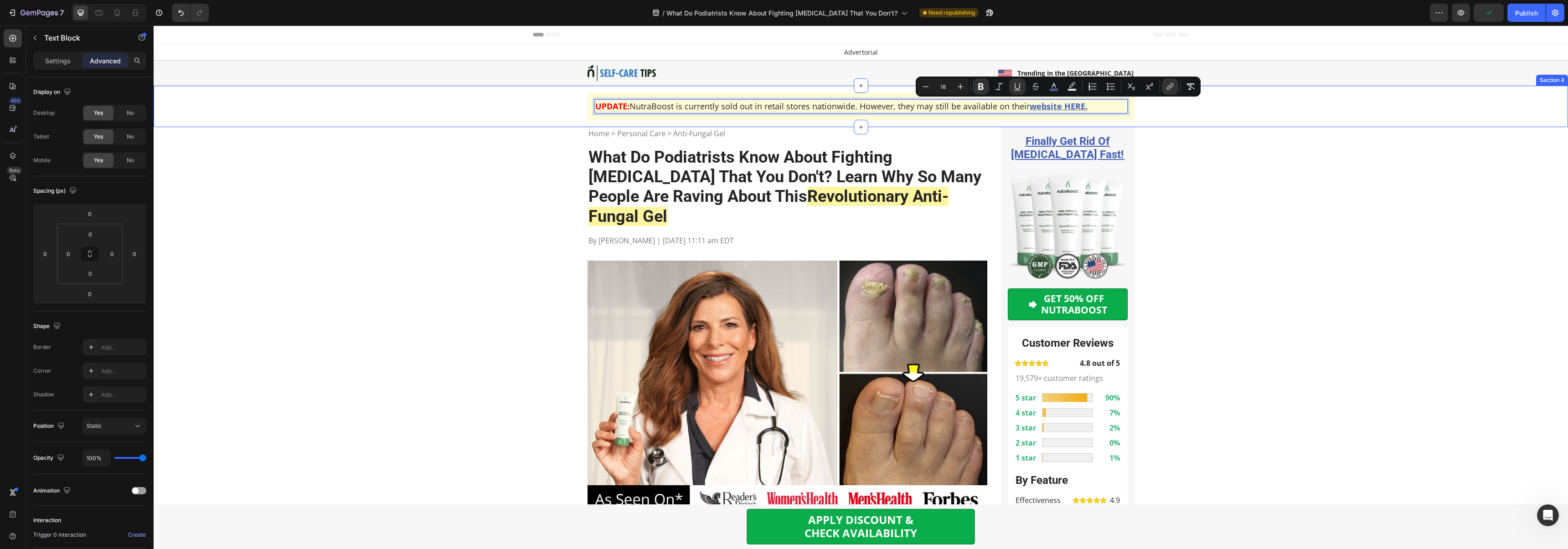
click at [1199, 104] on div "UPDATE: NutraBoost is currently sold out in retail stores nationwide. However, …" at bounding box center [860, 106] width 1400 height 28
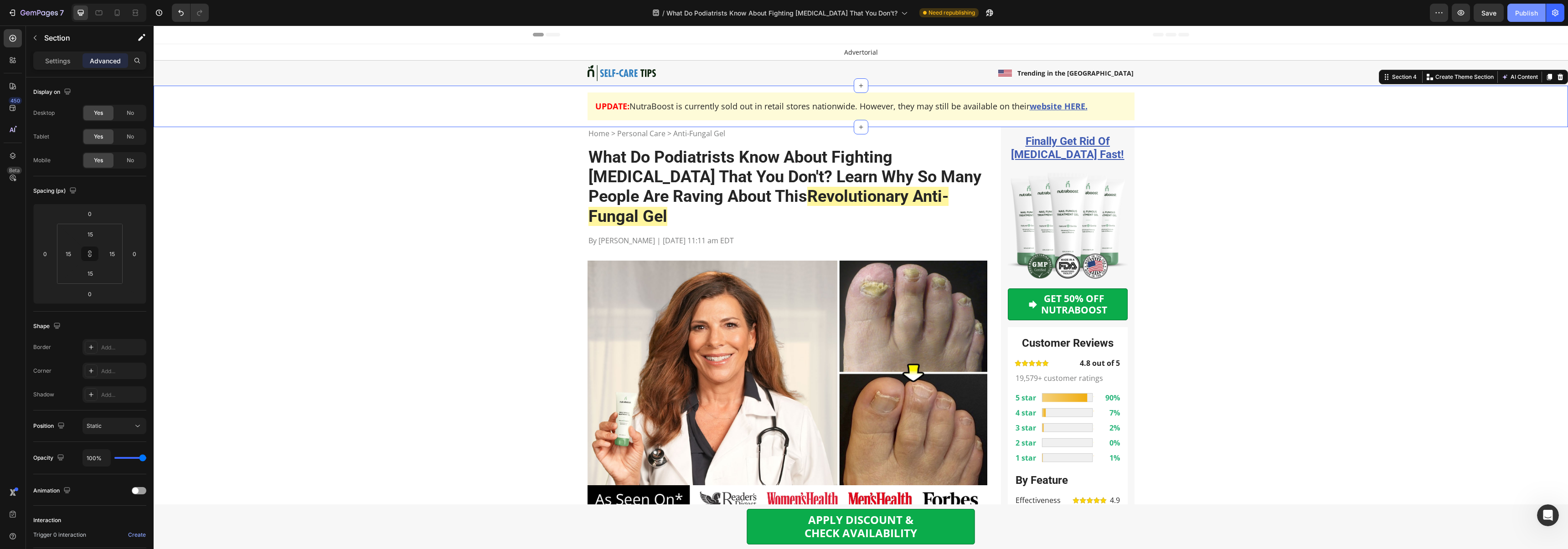
click at [1527, 14] on div "Publish" at bounding box center [1526, 12] width 23 height 9
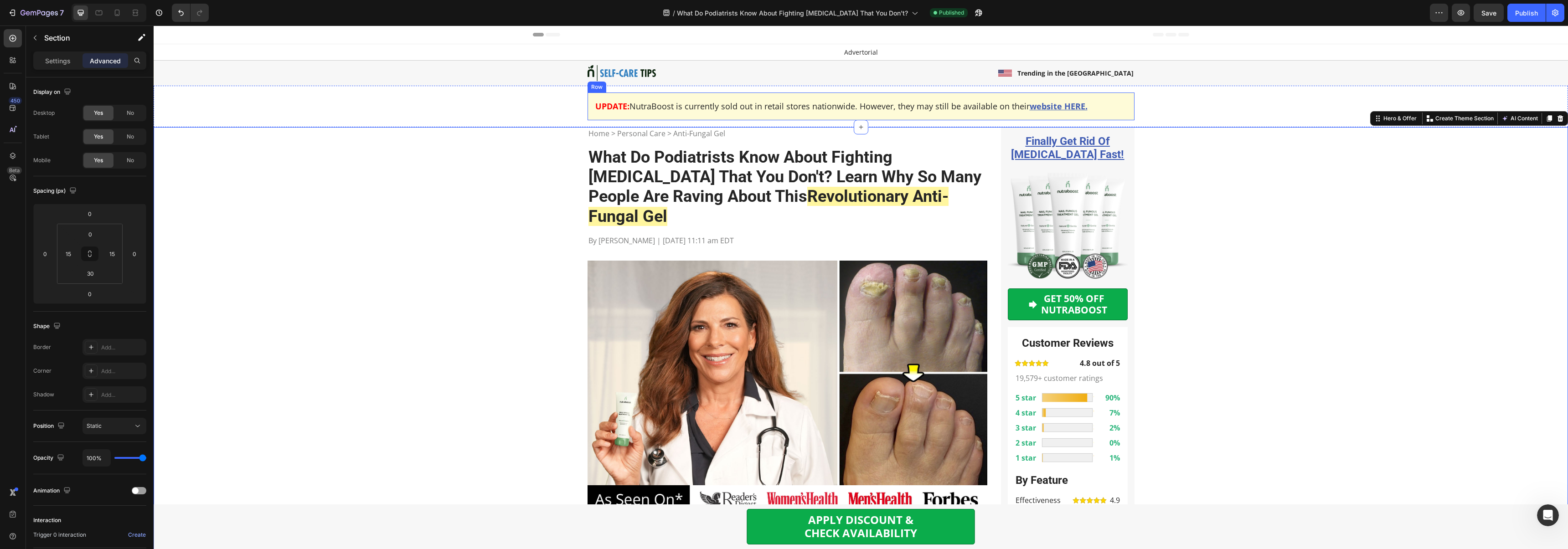
click at [672, 102] on p "UPDATE: NutraBoost is currently sold out in retail stores nationwide. However, …" at bounding box center [861, 106] width 531 height 12
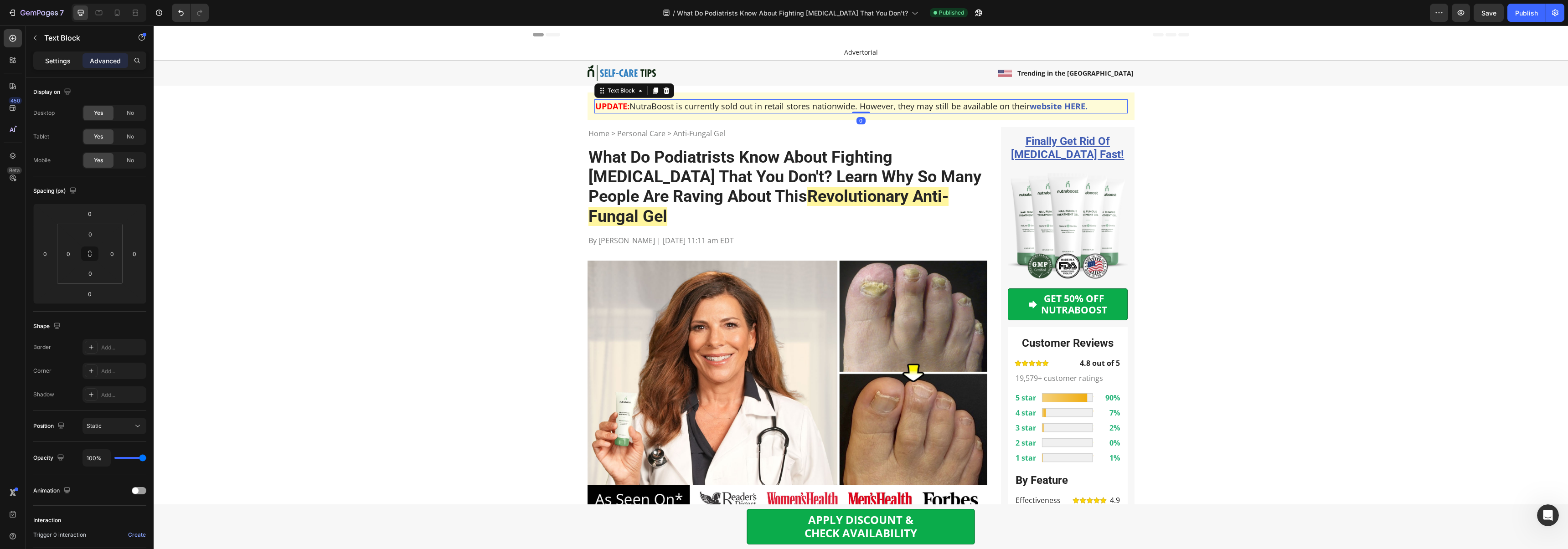
click at [54, 58] on p "Settings" at bounding box center [58, 60] width 25 height 9
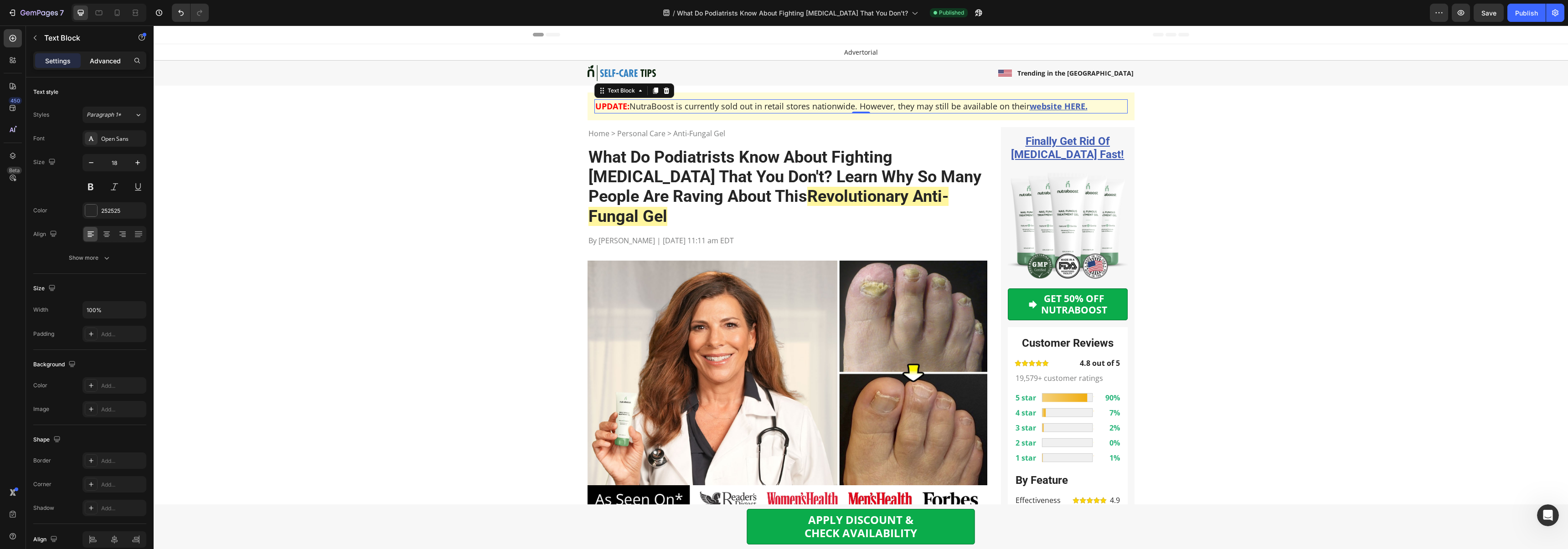
click at [98, 57] on p "Advanced" at bounding box center [105, 60] width 31 height 9
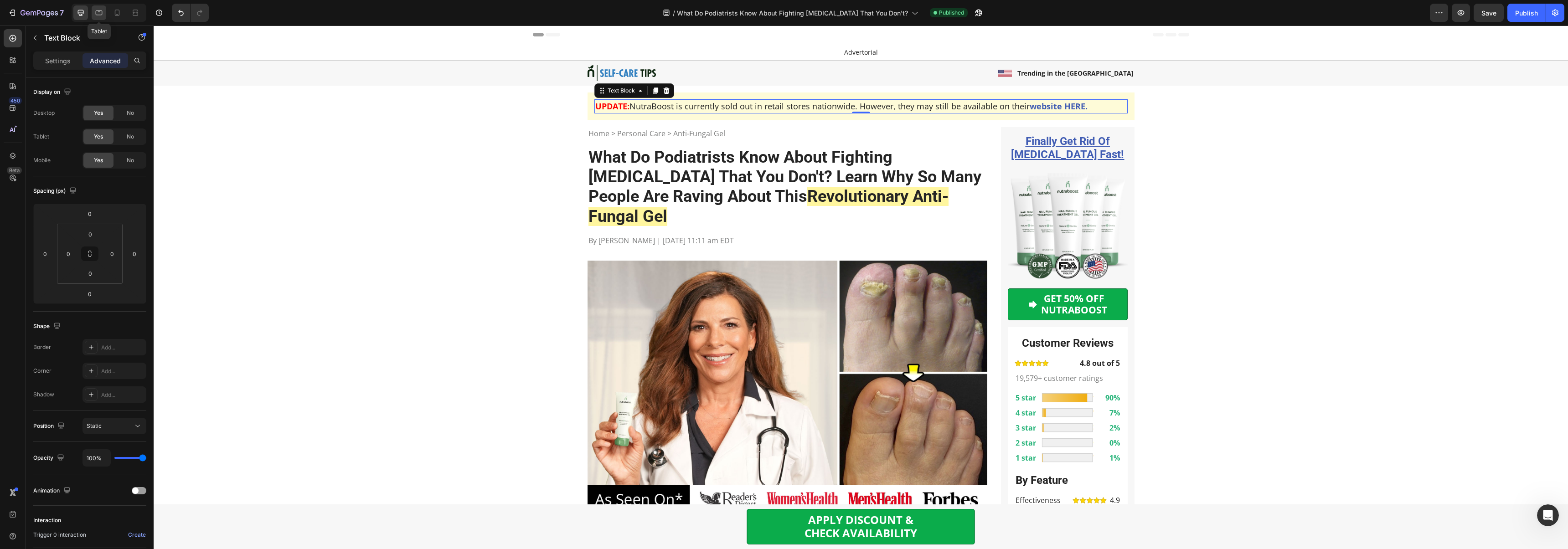
click at [92, 14] on div at bounding box center [98, 12] width 14 height 14
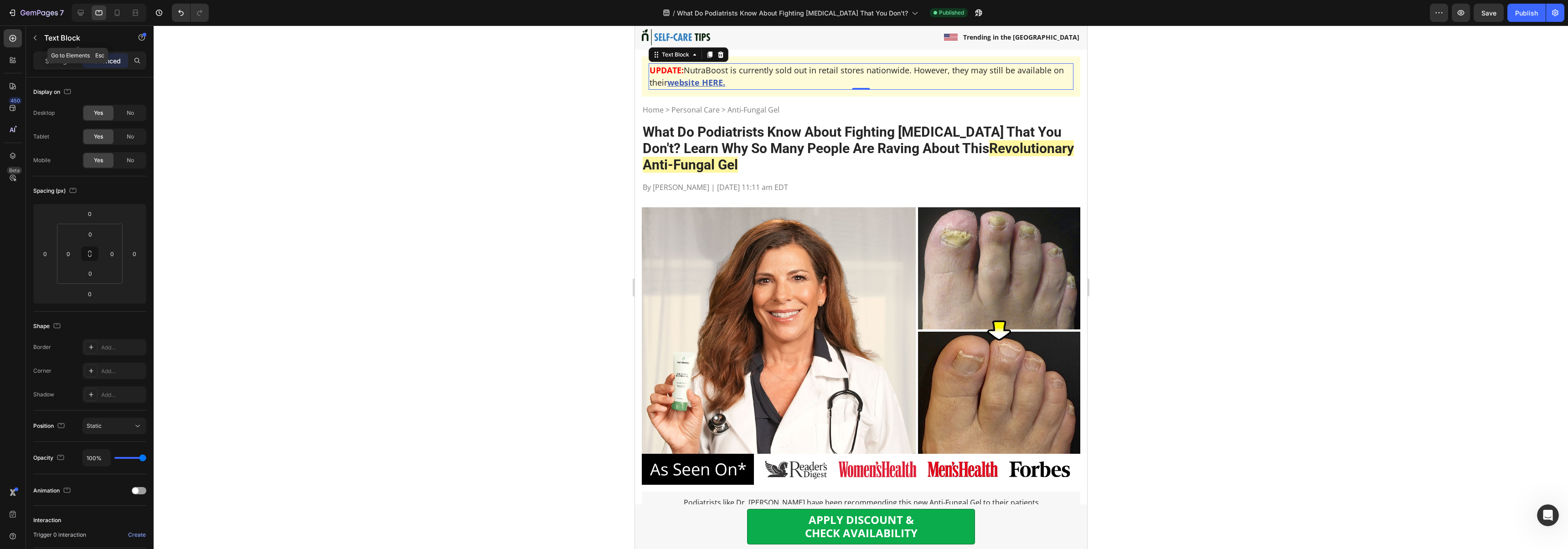
scroll to position [42, 0]
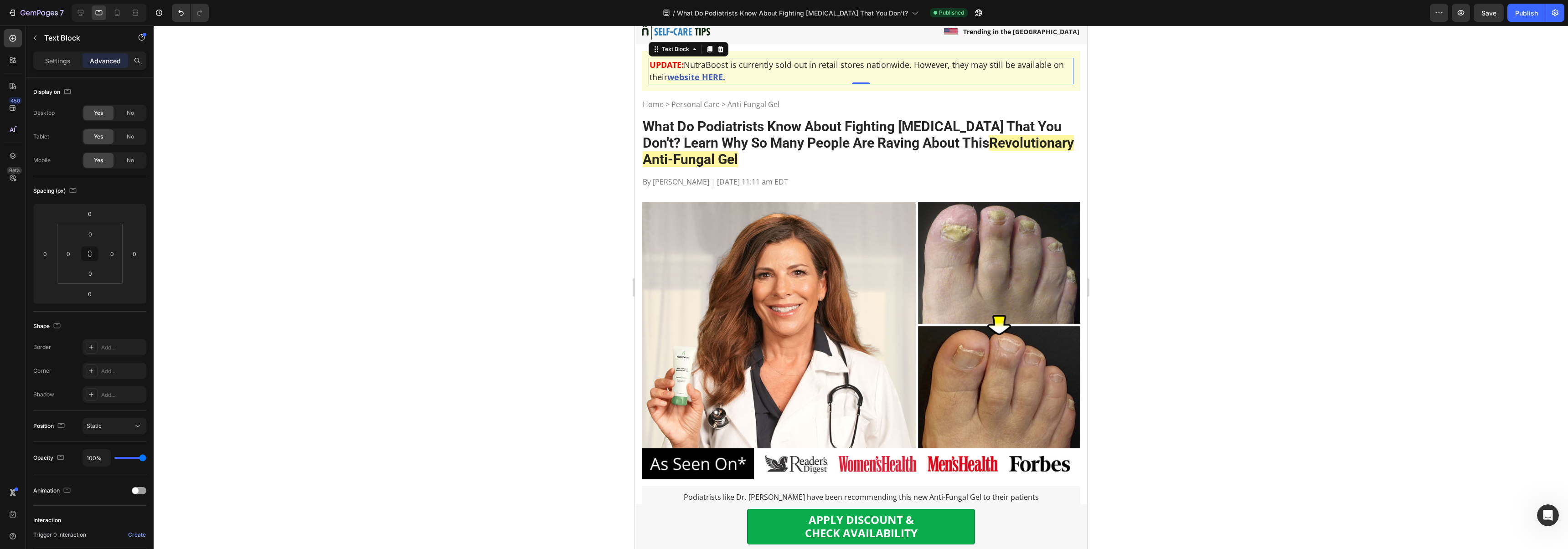
click at [108, 16] on div at bounding box center [109, 12] width 75 height 18
click at [111, 14] on div at bounding box center [117, 12] width 14 height 14
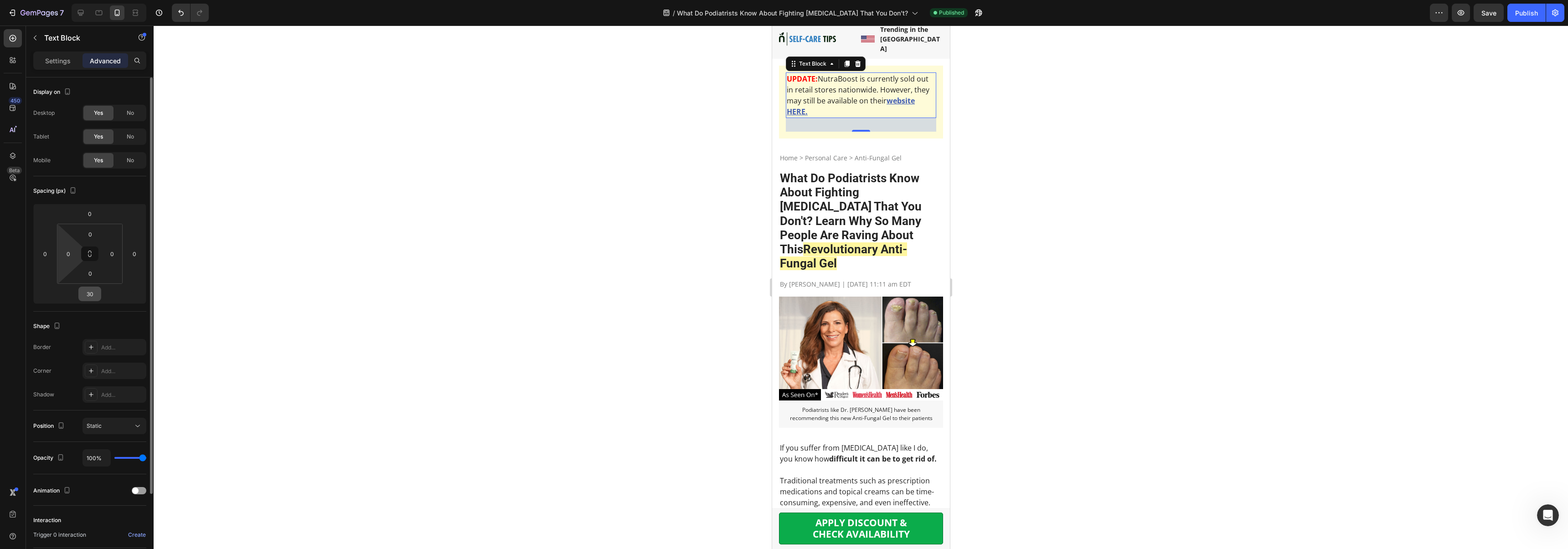
scroll to position [40, 0]
click at [93, 291] on input "30" at bounding box center [89, 294] width 18 height 14
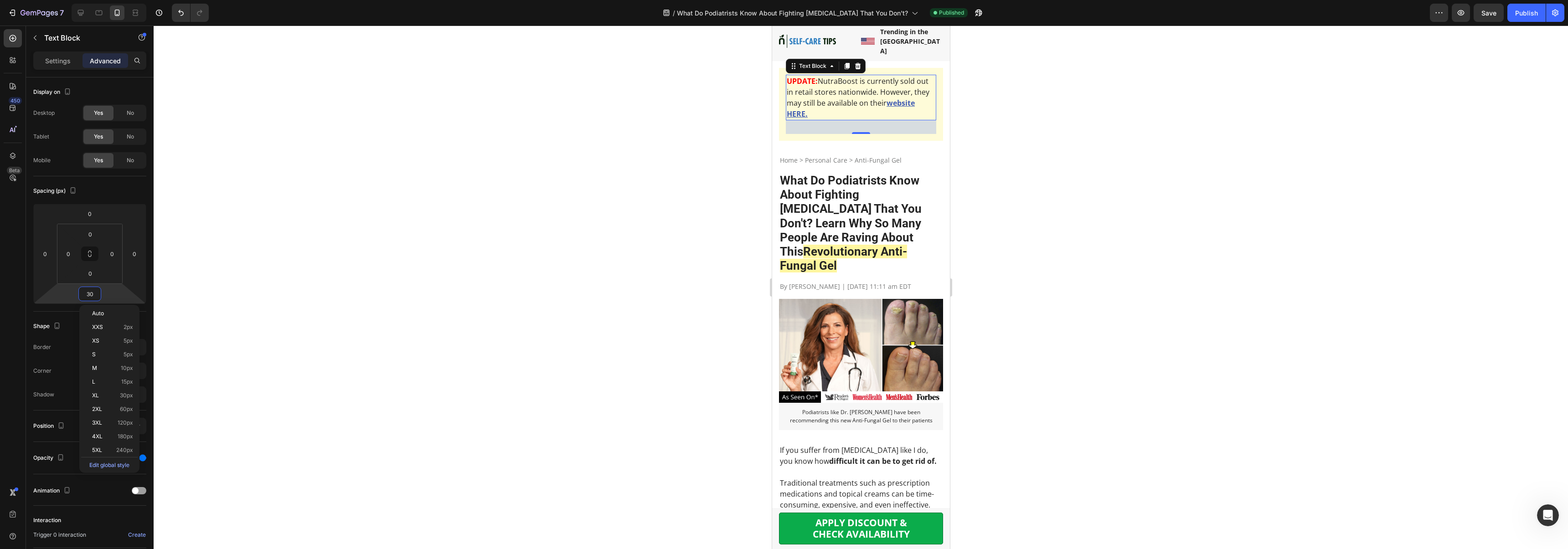
type input "0"
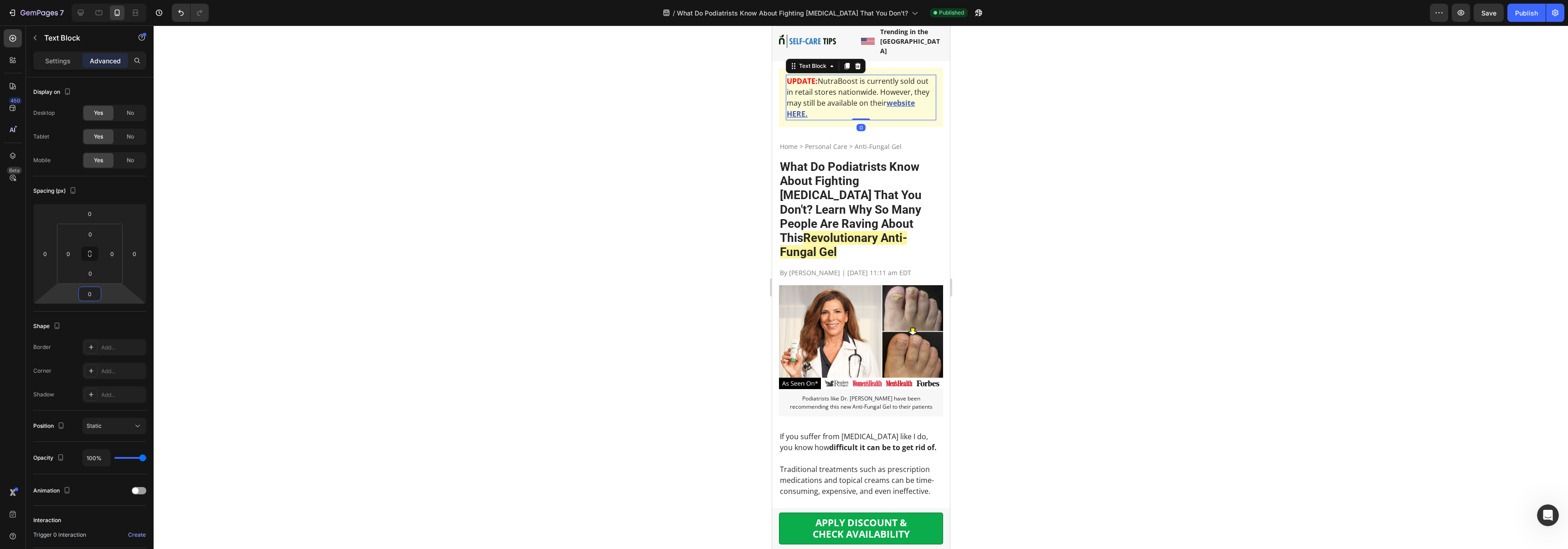
click at [605, 151] on div at bounding box center [860, 287] width 1414 height 524
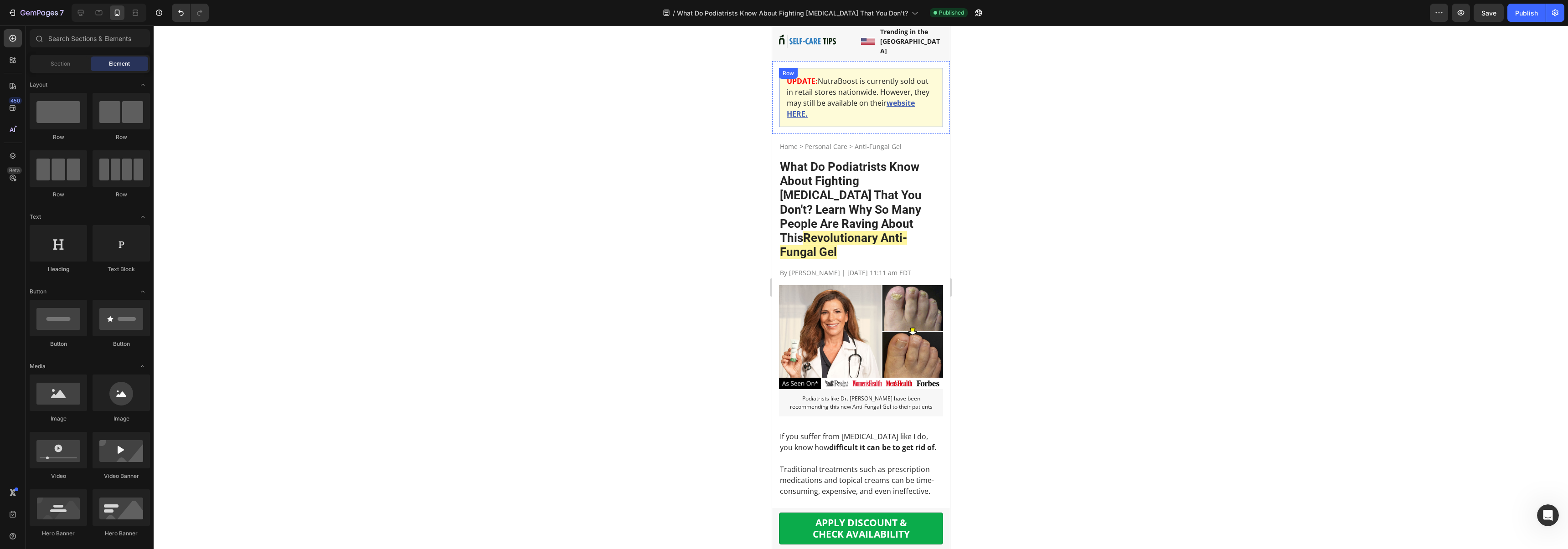
click at [781, 69] on div "UPDATE: NutraBoost is currently sold out in retail stores nationwide. However, …" at bounding box center [860, 97] width 164 height 59
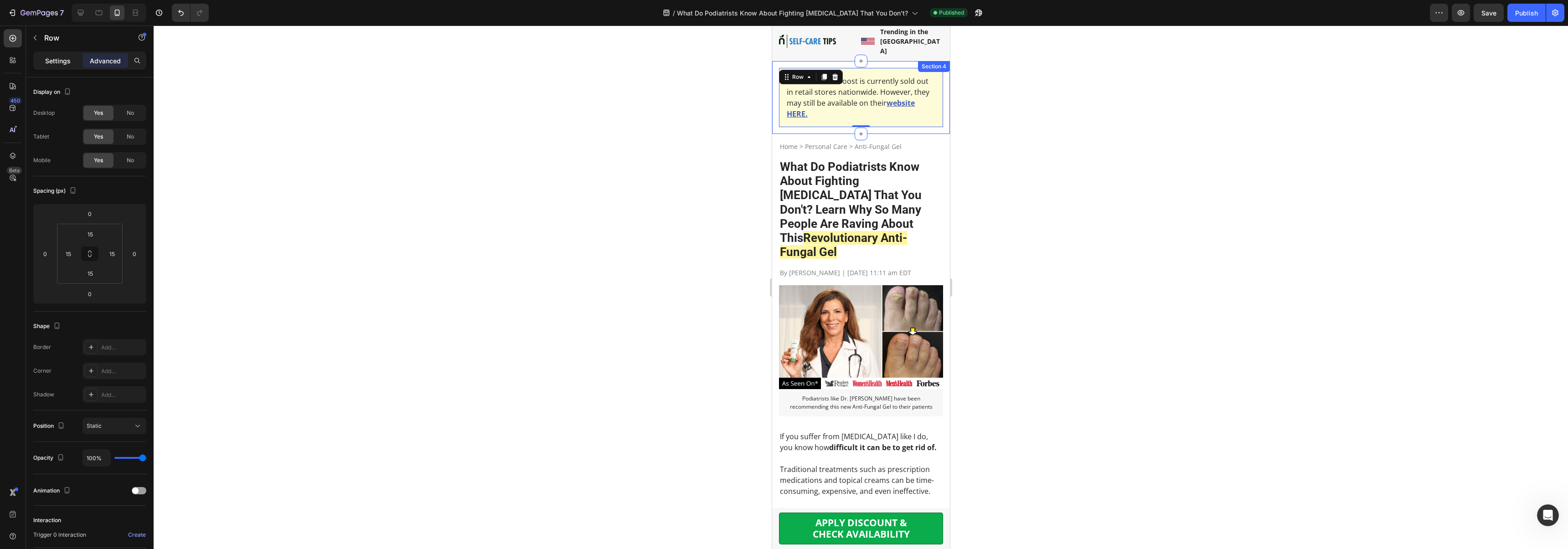
click at [62, 58] on p "Settings" at bounding box center [58, 60] width 25 height 9
click at [843, 84] on p "UPDATE: NutraBoost is currently sold out in retail stores nationwide. However, …" at bounding box center [860, 98] width 149 height 43
click at [62, 63] on p "Settings" at bounding box center [58, 60] width 25 height 9
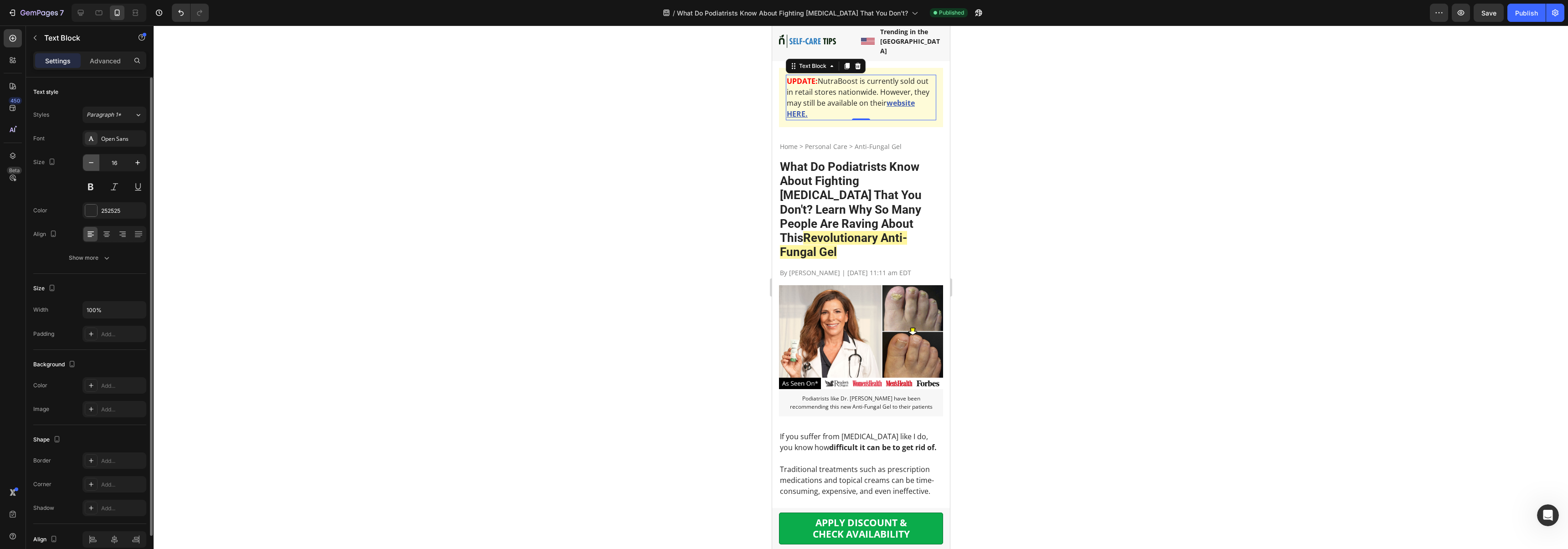
click at [90, 160] on icon "button" at bounding box center [91, 162] width 9 height 9
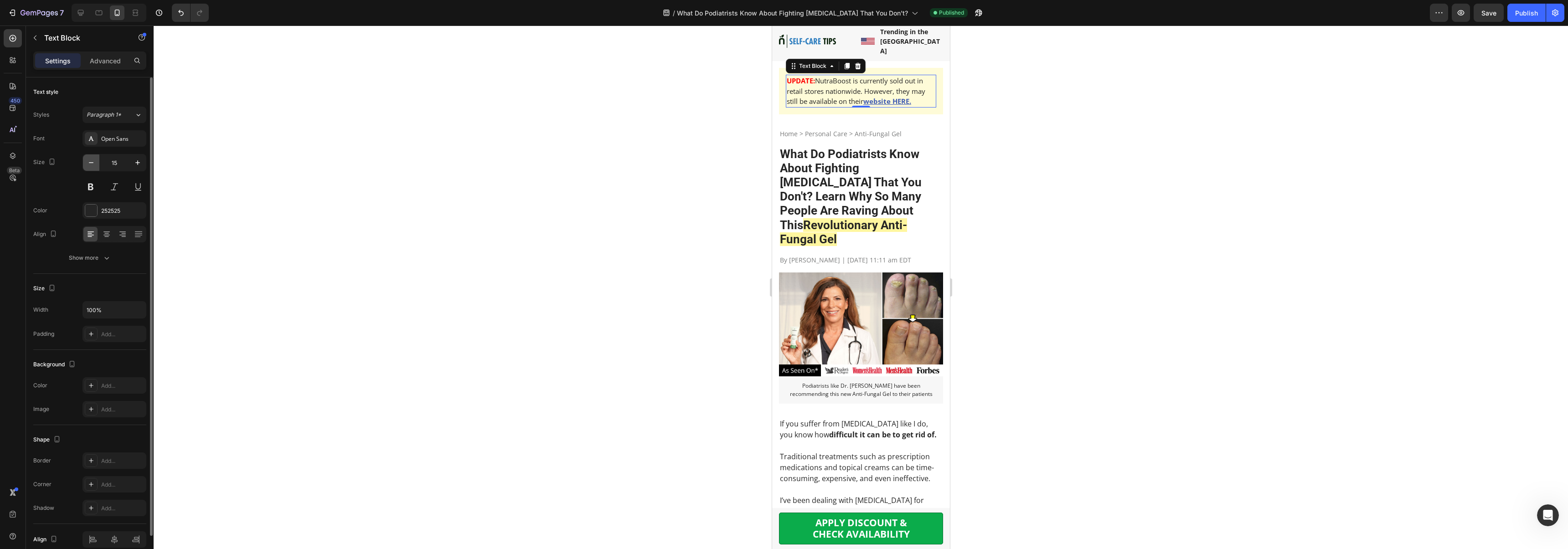
click at [90, 160] on icon "button" at bounding box center [91, 162] width 9 height 9
type input "14"
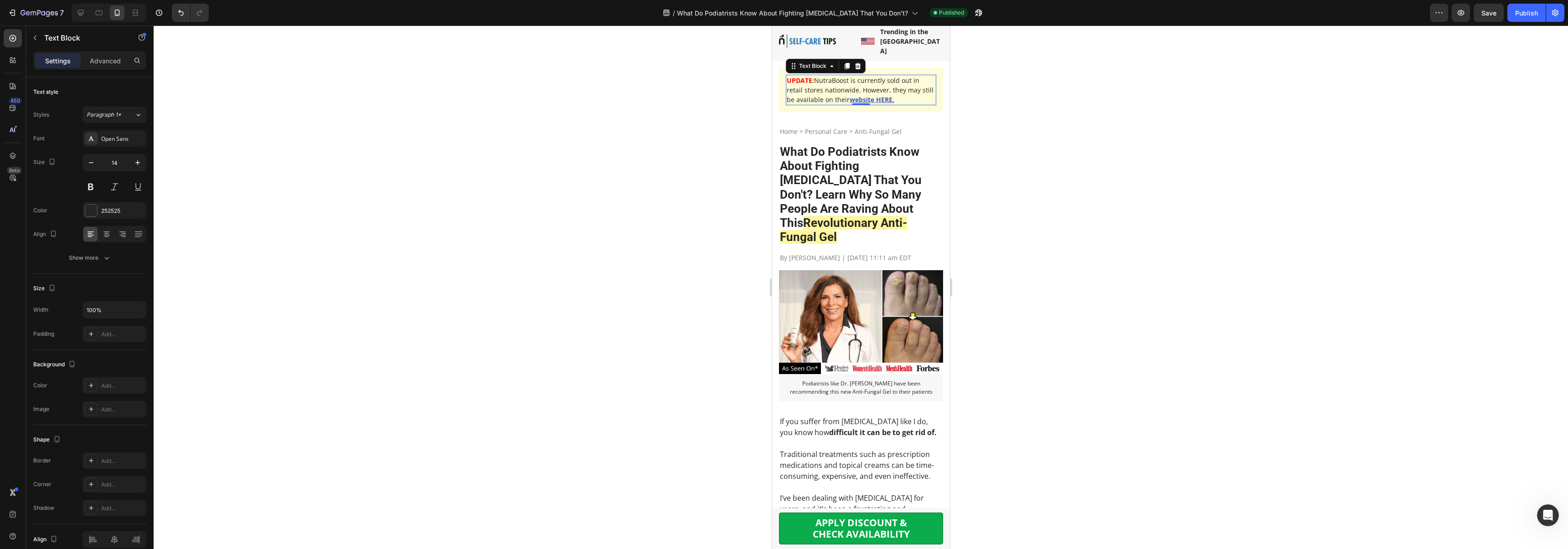
click at [577, 157] on div at bounding box center [860, 287] width 1414 height 524
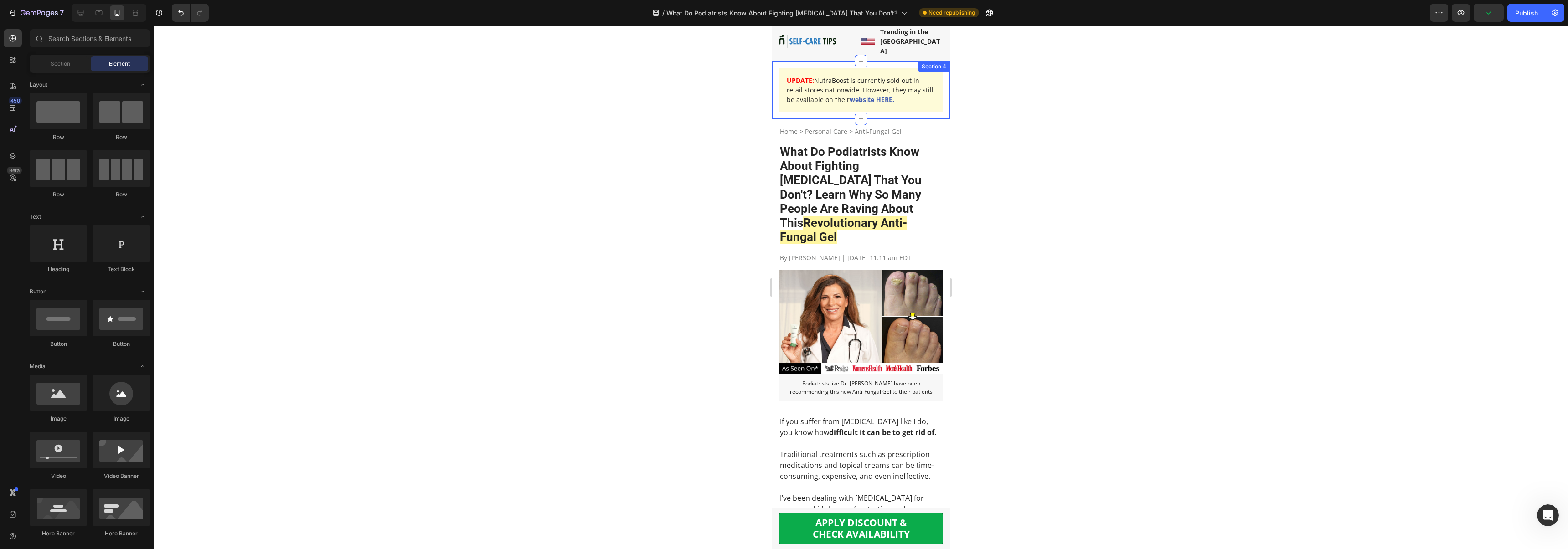
click at [777, 95] on div "UPDATE: NutraBoost is currently sold out in retail stores nationwide. However, …" at bounding box center [860, 89] width 178 height 58
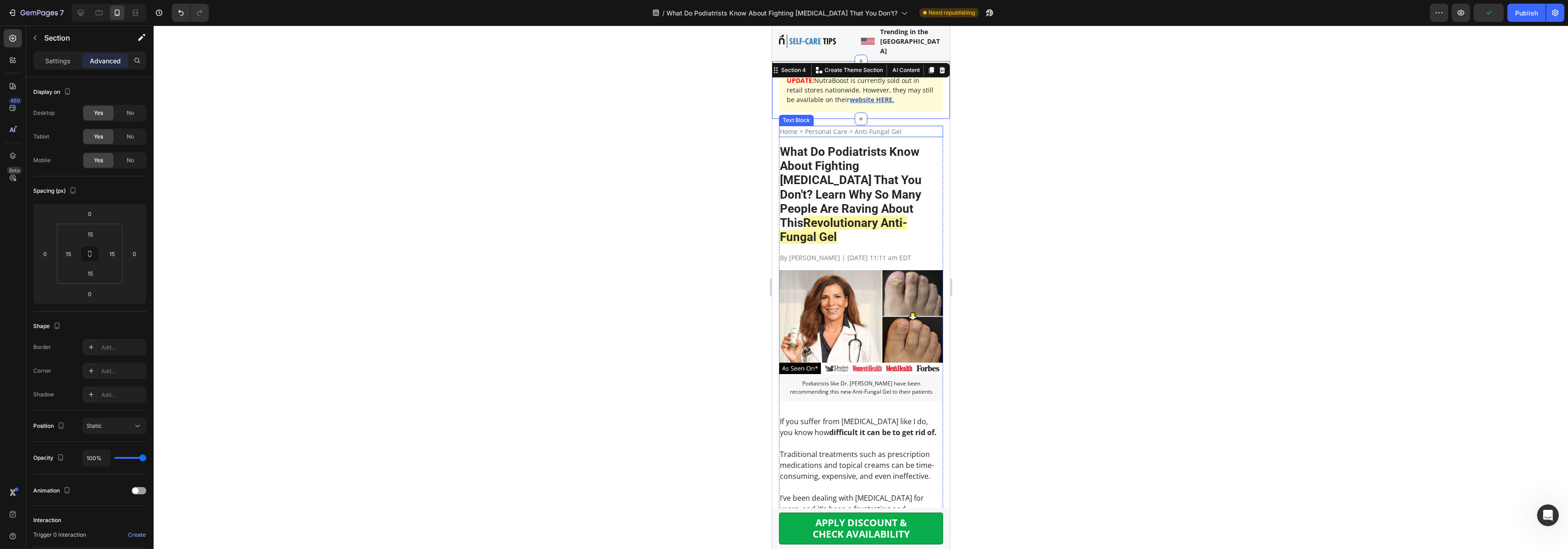
click at [779, 127] on p "Home > Personal Care > Anti-Fungal Gel" at bounding box center [860, 131] width 162 height 9
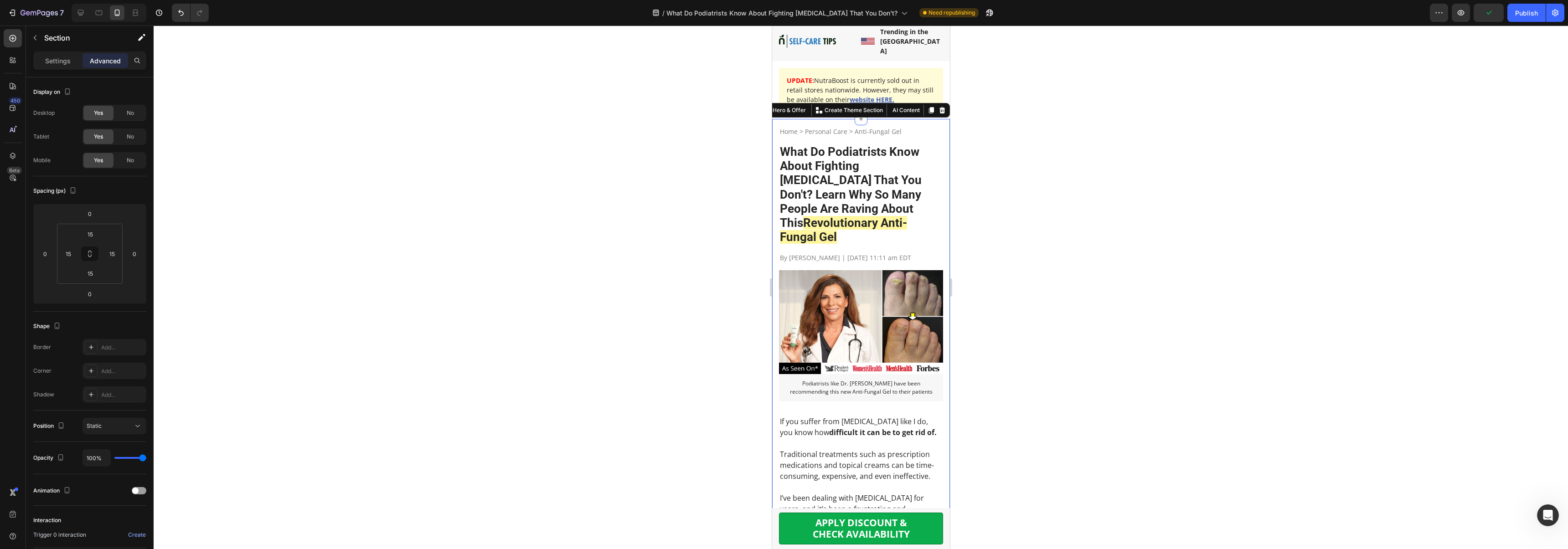
click at [93, 234] on input "15" at bounding box center [90, 234] width 18 height 14
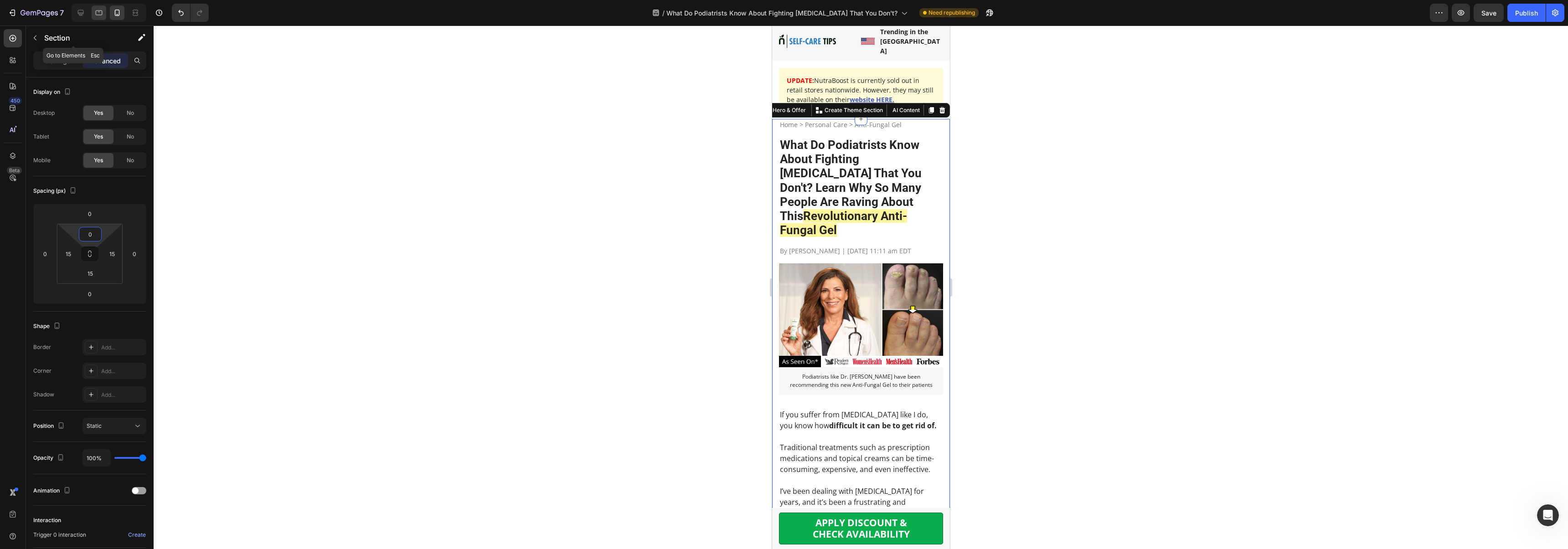
type input "0"
click at [101, 12] on icon at bounding box center [99, 12] width 9 height 9
type input "30"
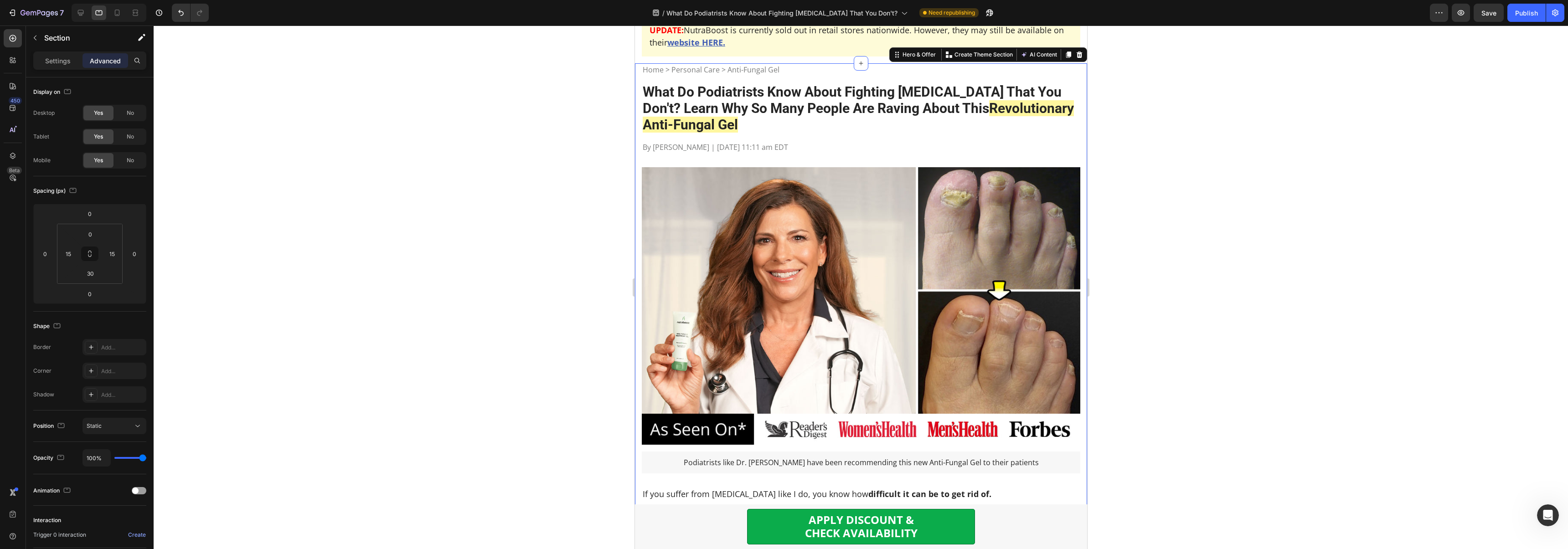
scroll to position [83, 0]
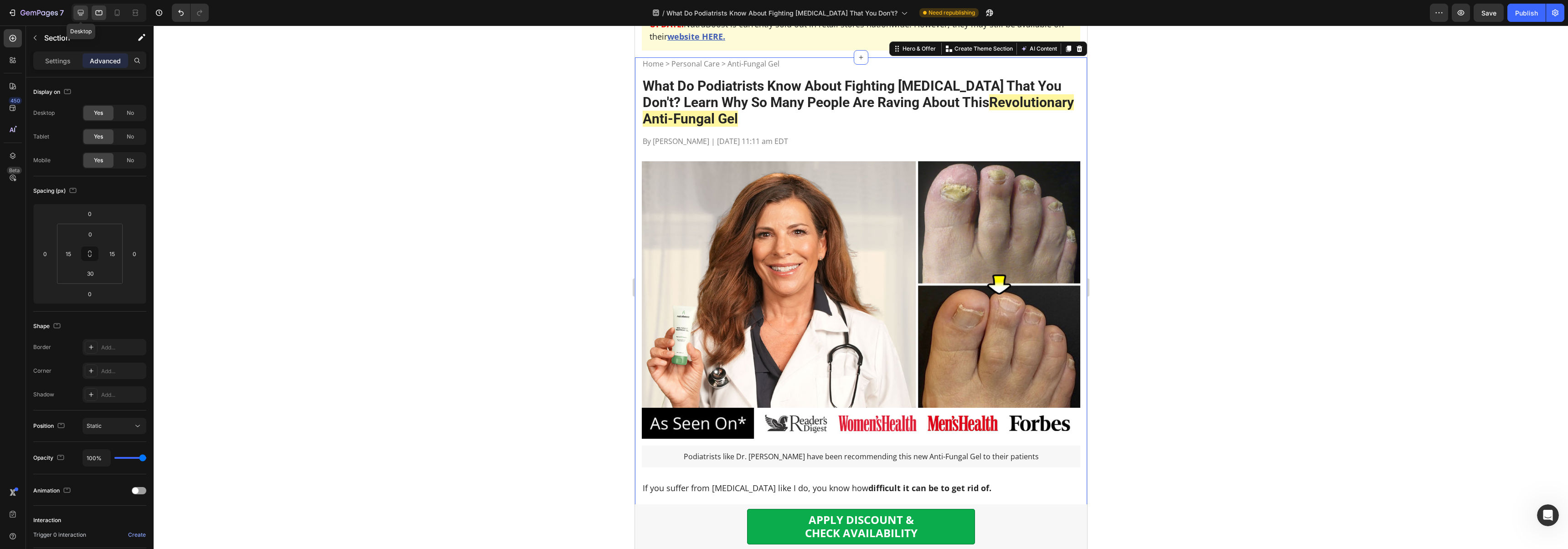
click at [76, 14] on div at bounding box center [80, 12] width 14 height 14
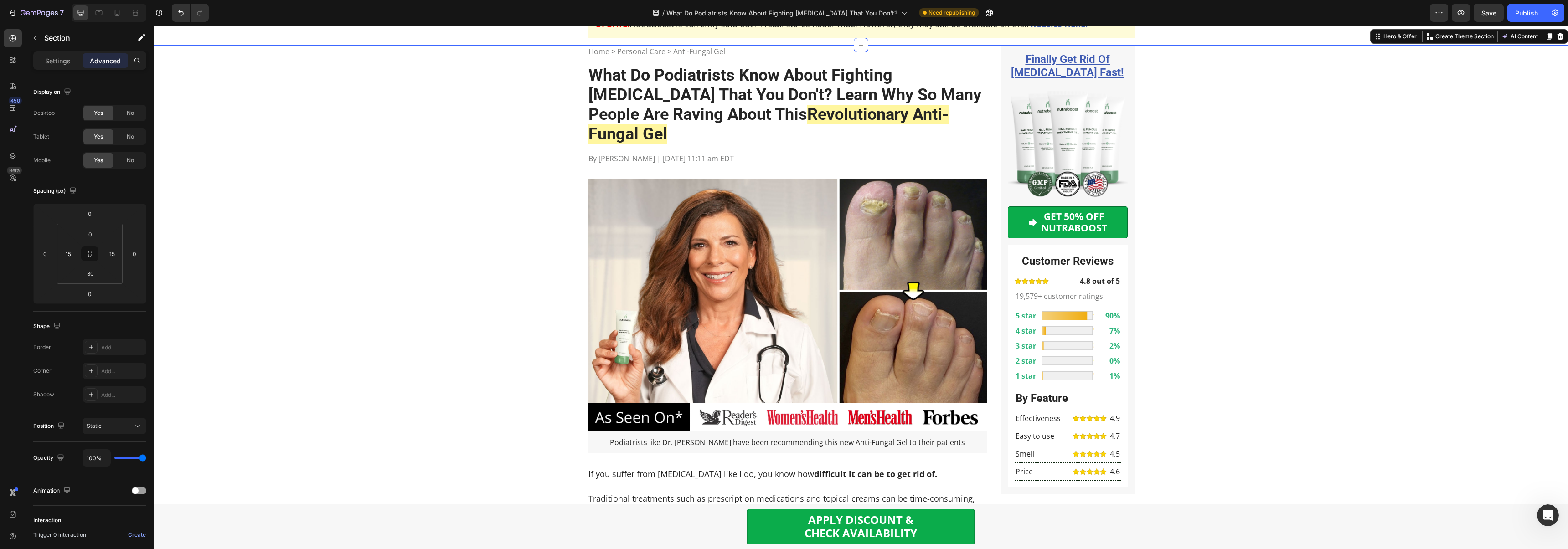
scroll to position [70, 0]
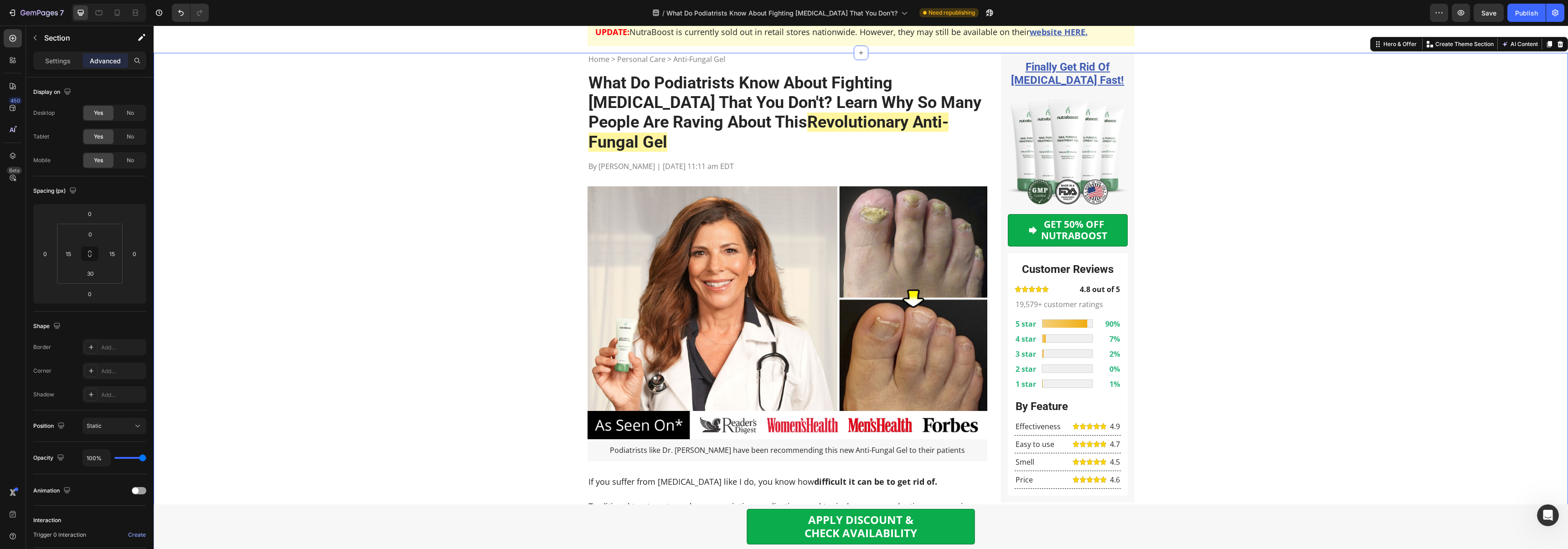
scroll to position [0, 0]
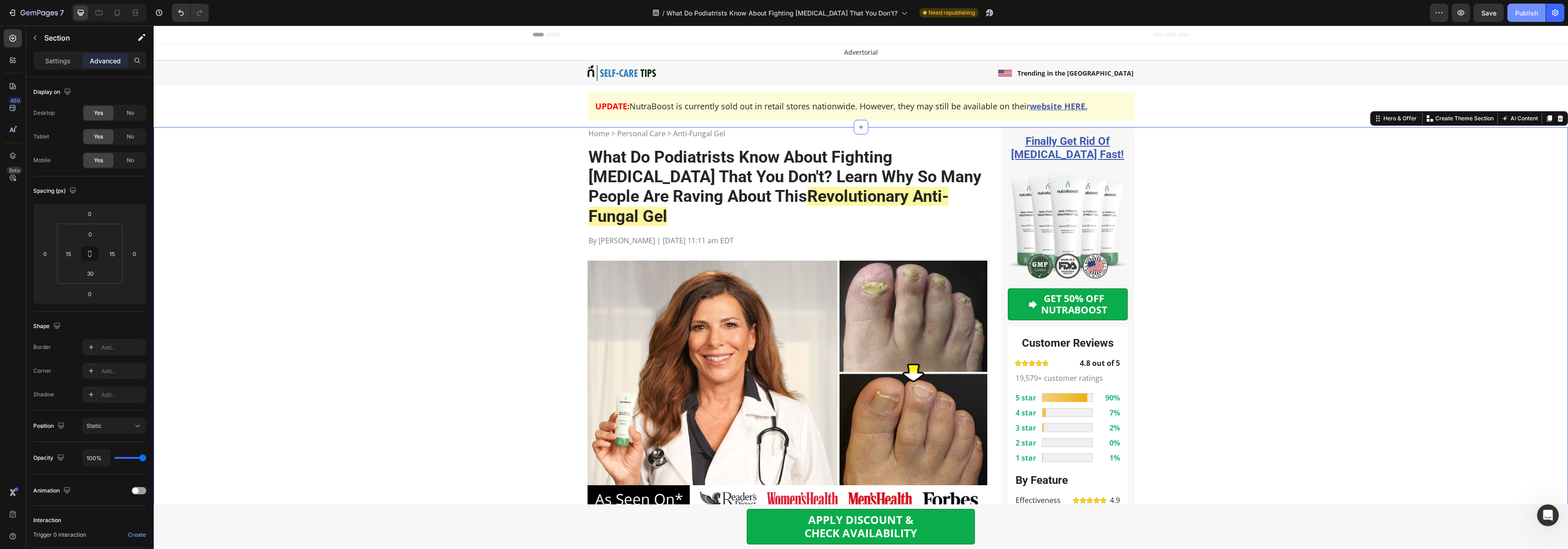
drag, startPoint x: 1528, startPoint y: 13, endPoint x: 1520, endPoint y: 14, distance: 8.1
click at [1527, 13] on div "Publish" at bounding box center [1526, 12] width 23 height 9
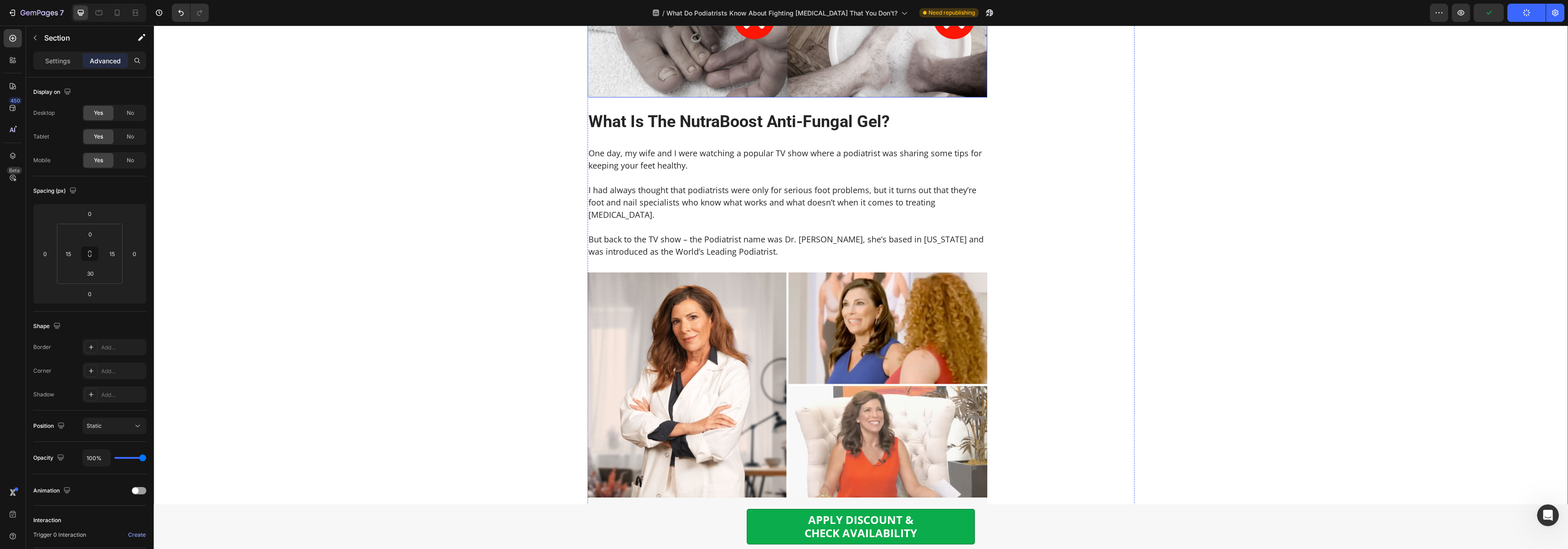
scroll to position [954, 0]
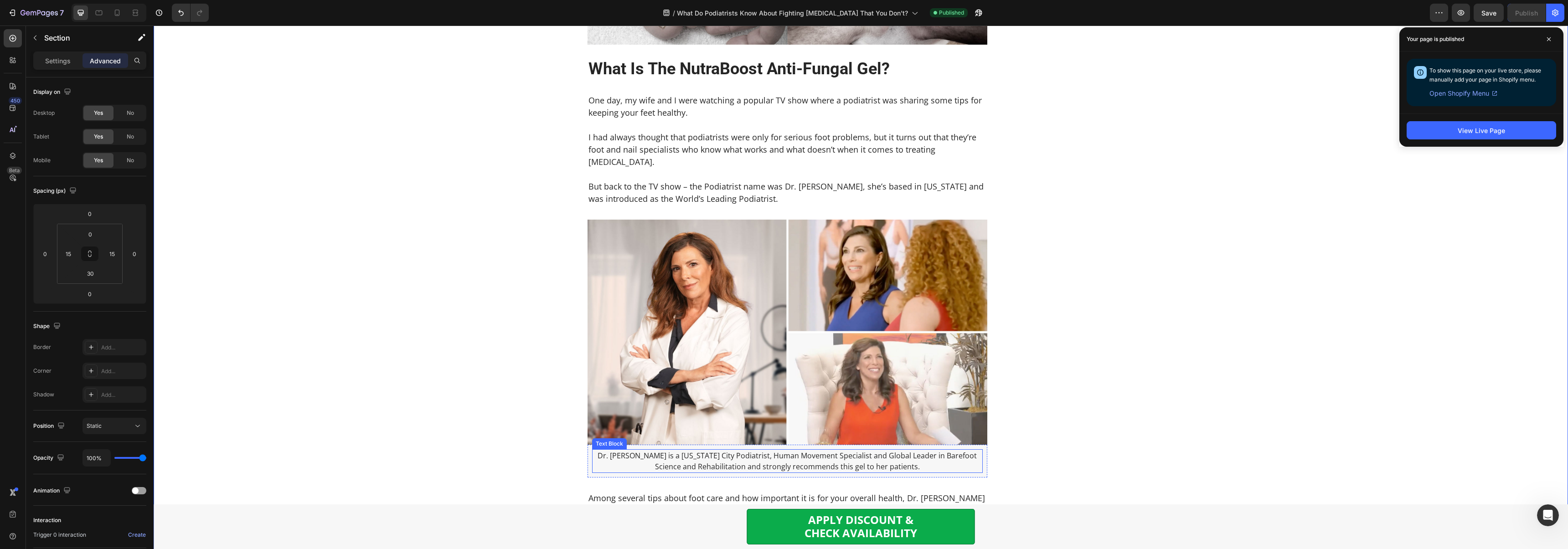
click at [681, 450] on p "Dr. [PERSON_NAME] is a [US_STATE] City Podiatrist, Human Movement Specialist an…" at bounding box center [787, 460] width 389 height 22
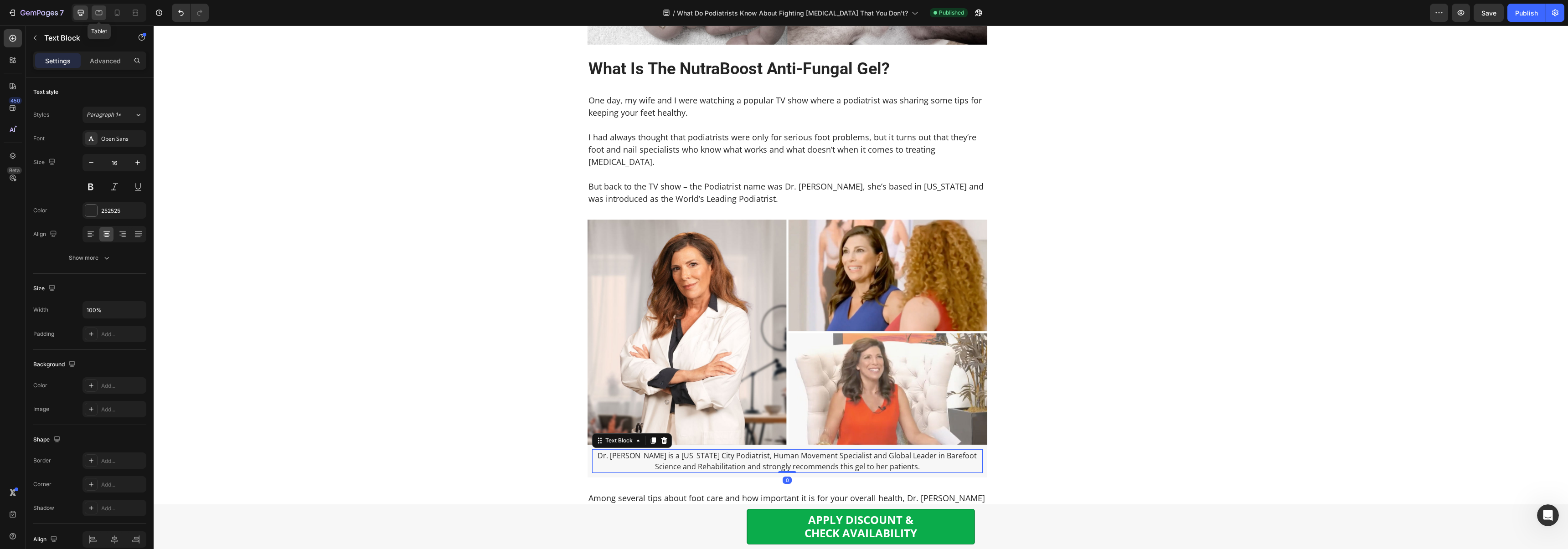
click at [102, 12] on icon at bounding box center [99, 13] width 7 height 5
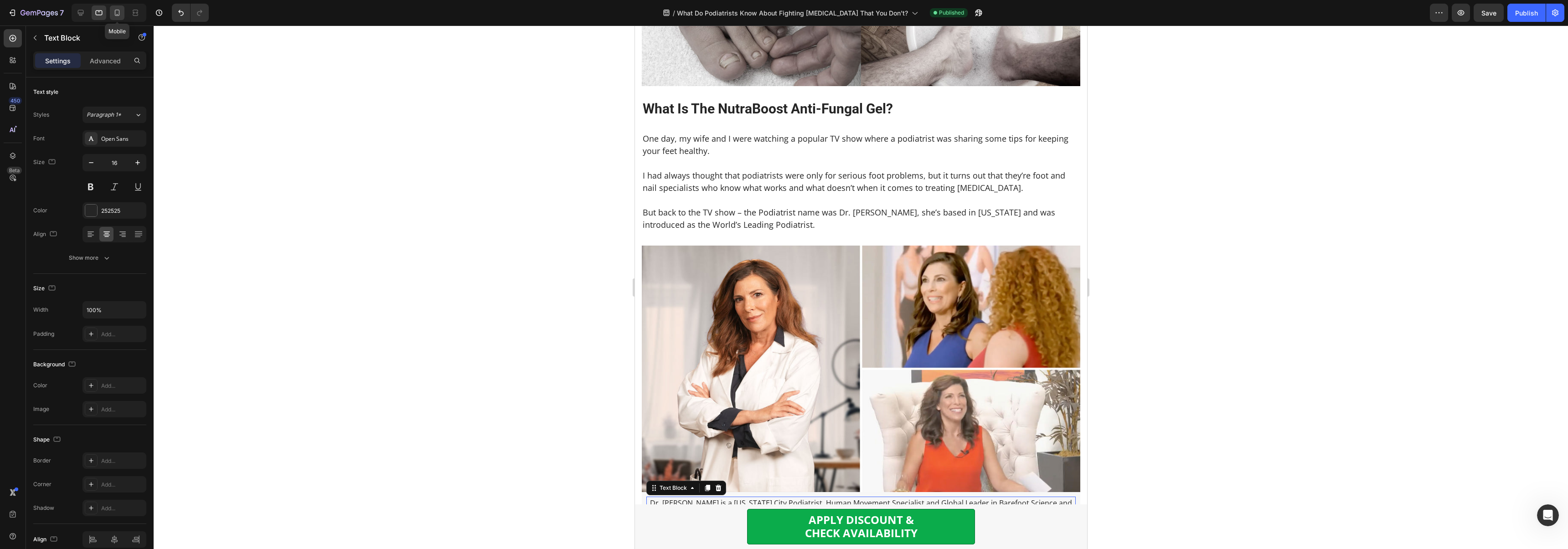
click at [116, 12] on icon at bounding box center [117, 12] width 5 height 6
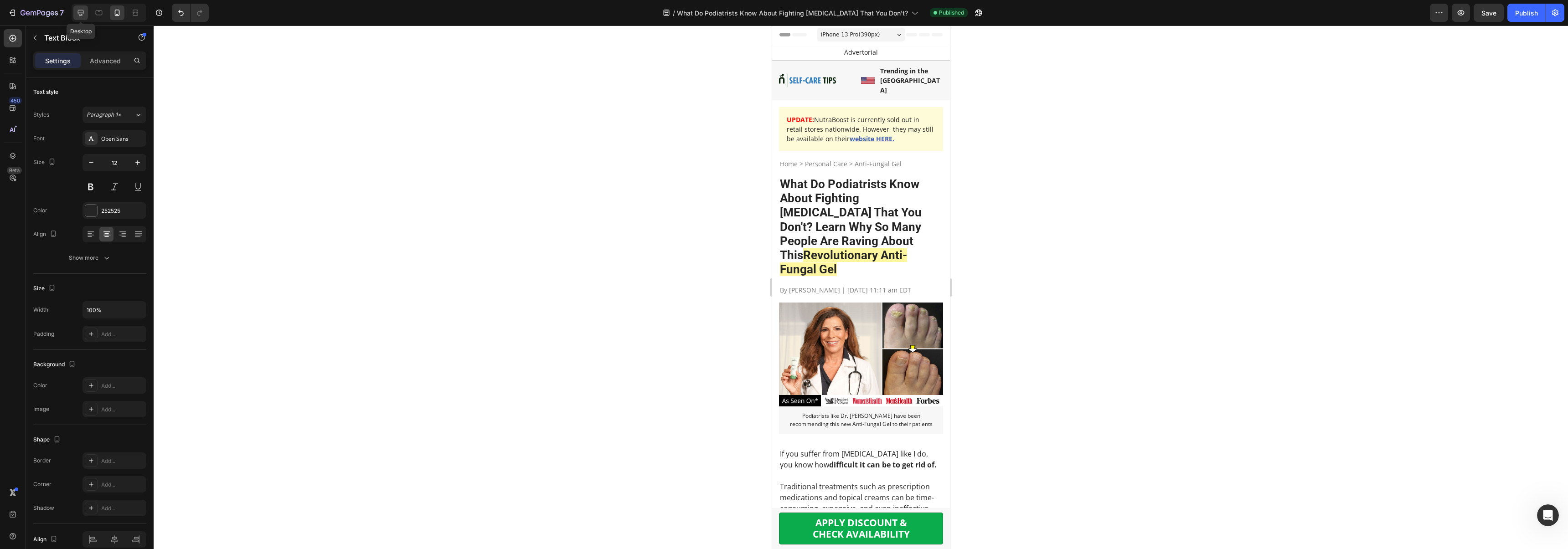
click at [81, 16] on icon at bounding box center [81, 13] width 6 height 6
type input "16"
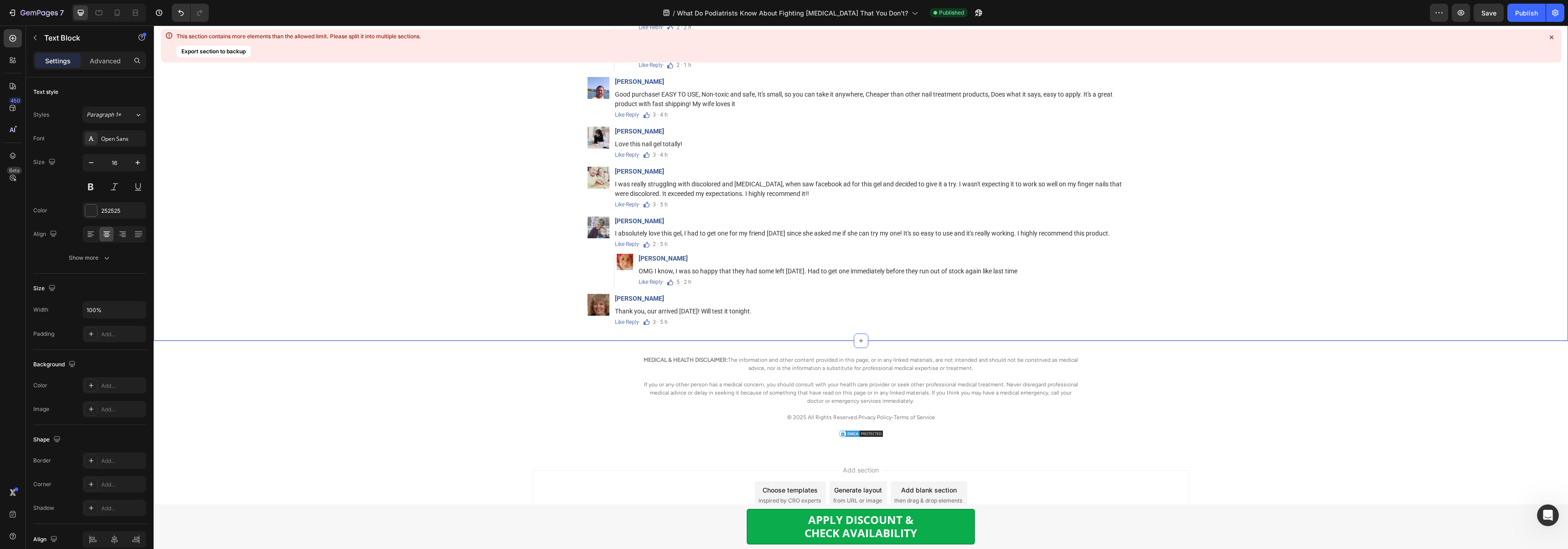
scroll to position [6728, 0]
click at [660, 370] on p at bounding box center [861, 373] width 436 height 8
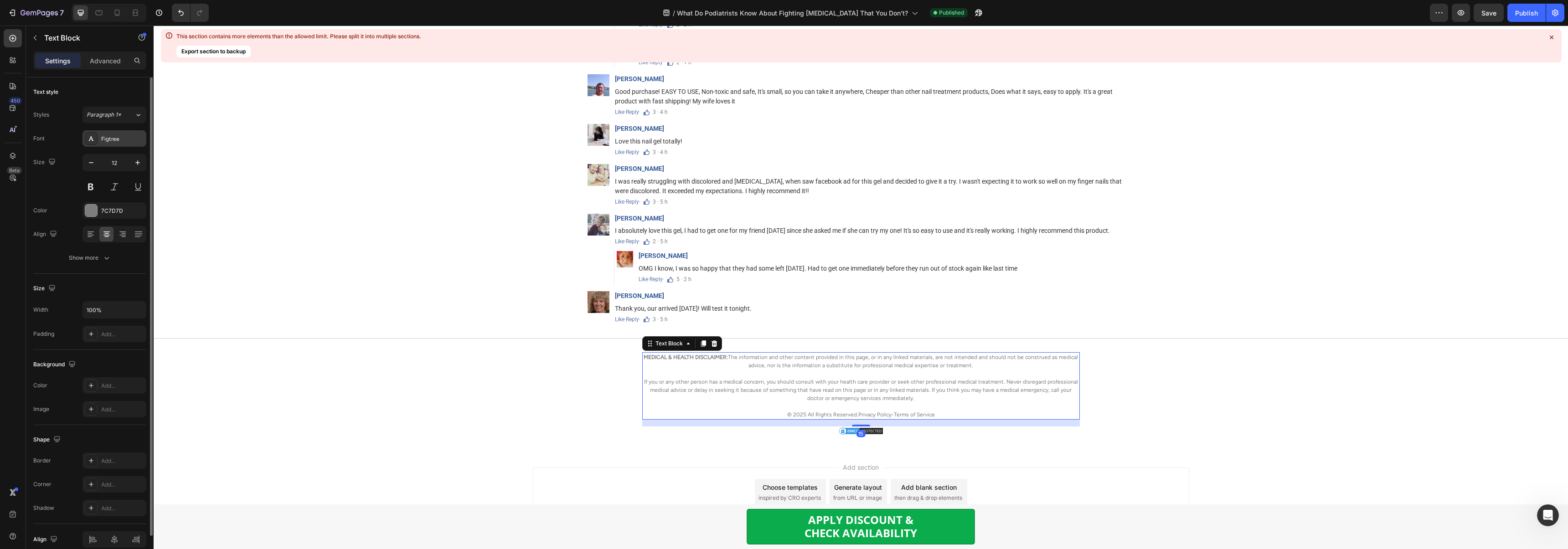
click at [109, 143] on div "Figtree" at bounding box center [114, 138] width 64 height 16
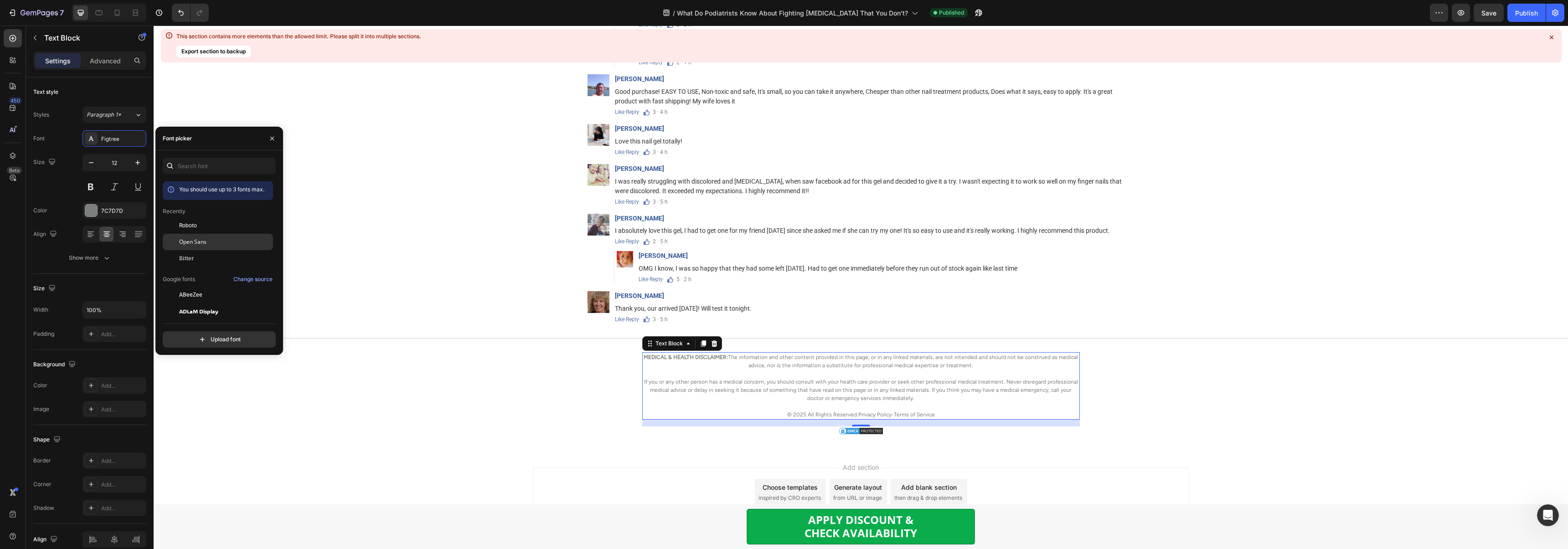
click at [205, 238] on span "Open Sans" at bounding box center [193, 242] width 27 height 8
click at [474, 392] on div "MEDICAL & HEALTH DISCLAIMER: The information and other content provided in this…" at bounding box center [860, 394] width 1400 height 83
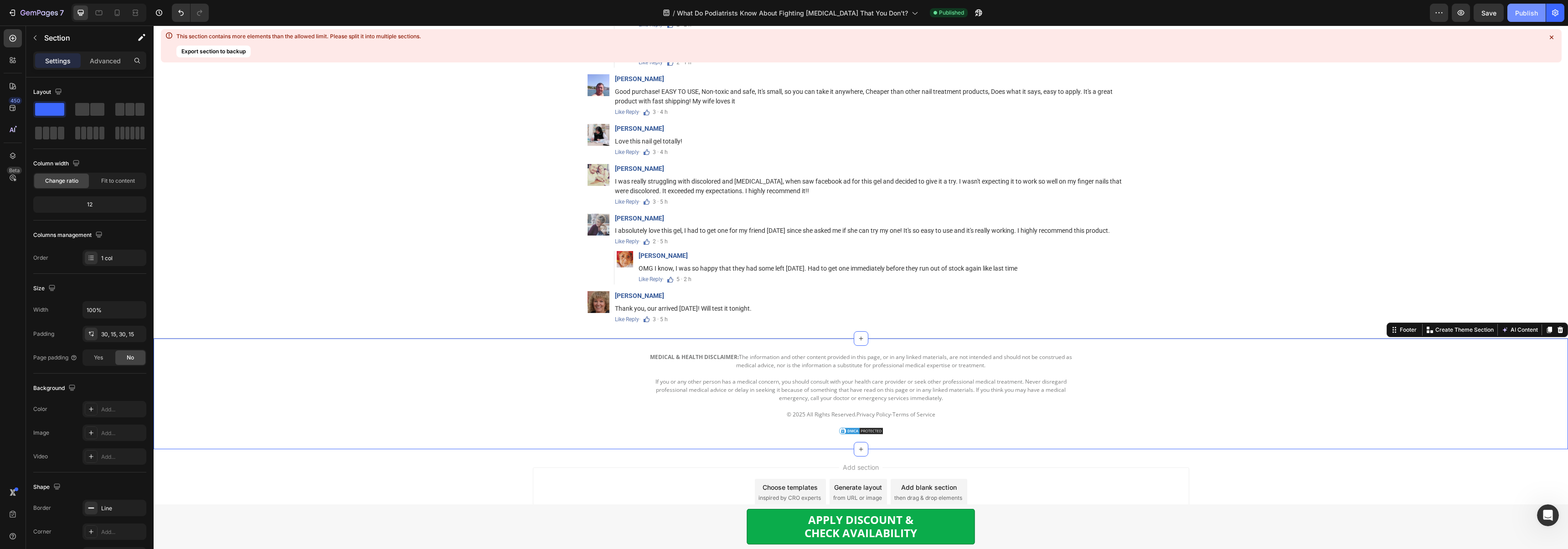
click at [1529, 10] on div "Publish" at bounding box center [1526, 12] width 23 height 9
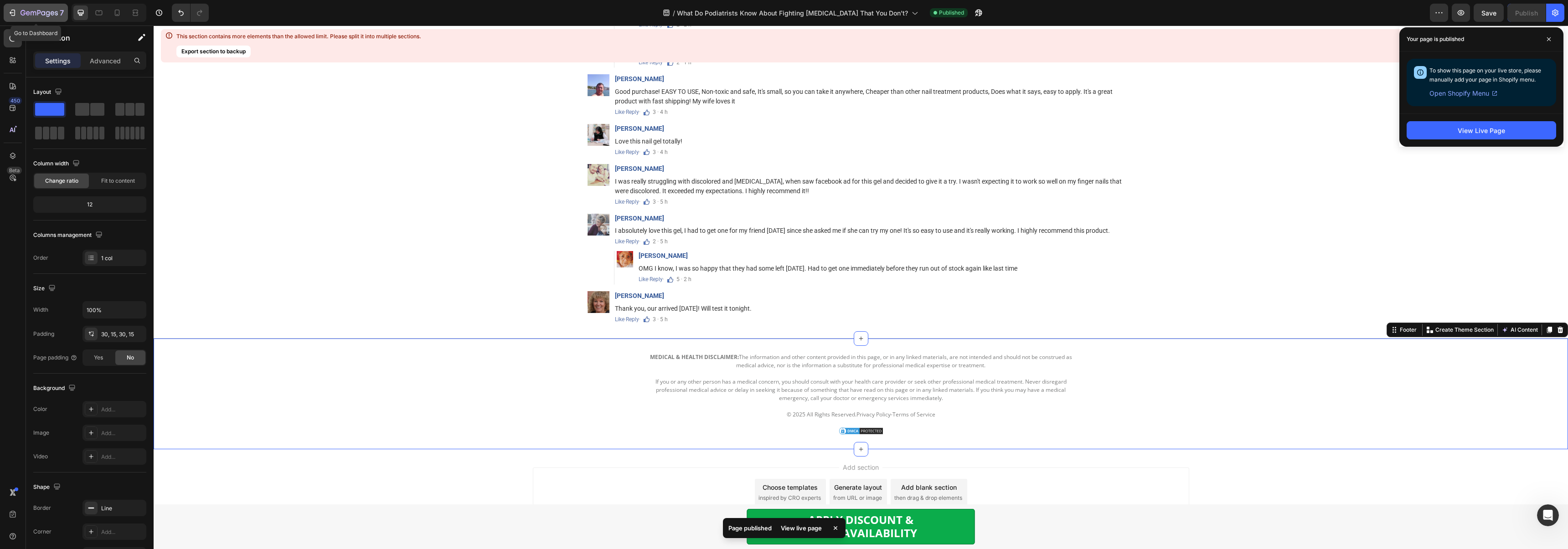
click at [21, 17] on div "7" at bounding box center [42, 13] width 44 height 11
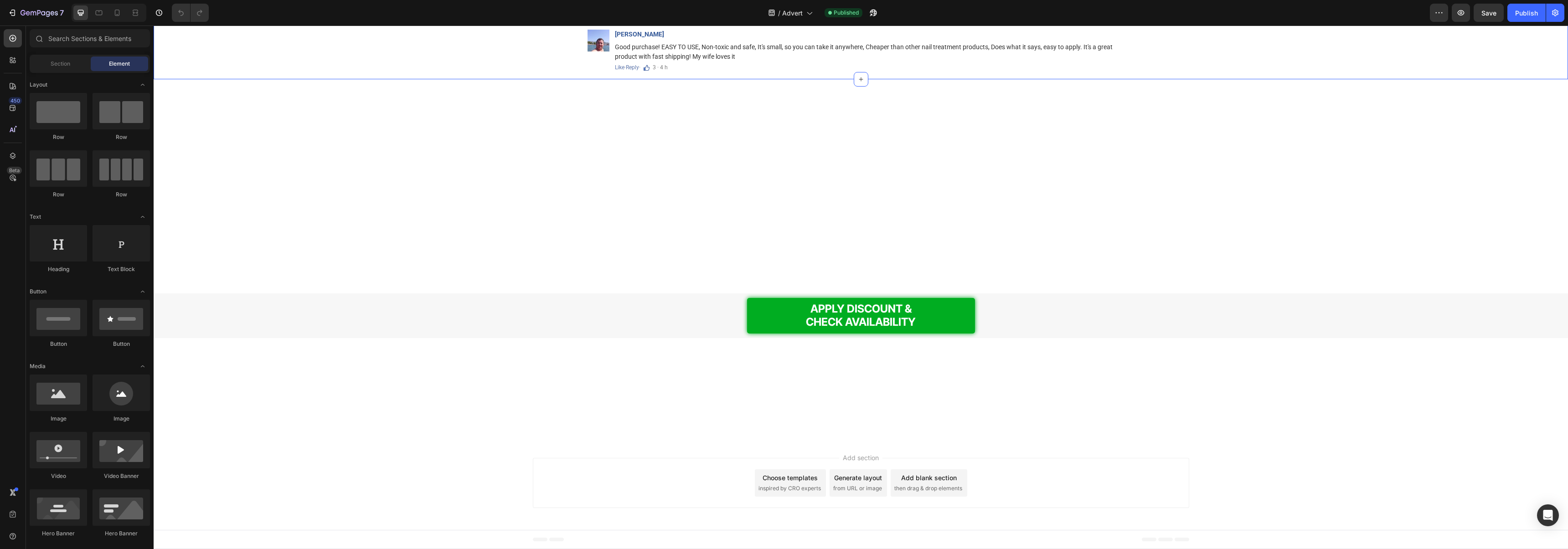
scroll to position [5943, 0]
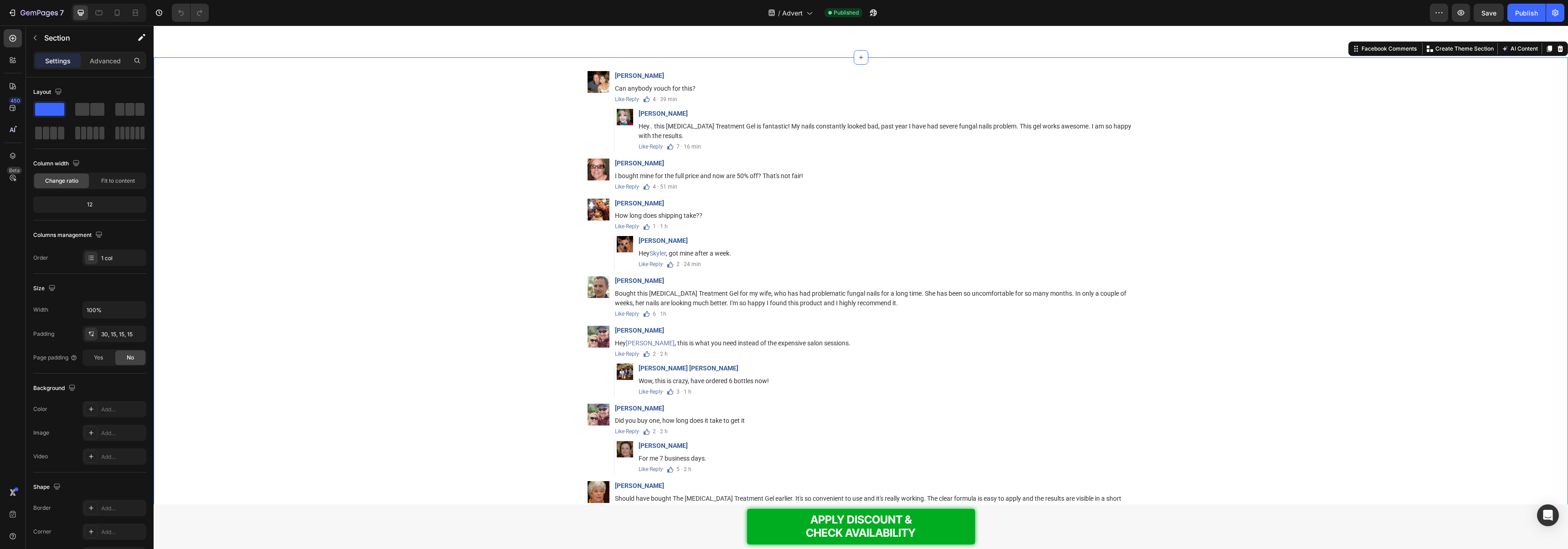
scroll to position [5961, 0]
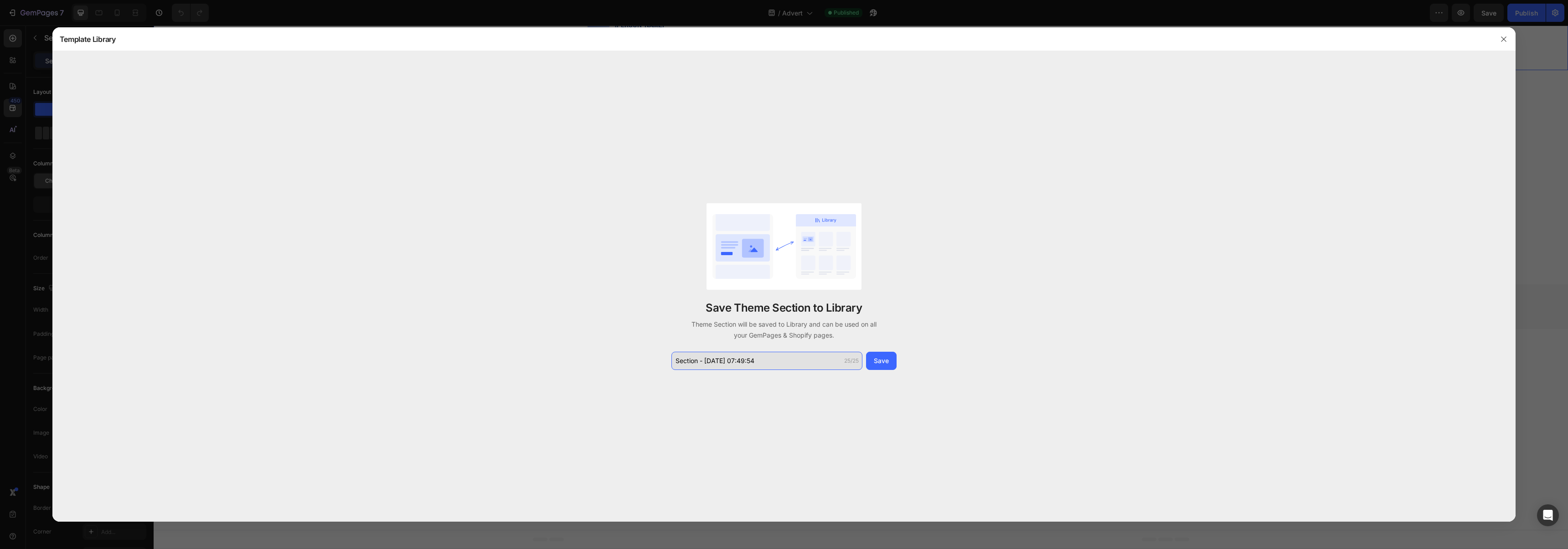
type input "FB Reviews 1"
click at [884, 363] on div "Save" at bounding box center [881, 360] width 15 height 9
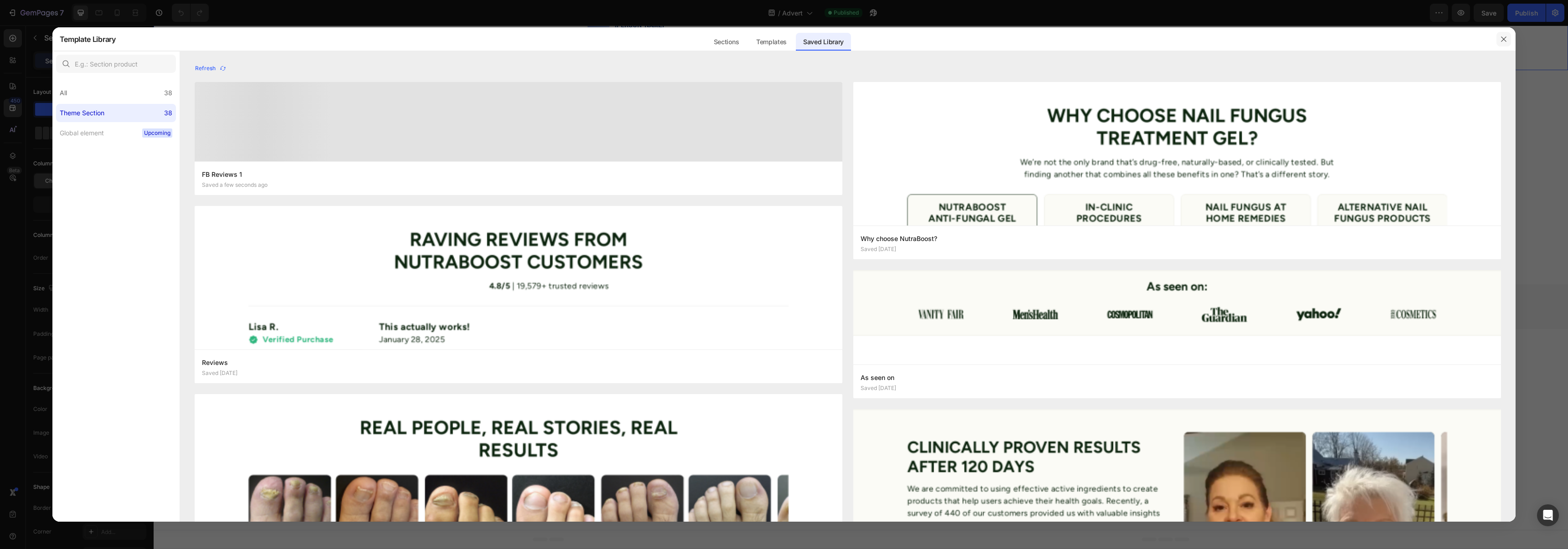
click at [1503, 39] on icon "button" at bounding box center [1503, 39] width 5 height 5
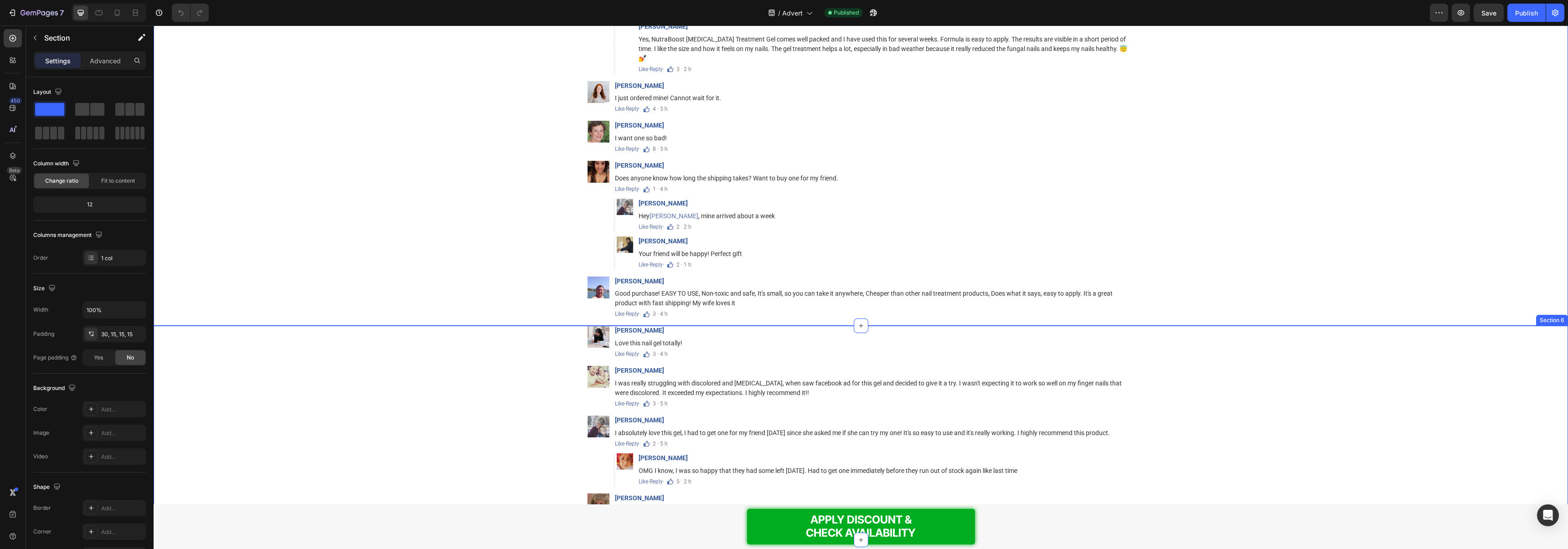
click at [444, 375] on div "Image [PERSON_NAME] Text Block Love this nail gel totally! Text Block Like · Re…" at bounding box center [860, 425] width 1400 height 201
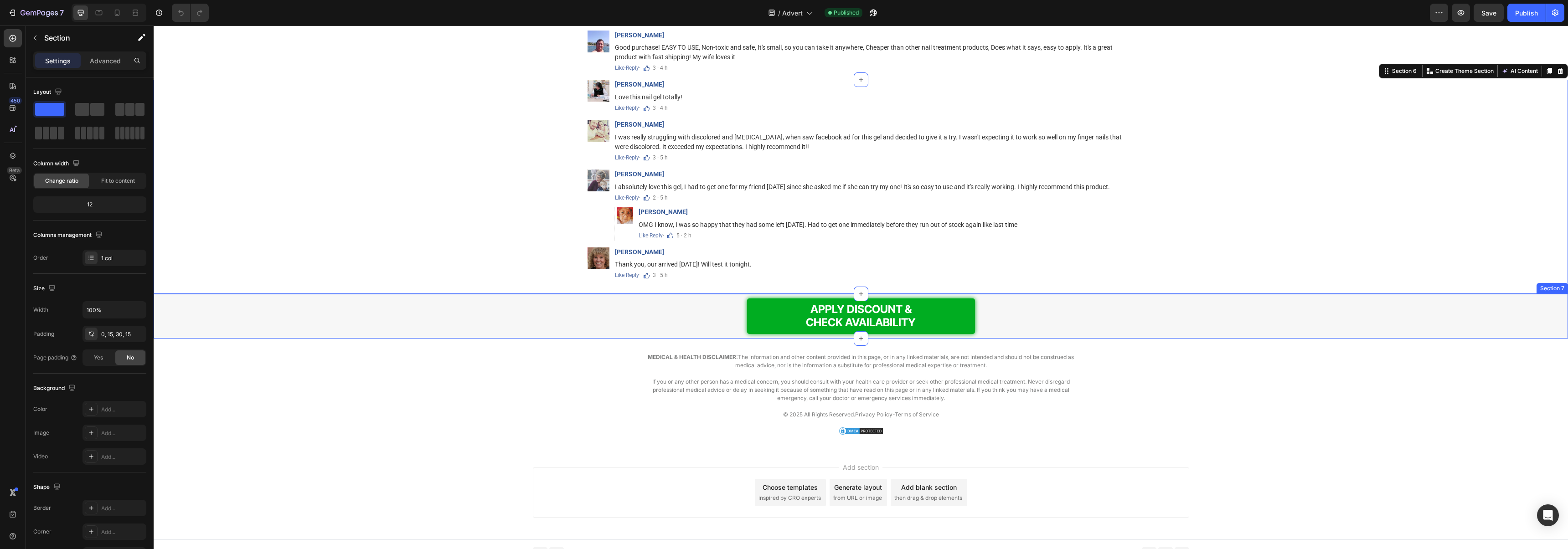
scroll to position [6779, 0]
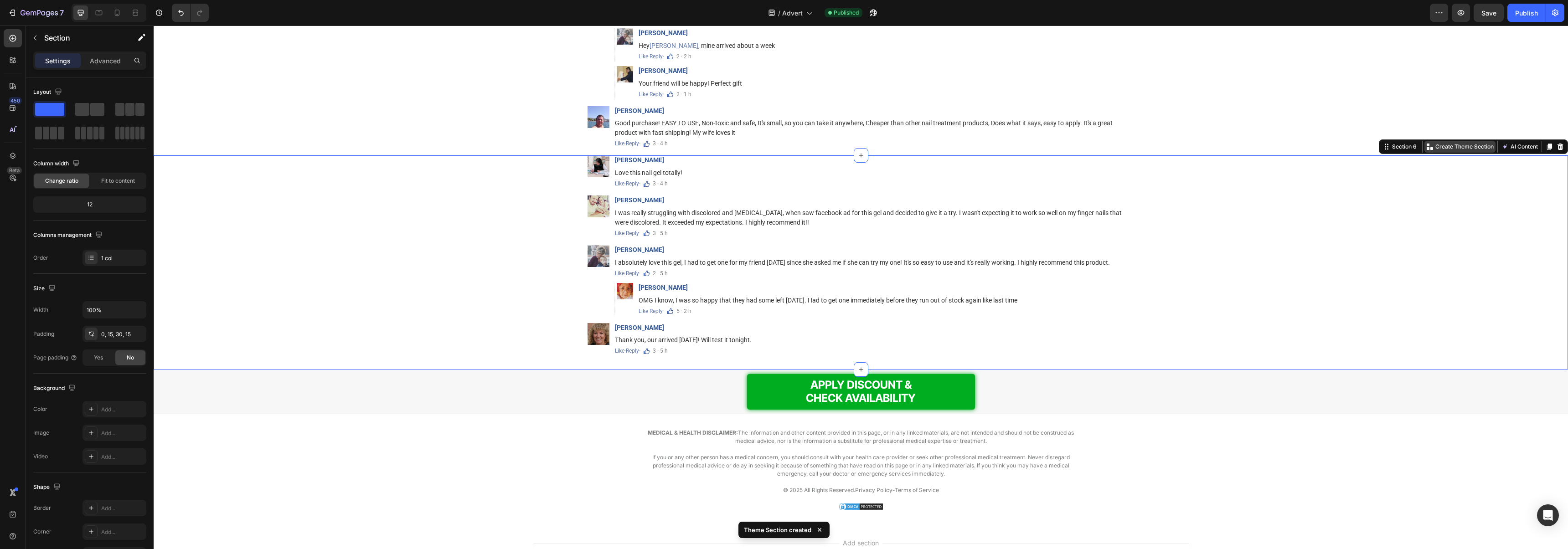
click at [1470, 143] on p "Create Theme Section" at bounding box center [1464, 147] width 58 height 8
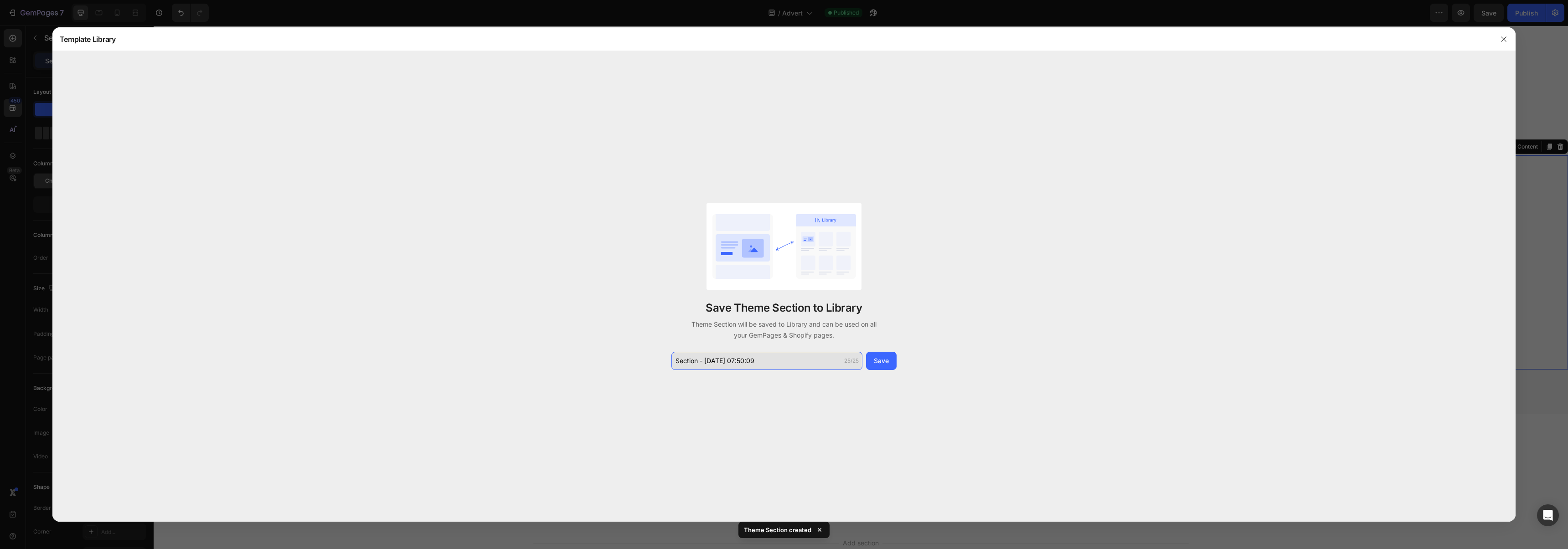
click at [759, 353] on input "Section - [DATE] 07:50:09" at bounding box center [766, 360] width 191 height 18
type input "FB Reviews 2"
click at [887, 365] on div "Save" at bounding box center [881, 360] width 15 height 9
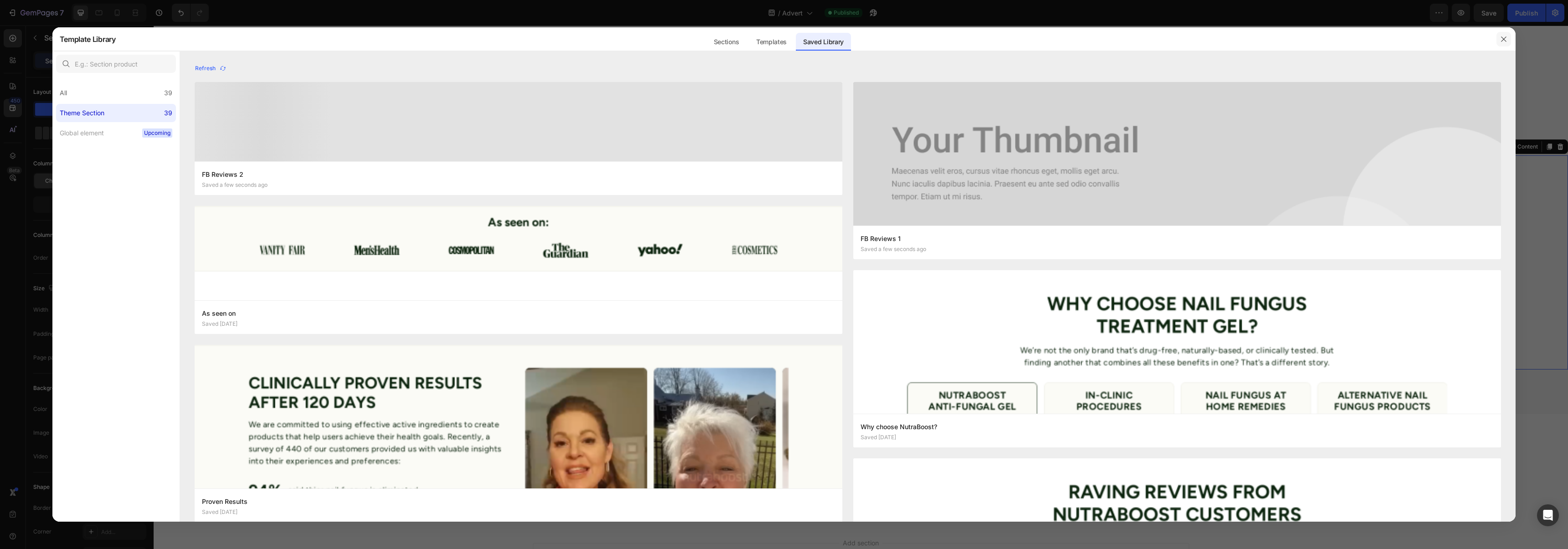
click at [1505, 38] on icon "button" at bounding box center [1503, 39] width 7 height 7
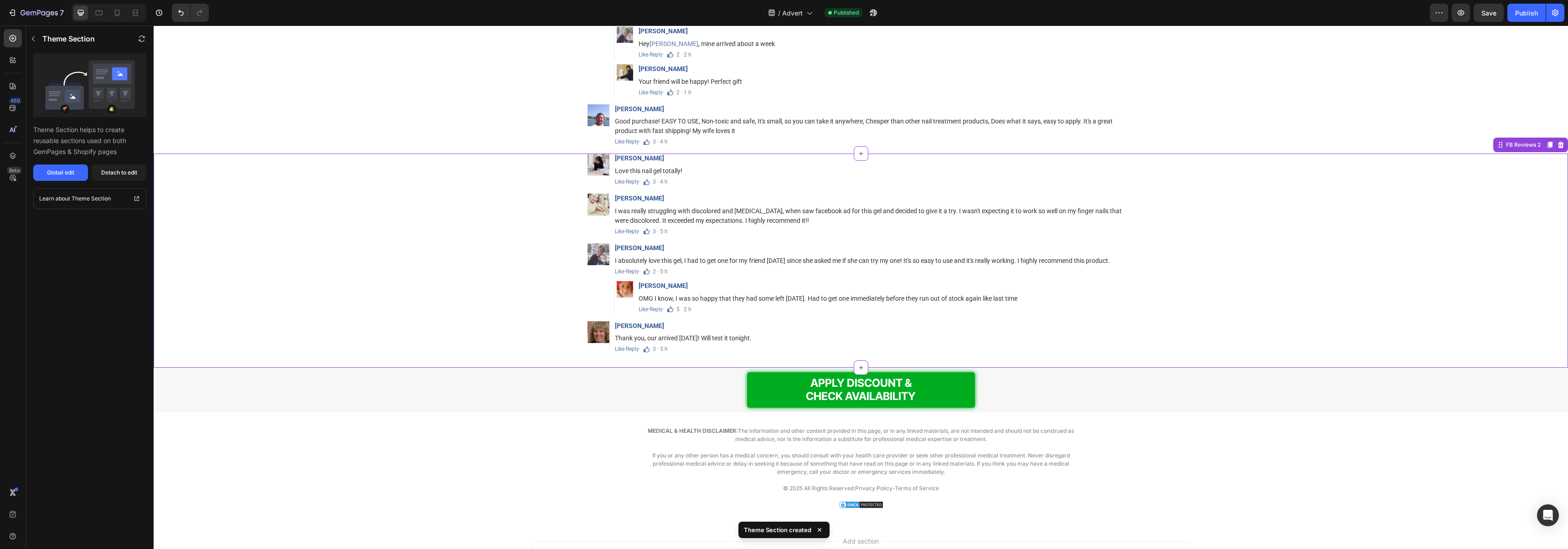
scroll to position [6786, 0]
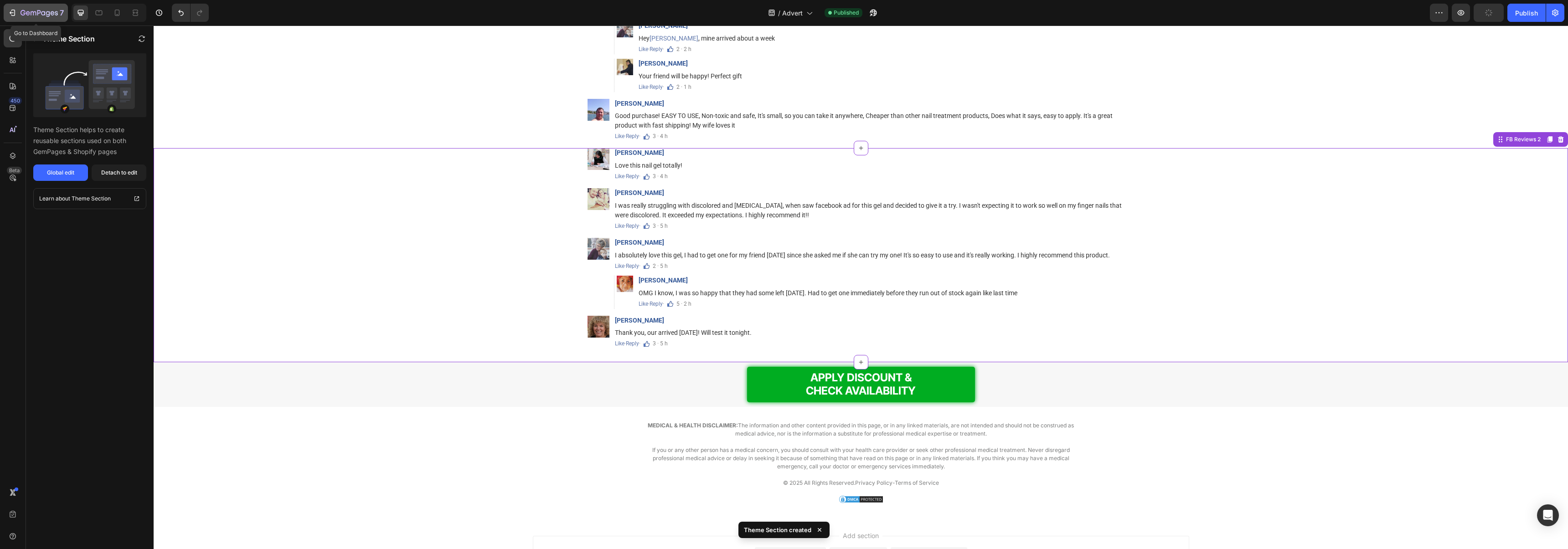
click at [13, 14] on icon "button" at bounding box center [12, 12] width 9 height 9
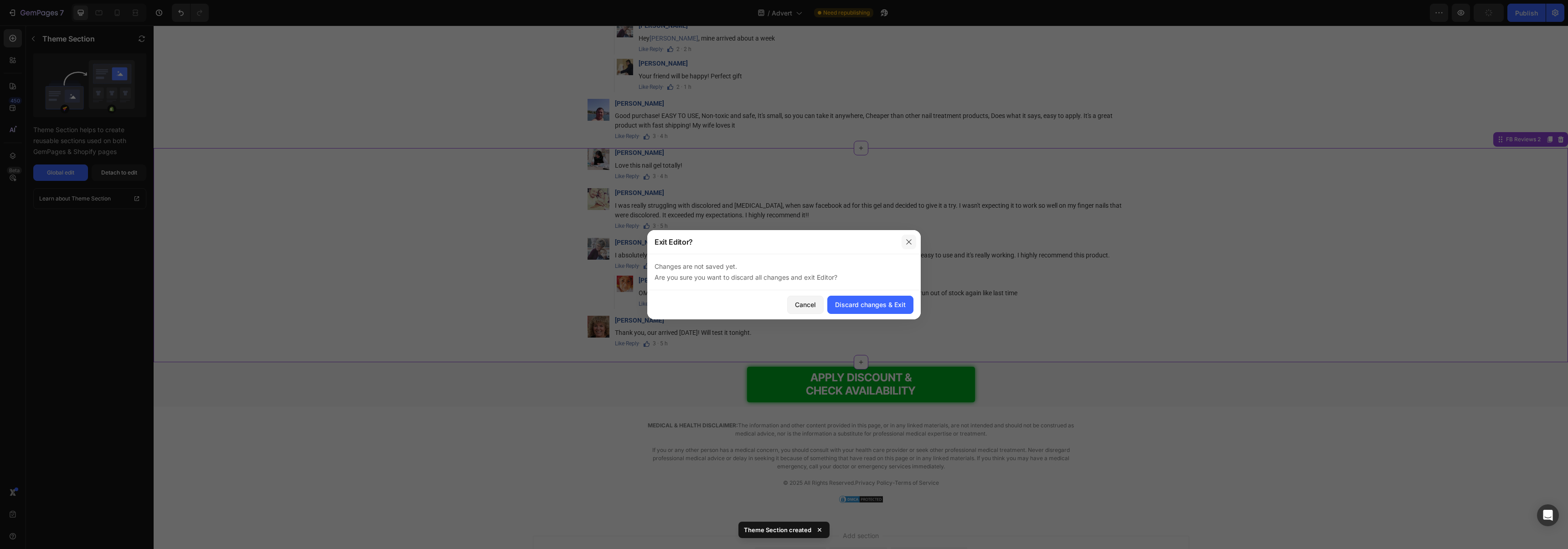
click at [912, 238] on icon "button" at bounding box center [909, 242] width 7 height 7
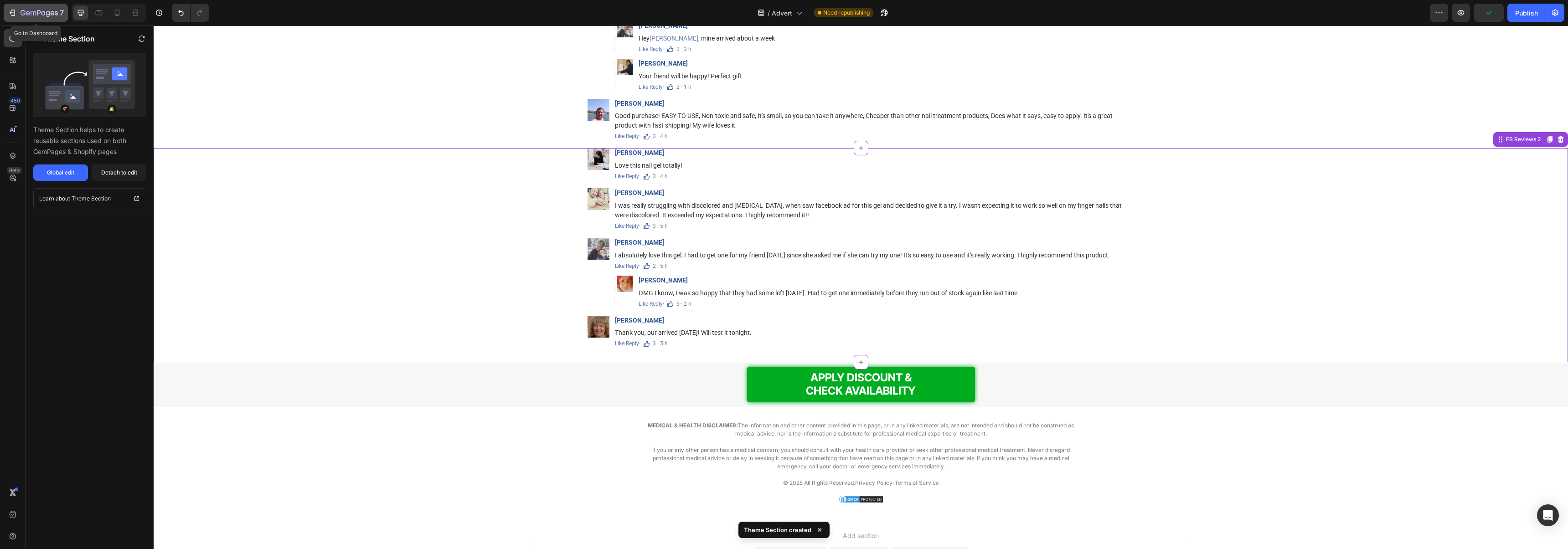
click at [15, 11] on icon "button" at bounding box center [12, 12] width 9 height 9
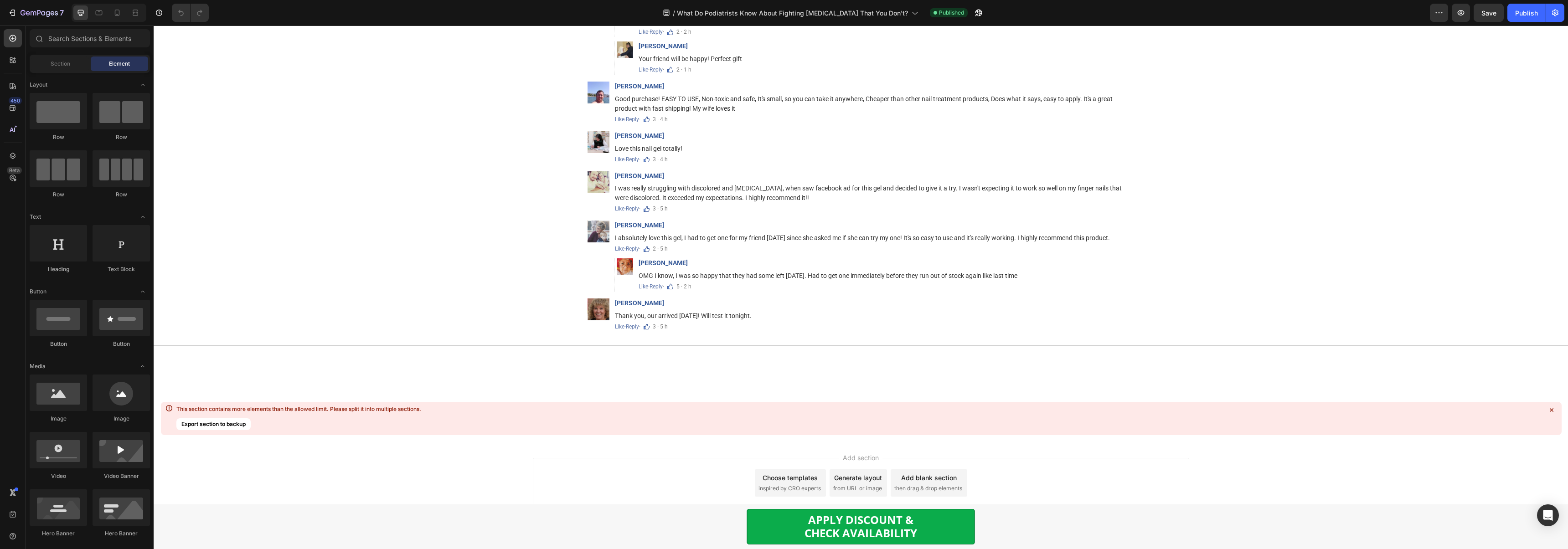
scroll to position [5689, 0]
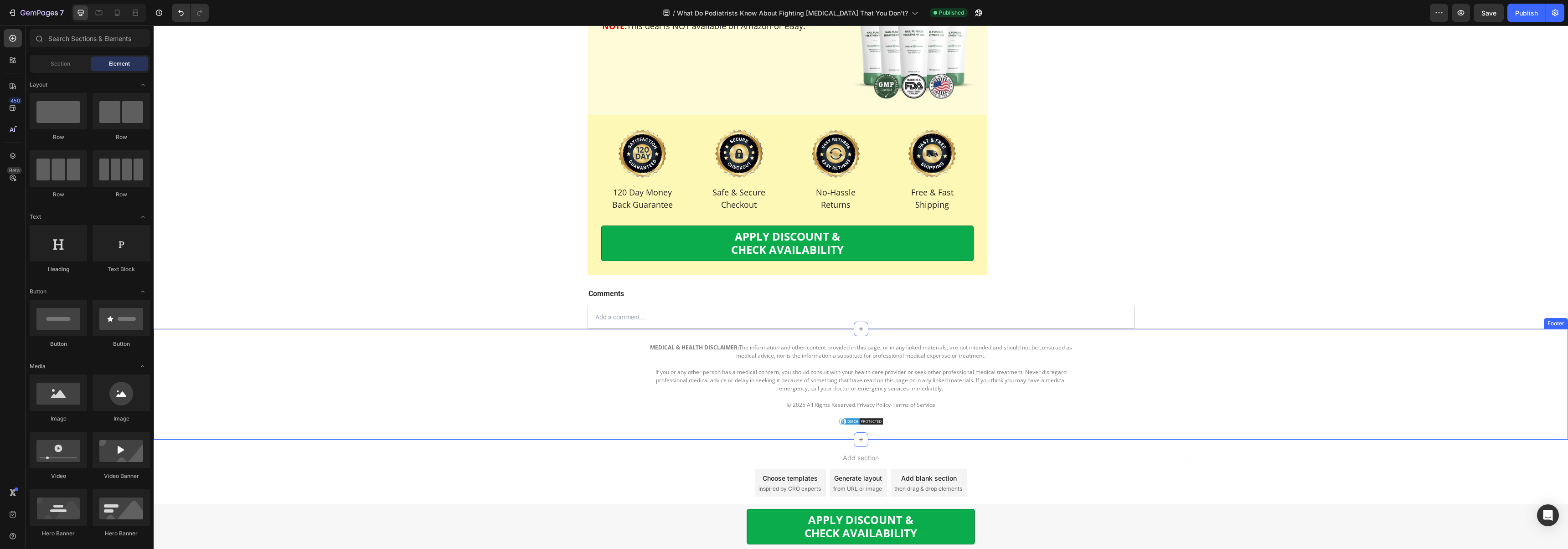
scroll to position [5699, 0]
click at [861, 332] on icon at bounding box center [861, 329] width 7 height 7
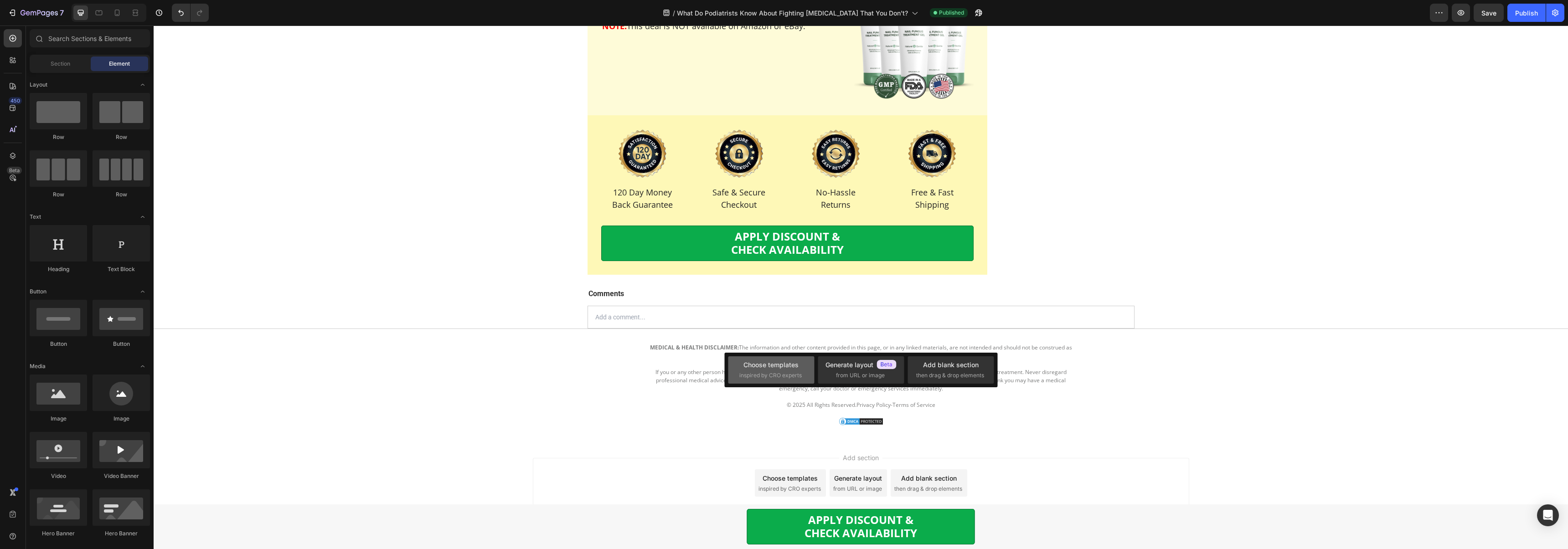
click at [745, 375] on span "inspired by CRO experts" at bounding box center [770, 375] width 62 height 8
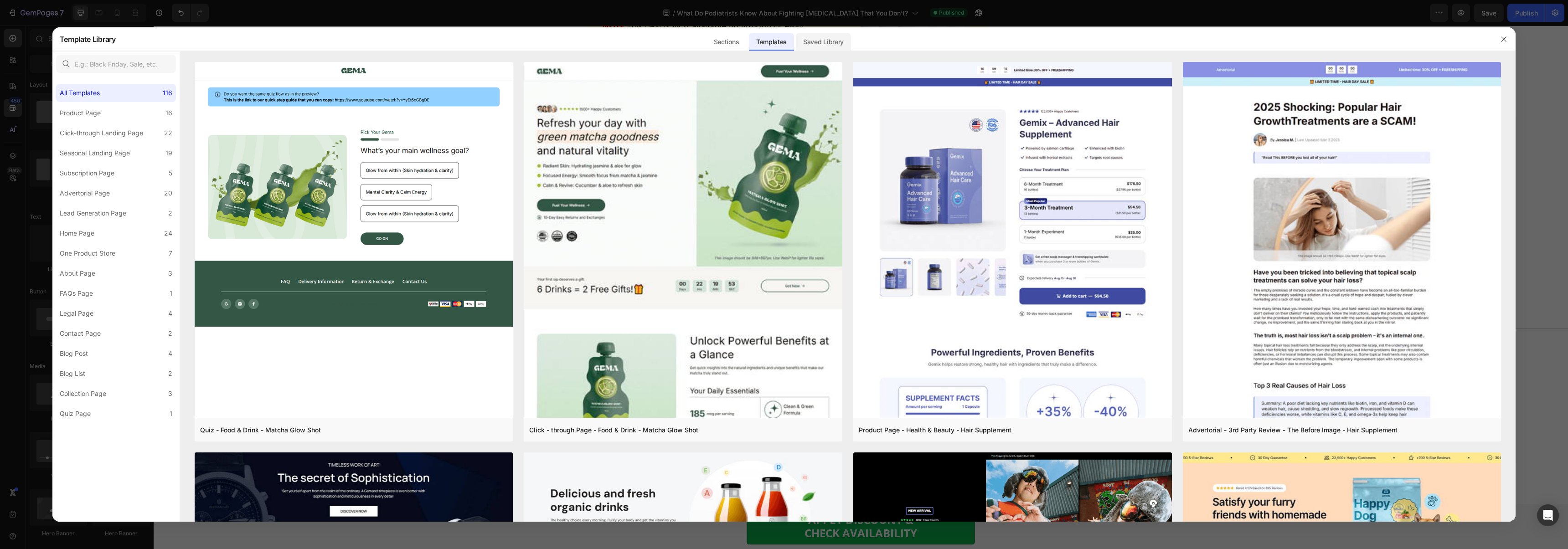
drag, startPoint x: 804, startPoint y: 41, endPoint x: 795, endPoint y: 41, distance: 9.0
click at [804, 41] on div "Saved Library" at bounding box center [823, 42] width 55 height 18
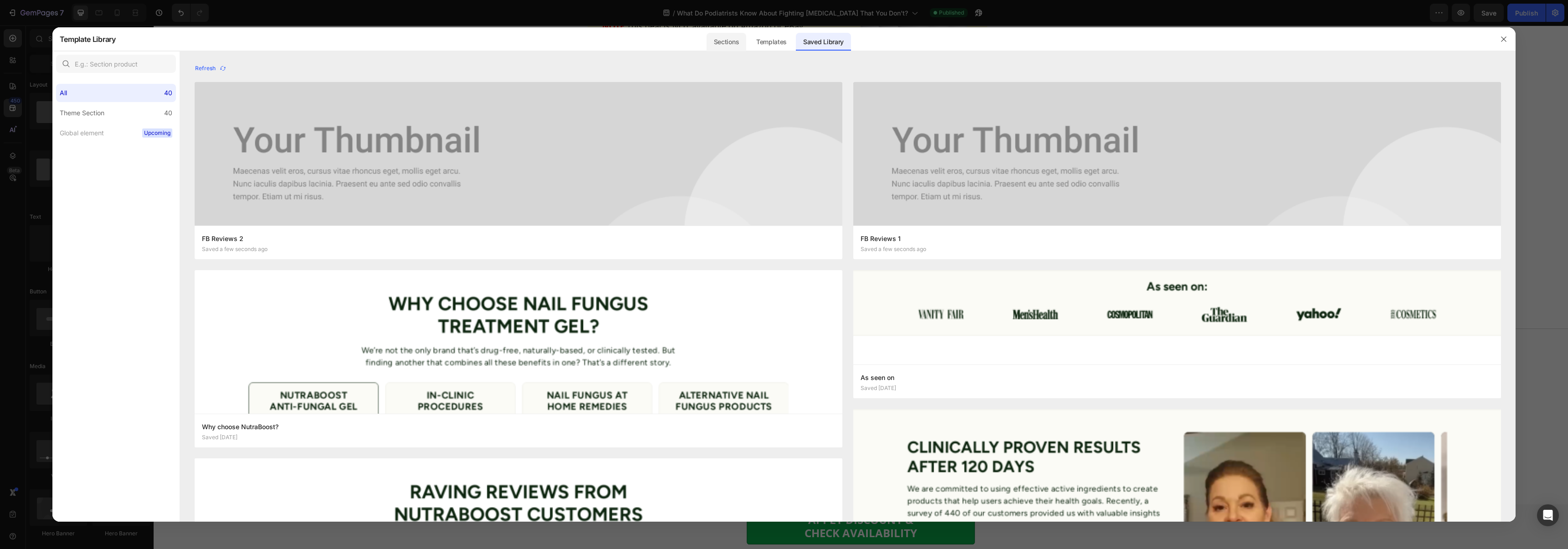
click at [742, 43] on div "Sections" at bounding box center [727, 42] width 40 height 18
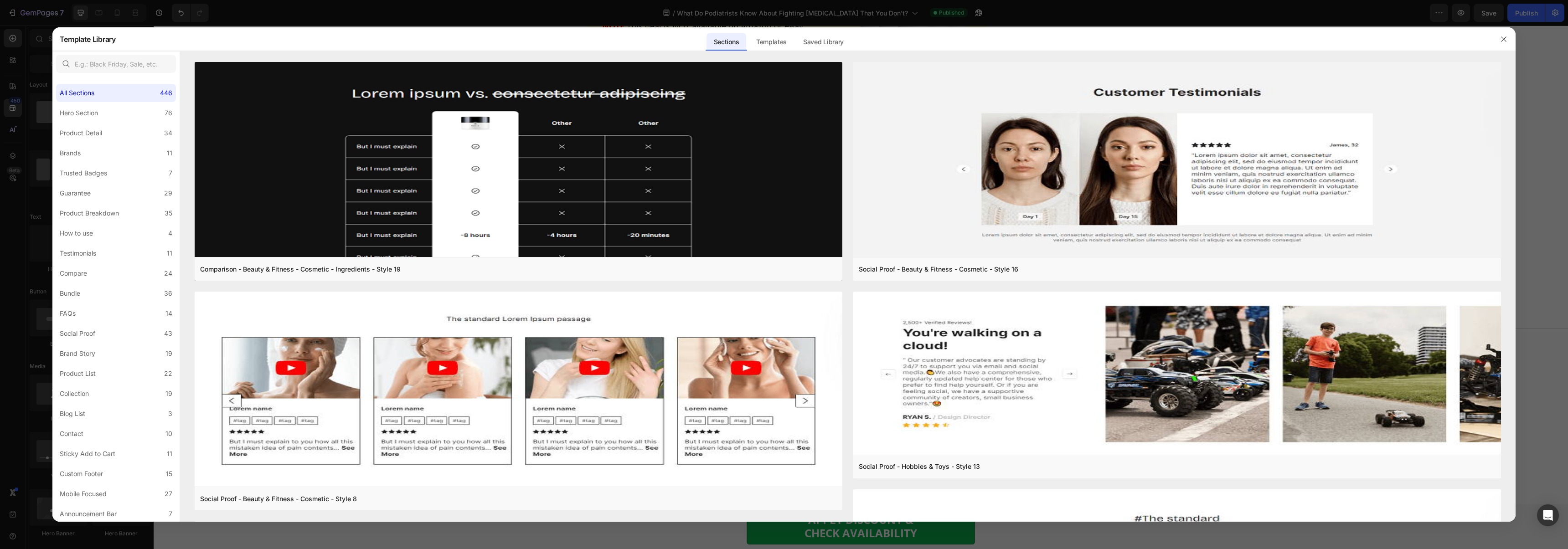
click at [863, 45] on div "Sections Templates Existing pages Saved Library Templates Saved Library" at bounding box center [778, 39] width 1325 height 24
click at [835, 45] on div "Saved Library" at bounding box center [823, 42] width 55 height 18
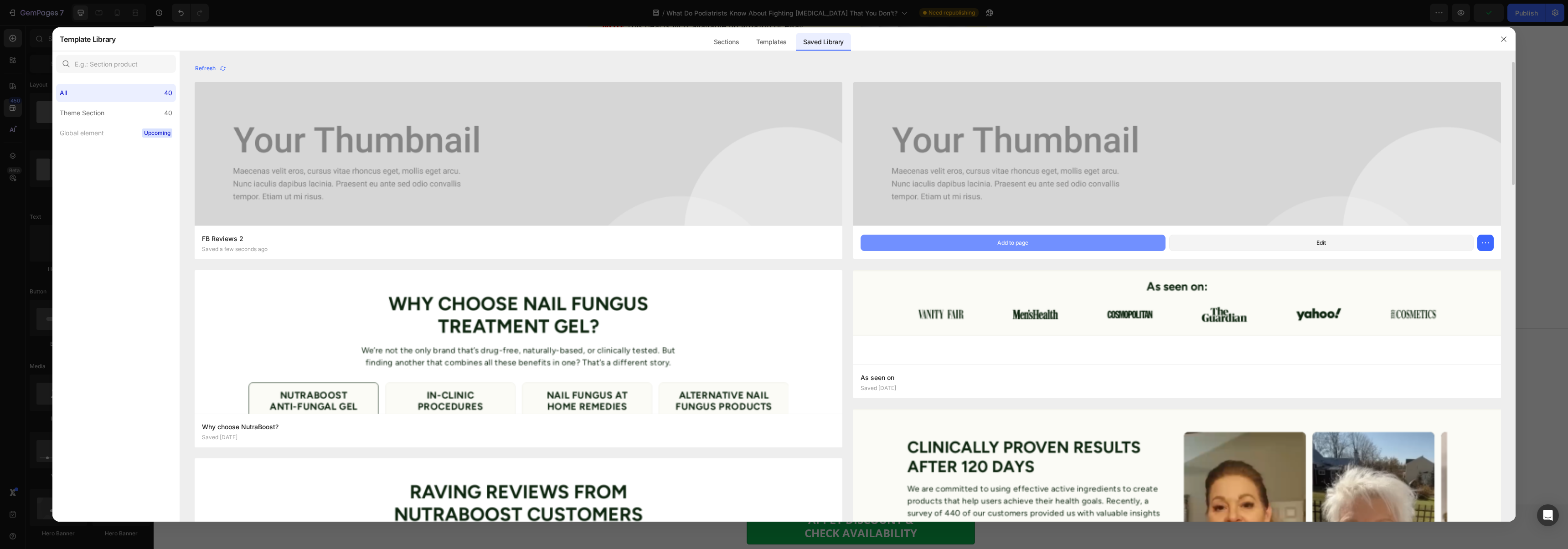
click at [1050, 243] on button "Add to page" at bounding box center [1012, 243] width 305 height 16
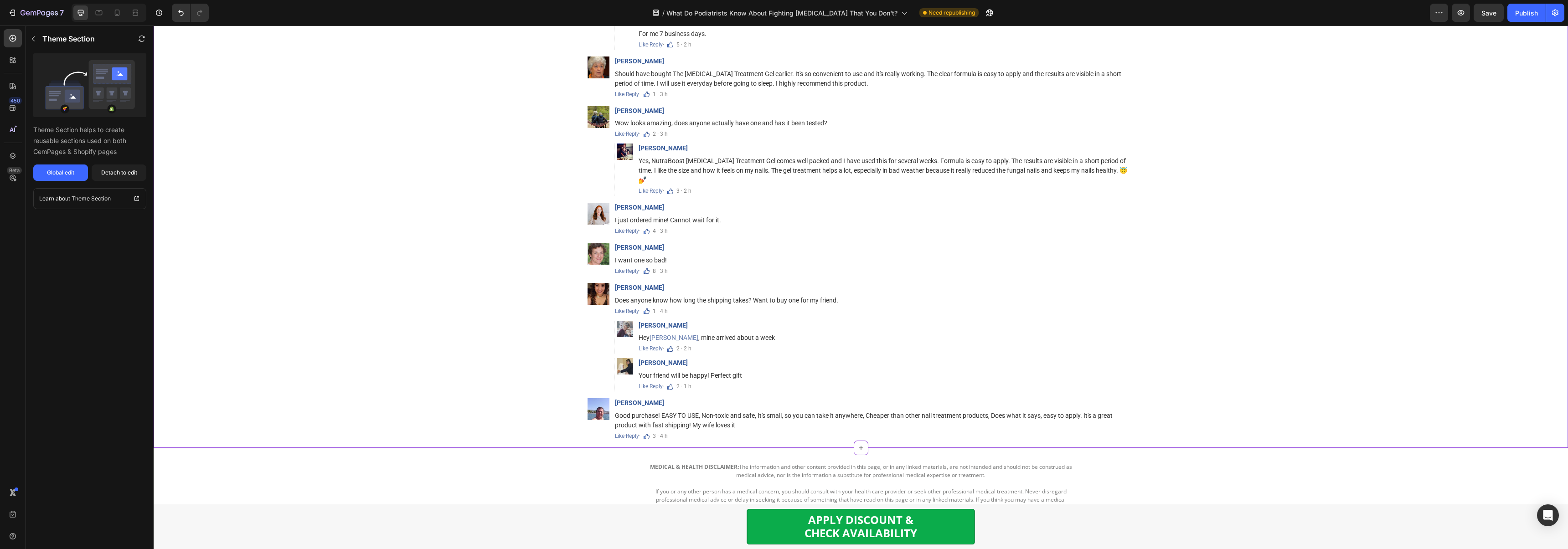
scroll to position [6404, 0]
click at [861, 440] on div at bounding box center [860, 447] width 14 height 14
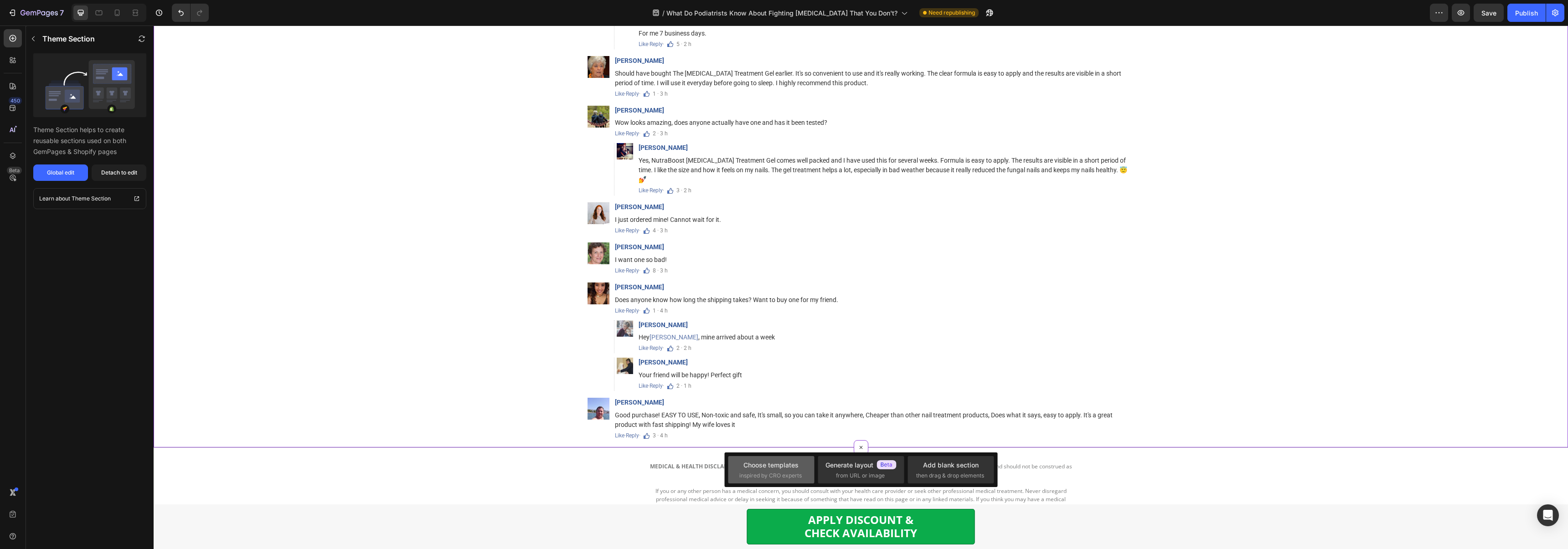
click at [750, 467] on div "Choose templates" at bounding box center [771, 465] width 55 height 9
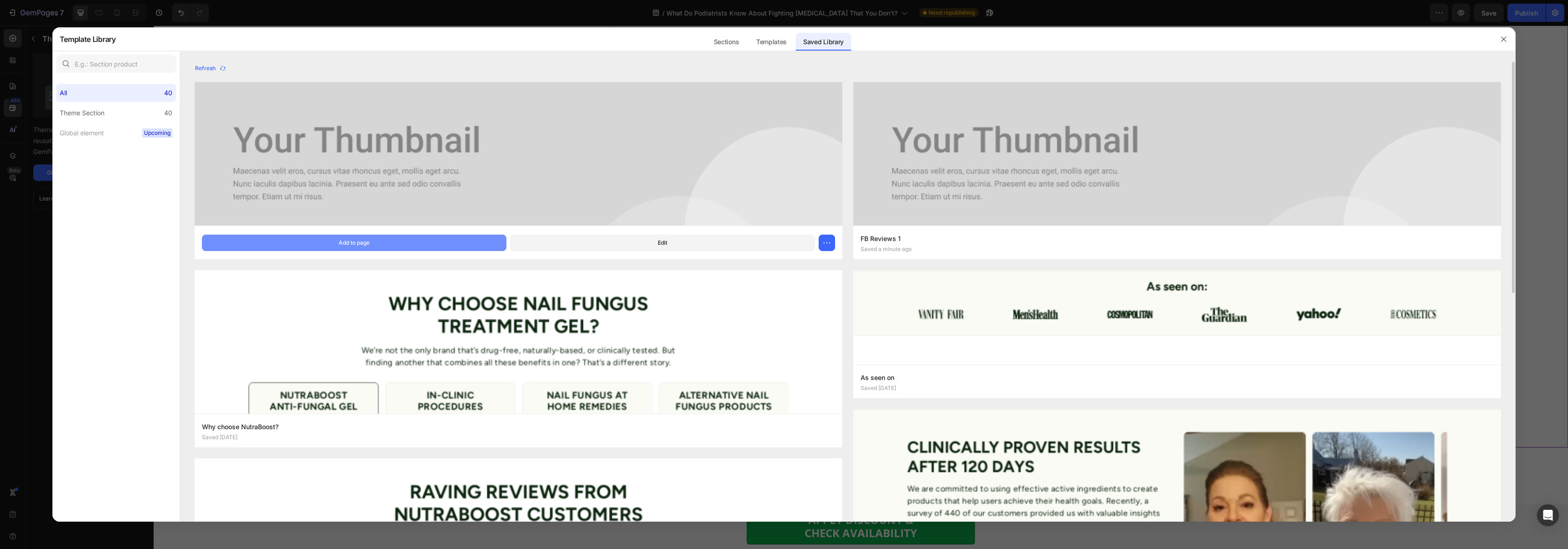
click at [428, 238] on button "Add to page" at bounding box center [354, 243] width 305 height 16
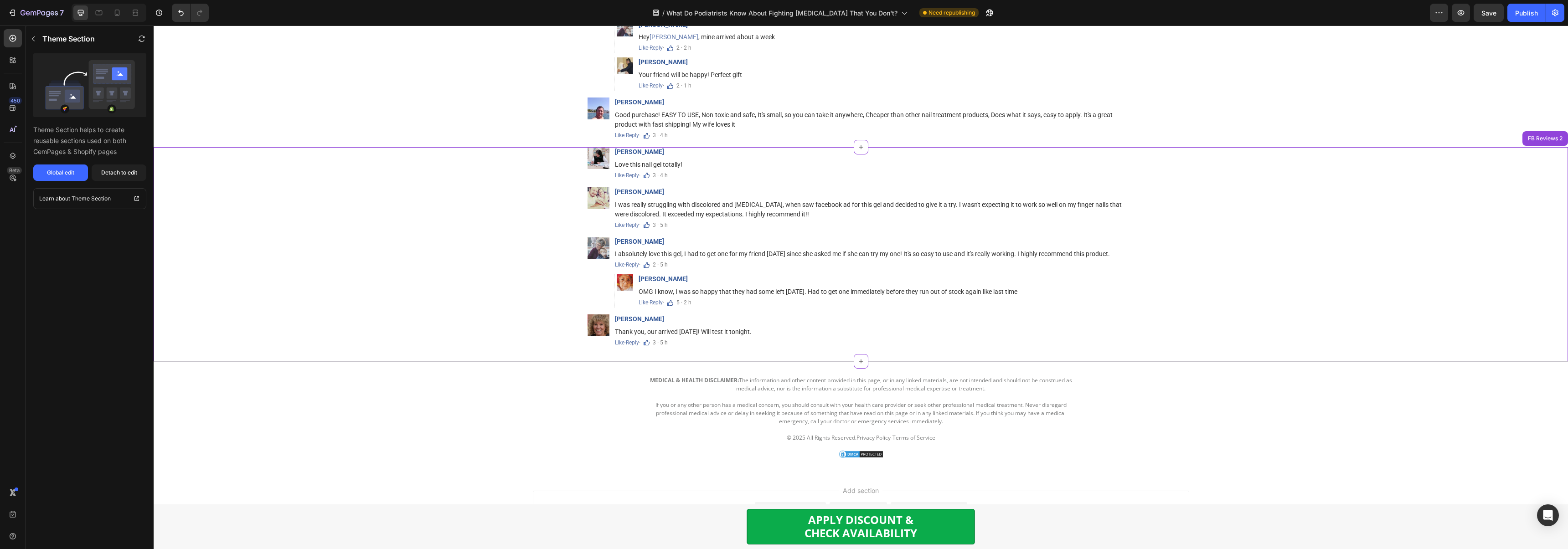
scroll to position [6728, 0]
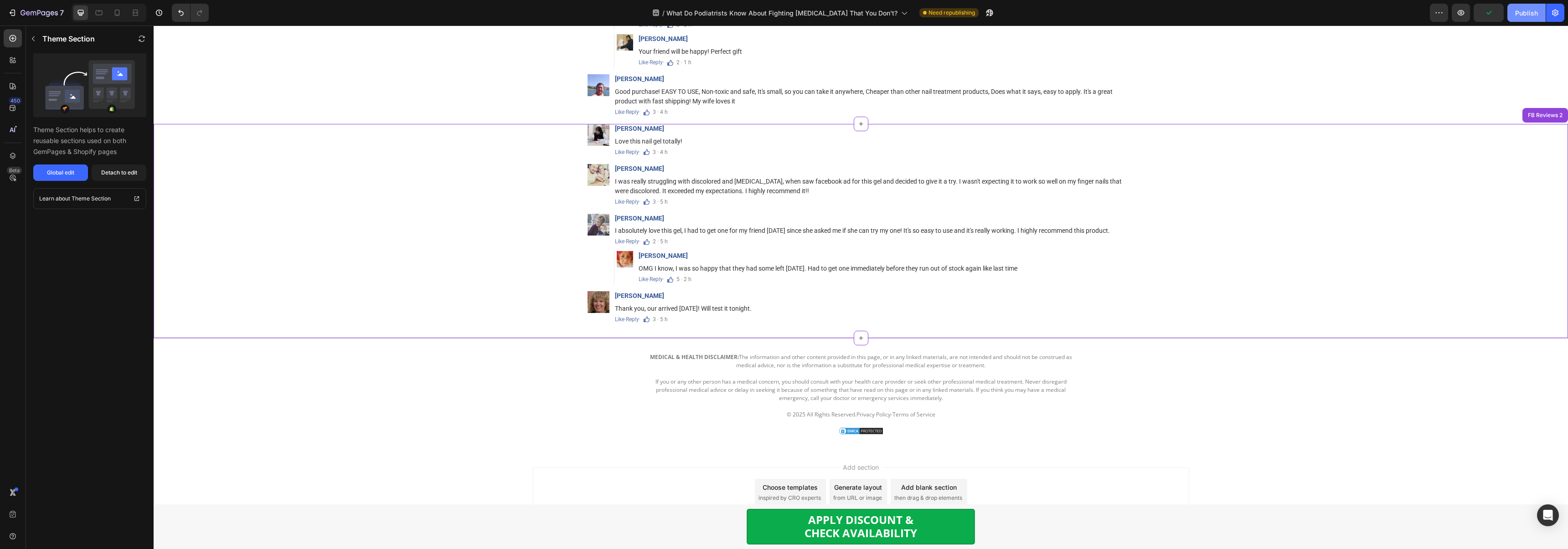
click at [1521, 15] on div "Publish" at bounding box center [1526, 12] width 23 height 9
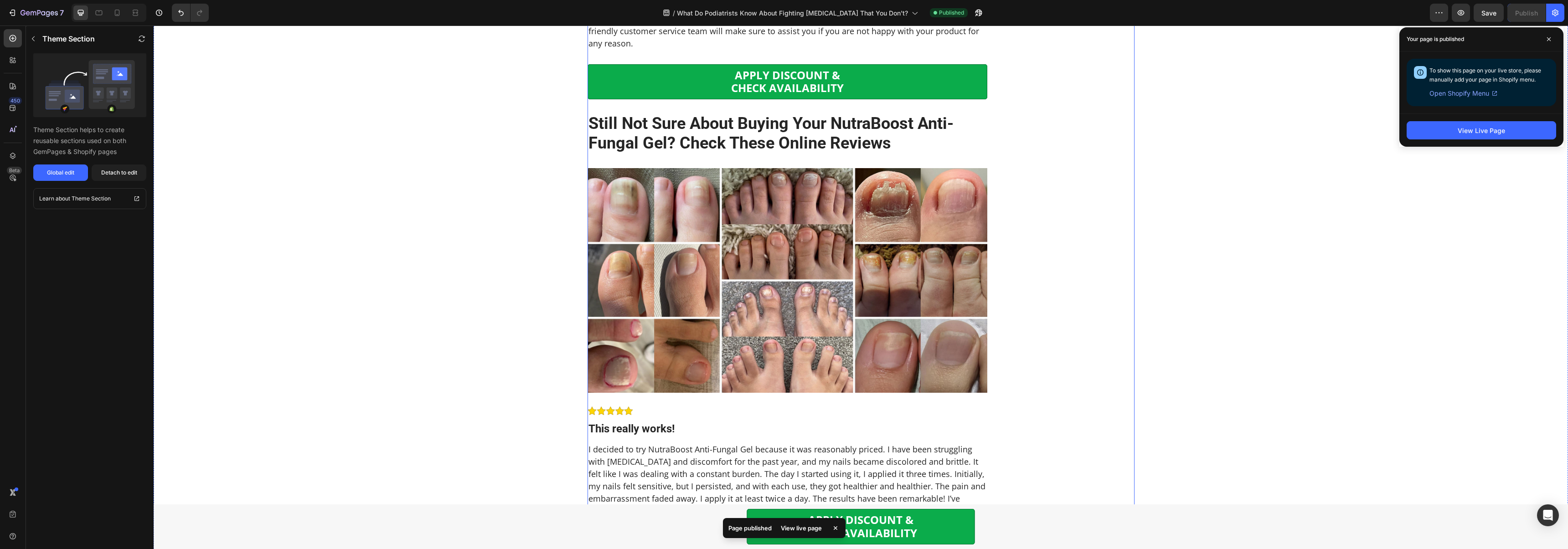
scroll to position [2602, 0]
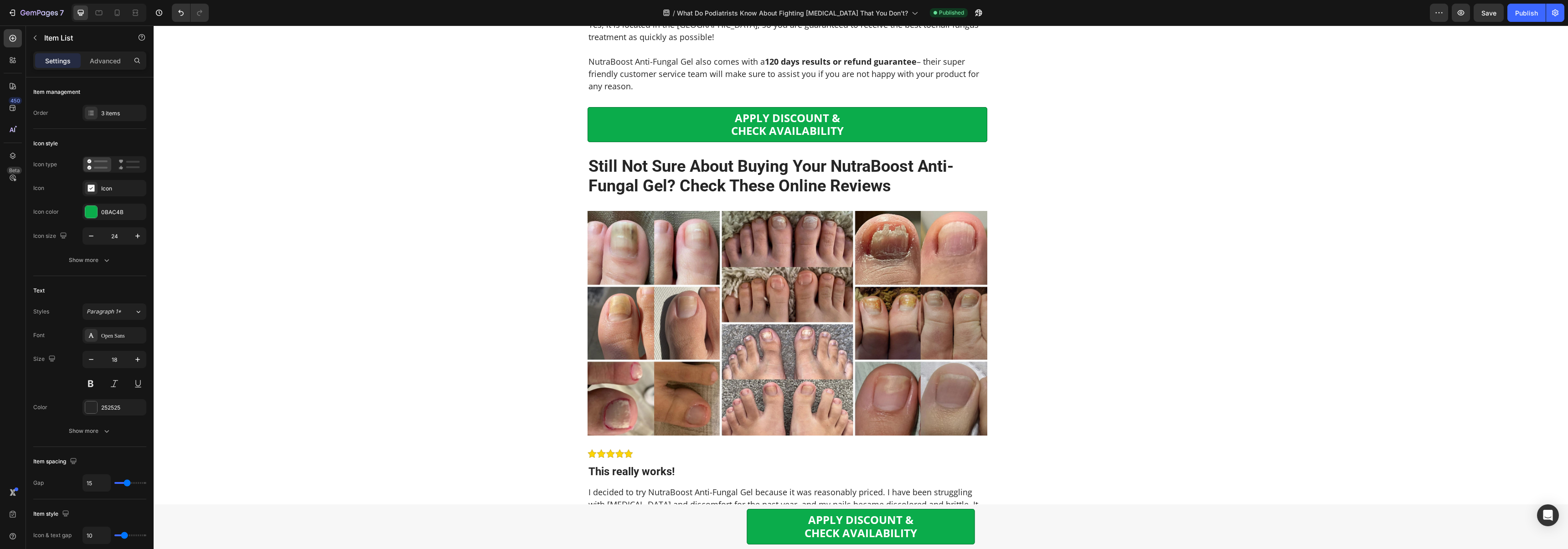
click at [907, 349] on rect "Editor contextual toolbar" at bounding box center [912, 349] width 9 height 2
type input "405CB3"
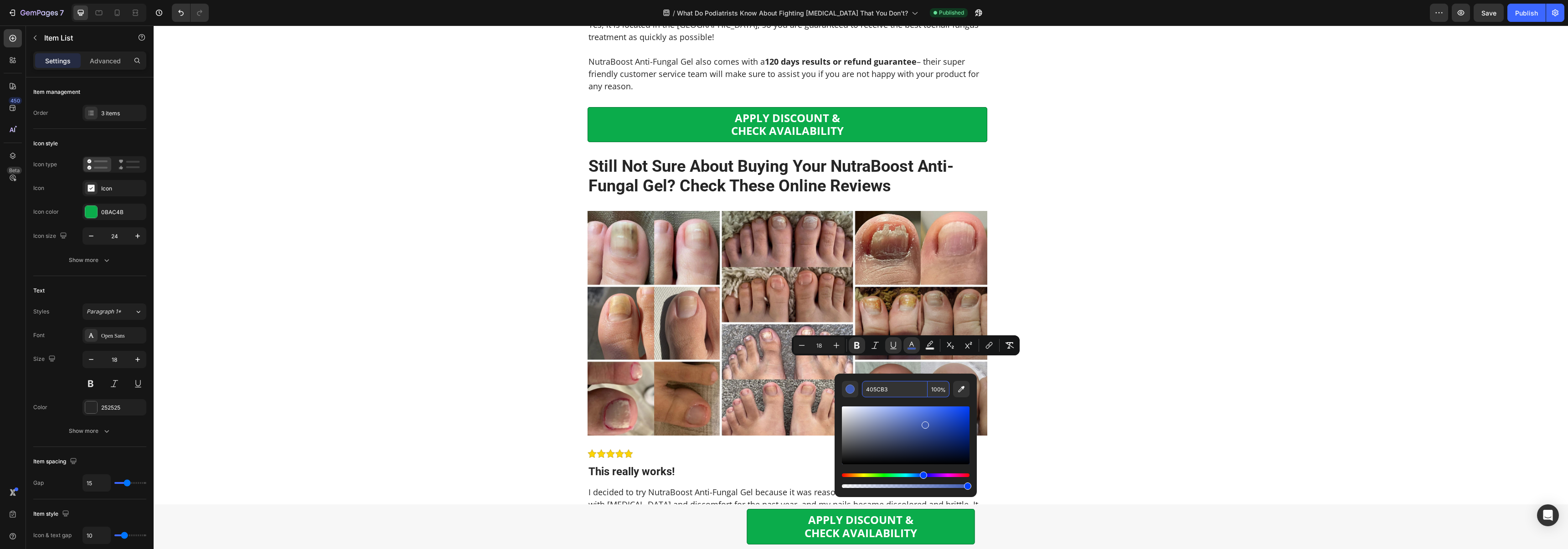
click at [896, 391] on input "405CB3" at bounding box center [895, 389] width 66 height 16
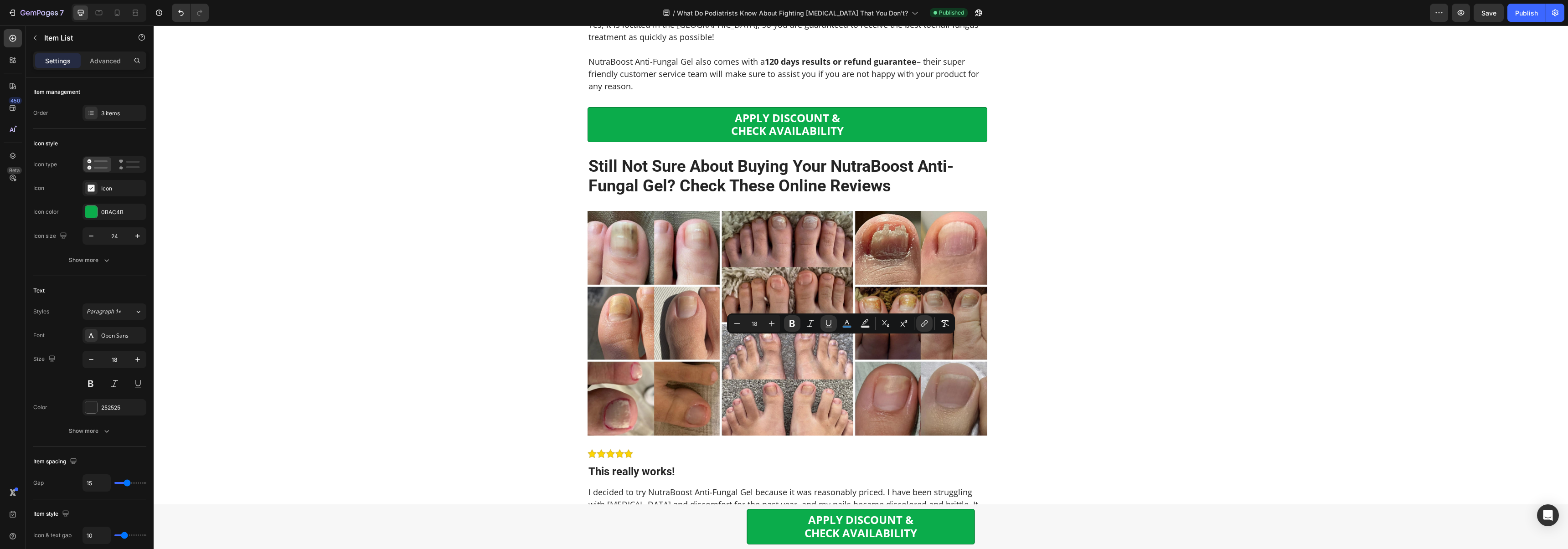
drag, startPoint x: 822, startPoint y: 346, endPoint x: 804, endPoint y: 346, distance: 18.0
click at [848, 324] on icon "Editor contextual toolbar" at bounding box center [846, 323] width 9 height 9
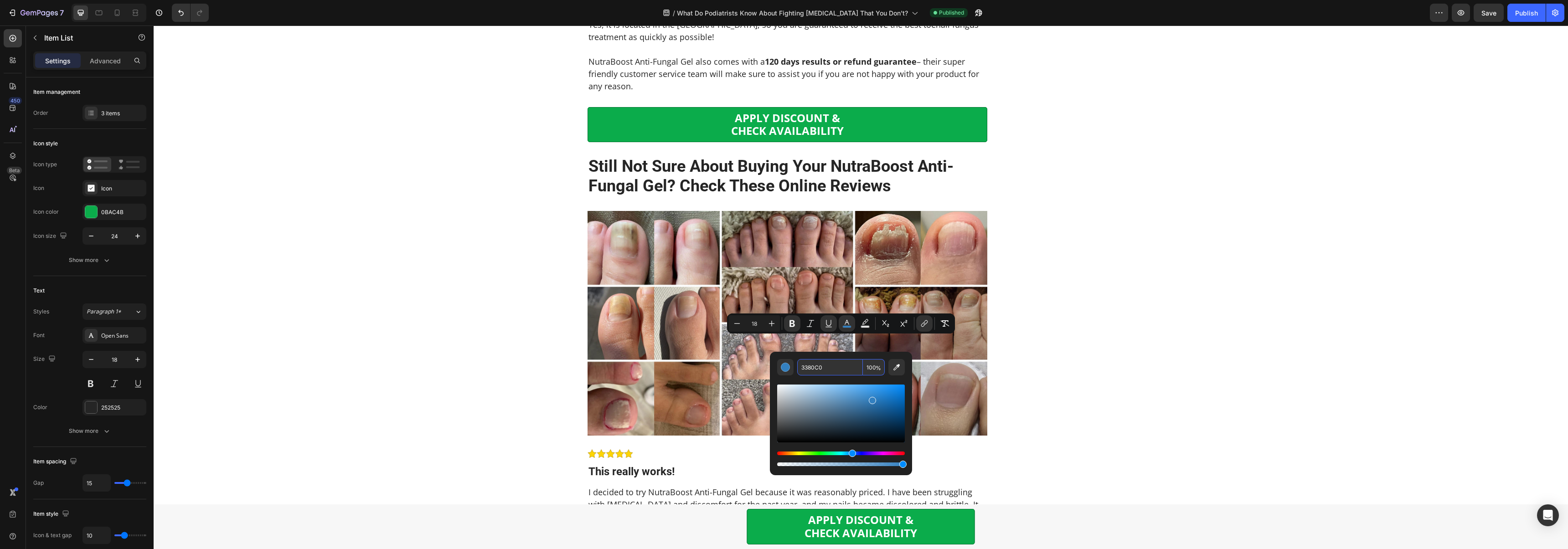
click at [830, 369] on input "3380C0" at bounding box center [830, 367] width 66 height 16
paste input "405CB3"
type input "405CB3"
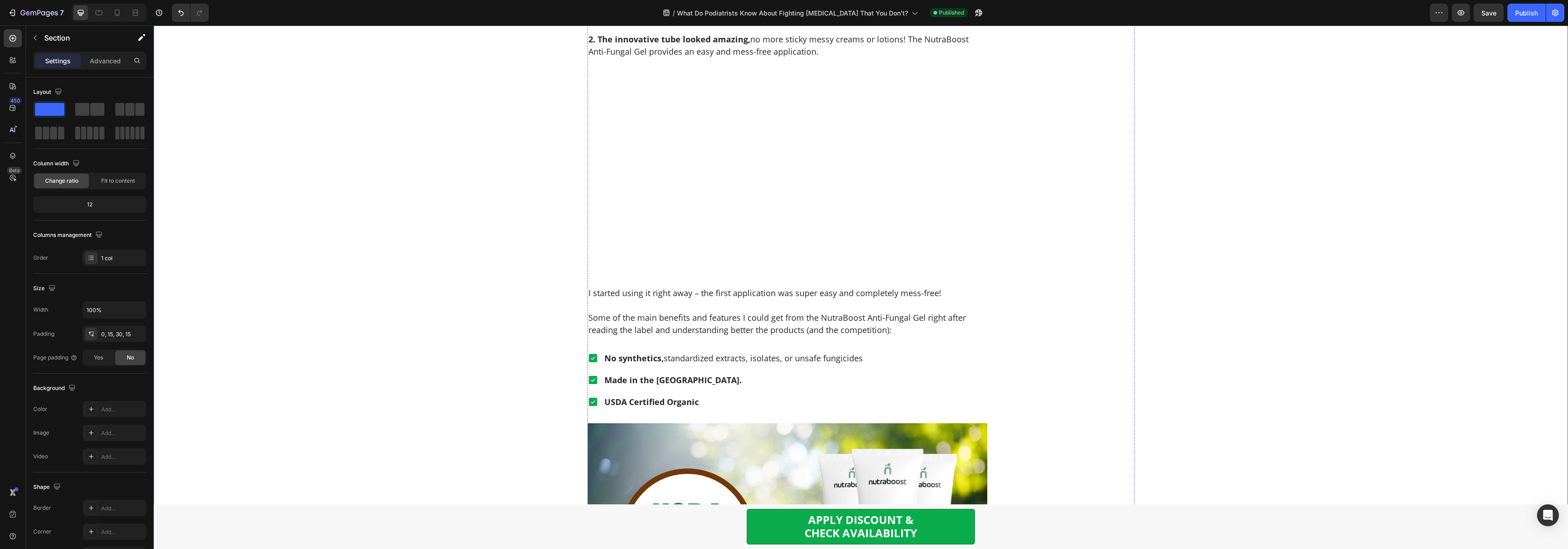
scroll to position [1415, 0]
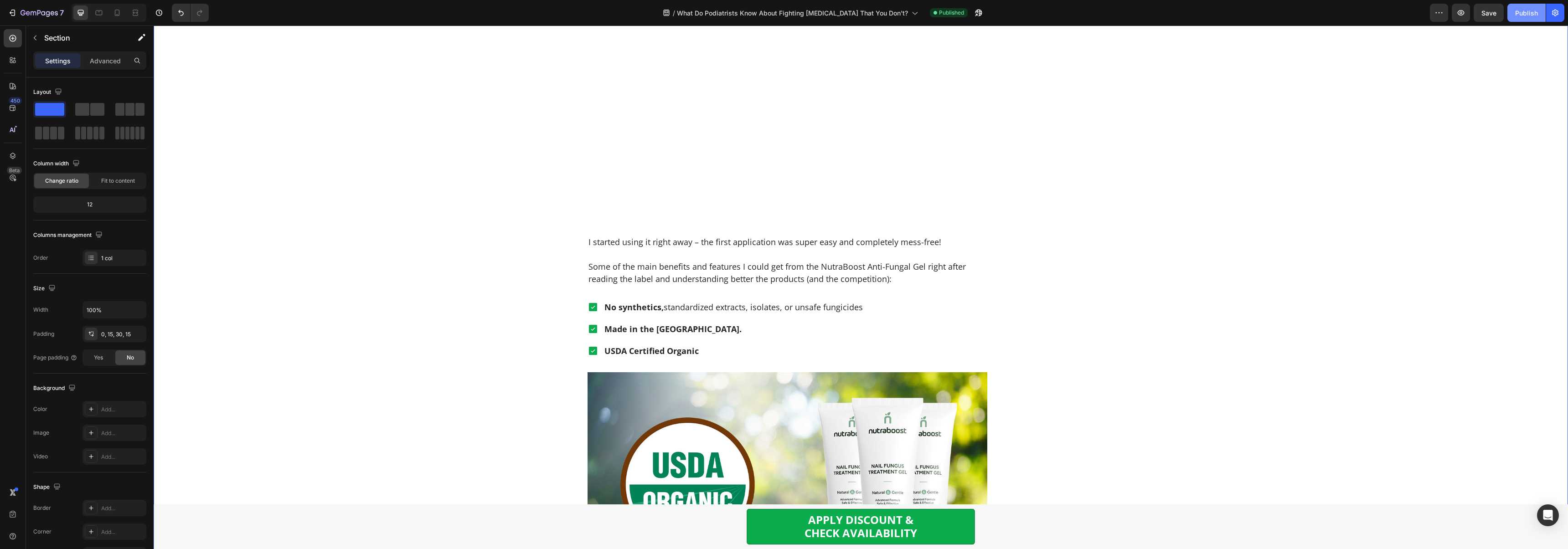
click at [1520, 14] on div "Publish" at bounding box center [1526, 12] width 23 height 9
click at [1493, 14] on span "Save" at bounding box center [1488, 13] width 15 height 7
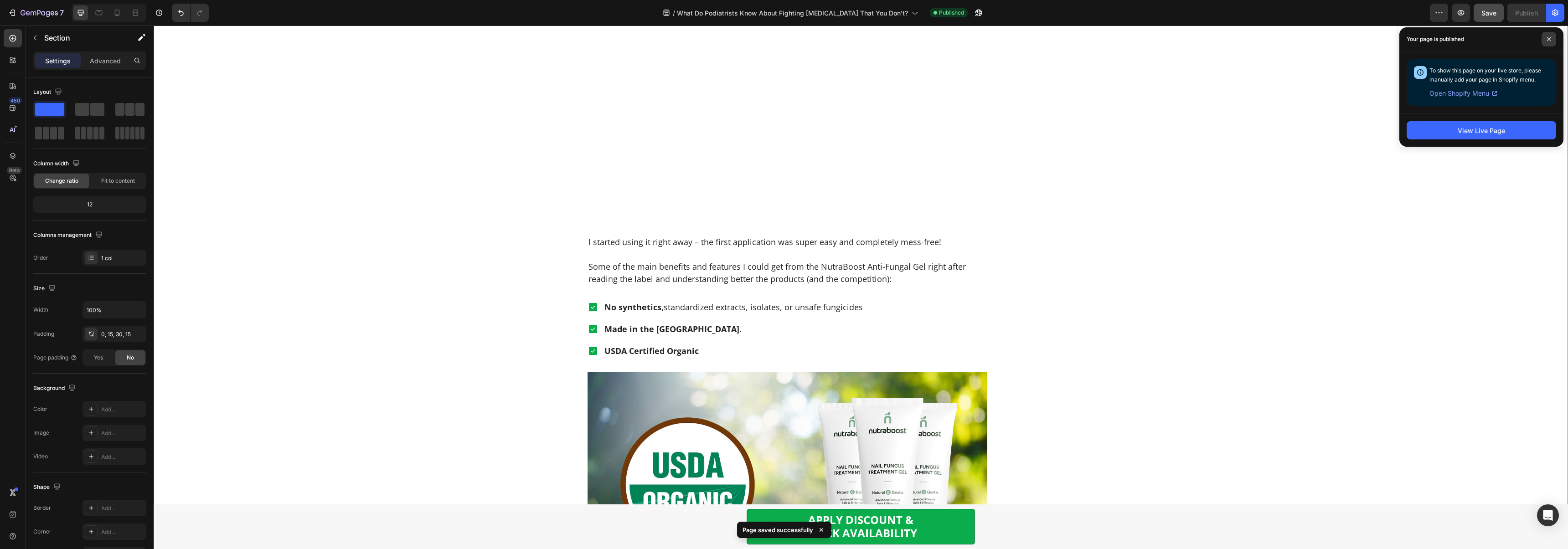
click at [1550, 37] on icon at bounding box center [1549, 39] width 4 height 4
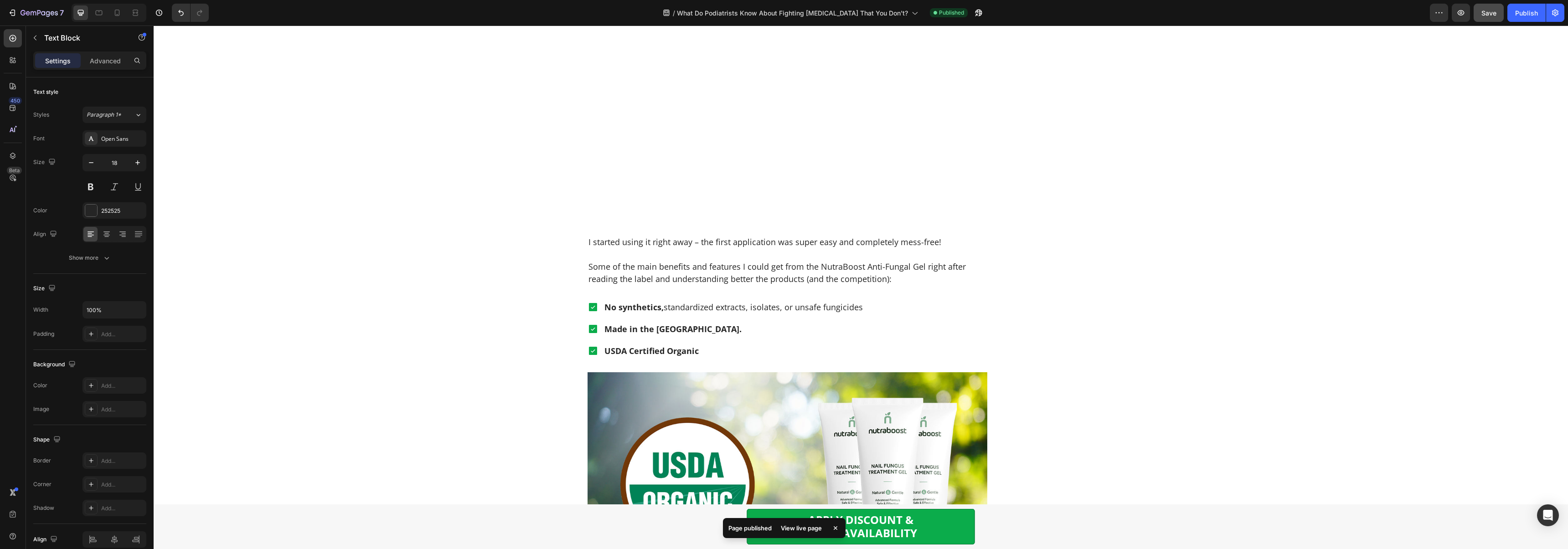
drag, startPoint x: 712, startPoint y: 150, endPoint x: 644, endPoint y: 152, distance: 68.0
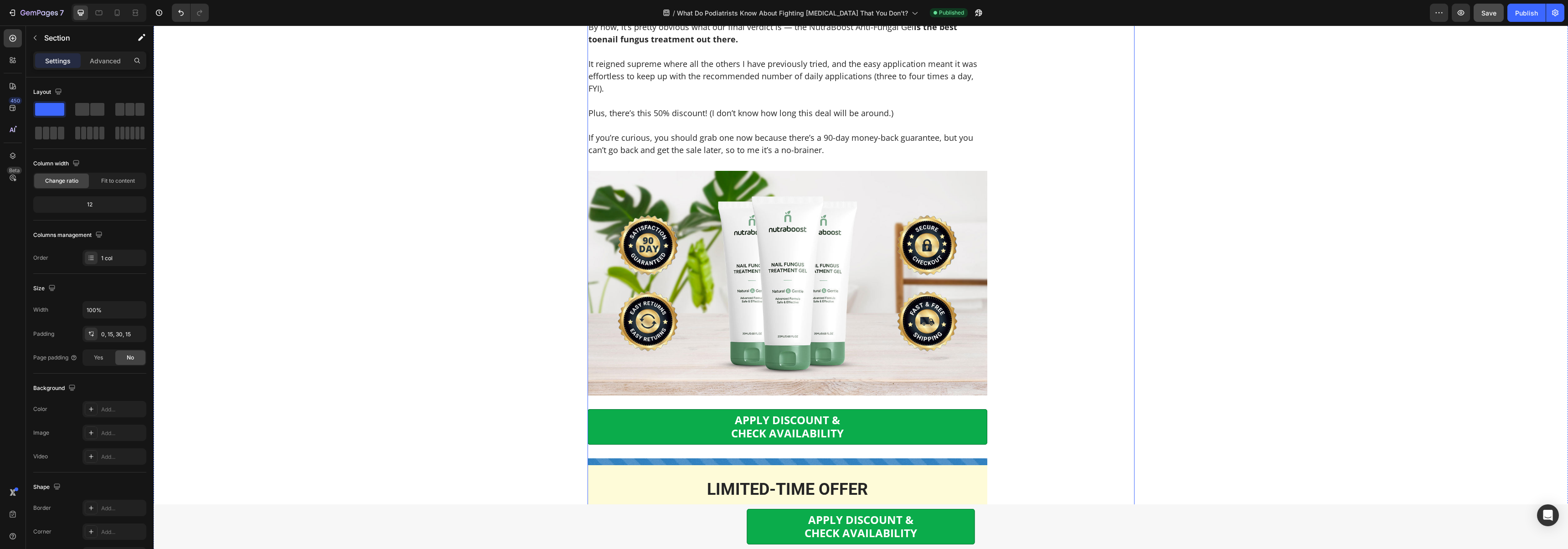
scroll to position [3683, 0]
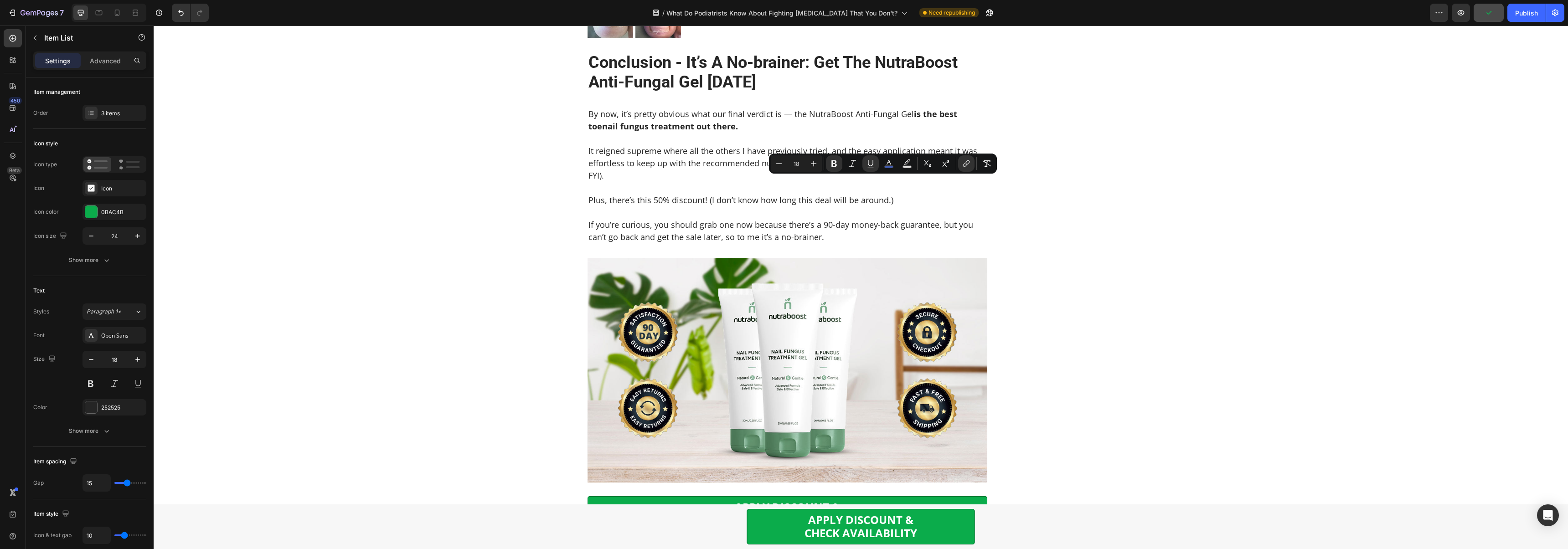
drag, startPoint x: 846, startPoint y: 183, endPoint x: 920, endPoint y: 178, distance: 74.2
drag, startPoint x: 841, startPoint y: 184, endPoint x: 789, endPoint y: 184, distance: 52.0
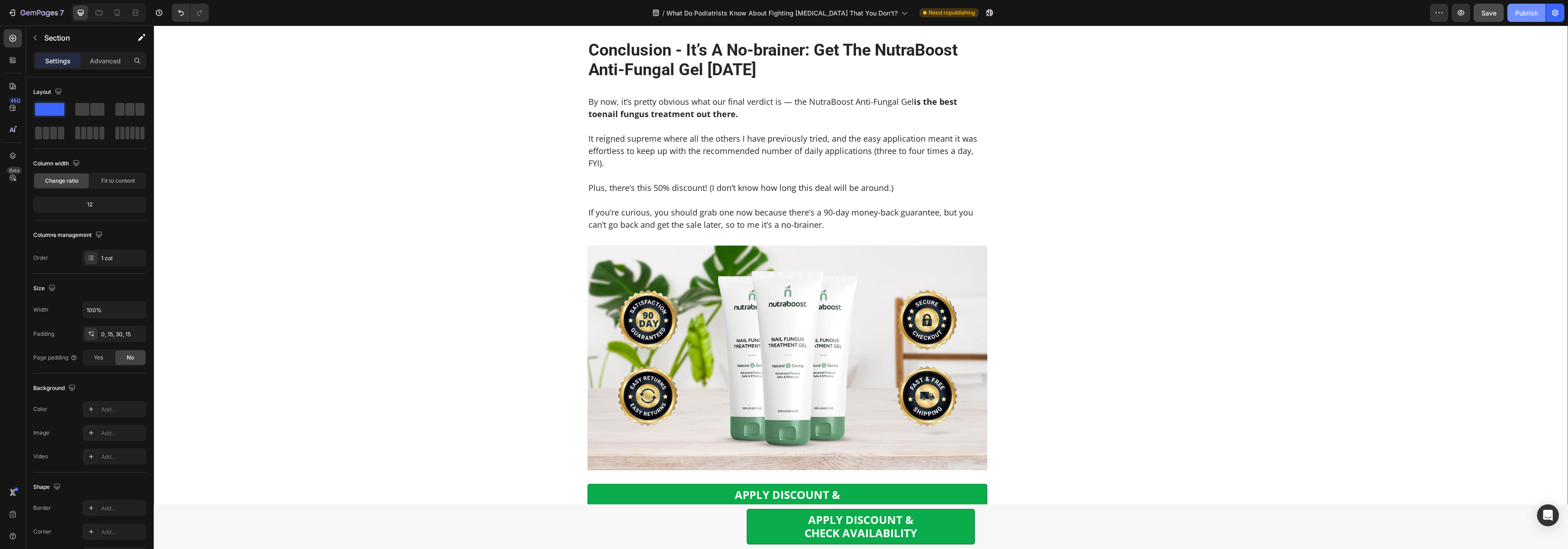
click at [1537, 11] on div "Publish" at bounding box center [1526, 12] width 23 height 9
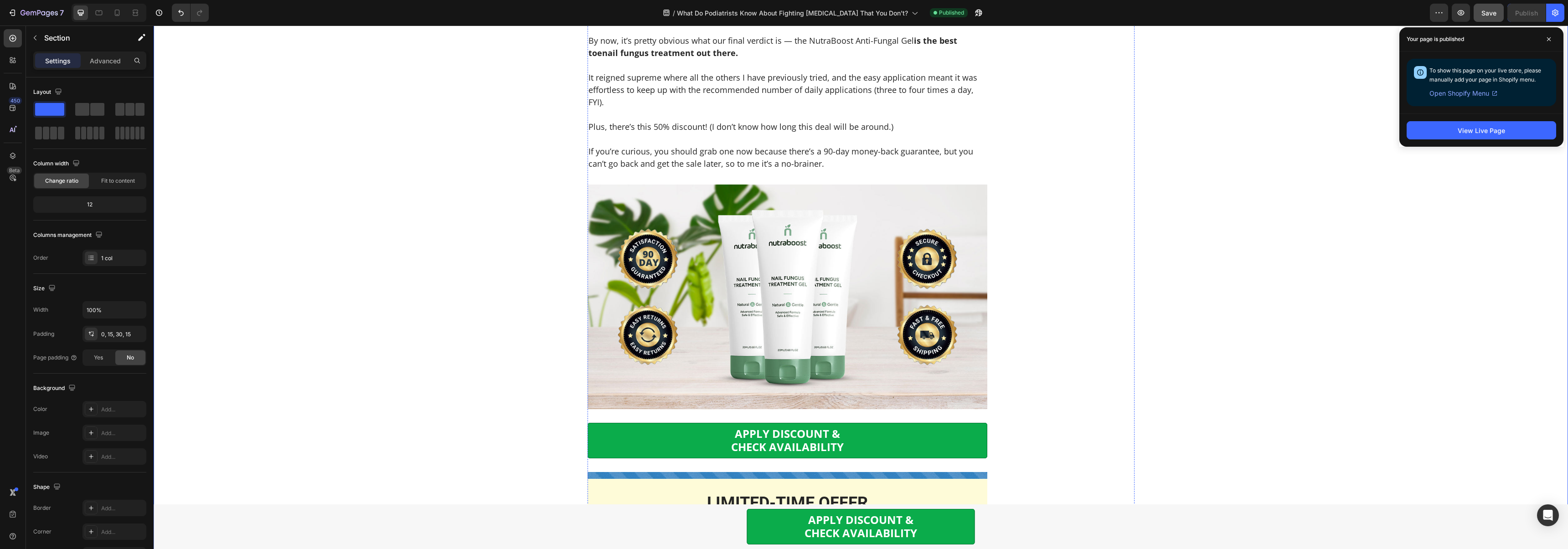
scroll to position [3744, 0]
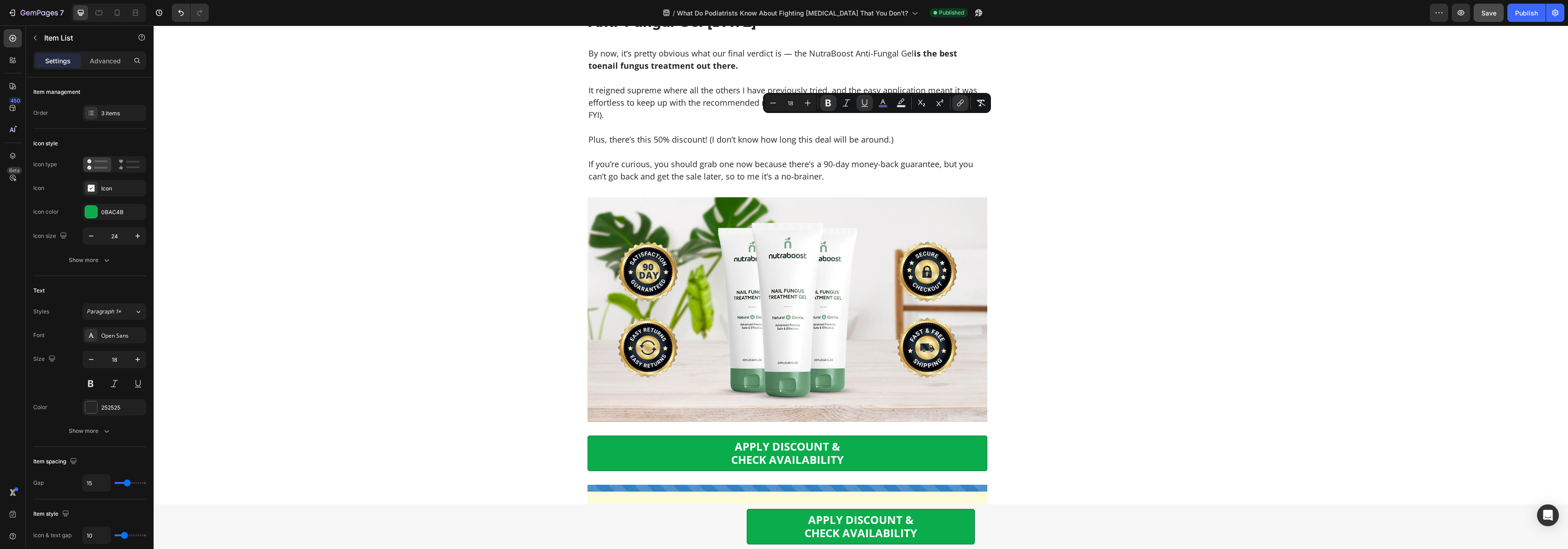
drag, startPoint x: 845, startPoint y: 122, endPoint x: 908, endPoint y: 119, distance: 63.1
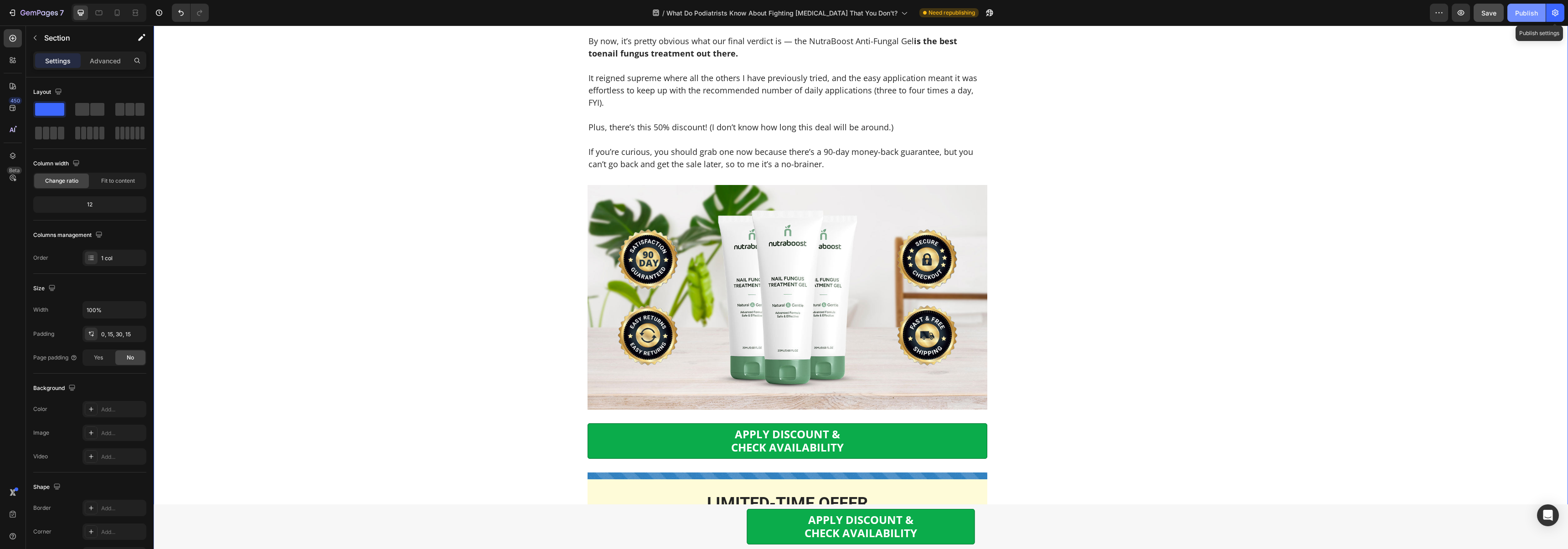
click at [1527, 11] on div "Publish" at bounding box center [1526, 12] width 23 height 9
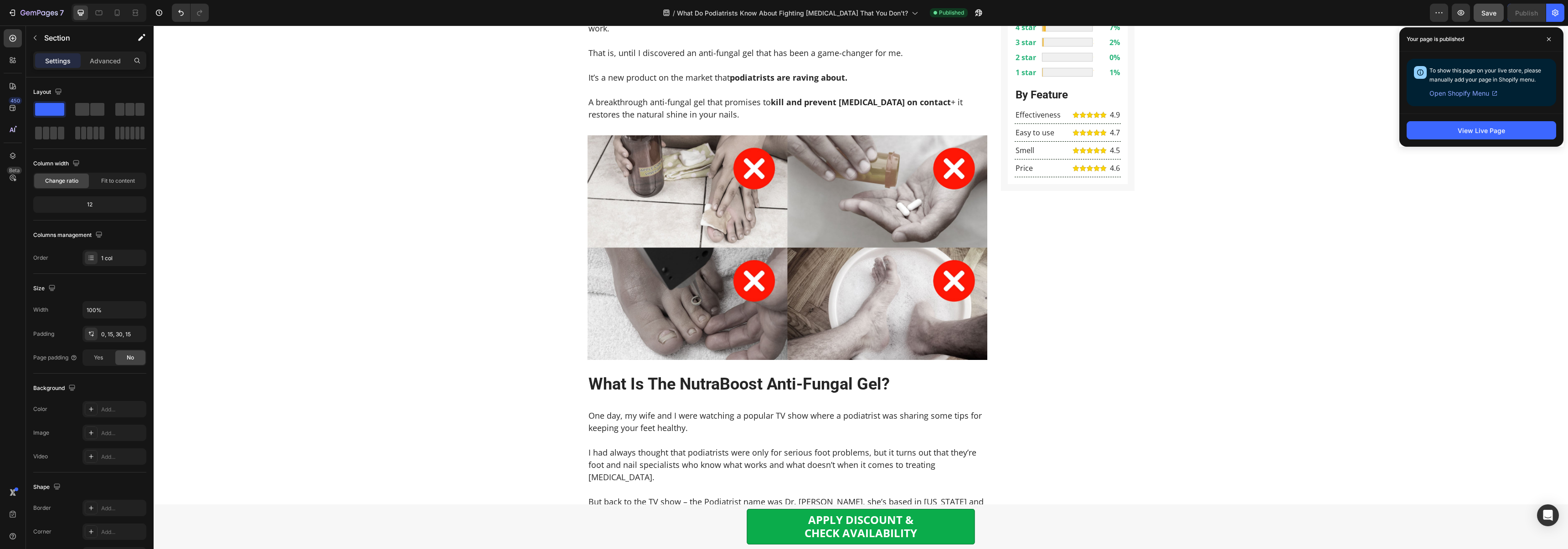
scroll to position [0, 0]
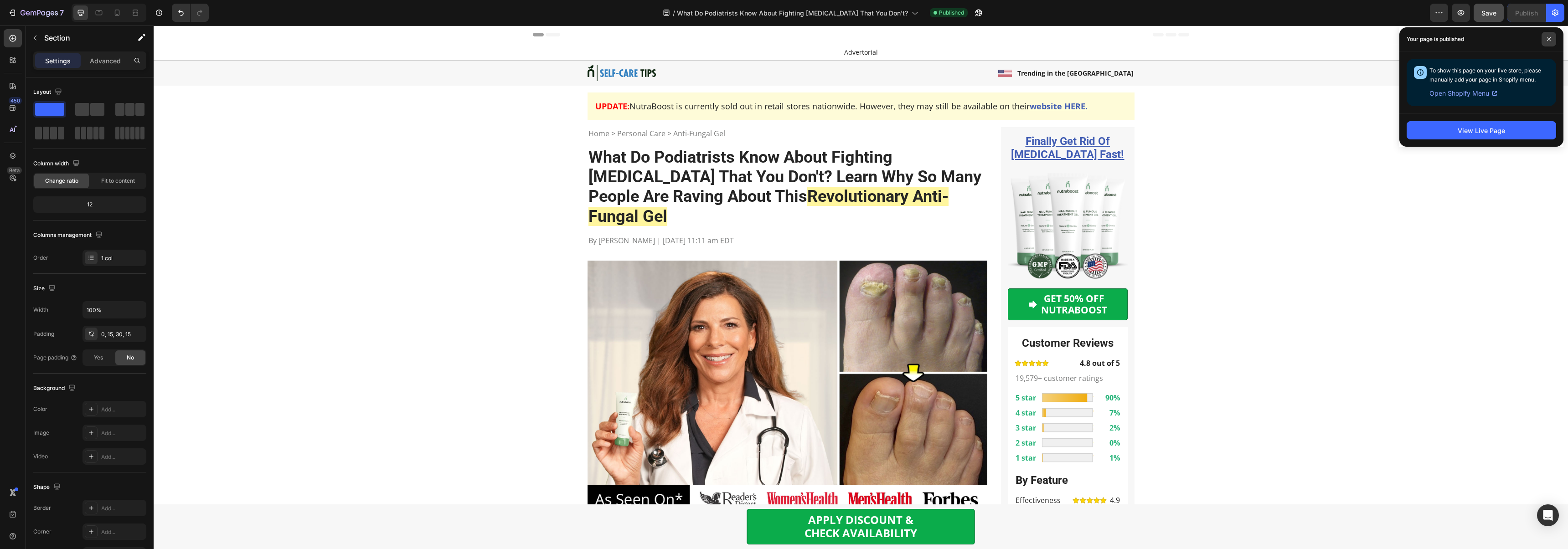
click at [1550, 43] on span at bounding box center [1548, 39] width 14 height 14
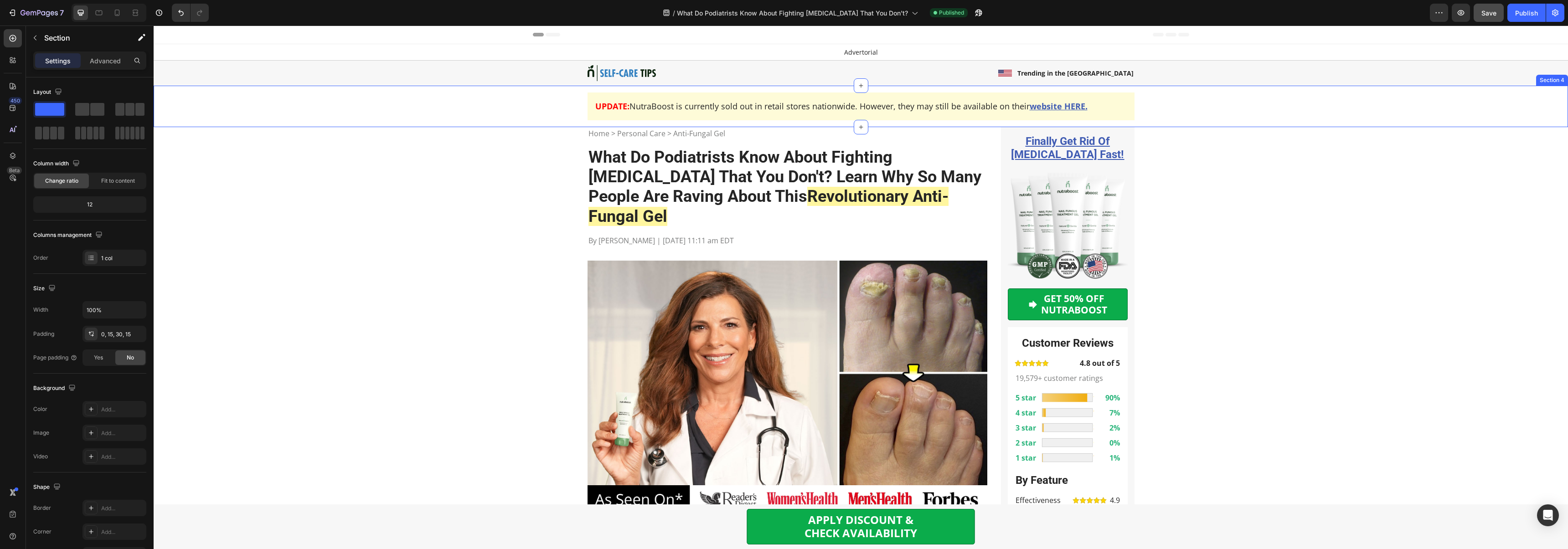
click at [532, 100] on div "UPDATE: NutraBoost is currently sold out in retail stores nationwide. However, …" at bounding box center [860, 106] width 1400 height 28
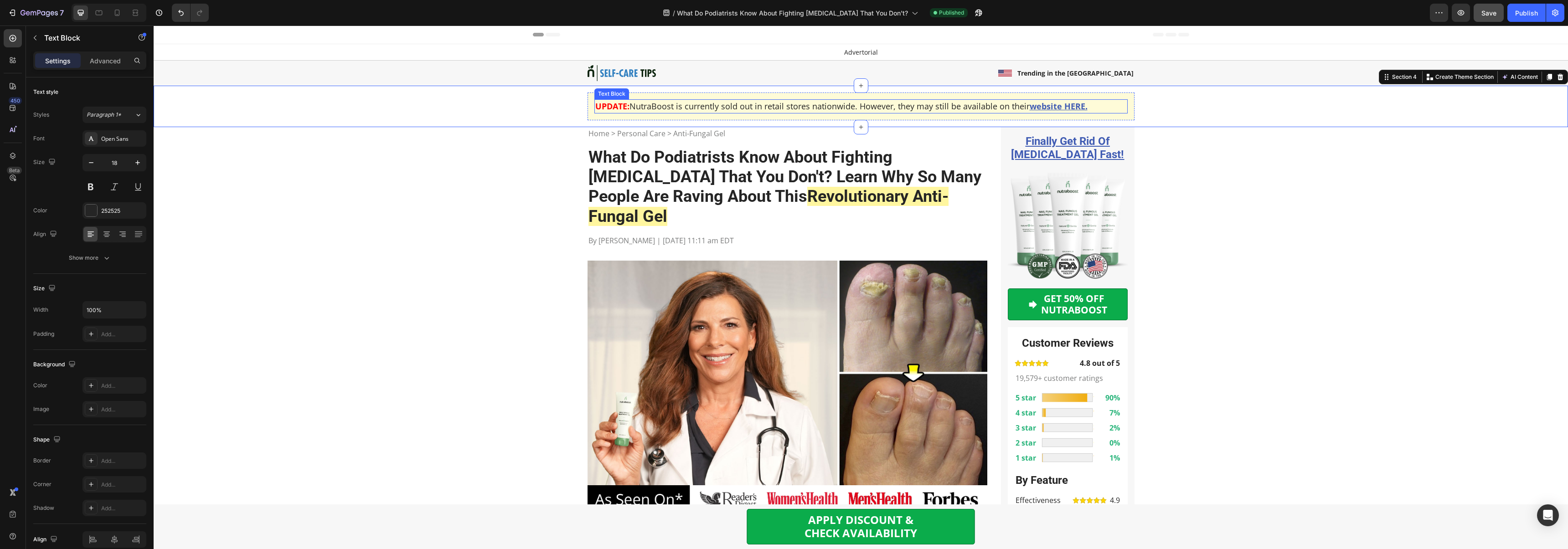
click at [630, 107] on p "UPDATE: NutraBoost is currently sold out in retail stores nationwide. However, …" at bounding box center [861, 106] width 531 height 12
click at [624, 107] on strong "UPDATE:" at bounding box center [612, 106] width 34 height 11
drag, startPoint x: 630, startPoint y: 107, endPoint x: 589, endPoint y: 107, distance: 41.0
click at [589, 107] on div "UPDATE: NutraBoost is currently sold out in retail stores nationwide. However, …" at bounding box center [861, 106] width 547 height 28
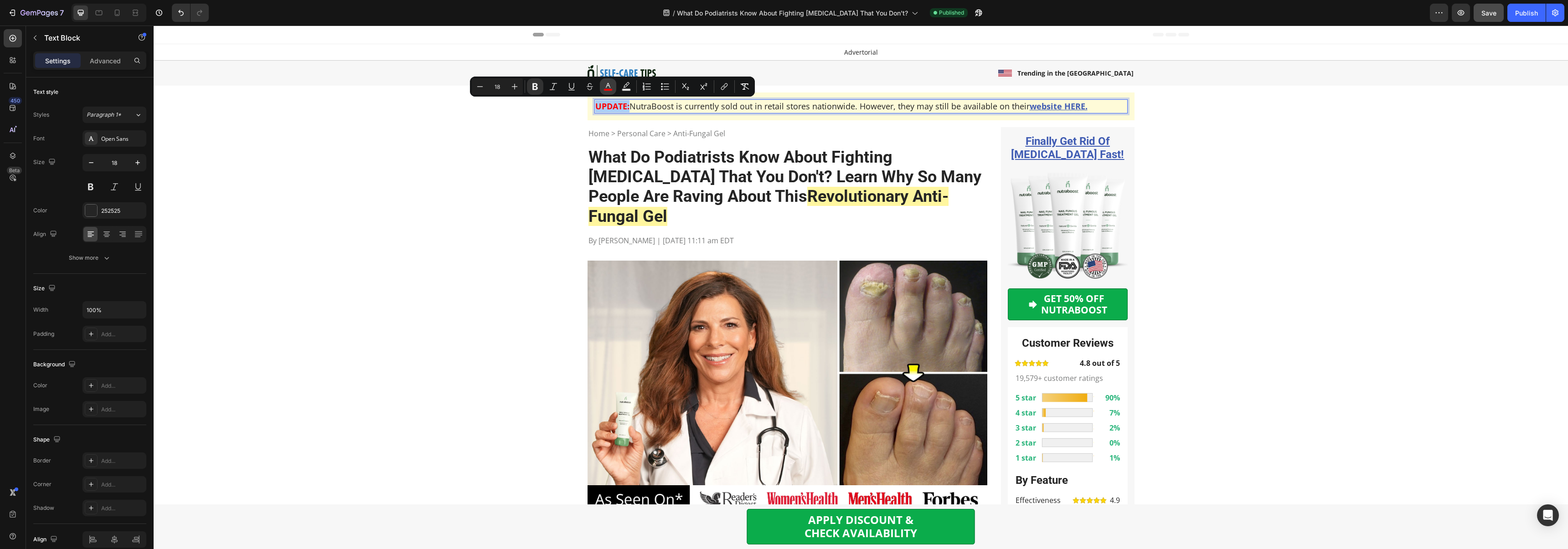
click at [608, 84] on icon "Editor contextual toolbar" at bounding box center [608, 85] width 4 height 5
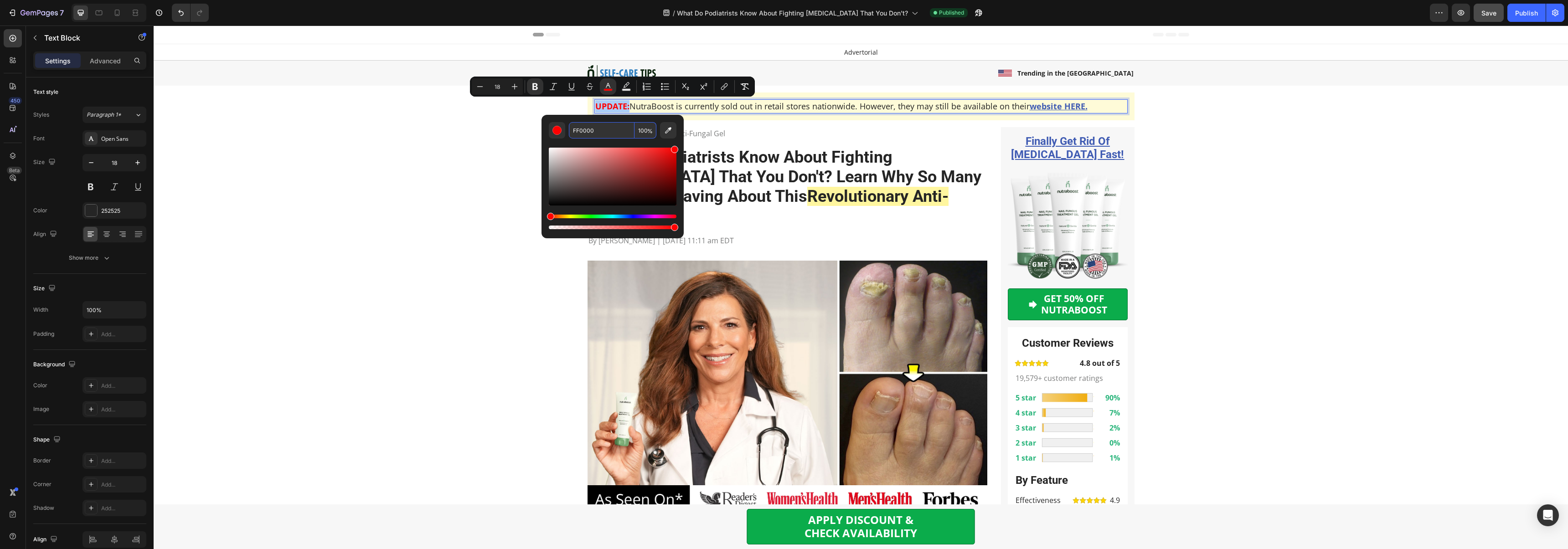
click at [608, 129] on input "FF0000" at bounding box center [602, 130] width 66 height 16
paste input "#E0202"
type input "E02020"
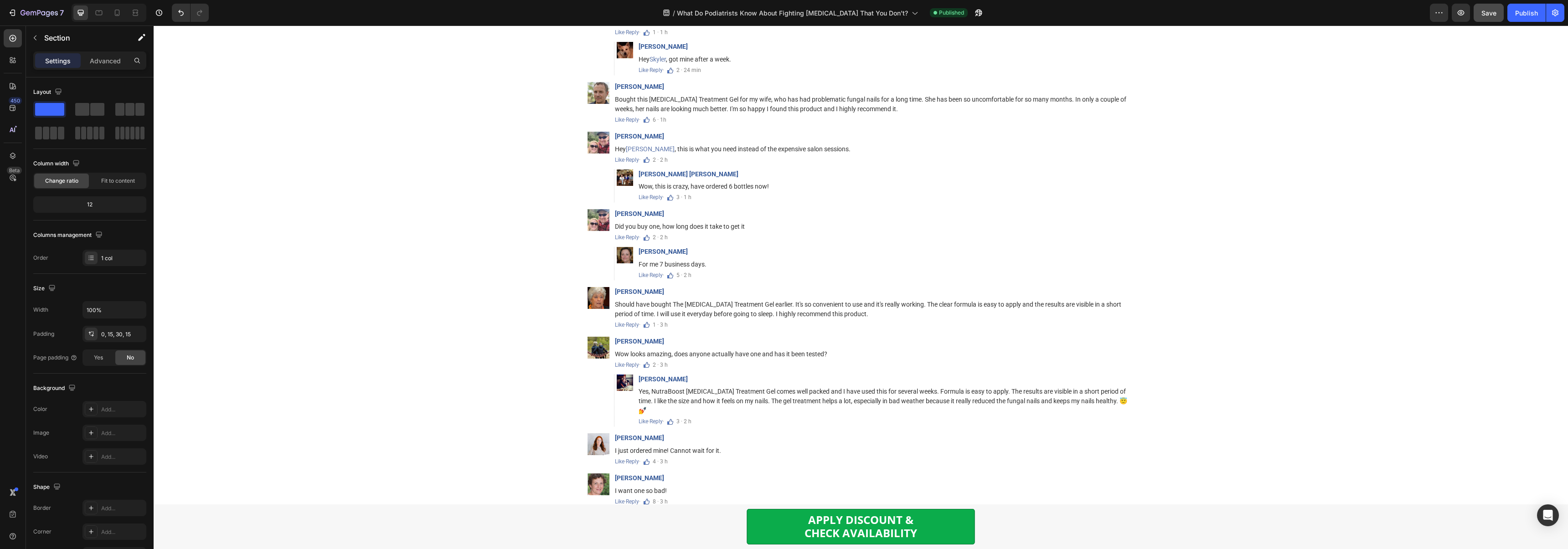
scroll to position [5512, 0]
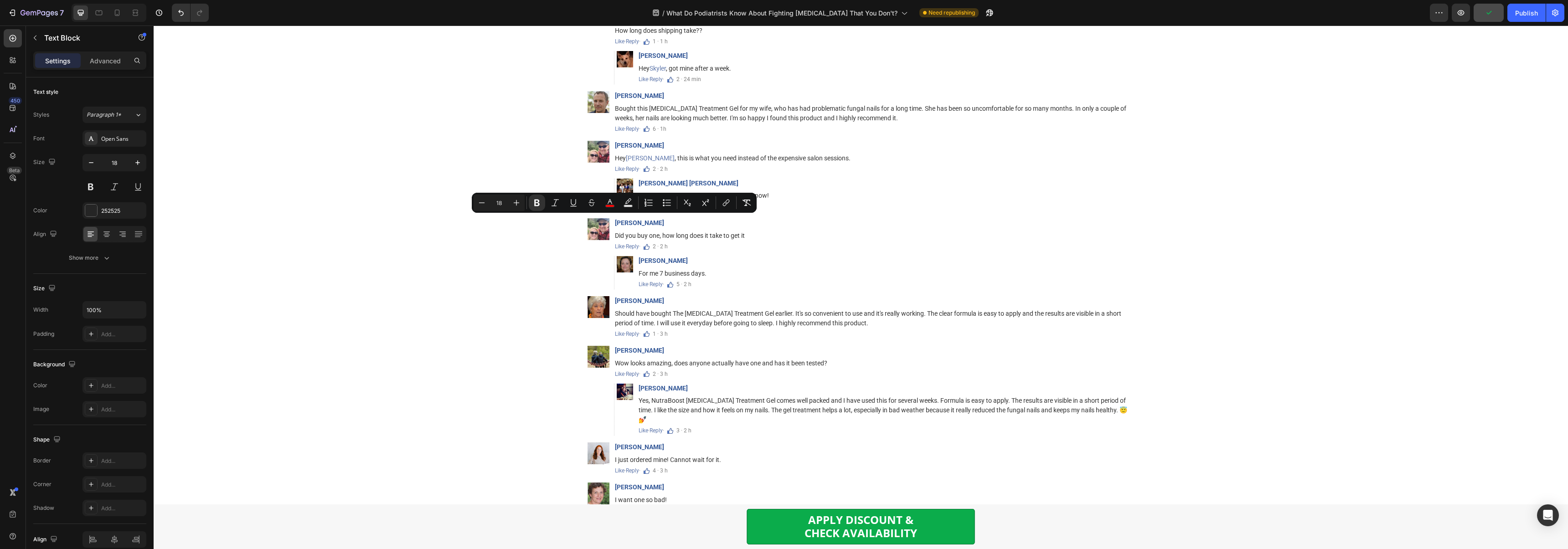
drag, startPoint x: 626, startPoint y: 222, endPoint x: 603, endPoint y: 224, distance: 23.1
click at [612, 203] on icon "Editor contextual toolbar" at bounding box center [610, 202] width 9 height 9
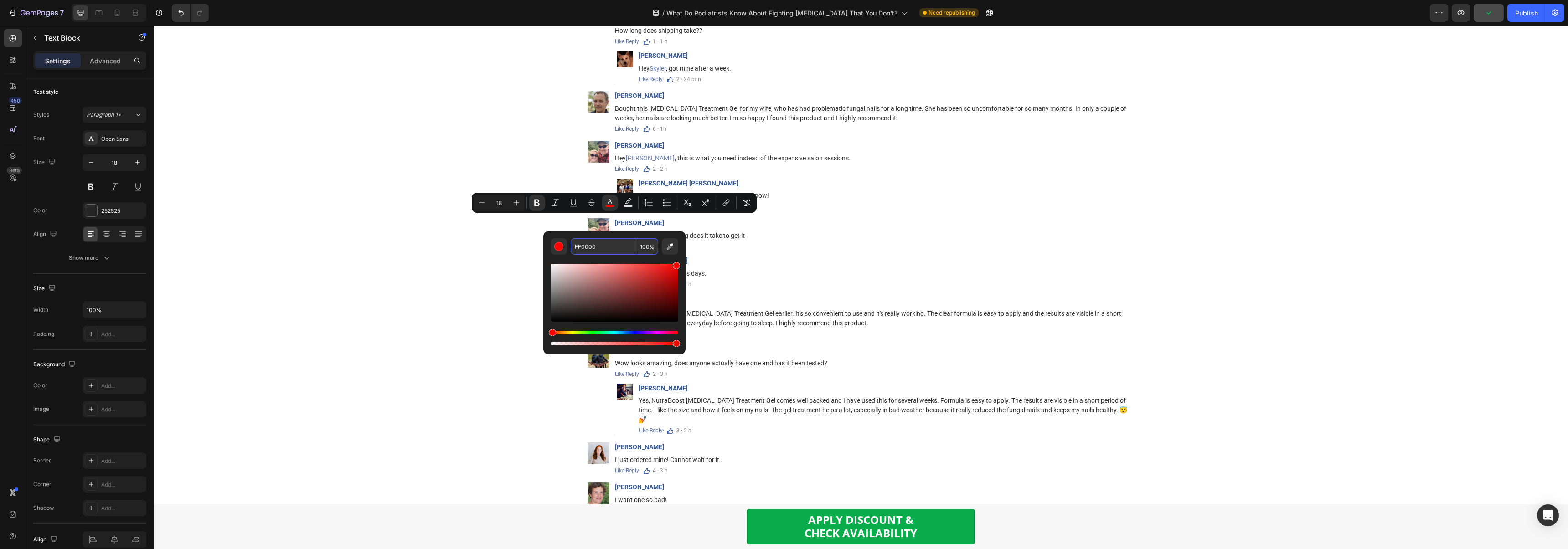
click at [605, 247] on input "FF0000" at bounding box center [603, 247] width 66 height 16
paste input "#E0202"
type input "E02020"
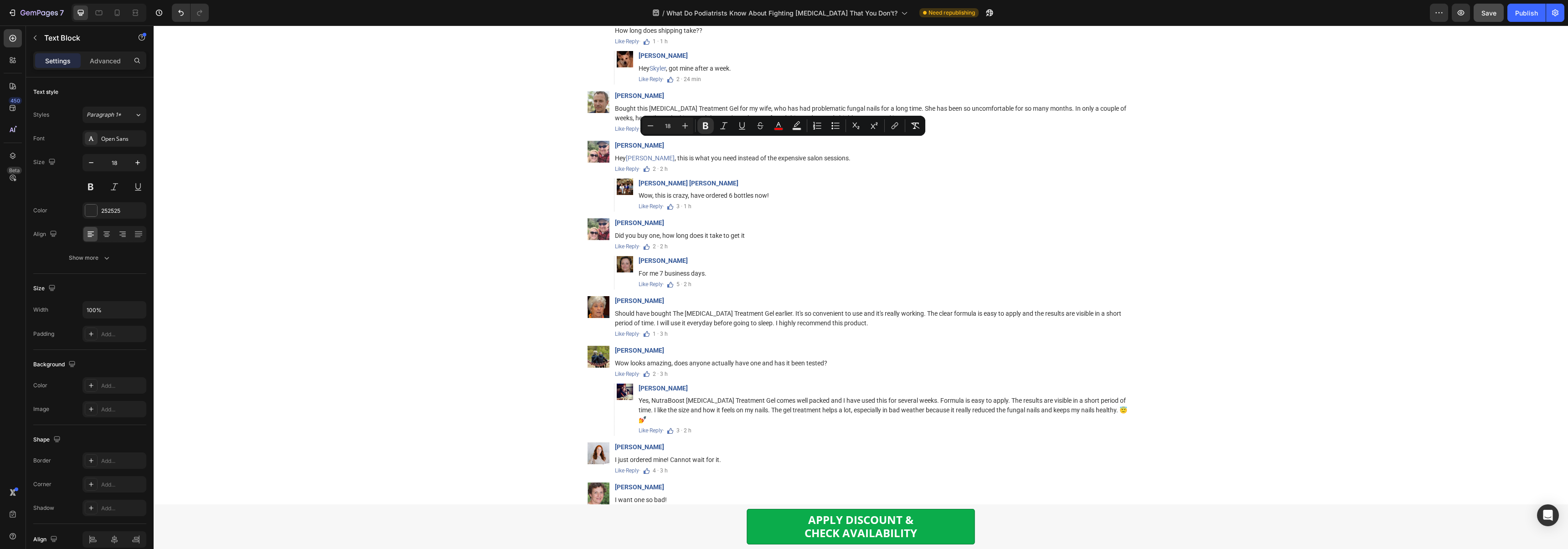
drag, startPoint x: 639, startPoint y: 157, endPoint x: 902, endPoint y: 146, distance: 263.2
click at [785, 124] on button "color" at bounding box center [778, 125] width 16 height 16
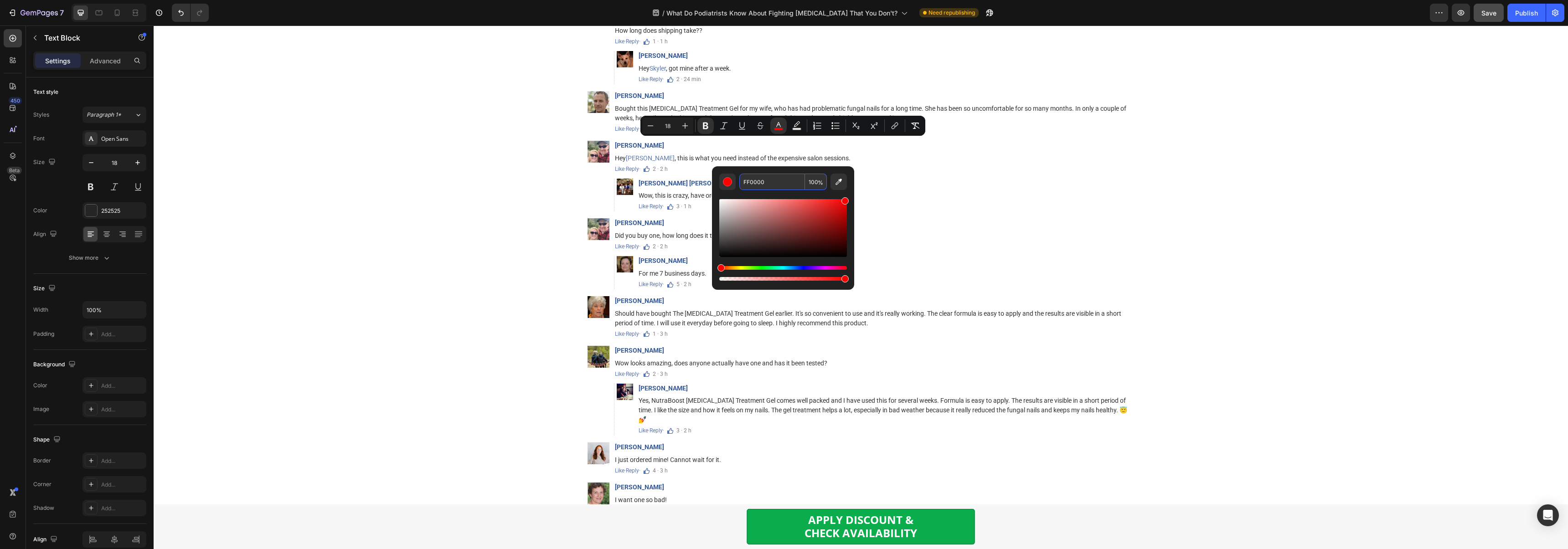
click at [767, 183] on input "FF0000" at bounding box center [772, 181] width 66 height 16
paste input "#E0202"
type input "E02020"
drag, startPoint x: 505, startPoint y: 127, endPoint x: 620, endPoint y: 122, distance: 115.1
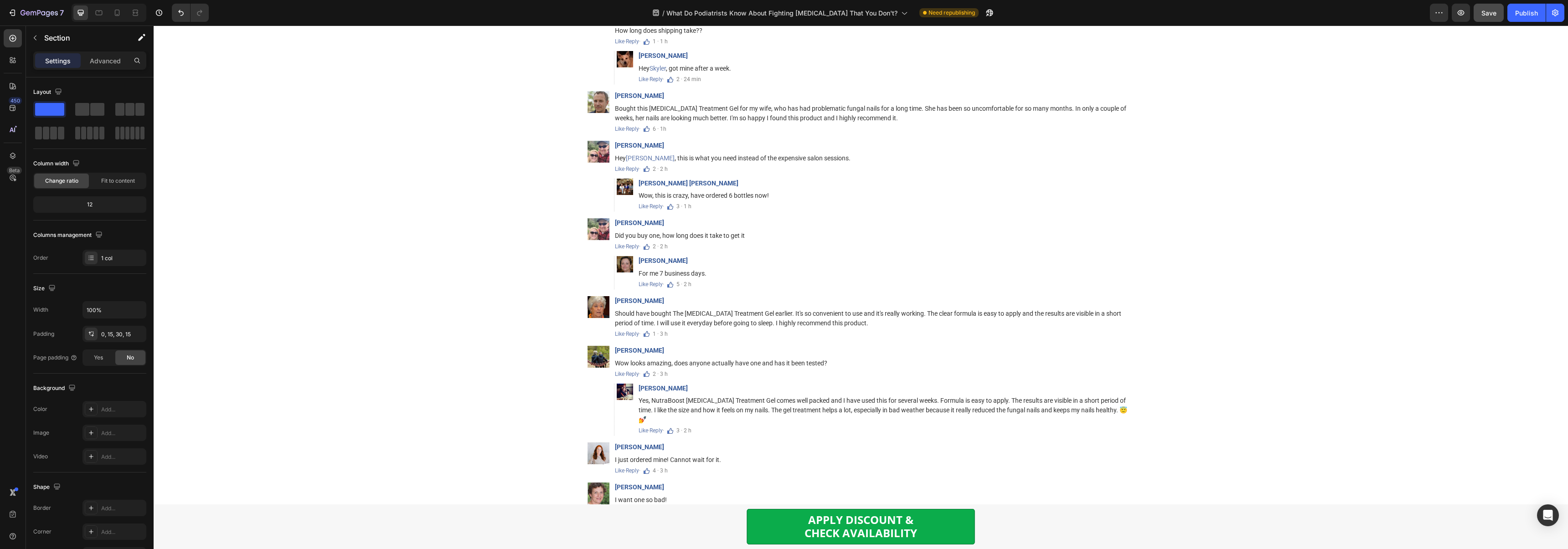
drag, startPoint x: 636, startPoint y: 134, endPoint x: 604, endPoint y: 135, distance: 32.0
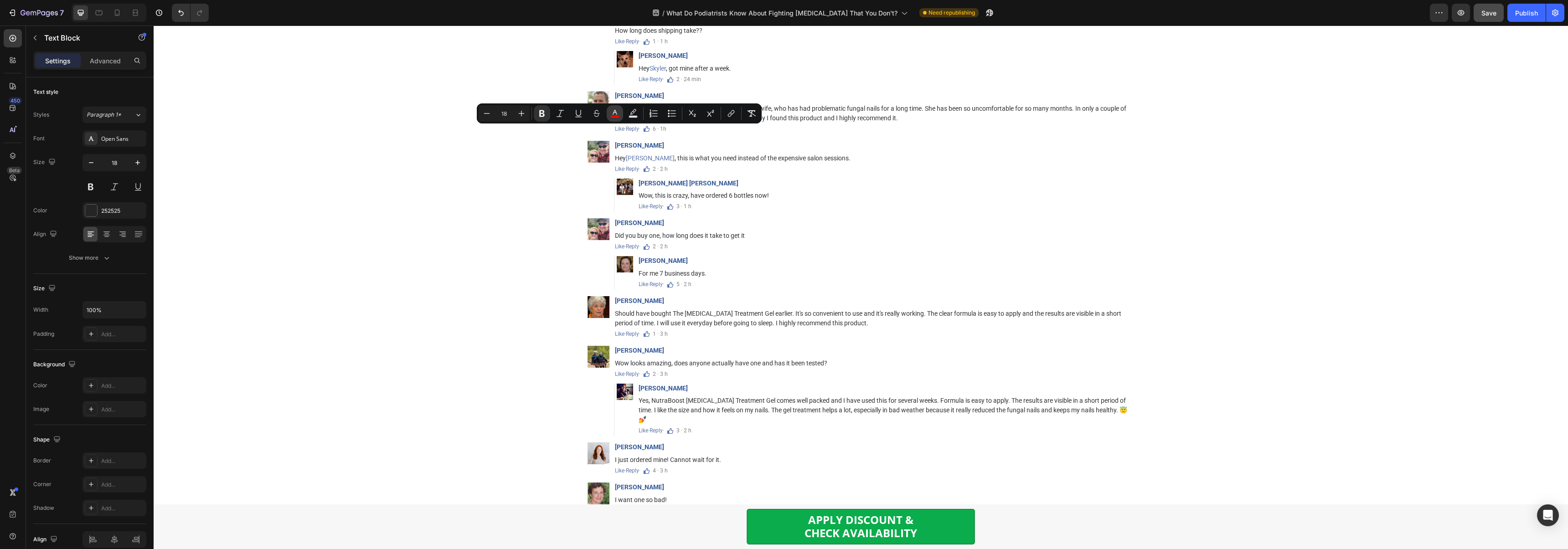
click at [613, 114] on icon "Editor contextual toolbar" at bounding box center [615, 113] width 9 height 9
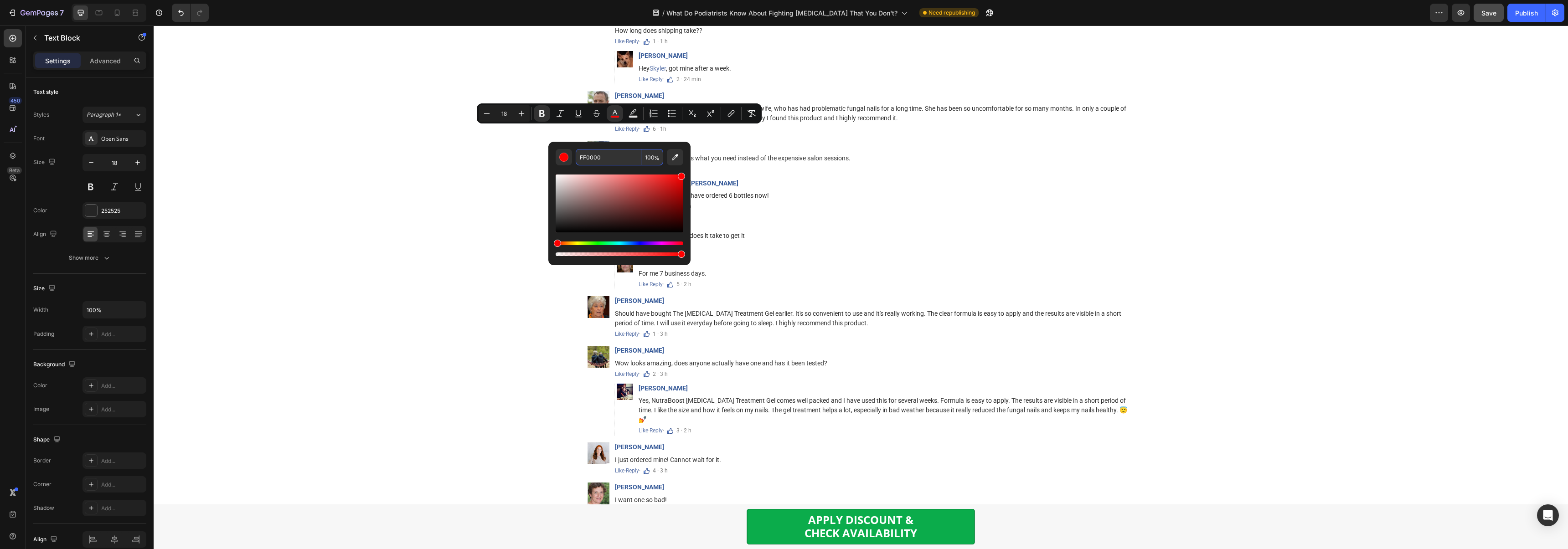
click at [617, 157] on input "FF0000" at bounding box center [608, 157] width 66 height 16
paste input "#E0202"
type input "E02020"
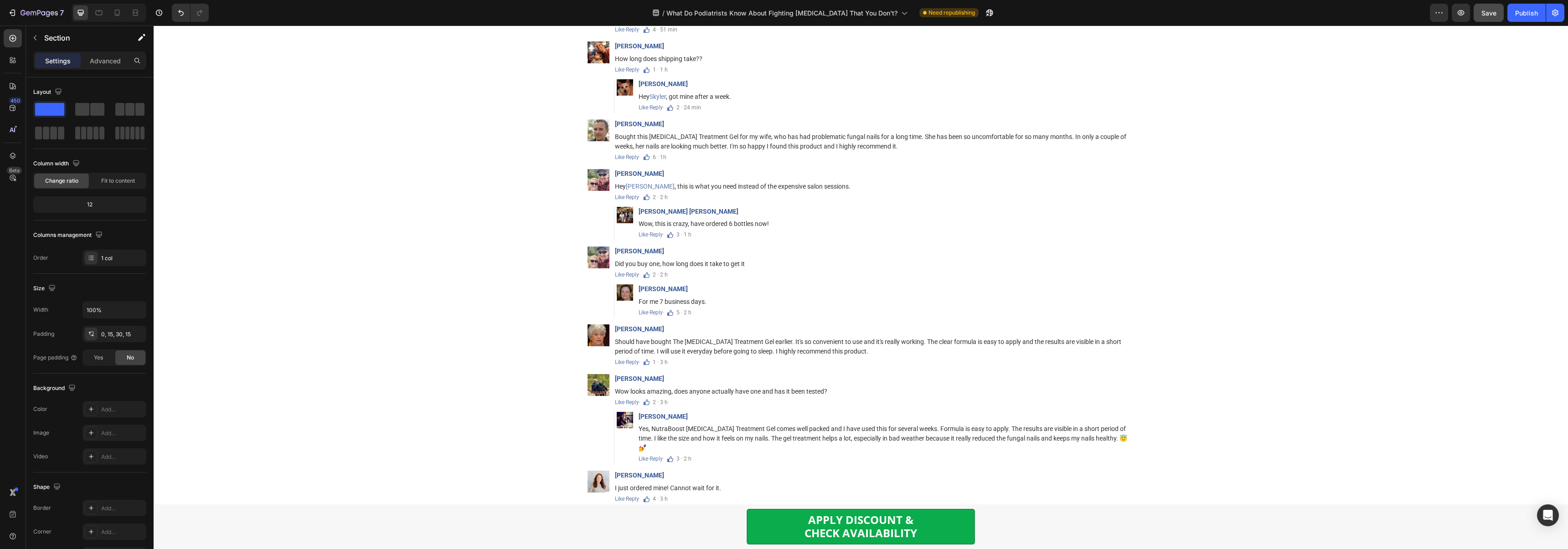
scroll to position [5479, 0]
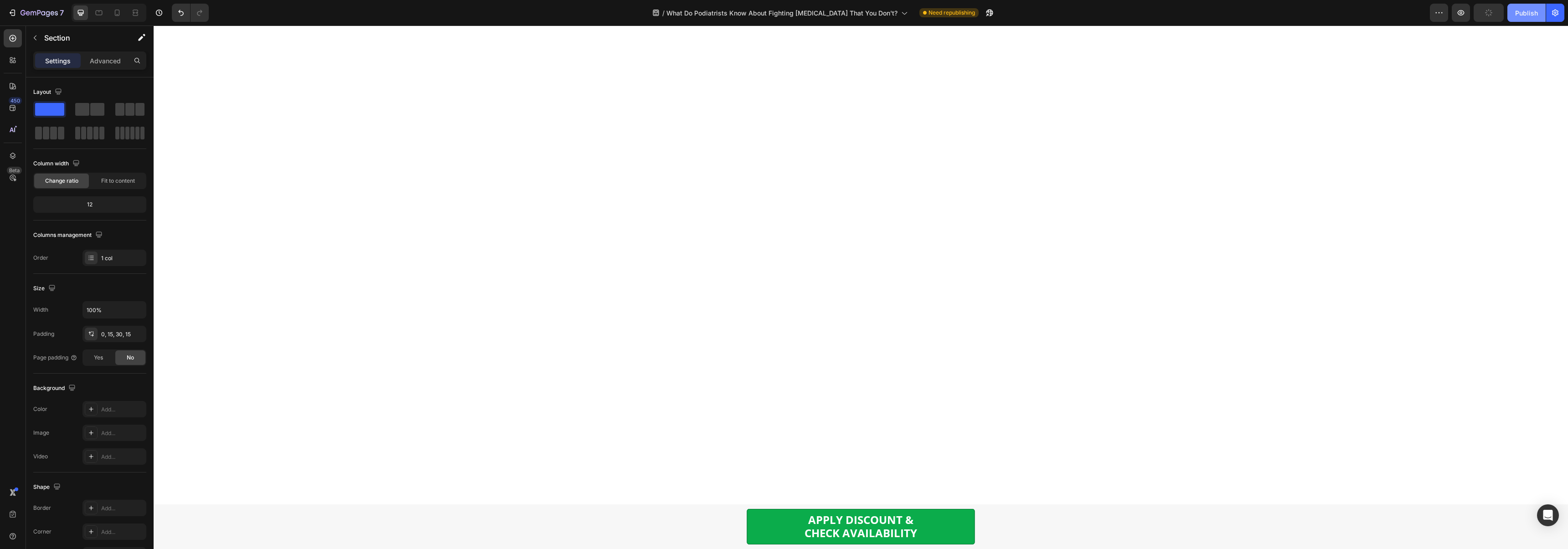
click at [1533, 4] on button "Publish" at bounding box center [1526, 12] width 39 height 18
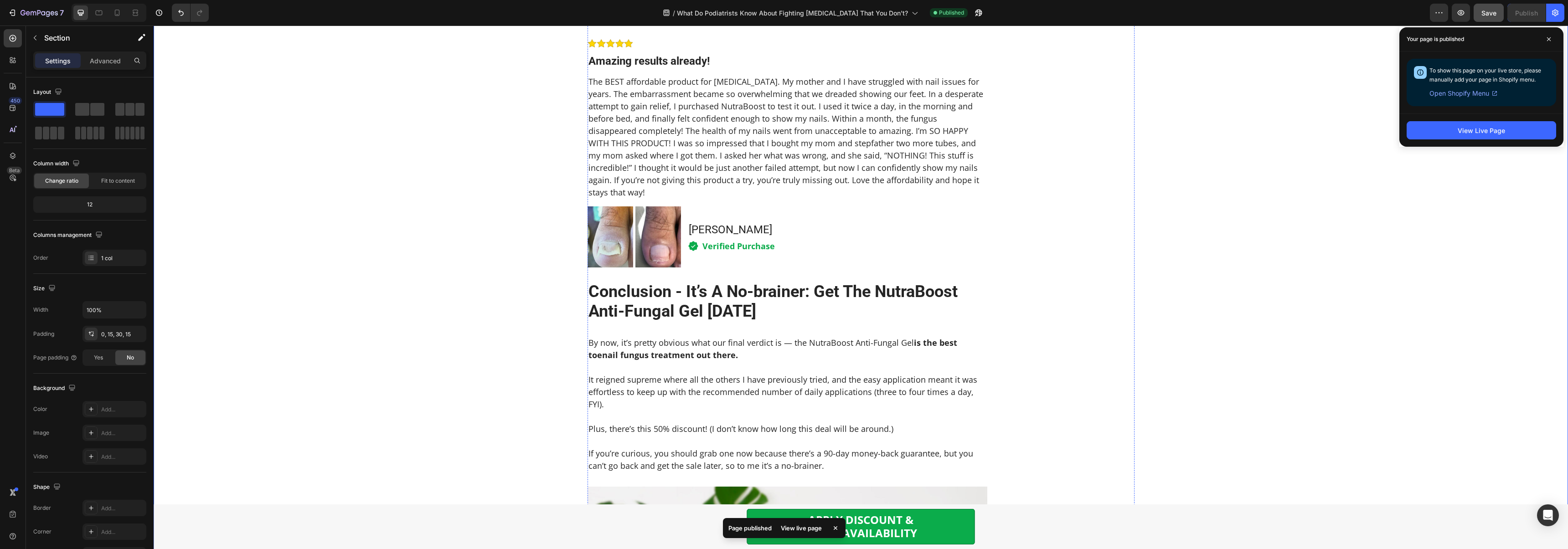
scroll to position [3713, 0]
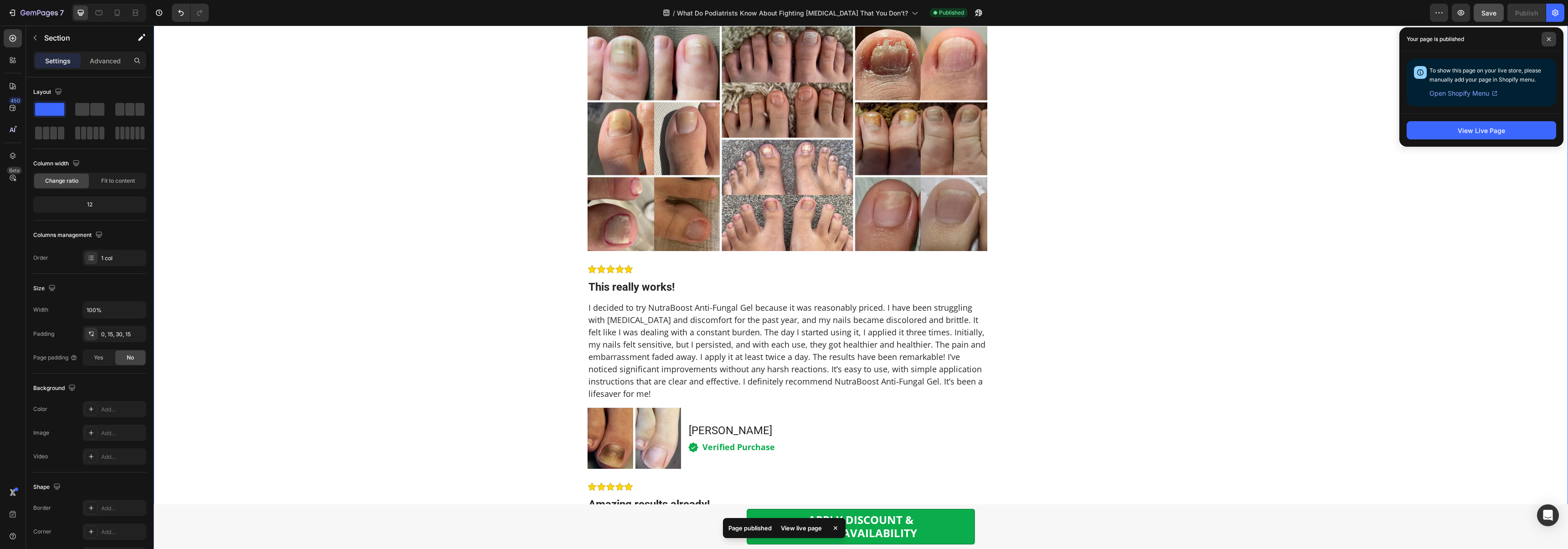
click at [1544, 40] on span at bounding box center [1548, 39] width 14 height 14
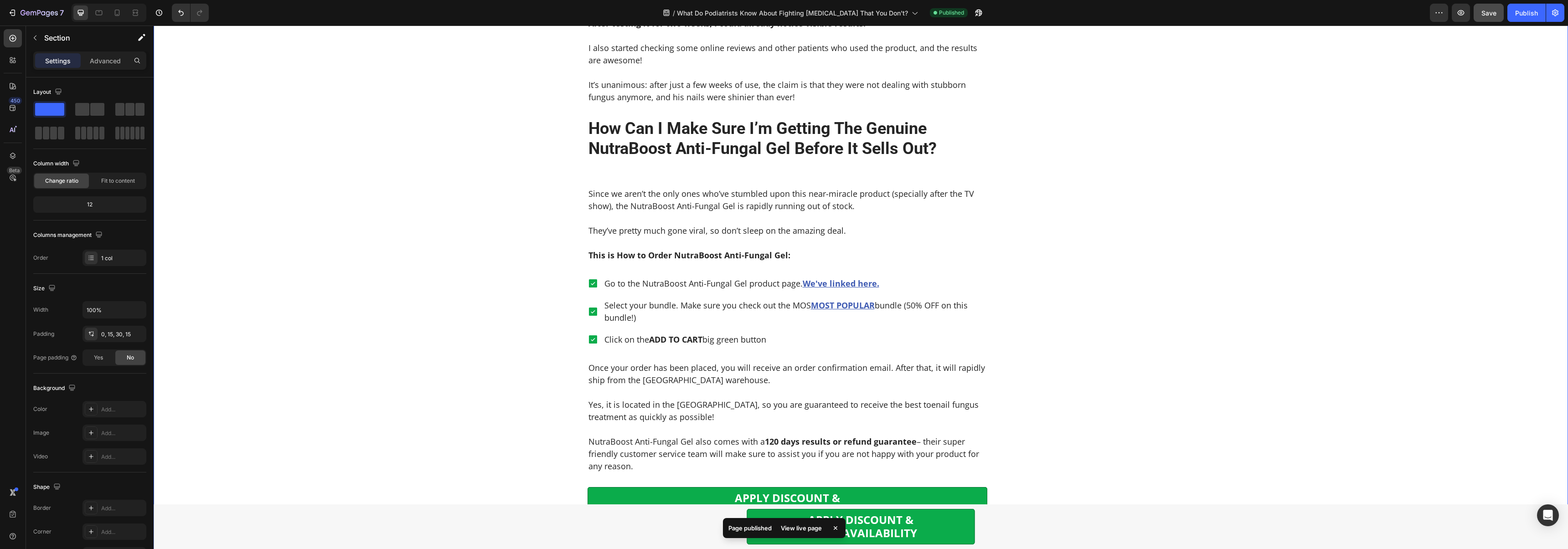
scroll to position [3149, 0]
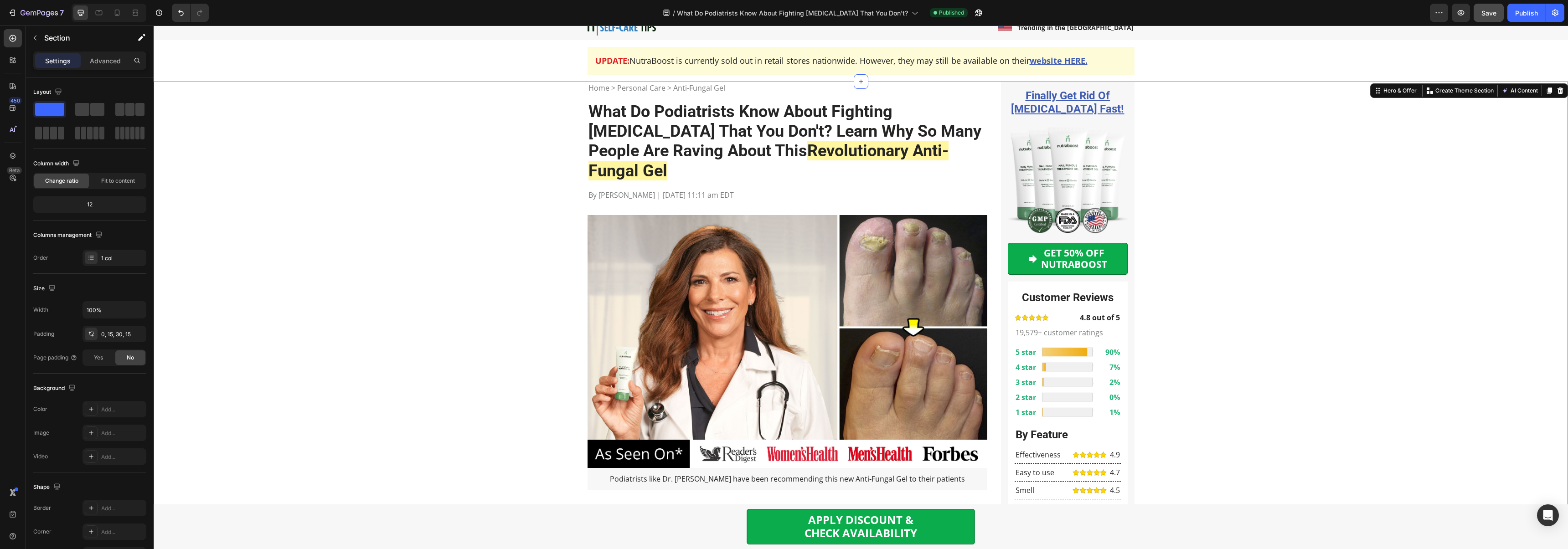
scroll to position [0, 0]
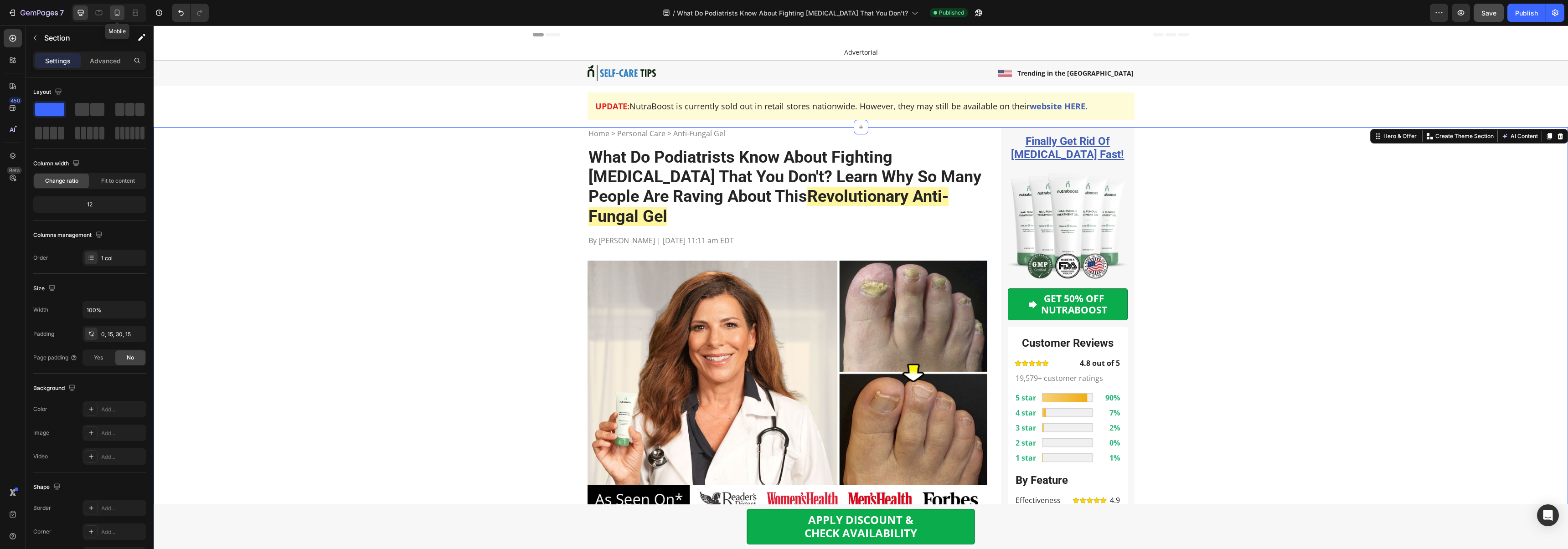
click at [116, 16] on icon at bounding box center [117, 12] width 9 height 9
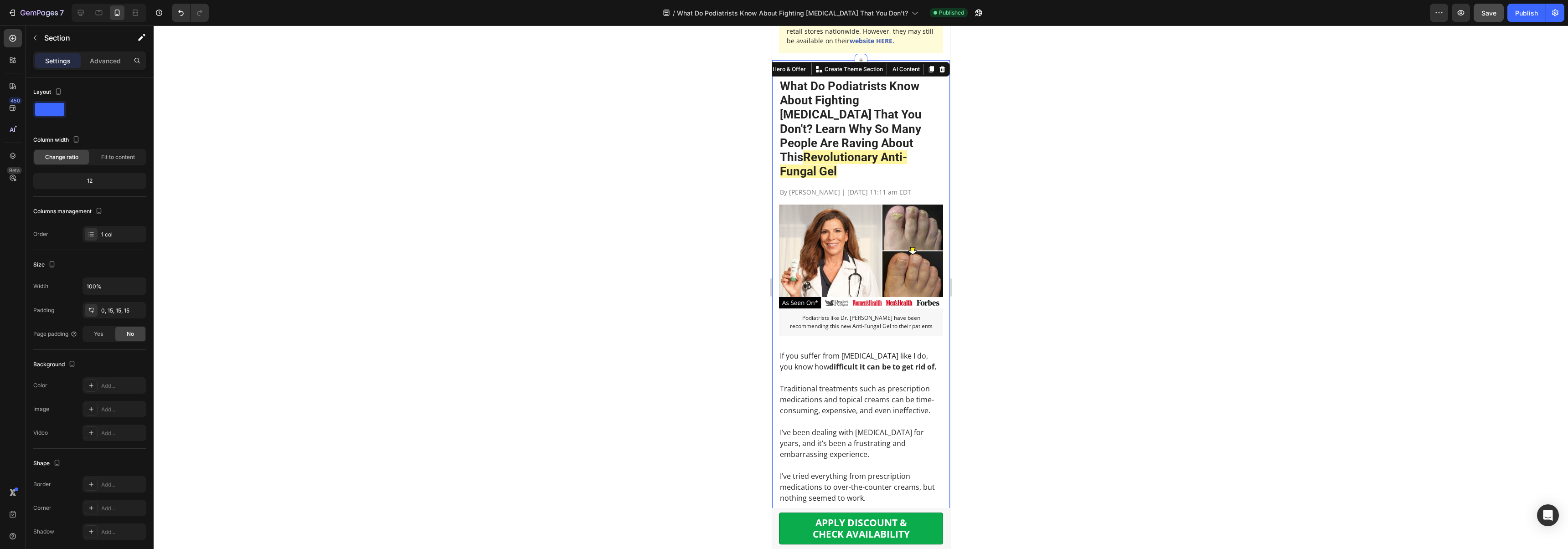
scroll to position [83, 0]
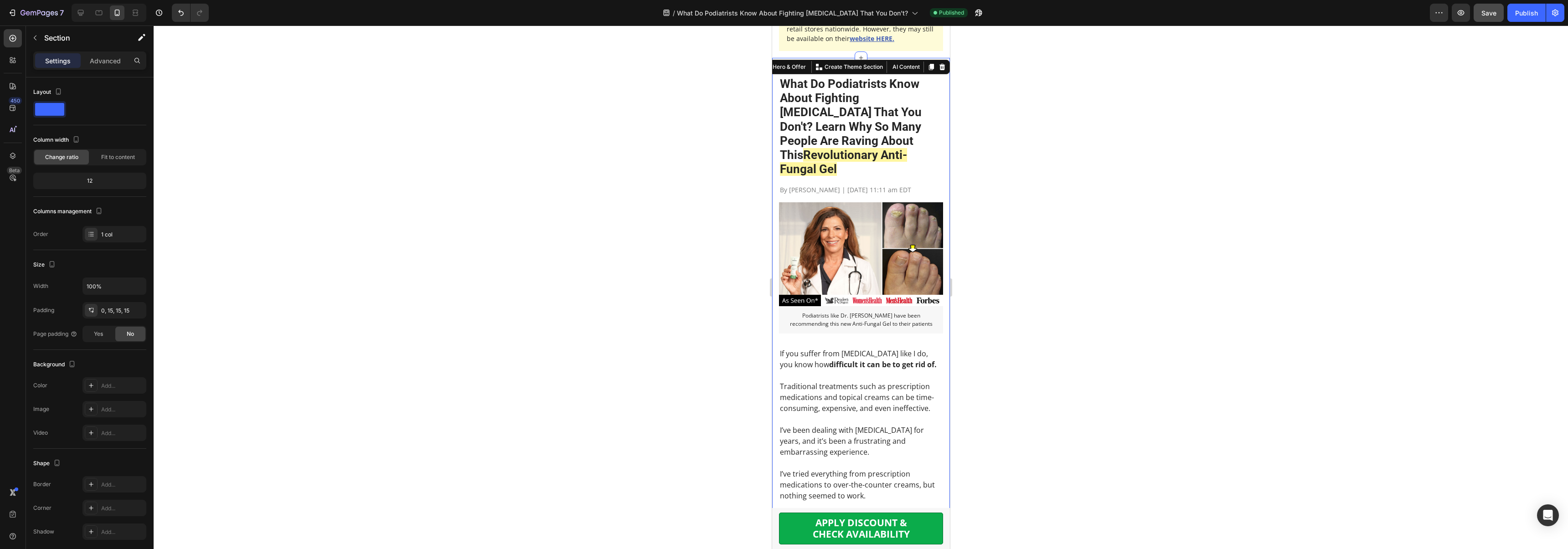
click at [566, 143] on div at bounding box center [860, 287] width 1414 height 524
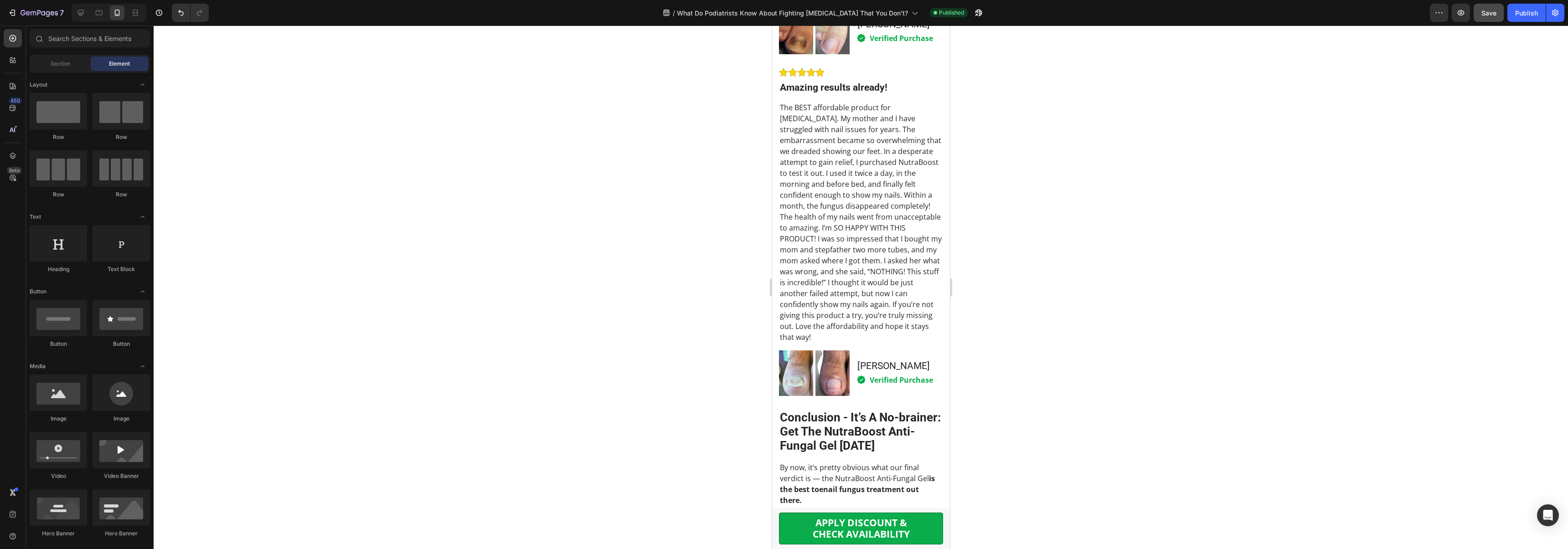
scroll to position [4174, 0]
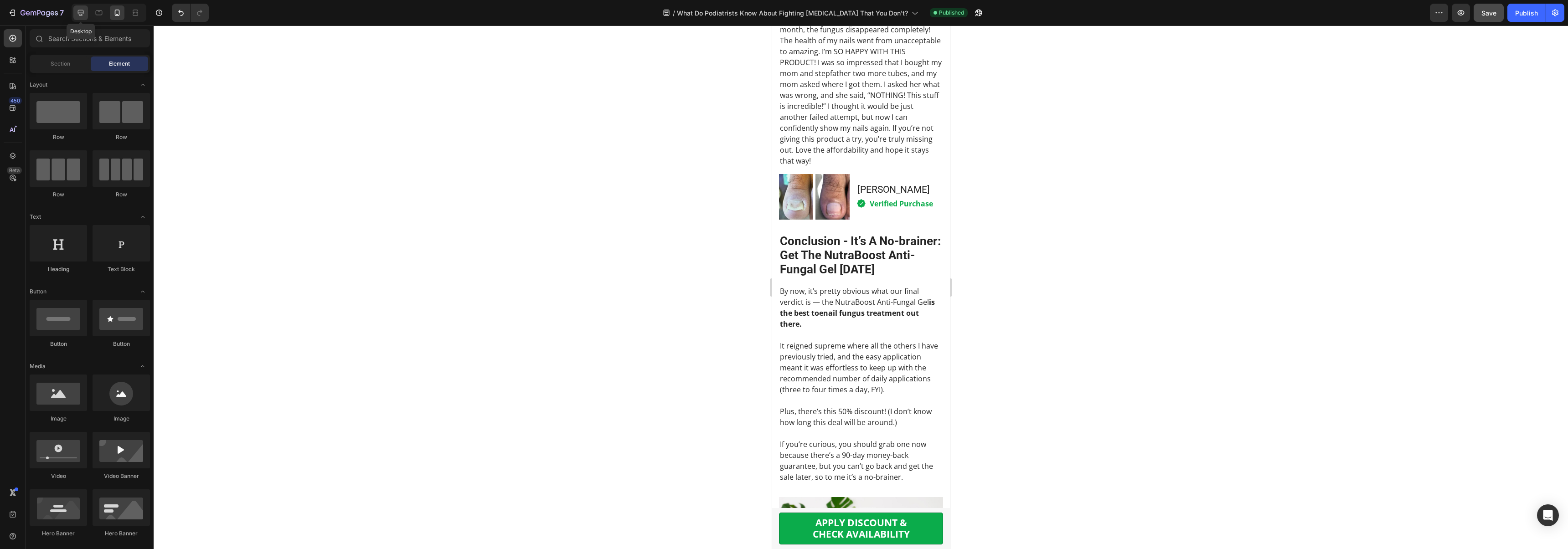
click at [75, 13] on div at bounding box center [80, 12] width 14 height 14
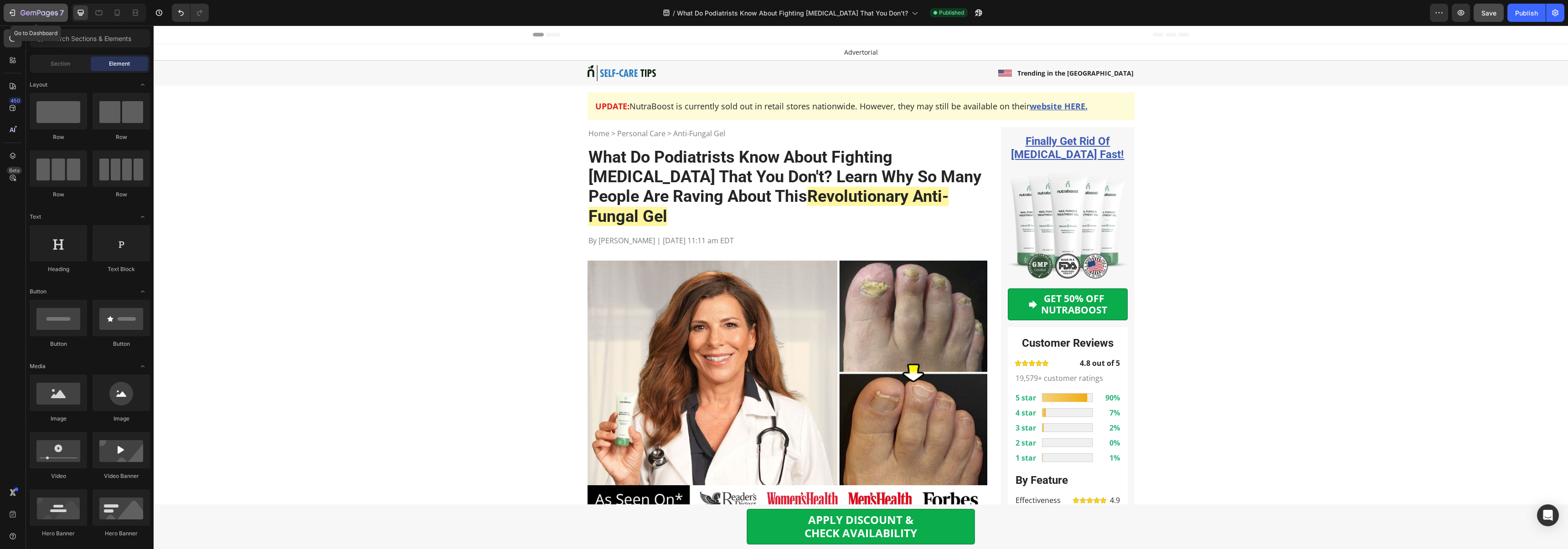
click at [16, 13] on icon "button" at bounding box center [12, 12] width 9 height 9
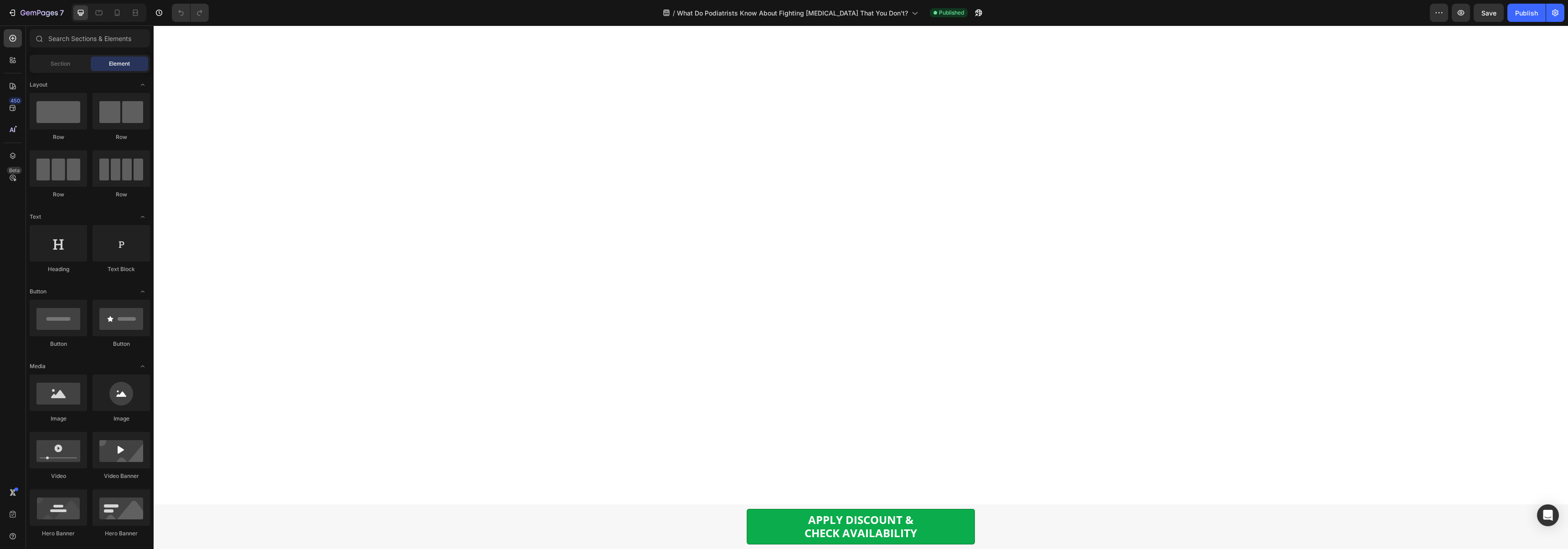
scroll to position [3942, 0]
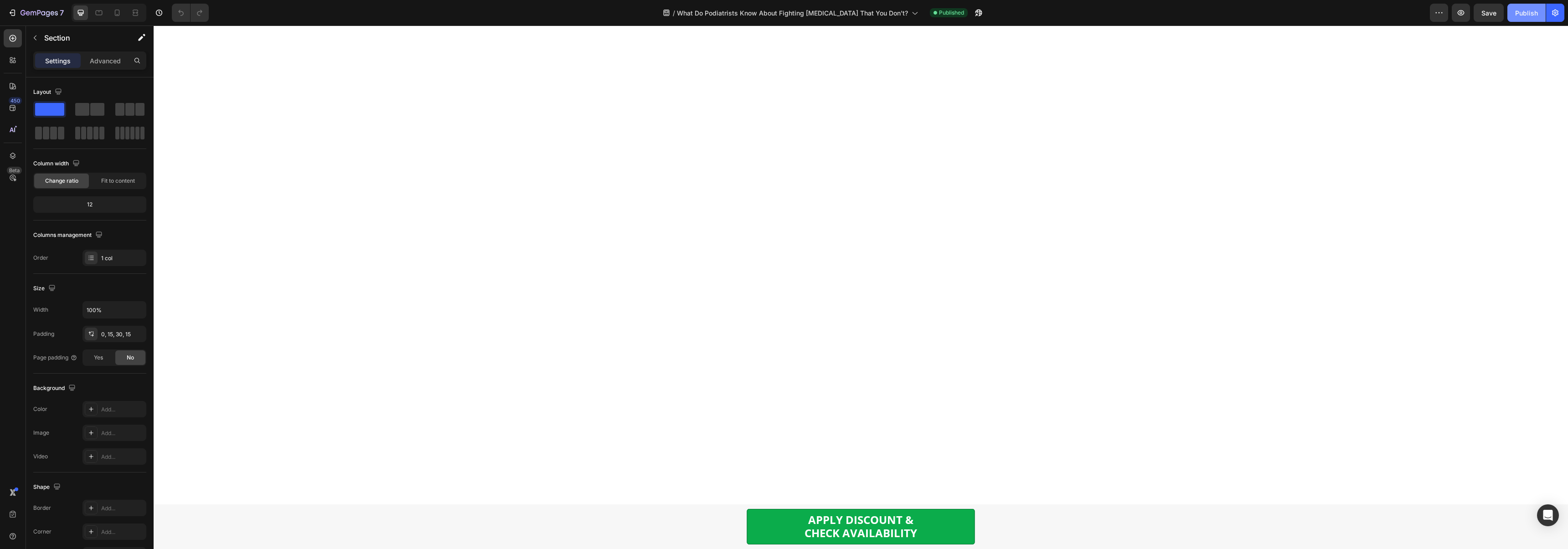
click at [1531, 12] on div "Publish" at bounding box center [1526, 12] width 23 height 9
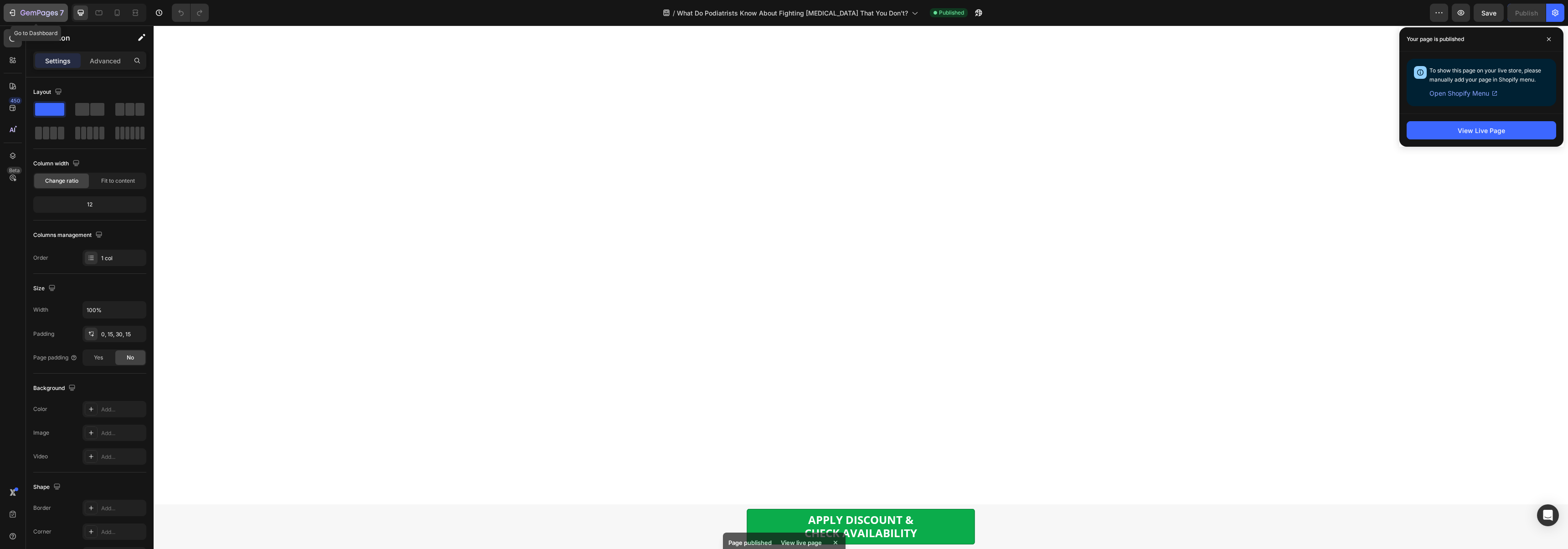
click at [9, 9] on icon "button" at bounding box center [12, 12] width 9 height 9
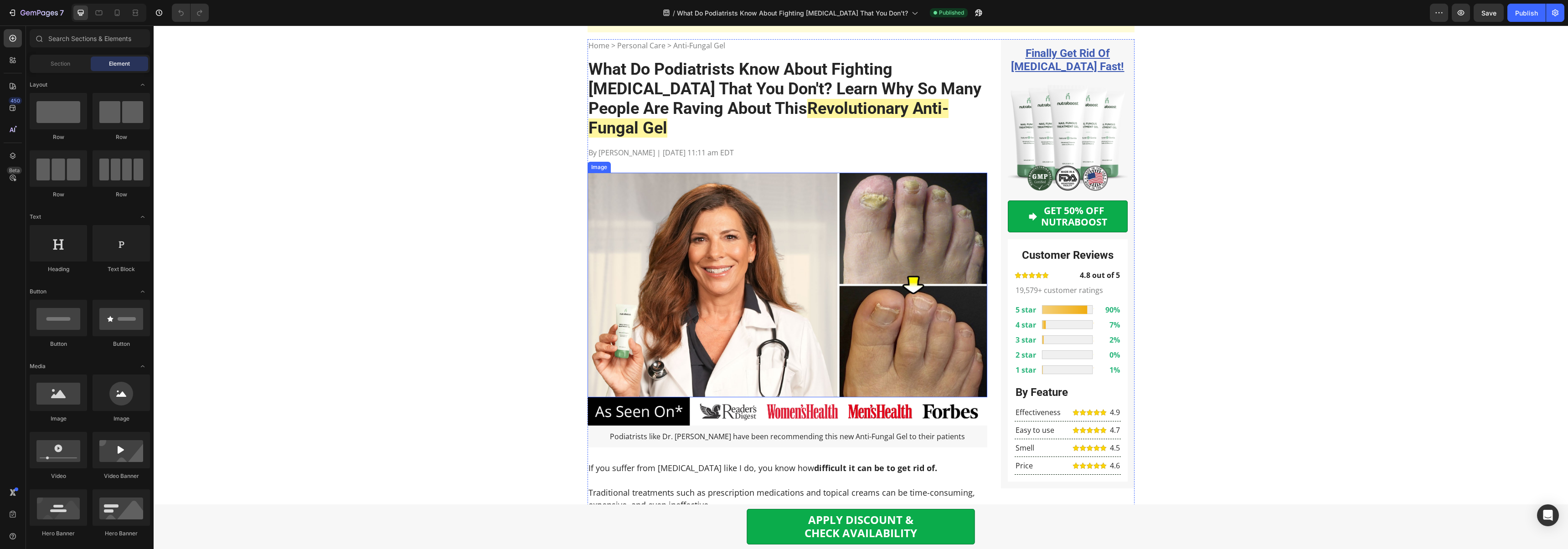
scroll to position [2875, 0]
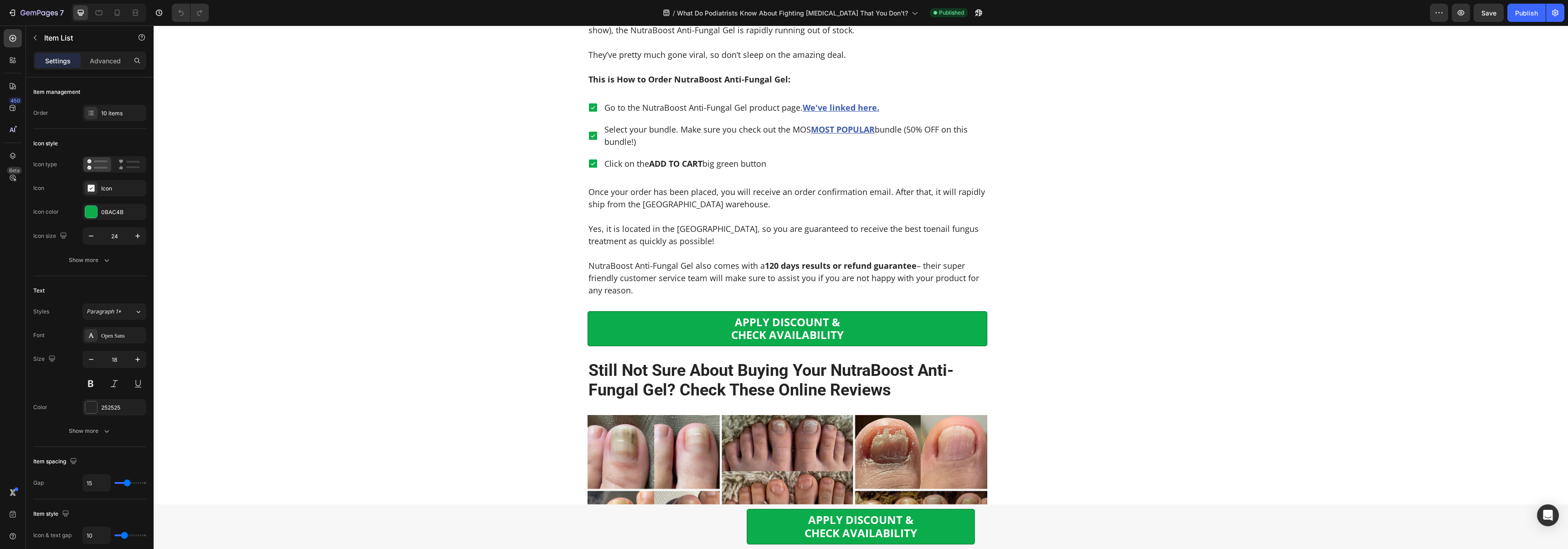
drag, startPoint x: 675, startPoint y: 288, endPoint x: 669, endPoint y: 289, distance: 6.1
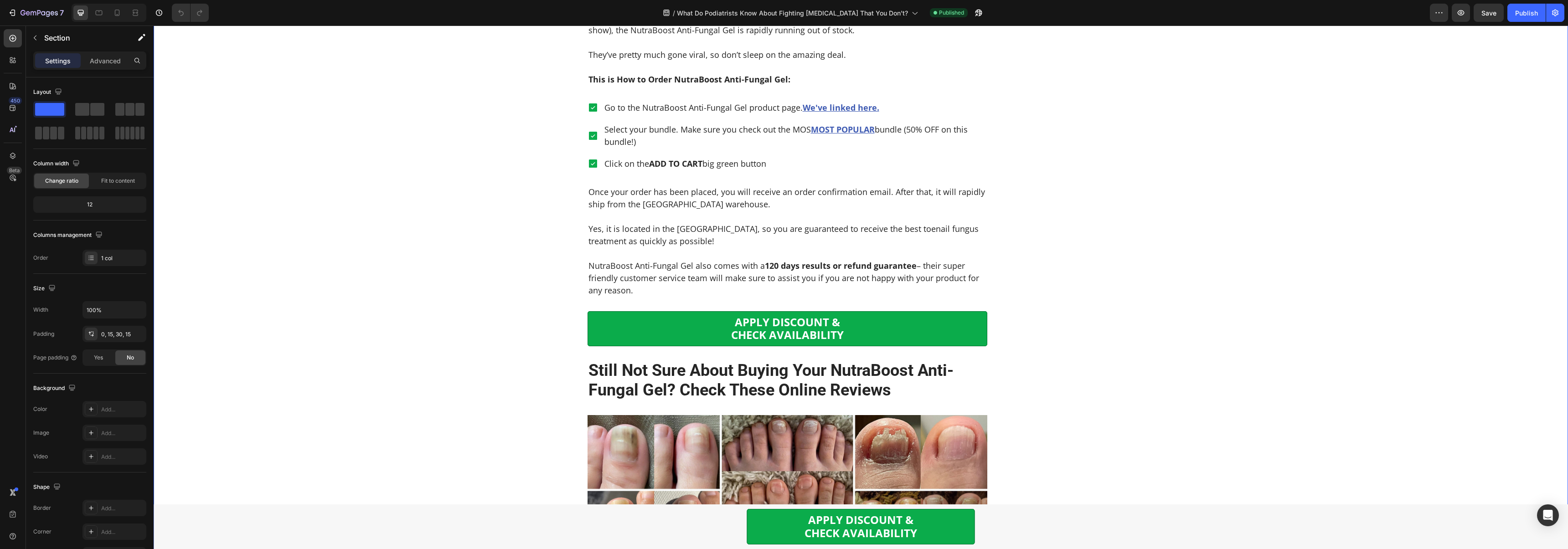
click at [1535, 23] on div "7 Version history / What Do Podiatrists Know About Fighting [MEDICAL_DATA] That…" at bounding box center [784, 13] width 1568 height 26
click at [1524, 19] on button "Publish" at bounding box center [1526, 12] width 39 height 18
click at [1487, 14] on span "Save" at bounding box center [1488, 13] width 15 height 7
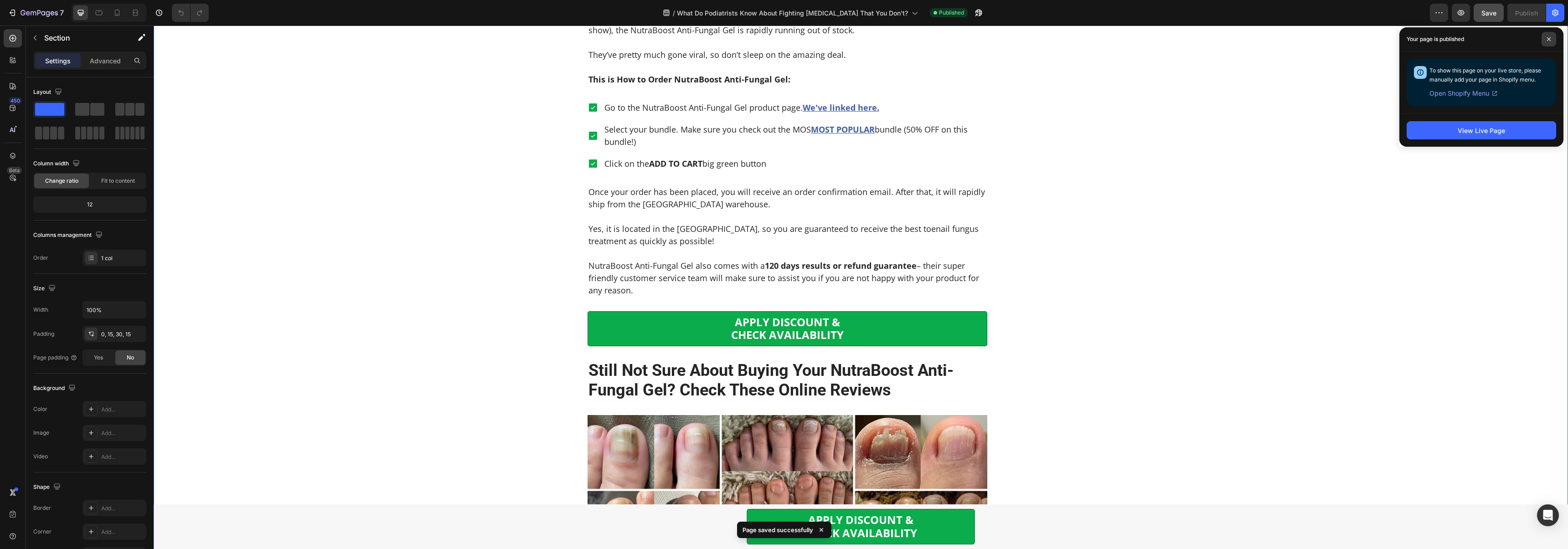
click at [1547, 40] on icon at bounding box center [1548, 39] width 4 height 4
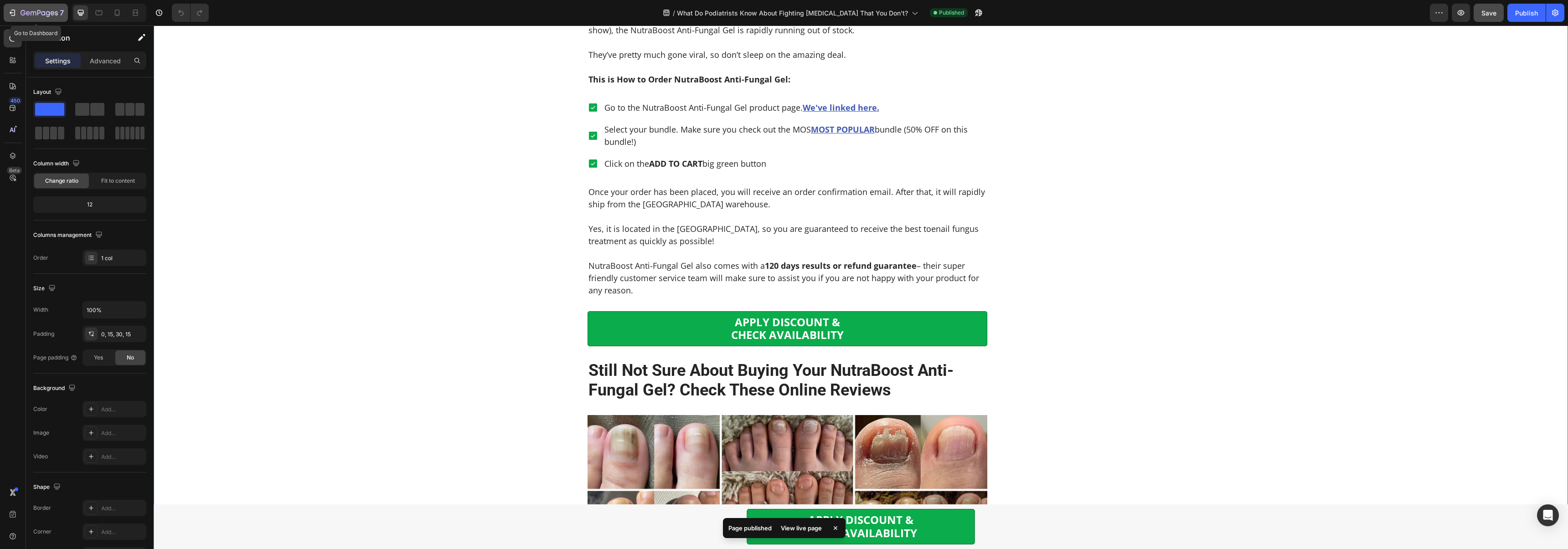
click at [4, 13] on button "7" at bounding box center [35, 12] width 64 height 18
